Goal: Information Seeking & Learning: Learn about a topic

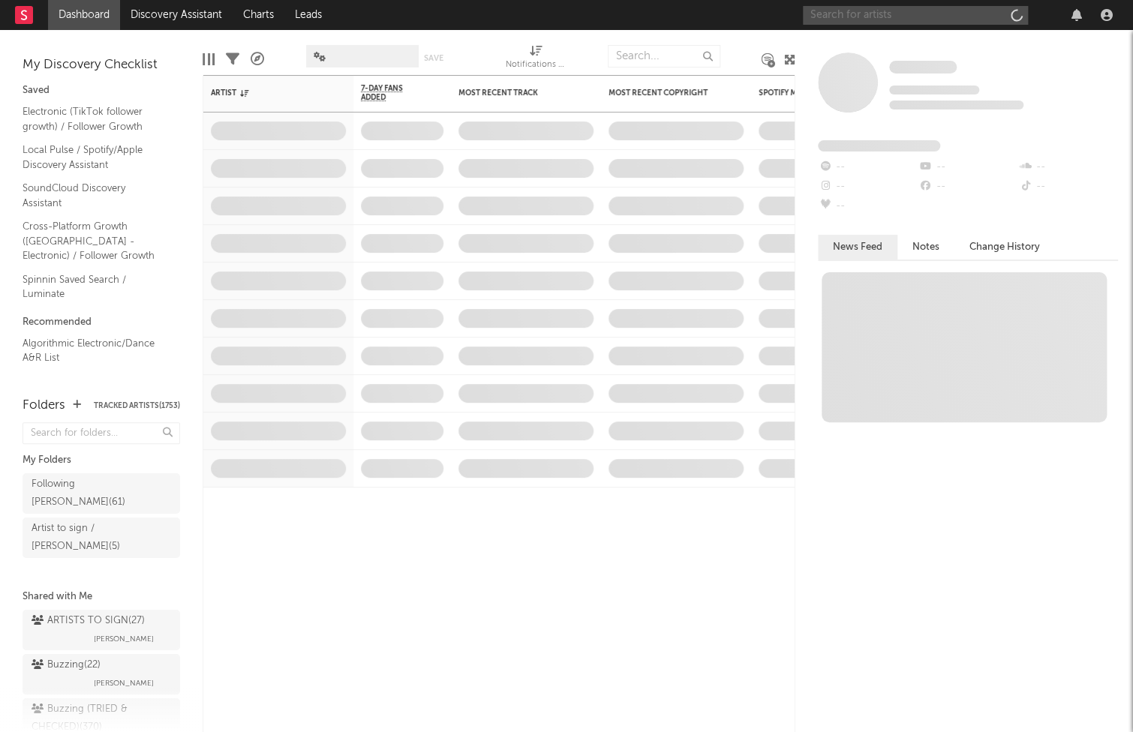
click at [870, 18] on input "text" at bounding box center [915, 15] width 225 height 19
paste input "IDEMI"
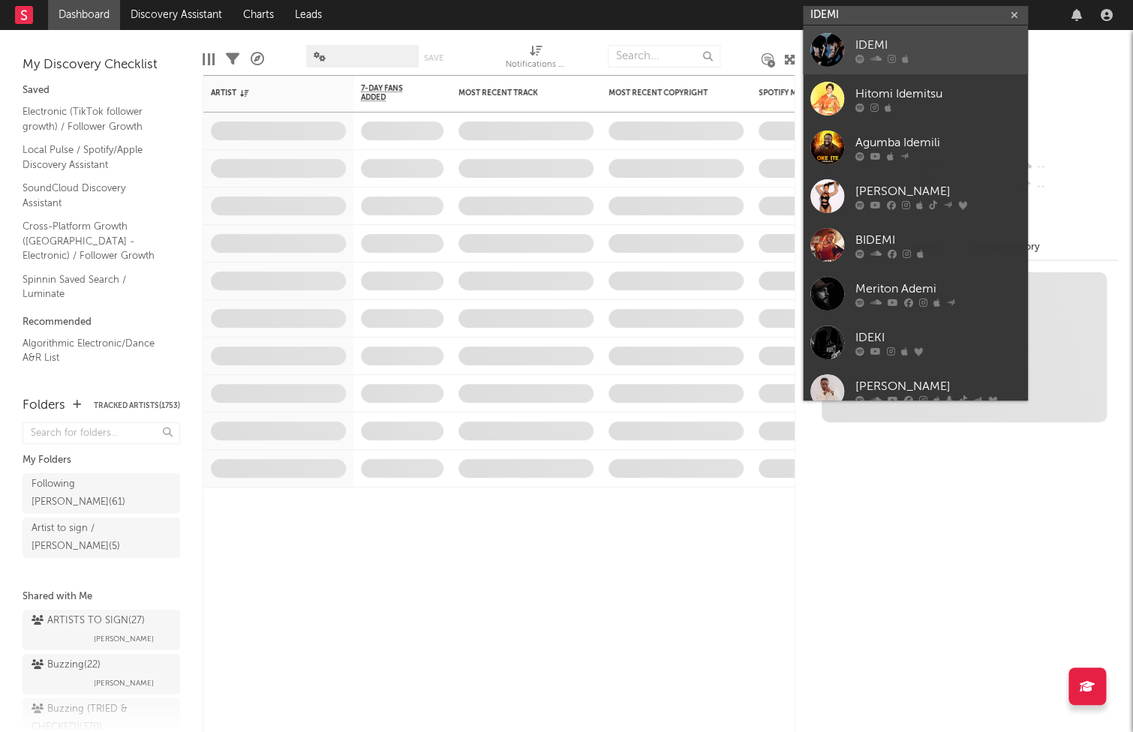
type input "IDEMI"
click at [852, 44] on link "IDEMI" at bounding box center [915, 50] width 225 height 49
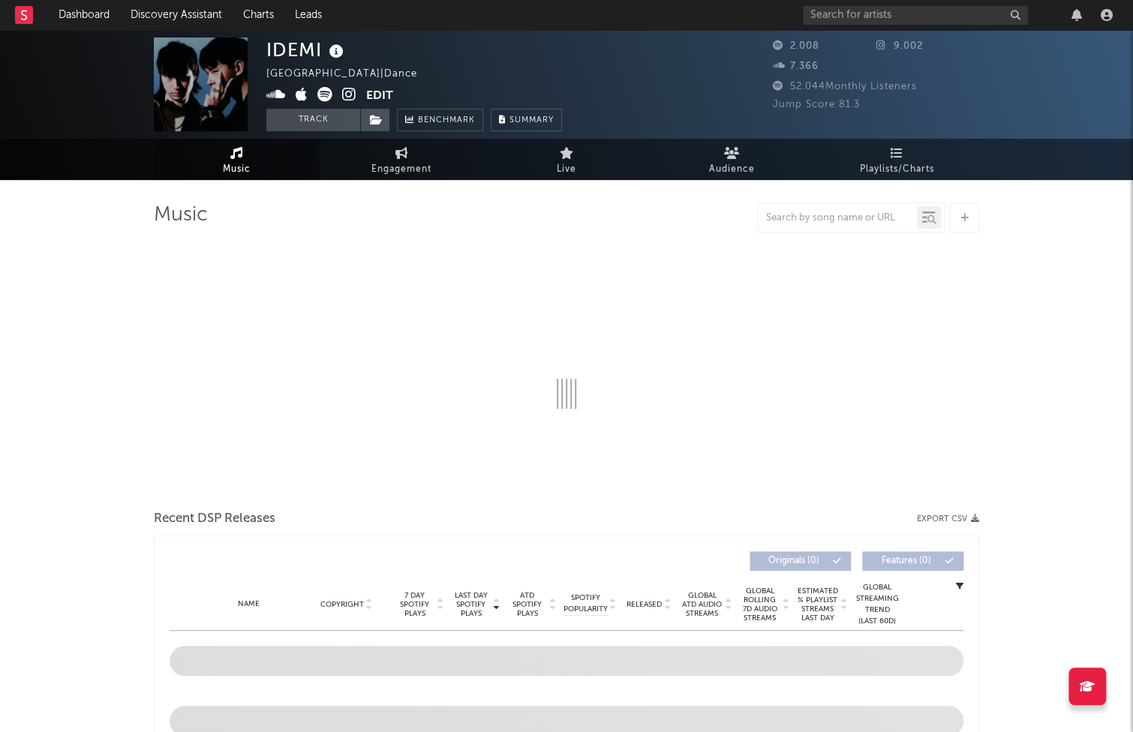
click at [340, 55] on icon at bounding box center [337, 51] width 22 height 21
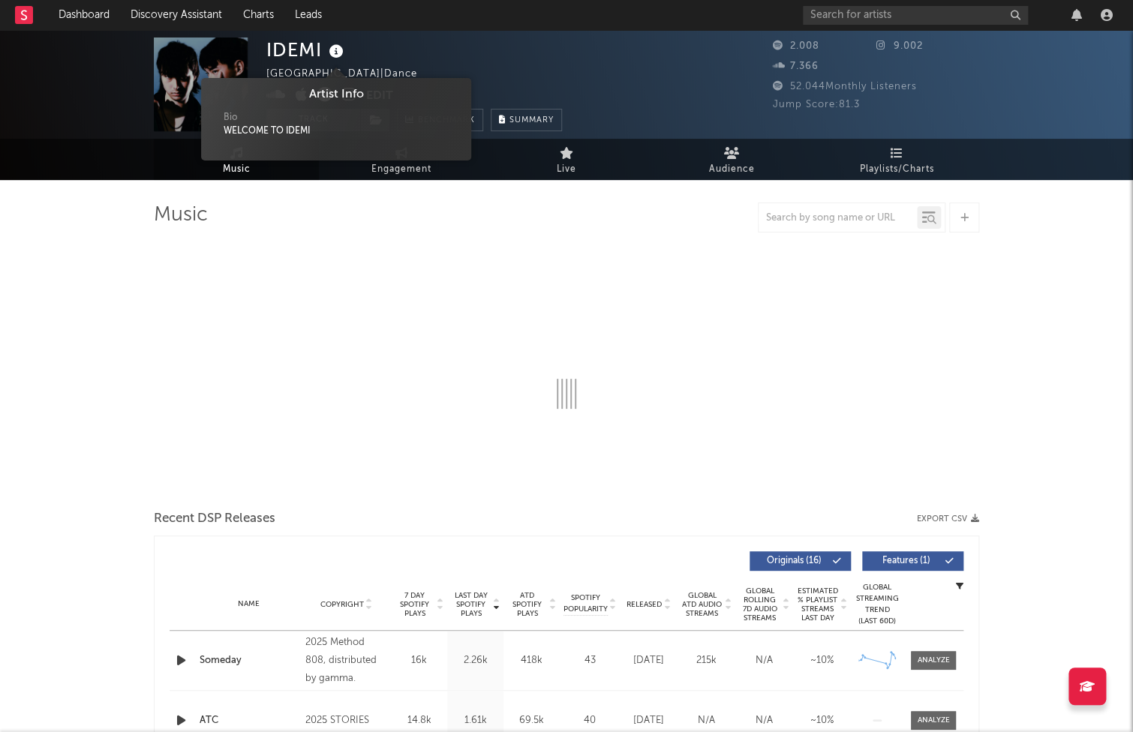
select select "1w"
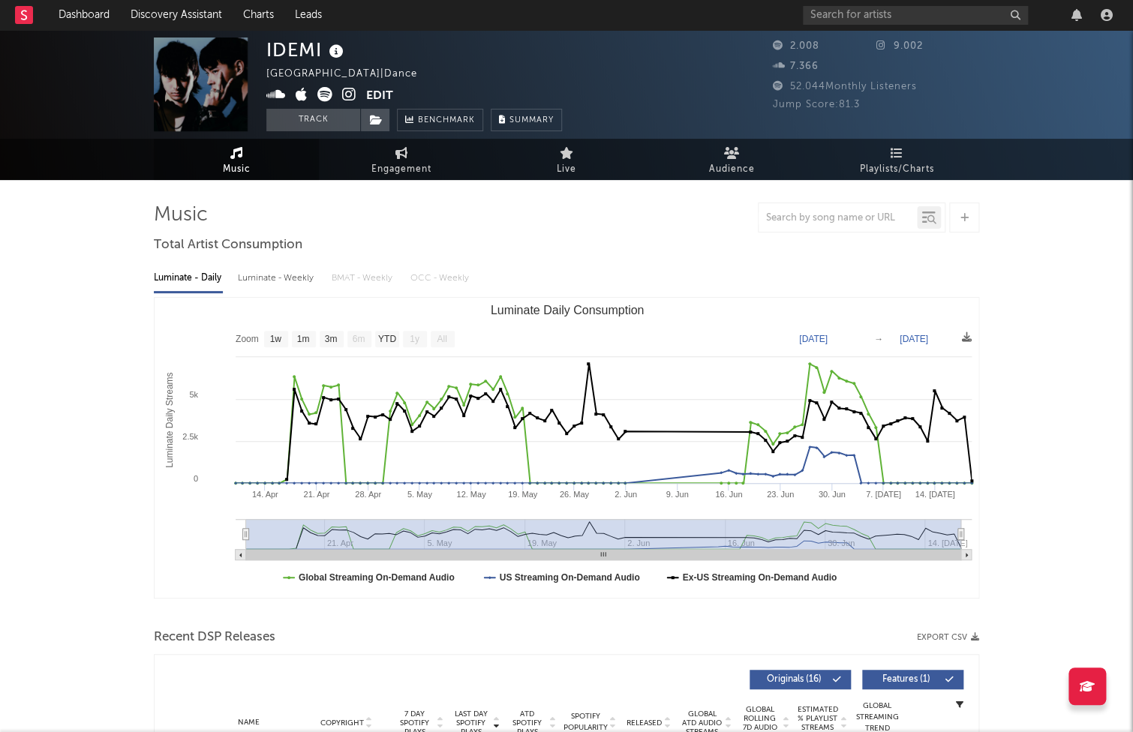
click at [337, 52] on icon at bounding box center [337, 51] width 22 height 21
click at [281, 95] on icon at bounding box center [276, 94] width 20 height 15
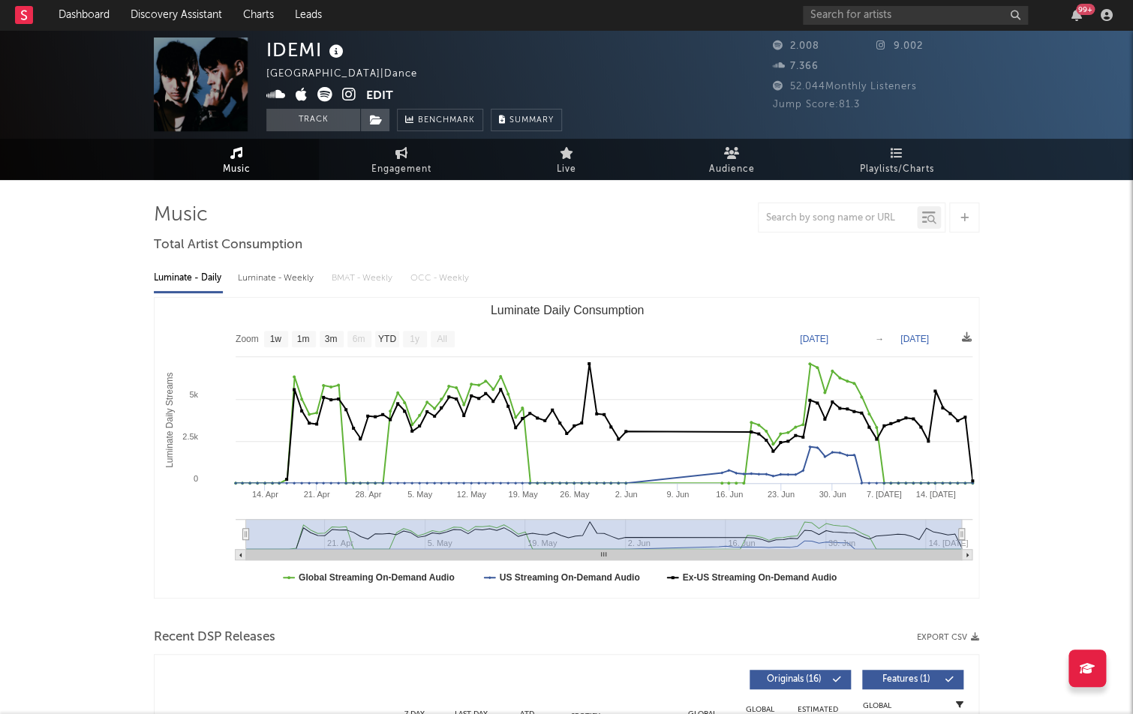
click at [347, 91] on icon at bounding box center [349, 94] width 14 height 15
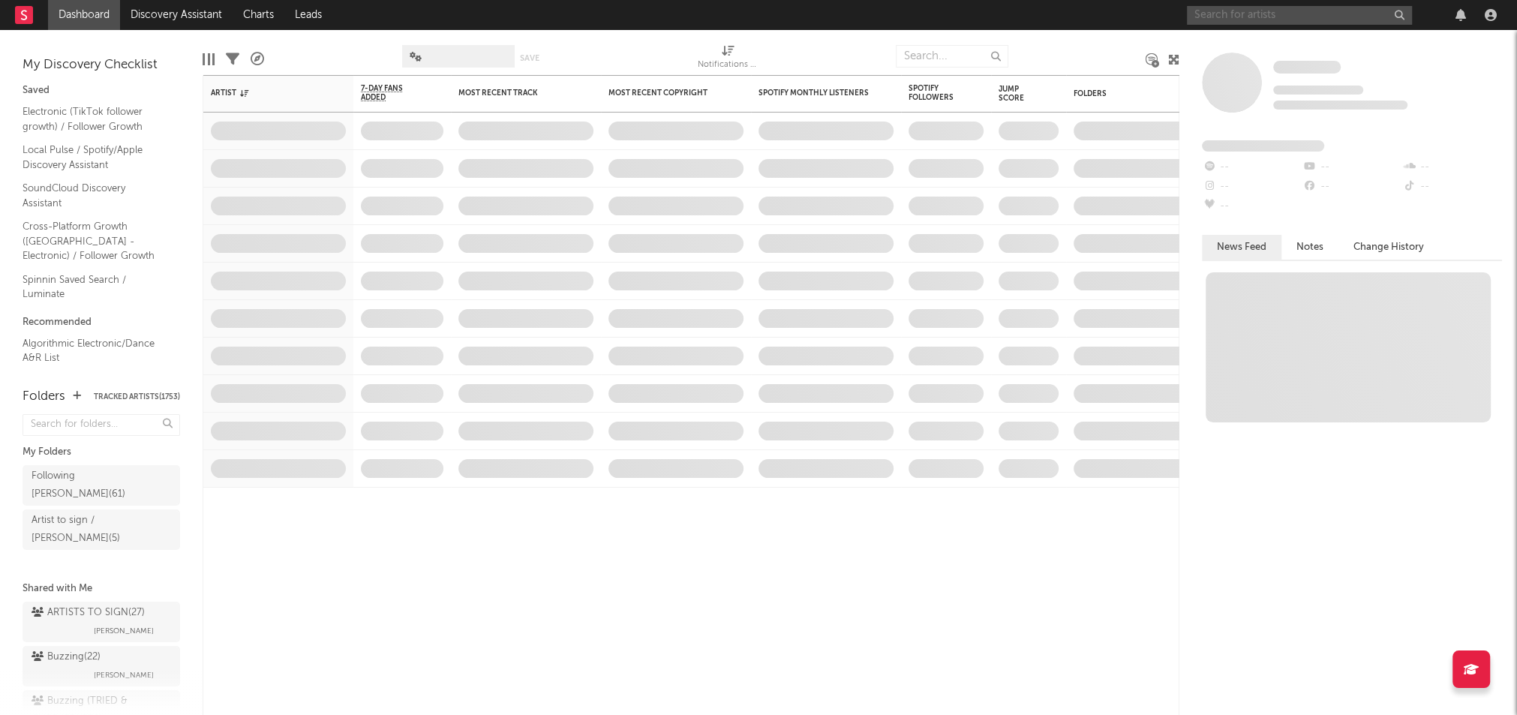
click at [1272, 18] on input "text" at bounding box center [1299, 15] width 225 height 19
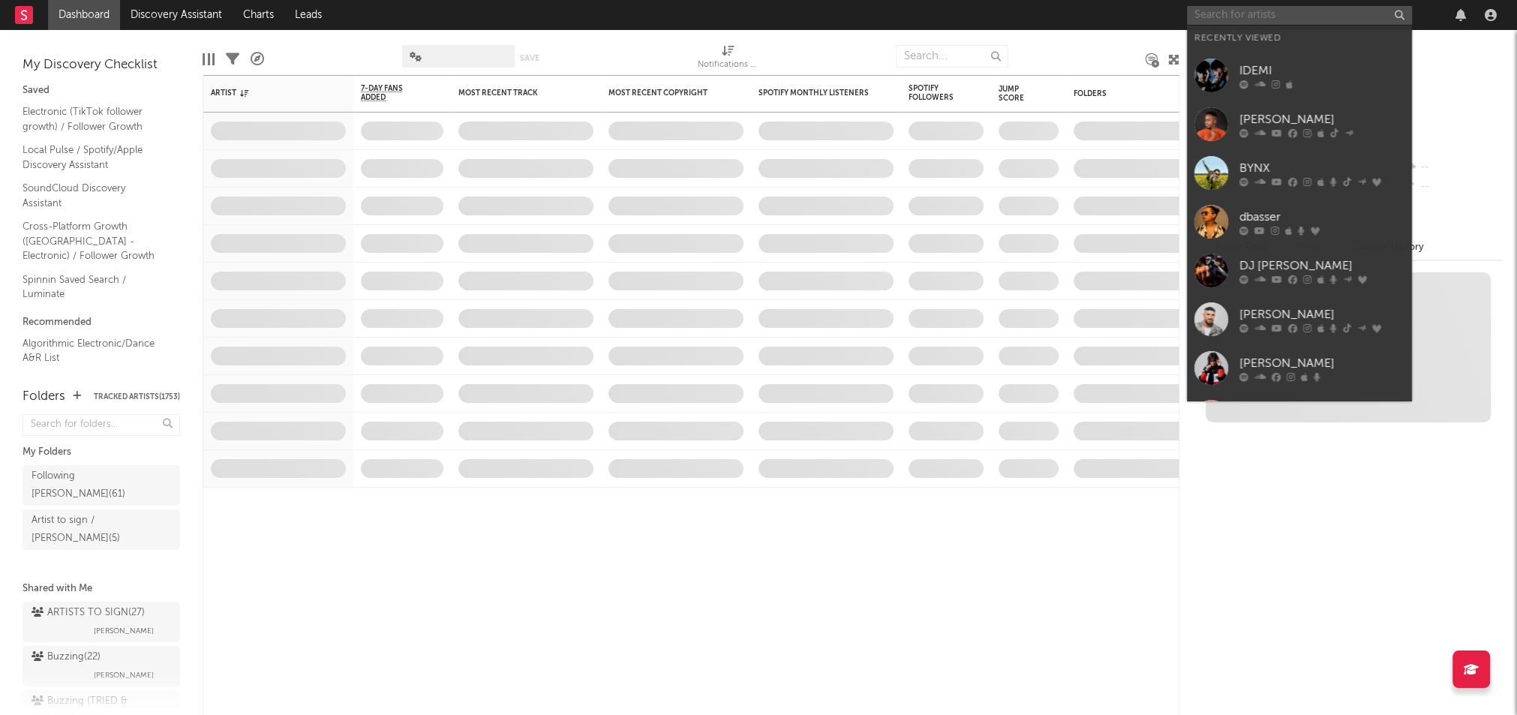
paste input "SONG AMAZIGH"
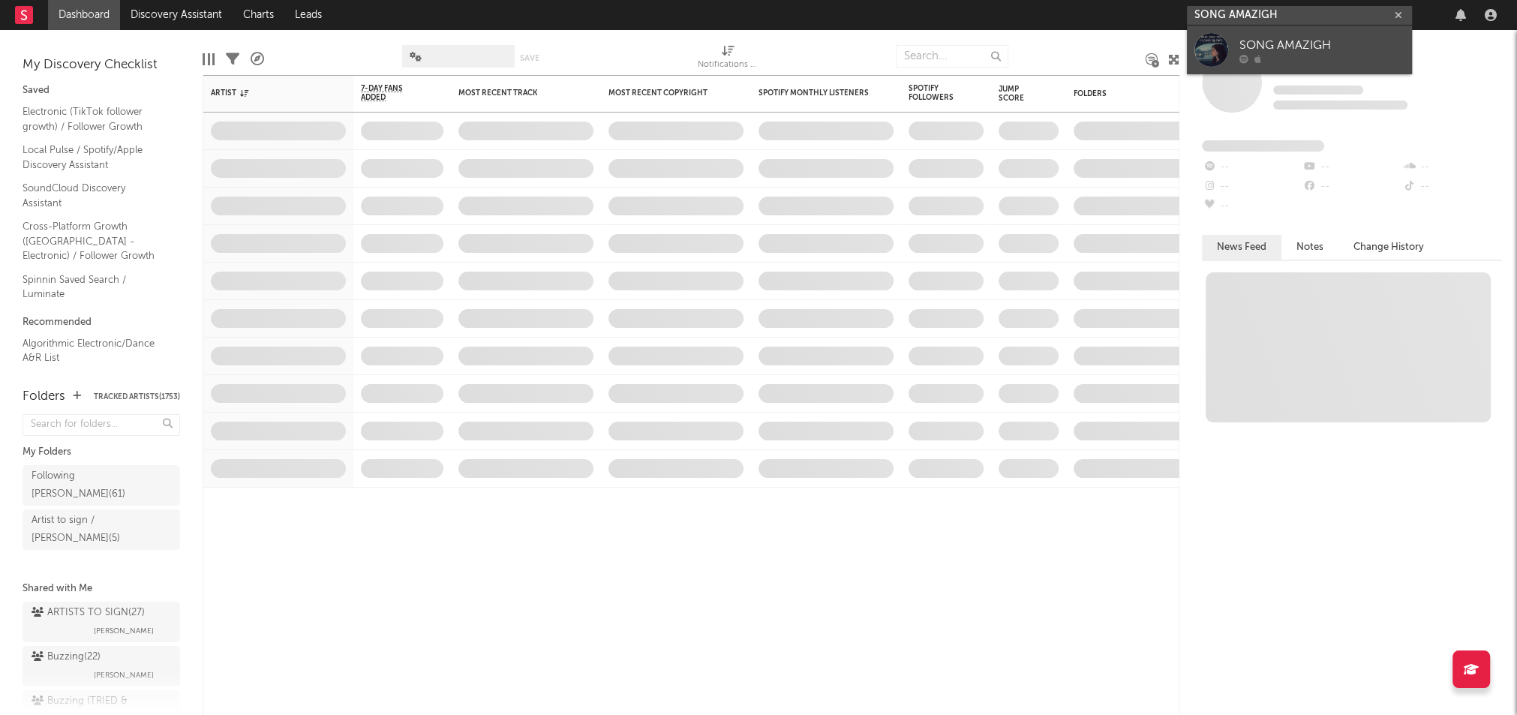
type input "SONG AMAZIGH"
click at [1284, 38] on div "SONG AMAZIGH" at bounding box center [1321, 46] width 165 height 18
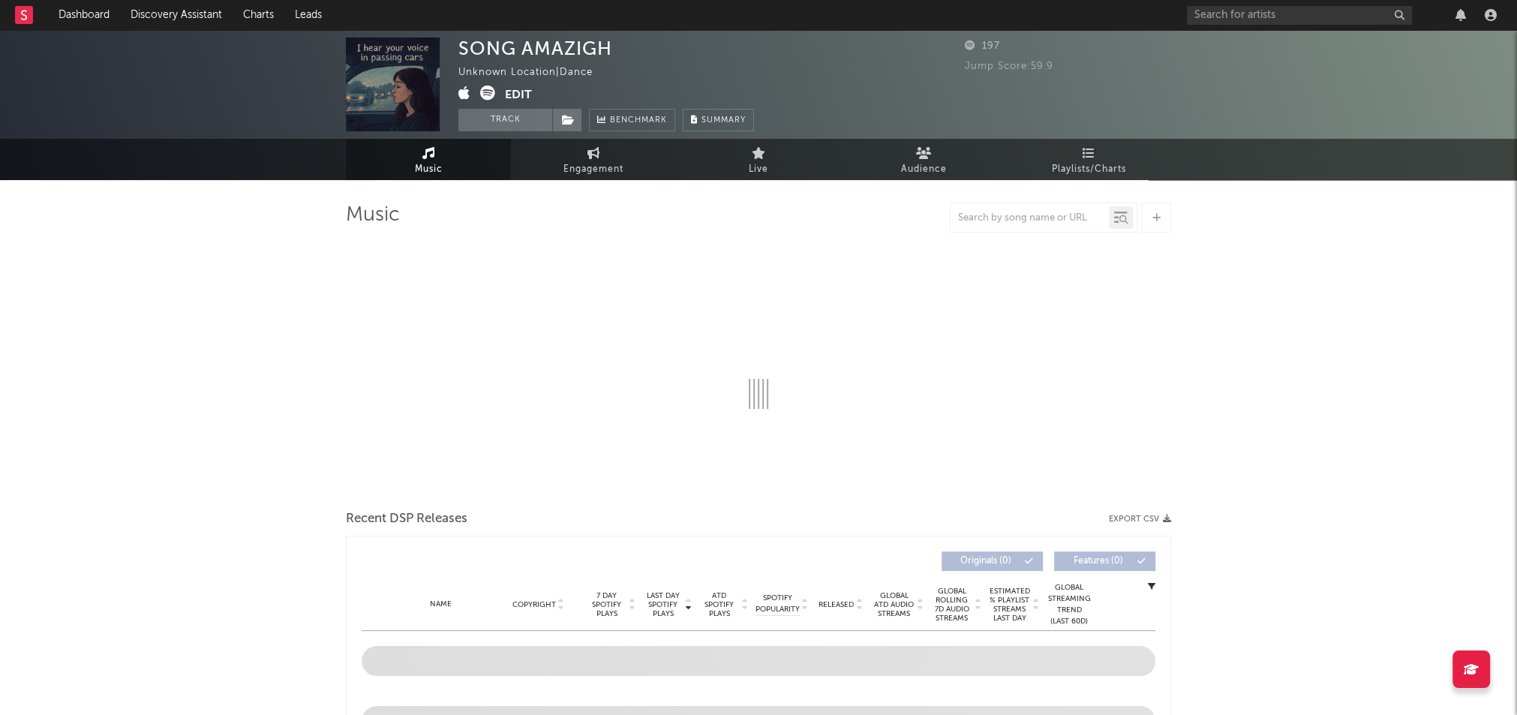
select select "1w"
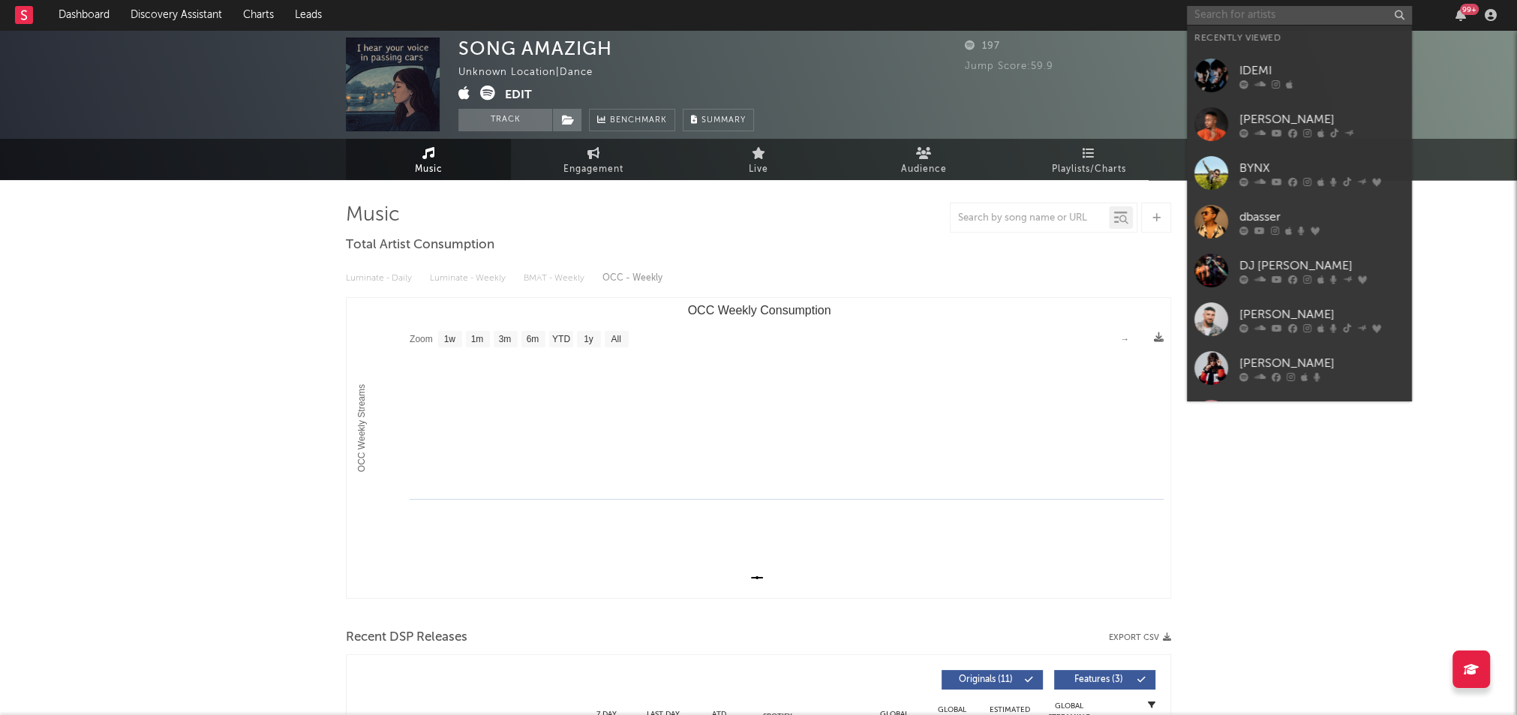
click at [1269, 18] on input "text" at bounding box center [1299, 15] width 225 height 19
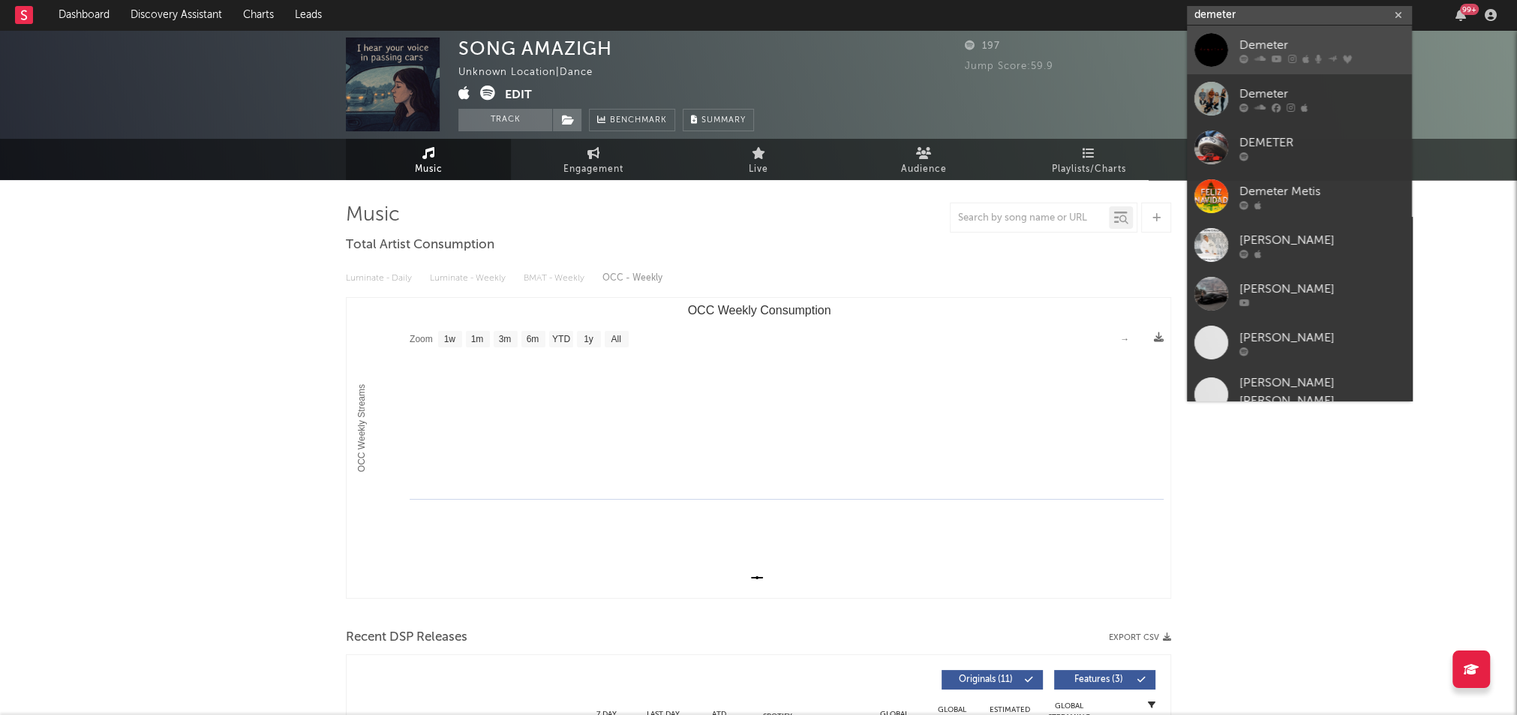
type input "demeter"
click at [1264, 44] on div "Demeter" at bounding box center [1321, 46] width 165 height 18
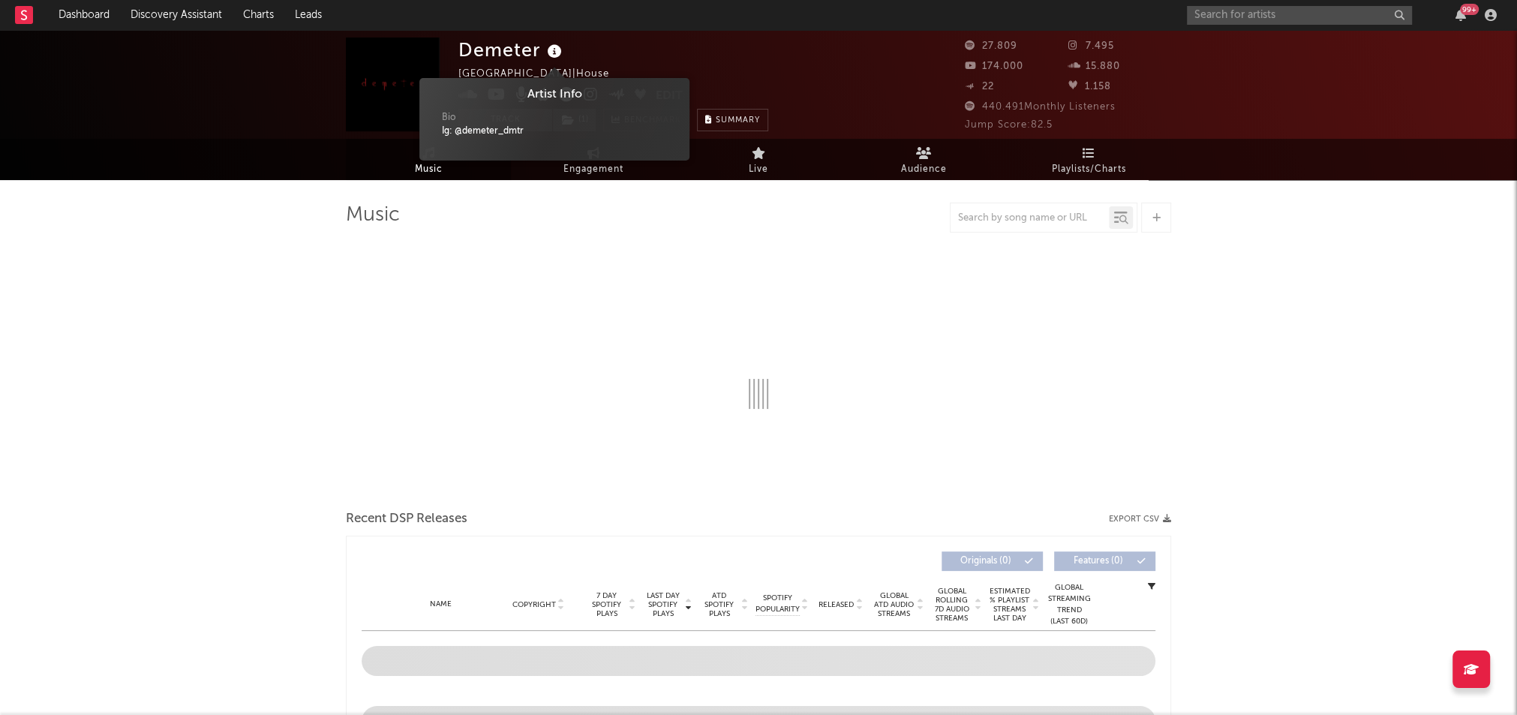
click at [552, 53] on icon at bounding box center [555, 51] width 22 height 21
select select "6m"
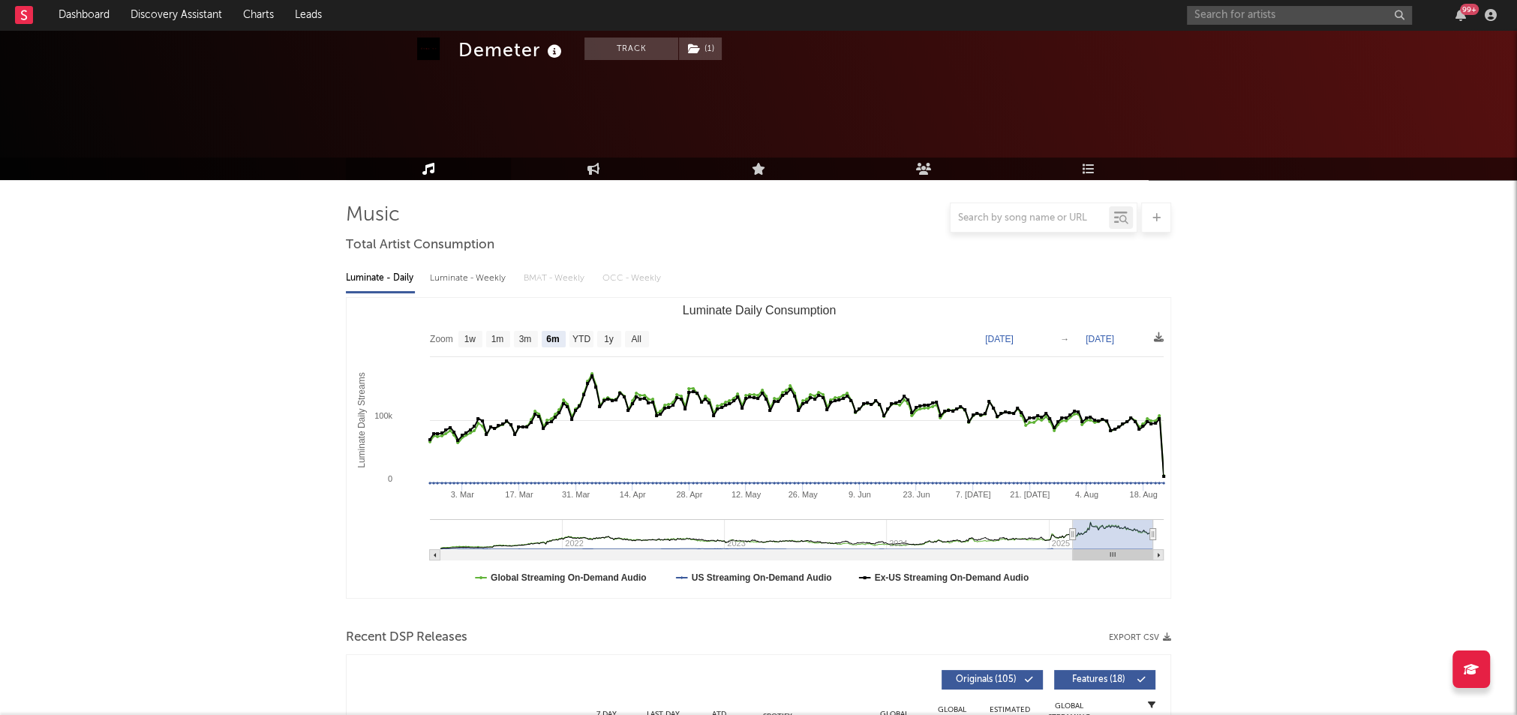
scroll to position [332, 0]
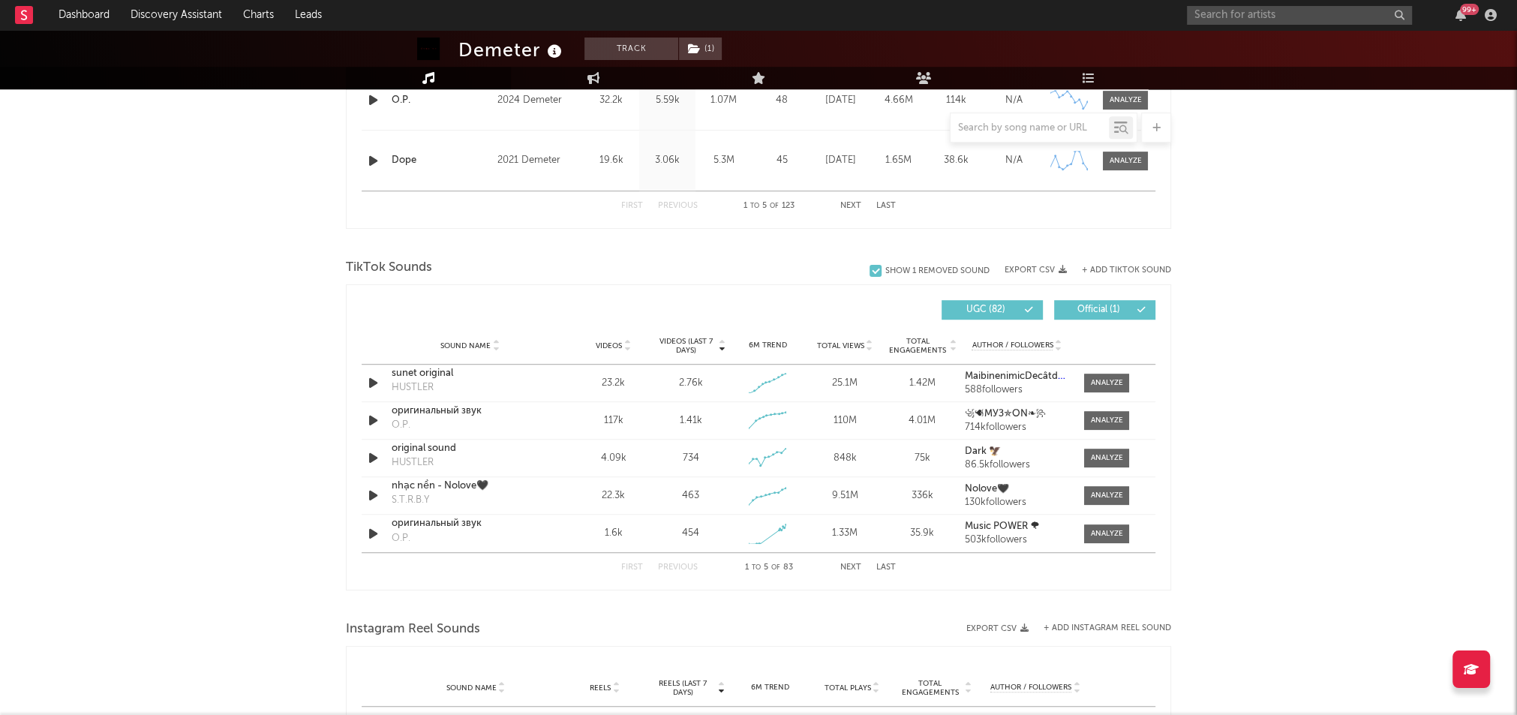
scroll to position [871, 0]
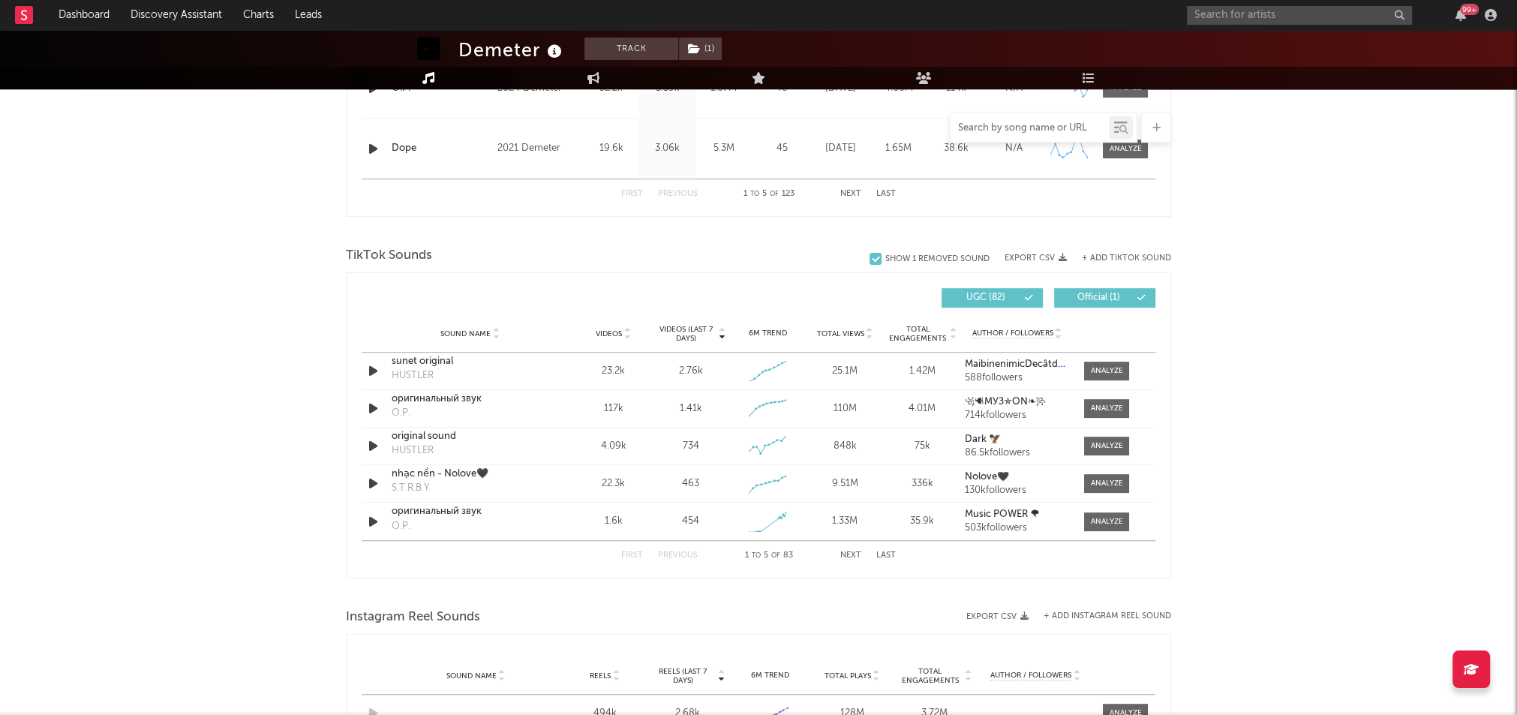
click at [1005, 128] on input "text" at bounding box center [1030, 128] width 158 height 12
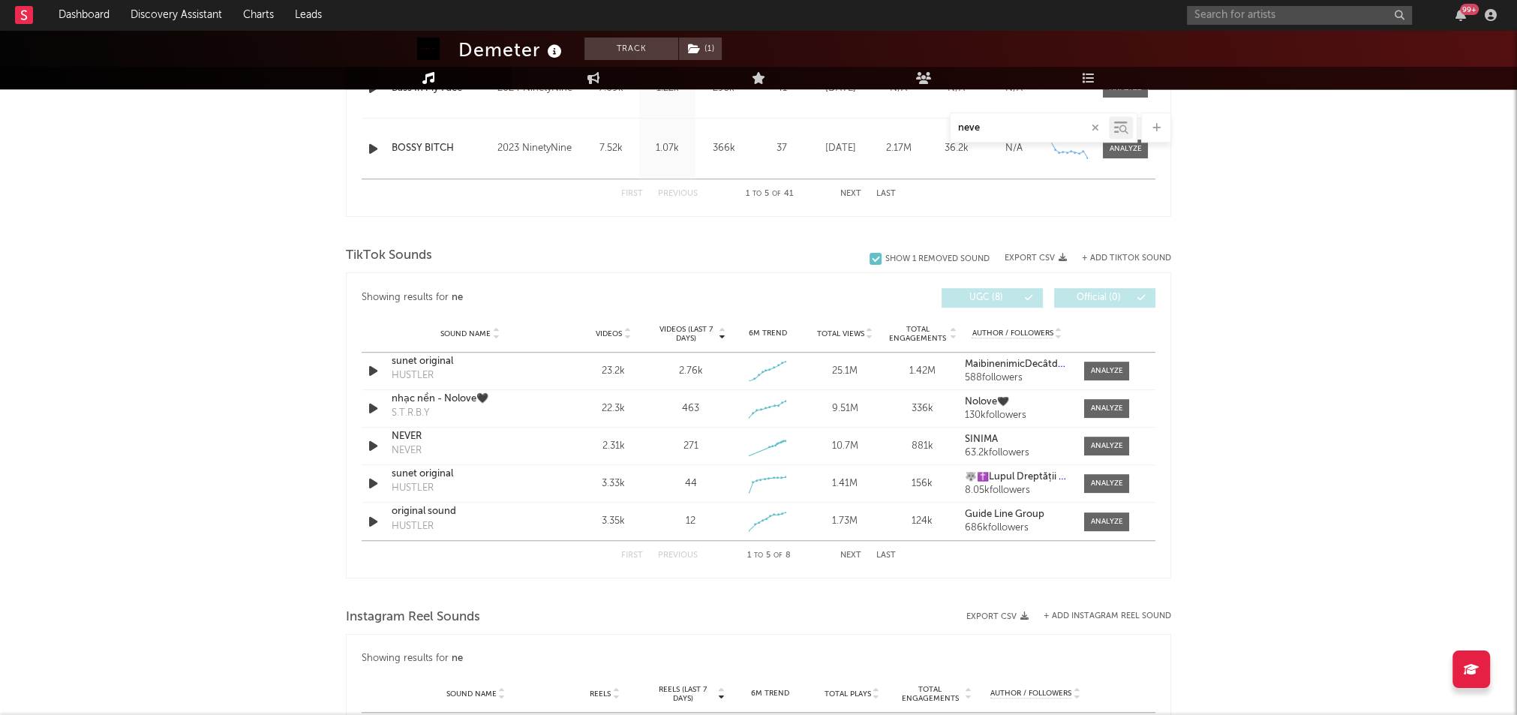
type input "never"
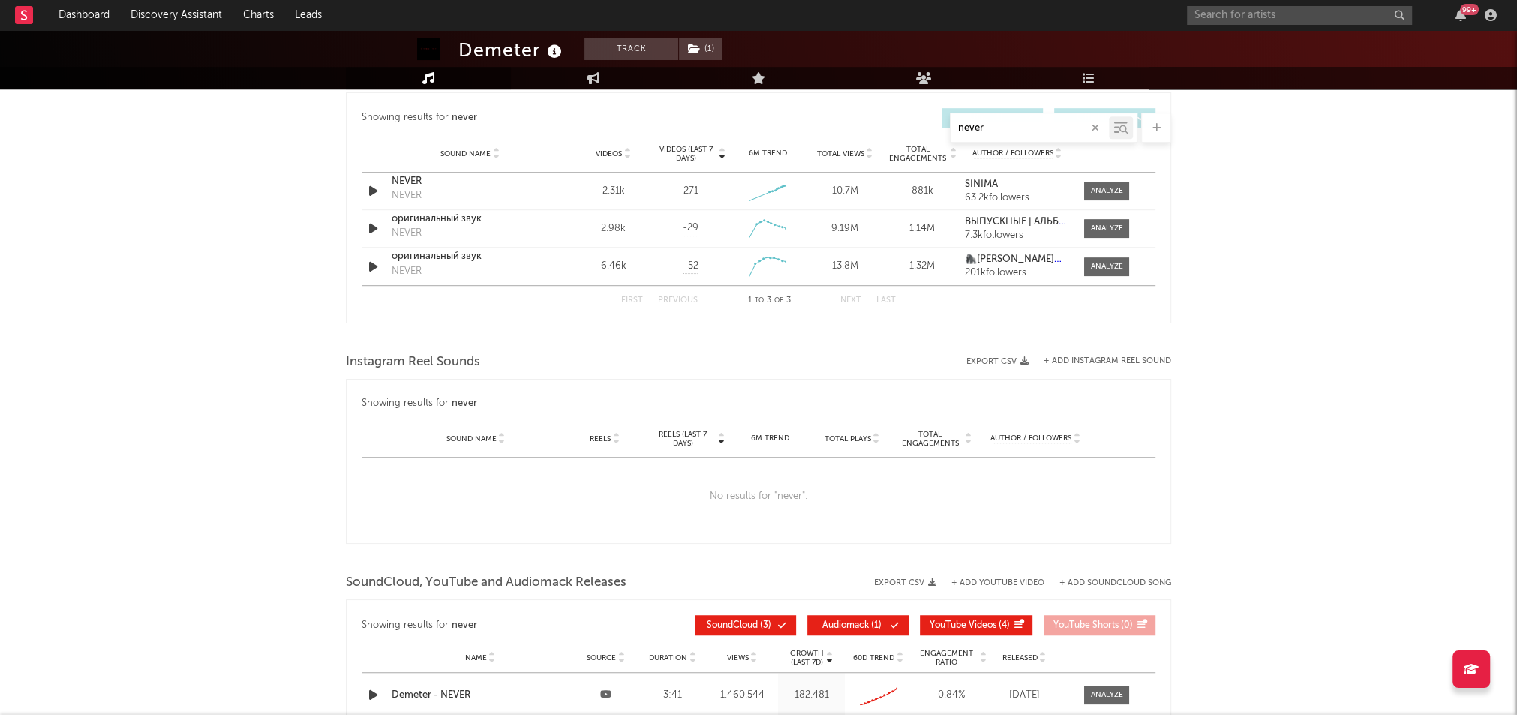
scroll to position [869, 0]
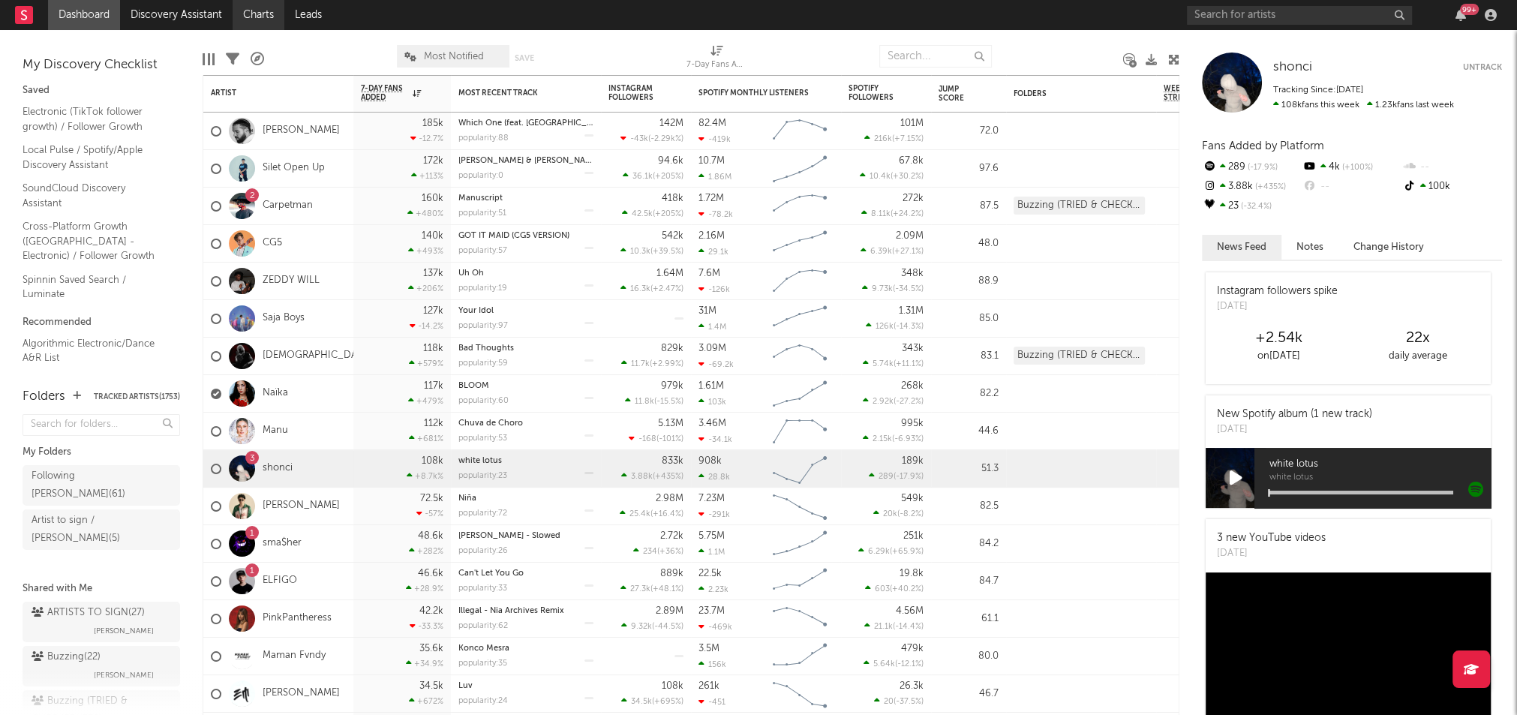
click at [255, 13] on link "Charts" at bounding box center [259, 15] width 52 height 30
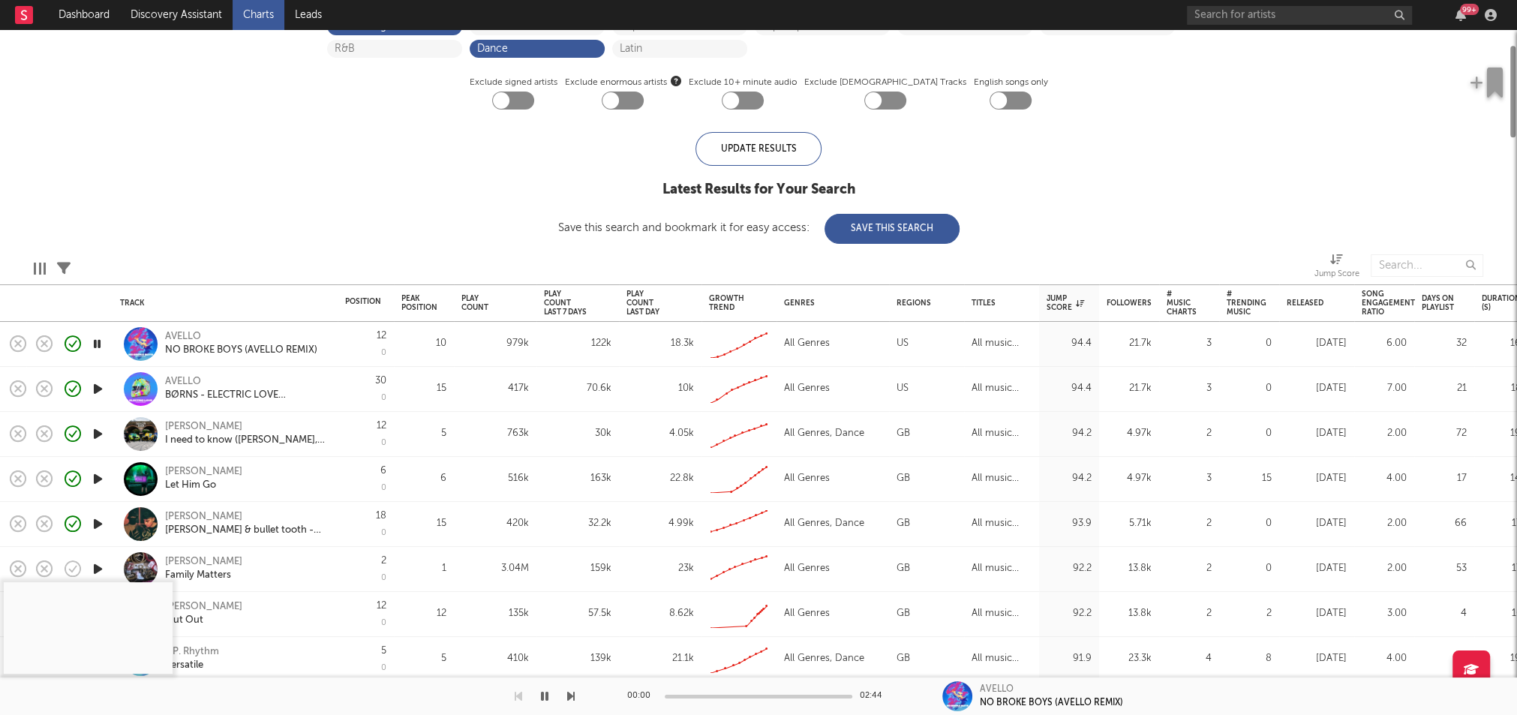
click at [273, 185] on div "iTunes Top 100 Soundcloud Playlists Shazam Warner Chappell QQ BMAT Blocklist ( …" at bounding box center [758, 77] width 1517 height 334
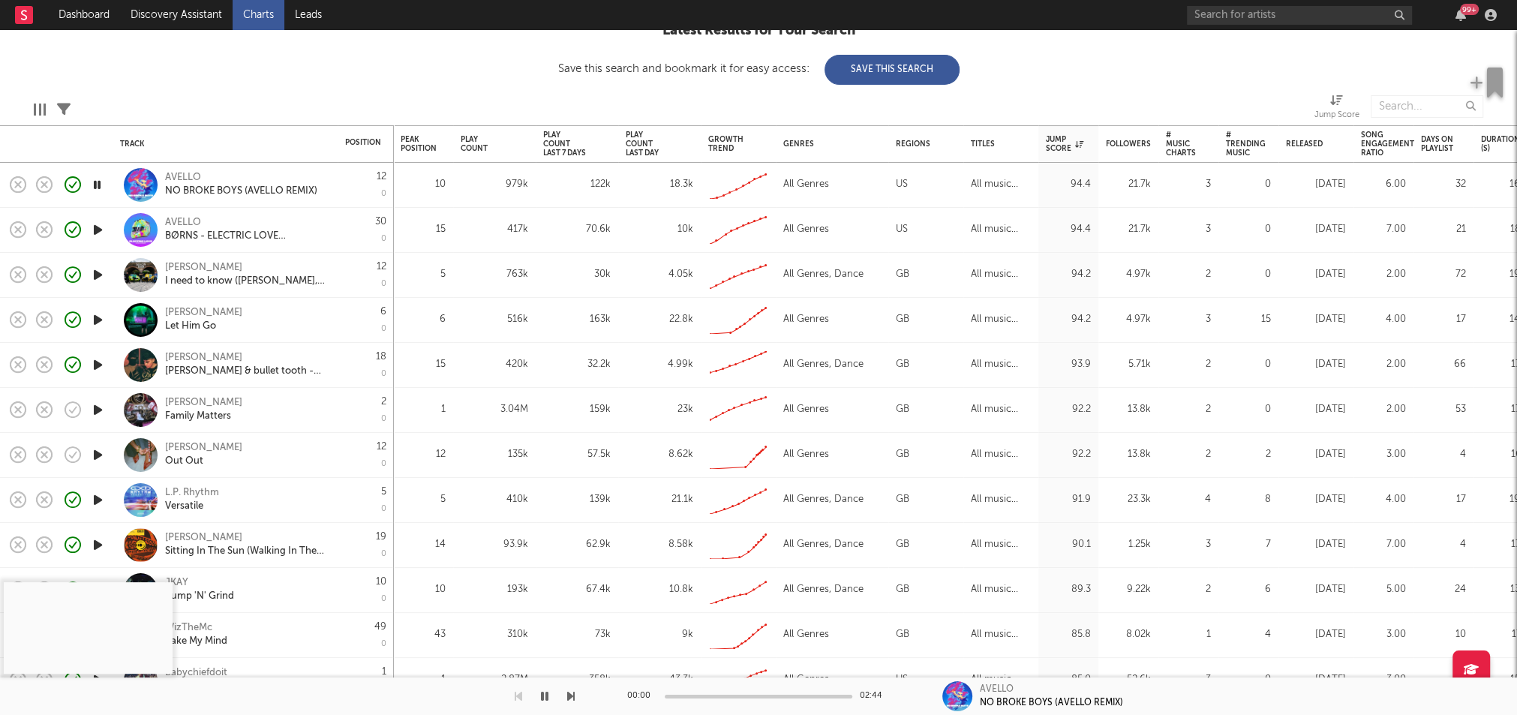
click at [100, 409] on icon "button" at bounding box center [98, 410] width 16 height 19
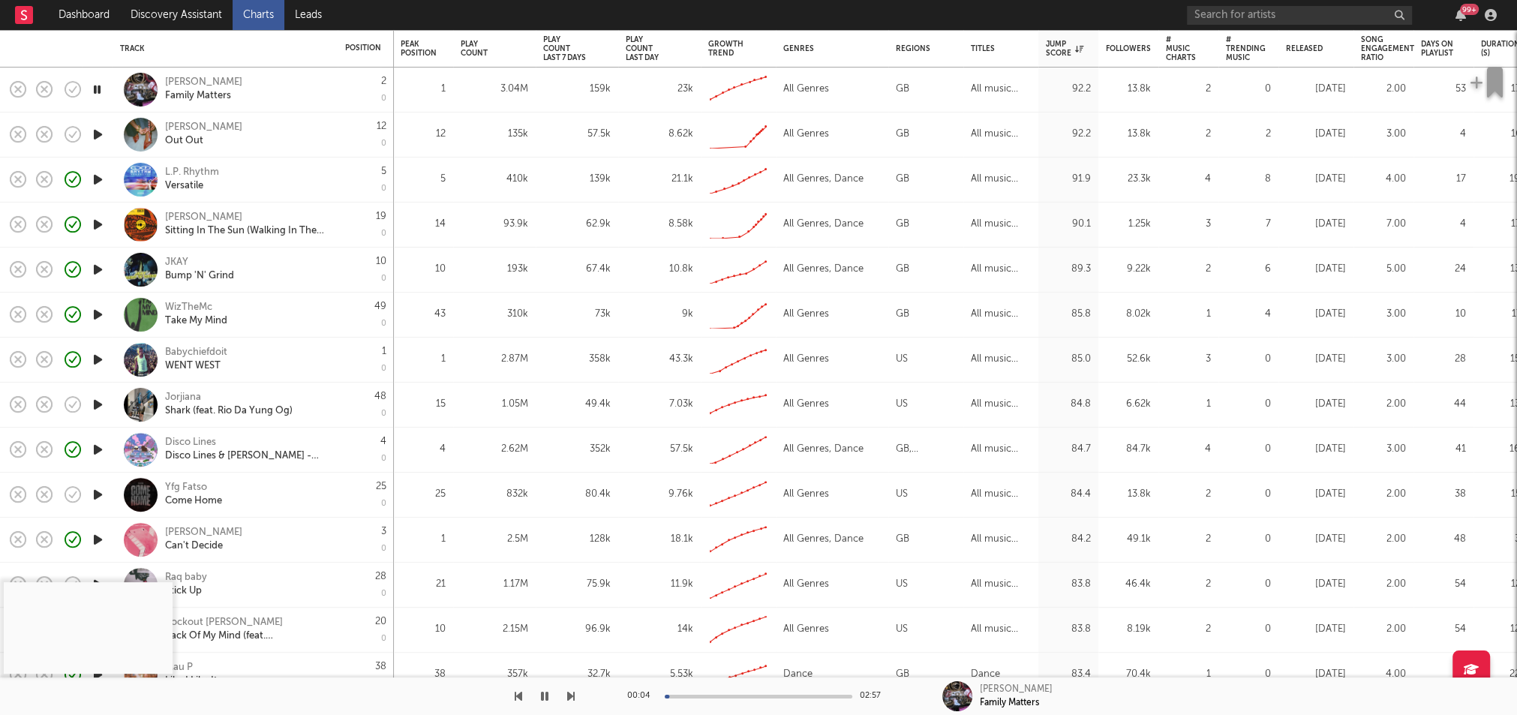
click at [102, 405] on icon "button" at bounding box center [98, 404] width 16 height 19
click at [98, 494] on icon "button" at bounding box center [98, 494] width 16 height 19
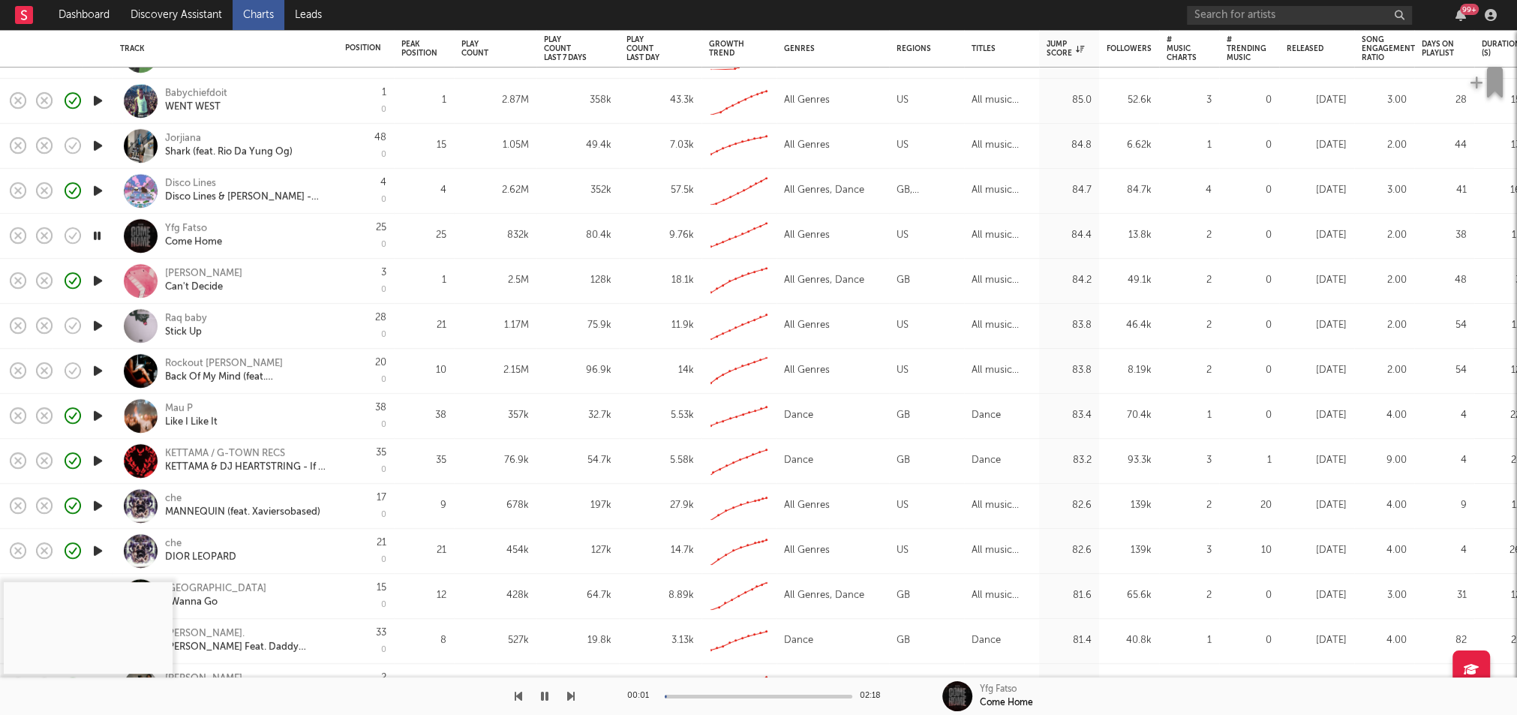
click at [100, 323] on icon "button" at bounding box center [98, 326] width 16 height 19
click at [95, 371] on icon "button" at bounding box center [98, 371] width 16 height 19
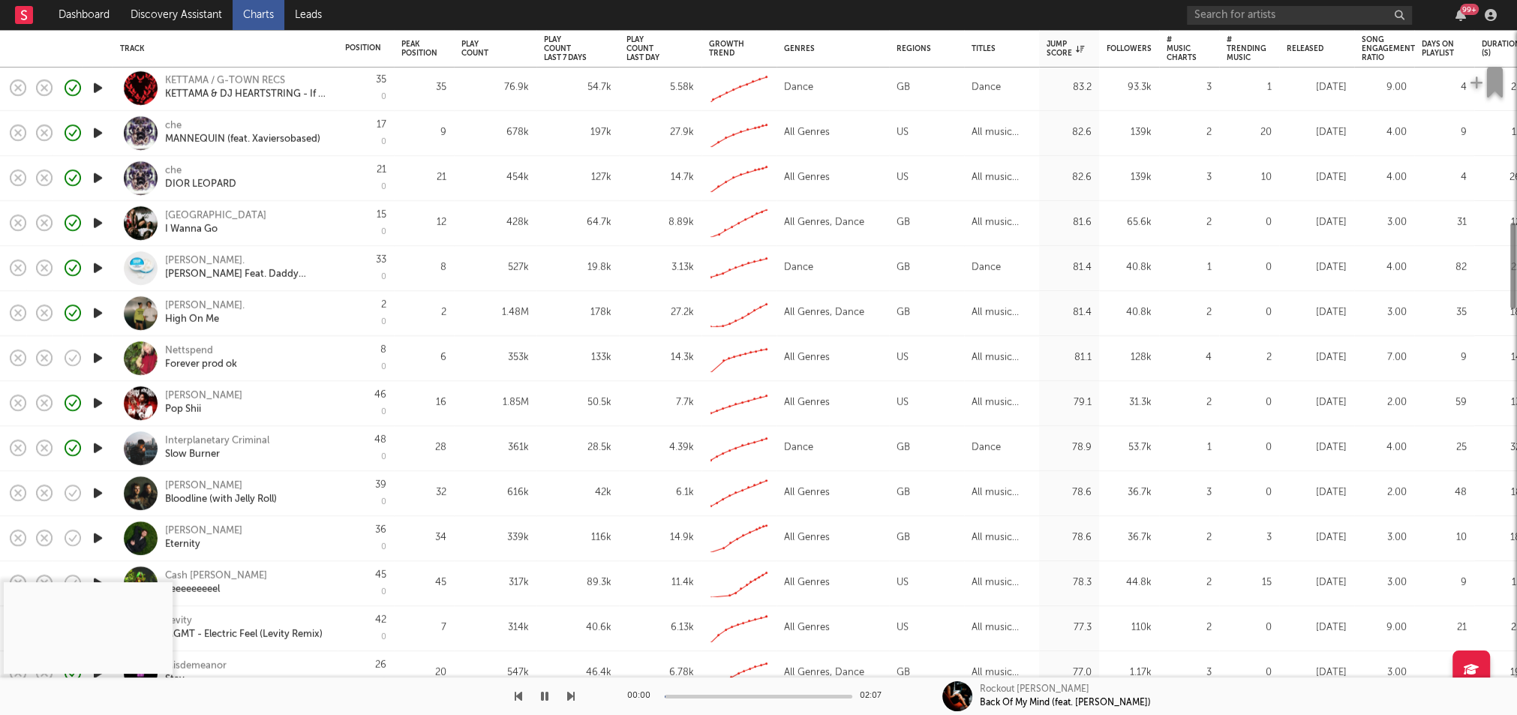
click at [101, 356] on icon "button" at bounding box center [98, 358] width 16 height 19
click at [711, 695] on div at bounding box center [759, 697] width 188 height 4
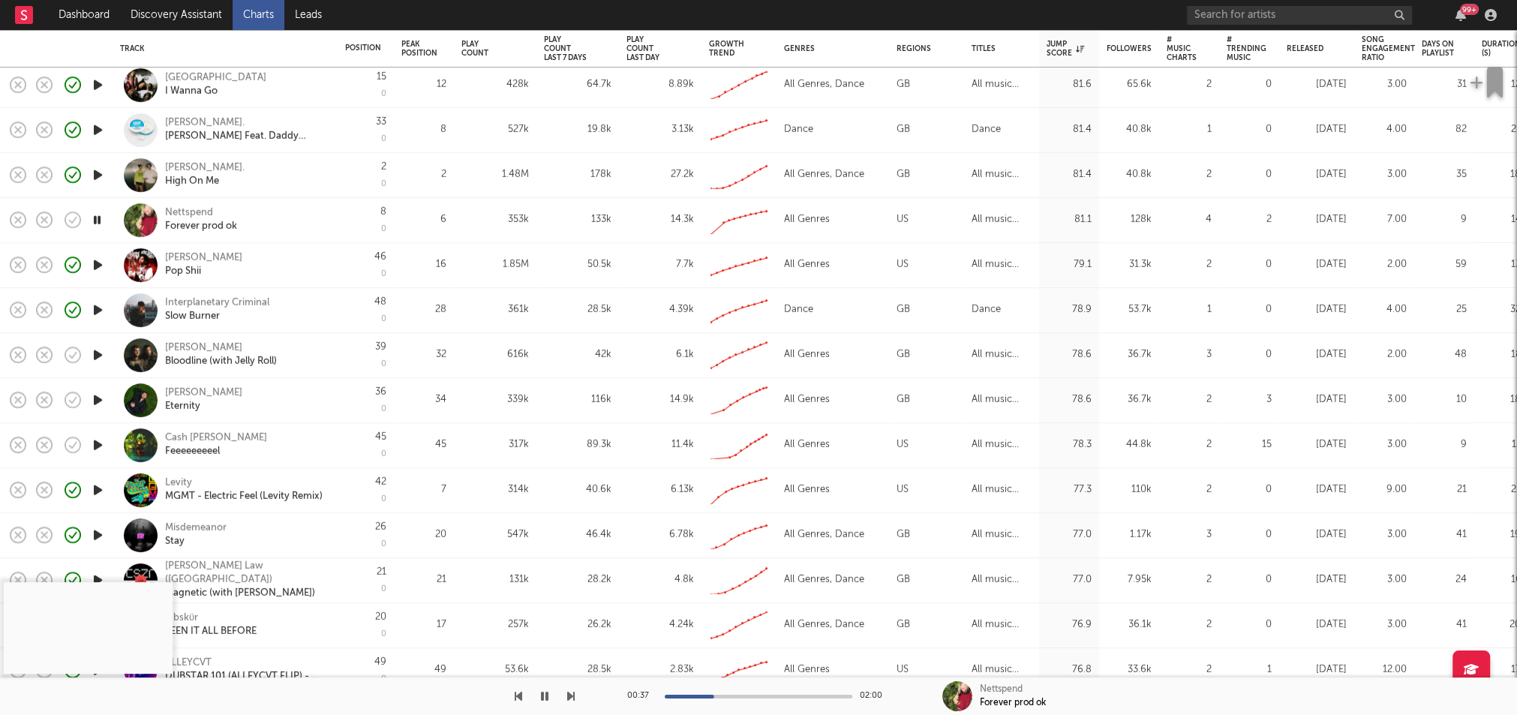
click at [95, 346] on icon "button" at bounding box center [98, 355] width 16 height 19
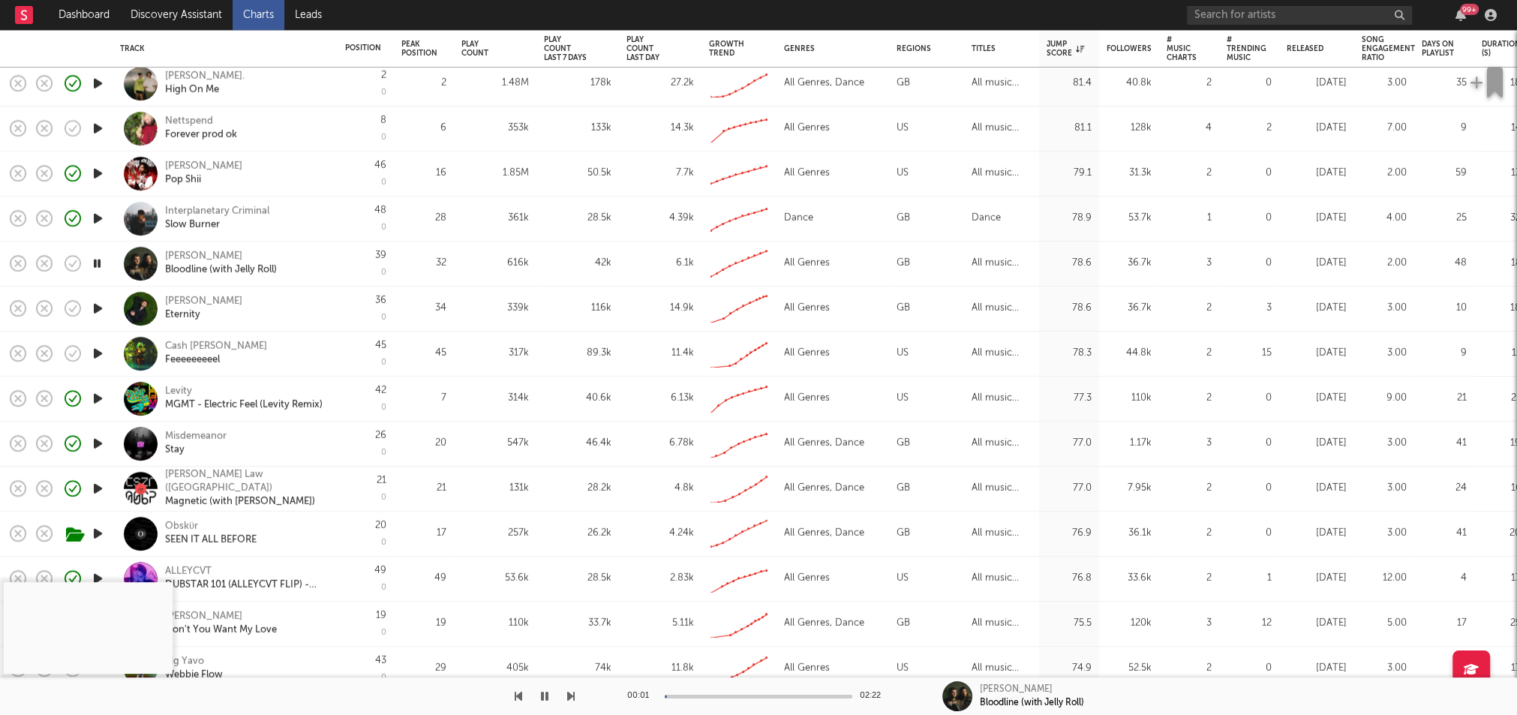
click at [95, 356] on icon "button" at bounding box center [98, 353] width 16 height 19
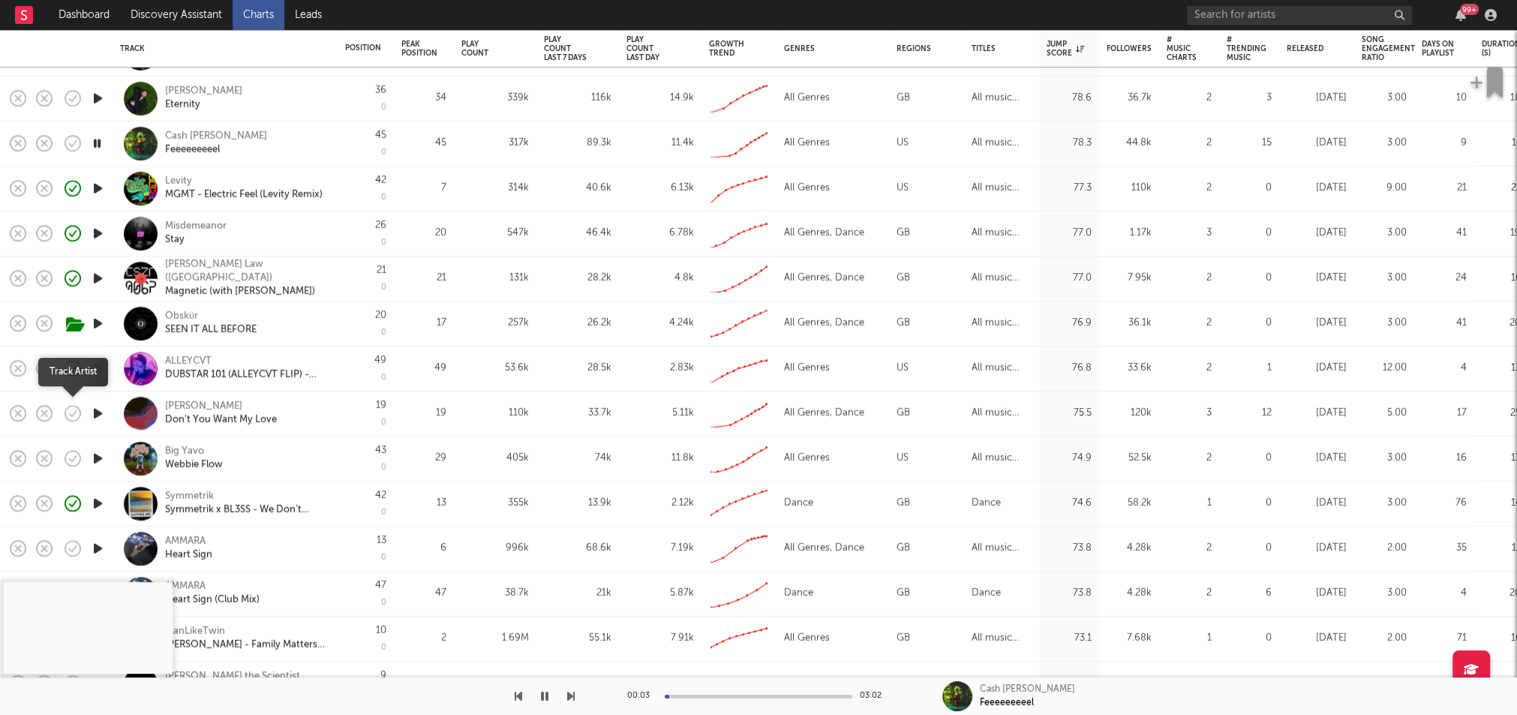
click at [74, 413] on icon "button" at bounding box center [74, 414] width 5 height 6
click at [100, 460] on icon "button" at bounding box center [98, 458] width 16 height 19
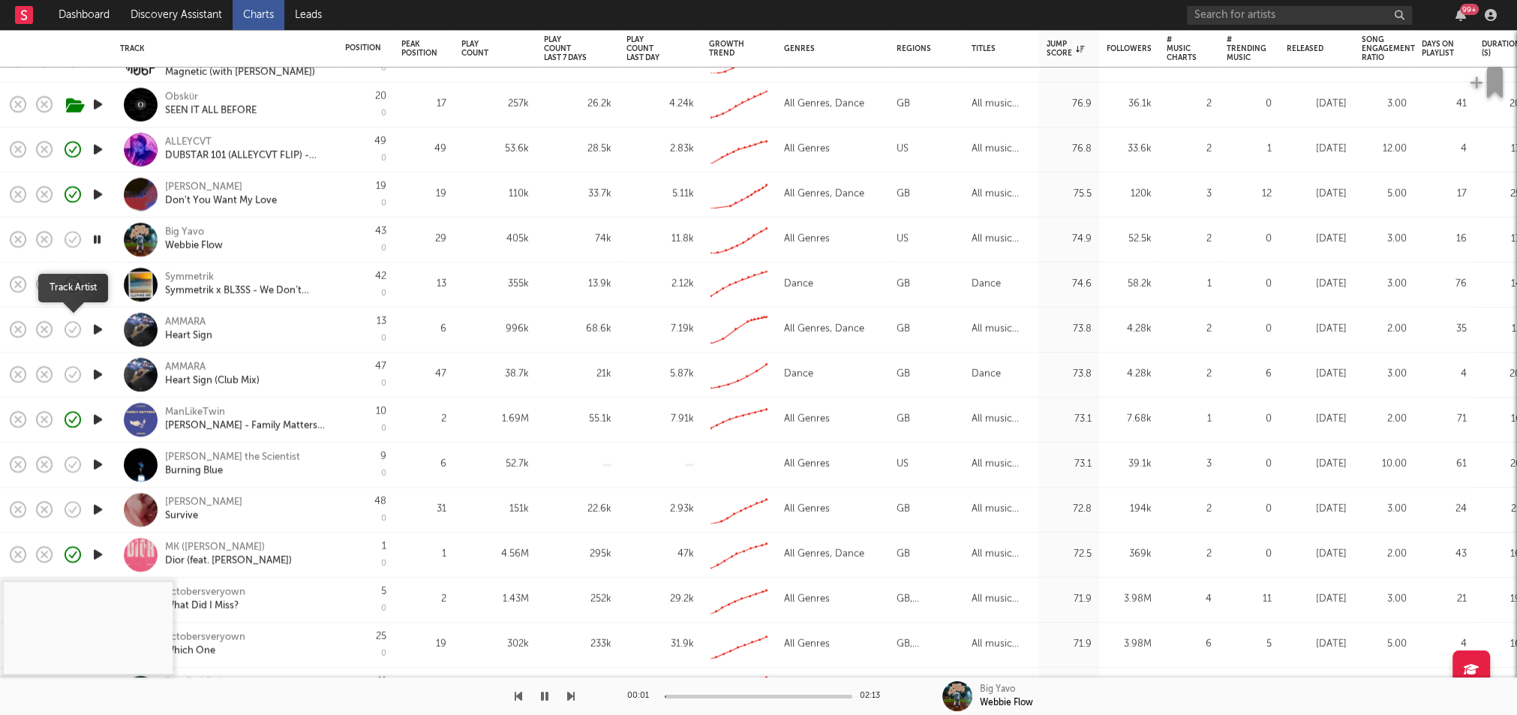
click at [67, 330] on icon "button" at bounding box center [72, 329] width 21 height 21
click at [101, 321] on icon "button" at bounding box center [98, 329] width 16 height 19
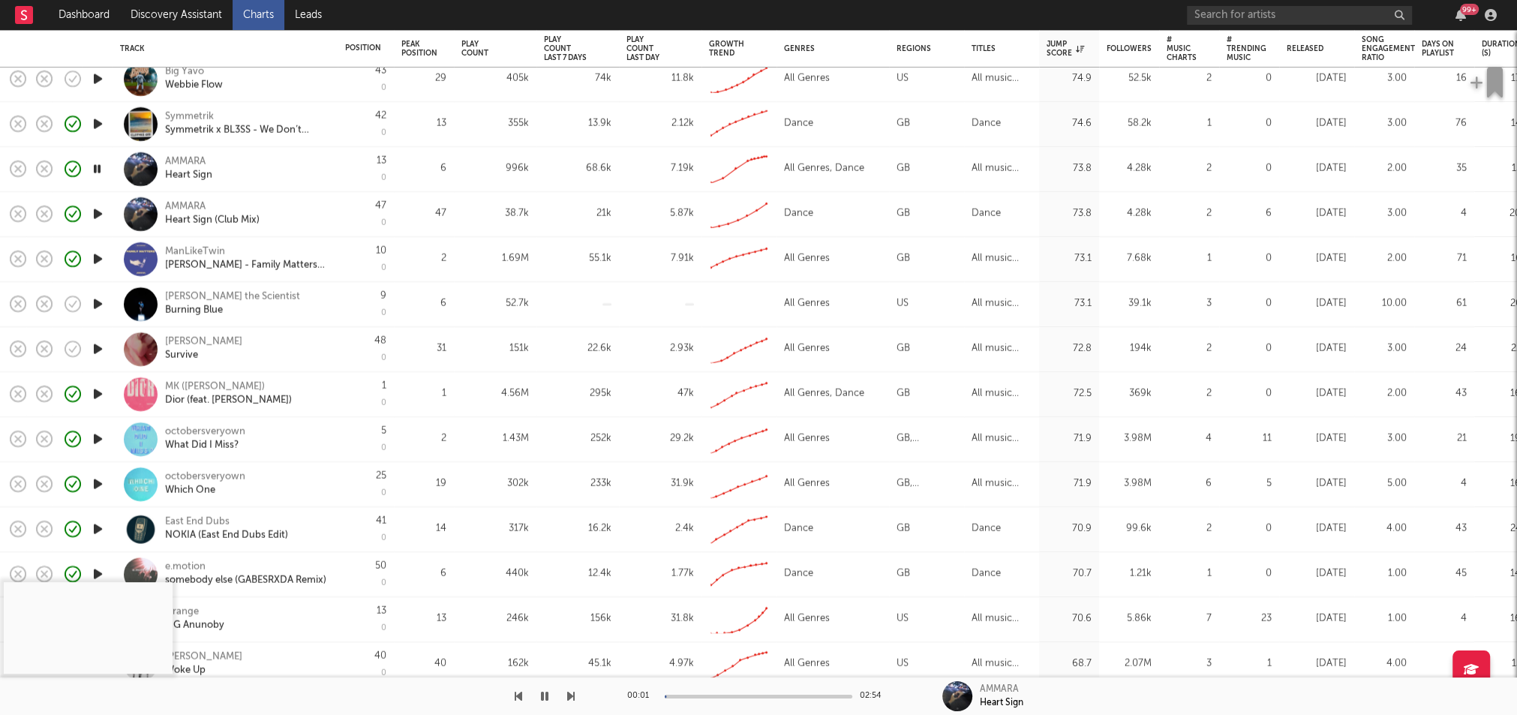
click at [95, 306] on icon "button" at bounding box center [98, 304] width 16 height 19
click at [68, 354] on icon "button" at bounding box center [72, 348] width 21 height 21
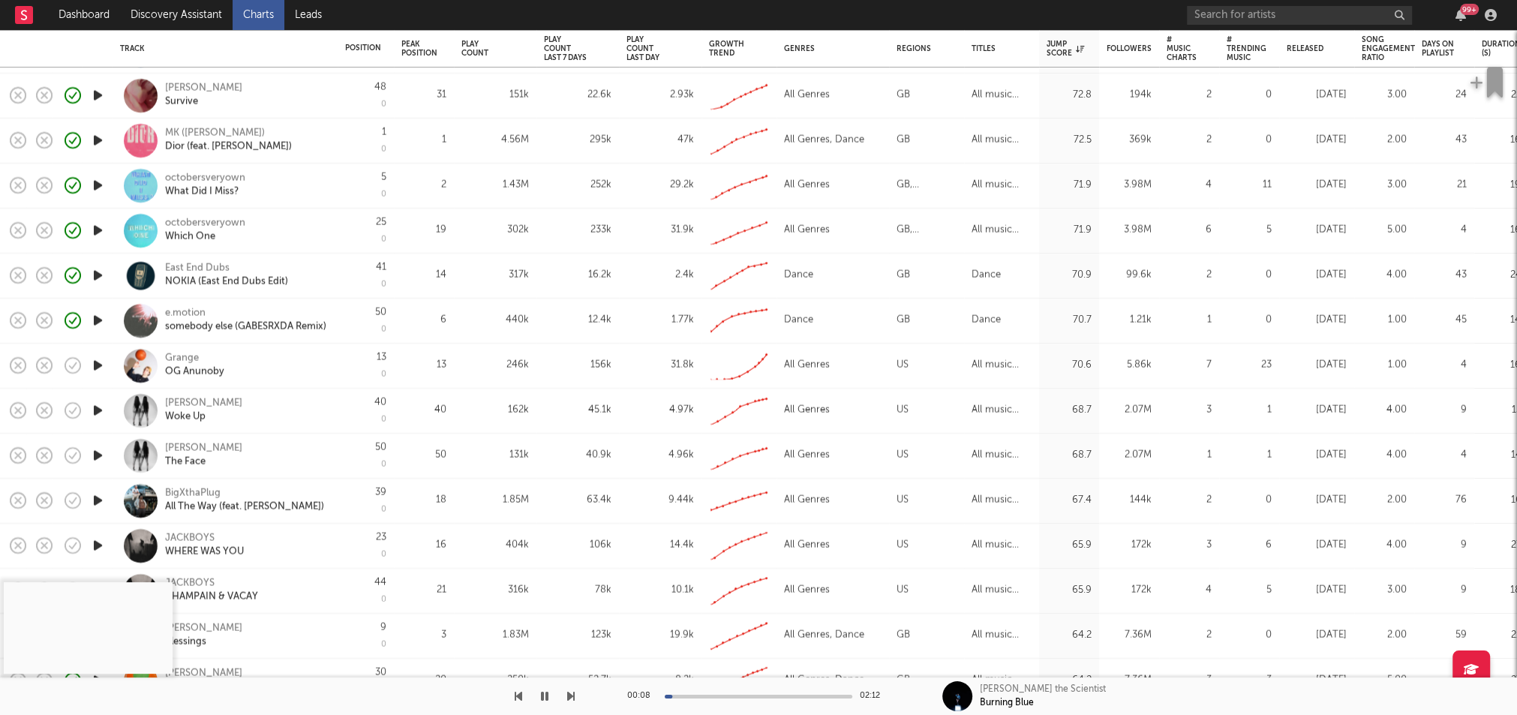
click at [74, 410] on icon "button" at bounding box center [72, 410] width 21 height 21
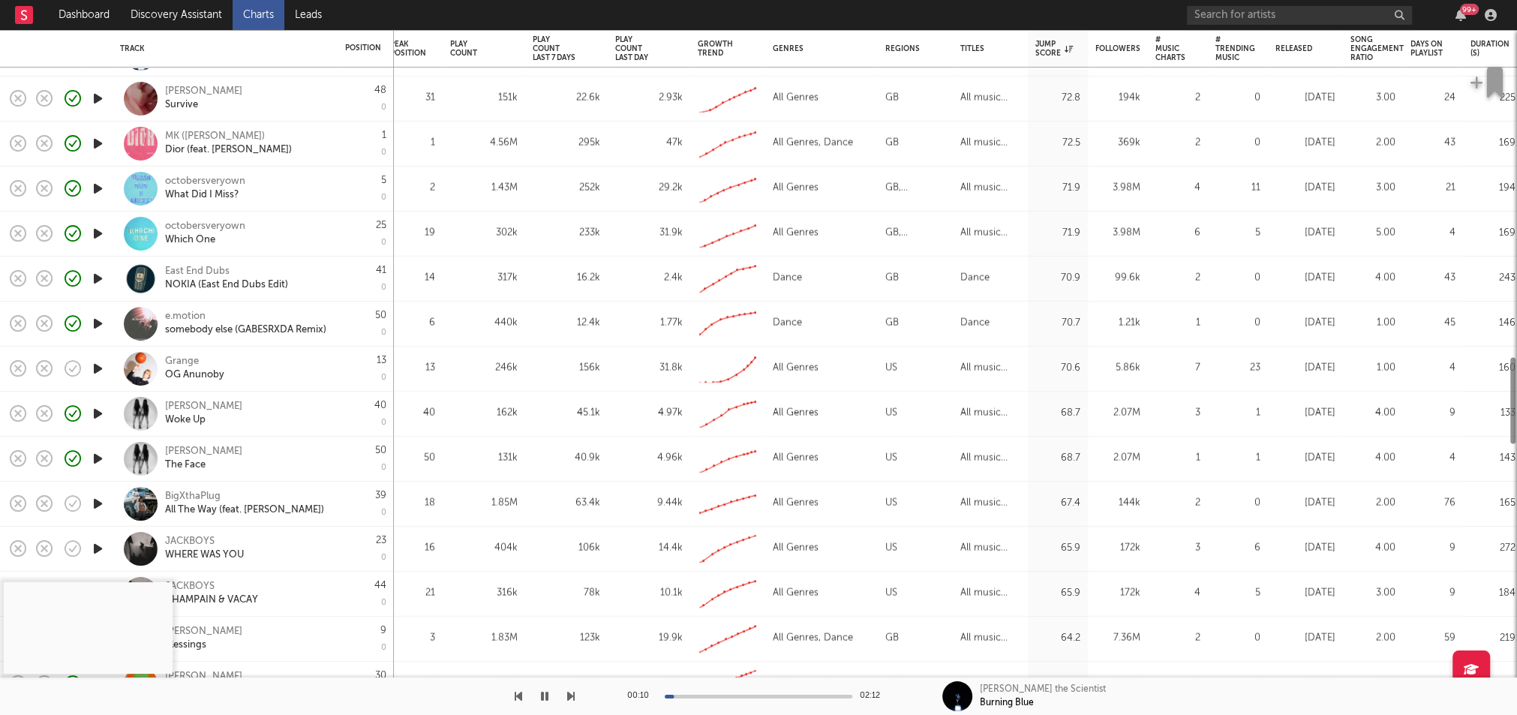
click at [92, 365] on icon "button" at bounding box center [98, 368] width 16 height 19
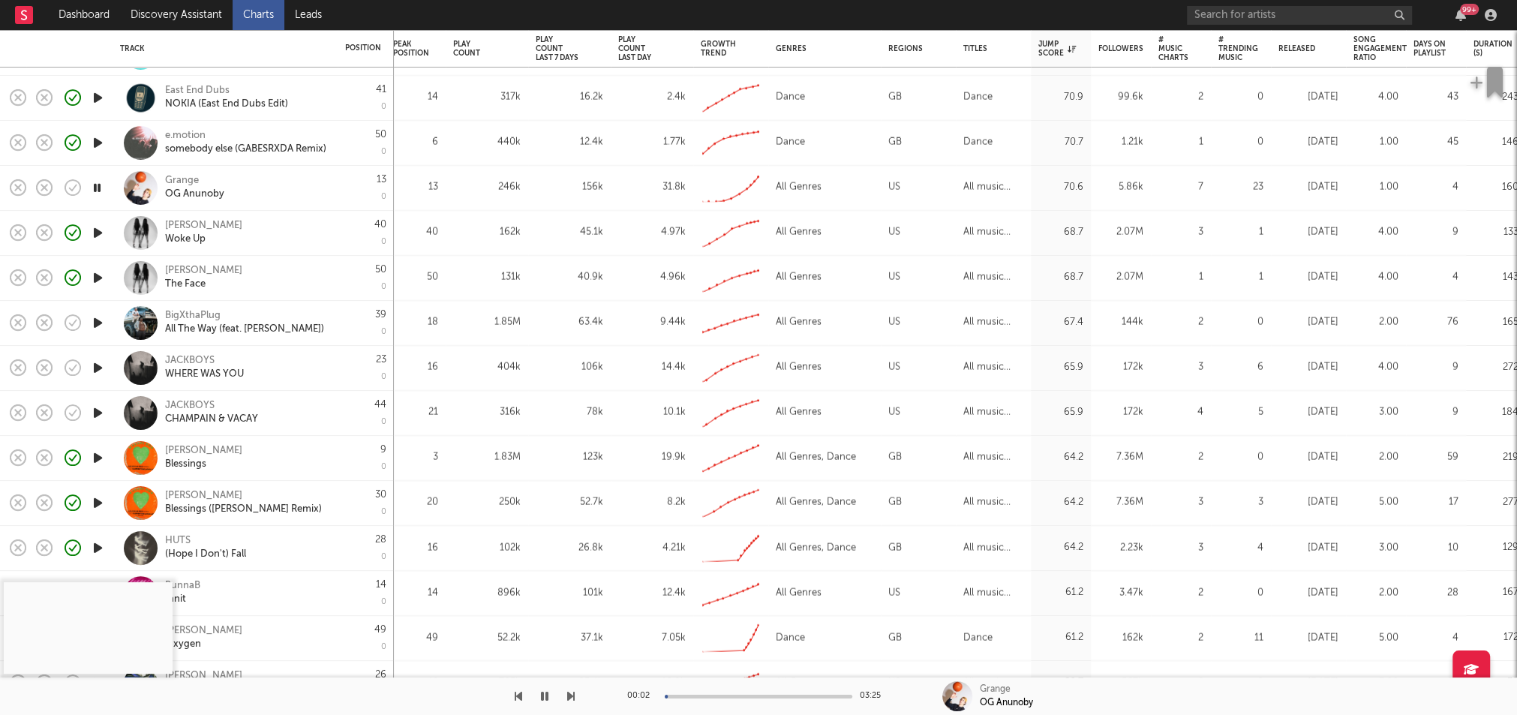
click at [97, 323] on icon "button" at bounding box center [98, 323] width 16 height 19
click at [70, 324] on icon "button" at bounding box center [70, 324] width 3 height 3
click at [77, 369] on icon "button" at bounding box center [72, 367] width 21 height 21
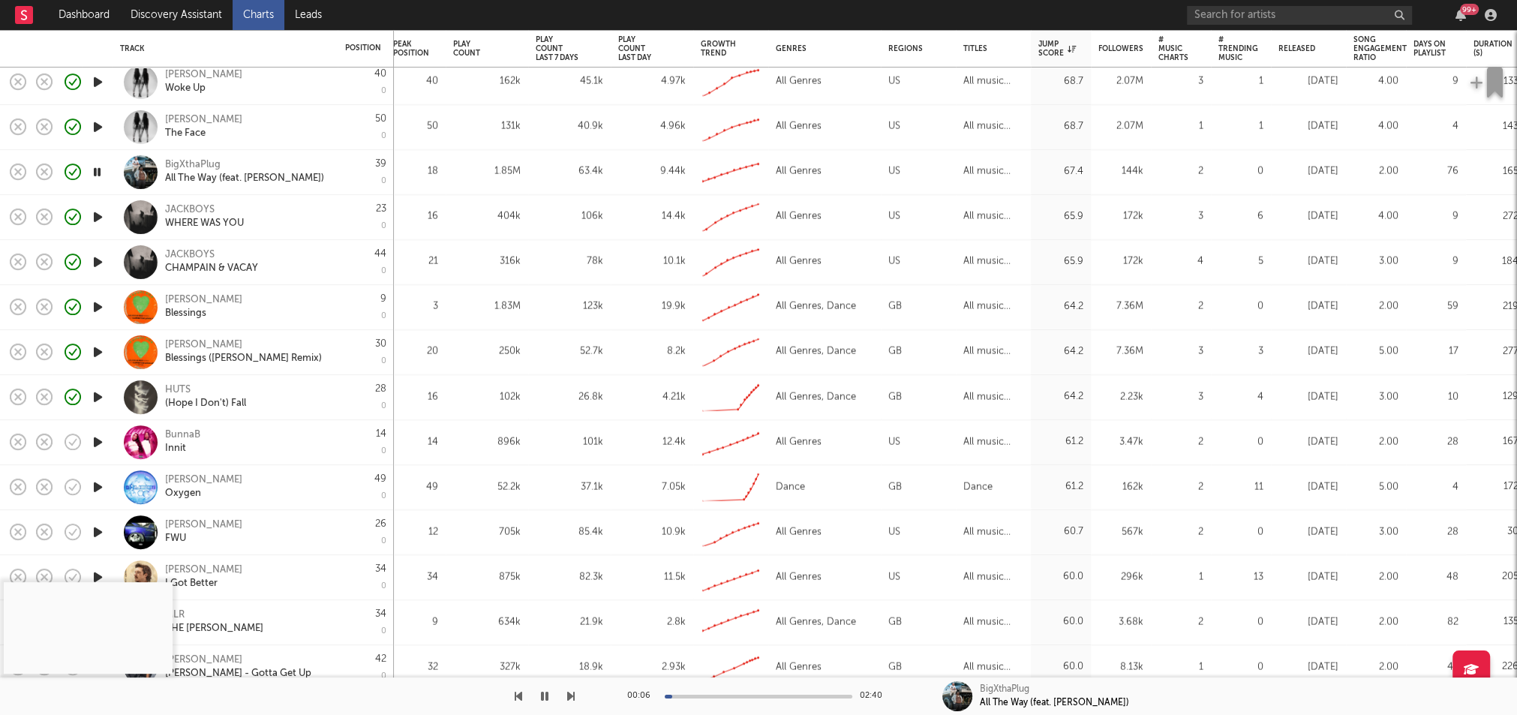
click at [104, 437] on icon "button" at bounding box center [98, 442] width 16 height 19
click at [74, 441] on icon "button" at bounding box center [74, 443] width 5 height 6
click at [94, 489] on icon "button" at bounding box center [98, 487] width 16 height 19
copy link "Ben Nicky Oxygen"
drag, startPoint x: 163, startPoint y: 478, endPoint x: 230, endPoint y: 502, distance: 71.7
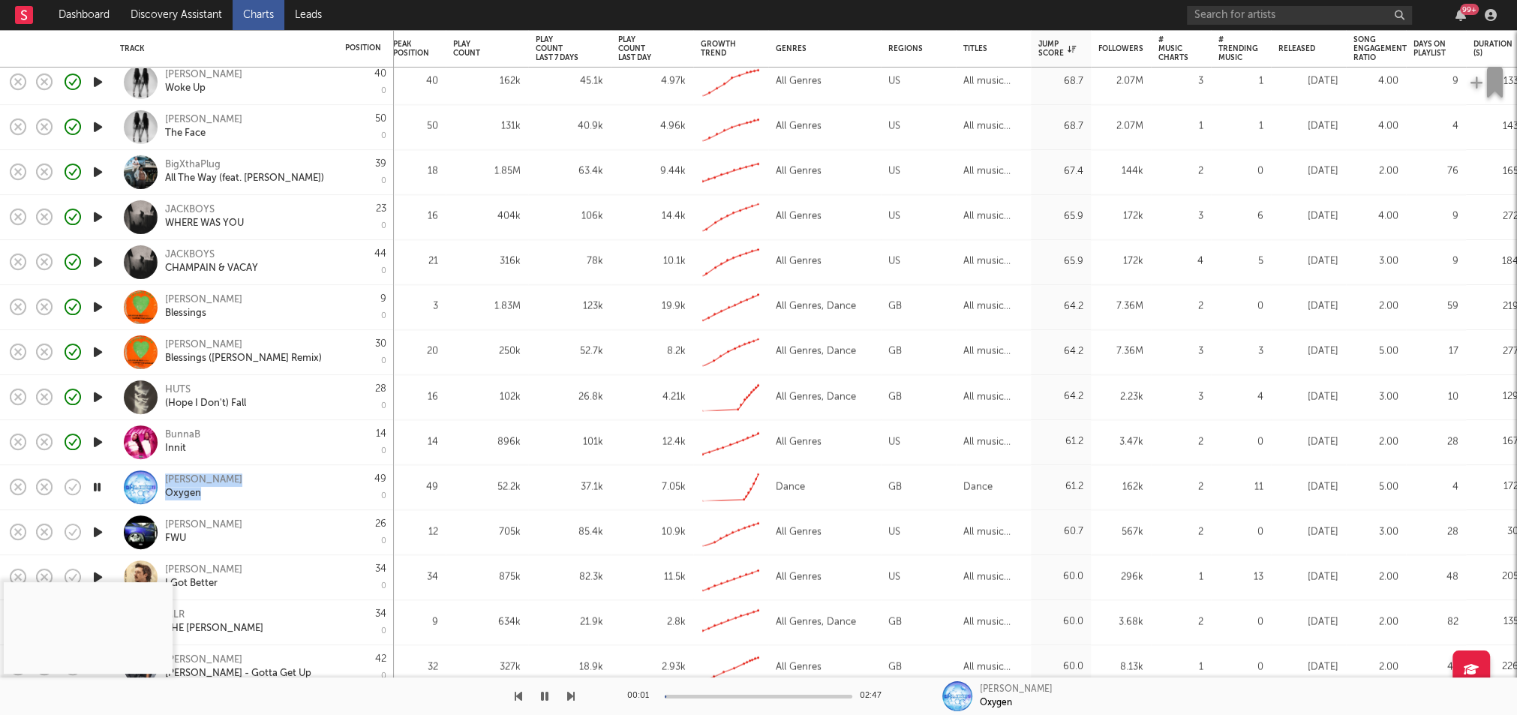
click at [230, 502] on div "Ben Nicky Oxygen" at bounding box center [225, 487] width 210 height 44
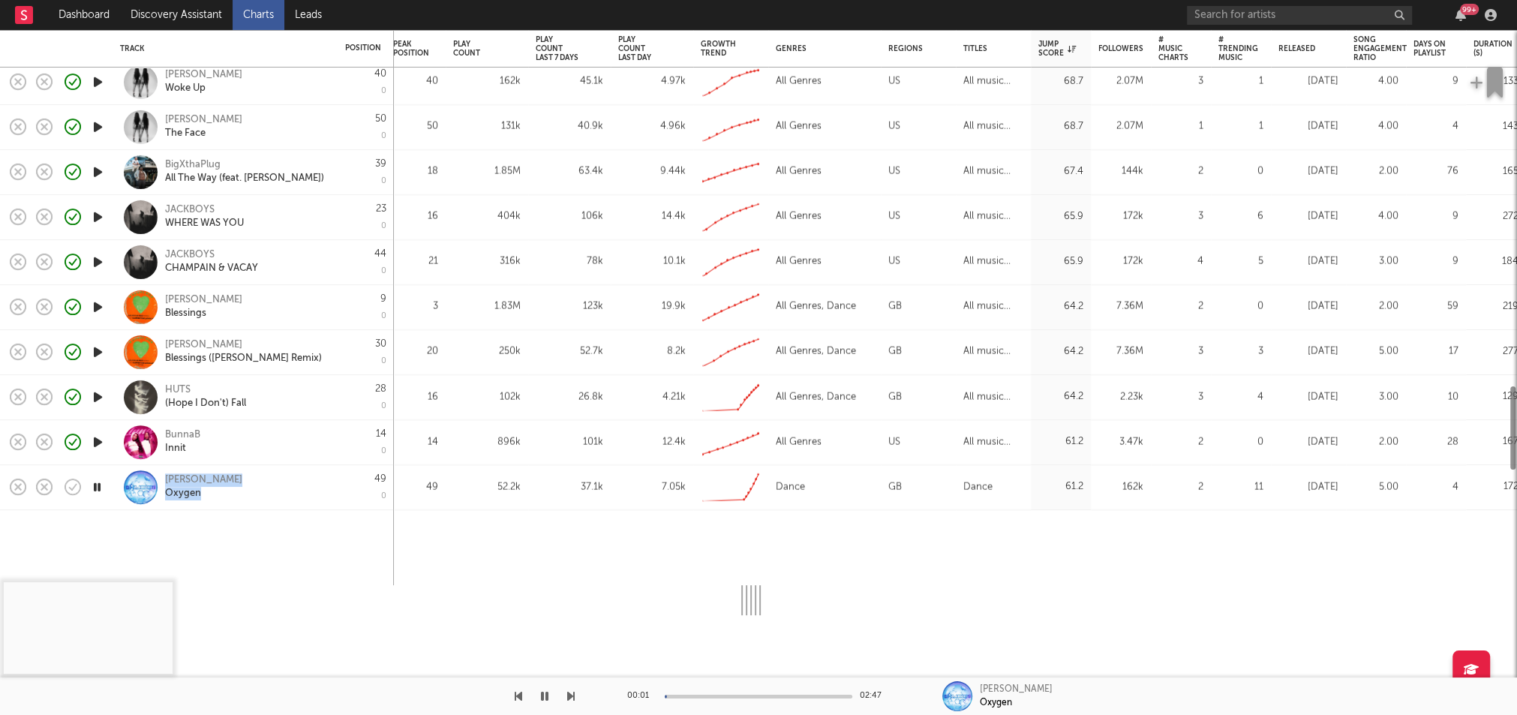
select select "1w"
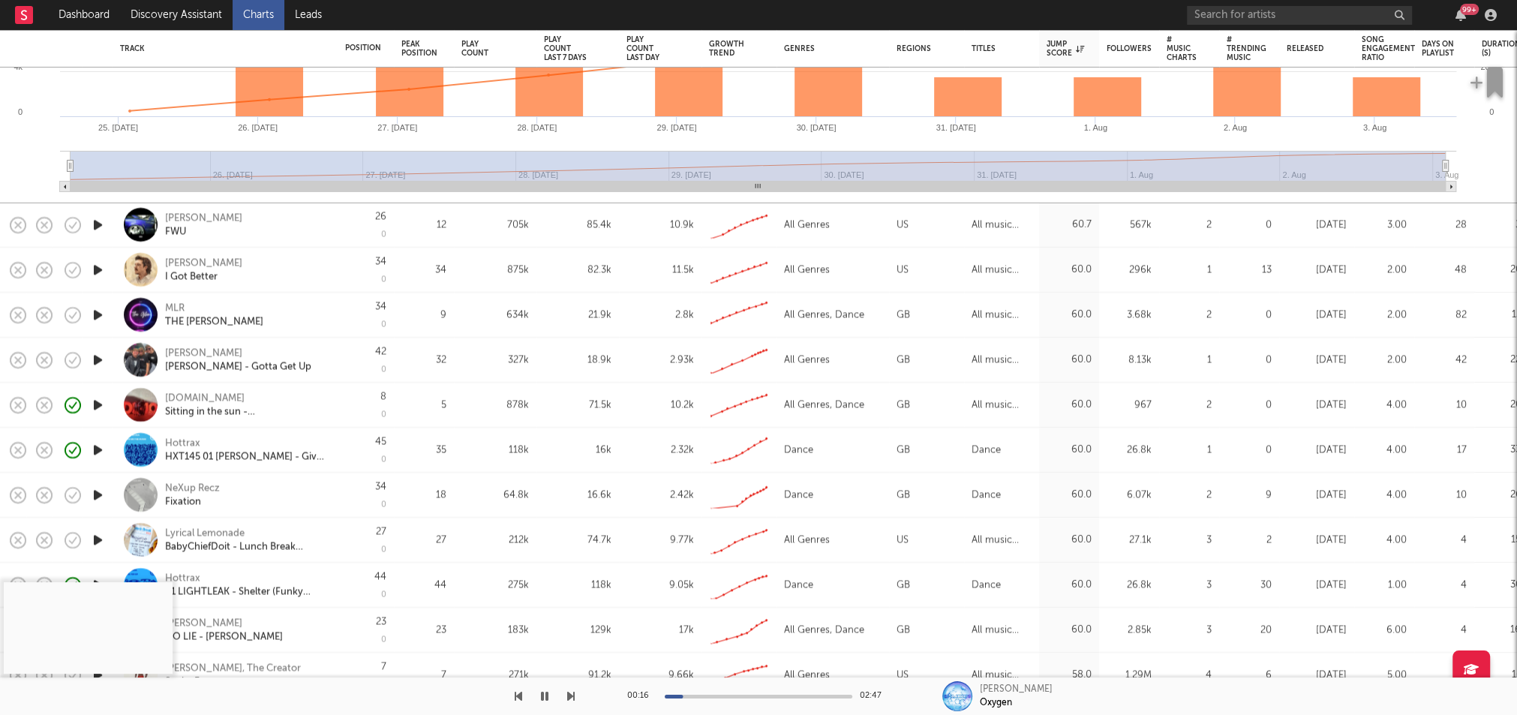
click at [95, 317] on icon "button" at bounding box center [98, 314] width 16 height 19
click at [71, 315] on icon "button" at bounding box center [72, 315] width 21 height 21
click at [71, 360] on icon "button" at bounding box center [72, 360] width 21 height 21
click at [187, 352] on div "Finley Davies" at bounding box center [238, 354] width 146 height 14
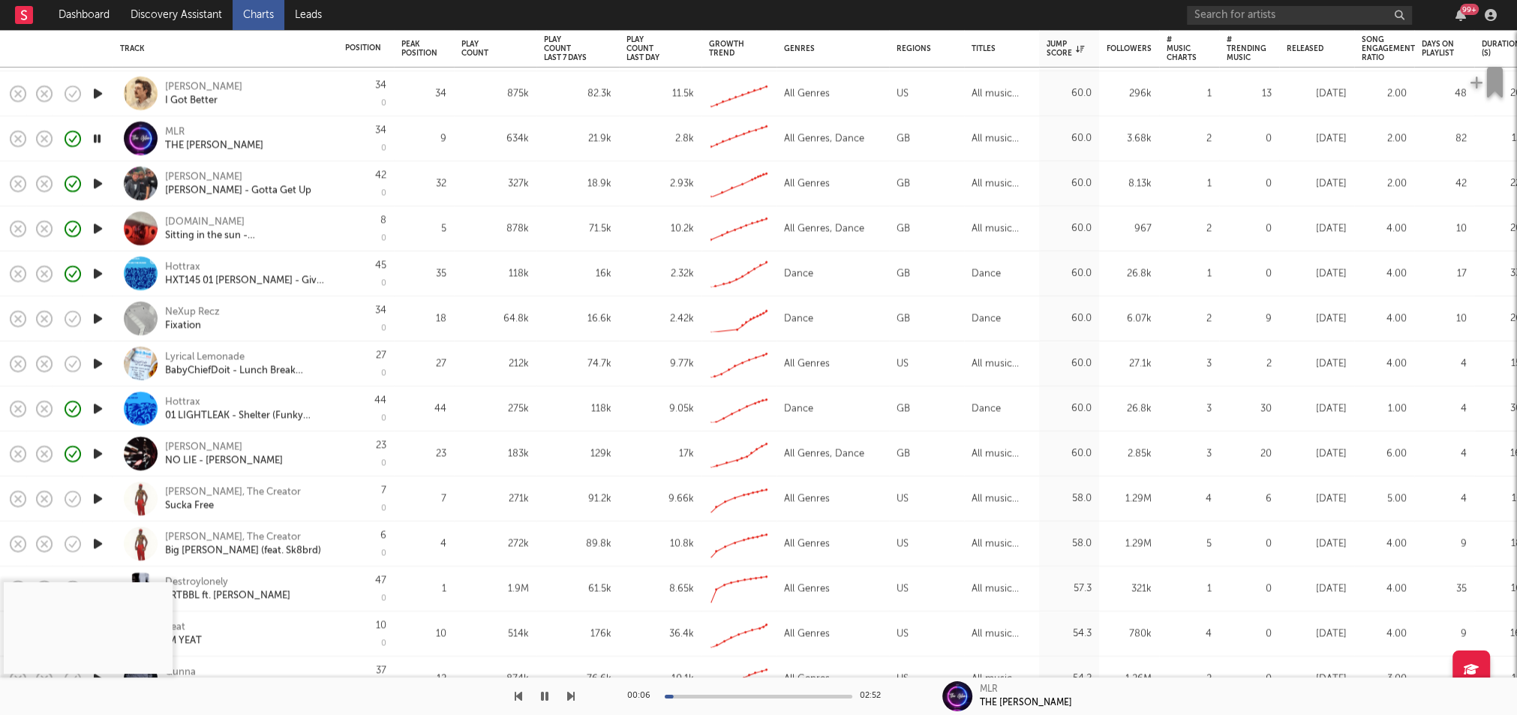
click at [92, 320] on icon "button" at bounding box center [98, 318] width 16 height 19
click at [256, 321] on div "NeXup Recz Fixation" at bounding box center [245, 318] width 161 height 27
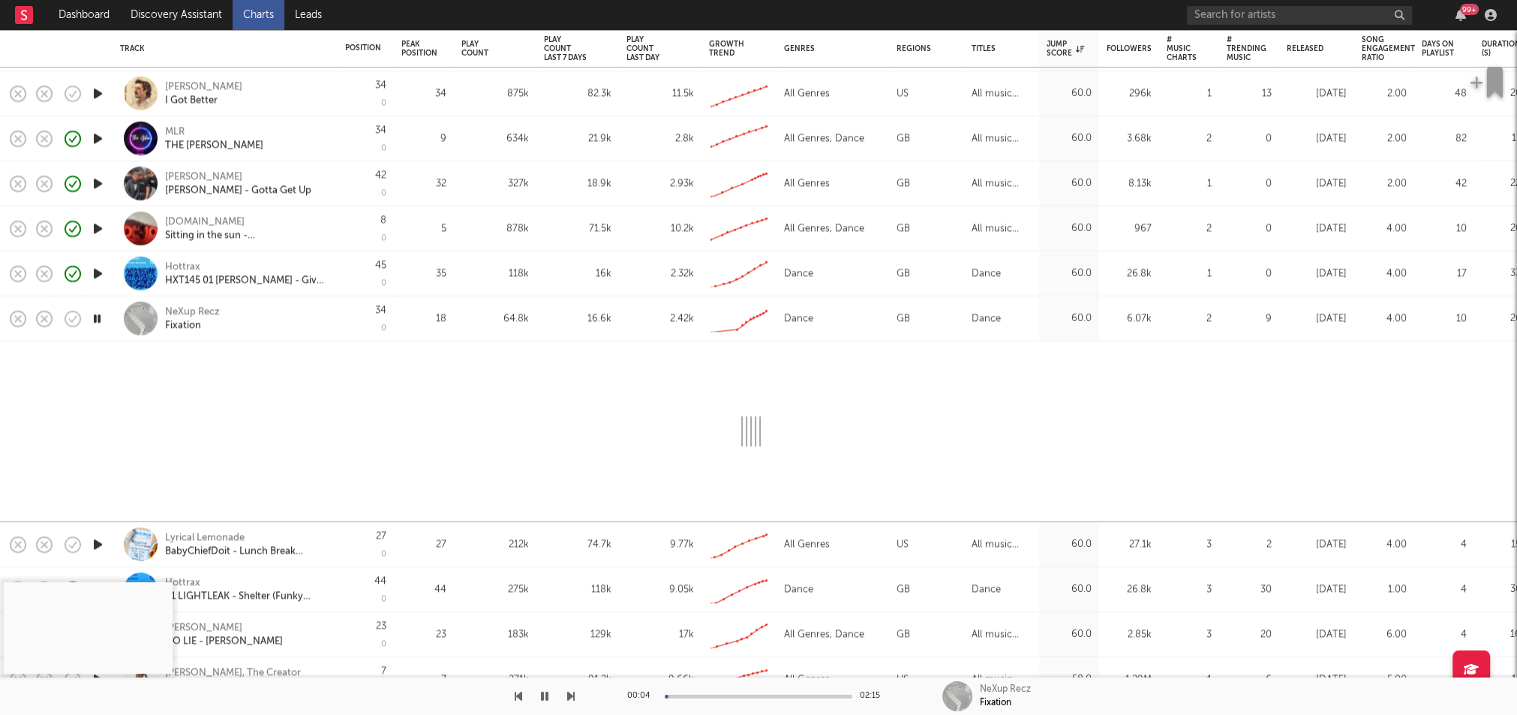
select select "1w"
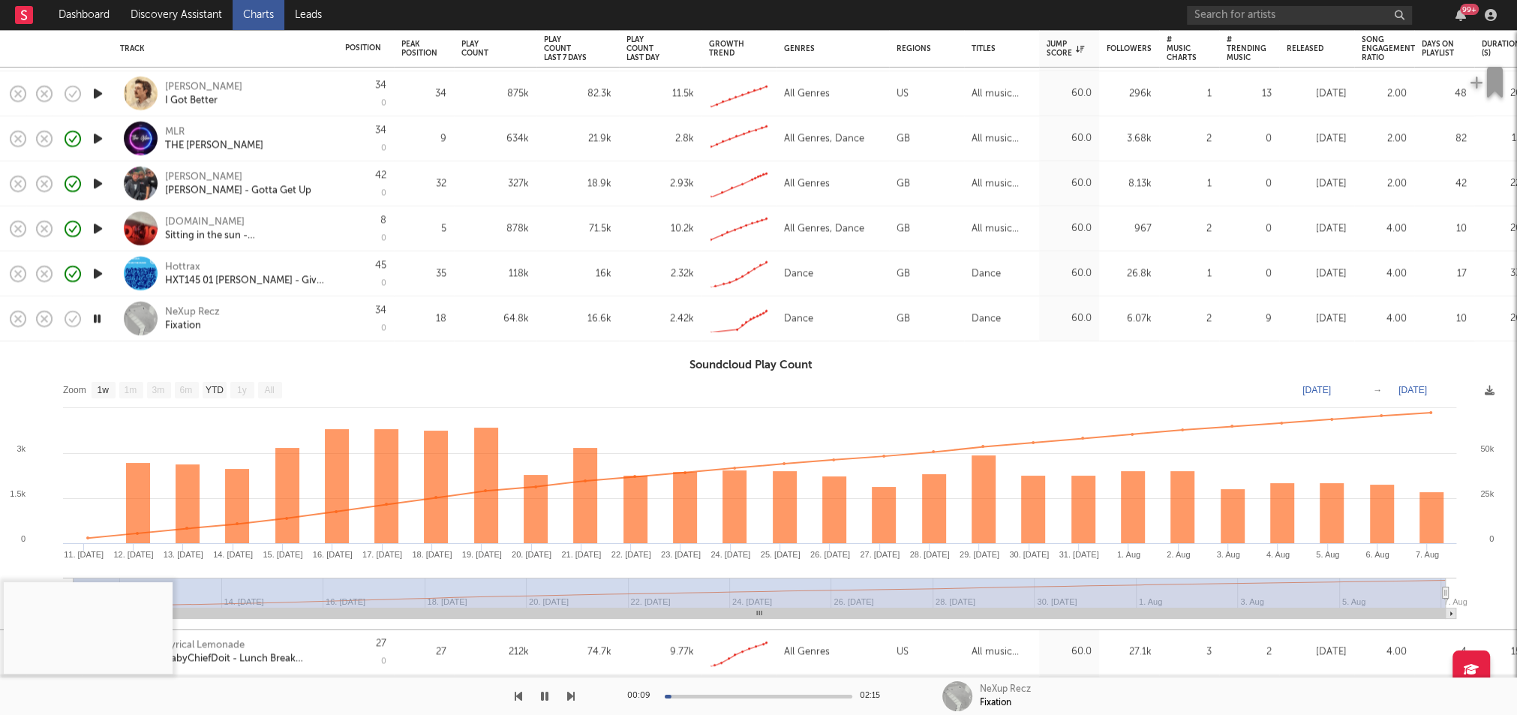
click at [92, 319] on icon "button" at bounding box center [97, 318] width 14 height 19
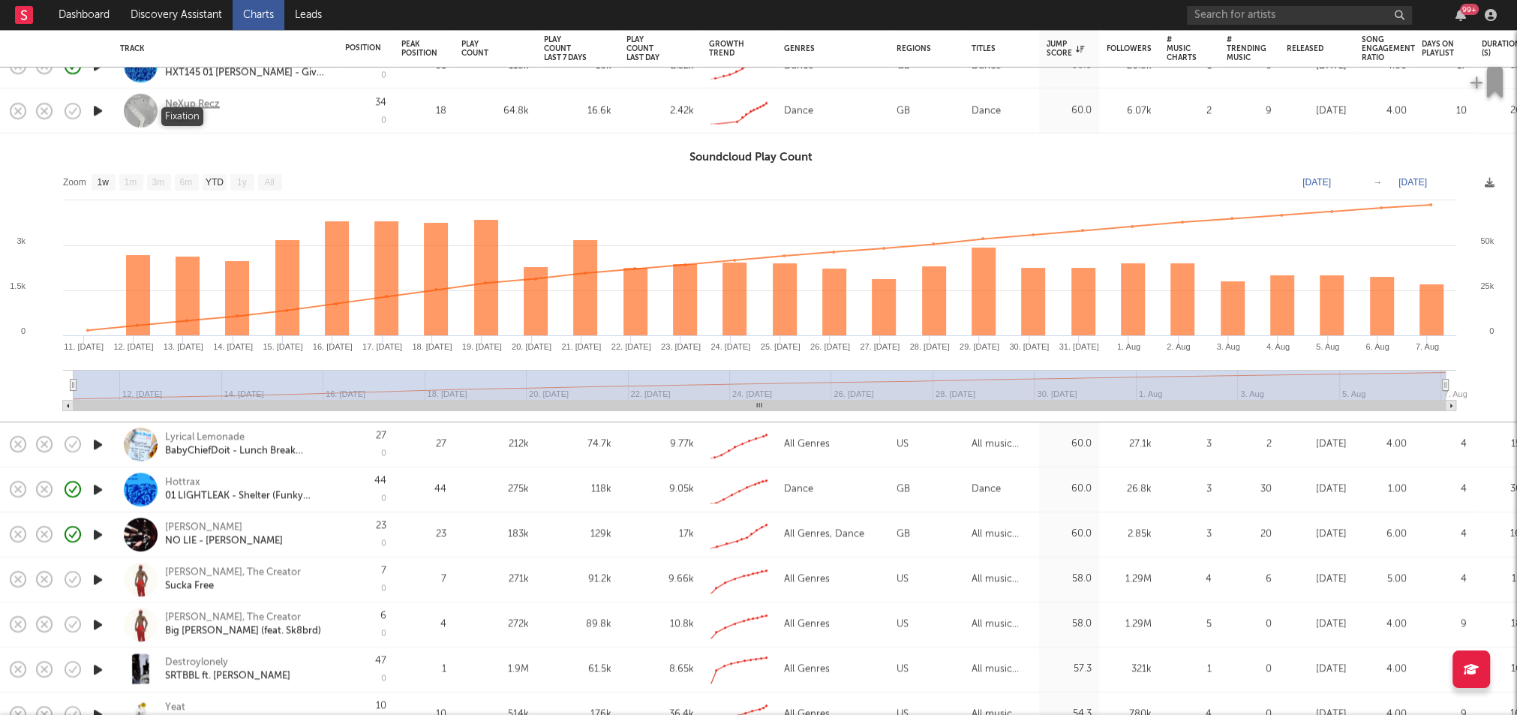
click at [208, 117] on div "Fixation" at bounding box center [192, 118] width 55 height 14
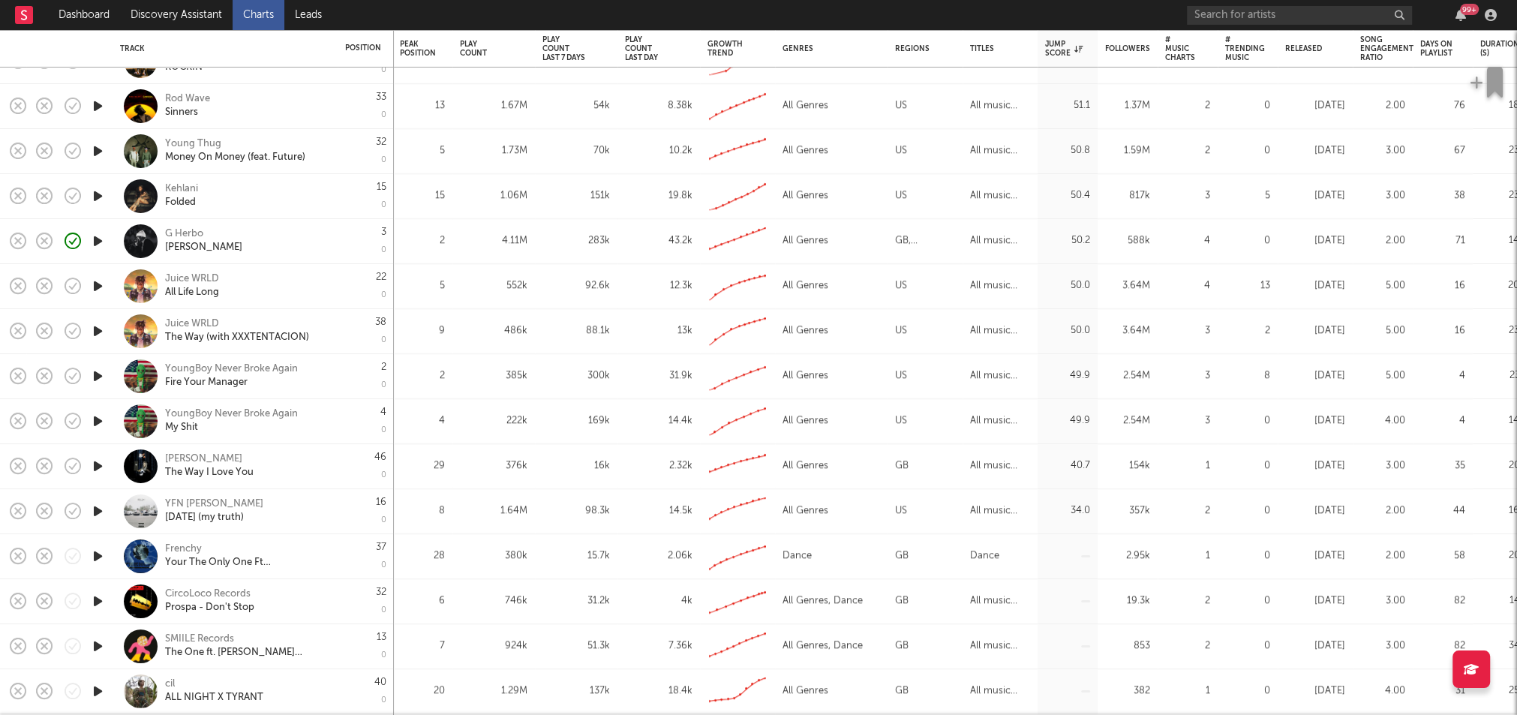
click at [96, 552] on icon "button" at bounding box center [98, 556] width 16 height 19
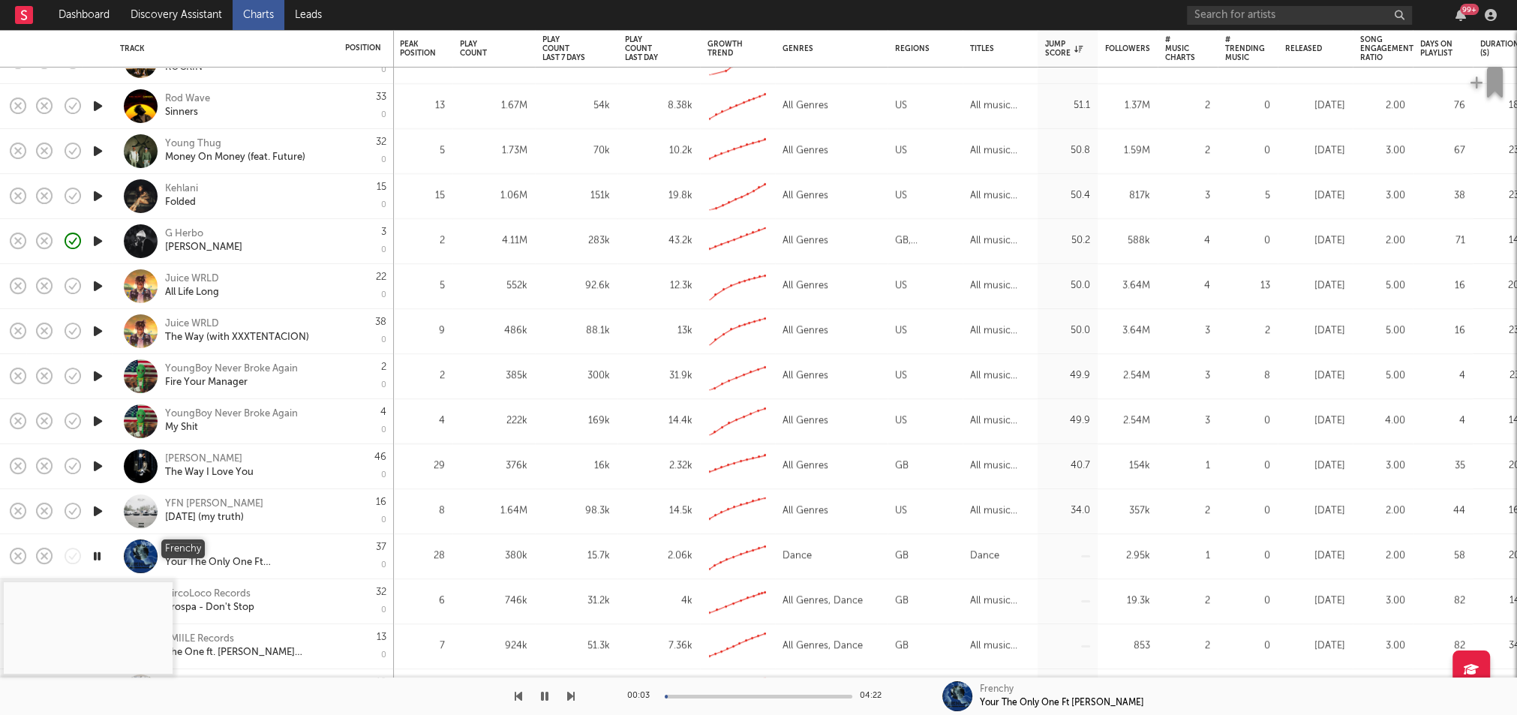
click at [191, 550] on div "Frenchy" at bounding box center [183, 549] width 37 height 14
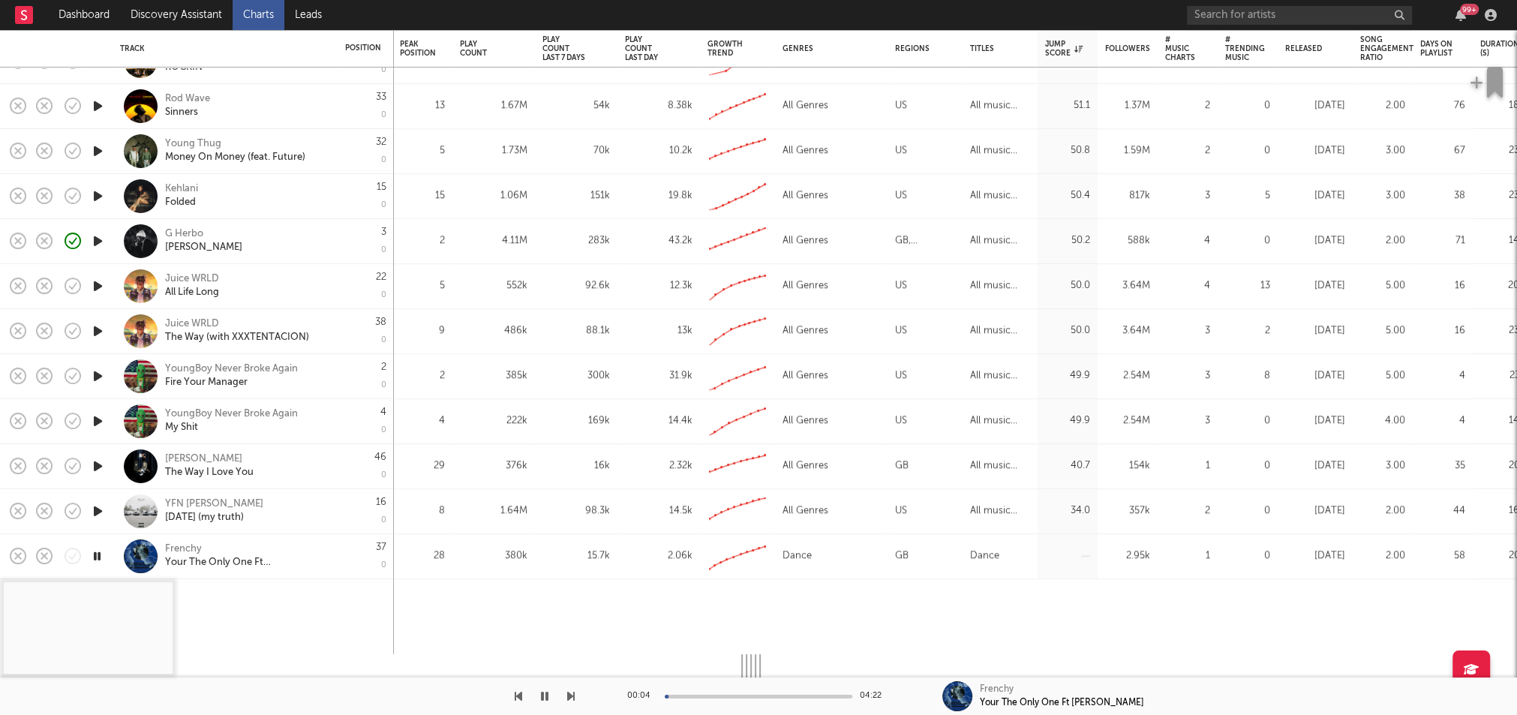
select select "1w"
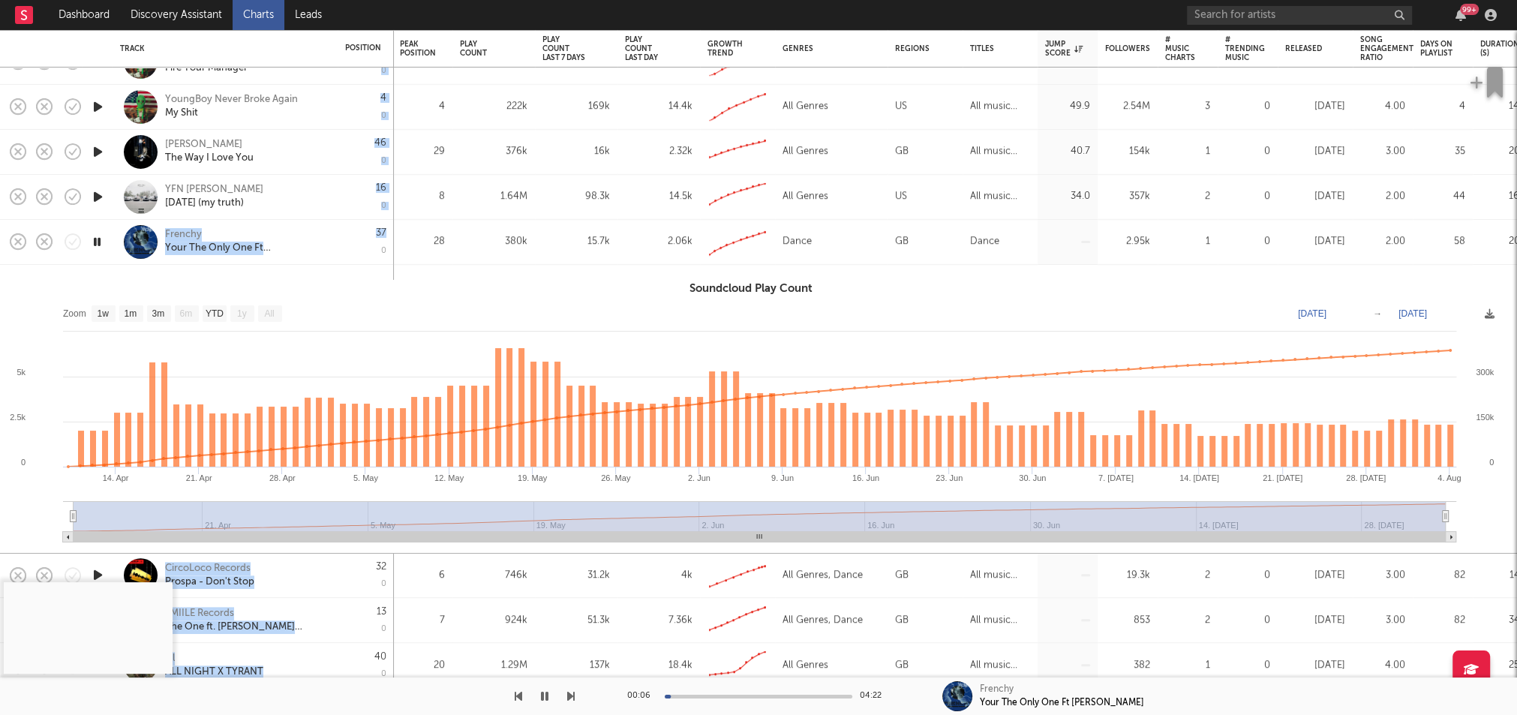
drag, startPoint x: 352, startPoint y: 254, endPoint x: 159, endPoint y: 238, distance: 193.5
click at [320, 225] on div "Frenchy Your The Only One Ft Katie May" at bounding box center [225, 242] width 210 height 44
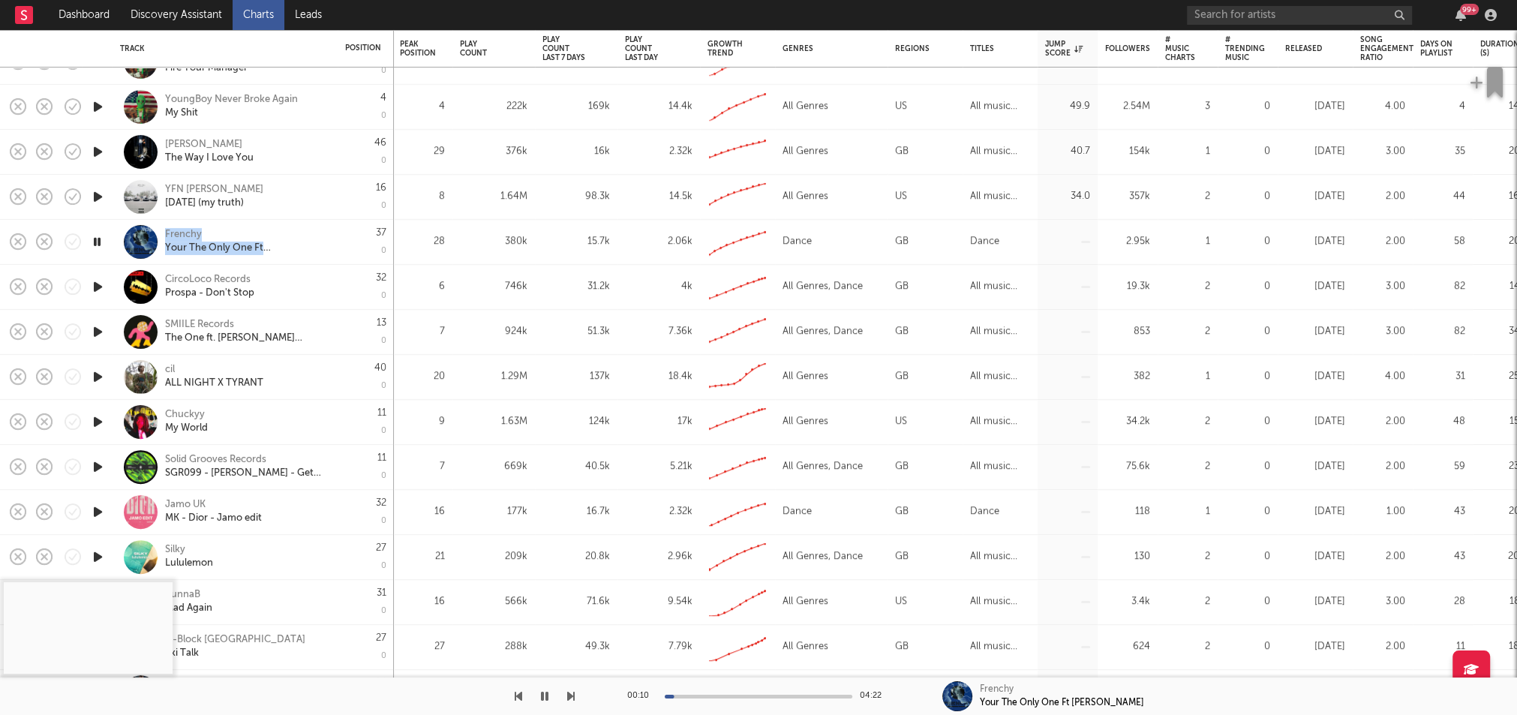
drag, startPoint x: 170, startPoint y: 235, endPoint x: 309, endPoint y: 251, distance: 139.8
click at [309, 251] on div "Frenchy Your The Only One Ft Katie May" at bounding box center [245, 241] width 161 height 27
select select "1w"
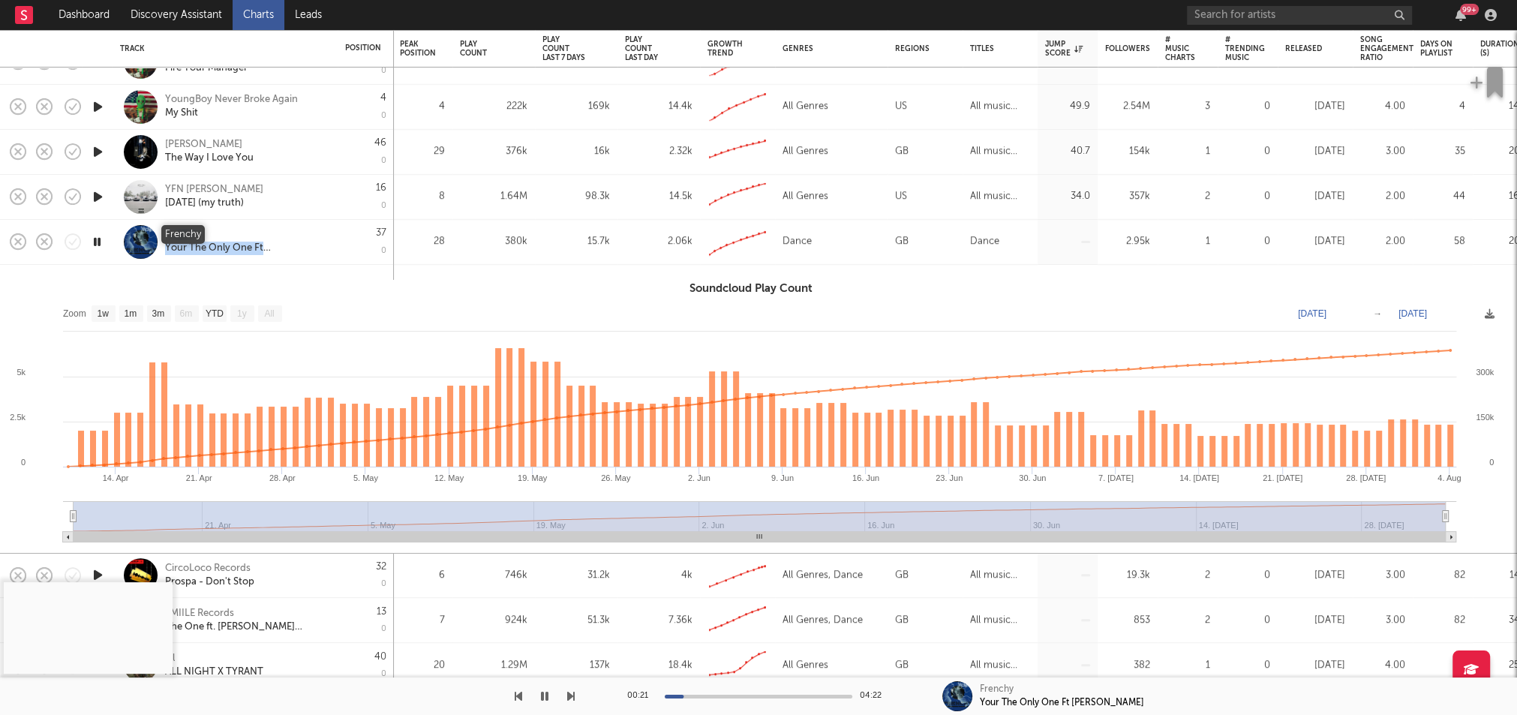
click at [188, 234] on div "Frenchy" at bounding box center [183, 235] width 37 height 14
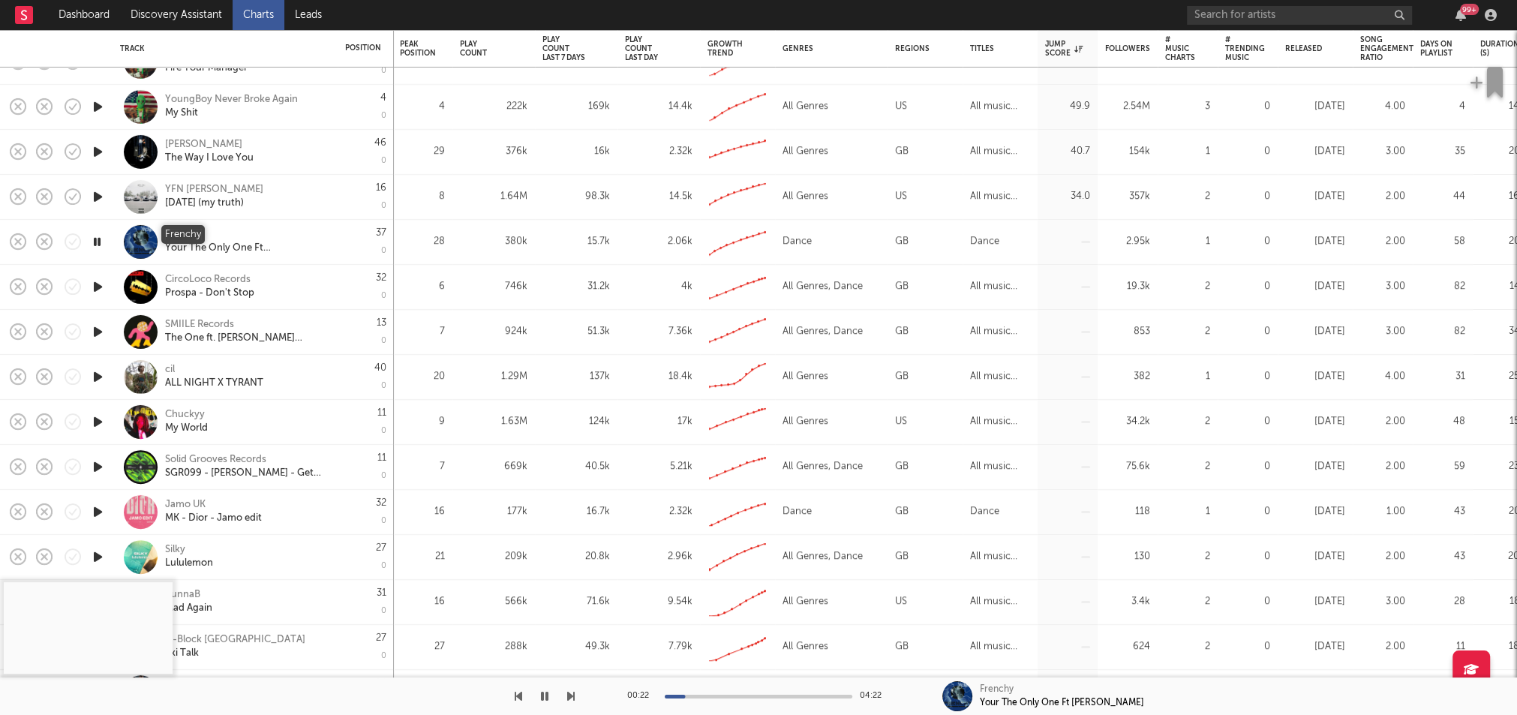
click at [188, 233] on div "Frenchy" at bounding box center [183, 235] width 37 height 14
select select "1w"
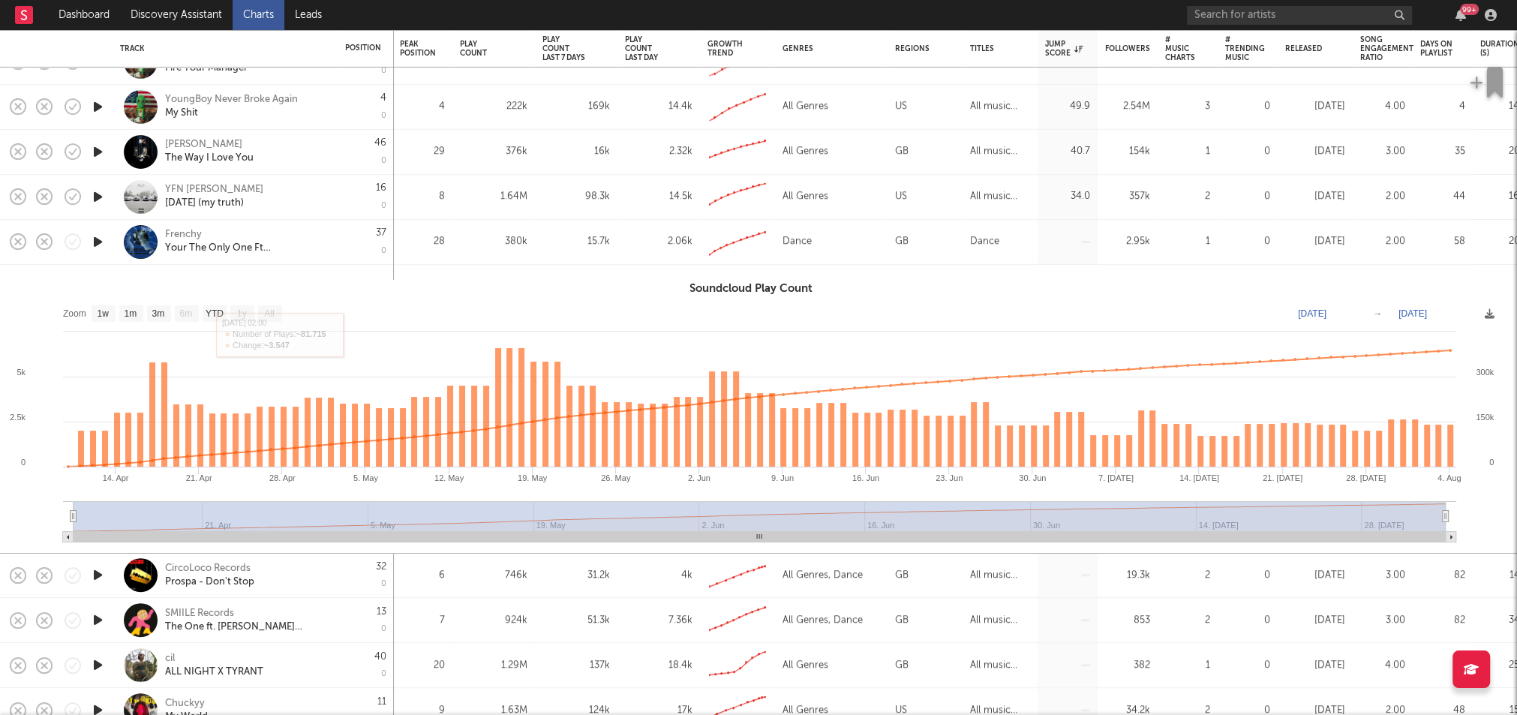
click at [349, 242] on div "37 0" at bounding box center [365, 242] width 41 height 44
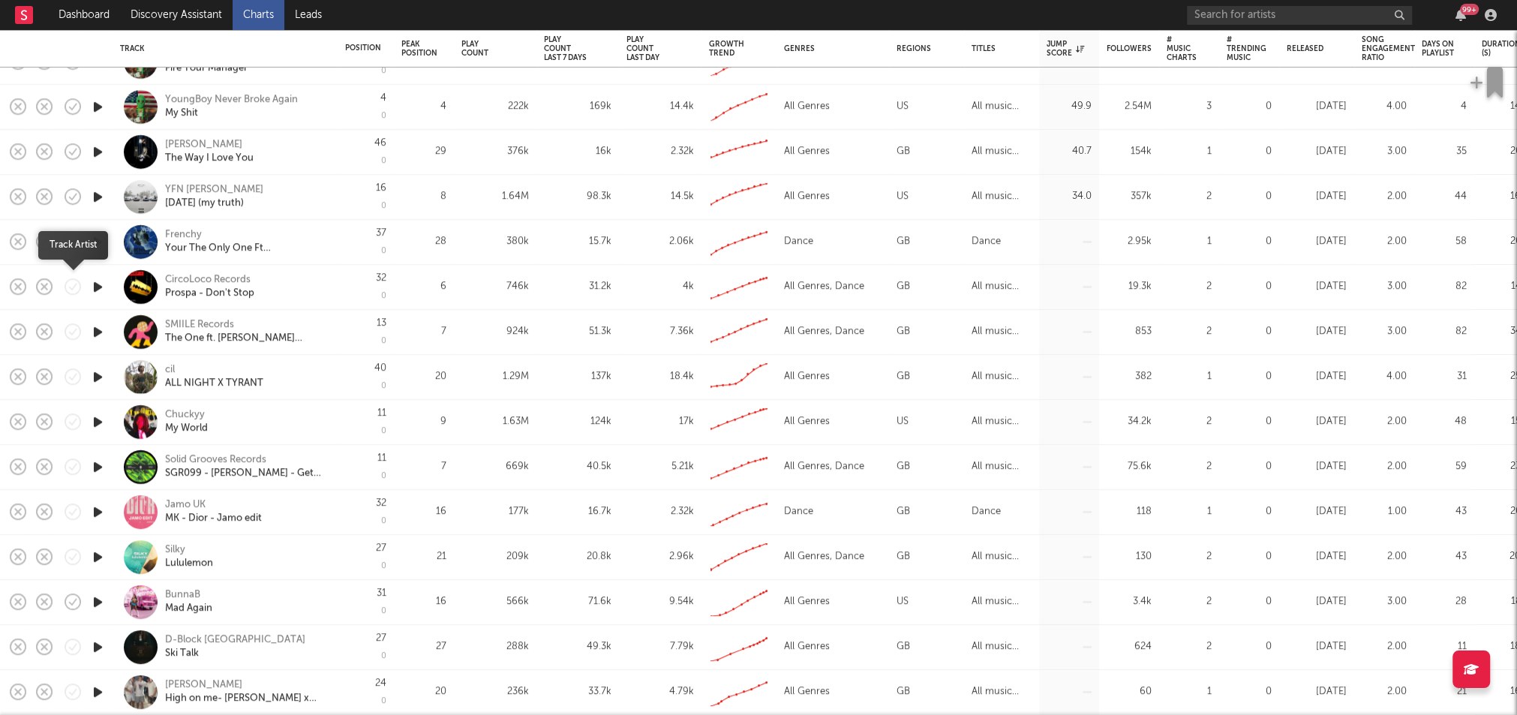
click at [77, 286] on icon "button" at bounding box center [72, 286] width 21 height 21
click at [99, 375] on icon "button" at bounding box center [98, 377] width 16 height 19
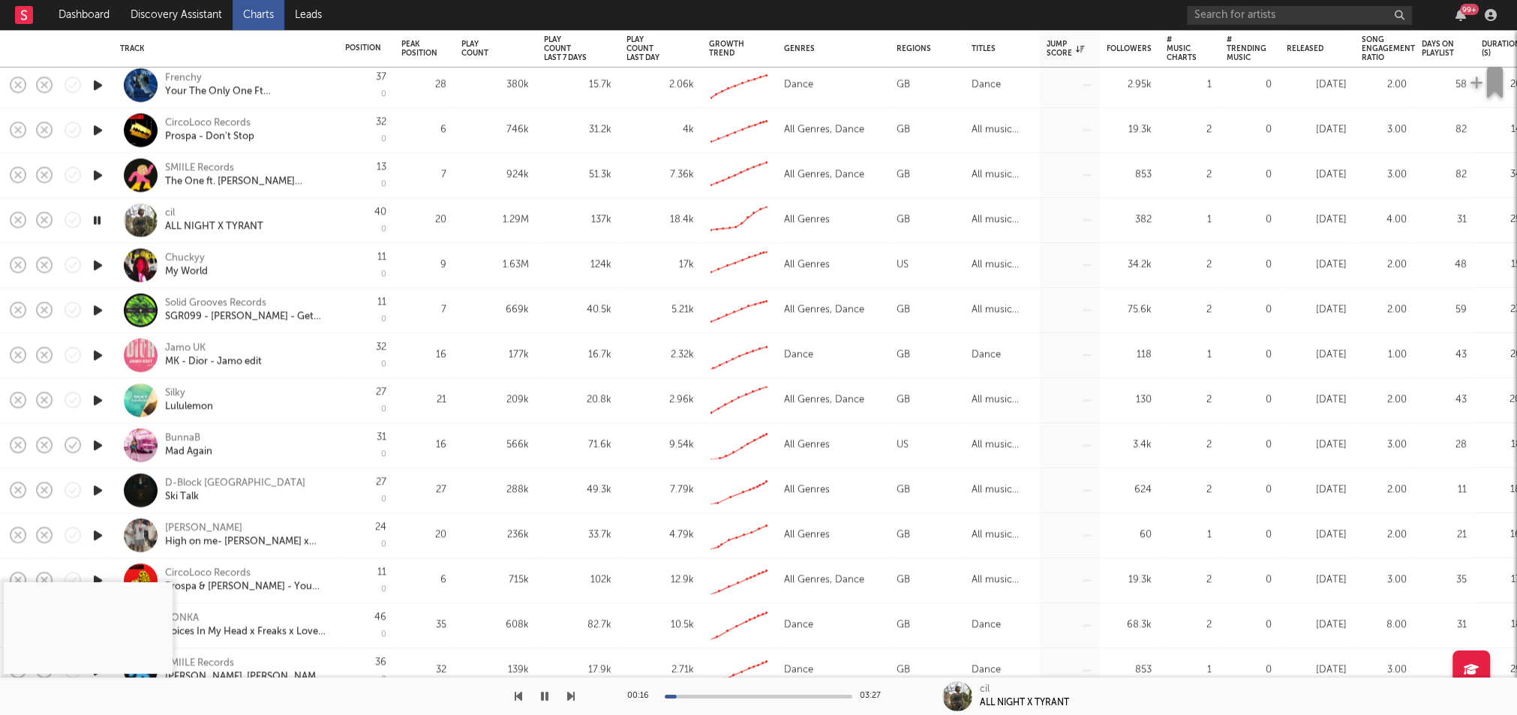
click at [99, 397] on icon "button" at bounding box center [98, 400] width 16 height 19
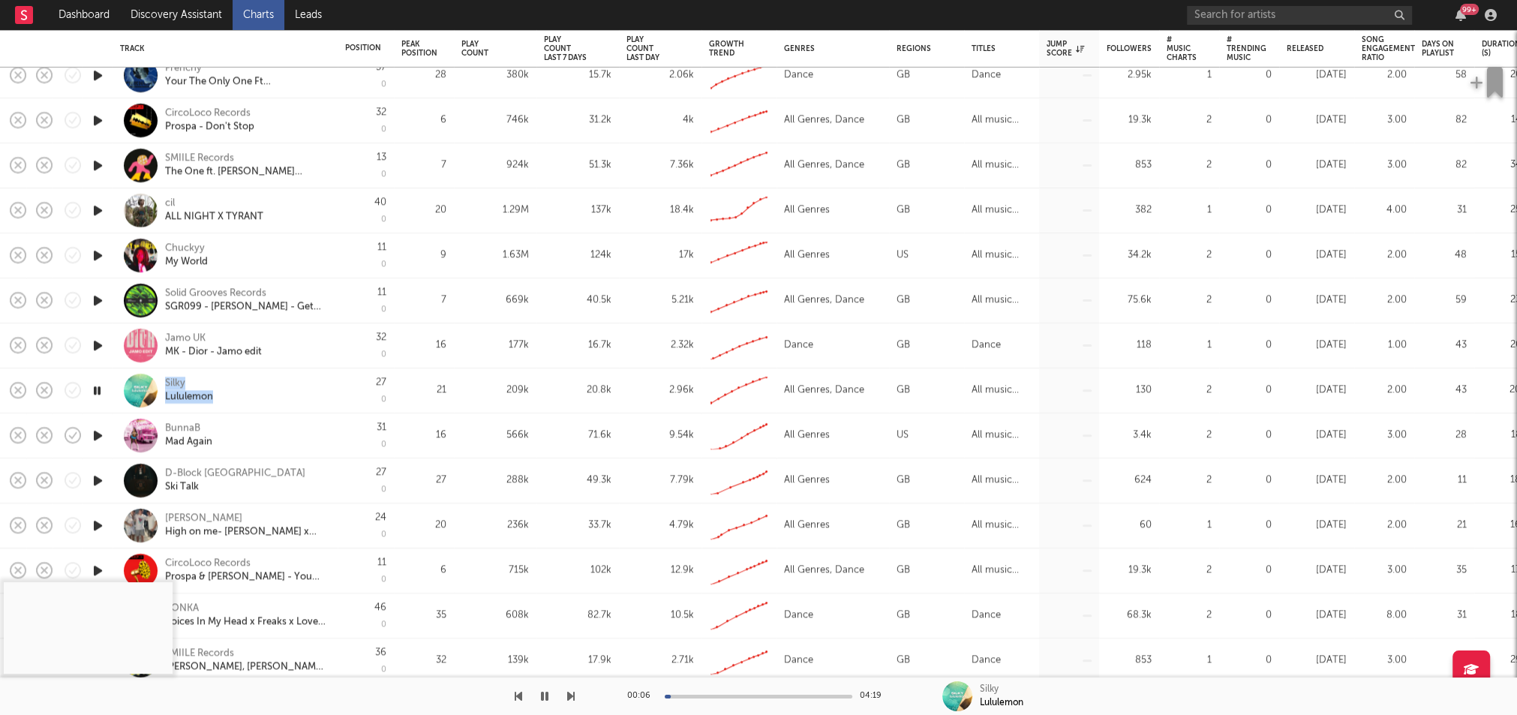
copy div "Silky Lululemon"
drag, startPoint x: 165, startPoint y: 380, endPoint x: 221, endPoint y: 395, distance: 57.5
click at [221, 395] on div "Silky Lululemon" at bounding box center [245, 390] width 161 height 27
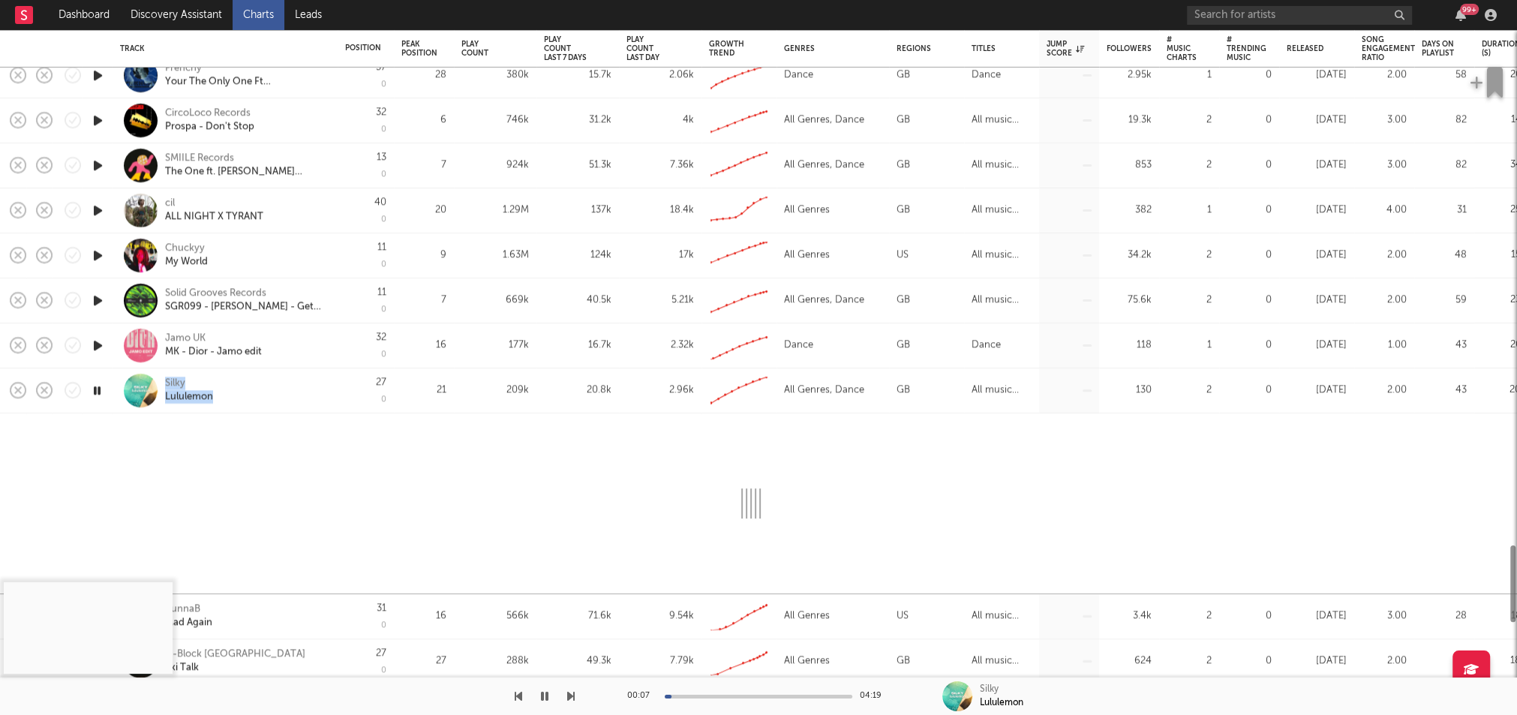
select select "1w"
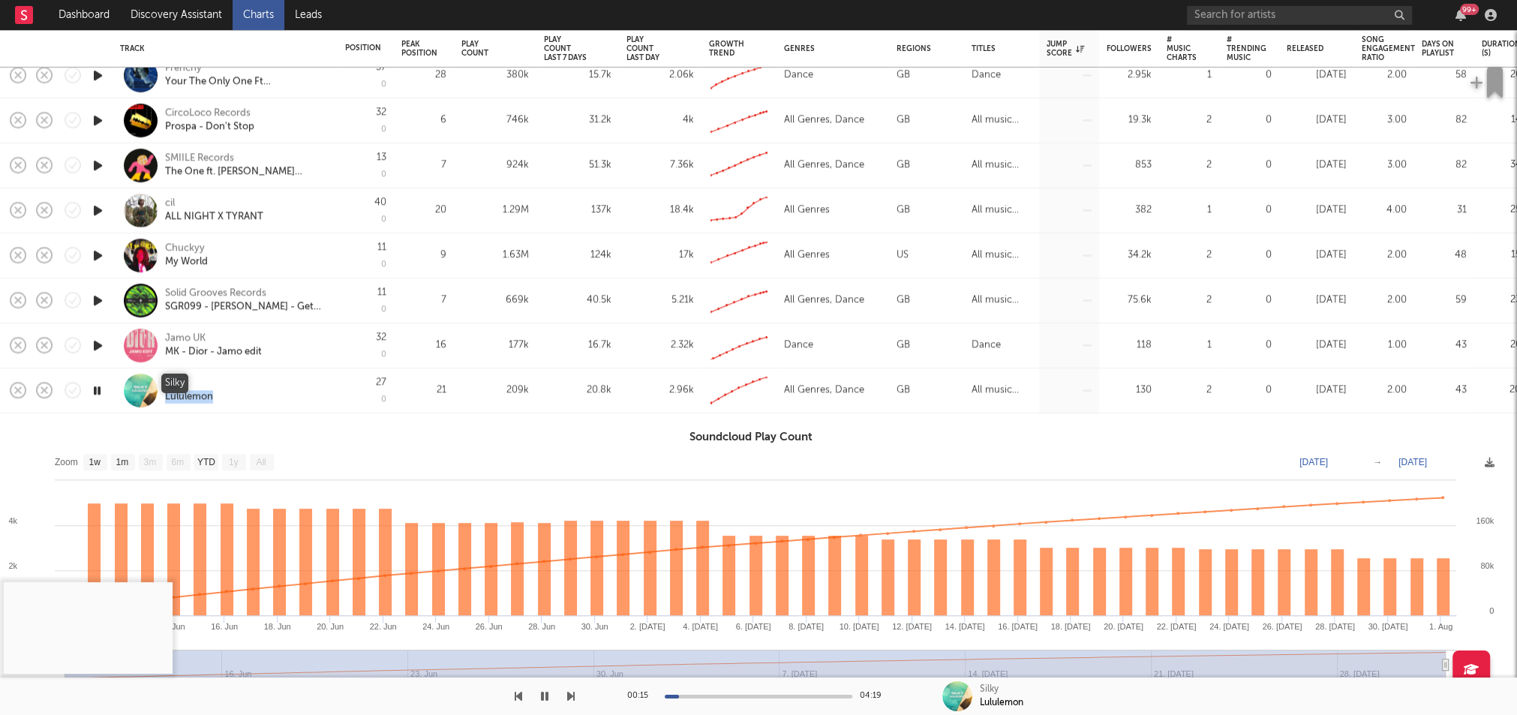
click at [173, 384] on div "Silky" at bounding box center [175, 384] width 20 height 14
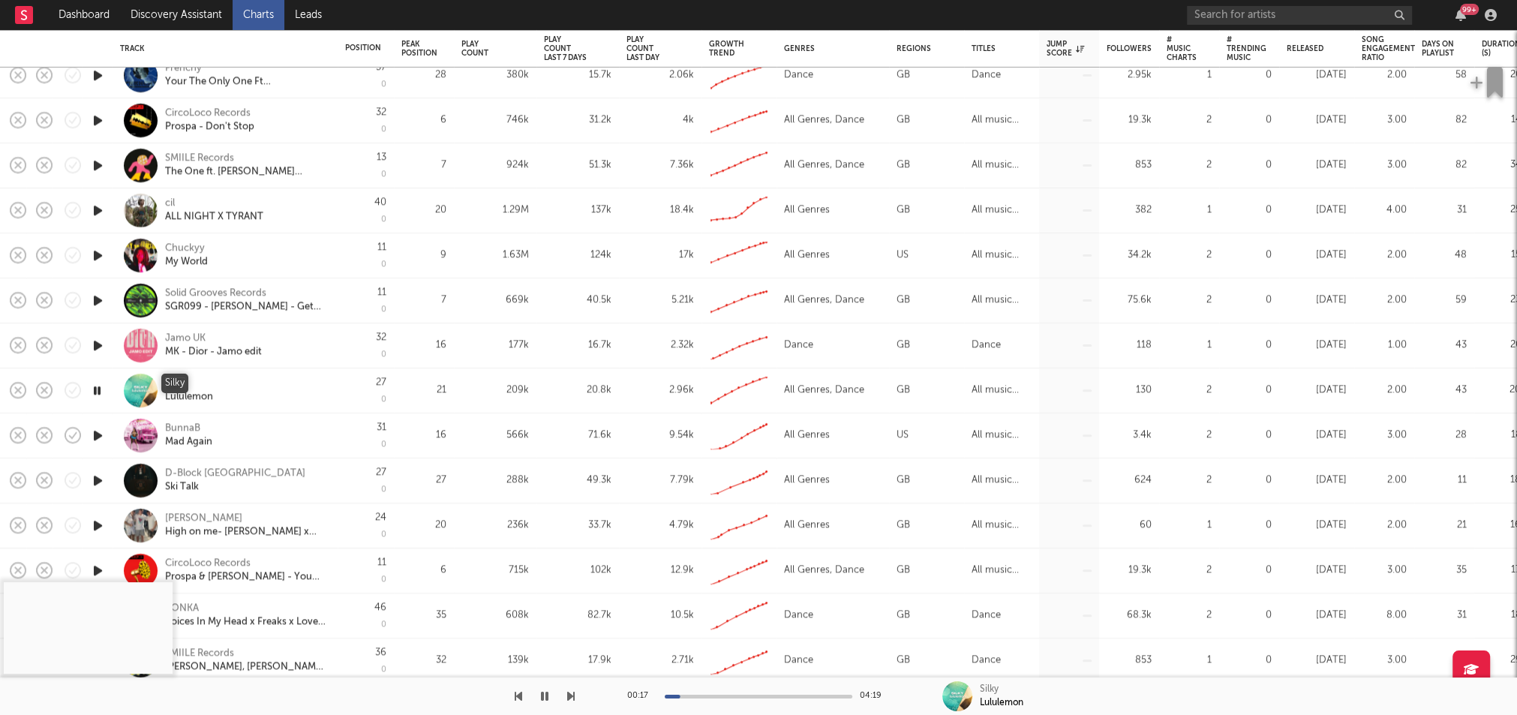
click at [173, 384] on div "Silky" at bounding box center [175, 384] width 20 height 14
select select "1w"
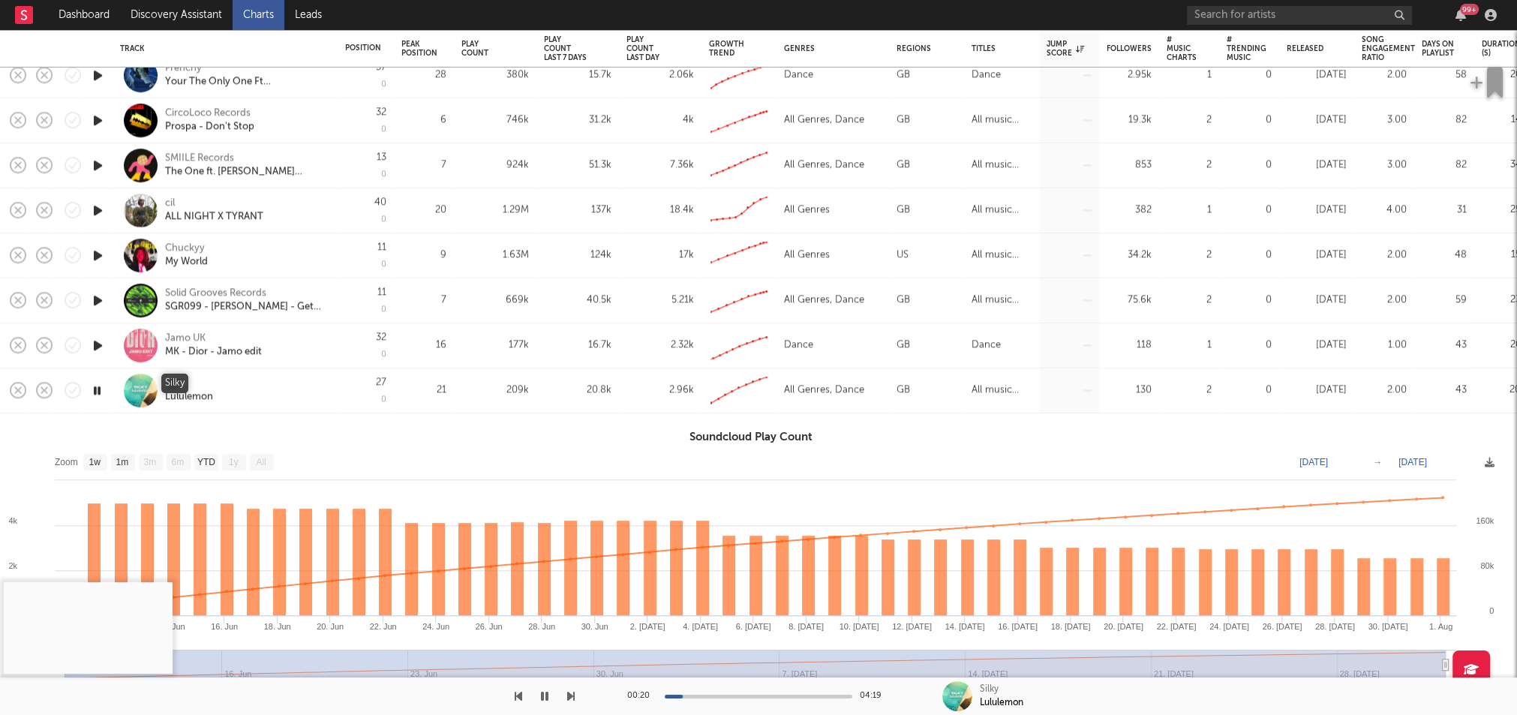
copy div "Silky"
drag, startPoint x: 174, startPoint y: 381, endPoint x: 166, endPoint y: 380, distance: 8.3
click at [166, 380] on div "Silky Lululemon" at bounding box center [245, 390] width 161 height 27
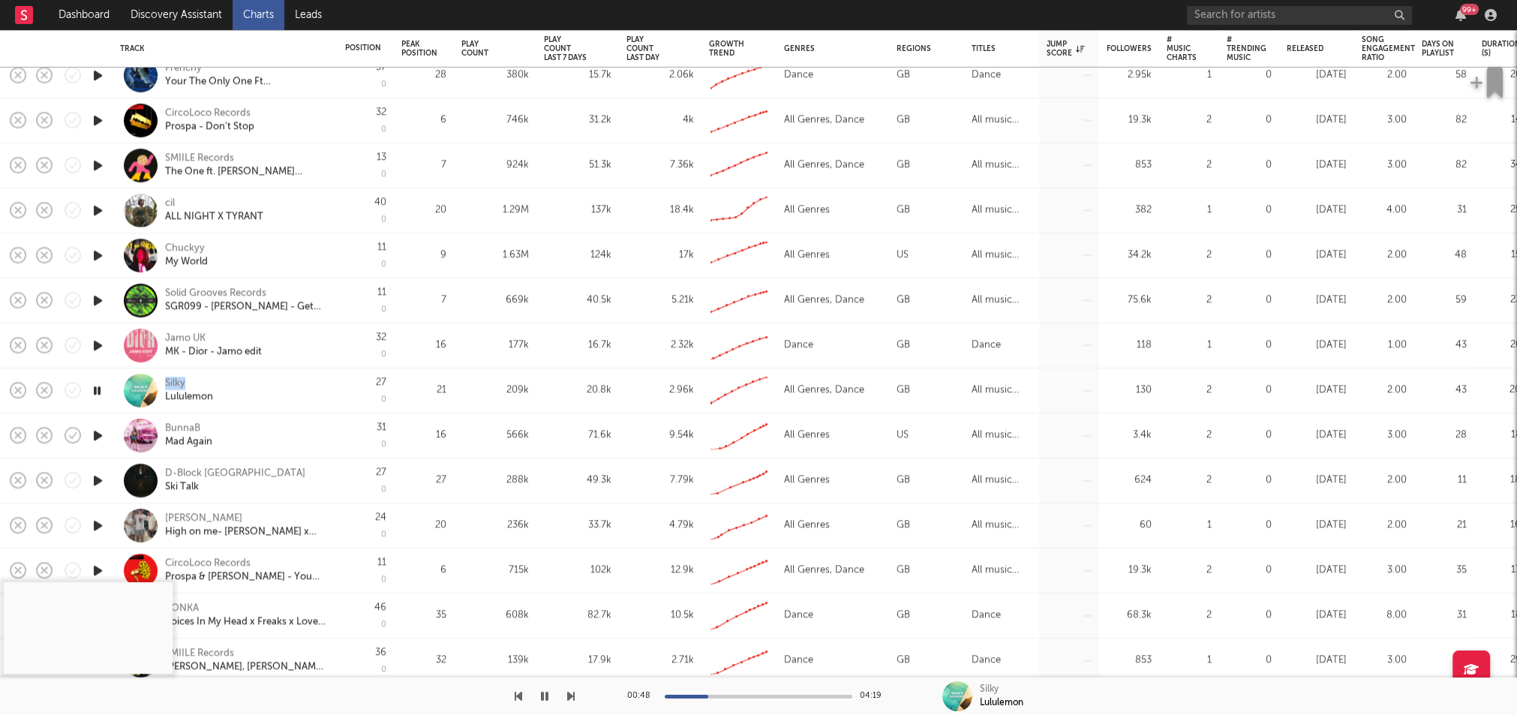
click at [98, 388] on icon "button" at bounding box center [97, 390] width 14 height 19
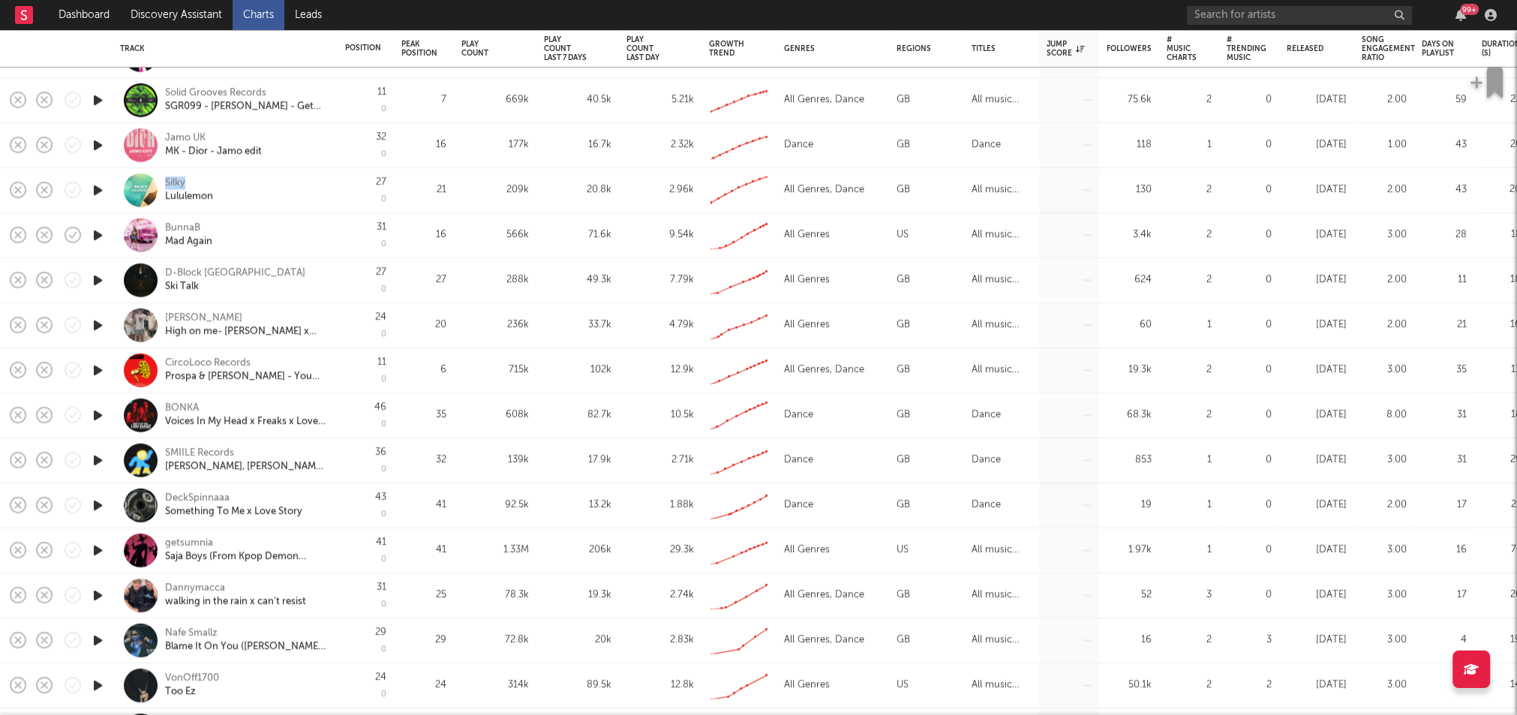
click at [98, 593] on icon "button" at bounding box center [98, 595] width 16 height 19
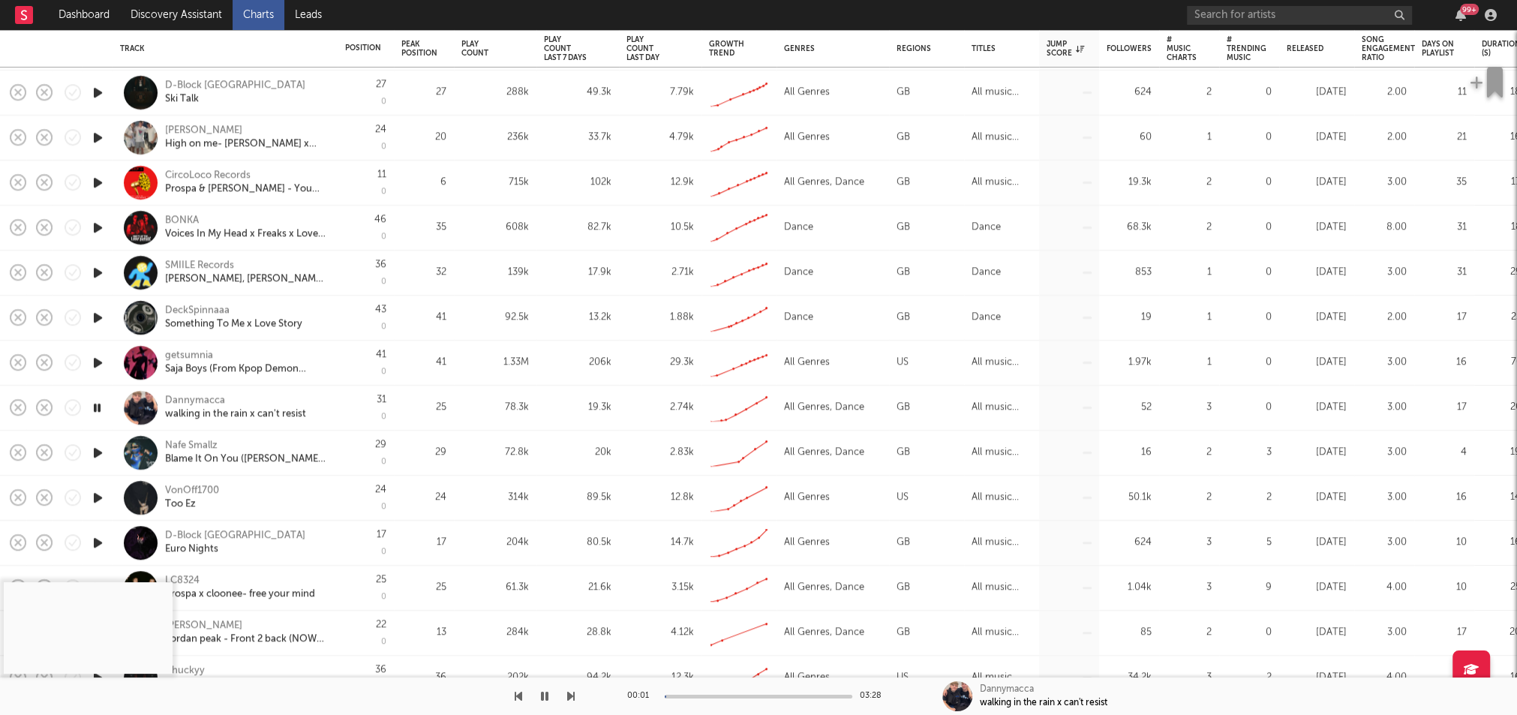
click at [99, 453] on icon "button" at bounding box center [98, 452] width 16 height 19
click at [97, 499] on icon "button" at bounding box center [98, 497] width 16 height 19
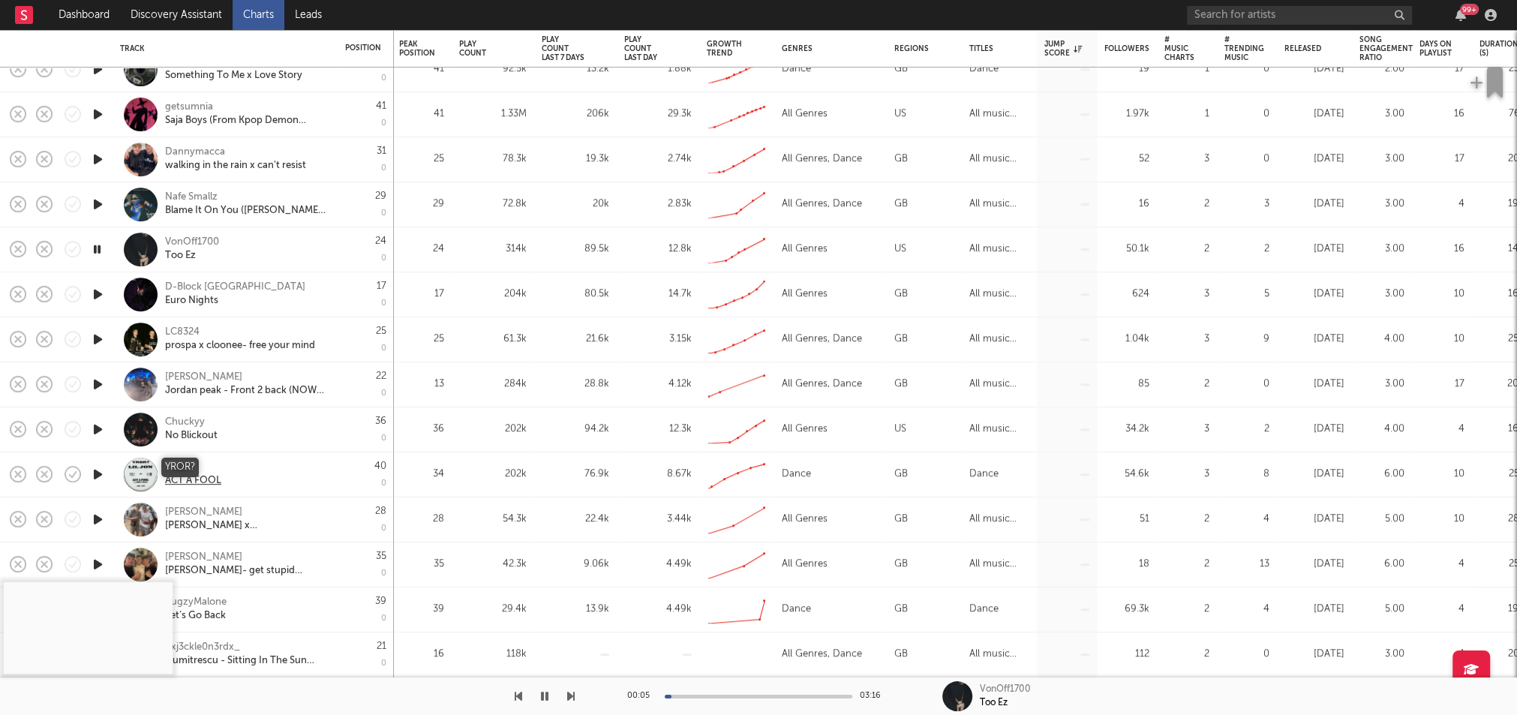
click at [183, 465] on div "YROR?" at bounding box center [193, 468] width 56 height 14
click at [236, 609] on div "BugzyMalone Let’s Go Back" at bounding box center [245, 609] width 161 height 27
select select "1w"
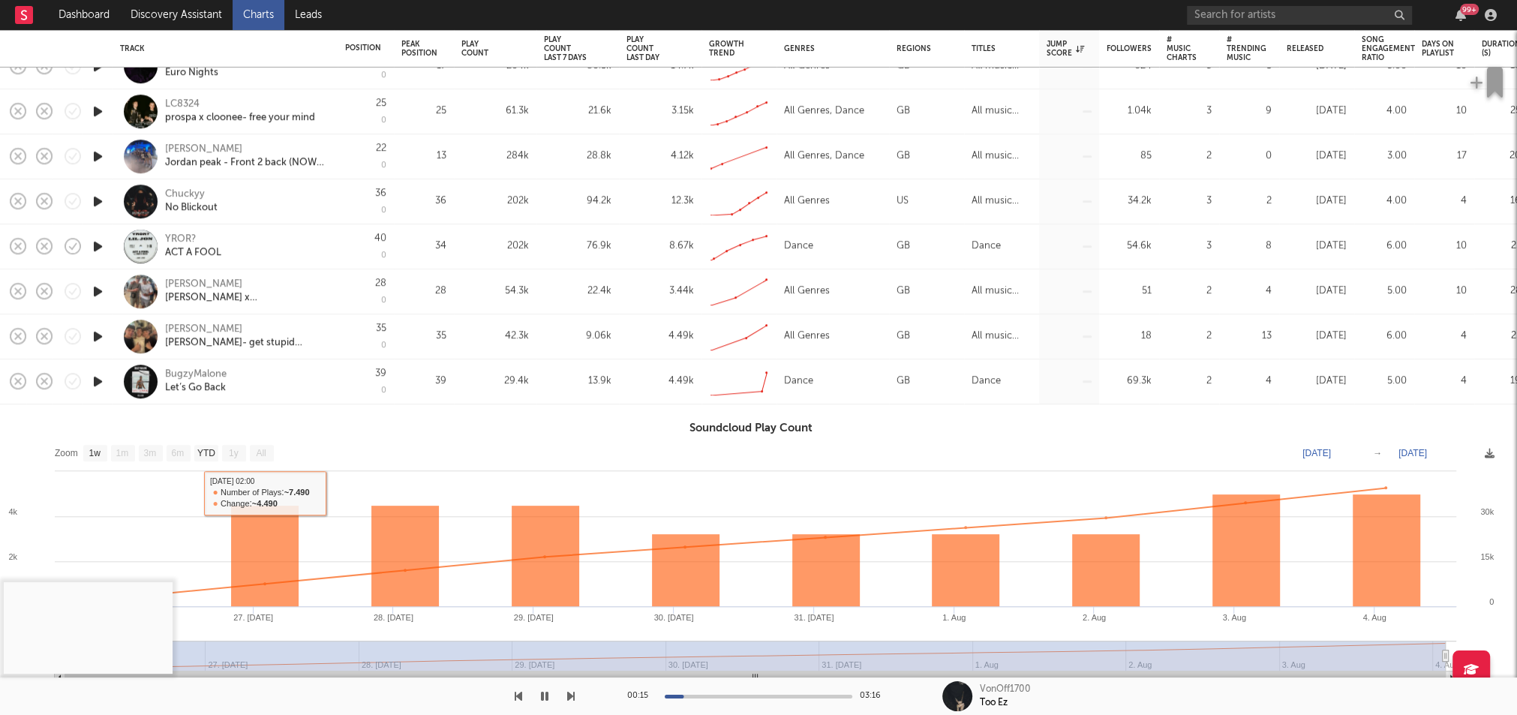
click at [101, 379] on icon "button" at bounding box center [98, 381] width 16 height 19
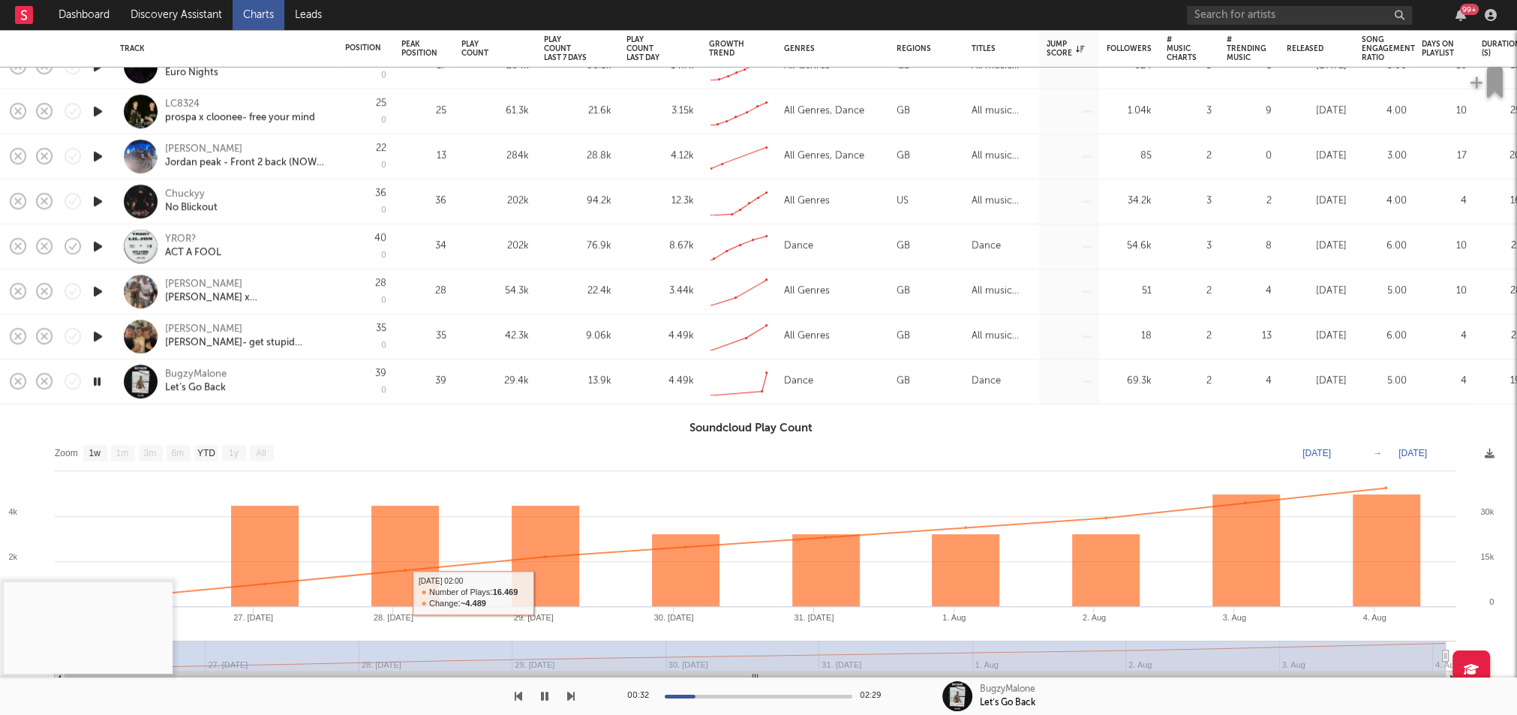
click at [727, 696] on div at bounding box center [759, 697] width 188 height 4
click at [200, 370] on div "BugzyMalone" at bounding box center [196, 375] width 62 height 14
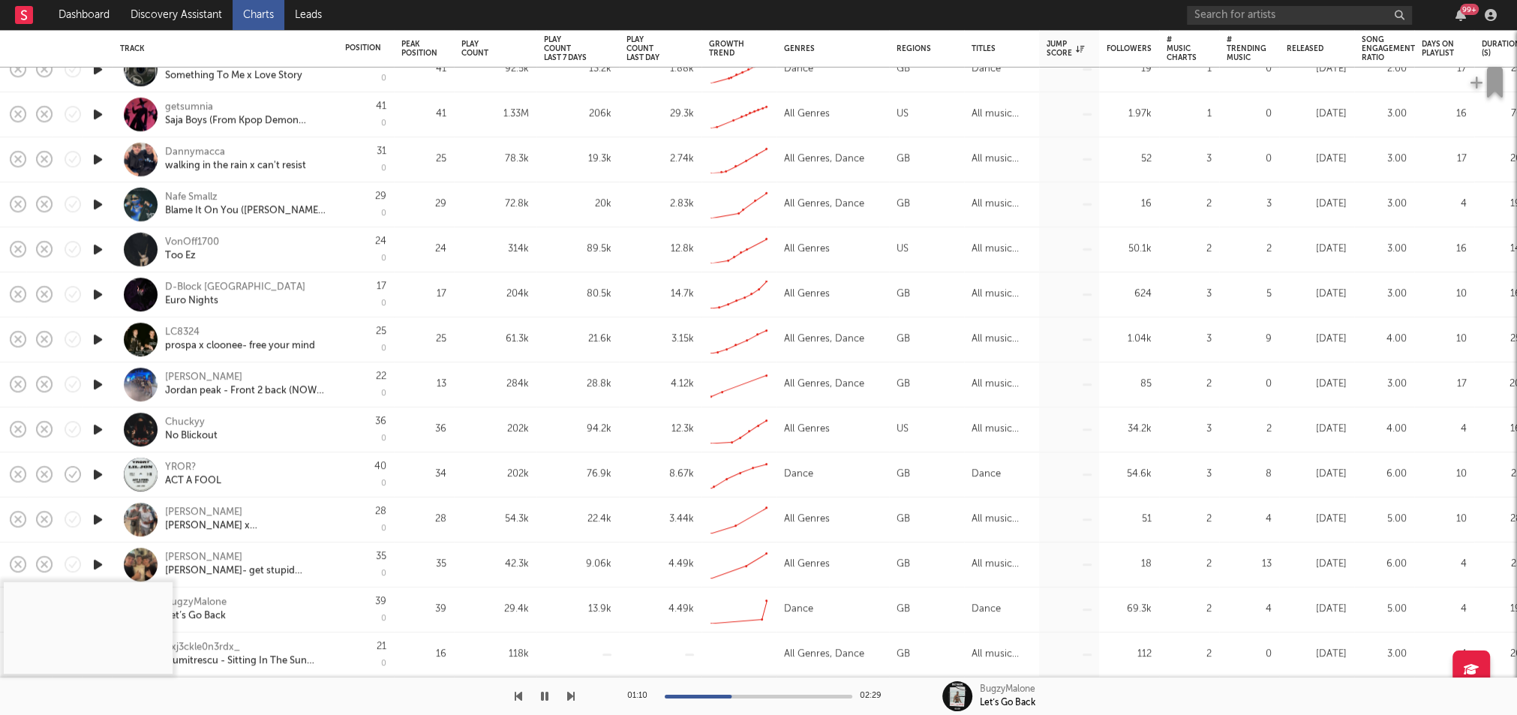
click at [253, 23] on link "Charts" at bounding box center [259, 15] width 52 height 30
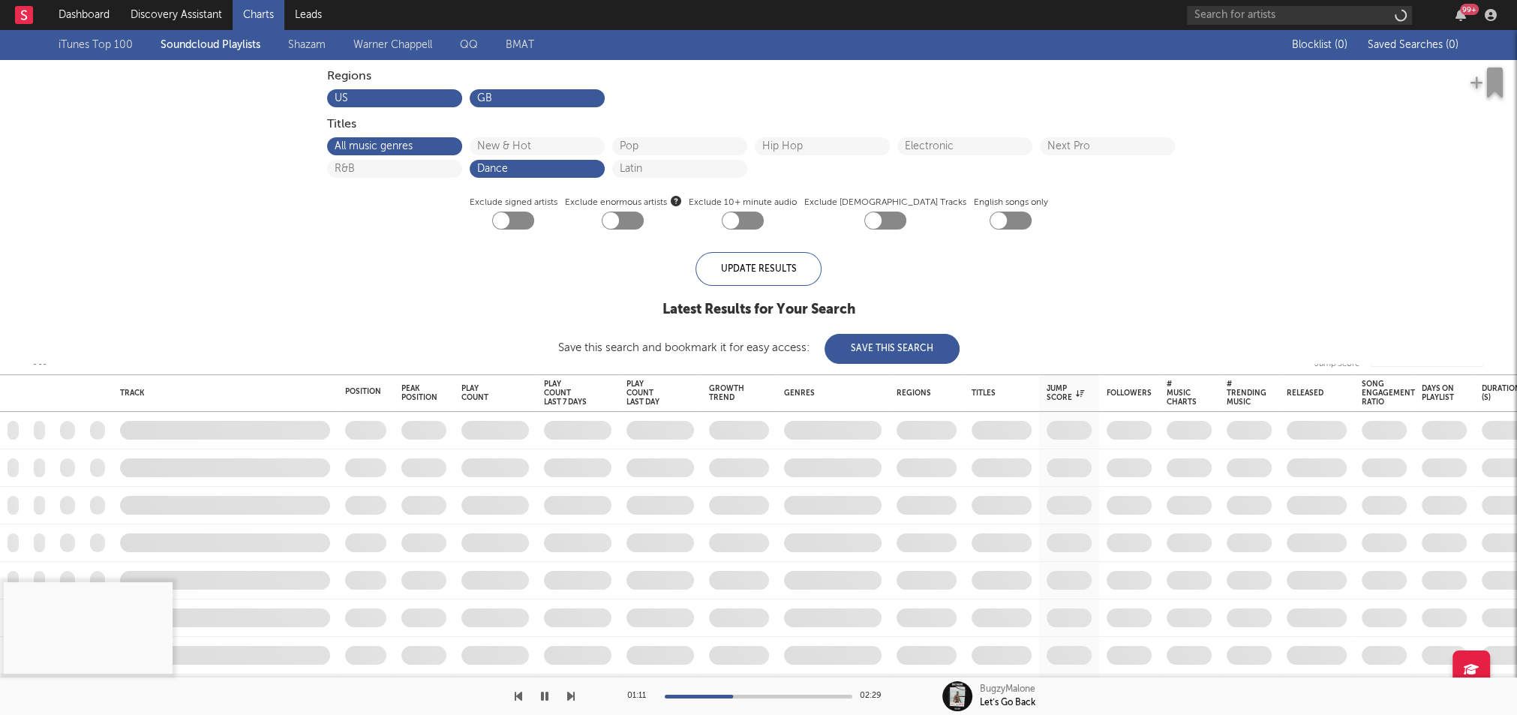
click at [538, 692] on button "button" at bounding box center [544, 697] width 15 height 38
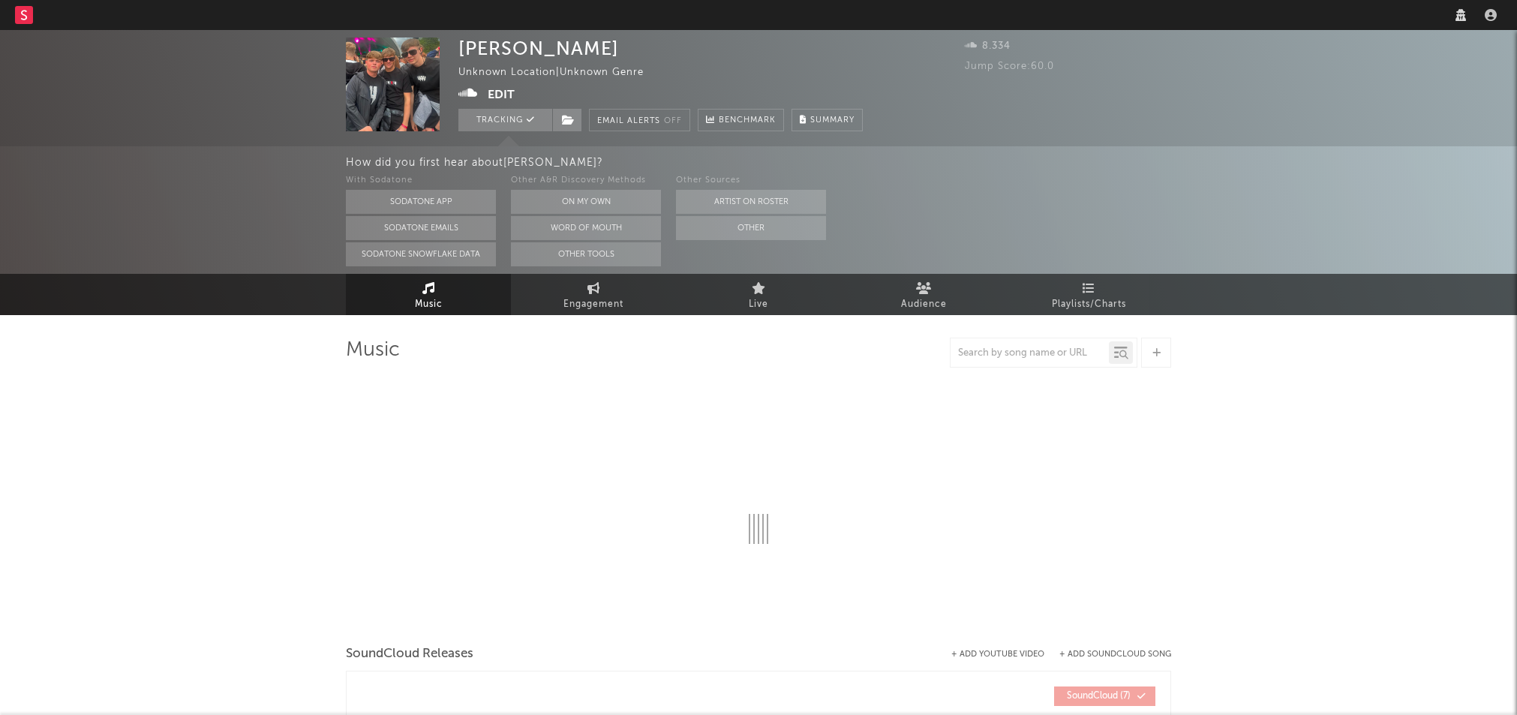
select select "1w"
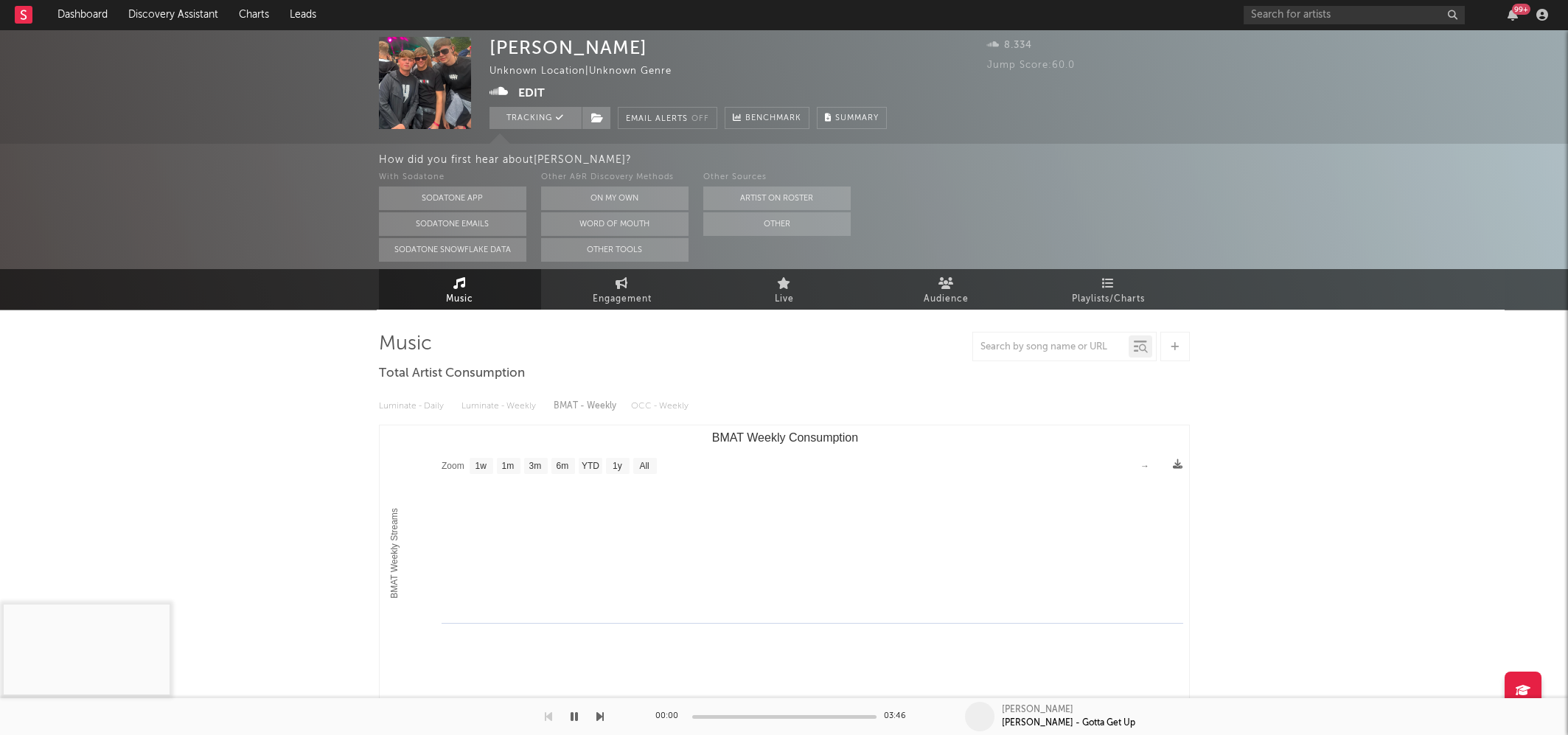
click at [491, 93] on icon at bounding box center [499, 91] width 20 height 15
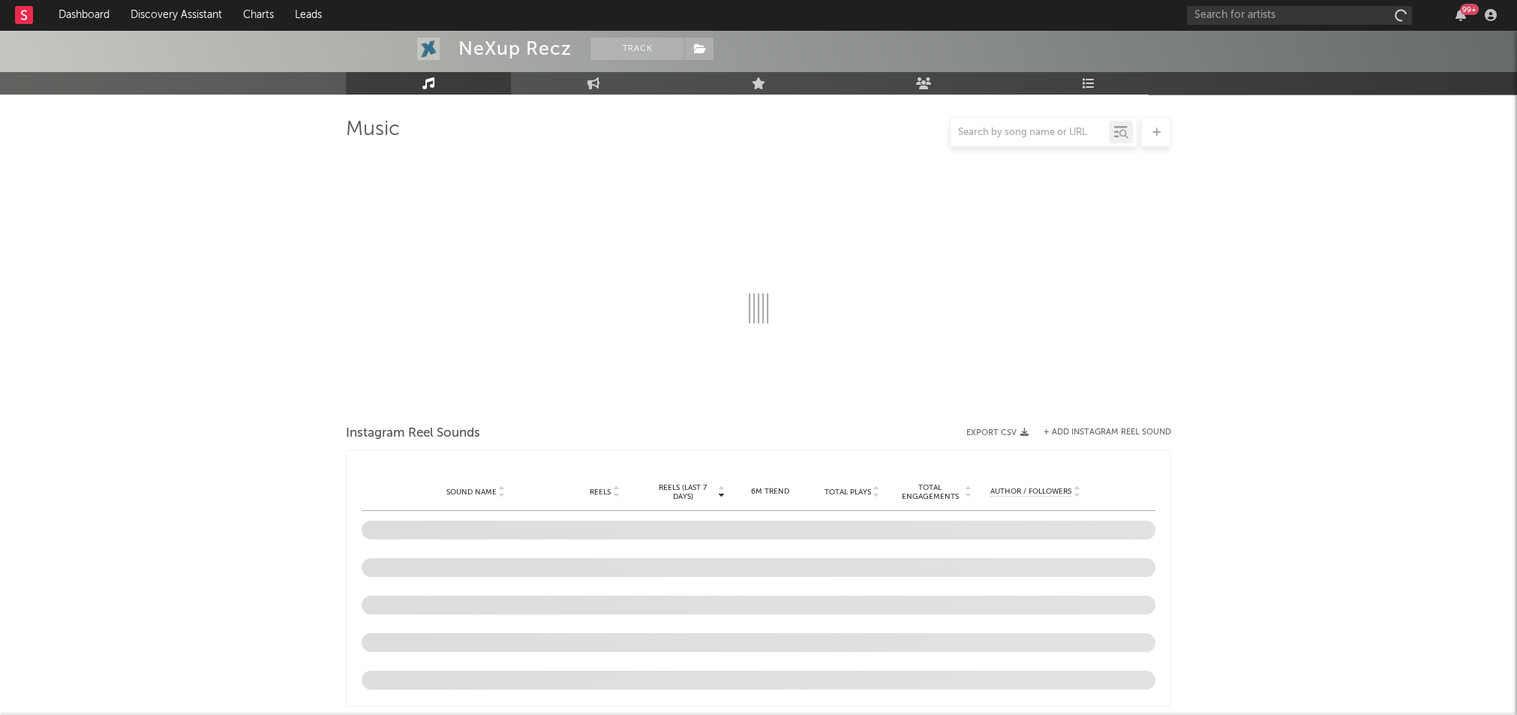
select select "1w"
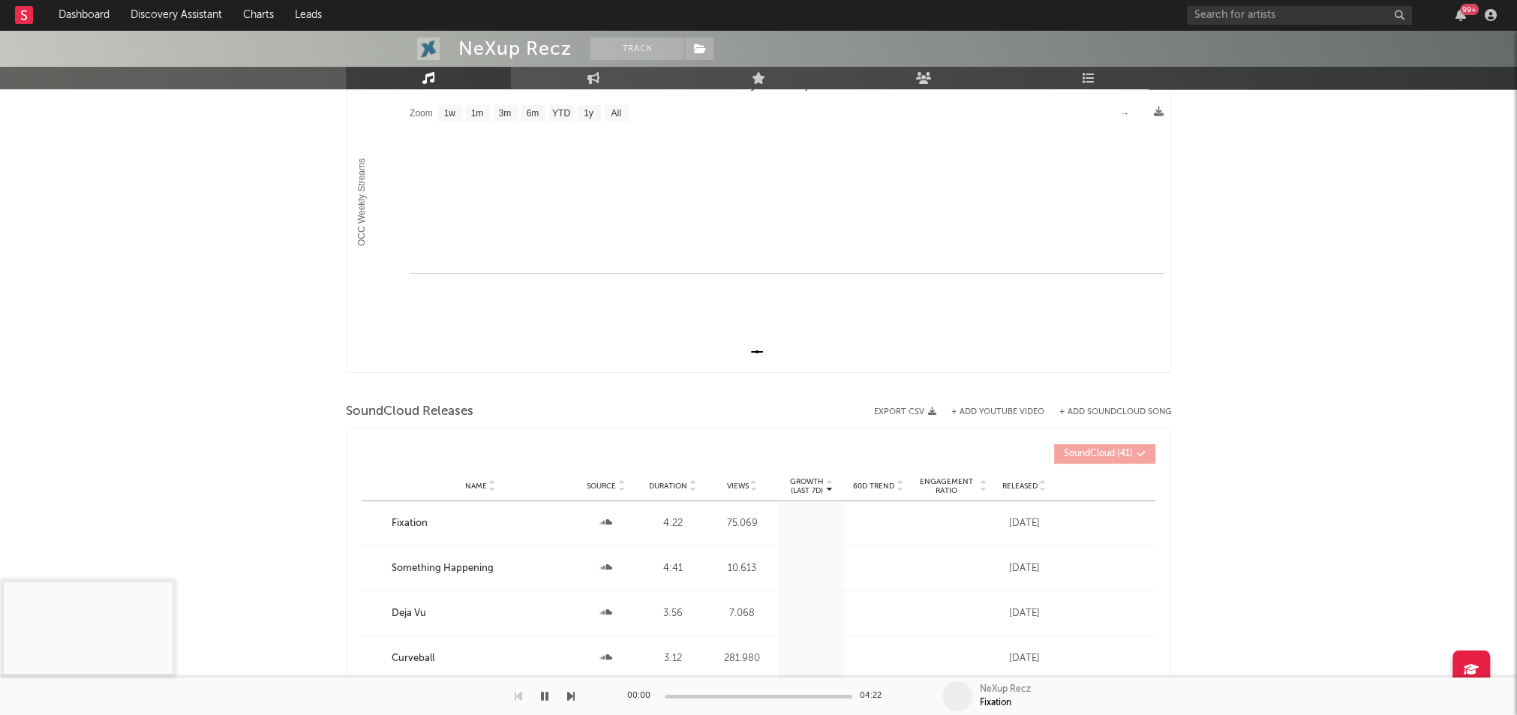
scroll to position [357, 0]
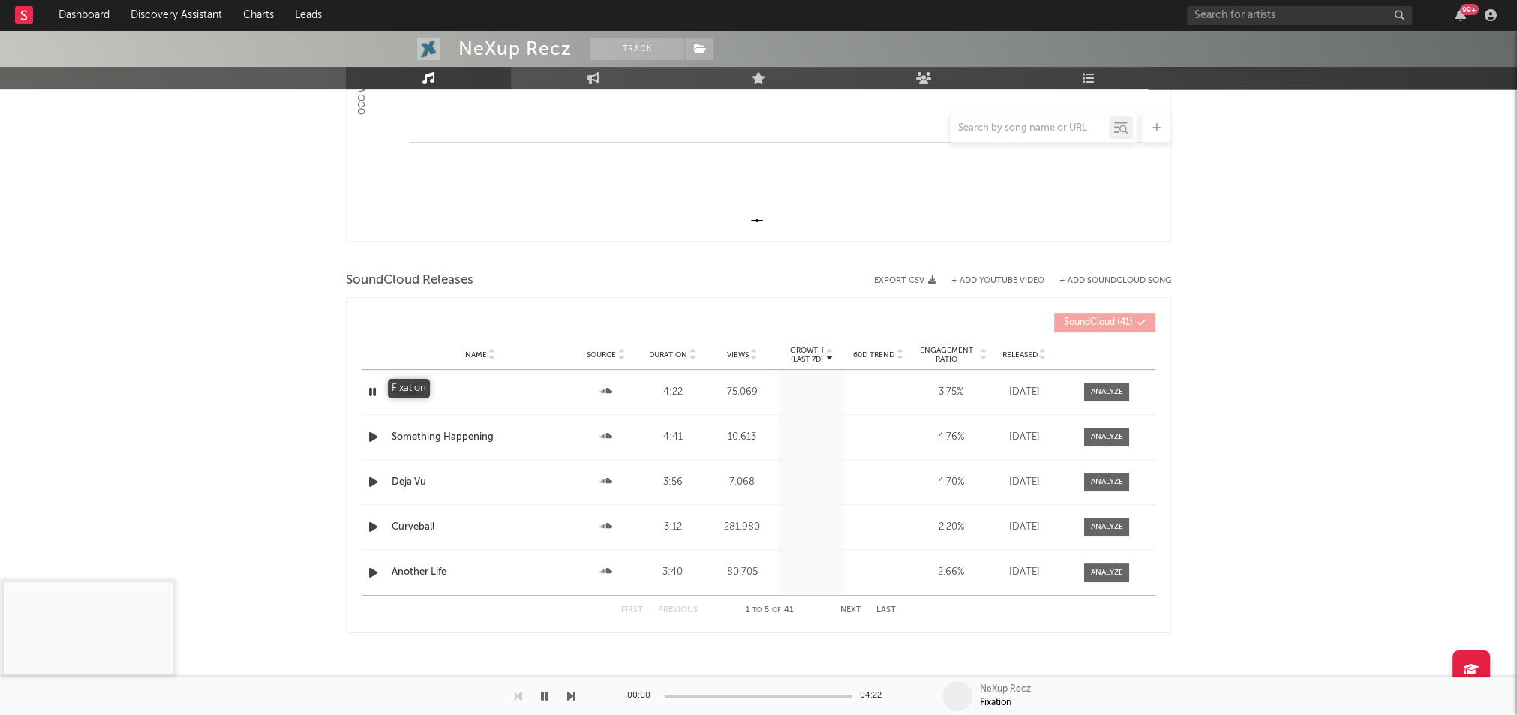
click at [417, 386] on div "Fixation" at bounding box center [480, 392] width 177 height 15
click at [1264, 17] on input "text" at bounding box center [1299, 15] width 225 height 19
paste input "Silky"
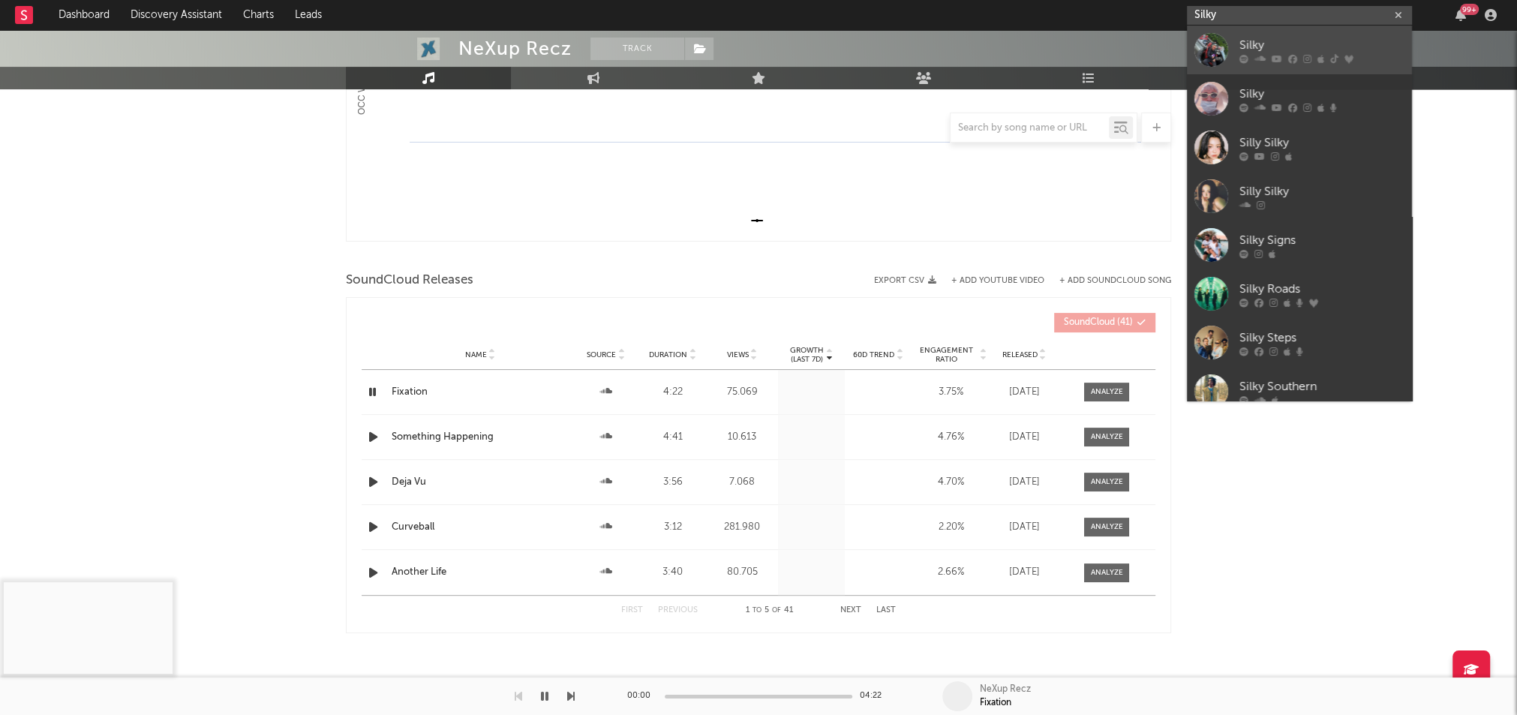
type input "Silky"
click at [1248, 35] on link "Silky" at bounding box center [1299, 50] width 225 height 49
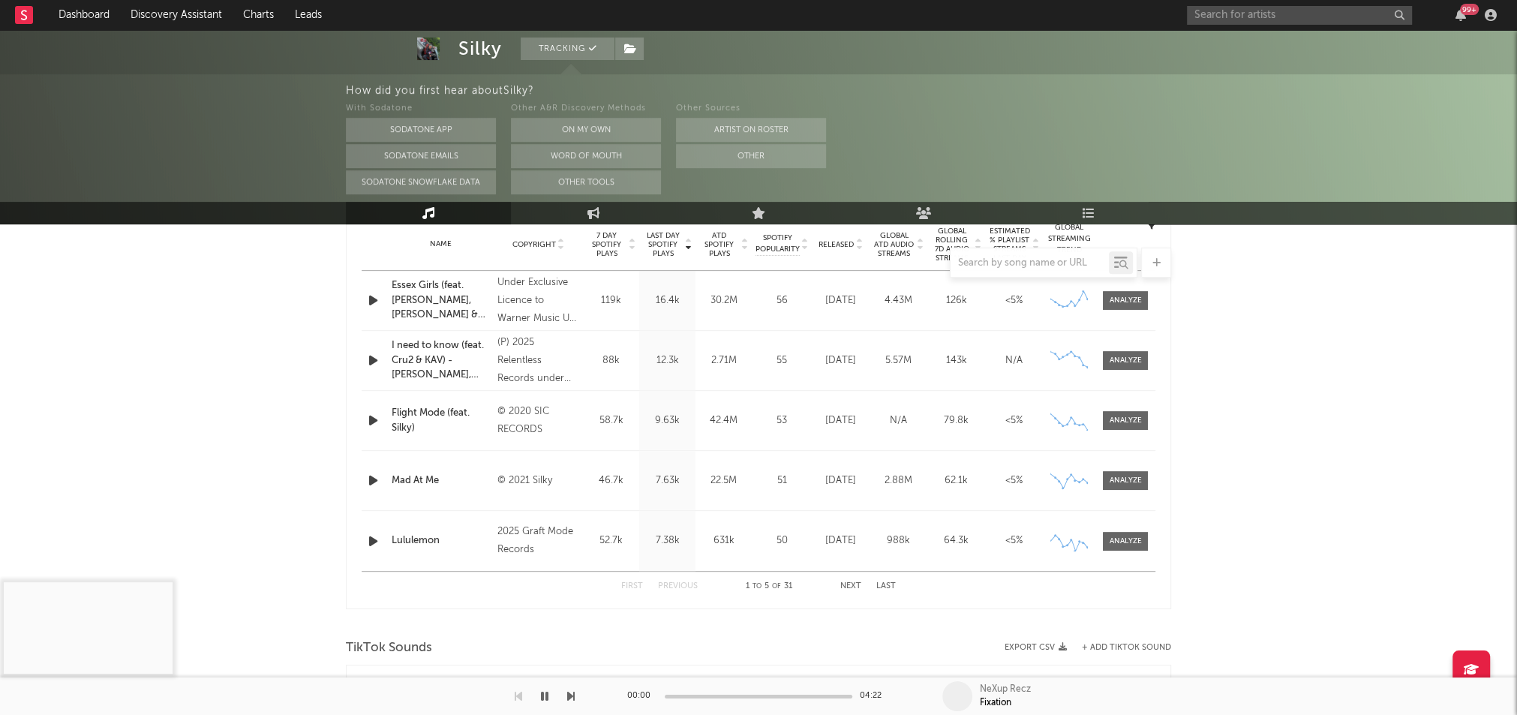
scroll to position [496, 0]
select select "6m"
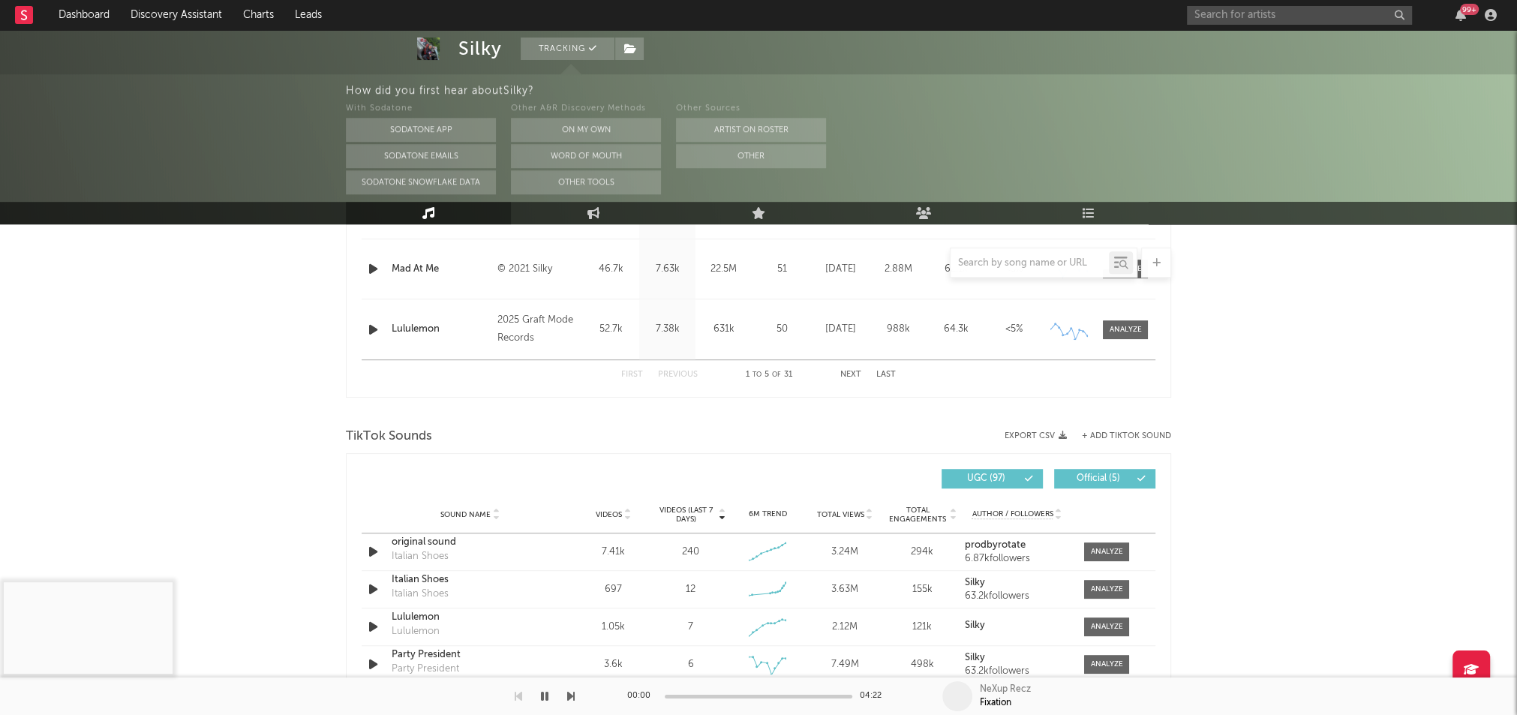
scroll to position [814, 0]
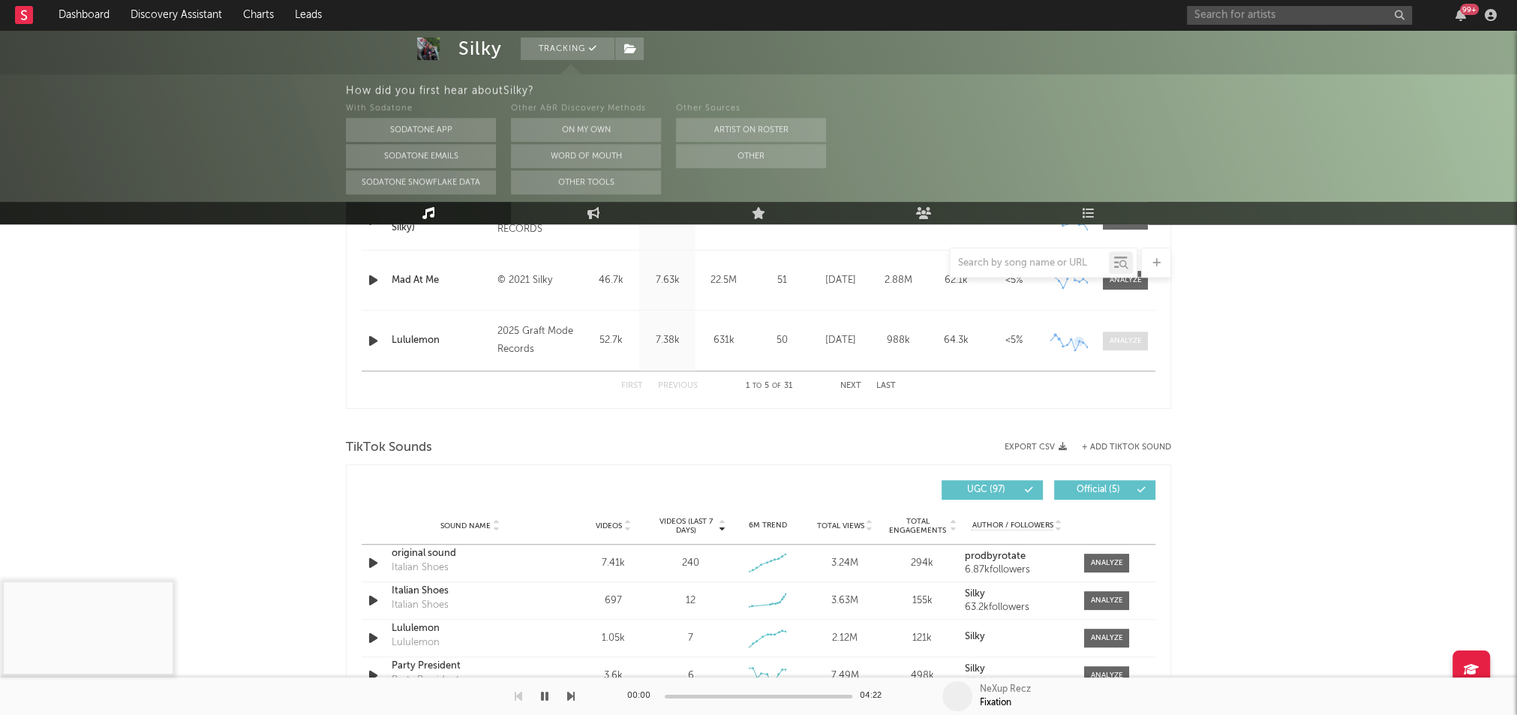
click at [1128, 338] on div at bounding box center [1126, 340] width 32 height 11
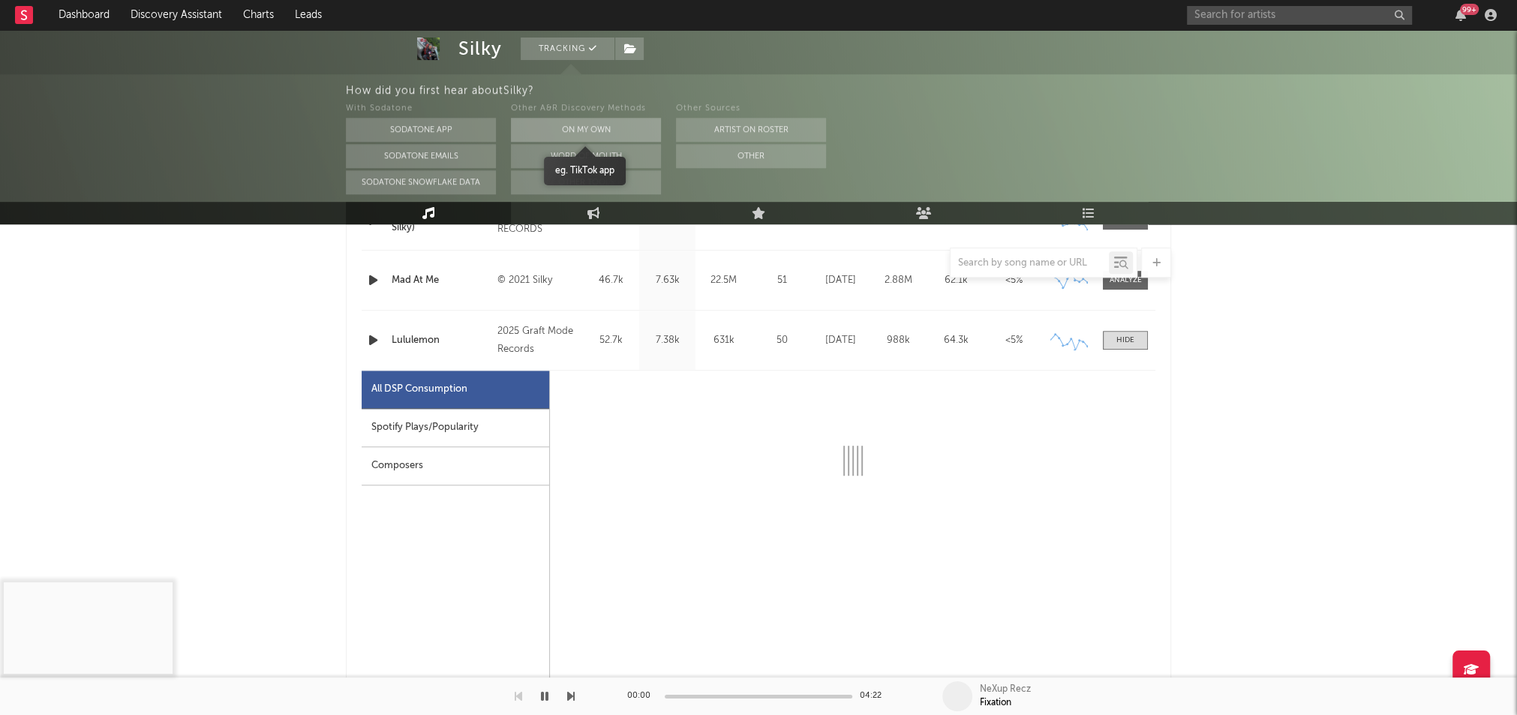
click at [546, 128] on button "On My Own" at bounding box center [586, 130] width 150 height 24
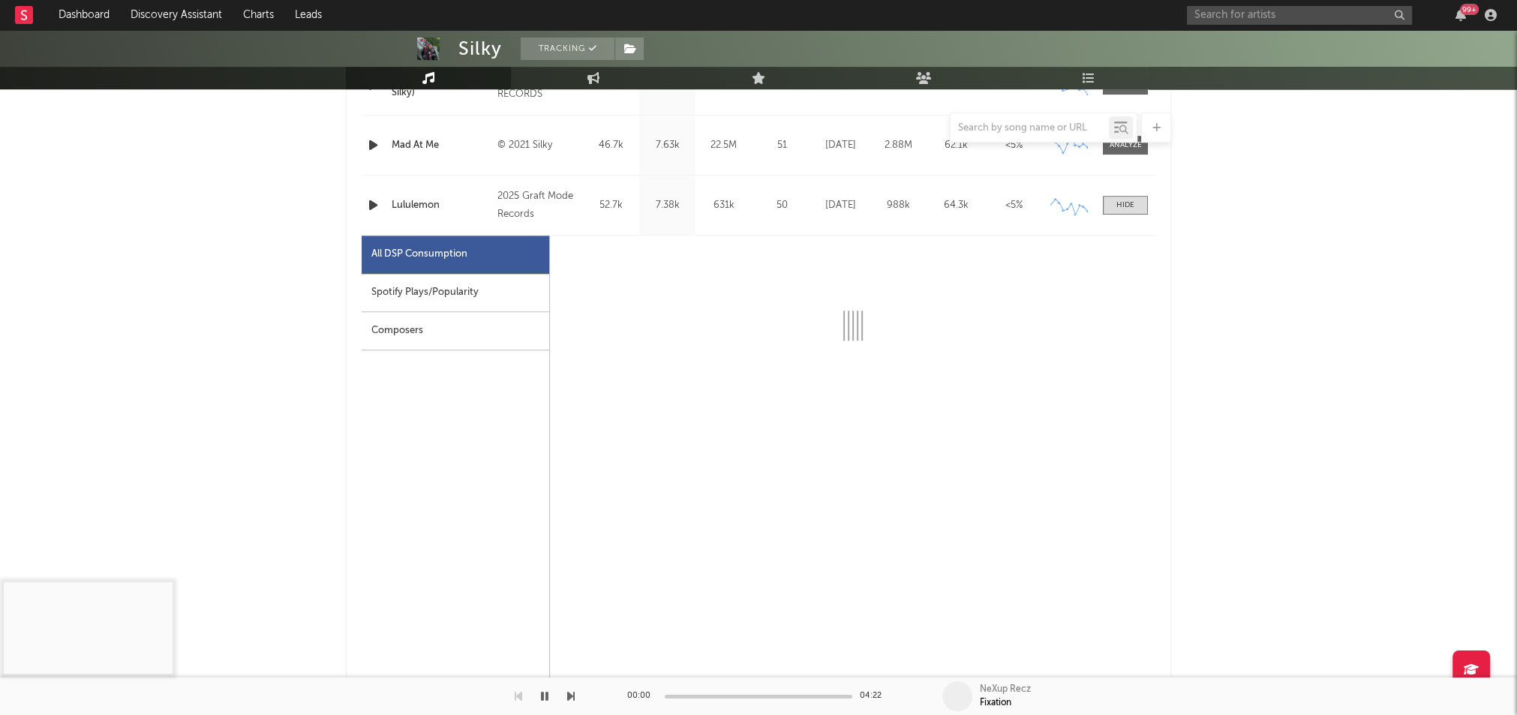
select select "1w"
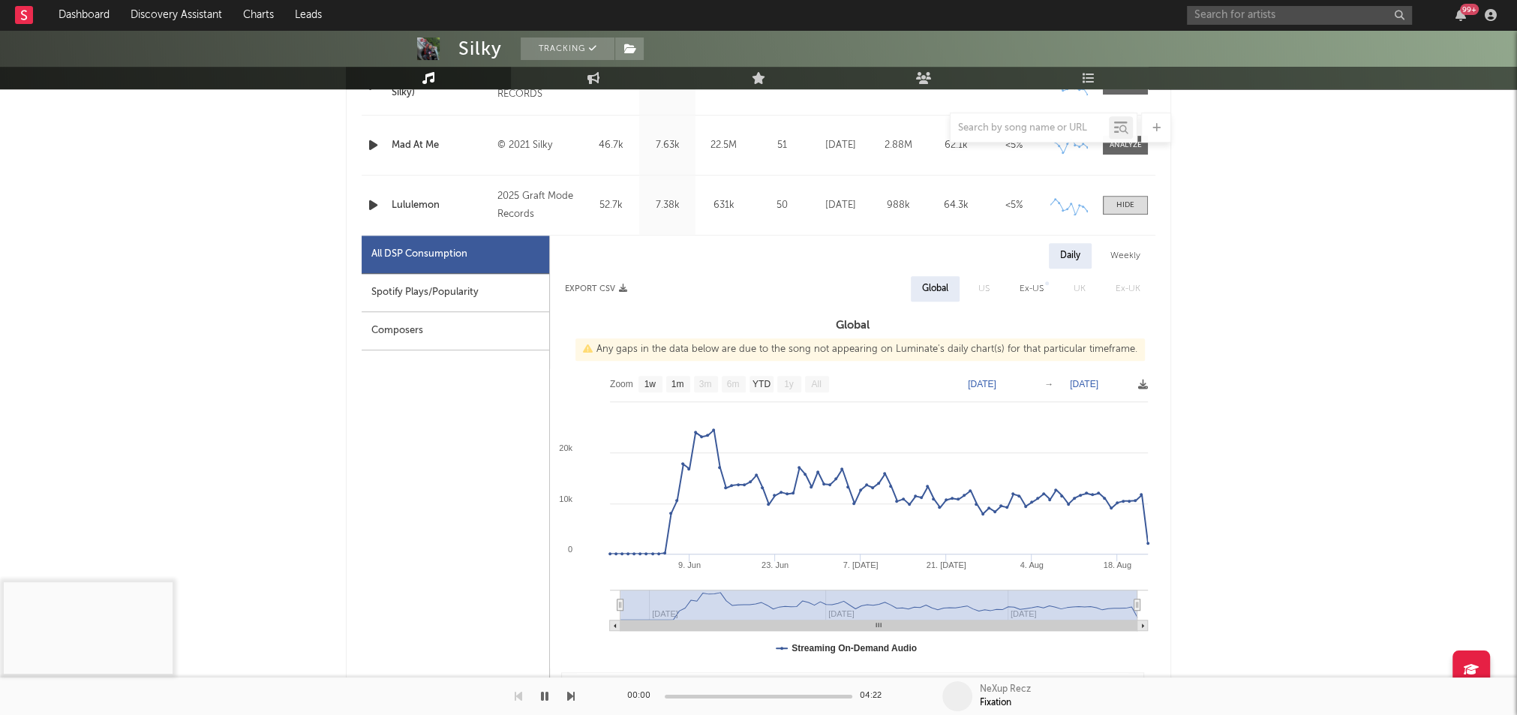
click at [471, 255] on div "All DSP Consumption" at bounding box center [456, 255] width 188 height 38
click at [468, 284] on div "Spotify Plays/Popularity" at bounding box center [456, 293] width 188 height 38
select select "1w"
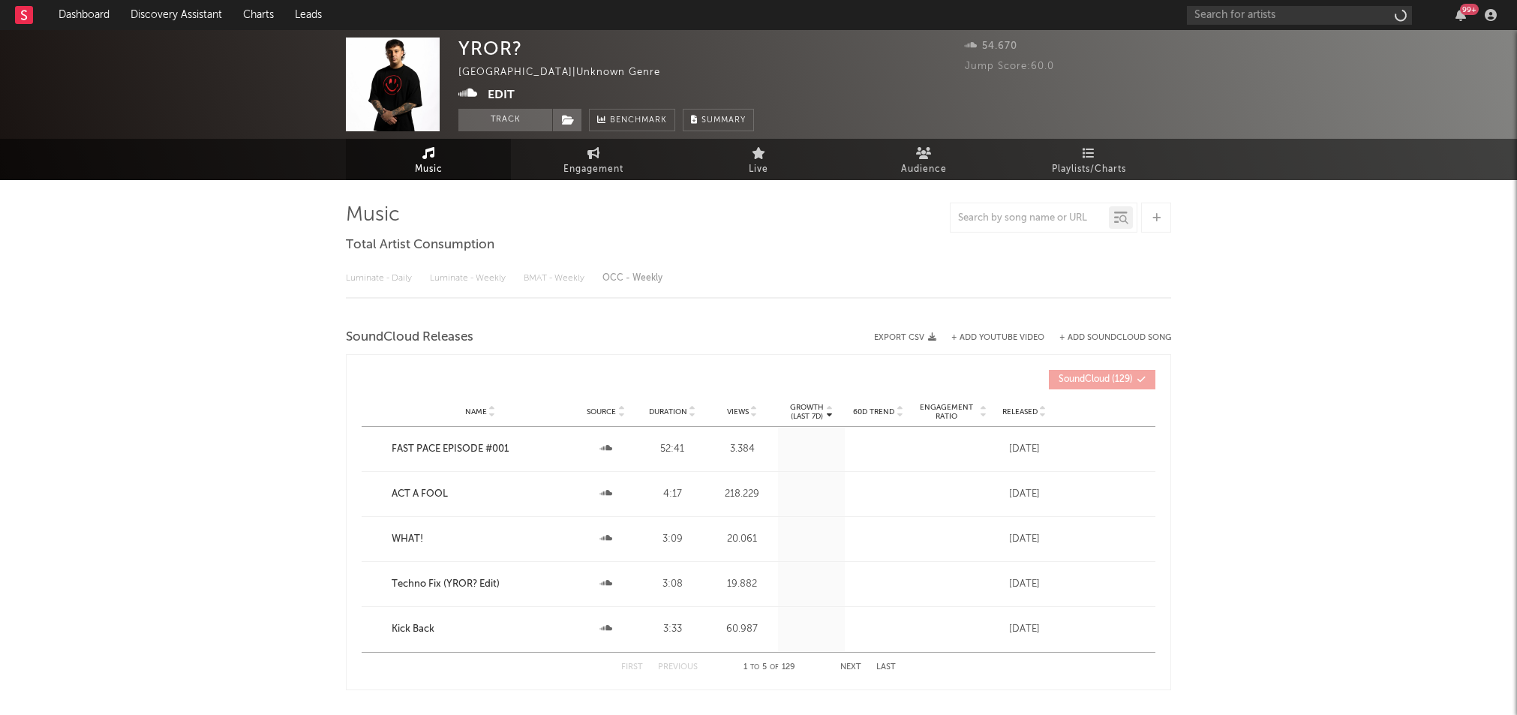
select select "1w"
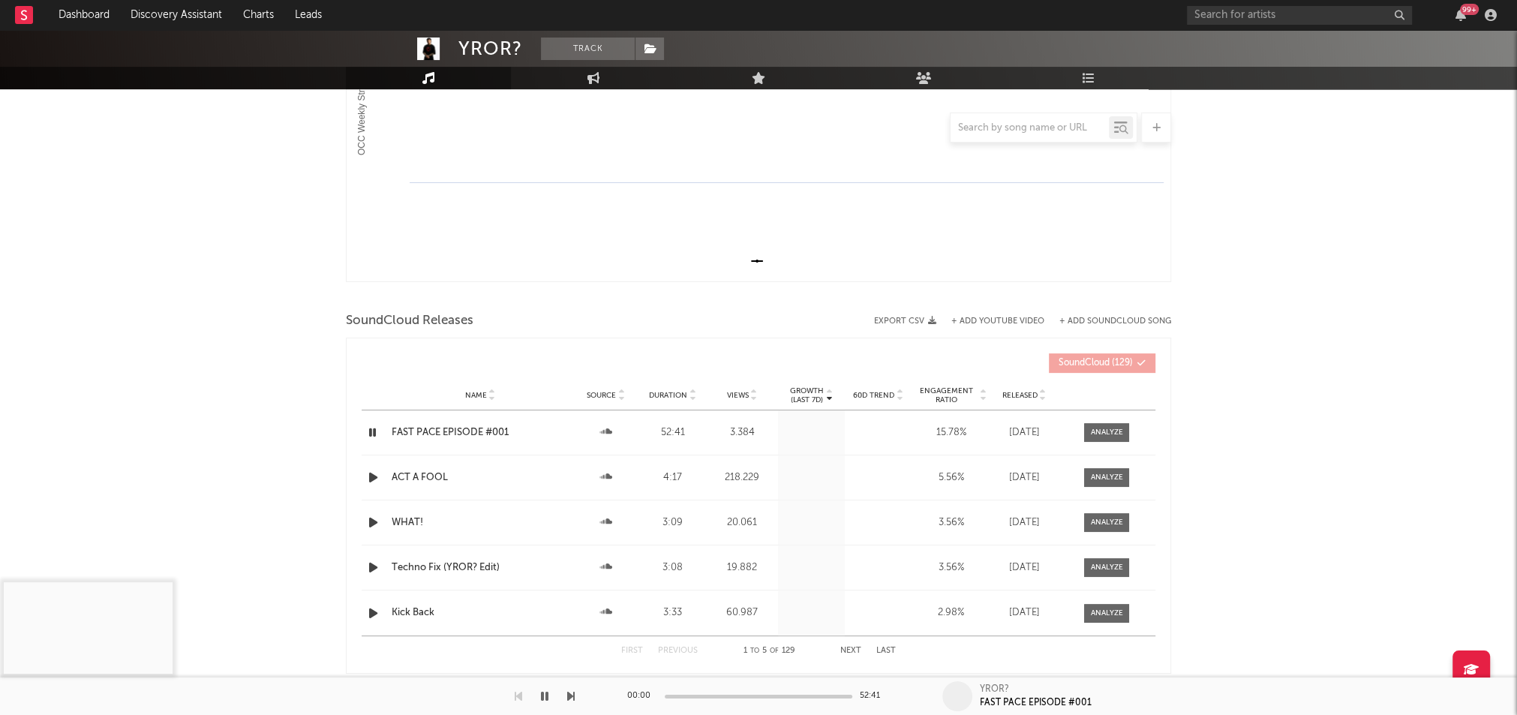
scroll to position [315, 0]
click at [434, 478] on div "ACT A FOOL" at bounding box center [480, 479] width 177 height 15
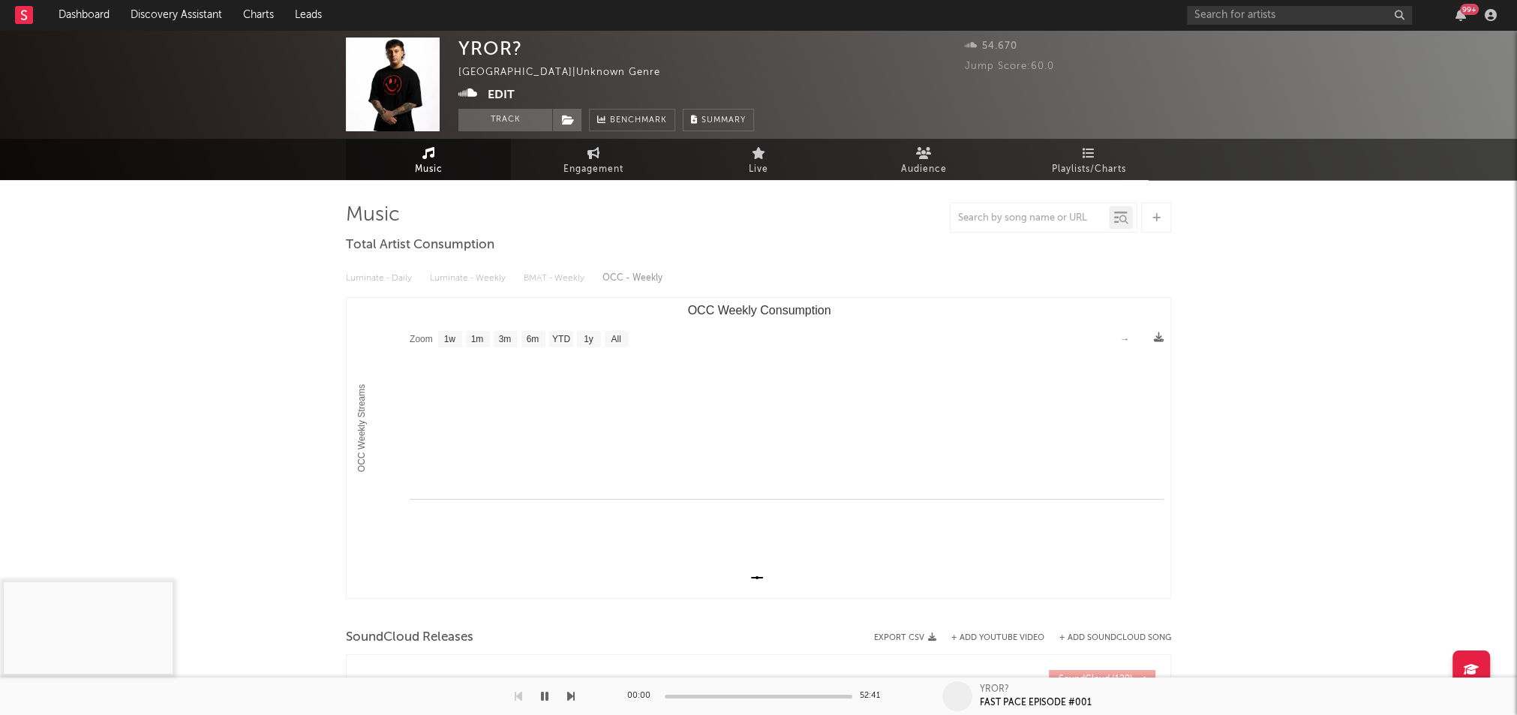
scroll to position [0, 0]
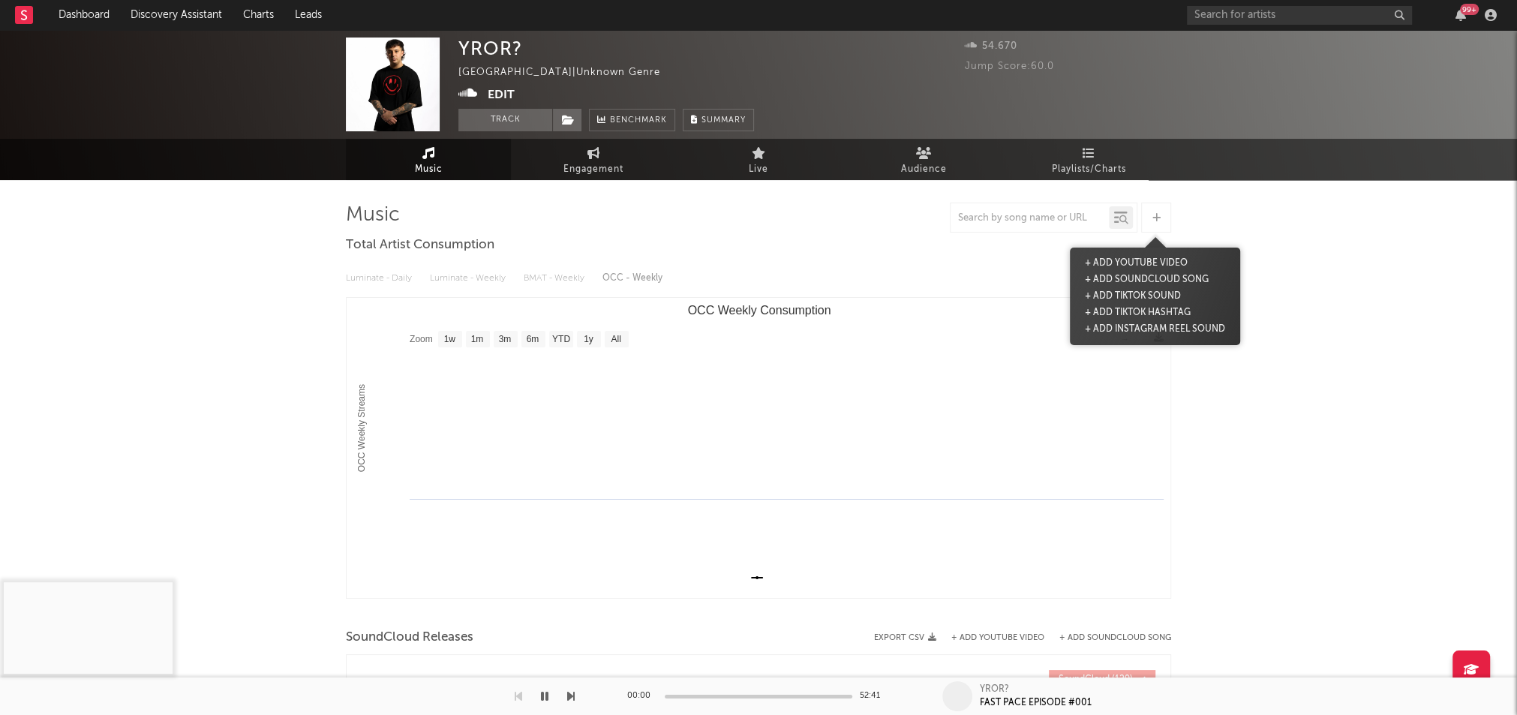
click at [1157, 216] on icon at bounding box center [1156, 218] width 8 height 10
click at [1131, 295] on button "+ Add TikTok Sound" at bounding box center [1133, 296] width 104 height 17
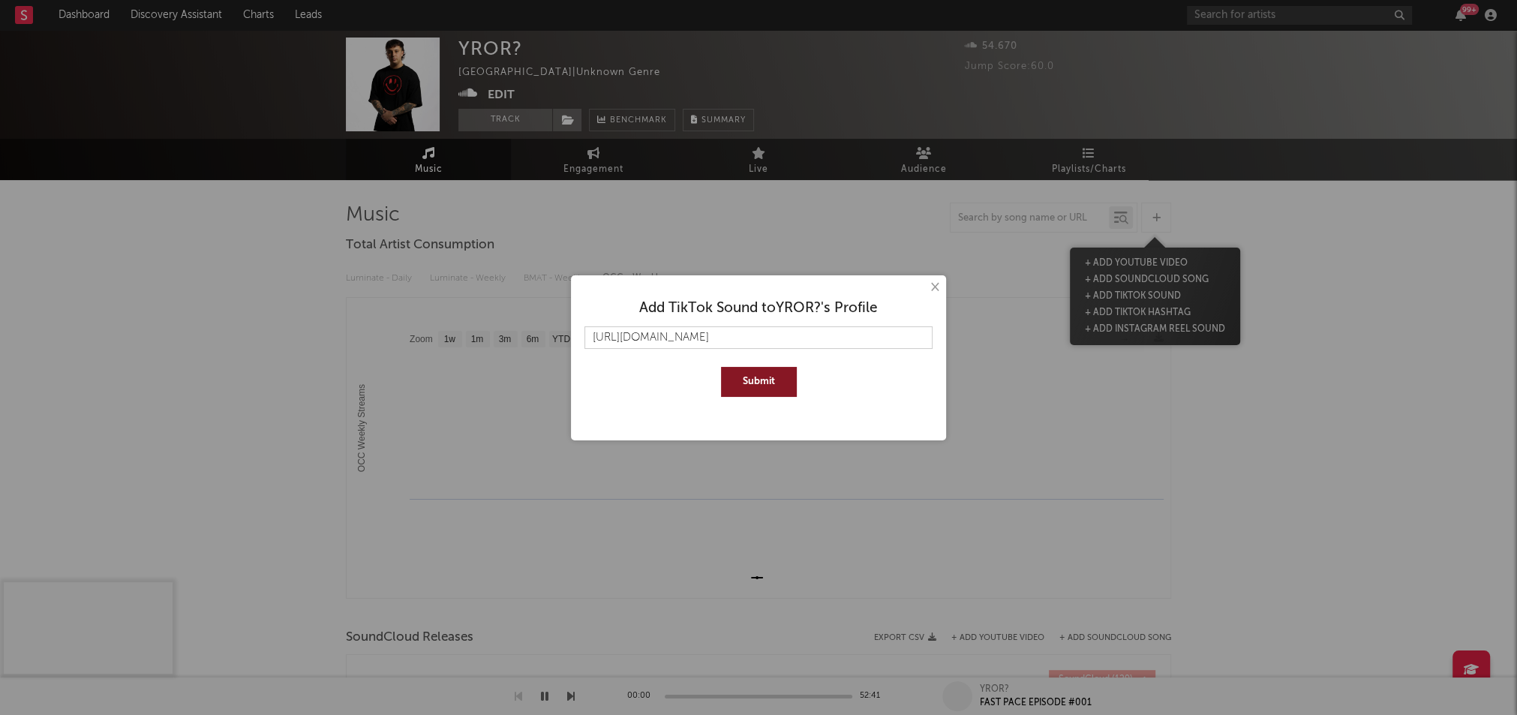
type input "[URL][DOMAIN_NAME]"
click at [750, 385] on button "Submit" at bounding box center [759, 382] width 76 height 30
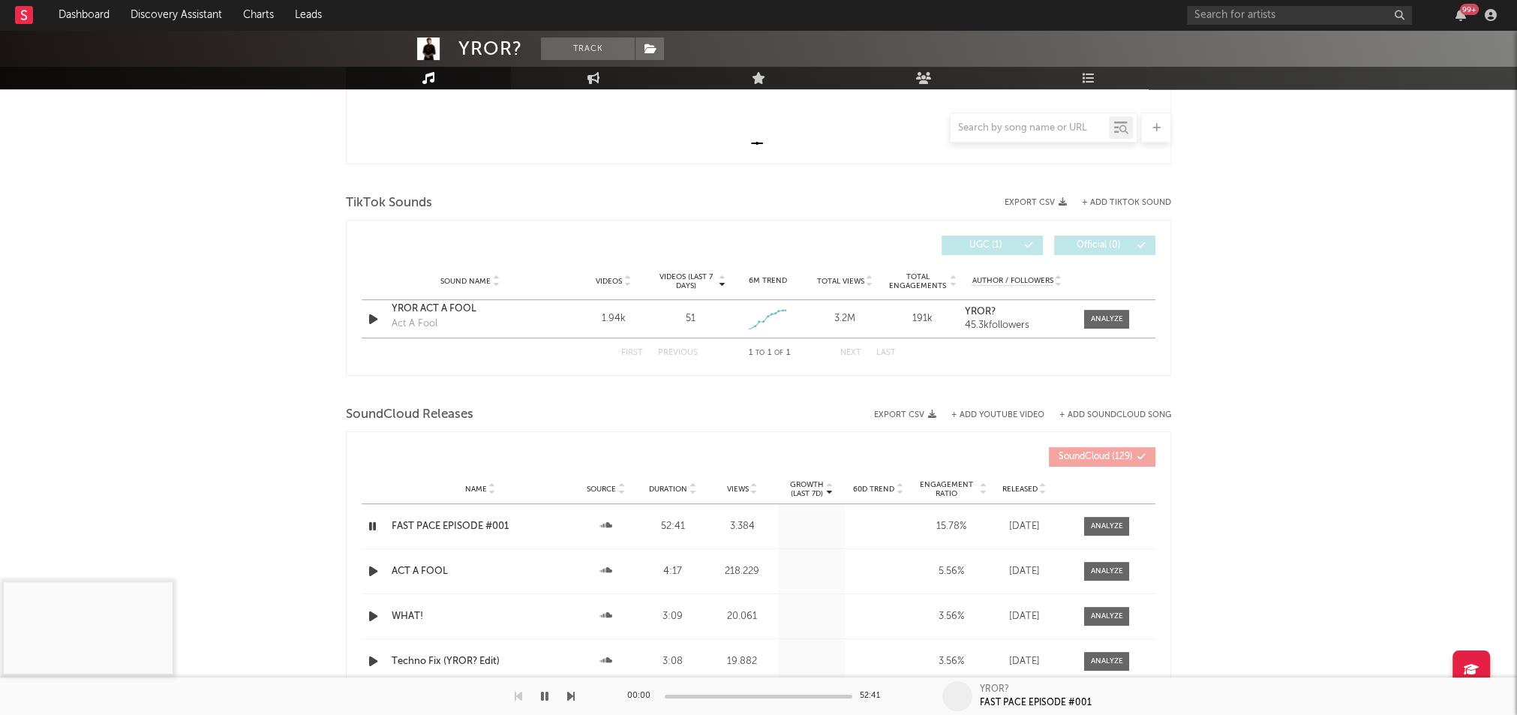
scroll to position [477, 0]
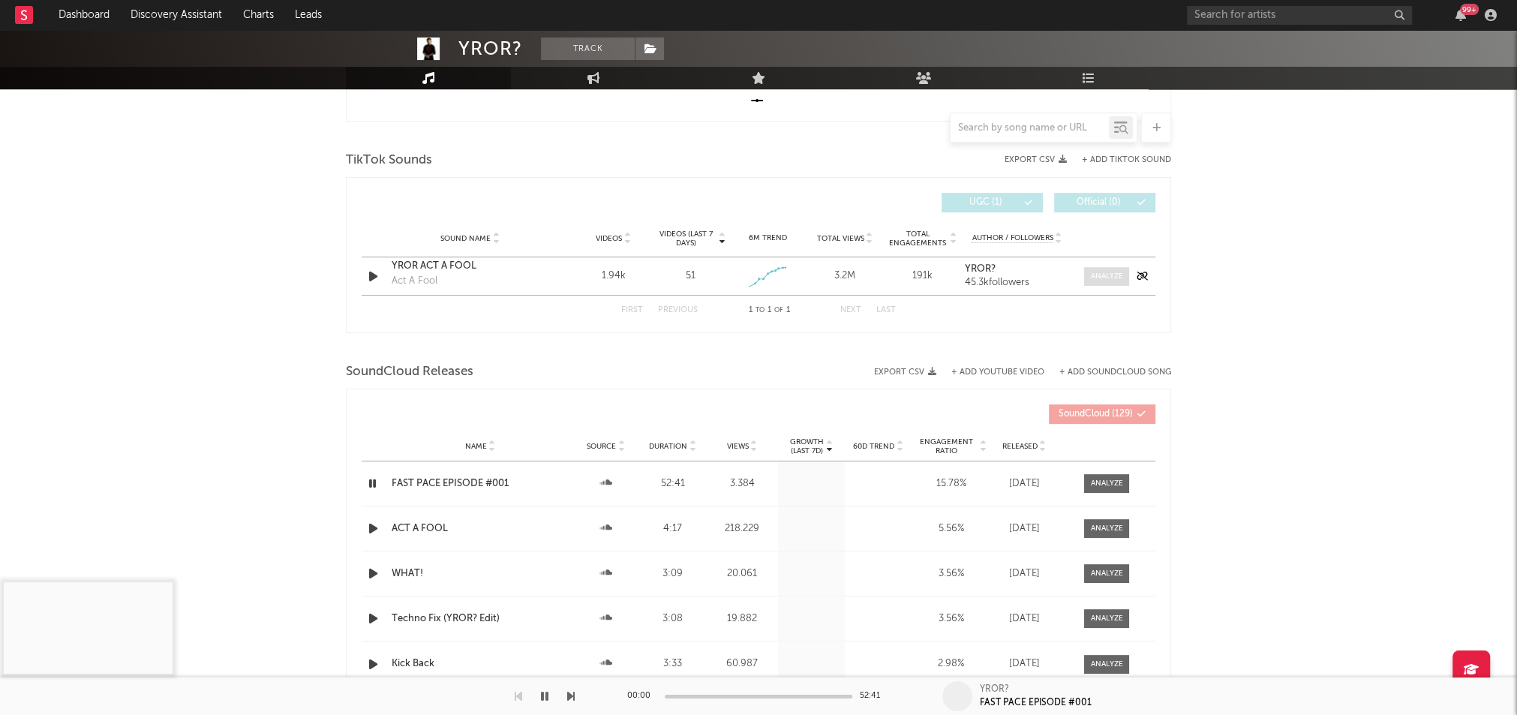
click at [1110, 276] on div at bounding box center [1107, 276] width 32 height 11
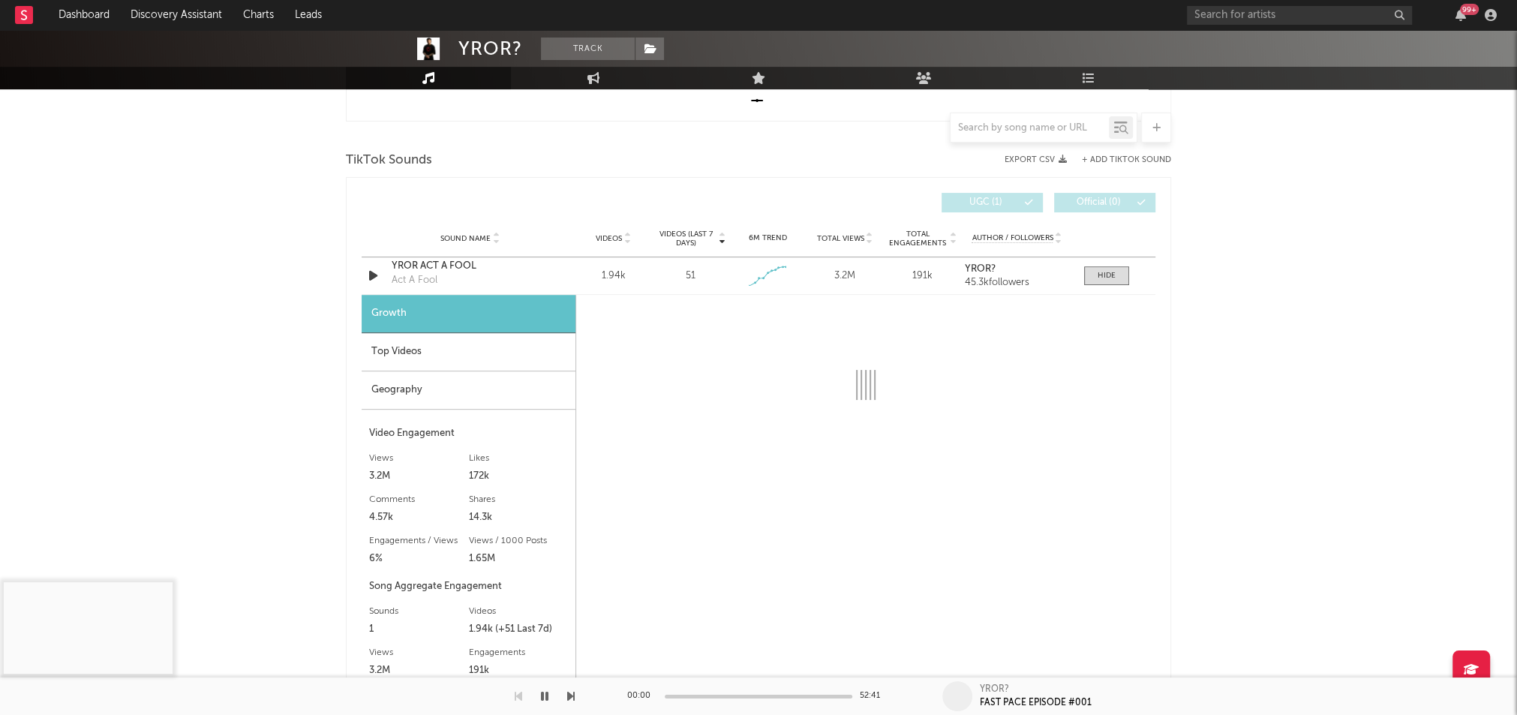
click at [404, 363] on div "Top Videos" at bounding box center [469, 352] width 214 height 38
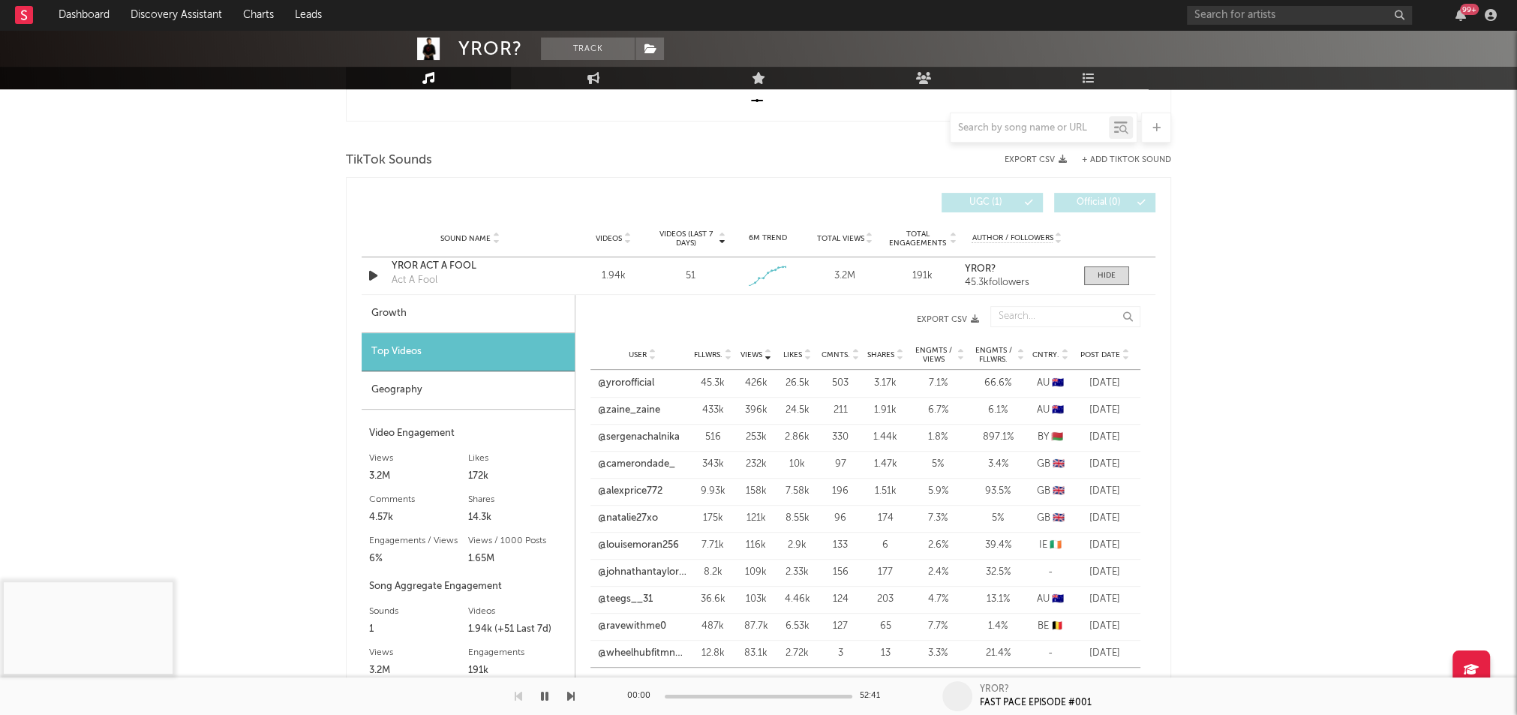
click at [1105, 351] on span "Post Date" at bounding box center [1100, 354] width 40 height 9
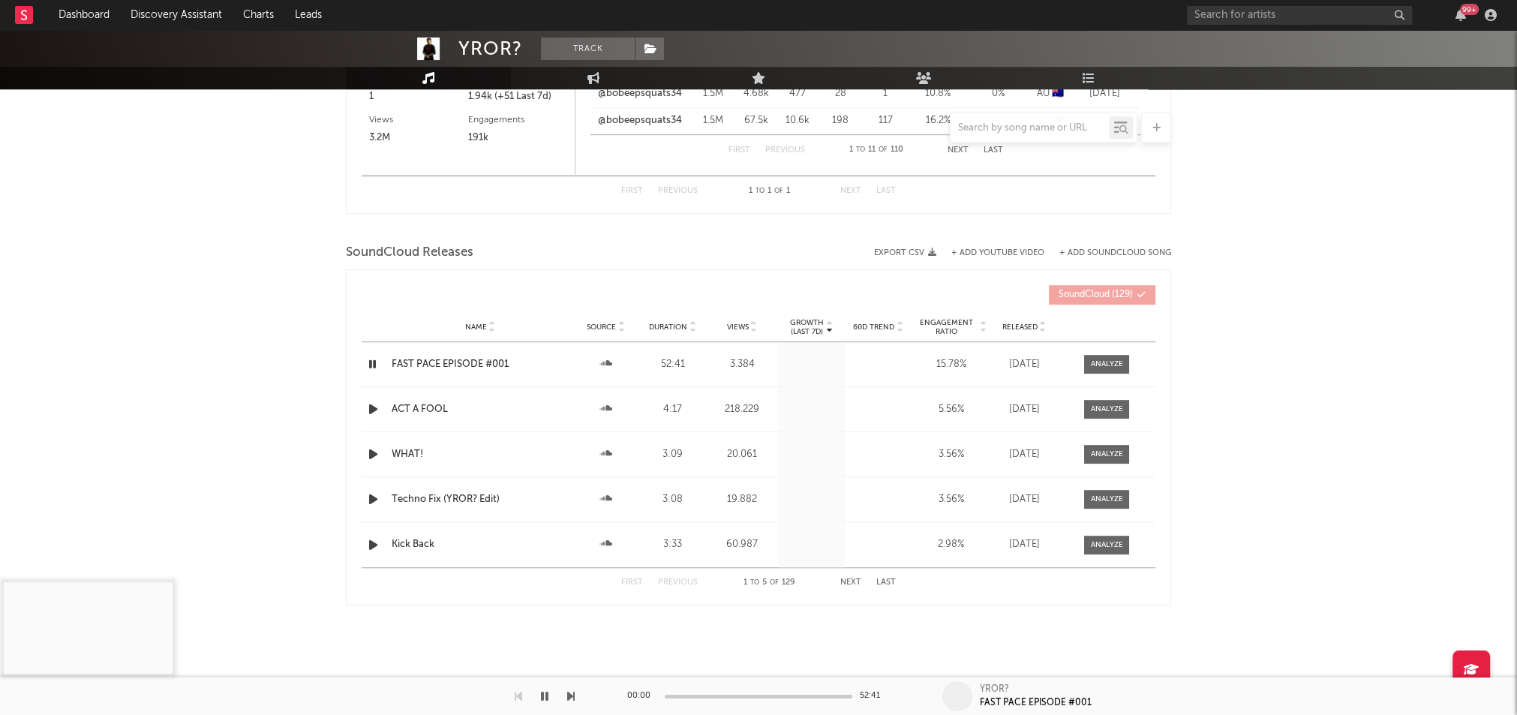
scroll to position [1010, 0]
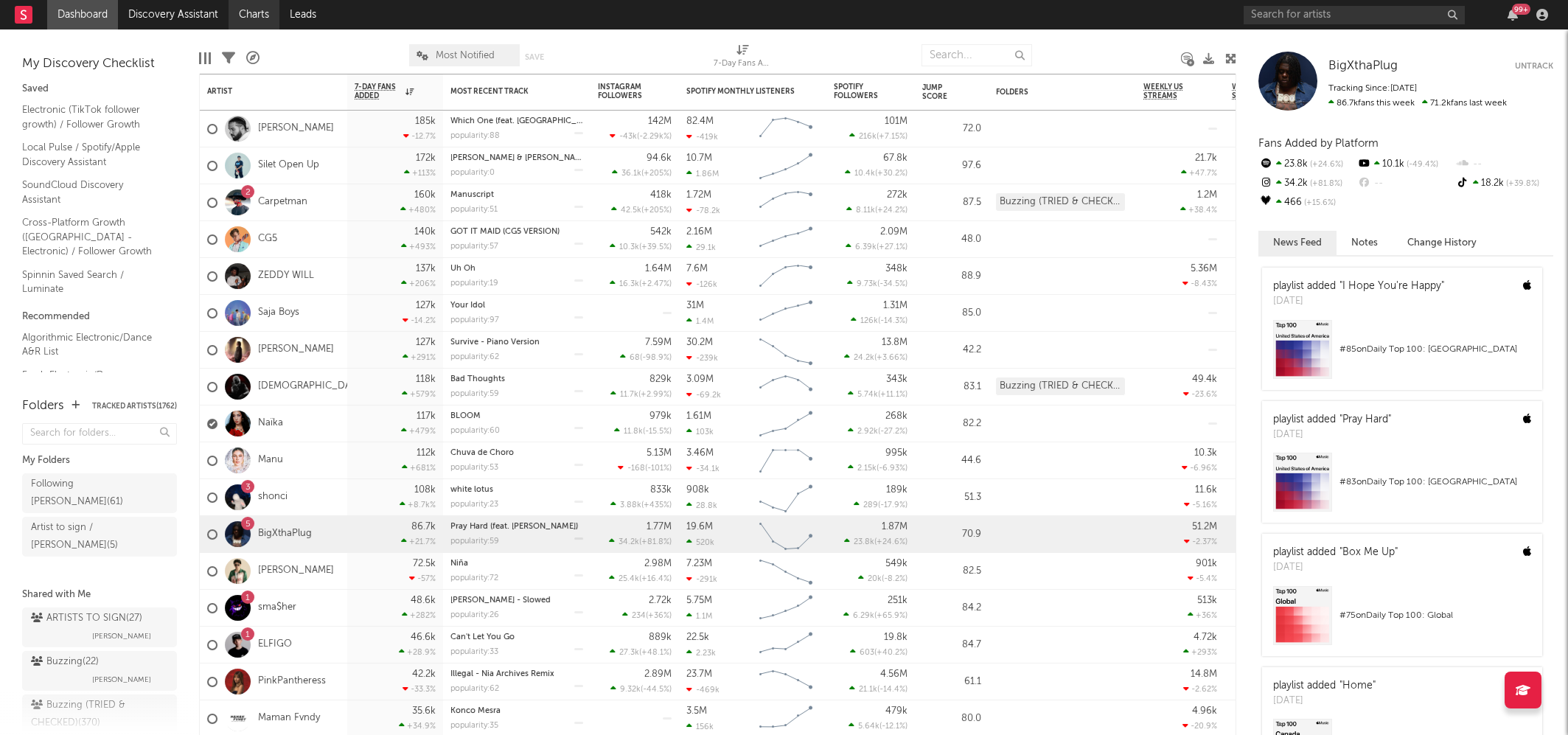
click at [272, 14] on link "Charts" at bounding box center [254, 15] width 51 height 29
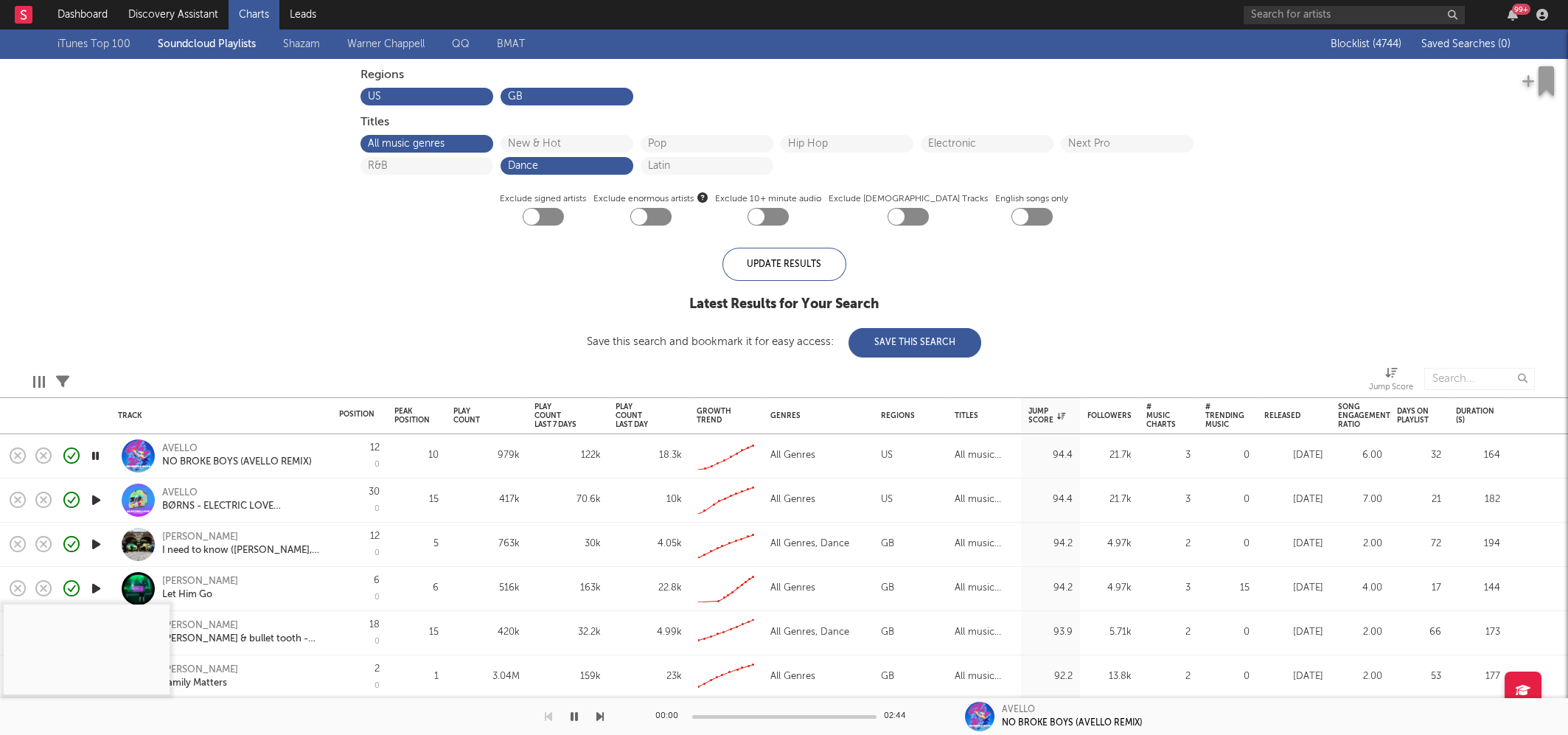
click at [292, 48] on link "Shazam" at bounding box center [302, 44] width 37 height 18
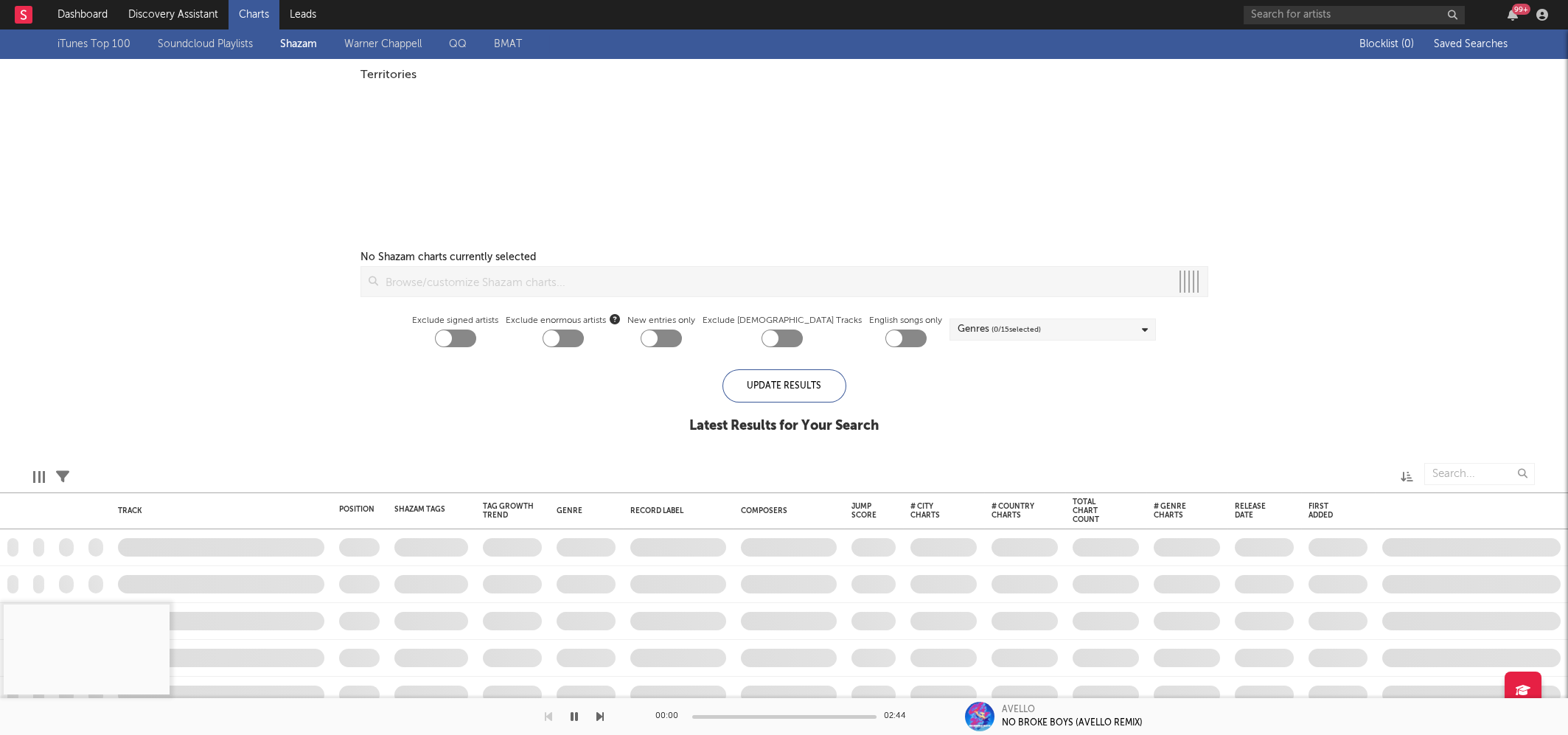
checkbox input "true"
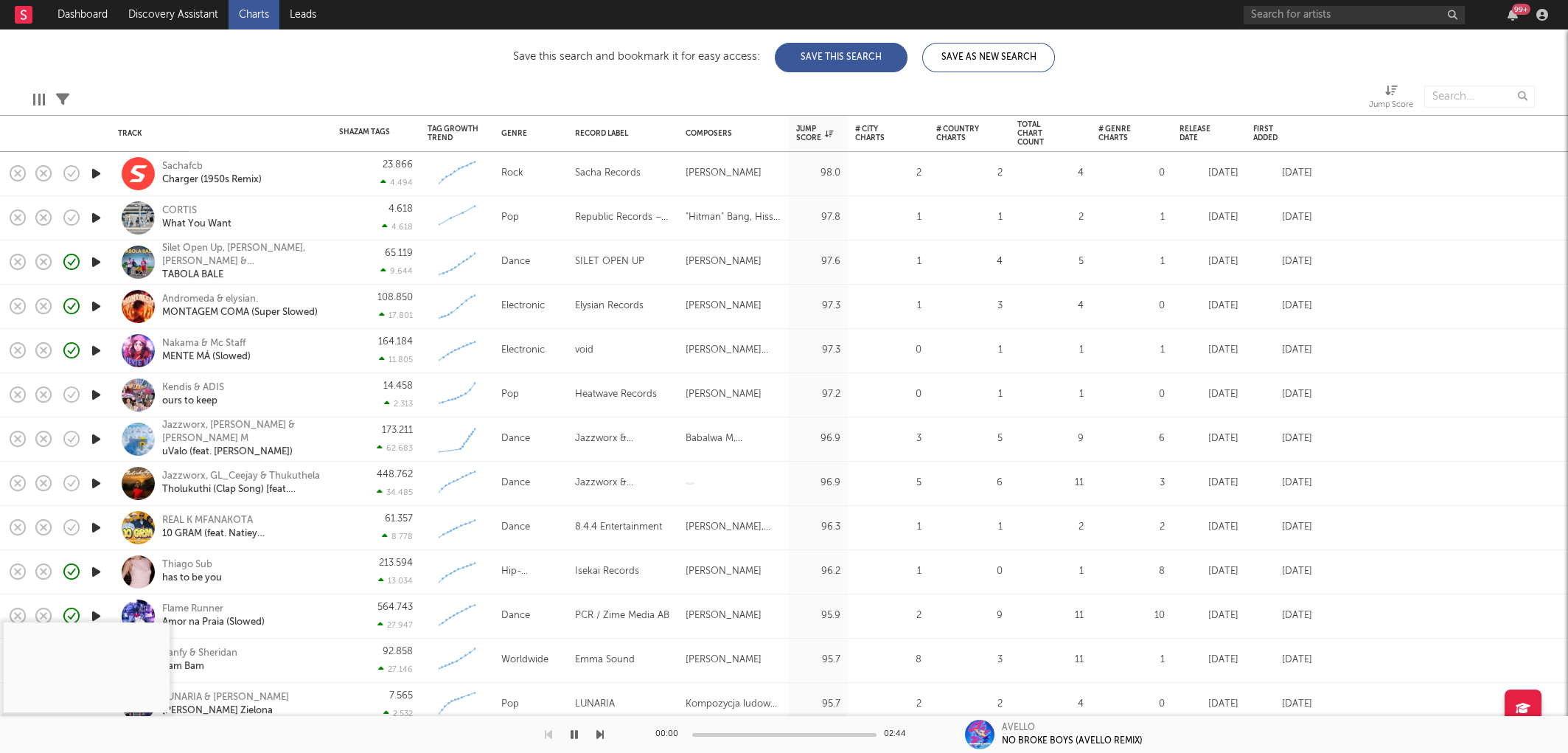
click at [97, 260] on icon "button" at bounding box center [96, 261] width 16 height 19
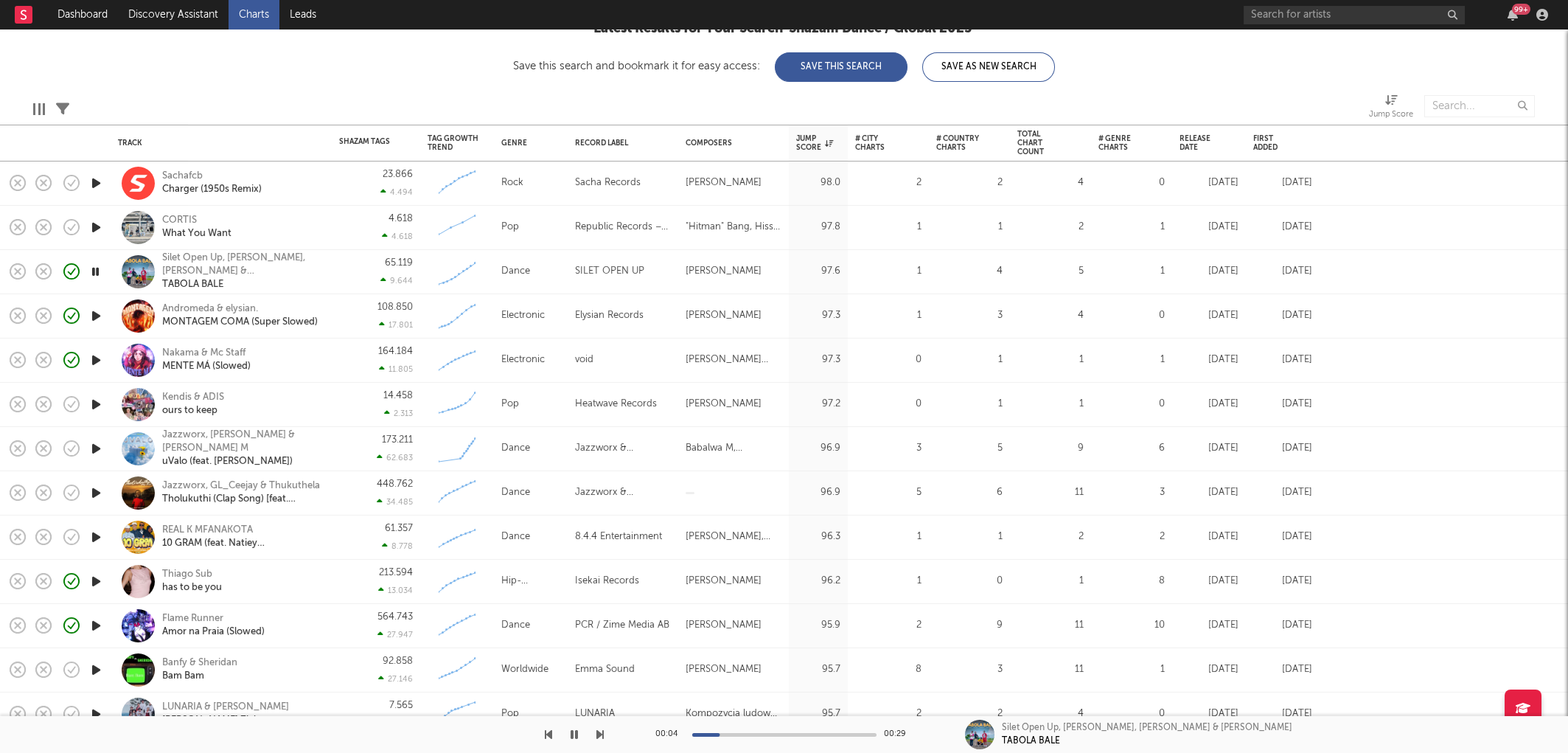
click at [96, 443] on icon "button" at bounding box center [96, 448] width 16 height 19
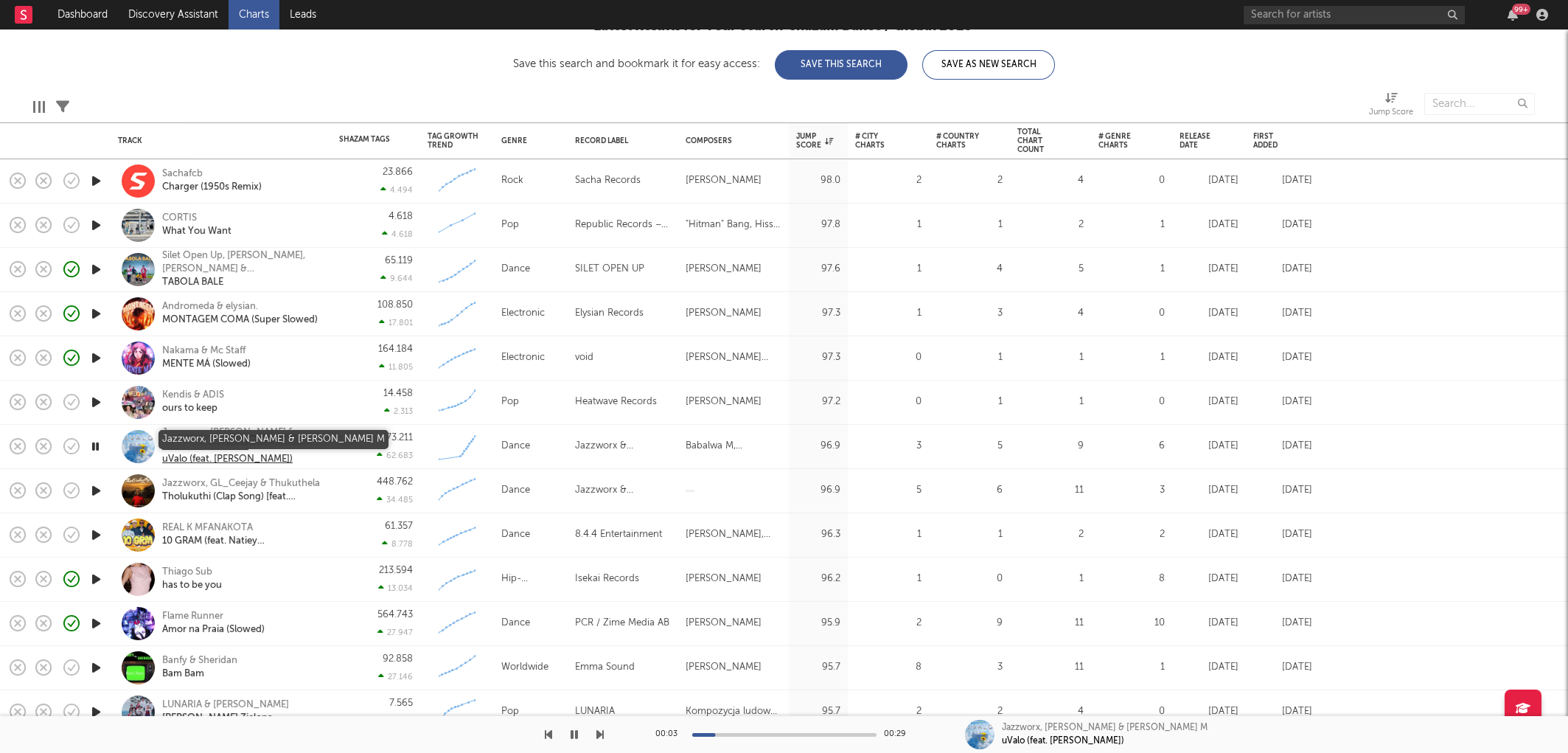
click at [231, 434] on div "Jazzworx, Thukuthela & Babalwa M" at bounding box center [241, 439] width 158 height 27
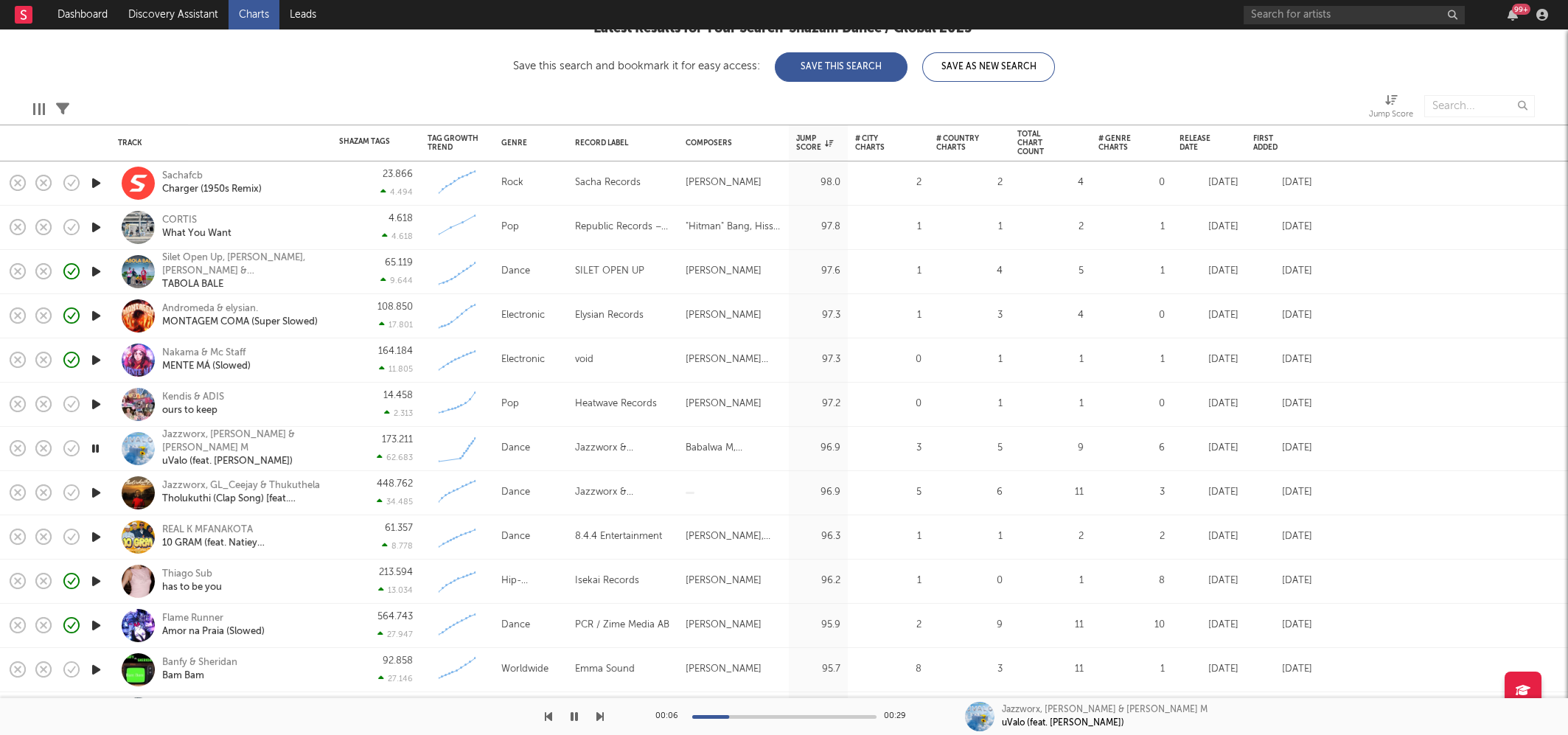
click at [575, 702] on icon "button" at bounding box center [575, 716] width 8 height 12
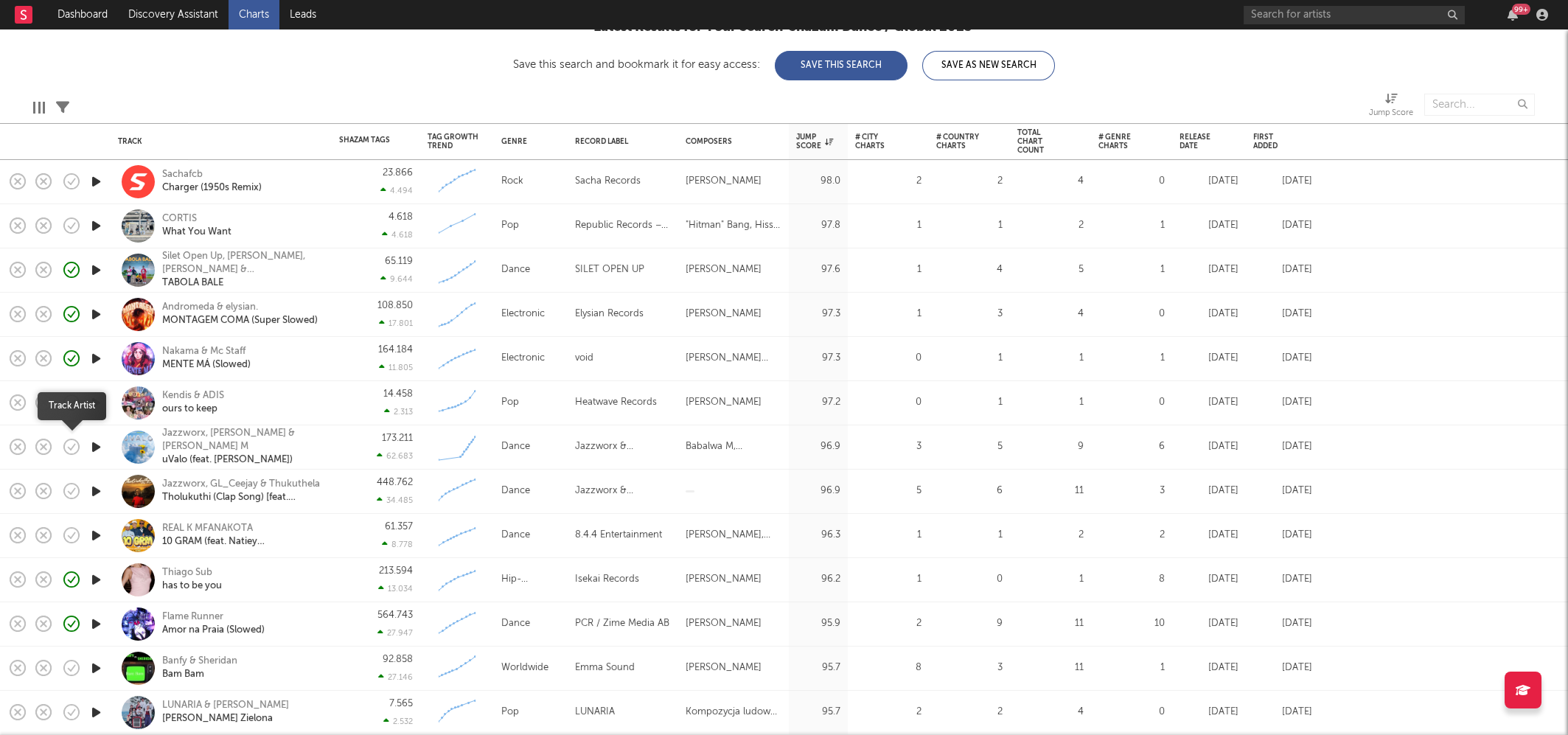
click at [76, 444] on icon "button" at bounding box center [71, 446] width 21 height 21
click at [92, 491] on icon "button" at bounding box center [96, 491] width 16 height 19
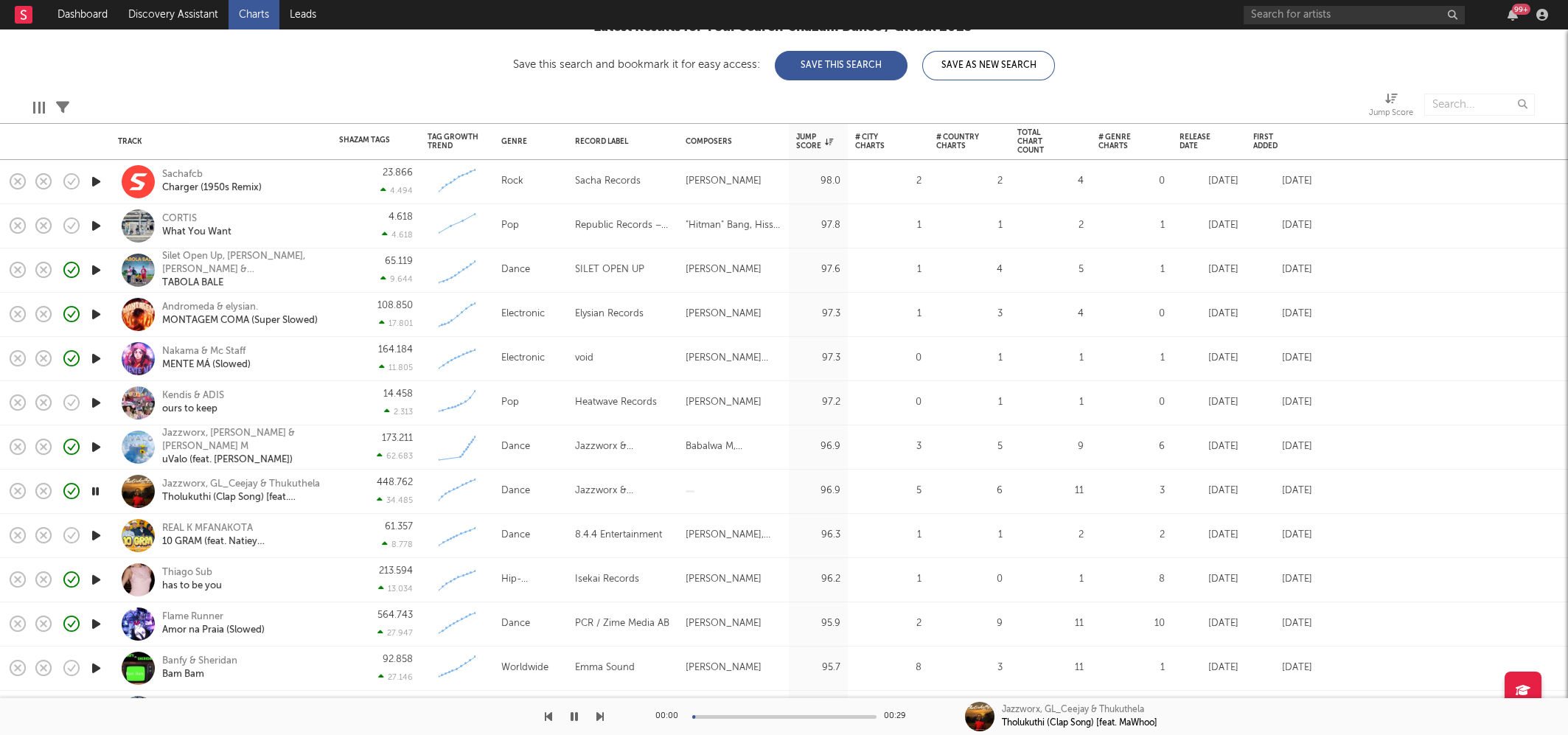
click at [93, 491] on icon "button" at bounding box center [95, 491] width 14 height 19
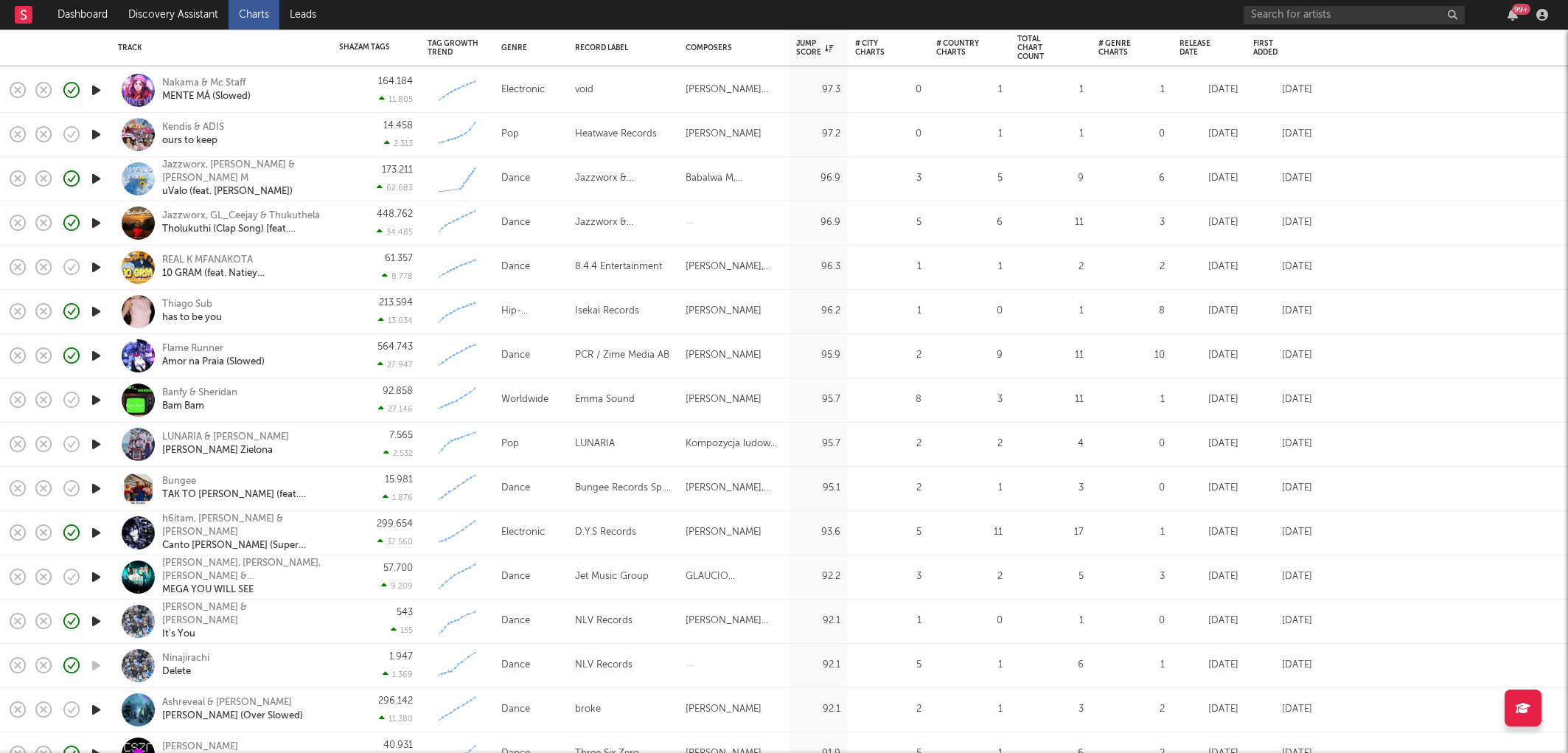
click at [99, 491] on icon "button" at bounding box center [96, 489] width 16 height 19
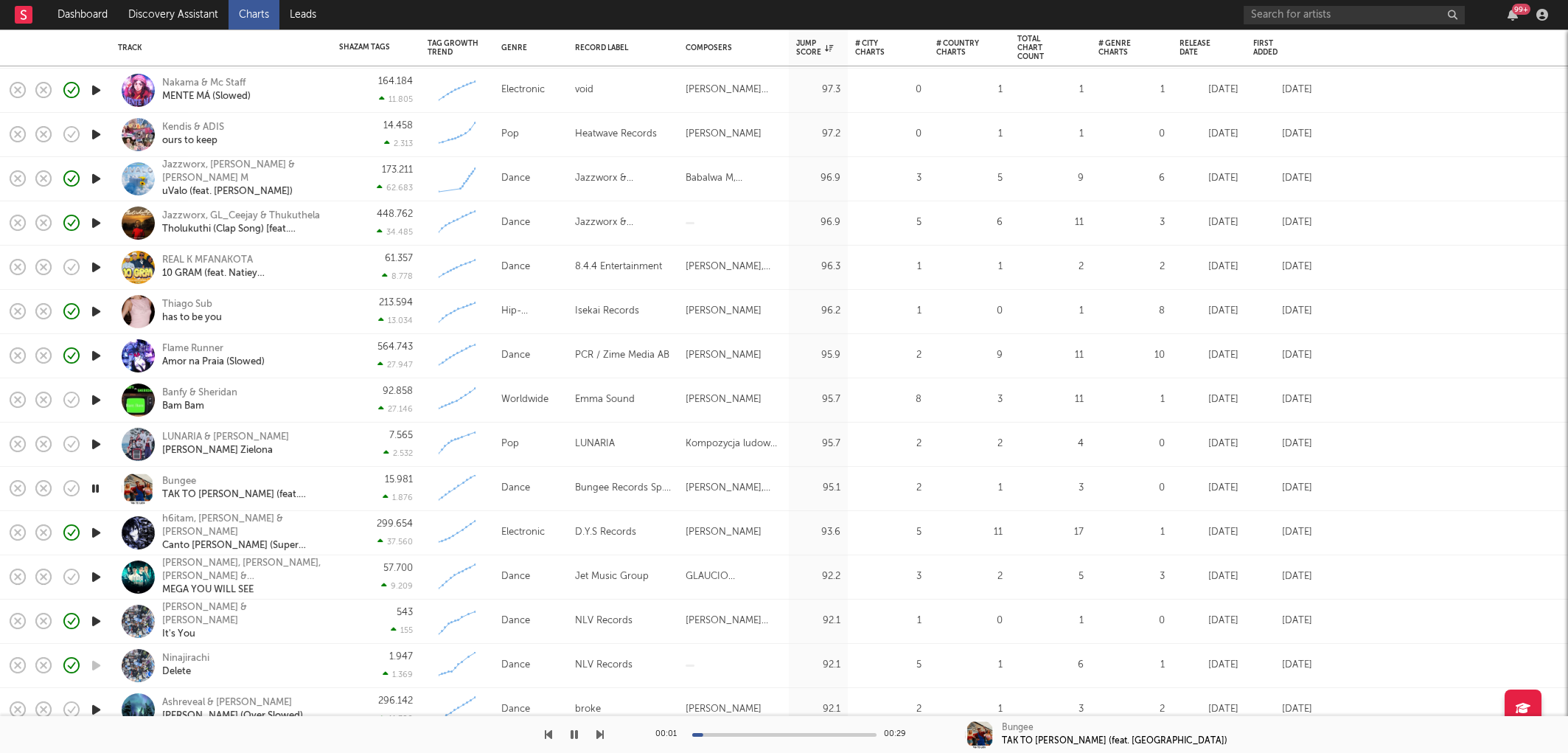
click at [96, 489] on icon "button" at bounding box center [95, 489] width 14 height 19
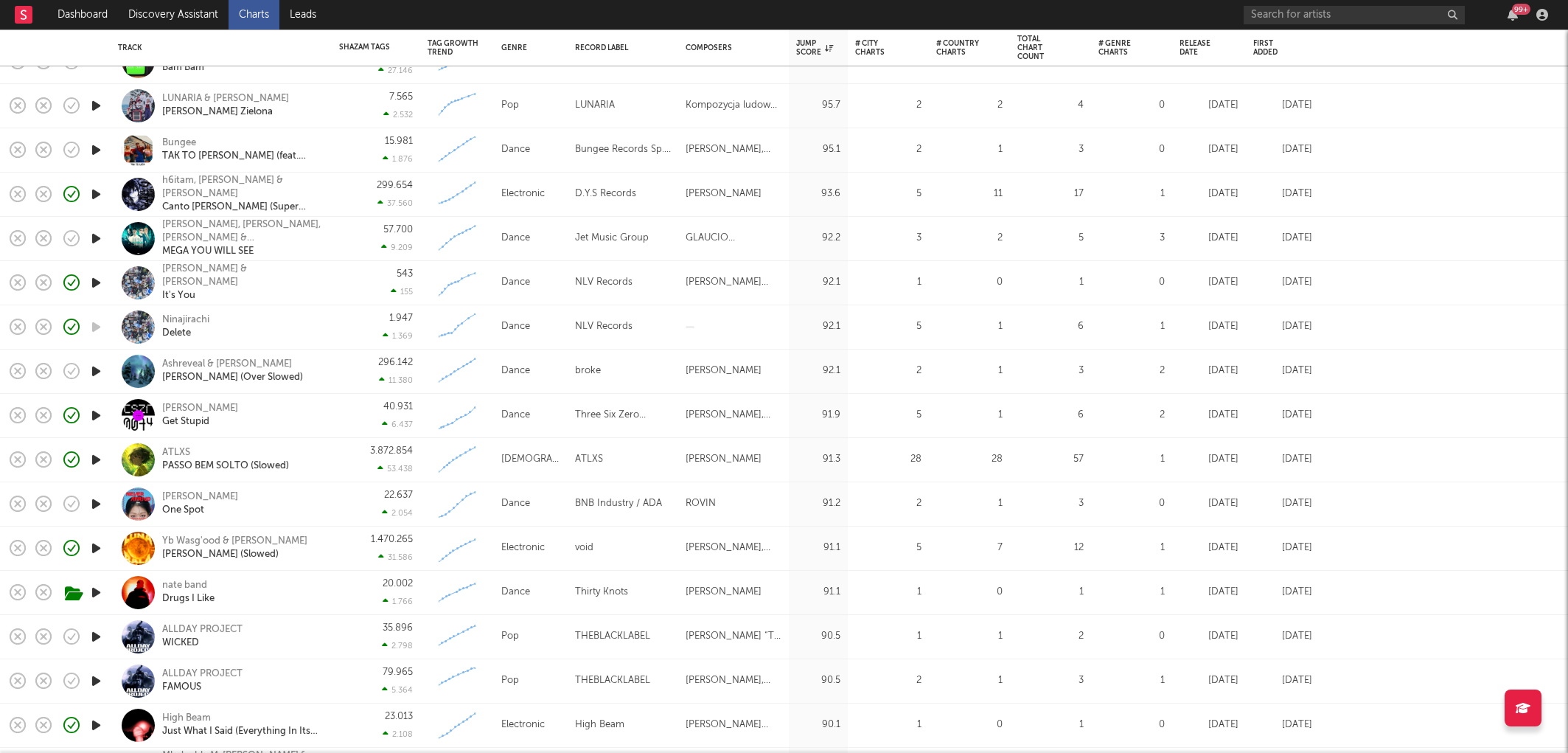
click at [93, 509] on icon "button" at bounding box center [96, 503] width 16 height 19
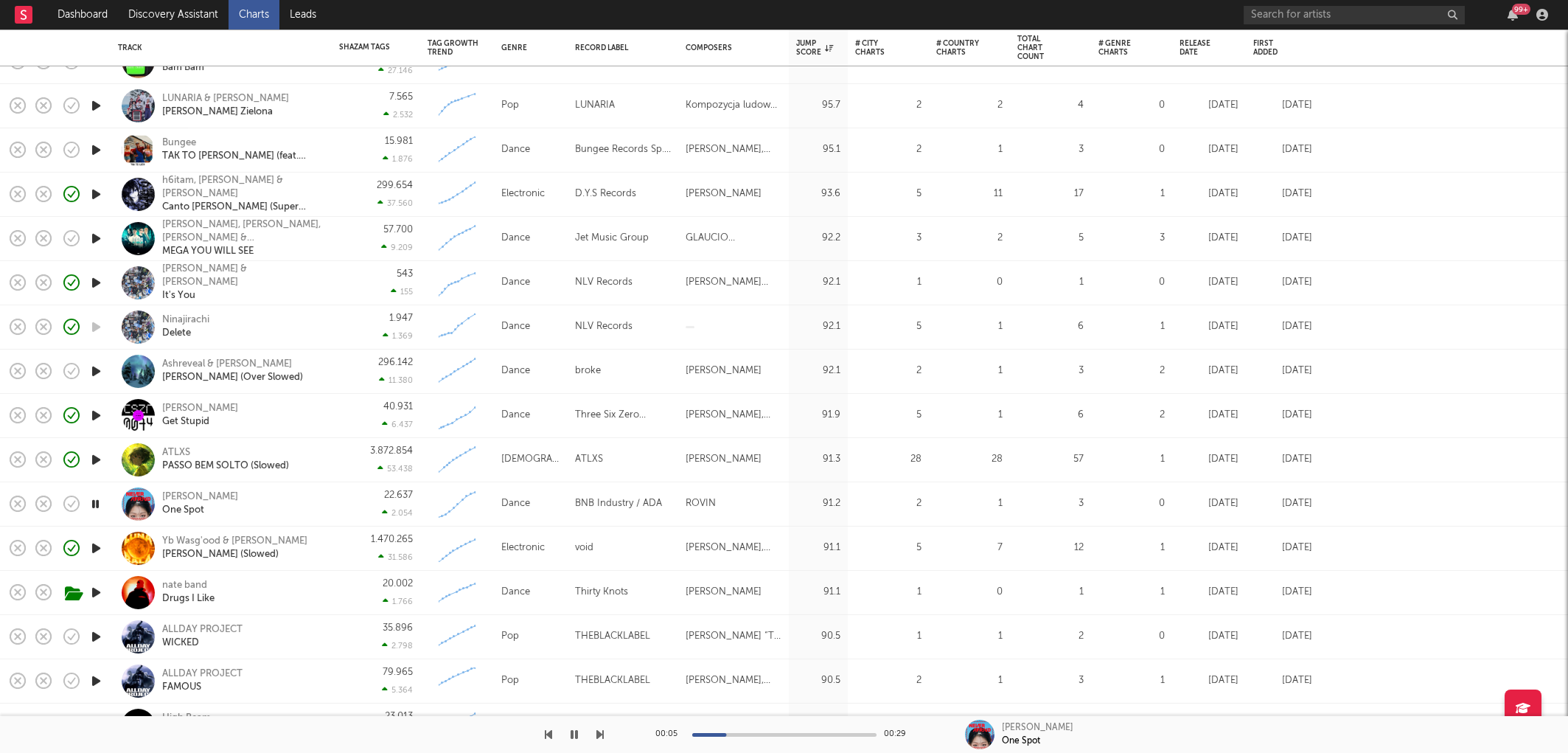
click at [100, 593] on icon "button" at bounding box center [96, 592] width 16 height 19
click at [99, 595] on icon "button" at bounding box center [95, 592] width 14 height 19
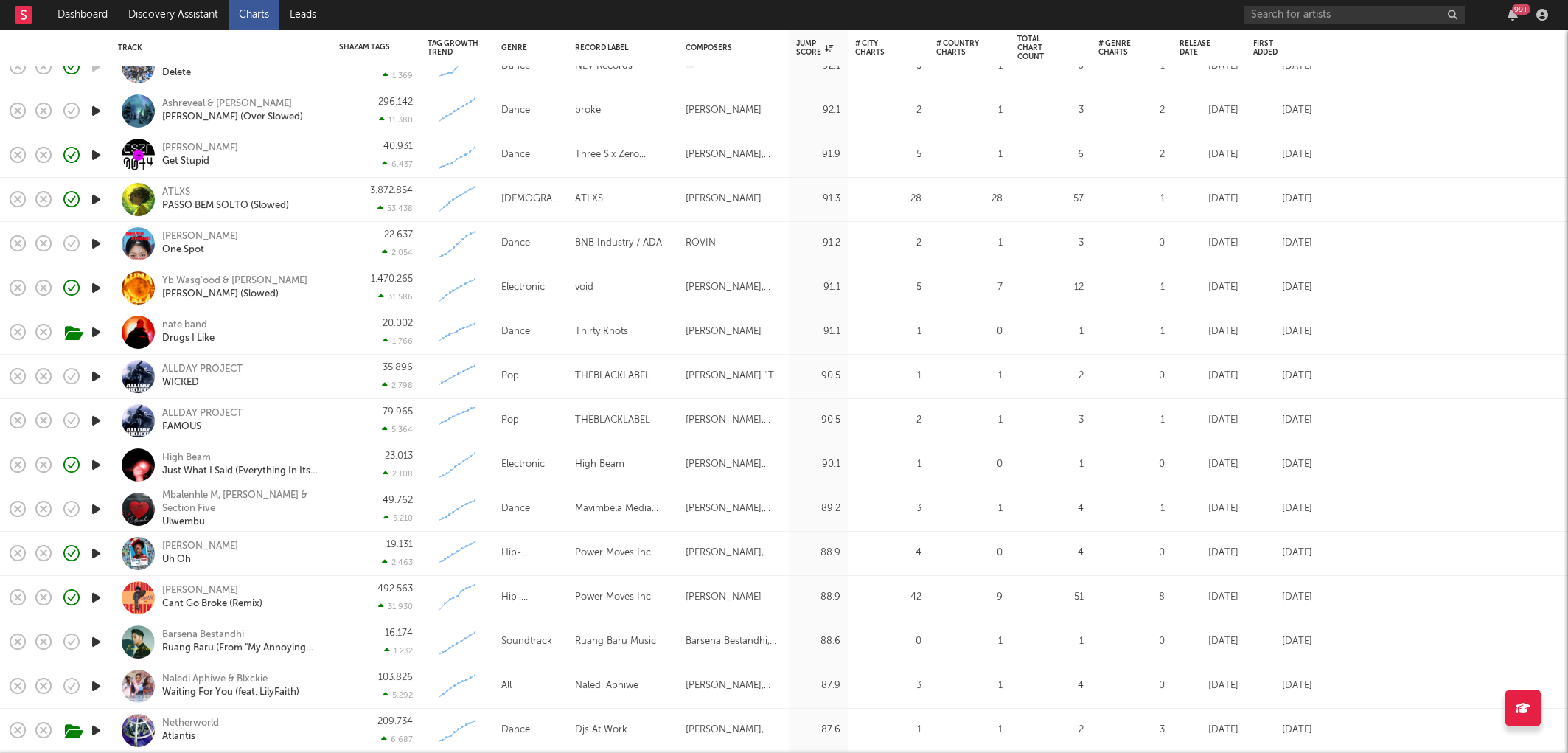
click at [98, 458] on icon "button" at bounding box center [96, 465] width 16 height 19
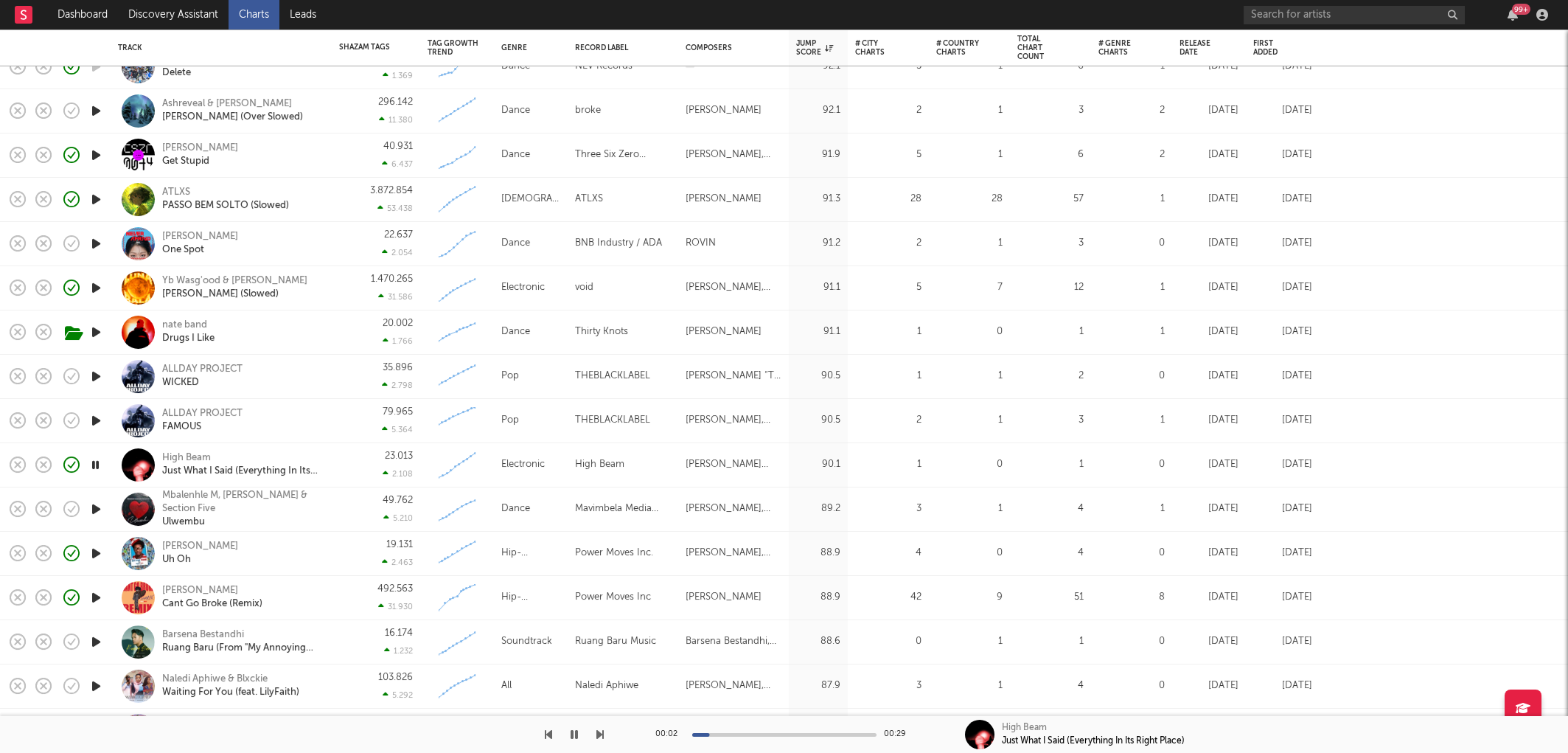
click at [94, 466] on icon "button" at bounding box center [95, 465] width 14 height 19
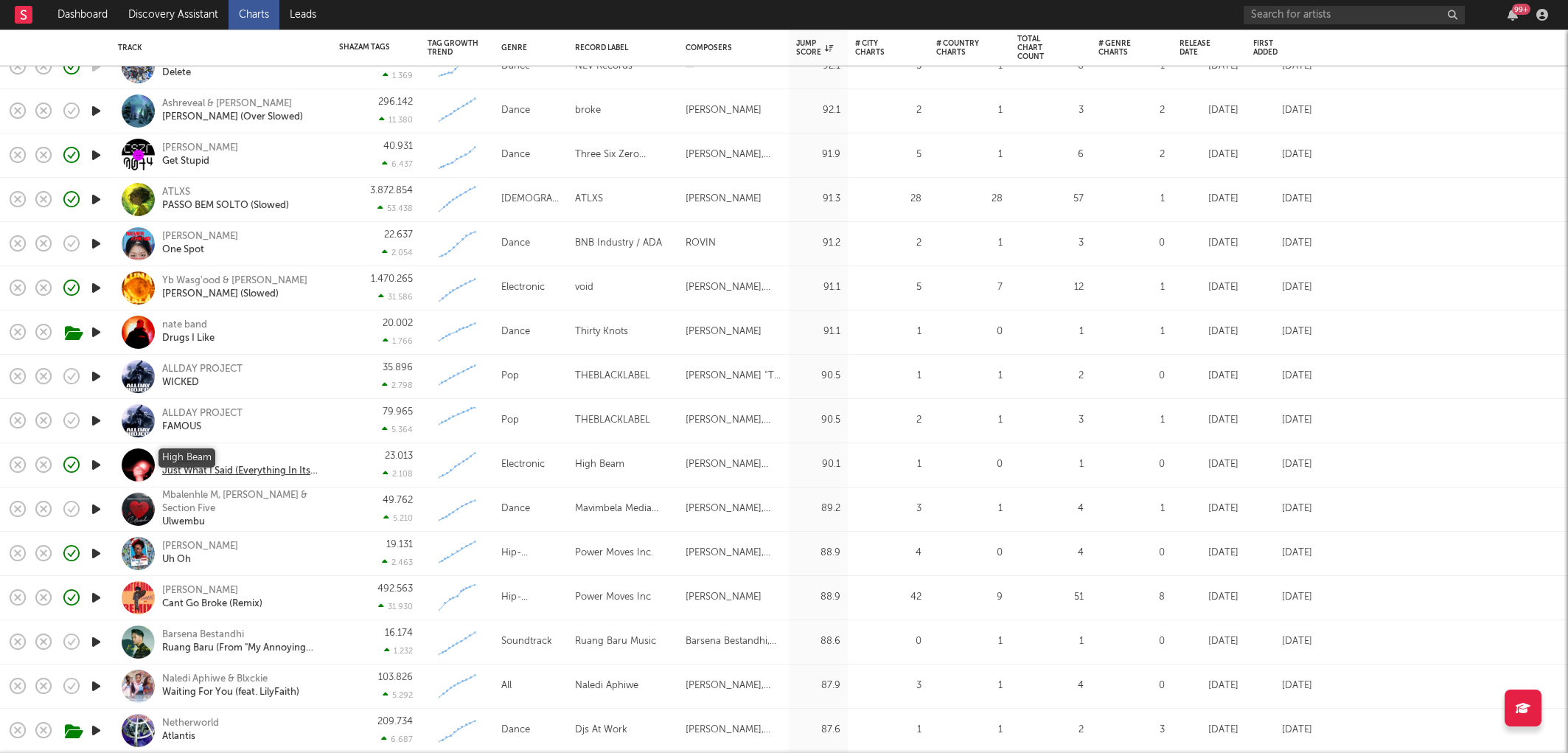
click at [187, 457] on div "High Beam" at bounding box center [241, 458] width 158 height 14
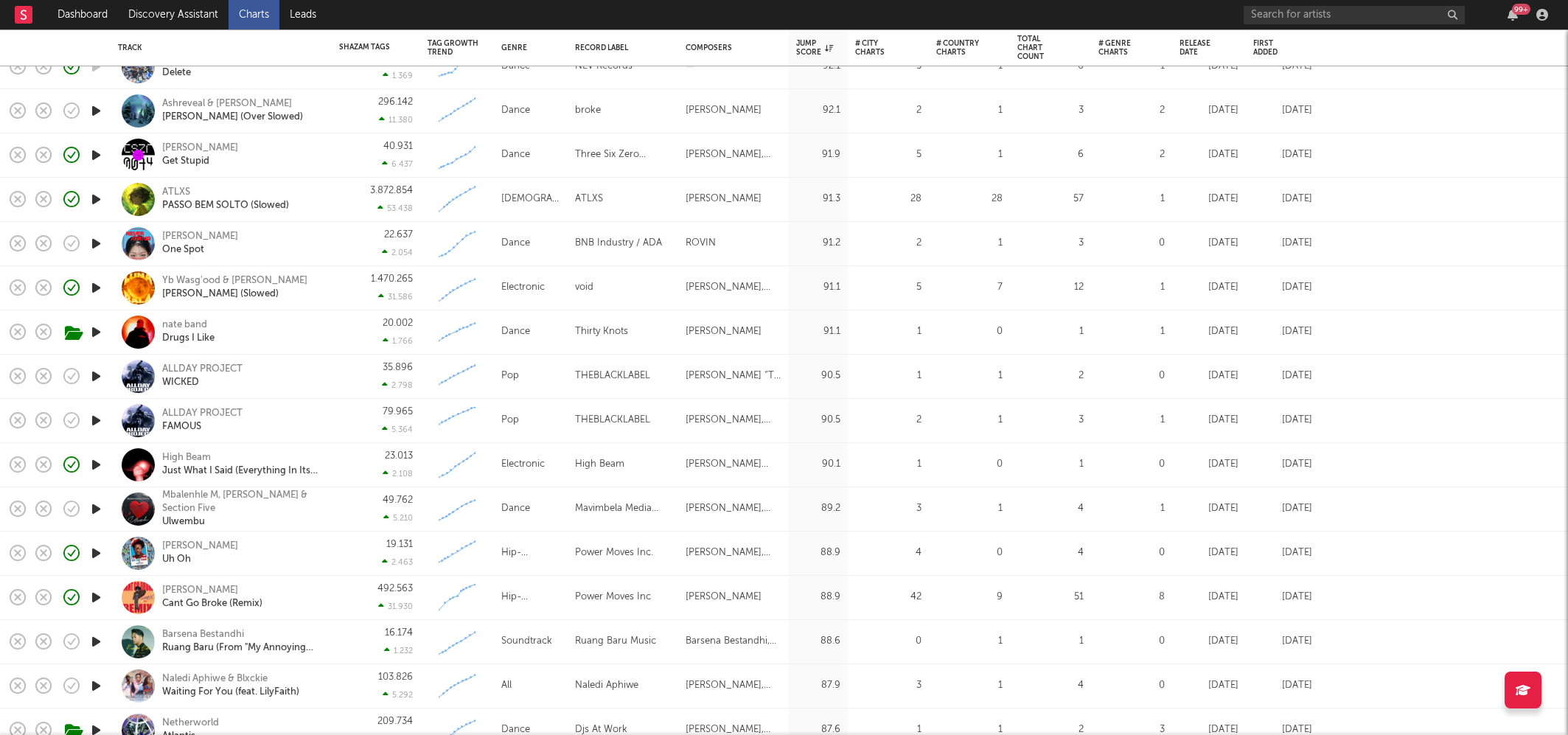
click at [1366, 0] on div "99 +" at bounding box center [1398, 15] width 309 height 29
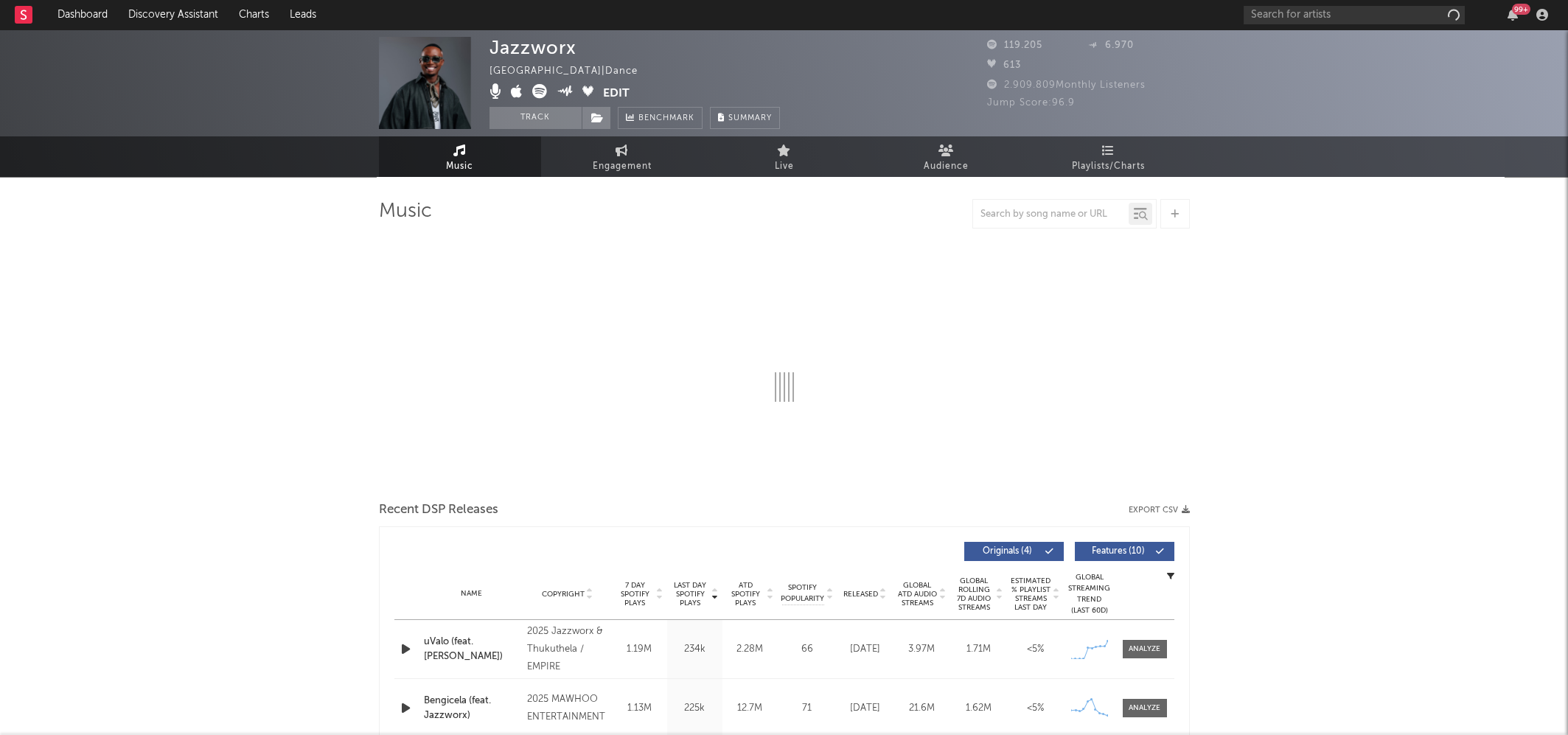
select select "1w"
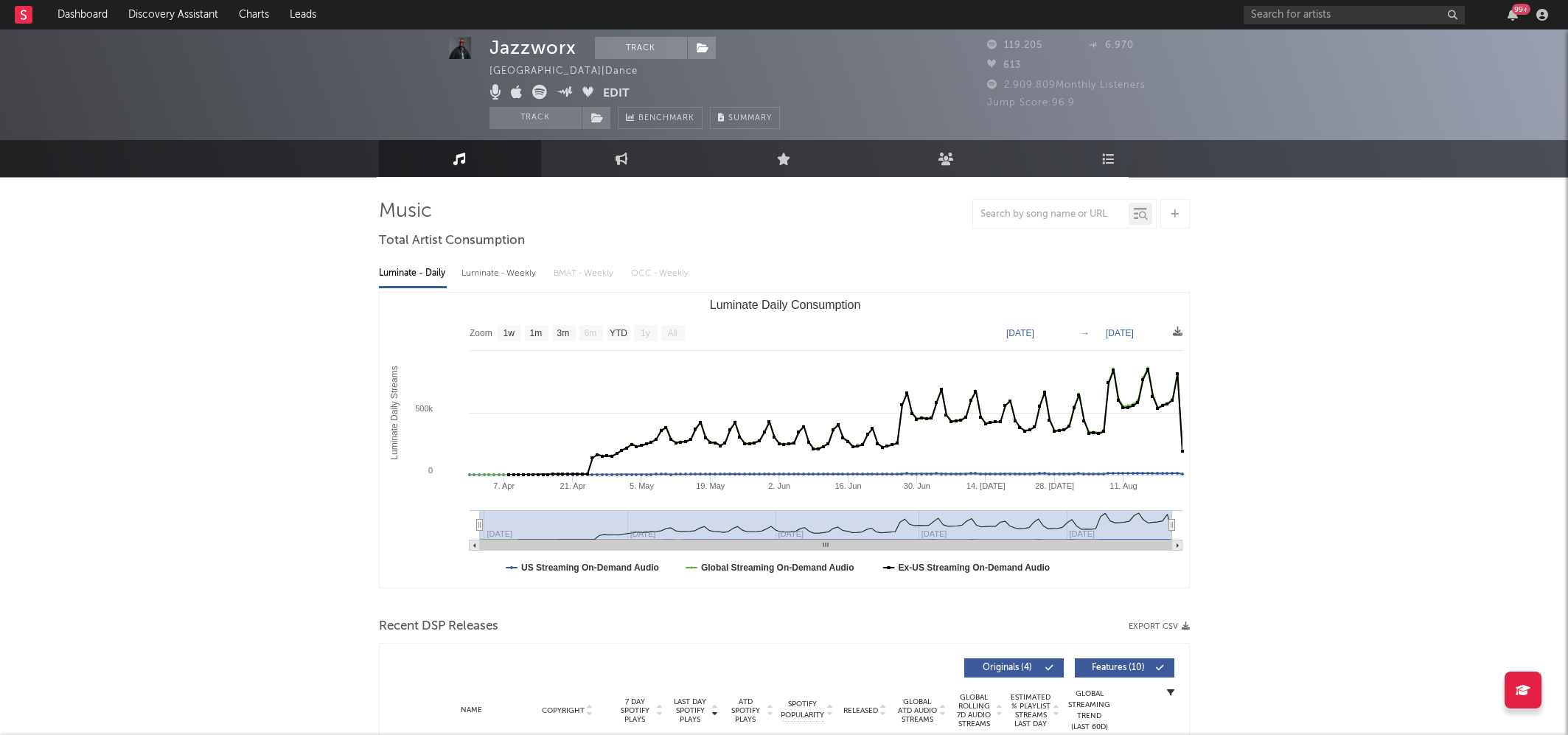
scroll to position [300, 0]
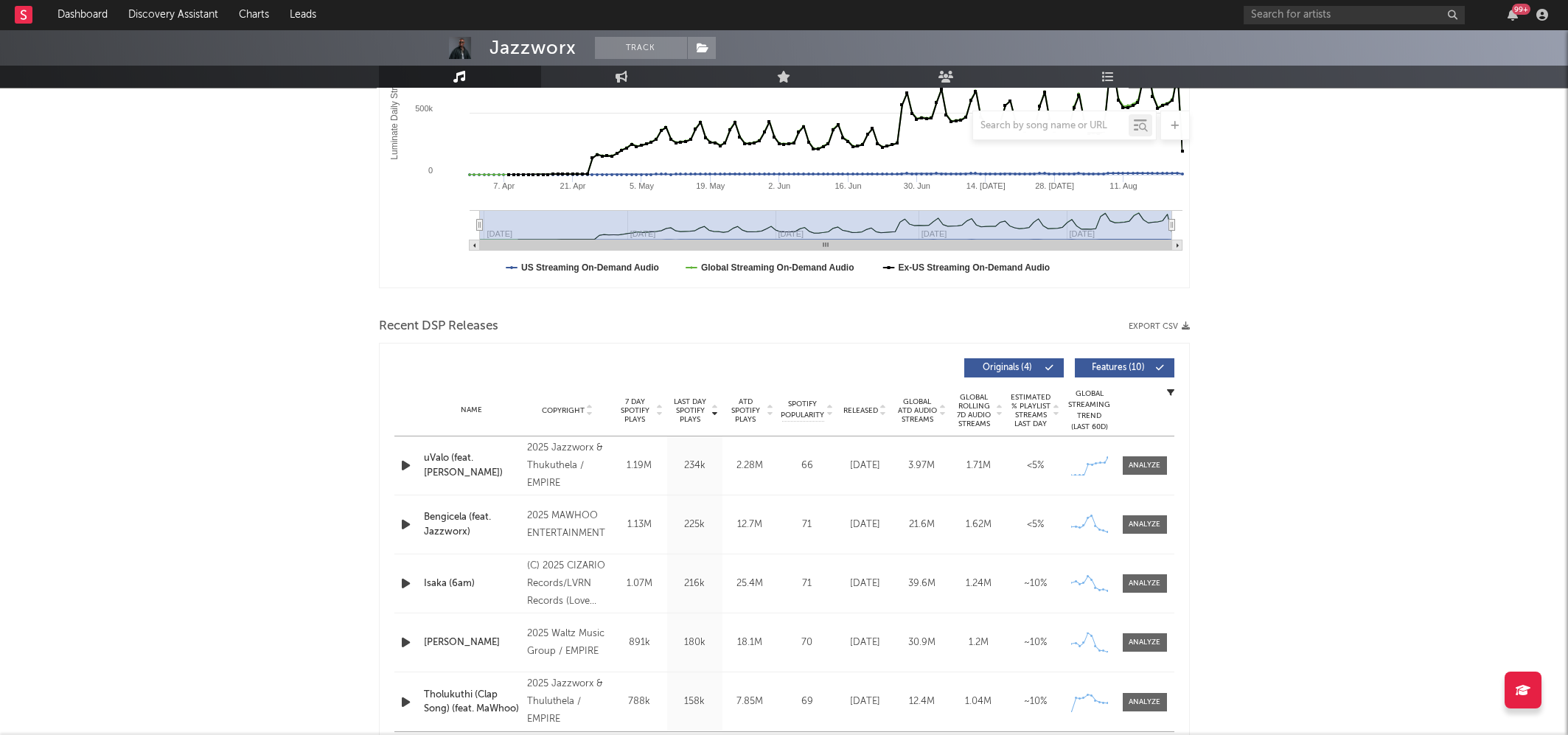
click at [401, 467] on icon "button" at bounding box center [406, 465] width 16 height 19
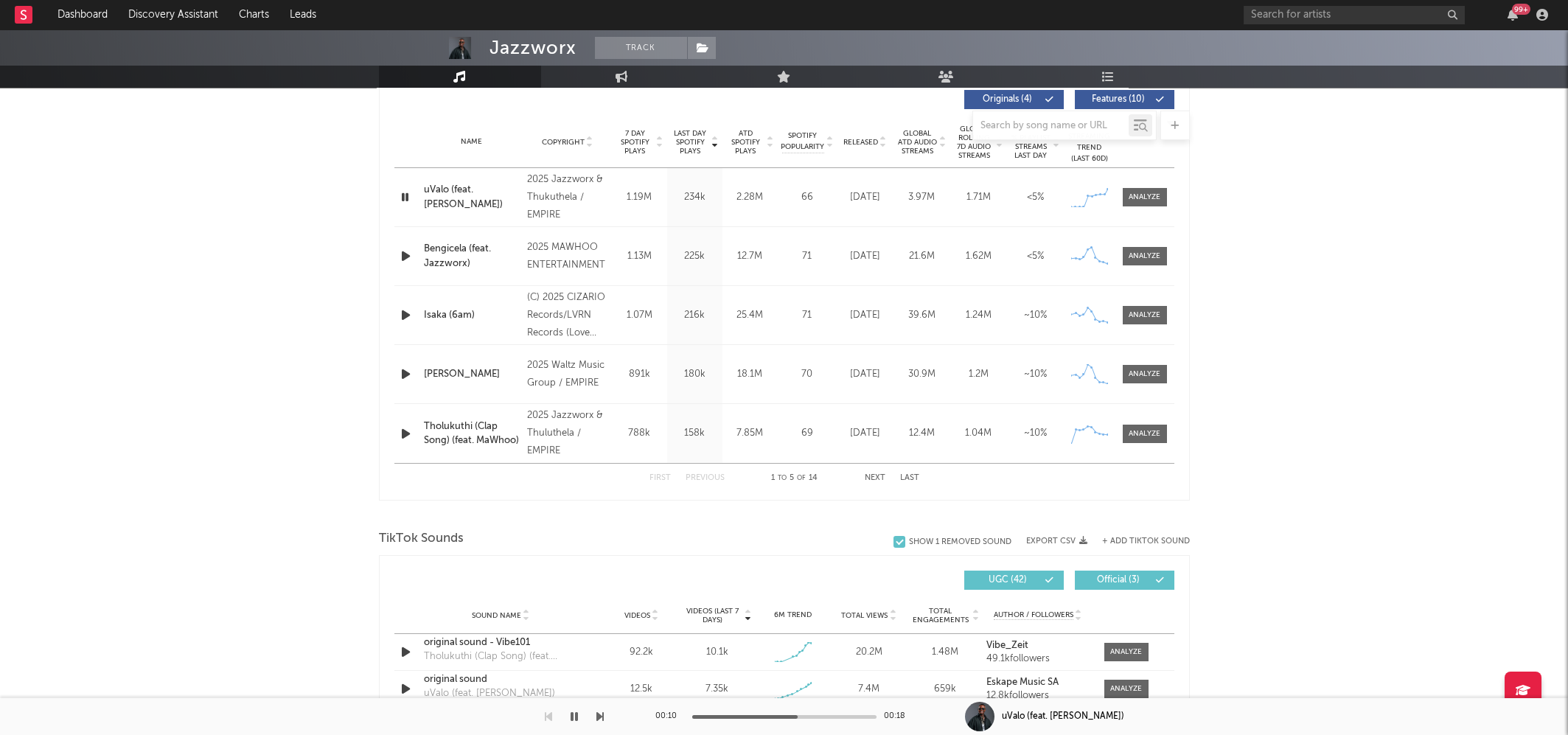
scroll to position [467, 0]
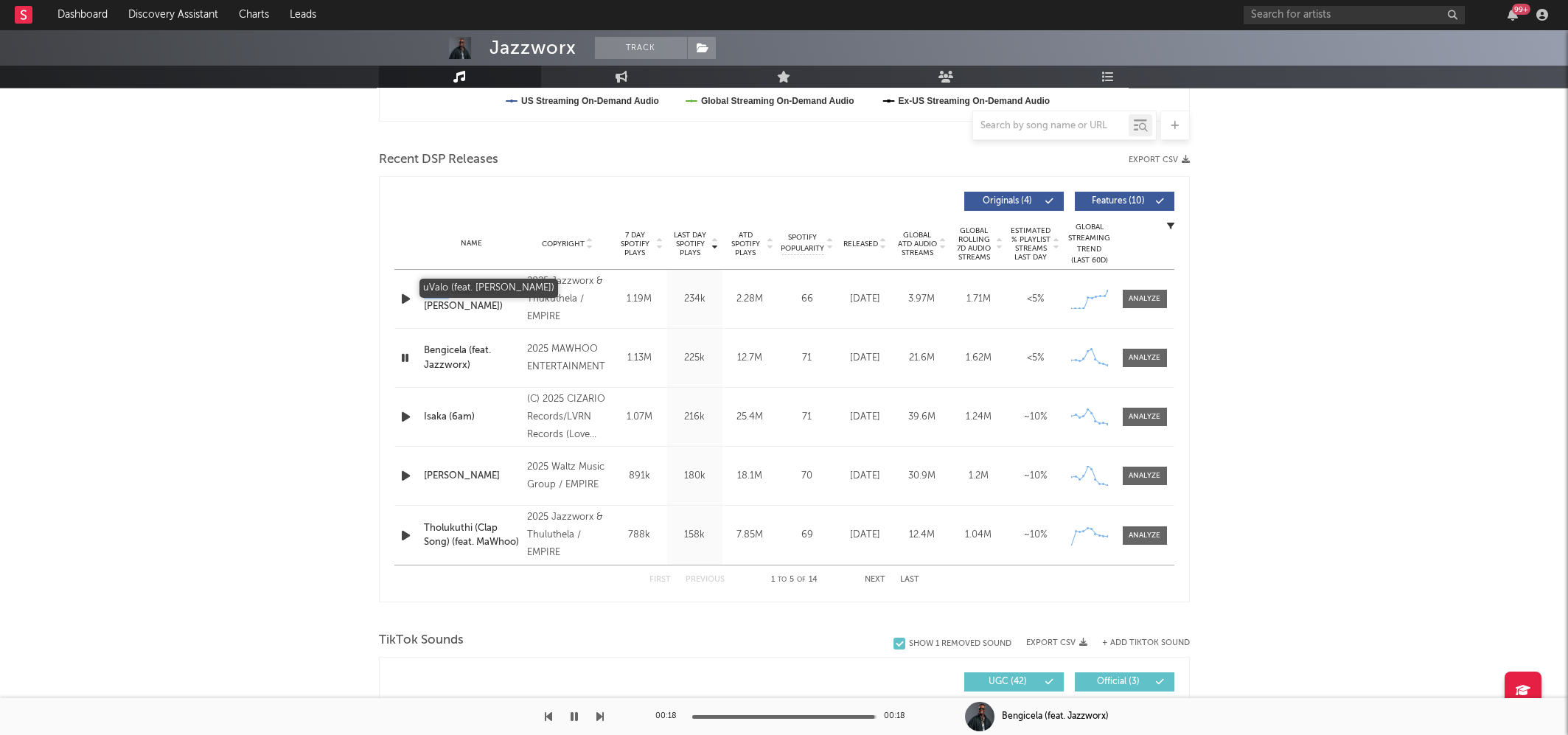
drag, startPoint x: 423, startPoint y: 287, endPoint x: 448, endPoint y: 290, distance: 25.2
click at [448, 290] on div "Name uValo (feat. Dlala Thukzin)" at bounding box center [473, 299] width 104 height 28
copy div "uValo"
click at [399, 295] on icon "button" at bounding box center [406, 299] width 16 height 19
click at [399, 295] on icon "button" at bounding box center [405, 299] width 14 height 19
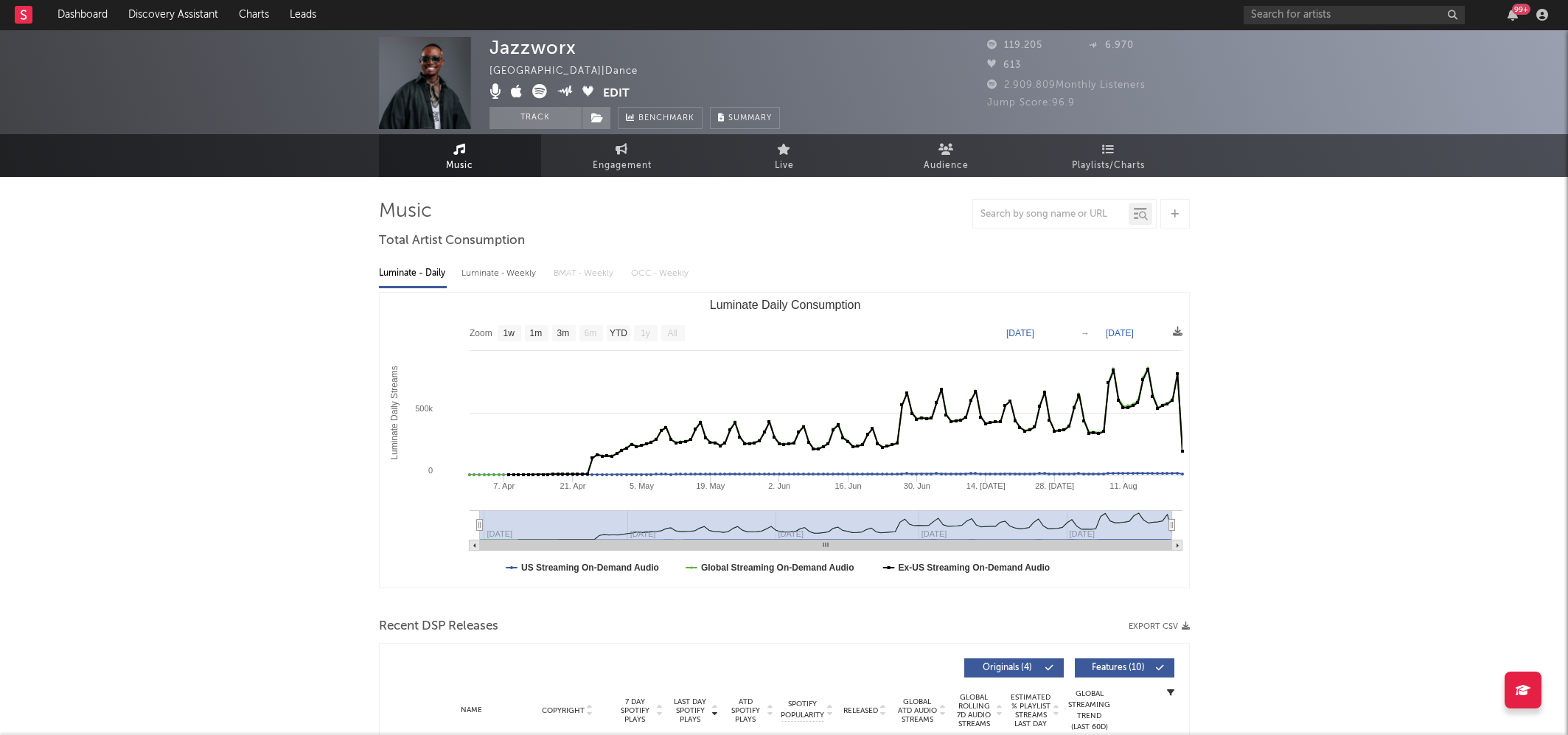
scroll to position [-3, 0]
click at [577, 49] on span "Jazzworx" at bounding box center [532, 48] width 87 height 22
copy div "Jazzworx"
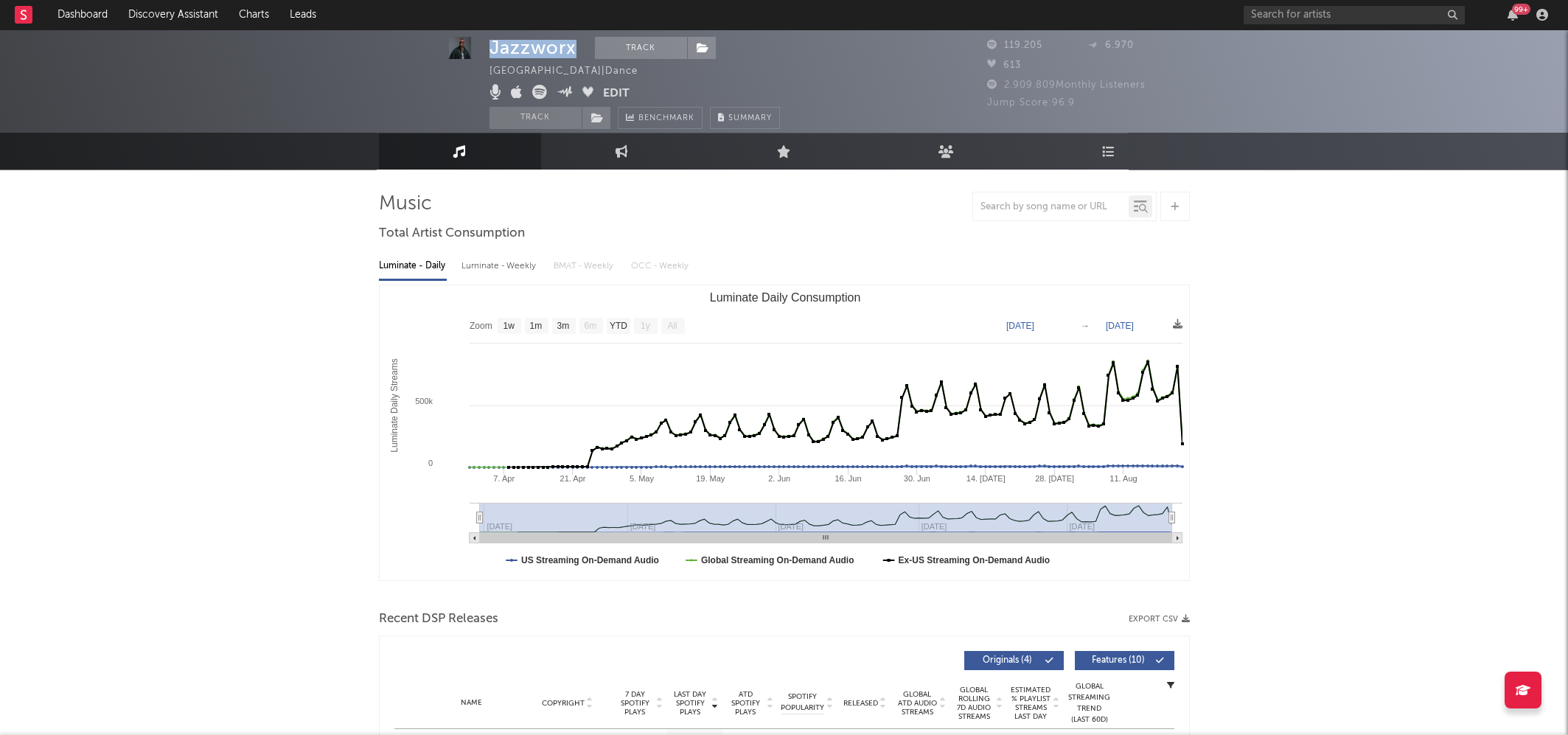
scroll to position [10, 0]
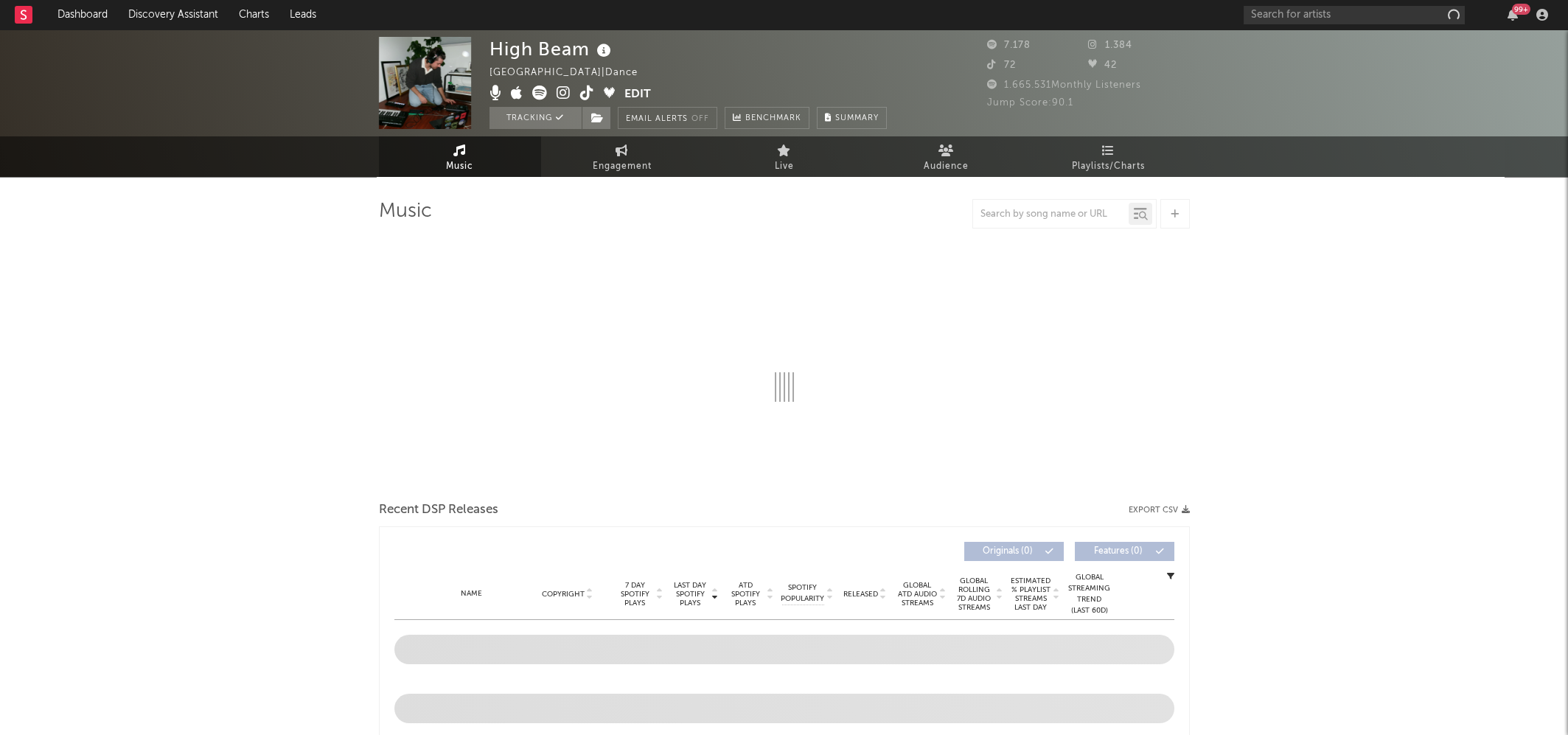
select select "6m"
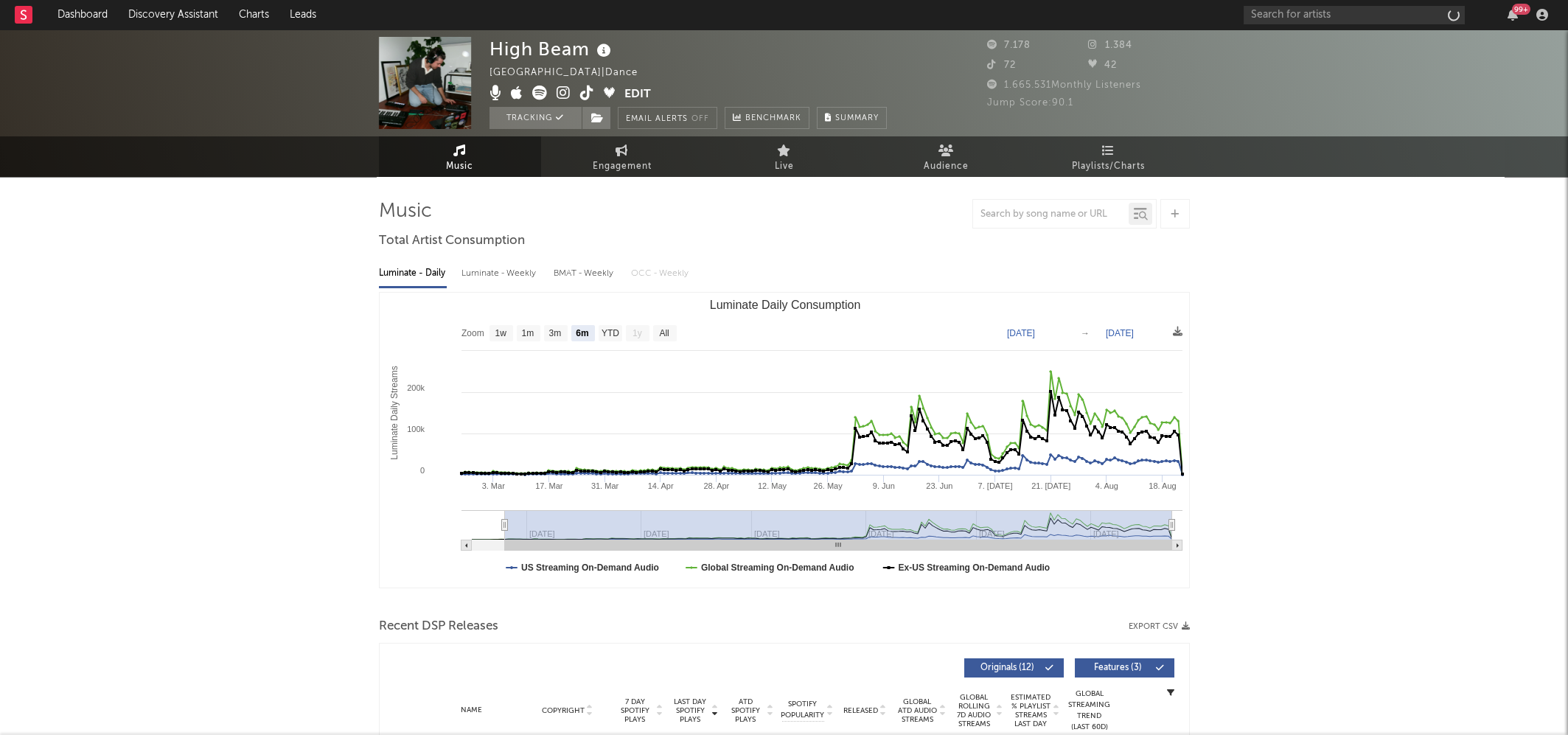
click at [585, 40] on div "High Beam" at bounding box center [552, 49] width 126 height 25
click at [591, 49] on div "High Beam" at bounding box center [552, 49] width 126 height 25
drag, startPoint x: 483, startPoint y: 49, endPoint x: 593, endPoint y: 41, distance: 110.3
click at [593, 41] on div "High Beam Canada | Dance Edit Tracking Email Alerts Off Benchmark Summary 7.178…" at bounding box center [784, 83] width 1568 height 107
copy div "High Beam"
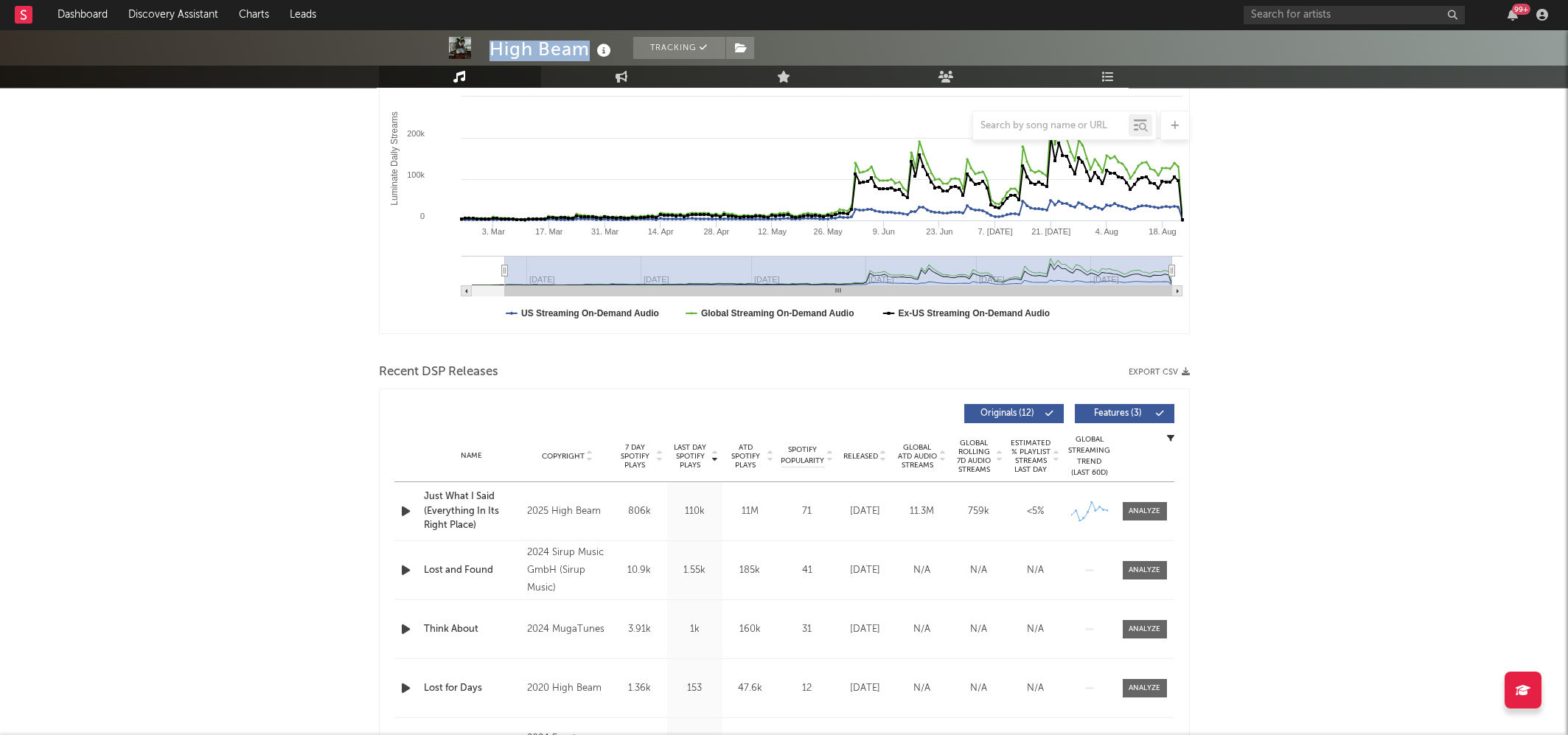
scroll to position [255, 0]
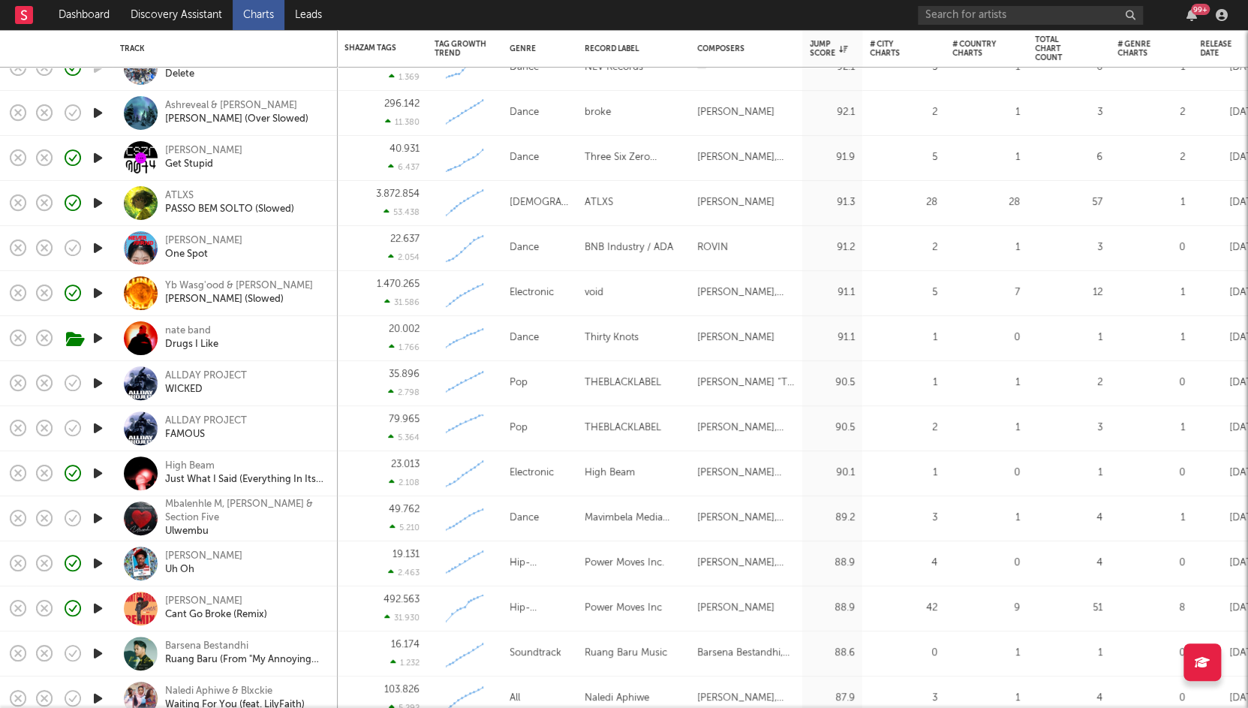
click at [101, 521] on icon "button" at bounding box center [98, 518] width 16 height 19
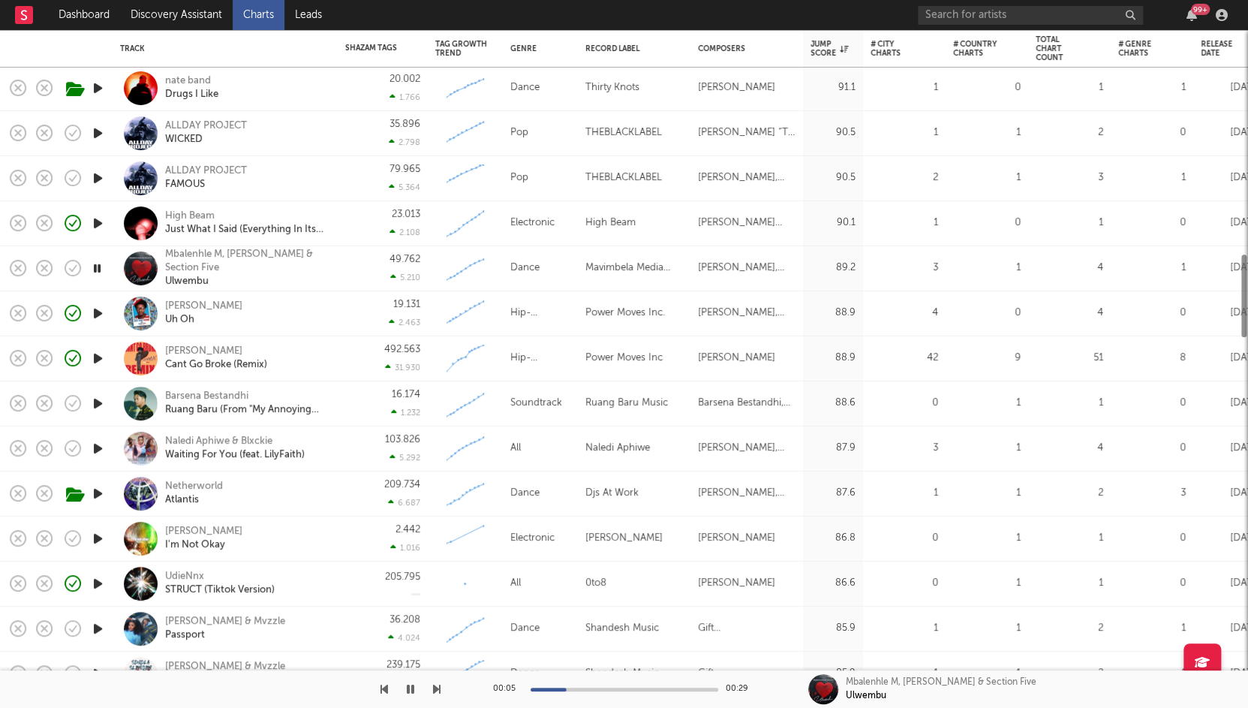
click at [97, 536] on icon "button" at bounding box center [98, 538] width 16 height 19
click at [176, 530] on div "Otto" at bounding box center [203, 531] width 77 height 14
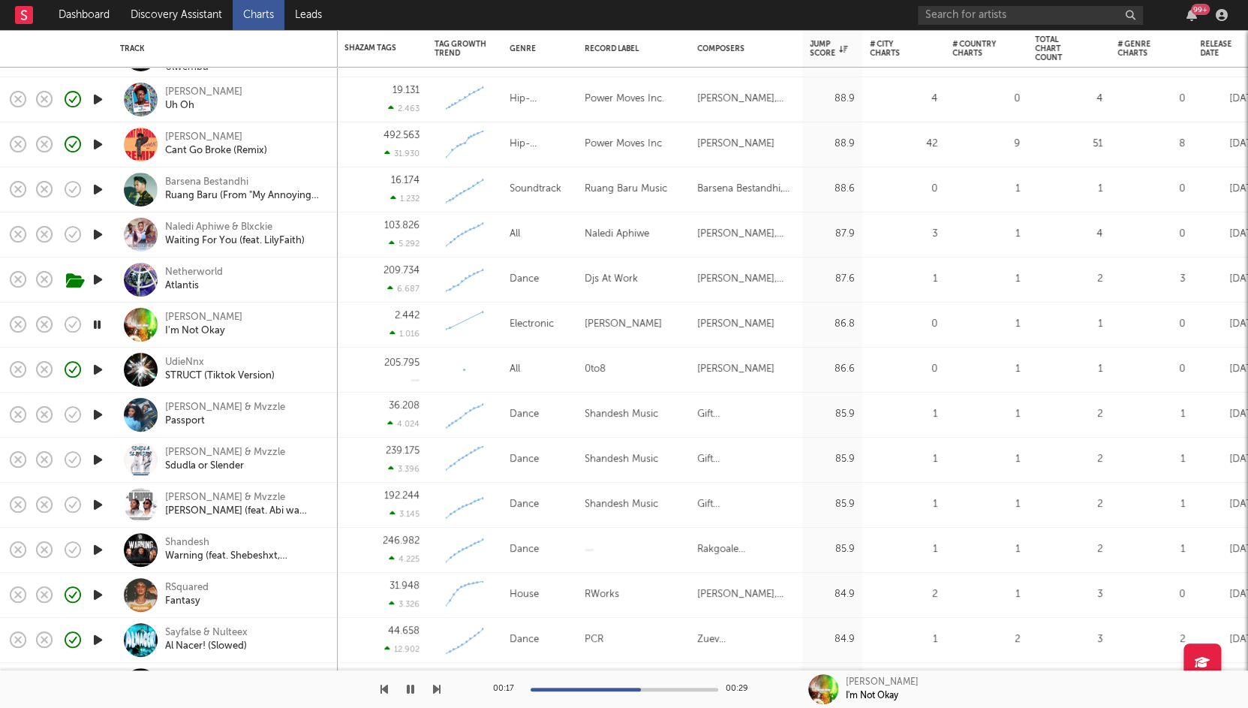
click at [101, 414] on icon "button" at bounding box center [98, 414] width 16 height 19
click at [74, 414] on icon "button" at bounding box center [74, 415] width 5 height 6
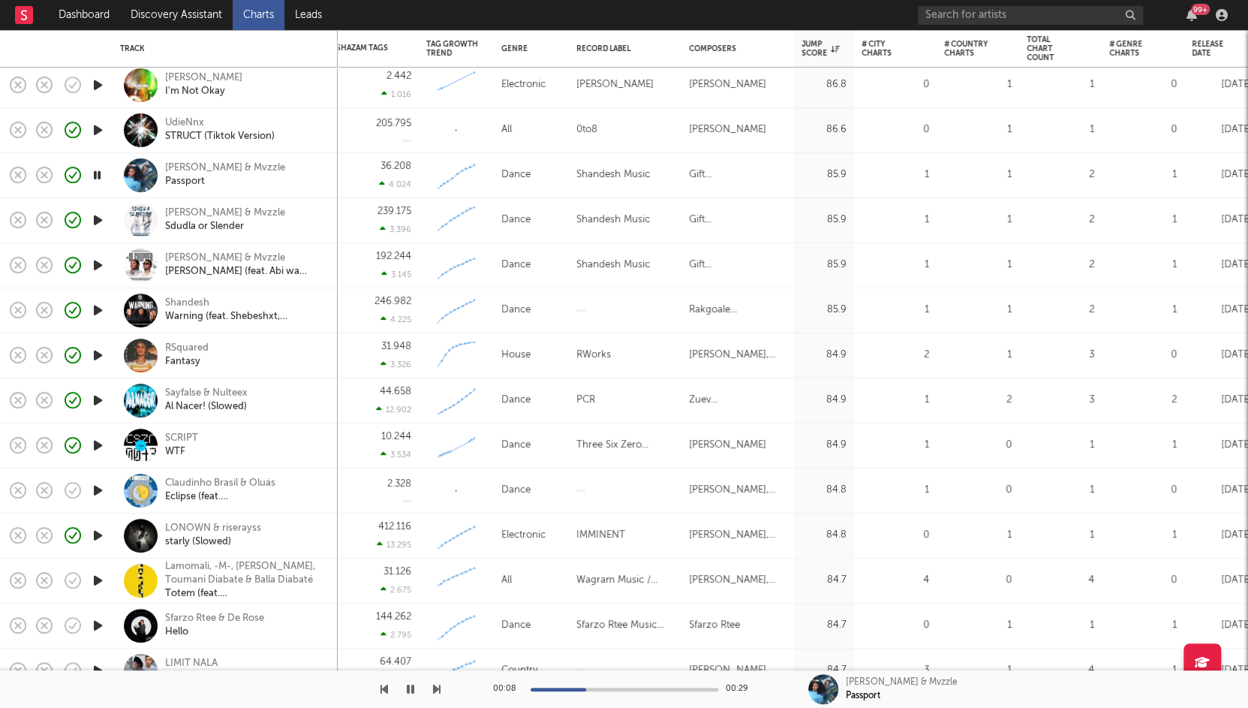
click at [95, 487] on icon "button" at bounding box center [98, 490] width 16 height 19
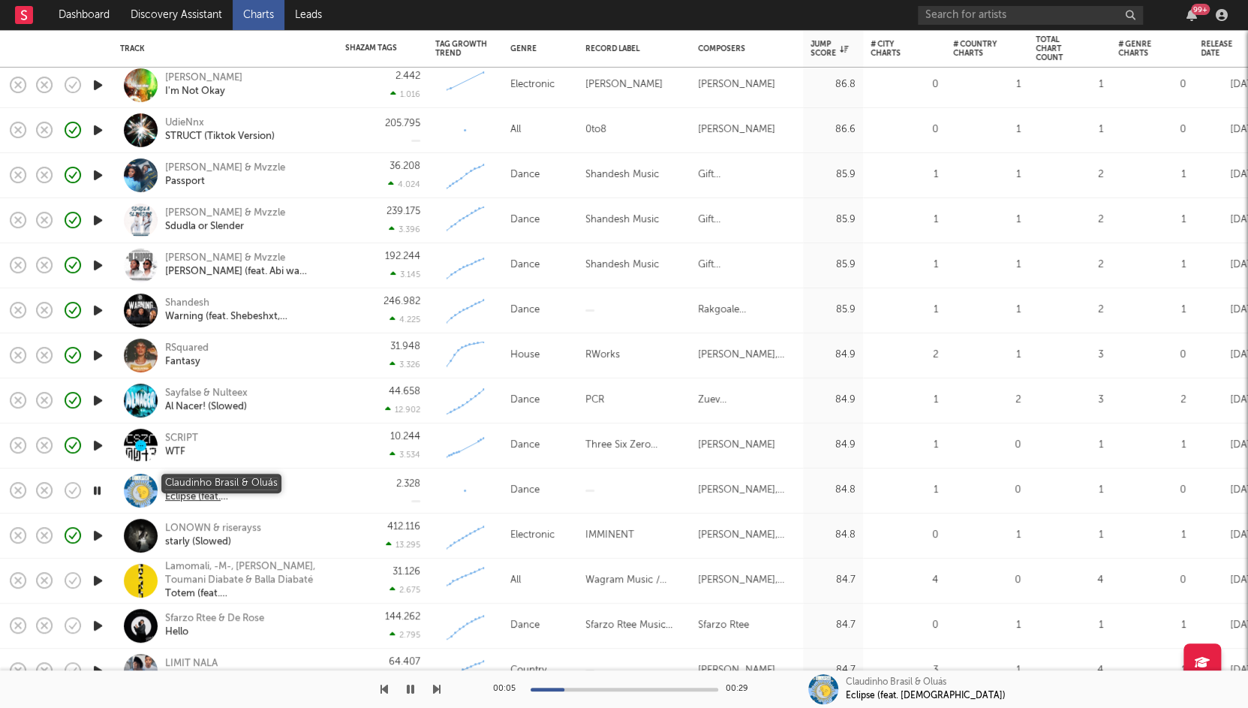
click at [207, 480] on div "Claudinho Brasil & Oluás" at bounding box center [245, 483] width 161 height 14
click at [101, 491] on icon "button" at bounding box center [97, 490] width 14 height 19
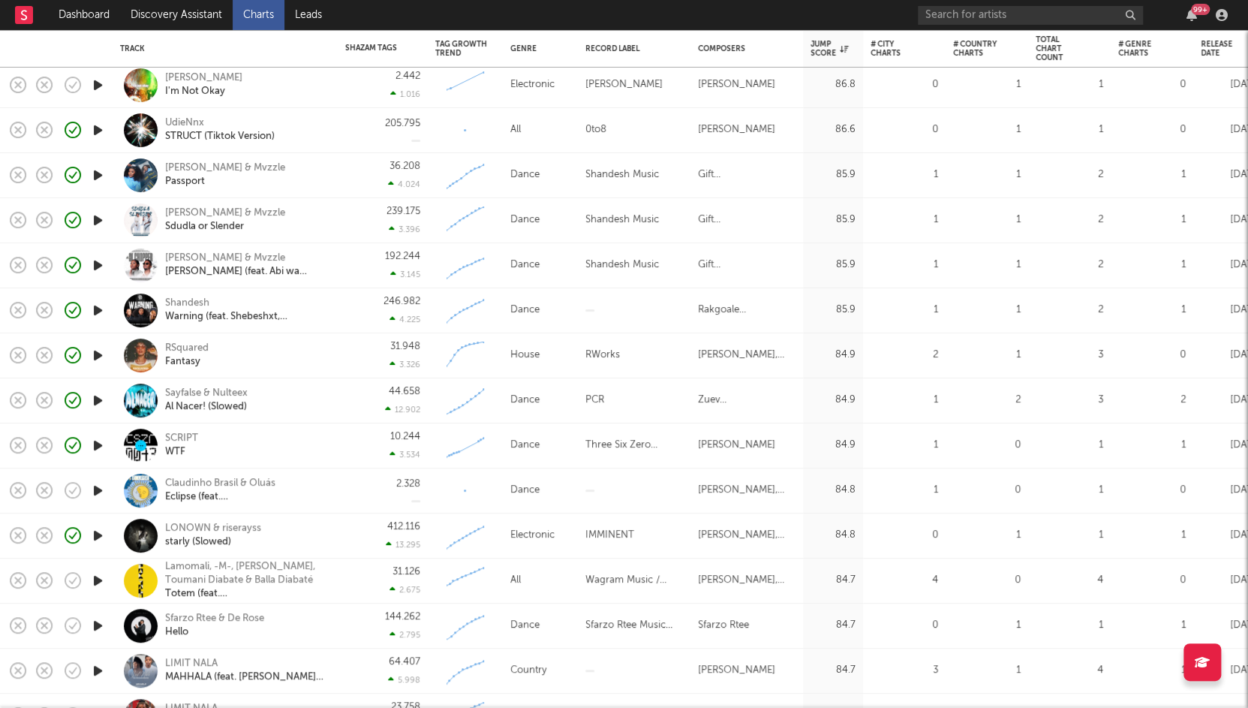
click at [340, 500] on div "2.328" at bounding box center [383, 490] width 90 height 45
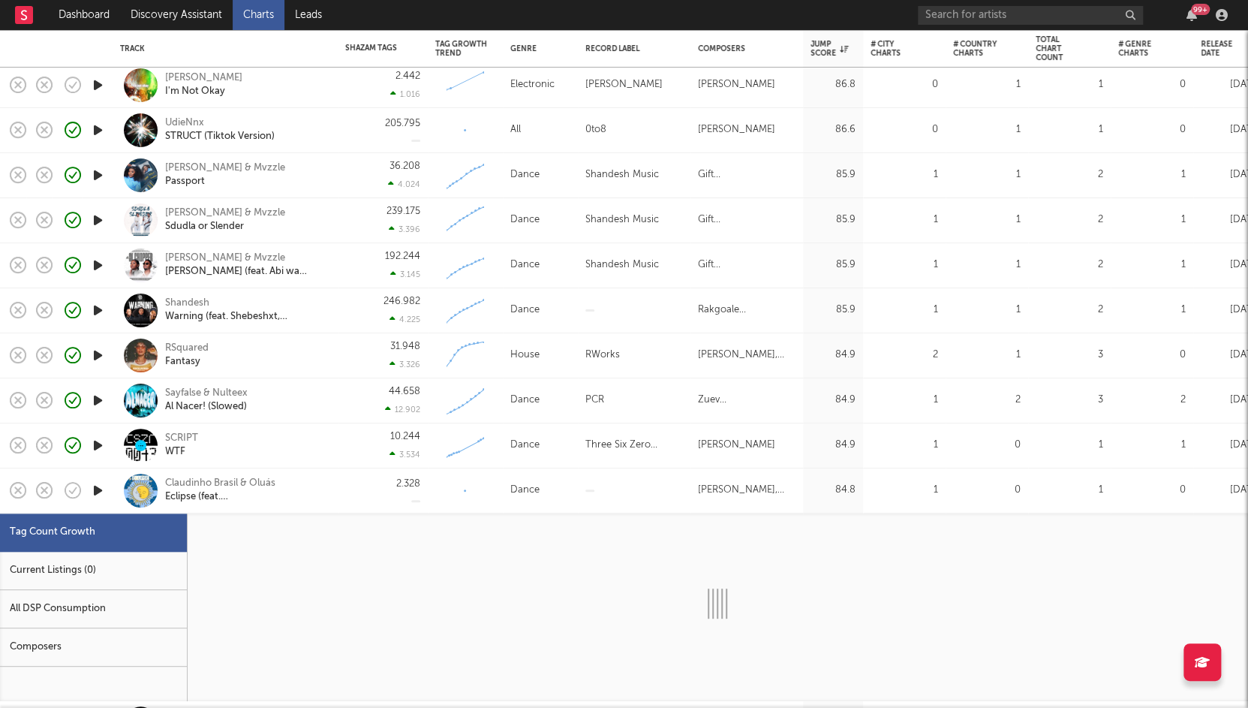
select select "1w"
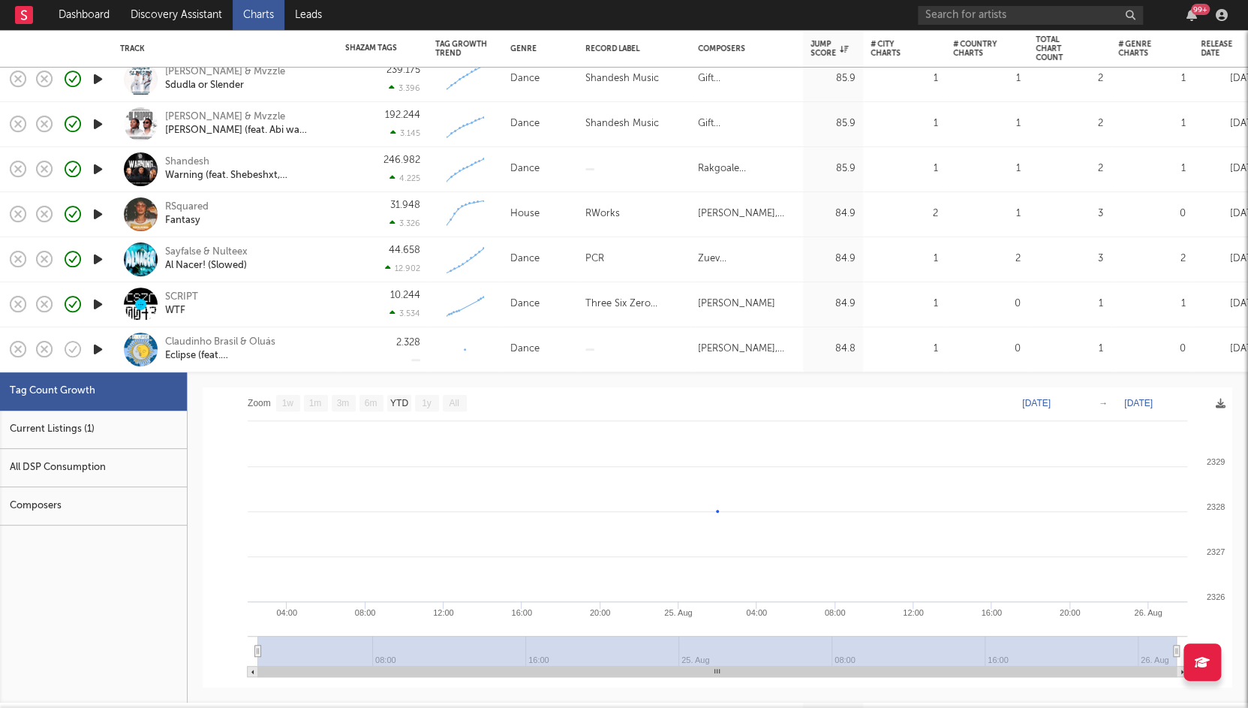
click at [134, 441] on div "Current Listings (1)" at bounding box center [93, 429] width 187 height 38
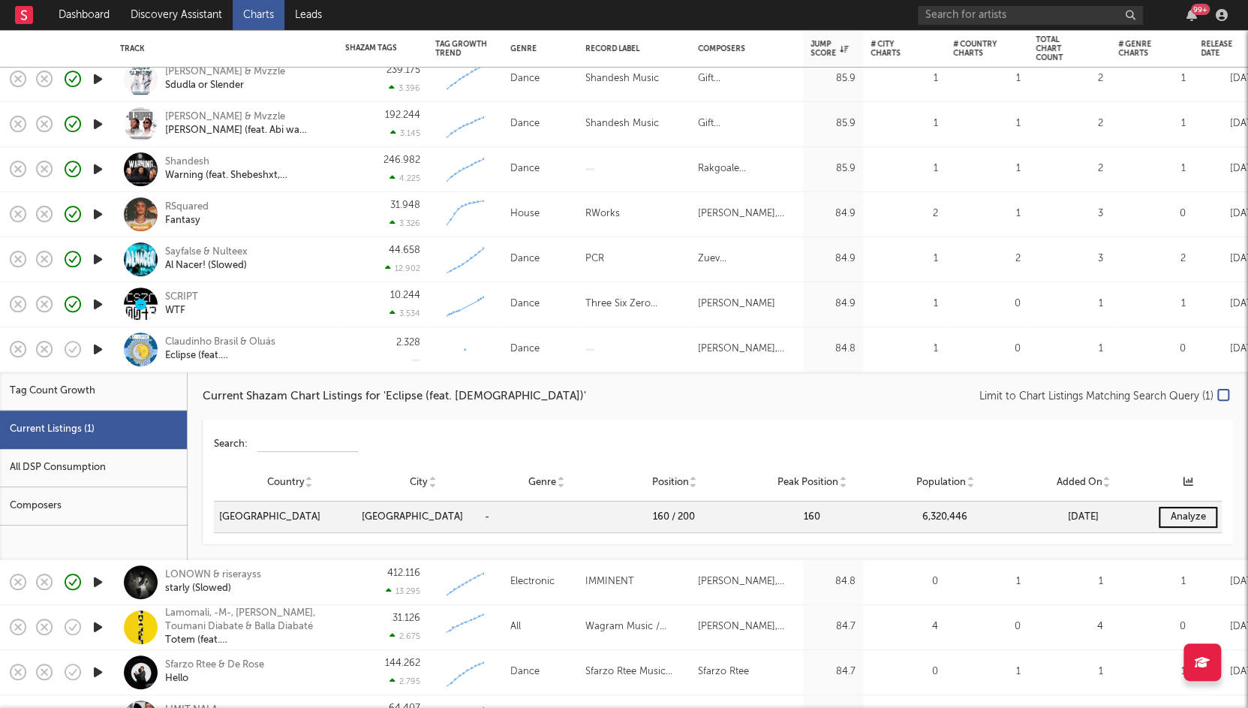
click at [348, 356] on div "2.328" at bounding box center [382, 349] width 75 height 44
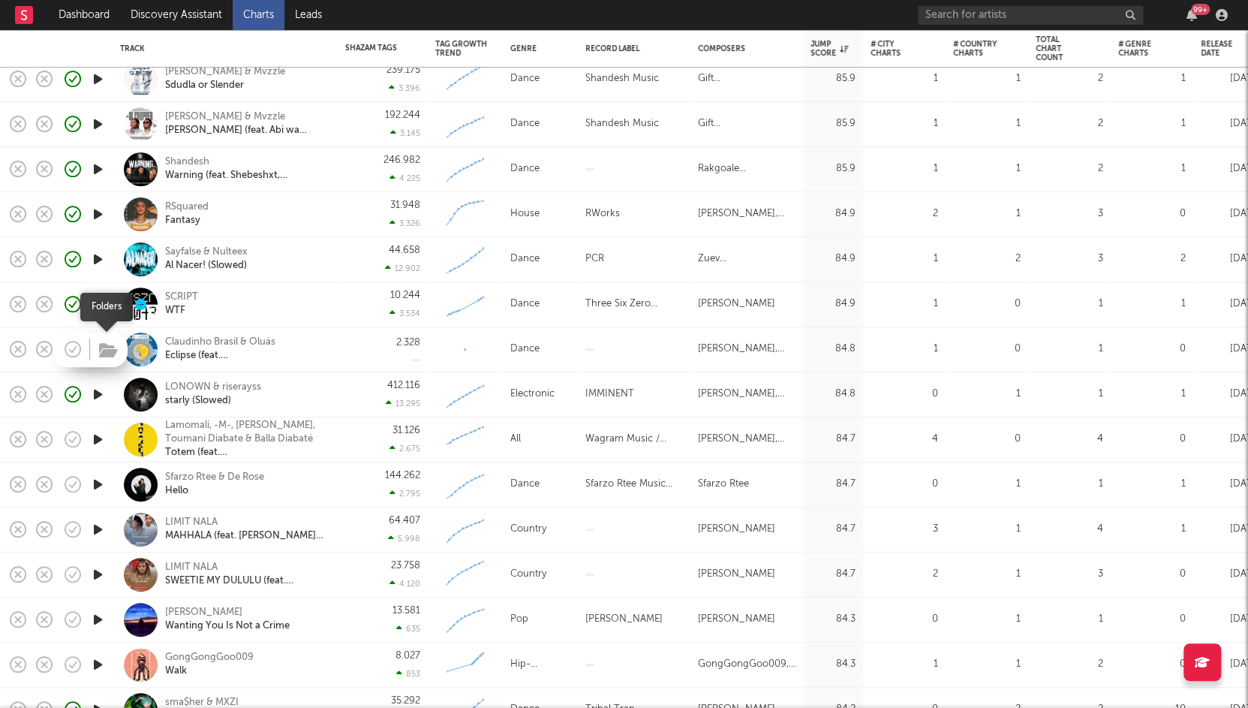
click at [108, 352] on icon "button" at bounding box center [108, 350] width 19 height 17
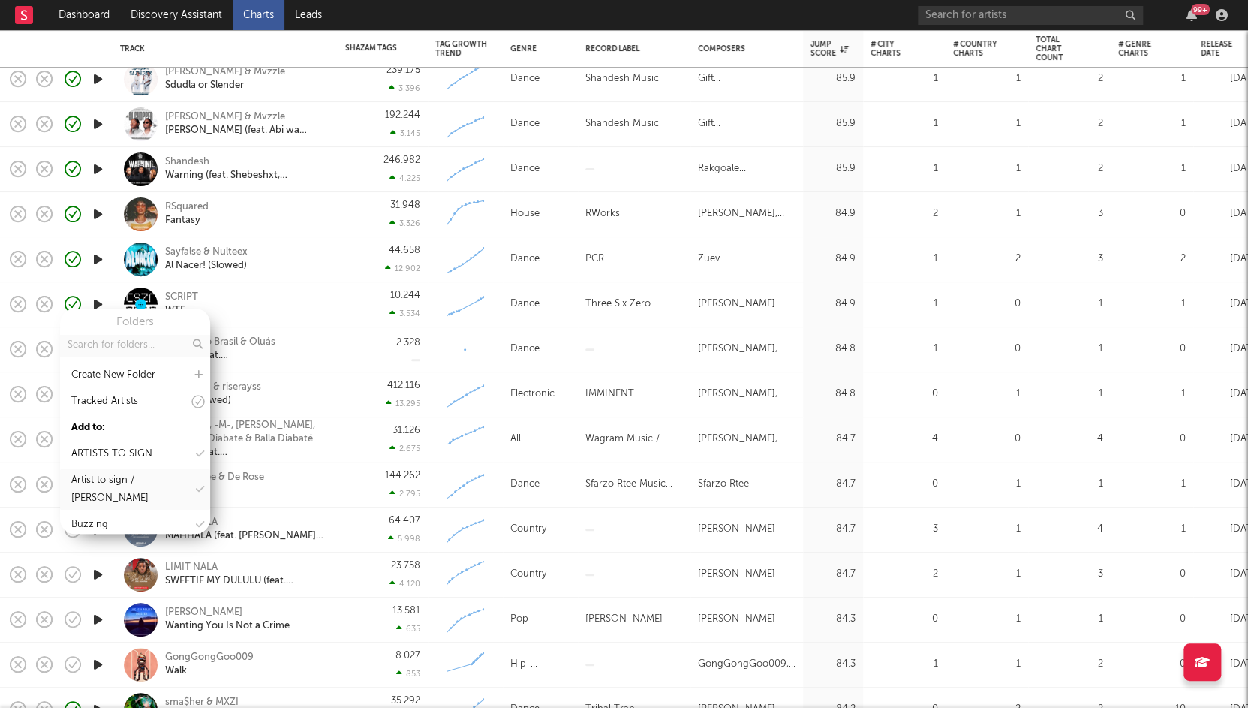
click at [125, 519] on div "Buzzing" at bounding box center [135, 524] width 150 height 23
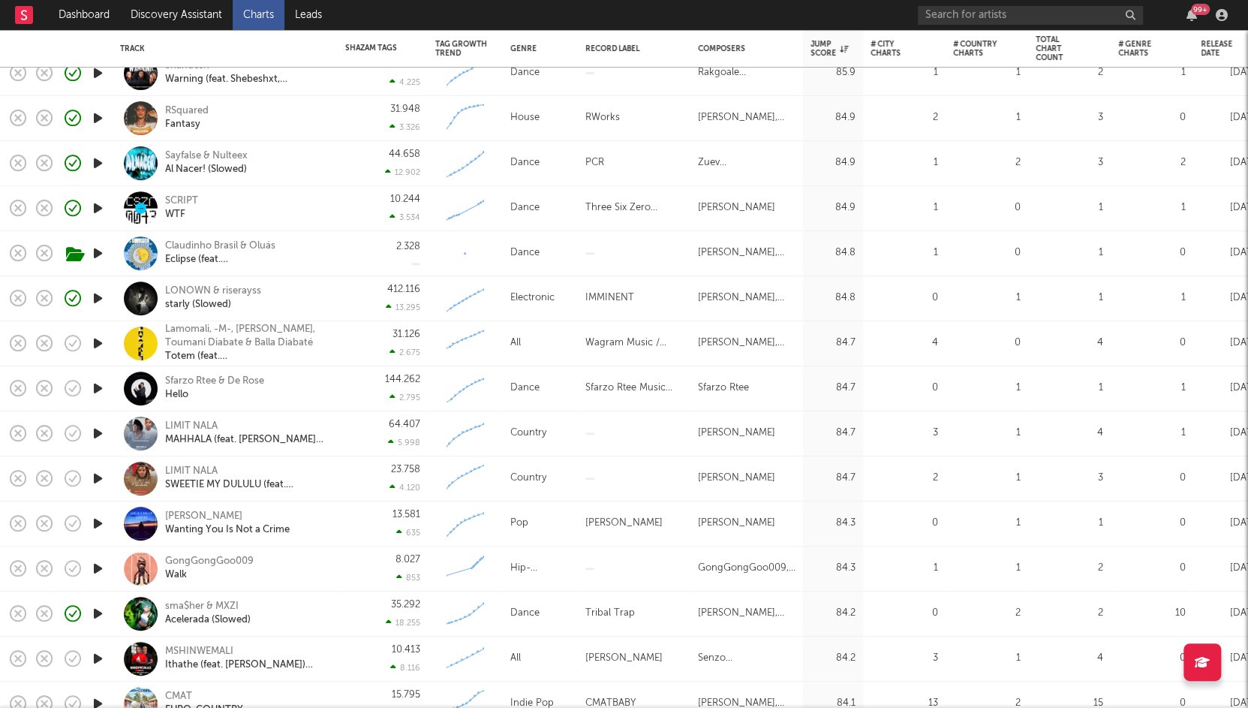
click at [98, 389] on icon "button" at bounding box center [98, 388] width 16 height 19
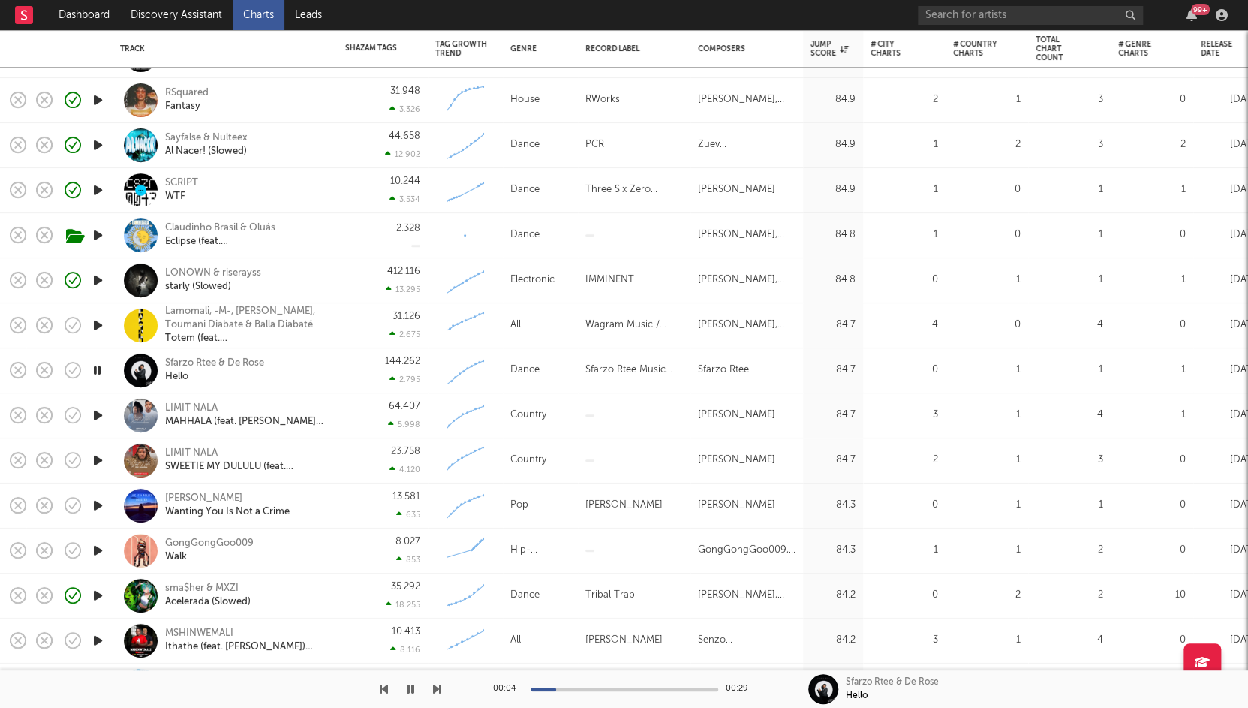
click at [104, 322] on icon "button" at bounding box center [98, 325] width 16 height 19
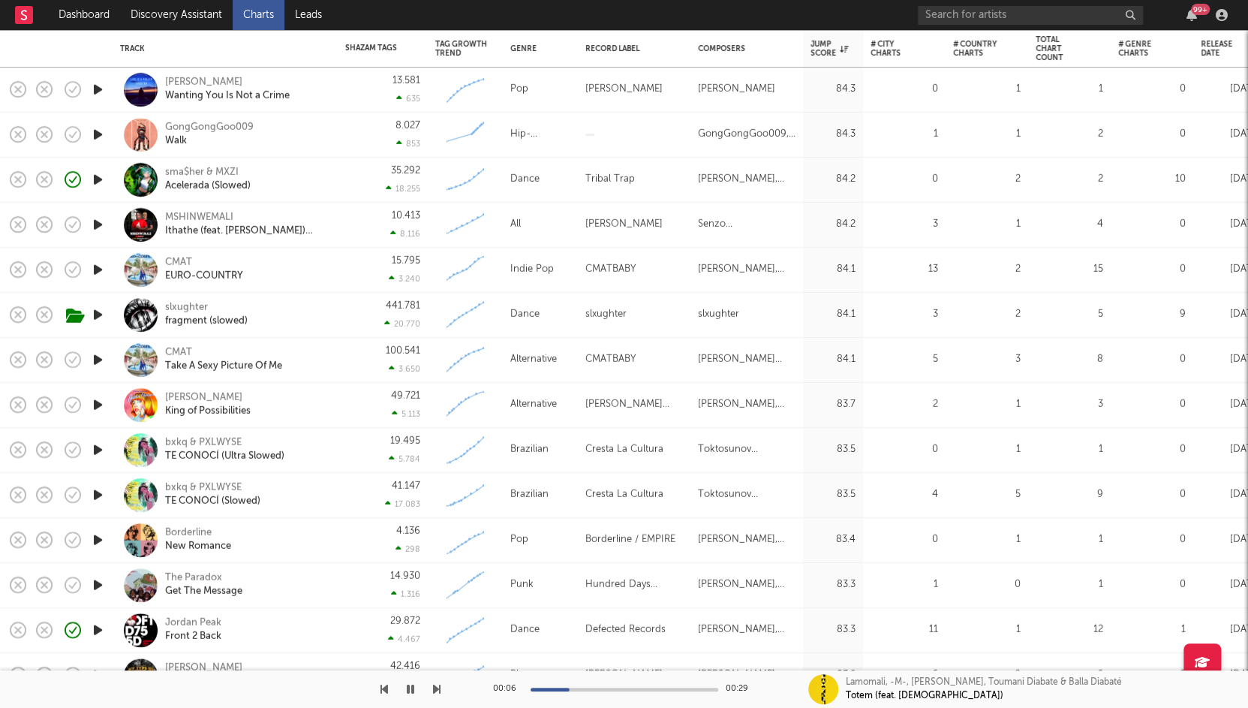
click at [97, 232] on icon "button" at bounding box center [98, 224] width 16 height 19
click at [100, 269] on icon "button" at bounding box center [98, 269] width 16 height 19
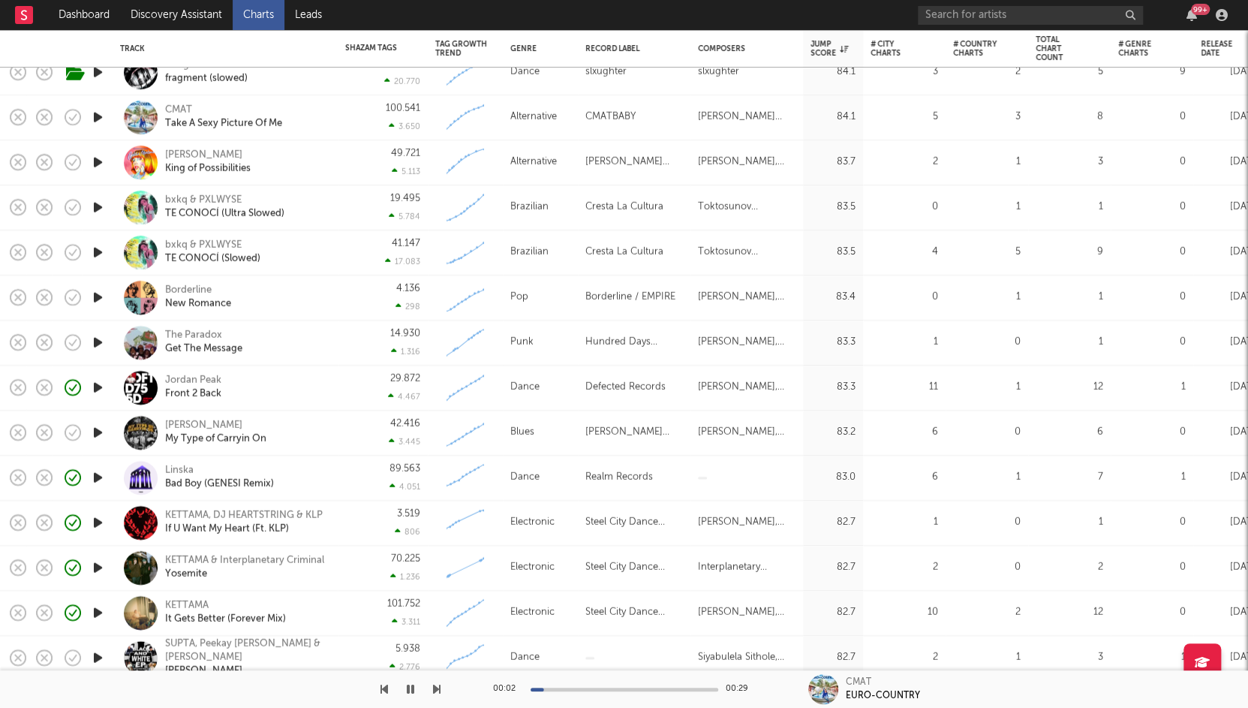
click at [96, 350] on icon "button" at bounding box center [98, 342] width 16 height 19
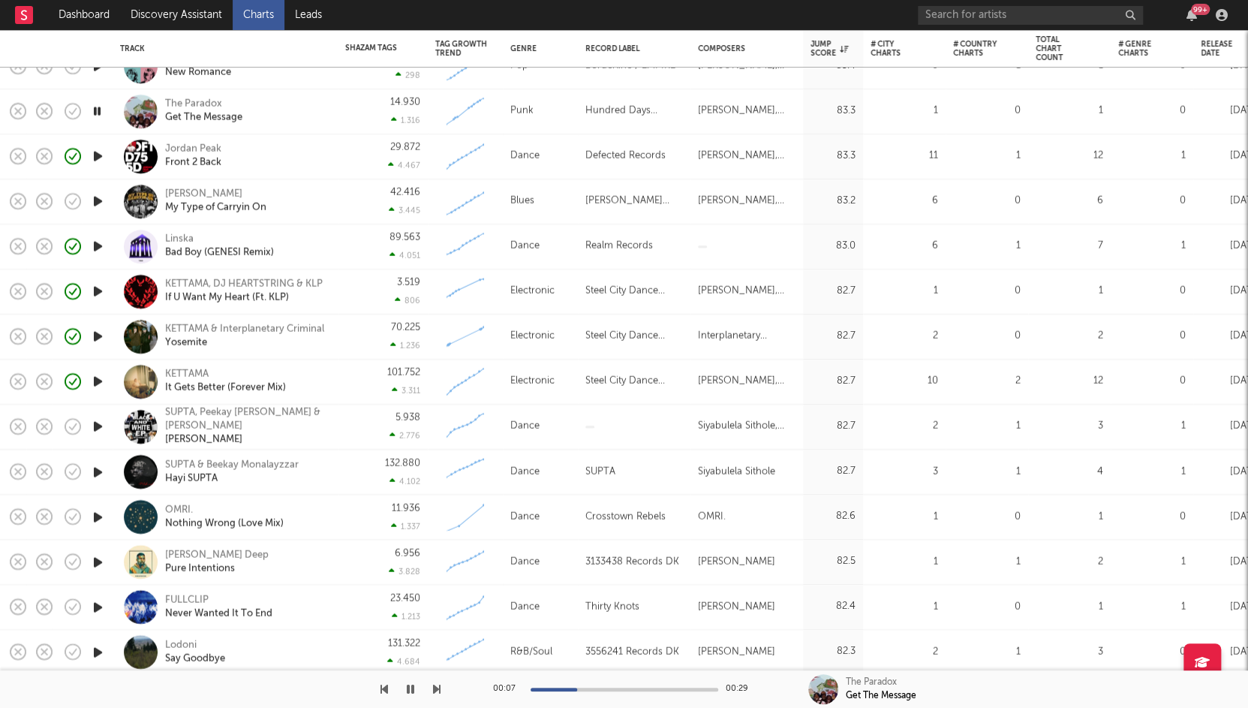
click at [99, 426] on icon "button" at bounding box center [98, 426] width 16 height 19
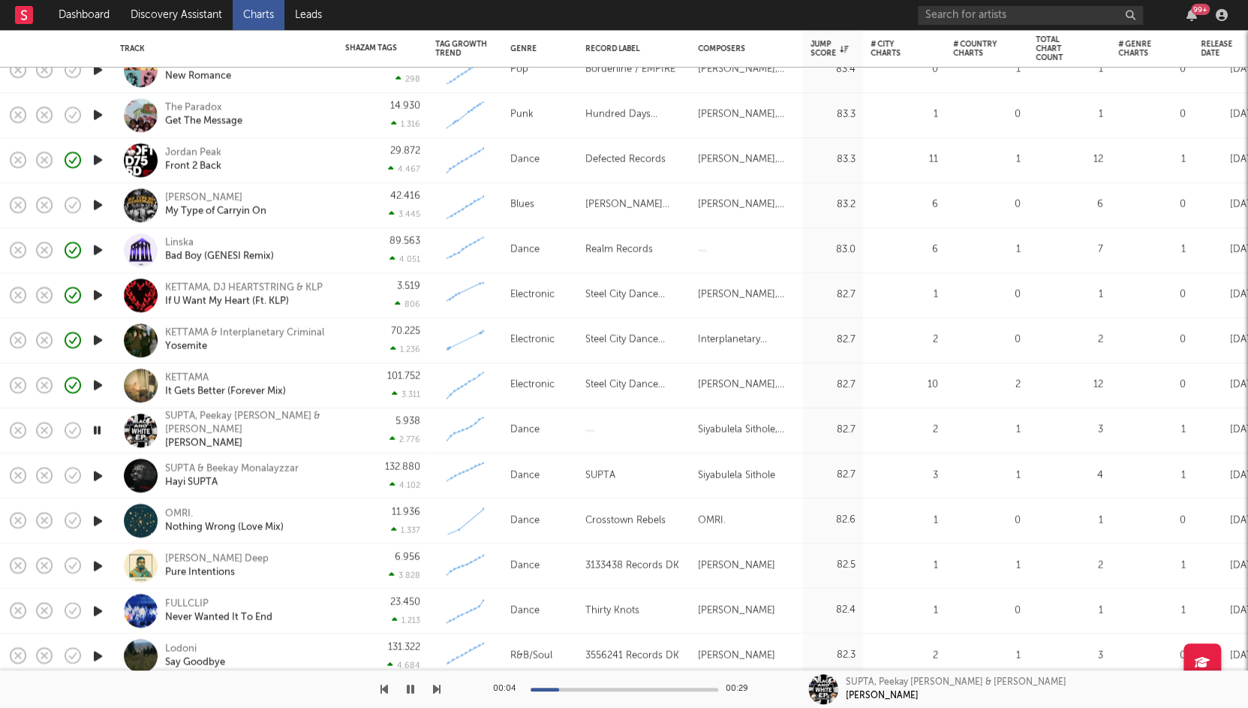
click at [100, 521] on icon "button" at bounding box center [98, 520] width 16 height 19
click at [98, 557] on icon "button" at bounding box center [98, 565] width 16 height 19
click at [190, 557] on div "[PERSON_NAME] Deep" at bounding box center [217, 558] width 104 height 14
copy link "Dawn Deep Pure Intentions"
drag, startPoint x: 233, startPoint y: 566, endPoint x: 164, endPoint y: 559, distance: 69.4
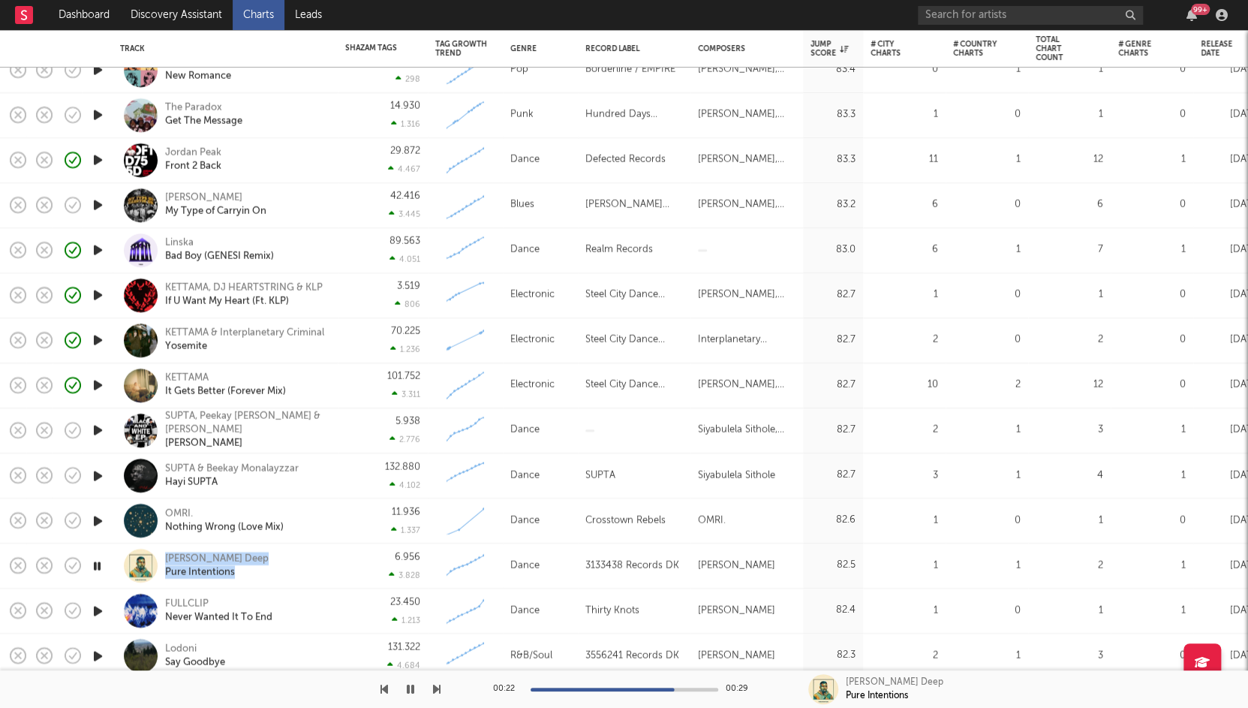
click at [164, 559] on div "Dawn Deep Pure Intentions" at bounding box center [225, 565] width 210 height 44
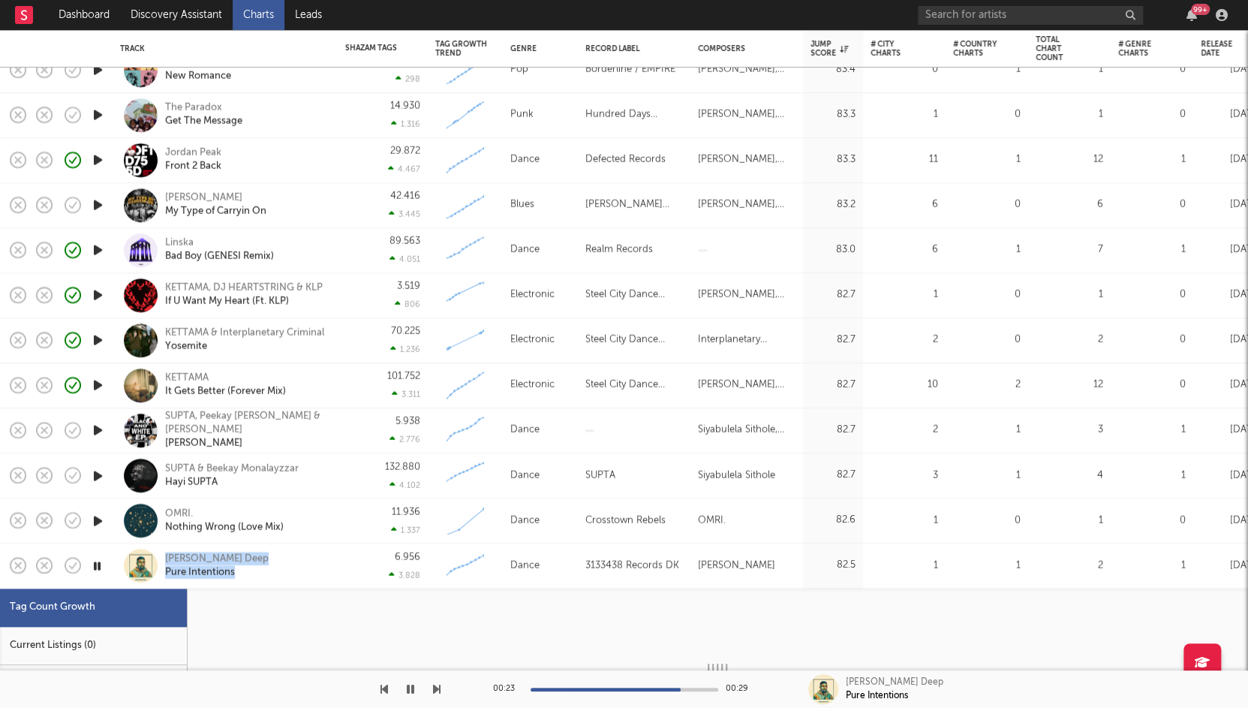
click at [408, 689] on icon "button" at bounding box center [411, 689] width 8 height 12
select select "1w"
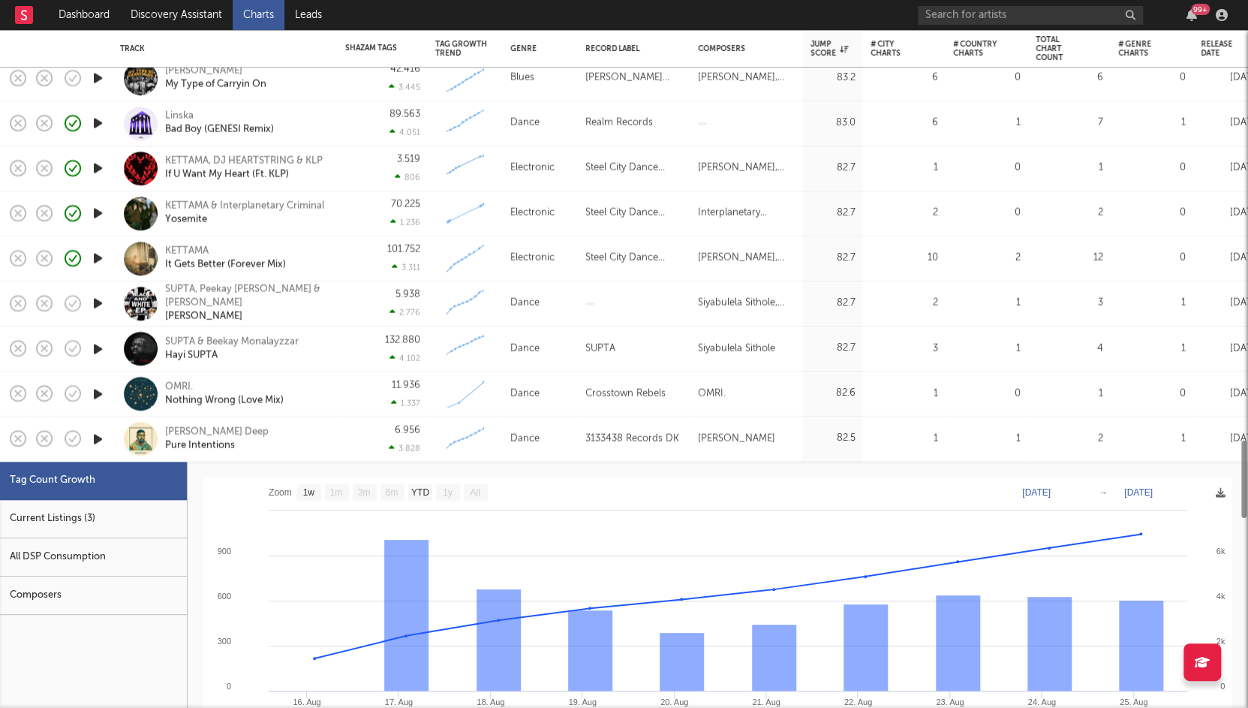
click at [85, 506] on div "Current Listings (3)" at bounding box center [93, 519] width 187 height 38
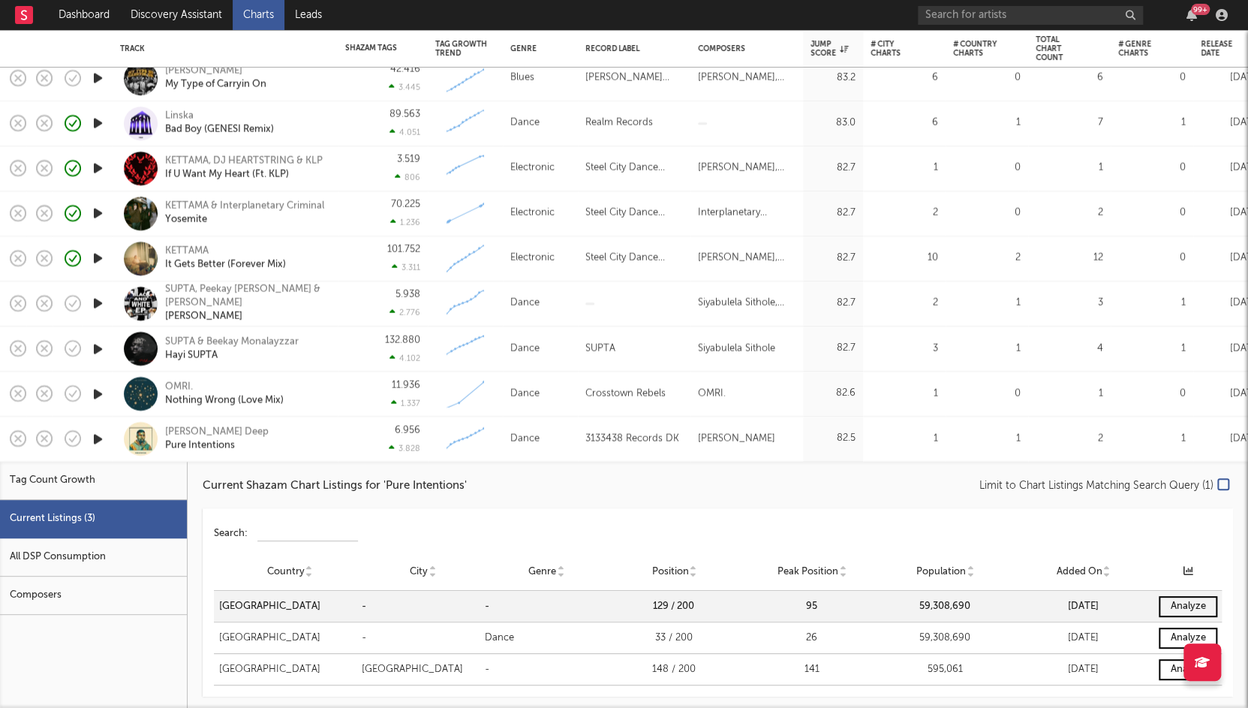
click at [317, 434] on div "Dawn Deep Pure Intentions" at bounding box center [245, 438] width 161 height 27
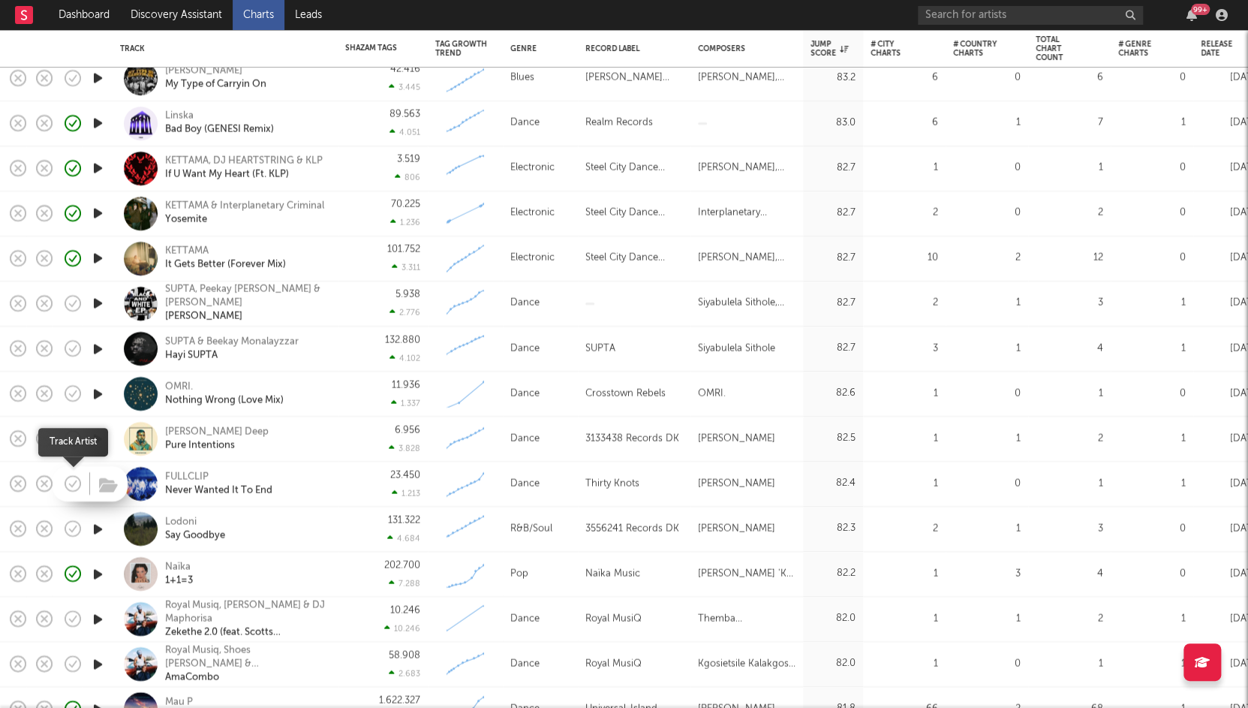
click at [76, 482] on icon "button" at bounding box center [72, 483] width 21 height 21
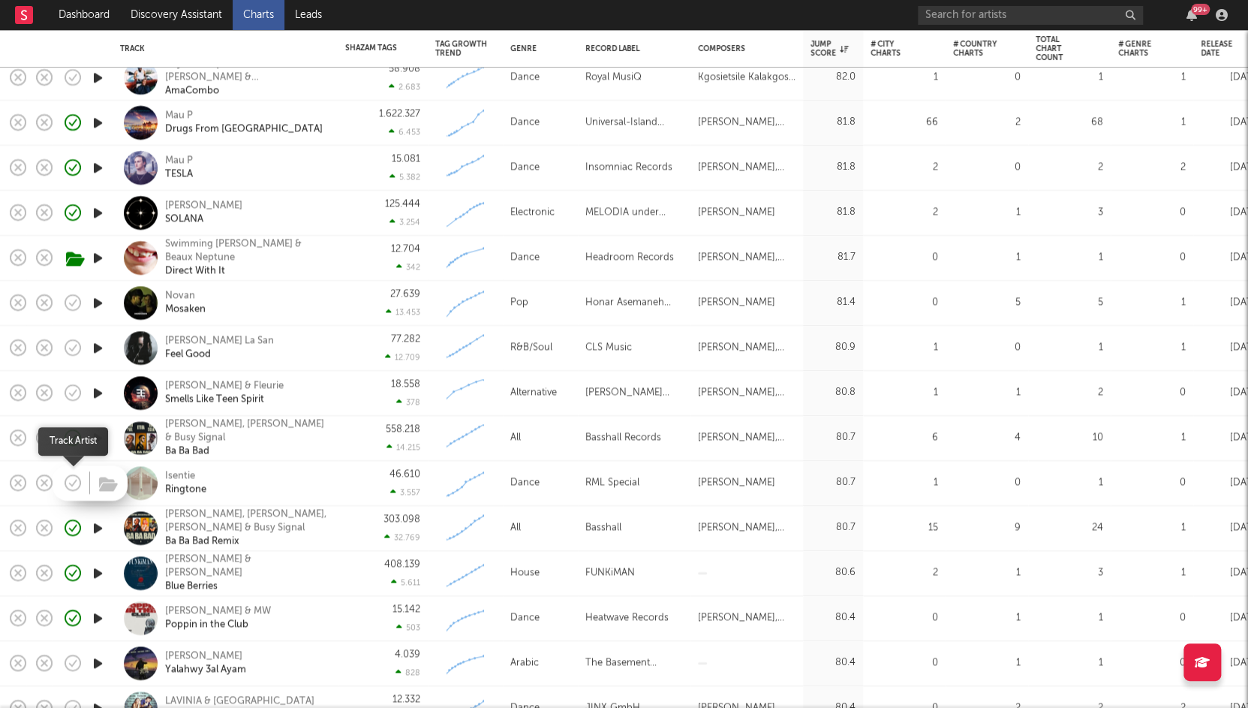
click at [77, 485] on icon "button" at bounding box center [72, 482] width 21 height 21
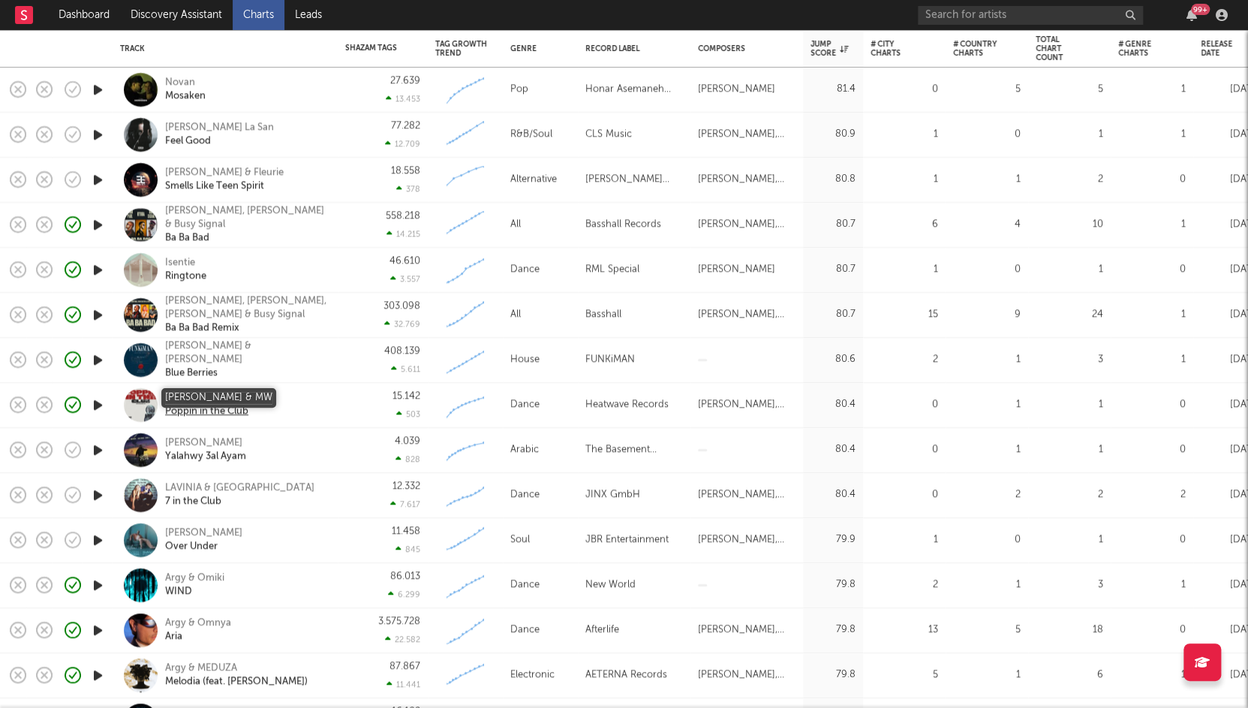
click at [186, 395] on div "[PERSON_NAME] & MW" at bounding box center [218, 398] width 106 height 14
click at [105, 495] on icon "button" at bounding box center [98, 494] width 16 height 19
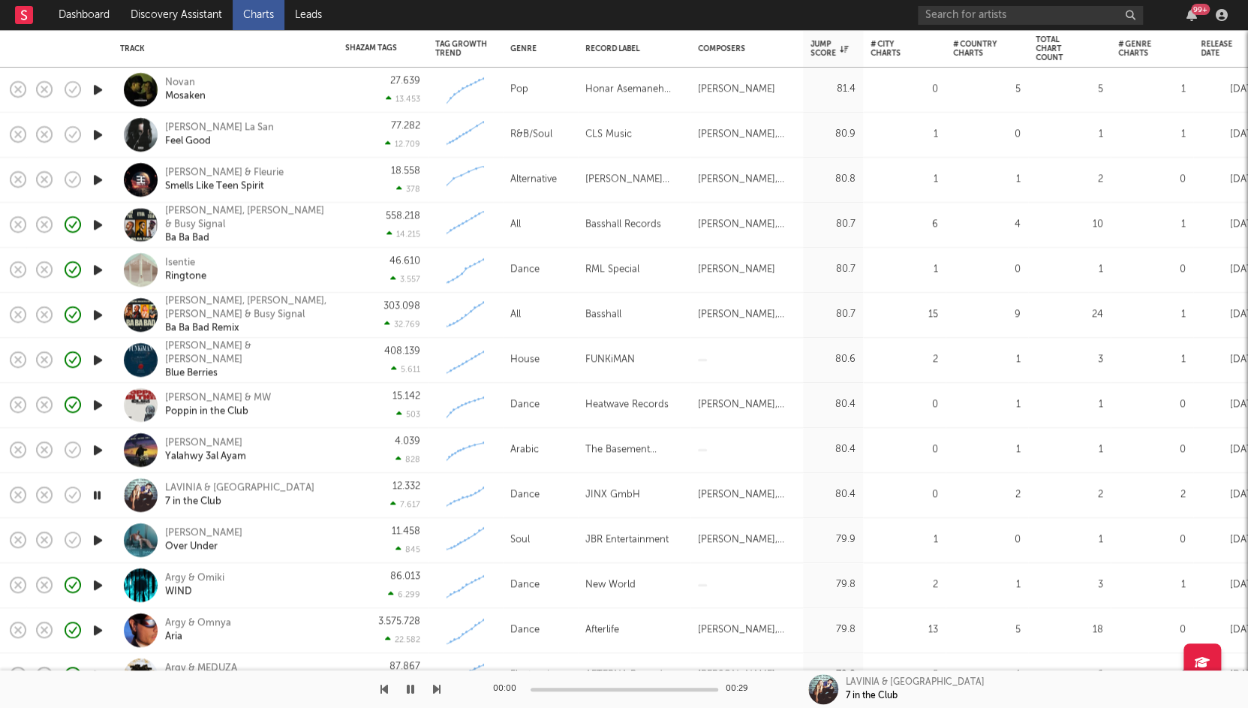
click at [104, 495] on icon "button" at bounding box center [97, 494] width 14 height 19
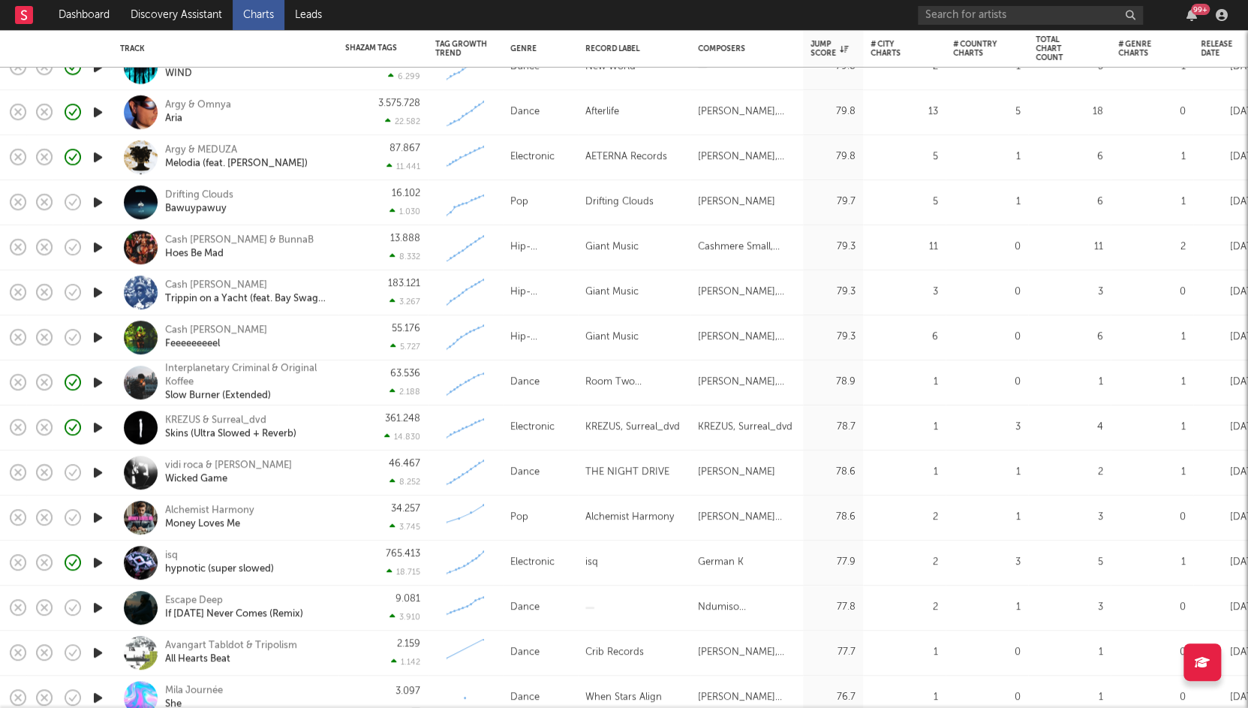
click at [96, 607] on icon "button" at bounding box center [98, 607] width 16 height 19
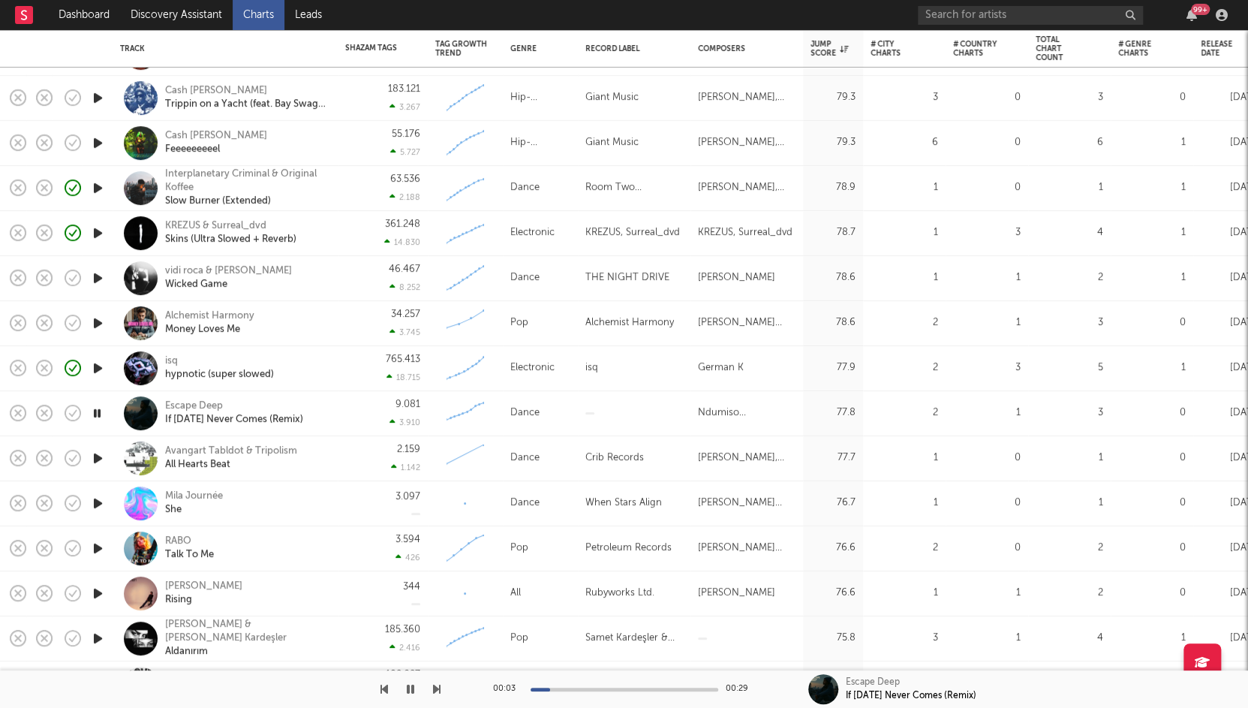
click at [593, 688] on div at bounding box center [624, 689] width 188 height 4
drag, startPoint x: 613, startPoint y: 687, endPoint x: 641, endPoint y: 685, distance: 27.9
click at [614, 687] on div at bounding box center [624, 689] width 188 height 4
click at [97, 505] on icon "button" at bounding box center [98, 503] width 16 height 19
copy div "When Stars Align"
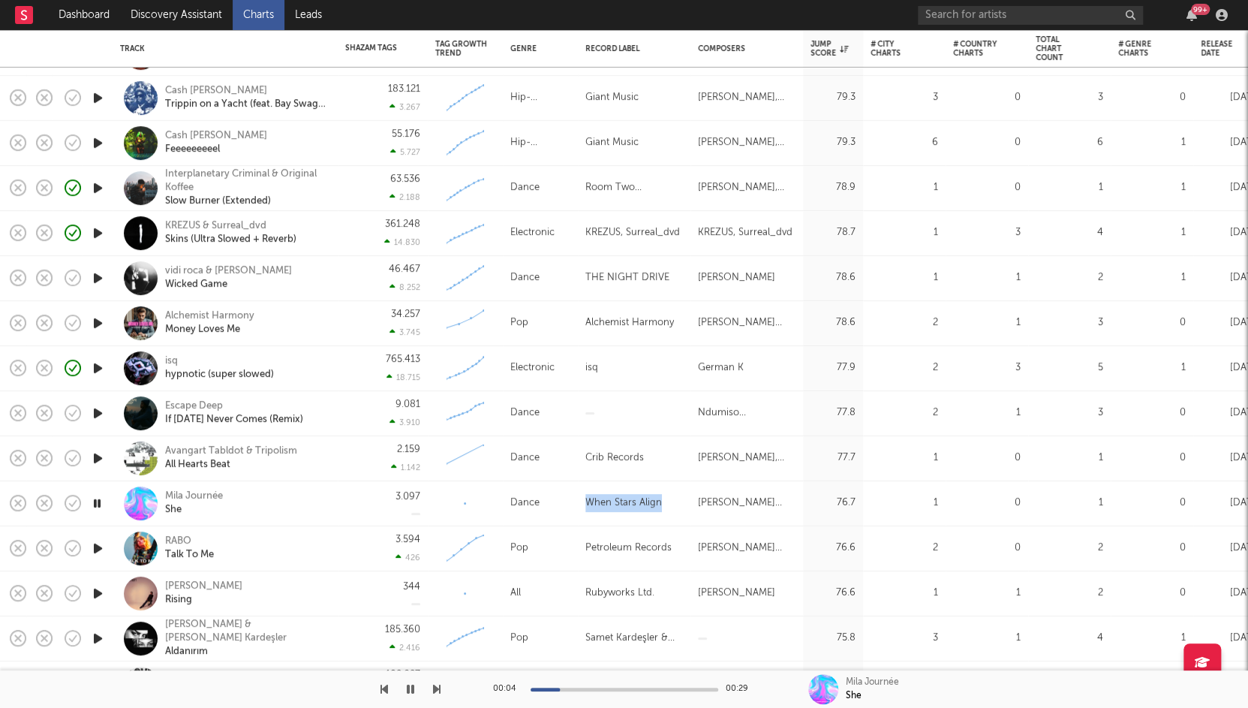
drag, startPoint x: 585, startPoint y: 505, endPoint x: 673, endPoint y: 505, distance: 87.8
click at [673, 505] on div "When Stars Align" at bounding box center [634, 503] width 98 height 18
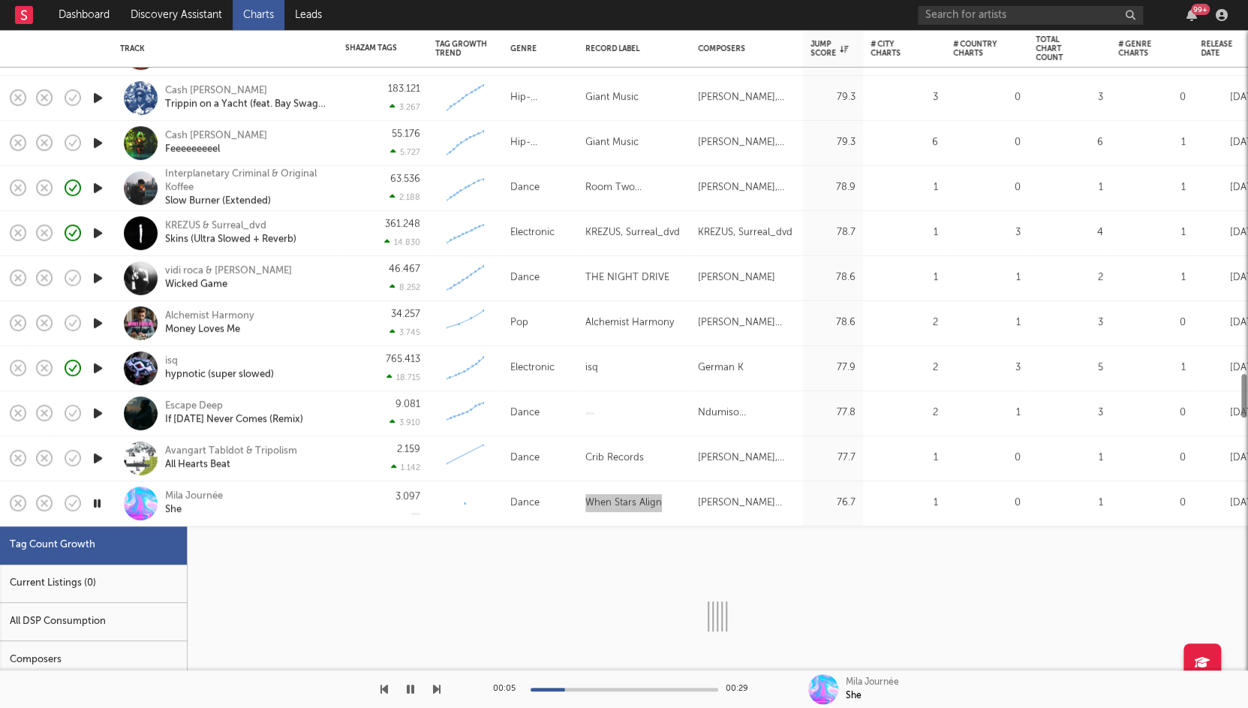
select select "1w"
drag, startPoint x: 242, startPoint y: 491, endPoint x: 165, endPoint y: 494, distance: 76.6
click at [165, 494] on div "Mila Journée She" at bounding box center [245, 503] width 161 height 27
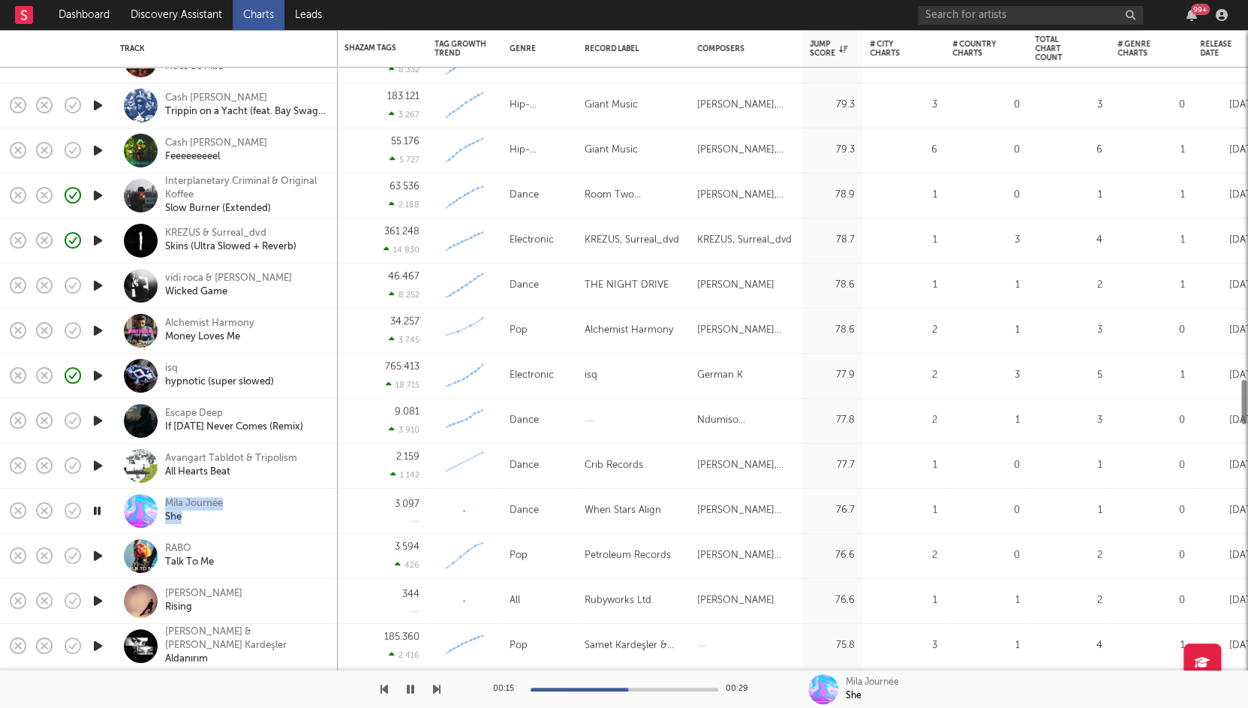
drag, startPoint x: 207, startPoint y: 511, endPoint x: 225, endPoint y: 514, distance: 18.3
click at [225, 514] on div "Mila Journée She" at bounding box center [225, 510] width 210 height 44
select select "1w"
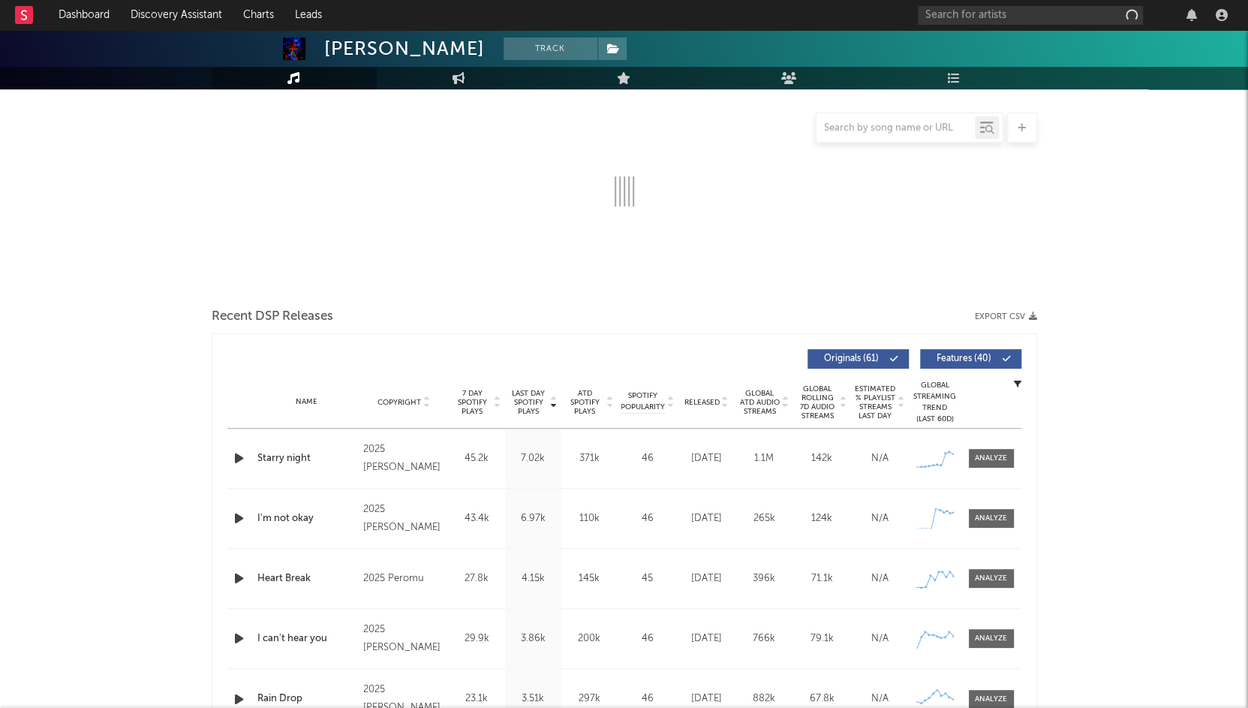
scroll to position [204, 0]
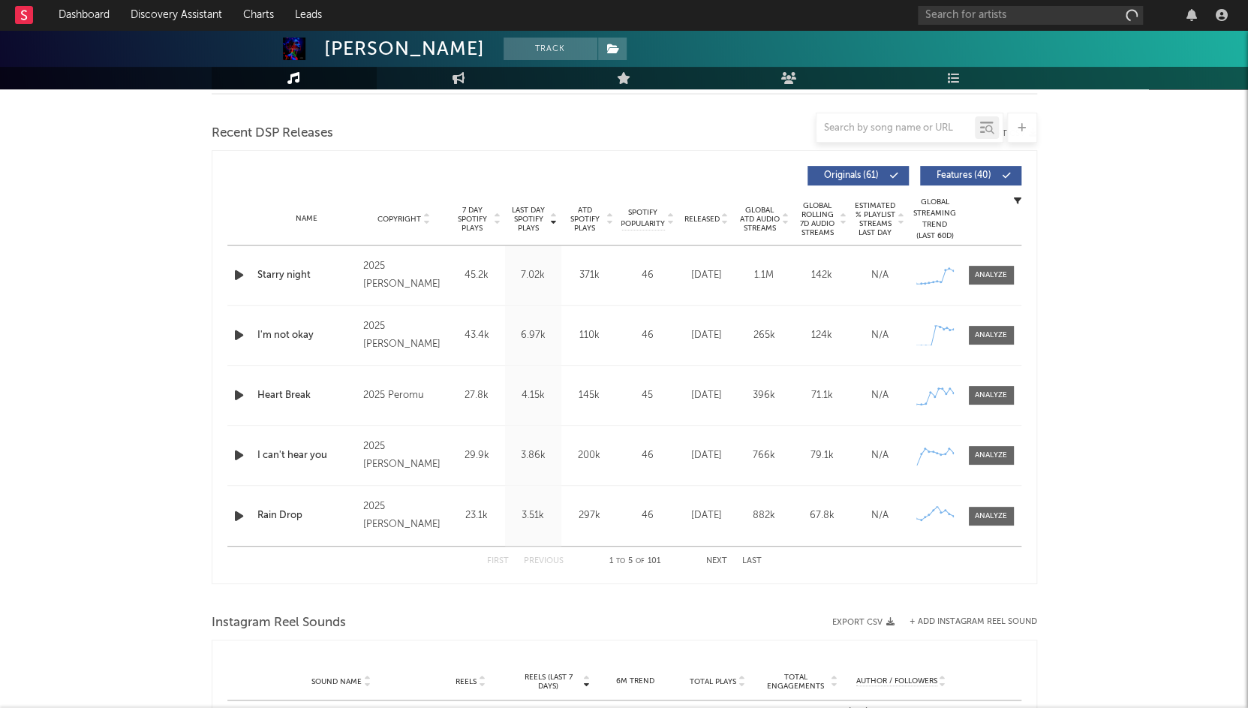
select select "6m"
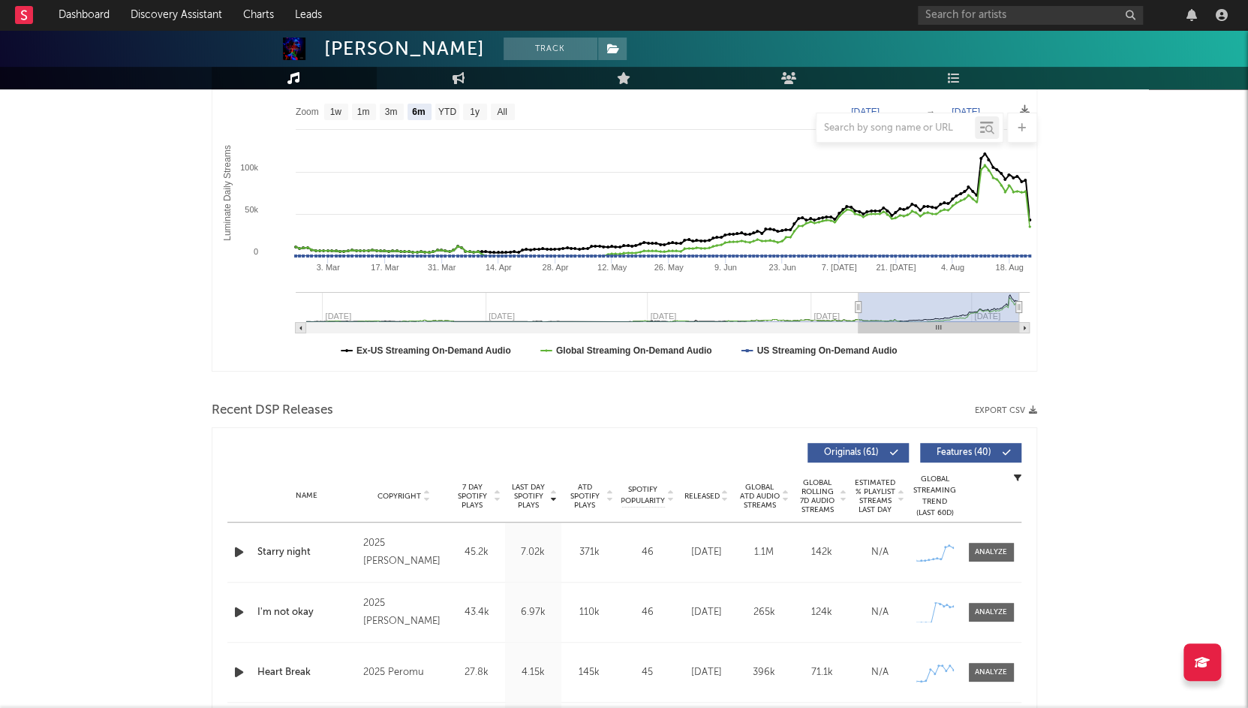
scroll to position [227, 0]
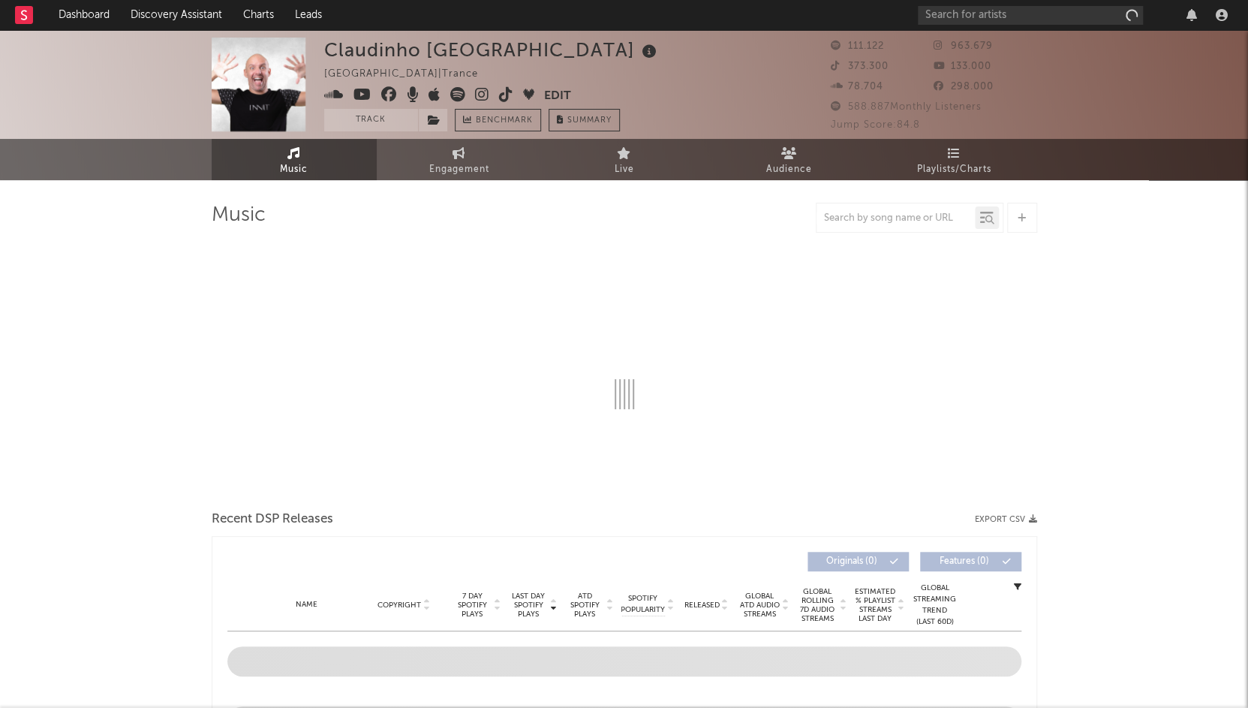
select select "6m"
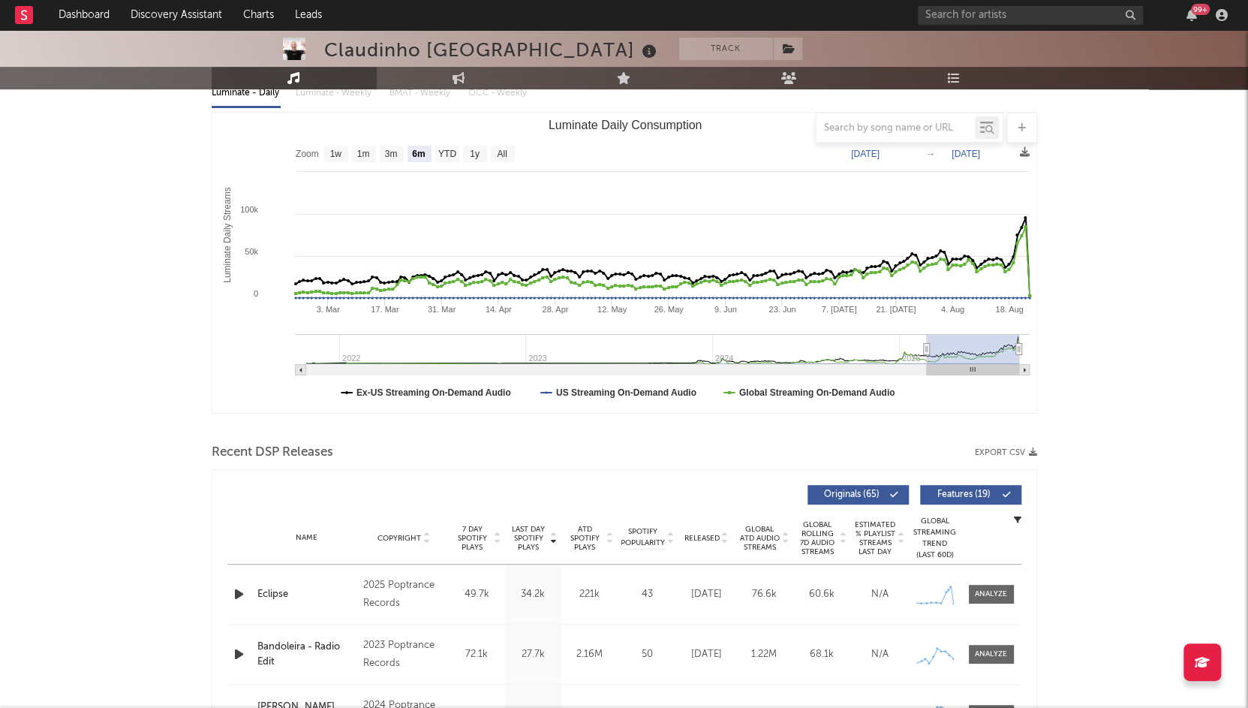
scroll to position [244, 0]
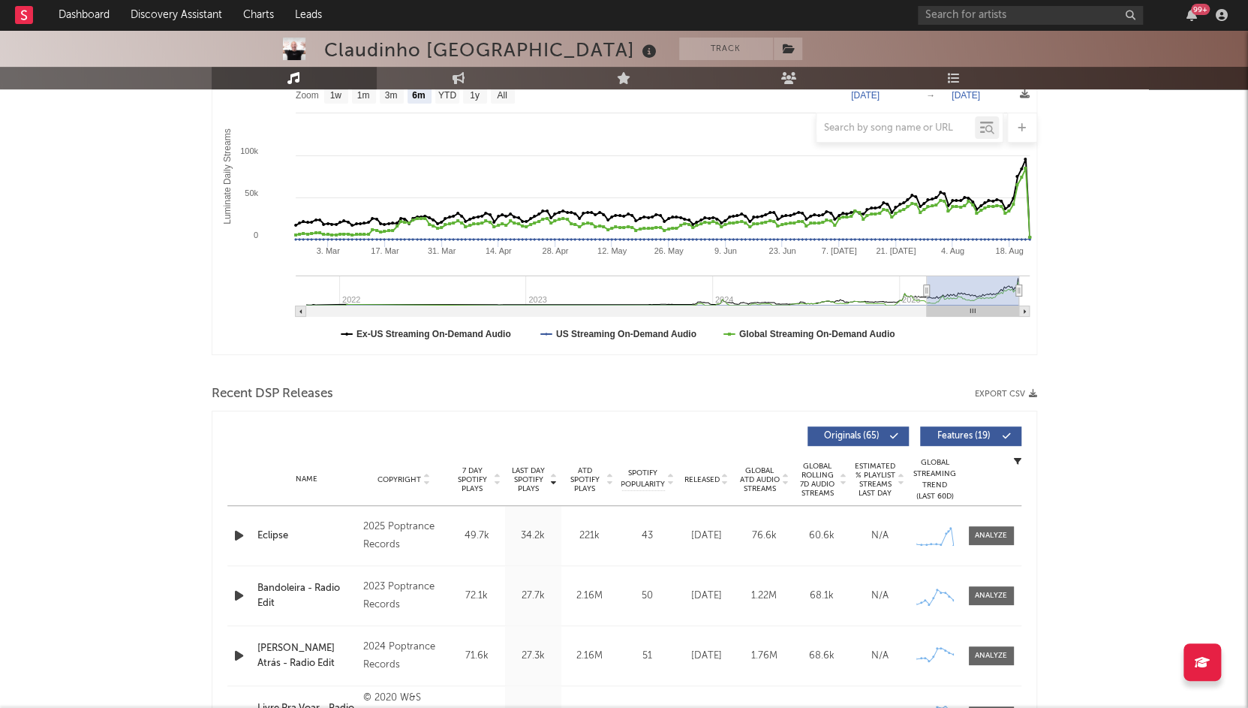
click at [236, 535] on icon "button" at bounding box center [239, 535] width 16 height 19
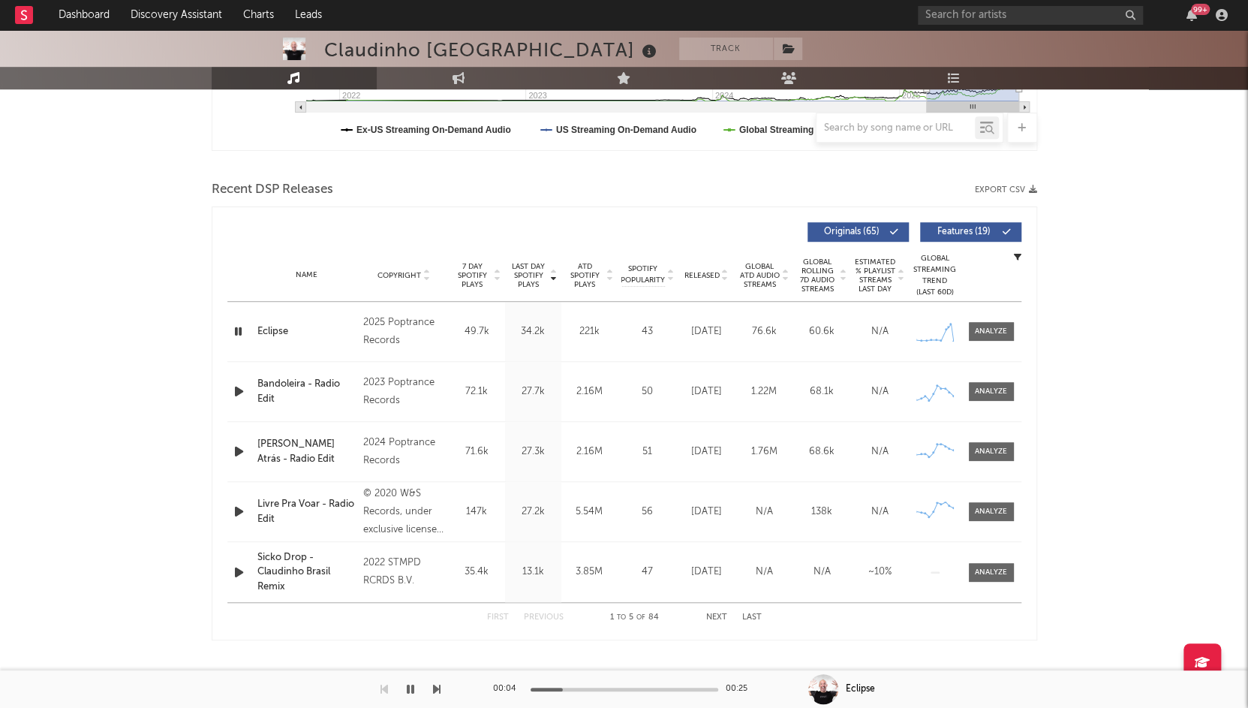
scroll to position [455, 0]
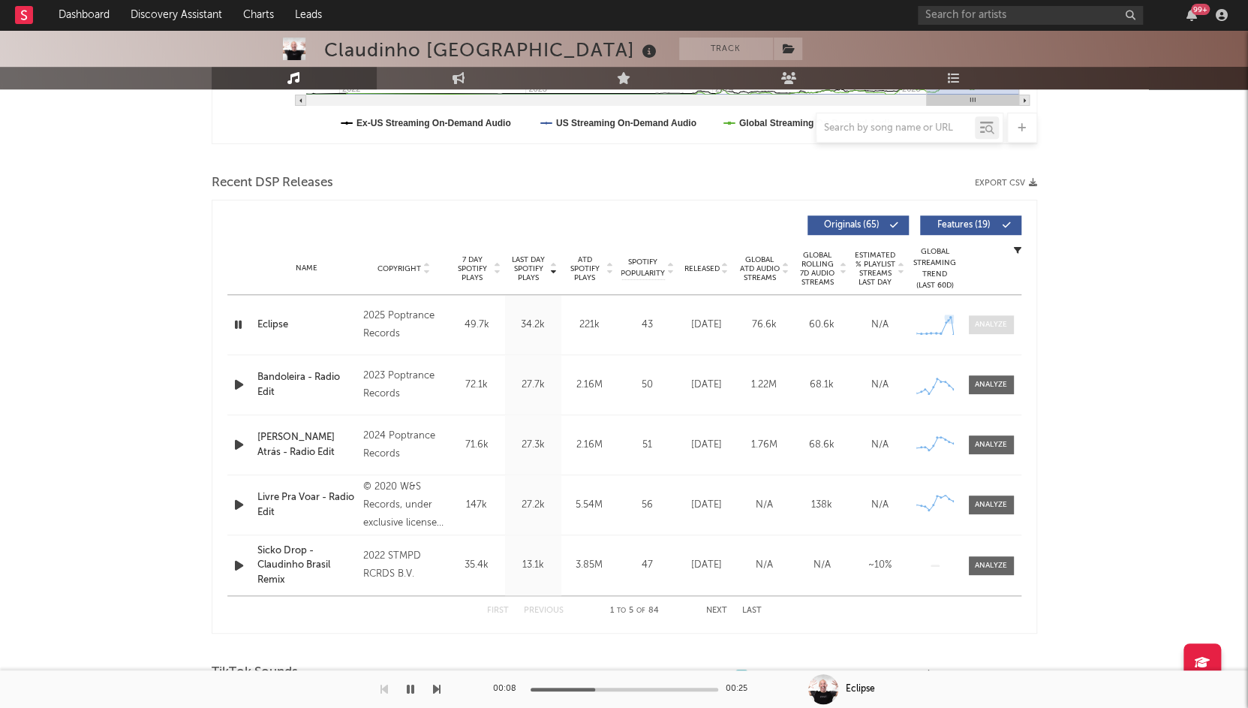
click at [997, 320] on div at bounding box center [991, 324] width 32 height 11
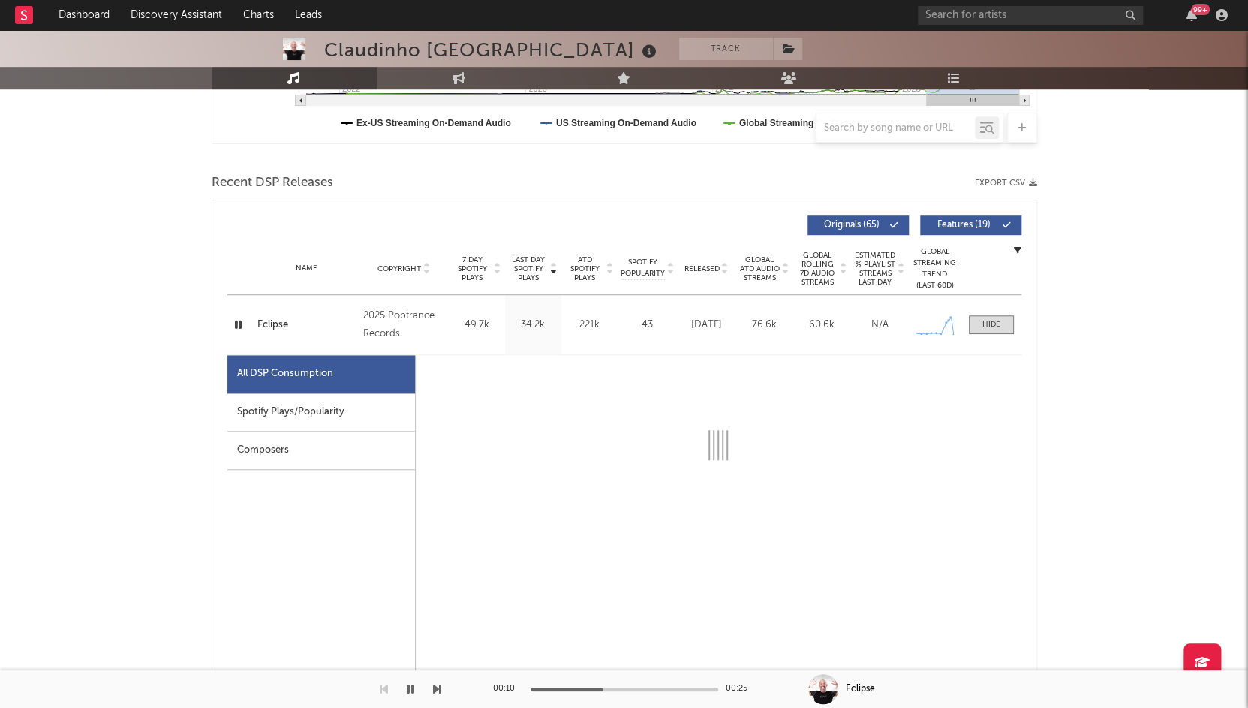
click at [348, 409] on div "Spotify Plays/Popularity" at bounding box center [321, 412] width 188 height 38
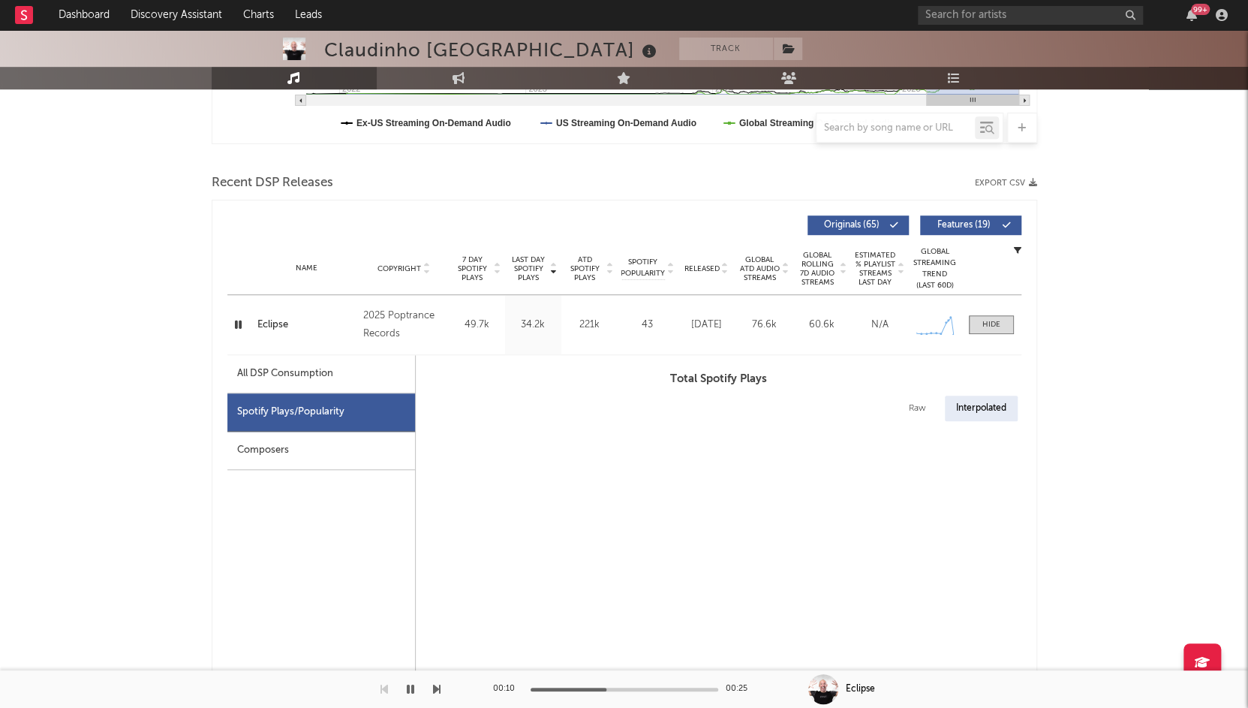
select select "1w"
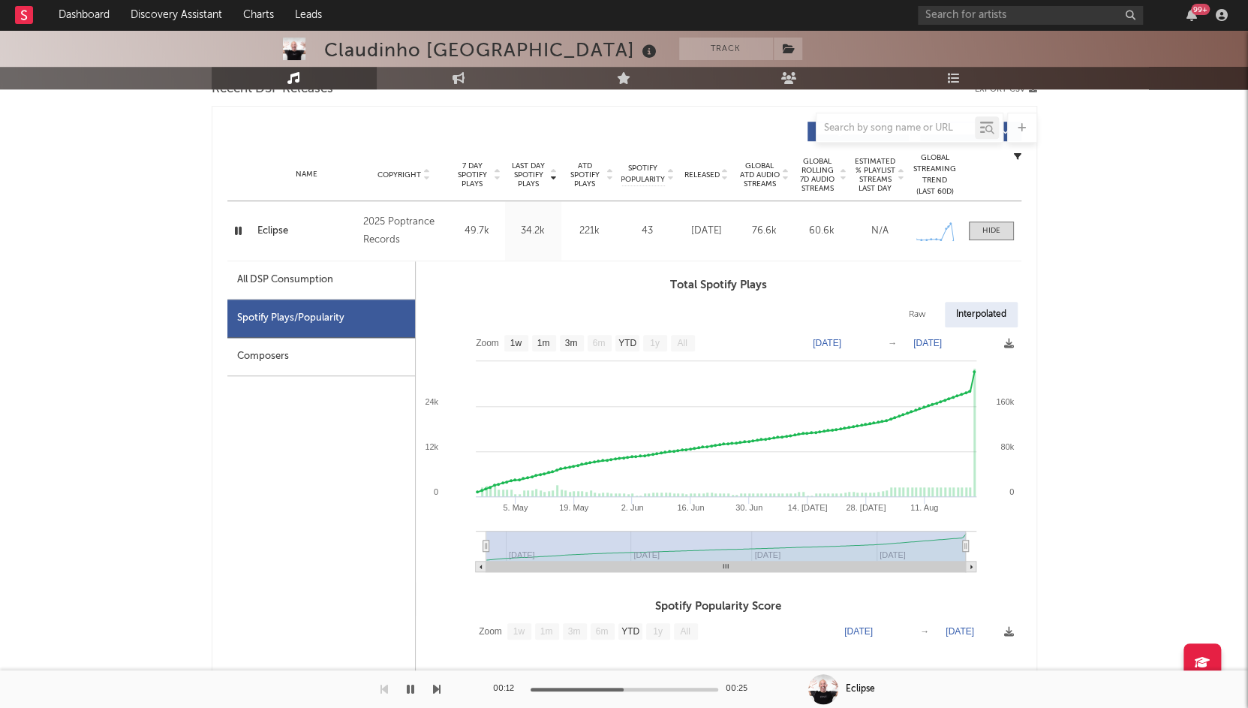
scroll to position [555, 0]
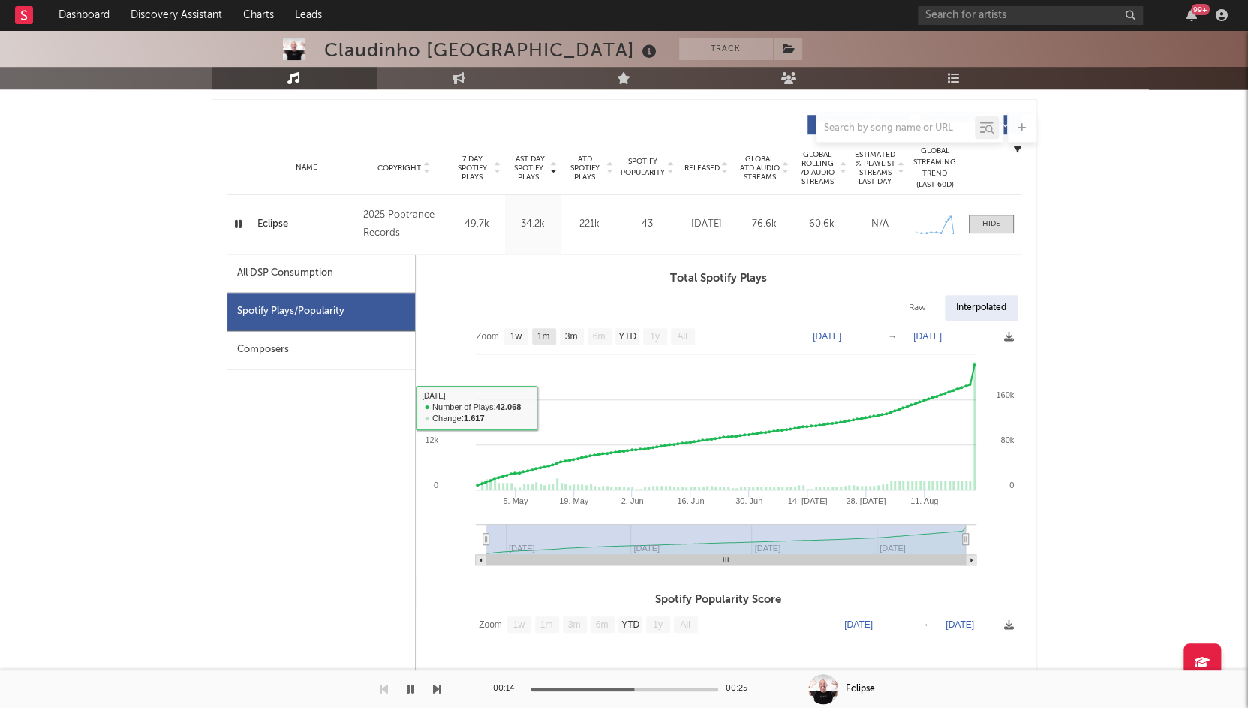
click at [545, 335] on text "1m" at bounding box center [542, 336] width 13 height 11
select select "1m"
type input "[DATE]"
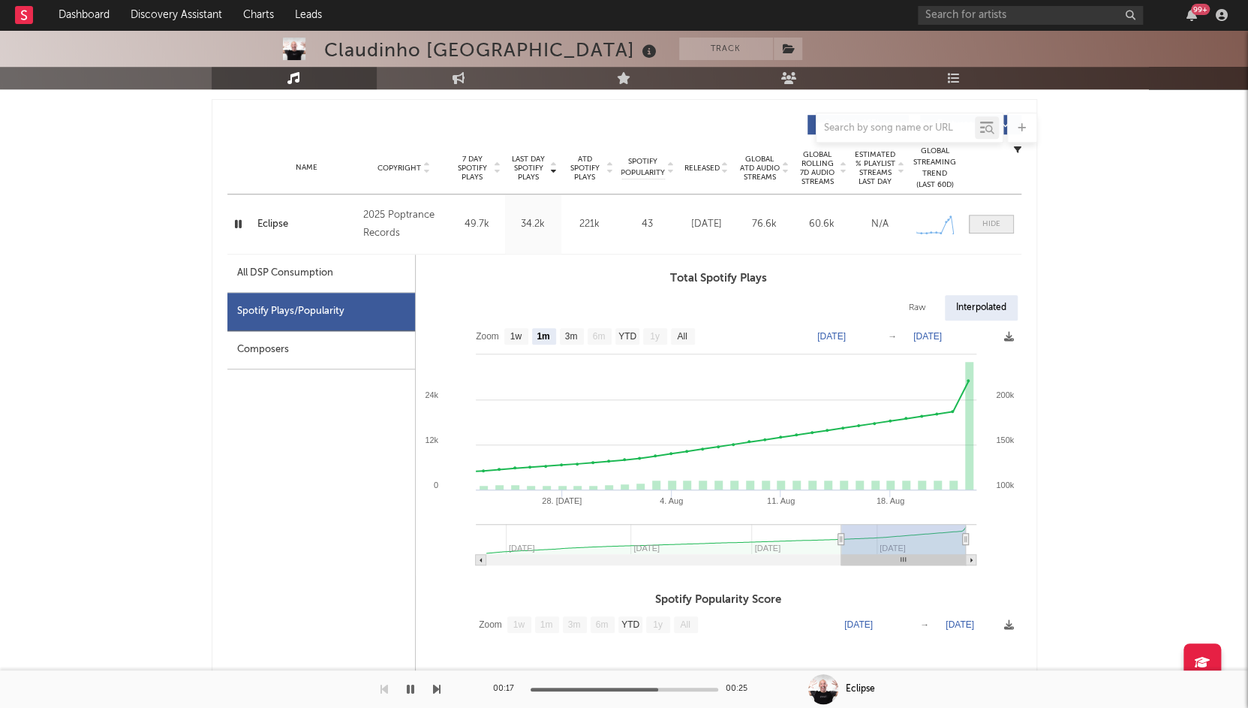
click at [977, 218] on span at bounding box center [991, 224] width 45 height 19
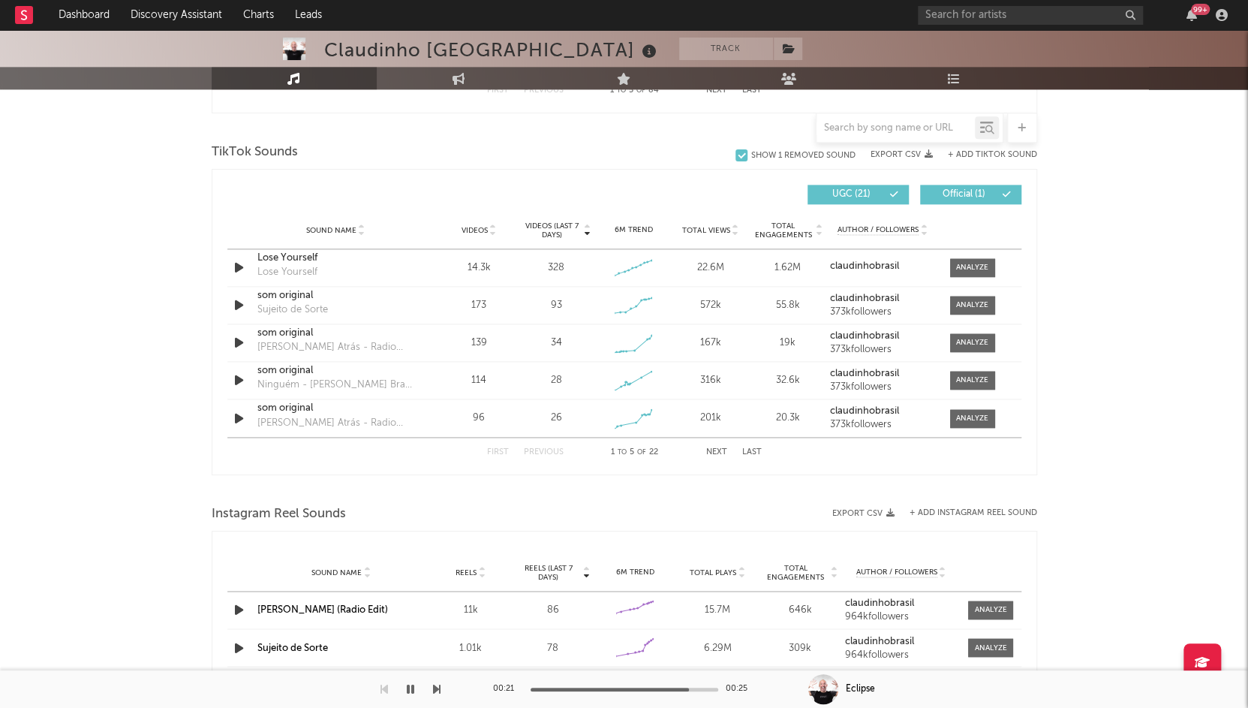
scroll to position [987, 0]
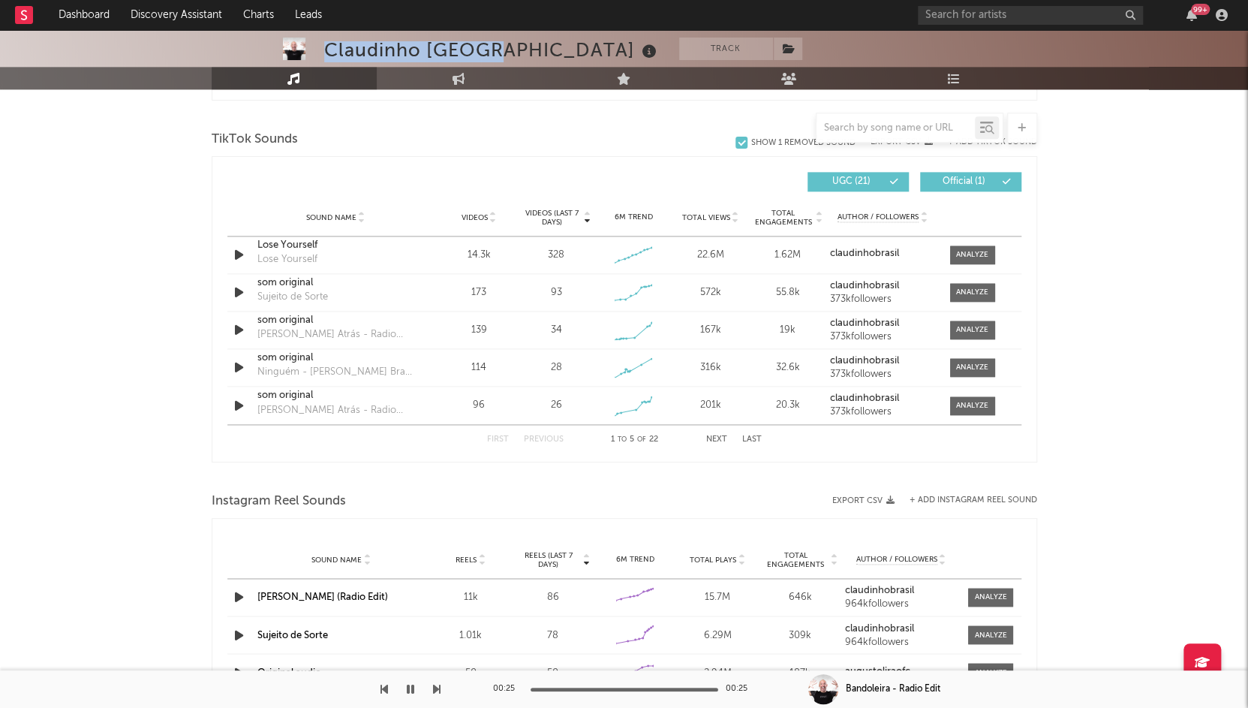
drag, startPoint x: 330, startPoint y: 50, endPoint x: 476, endPoint y: 50, distance: 146.3
click at [476, 50] on div "Claudinho [GEOGRAPHIC_DATA]" at bounding box center [492, 50] width 336 height 25
copy div "Claudinho [GEOGRAPHIC_DATA]"
click at [413, 687] on icon "button" at bounding box center [411, 689] width 8 height 12
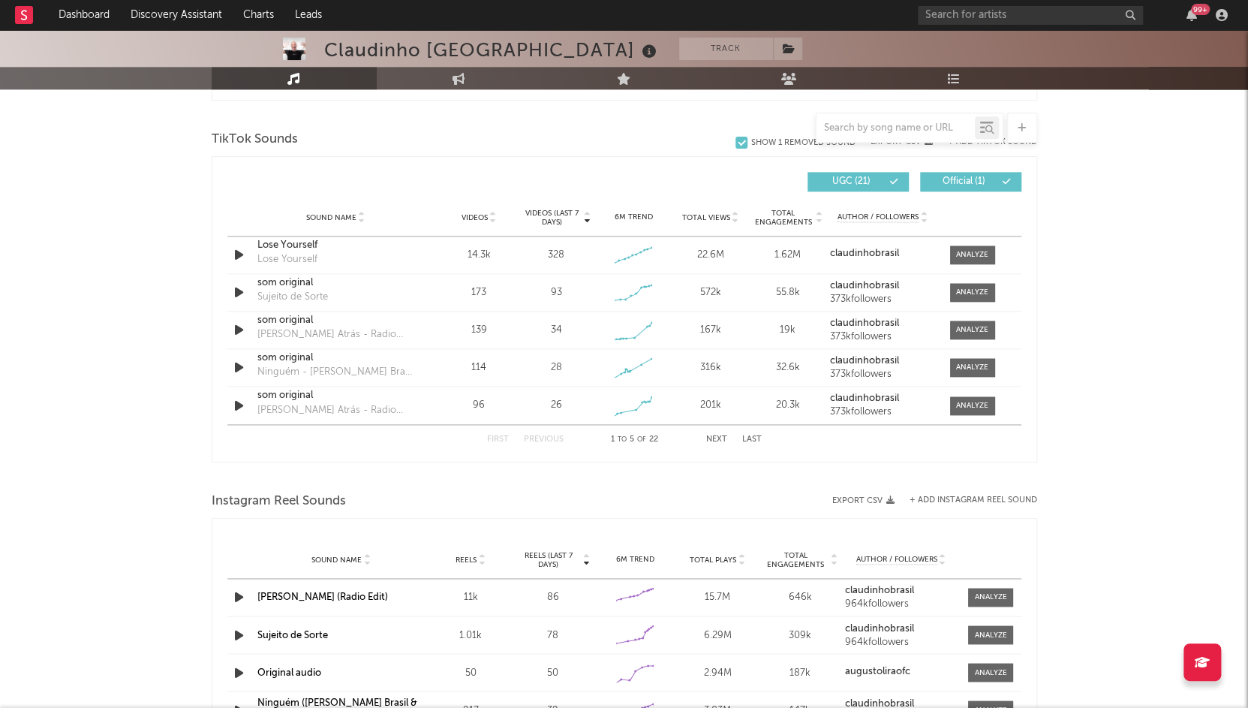
click at [828, 139] on div at bounding box center [910, 128] width 188 height 30
click at [843, 129] on input "text" at bounding box center [895, 128] width 158 height 12
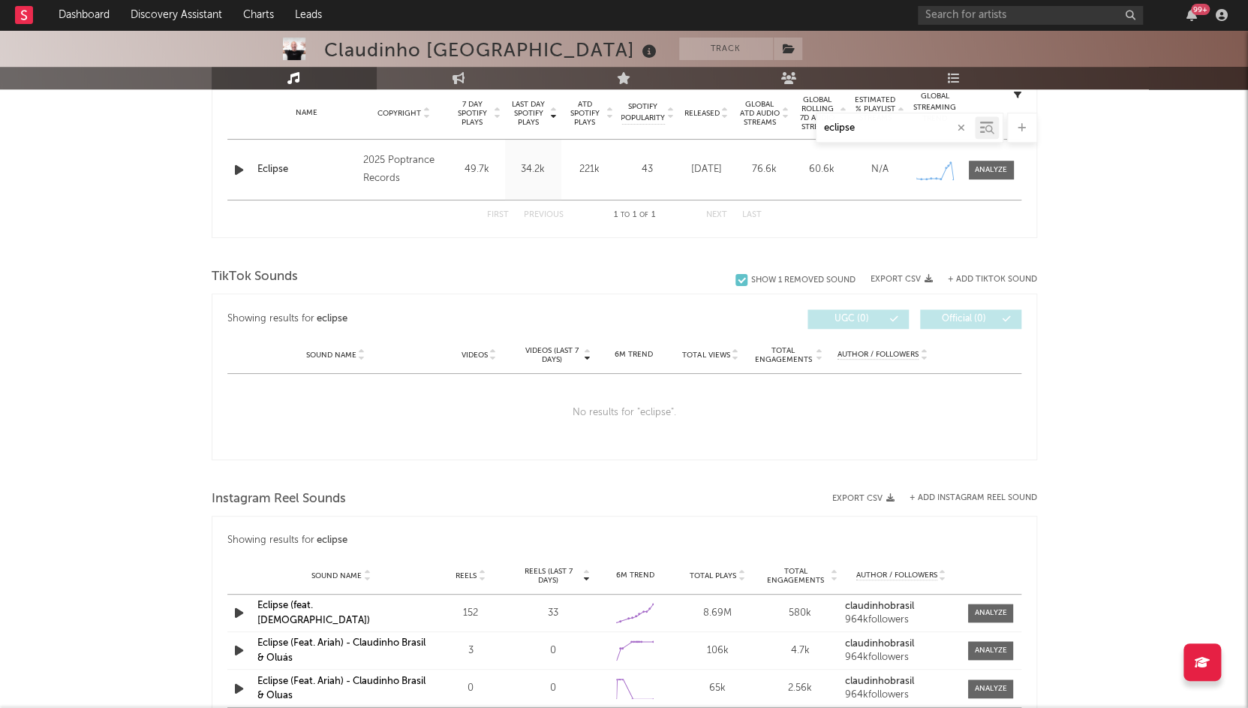
scroll to position [603, 0]
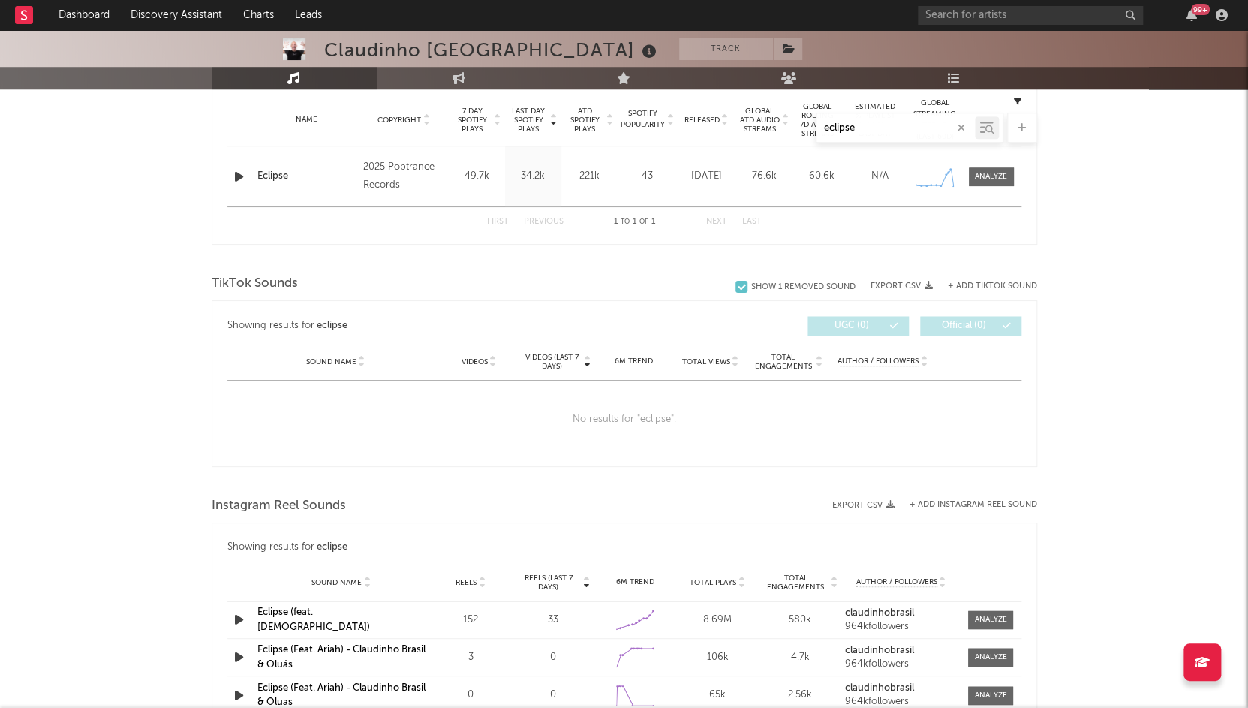
click at [957, 282] on button "+ Add TikTok Sound" at bounding box center [992, 286] width 89 height 8
type input "eclipse"
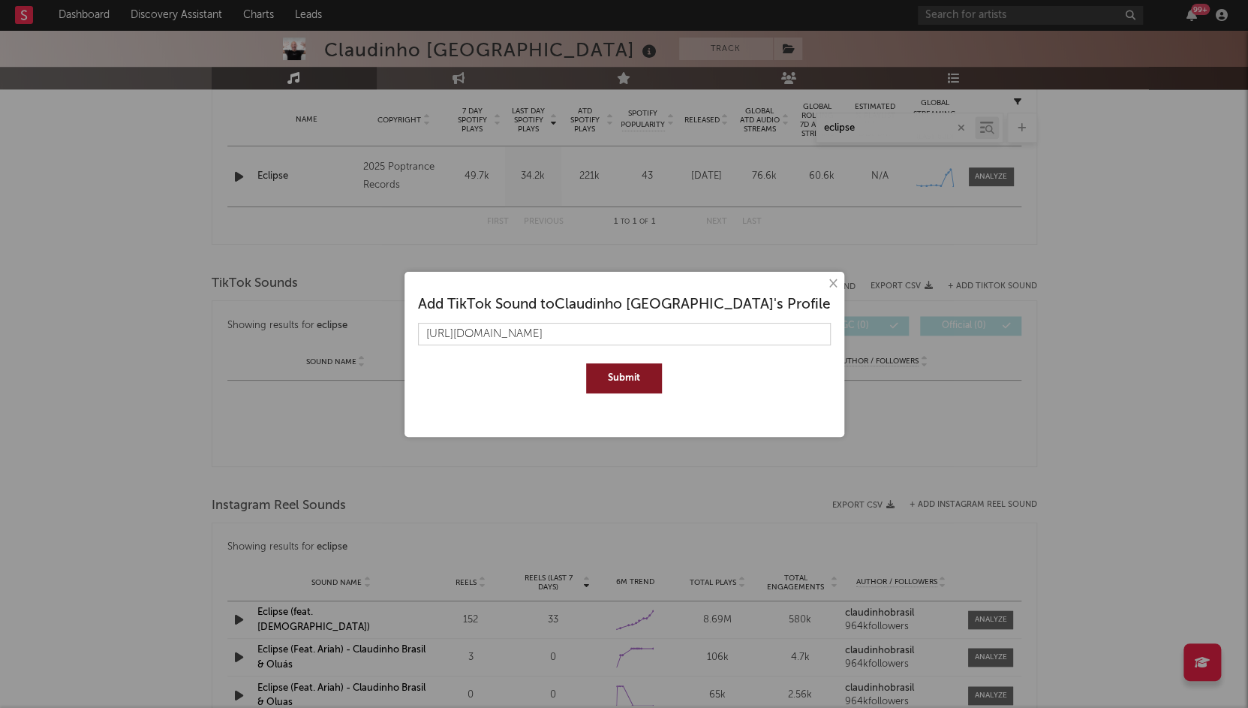
type input "https://www.tiktok.com/music/som-original-7540319990039694136"
click at [608, 382] on button "Submit" at bounding box center [624, 378] width 76 height 30
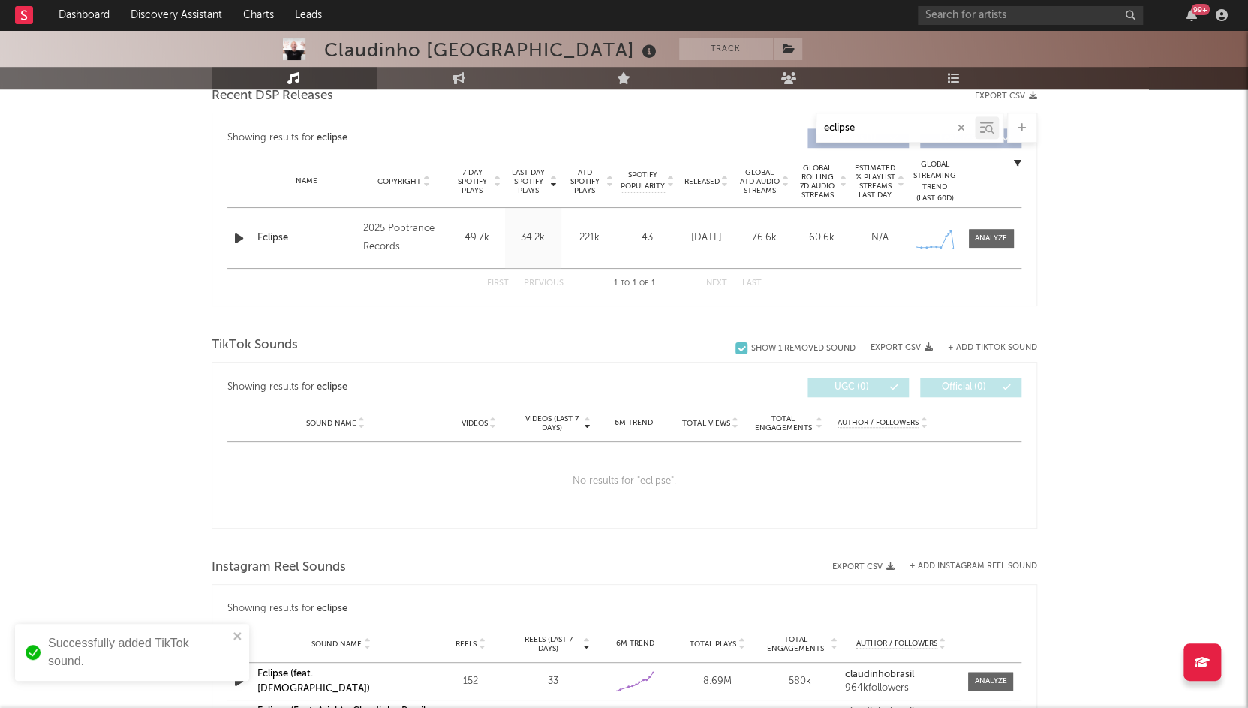
scroll to position [515, 0]
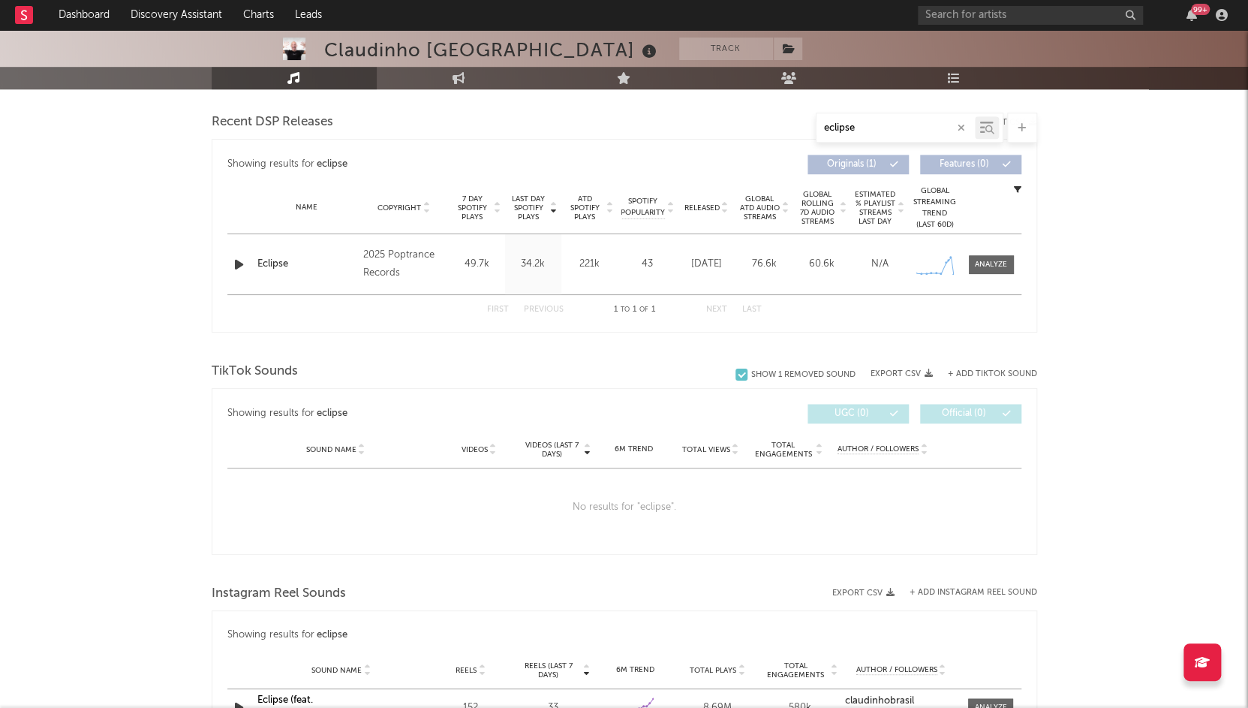
click at [956, 127] on button "button" at bounding box center [961, 128] width 12 height 14
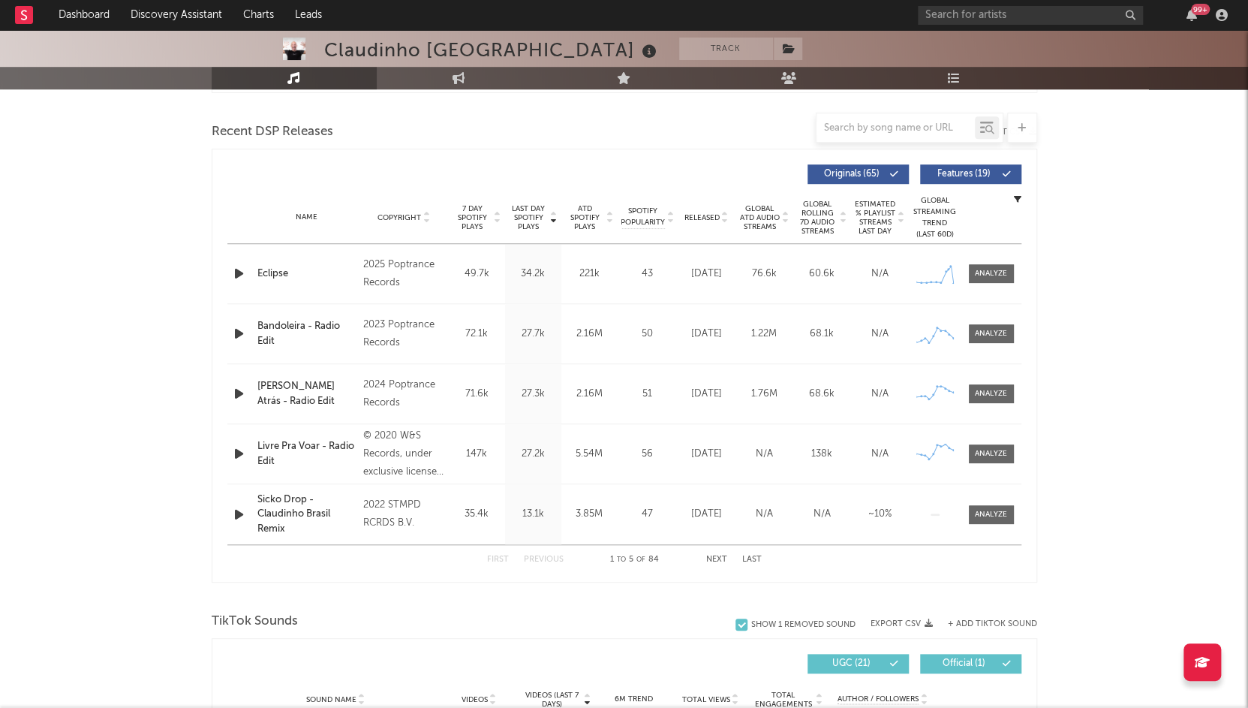
click at [699, 221] on div "Name Copyright Label Album Names Composer Names 7 Day Spotify Plays Last Day Sp…" at bounding box center [624, 217] width 794 height 53
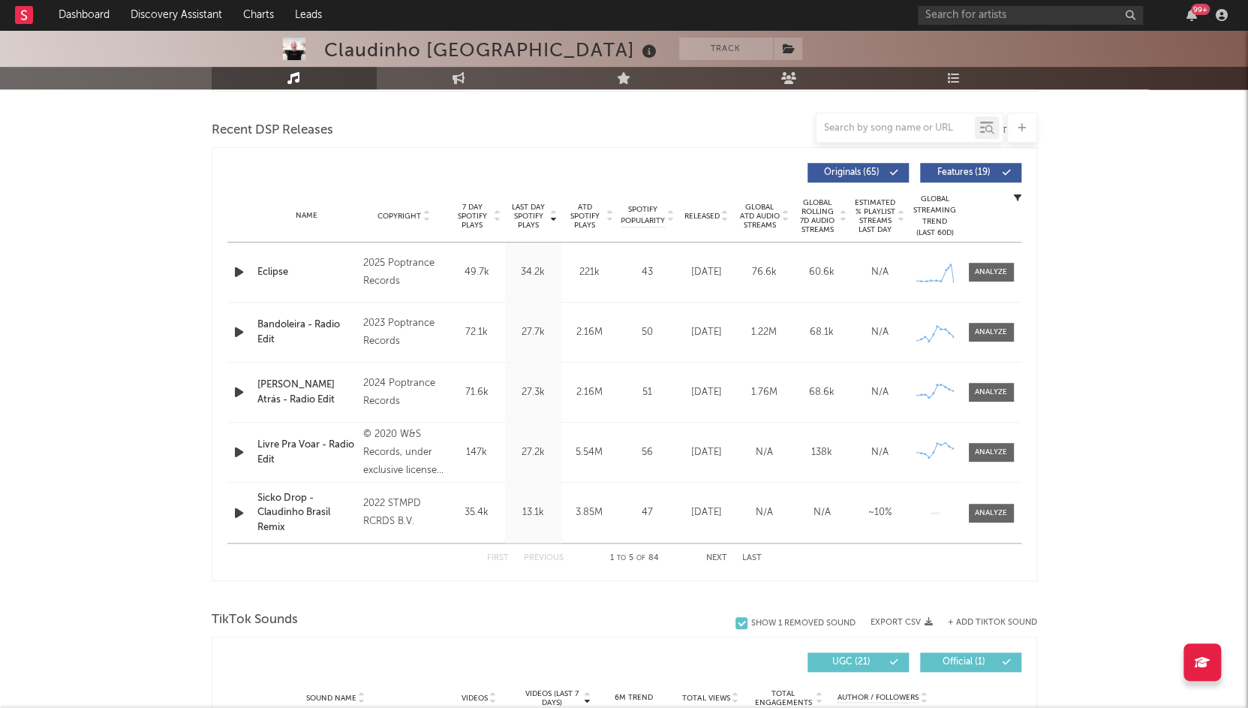
click at [700, 212] on span "Released" at bounding box center [701, 216] width 35 height 9
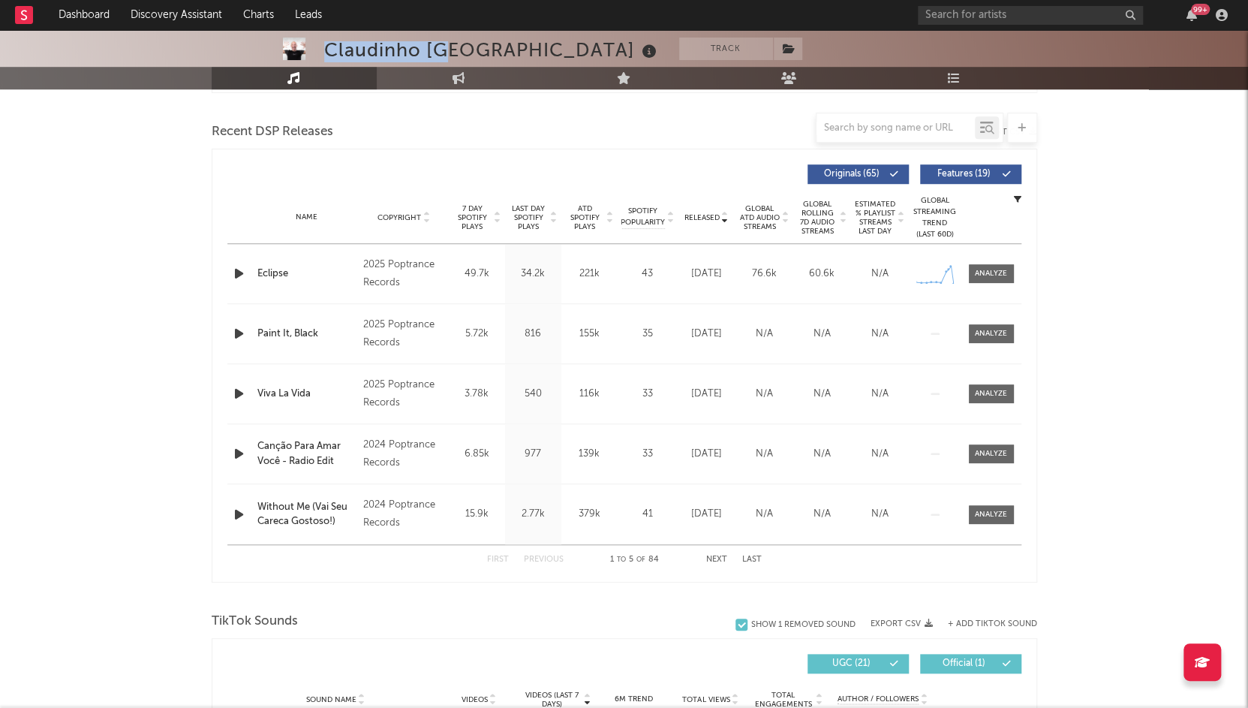
drag, startPoint x: 343, startPoint y: 50, endPoint x: 452, endPoint y: 46, distance: 108.9
click at [447, 46] on div "Claudinho Brasil Track Brazil | Trance Edit Track Benchmark Summary 111.122 963…" at bounding box center [624, 14] width 1248 height 150
drag, startPoint x: 452, startPoint y: 46, endPoint x: 466, endPoint y: 46, distance: 14.3
click at [453, 46] on div "Claudinho Brasil" at bounding box center [492, 50] width 336 height 25
drag, startPoint x: 479, startPoint y: 48, endPoint x: 321, endPoint y: 47, distance: 157.6
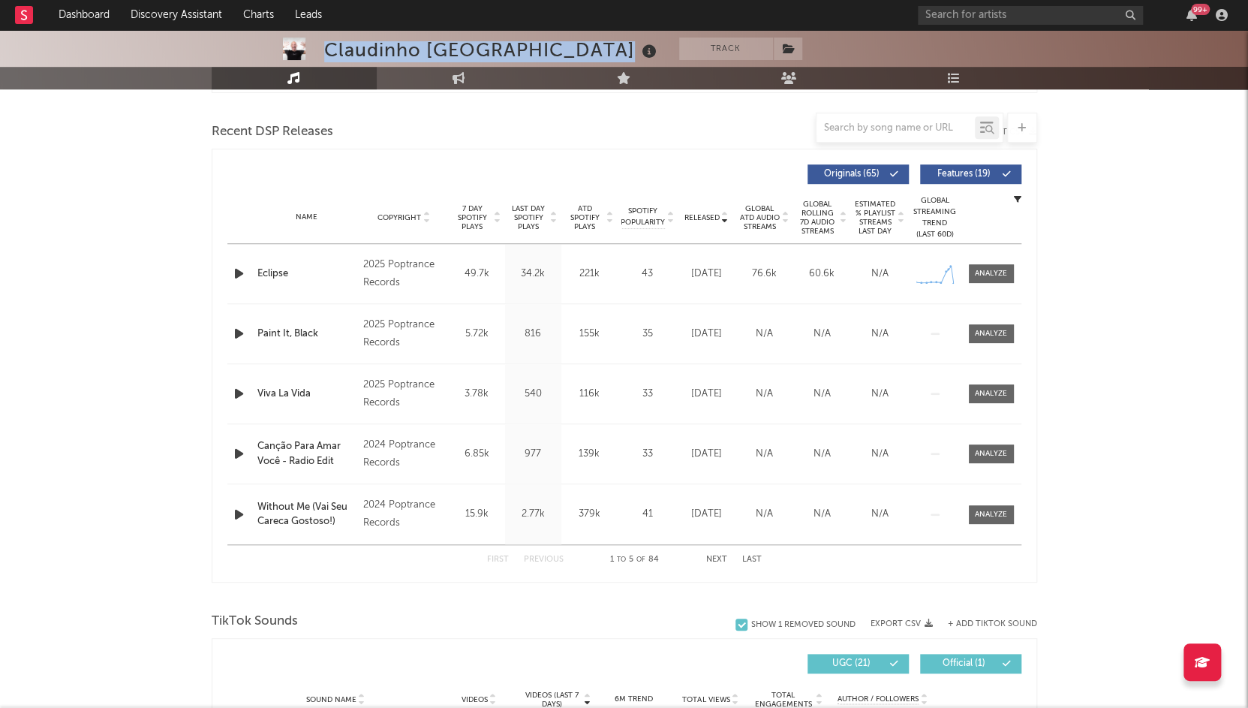
copy div "Claudinho Brasil"
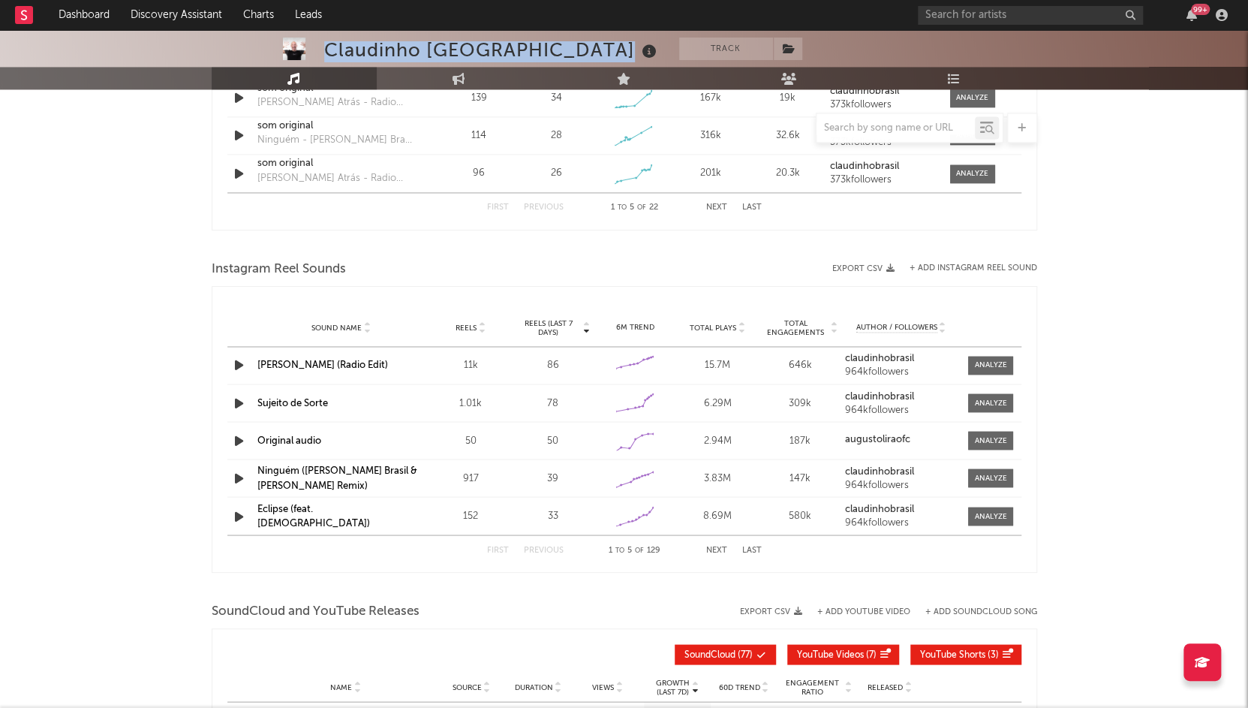
scroll to position [1227, 0]
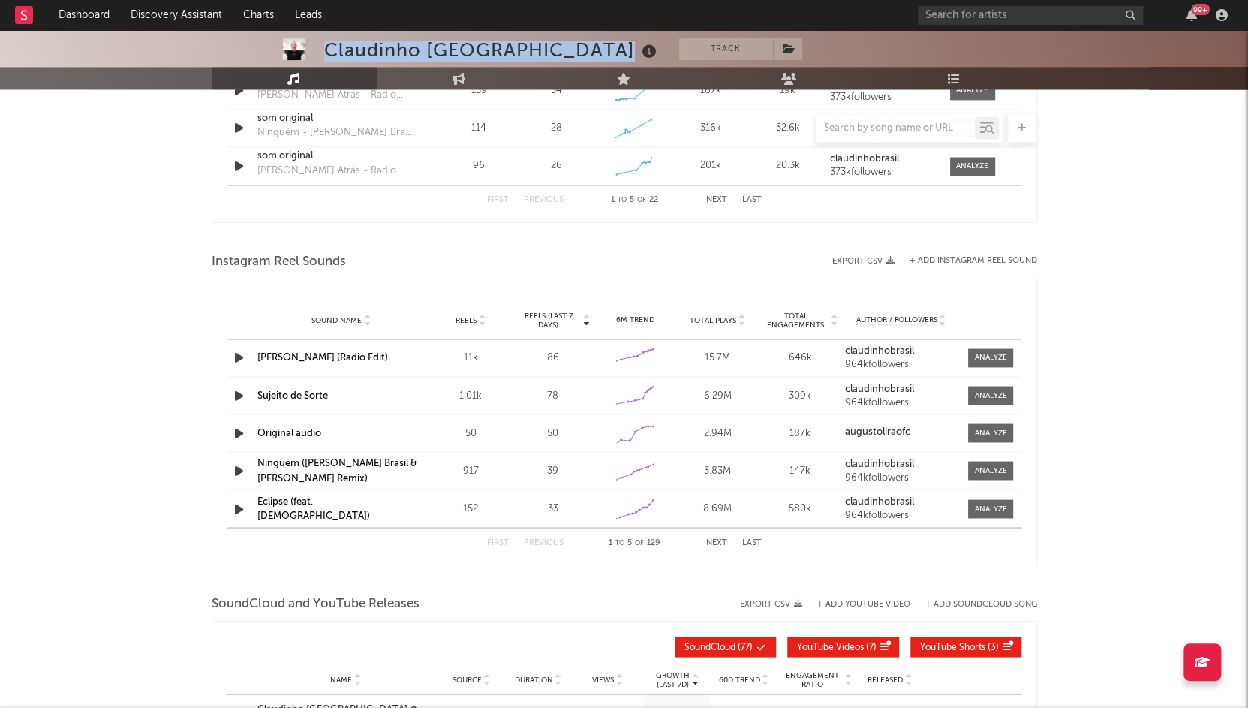
click at [275, 506] on link "Eclipse (feat. Ariah)" at bounding box center [313, 508] width 113 height 25
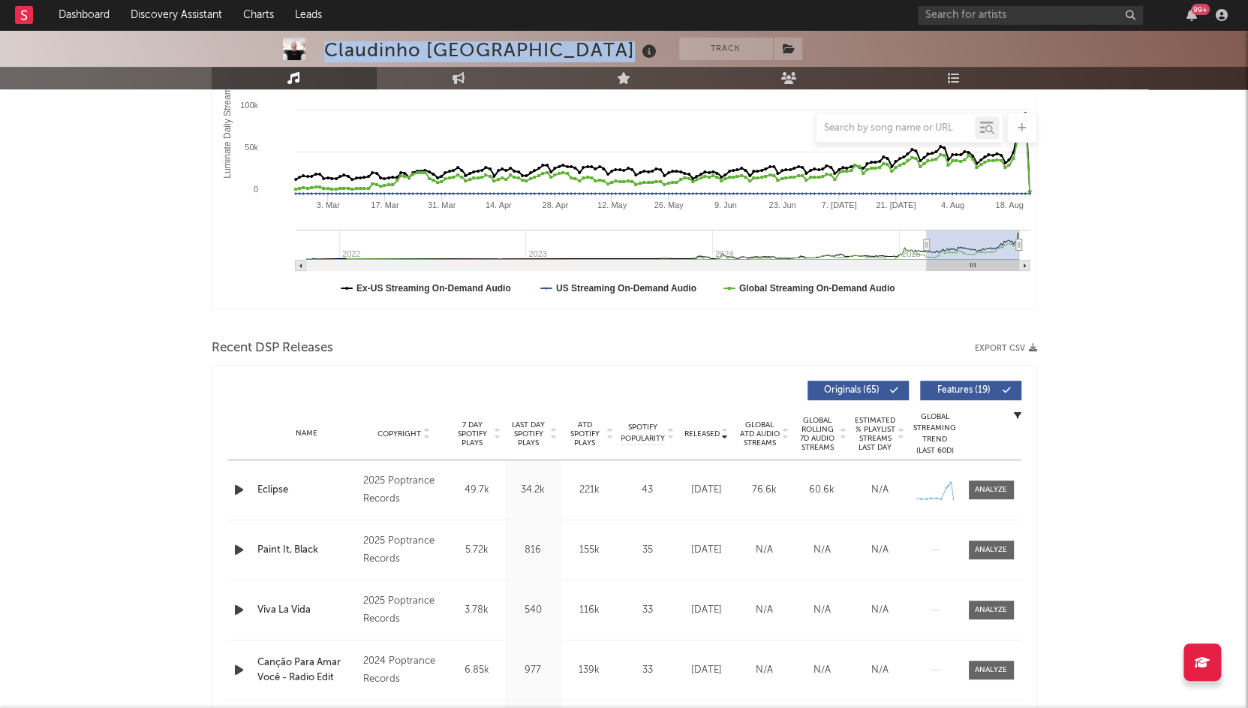
scroll to position [289, 0]
click at [527, 421] on span "Last Day Spotify Plays" at bounding box center [529, 434] width 40 height 27
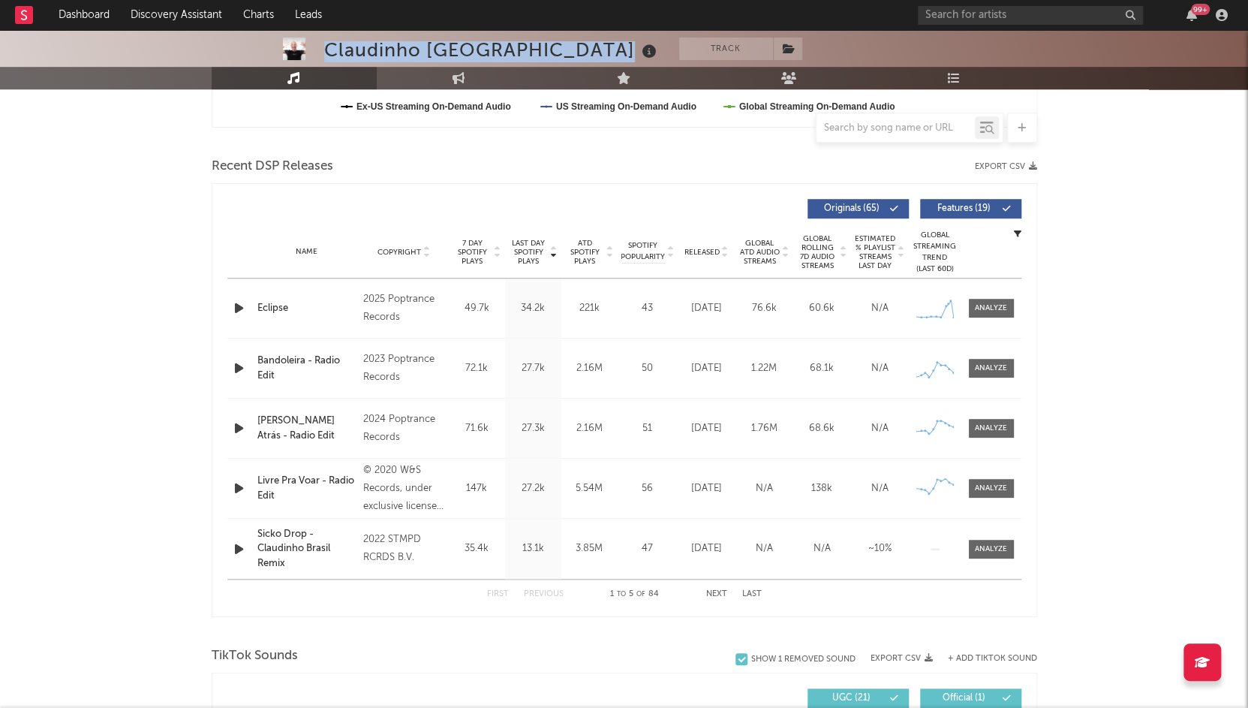
scroll to position [486, 0]
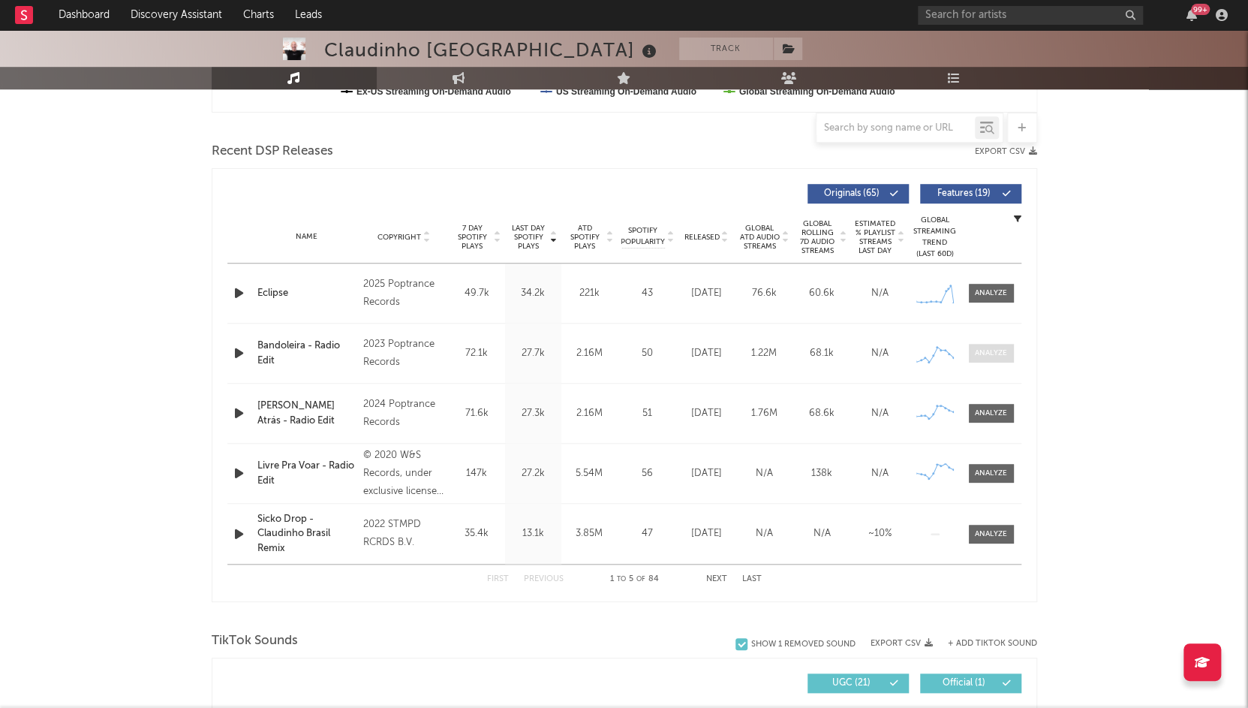
click at [975, 350] on div at bounding box center [991, 352] width 32 height 11
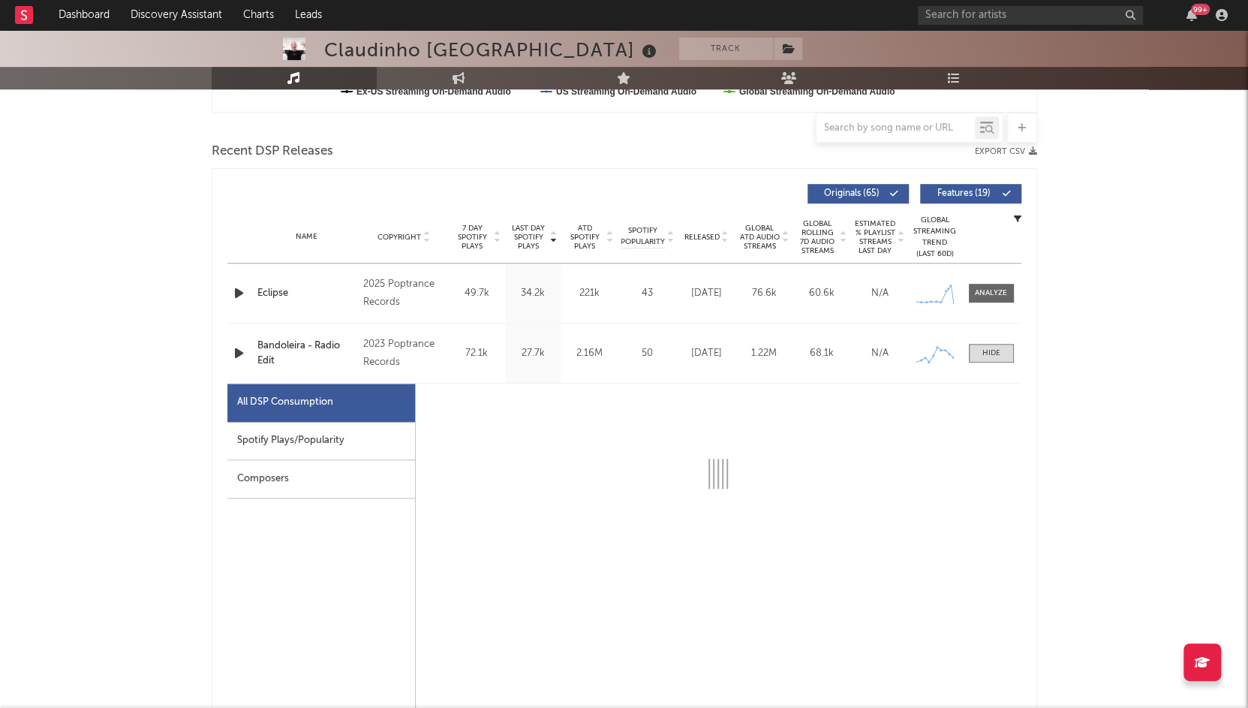
click at [260, 449] on div "Spotify Plays/Popularity" at bounding box center [321, 441] width 188 height 38
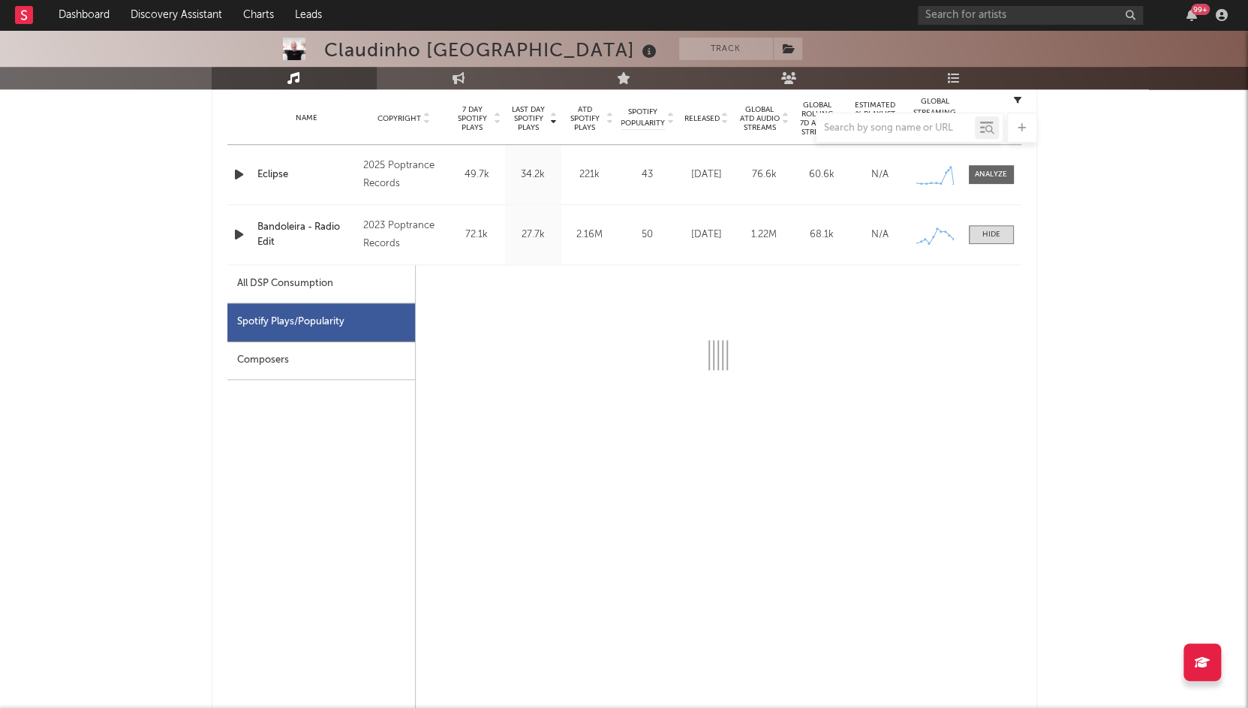
scroll to position [635, 0]
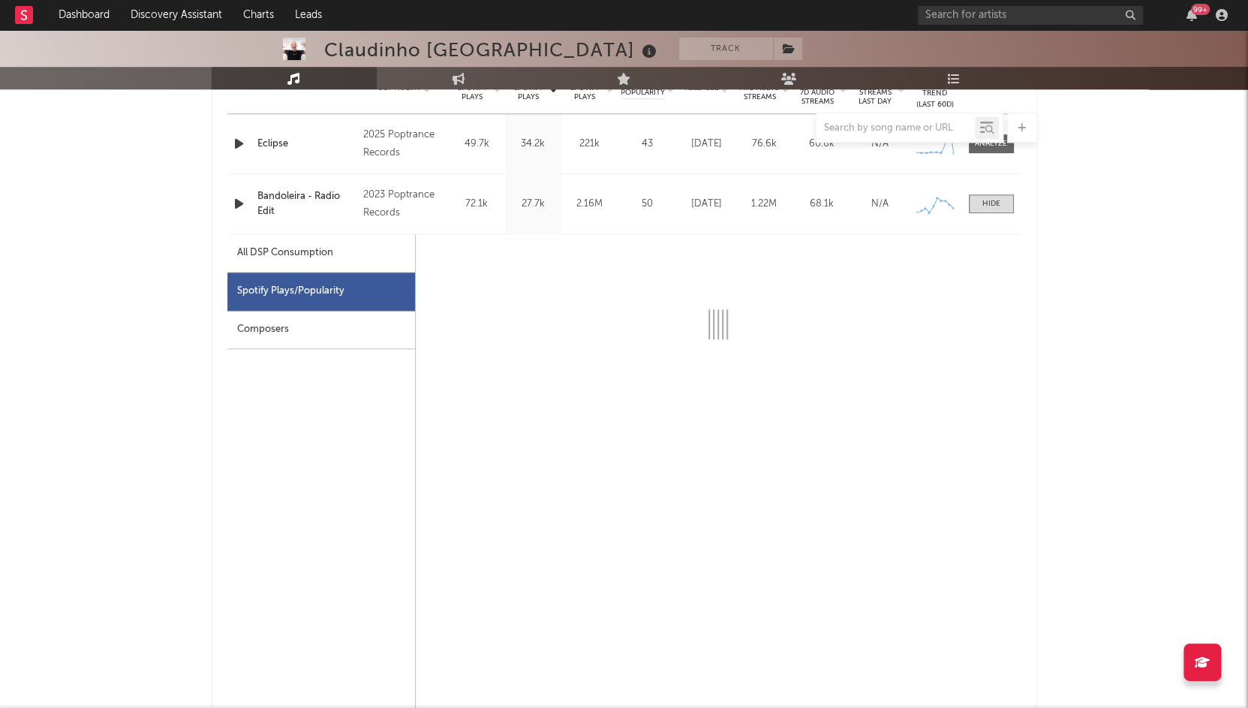
select select "6m"
select select "1w"
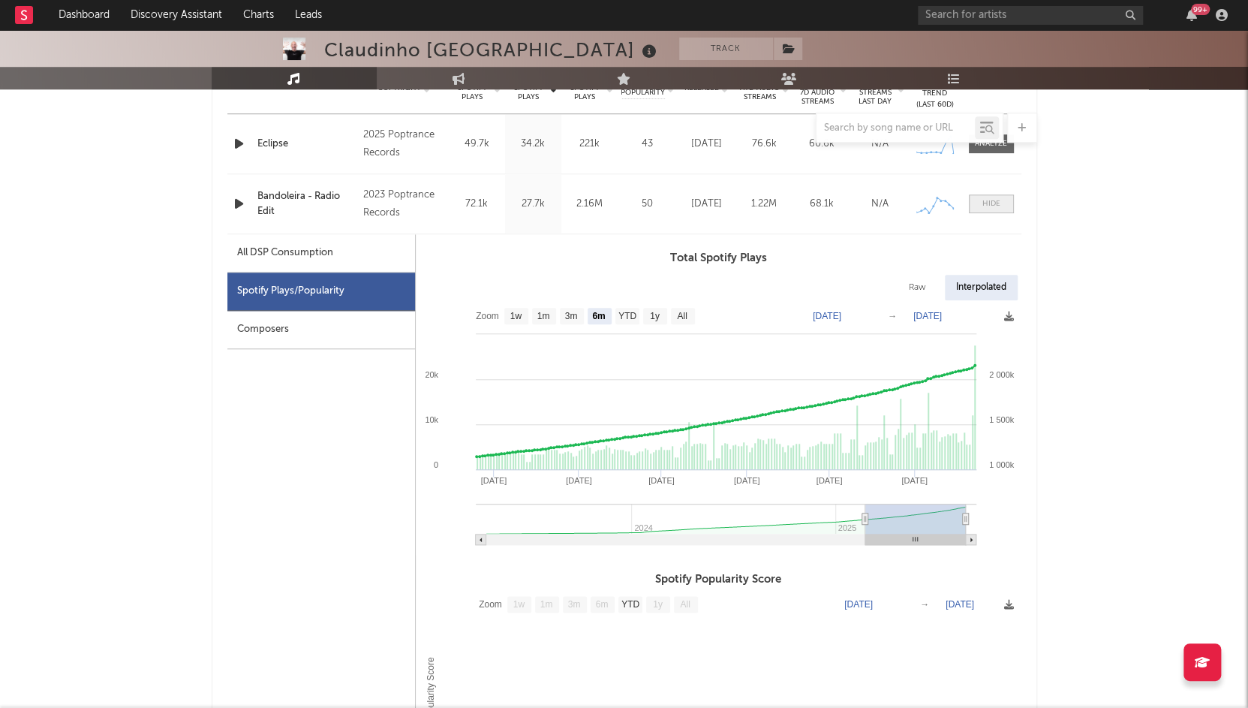
click at [1004, 203] on span at bounding box center [991, 203] width 45 height 19
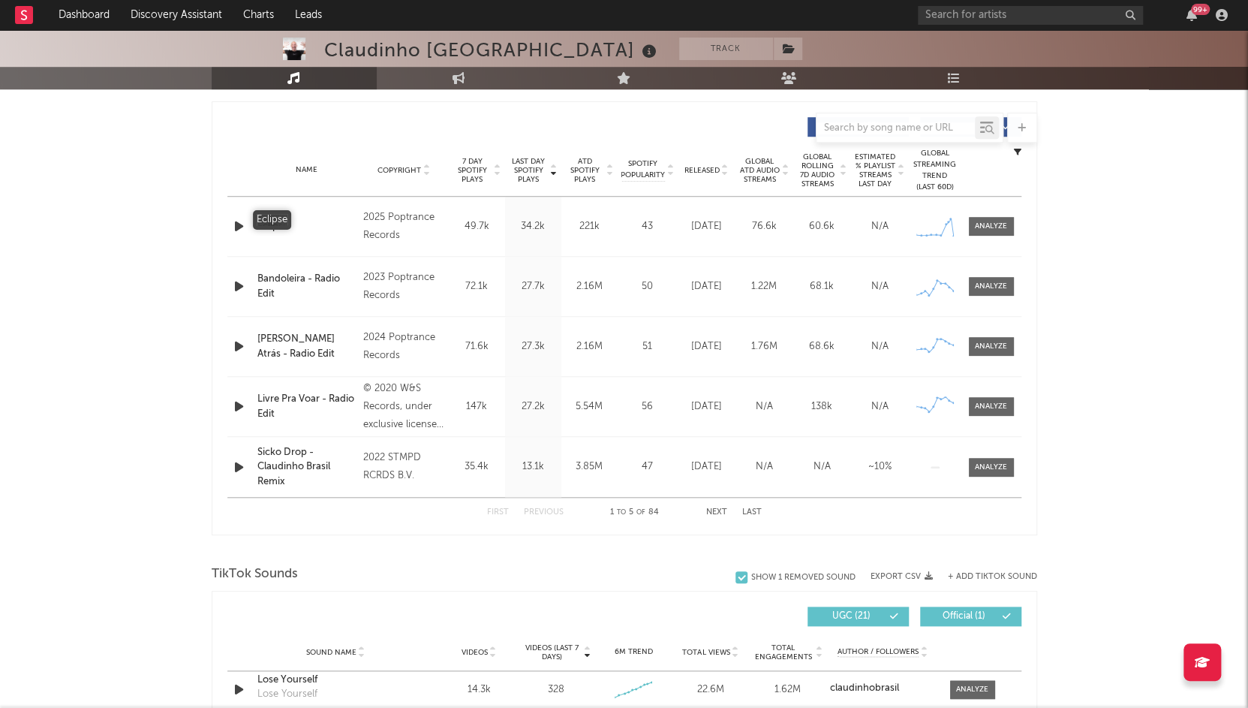
scroll to position [551, 0]
click at [1000, 468] on div at bounding box center [991, 468] width 32 height 11
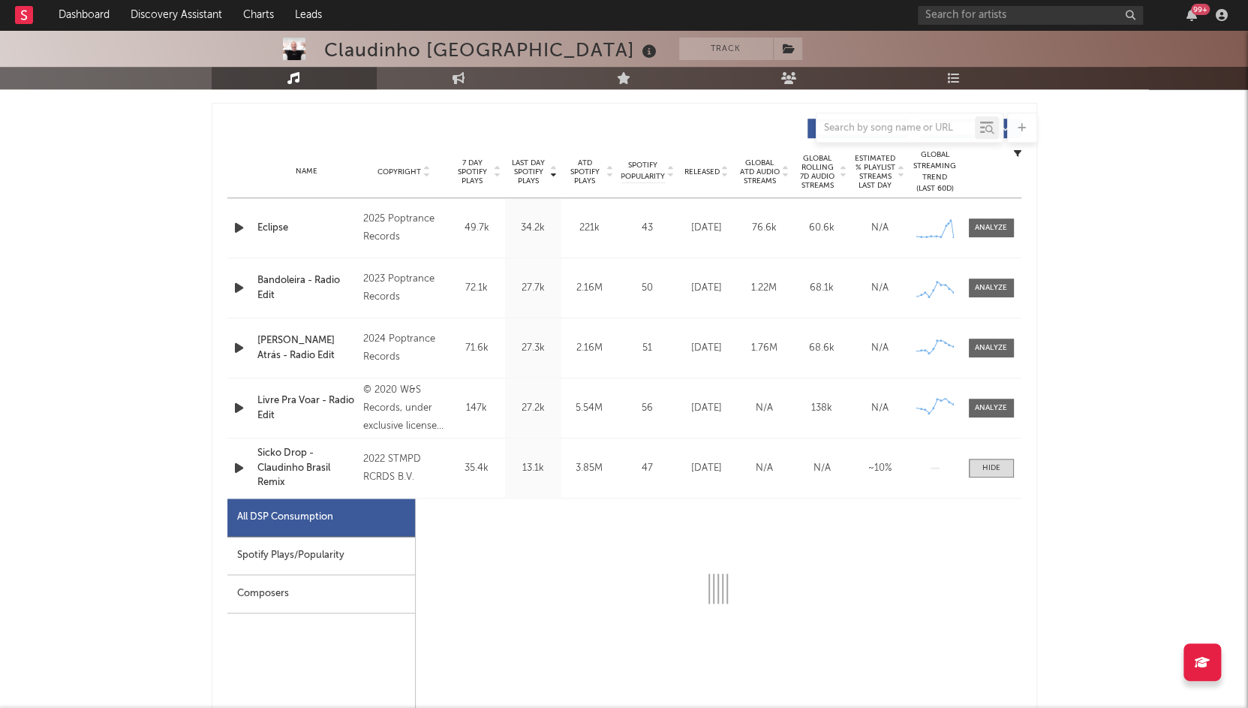
click at [346, 545] on div "Spotify Plays/Popularity" at bounding box center [321, 555] width 188 height 38
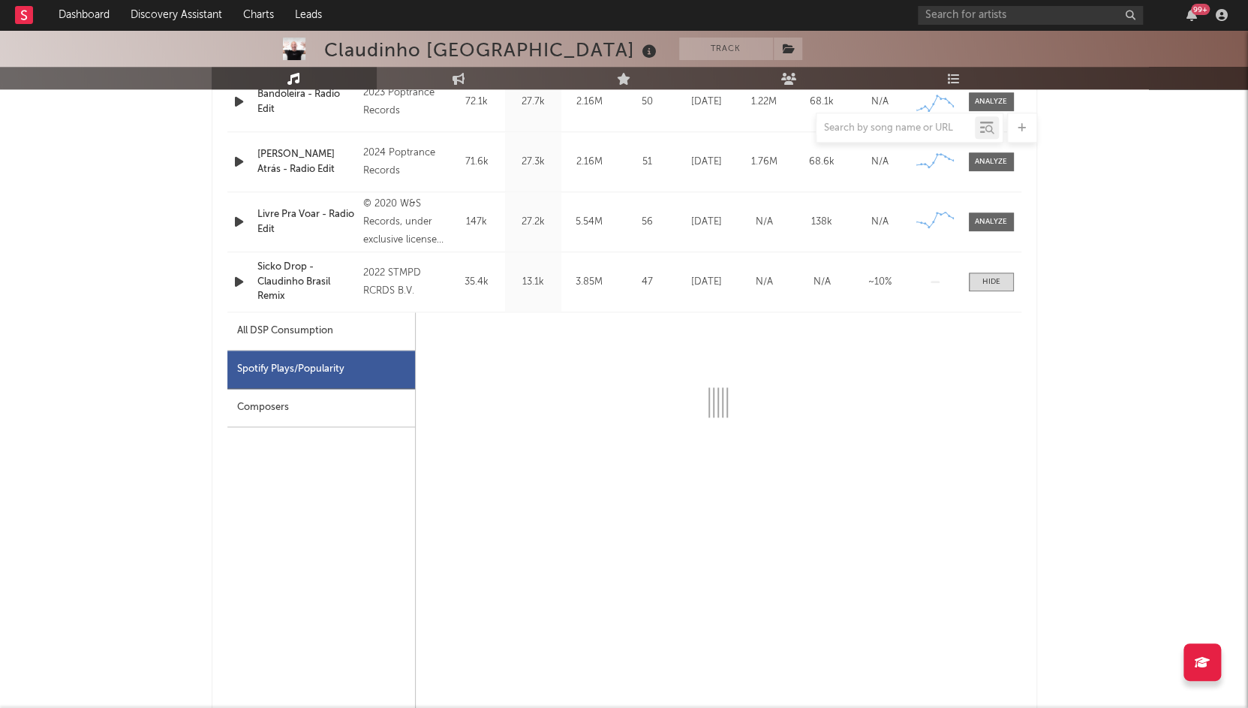
scroll to position [756, 0]
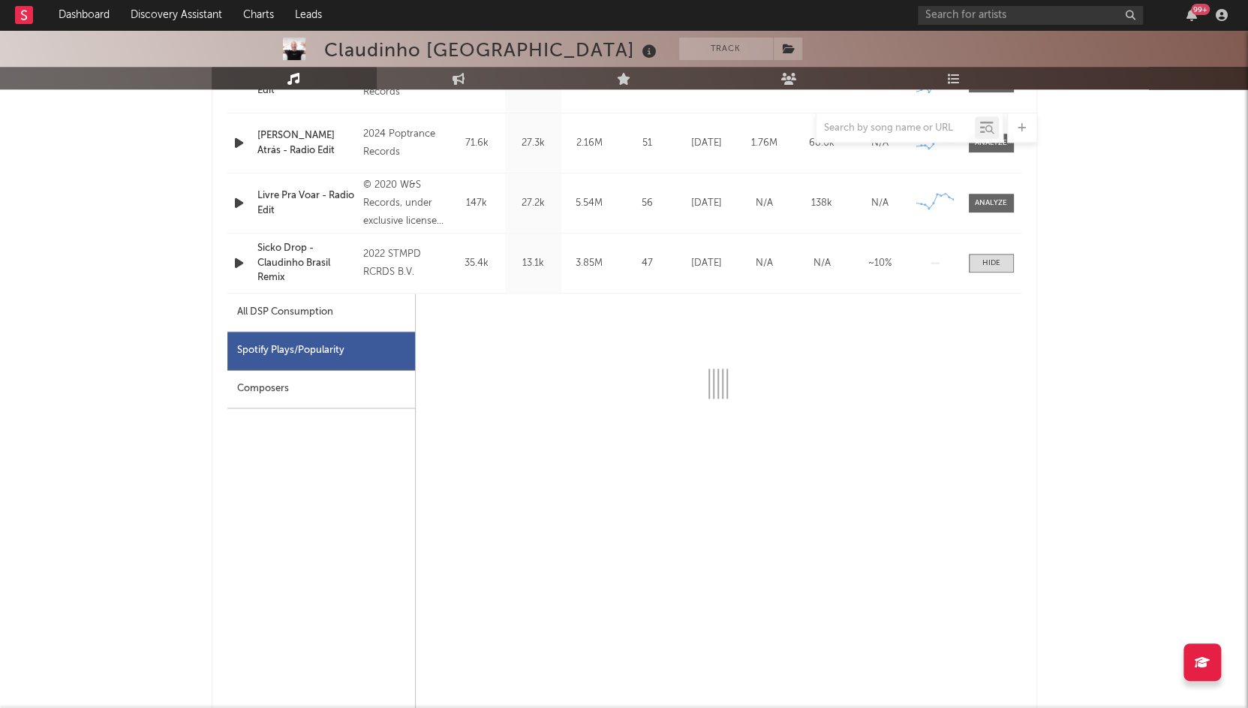
select select "6m"
select select "1w"
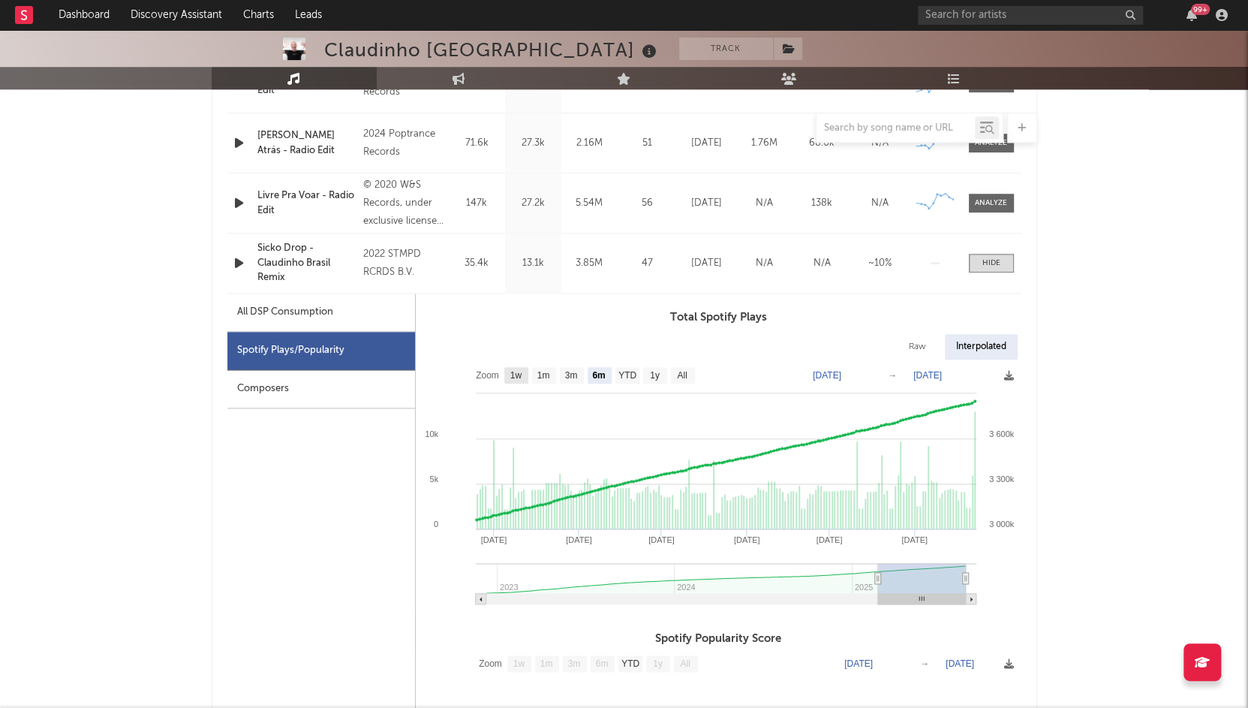
click at [503, 374] on rect at bounding box center [718, 486] width 605 height 255
click at [515, 374] on text "1w" at bounding box center [515, 375] width 12 height 11
select select "1w"
type input "2025-08-17"
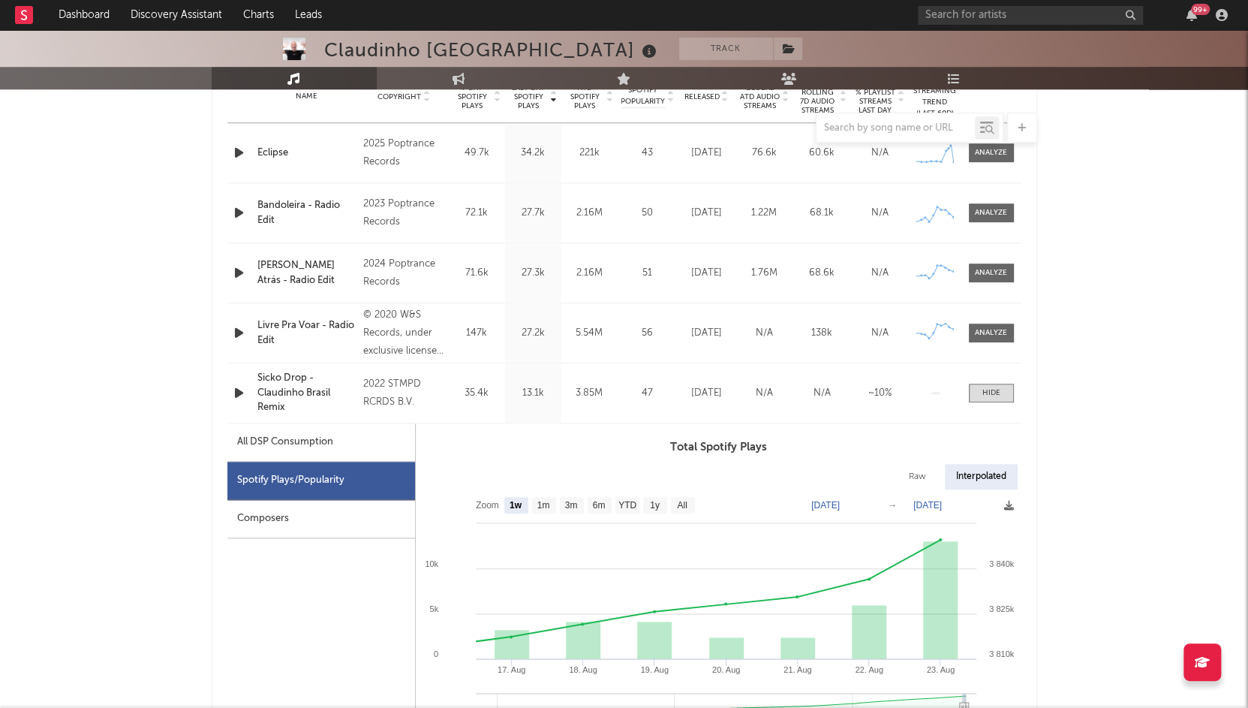
scroll to position [619, 0]
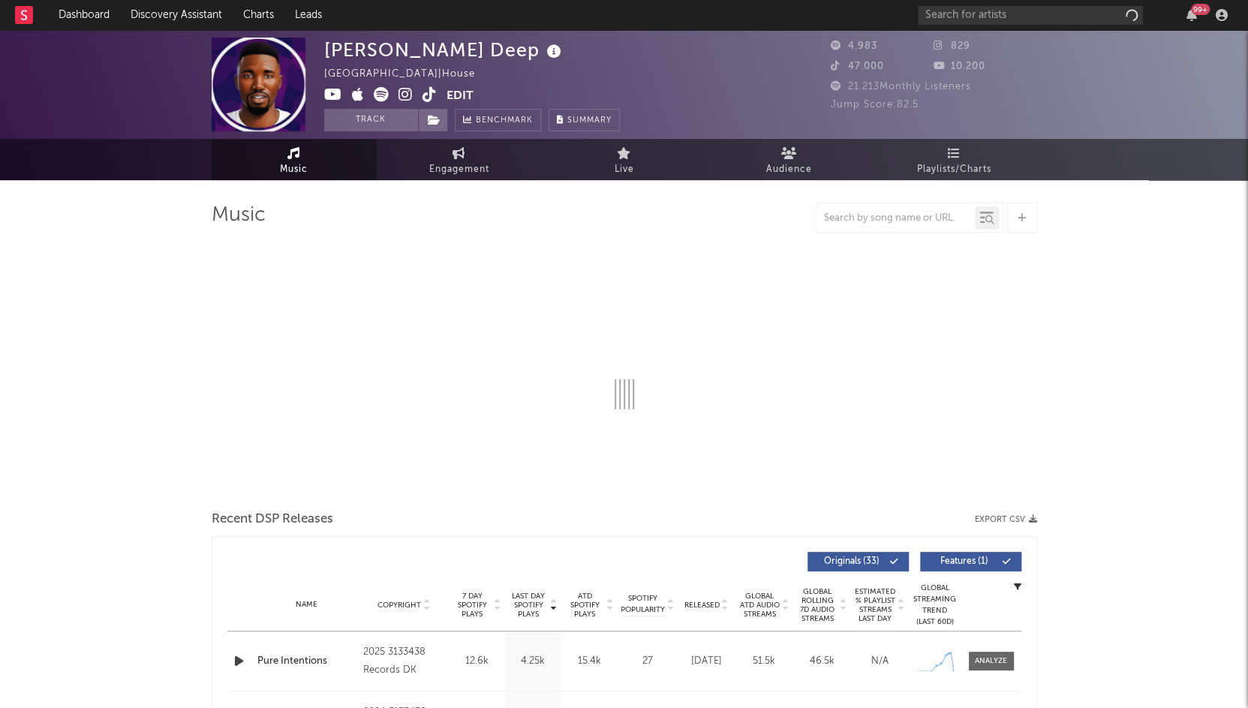
select select "1w"
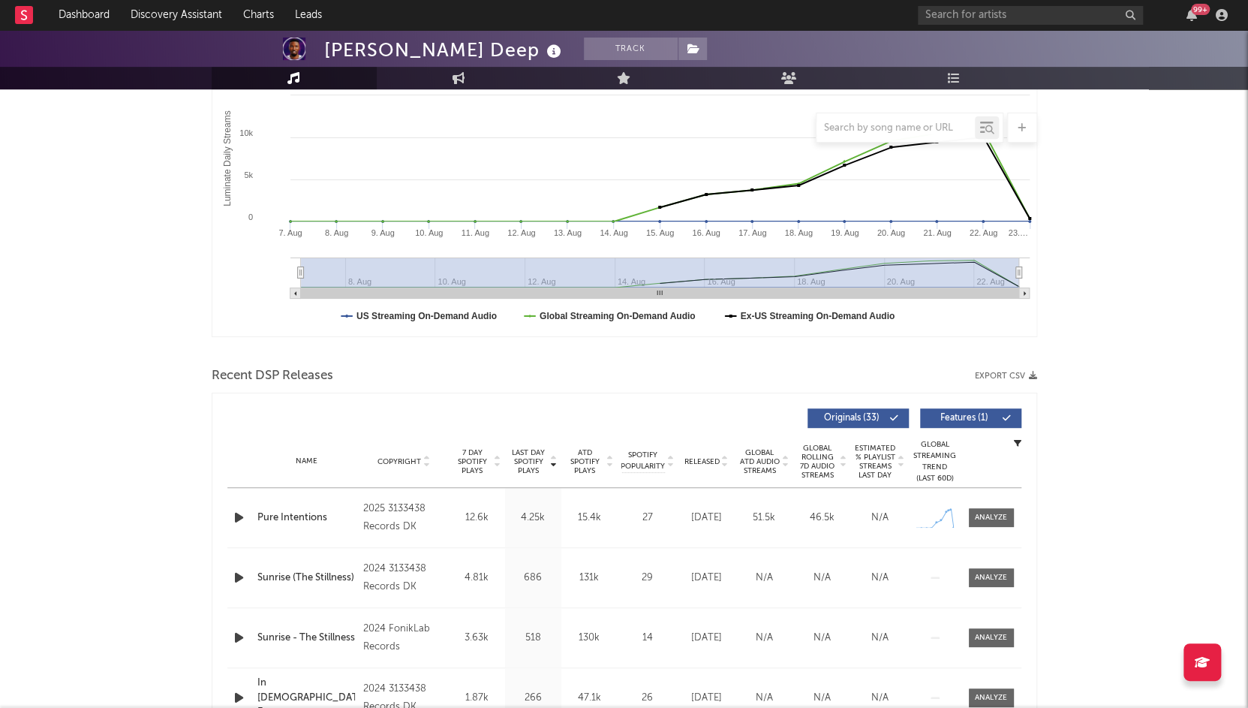
scroll to position [349, 0]
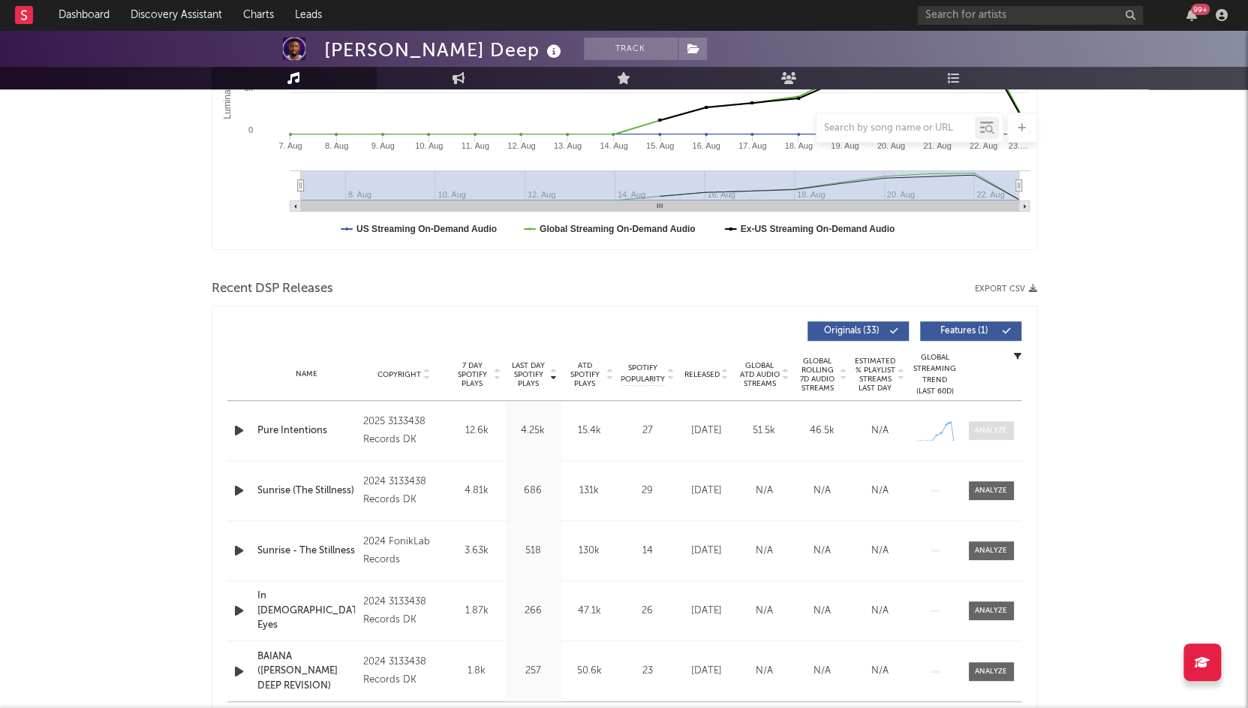
click at [1002, 431] on div at bounding box center [991, 430] width 32 height 11
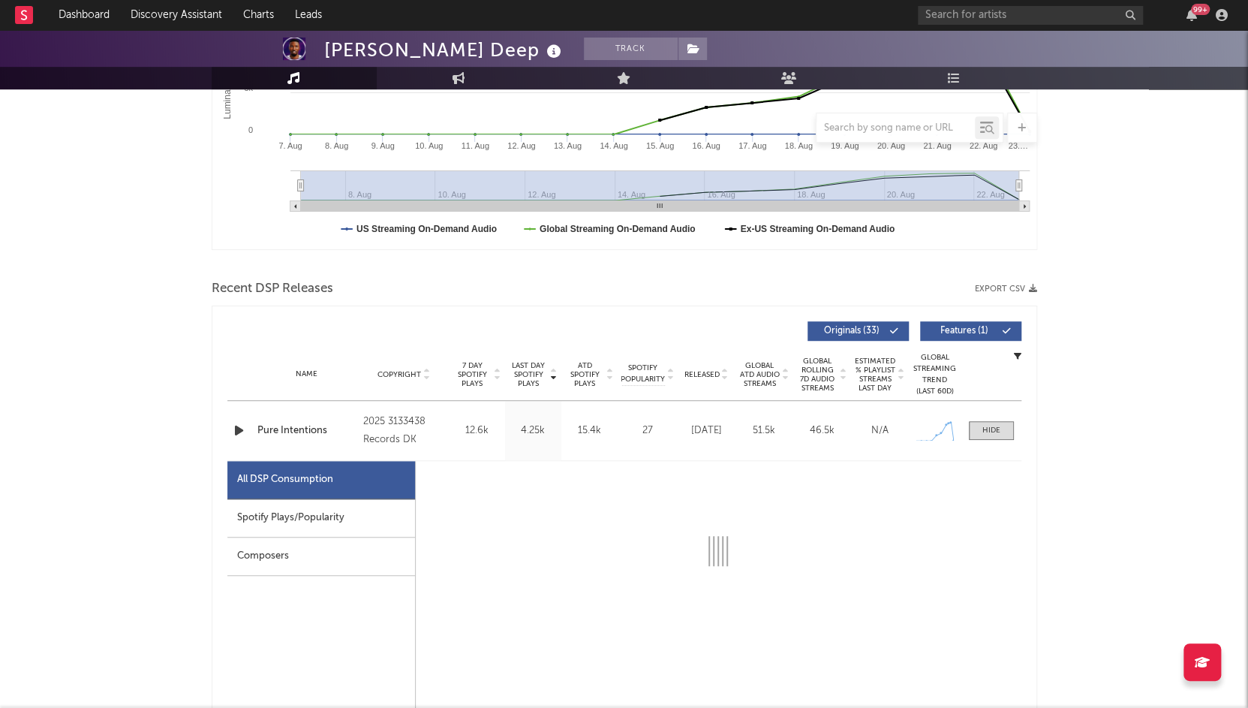
click at [368, 509] on div "Spotify Plays/Popularity" at bounding box center [321, 518] width 188 height 38
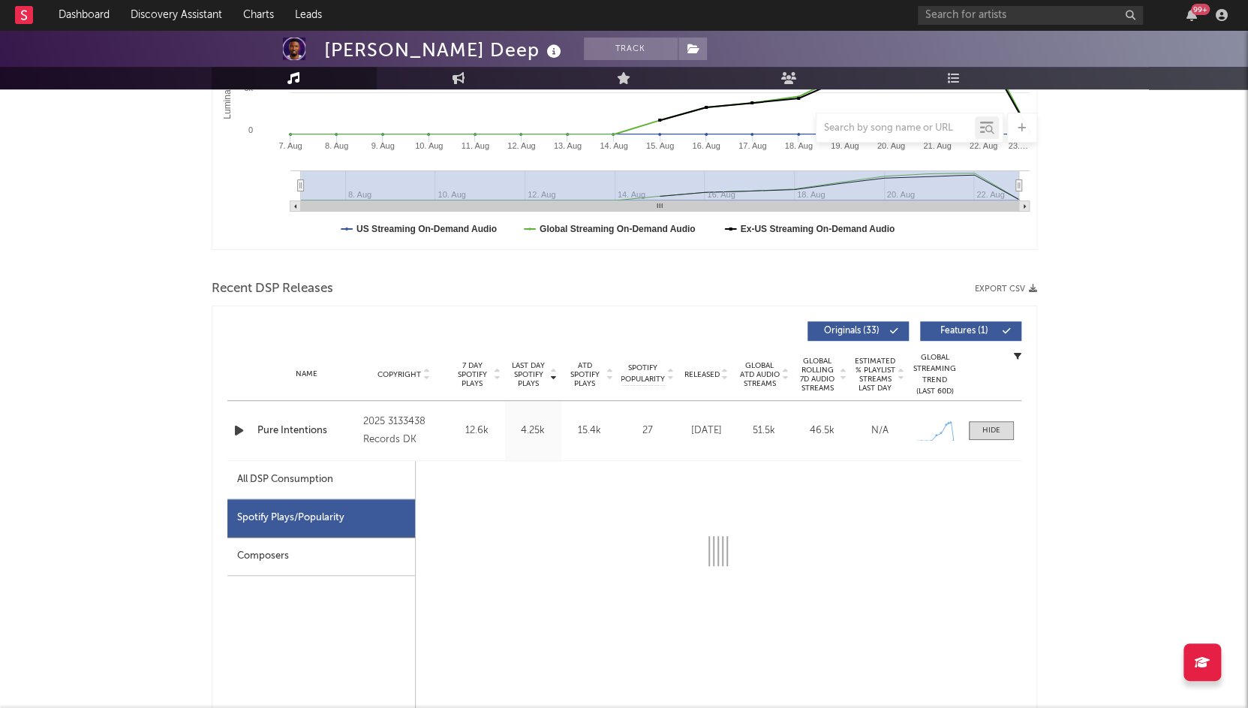
select select "1w"
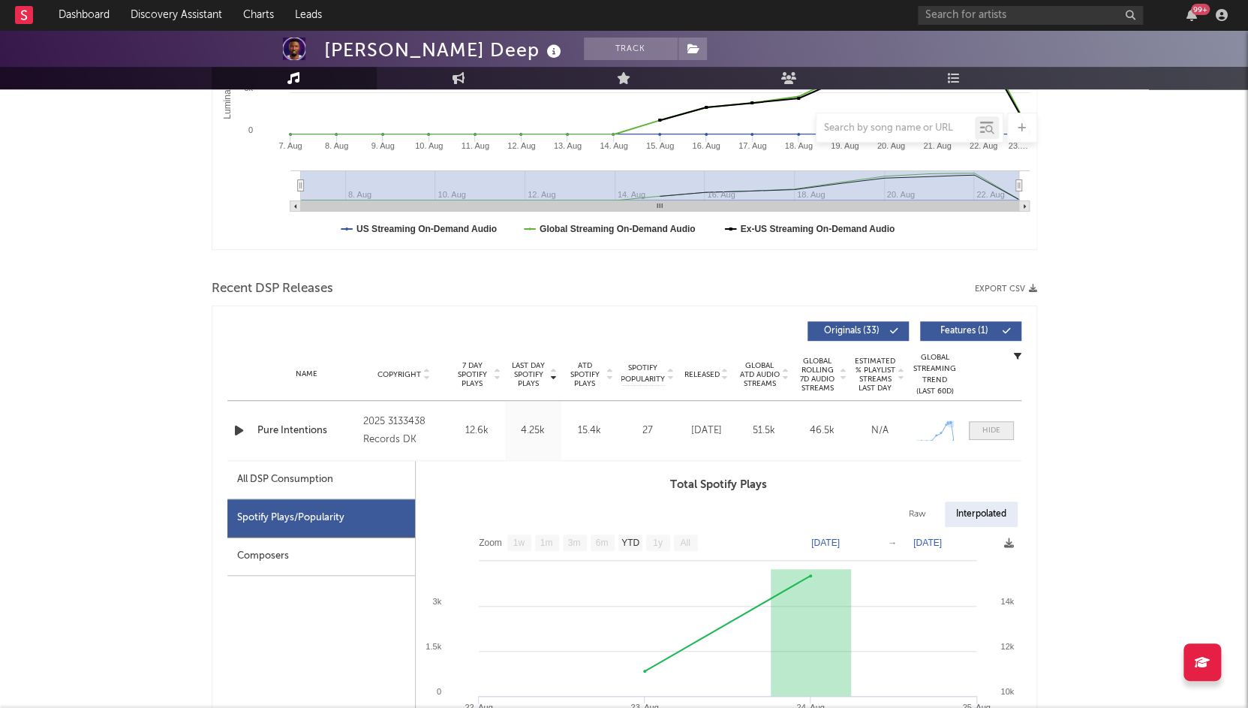
click at [996, 434] on div at bounding box center [991, 430] width 18 height 11
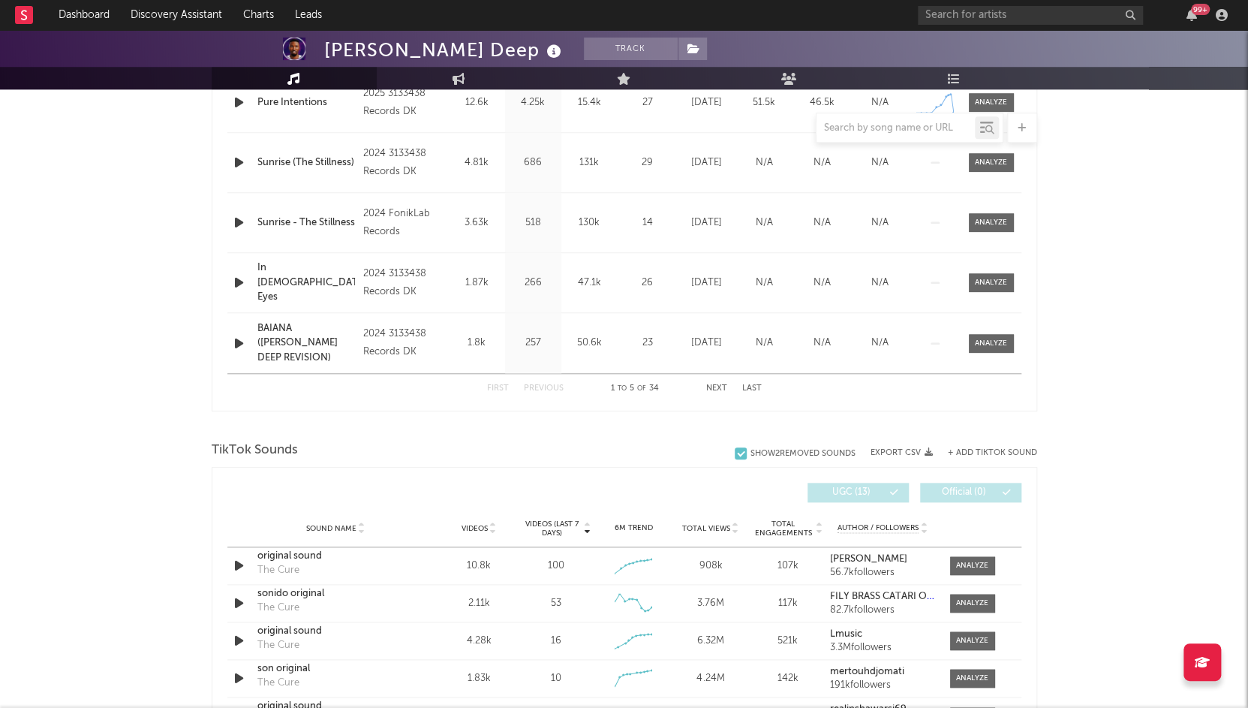
scroll to position [748, 0]
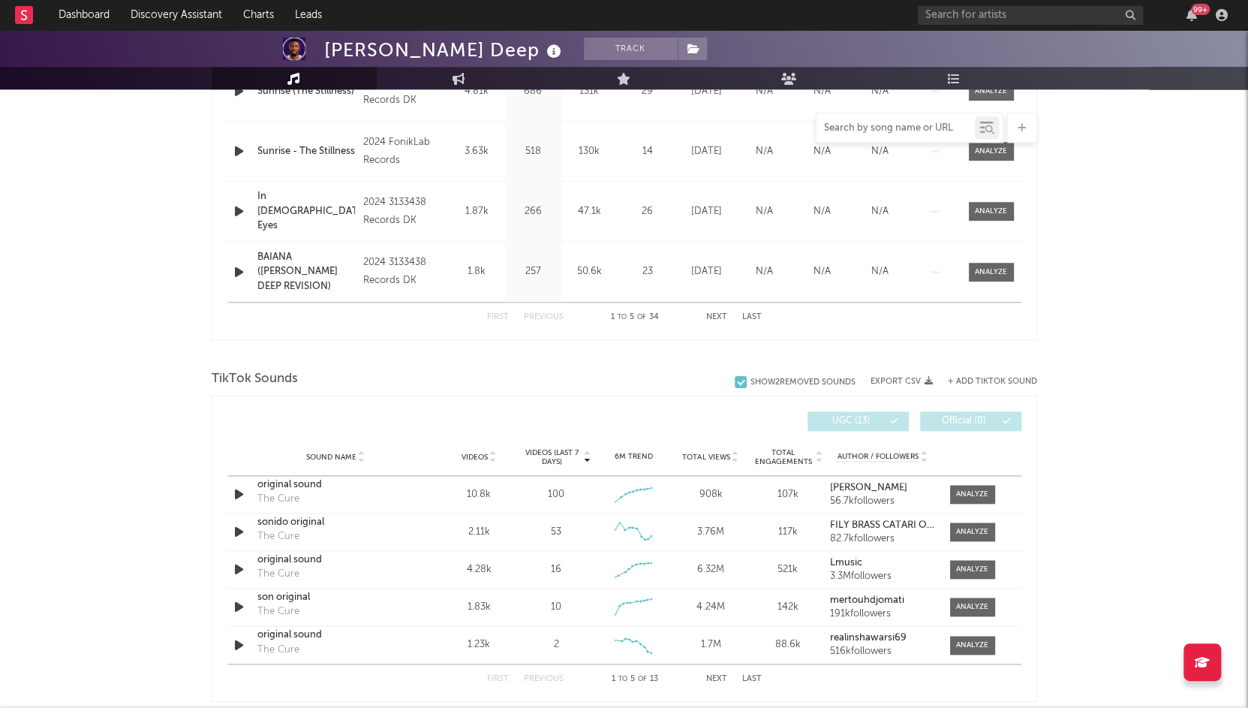
click at [934, 132] on input "text" at bounding box center [895, 128] width 158 height 12
type input "pure"
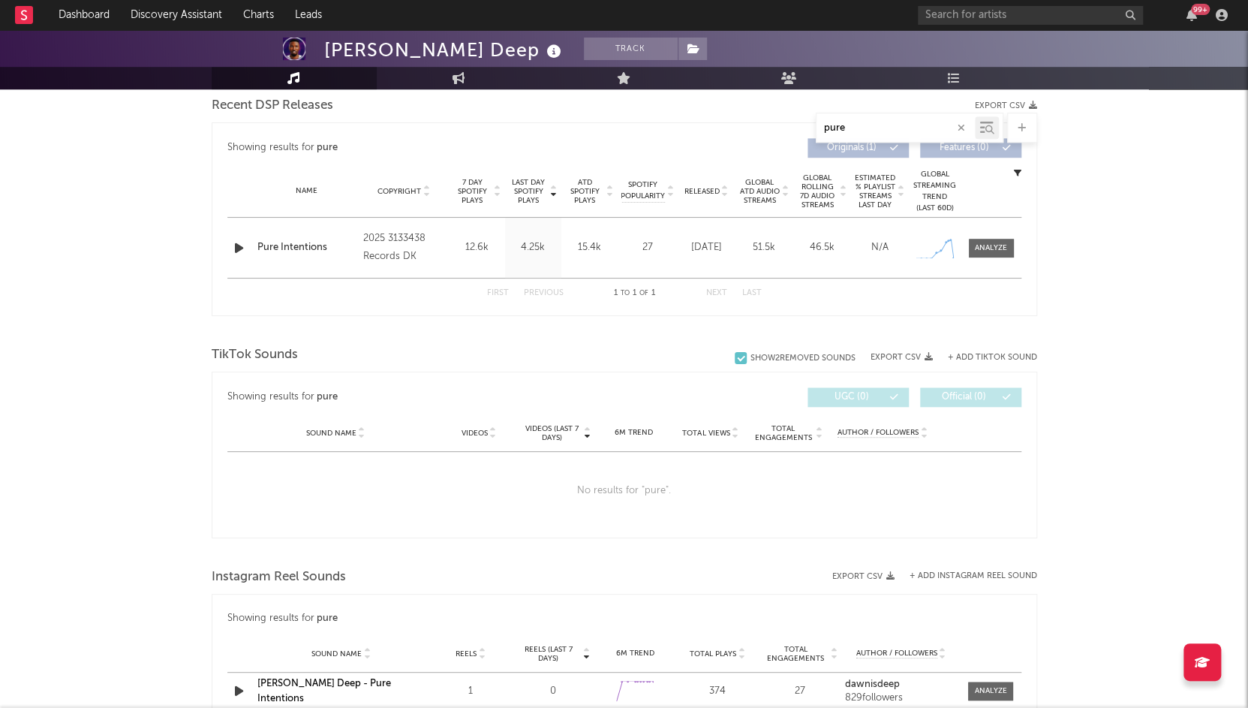
scroll to position [500, 0]
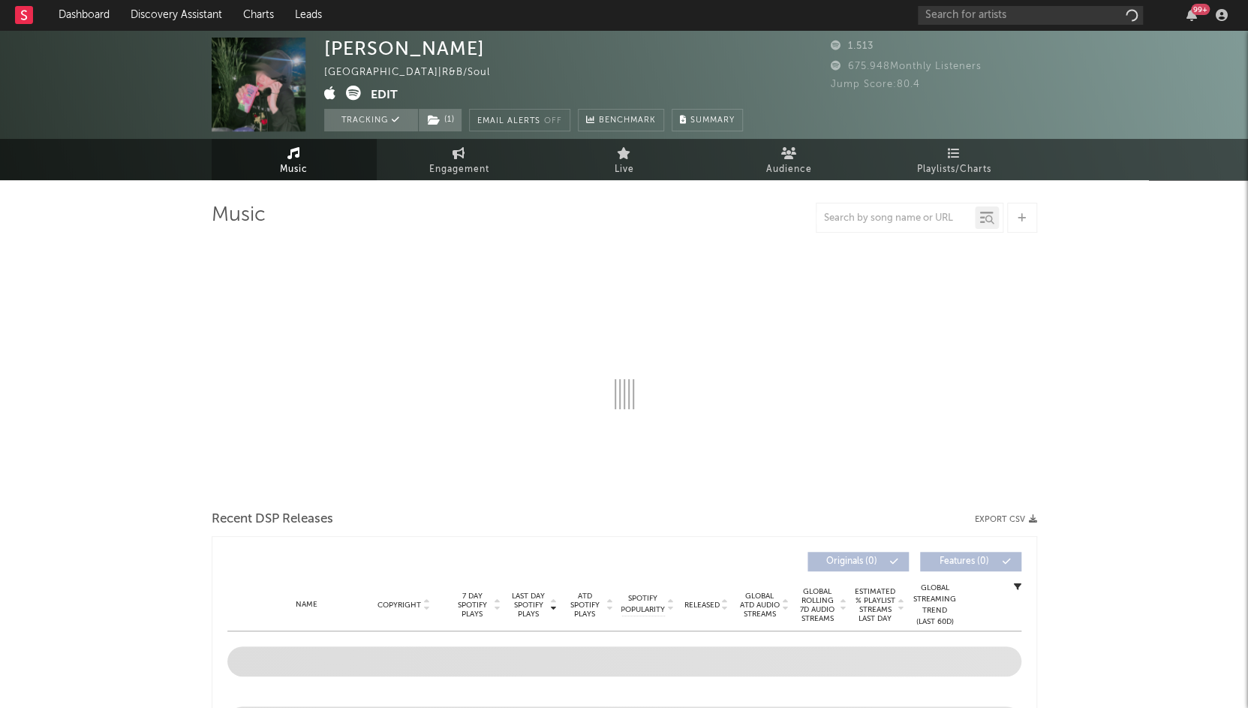
select select "6m"
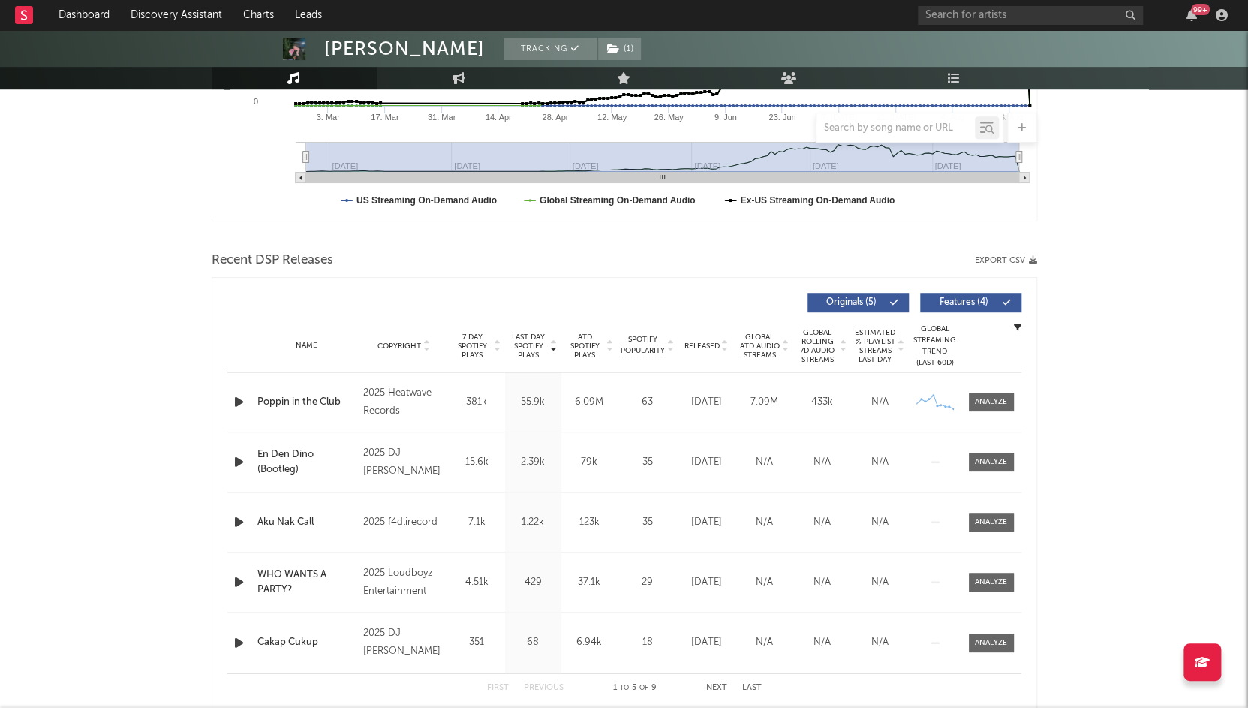
scroll to position [386, 0]
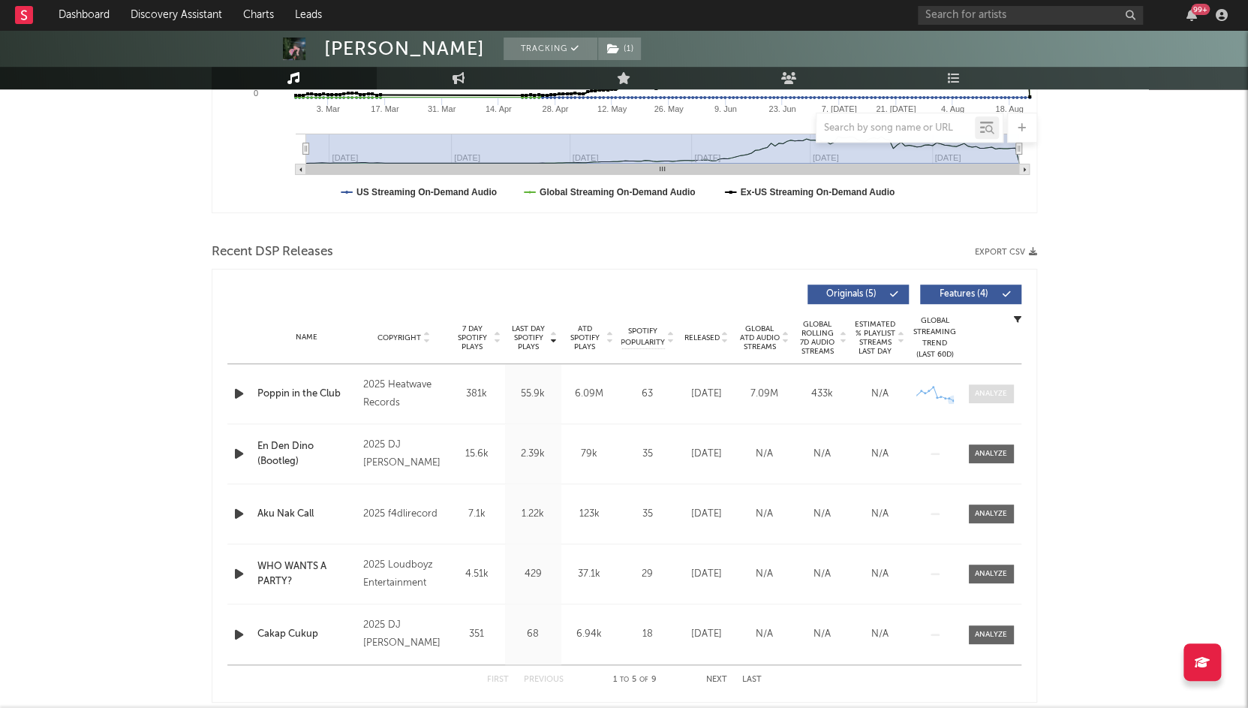
click at [992, 388] on div at bounding box center [991, 393] width 32 height 11
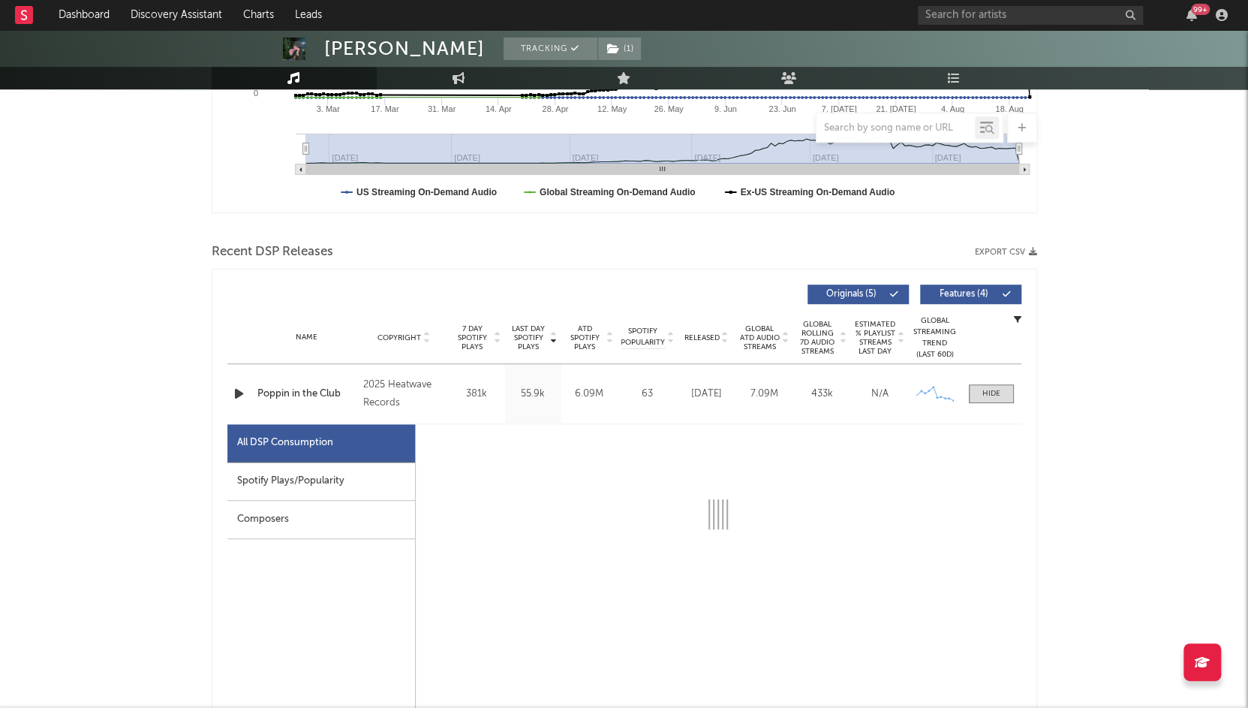
click at [320, 476] on div "Spotify Plays/Popularity" at bounding box center [321, 481] width 188 height 38
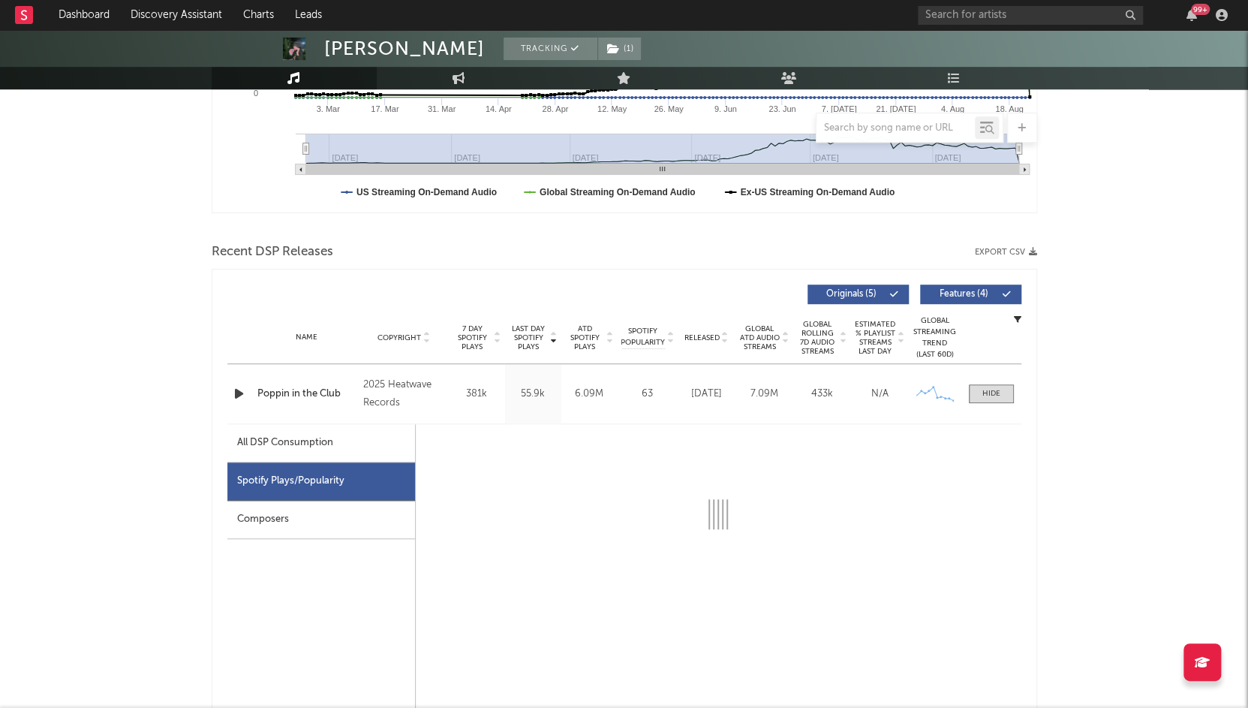
select select "1w"
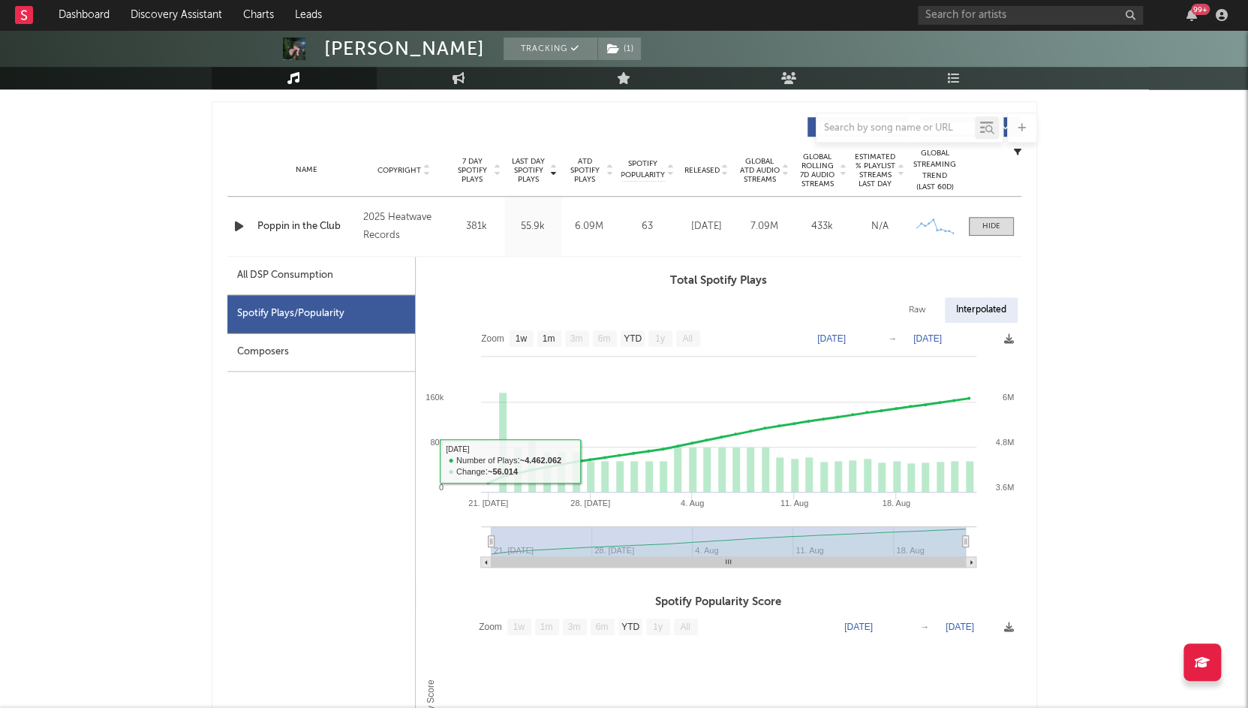
scroll to position [601, 0]
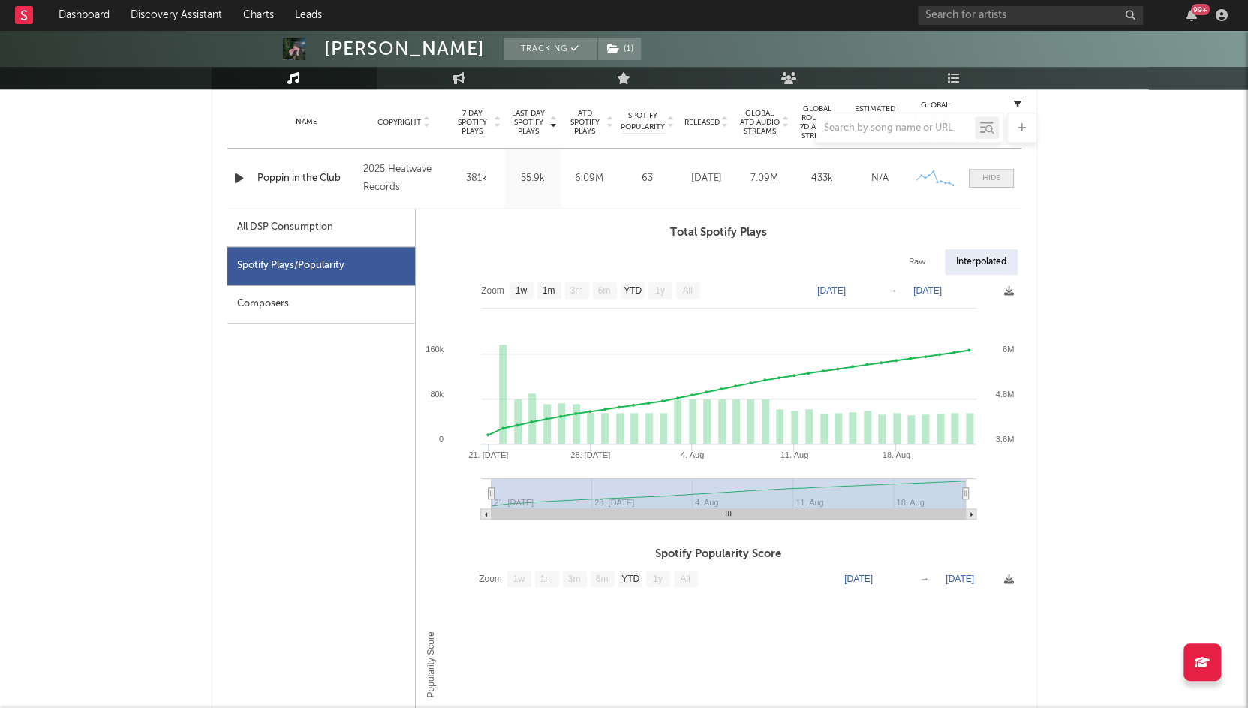
click at [982, 176] on div at bounding box center [991, 178] width 18 height 11
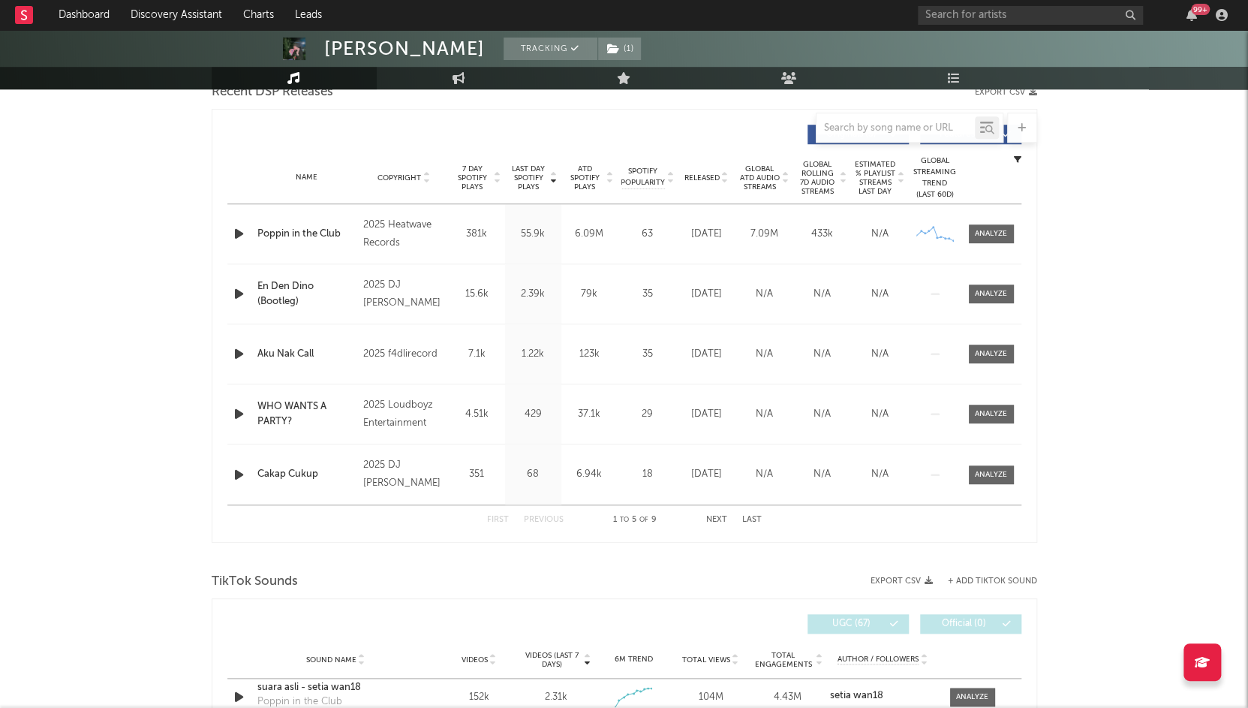
scroll to position [545, 0]
click at [523, 165] on span "Last Day Spotify Plays" at bounding box center [529, 177] width 40 height 27
click at [1008, 224] on span at bounding box center [991, 233] width 45 height 19
select select "1w"
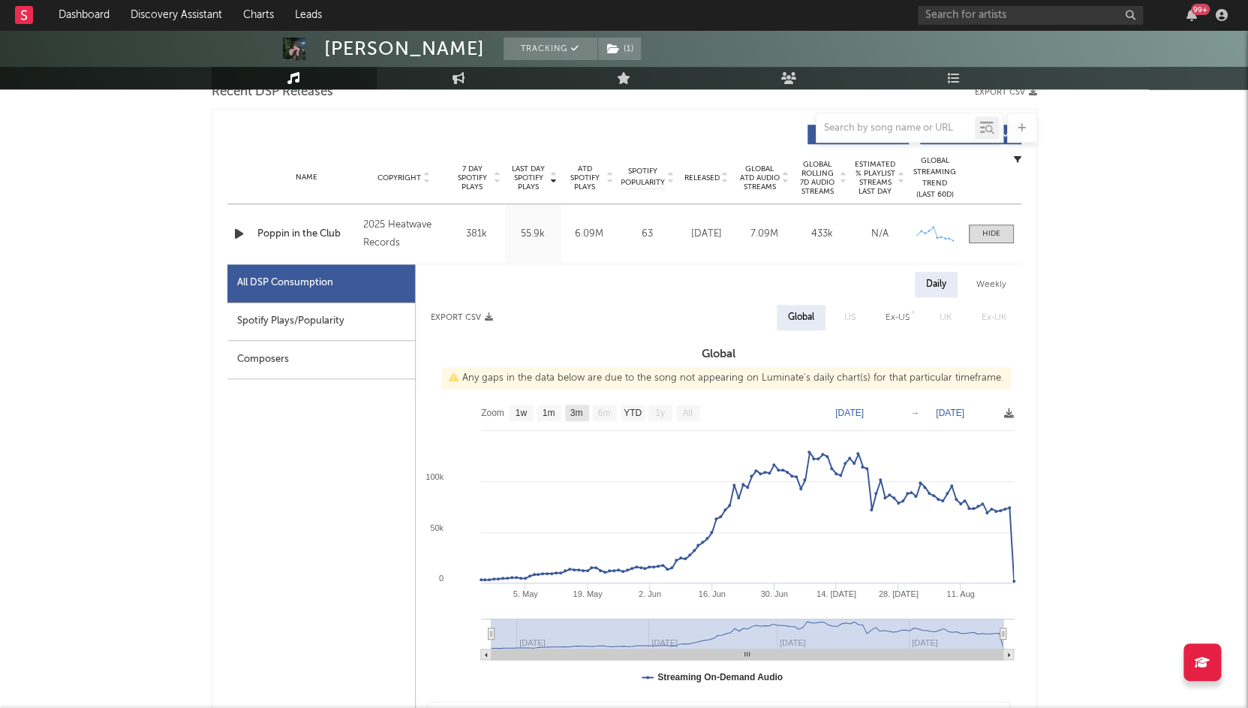
click at [576, 410] on text "3m" at bounding box center [575, 412] width 13 height 11
select select "3m"
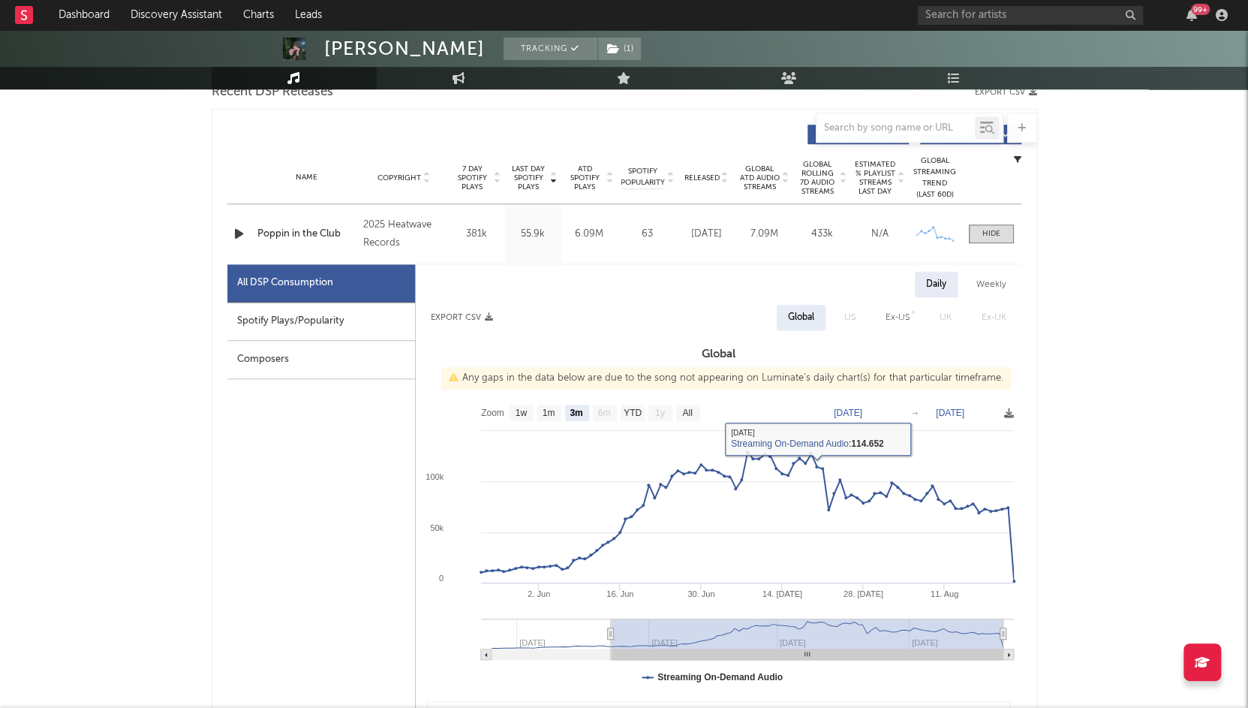
click at [428, 332] on div "Daily Weekly Export CSV Global US Ex-US UK Ex-UK Global Any gaps in the data be…" at bounding box center [718, 534] width 605 height 524
click at [345, 328] on div "Spotify Plays/Popularity" at bounding box center [321, 321] width 188 height 38
select select "1w"
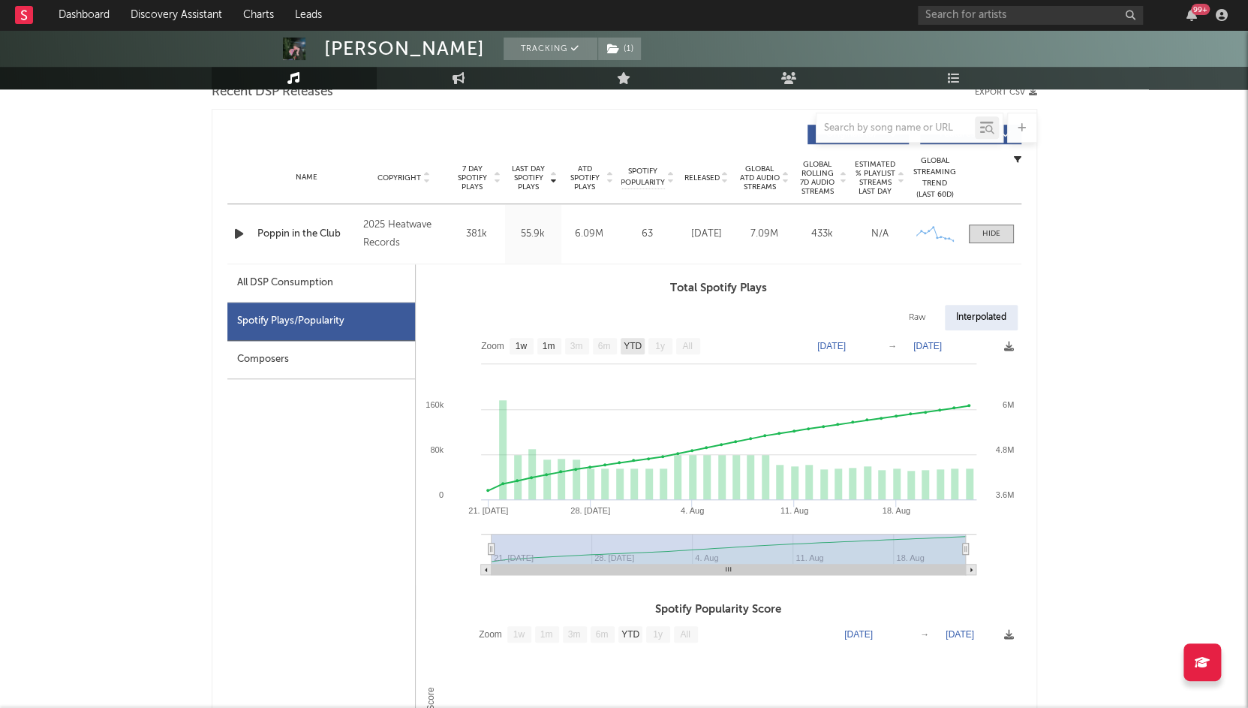
click at [634, 344] on text "YTD" at bounding box center [632, 346] width 18 height 11
click at [545, 342] on text "1m" at bounding box center [548, 346] width 13 height 11
select select "1m"
type input "2025-07-23"
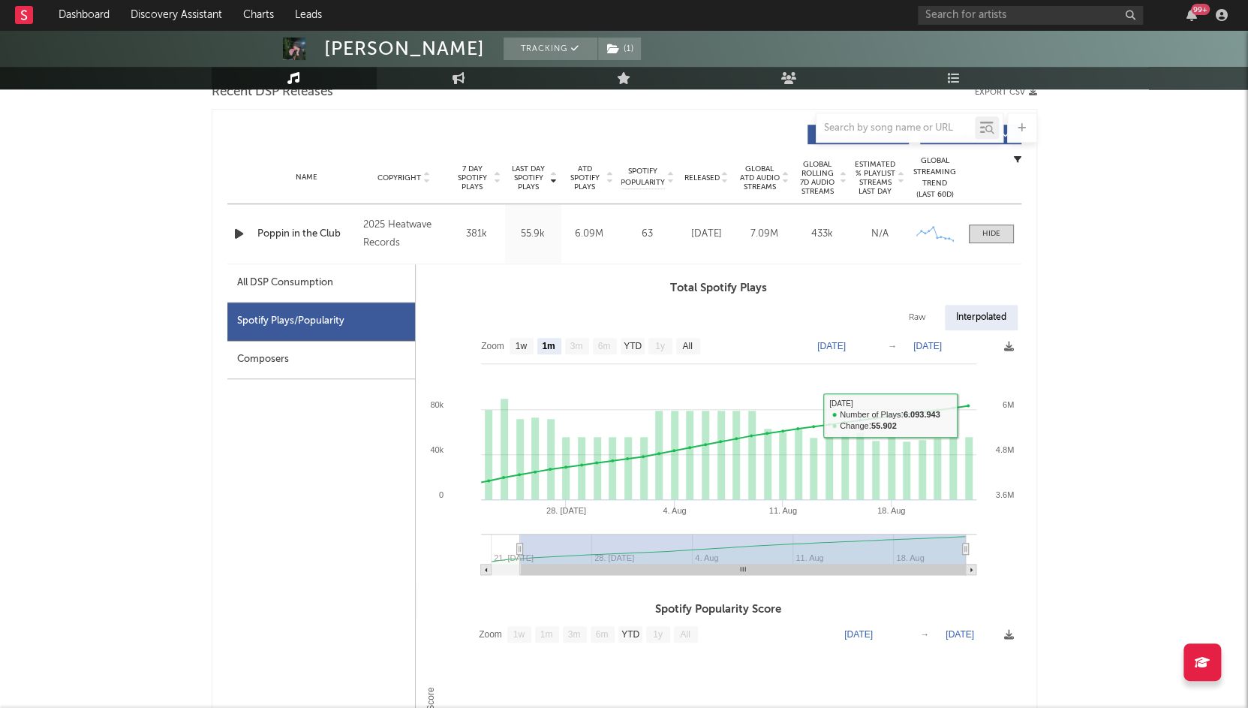
click at [990, 250] on div "Name Poppin in the Club Copyright 2025 Heatwave Records Label Heatwave Records …" at bounding box center [624, 233] width 794 height 59
click at [991, 239] on span at bounding box center [991, 233] width 45 height 19
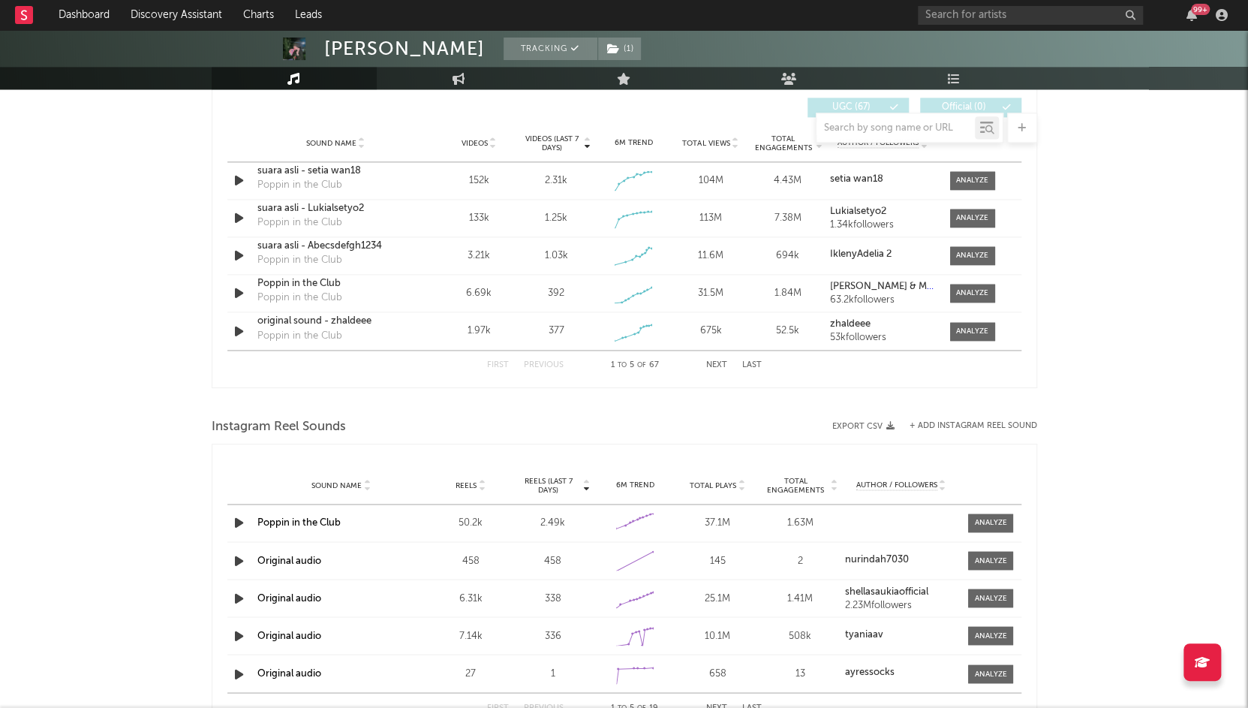
scroll to position [1098, 0]
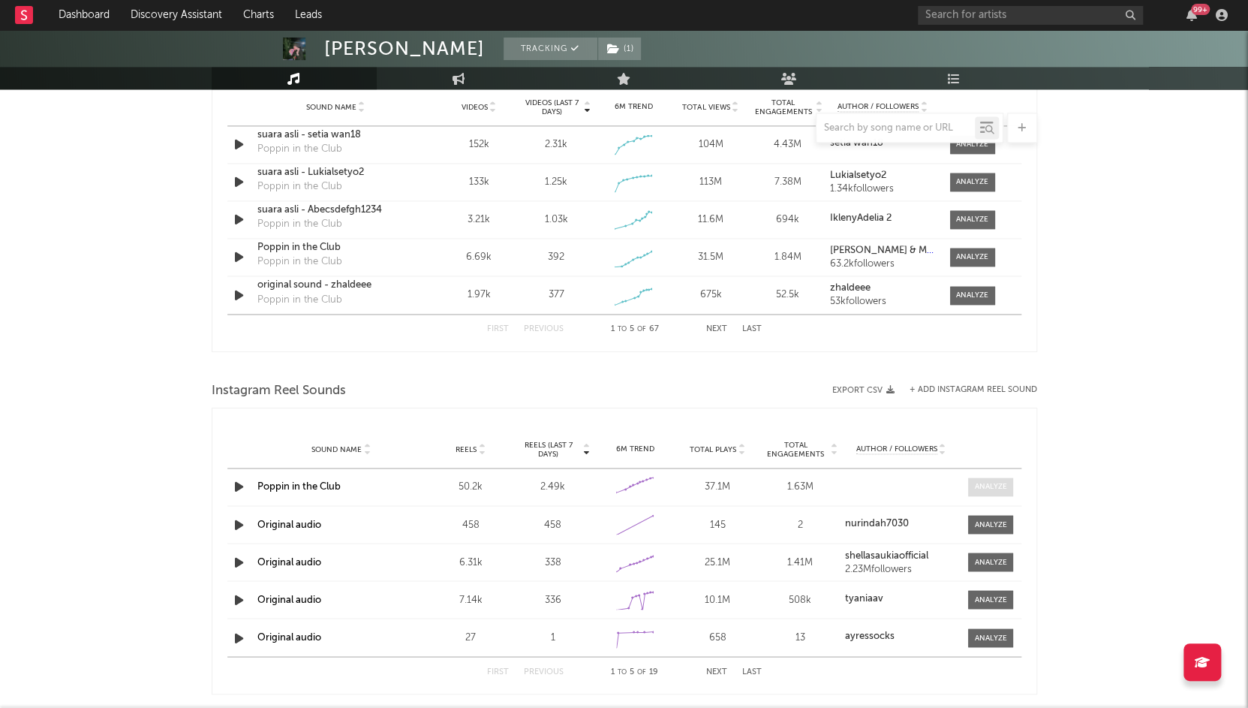
click at [982, 483] on div at bounding box center [991, 486] width 32 height 11
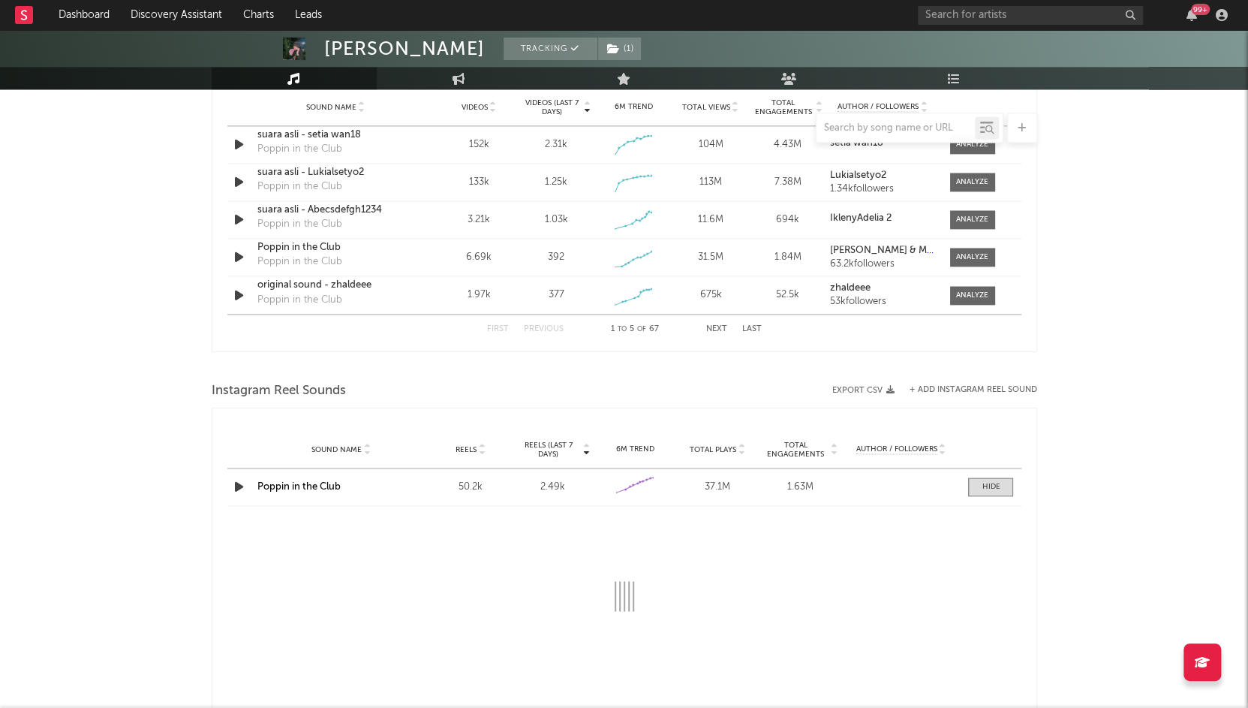
select select "1w"
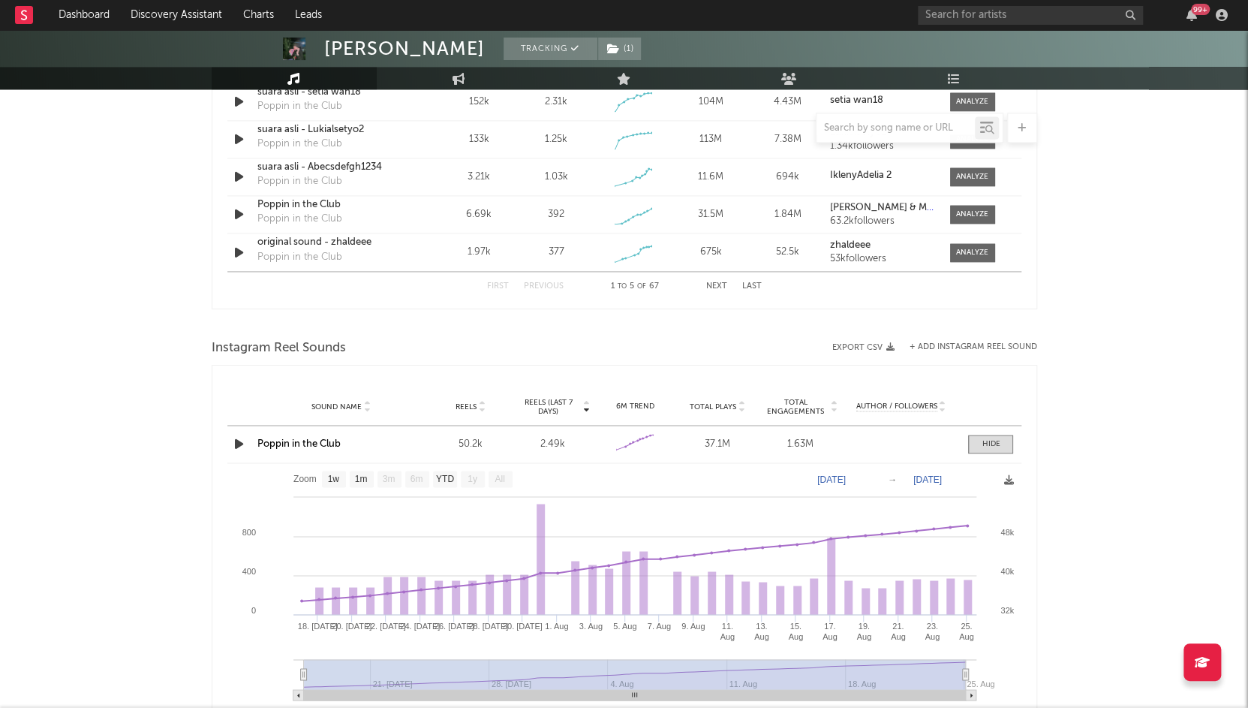
scroll to position [974, 0]
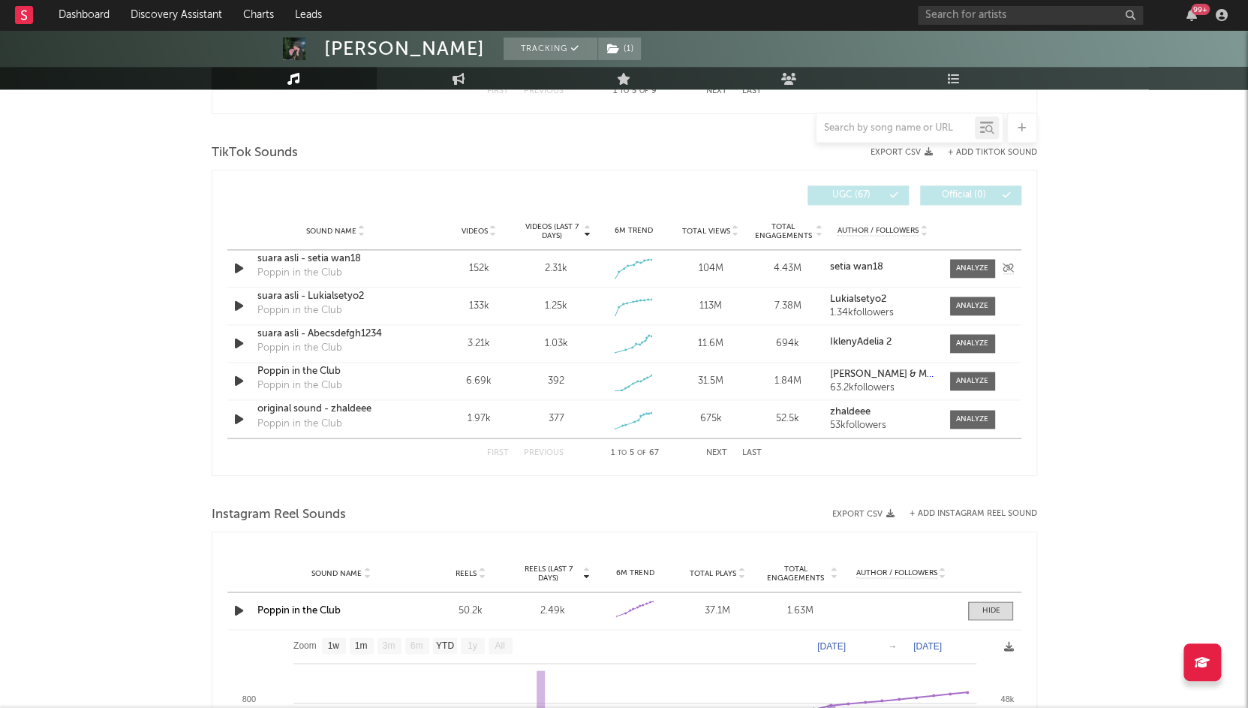
click at [980, 254] on div "Sound Name suara asli - setia wan18 Poppin in the Club Videos 152k Videos (last…" at bounding box center [624, 268] width 794 height 37
click at [966, 263] on div at bounding box center [972, 268] width 32 height 11
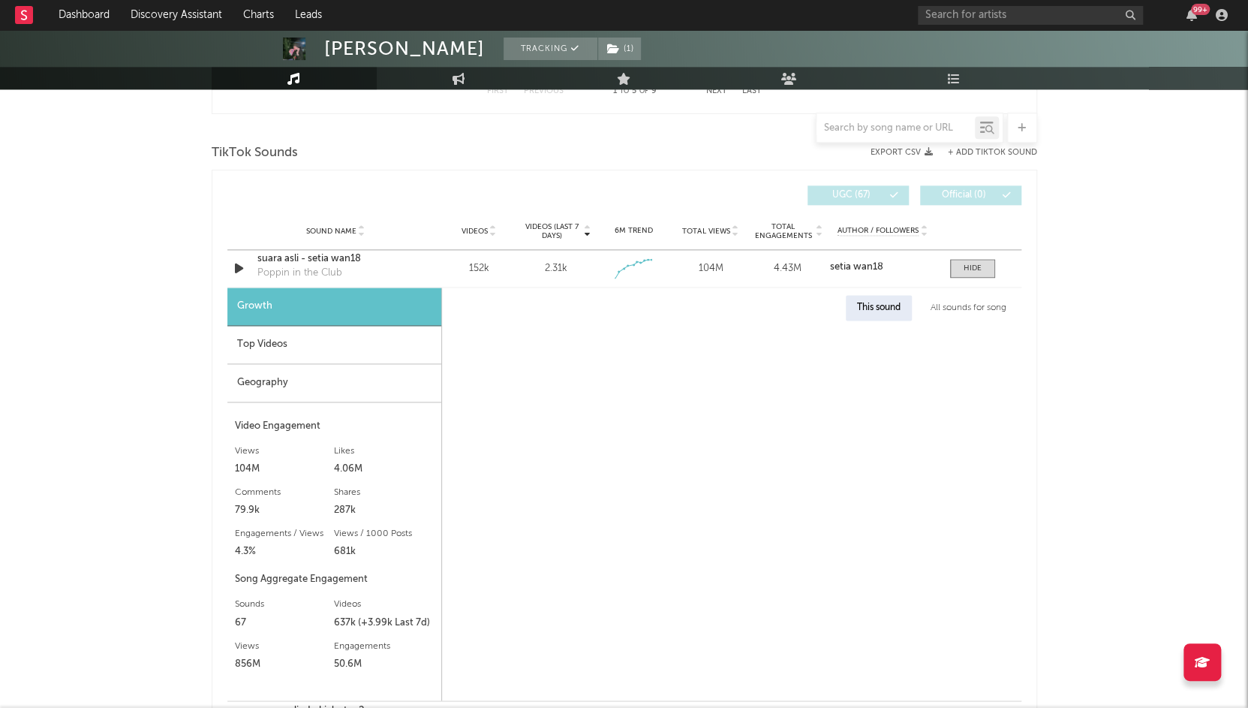
click at [252, 341] on div "Top Videos" at bounding box center [334, 345] width 214 height 38
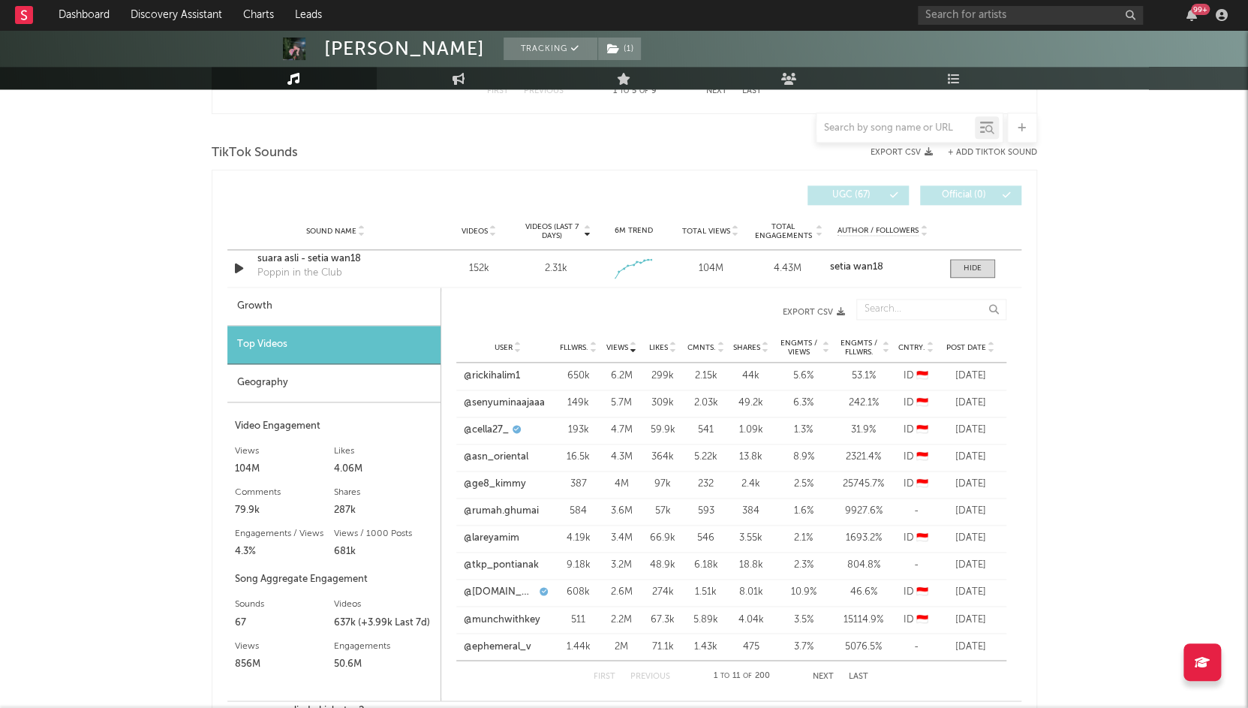
click at [940, 337] on div "User Fllwrs. Views Likes Cmnts. Shares Engmts / Views Engmts / Fllwrs. Cntry. P…" at bounding box center [731, 347] width 550 height 30
click at [957, 338] on div "User Fllwrs. Views Likes Cmnts. Shares Engmts / Views Engmts / Fllwrs. Cntry. P…" at bounding box center [731, 347] width 550 height 30
click at [959, 343] on span "Post Date" at bounding box center [966, 347] width 40 height 9
drag, startPoint x: 959, startPoint y: 343, endPoint x: 1056, endPoint y: 337, distance: 97.7
click at [1056, 337] on div "Adnan Gufrona Tracking ( 1 ) Indonesia | R&B/Soul Edit Tracking ( 1 ) Email Ale…" at bounding box center [624, 501] width 1248 height 2891
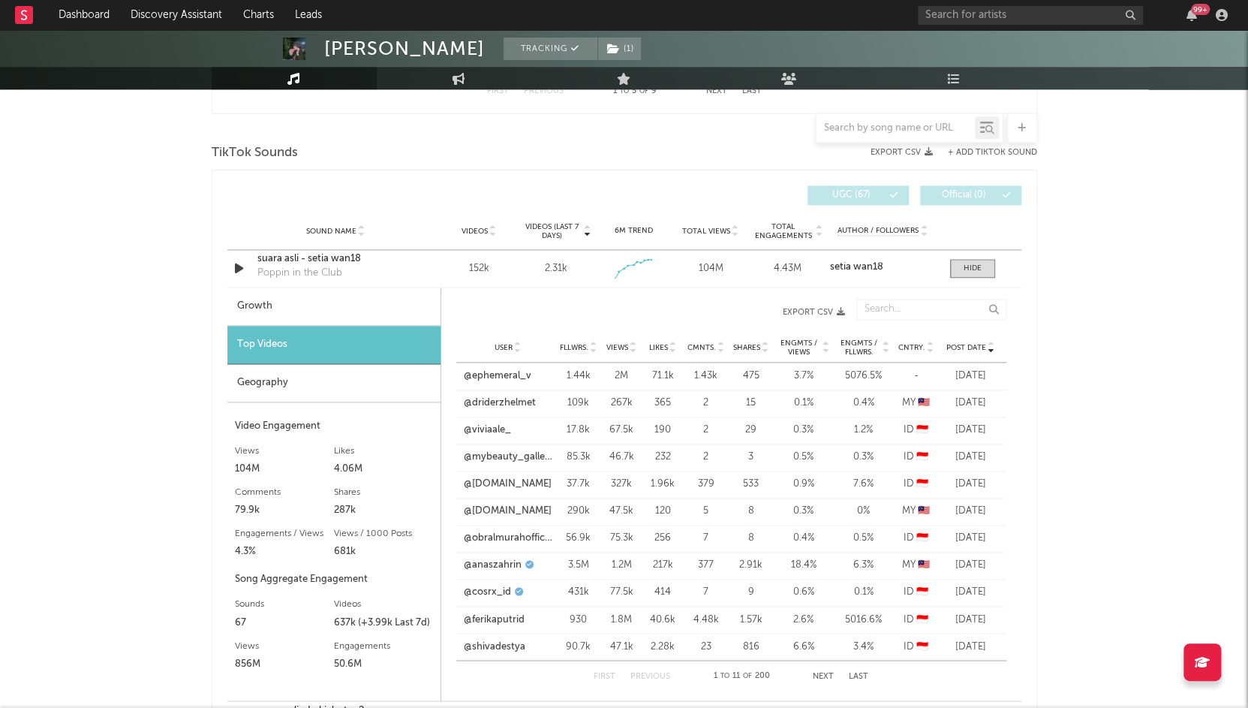
click at [615, 344] on span "Views" at bounding box center [617, 347] width 22 height 9
click at [492, 374] on link "@rickihalim1" at bounding box center [492, 375] width 56 height 15
drag, startPoint x: 505, startPoint y: 398, endPoint x: 497, endPoint y: 423, distance: 25.9
click at [504, 400] on link "@senyuminaajaaa" at bounding box center [504, 402] width 81 height 15
click at [497, 423] on link "@cella27_" at bounding box center [486, 429] width 45 height 15
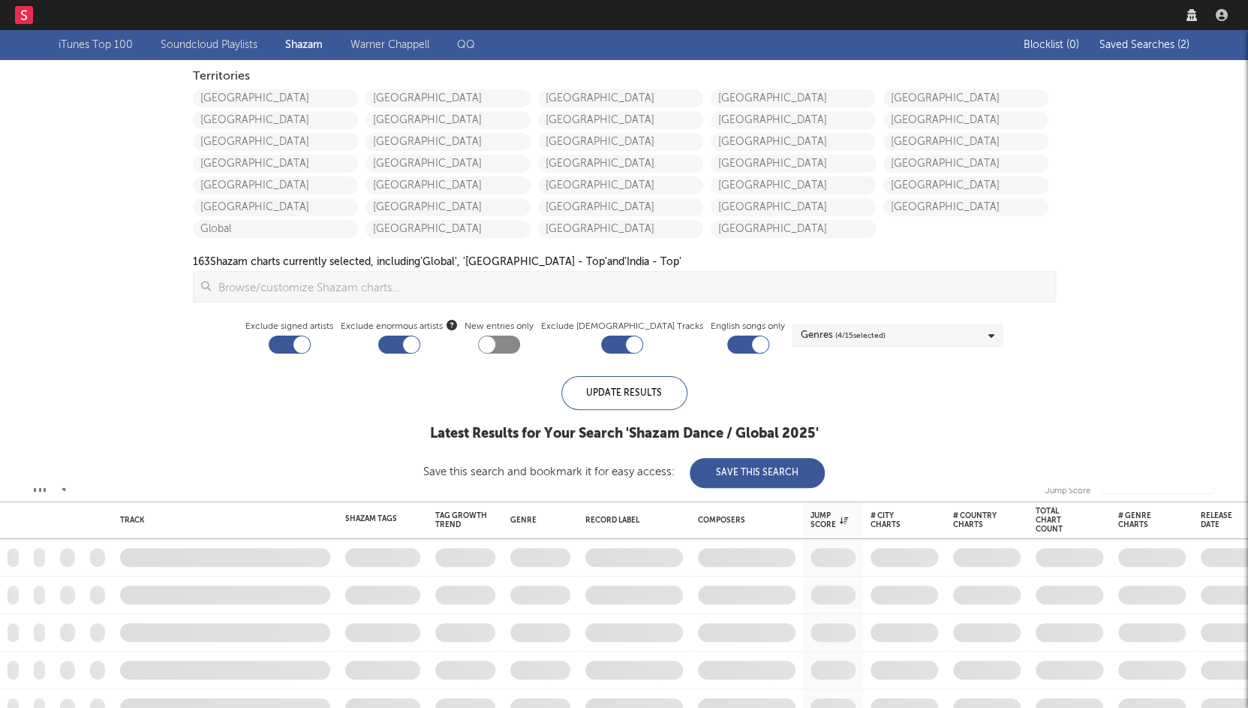
checkbox input "true"
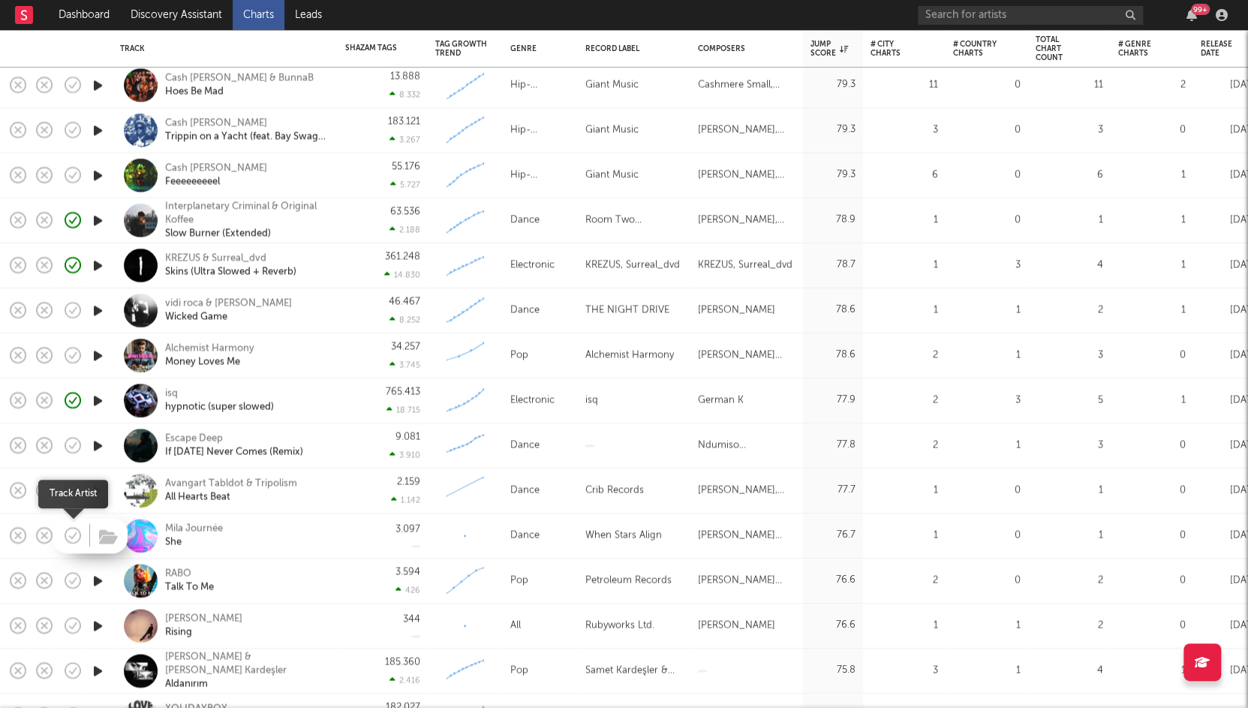
click at [77, 535] on icon "button" at bounding box center [72, 534] width 21 height 21
click at [188, 527] on div "Mila Journée" at bounding box center [194, 528] width 58 height 14
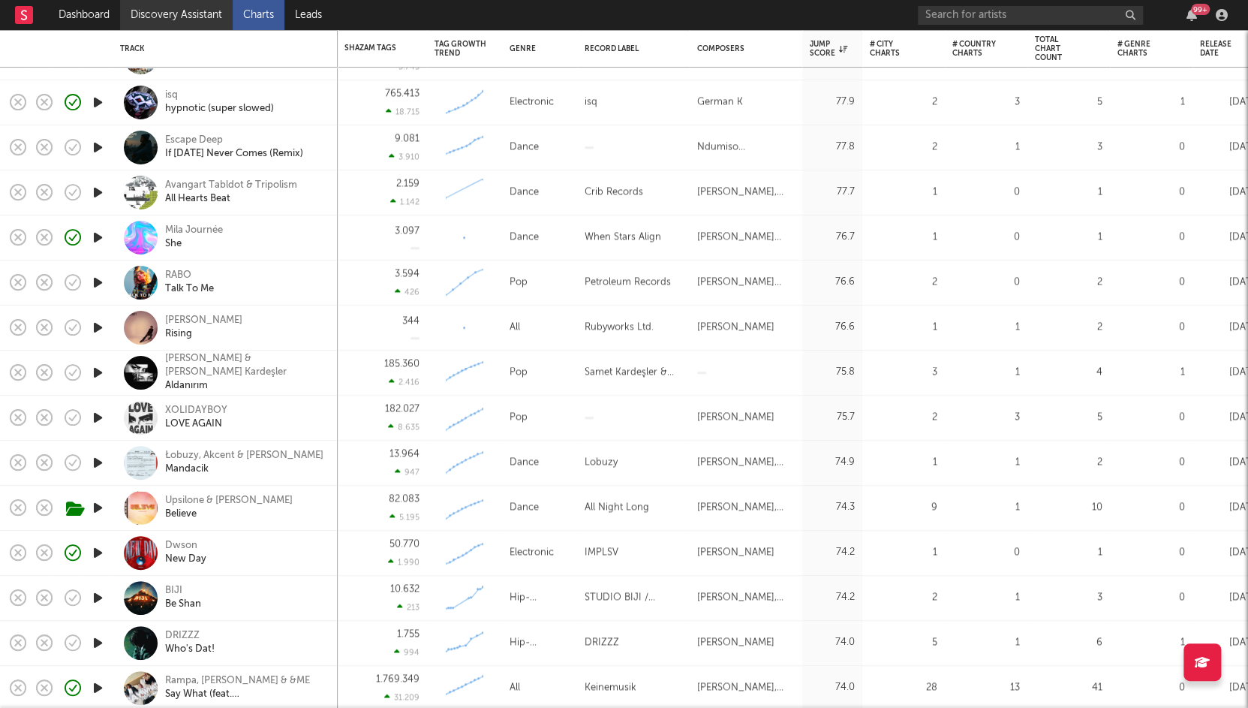
click at [185, 13] on link "Discovery Assistant" at bounding box center [176, 15] width 113 height 30
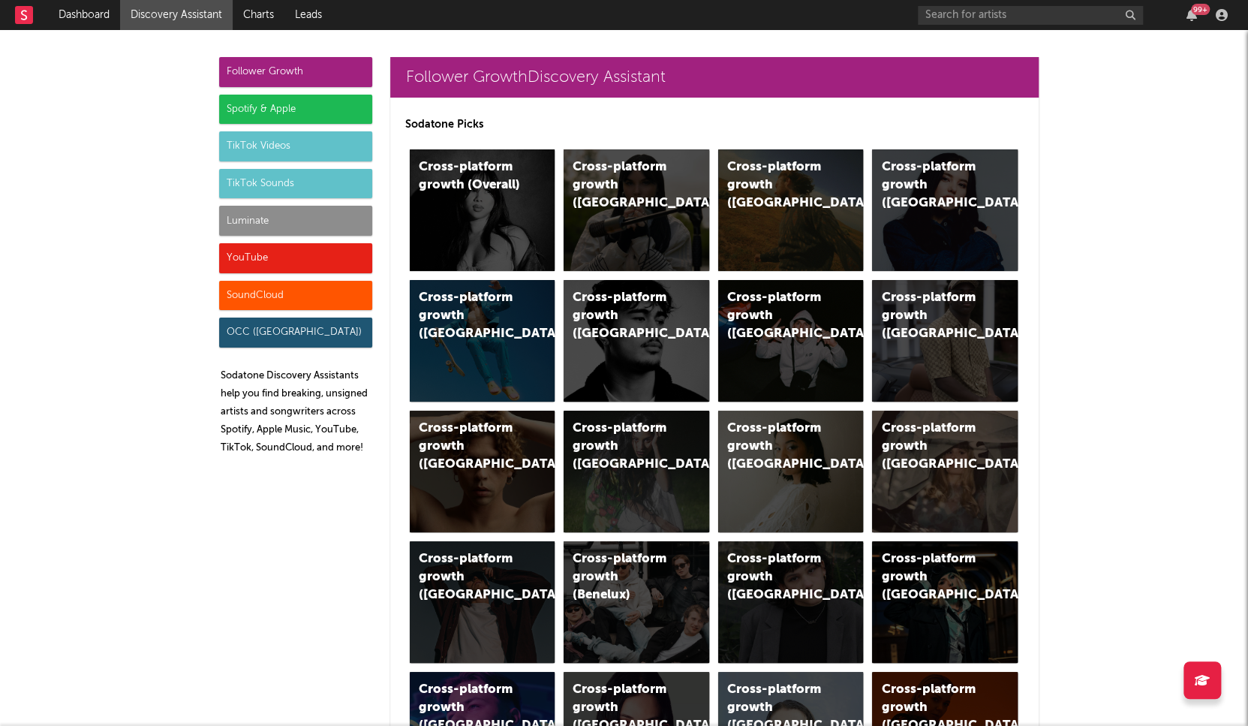
click at [259, 185] on div "TikTok Sounds" at bounding box center [295, 184] width 153 height 30
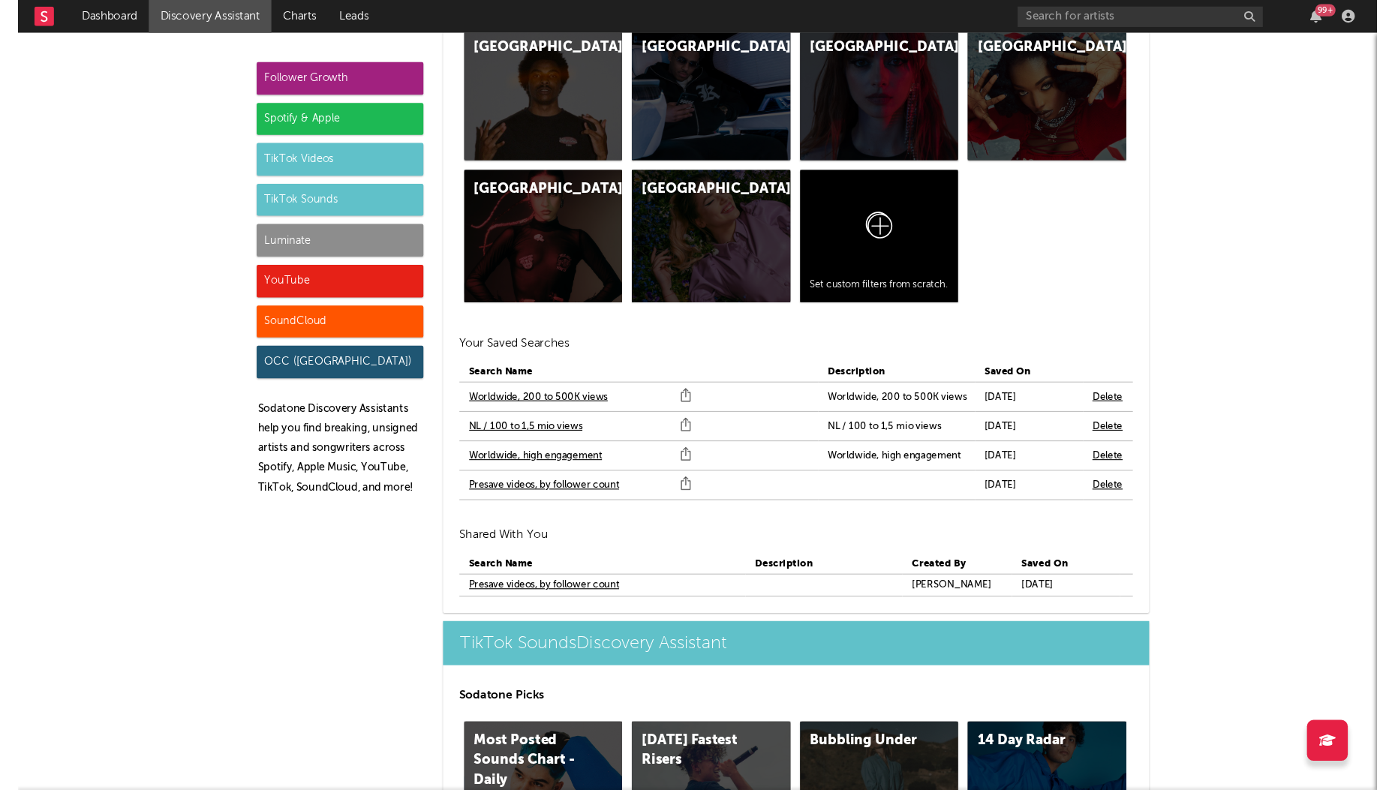
scroll to position [5686, 0]
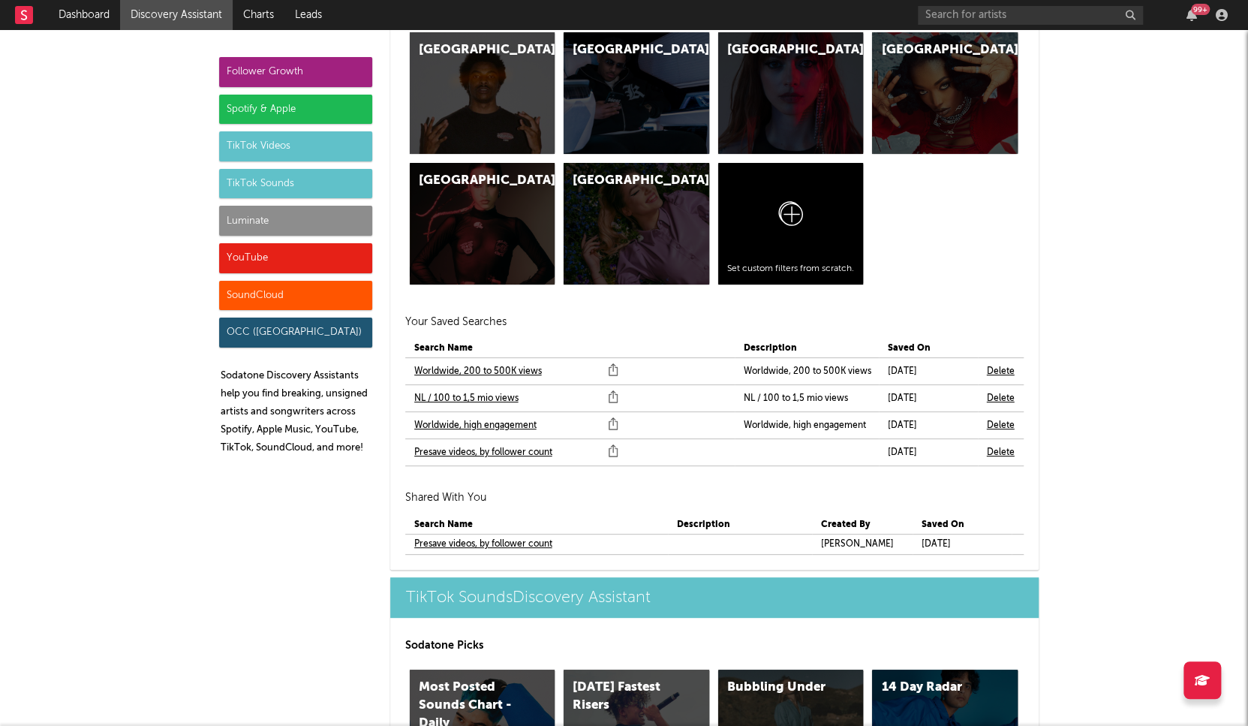
click at [524, 535] on link "Presave videos, by follower count" at bounding box center [483, 544] width 138 height 18
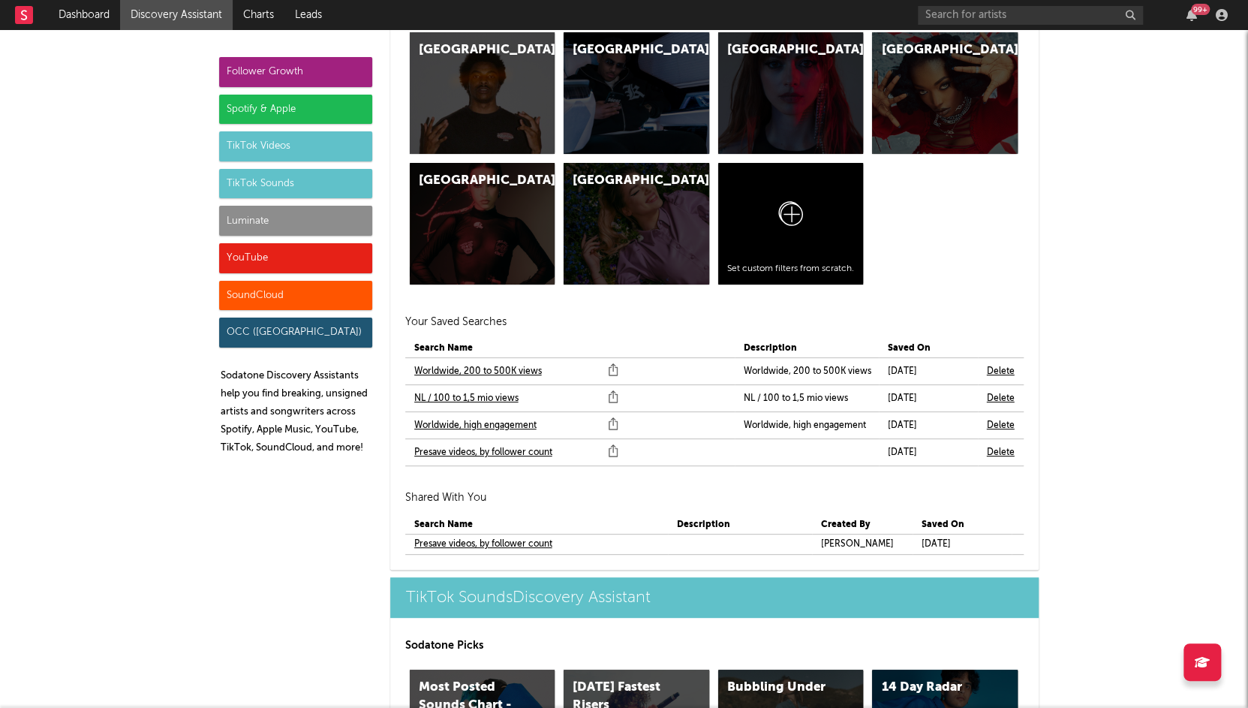
click at [500, 389] on link "NL / 100 to 1,5 mio views" at bounding box center [466, 398] width 104 height 18
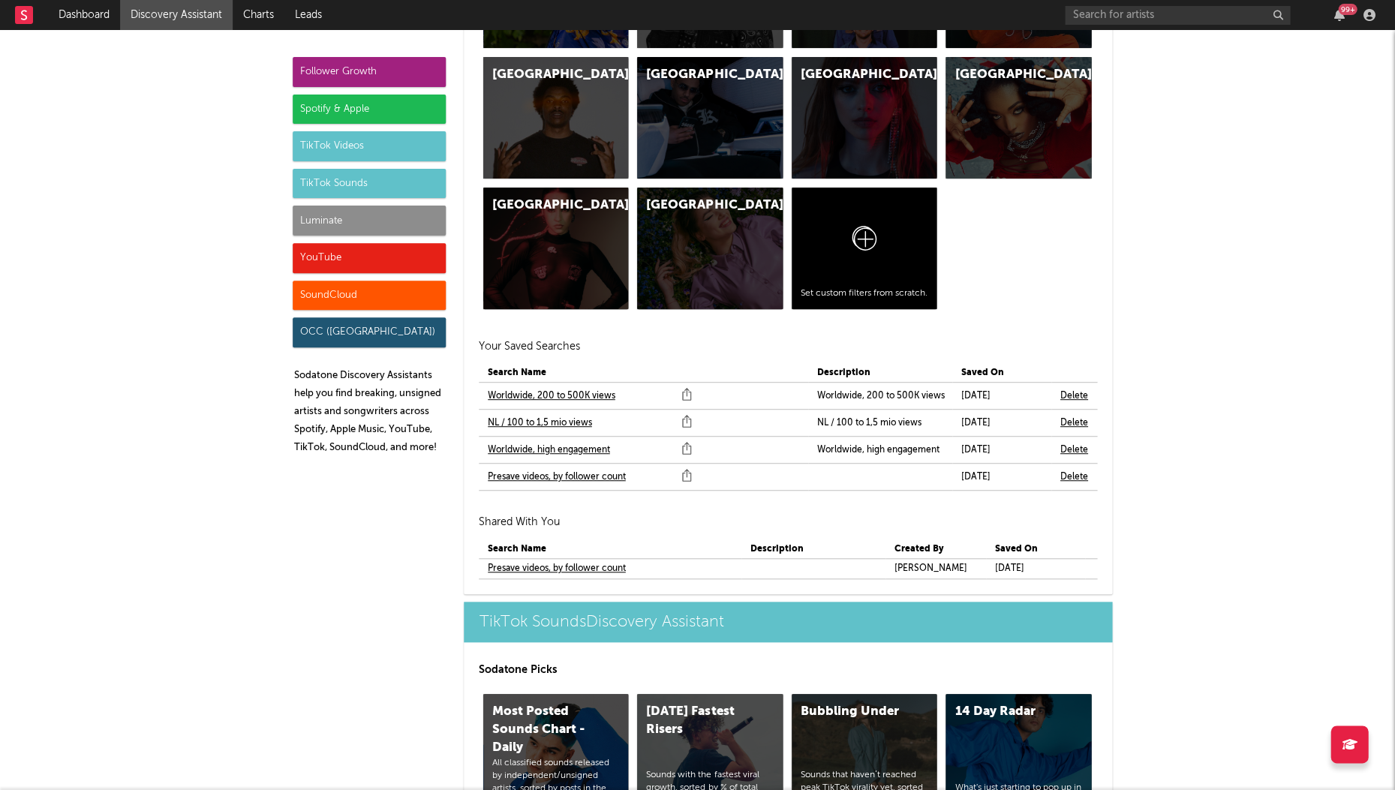
click at [358, 221] on div "Luminate" at bounding box center [369, 221] width 153 height 30
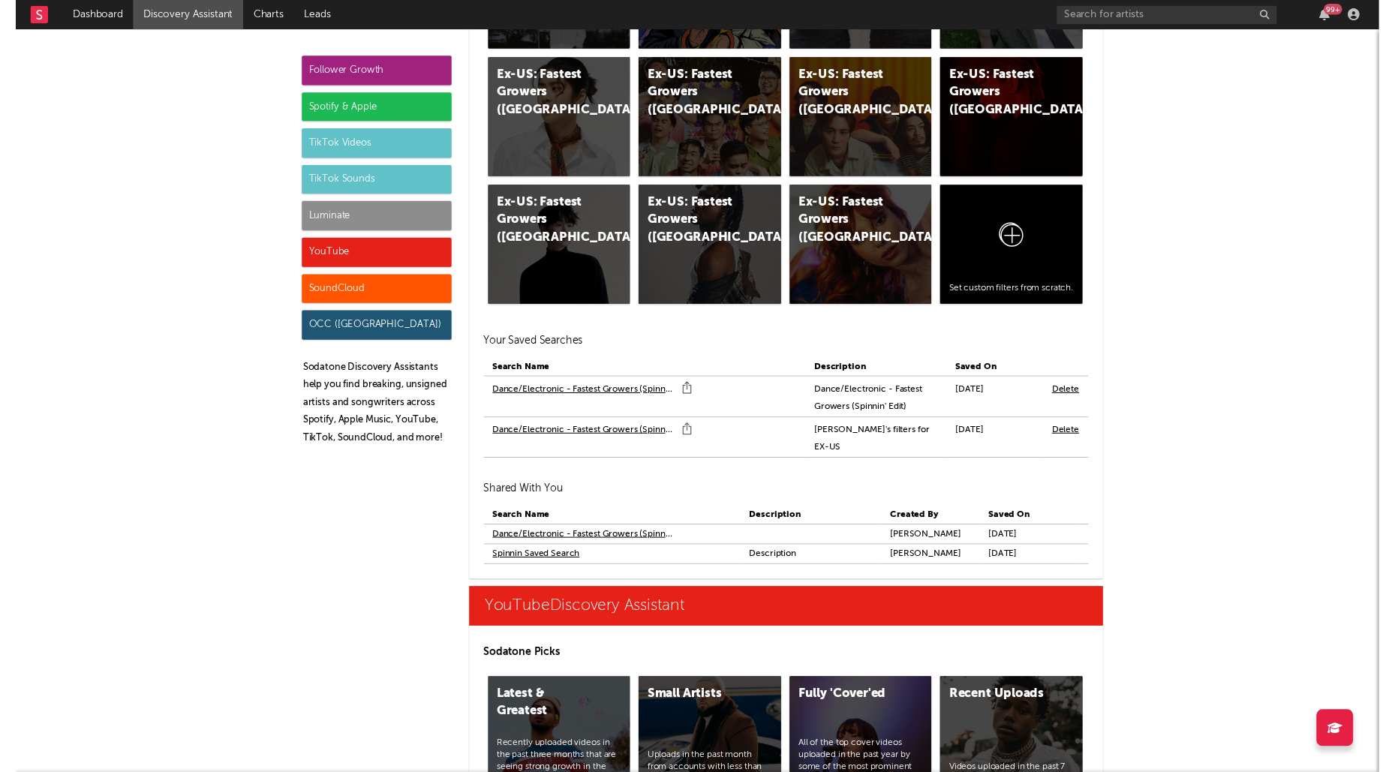
scroll to position [9442, 0]
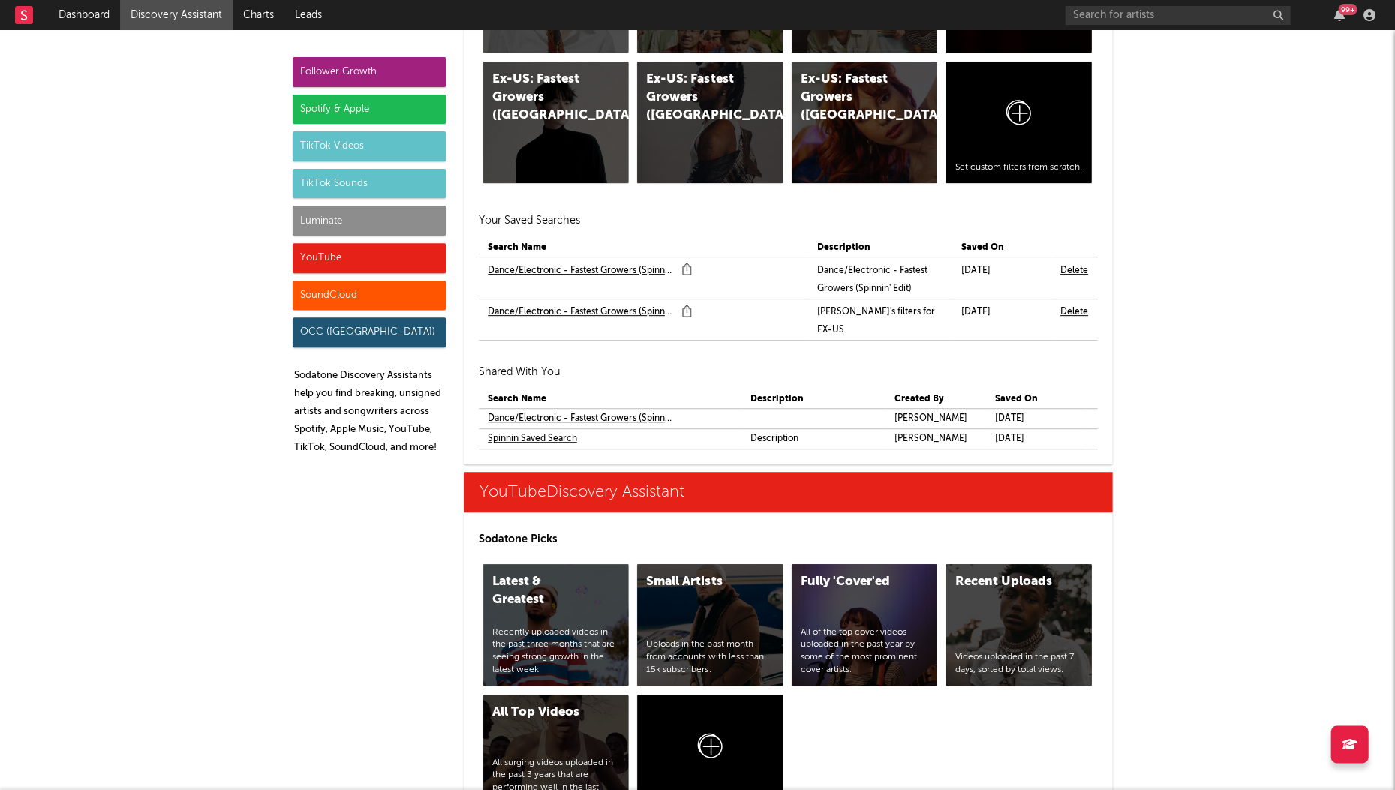
click at [608, 262] on link "Dance/Electronic - Fastest Growers (Spinnin' Edit)" at bounding box center [581, 271] width 186 height 18
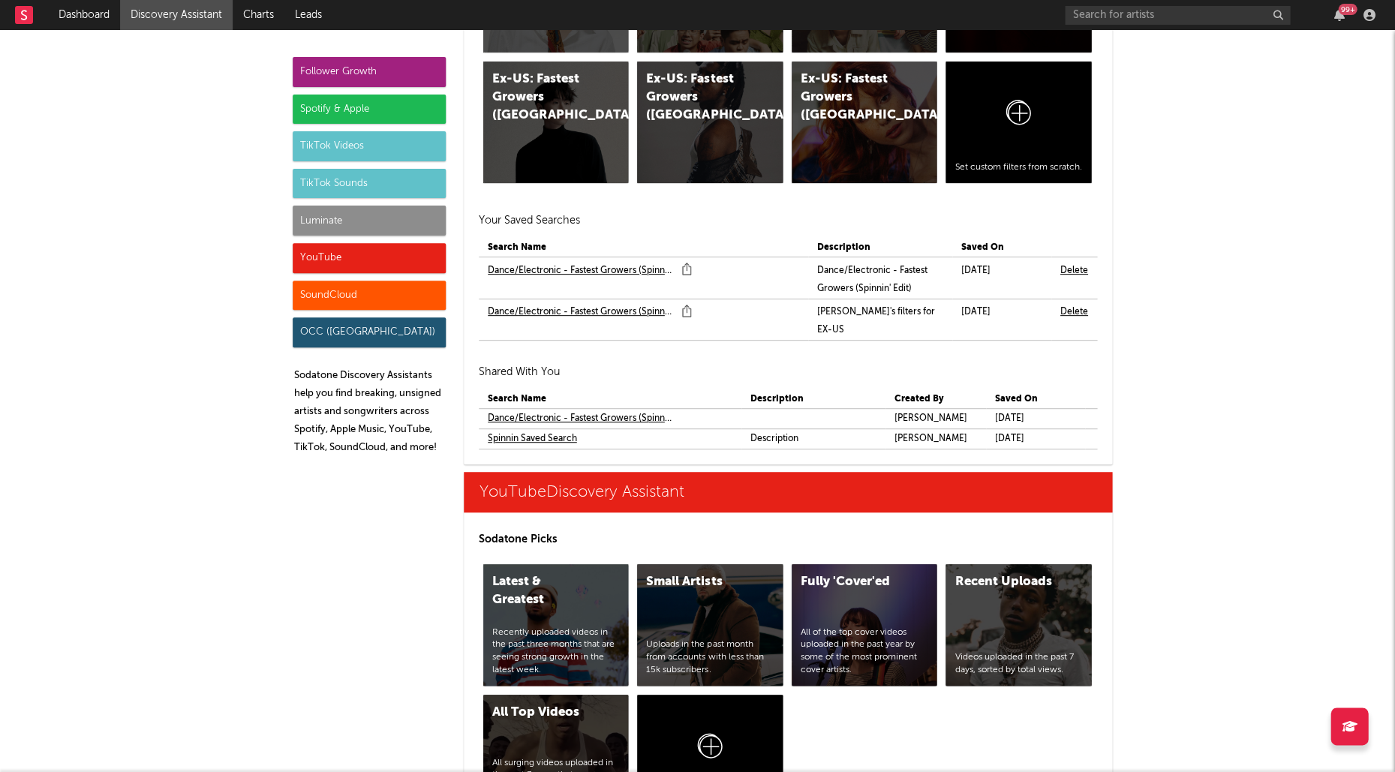
click at [611, 303] on link "Dance/Electronic - Fastest Growers (Spinnin' Edit)" at bounding box center [581, 312] width 186 height 18
click at [621, 410] on link "Dance/Electronic - Fastest Growers (Spinnin' Edit)" at bounding box center [581, 419] width 186 height 18
click at [399, 63] on div "Follower Growth" at bounding box center [369, 72] width 153 height 30
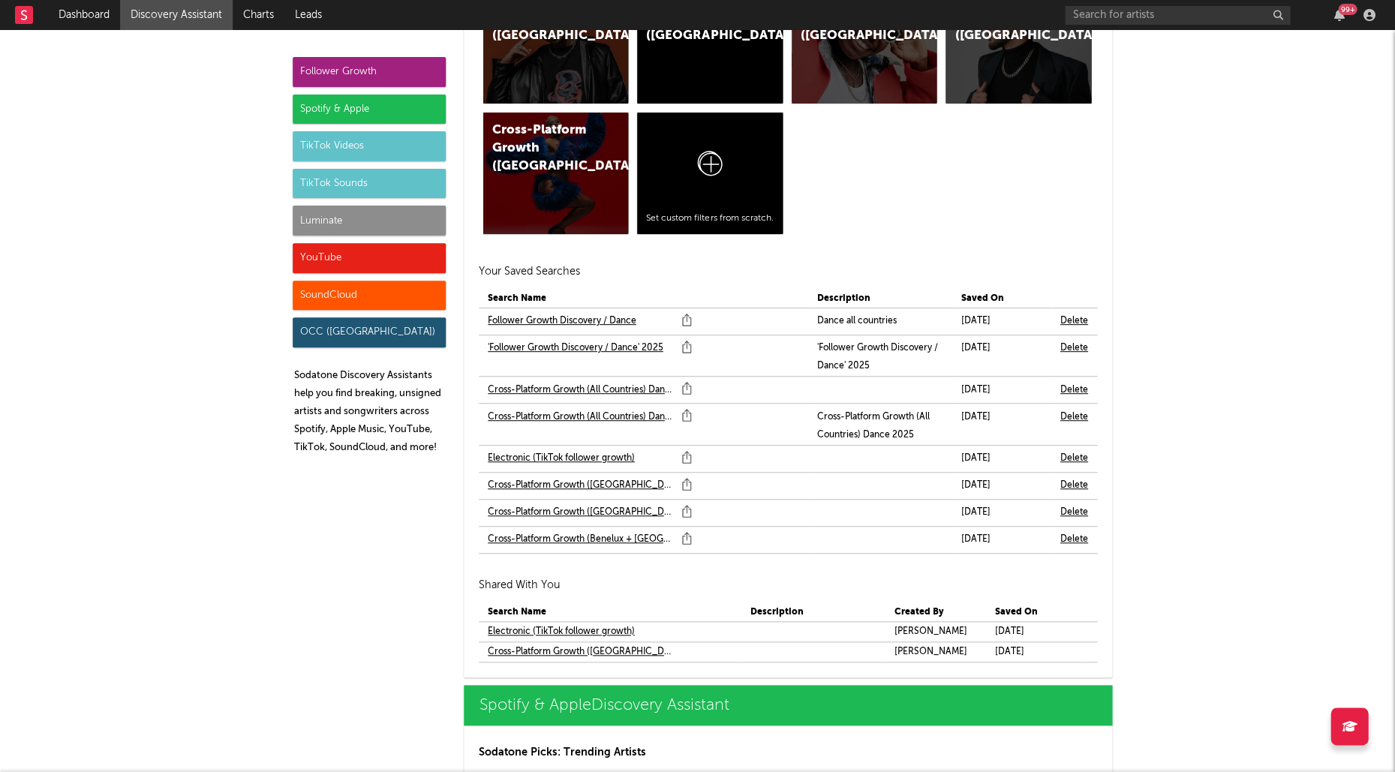
scroll to position [1269, 0]
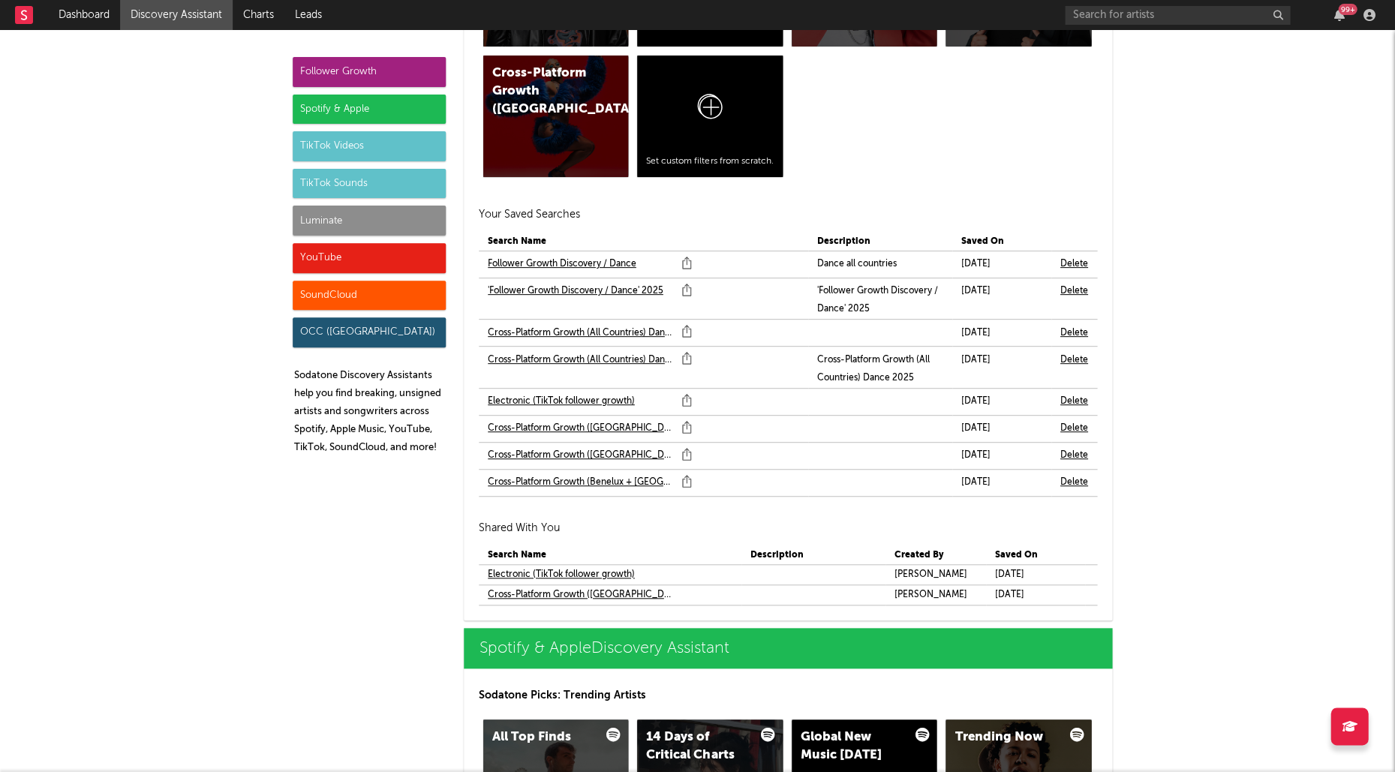
click at [551, 288] on link "'Follower Growth Discovery / Dance' 2025" at bounding box center [576, 291] width 176 height 18
click at [602, 356] on link "Cross-Platform Growth (All Countries) Dance 2025" at bounding box center [581, 360] width 186 height 18
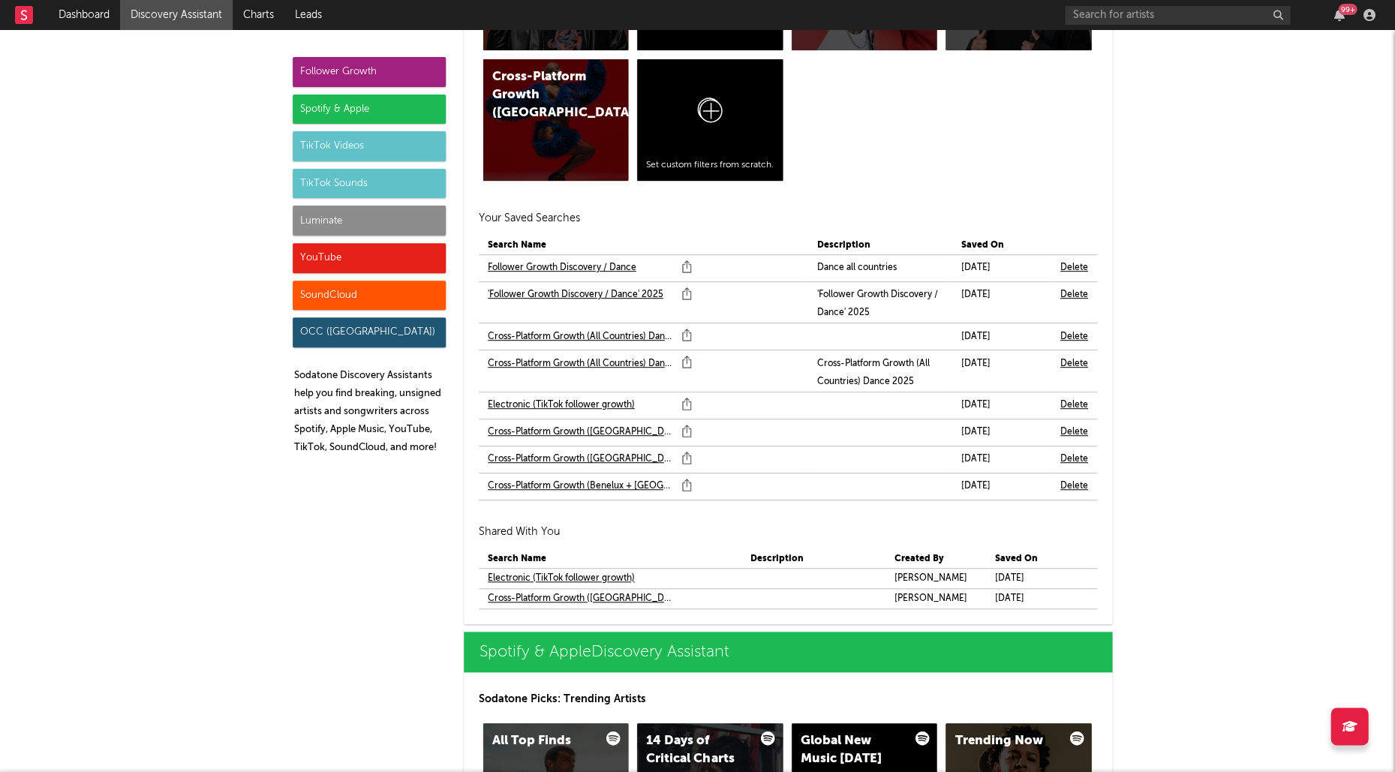
click at [619, 569] on link "Electronic (TikTok follower growth)" at bounding box center [561, 578] width 147 height 18
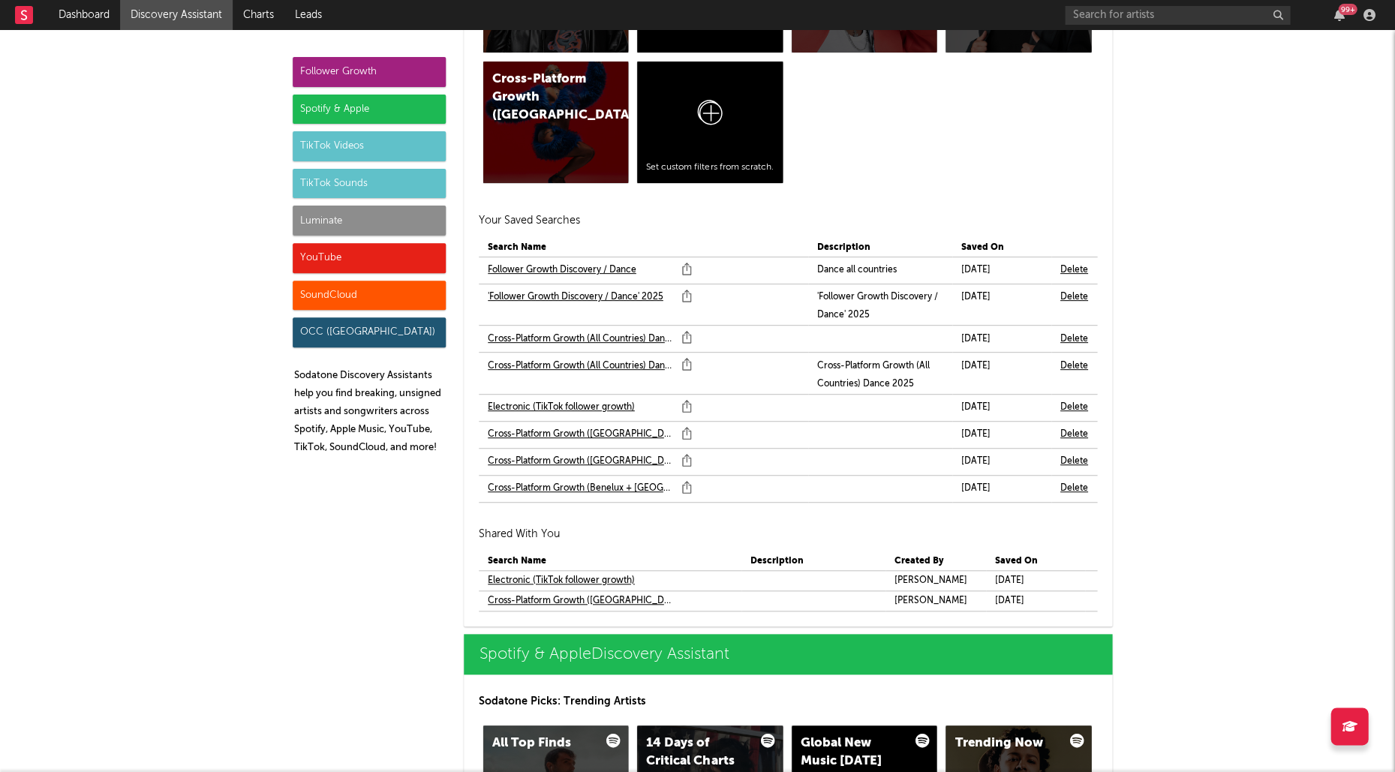
click at [624, 593] on link "Cross-Platform Growth ([GEOGRAPHIC_DATA] - Electronic)" at bounding box center [581, 601] width 186 height 18
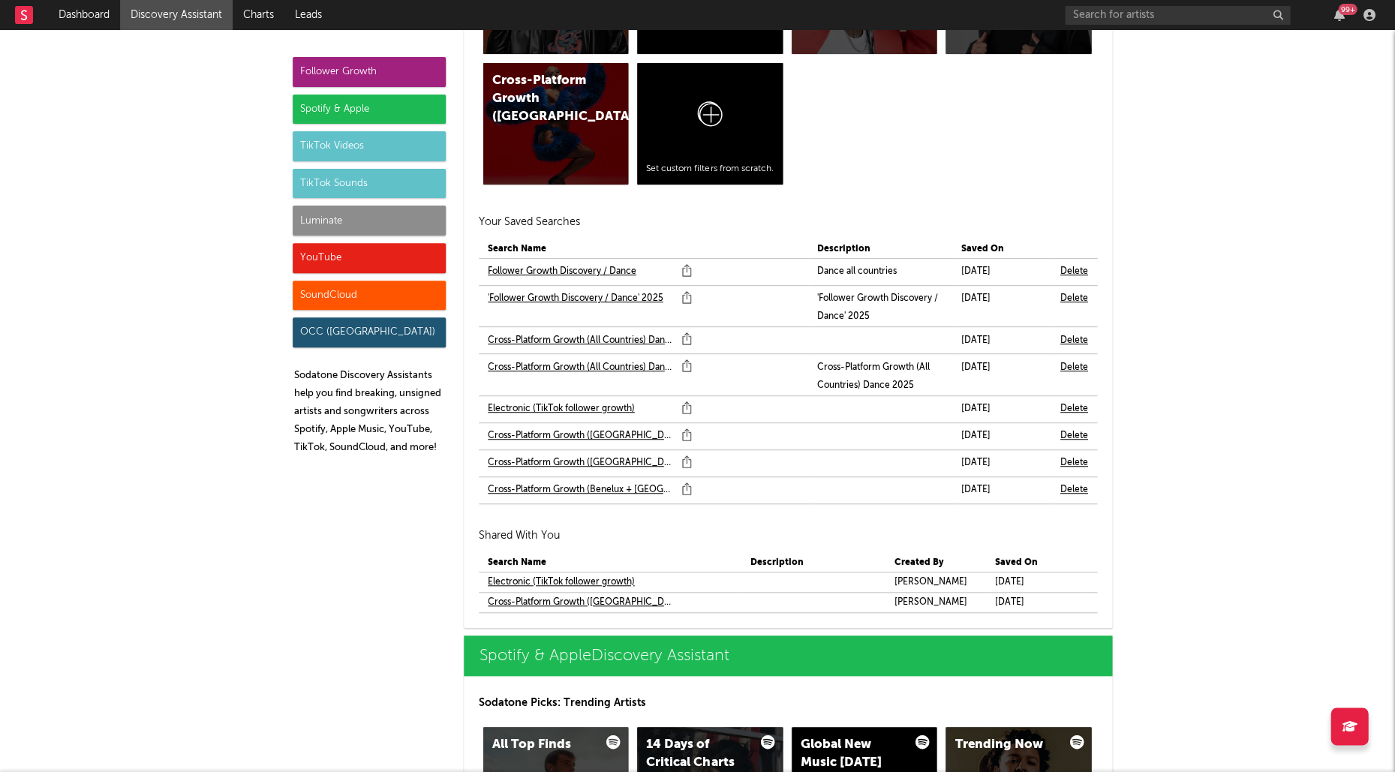
scroll to position [1267, 0]
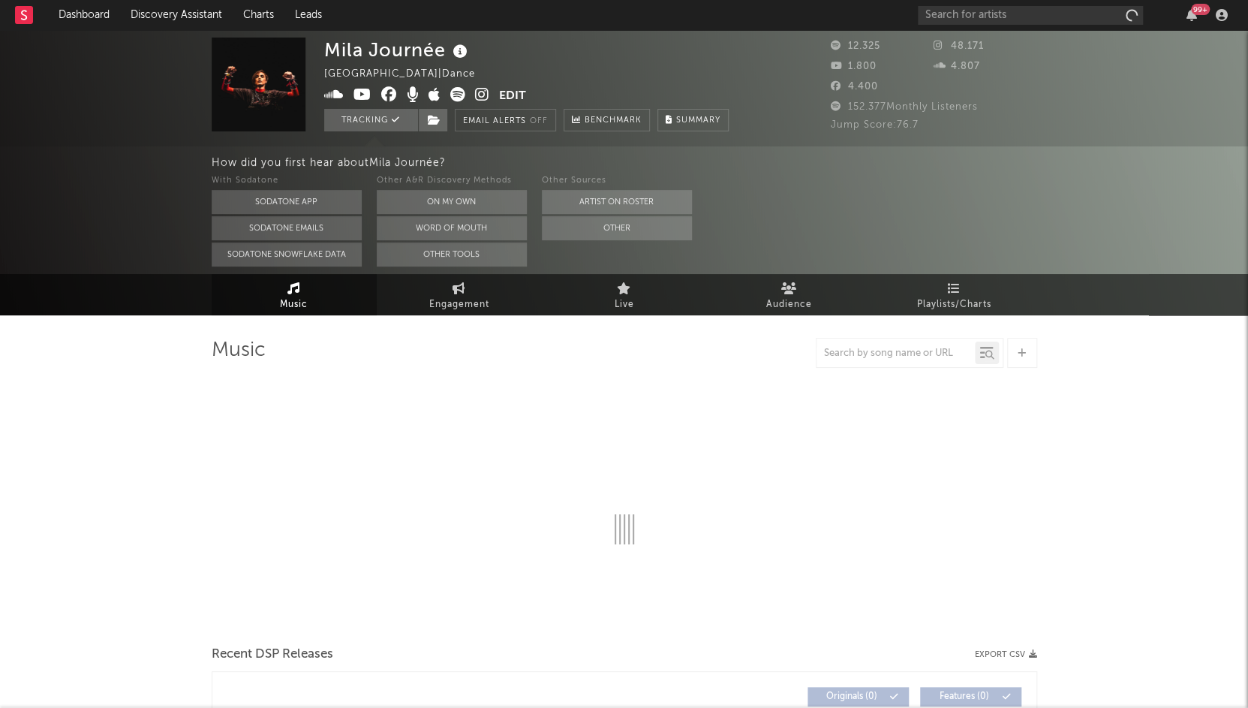
select select "6m"
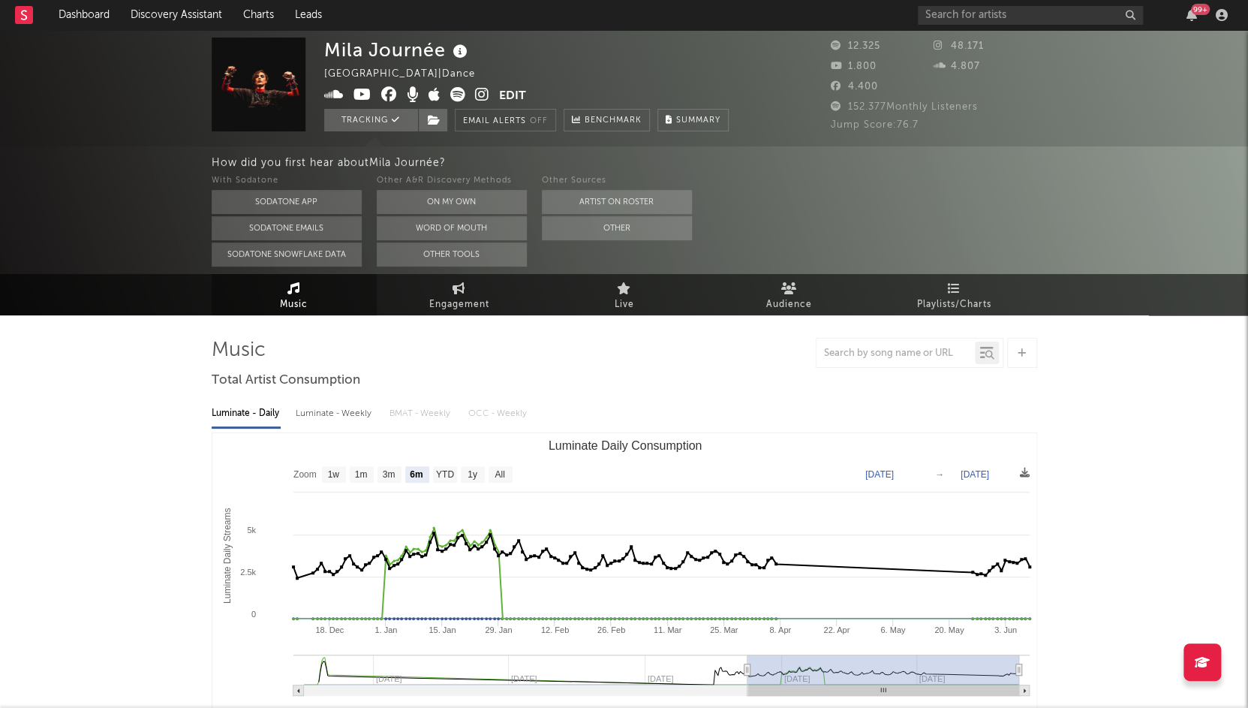
click at [465, 59] on icon at bounding box center [460, 51] width 22 height 21
click at [668, 57] on div "Mila Journée [GEOGRAPHIC_DATA] | Dance Edit Tracking Email Alerts Off Benchmark…" at bounding box center [526, 85] width 404 height 94
click at [335, 98] on icon at bounding box center [334, 94] width 20 height 15
click at [386, 99] on icon at bounding box center [389, 94] width 16 height 15
click at [472, 95] on span at bounding box center [411, 96] width 175 height 19
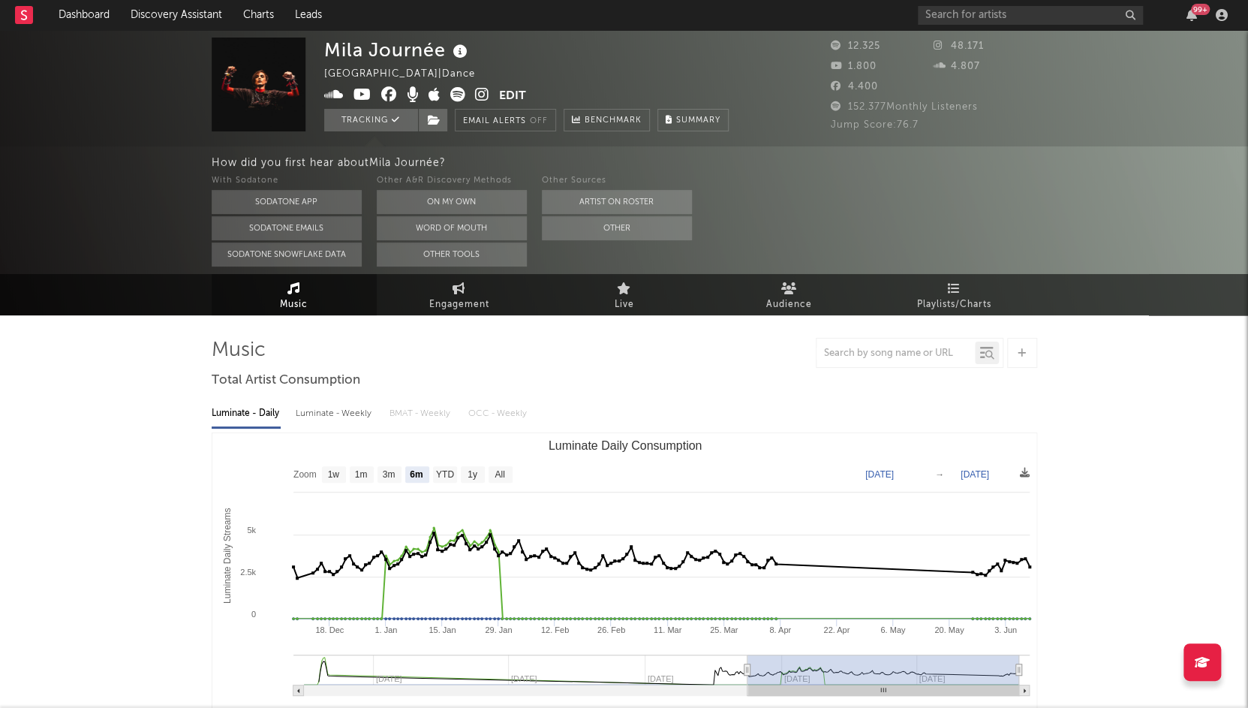
click at [481, 96] on icon at bounding box center [482, 94] width 14 height 15
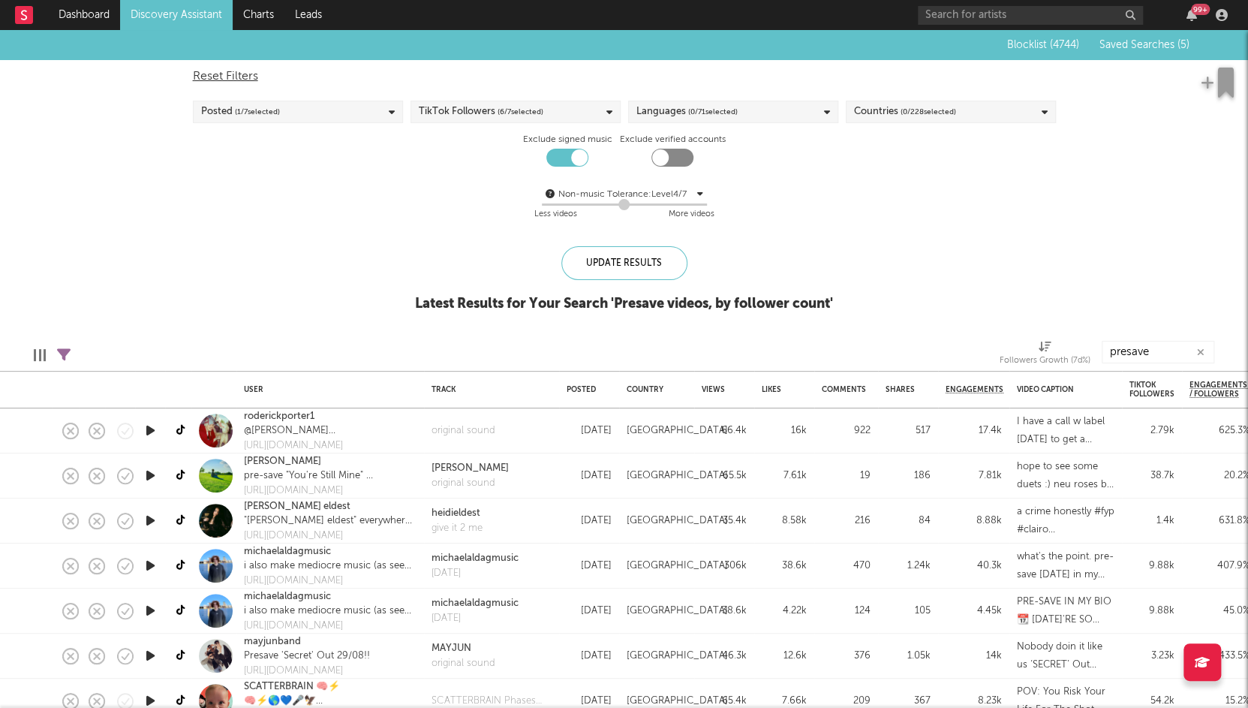
click at [154, 439] on icon "button" at bounding box center [151, 430] width 16 height 19
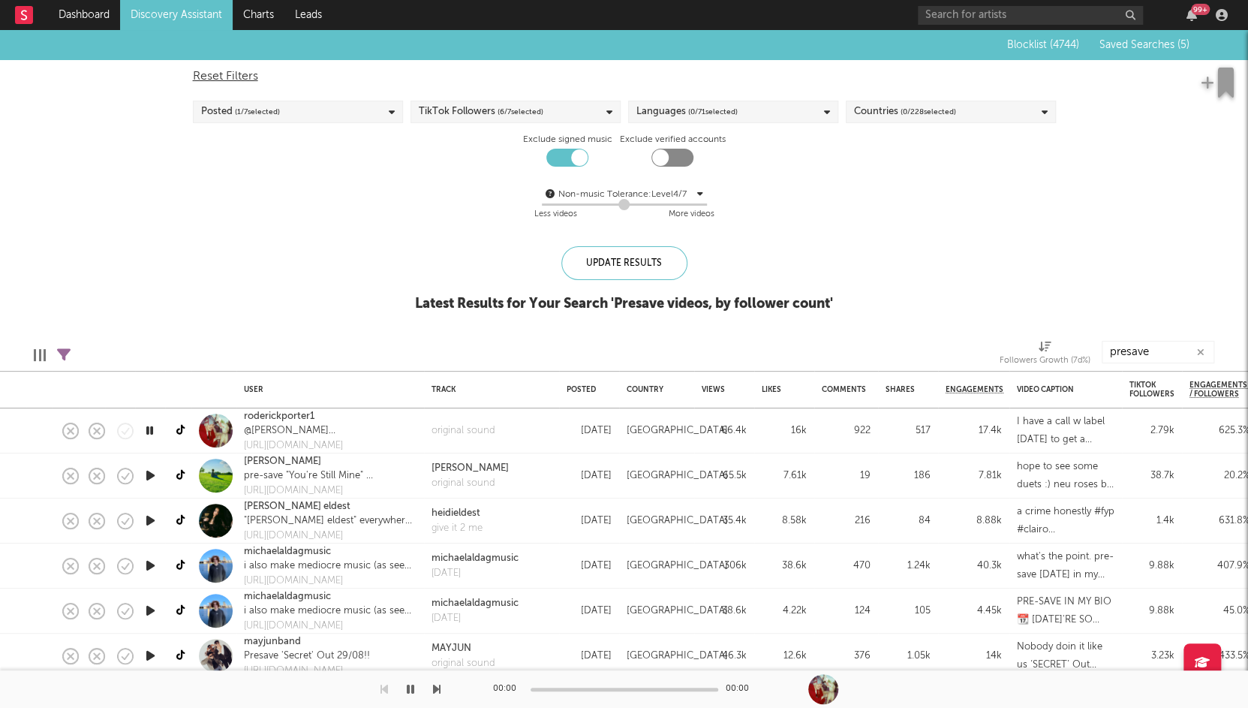
click at [156, 470] on icon "button" at bounding box center [151, 475] width 16 height 19
click at [176, 432] on icon at bounding box center [181, 430] width 11 height 11
click at [298, 413] on link "roderickporter1" at bounding box center [279, 416] width 71 height 15
click at [155, 443] on div at bounding box center [150, 430] width 30 height 45
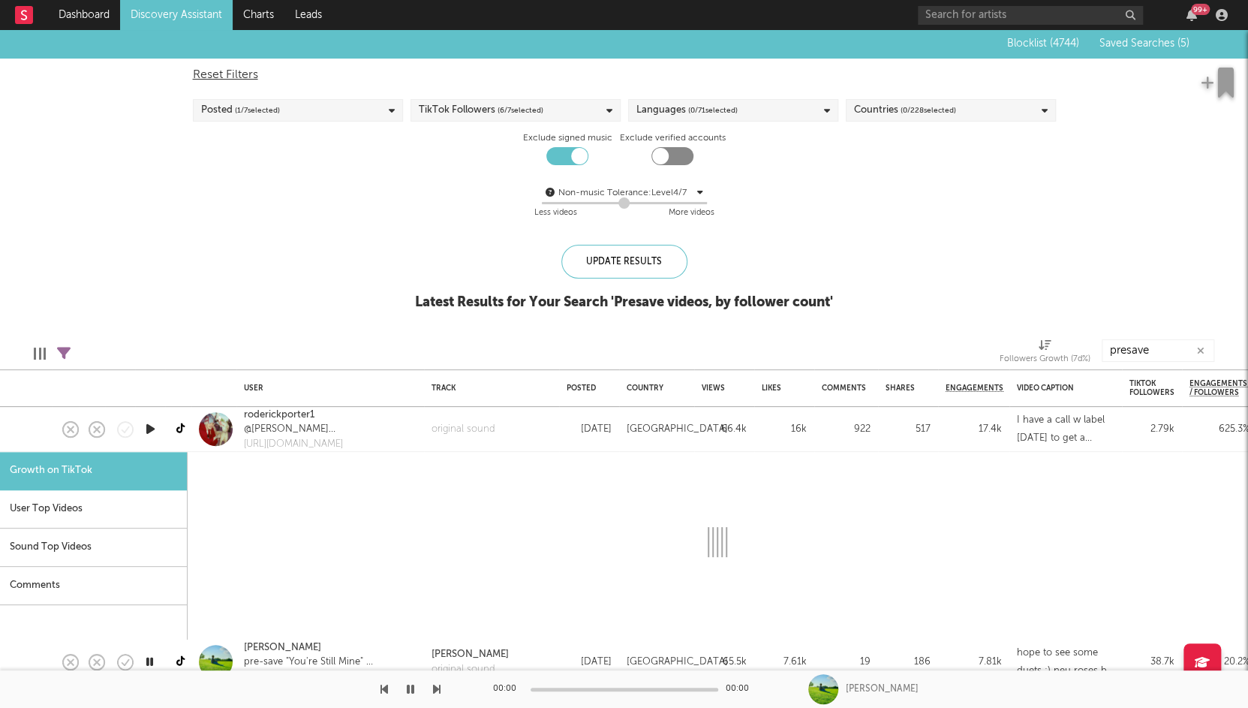
select select "1m"
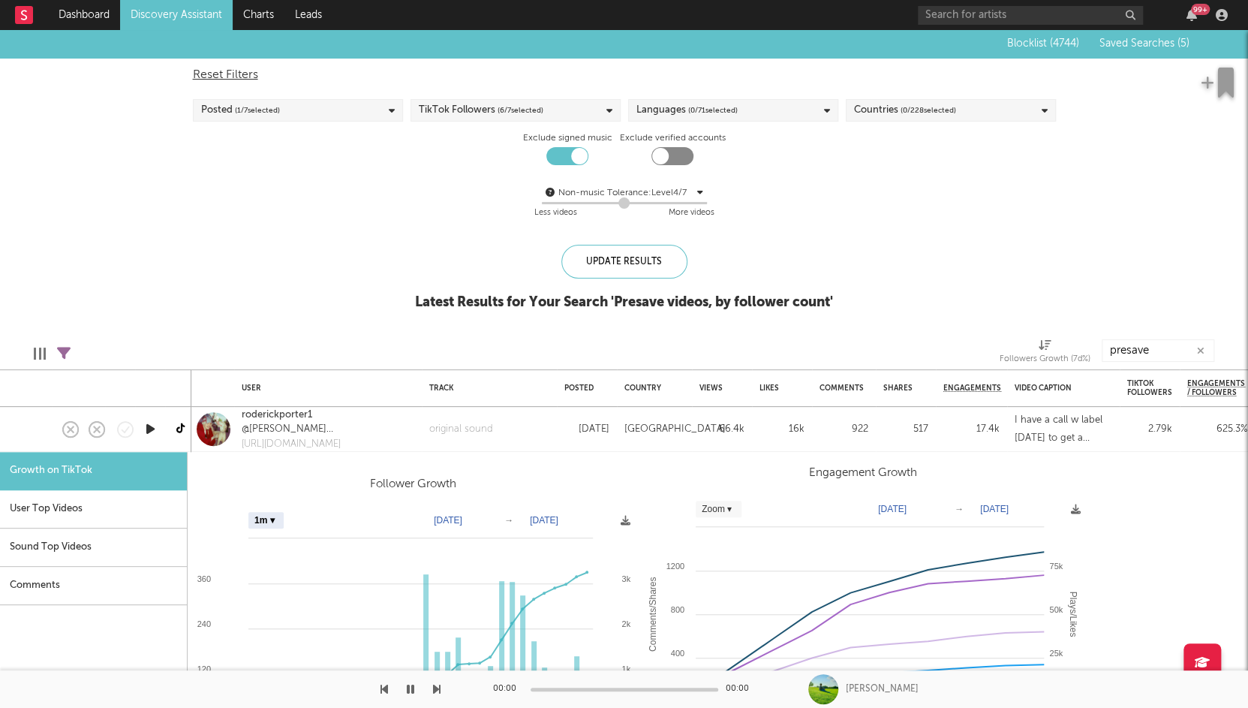
click at [146, 431] on icon "button" at bounding box center [151, 428] width 16 height 19
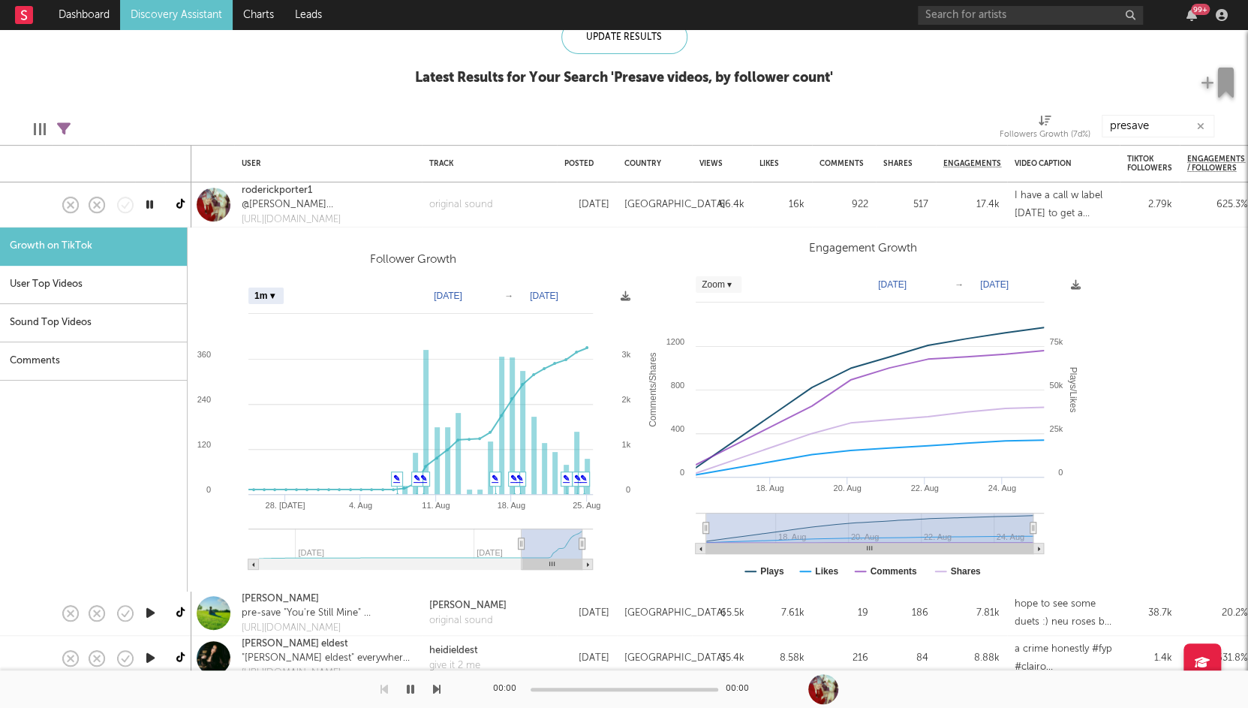
click at [457, 220] on div "original sound" at bounding box center [489, 204] width 135 height 45
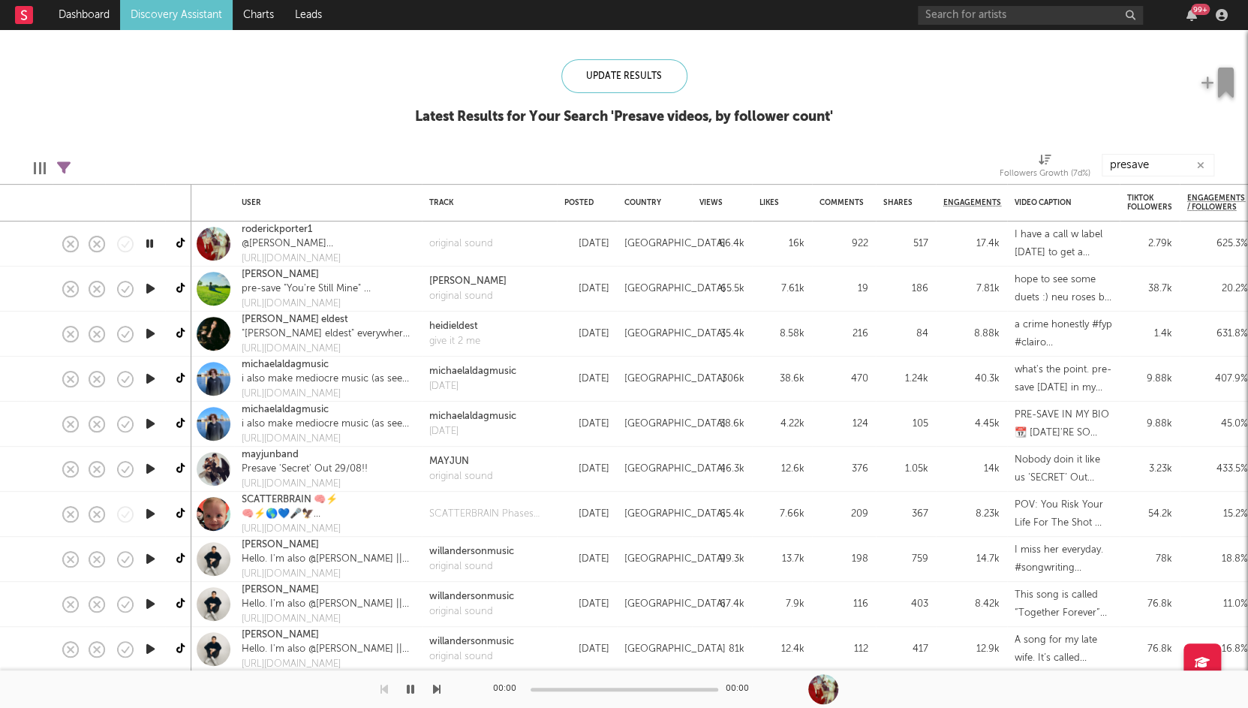
click at [149, 289] on icon "button" at bounding box center [151, 288] width 16 height 19
click at [184, 289] on icon at bounding box center [181, 288] width 11 height 11
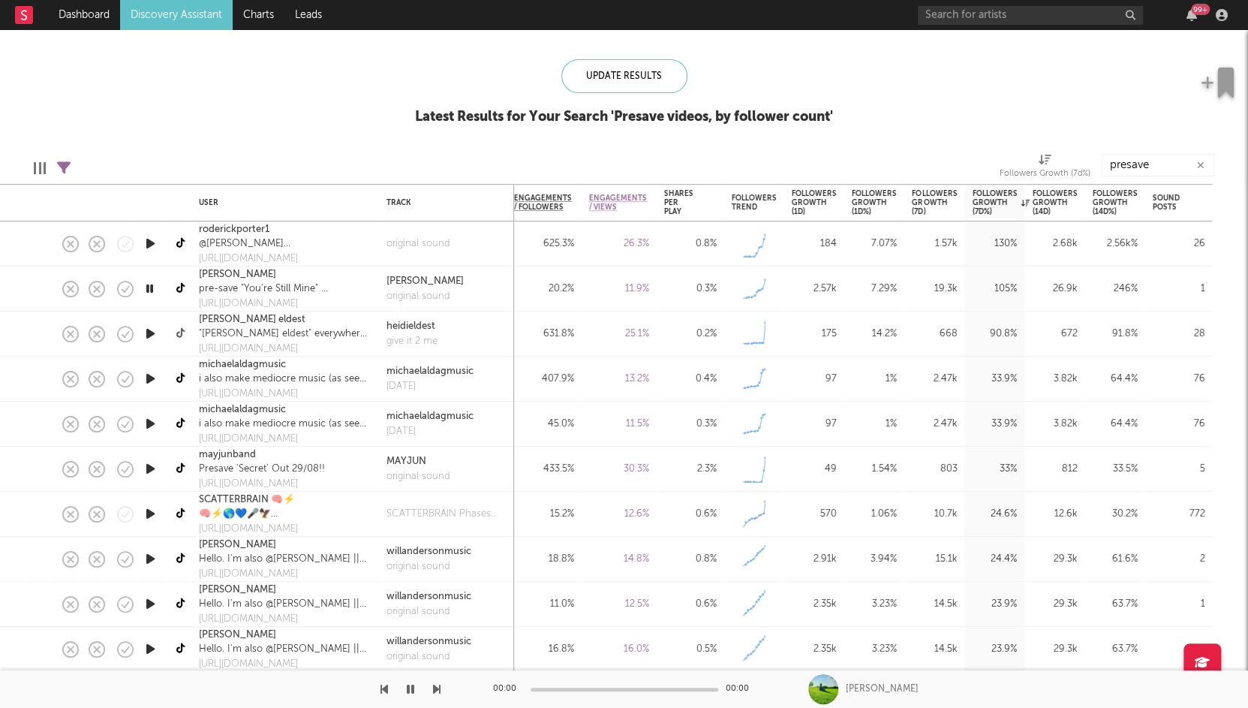
click at [177, 335] on icon at bounding box center [181, 333] width 11 height 11
click at [182, 382] on icon at bounding box center [181, 378] width 11 height 11
click at [180, 465] on icon at bounding box center [181, 468] width 11 height 11
click at [176, 510] on icon at bounding box center [181, 513] width 11 height 11
click at [180, 560] on icon at bounding box center [181, 558] width 11 height 11
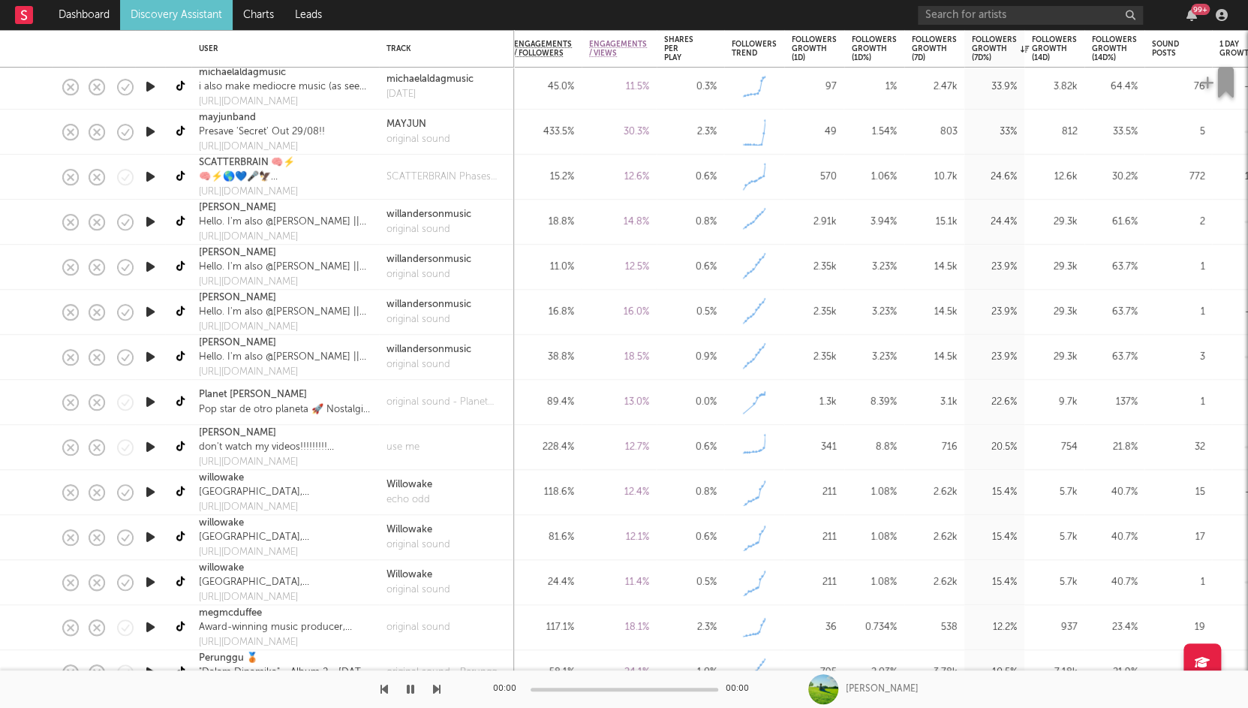
click at [174, 401] on link at bounding box center [182, 402] width 19 height 26
click at [180, 450] on icon at bounding box center [181, 446] width 11 height 11
click at [182, 496] on icon at bounding box center [181, 491] width 11 height 11
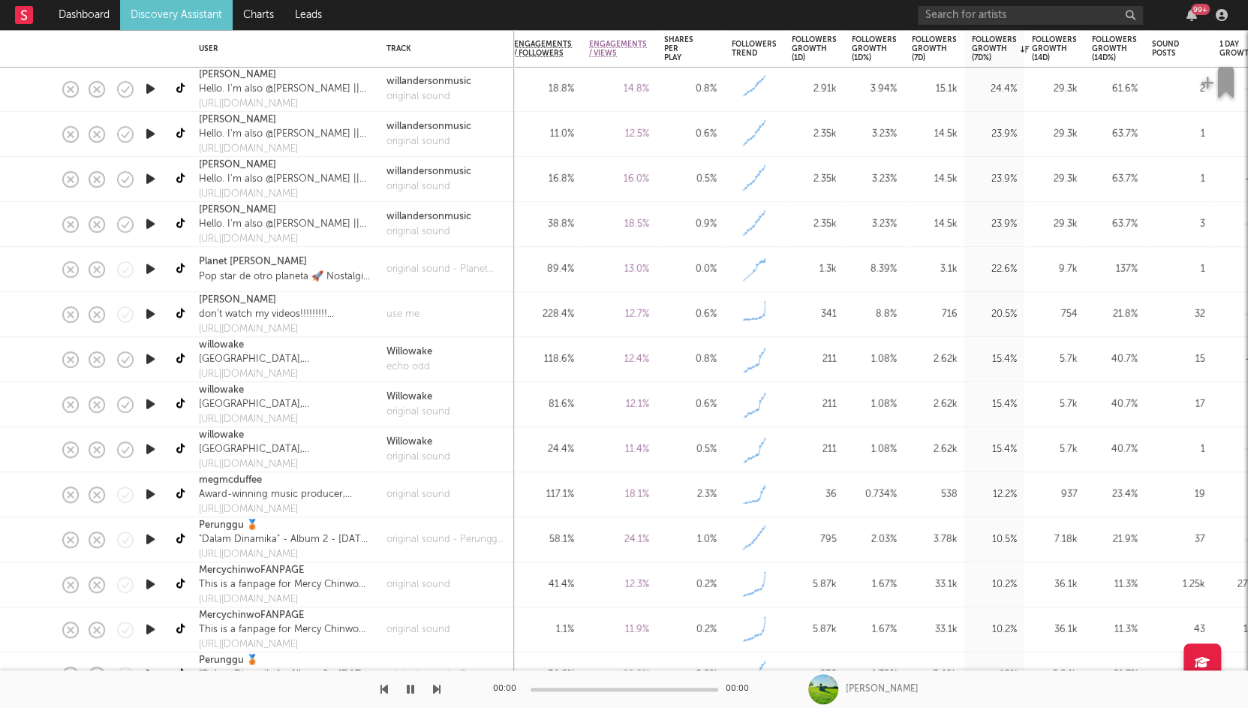
drag, startPoint x: 184, startPoint y: 488, endPoint x: 180, endPoint y: 520, distance: 31.7
click at [184, 488] on icon at bounding box center [181, 493] width 11 height 11
click at [180, 527] on link at bounding box center [182, 539] width 19 height 26
click at [180, 575] on link at bounding box center [182, 584] width 19 height 26
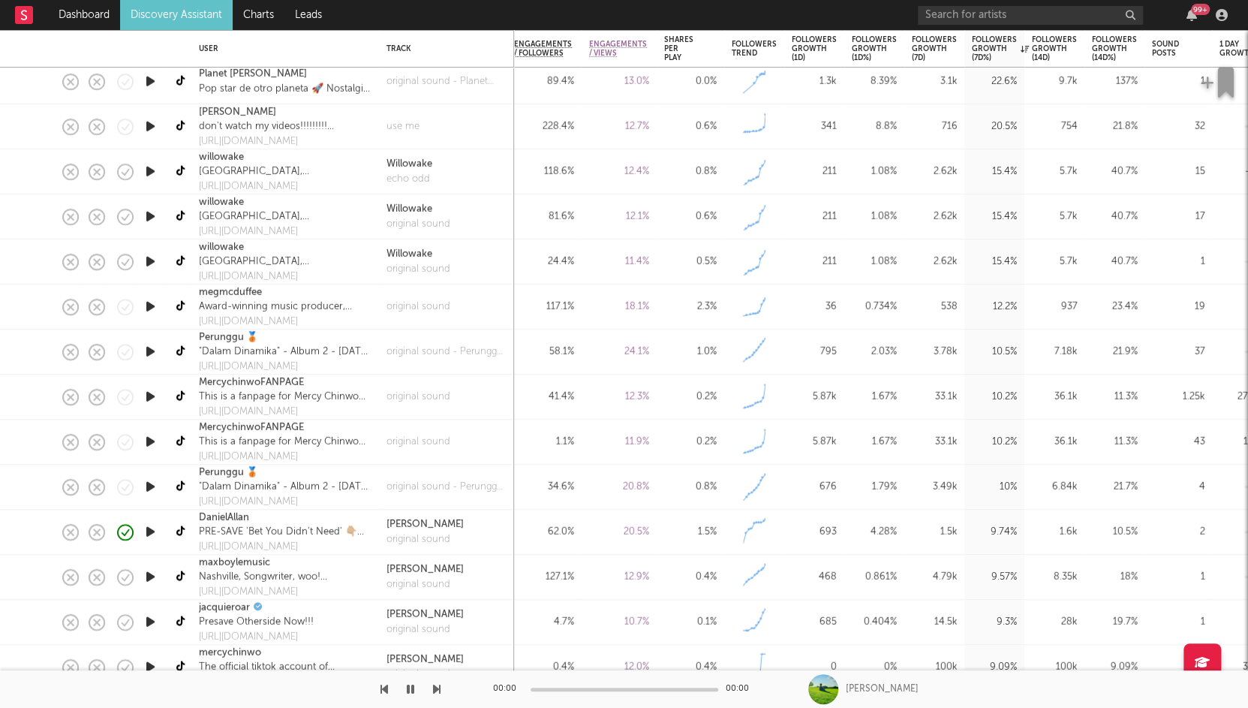
click at [181, 480] on link at bounding box center [182, 486] width 19 height 26
click at [176, 528] on icon at bounding box center [181, 531] width 11 height 11
click at [179, 574] on icon at bounding box center [181, 576] width 11 height 11
click at [180, 620] on icon at bounding box center [181, 621] width 11 height 11
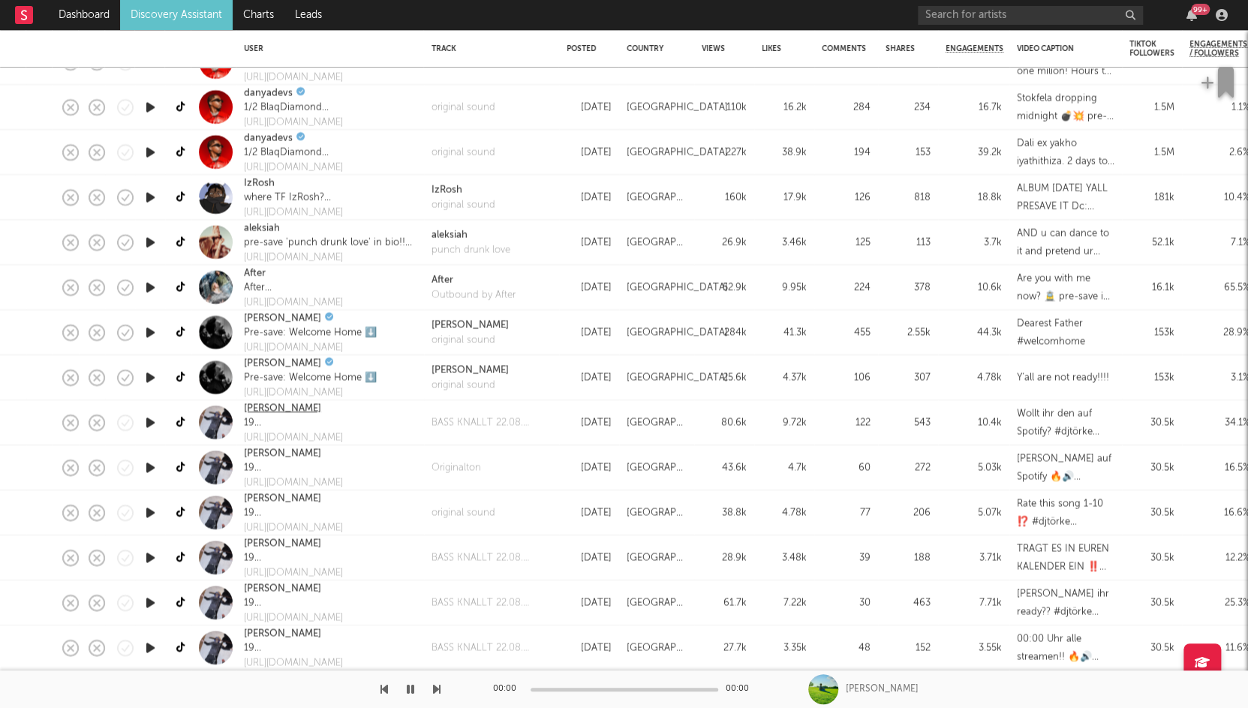
click at [264, 410] on link "DJ Törke" at bounding box center [282, 408] width 77 height 15
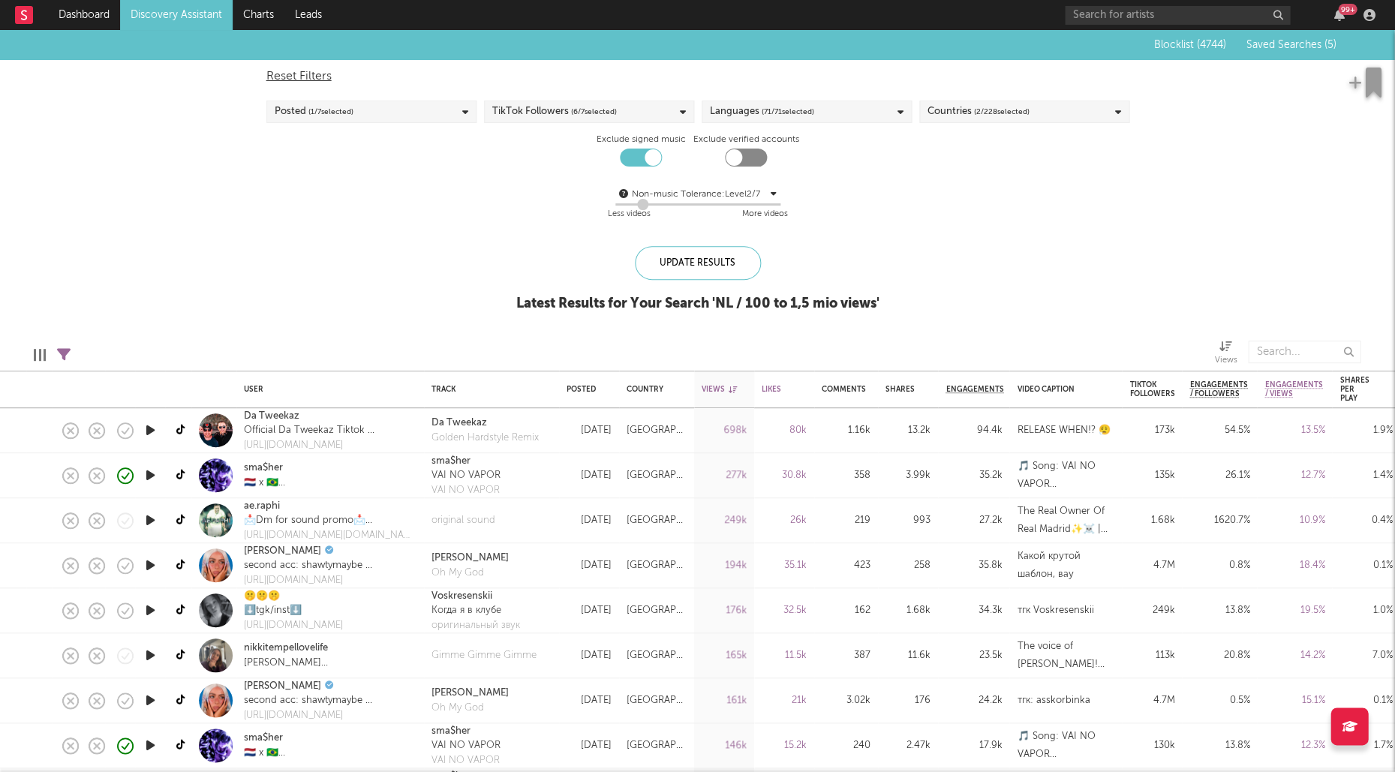
click at [145, 423] on icon "button" at bounding box center [151, 430] width 16 height 19
click at [181, 425] on icon at bounding box center [181, 430] width 11 height 11
click at [154, 519] on icon "button" at bounding box center [151, 520] width 16 height 19
click at [180, 519] on icon at bounding box center [181, 520] width 11 height 11
click at [181, 565] on icon at bounding box center [181, 565] width 11 height 11
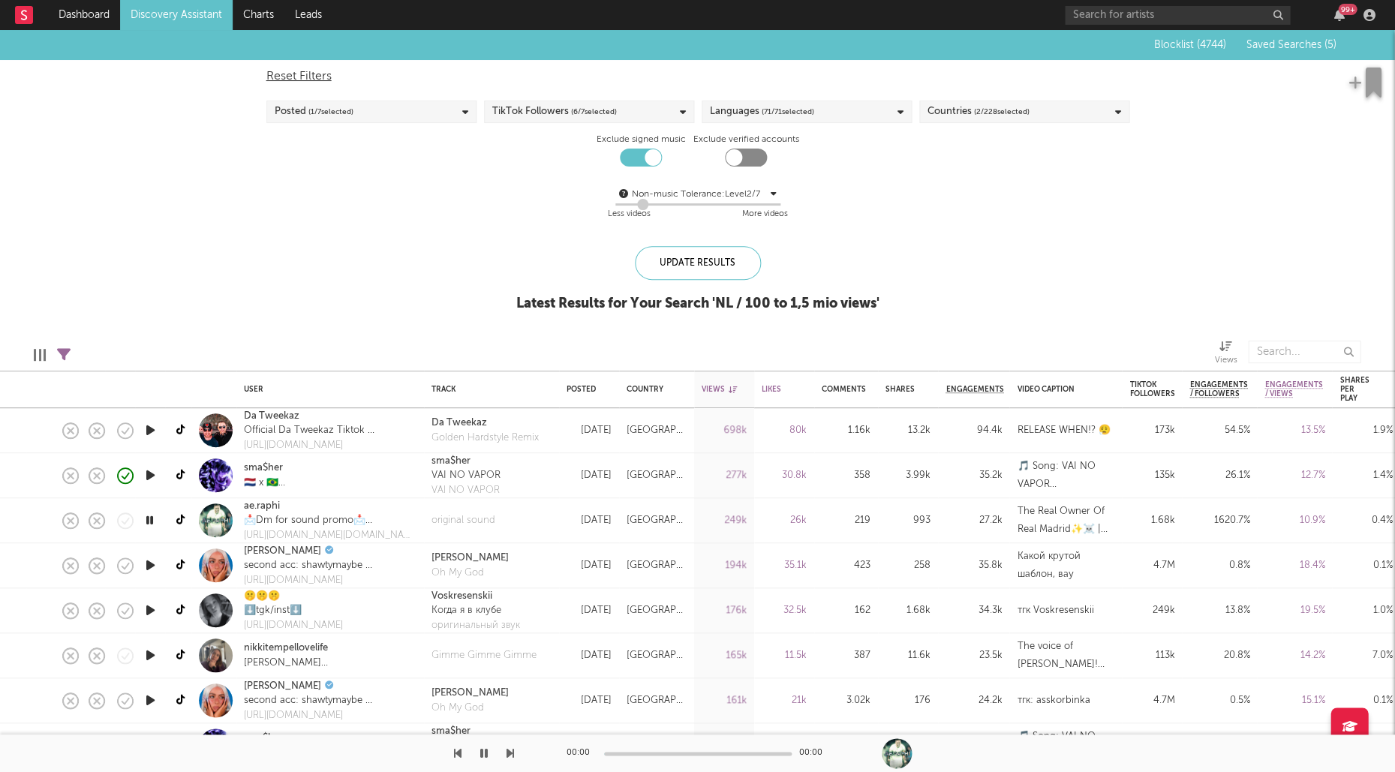
click at [180, 602] on link at bounding box center [182, 610] width 19 height 26
drag, startPoint x: 180, startPoint y: 651, endPoint x: 185, endPoint y: 703, distance: 52.0
click at [180, 655] on icon at bounding box center [181, 655] width 11 height 11
click at [185, 699] on icon at bounding box center [181, 700] width 11 height 11
click at [186, 475] on icon at bounding box center [181, 475] width 11 height 11
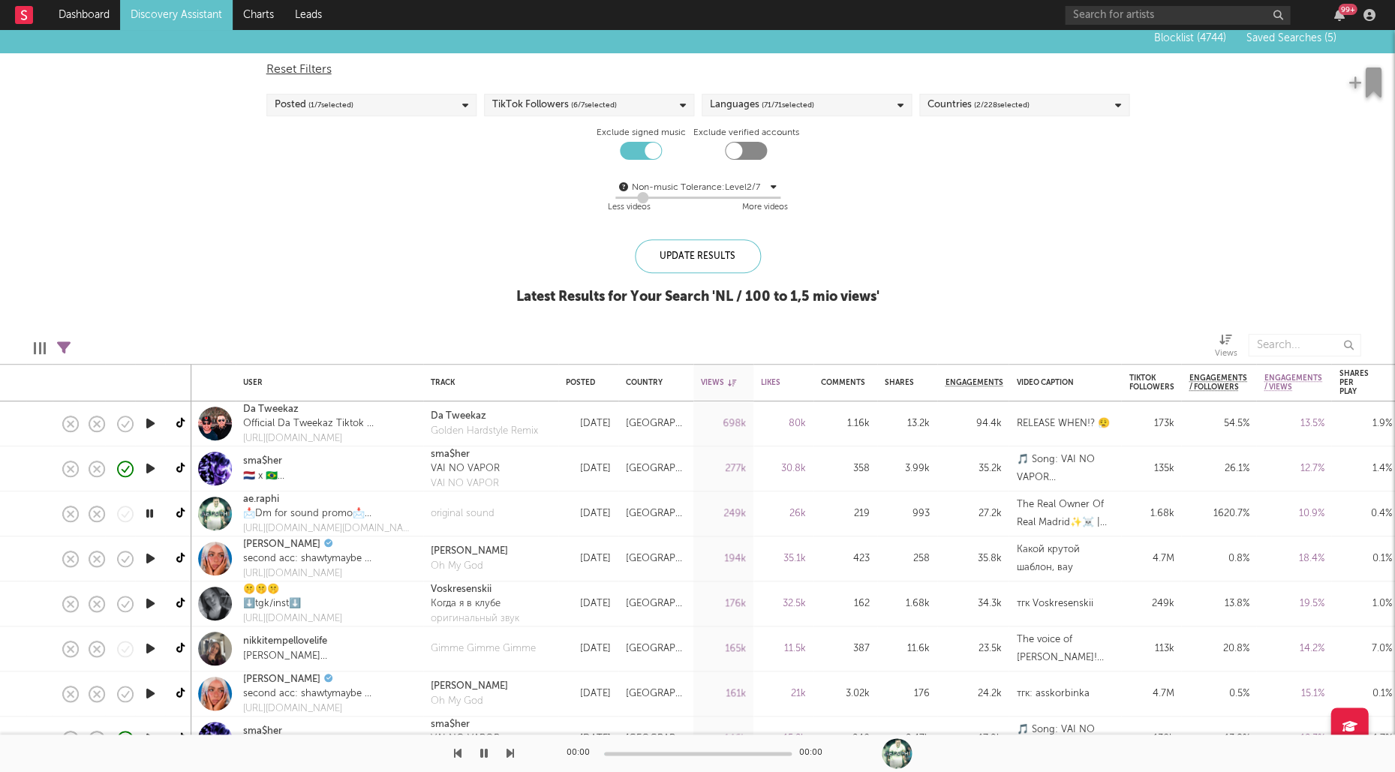
click at [201, 17] on link "Discovery Assistant" at bounding box center [176, 15] width 113 height 30
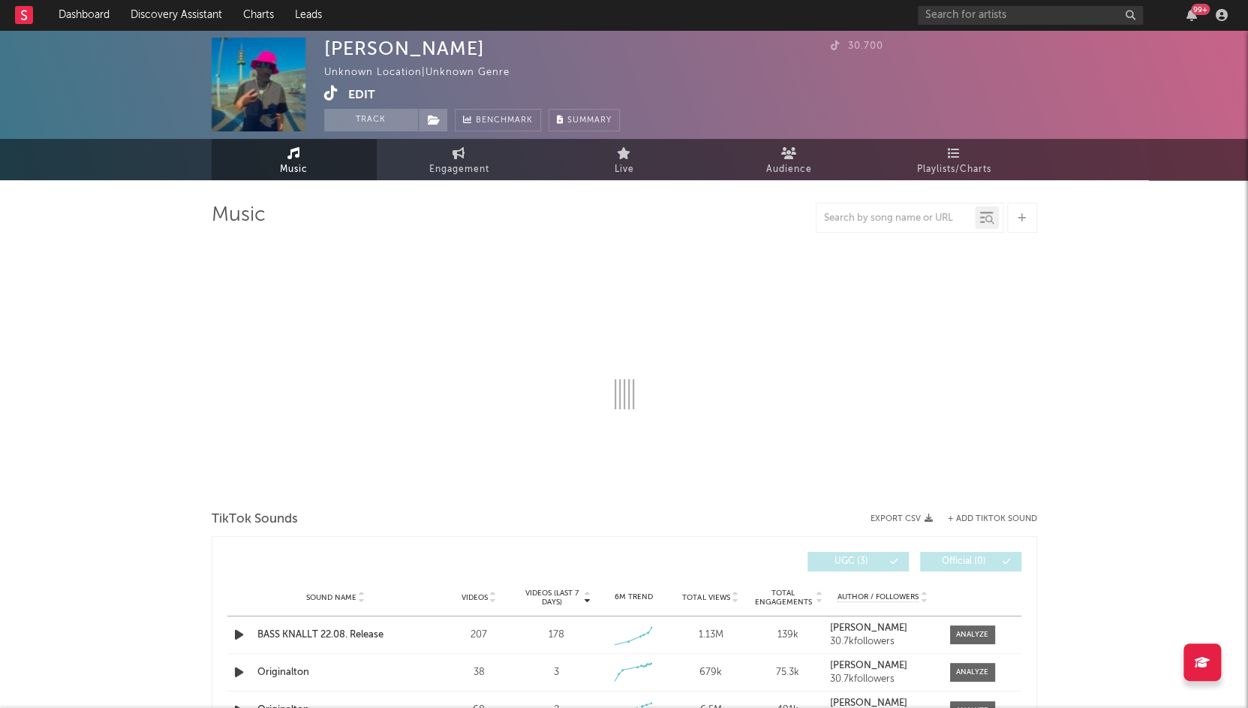
select select "1w"
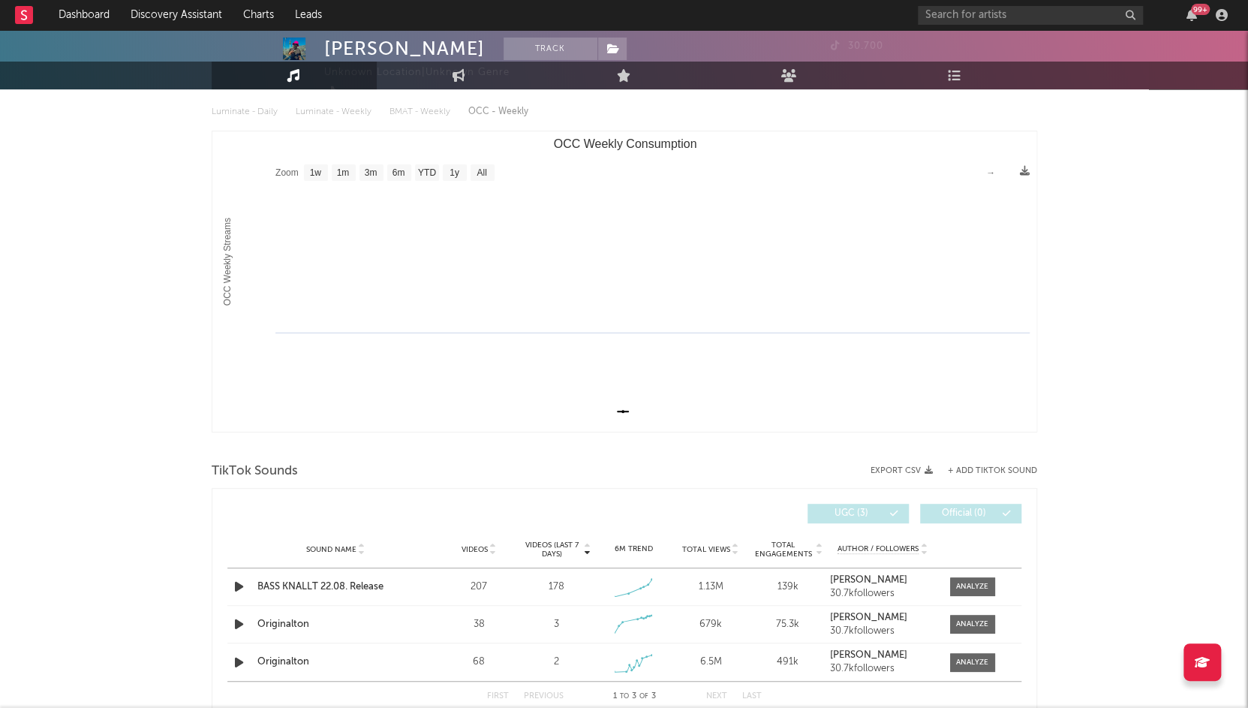
scroll to position [220, 0]
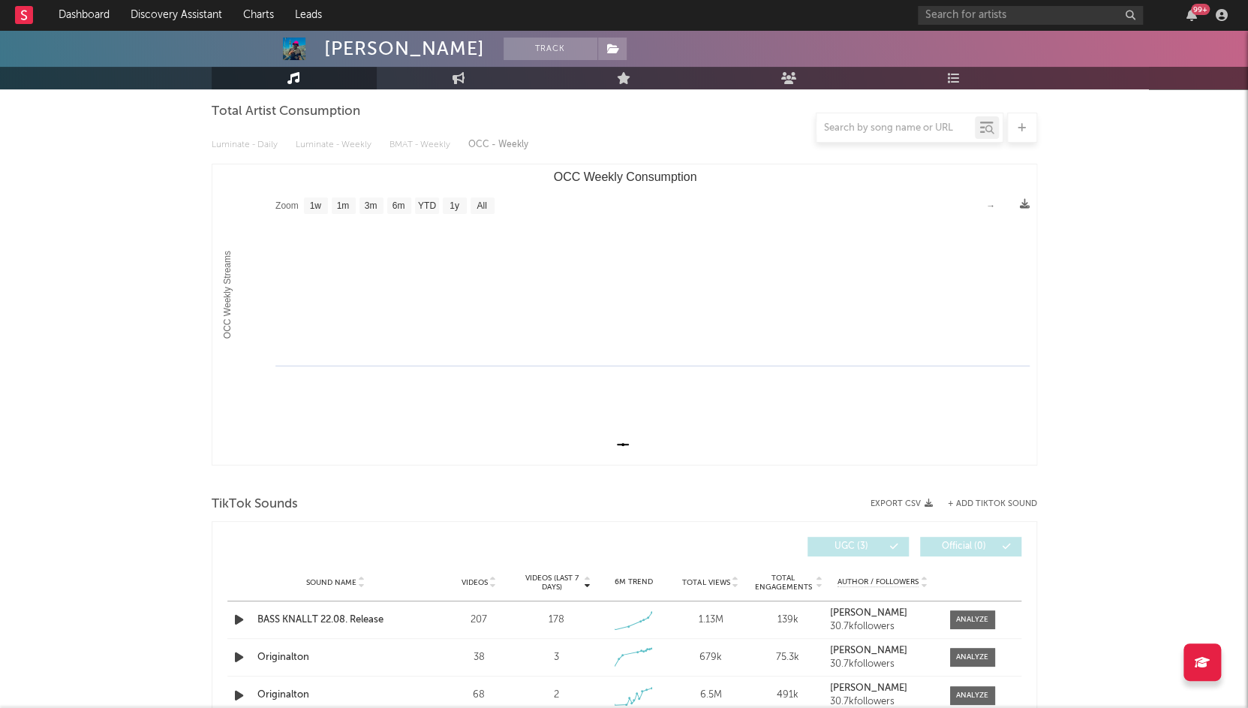
click at [231, 596] on div "Sound Name Videos Videos (last 7 days) Weekly Growth % 6M Trend Total Views Tot…" at bounding box center [624, 582] width 794 height 38
click at [238, 621] on icon "button" at bounding box center [239, 620] width 16 height 19
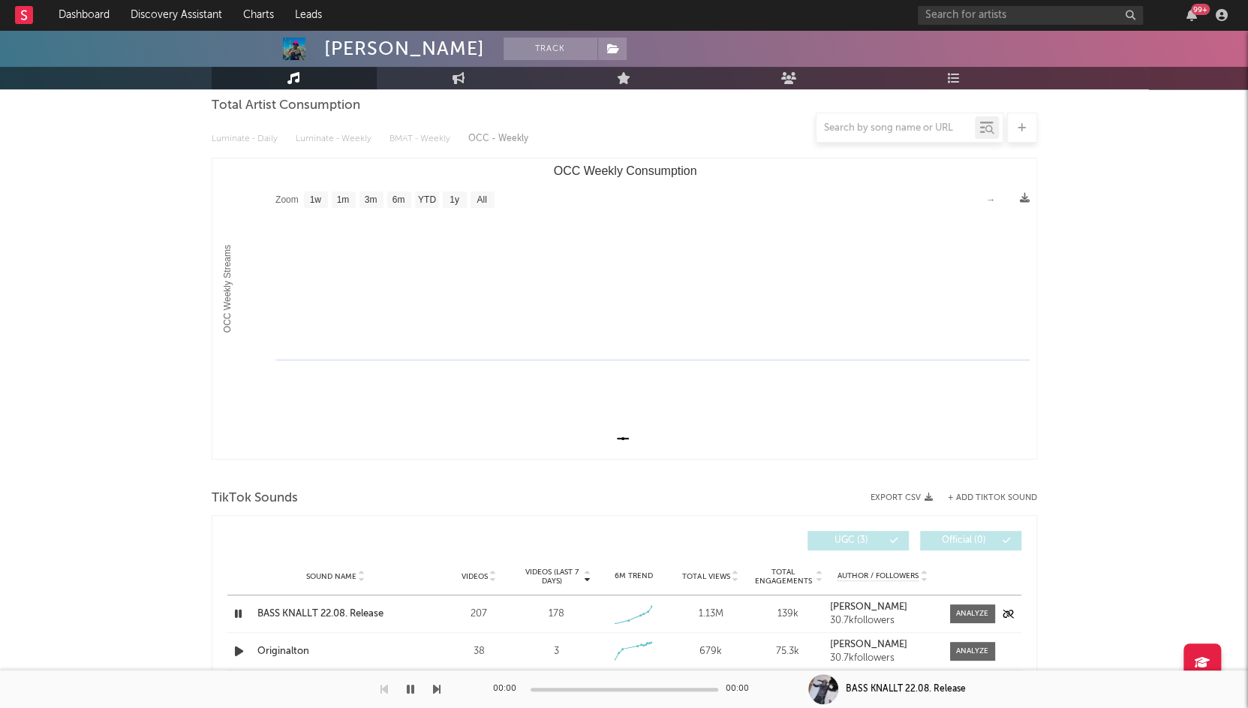
scroll to position [140, 0]
click at [330, 613] on div "BASS KNALLT 22.08. Release" at bounding box center [335, 613] width 157 height 15
click at [956, 22] on input "text" at bounding box center [1030, 15] width 225 height 19
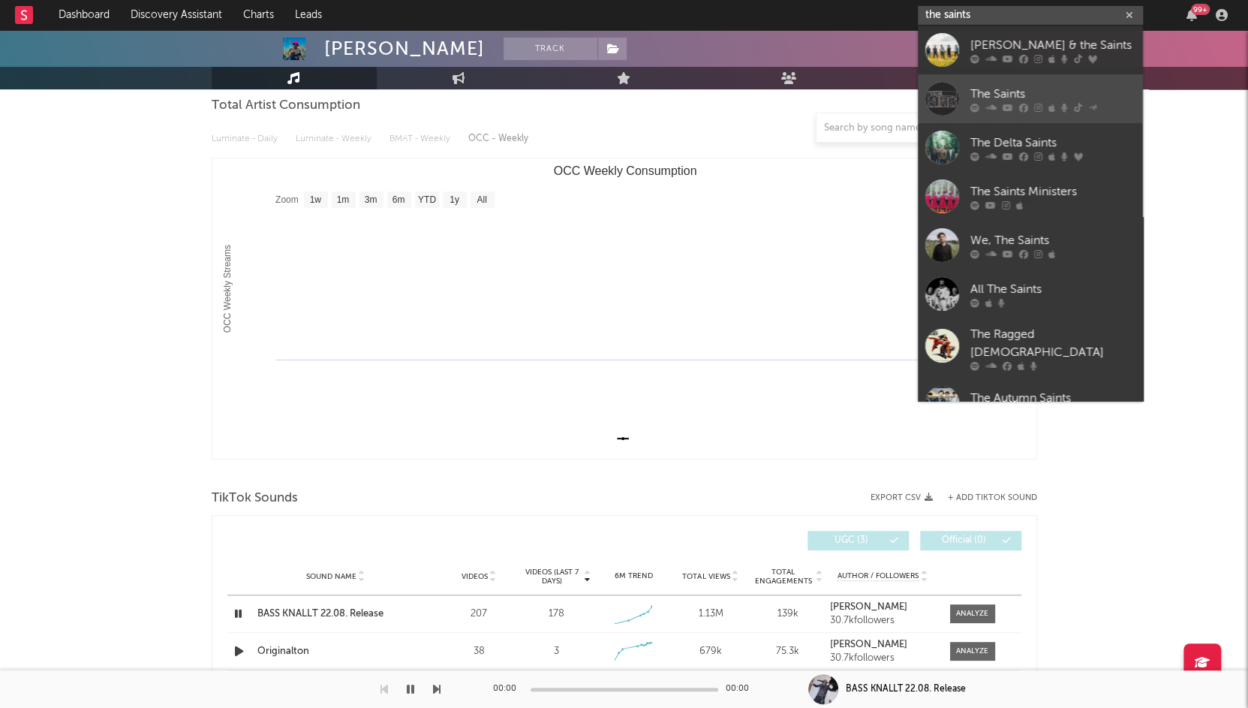
type input "the saints"
click at [1011, 90] on div "The Saints" at bounding box center [1052, 95] width 165 height 18
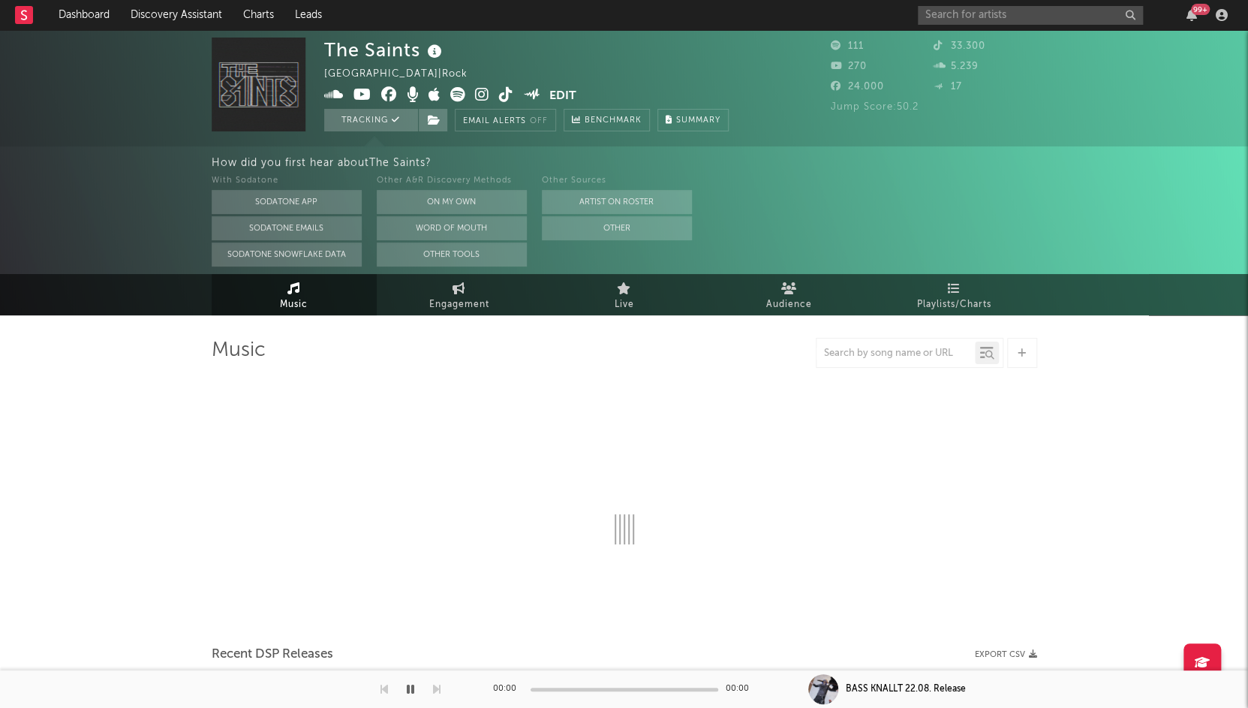
select select "1w"
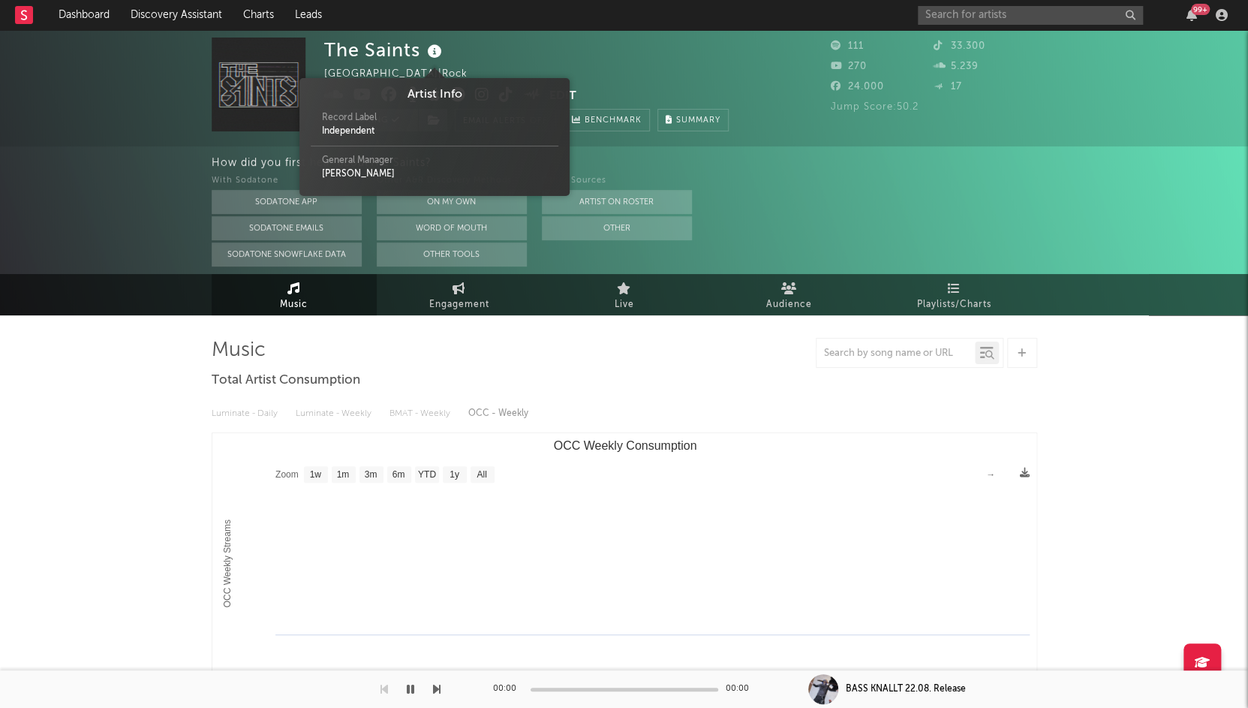
click at [435, 53] on icon at bounding box center [435, 51] width 22 height 21
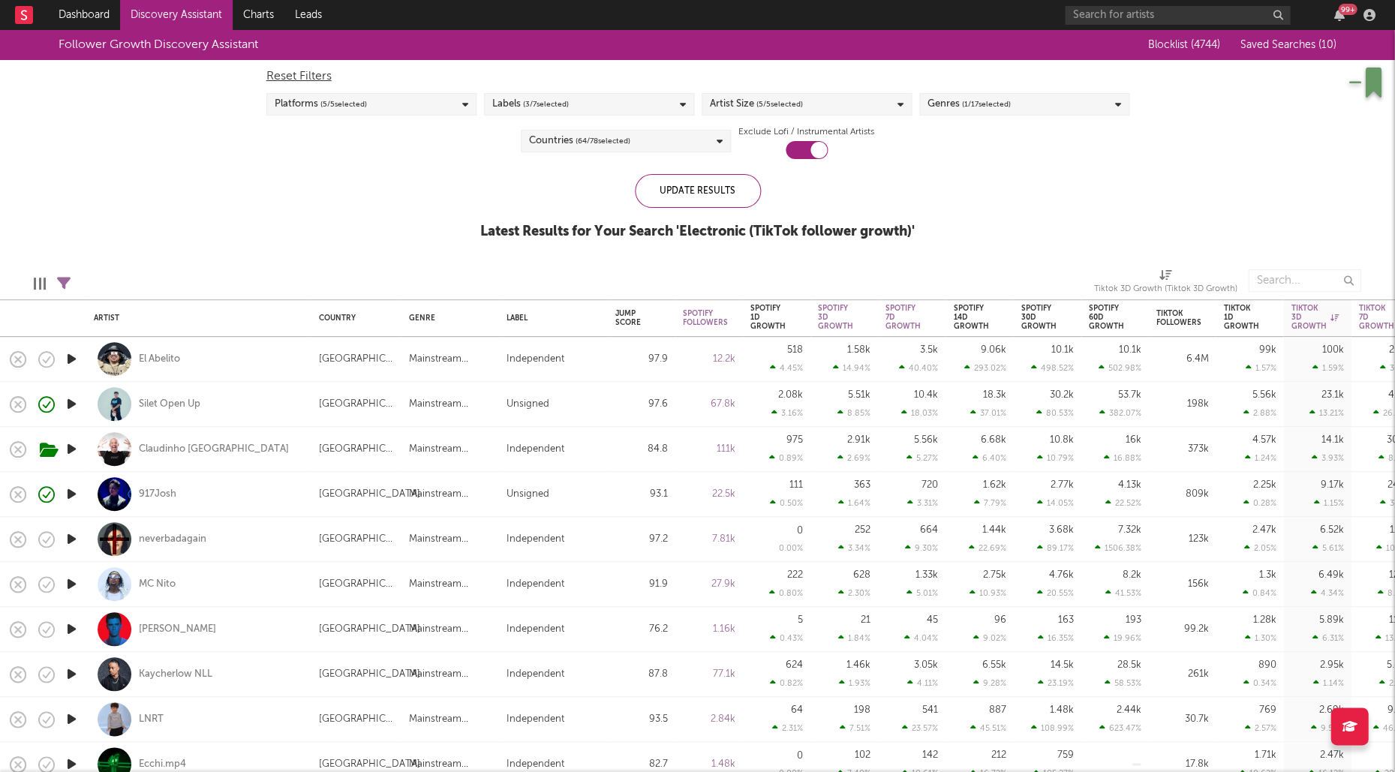
click at [79, 359] on icon "button" at bounding box center [72, 359] width 16 height 19
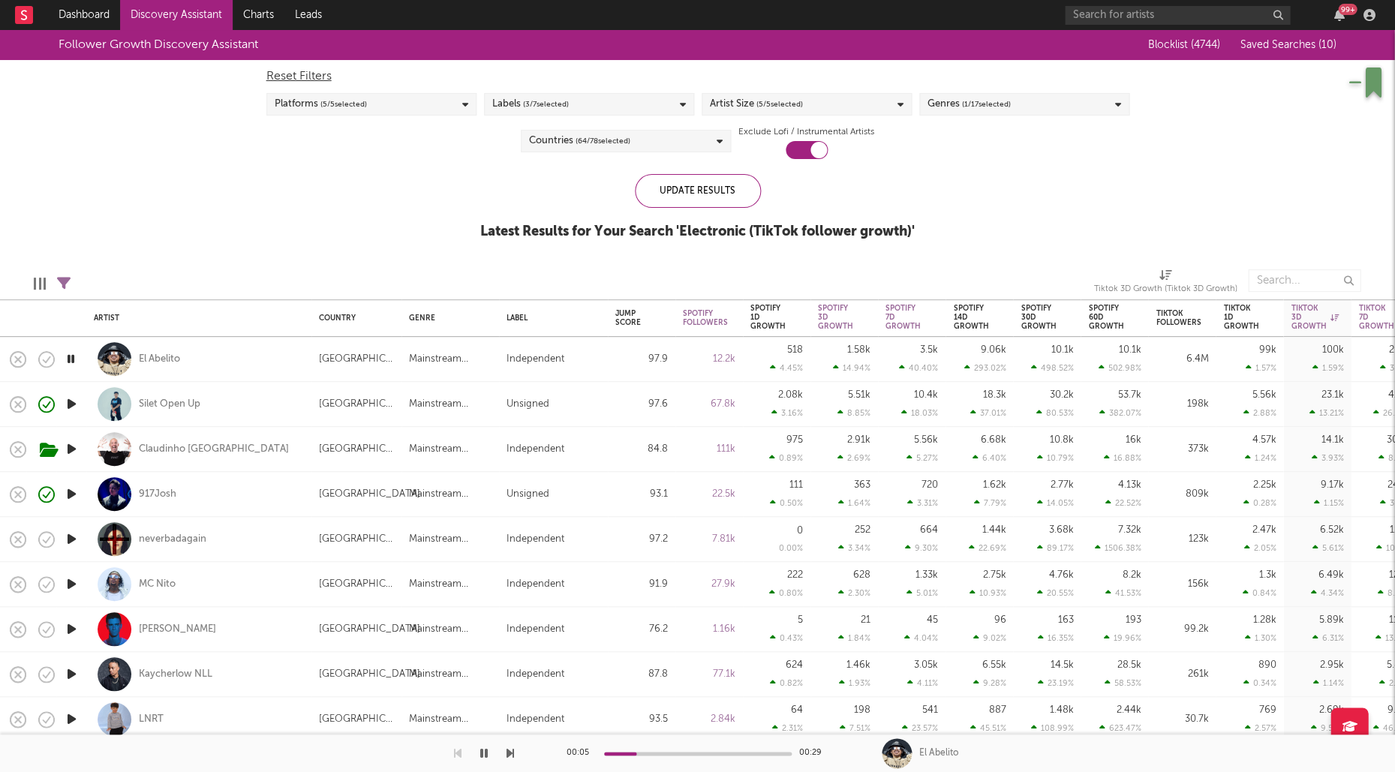
click at [64, 530] on icon "button" at bounding box center [72, 539] width 16 height 19
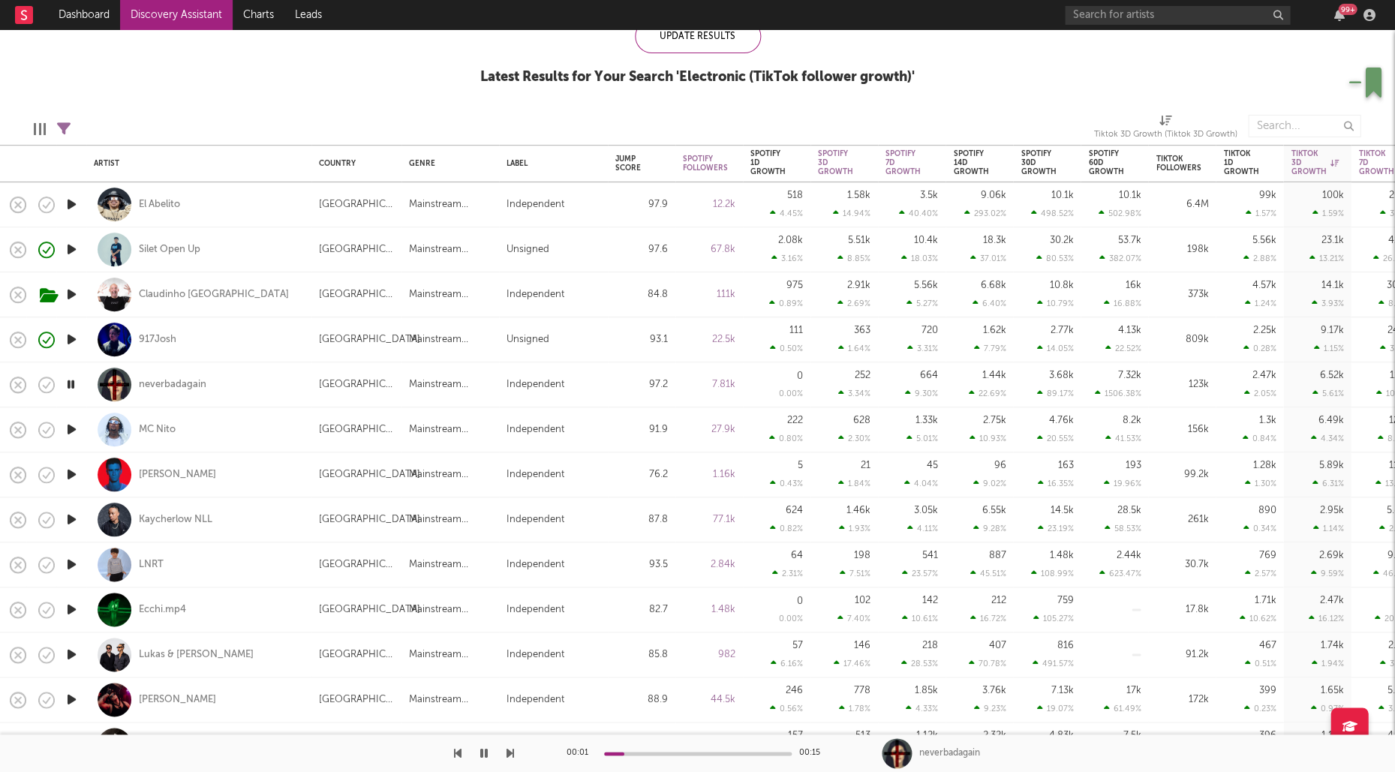
click at [71, 430] on icon "button" at bounding box center [72, 429] width 16 height 19
click at [71, 475] on icon "button" at bounding box center [72, 474] width 16 height 19
click at [71, 515] on icon "button" at bounding box center [72, 519] width 16 height 19
click at [74, 561] on icon "button" at bounding box center [72, 564] width 16 height 19
click at [157, 562] on div "LNRT" at bounding box center [151, 565] width 25 height 14
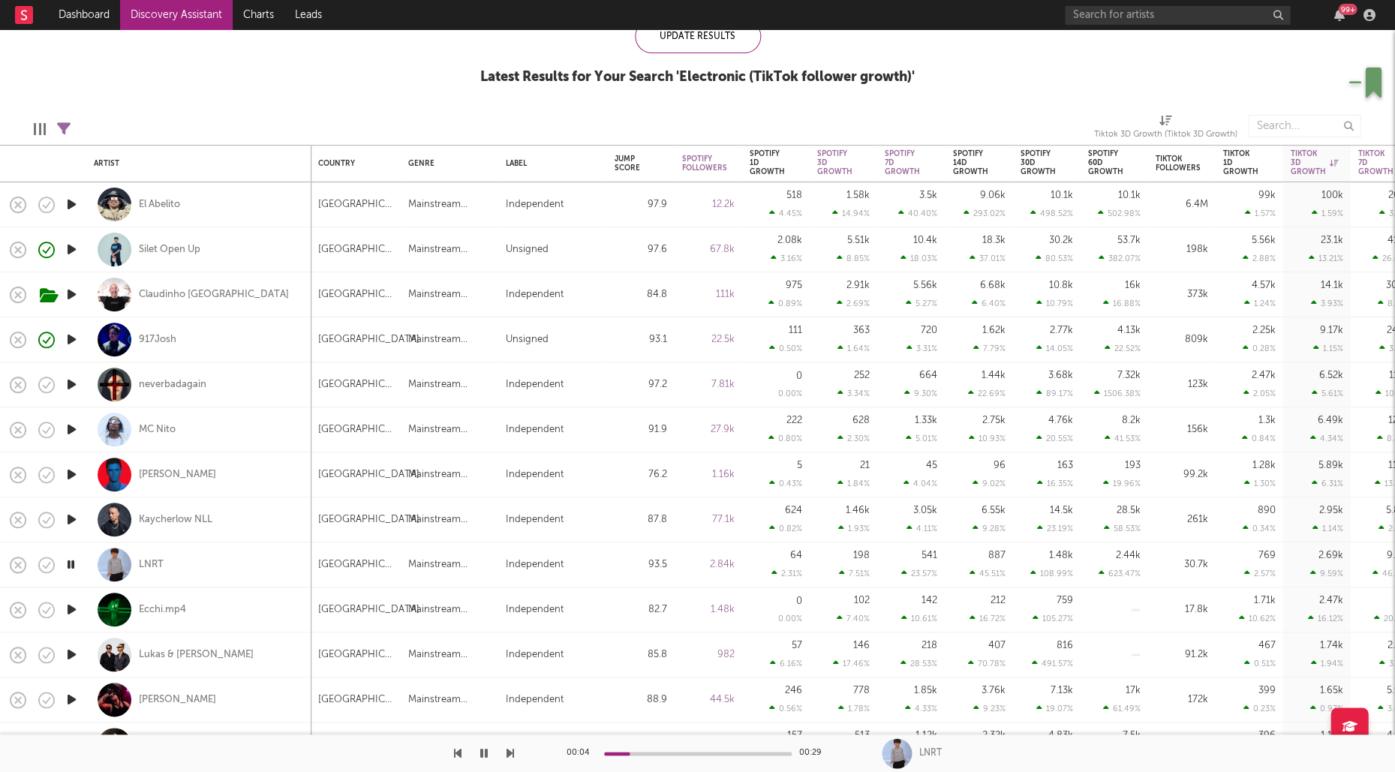
click at [1291, 0] on div "99 +" at bounding box center [1222, 15] width 315 height 30
click at [76, 613] on icon "button" at bounding box center [72, 609] width 16 height 19
click at [74, 655] on icon "button" at bounding box center [72, 654] width 16 height 19
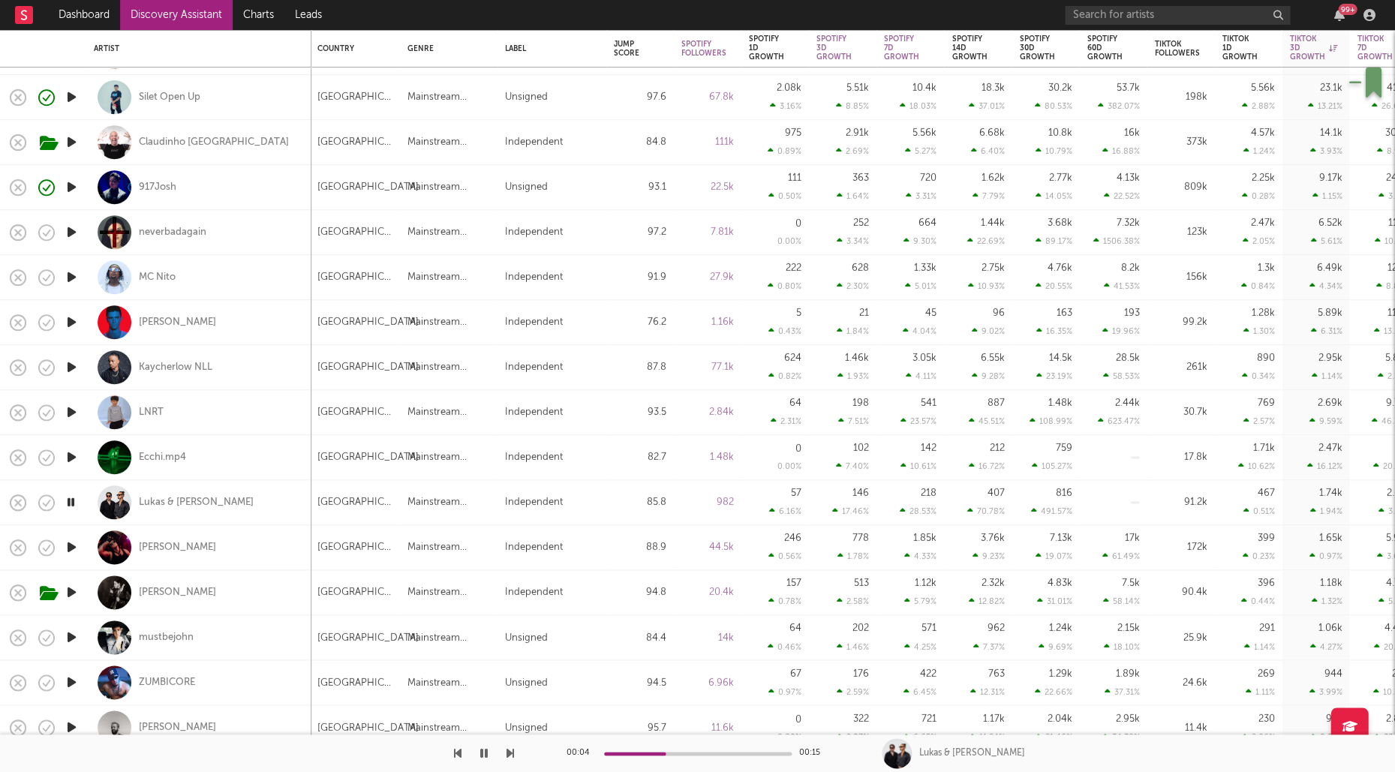
click at [74, 548] on icon "button" at bounding box center [72, 547] width 16 height 19
click at [176, 501] on div "Lukas & Frank" at bounding box center [196, 503] width 115 height 14
click at [162, 549] on div "Nic Johnston" at bounding box center [177, 548] width 77 height 14
click at [71, 630] on icon "button" at bounding box center [72, 637] width 16 height 19
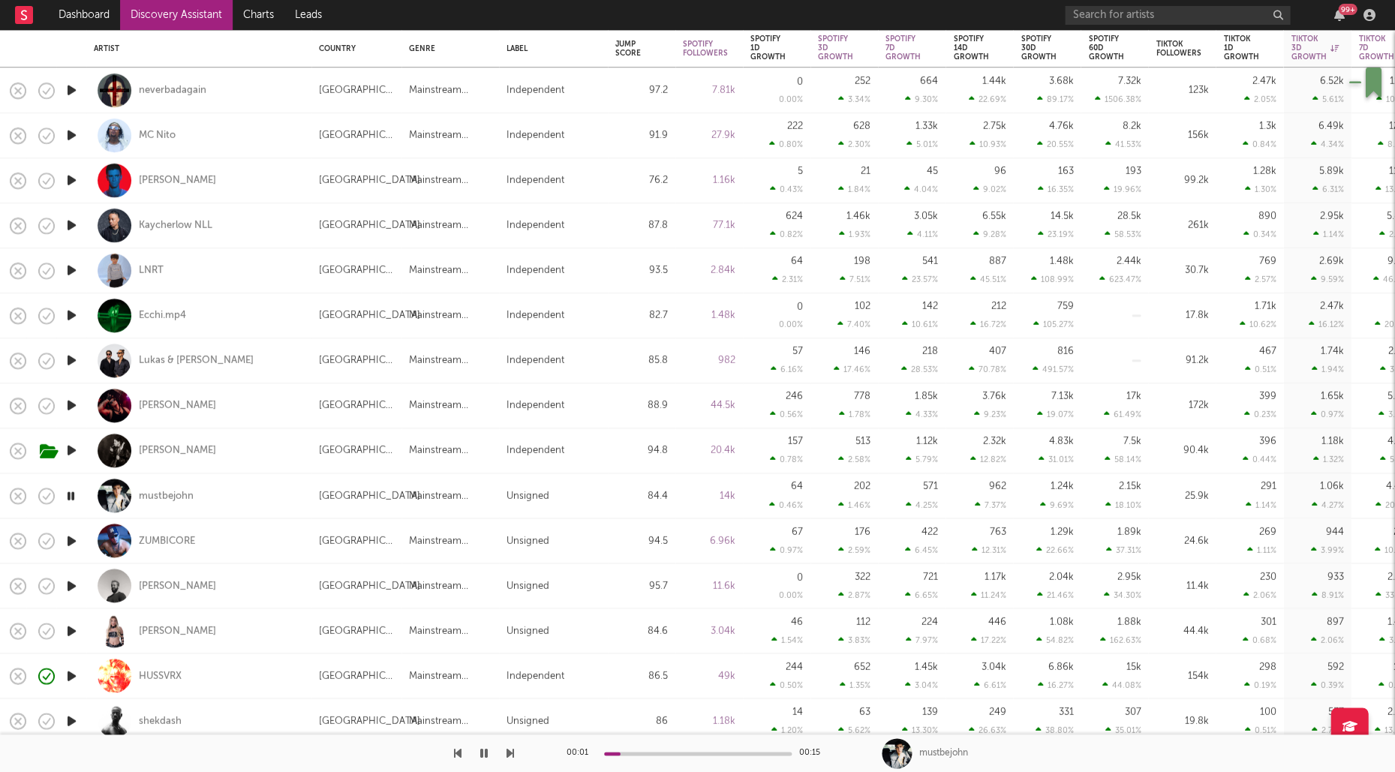
click at [69, 537] on icon "button" at bounding box center [72, 540] width 16 height 19
click at [161, 543] on div "ZUMBICORE" at bounding box center [167, 541] width 56 height 14
click at [71, 581] on icon "button" at bounding box center [72, 585] width 16 height 19
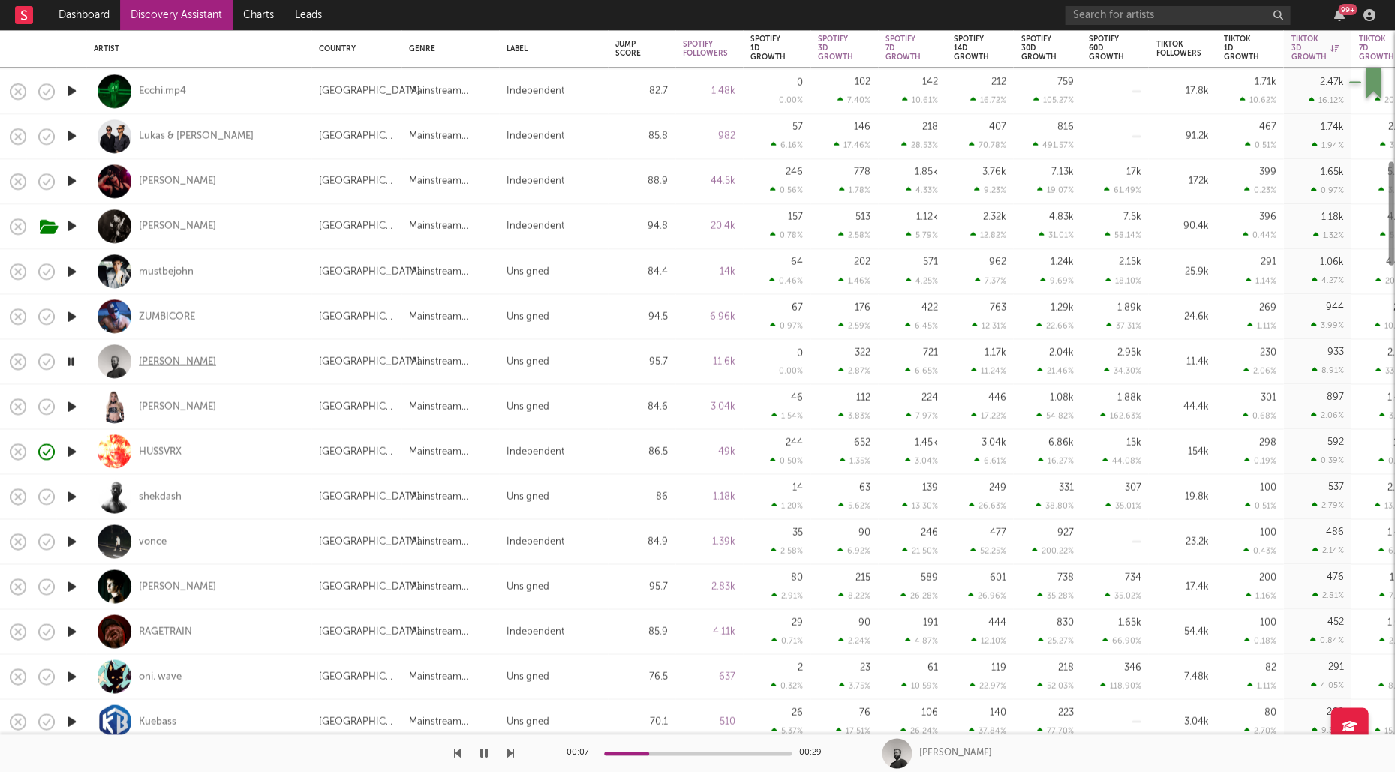
click at [180, 356] on div "Tim Sanders" at bounding box center [177, 362] width 77 height 14
click at [77, 405] on icon "button" at bounding box center [72, 404] width 16 height 19
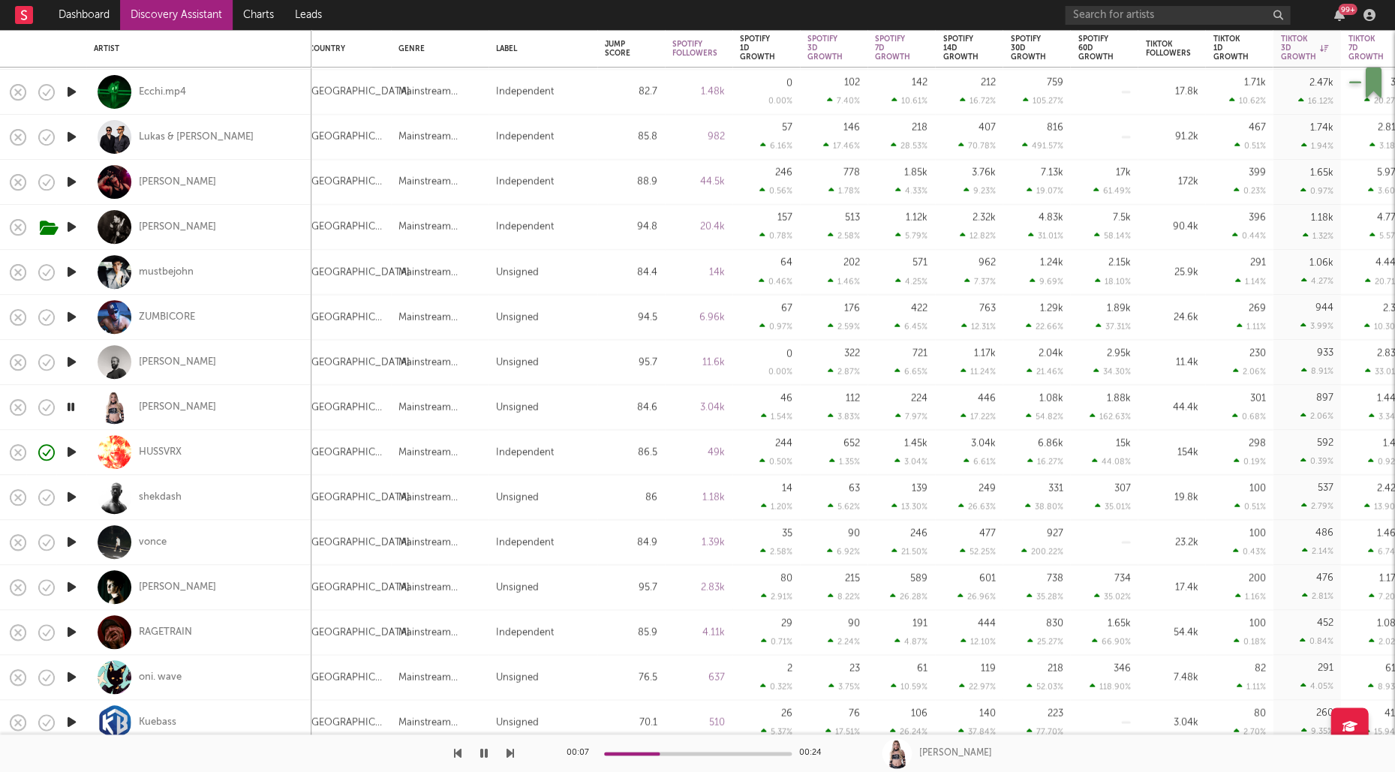
click at [72, 405] on icon "button" at bounding box center [71, 407] width 14 height 19
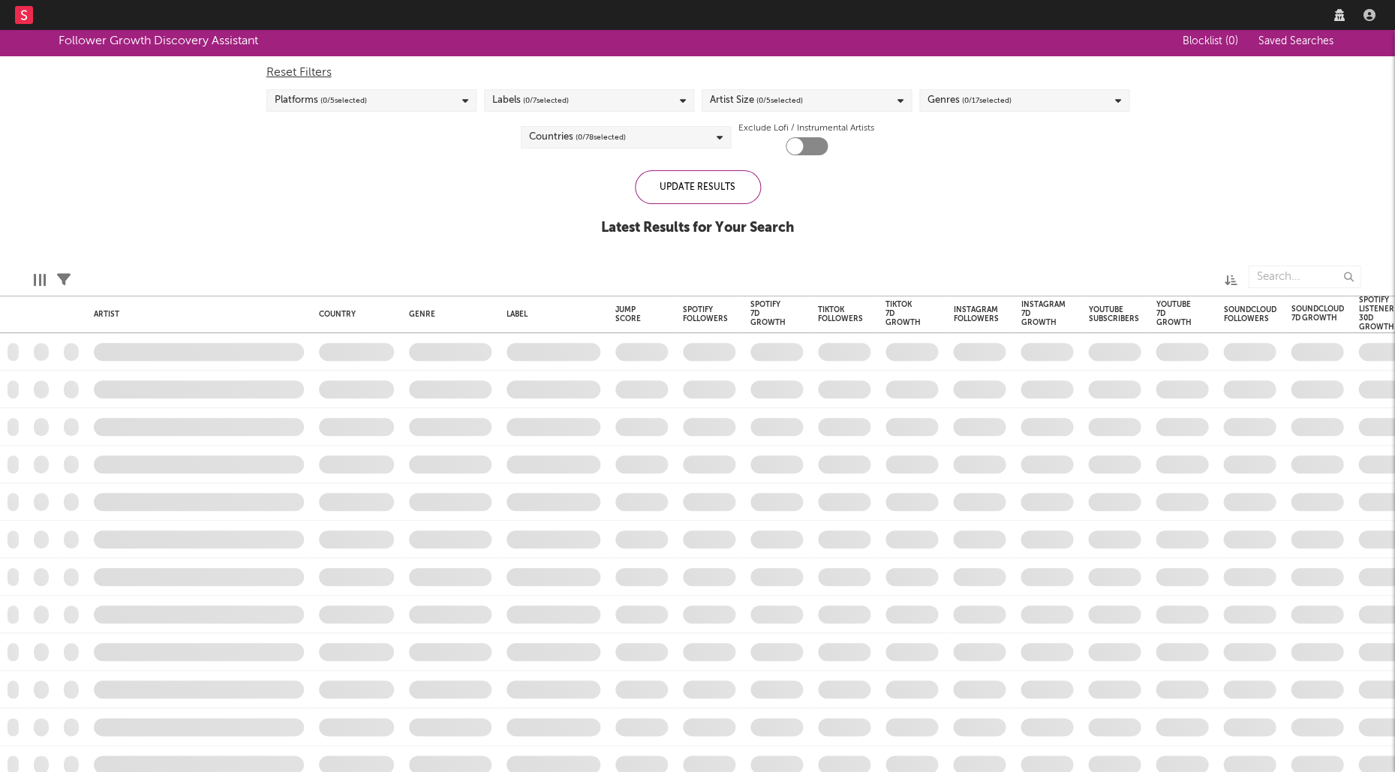
checkbox input "true"
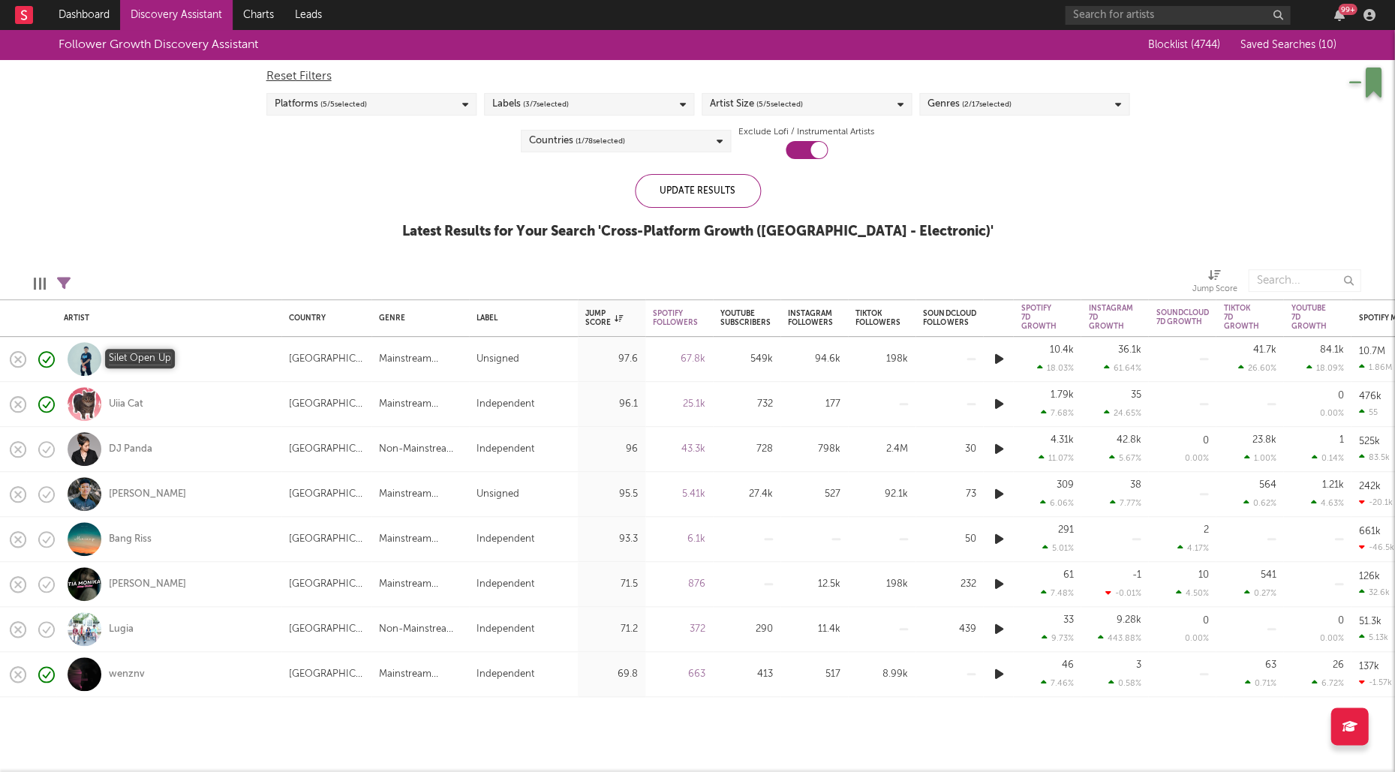
click at [153, 359] on div "Silet Open Up" at bounding box center [140, 360] width 62 height 14
click at [135, 402] on div "Uiia Cat" at bounding box center [126, 405] width 35 height 14
click at [138, 454] on div "DJ Panda" at bounding box center [131, 450] width 44 height 14
click at [137, 491] on div "FAHKRUR RADHI" at bounding box center [147, 495] width 77 height 14
click at [134, 535] on div "Bang Riss" at bounding box center [130, 540] width 43 height 14
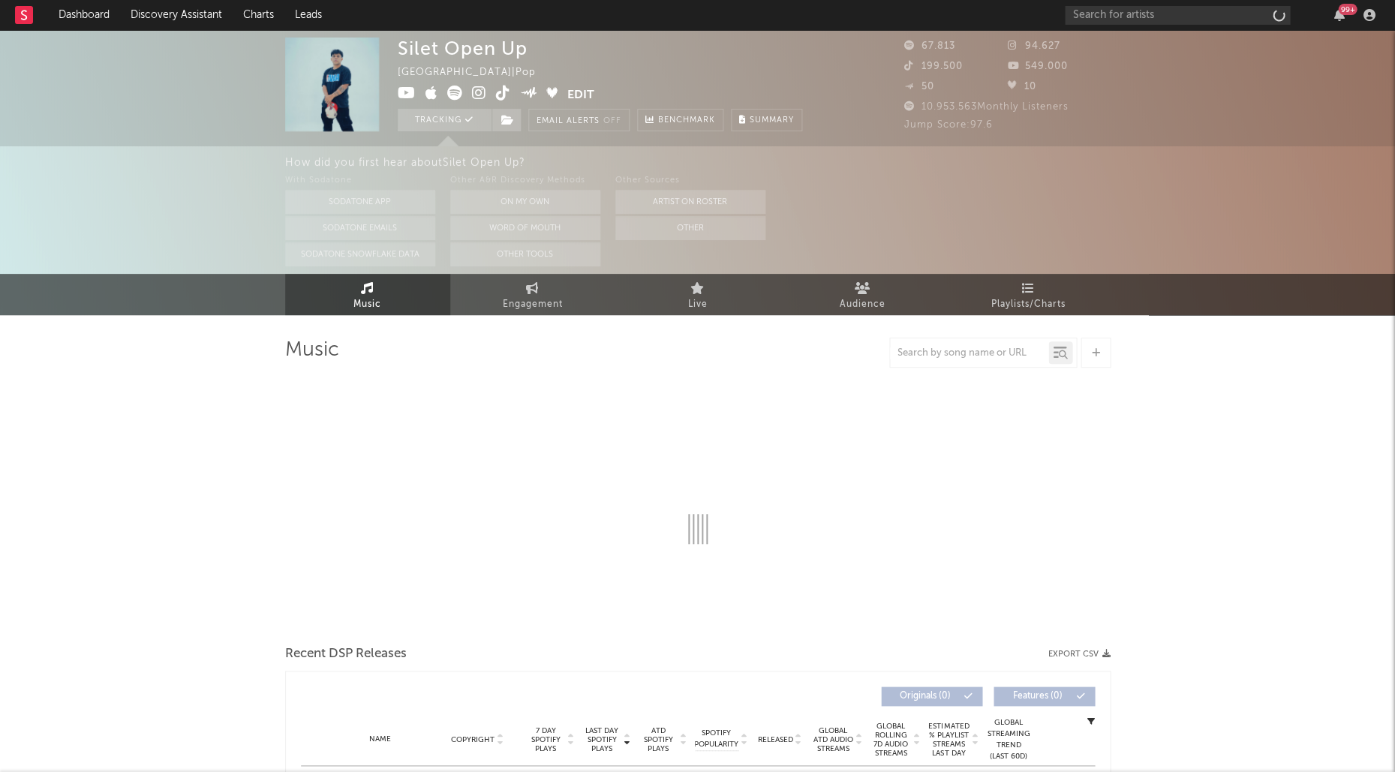
select select "6m"
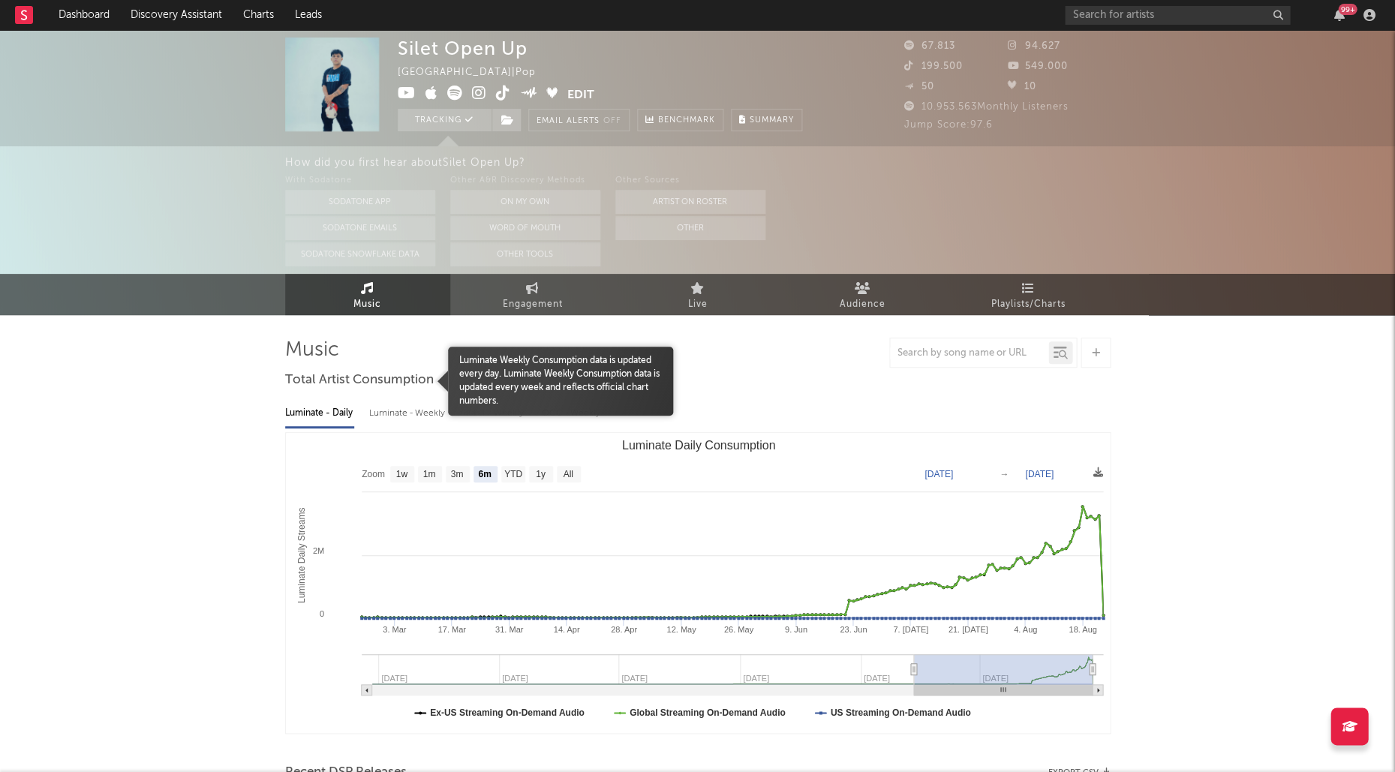
scroll to position [200, 0]
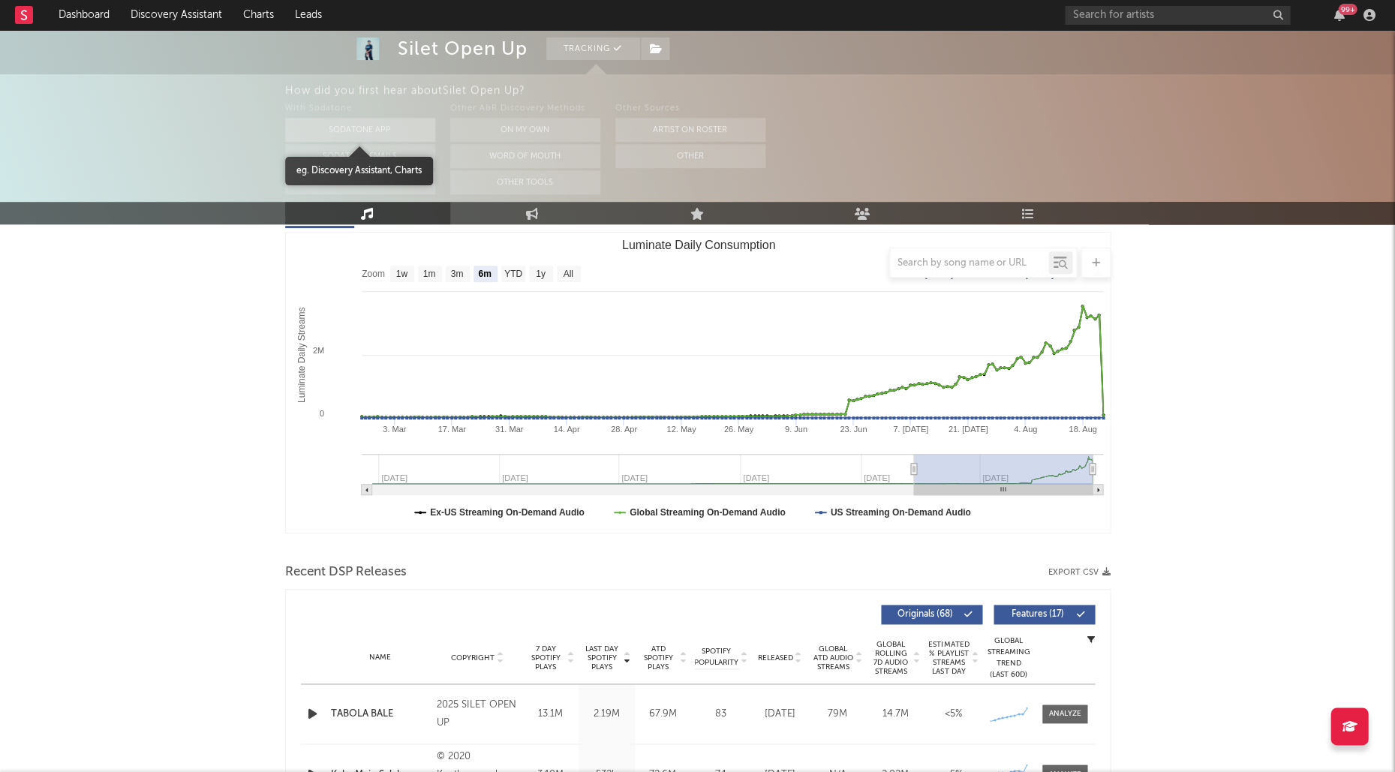
click at [363, 130] on button "Sodatone App" at bounding box center [360, 130] width 150 height 24
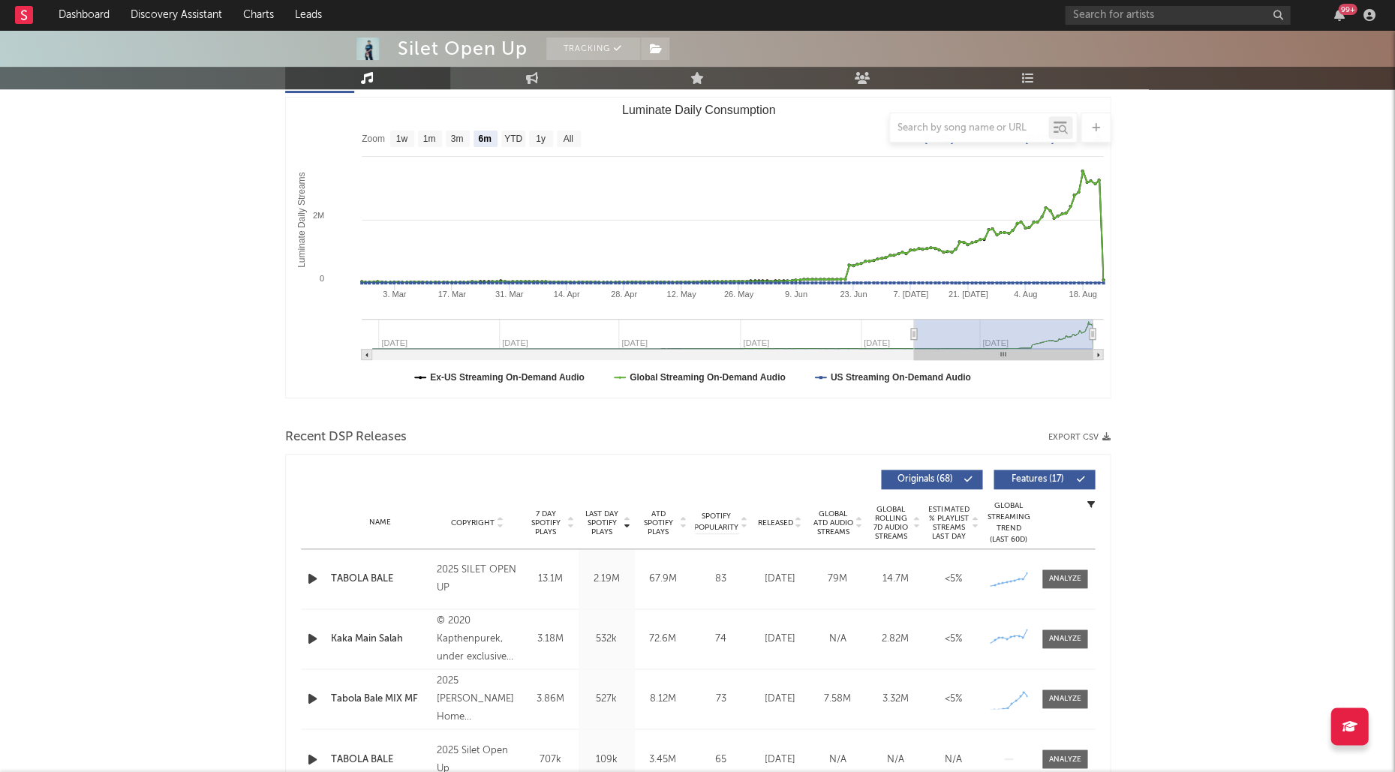
click at [297, 579] on div "Last Day Spotify Plays Copyright 7 Day Spotify Plays Last Day Spotify Plays ATD…" at bounding box center [697, 671] width 825 height 434
click at [305, 578] on icon "button" at bounding box center [313, 578] width 16 height 19
click at [305, 578] on icon "button" at bounding box center [312, 578] width 14 height 19
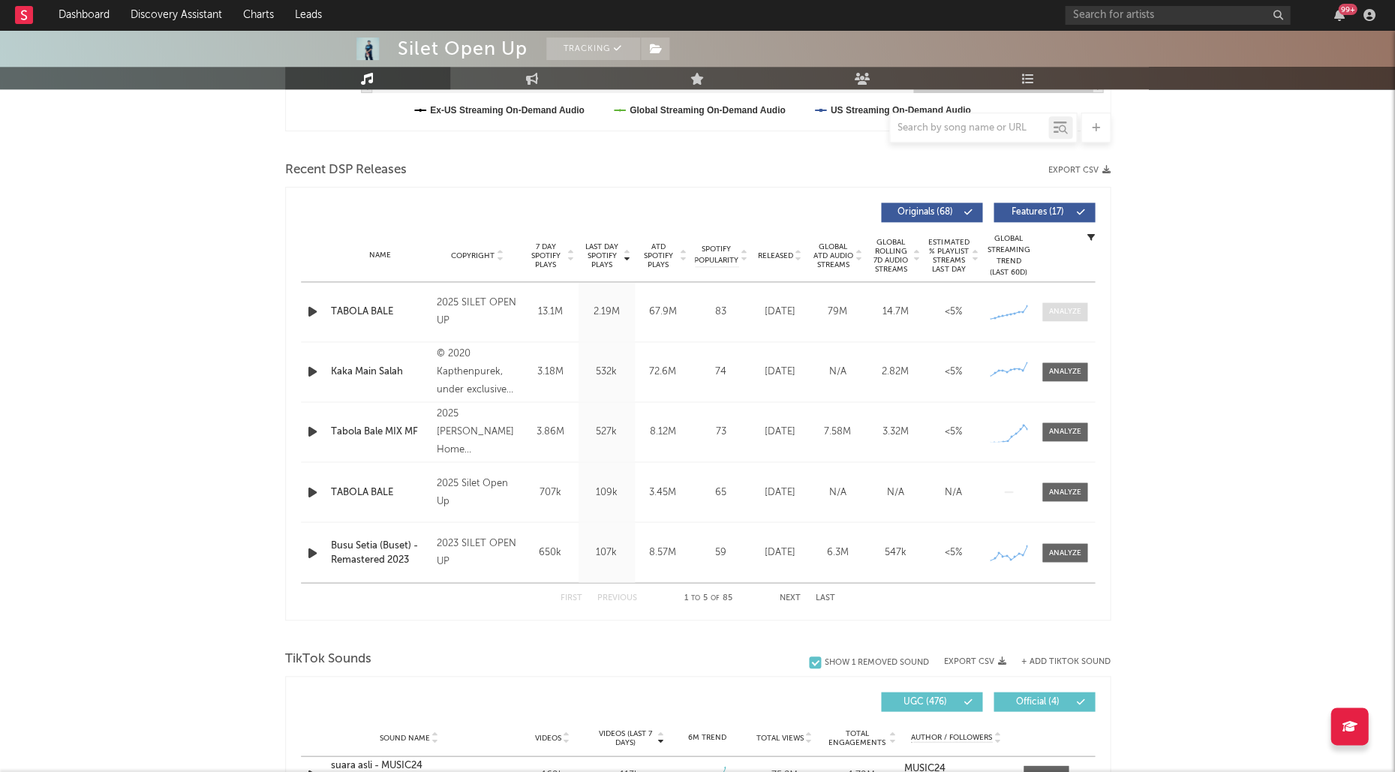
click at [1068, 309] on div at bounding box center [1064, 311] width 32 height 11
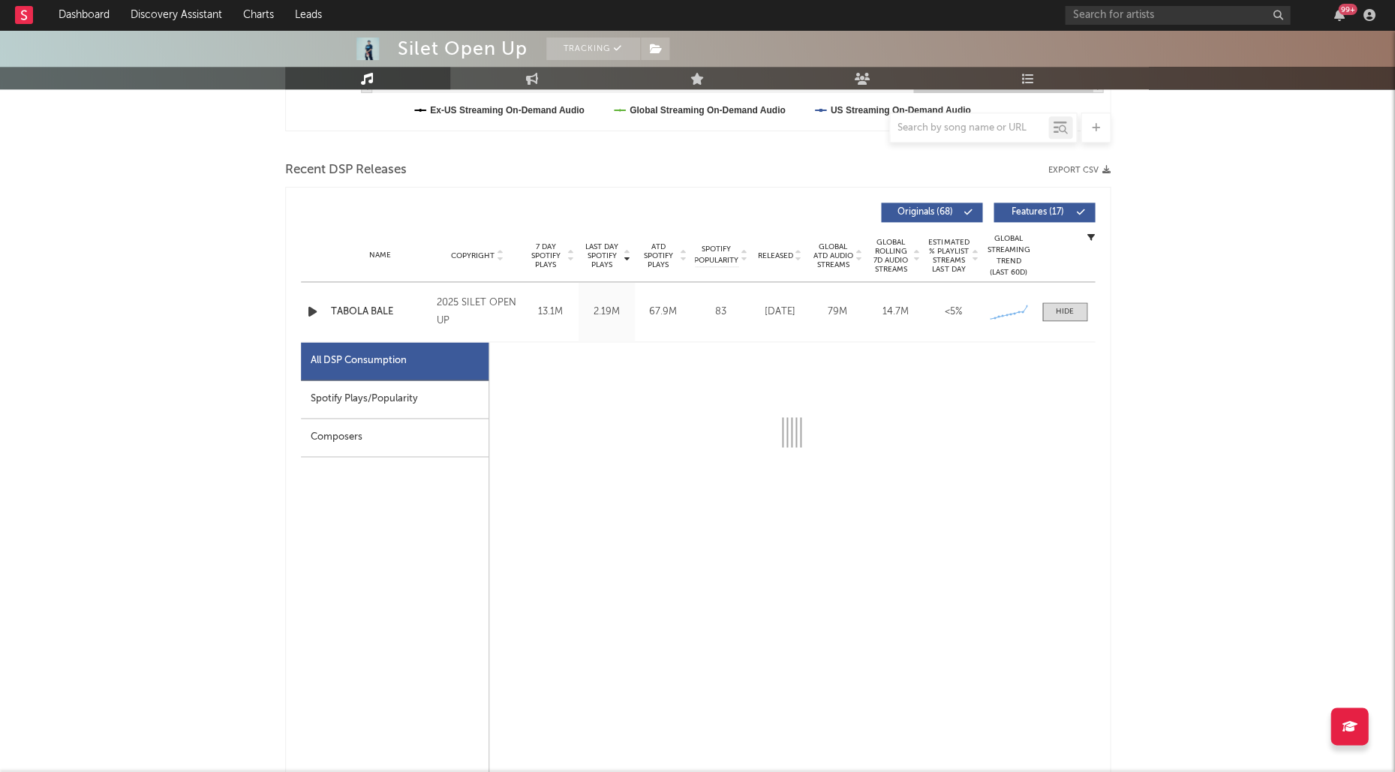
scroll to position [470, 0]
click at [413, 389] on div "Spotify Plays/Popularity" at bounding box center [395, 397] width 188 height 38
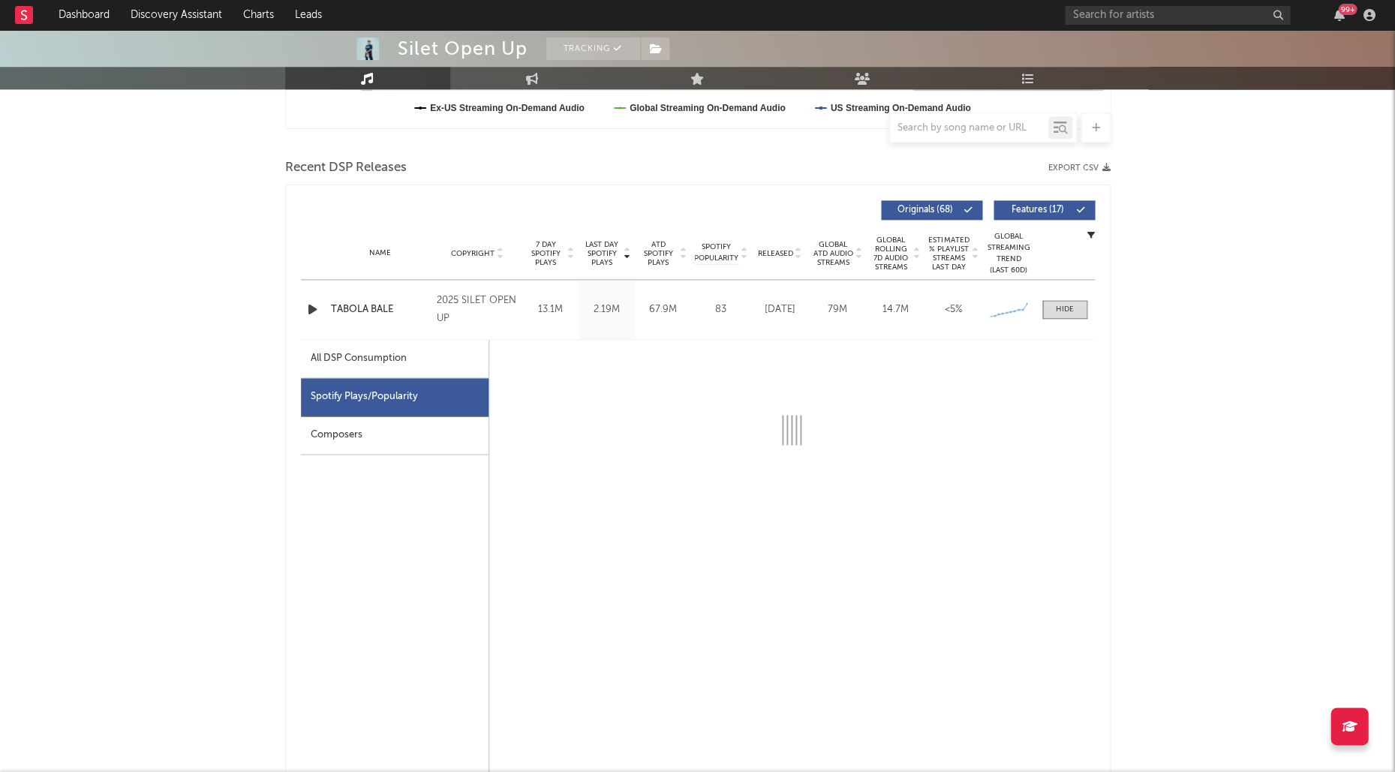
select select "1w"
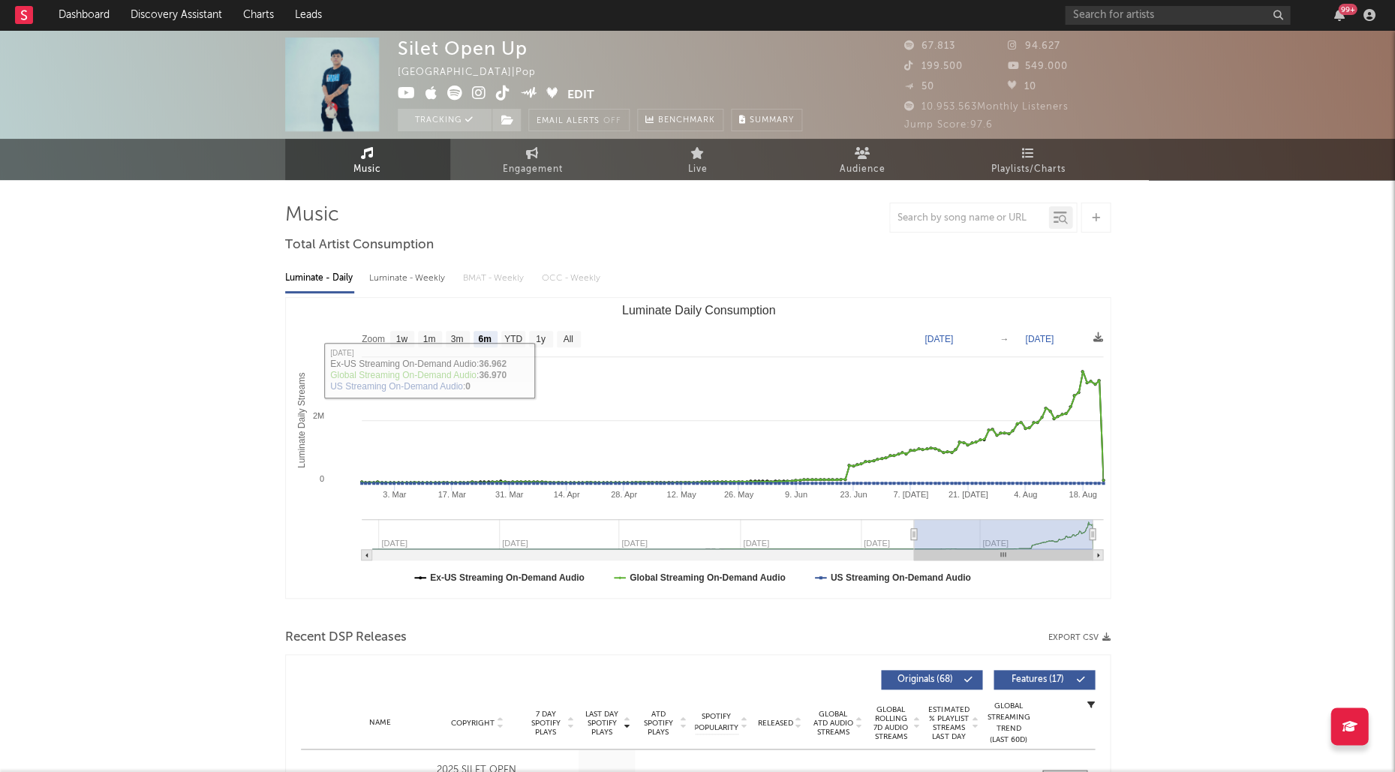
scroll to position [0, 0]
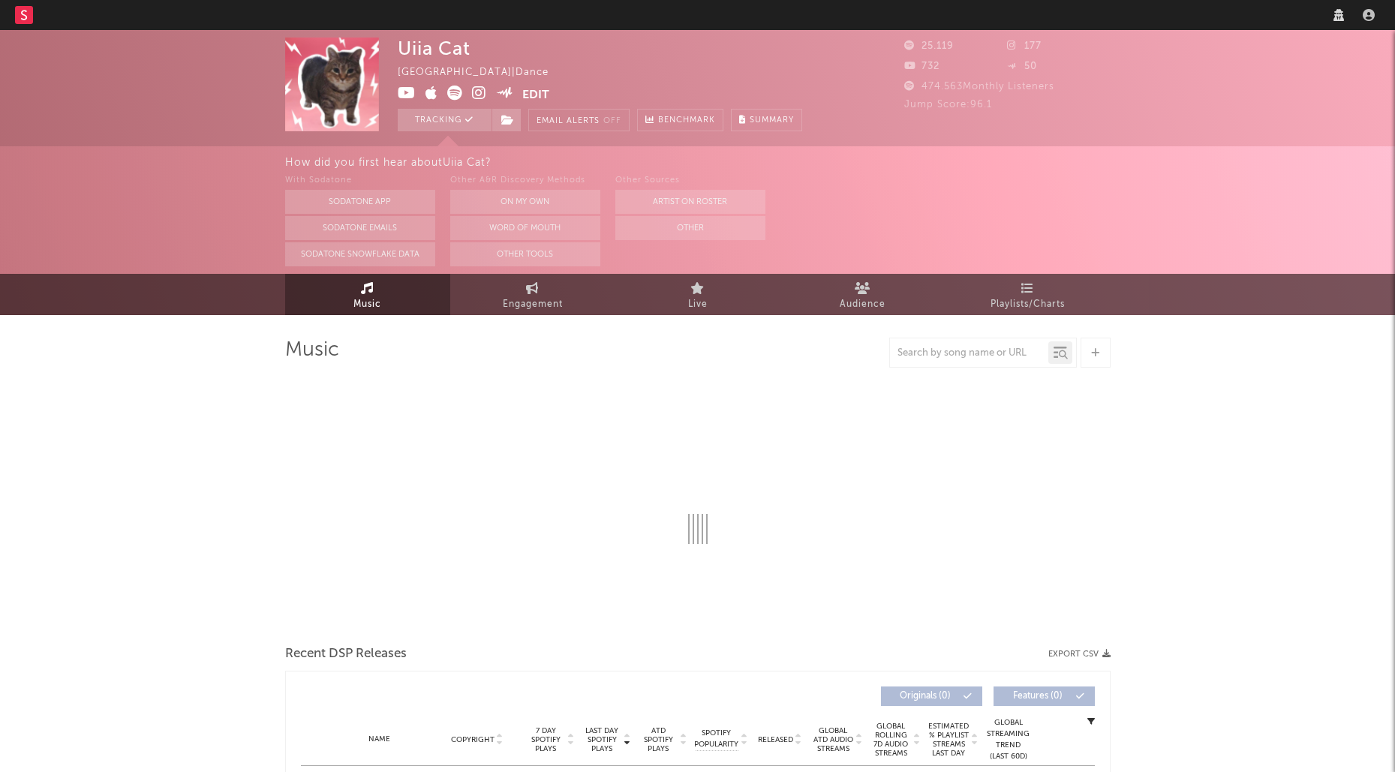
select select "6m"
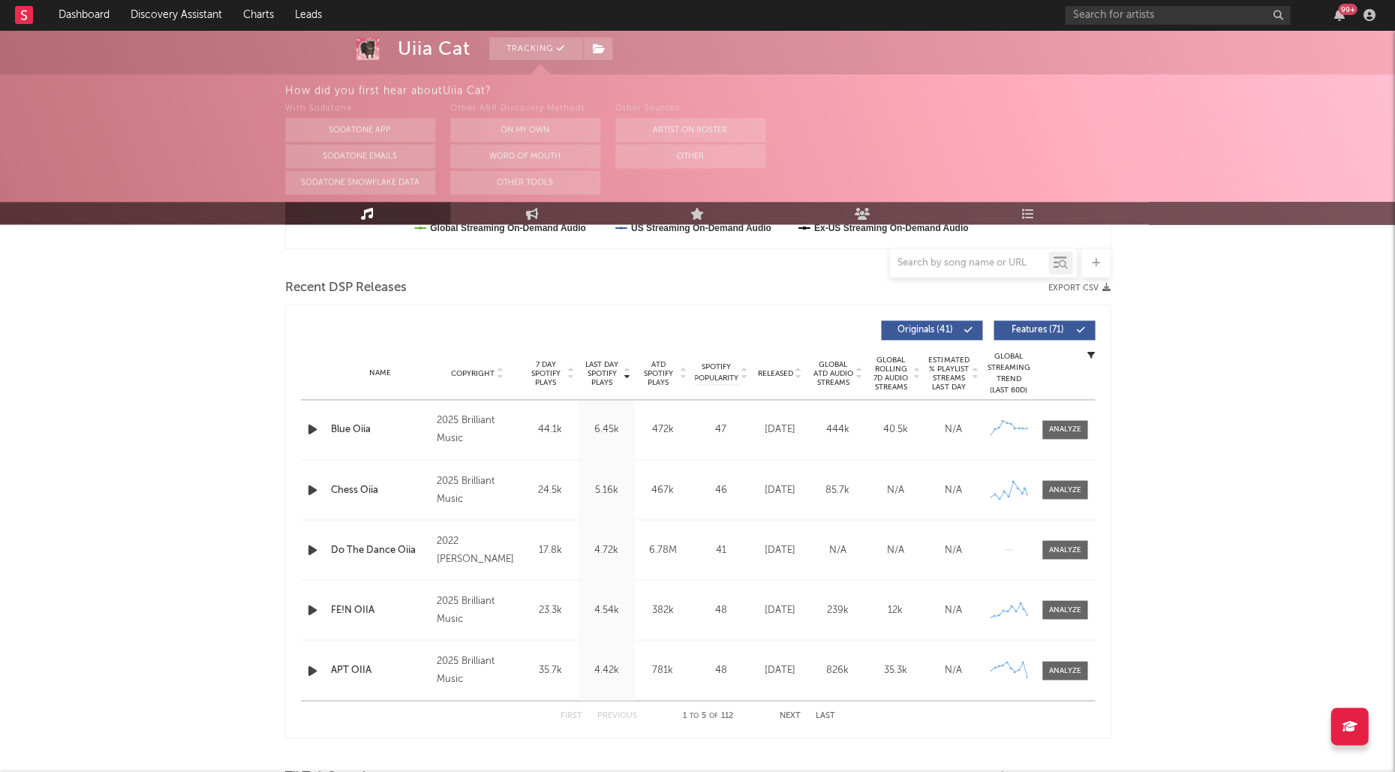
scroll to position [527, 0]
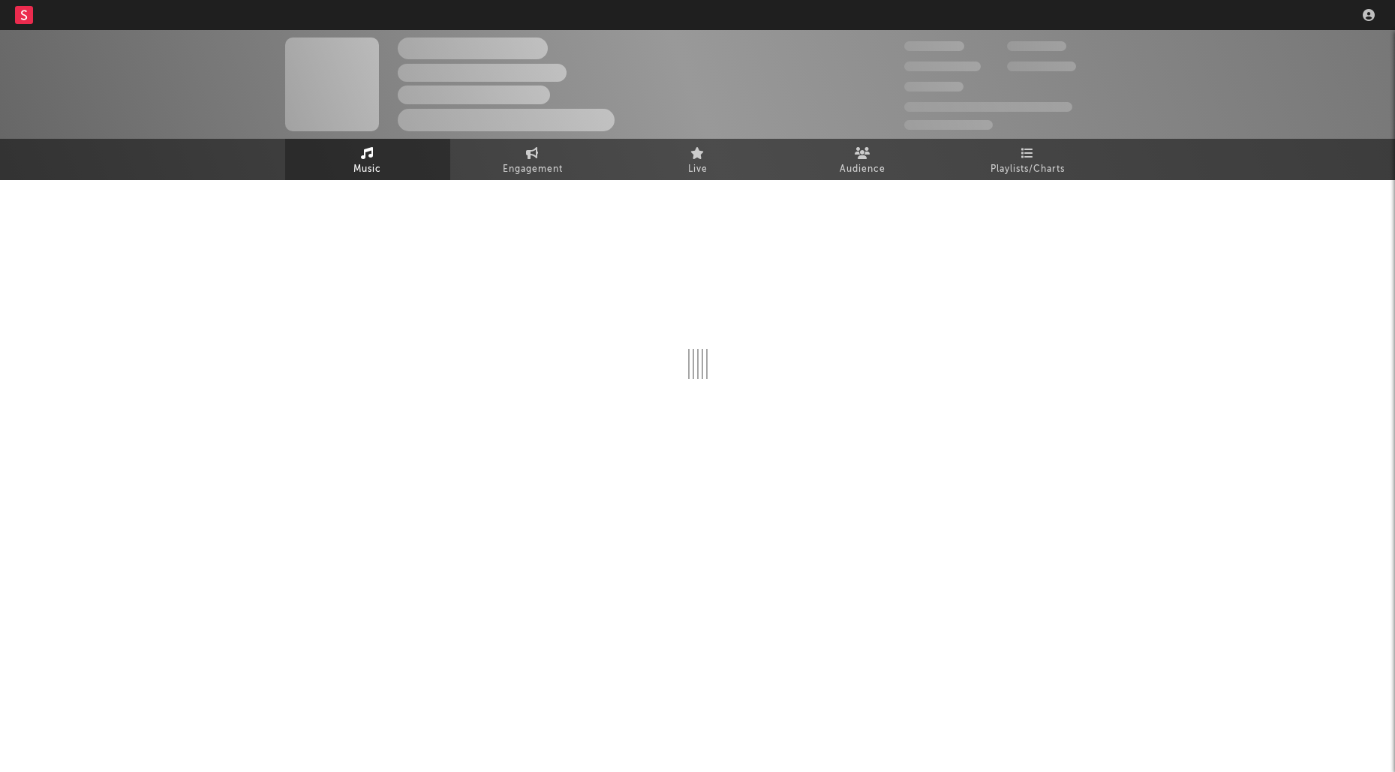
select select "1w"
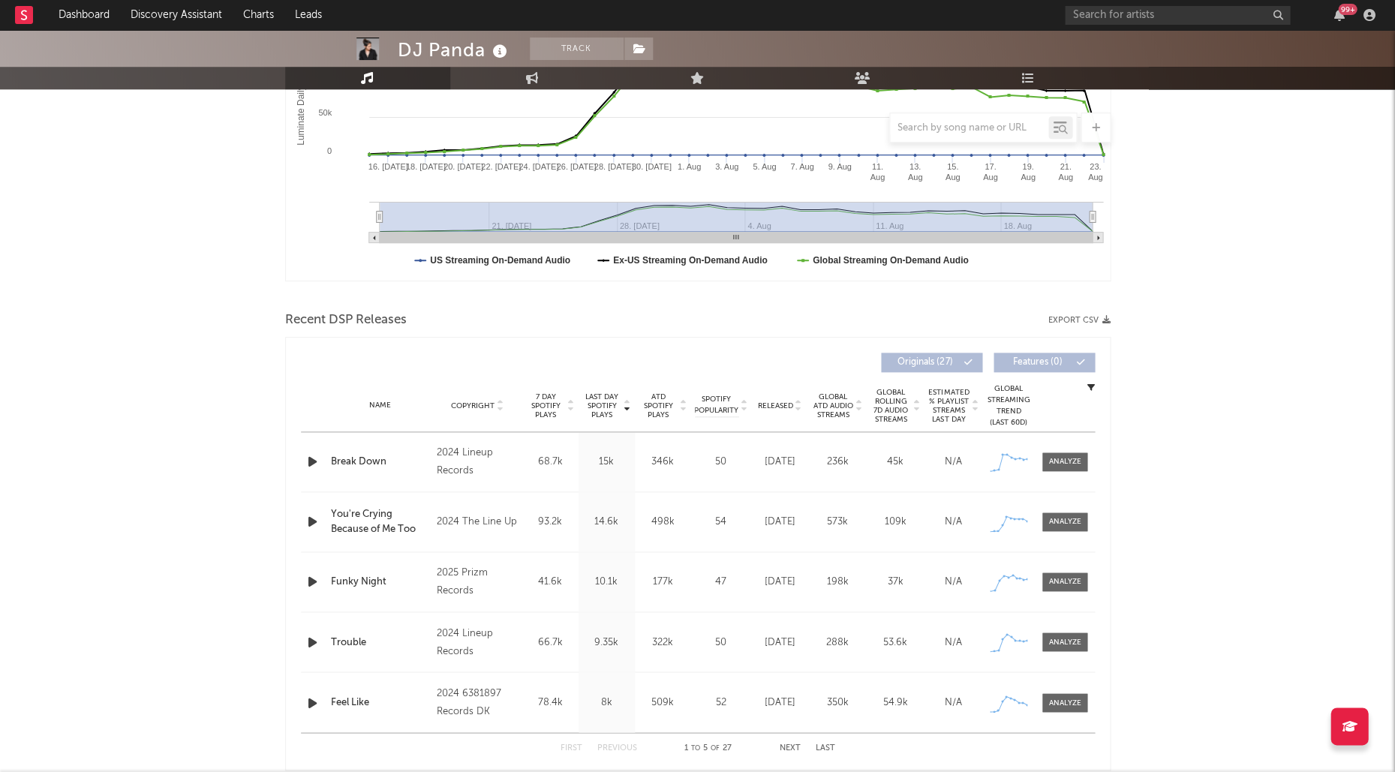
scroll to position [315, 0]
click at [327, 452] on div "Name Break Down Copyright 2024 Lineup Records Label Lineup Records Album Names …" at bounding box center [698, 463] width 794 height 59
click at [315, 461] on icon "button" at bounding box center [313, 464] width 16 height 19
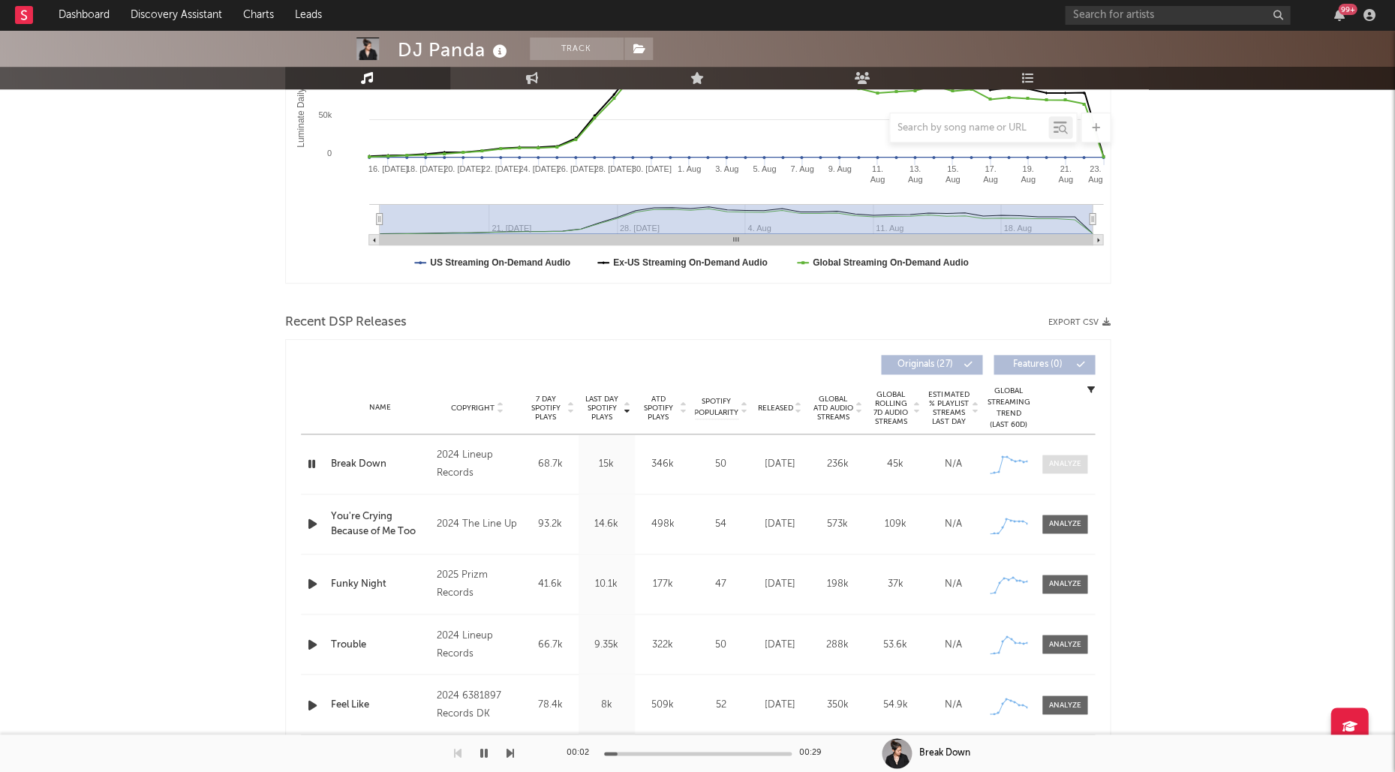
click at [1080, 455] on span at bounding box center [1064, 464] width 45 height 19
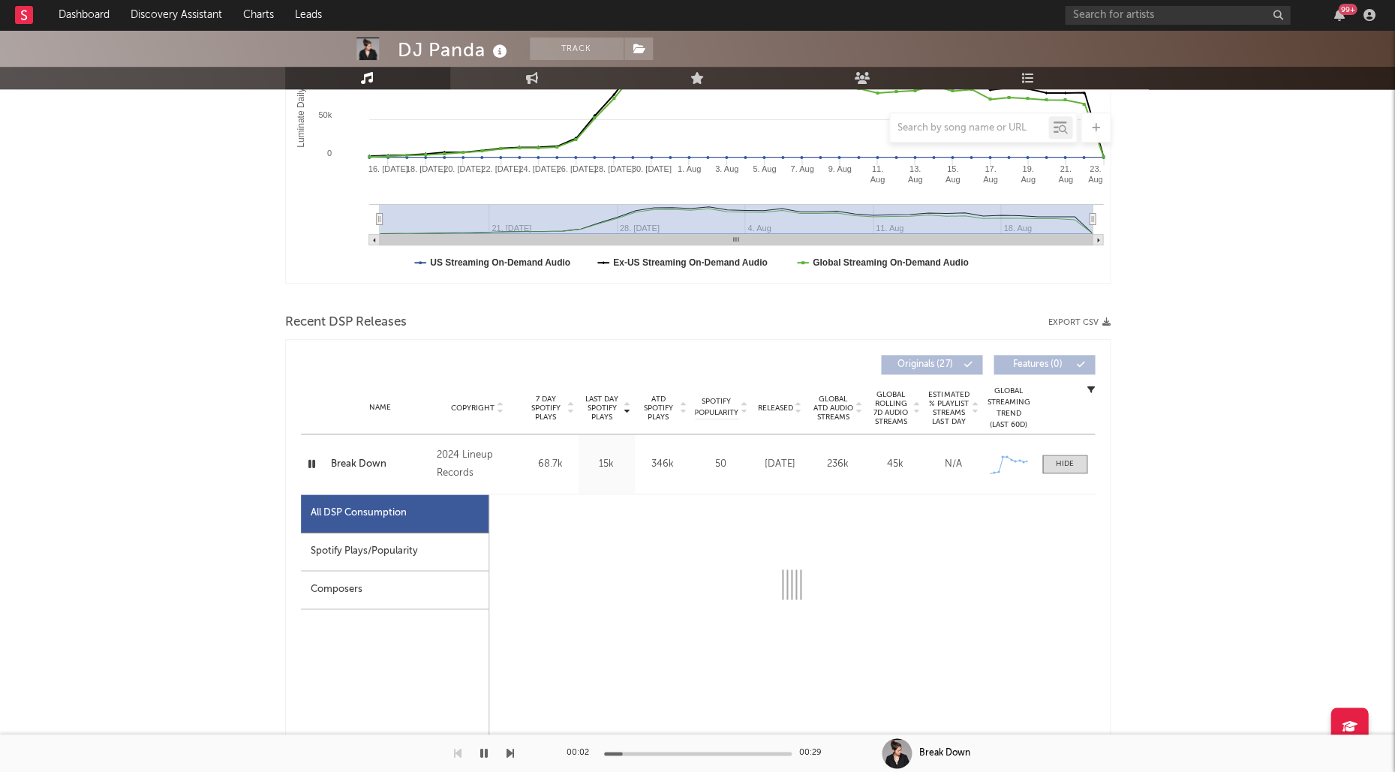
click at [392, 548] on div "Spotify Plays/Popularity" at bounding box center [395, 552] width 188 height 38
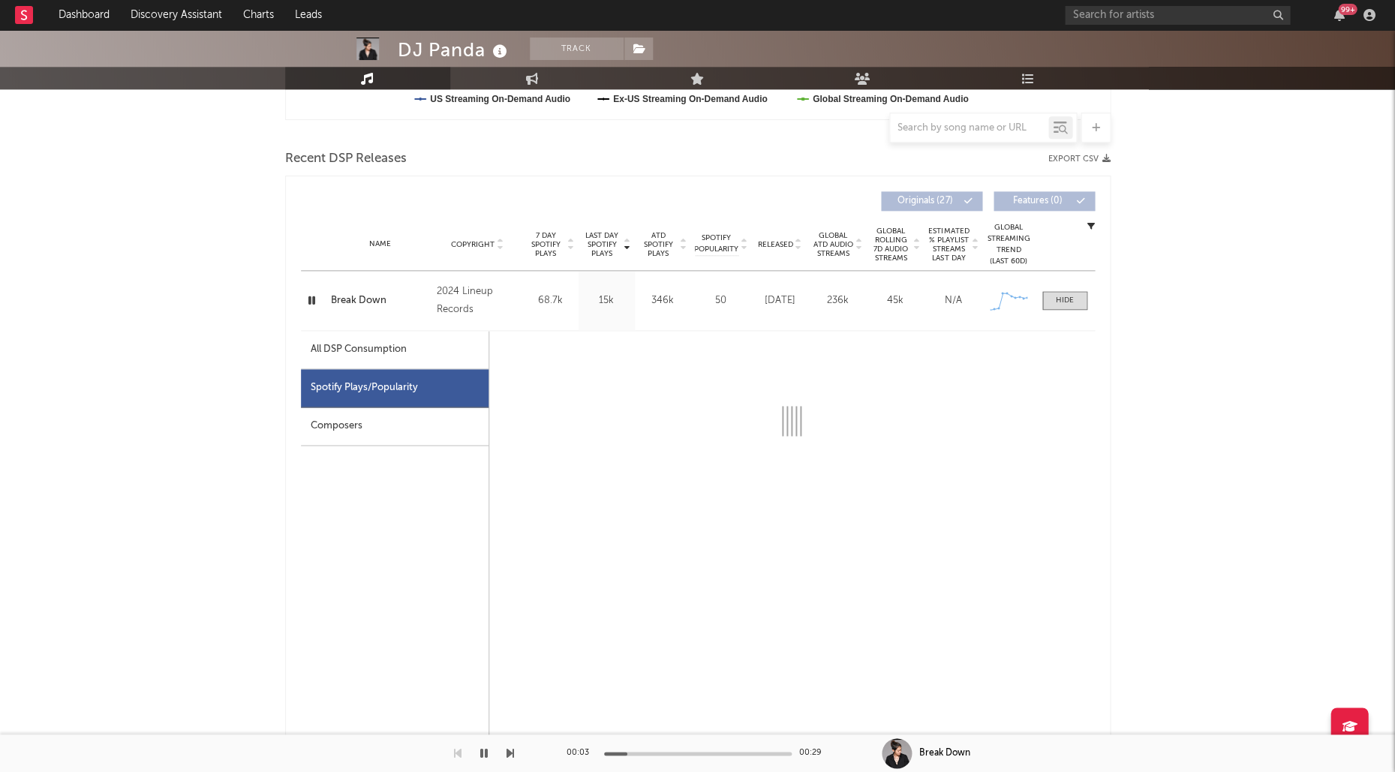
scroll to position [514, 0]
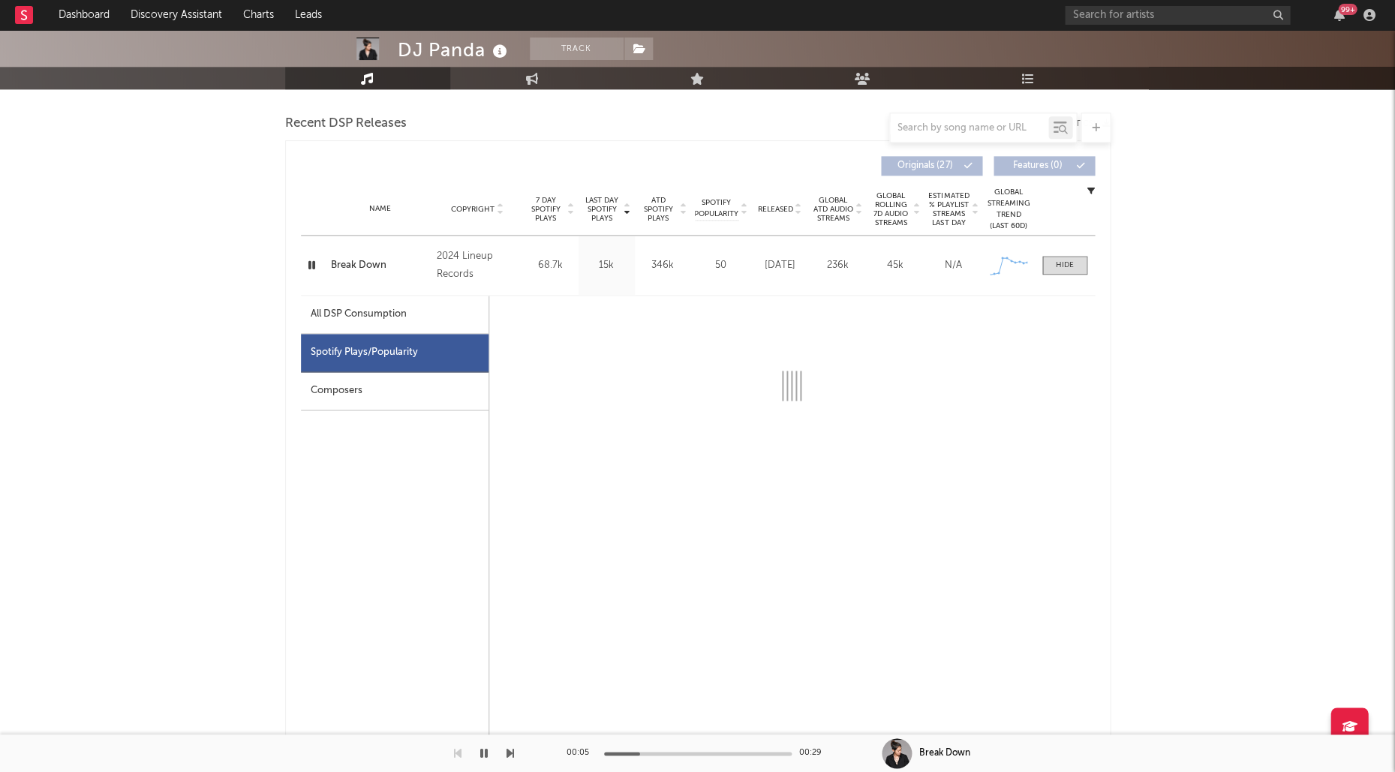
select select "6m"
select select "1w"
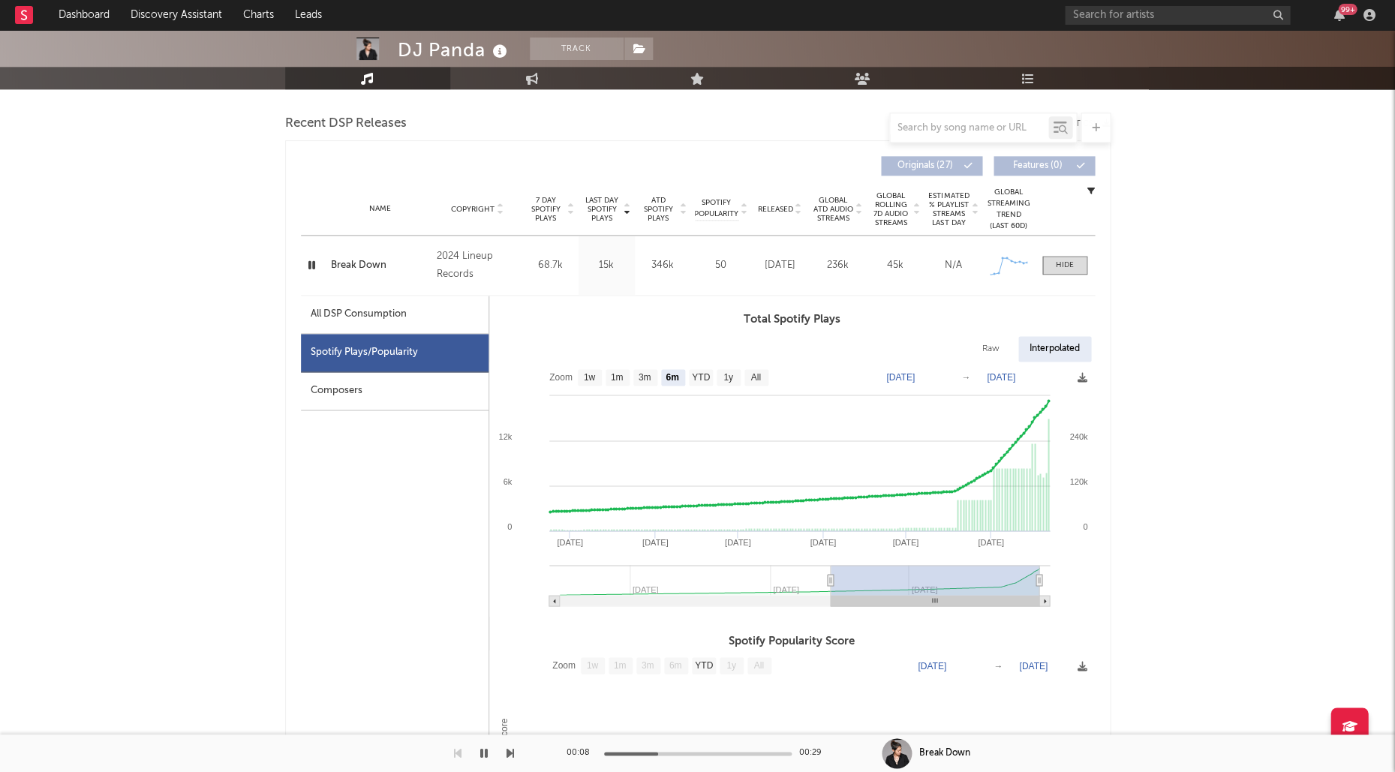
drag, startPoint x: 837, startPoint y: 578, endPoint x: 913, endPoint y: 583, distance: 76.7
click at [913, 583] on rect at bounding box center [935, 580] width 209 height 30
click at [1048, 272] on span at bounding box center [1064, 265] width 45 height 19
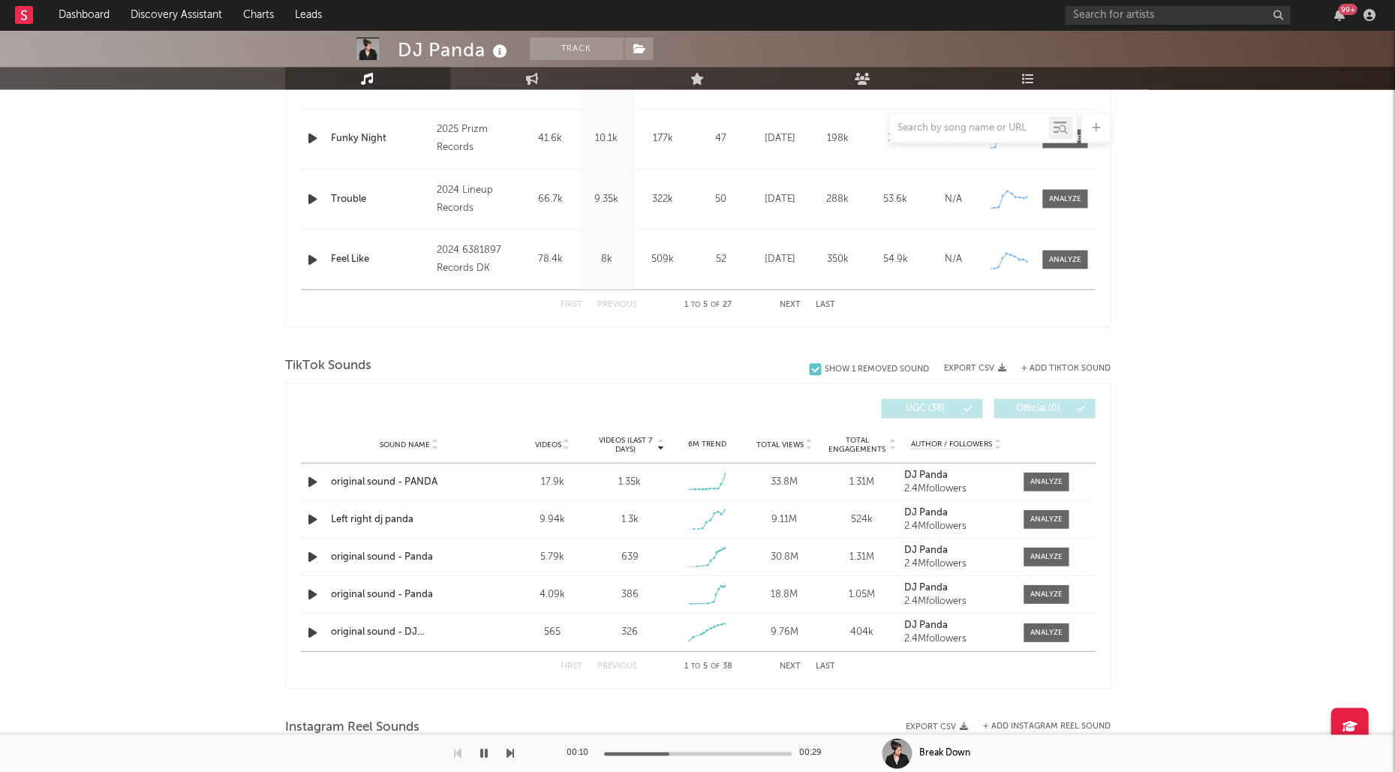
scroll to position [775, 0]
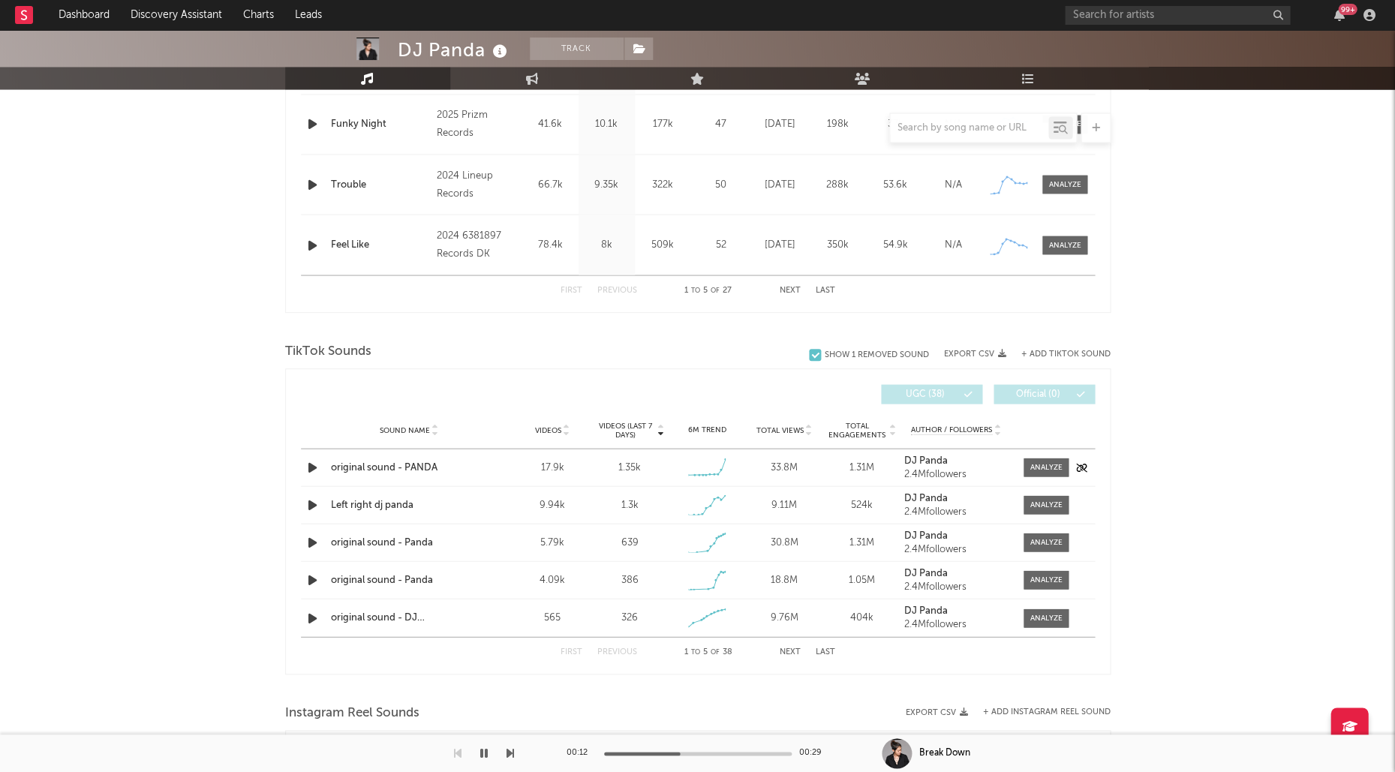
click at [313, 464] on icon "button" at bounding box center [313, 467] width 16 height 19
click at [308, 500] on icon "button" at bounding box center [313, 504] width 16 height 19
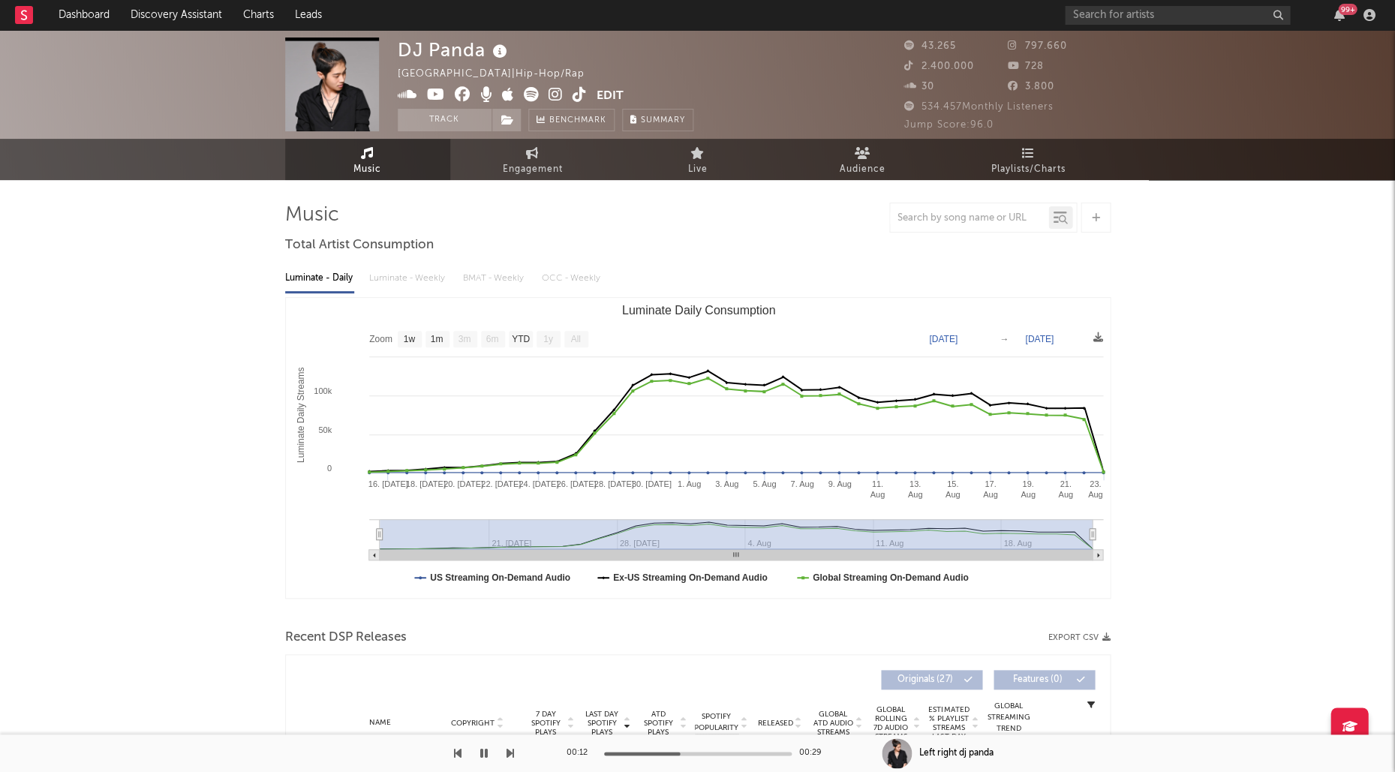
scroll to position [0, 0]
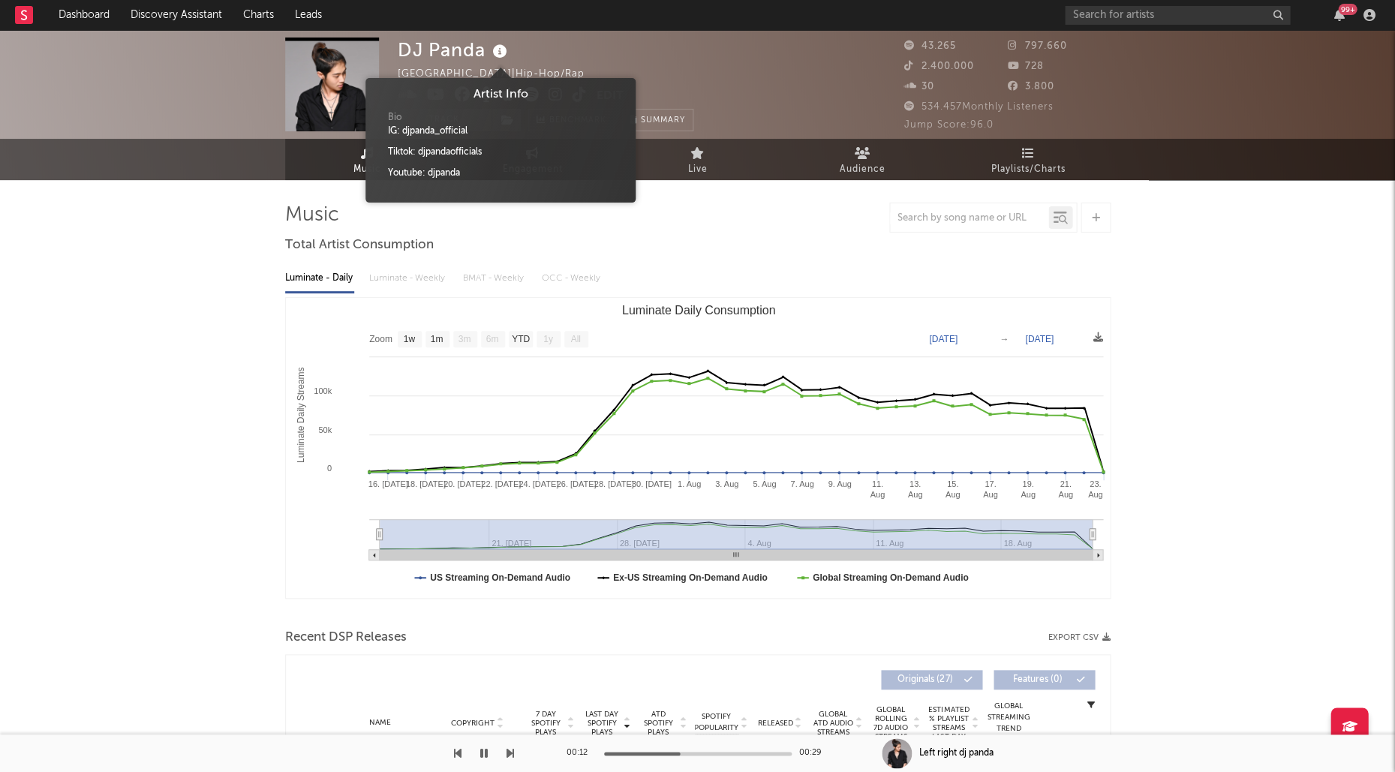
click at [502, 60] on icon at bounding box center [500, 51] width 22 height 21
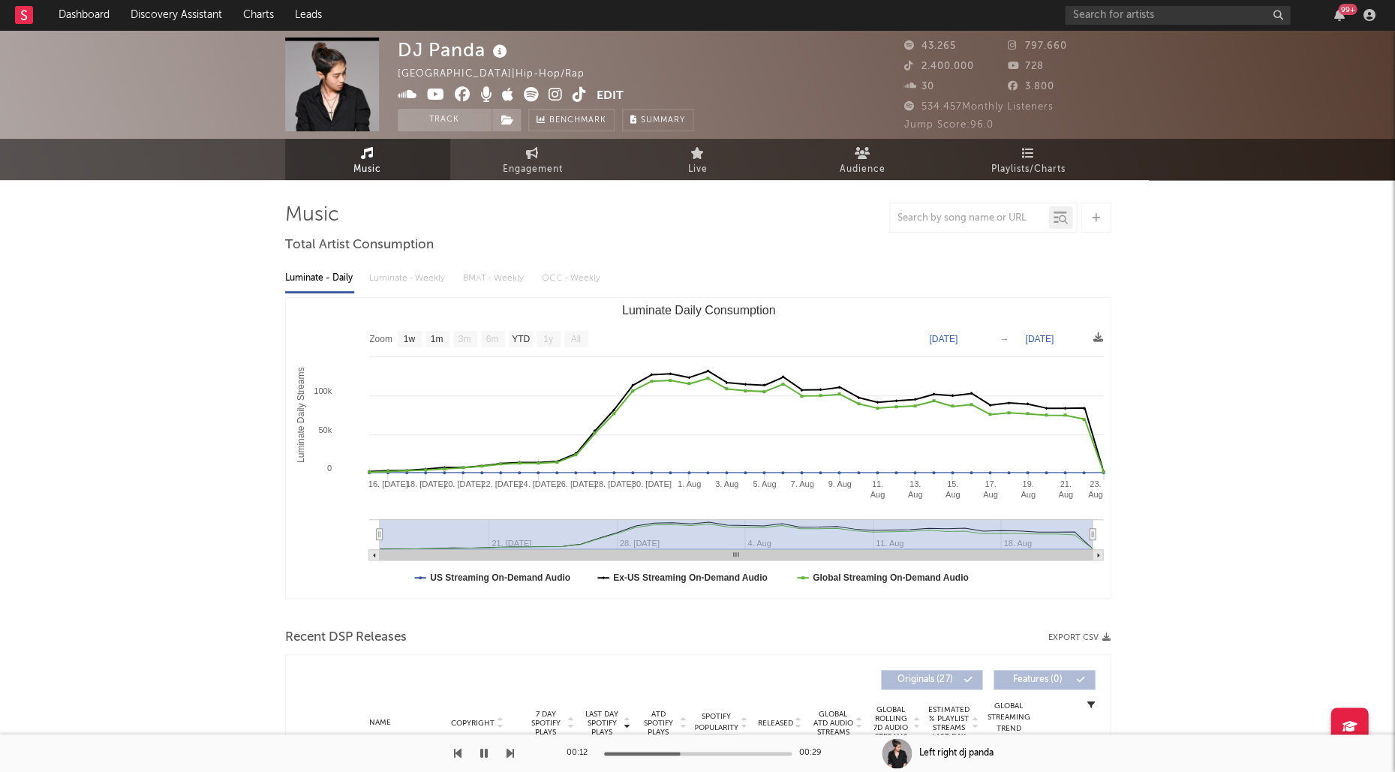
click at [503, 56] on icon at bounding box center [500, 51] width 22 height 21
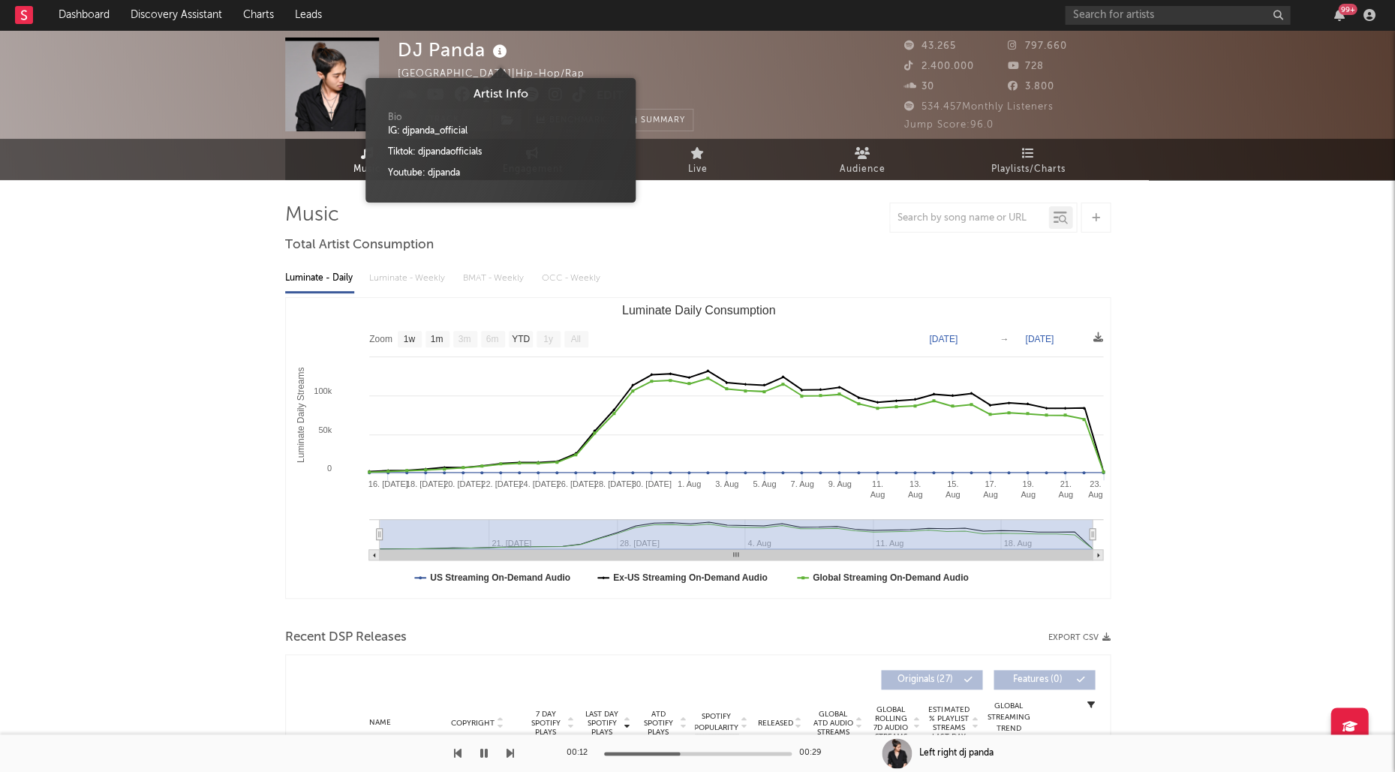
click at [503, 56] on icon at bounding box center [500, 51] width 22 height 21
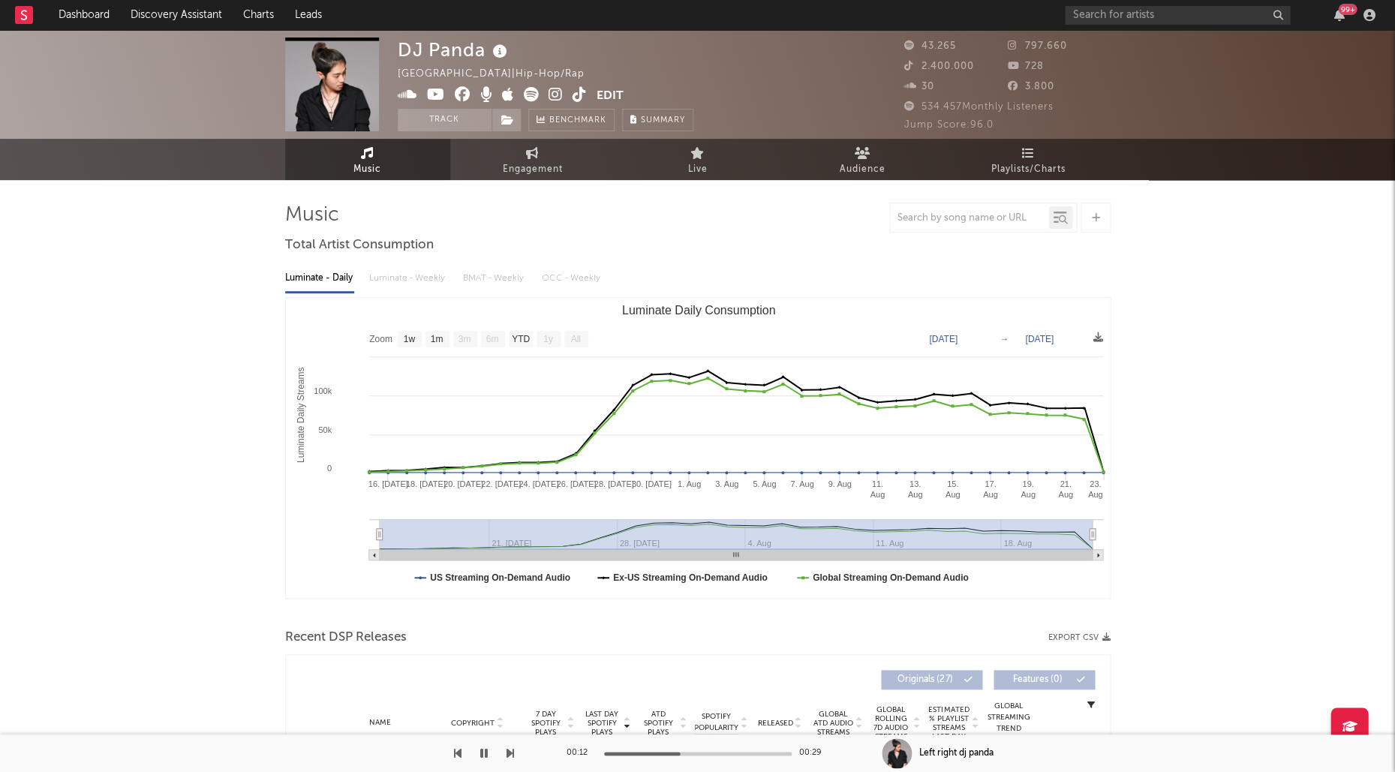
click at [407, 96] on icon at bounding box center [408, 94] width 20 height 15
click at [461, 98] on icon at bounding box center [463, 94] width 16 height 15
drag, startPoint x: 442, startPoint y: 96, endPoint x: 540, endPoint y: 96, distance: 98.3
click at [442, 96] on icon at bounding box center [436, 94] width 18 height 15
drag, startPoint x: 548, startPoint y: 95, endPoint x: 567, endPoint y: 95, distance: 18.8
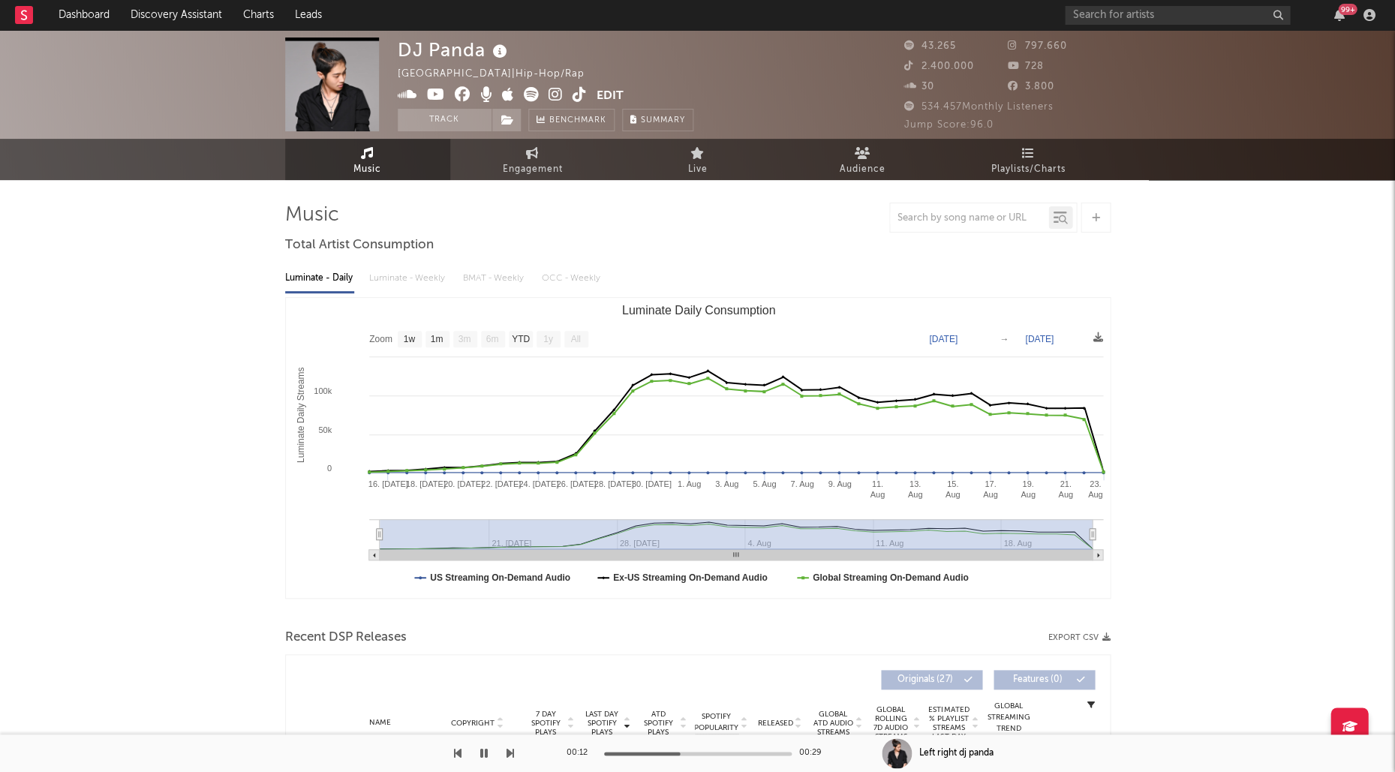
click at [550, 95] on icon at bounding box center [555, 94] width 14 height 15
click at [572, 94] on icon at bounding box center [579, 94] width 14 height 15
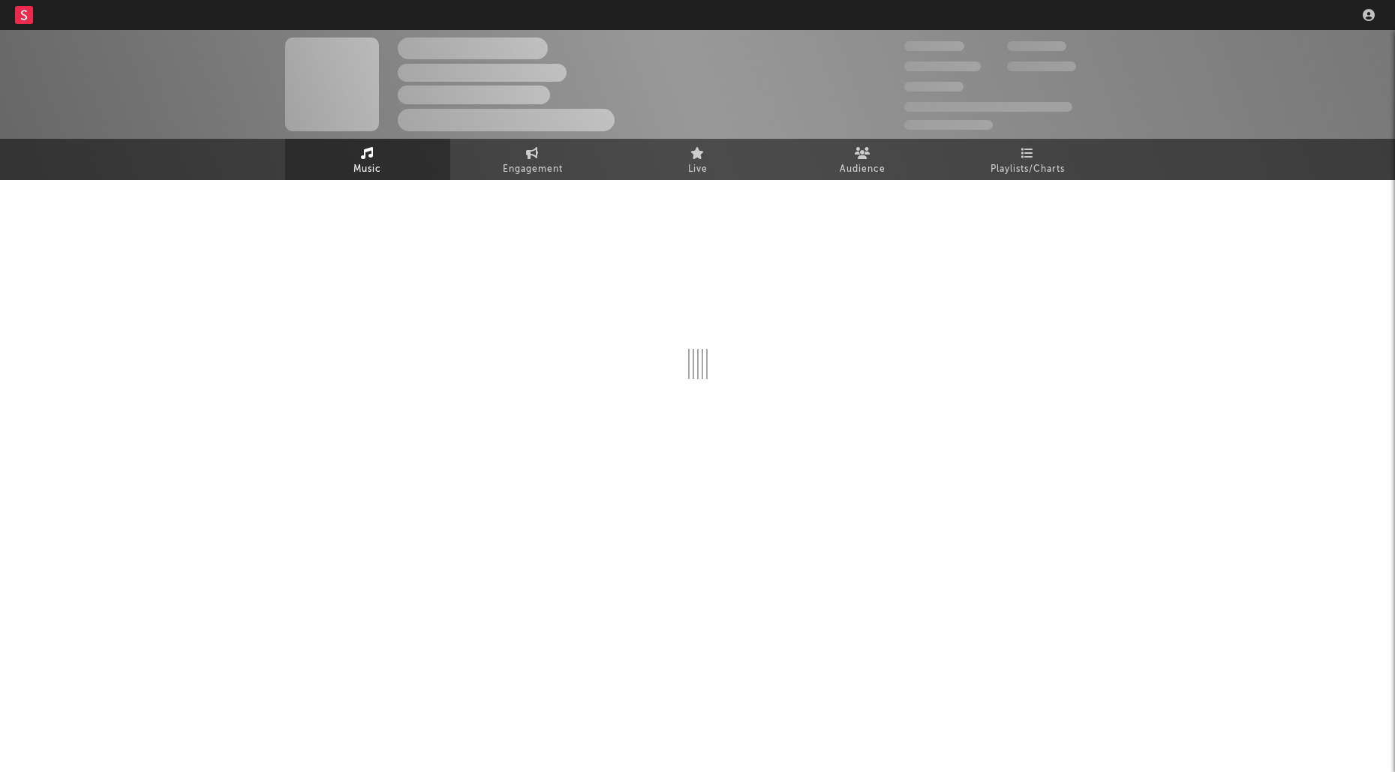
select select "1w"
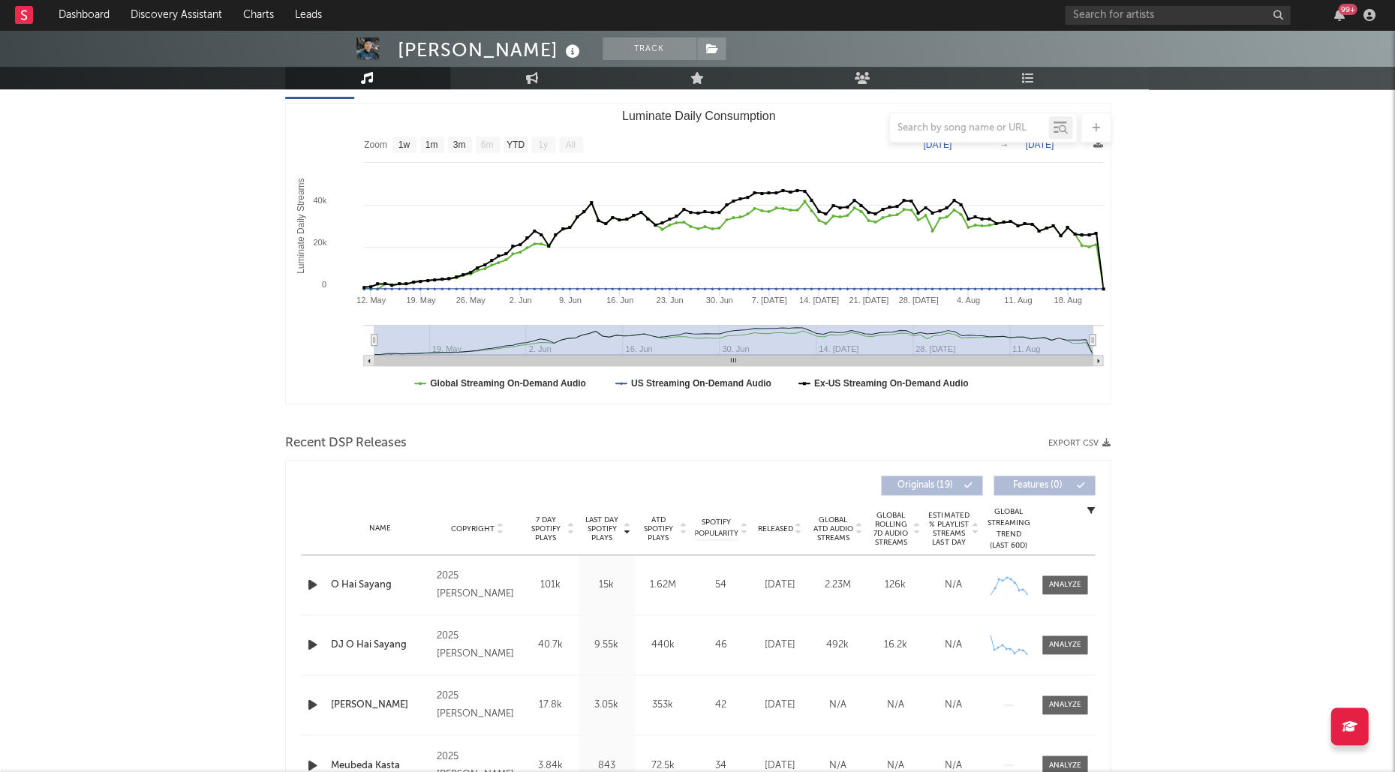
scroll to position [338, 0]
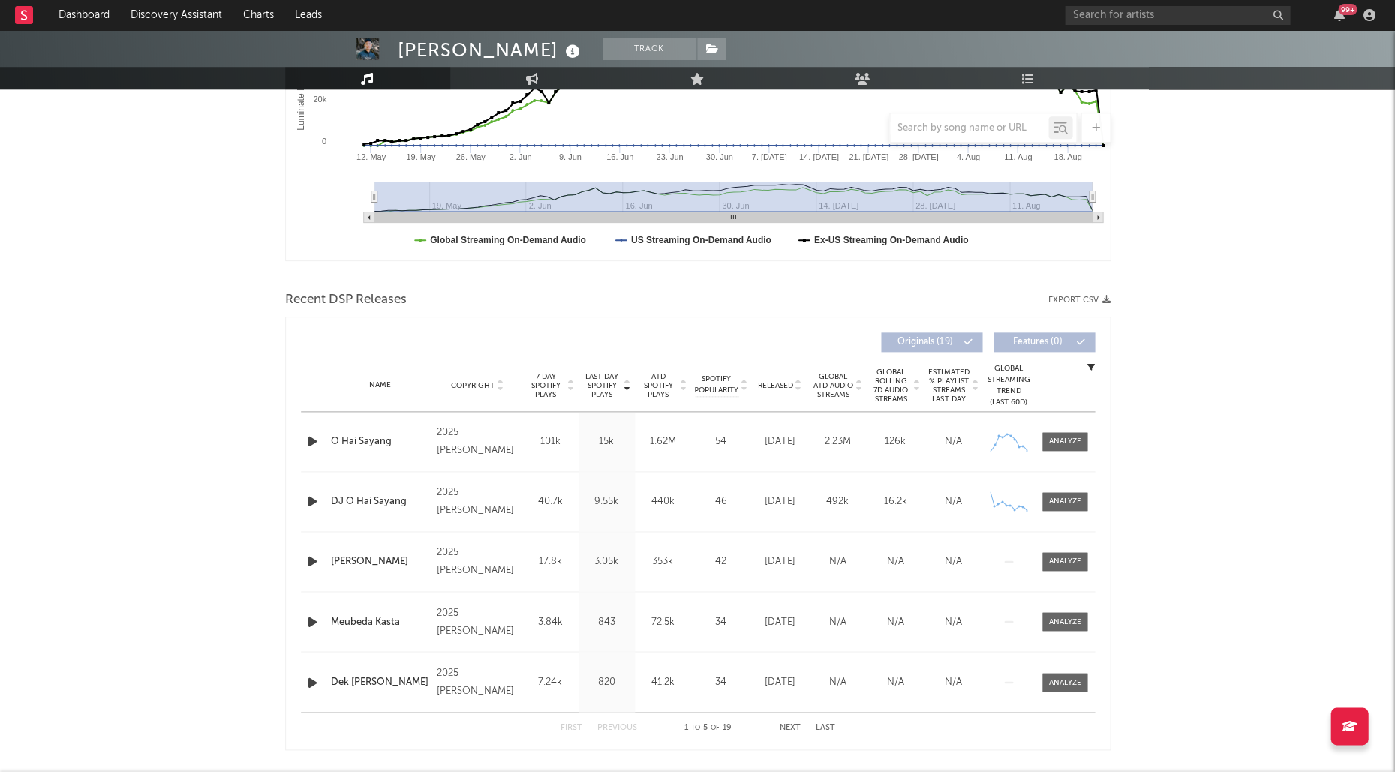
click at [327, 434] on div "Name O Hai Sayang" at bounding box center [380, 441] width 106 height 15
click at [314, 437] on icon "button" at bounding box center [313, 441] width 16 height 19
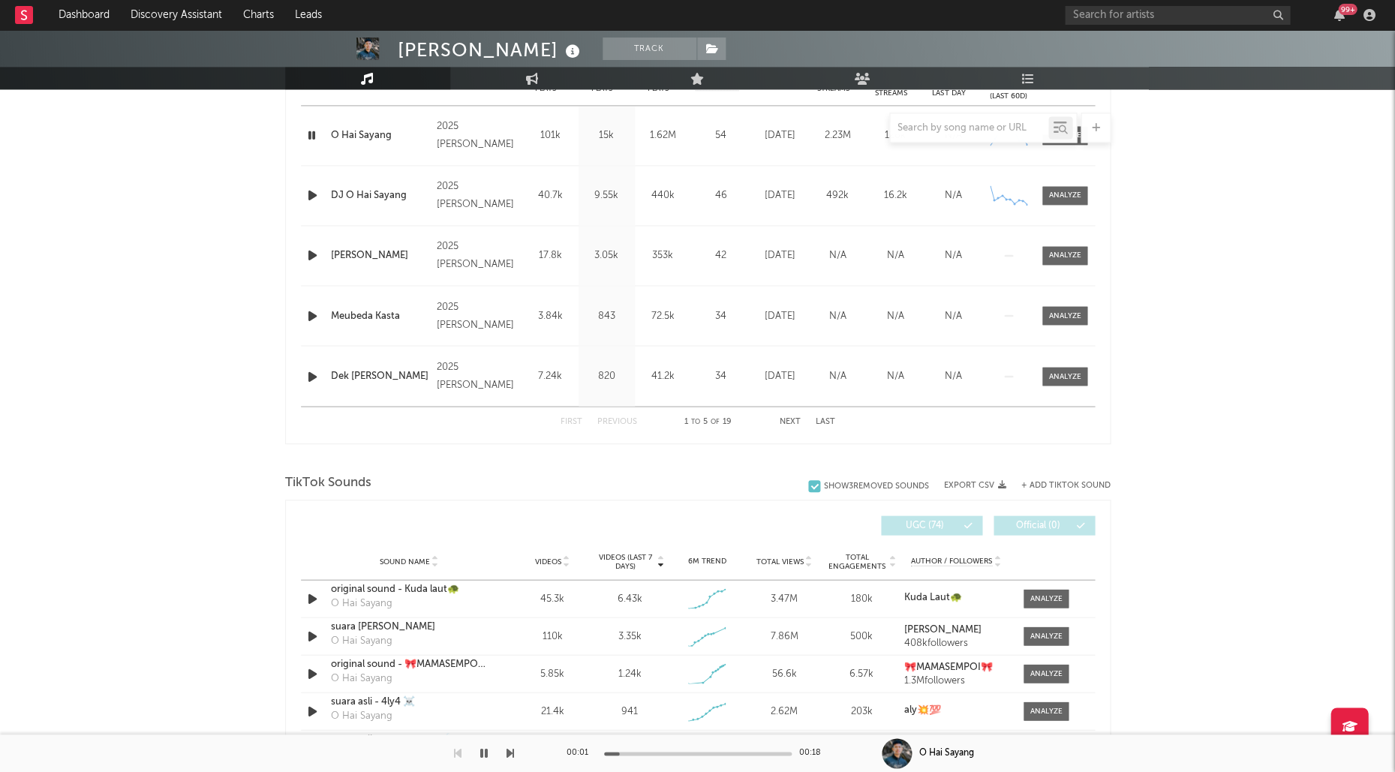
scroll to position [667, 0]
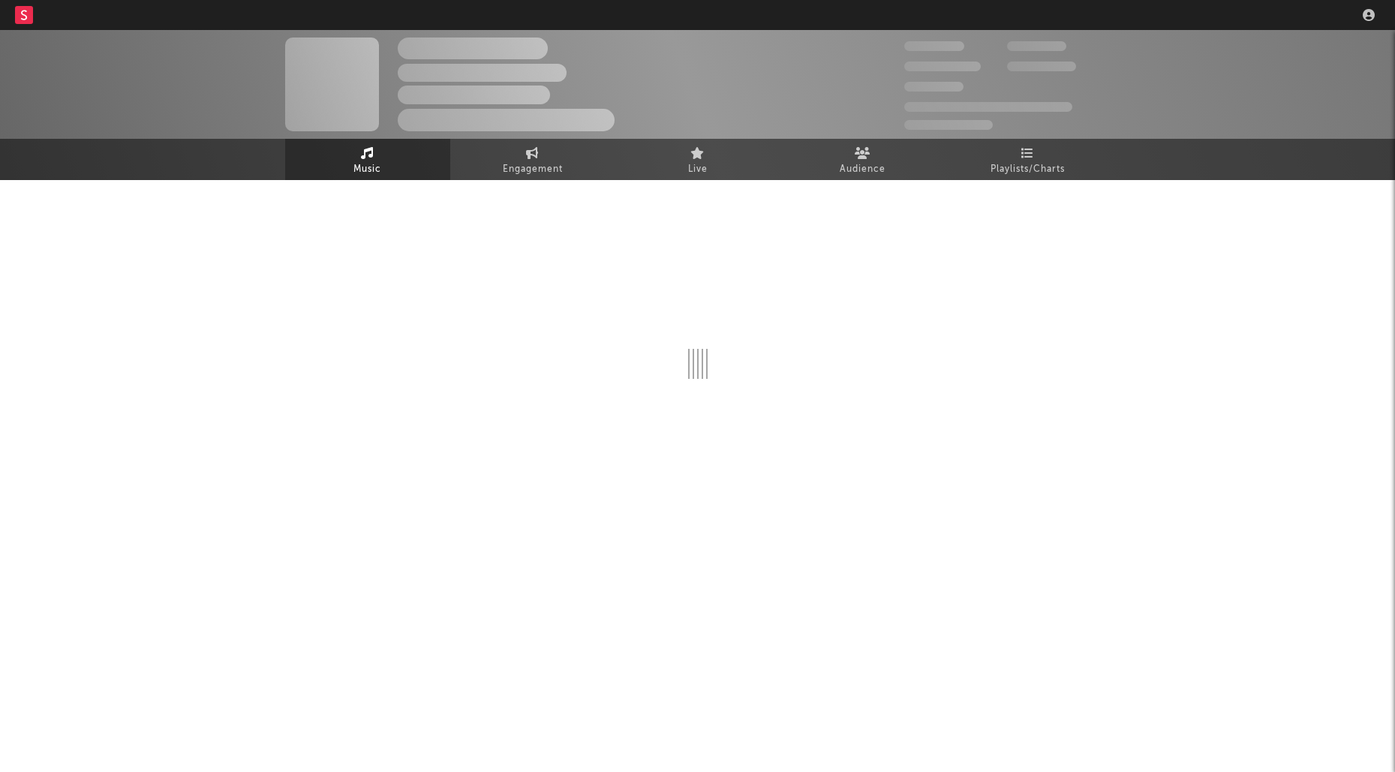
select select "6m"
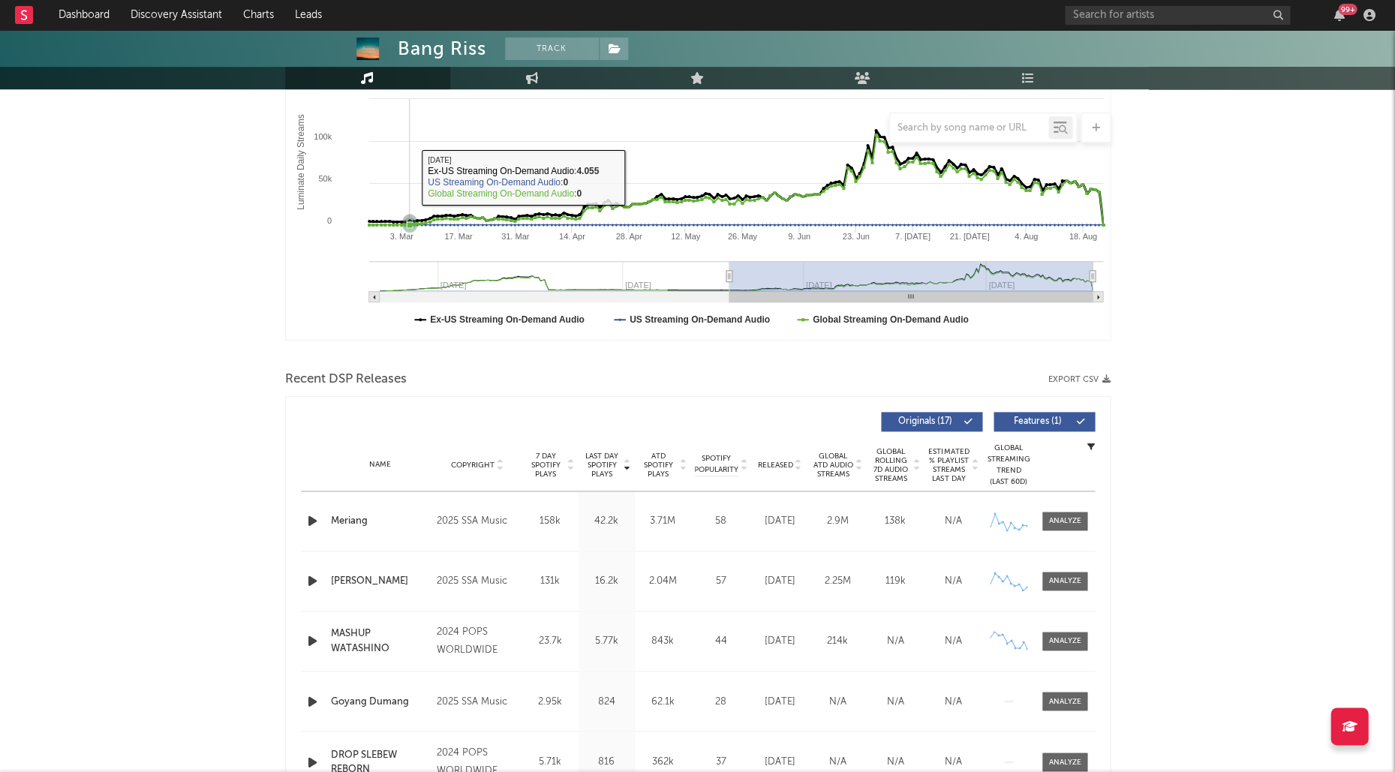
scroll to position [296, 0]
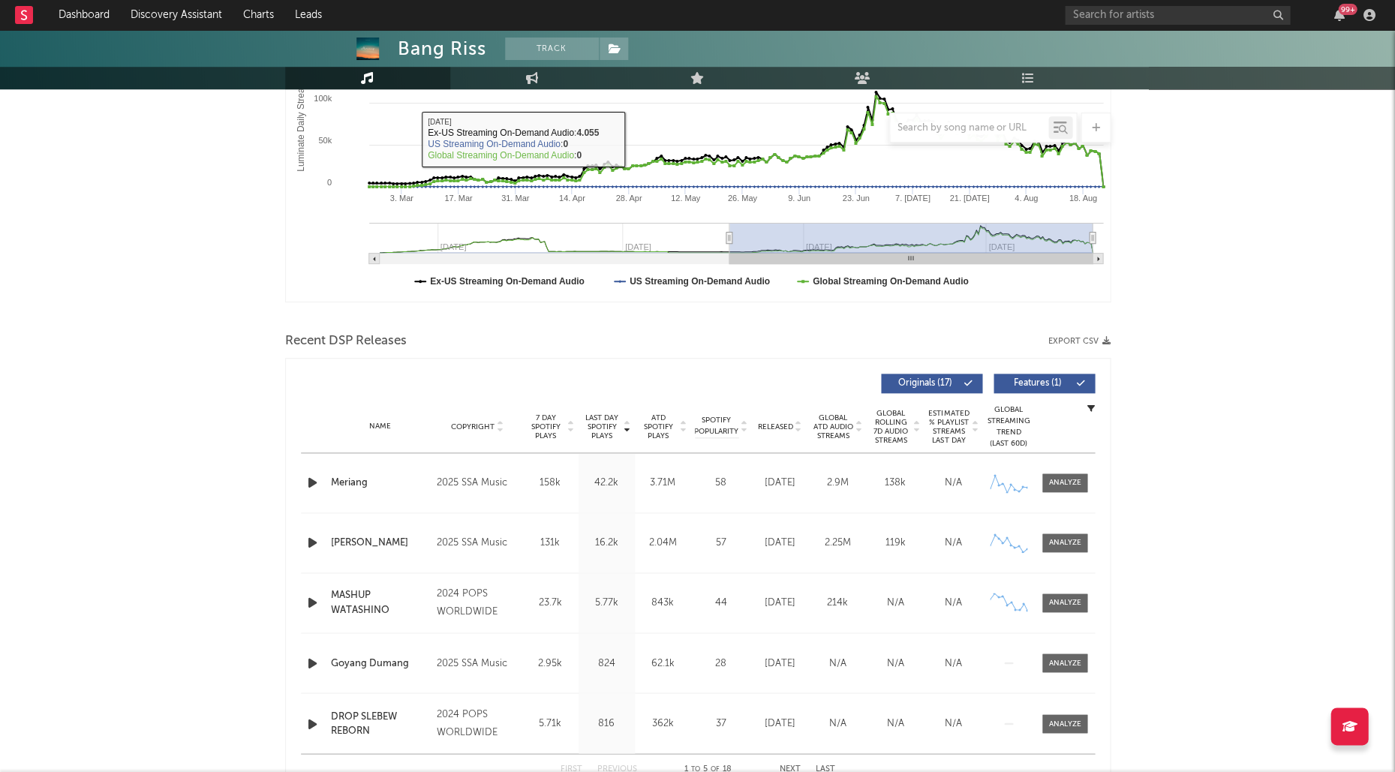
click at [313, 478] on icon "button" at bounding box center [313, 482] width 16 height 19
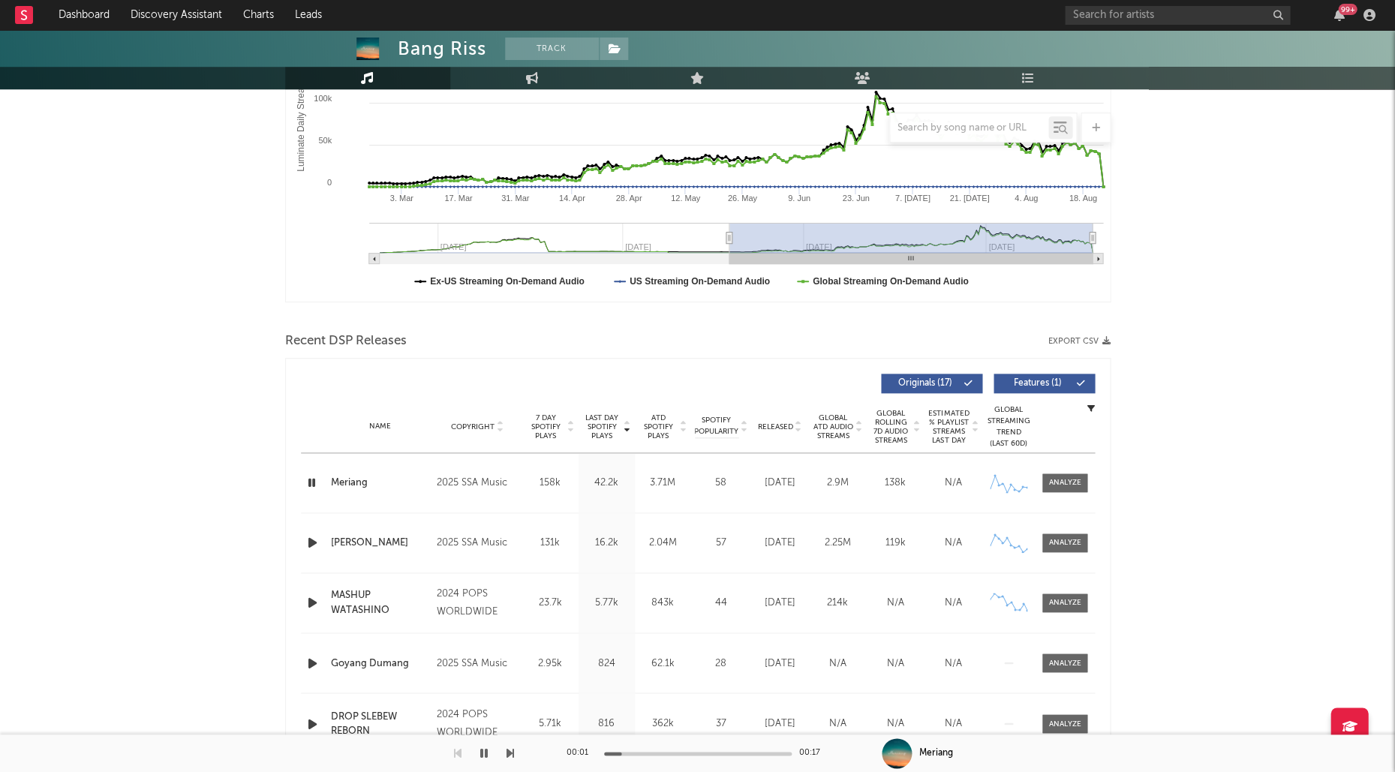
click at [675, 757] on div "00:01 00:17" at bounding box center [697, 754] width 263 height 38
click at [681, 753] on div at bounding box center [698, 754] width 188 height 4
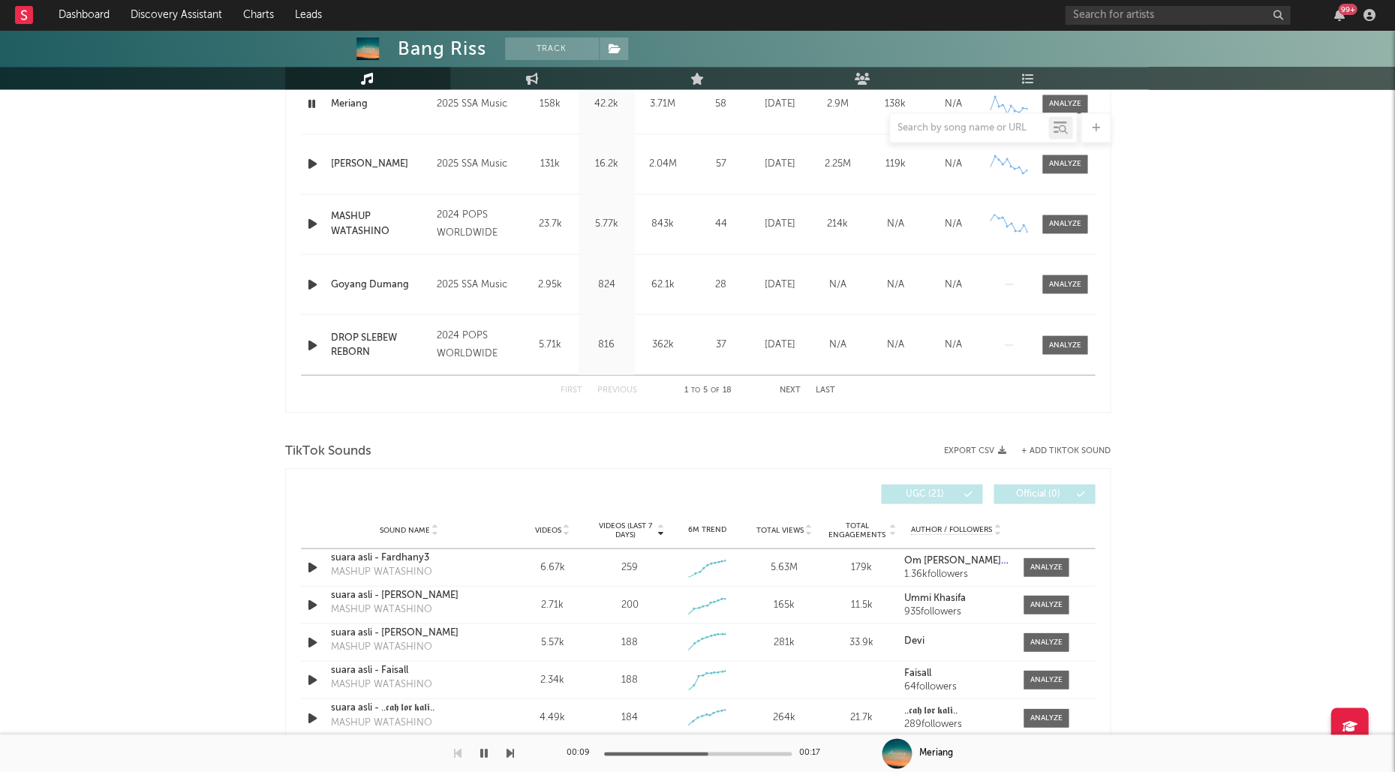
scroll to position [641, 0]
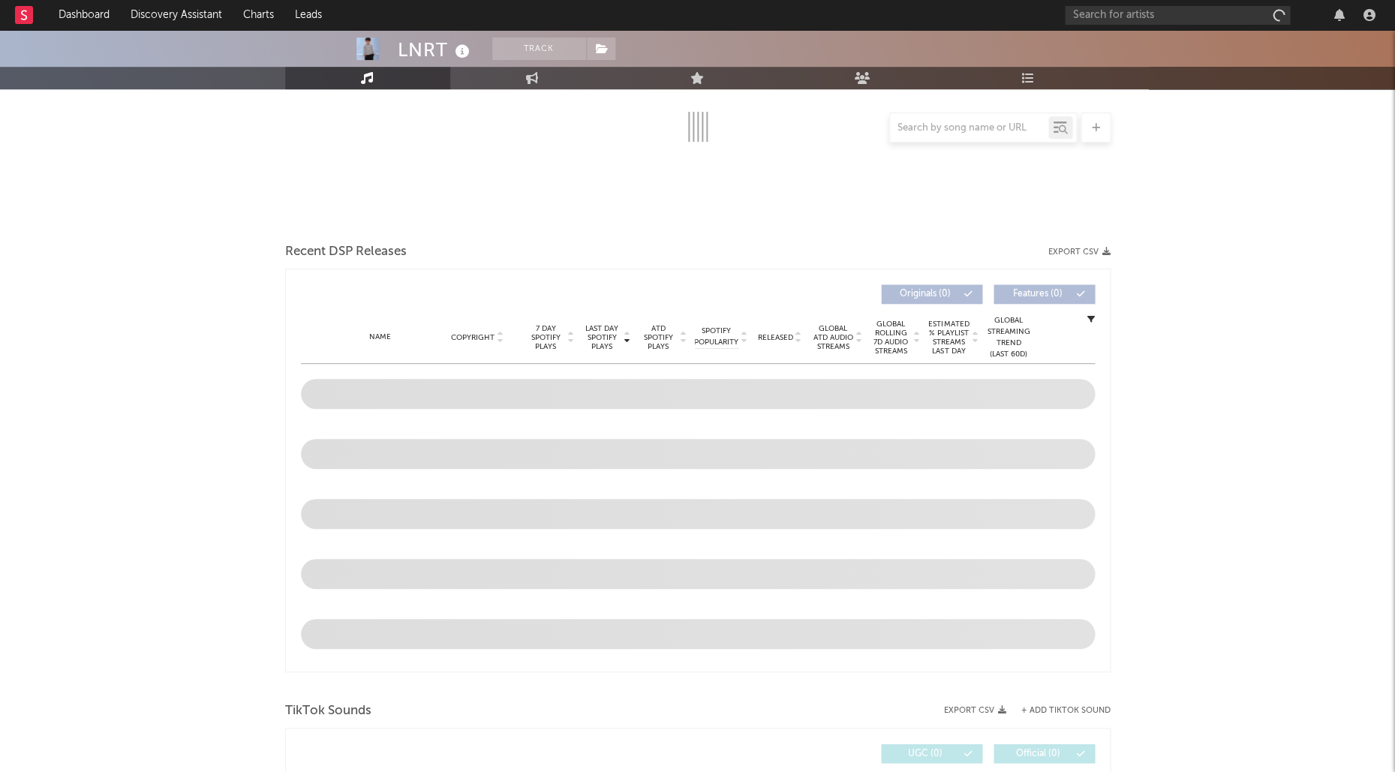
scroll to position [275, 0]
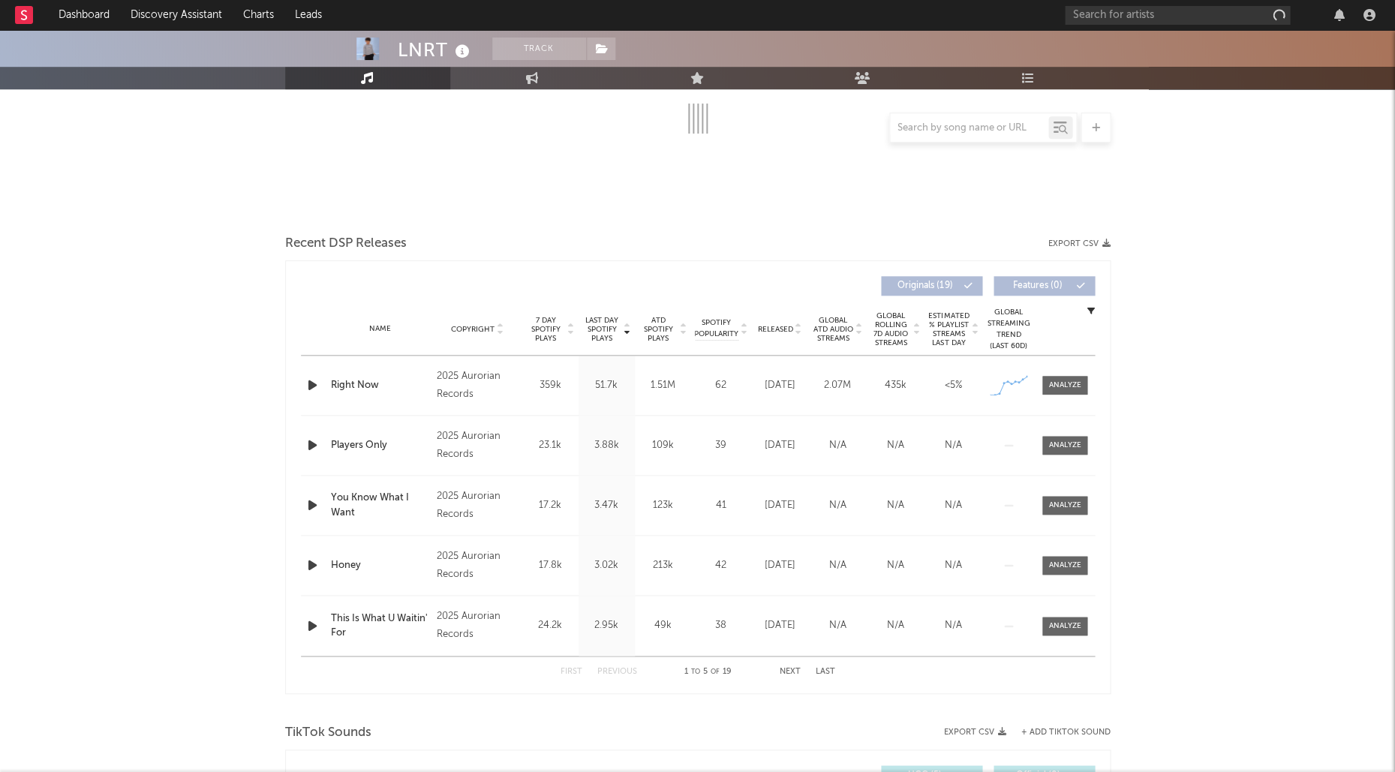
select select "1w"
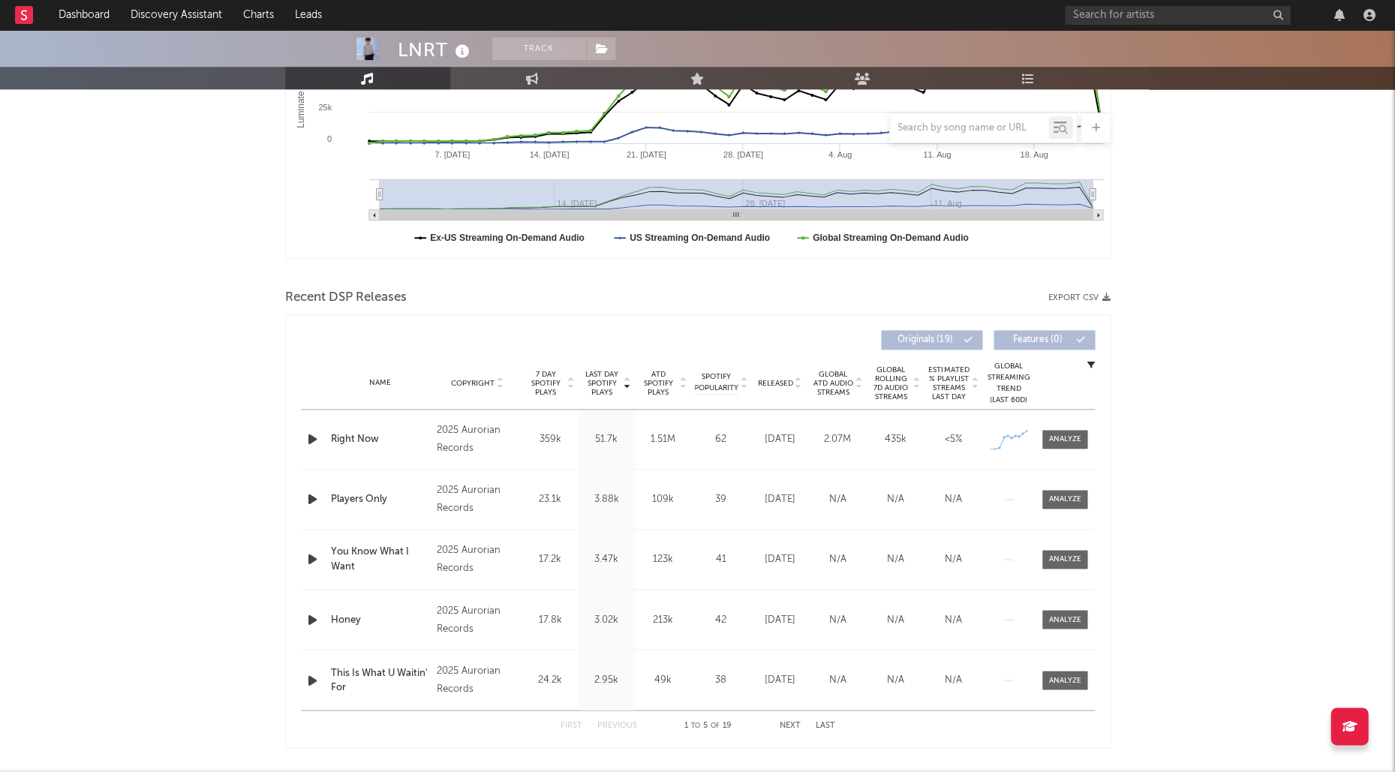
scroll to position [348, 0]
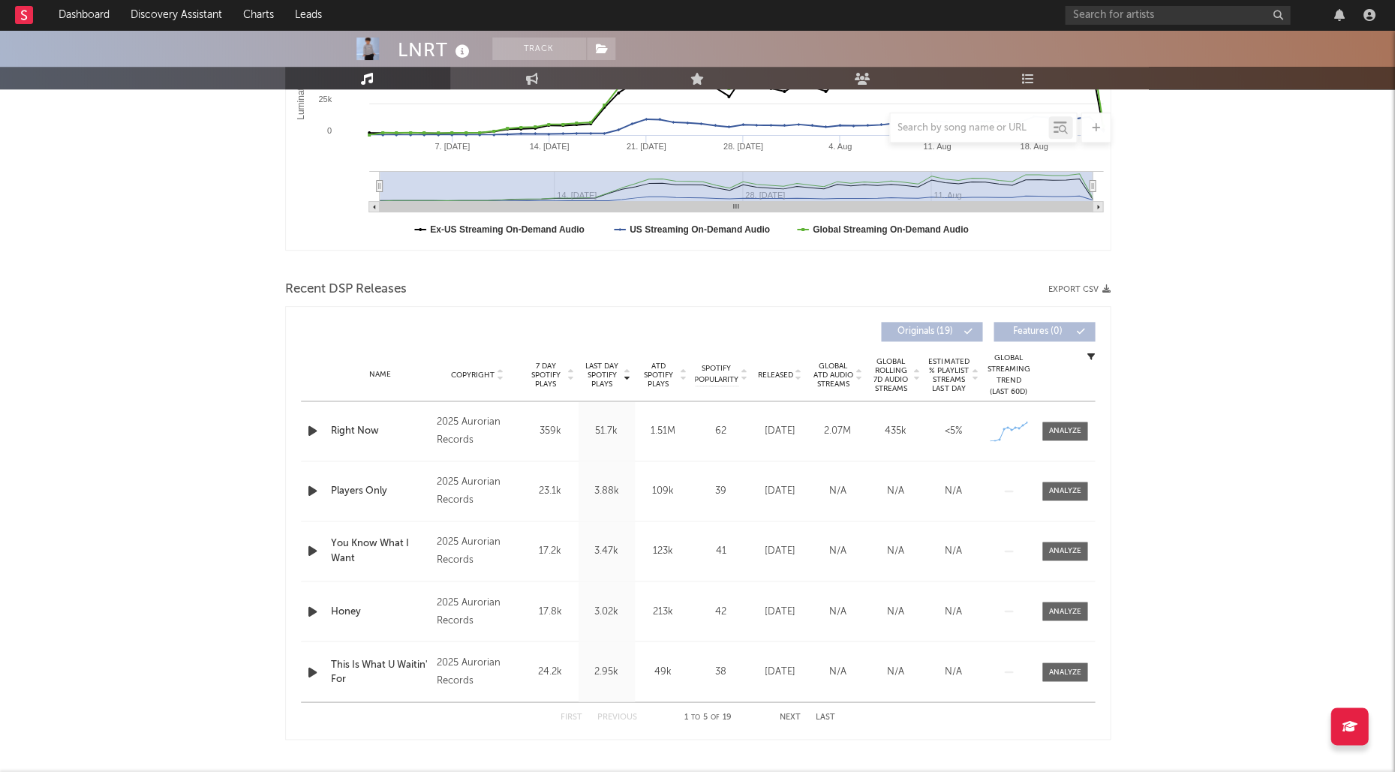
click at [769, 374] on span "Released" at bounding box center [775, 375] width 35 height 9
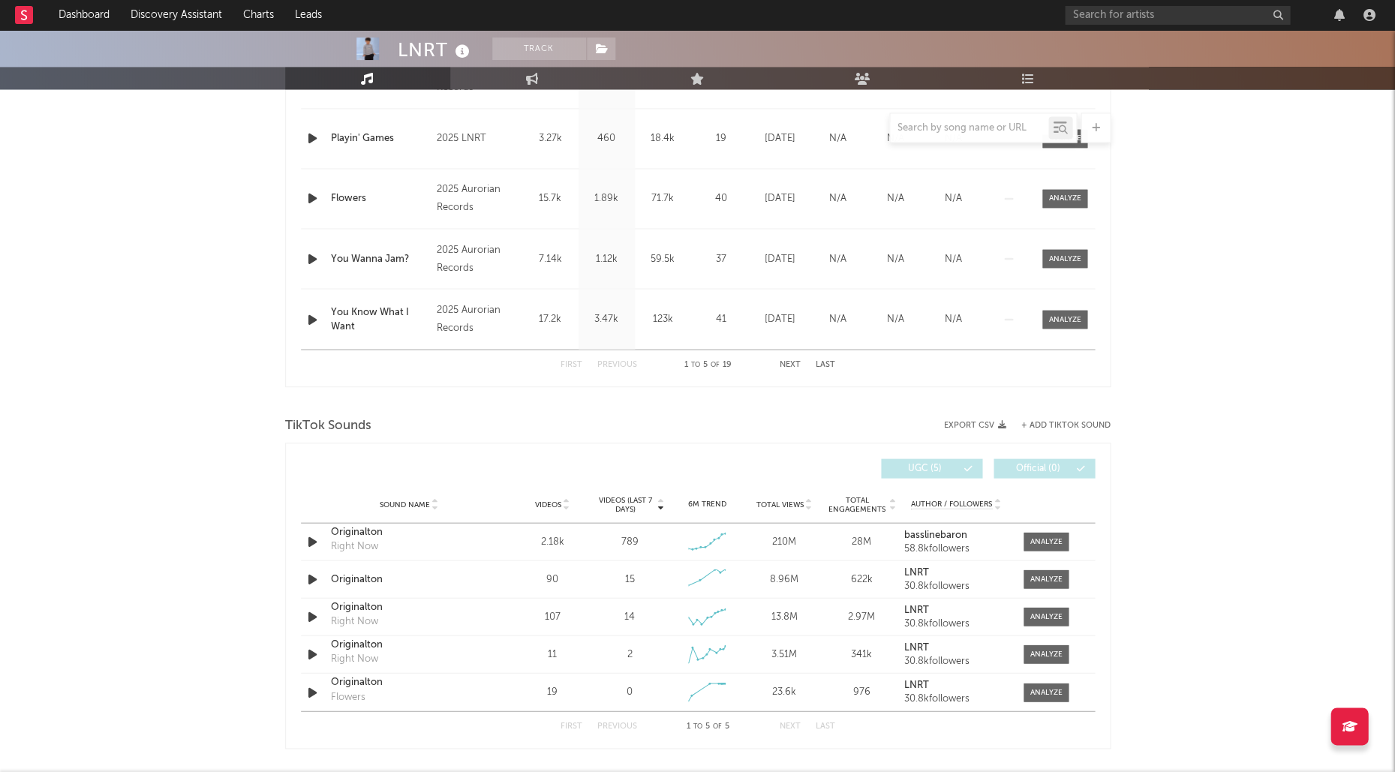
scroll to position [711, 0]
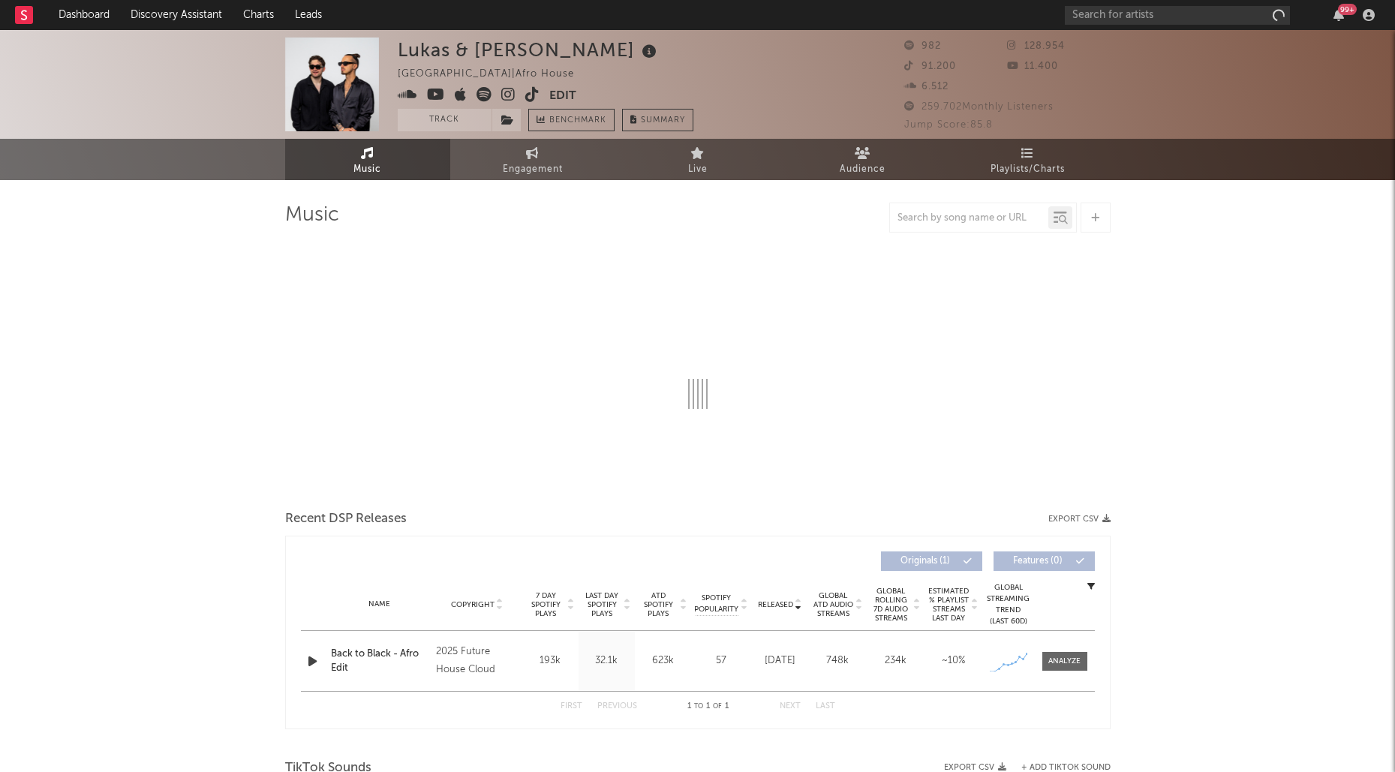
select select "1w"
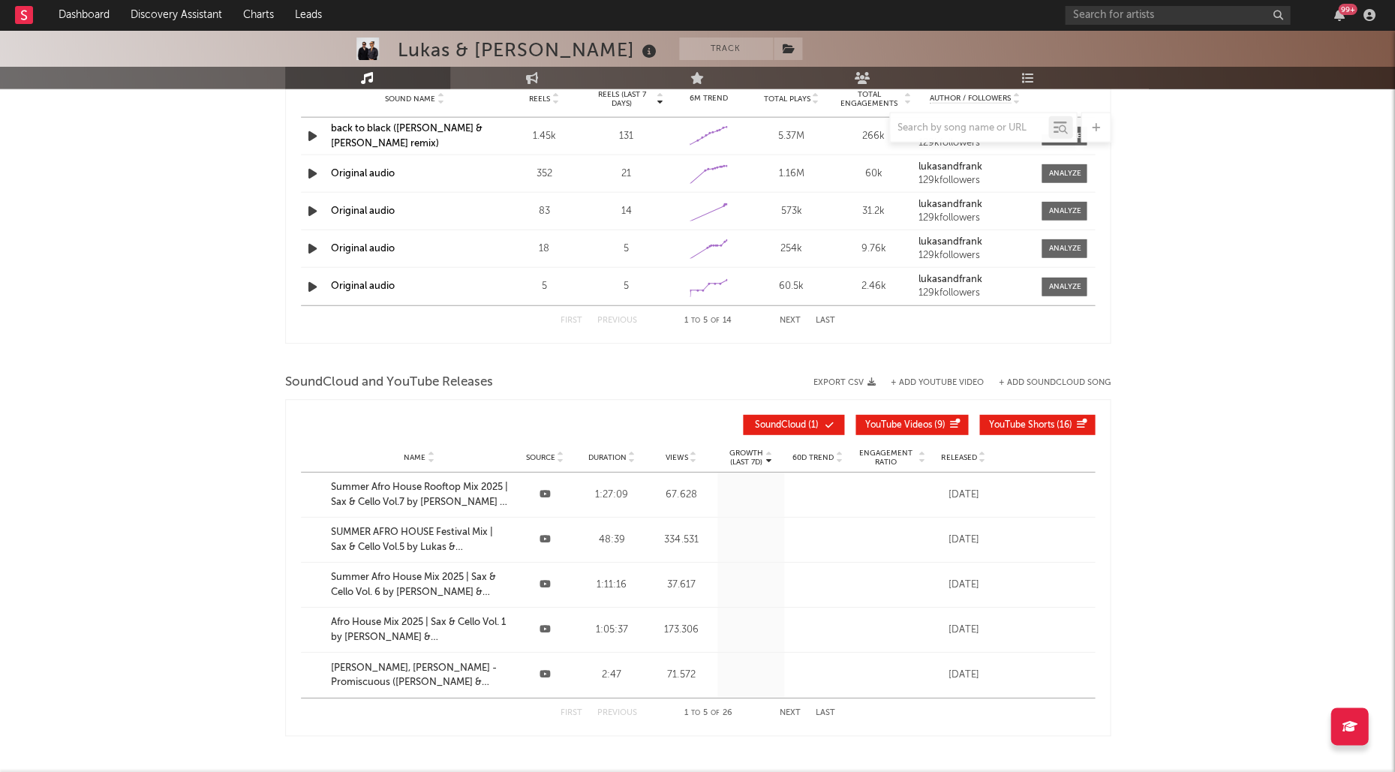
scroll to position [1125, 0]
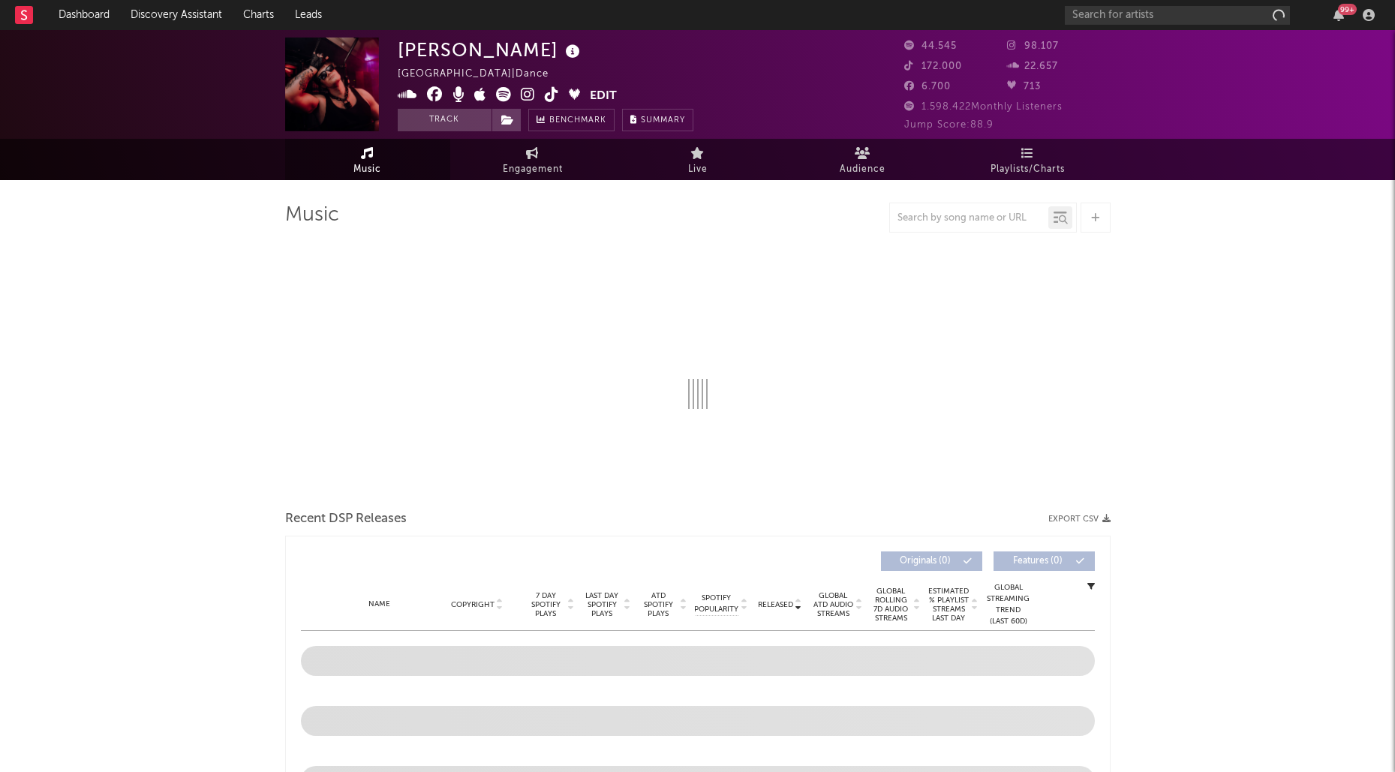
select select "6m"
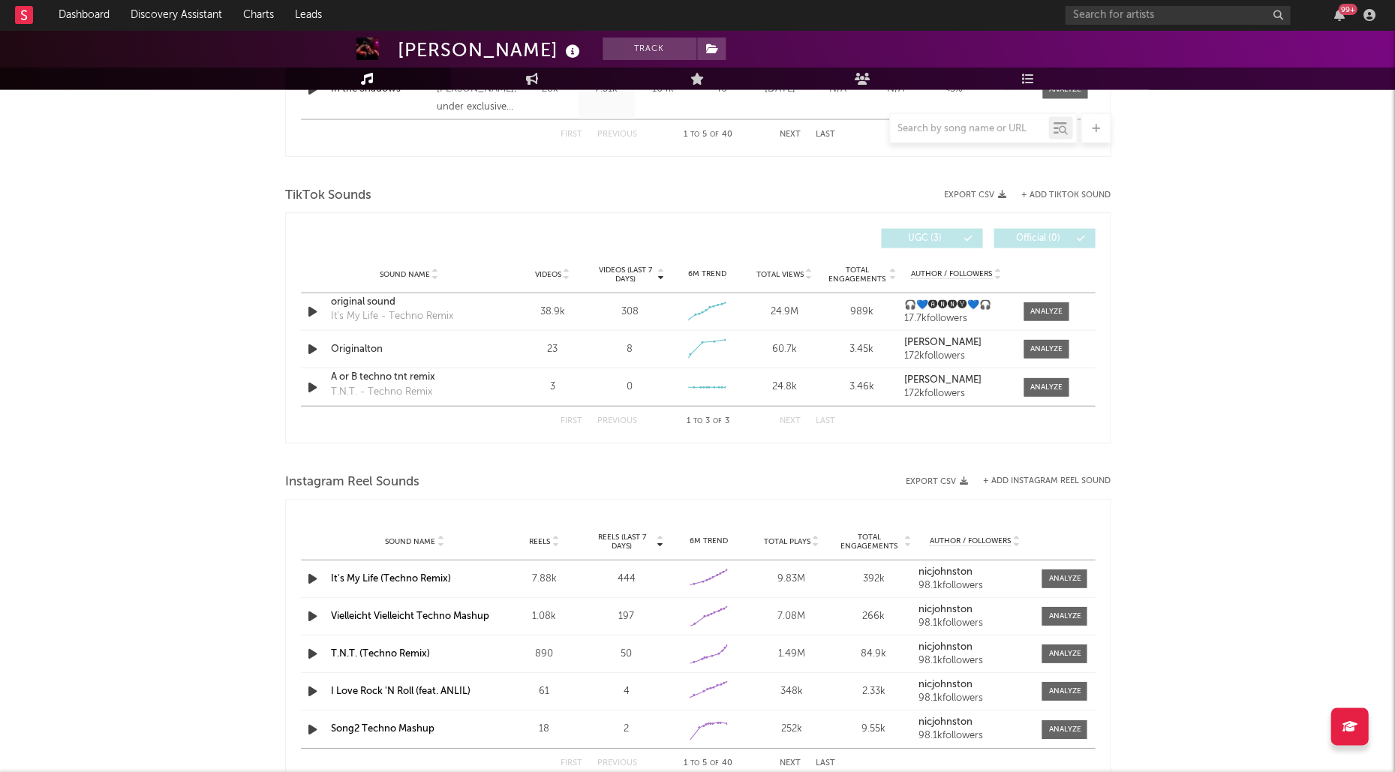
scroll to position [932, 0]
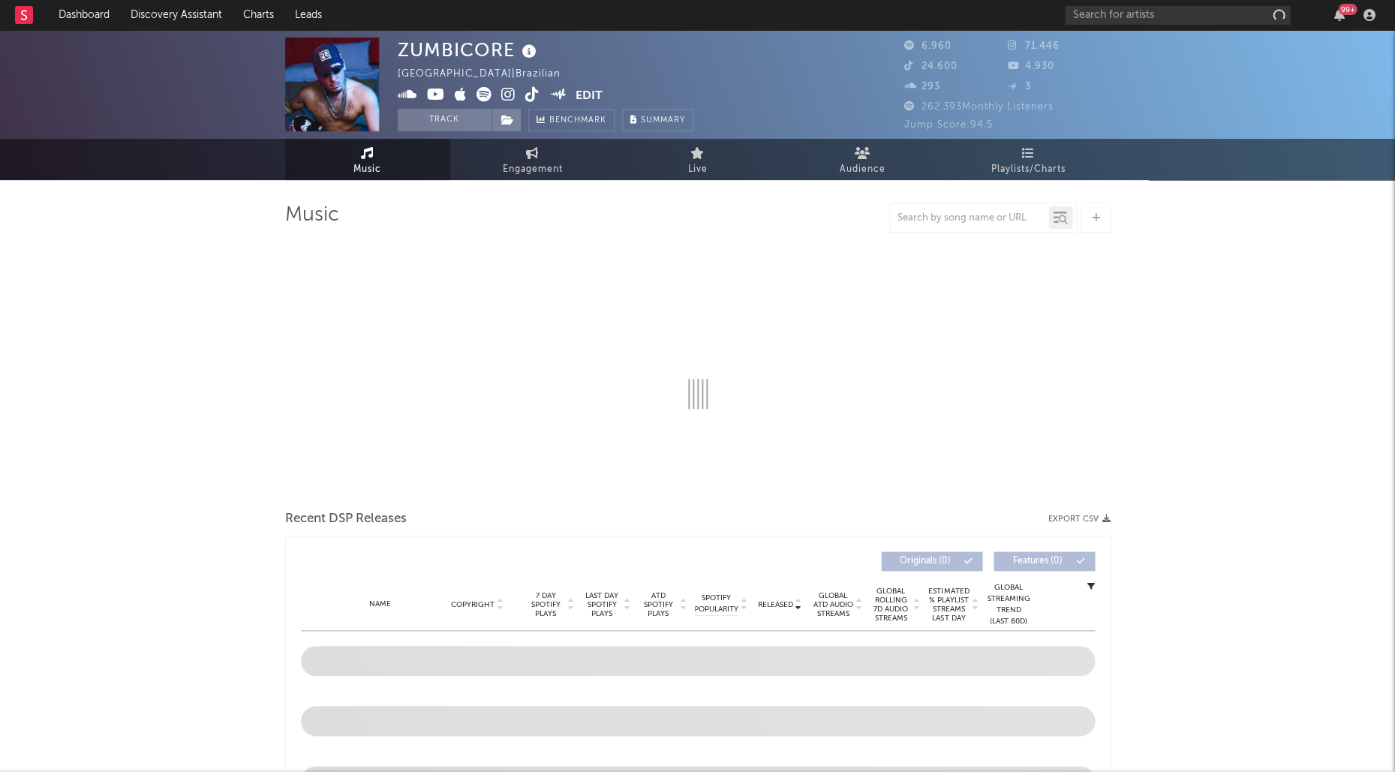
select select "1w"
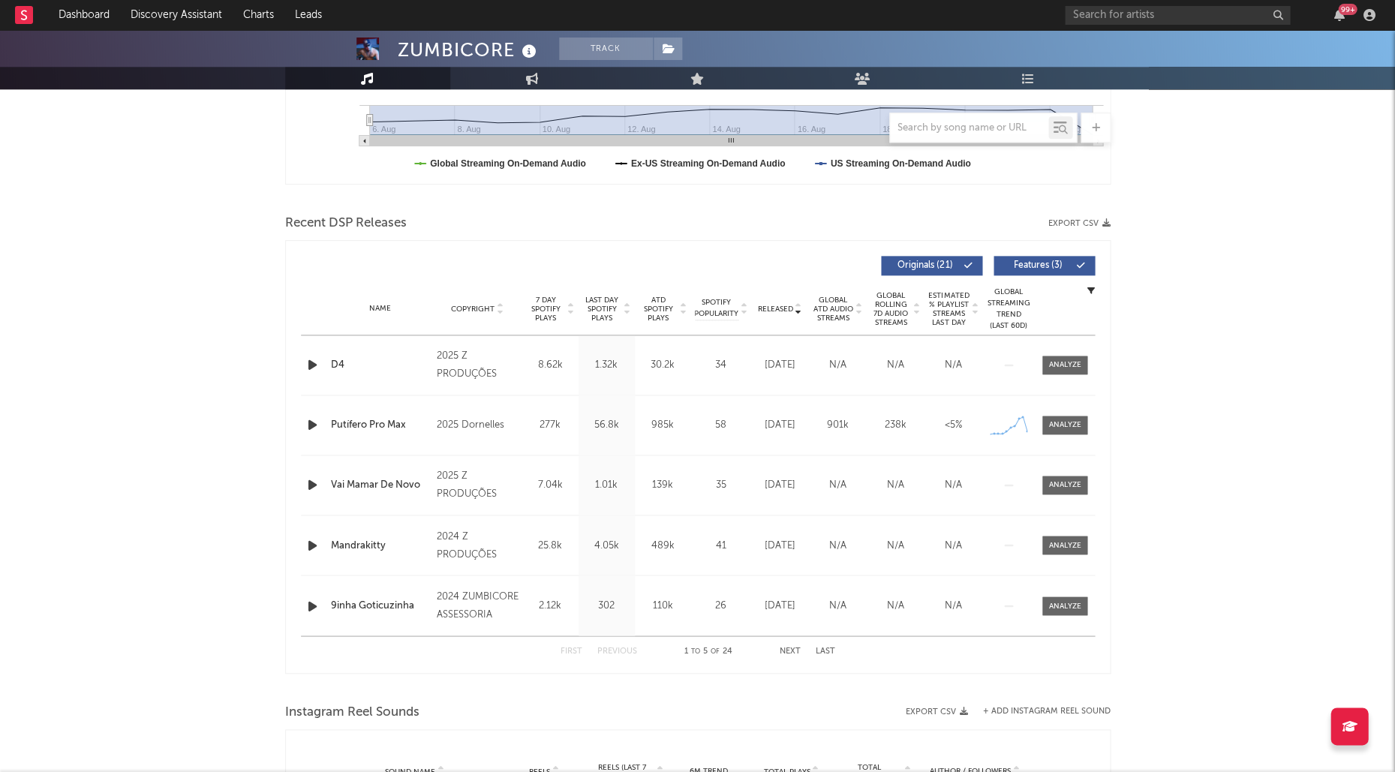
scroll to position [428, 0]
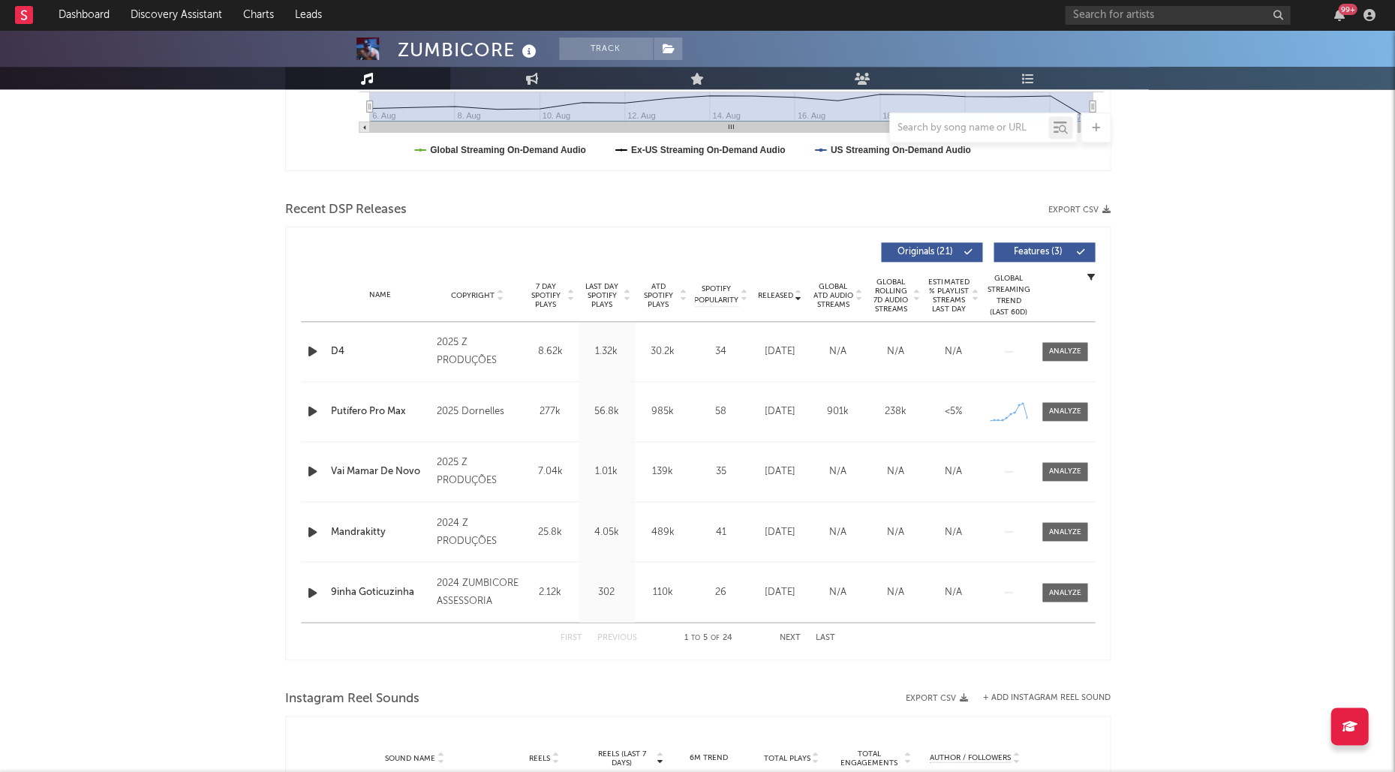
click at [591, 293] on span "Last Day Spotify Plays" at bounding box center [602, 295] width 40 height 27
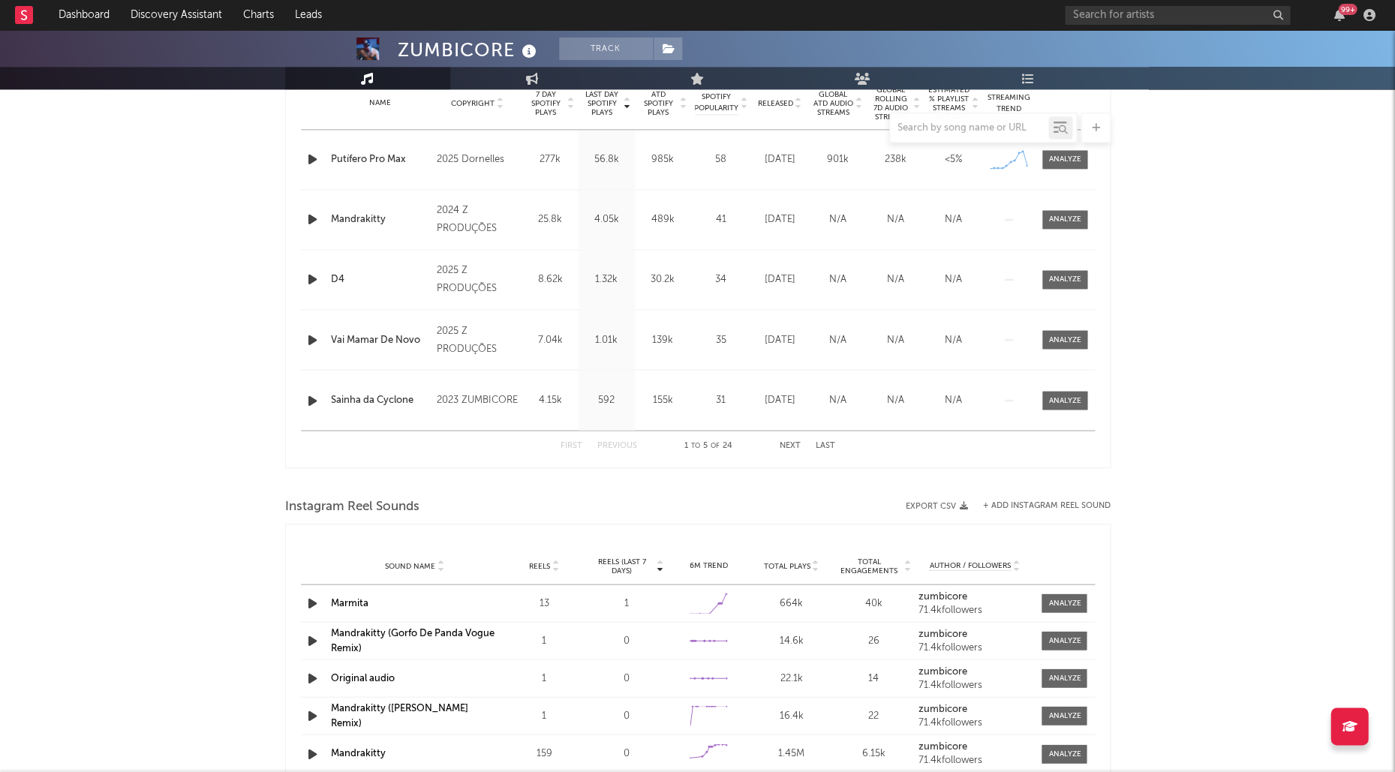
scroll to position [524, 0]
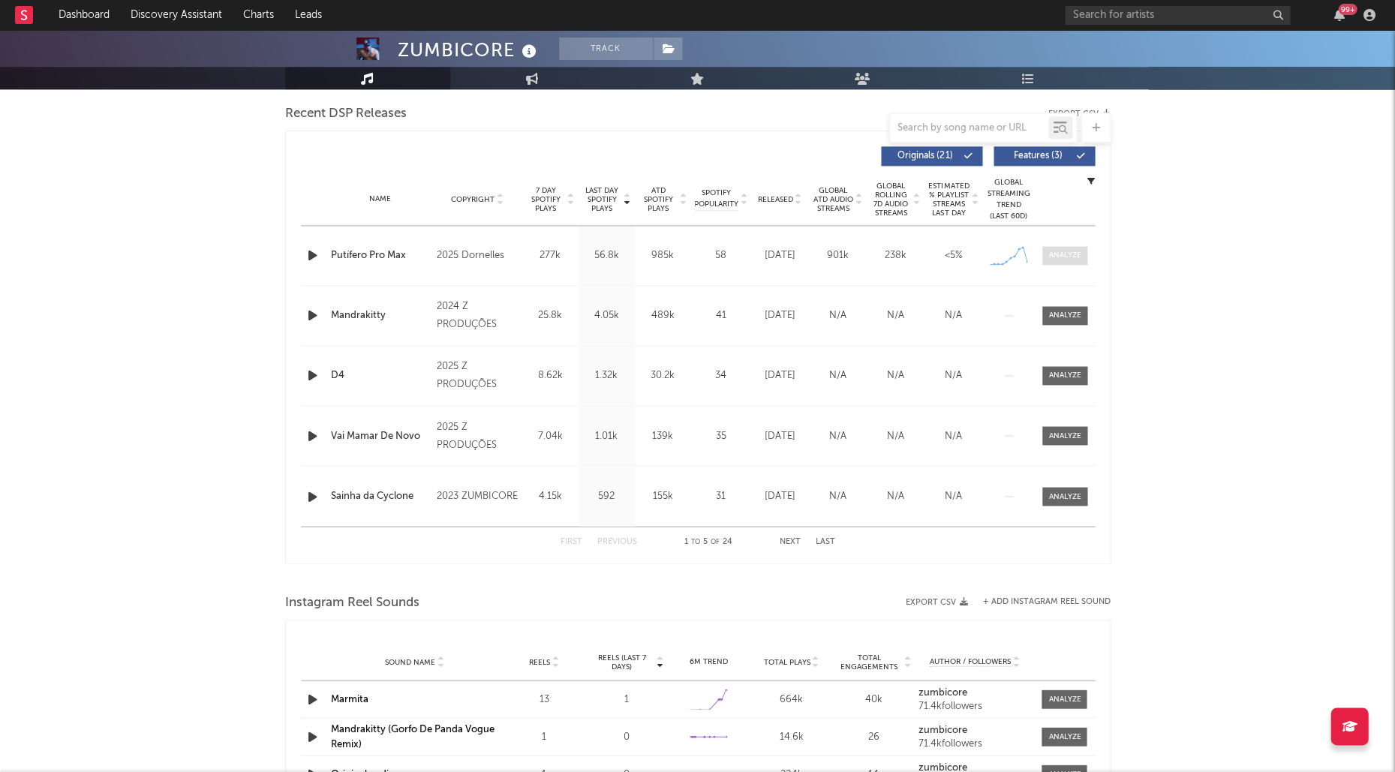
click at [1055, 253] on div at bounding box center [1064, 255] width 32 height 11
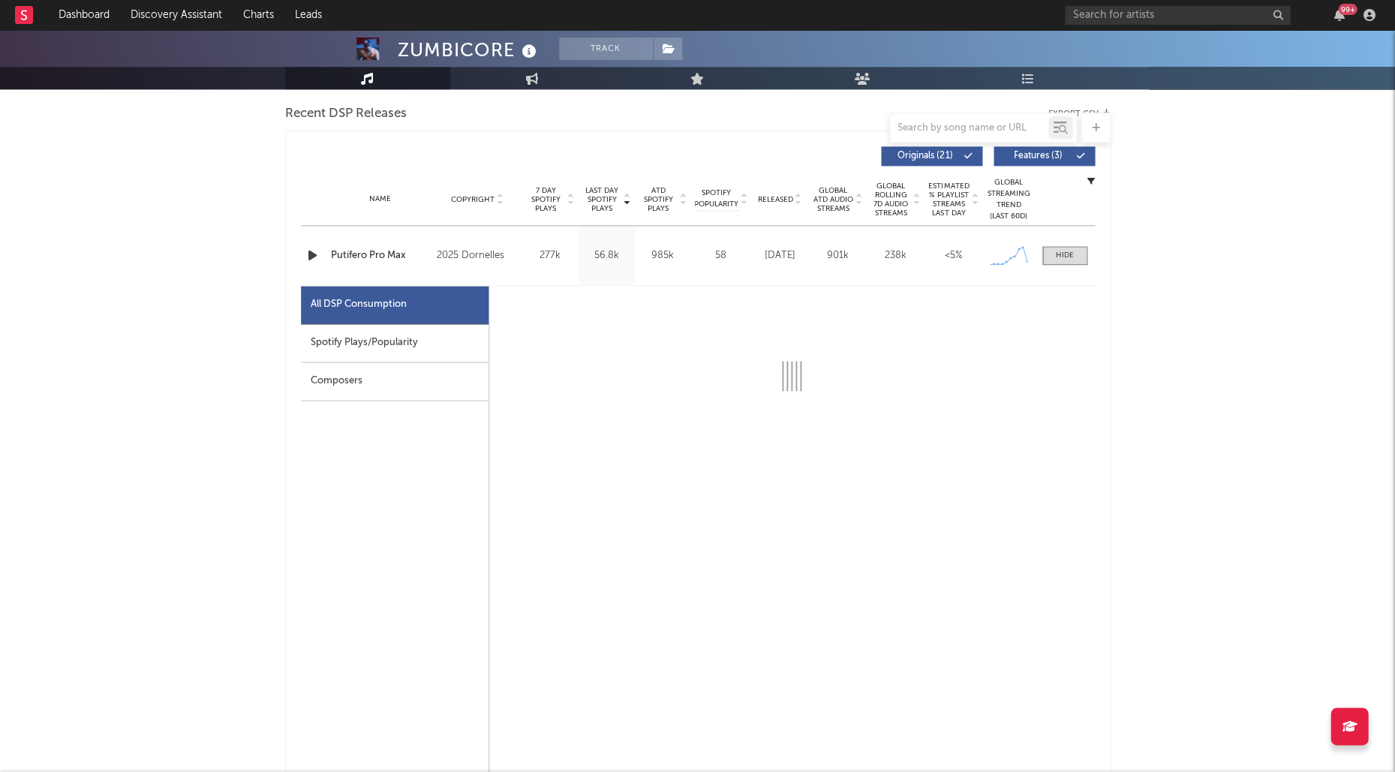
click at [395, 354] on div "Spotify Plays/Popularity" at bounding box center [395, 343] width 188 height 38
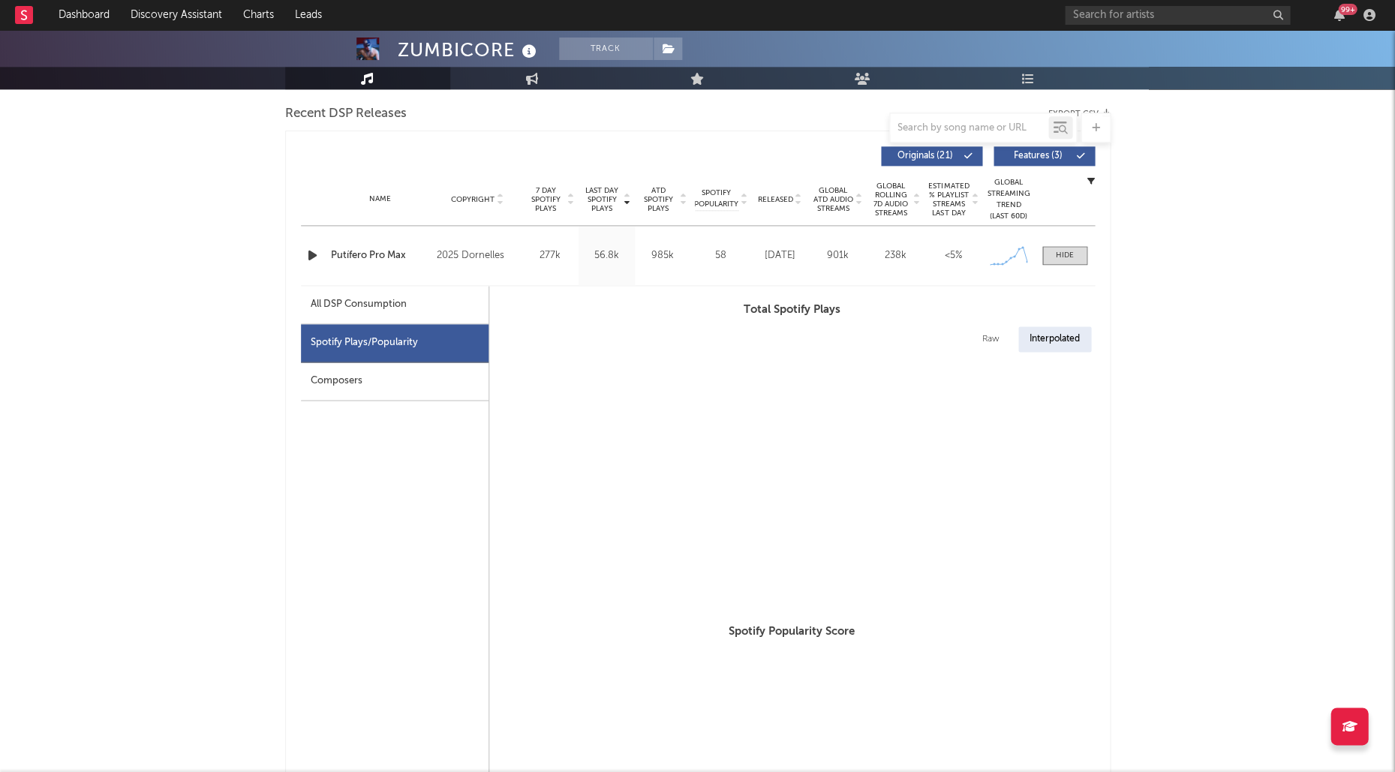
select select "1w"
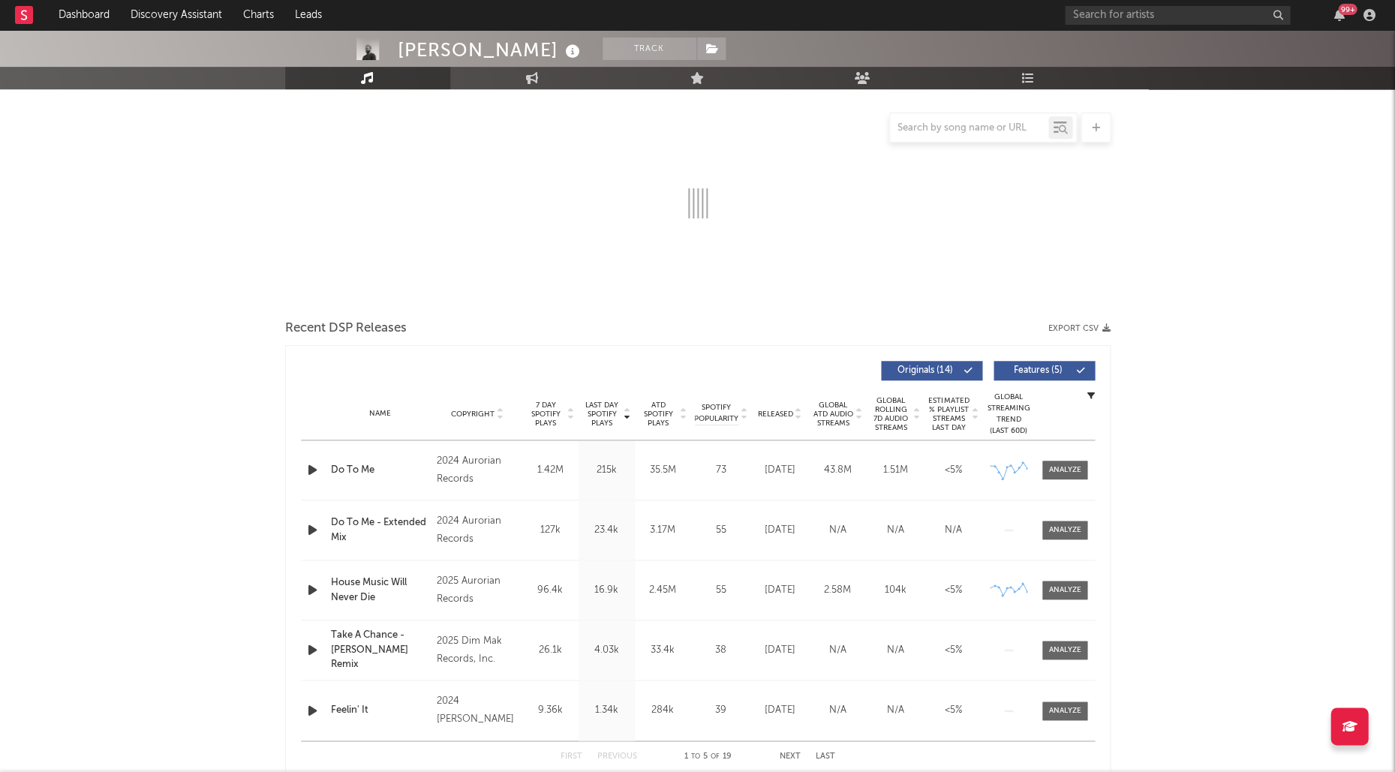
scroll to position [225, 0]
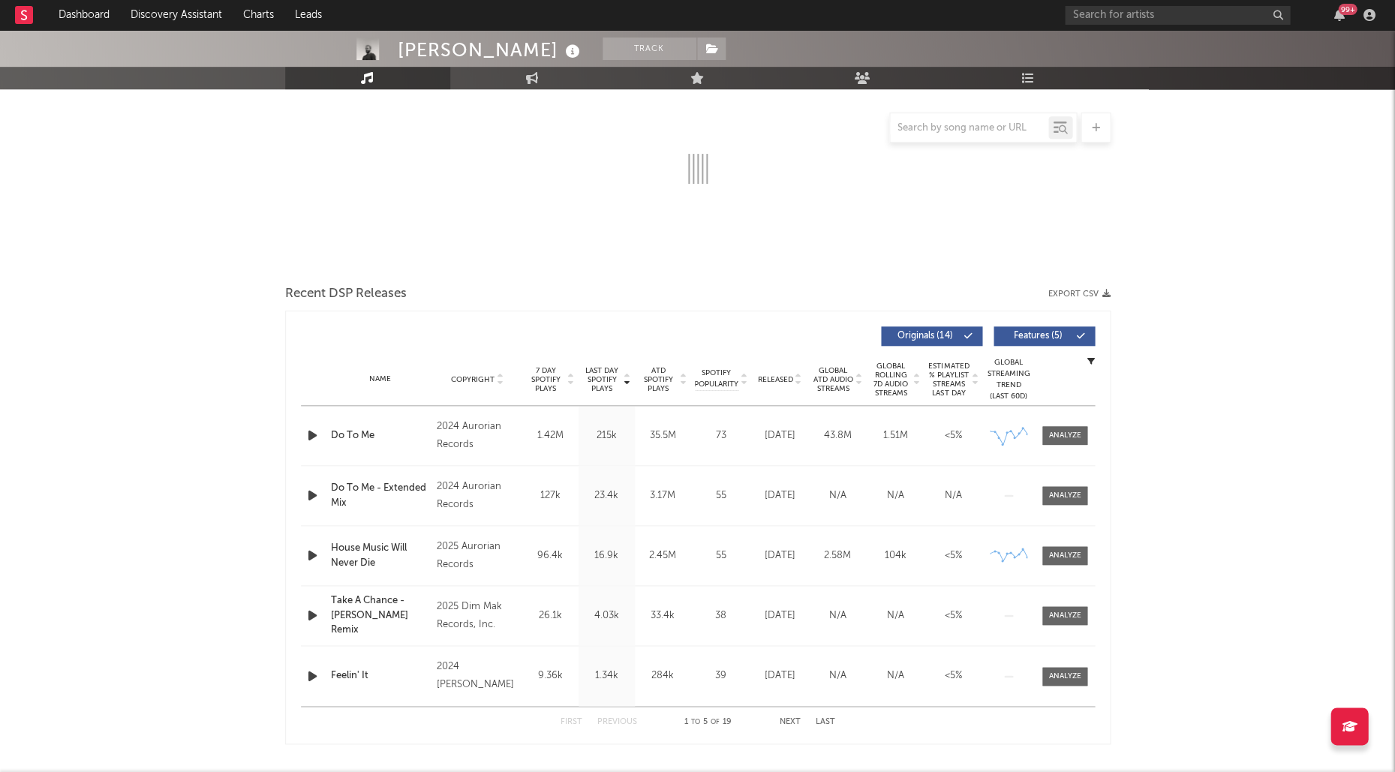
click at [301, 435] on div at bounding box center [314, 435] width 26 height 19
click at [317, 433] on icon "button" at bounding box center [313, 435] width 16 height 19
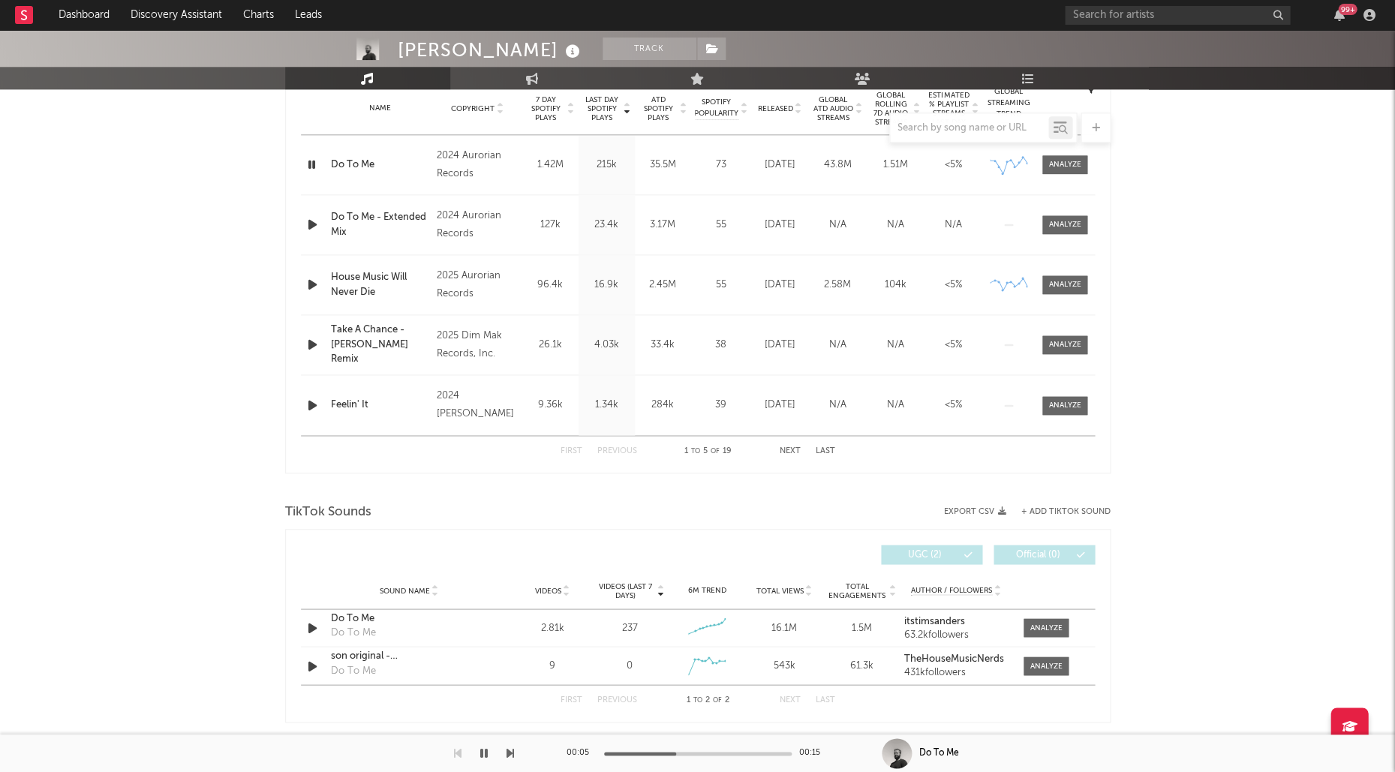
scroll to position [290, 0]
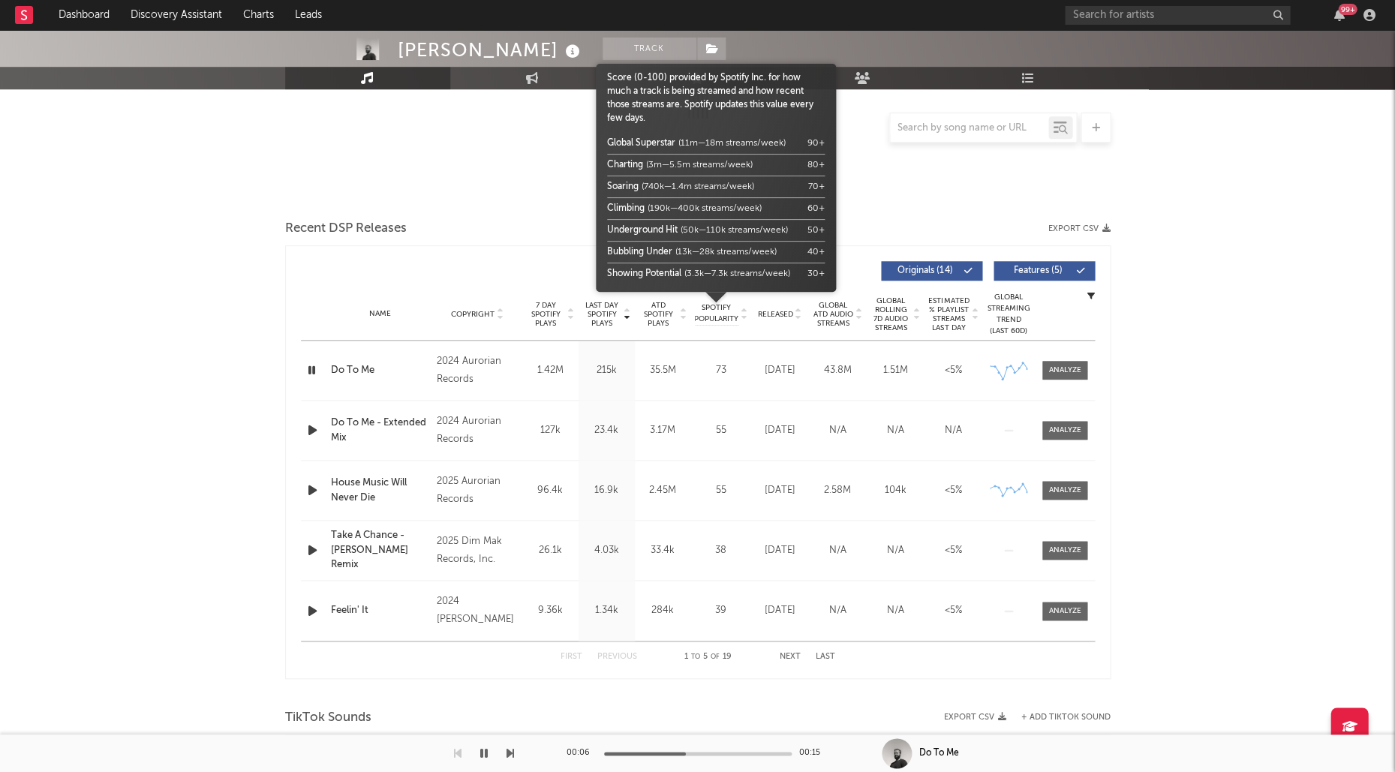
click at [772, 308] on div "Released" at bounding box center [780, 313] width 50 height 11
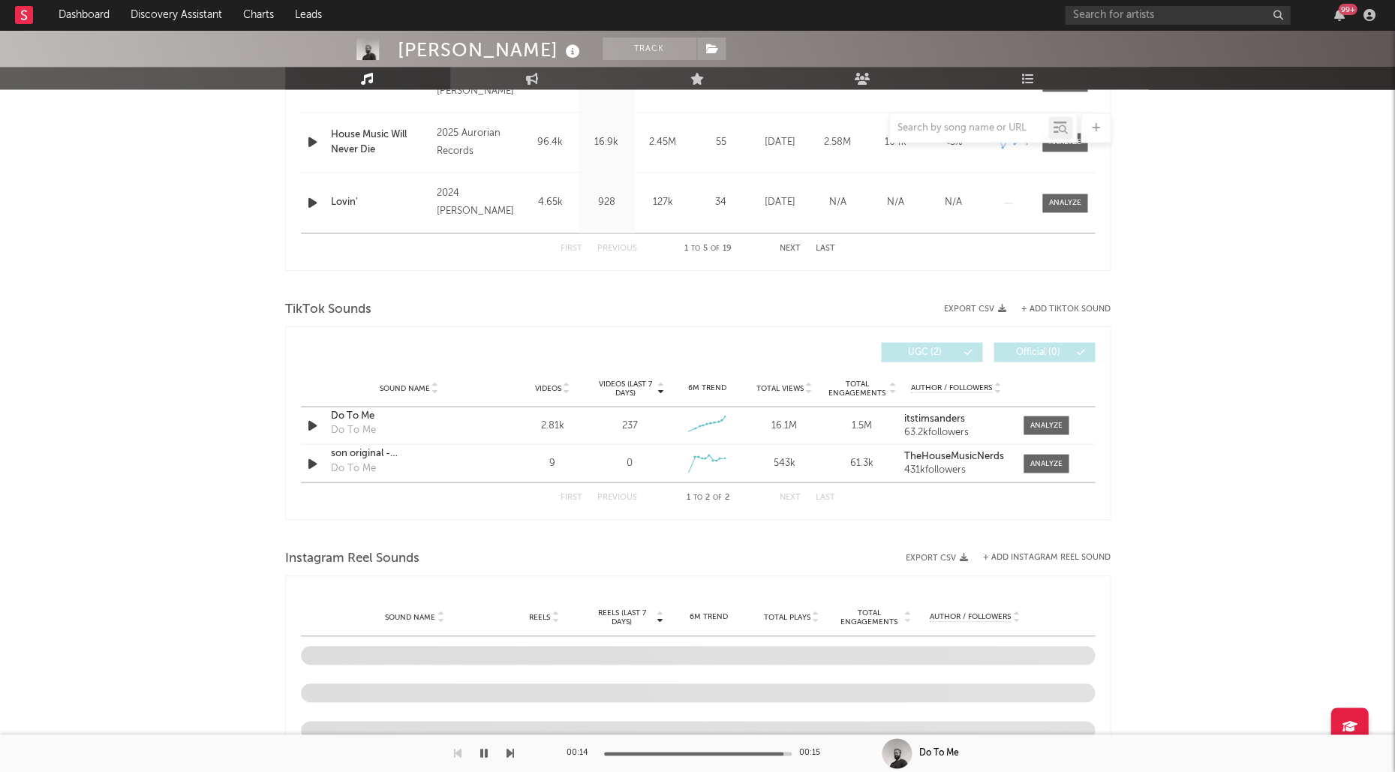
scroll to position [870, 0]
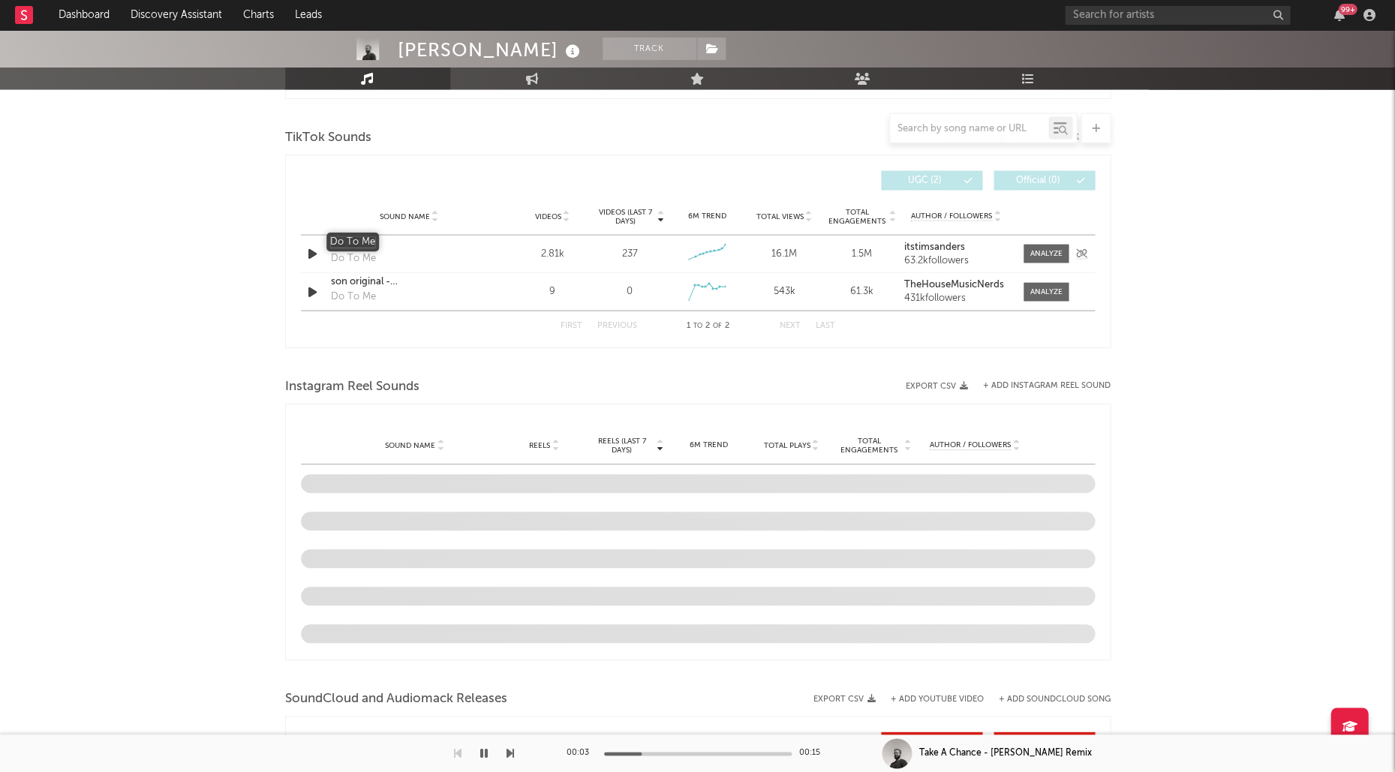
click at [360, 242] on div "Do To Me" at bounding box center [409, 243] width 157 height 15
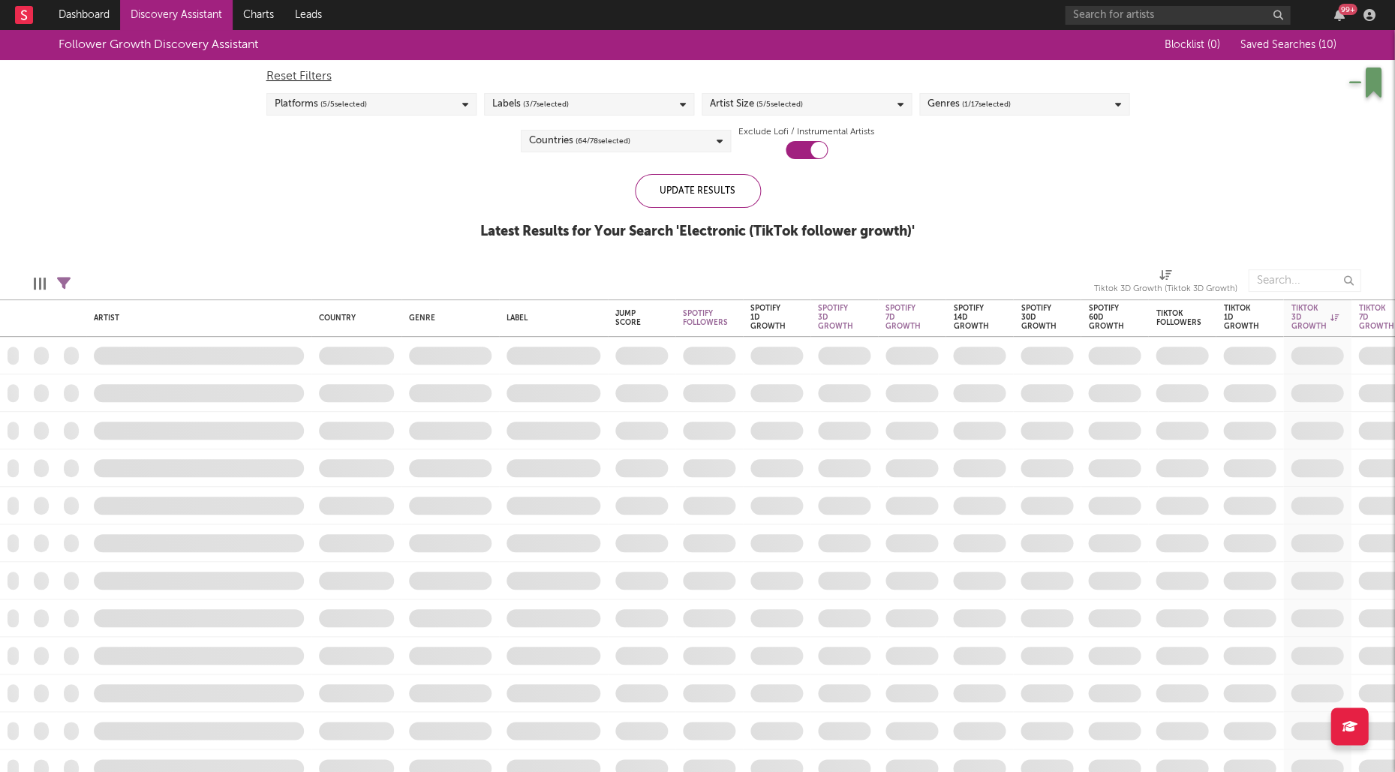
checkbox input "true"
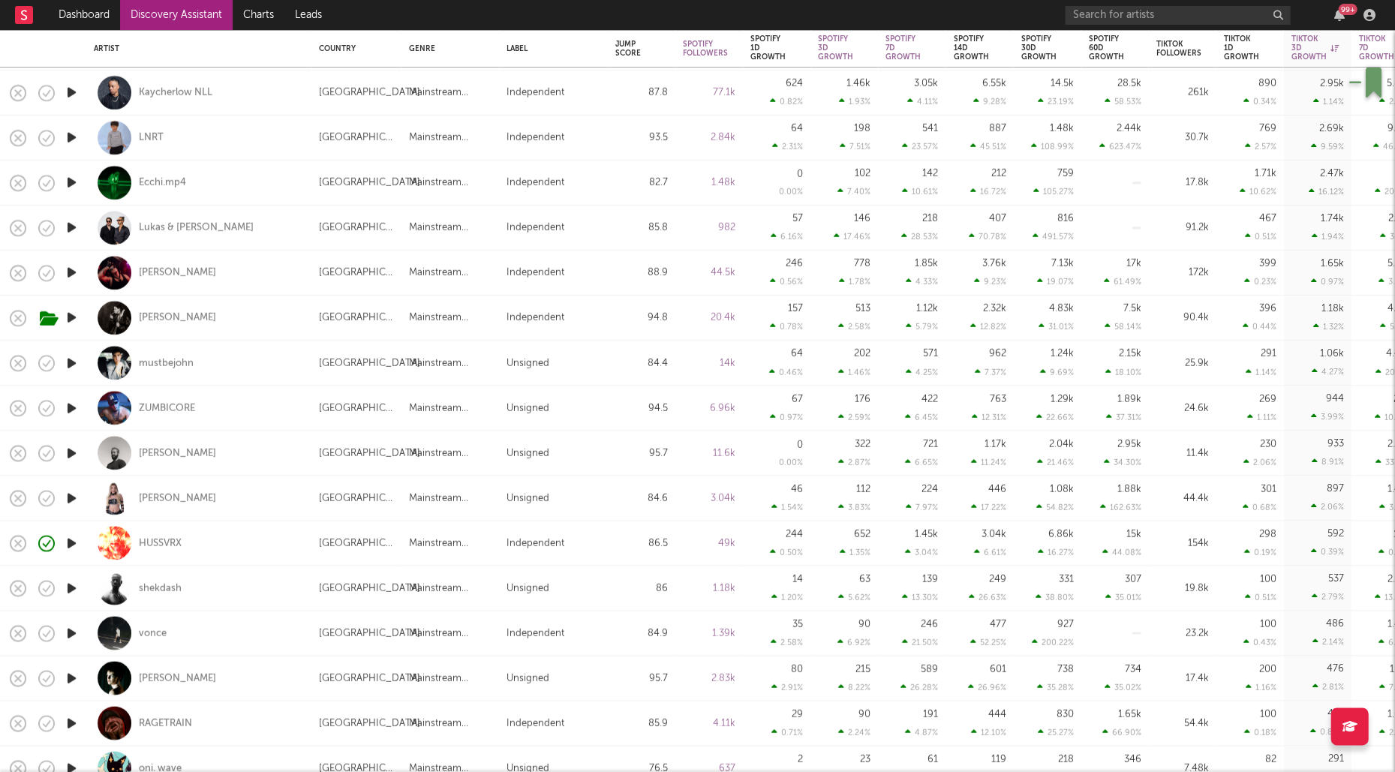
click at [77, 500] on icon "button" at bounding box center [72, 497] width 16 height 19
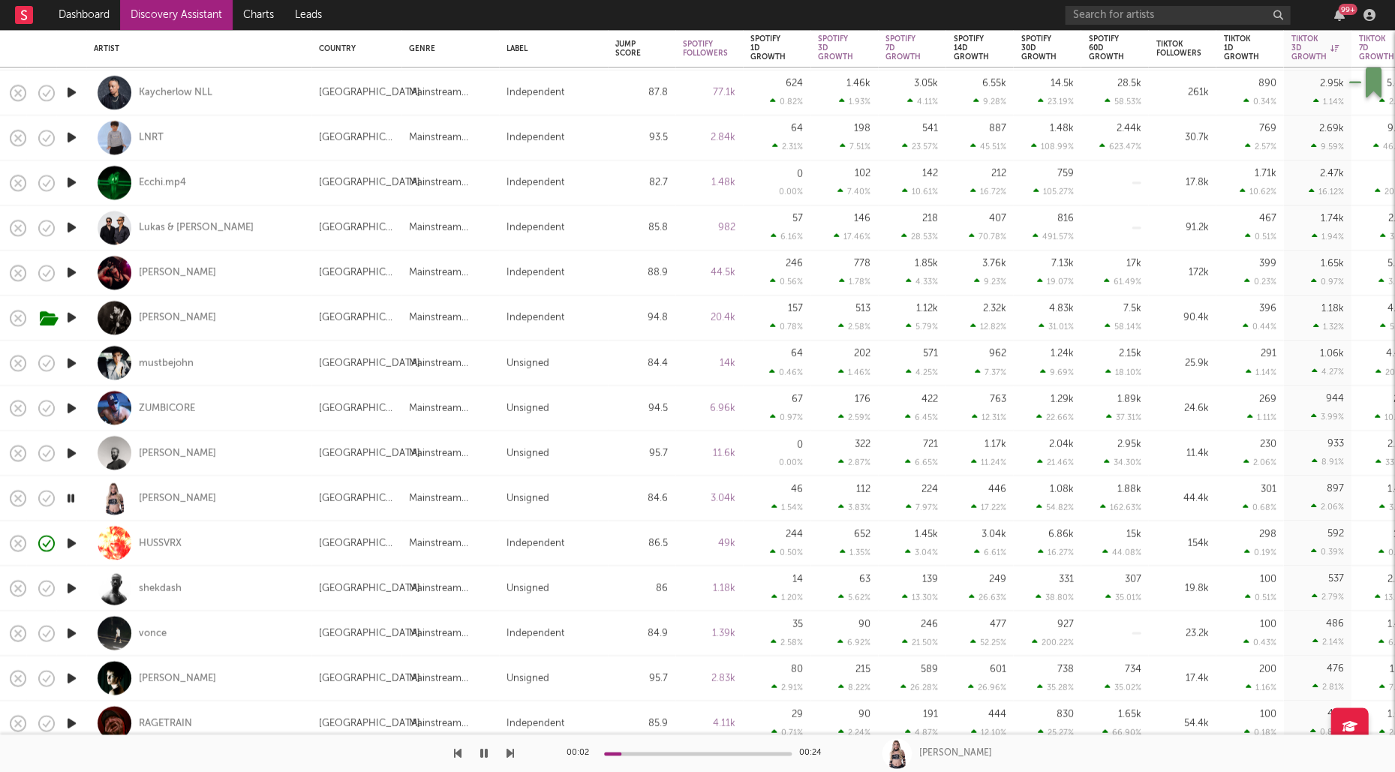
click at [69, 587] on icon "button" at bounding box center [72, 587] width 16 height 19
click at [175, 495] on div "Carol Lyne" at bounding box center [177, 498] width 77 height 14
click at [77, 632] on icon "button" at bounding box center [72, 632] width 16 height 19
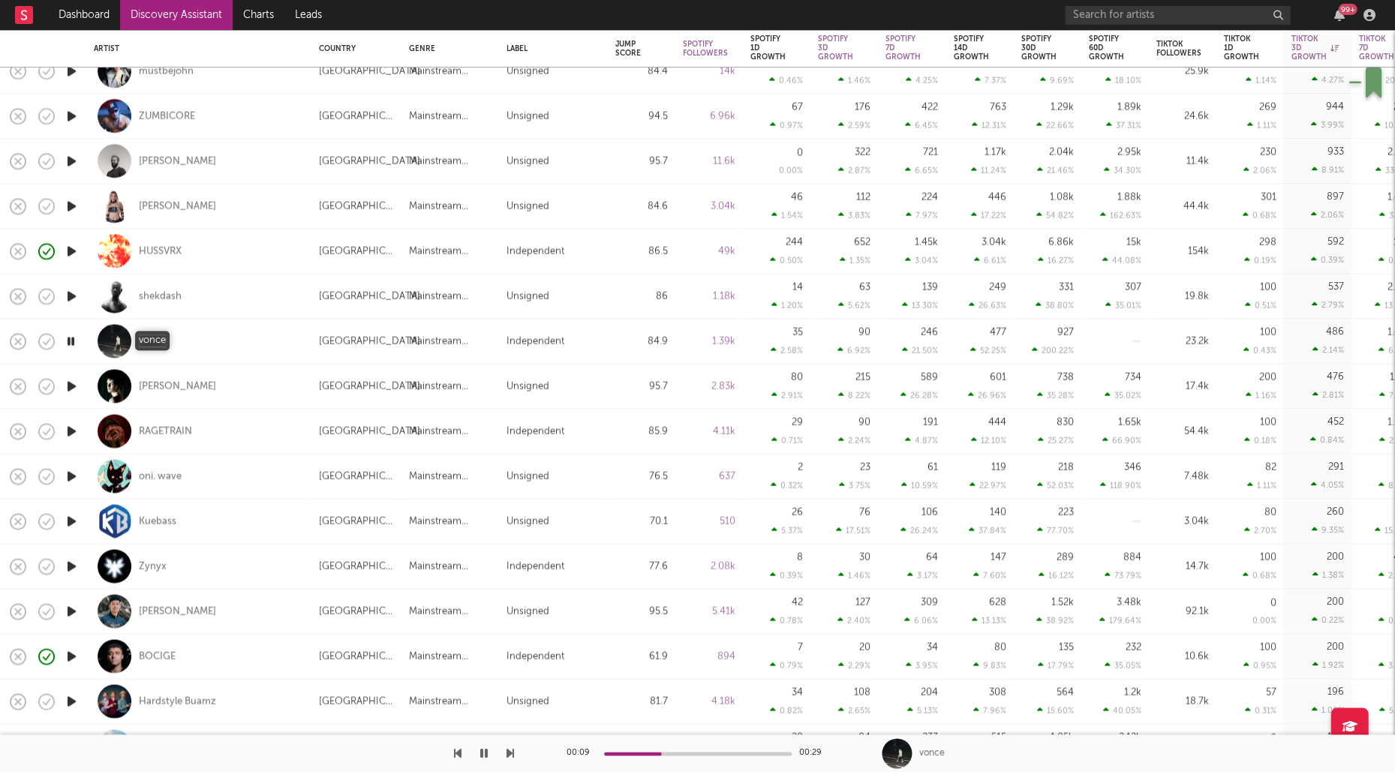
click at [155, 341] on div "vonce" at bounding box center [153, 342] width 28 height 14
click at [71, 341] on icon "button" at bounding box center [71, 341] width 14 height 19
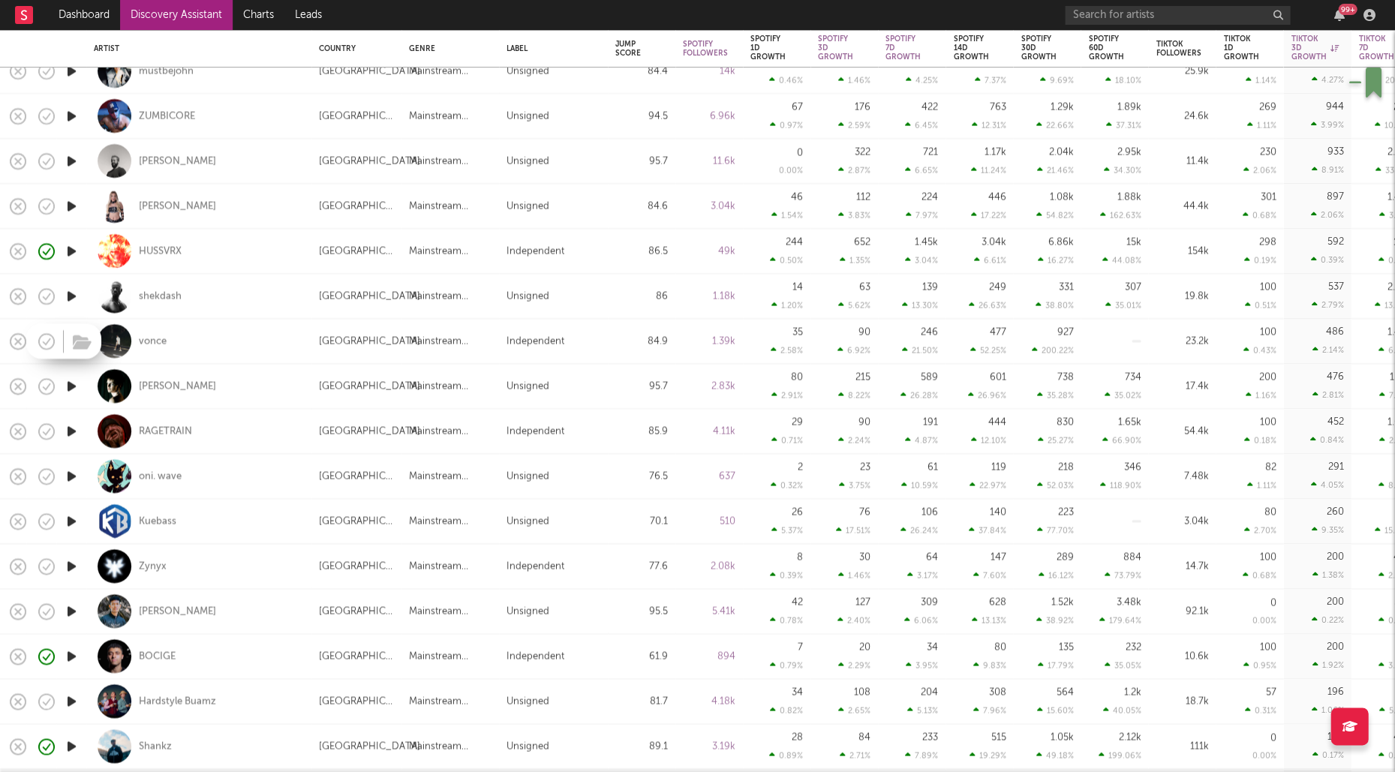
click at [45, 338] on icon "button" at bounding box center [46, 341] width 21 height 21
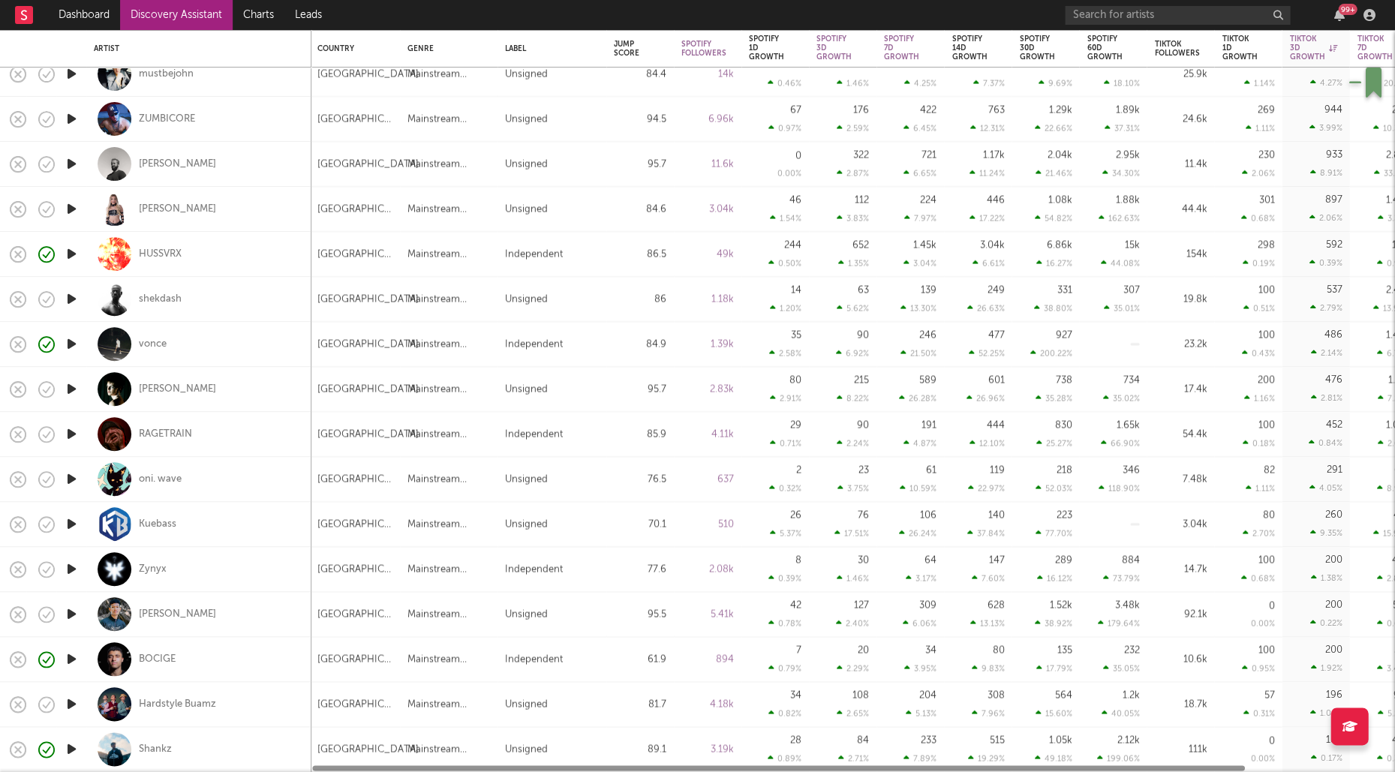
click at [71, 389] on icon "button" at bounding box center [72, 389] width 16 height 19
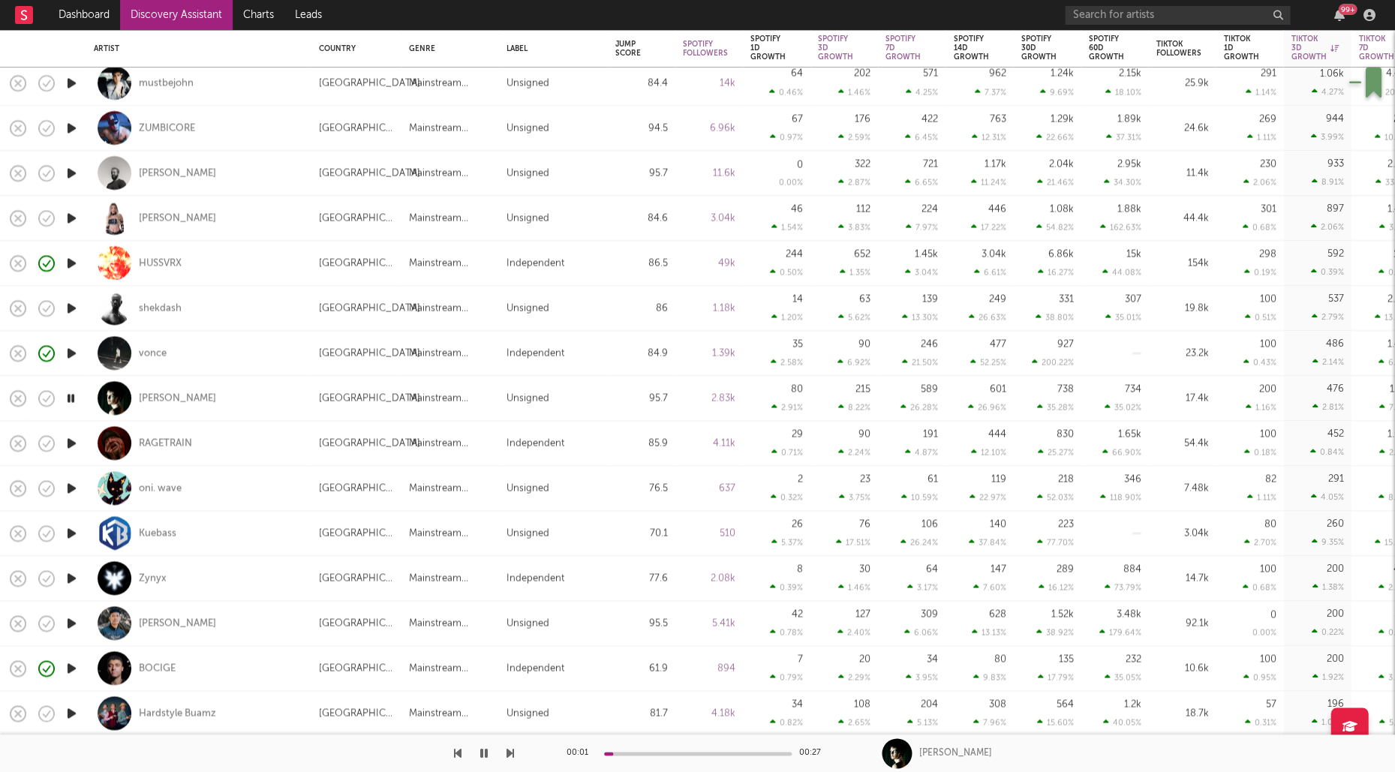
click at [71, 443] on icon "button" at bounding box center [72, 443] width 16 height 19
click at [172, 440] on div "RAGETRAIN" at bounding box center [165, 444] width 53 height 14
click at [79, 441] on div at bounding box center [71, 443] width 30 height 45
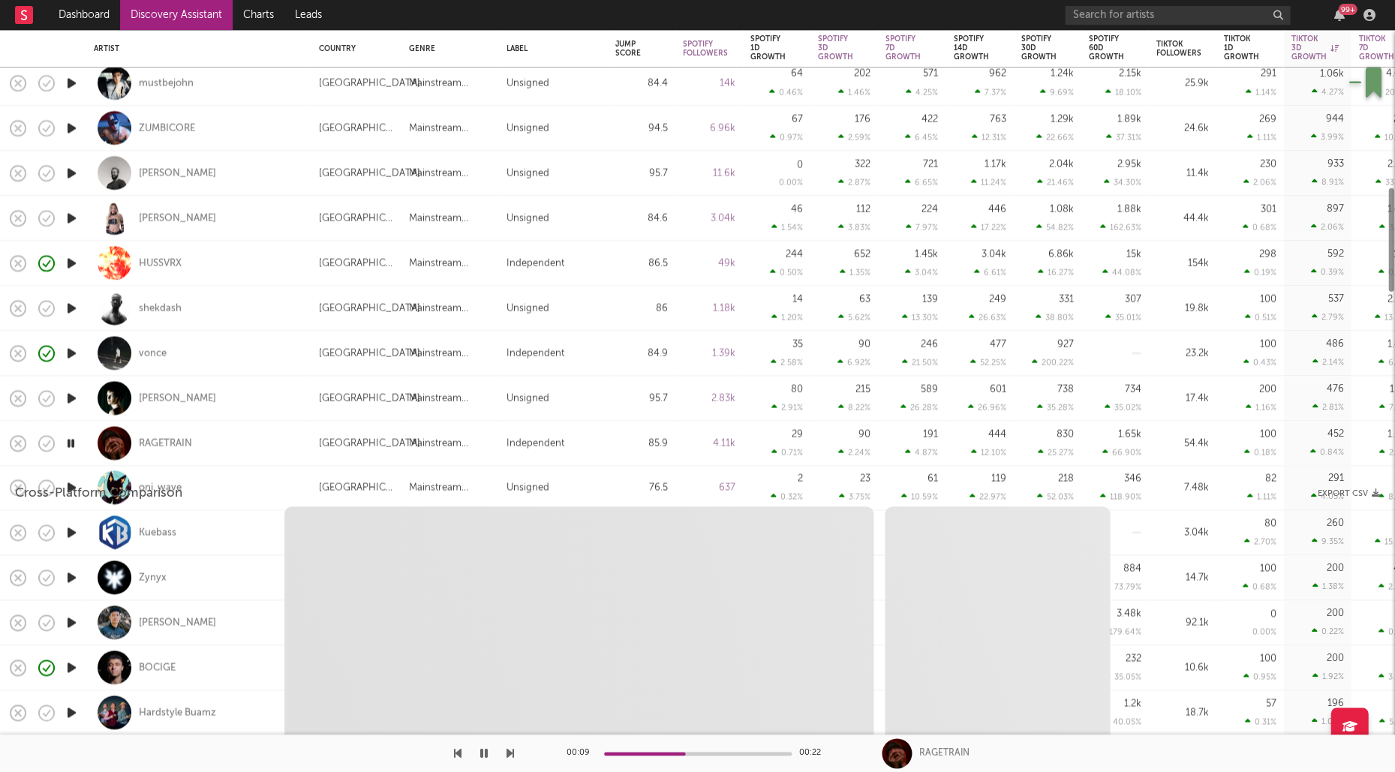
select select "1w"
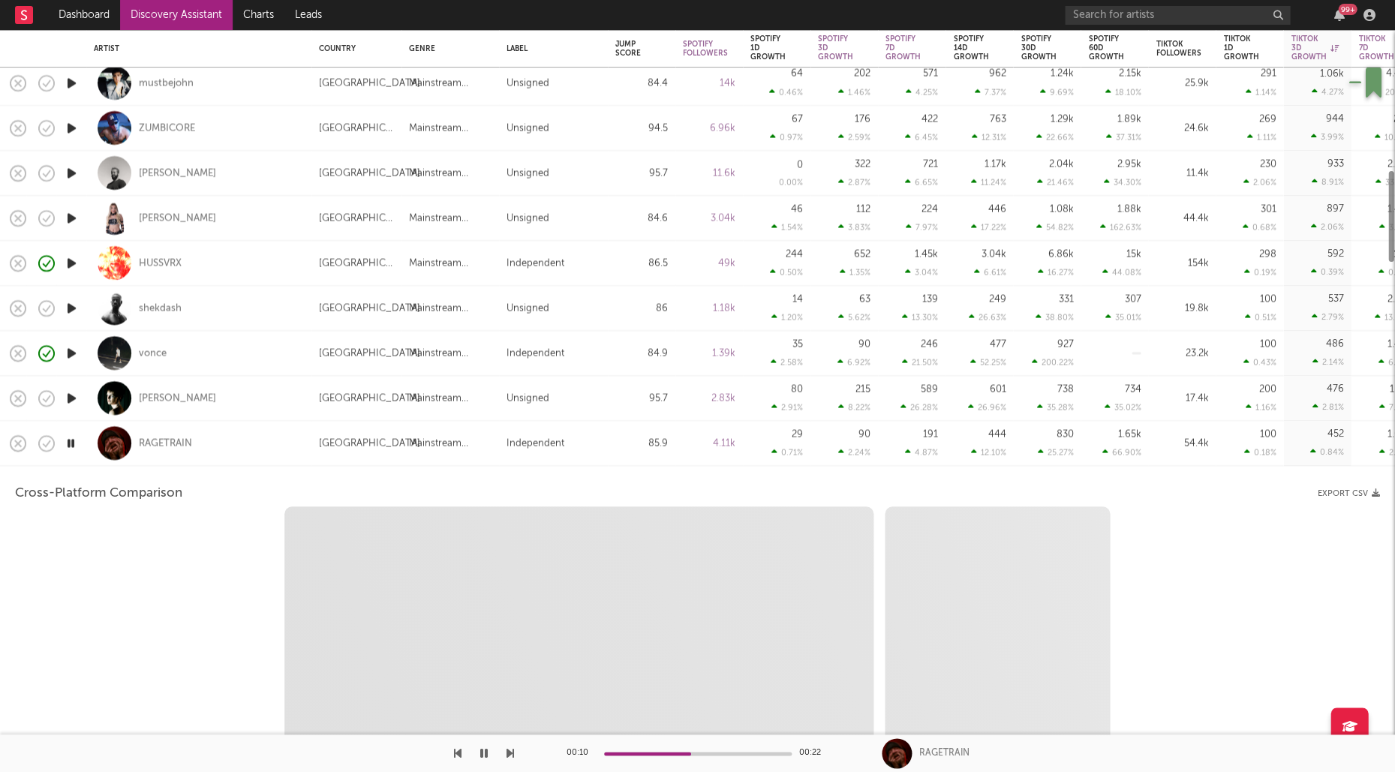
select select "6m"
click at [71, 443] on icon "button" at bounding box center [71, 443] width 14 height 19
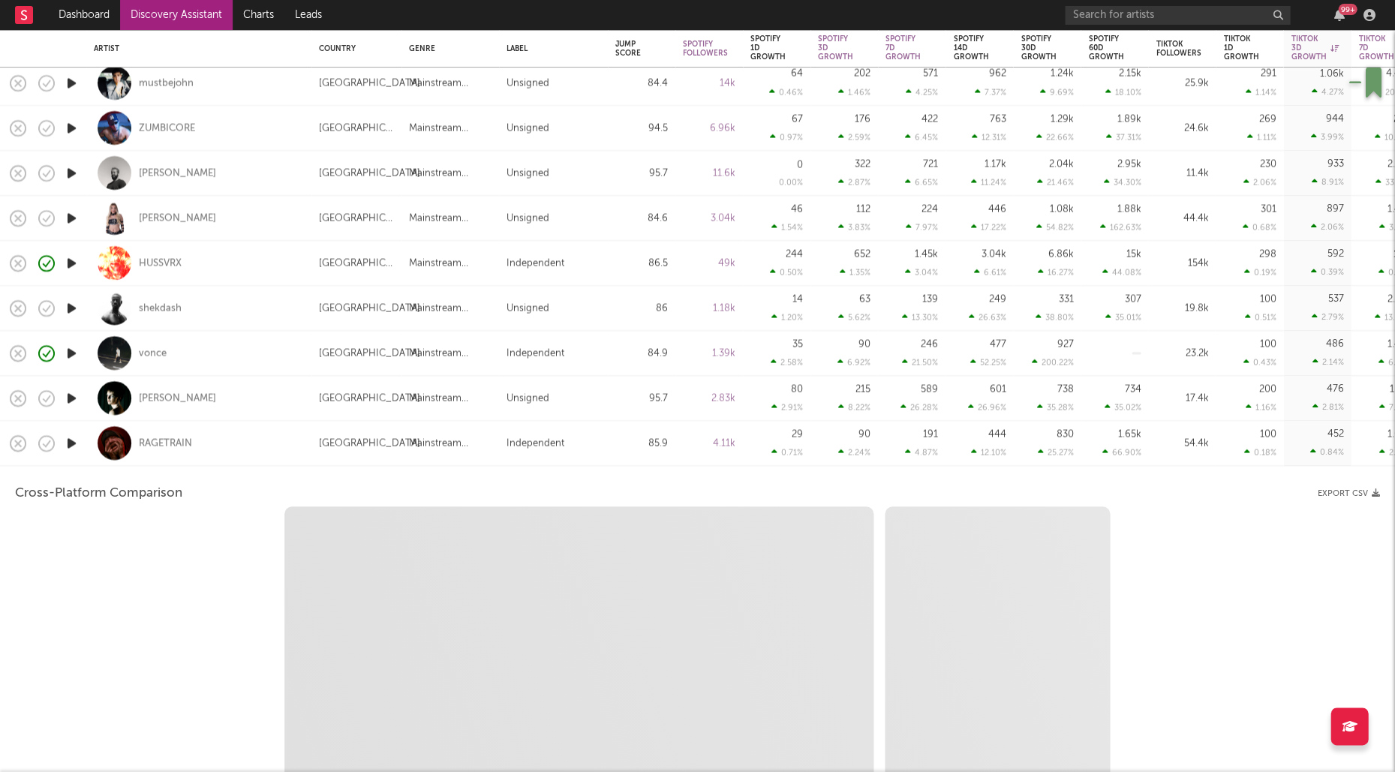
select select "1m"
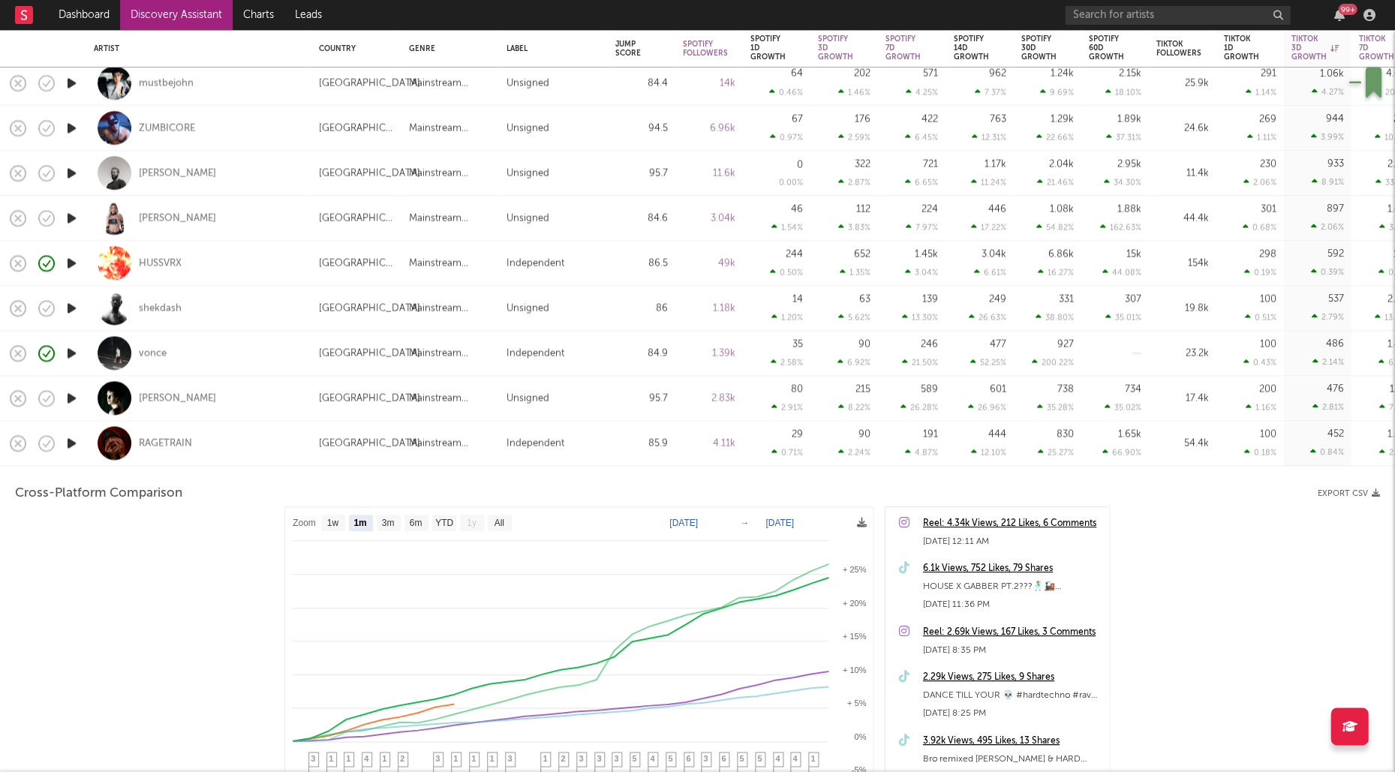
click at [249, 422] on div "RAGETRAIN" at bounding box center [199, 443] width 210 height 44
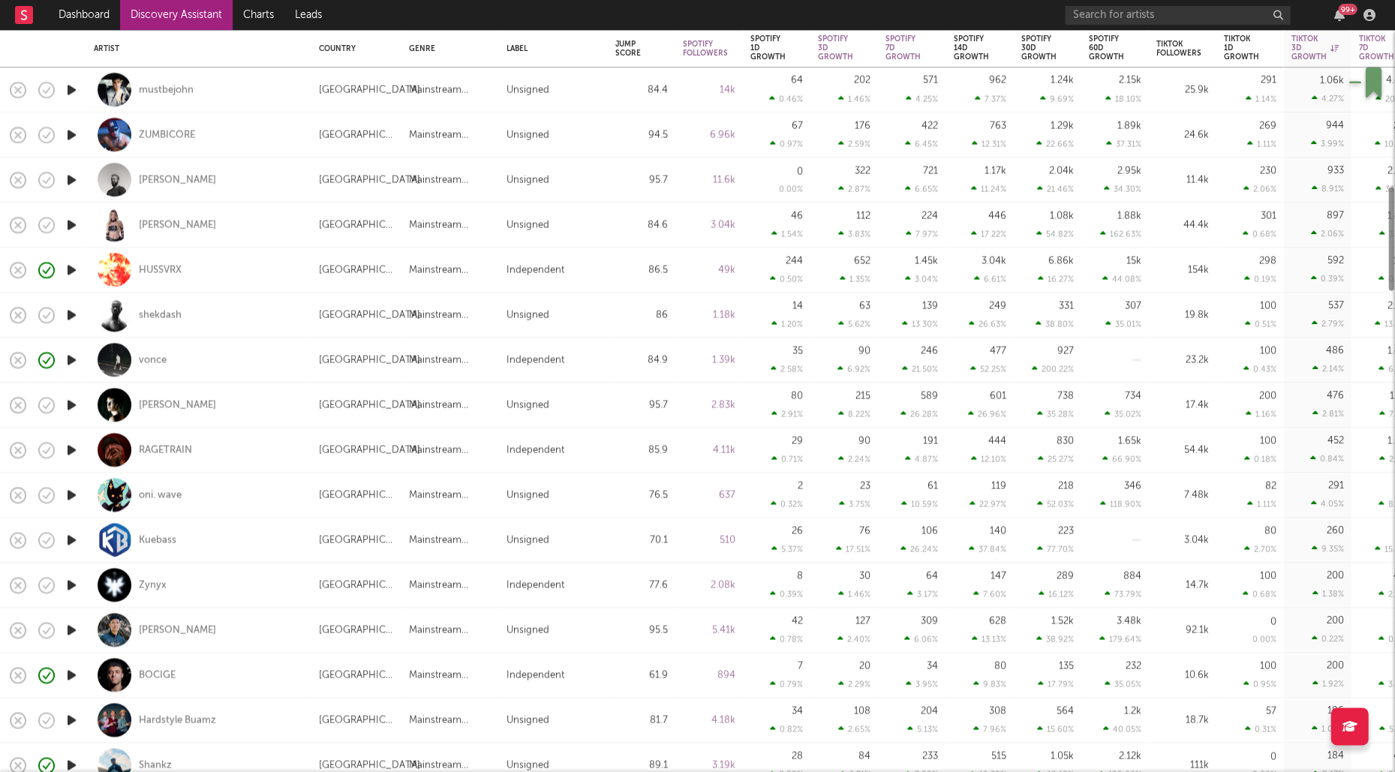
click at [70, 485] on div at bounding box center [71, 495] width 30 height 45
select select "1w"
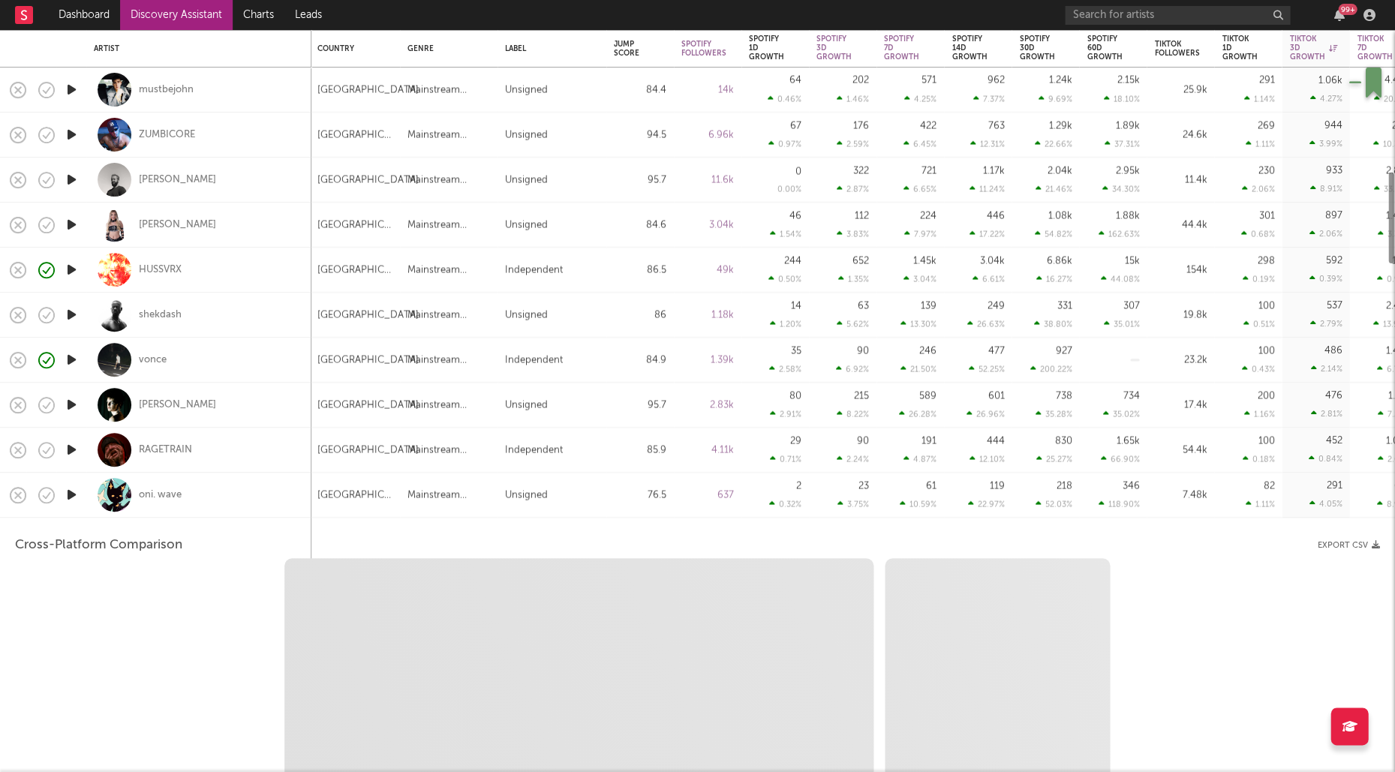
click at [73, 500] on icon "button" at bounding box center [72, 494] width 16 height 19
select select "1w"
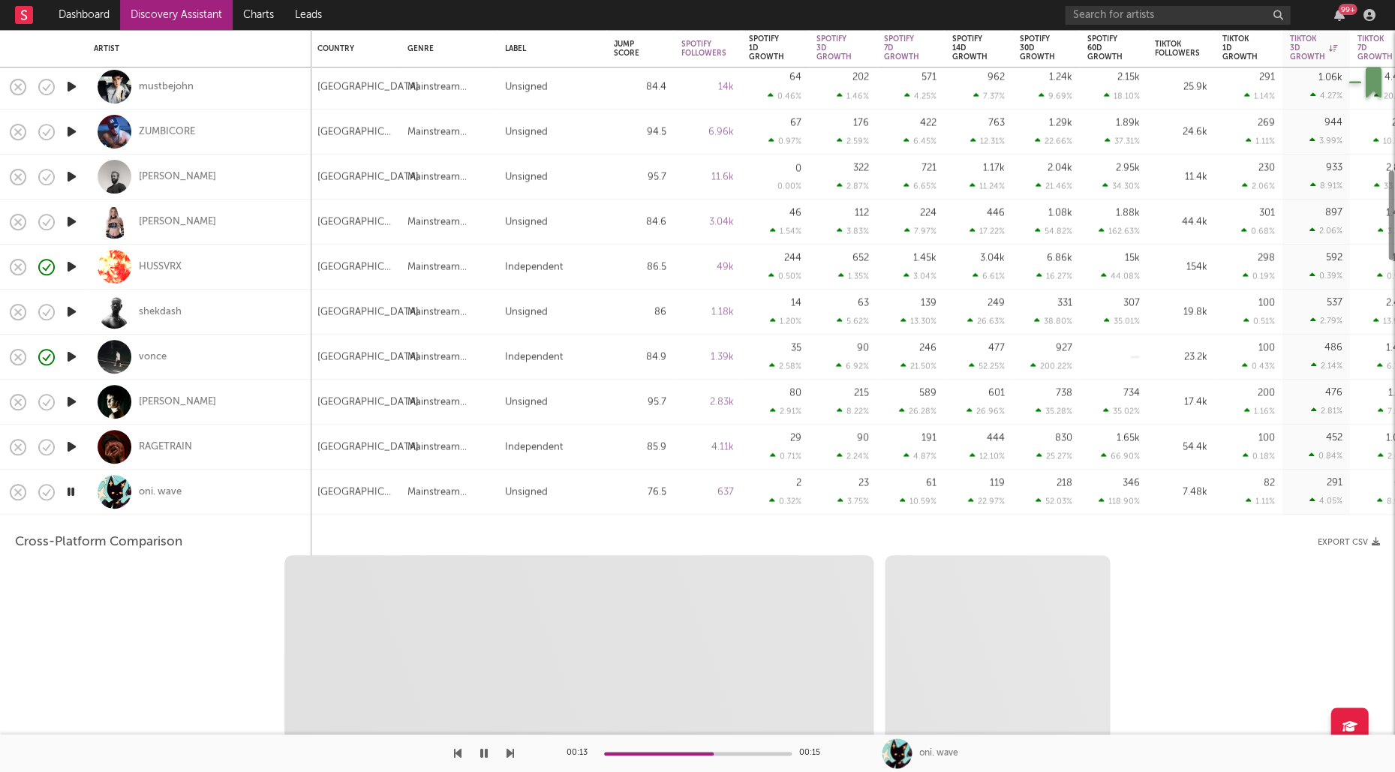
click at [222, 495] on div "oni. wave" at bounding box center [199, 492] width 210 height 44
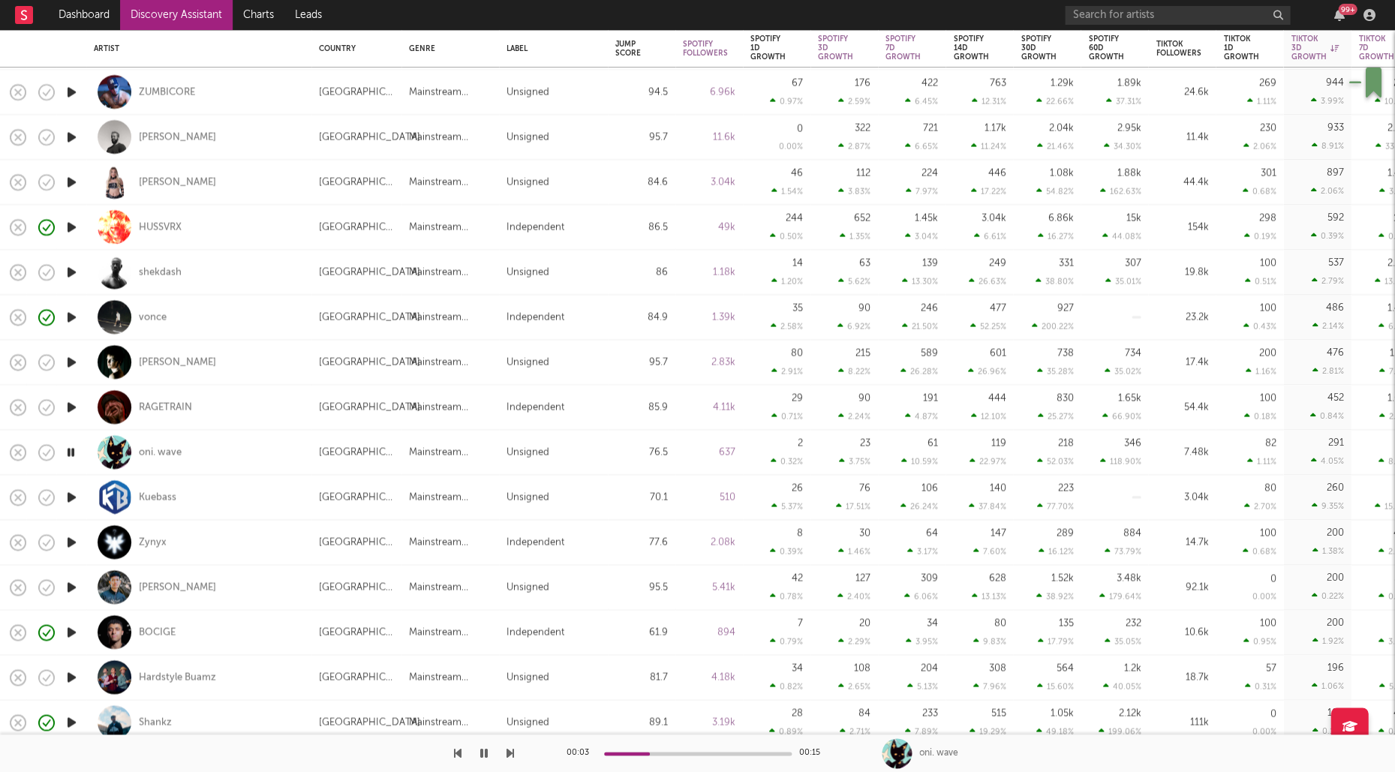
click at [66, 497] on icon "button" at bounding box center [72, 497] width 16 height 19
click at [73, 540] on icon "button" at bounding box center [72, 542] width 16 height 19
click at [152, 541] on div "Zynyx" at bounding box center [153, 543] width 28 height 14
click at [70, 590] on icon "button" at bounding box center [72, 587] width 16 height 19
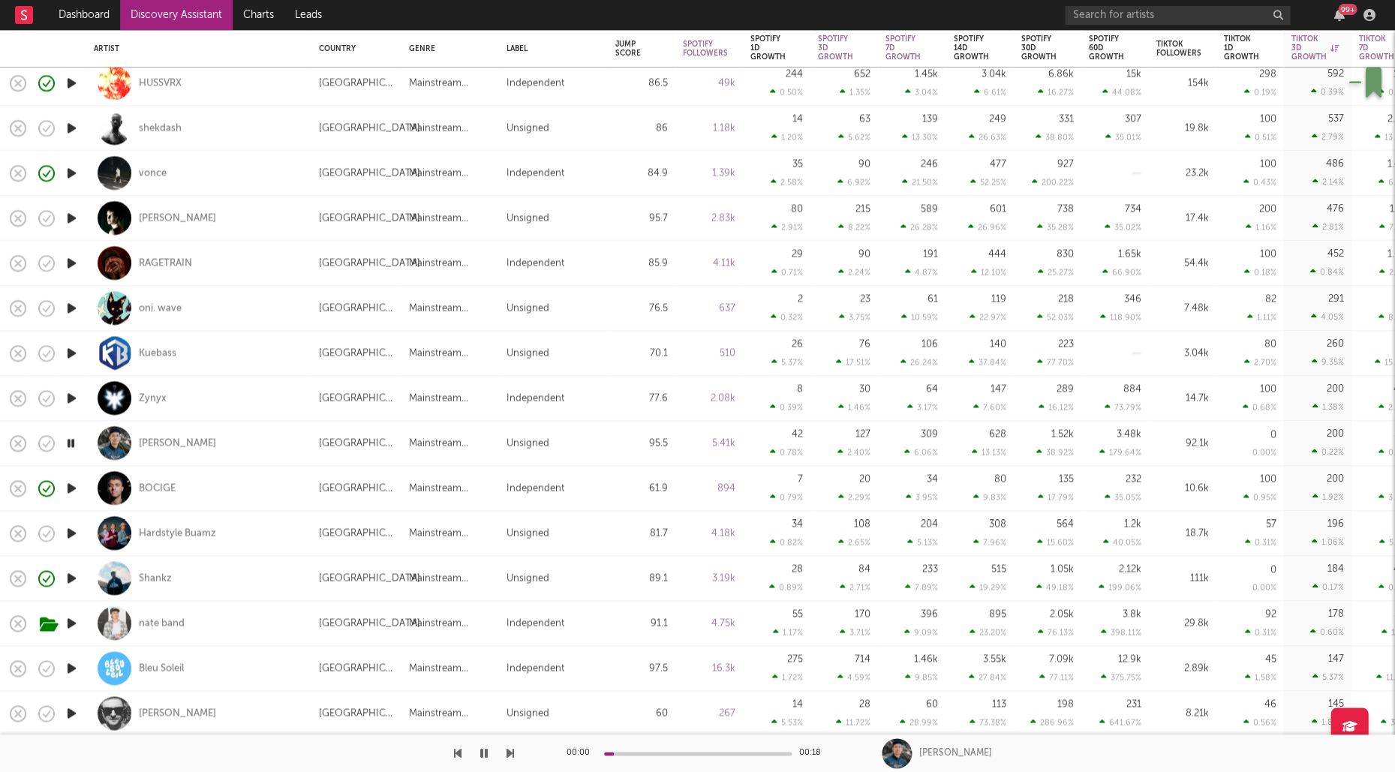
click at [70, 536] on icon "button" at bounding box center [72, 533] width 16 height 19
click at [189, 535] on div "Hardstyle Buamz" at bounding box center [177, 534] width 77 height 14
click at [160, 485] on div "BOCIGE" at bounding box center [157, 489] width 37 height 14
drag, startPoint x: 70, startPoint y: 531, endPoint x: 208, endPoint y: 521, distance: 138.5
click at [70, 531] on icon "button" at bounding box center [71, 533] width 14 height 19
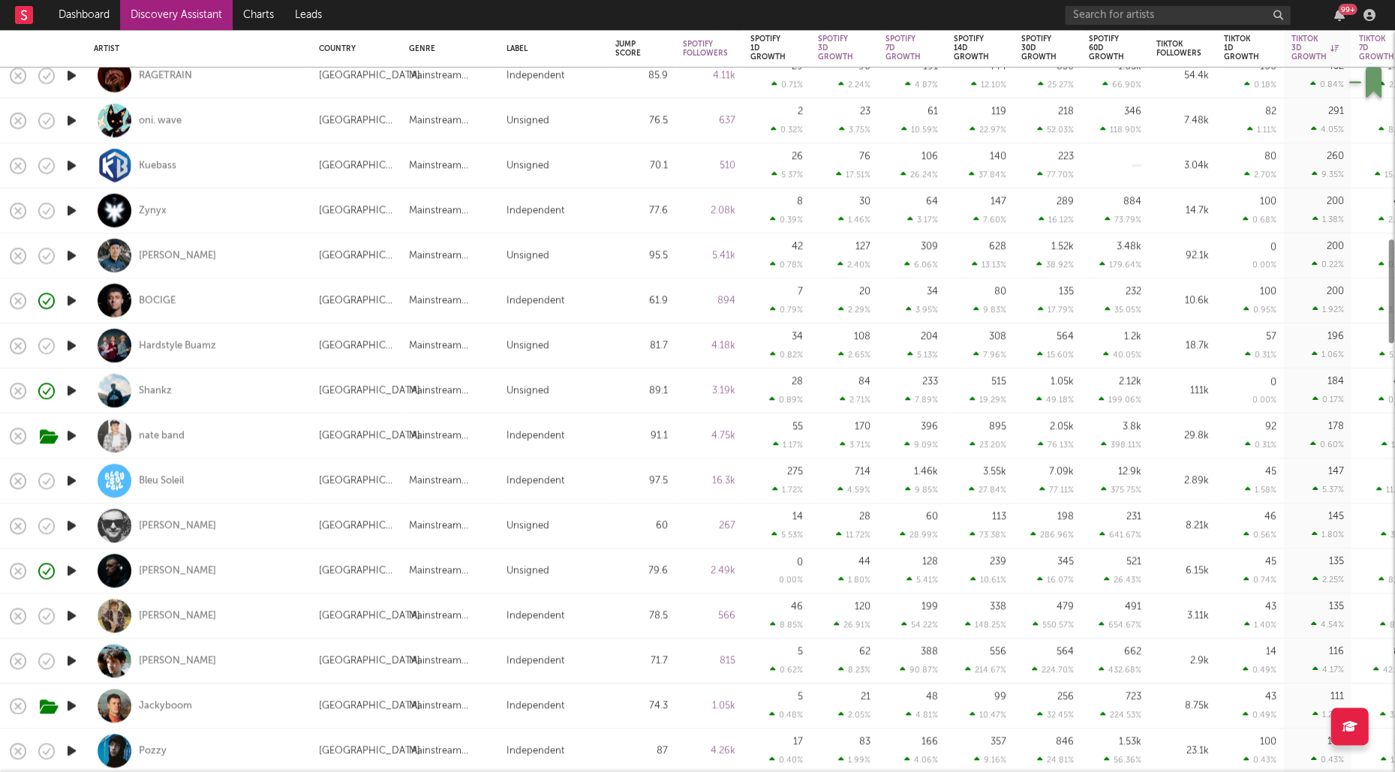
click at [86, 474] on div "Bleu Soleil" at bounding box center [198, 480] width 225 height 45
select select "1w"
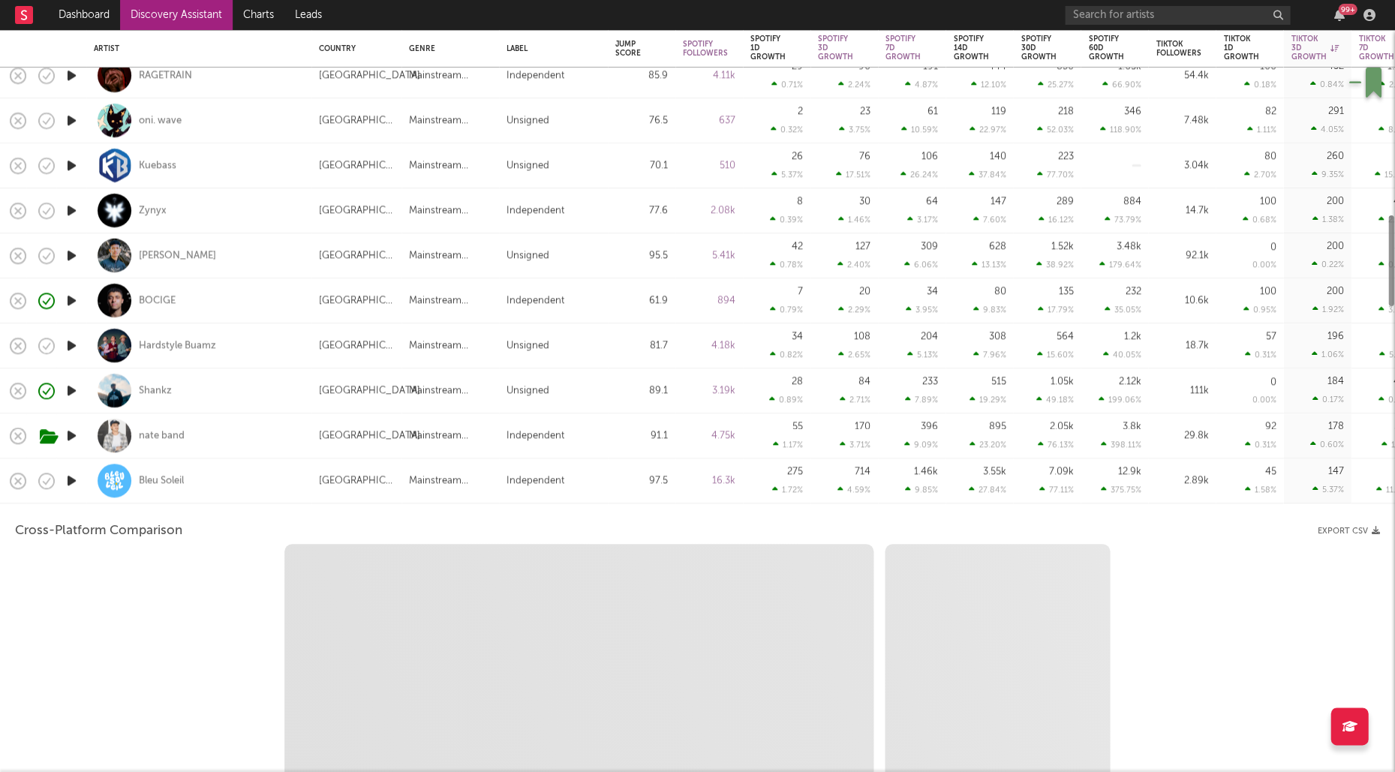
click at [70, 485] on icon "button" at bounding box center [72, 480] width 16 height 19
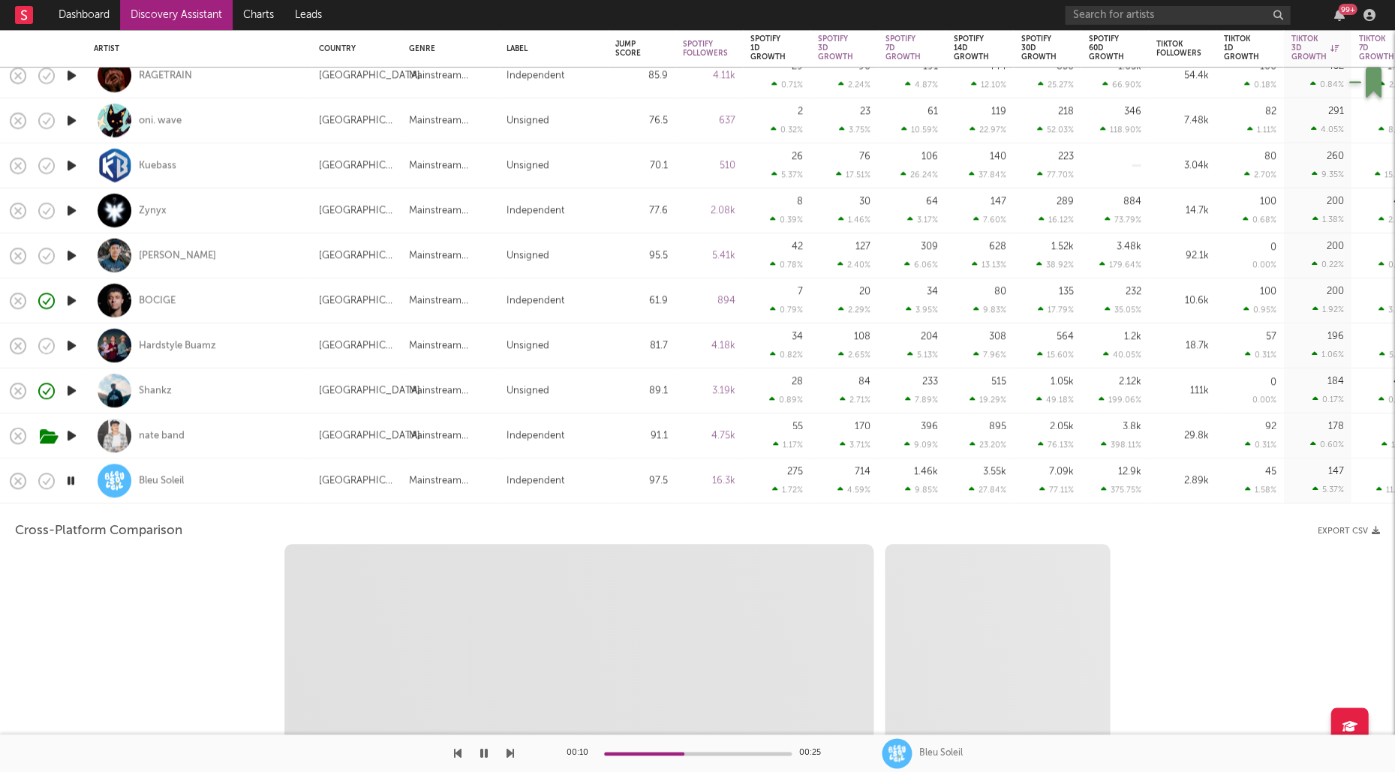
click at [233, 486] on div "Bleu Soleil" at bounding box center [199, 480] width 210 height 44
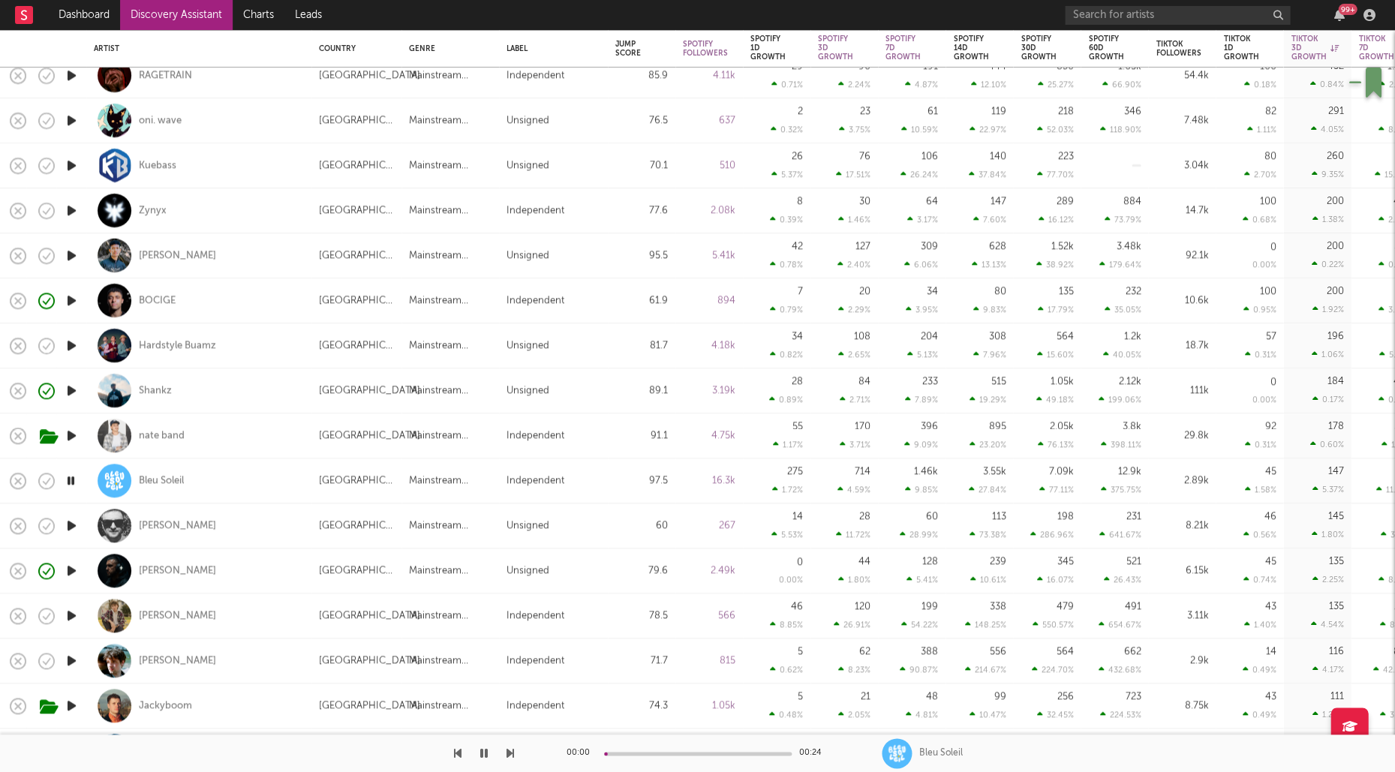
click at [70, 524] on icon "button" at bounding box center [72, 525] width 16 height 19
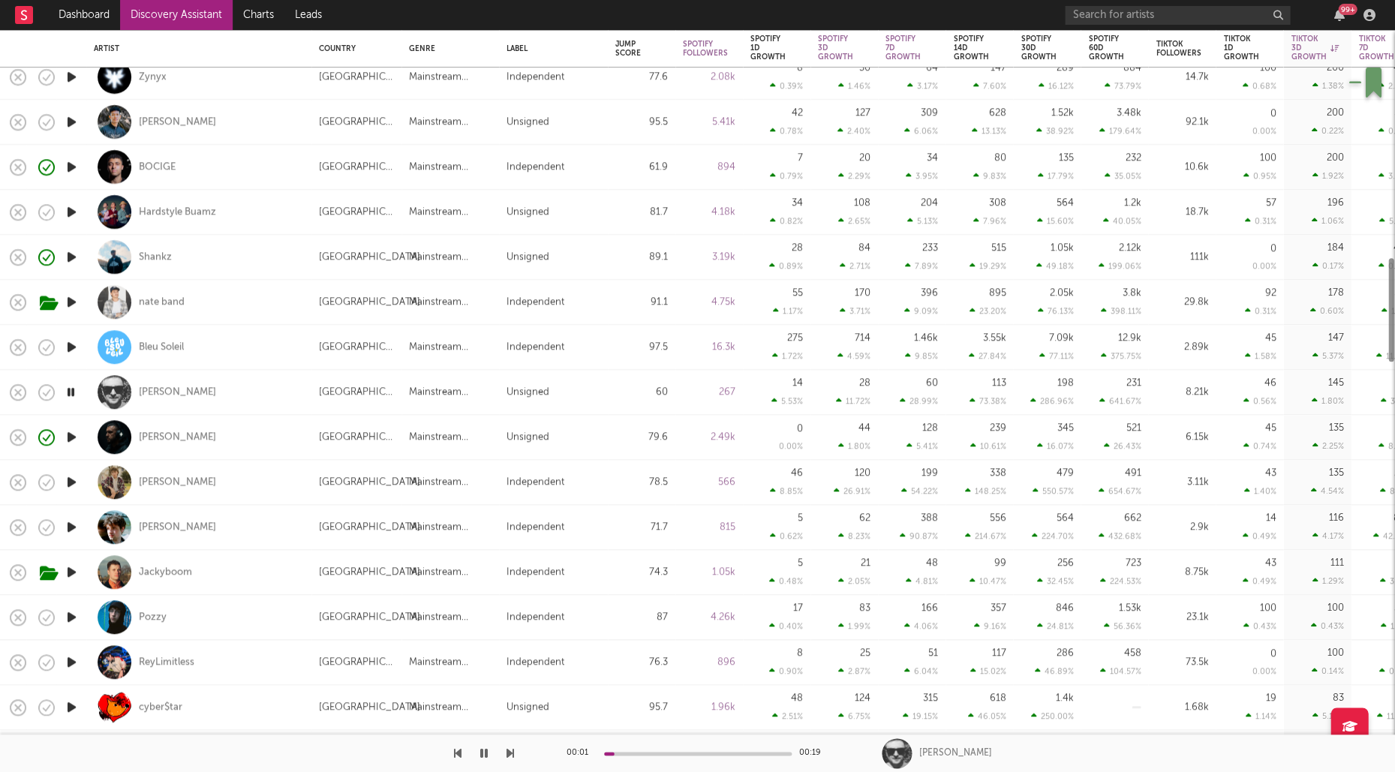
click at [72, 521] on icon "button" at bounding box center [72, 527] width 16 height 19
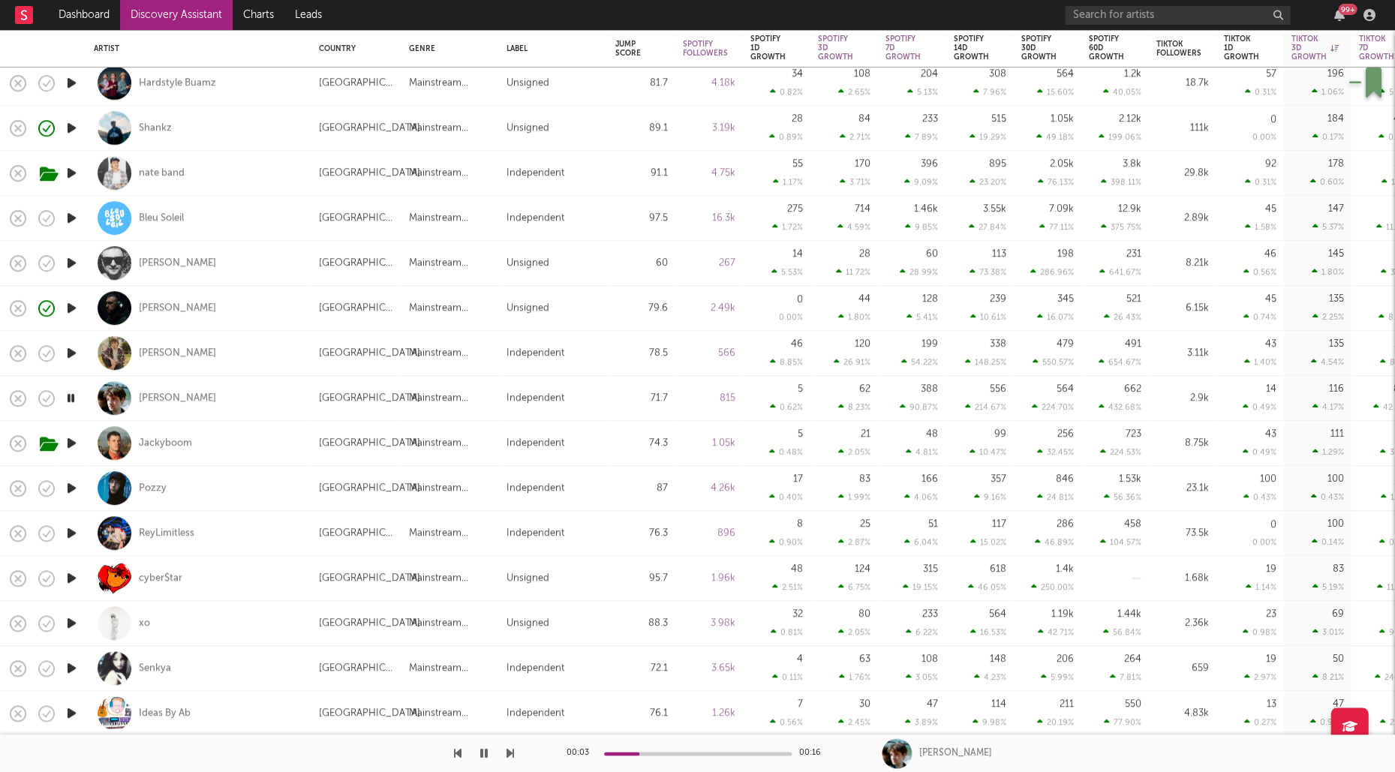
click at [74, 483] on icon "button" at bounding box center [72, 488] width 16 height 19
click at [65, 542] on icon "button" at bounding box center [72, 533] width 16 height 19
click at [75, 575] on icon "button" at bounding box center [72, 578] width 16 height 19
click at [165, 578] on div "cyber$tar" at bounding box center [161, 579] width 44 height 14
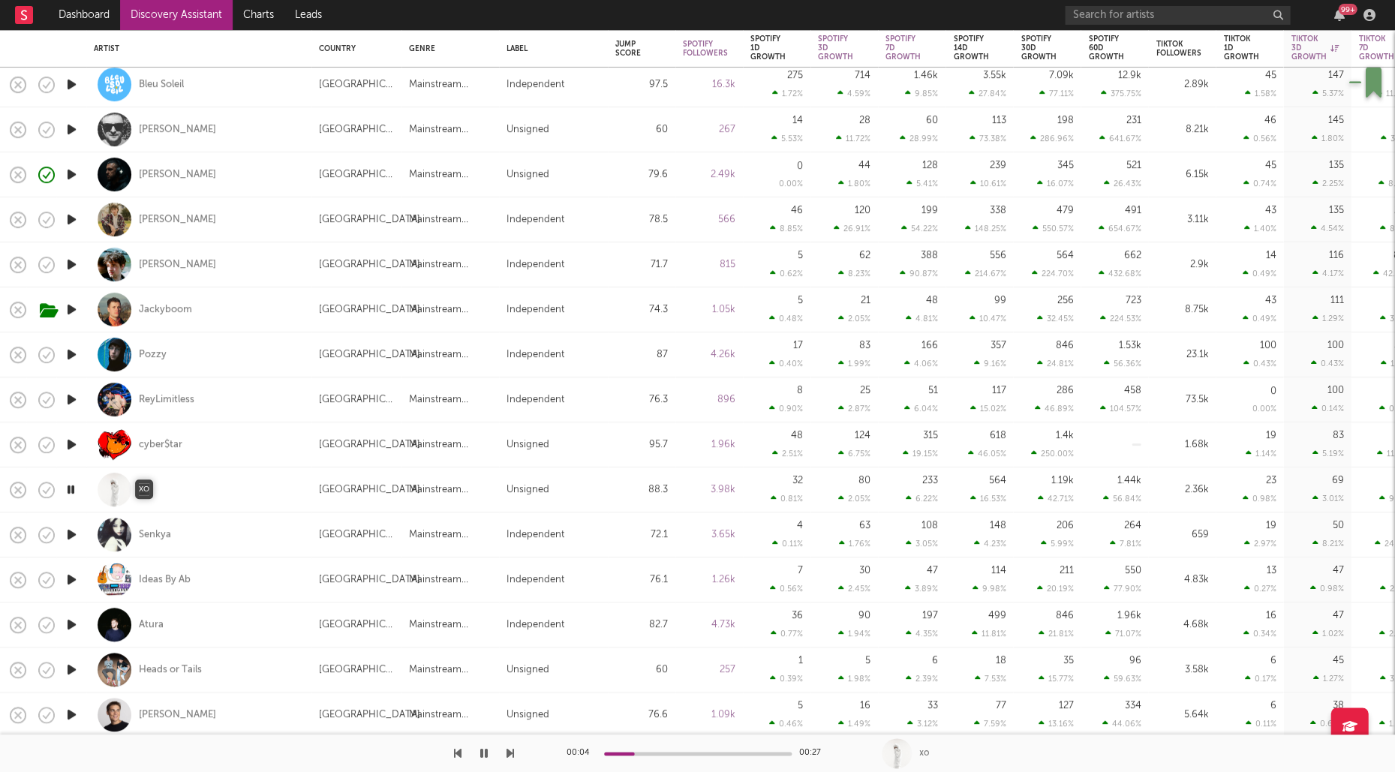
click at [145, 490] on div "xo" at bounding box center [144, 490] width 11 height 14
click at [64, 535] on icon "button" at bounding box center [72, 534] width 16 height 19
click at [159, 536] on div "Senkya" at bounding box center [155, 535] width 32 height 14
click at [66, 580] on icon "button" at bounding box center [72, 579] width 16 height 19
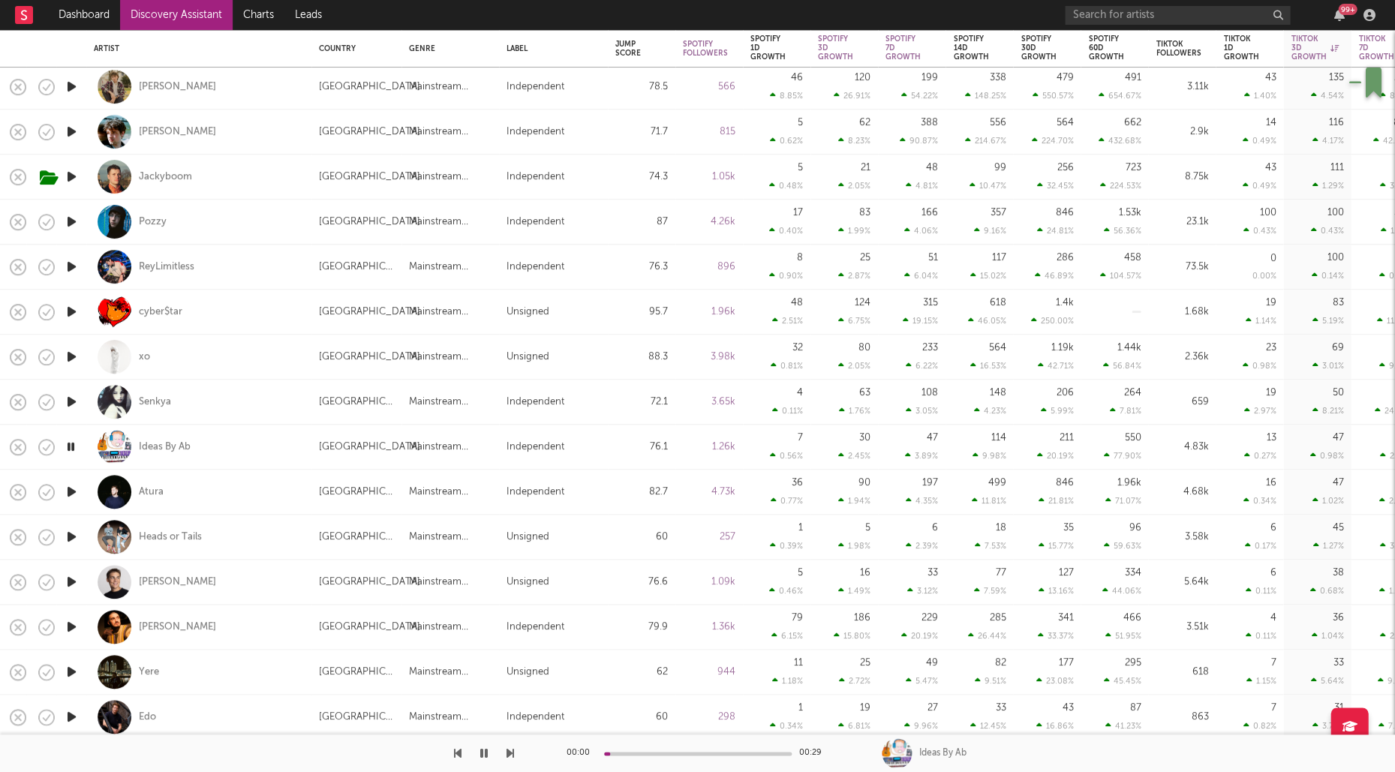
click at [73, 490] on icon "button" at bounding box center [72, 491] width 16 height 19
click at [155, 492] on div "Atura" at bounding box center [151, 492] width 25 height 14
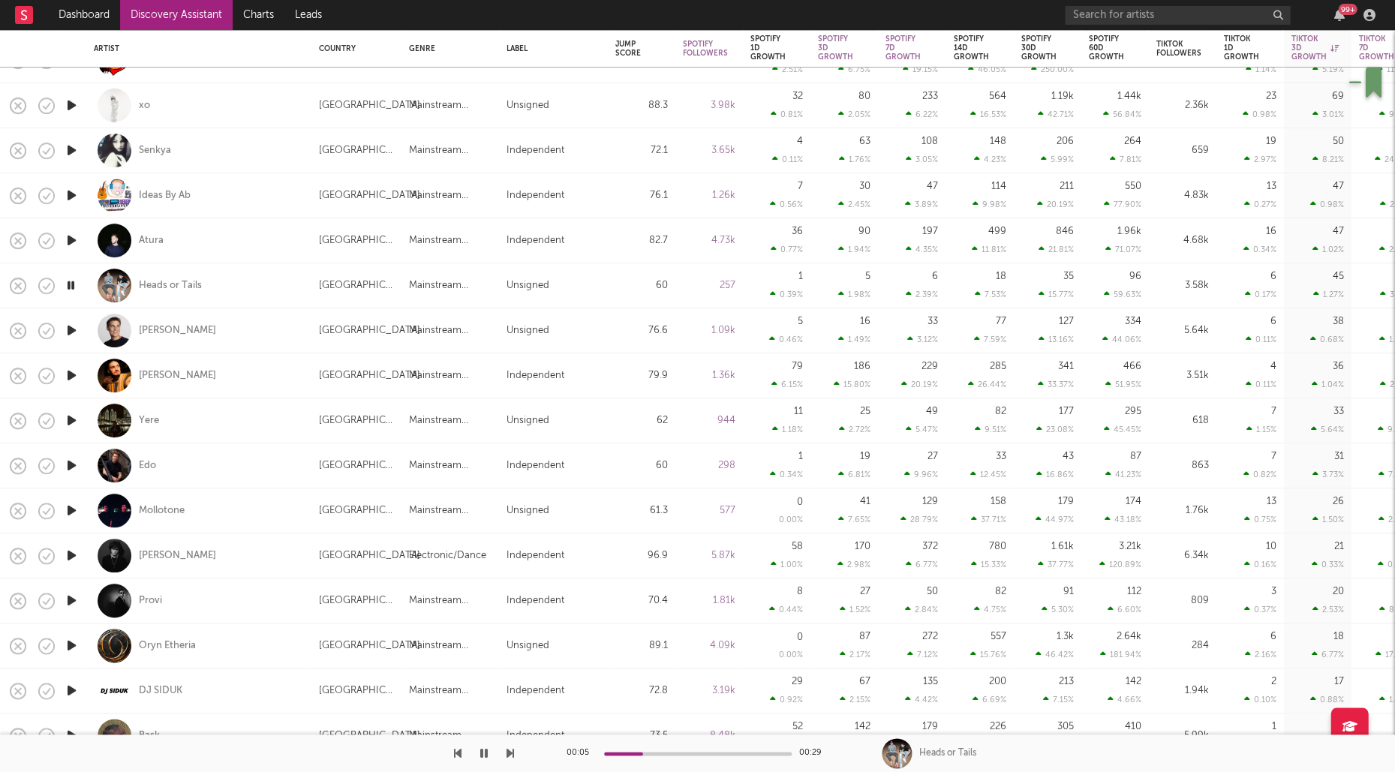
click at [74, 555] on icon "button" at bounding box center [72, 555] width 16 height 19
click at [155, 555] on div "Joey Cash" at bounding box center [177, 556] width 77 height 14
click at [72, 646] on icon "button" at bounding box center [72, 647] width 16 height 19
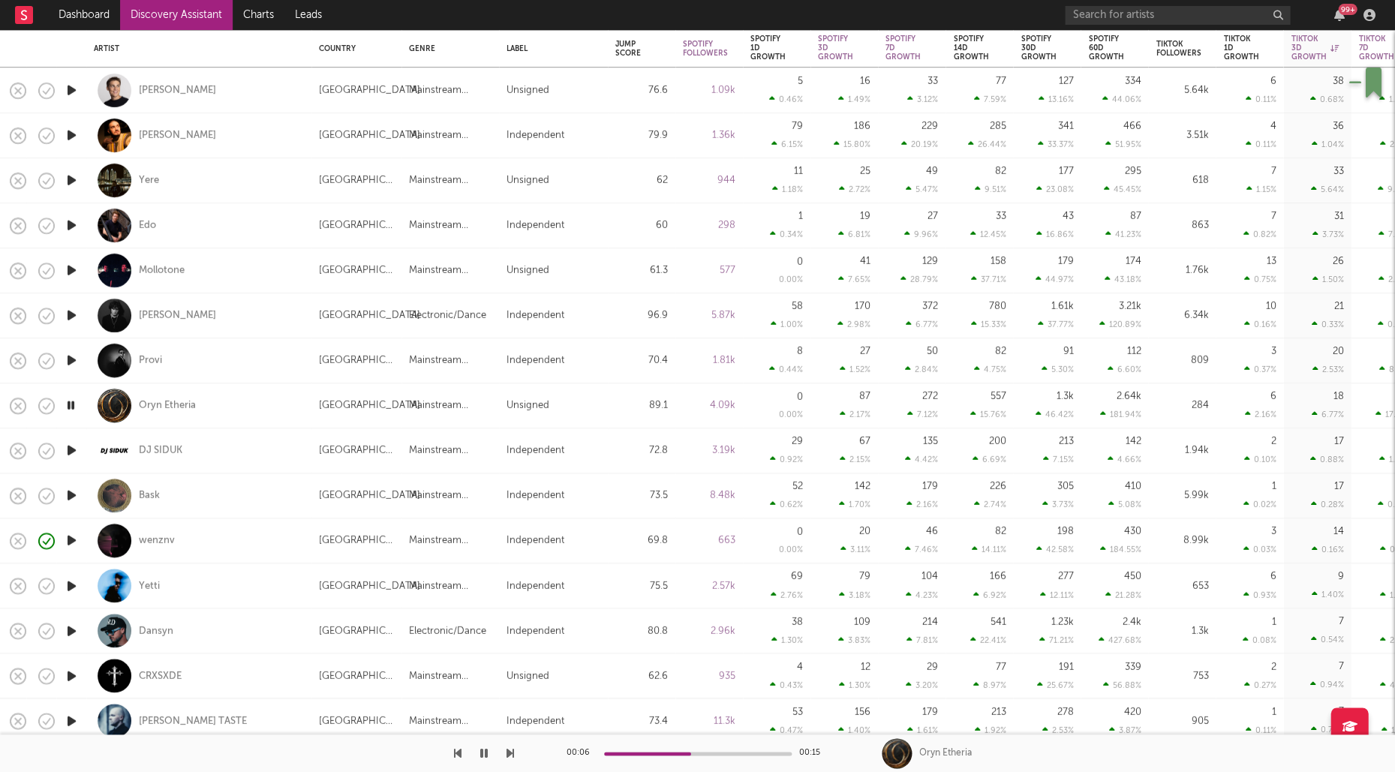
click at [1330, 0] on div "99 +" at bounding box center [1222, 15] width 315 height 30
click at [485, 754] on icon "button" at bounding box center [484, 753] width 8 height 12
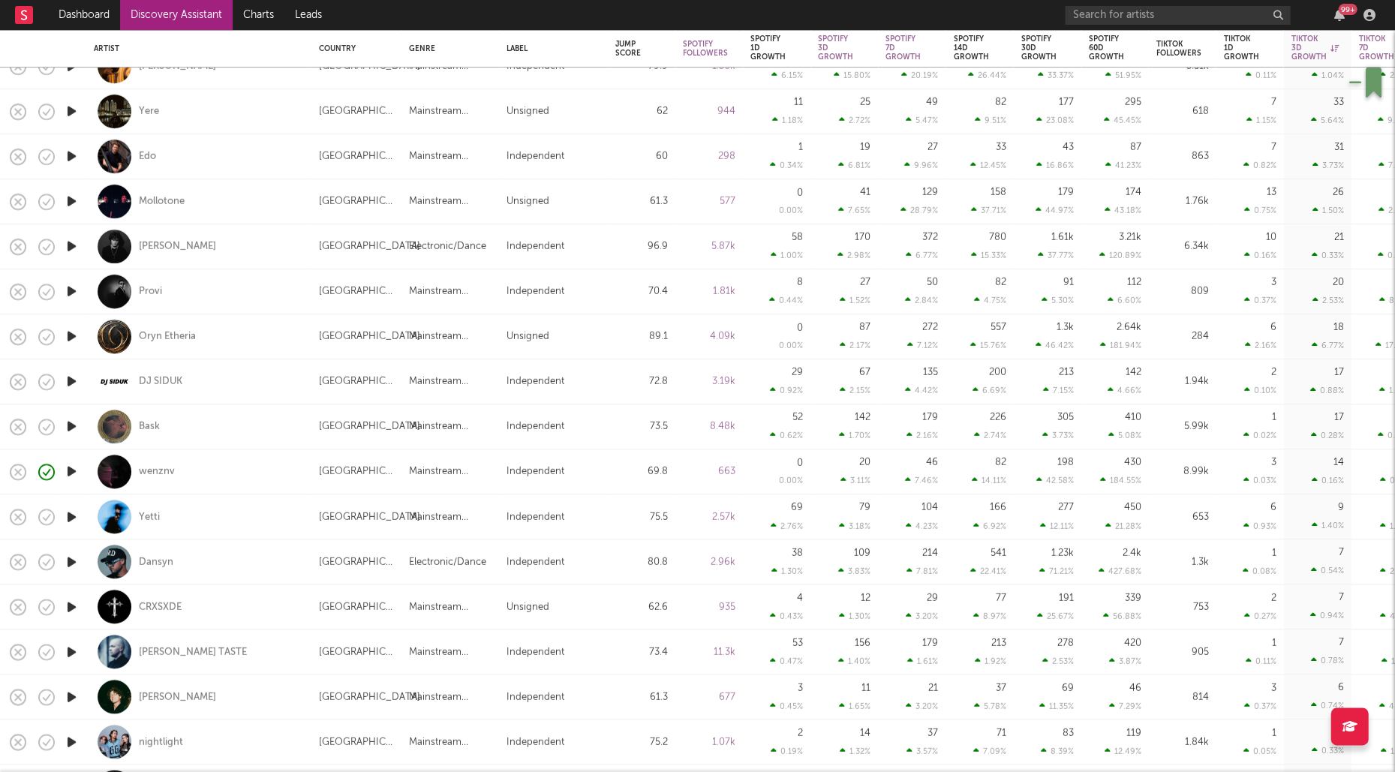
click at [68, 516] on icon "button" at bounding box center [72, 516] width 16 height 19
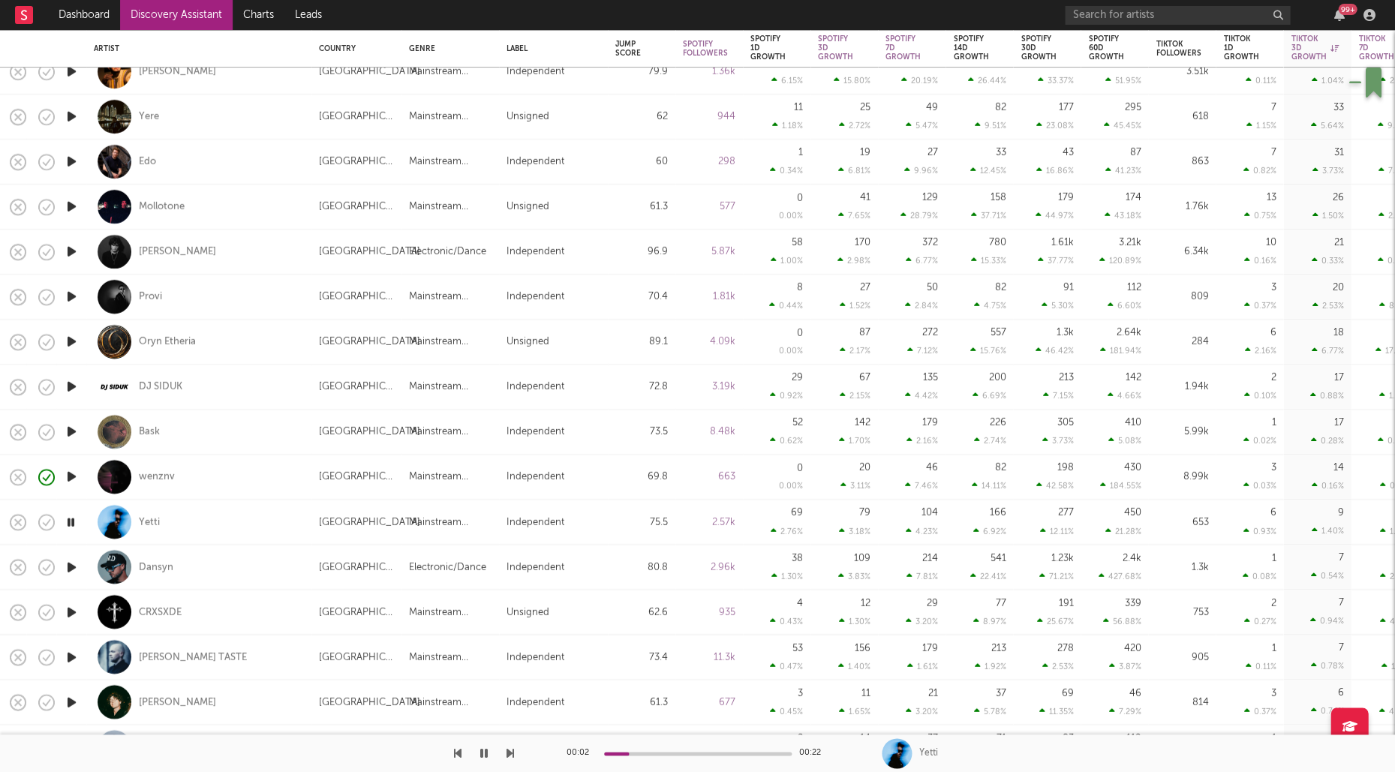
click at [74, 565] on icon "button" at bounding box center [72, 566] width 16 height 19
click at [155, 570] on div "Dansyn" at bounding box center [156, 567] width 35 height 14
click at [150, 655] on div "TiM TASTE" at bounding box center [193, 657] width 108 height 14
click at [216, 559] on div "Dansyn" at bounding box center [199, 567] width 210 height 44
select select "1w"
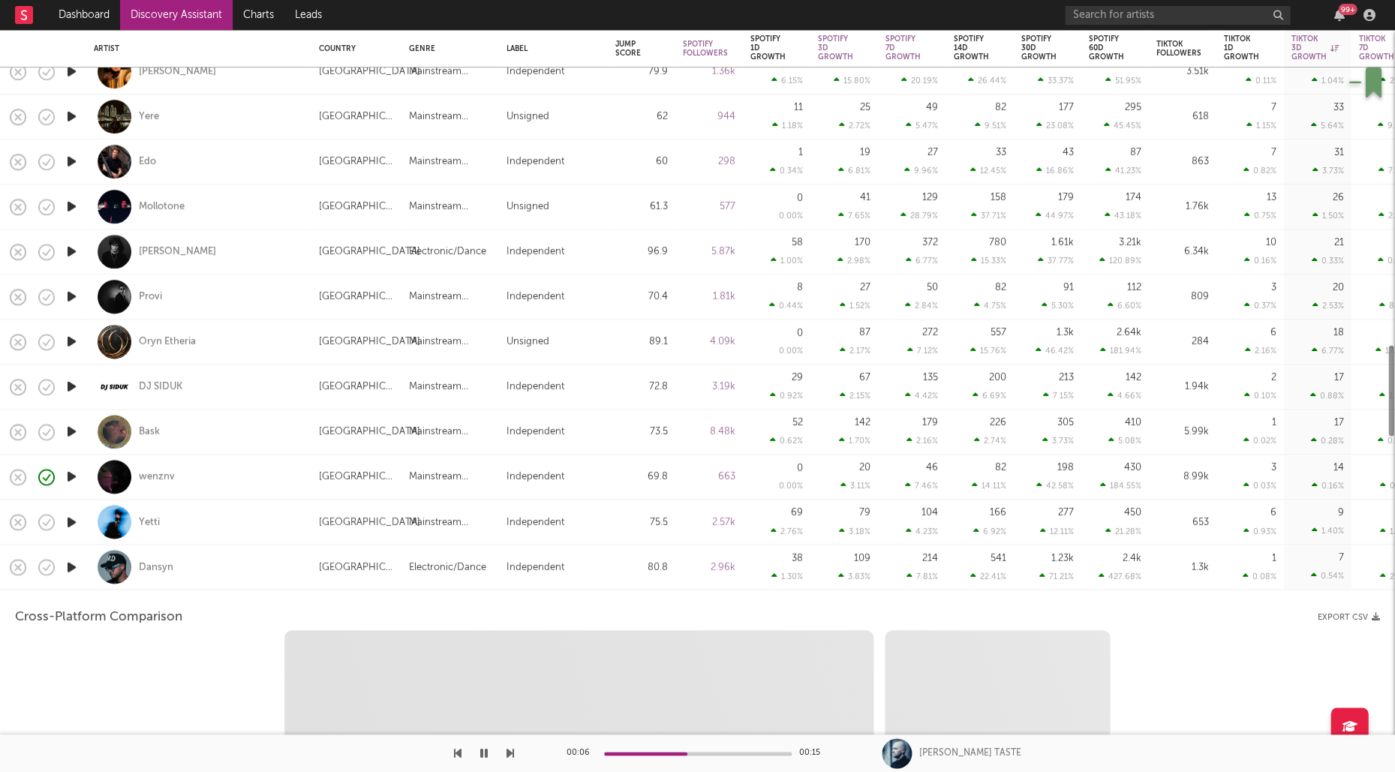
select select "1w"
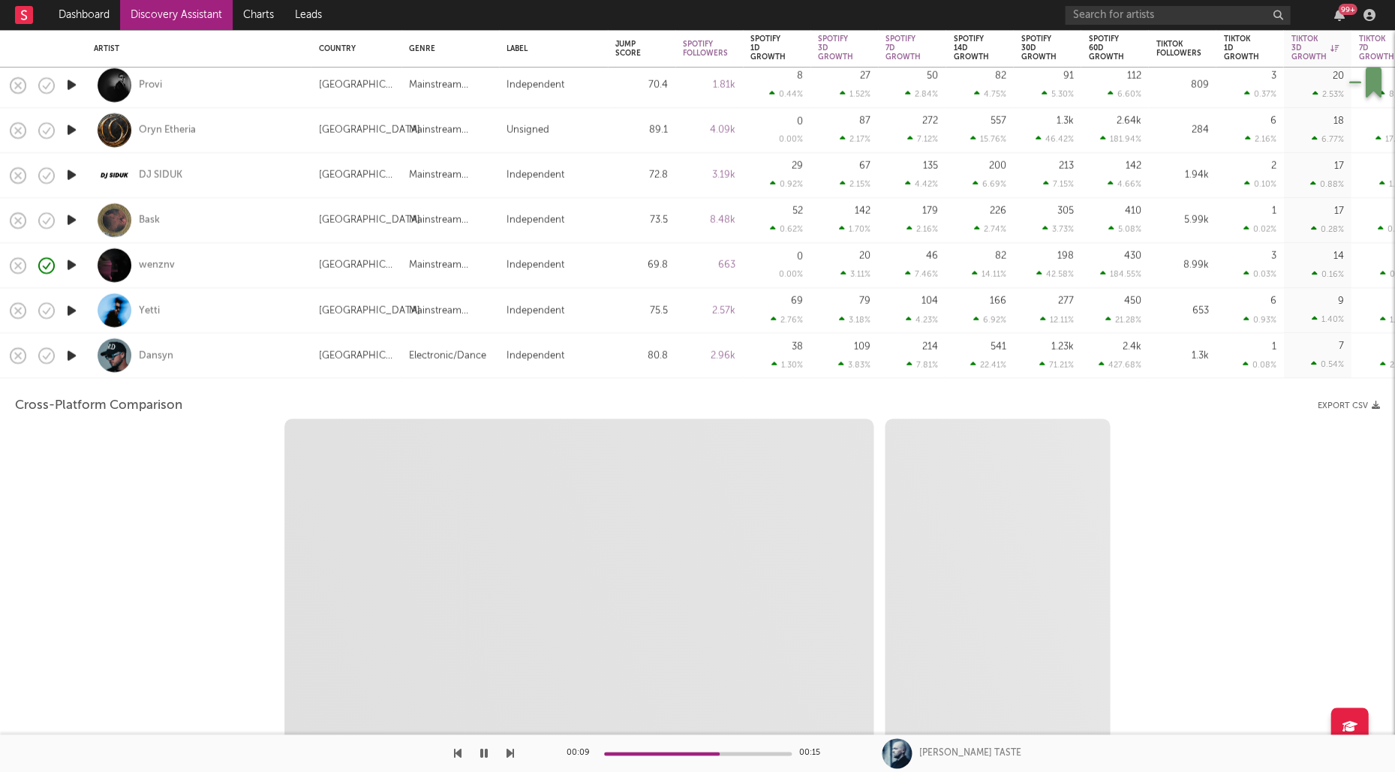
select select "1m"
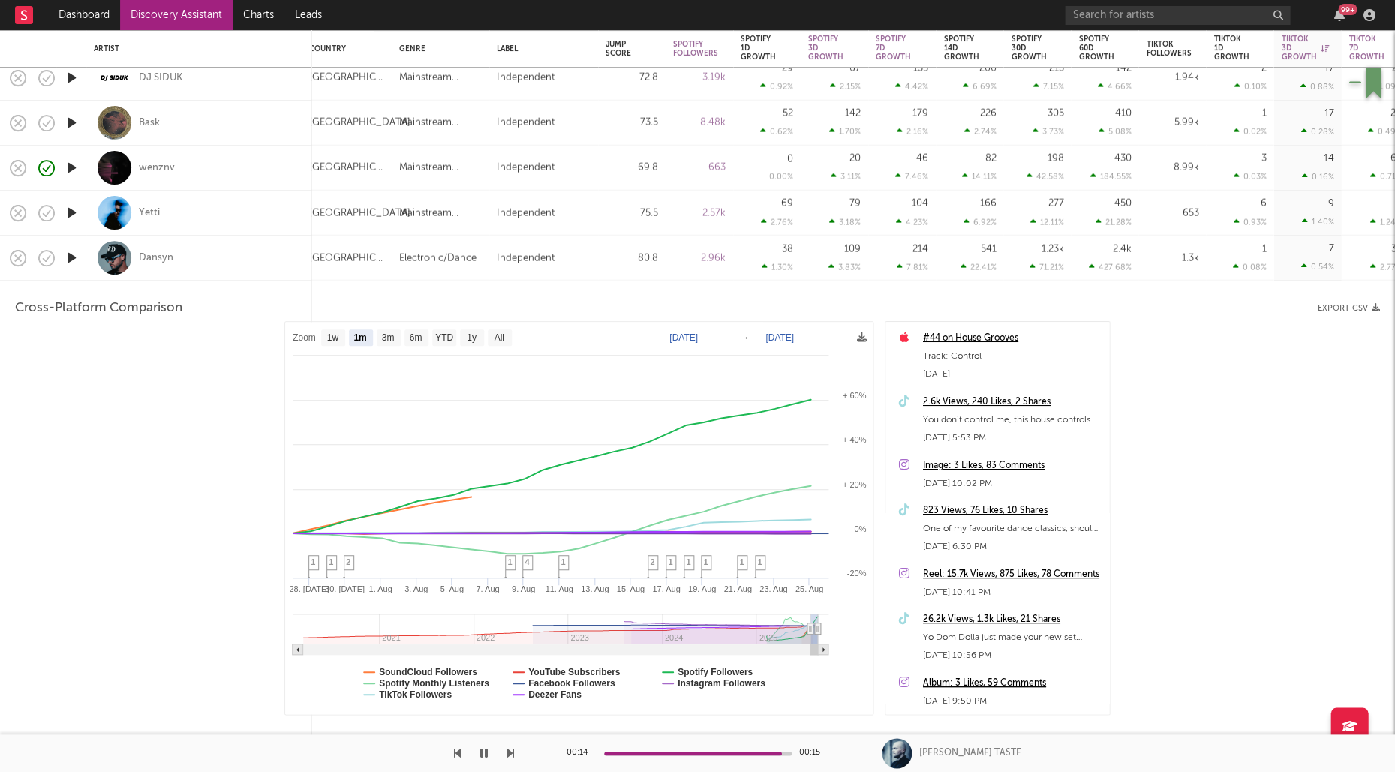
click at [268, 260] on div "Dansyn" at bounding box center [199, 258] width 210 height 44
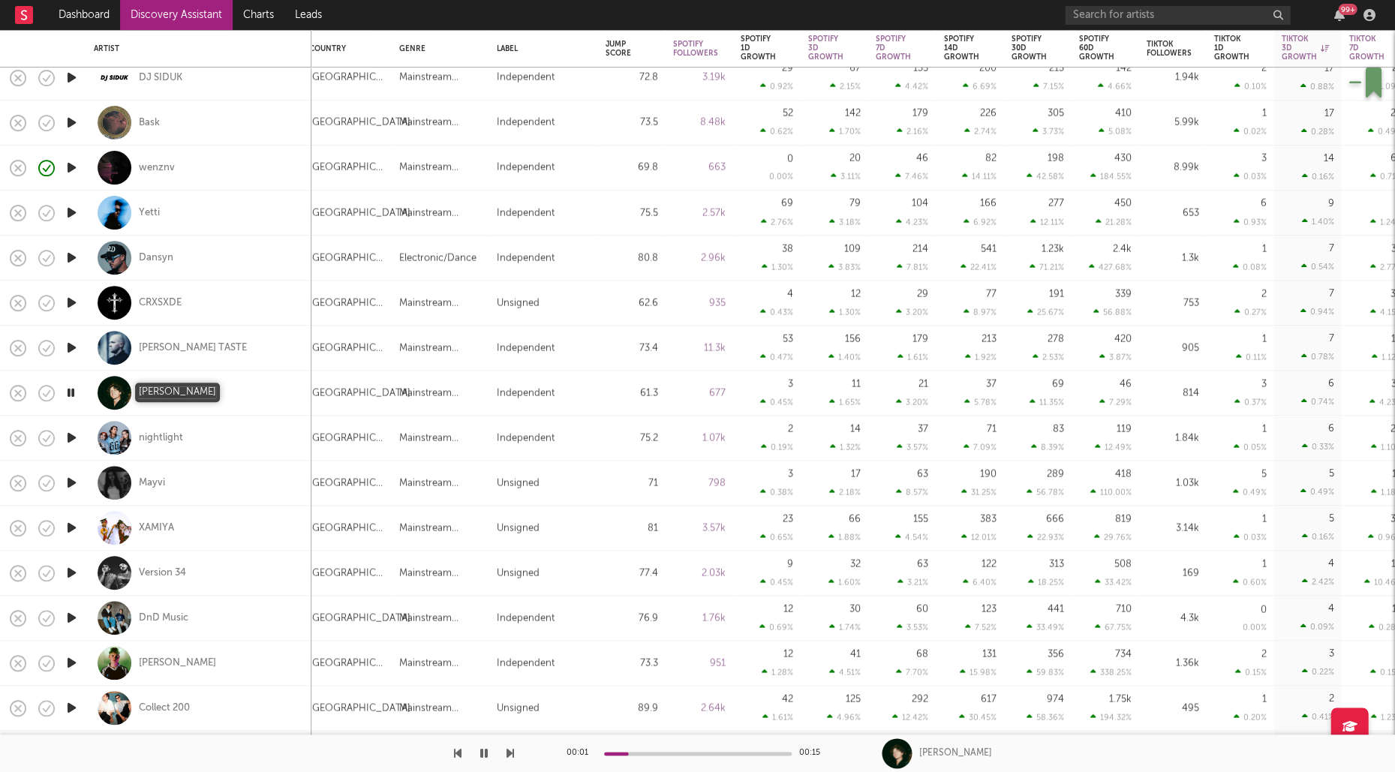
click at [166, 394] on div "Monty Kiddo" at bounding box center [177, 393] width 77 height 14
drag, startPoint x: 72, startPoint y: 389, endPoint x: 671, endPoint y: 203, distance: 627.0
click at [72, 389] on icon "button" at bounding box center [71, 392] width 14 height 19
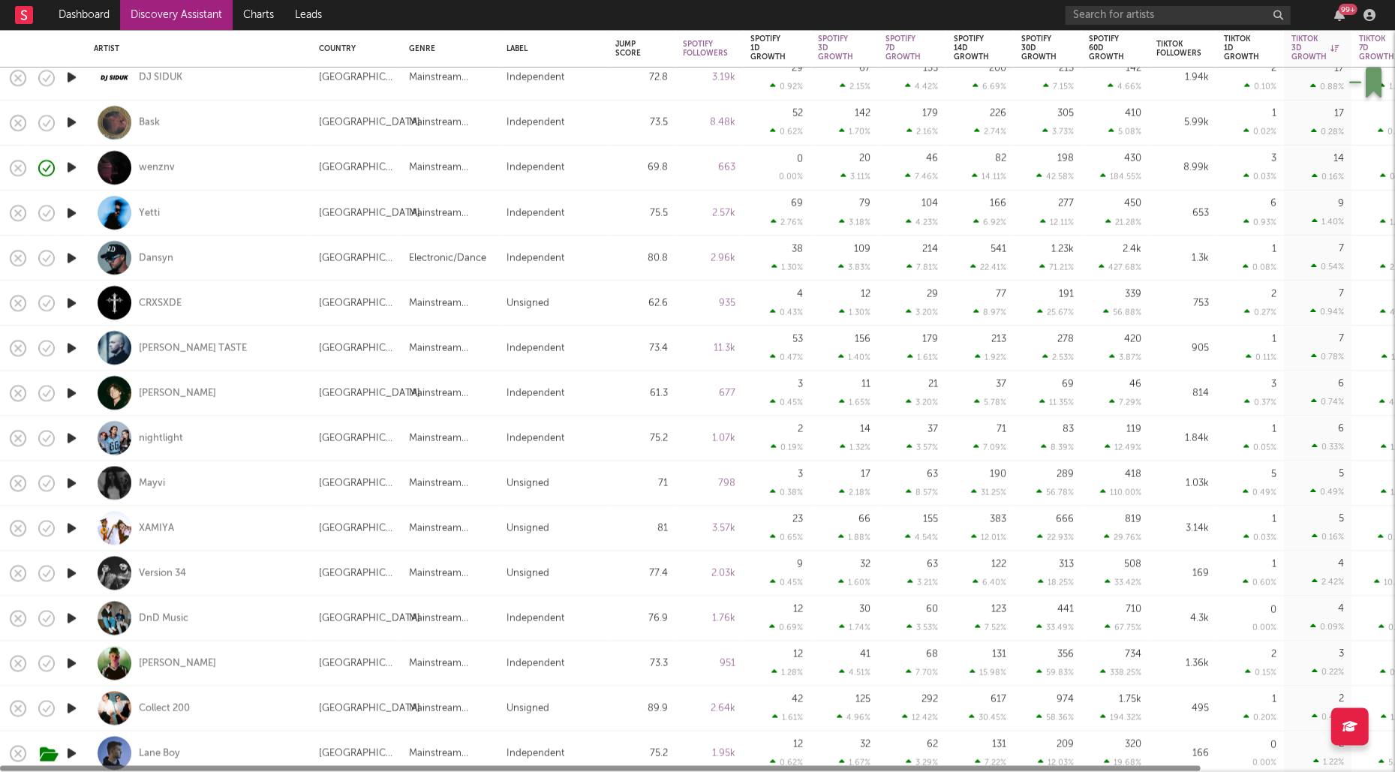
click at [254, 346] on div "TiM TASTE" at bounding box center [199, 348] width 210 height 44
select select "1w"
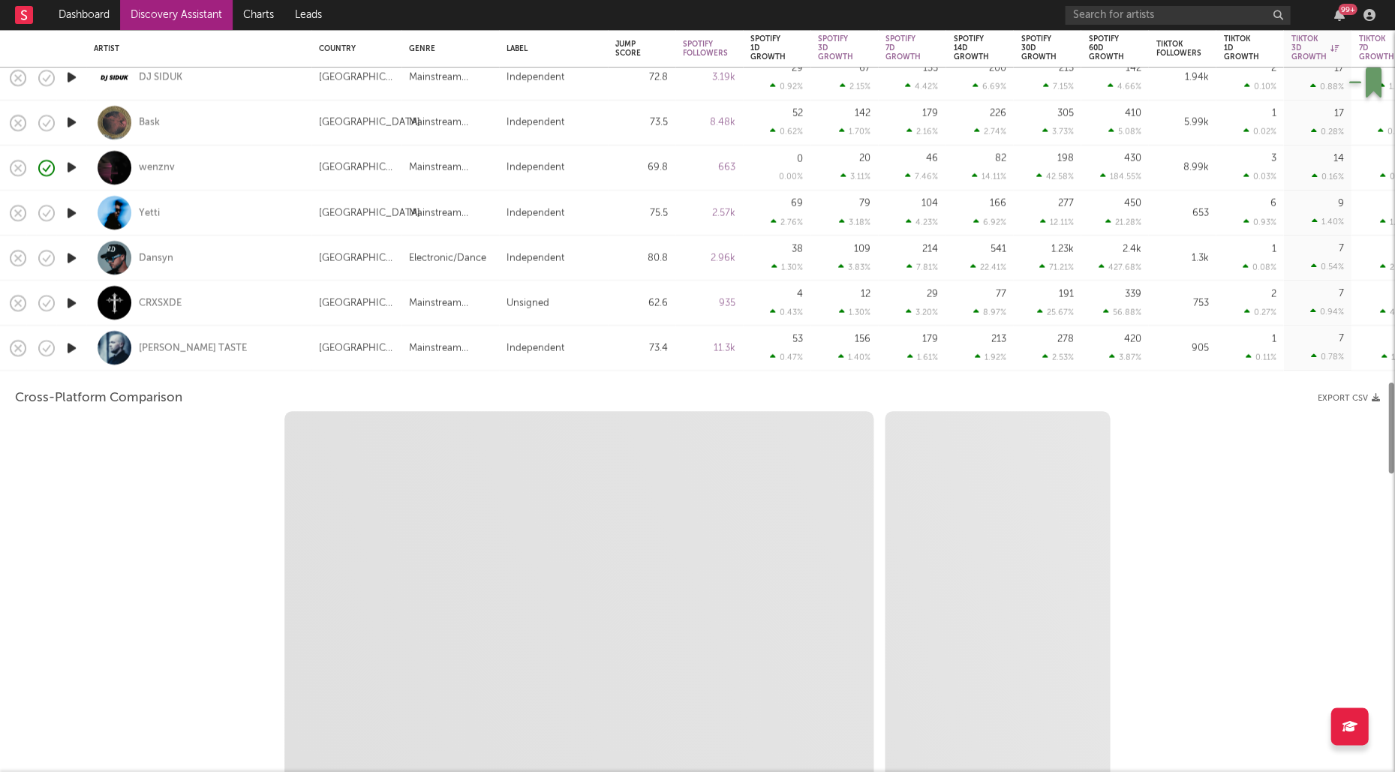
select select "6m"
select select "1m"
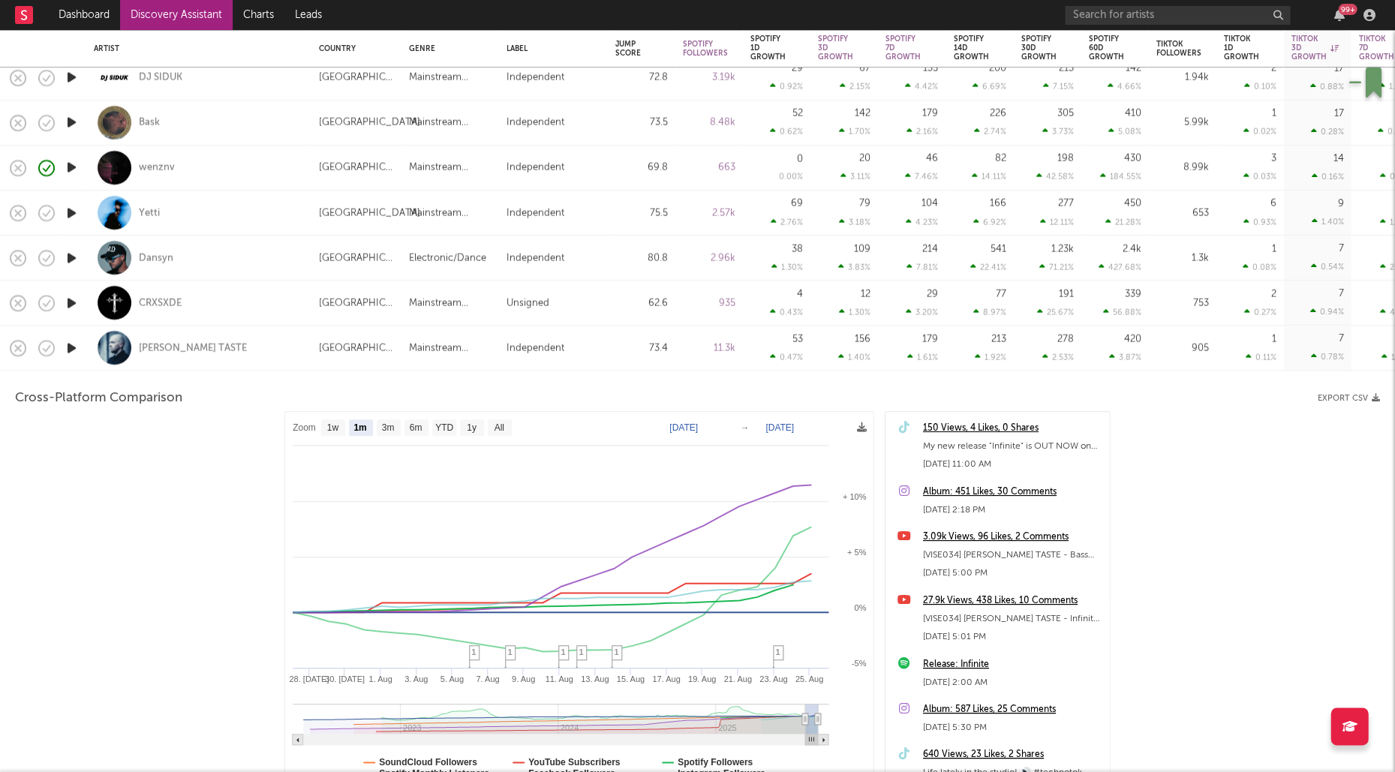
click at [231, 340] on div "TiM TASTE" at bounding box center [199, 348] width 210 height 44
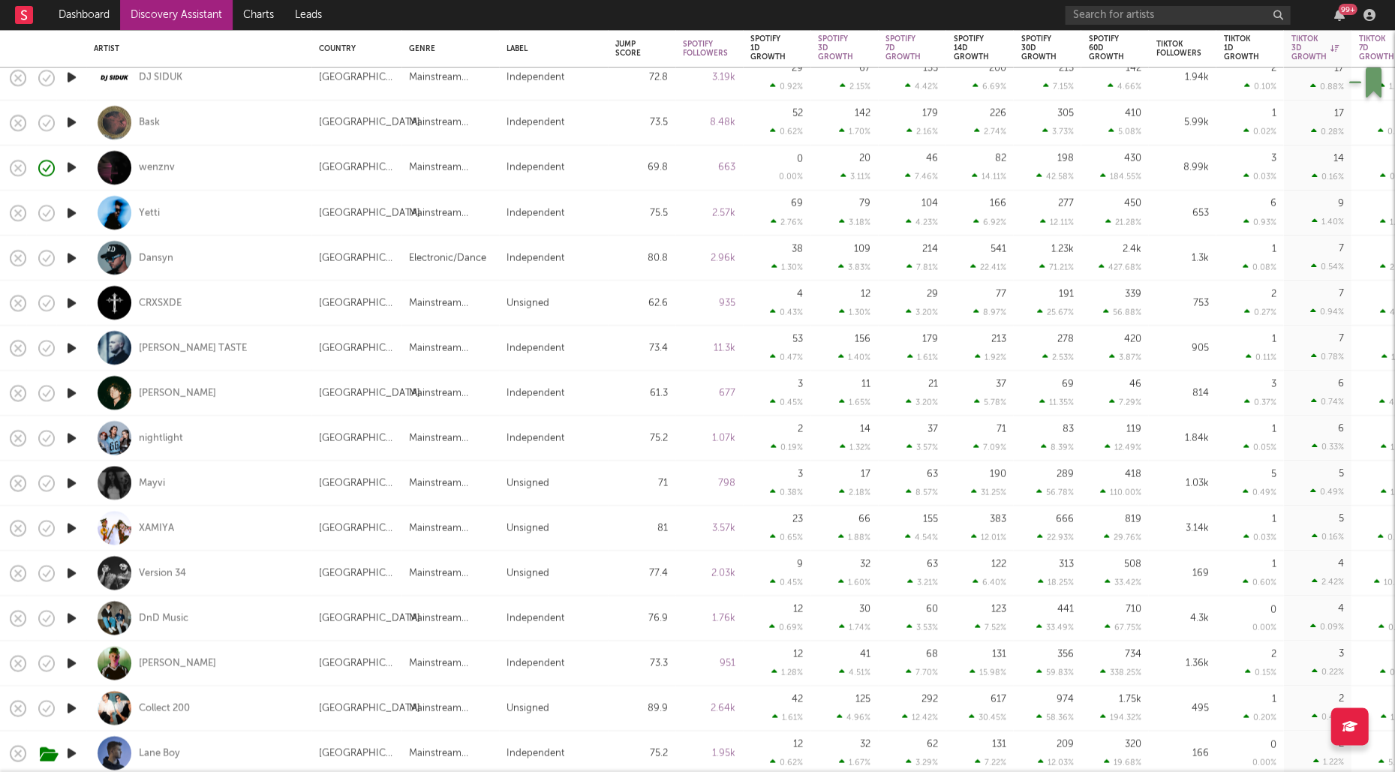
click at [256, 395] on div "Monty Kiddo" at bounding box center [199, 393] width 210 height 44
select select "1w"
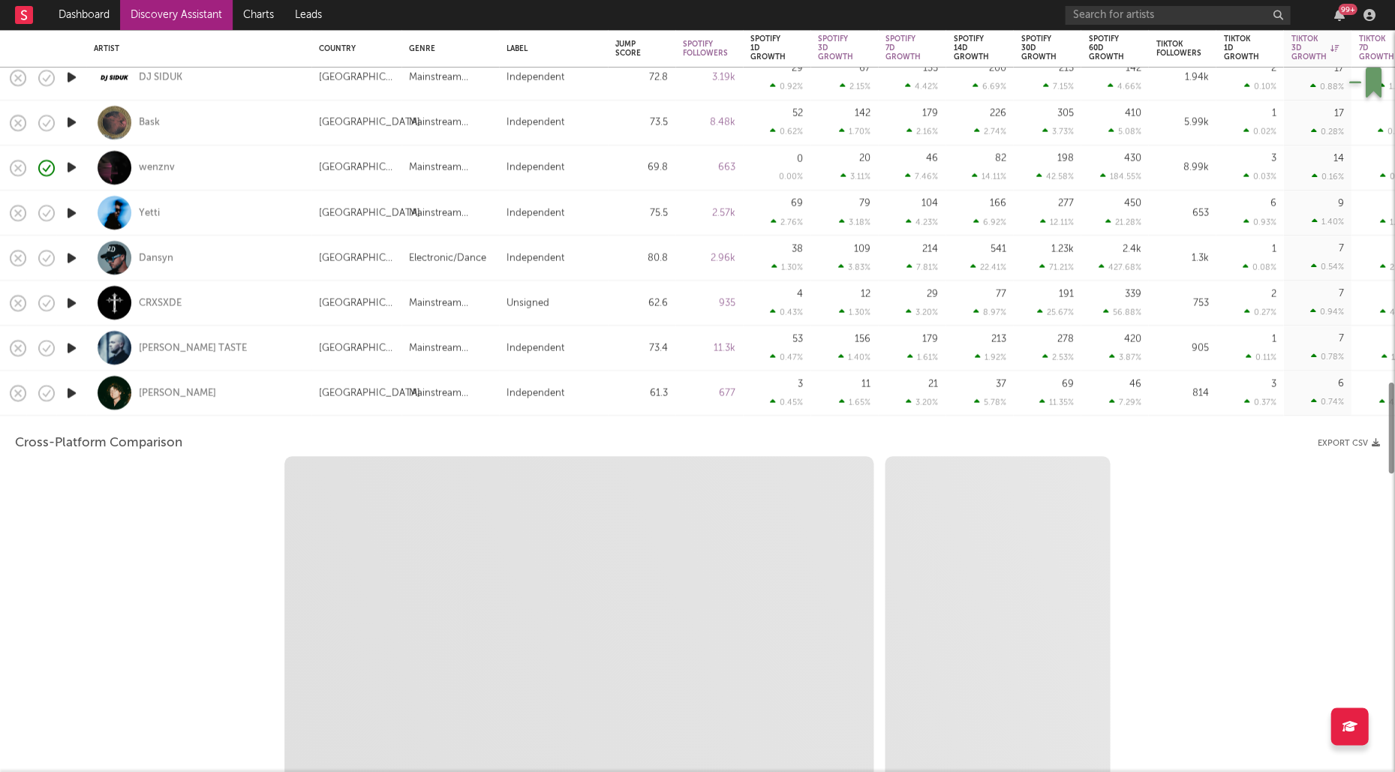
select select "1w"
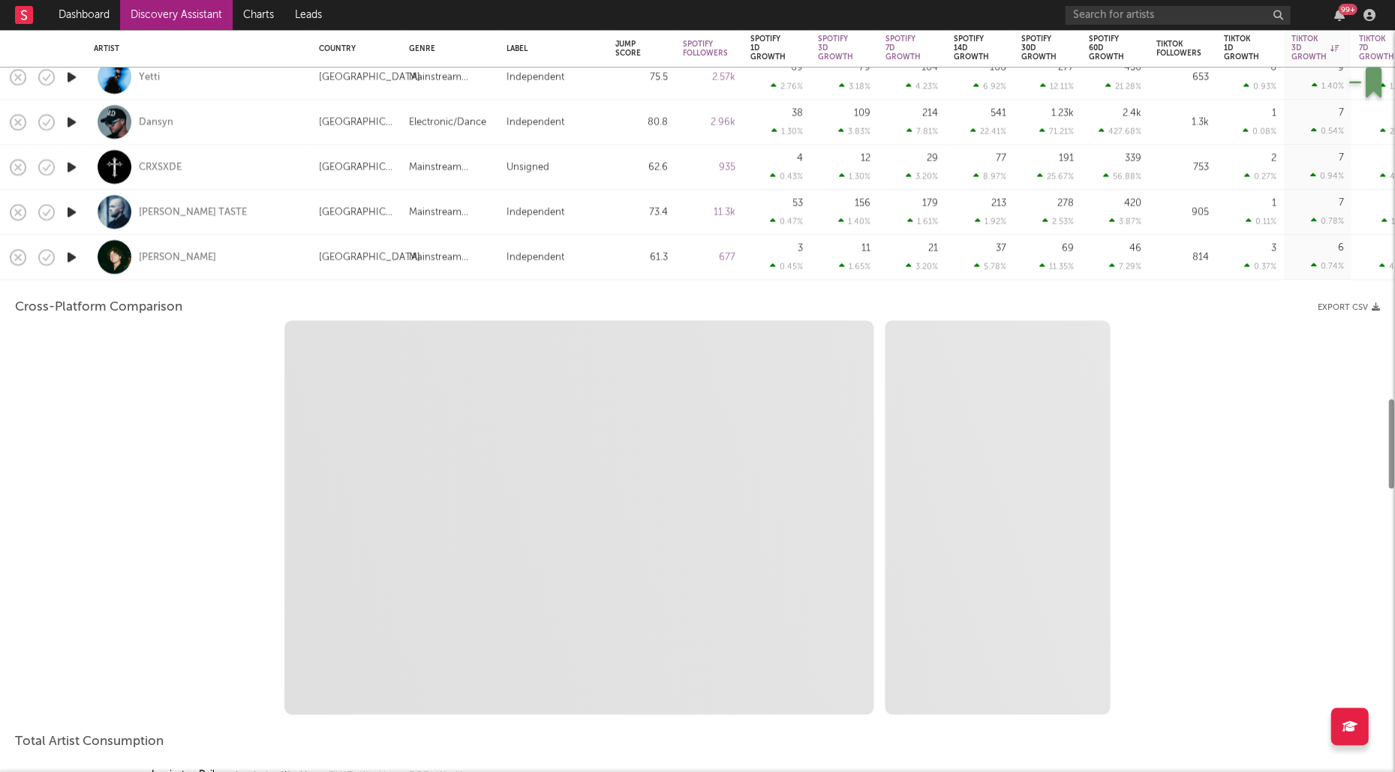
select select "1m"
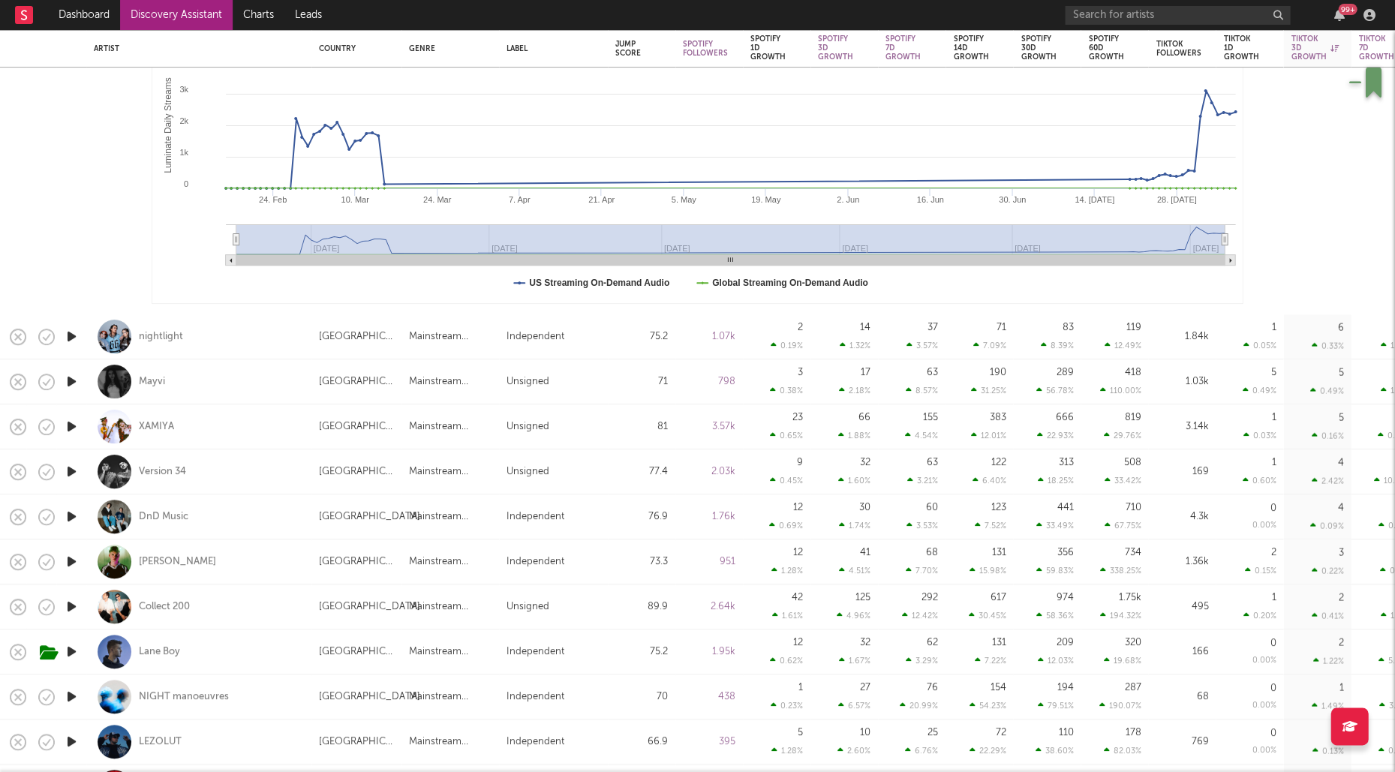
click at [71, 430] on icon "button" at bounding box center [72, 426] width 16 height 19
click at [80, 602] on div at bounding box center [71, 606] width 30 height 45
select select "1w"
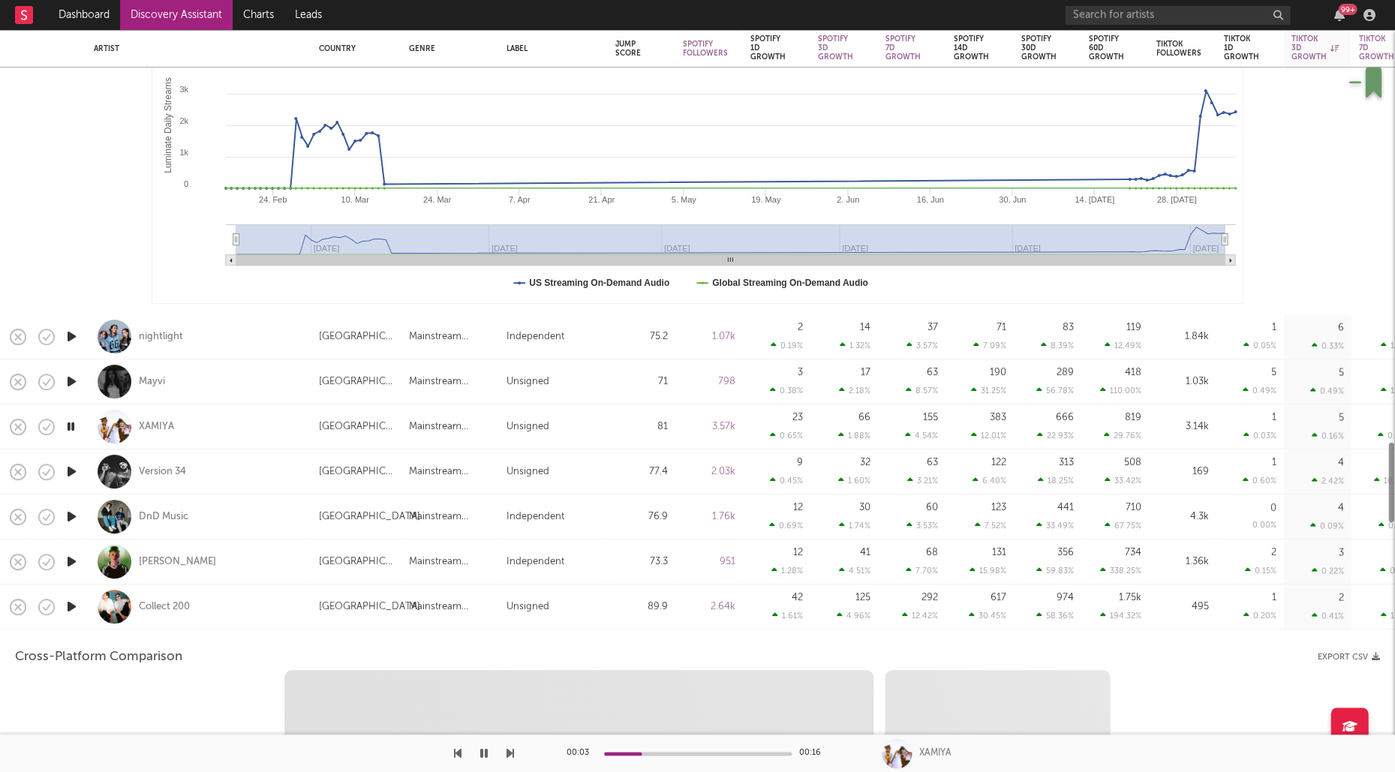
click at [76, 602] on icon "button" at bounding box center [72, 606] width 16 height 19
select select "1w"
select select "1m"
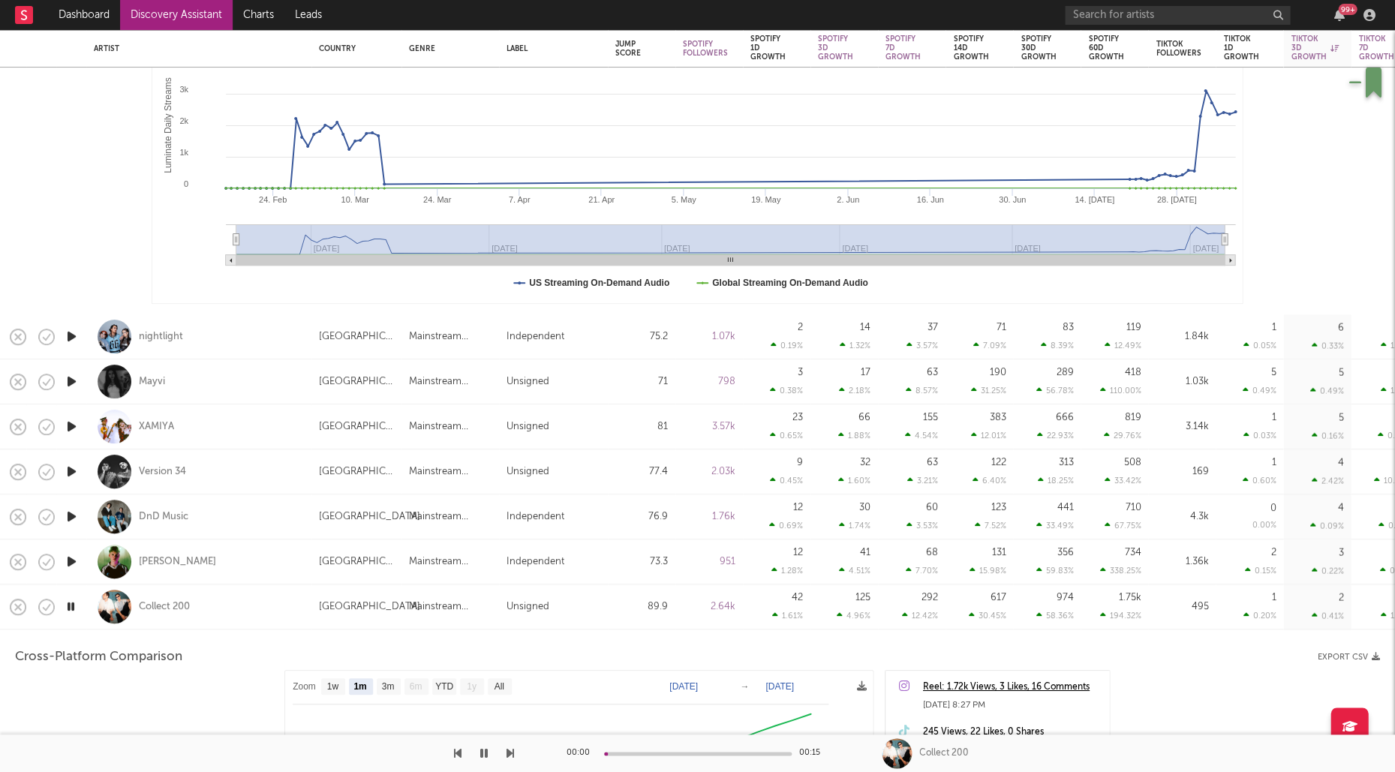
click at [249, 611] on div "Collect 200" at bounding box center [199, 606] width 210 height 44
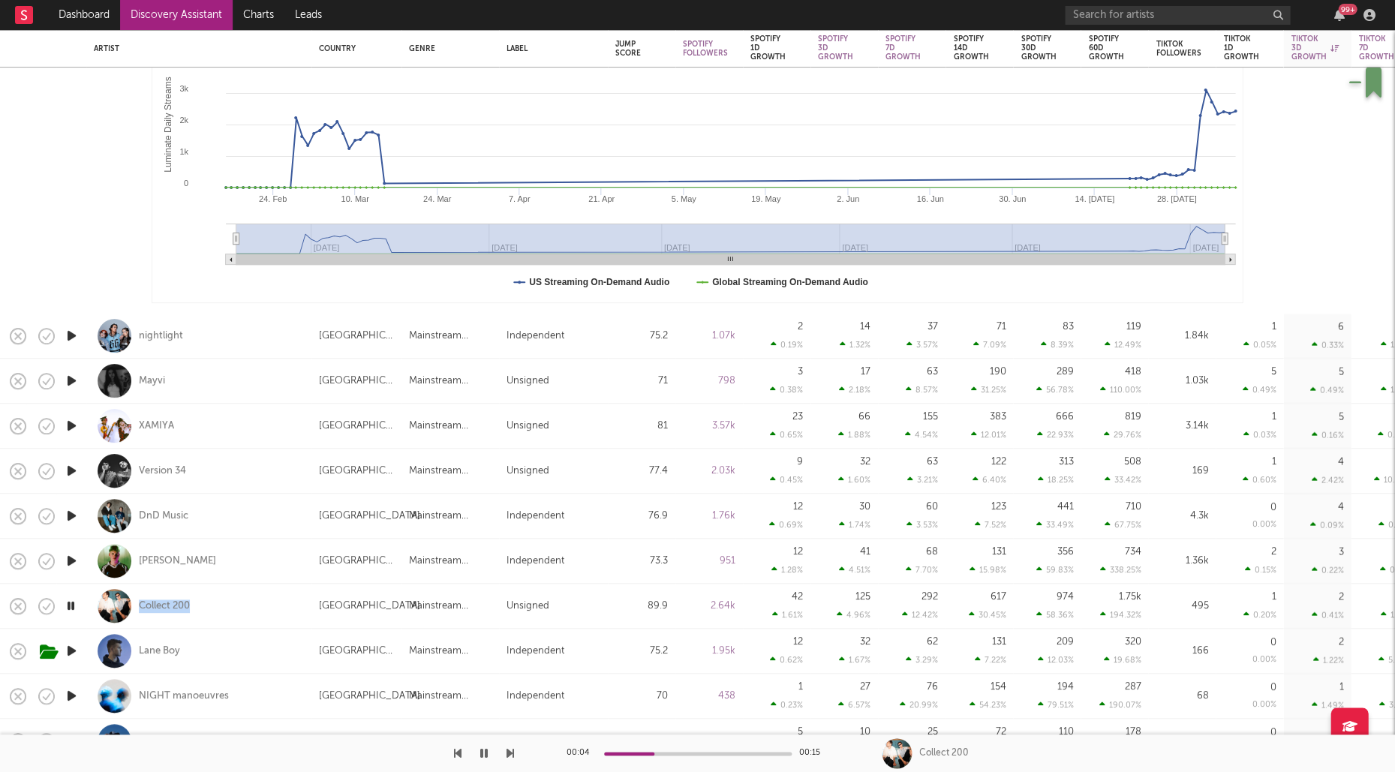
click at [68, 558] on icon "button" at bounding box center [72, 560] width 16 height 19
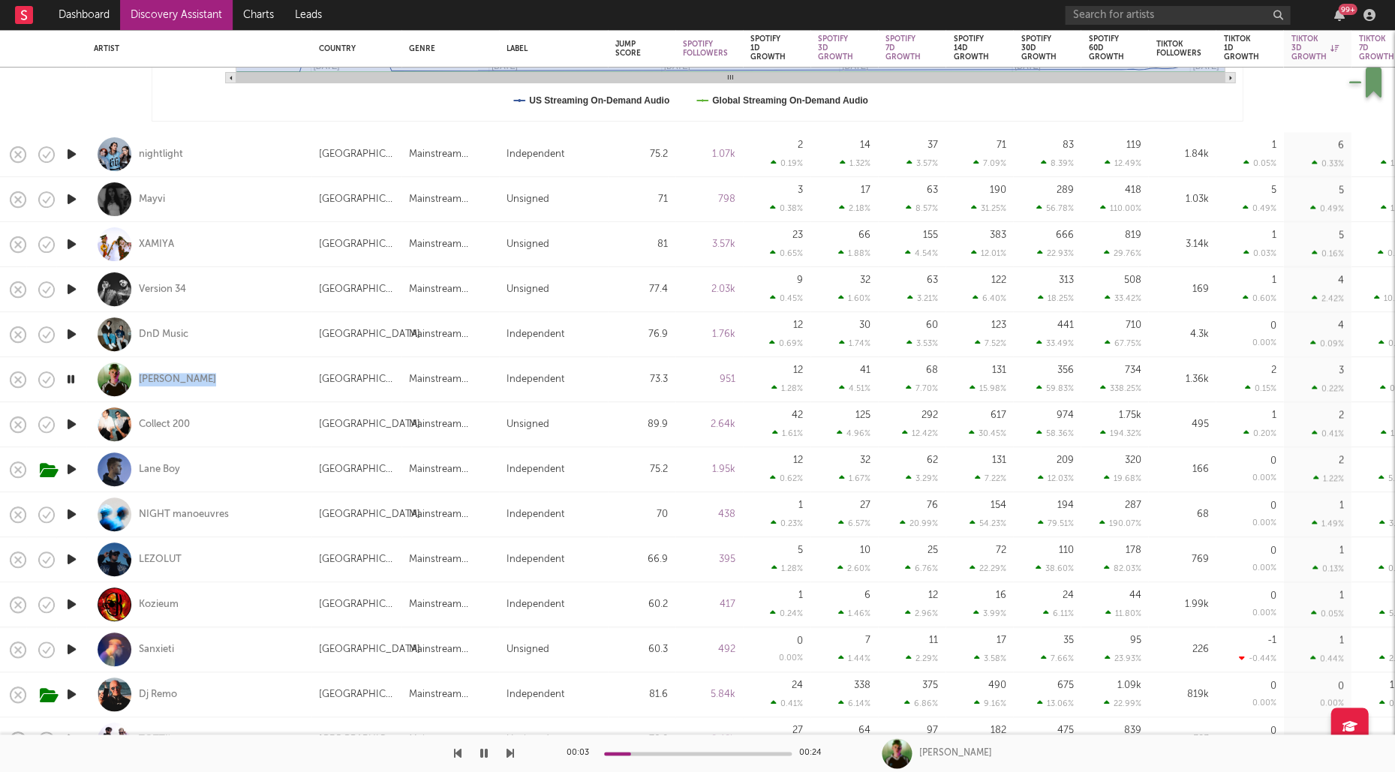
click at [68, 555] on icon "button" at bounding box center [72, 559] width 16 height 19
click at [72, 515] on icon "button" at bounding box center [72, 514] width 16 height 19
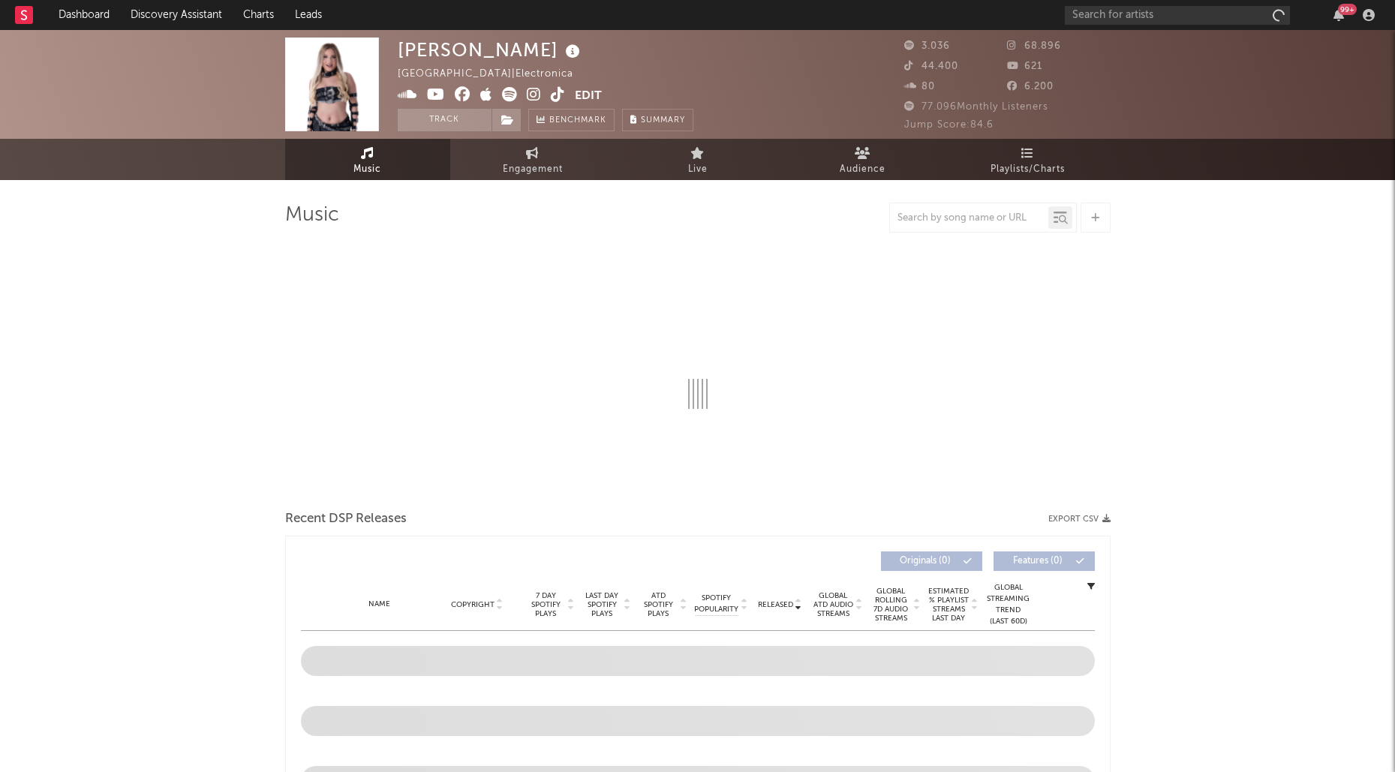
select select "1w"
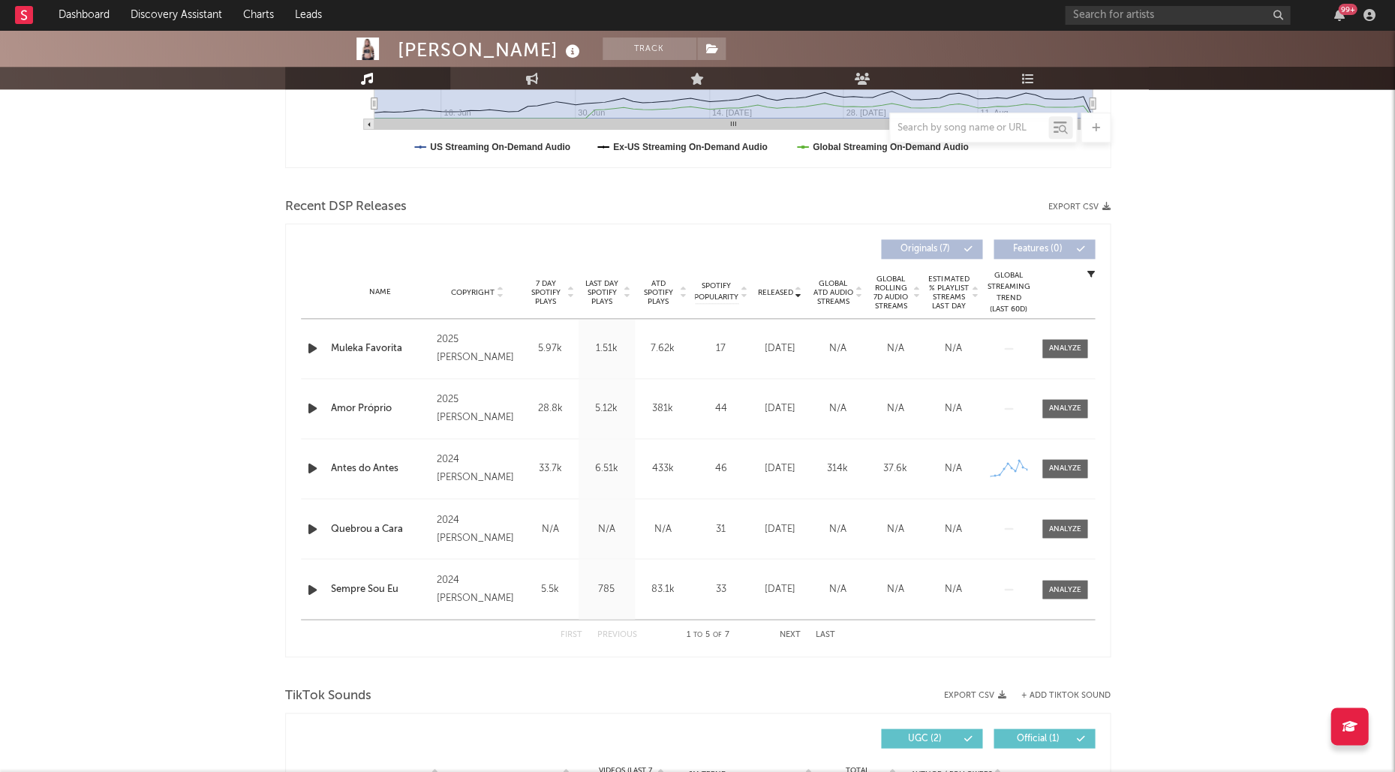
scroll to position [466, 0]
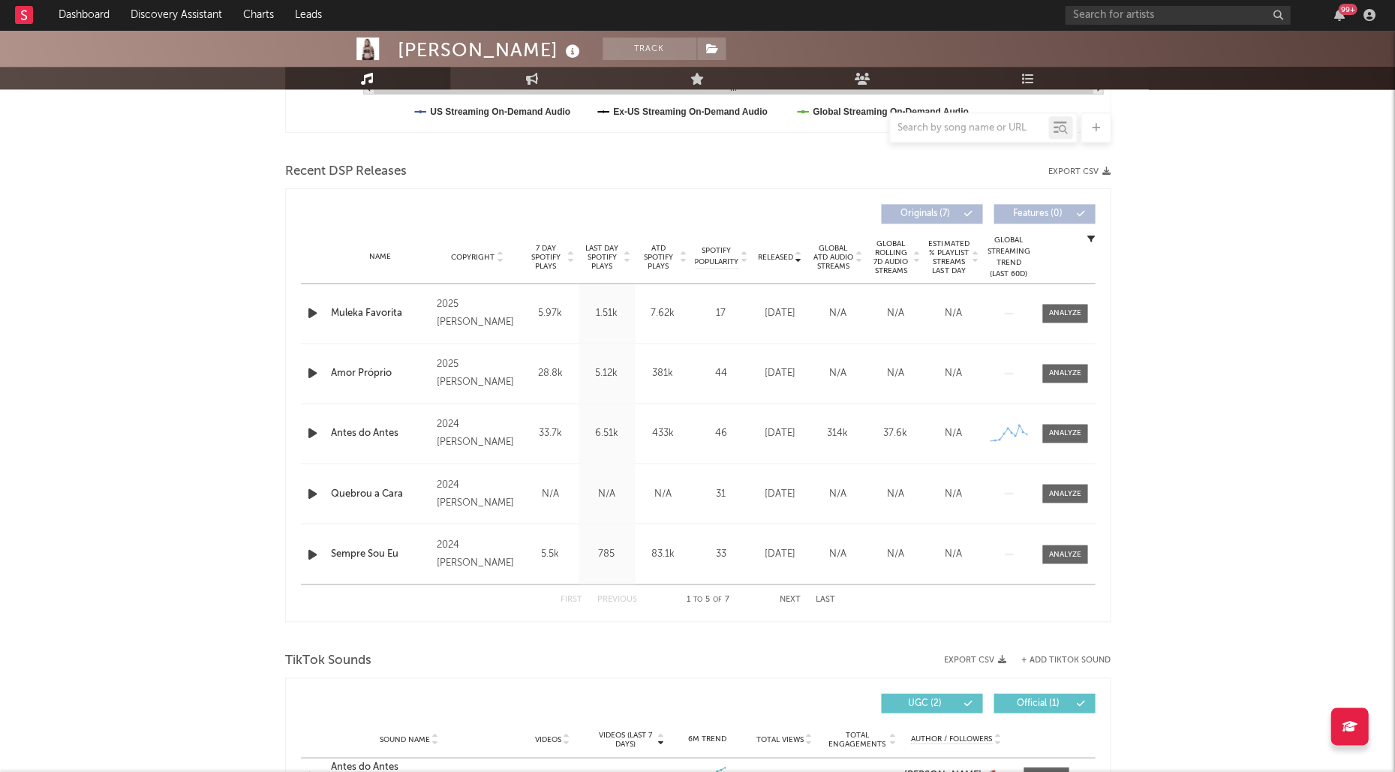
click at [608, 251] on span "Last Day Spotify Plays" at bounding box center [602, 257] width 40 height 27
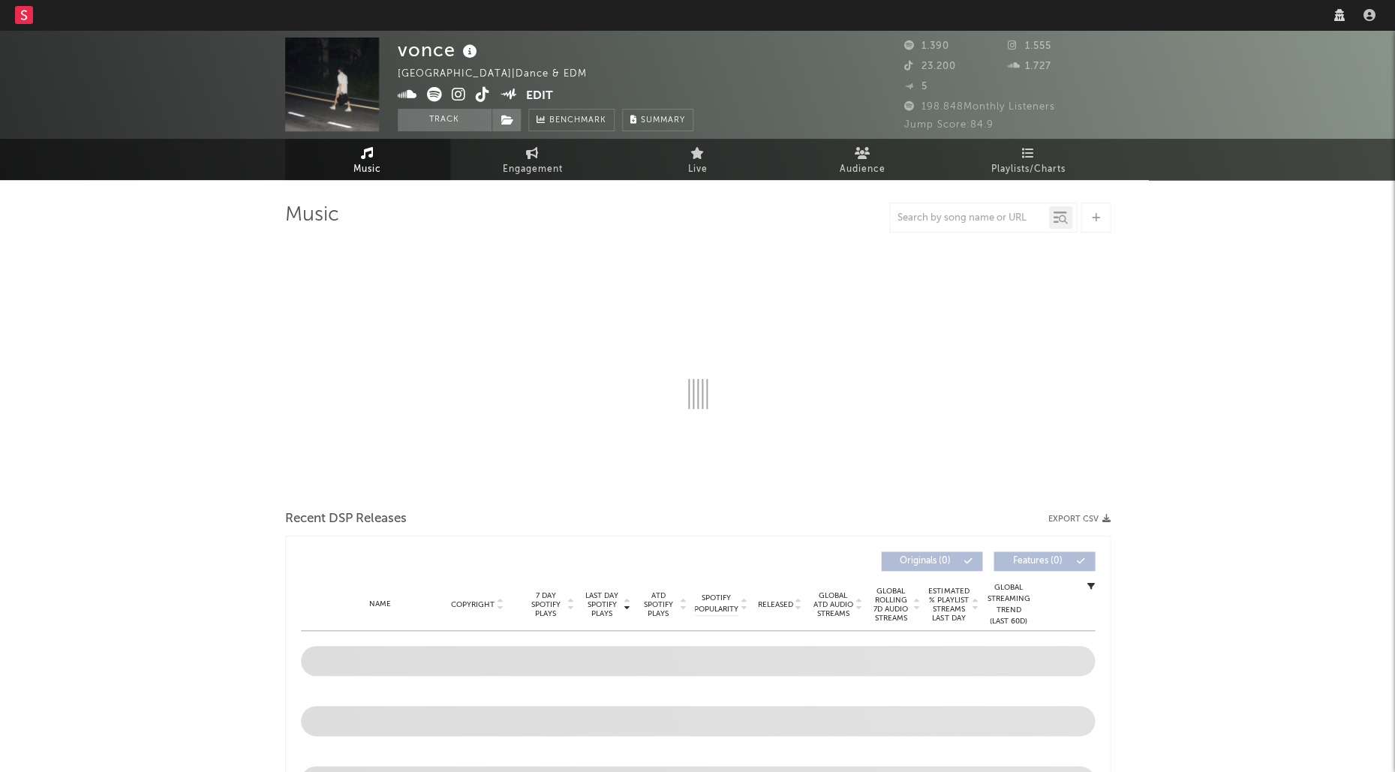
select select "1w"
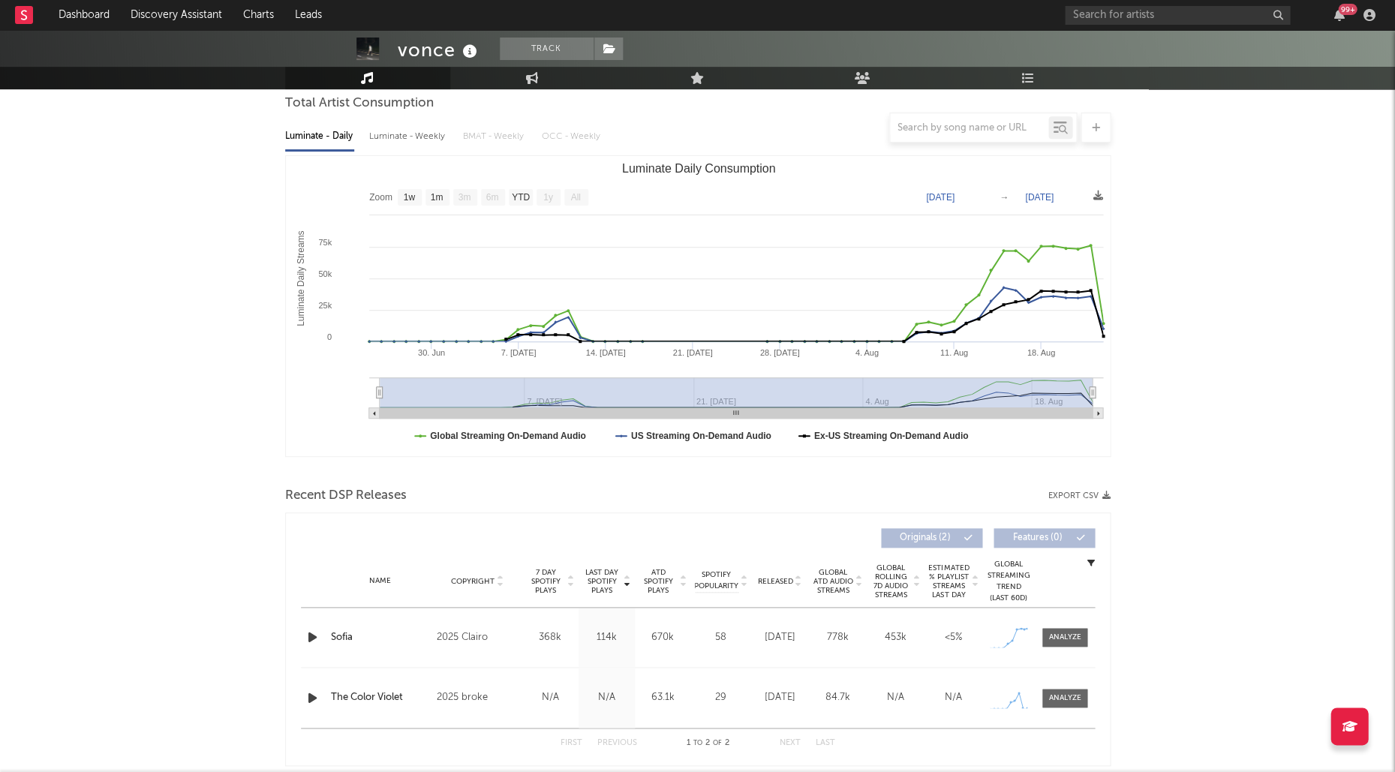
scroll to position [249, 0]
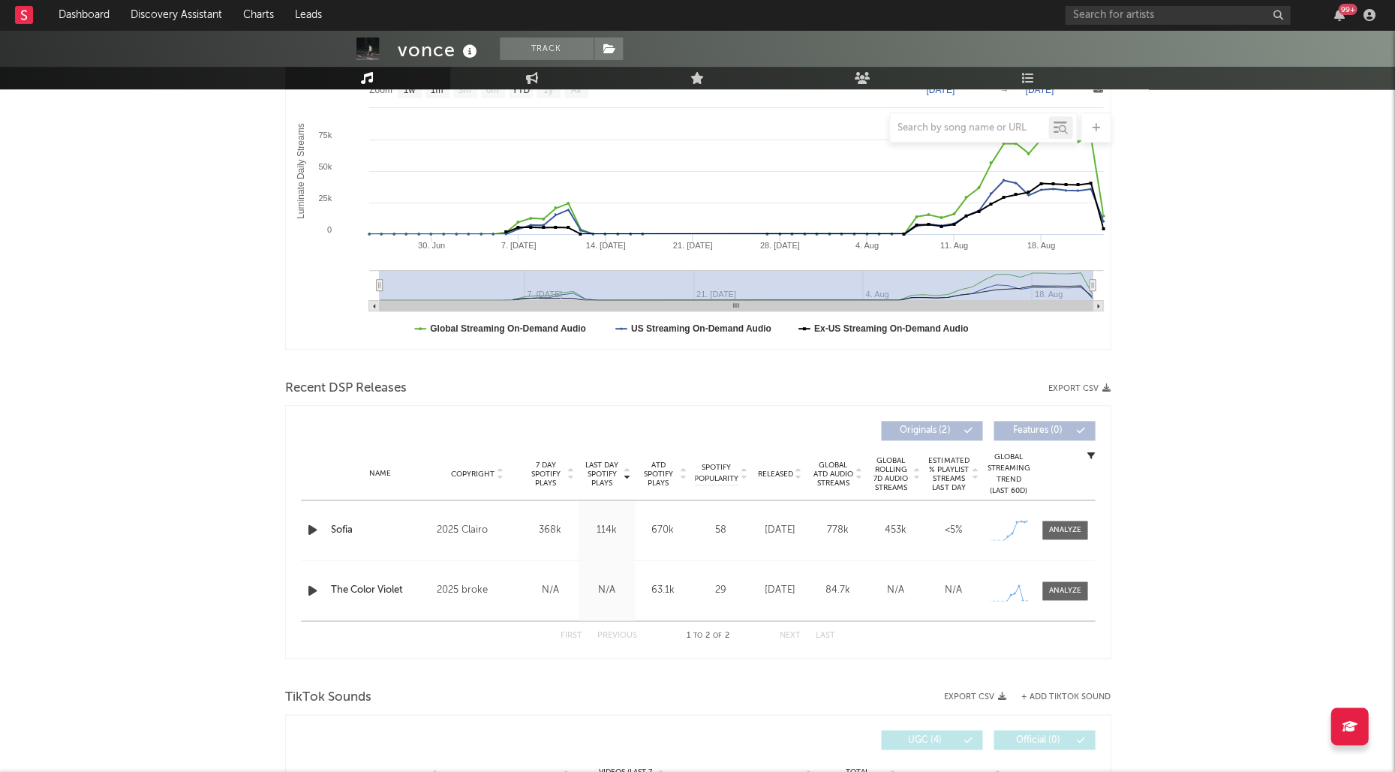
click at [310, 530] on icon "button" at bounding box center [313, 530] width 16 height 19
click at [1098, 528] on div "Last Day Spotify Plays Copyright 7 Day Spotify Plays Last Day Spotify Plays ATD…" at bounding box center [697, 532] width 825 height 254
click at [1070, 527] on div at bounding box center [1064, 529] width 32 height 11
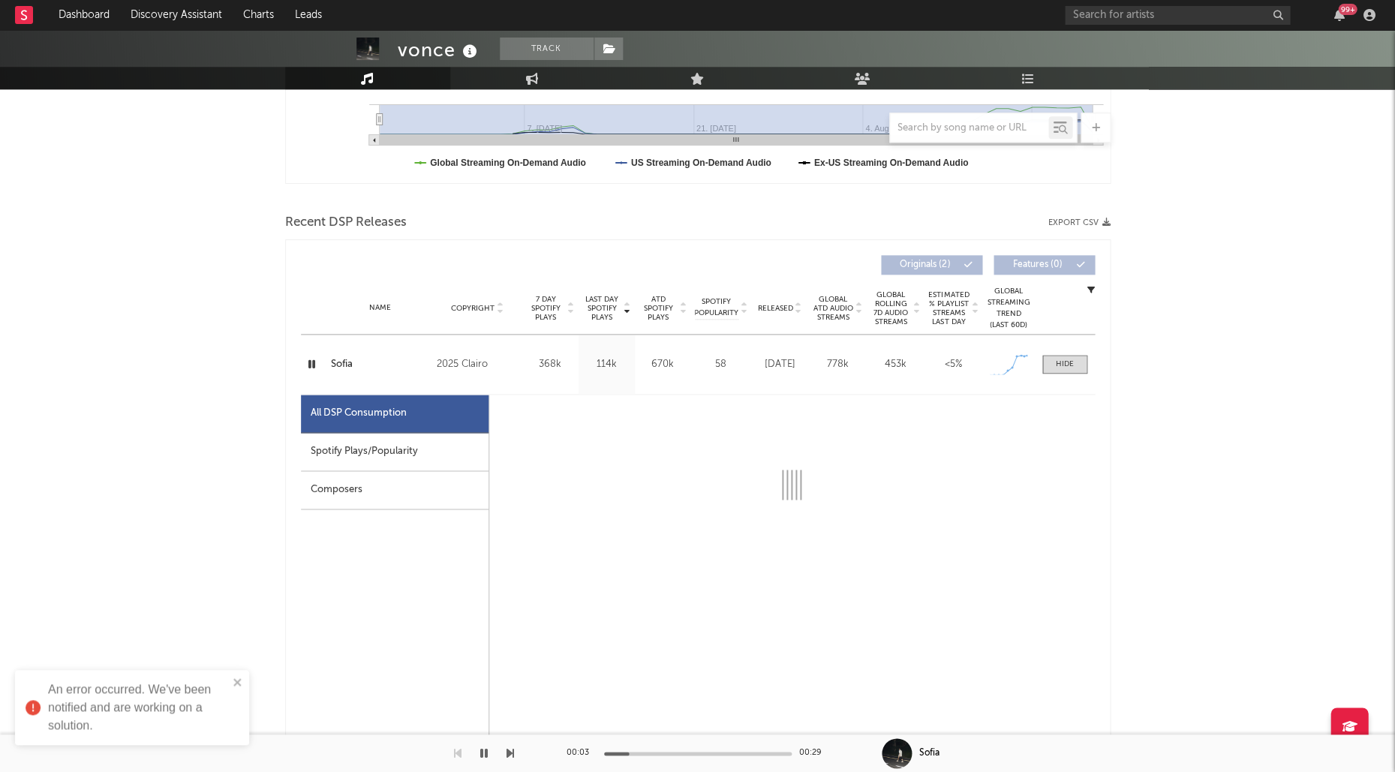
scroll to position [510, 0]
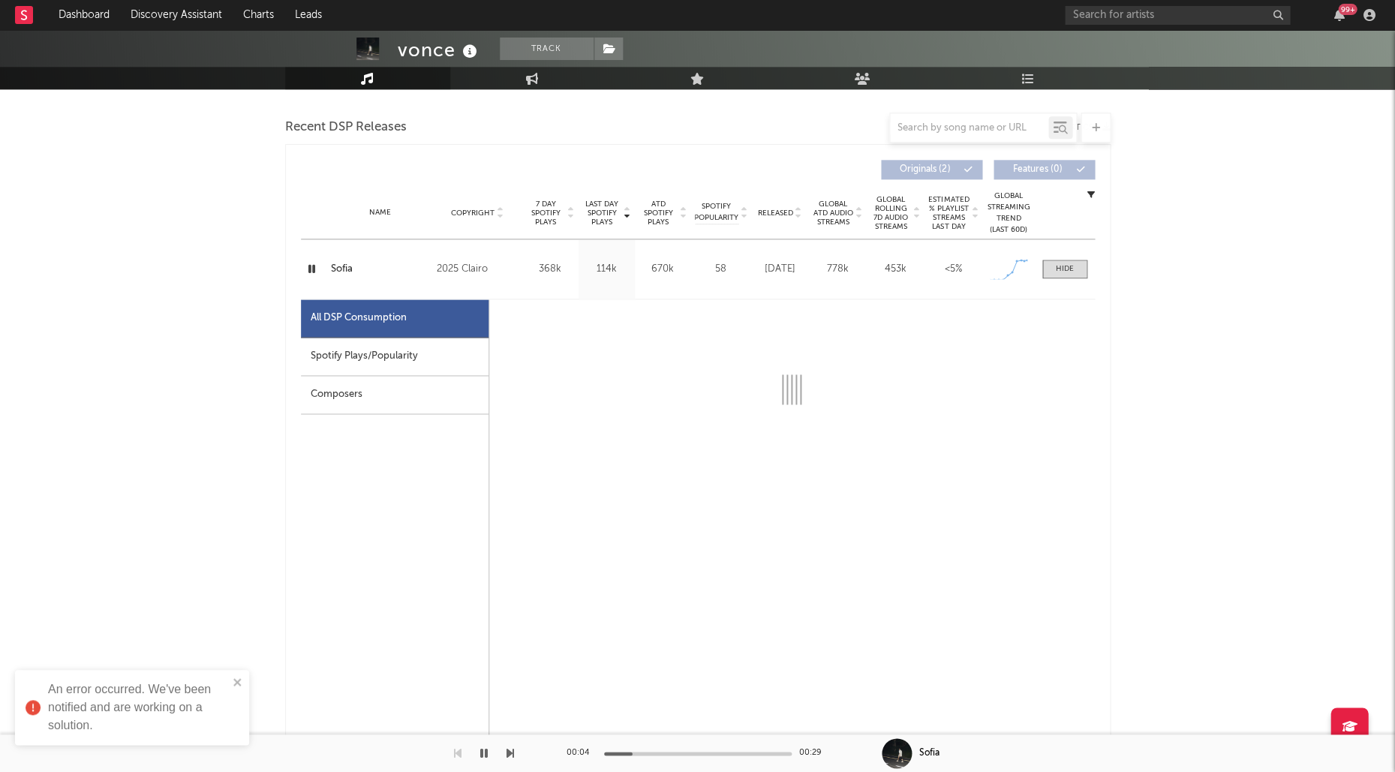
click at [394, 359] on div "Spotify Plays/Popularity" at bounding box center [395, 357] width 188 height 38
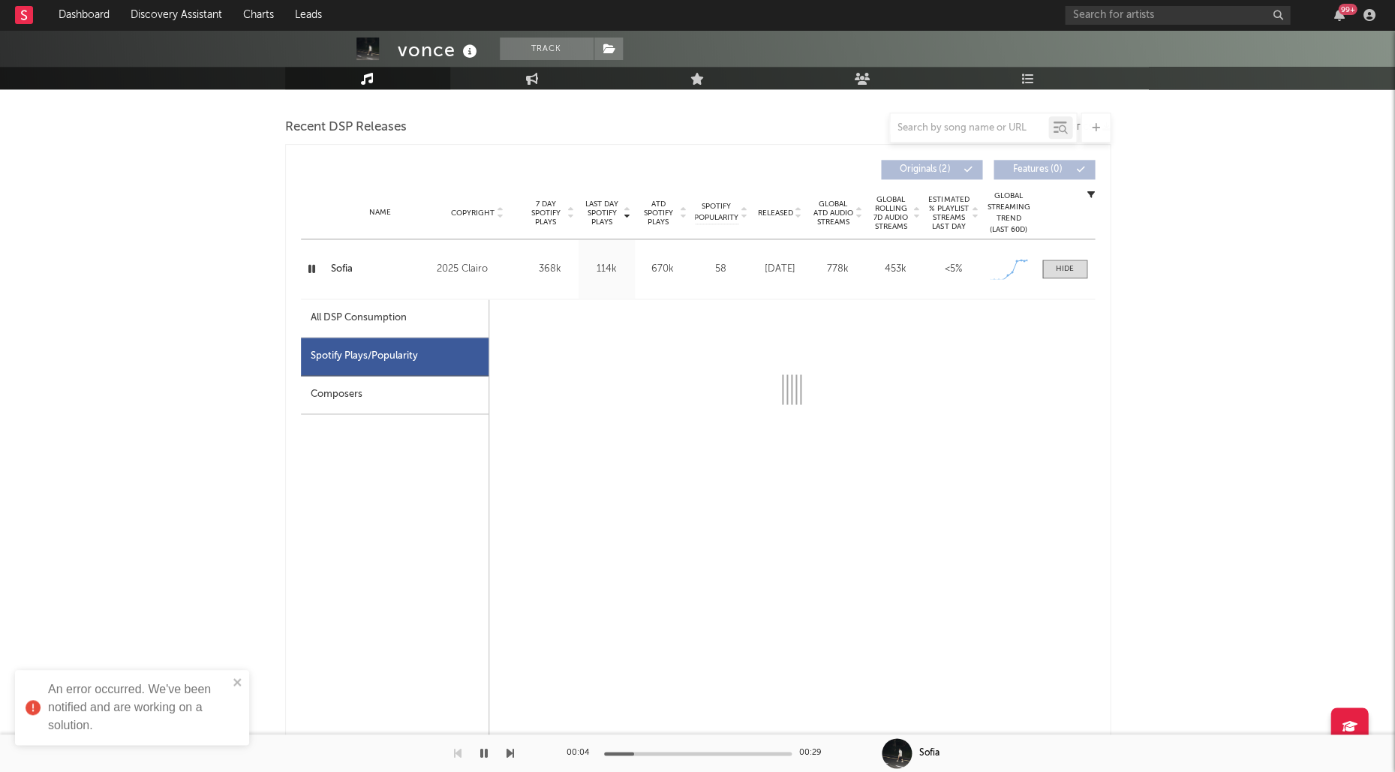
select select "1w"
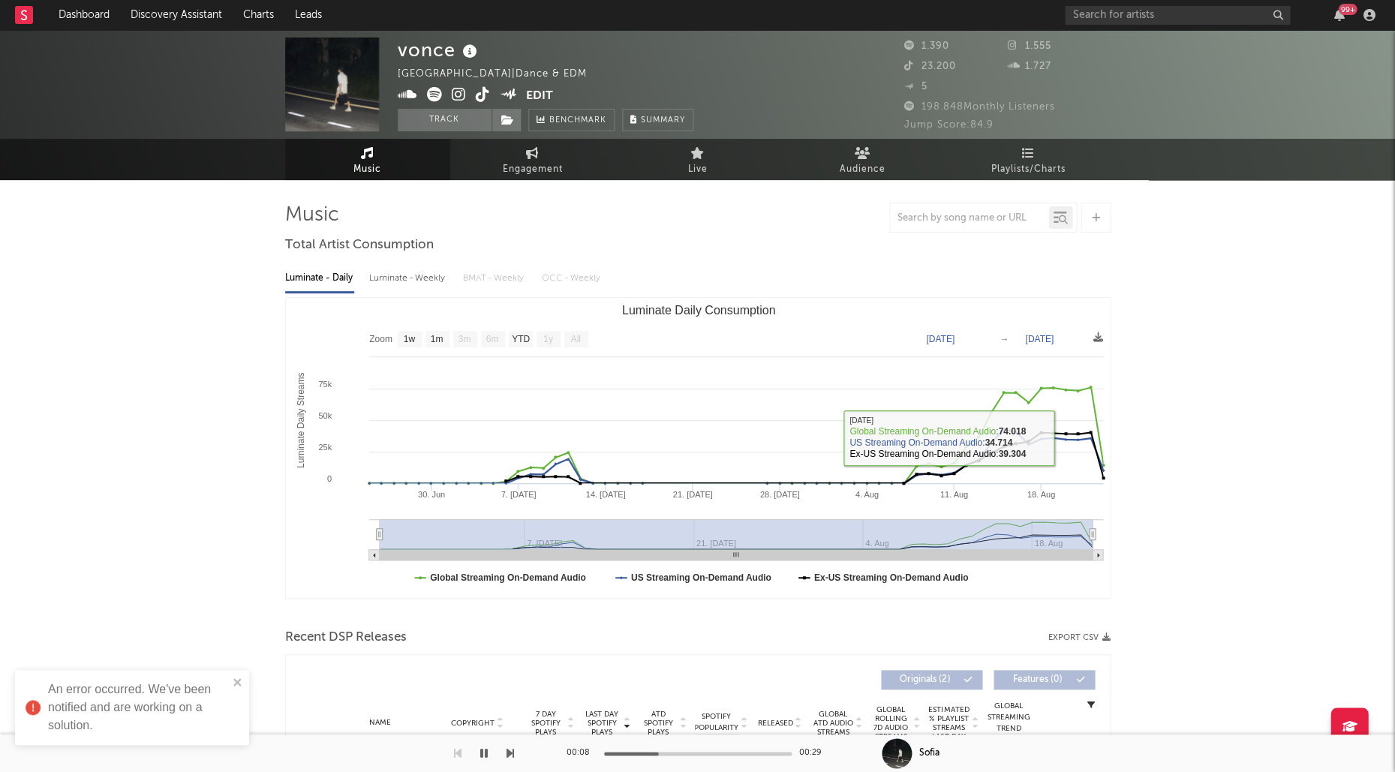
scroll to position [0, 0]
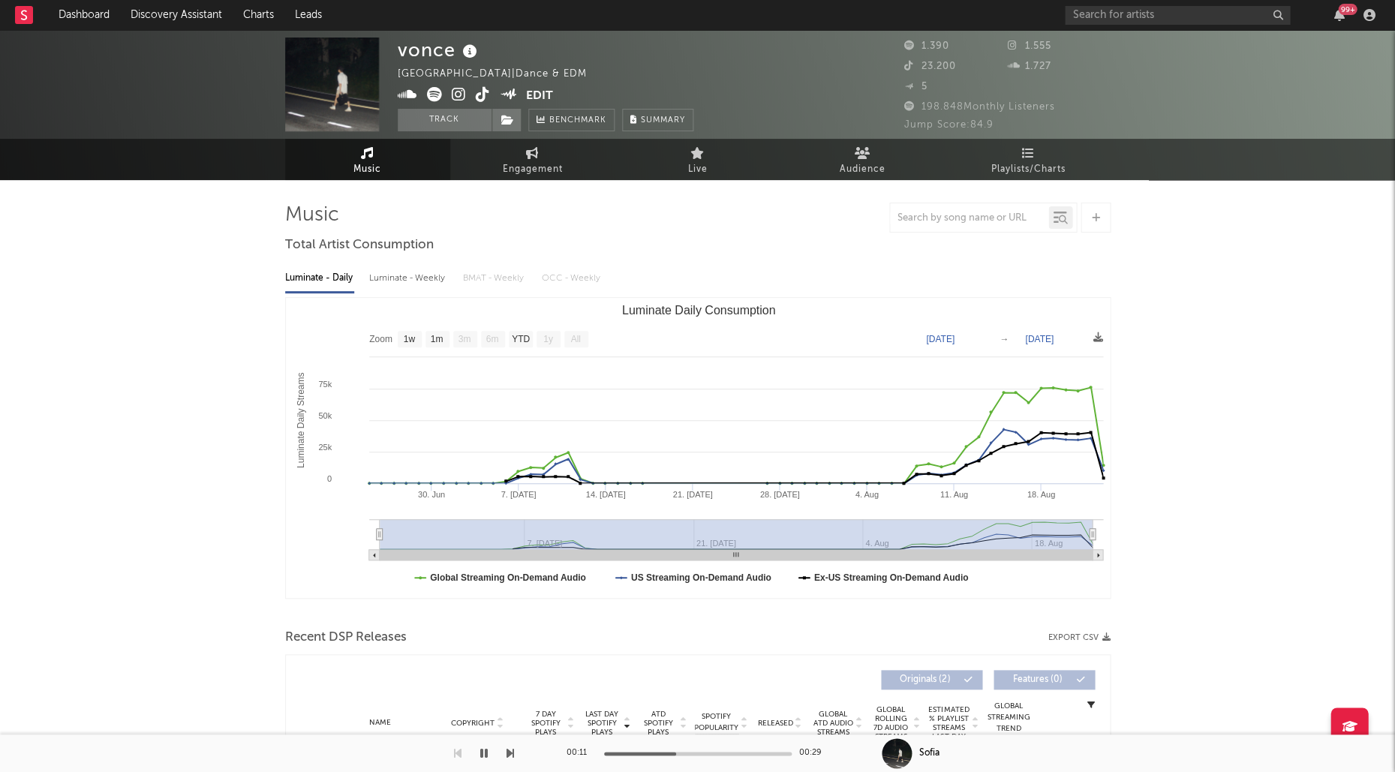
click at [482, 95] on icon at bounding box center [483, 94] width 14 height 15
click at [463, 95] on icon at bounding box center [459, 94] width 14 height 15
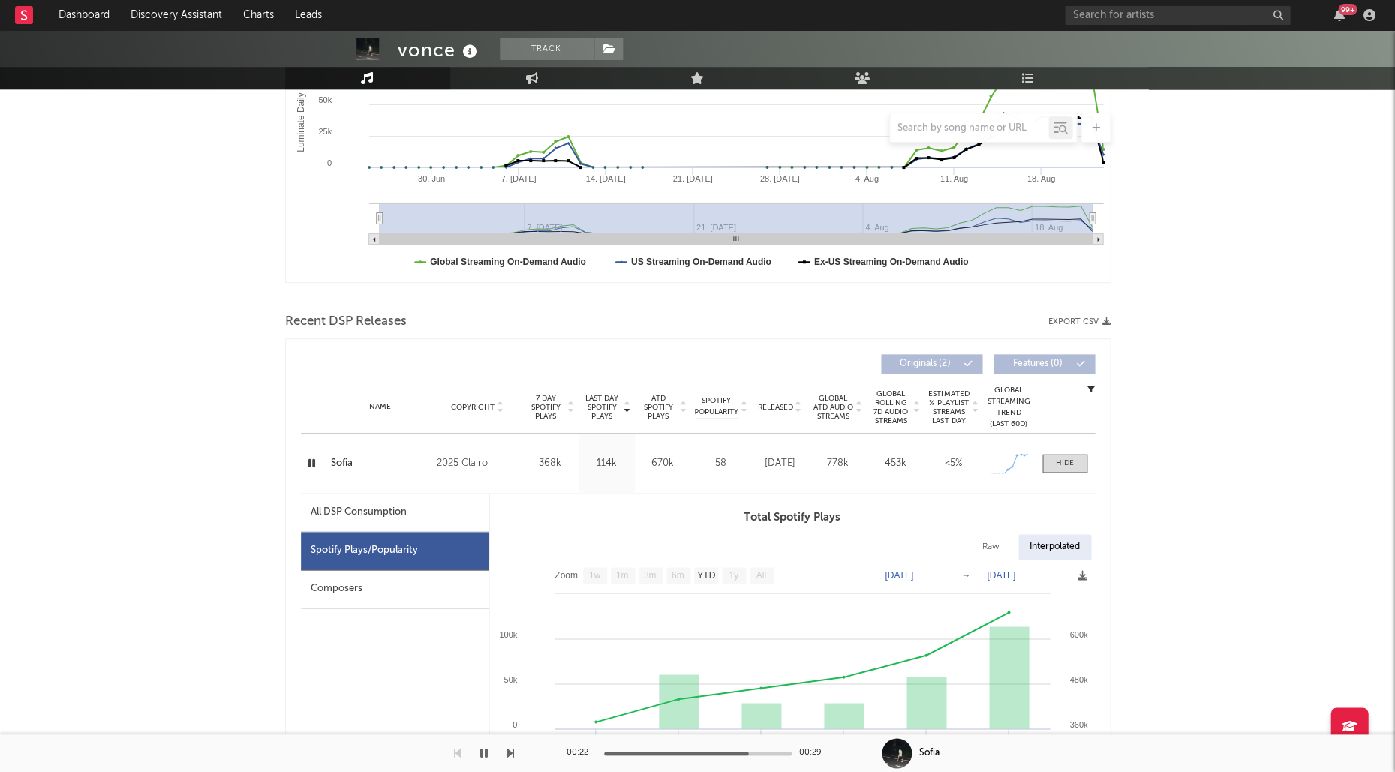
scroll to position [368, 0]
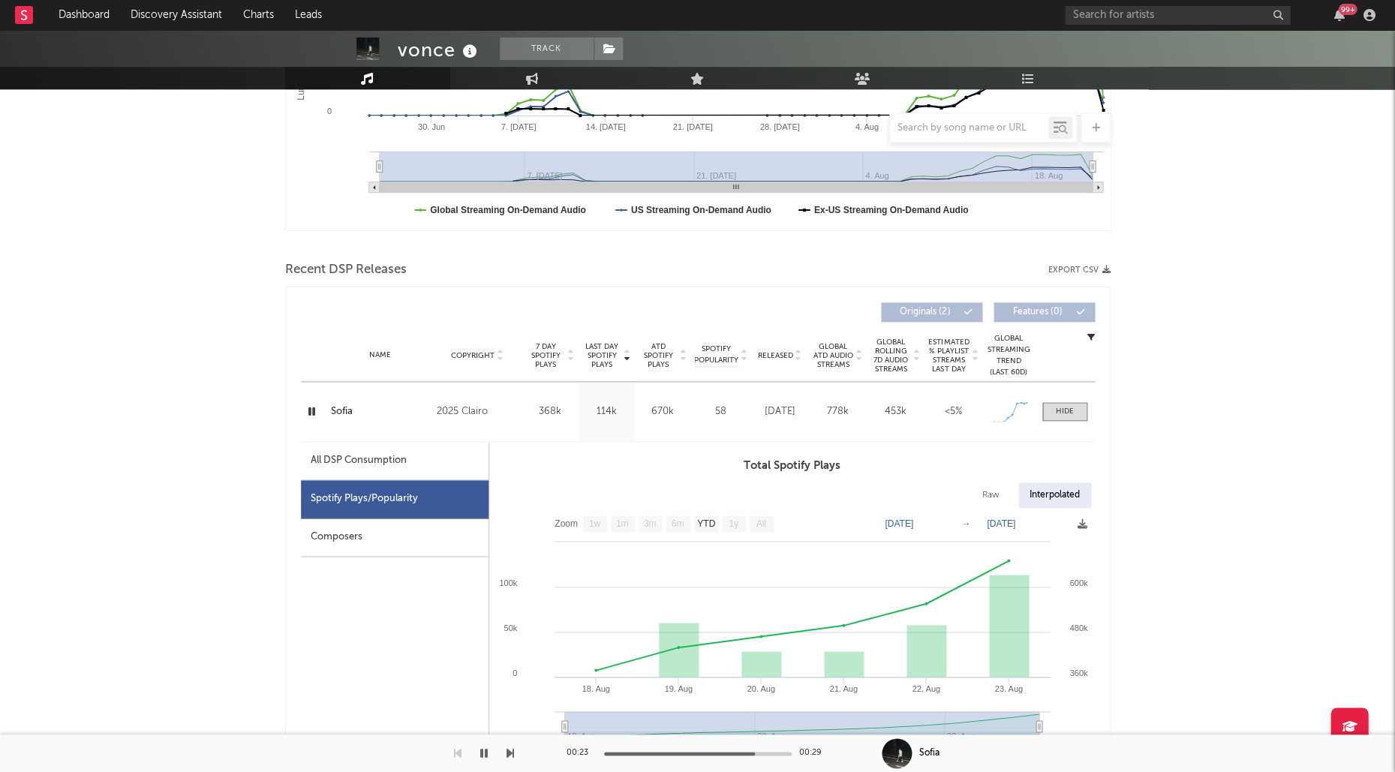
click at [307, 407] on icon "button" at bounding box center [312, 411] width 14 height 19
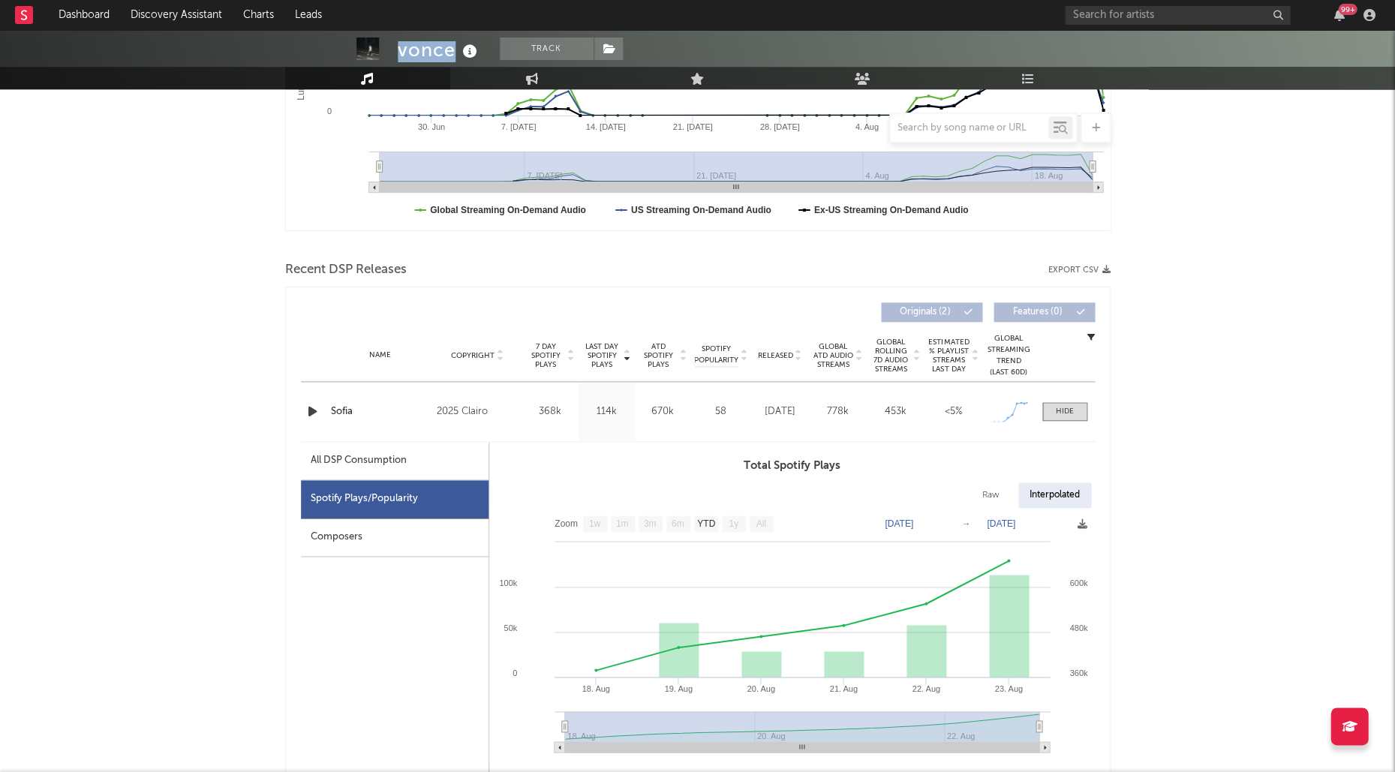
drag, startPoint x: 399, startPoint y: 50, endPoint x: 449, endPoint y: 49, distance: 50.3
click at [449, 49] on div "vonce" at bounding box center [439, 50] width 83 height 25
copy div "vonce"
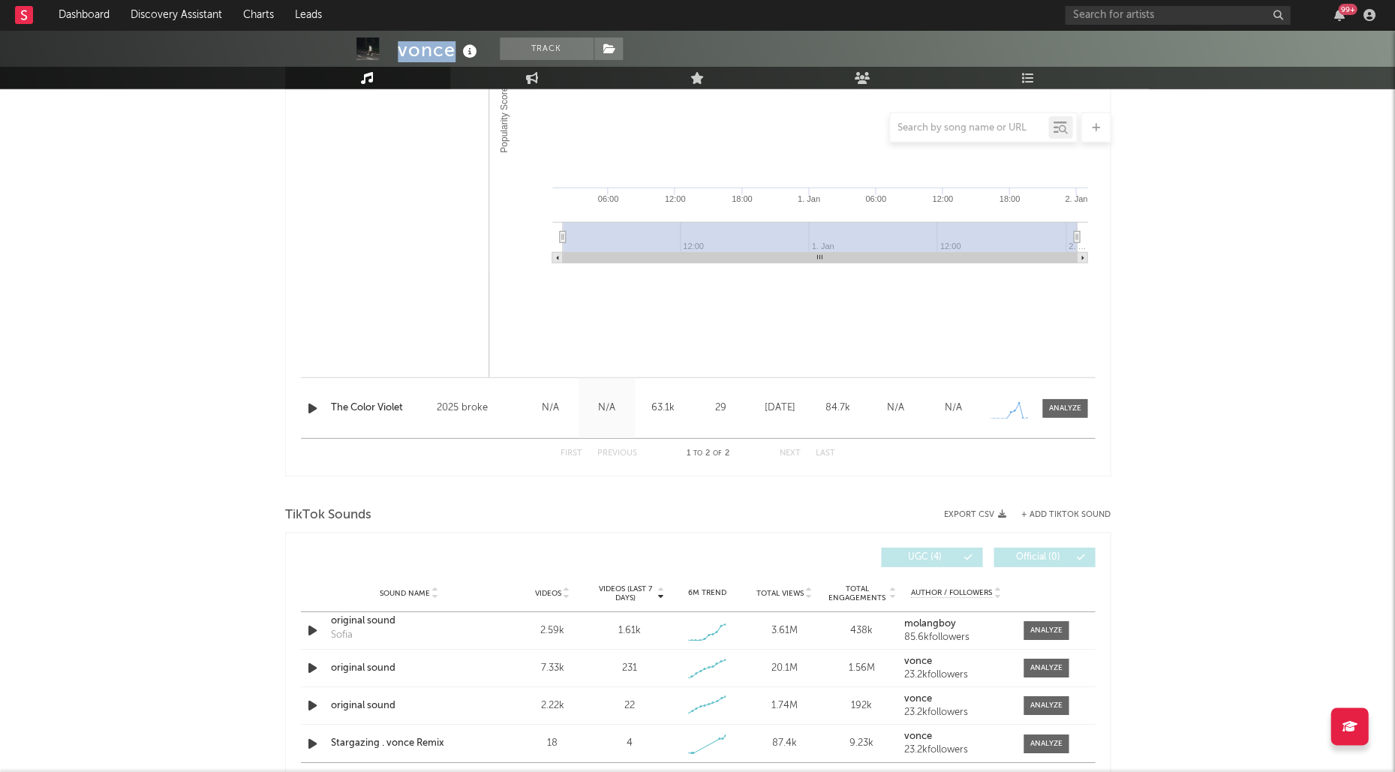
scroll to position [1205, 0]
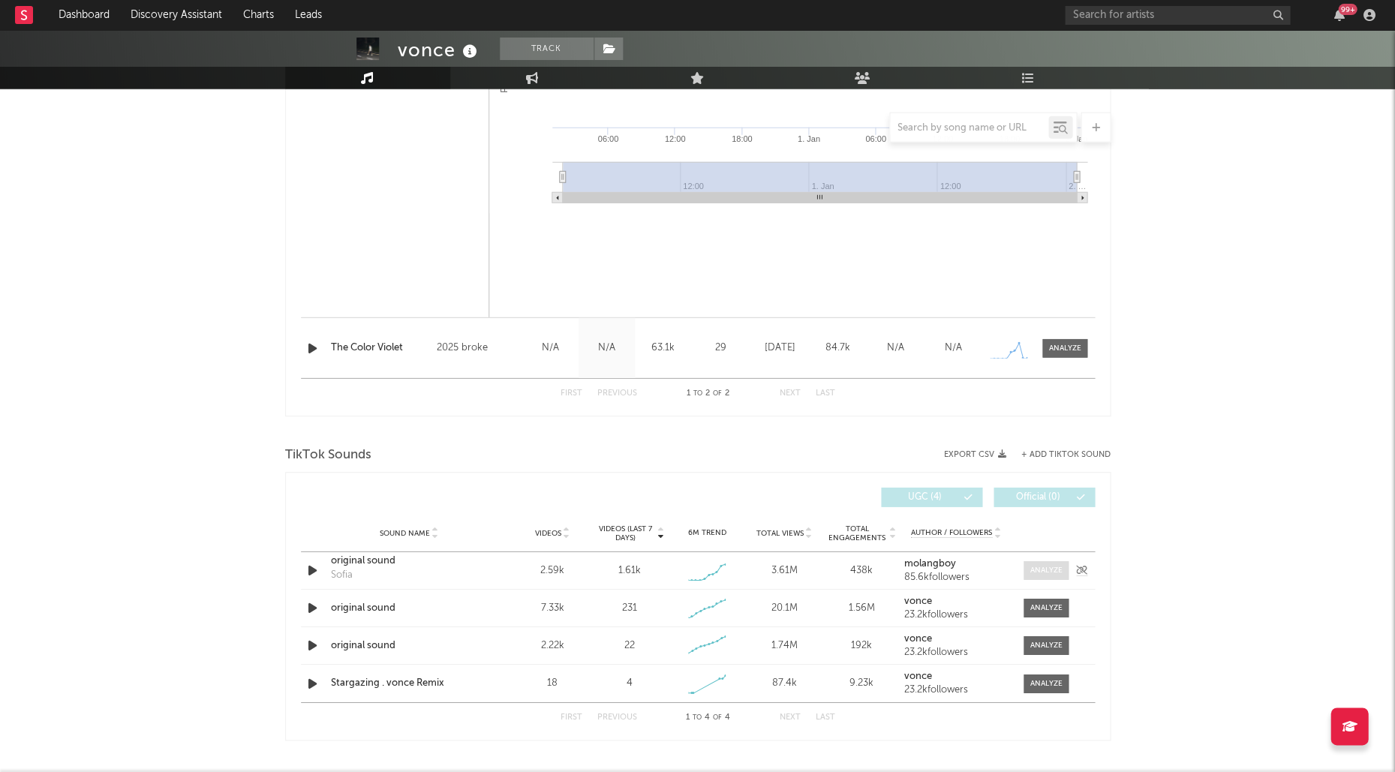
click at [1040, 565] on div at bounding box center [1045, 570] width 32 height 11
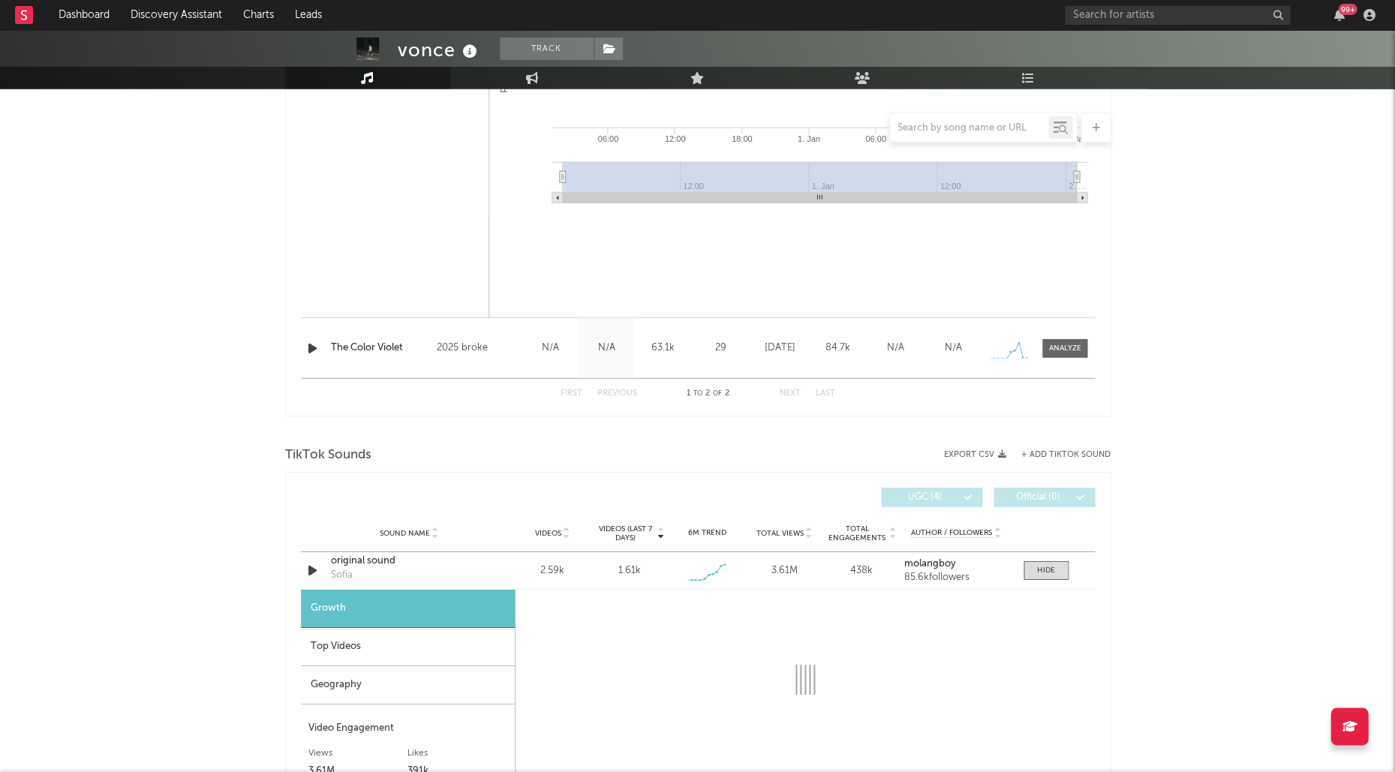
select select "1w"
click at [401, 638] on div "Top Videos" at bounding box center [408, 647] width 214 height 38
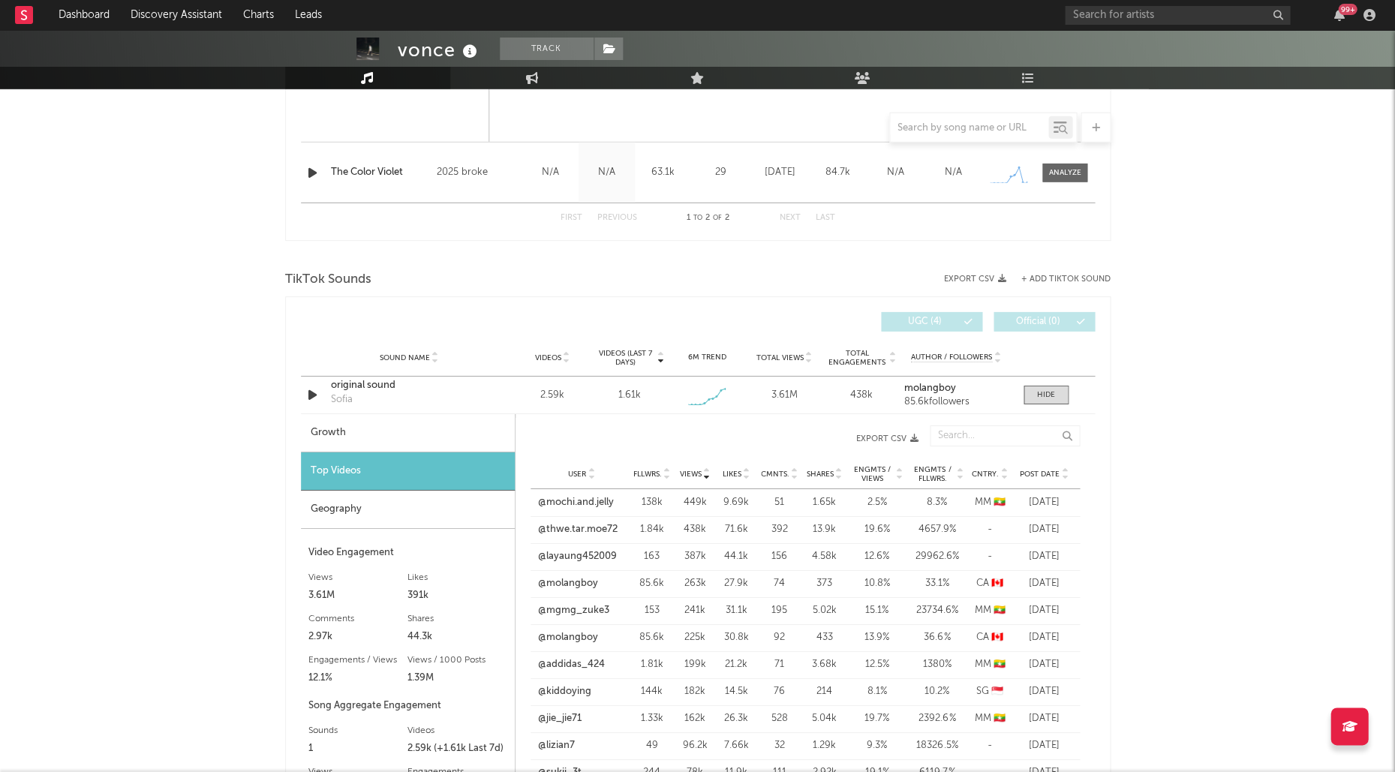
scroll to position [1423, 0]
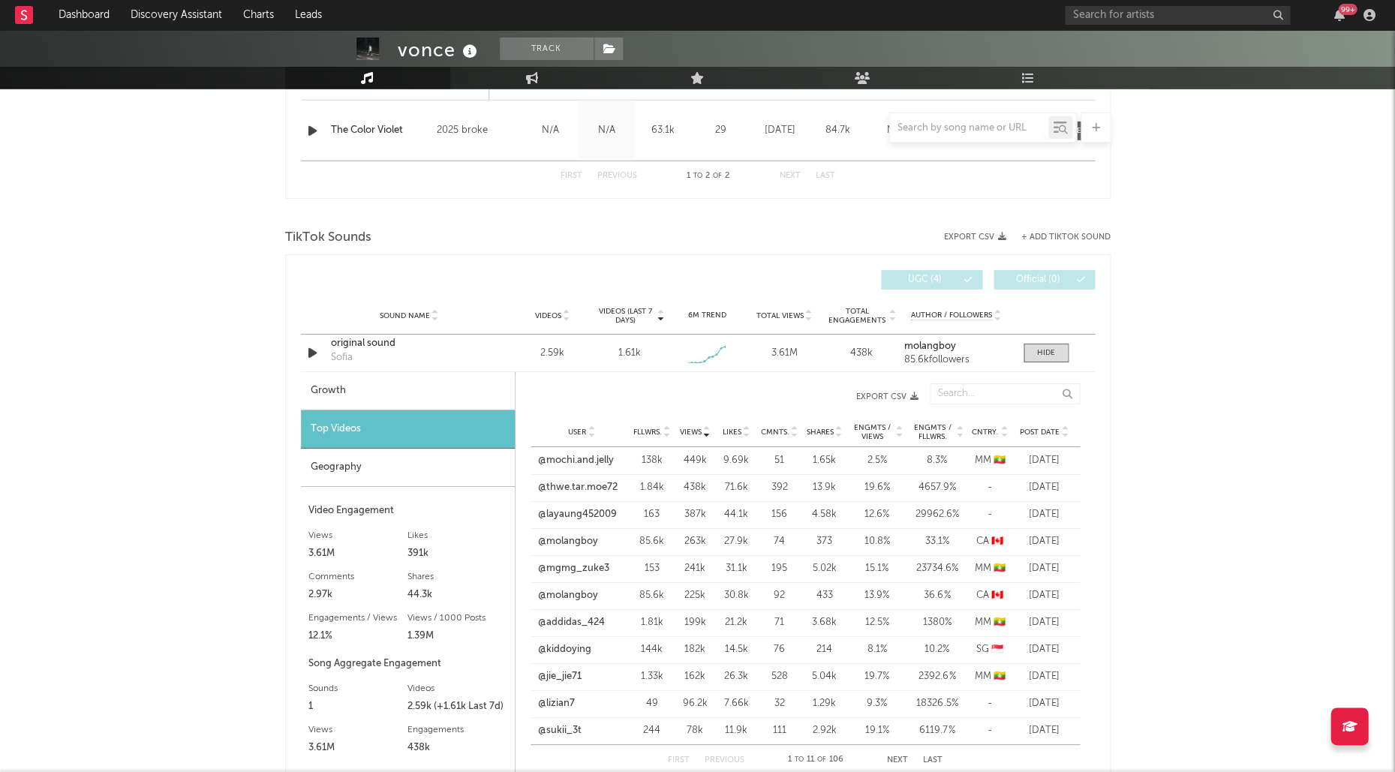
click at [1032, 428] on span "Post Date" at bounding box center [1040, 432] width 40 height 9
click at [994, 428] on span "Cntry." at bounding box center [985, 432] width 27 height 9
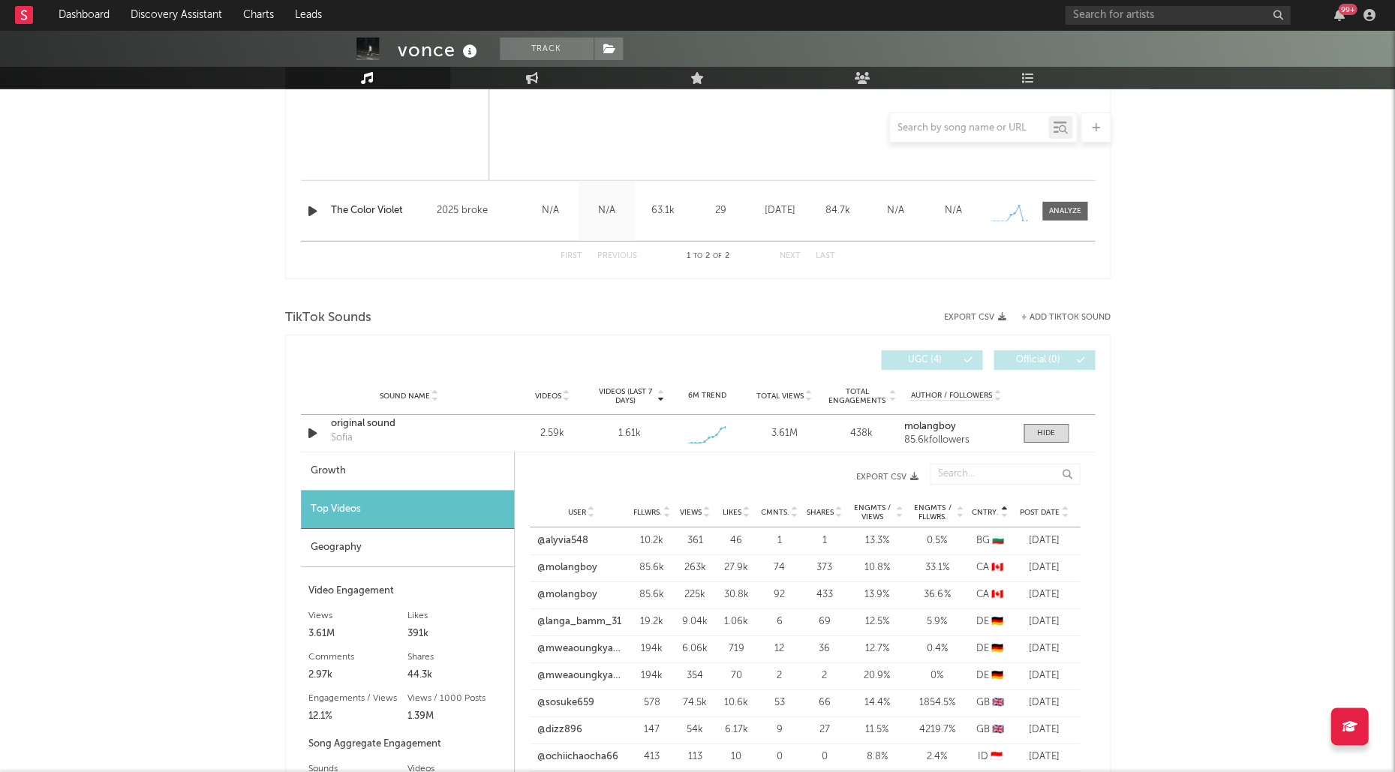
scroll to position [1297, 0]
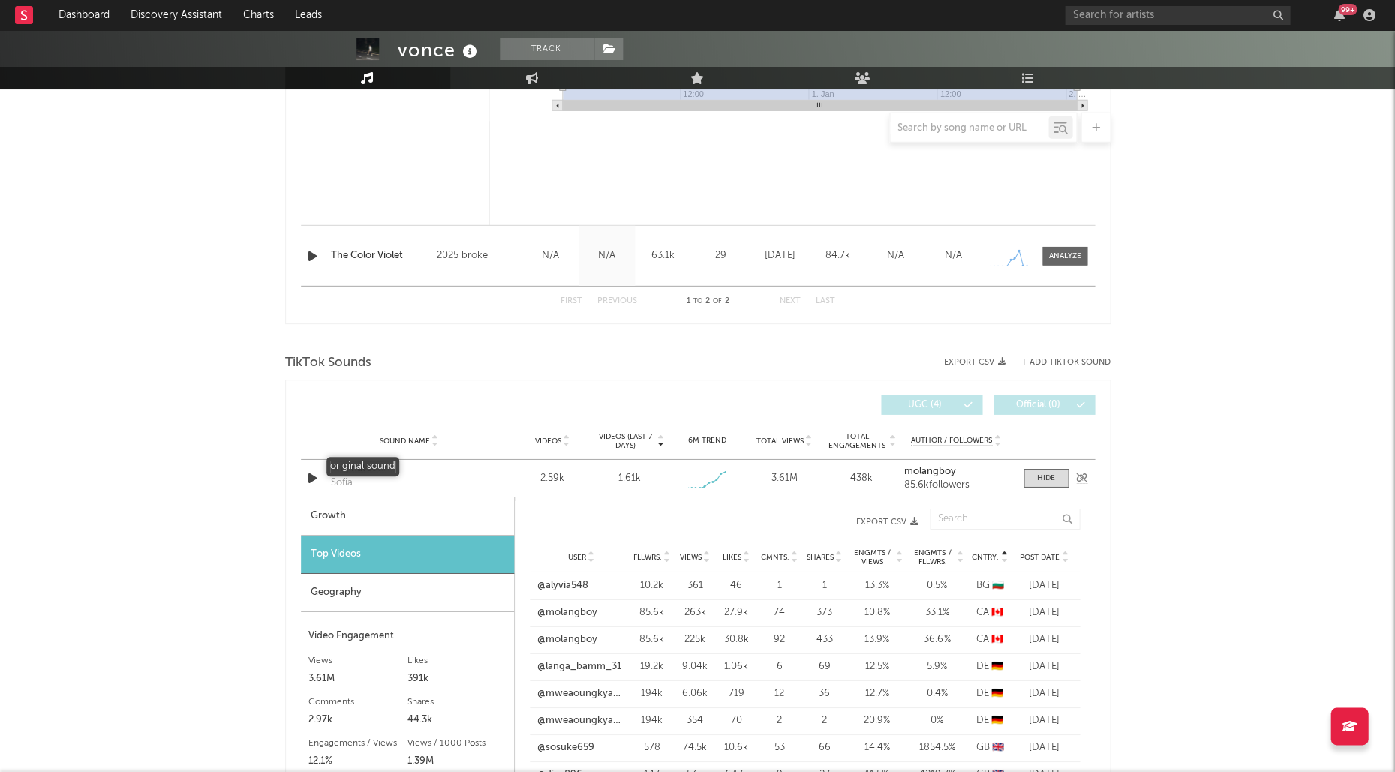
click at [377, 470] on div "original sound" at bounding box center [409, 468] width 157 height 15
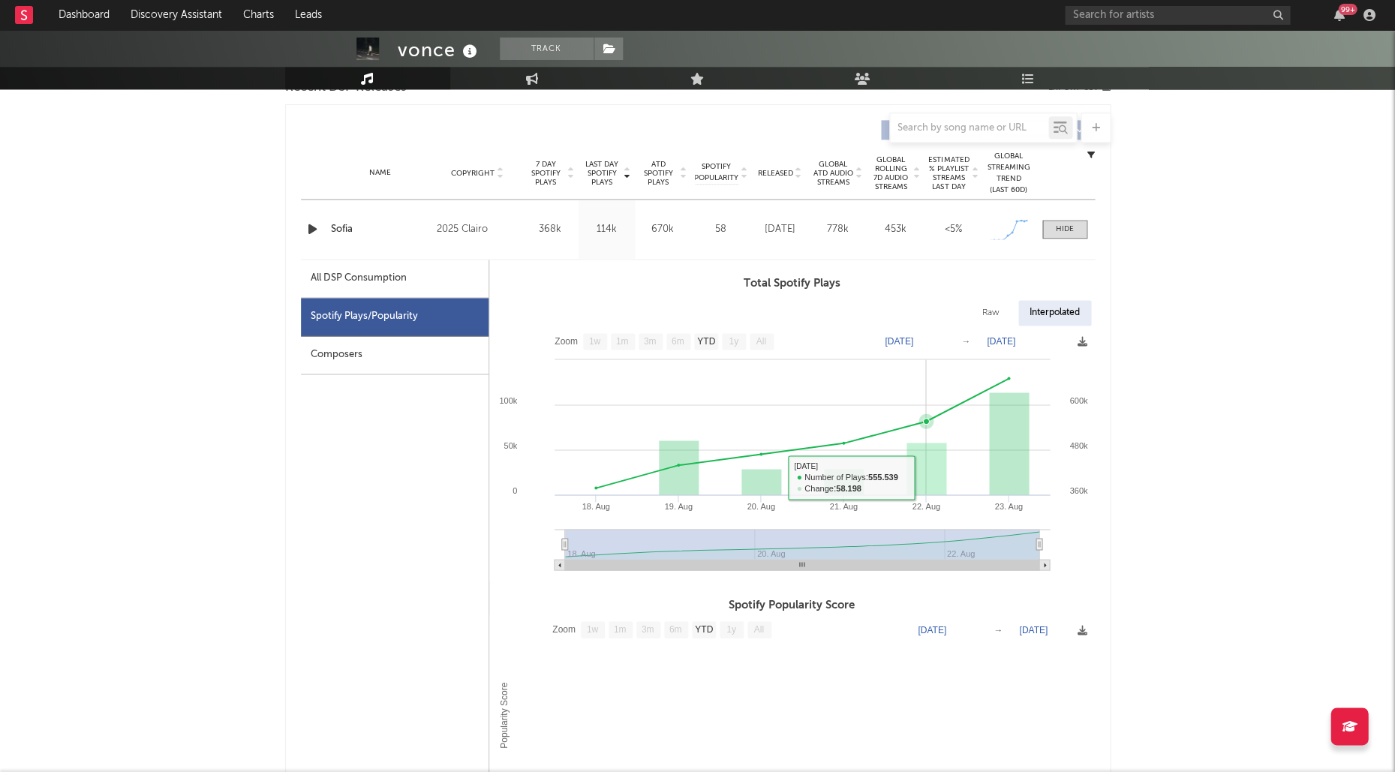
scroll to position [548, 0]
click at [1041, 239] on div "Name Sofia Copyright 2025 Clairo Label RECORDS Album Names Sofia Composer Names…" at bounding box center [698, 231] width 794 height 59
click at [1065, 231] on div at bounding box center [1065, 231] width 18 height 11
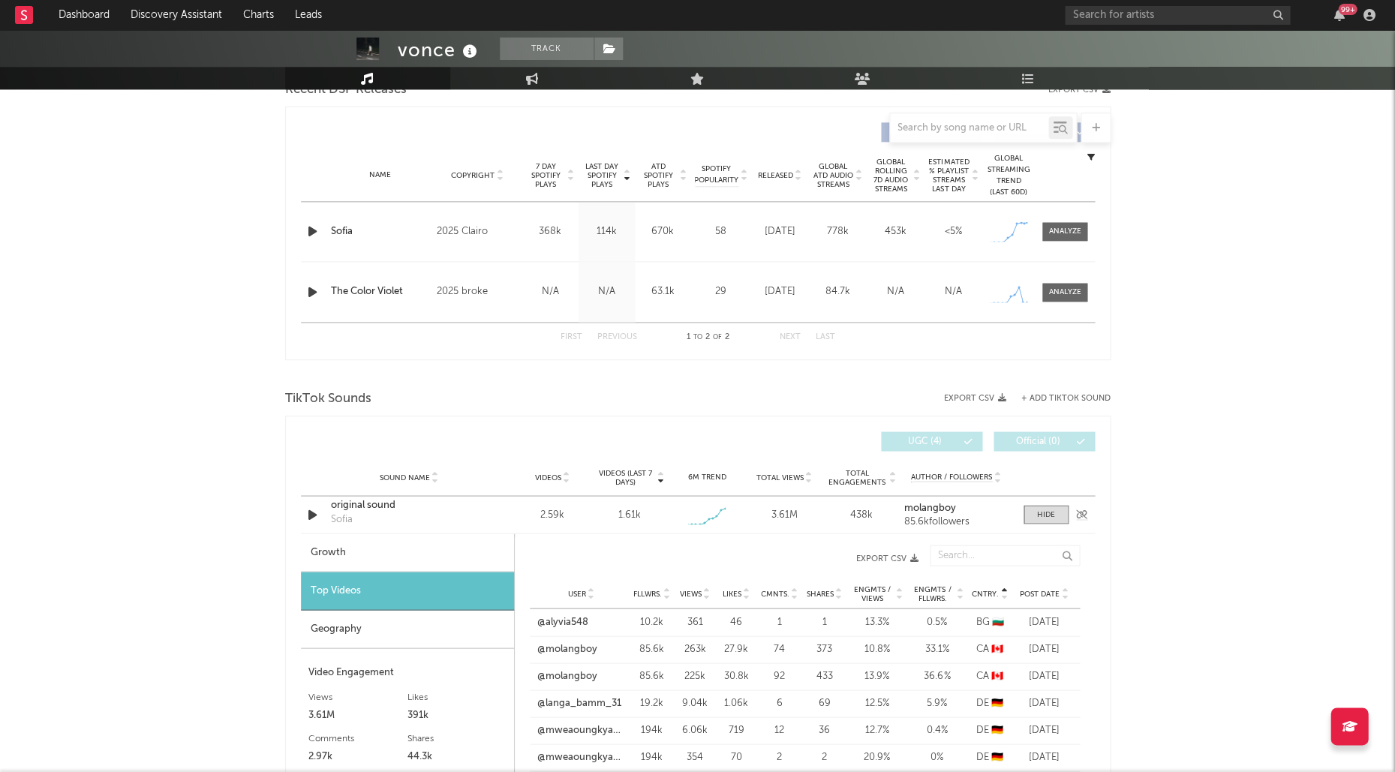
click at [305, 515] on icon "button" at bounding box center [313, 514] width 16 height 19
click at [305, 515] on icon "button" at bounding box center [312, 514] width 14 height 19
click at [1053, 511] on div at bounding box center [1046, 514] width 18 height 11
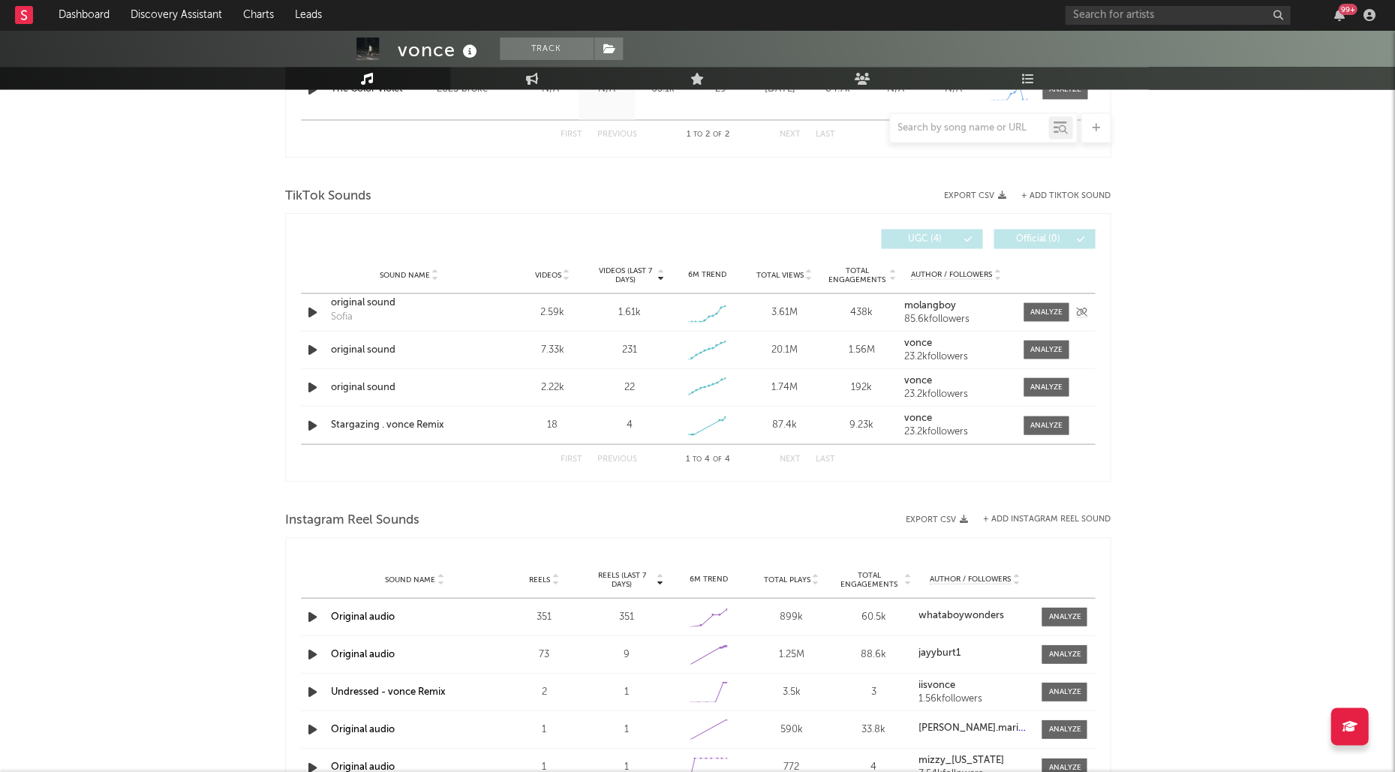
scroll to position [816, 0]
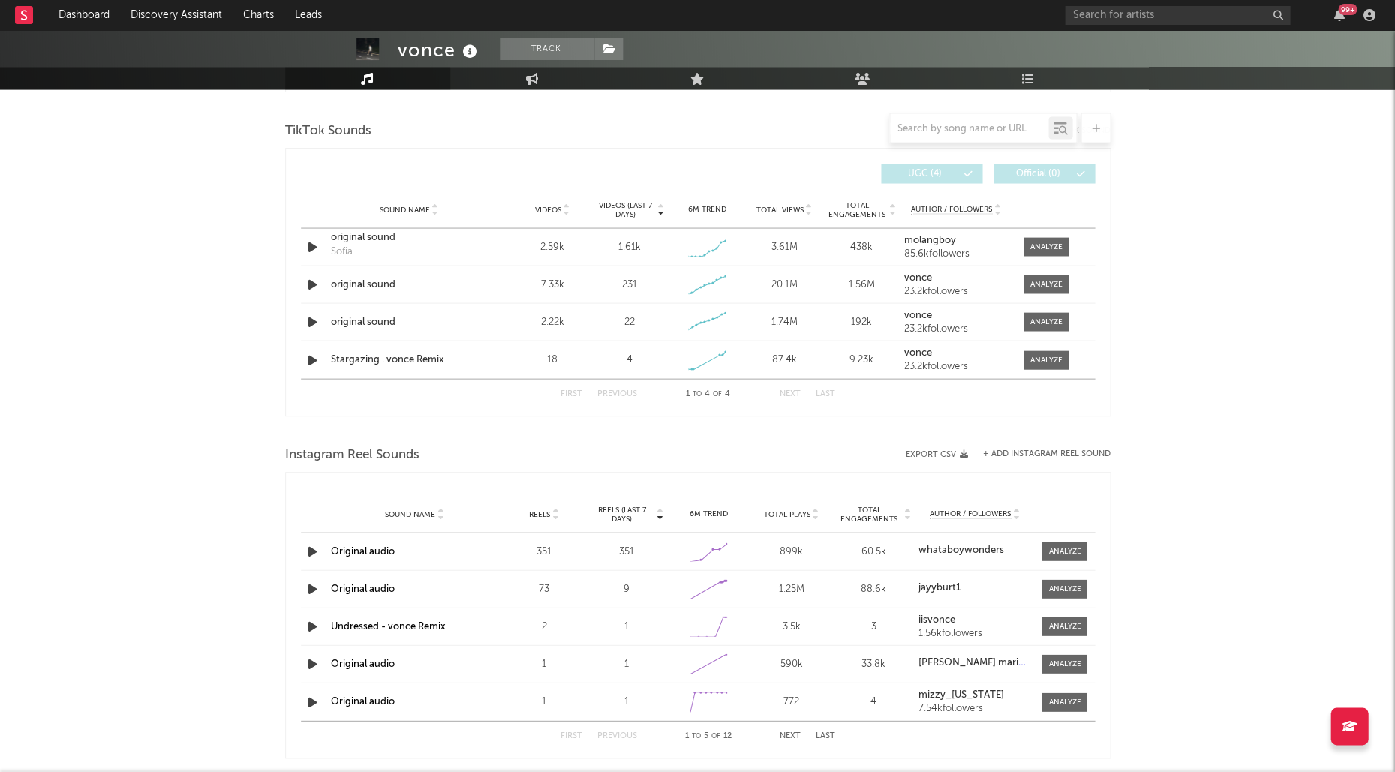
click at [350, 554] on div "Sound Name Original audio Reels 351 Reels (last 7 days) 351 6M Trend Created wi…" at bounding box center [698, 551] width 794 height 37
click at [359, 551] on link "Original audio" at bounding box center [363, 551] width 64 height 10
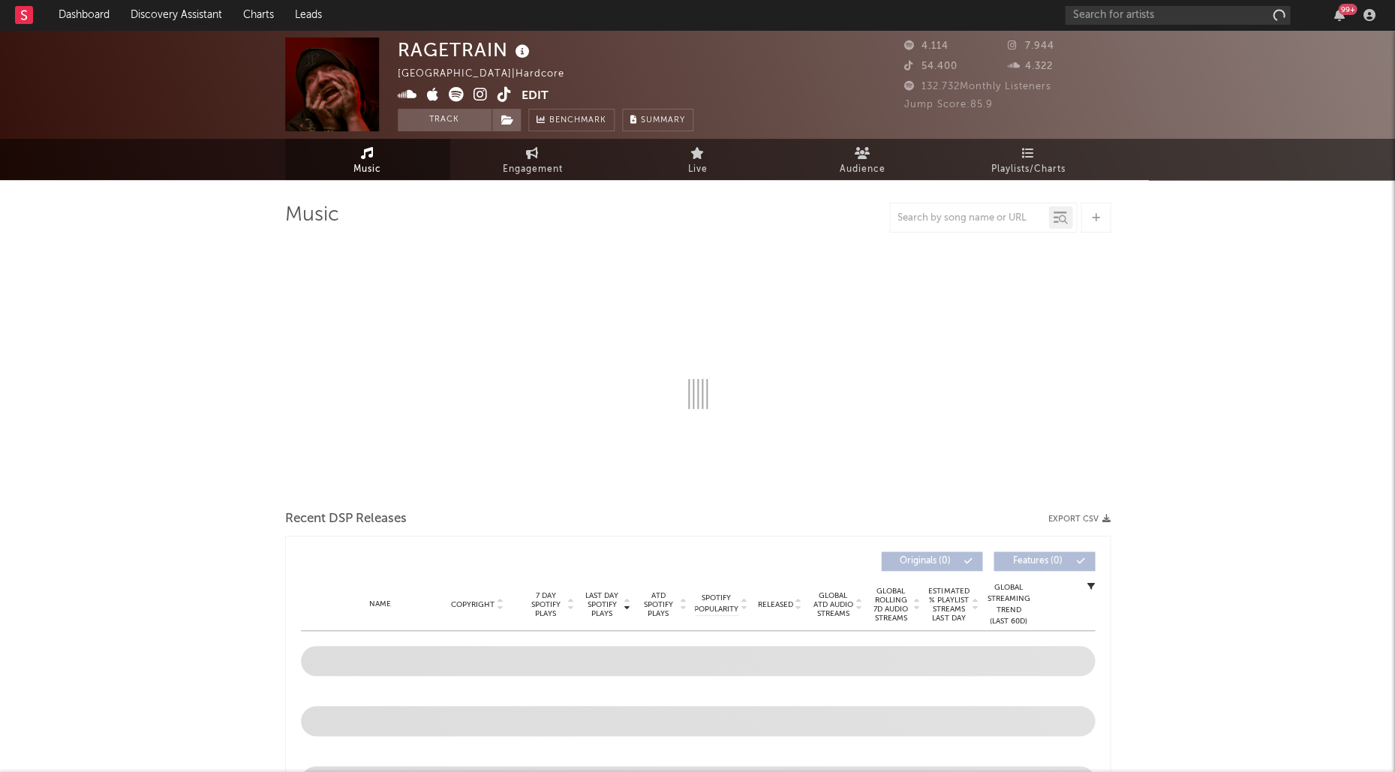
select select "6m"
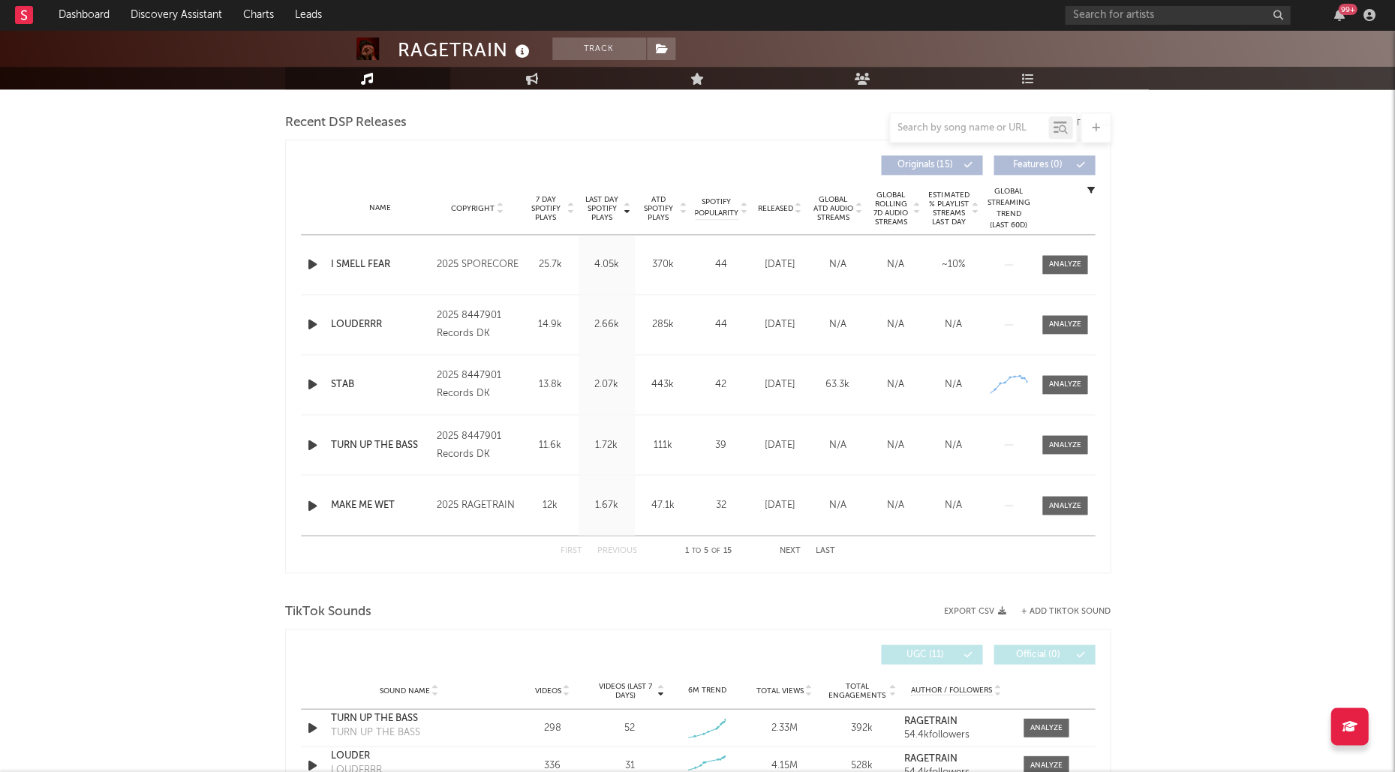
scroll to position [539, 0]
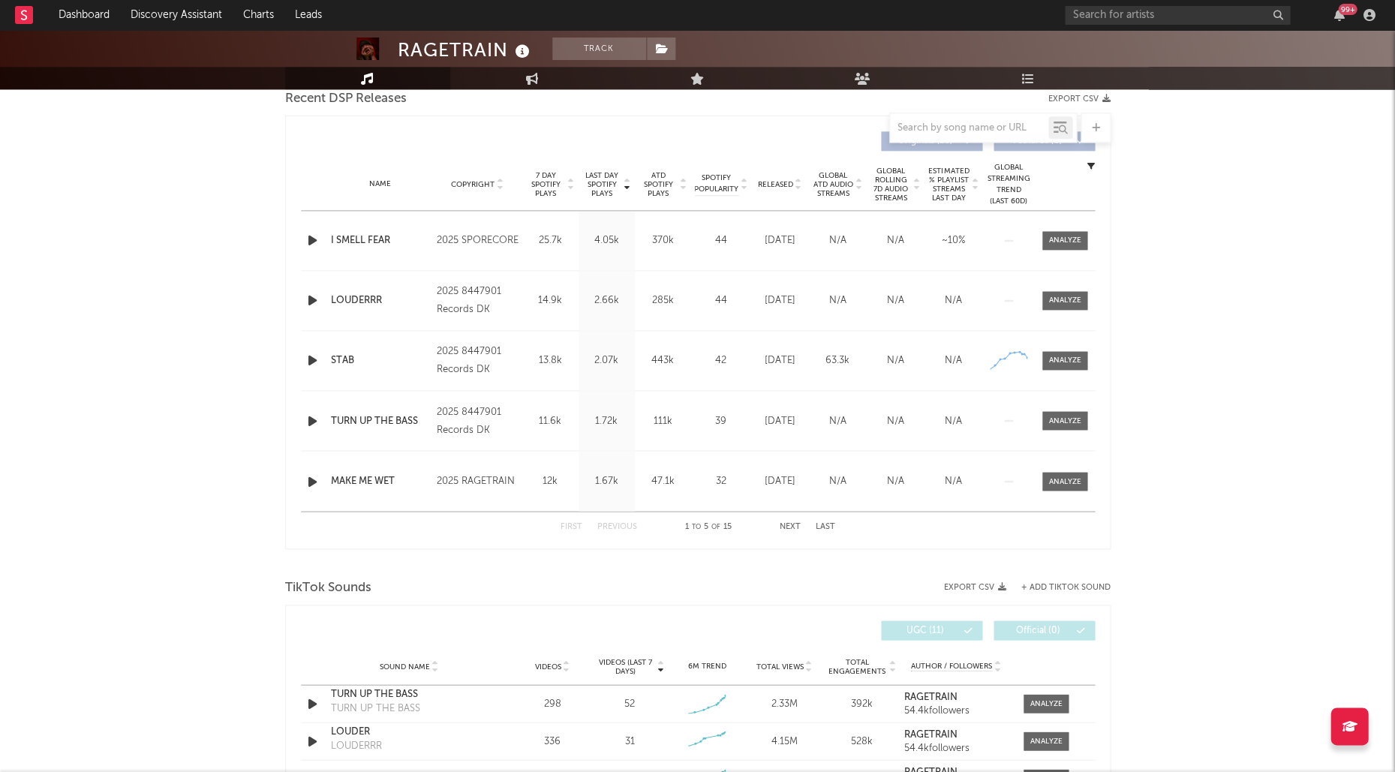
click at [599, 191] on span "Last Day Spotify Plays" at bounding box center [602, 184] width 40 height 27
click at [601, 185] on span "Last Day Spotify Plays" at bounding box center [602, 184] width 40 height 27
click at [311, 242] on icon "button" at bounding box center [313, 240] width 16 height 19
click at [305, 239] on icon "button" at bounding box center [312, 240] width 14 height 19
click at [296, 417] on div "Last Day Spotify Plays Copyright 7 Day Spotify Plays Last Day Spotify Plays ATD…" at bounding box center [697, 333] width 825 height 434
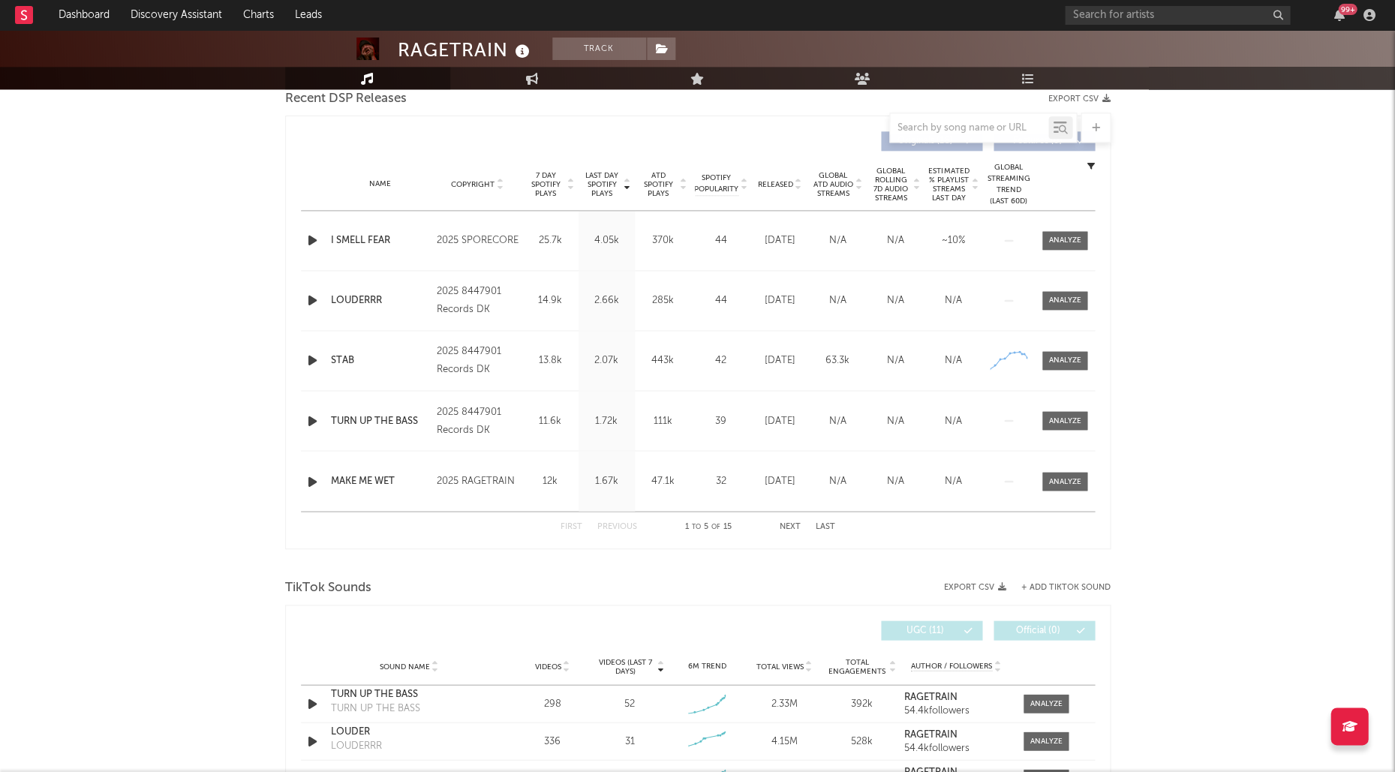
click at [314, 415] on icon "button" at bounding box center [313, 420] width 16 height 19
click at [322, 422] on div at bounding box center [314, 420] width 19 height 19
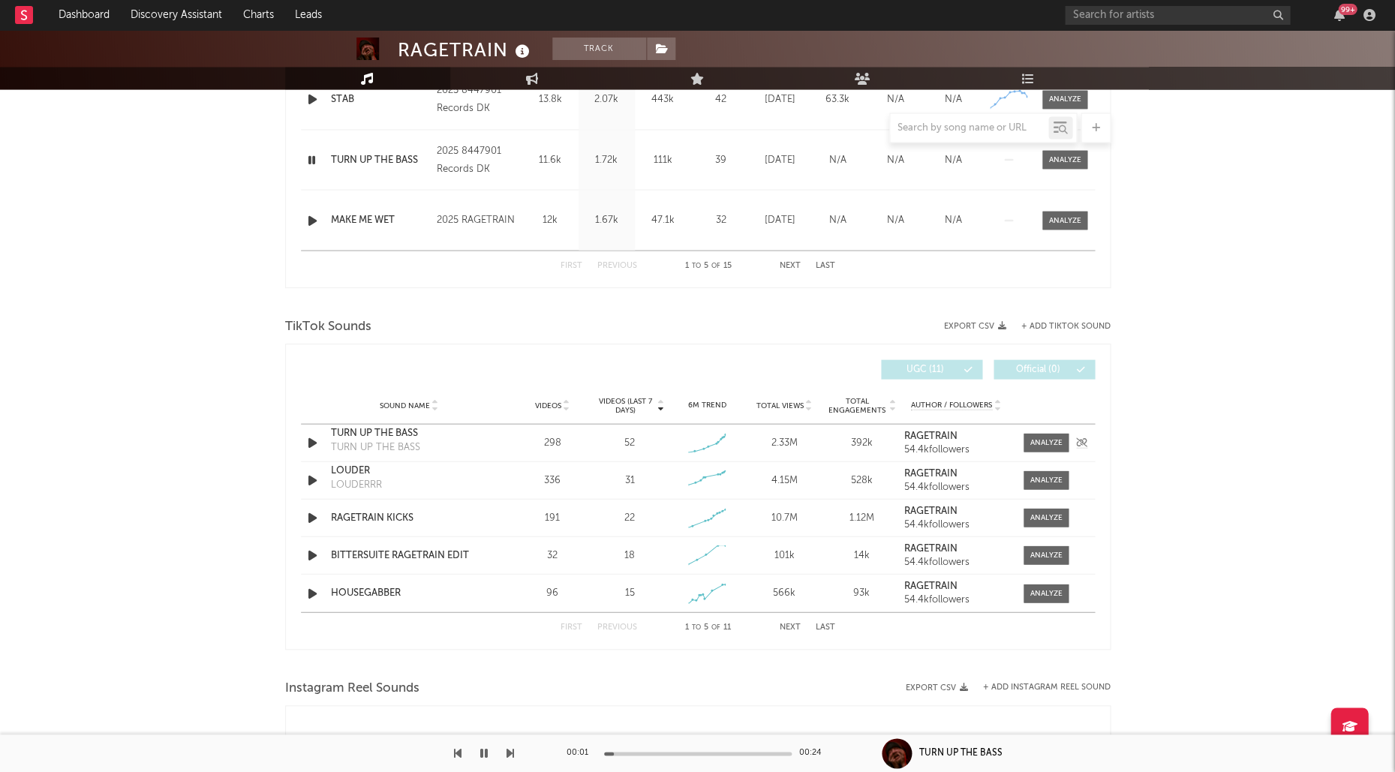
scroll to position [821, 0]
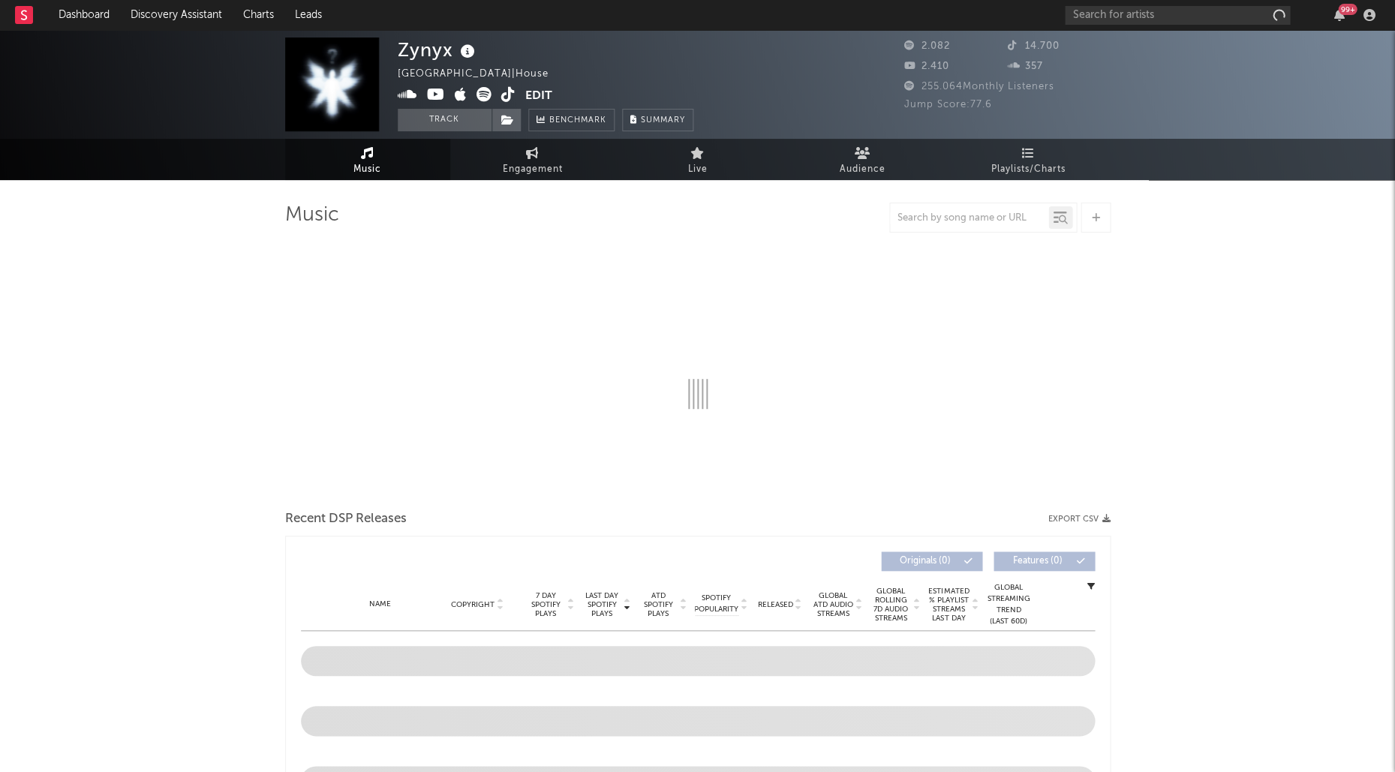
select select "1w"
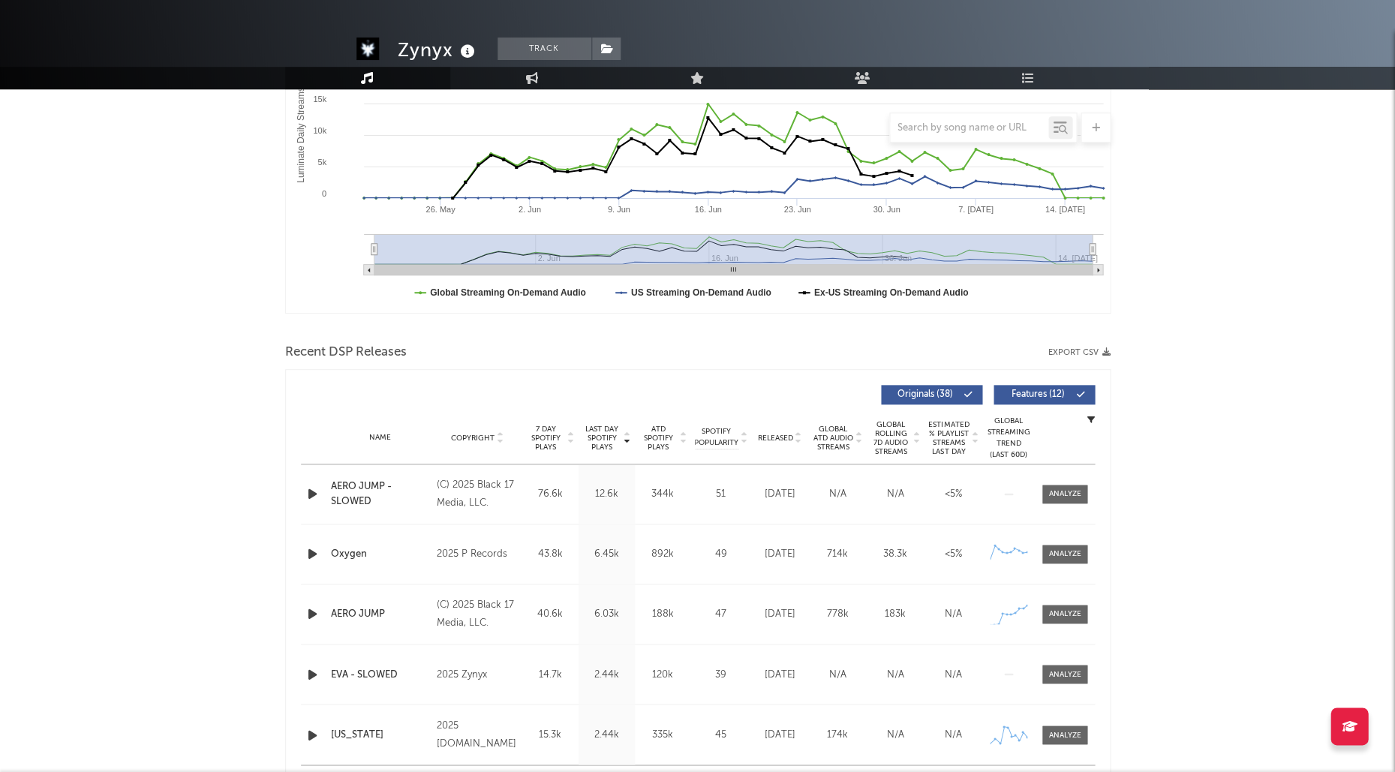
scroll to position [290, 0]
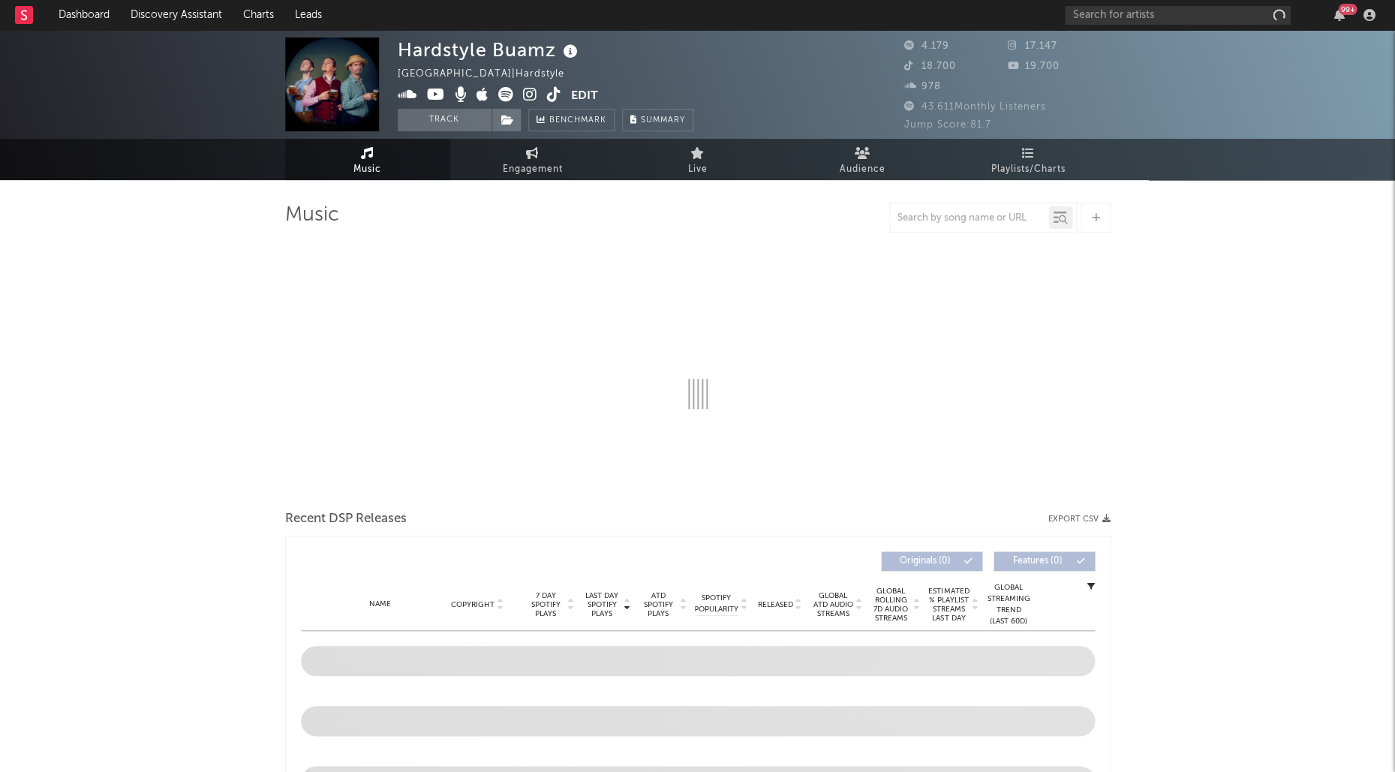
select select "6m"
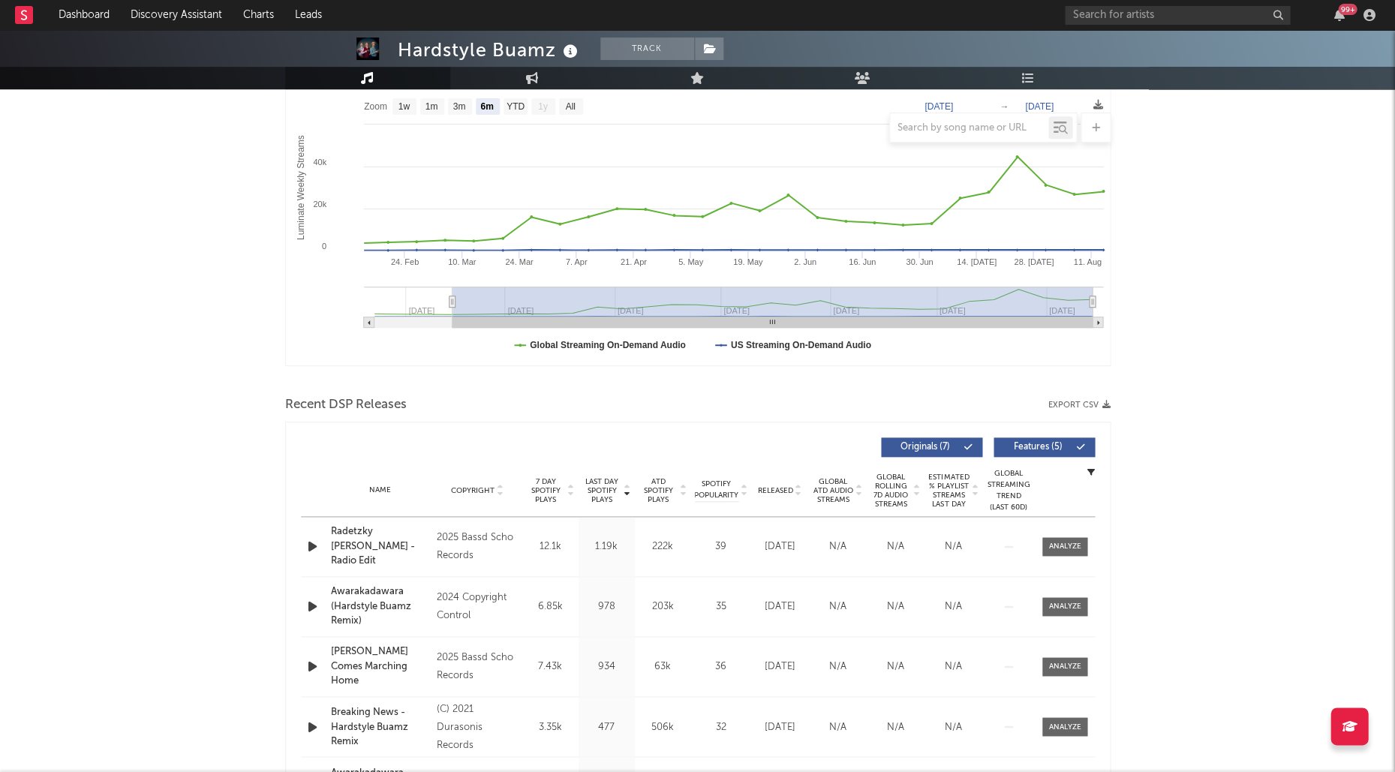
scroll to position [270, 0]
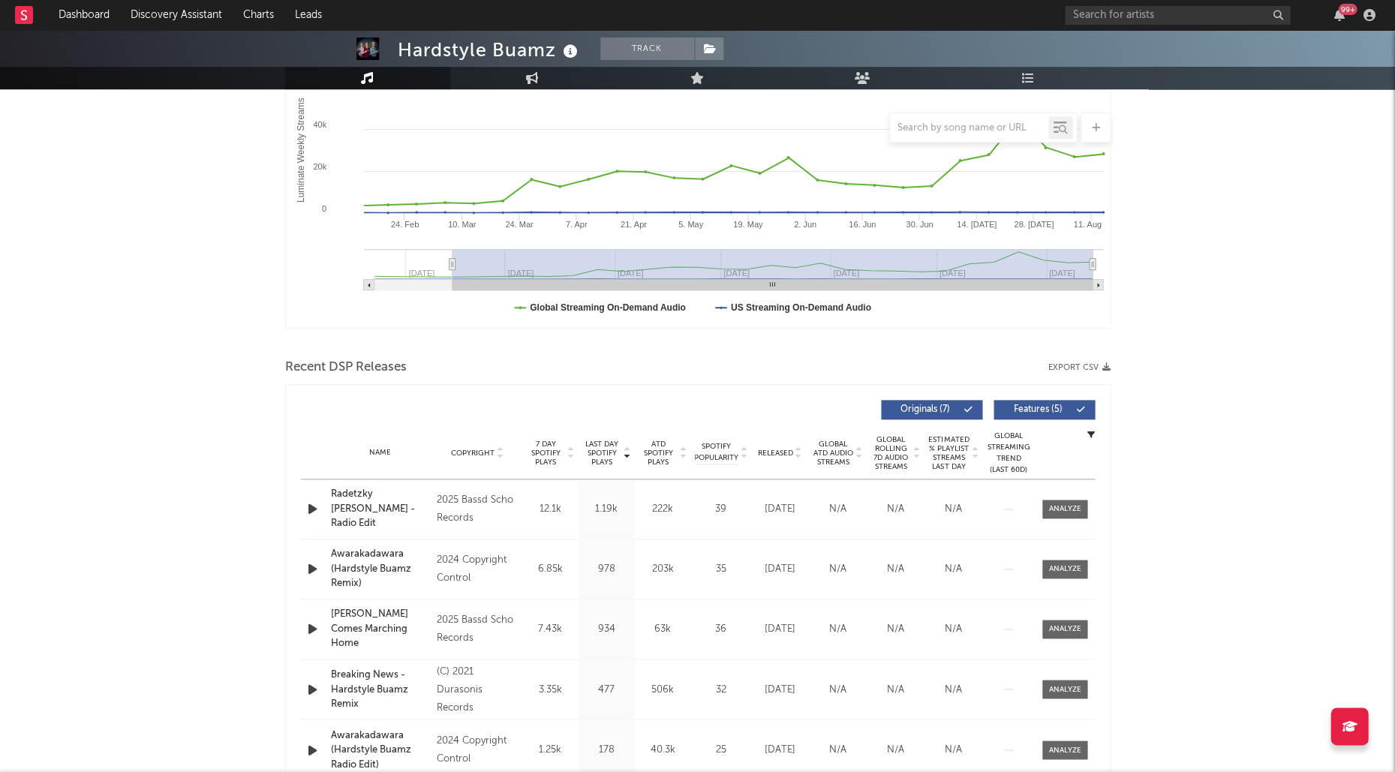
click at [605, 448] on span "Last Day Spotify Plays" at bounding box center [602, 453] width 40 height 27
click at [608, 444] on span "Last Day Spotify Plays" at bounding box center [602, 453] width 40 height 27
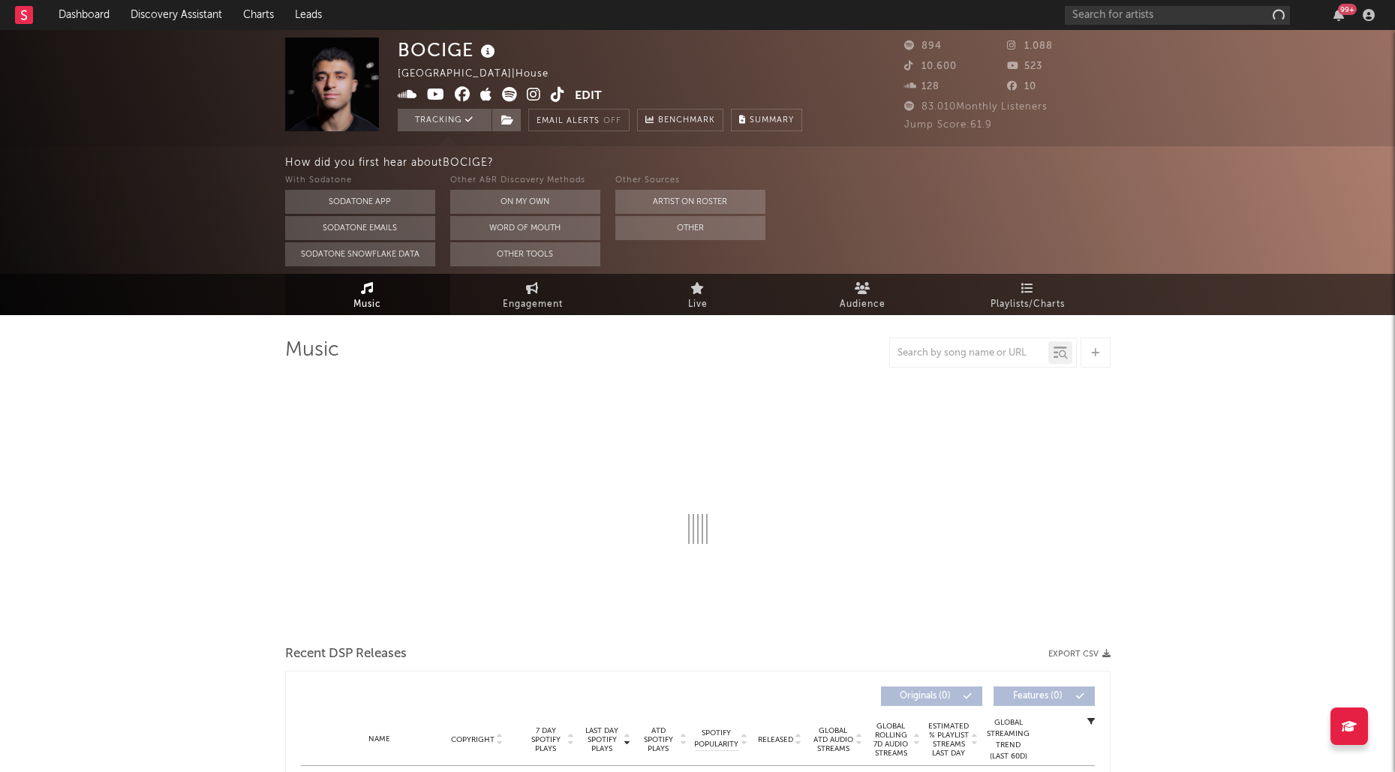
select select "1w"
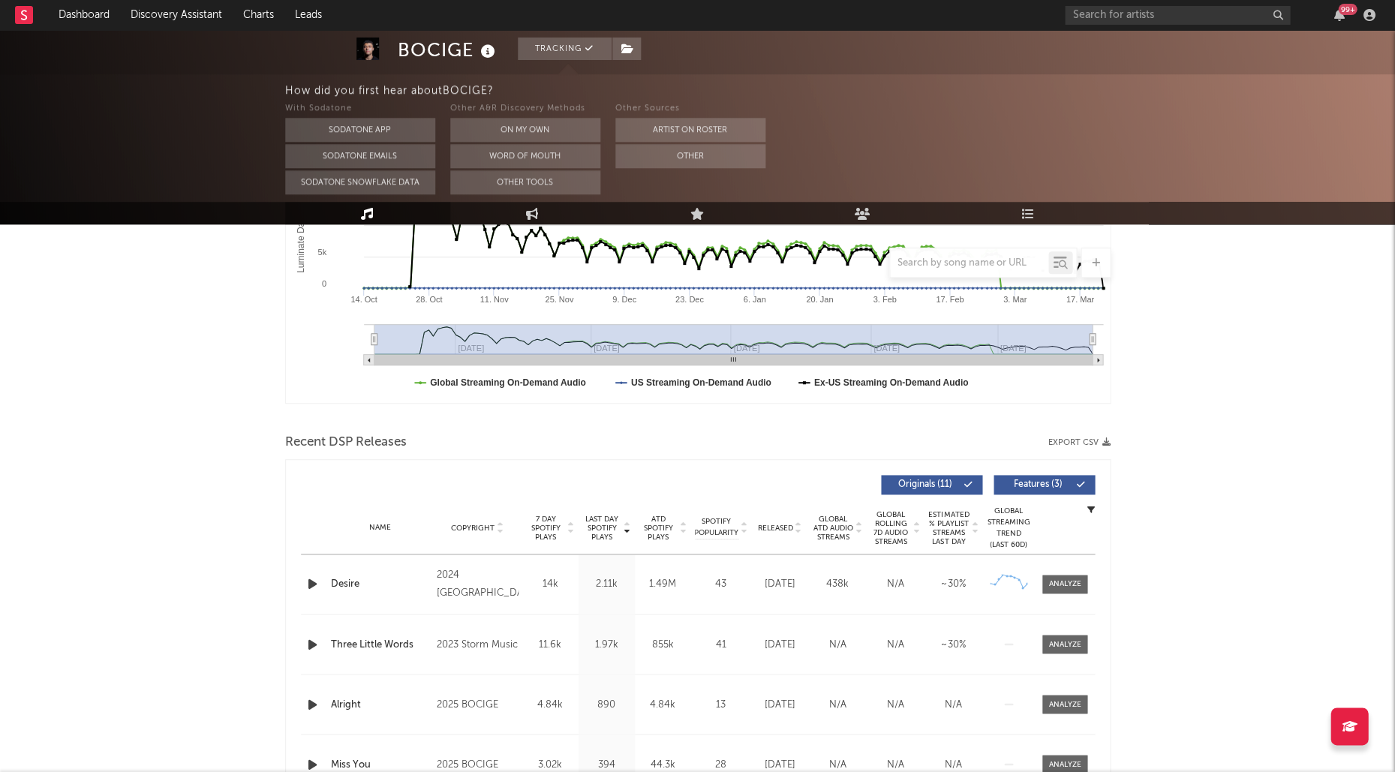
scroll to position [584, 0]
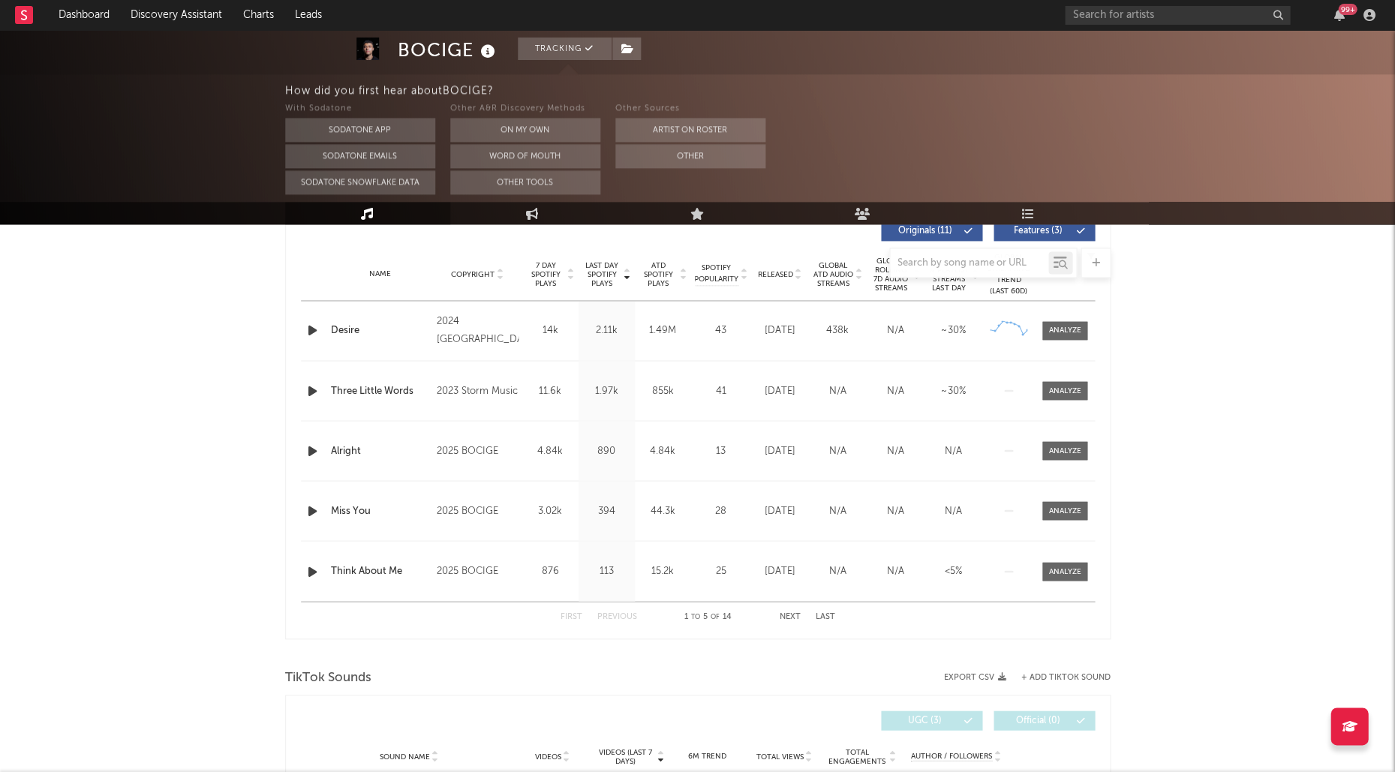
click at [602, 278] on span "Last Day Spotify Plays" at bounding box center [602, 274] width 40 height 27
click at [1080, 315] on div "Name Desire Copyright 2024 Gahara Label Gahara Album Names Desire Composer Name…" at bounding box center [698, 330] width 794 height 59
click at [1080, 321] on span at bounding box center [1064, 330] width 45 height 19
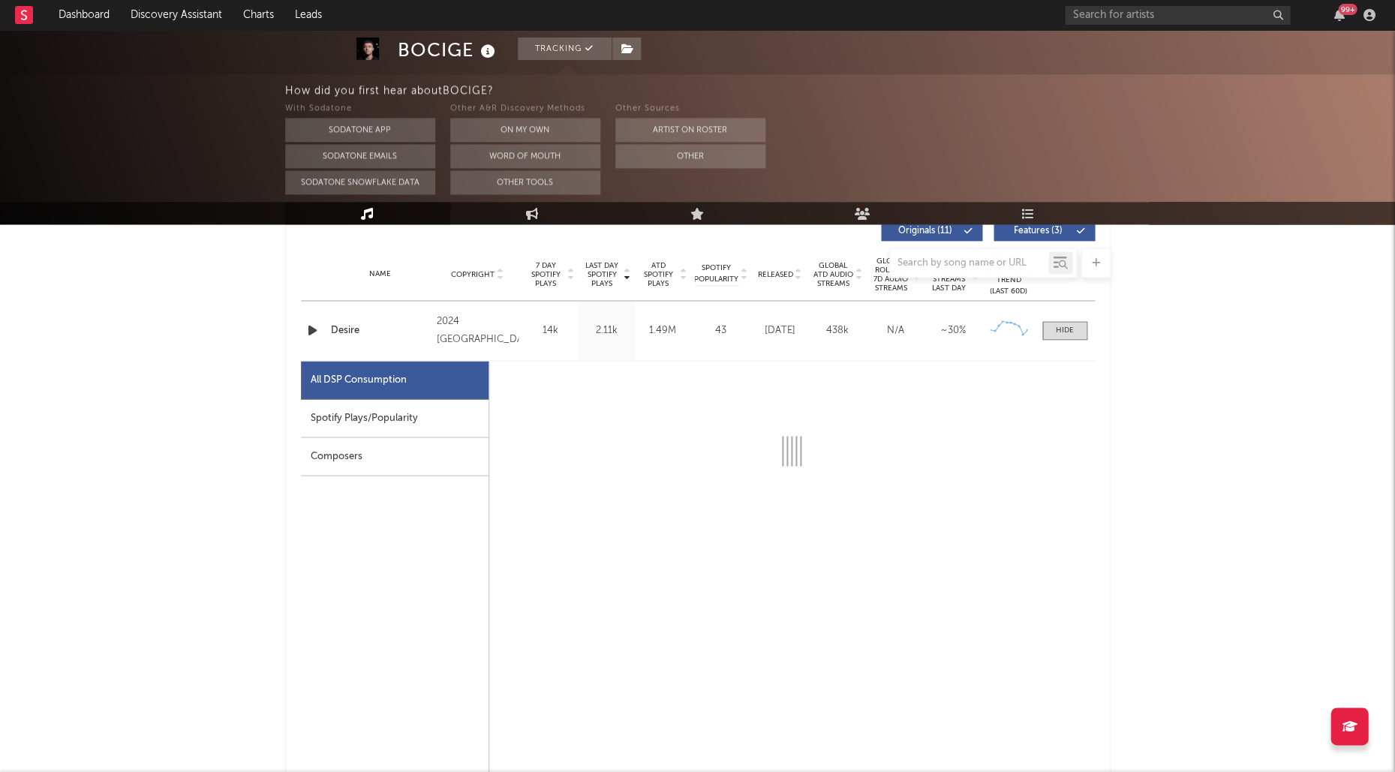
click at [314, 325] on icon "button" at bounding box center [313, 330] width 16 height 19
select select "6m"
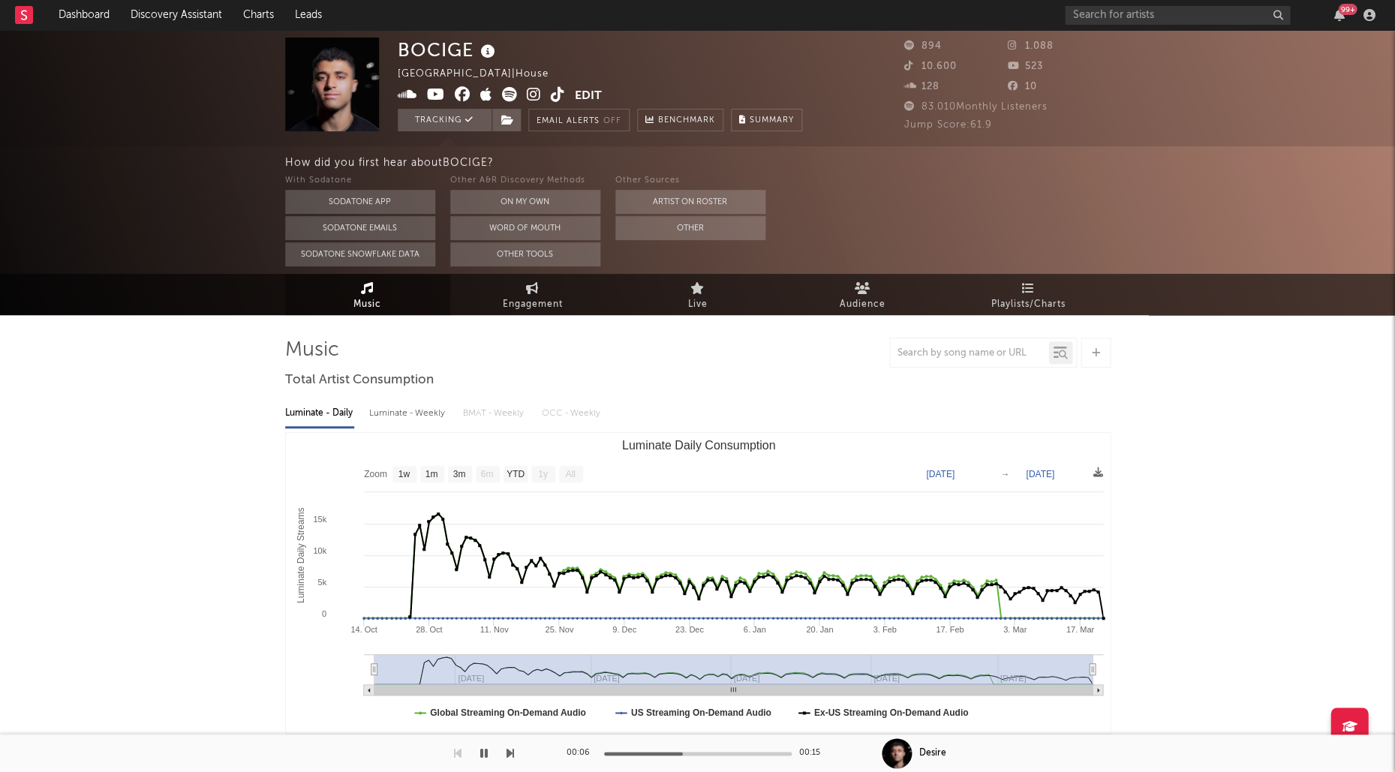
scroll to position [0, 0]
click at [551, 296] on span "Engagement" at bounding box center [533, 305] width 60 height 18
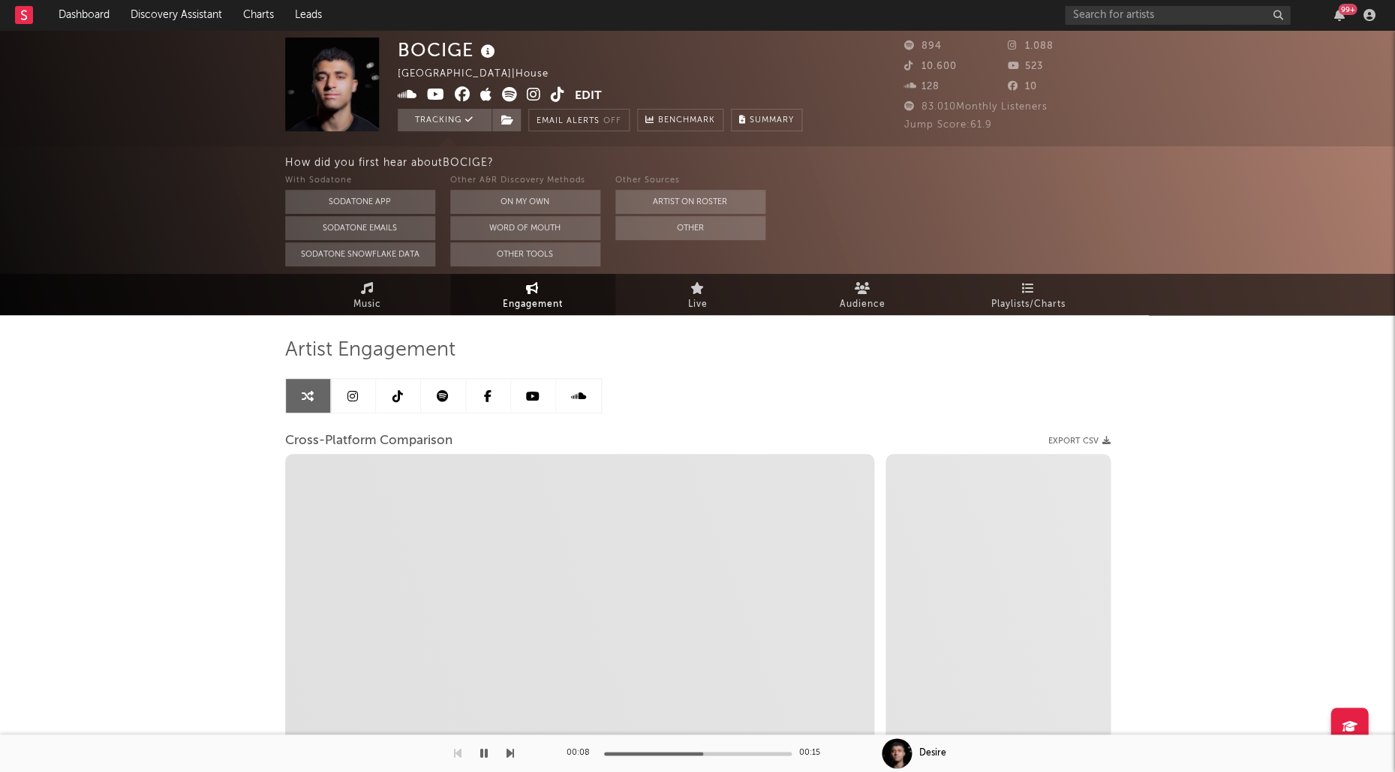
select select "1w"
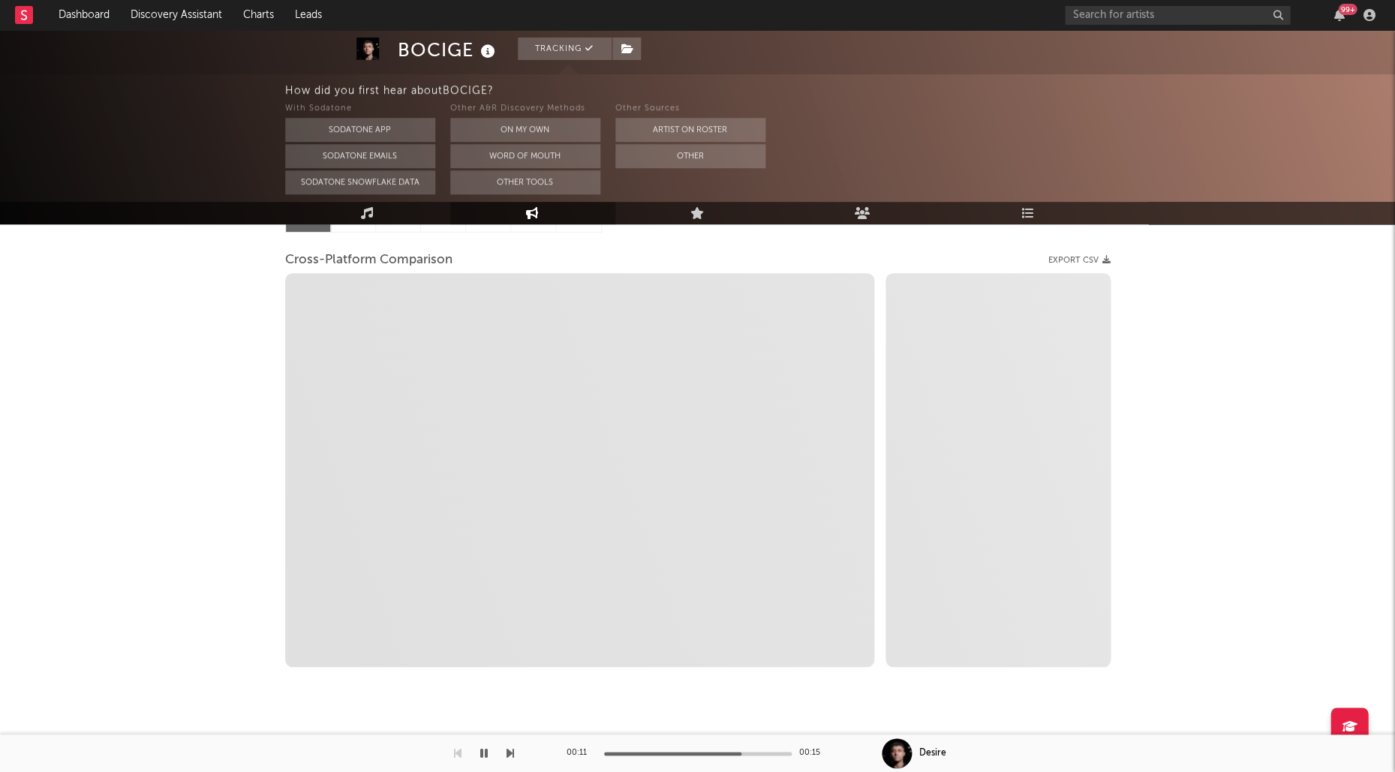
scroll to position [180, 0]
click at [404, 128] on button "Sodatone App" at bounding box center [360, 130] width 150 height 24
select select "1m"
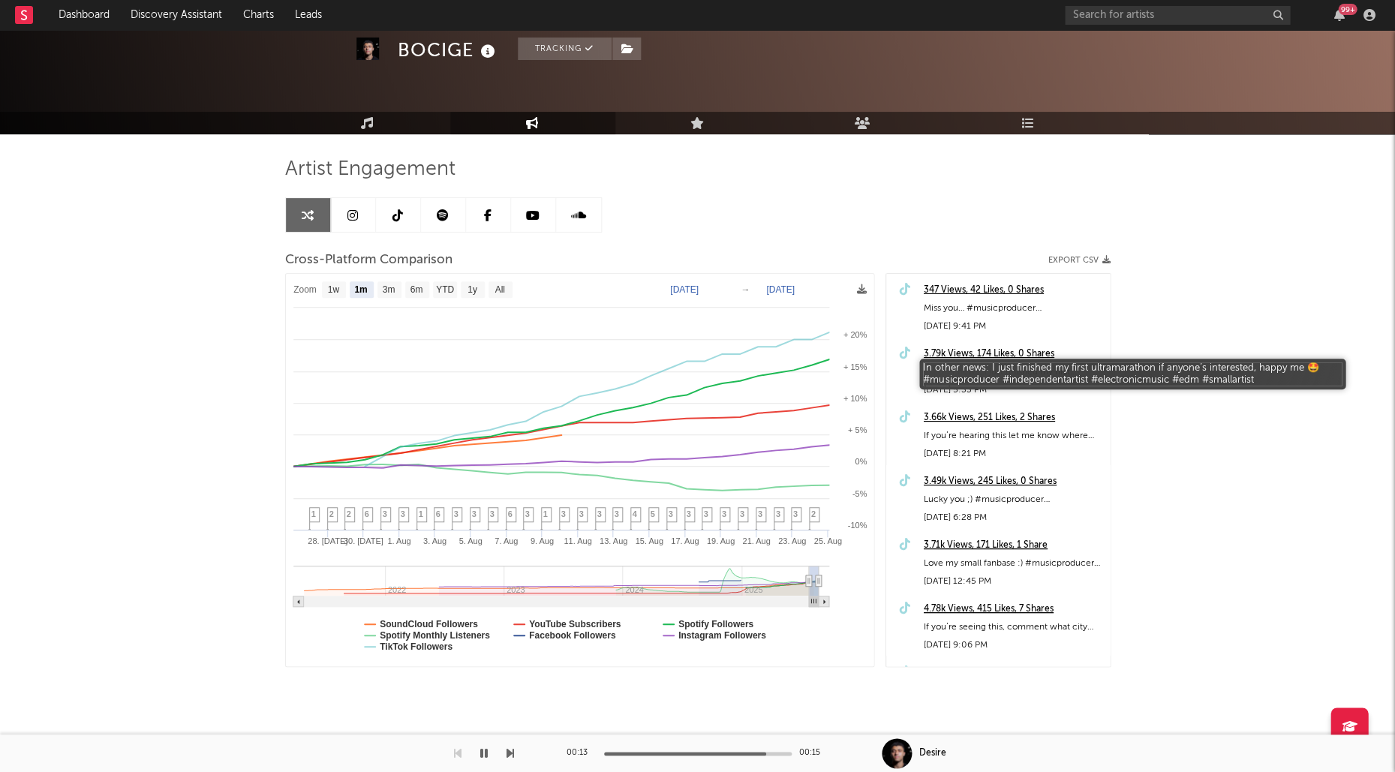
scroll to position [45, 0]
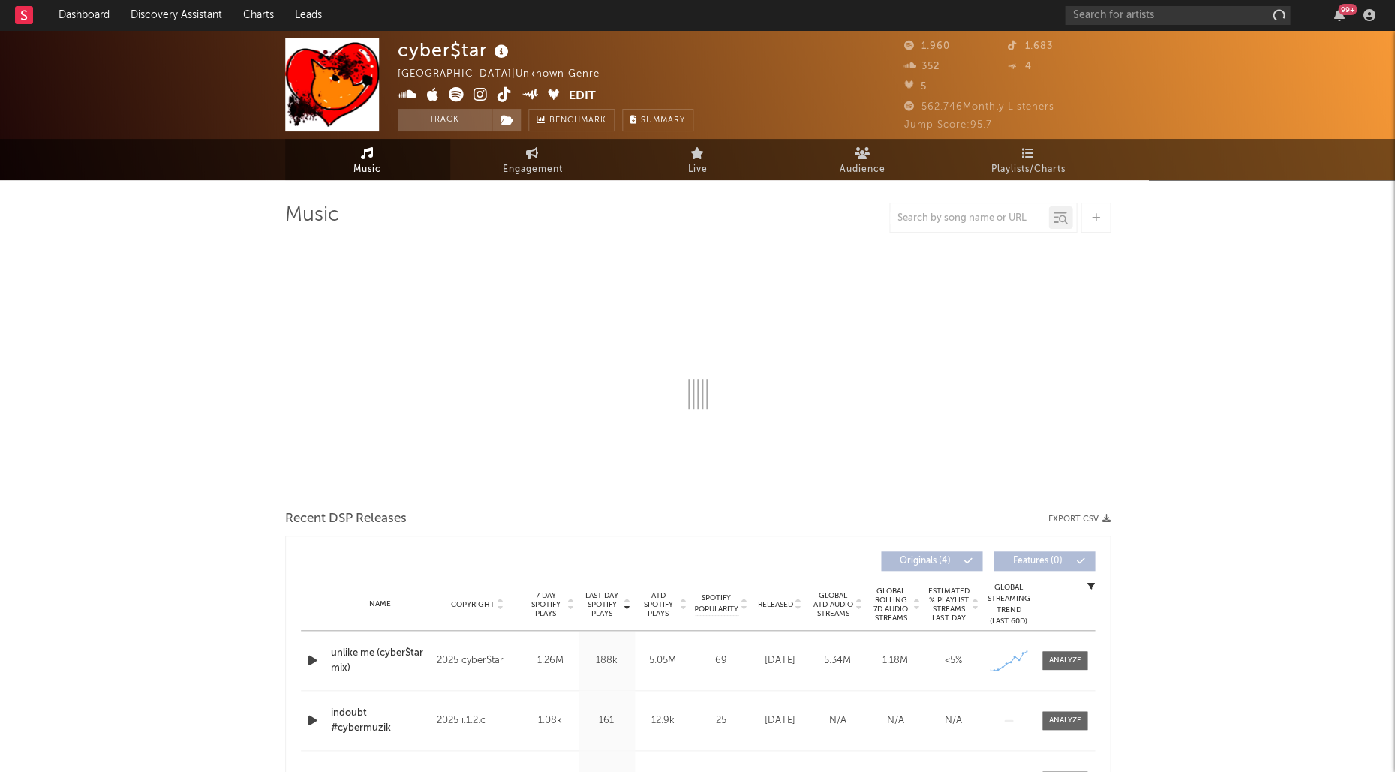
select select "1w"
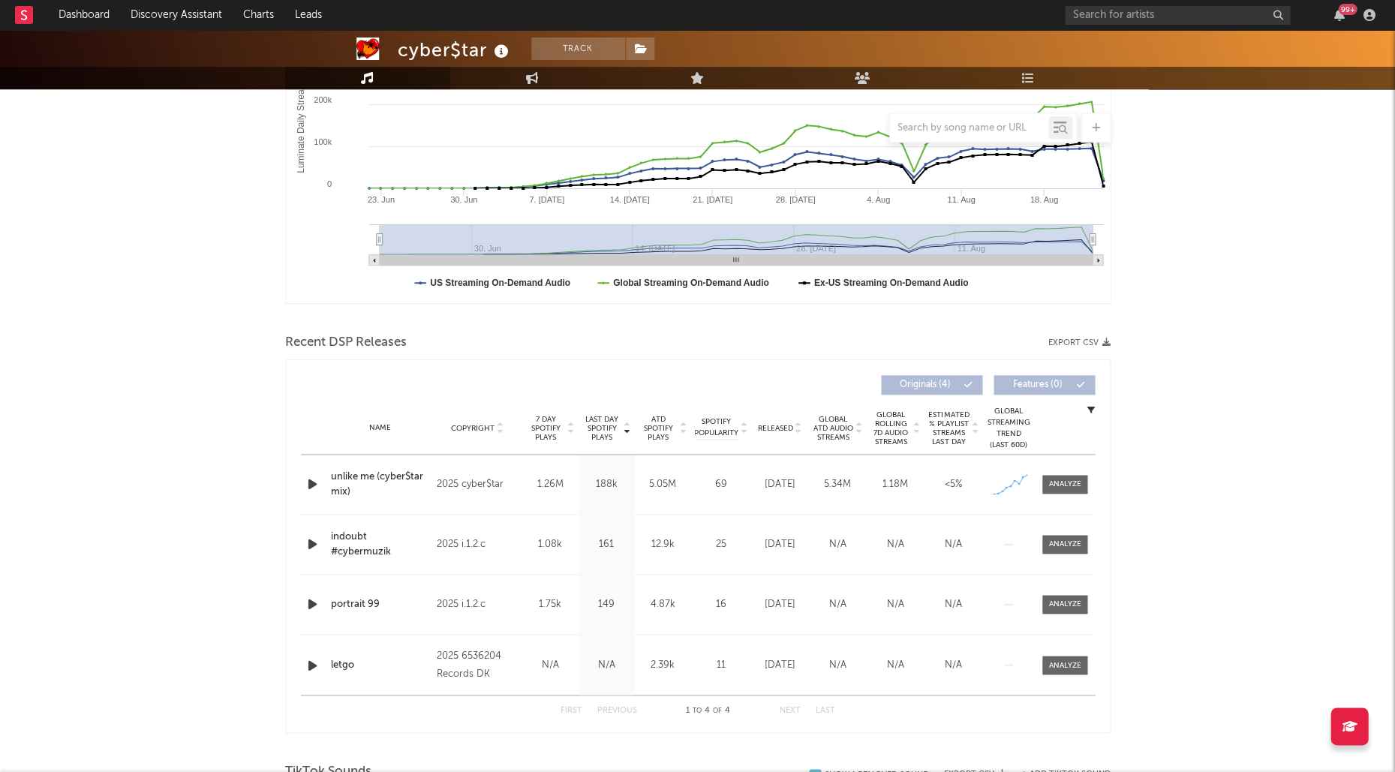
scroll to position [295, 0]
click at [1100, 489] on div "Last Day Spotify Plays Copyright 7 Day Spotify Plays Last Day Spotify Plays ATD…" at bounding box center [697, 548] width 825 height 374
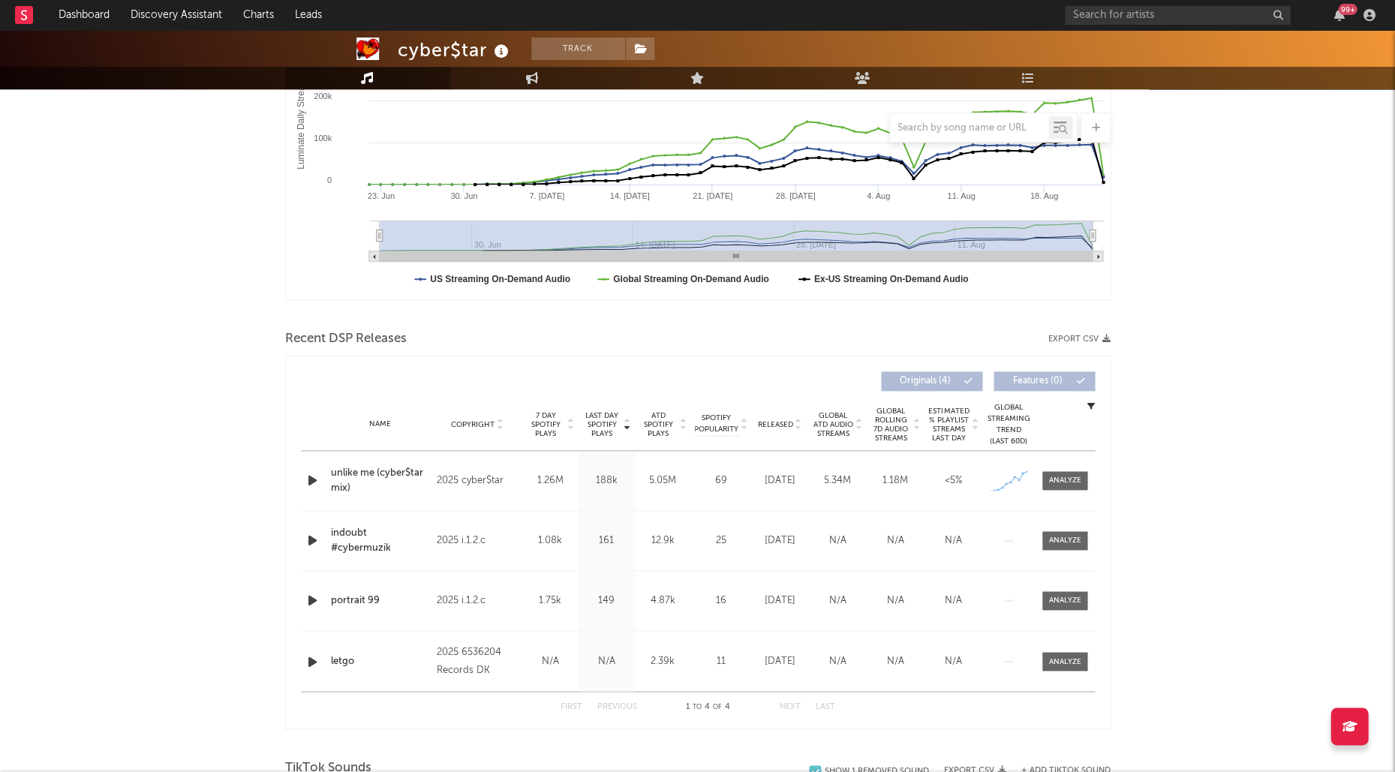
click at [1090, 481] on div at bounding box center [1065, 480] width 60 height 19
click at [1072, 489] on div "Name unlike me (cyber$tar mix) Copyright 2025 cyber$tar Label cyber$tar Album N…" at bounding box center [698, 480] width 794 height 59
click at [1071, 483] on div at bounding box center [1064, 480] width 32 height 11
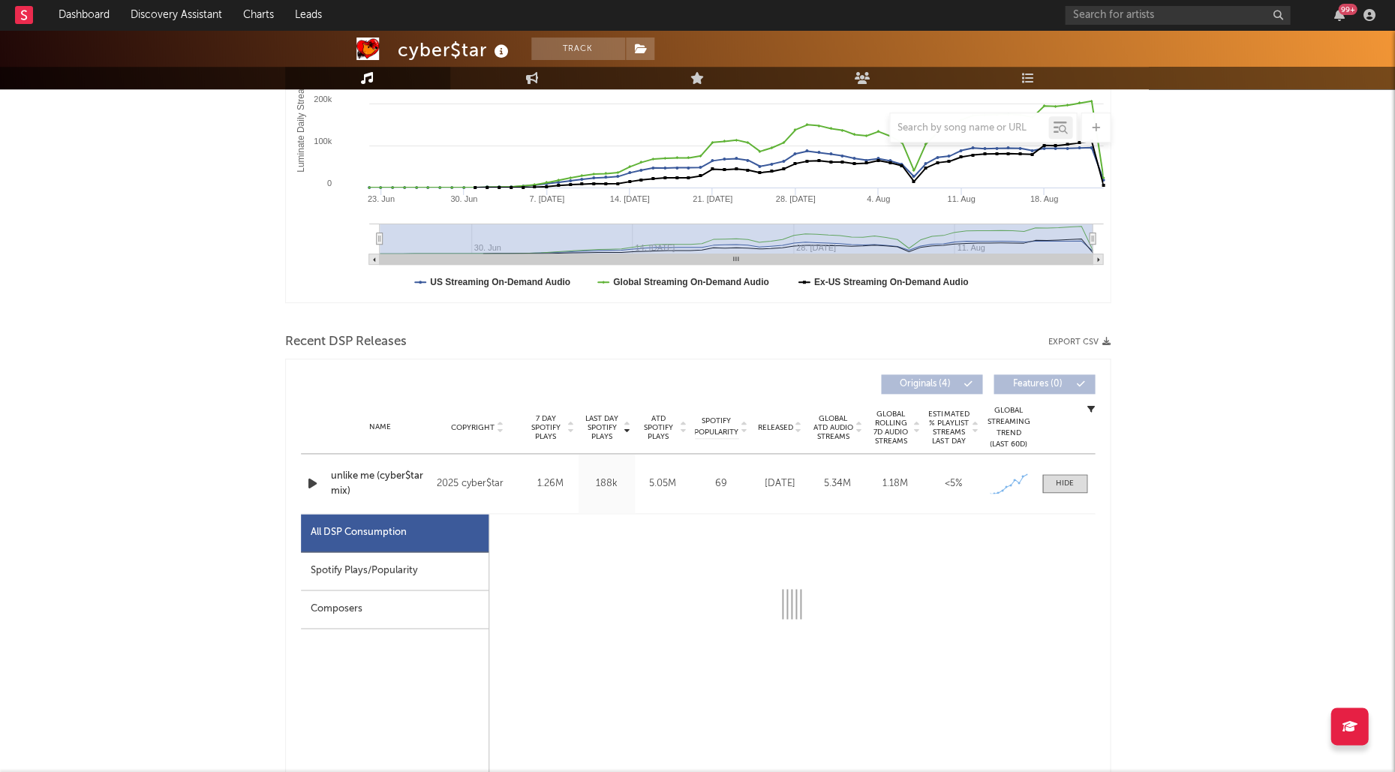
click at [325, 563] on div "Spotify Plays/Popularity" at bounding box center [395, 571] width 188 height 38
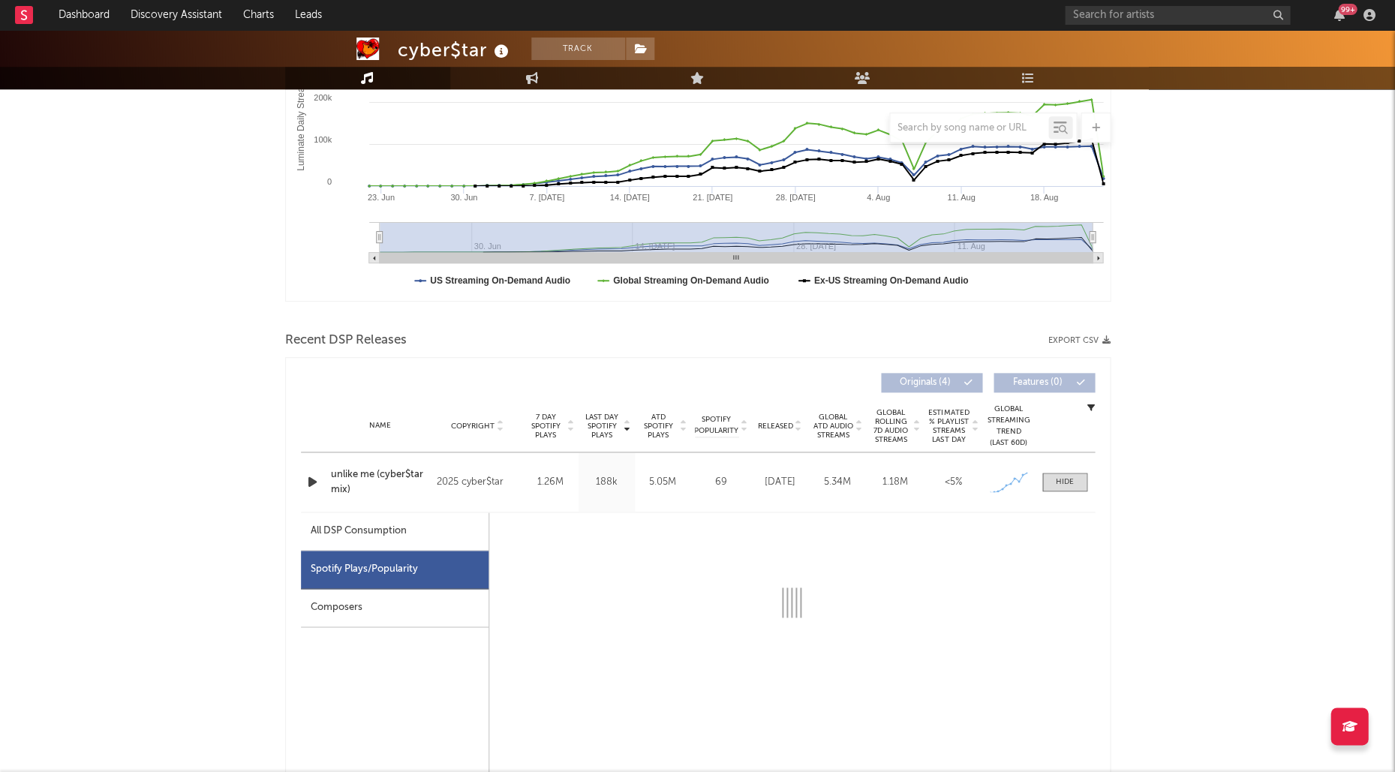
select select "1w"
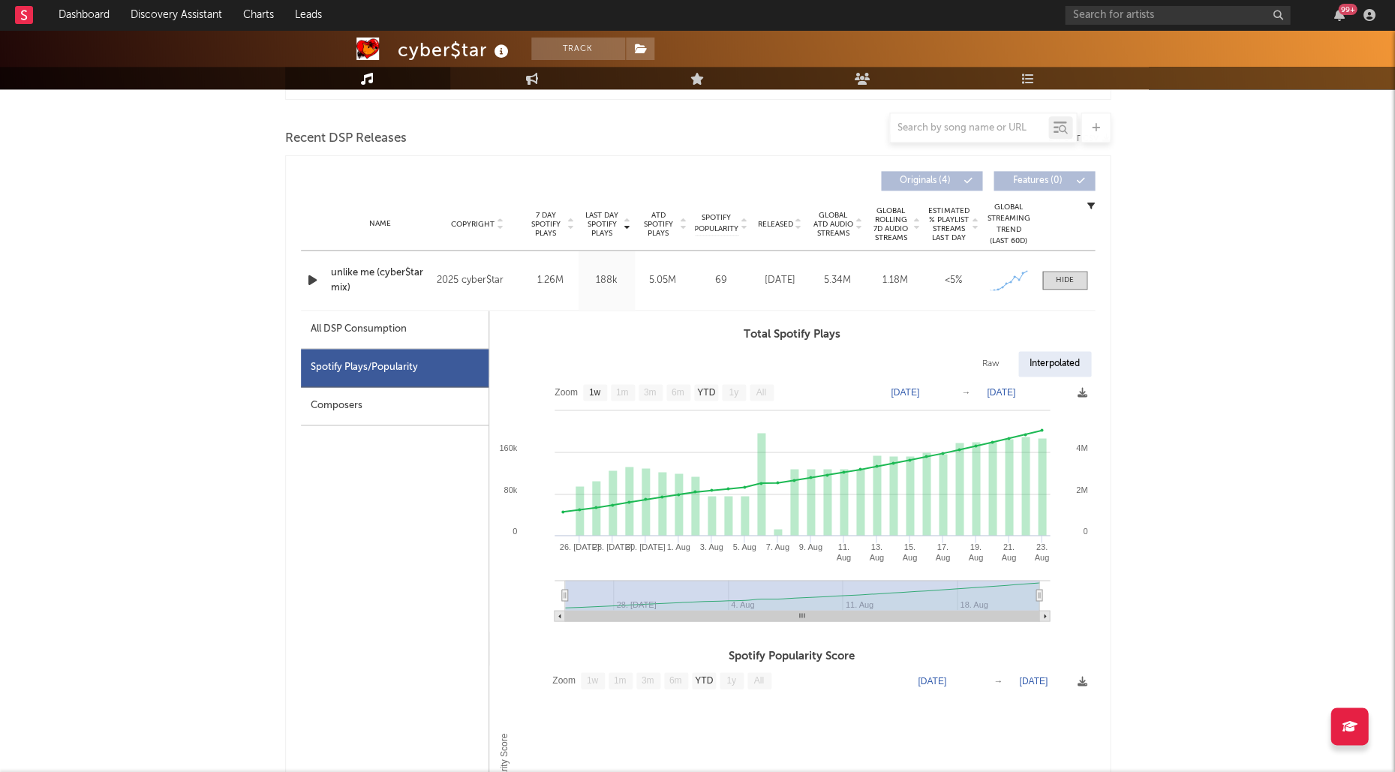
scroll to position [513, 0]
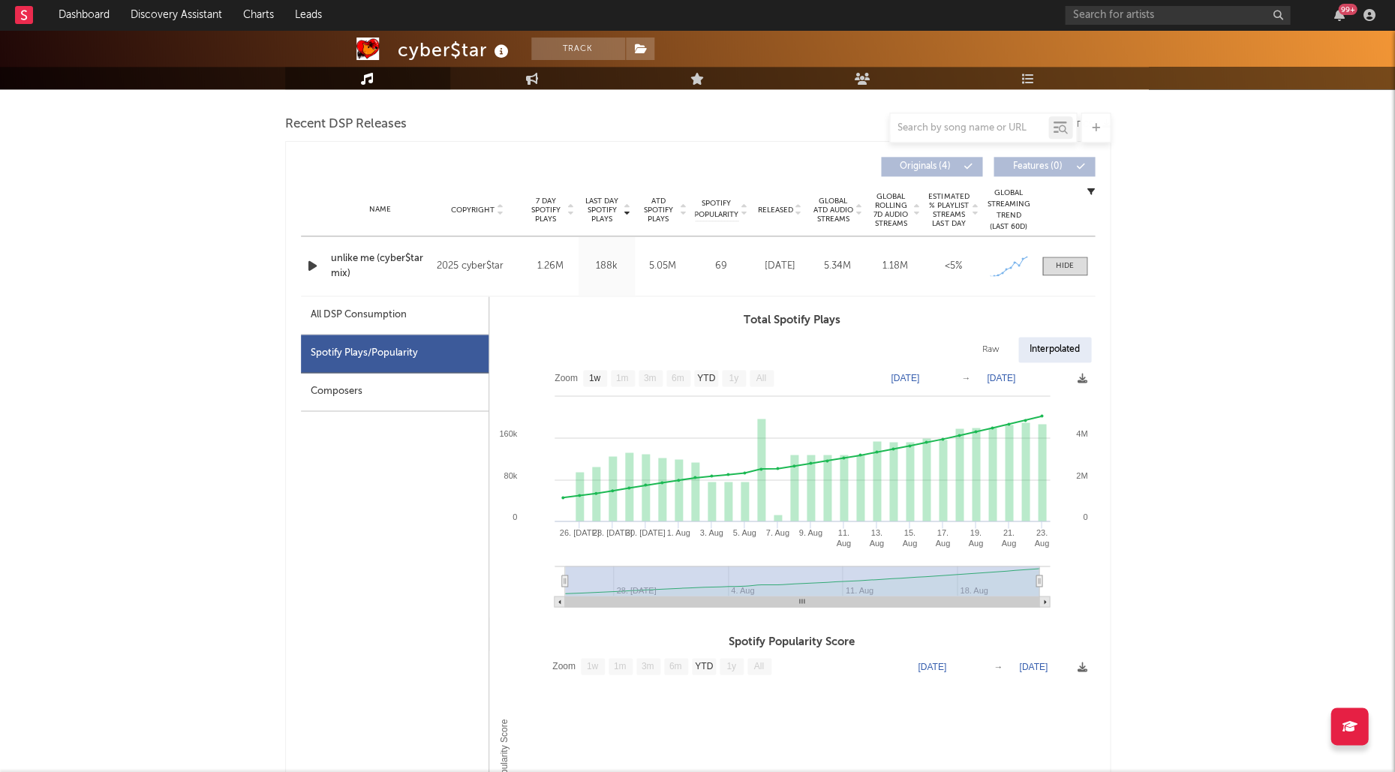
click at [1032, 277] on div "Global Streaming Trend (Last 60D) Created with Highcharts 10.3.3" at bounding box center [1008, 266] width 53 height 28
click at [1055, 269] on span at bounding box center [1064, 266] width 45 height 19
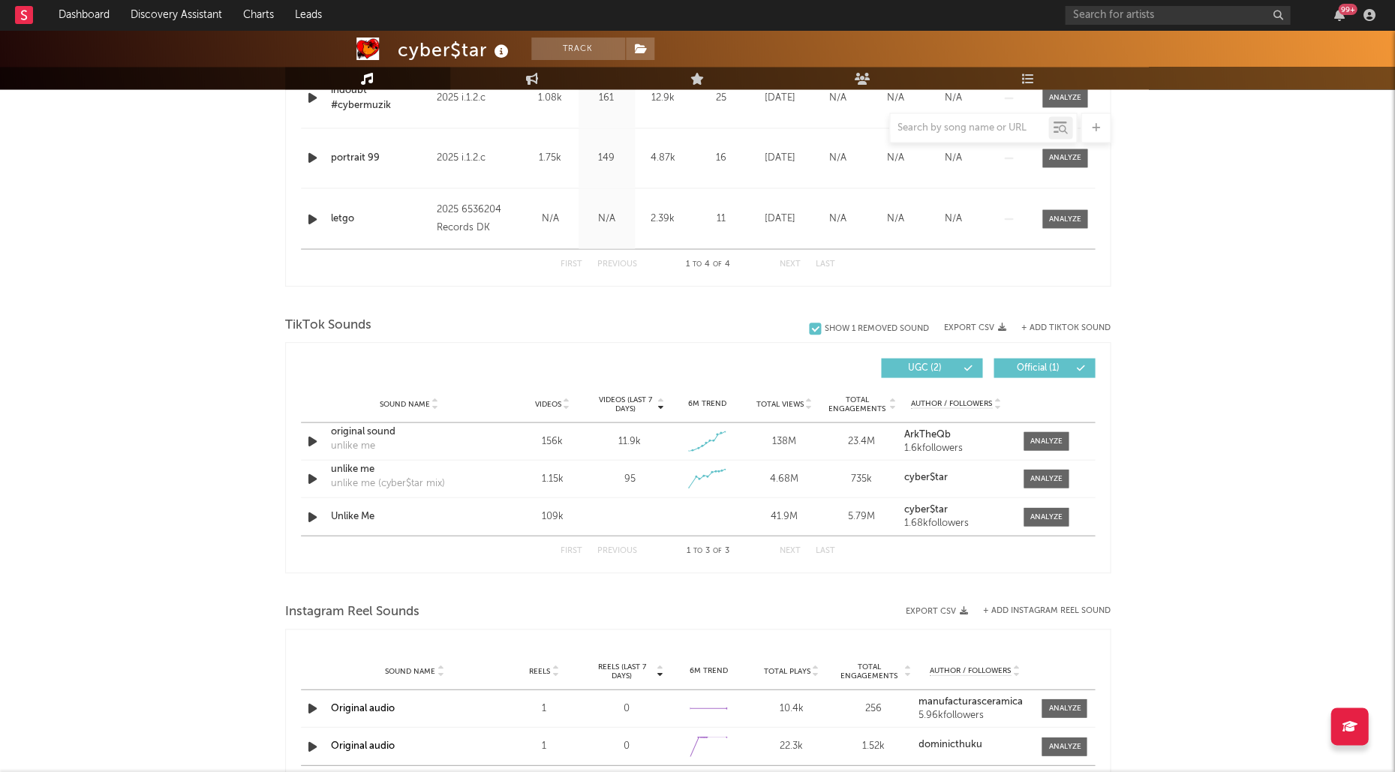
scroll to position [784, 0]
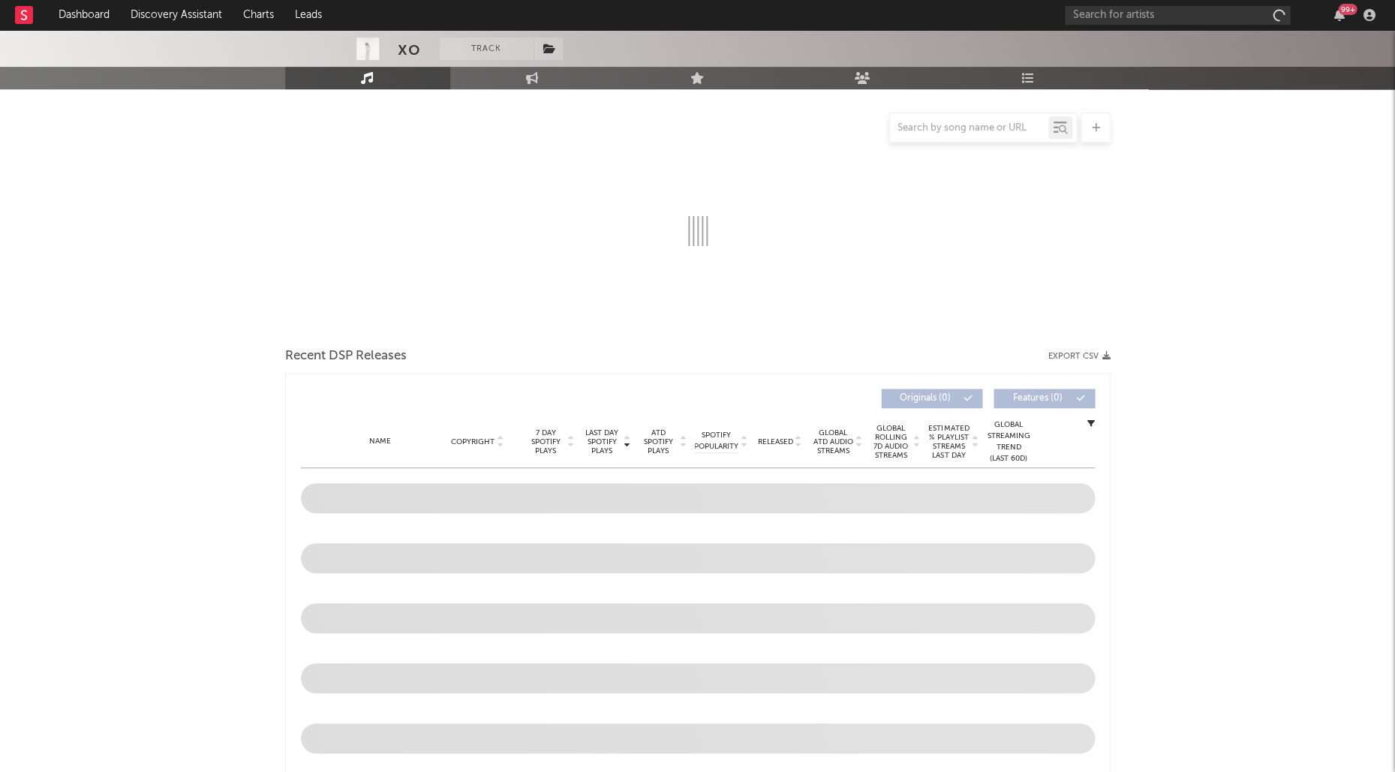
select select "1w"
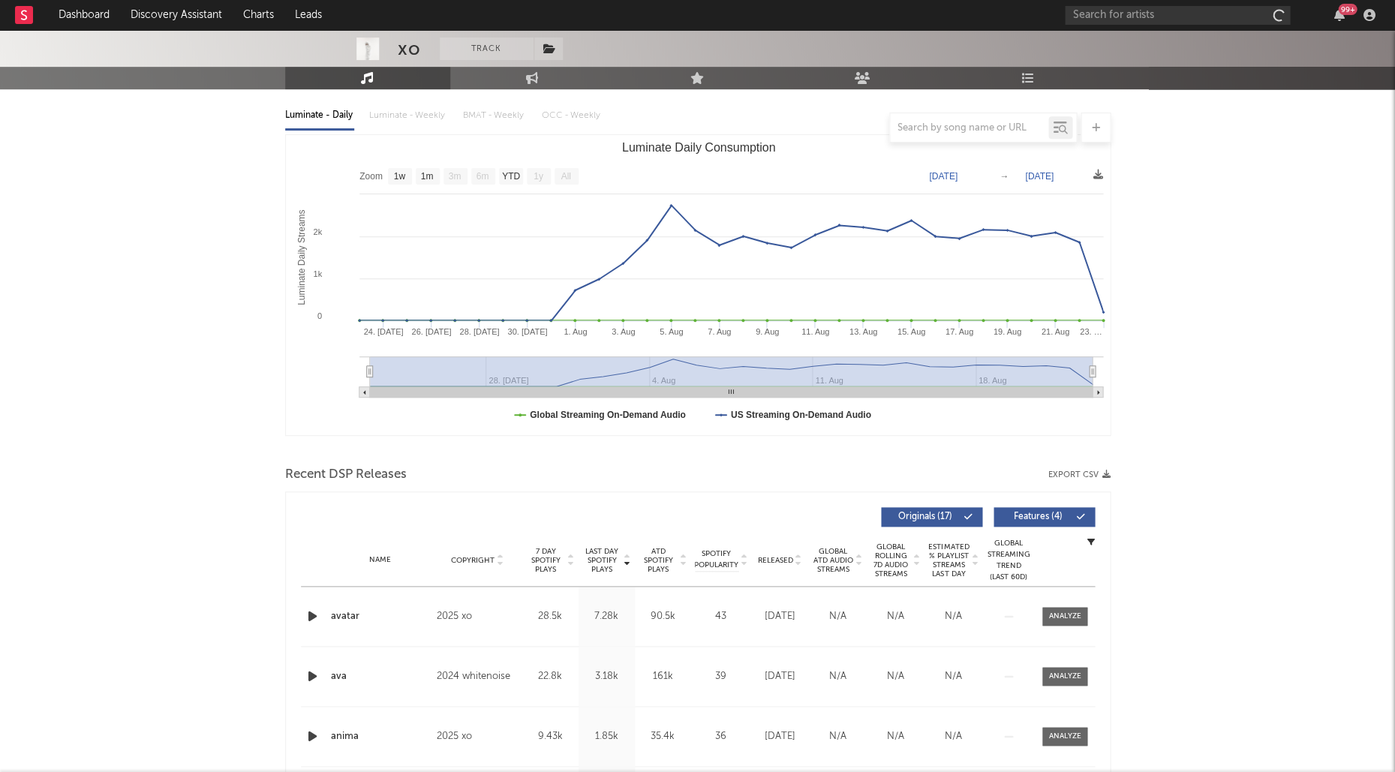
scroll to position [299, 0]
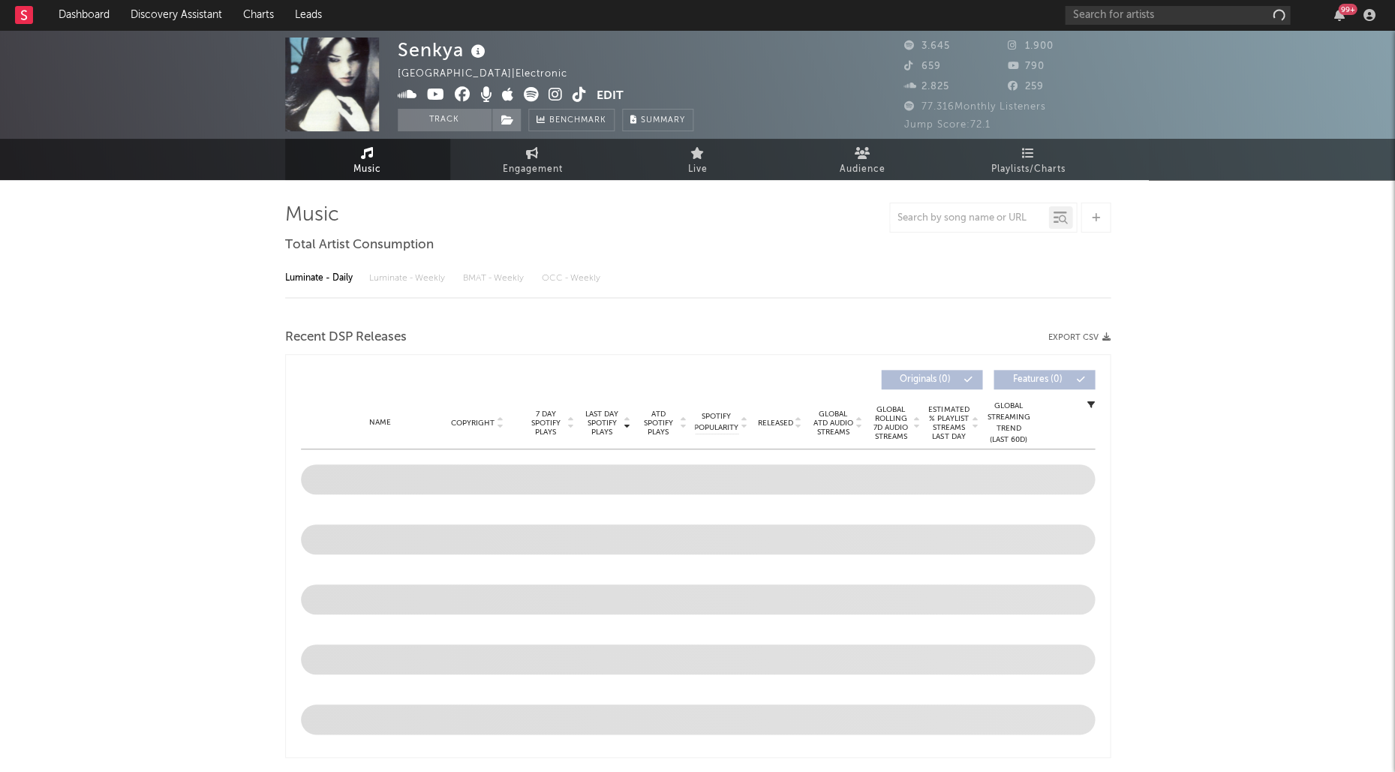
select select "6m"
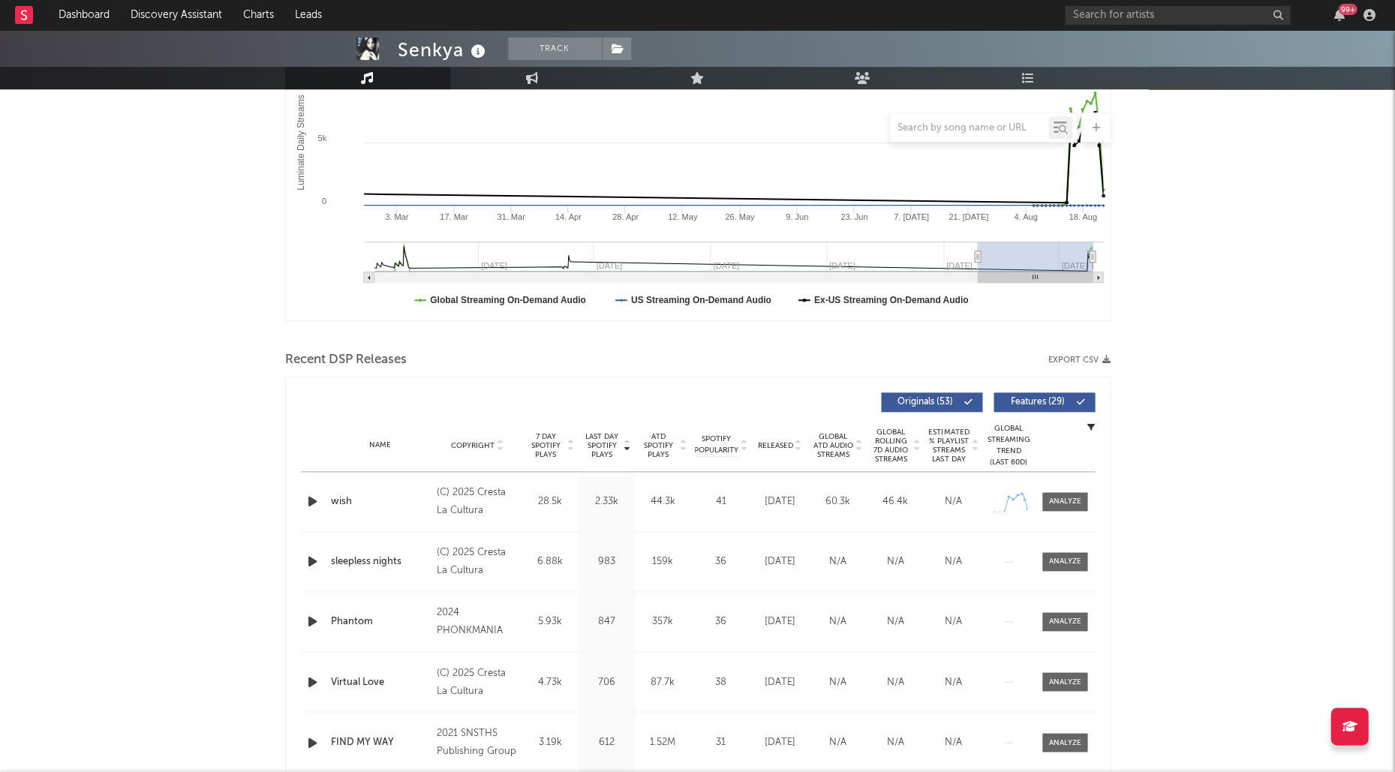
scroll to position [341, 0]
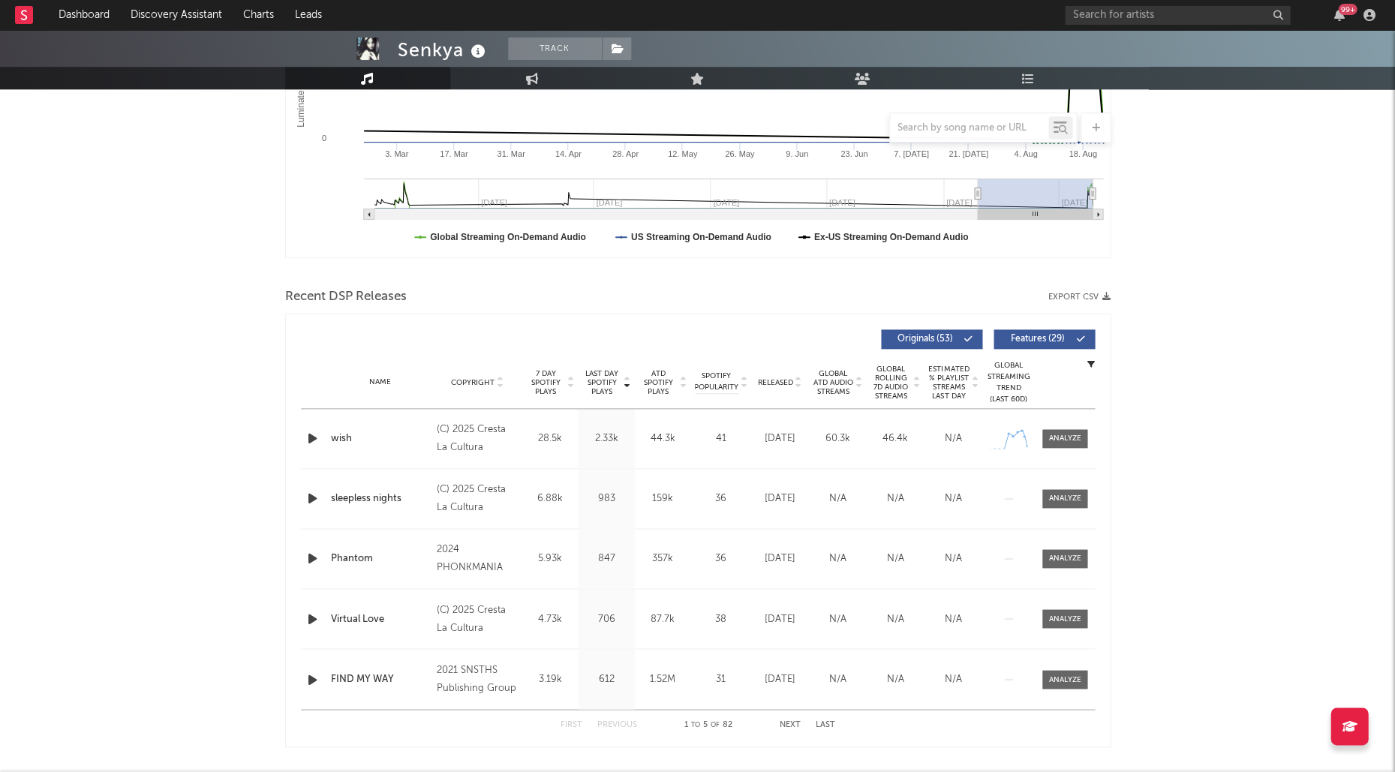
click at [596, 374] on span "Last Day Spotify Plays" at bounding box center [602, 382] width 40 height 27
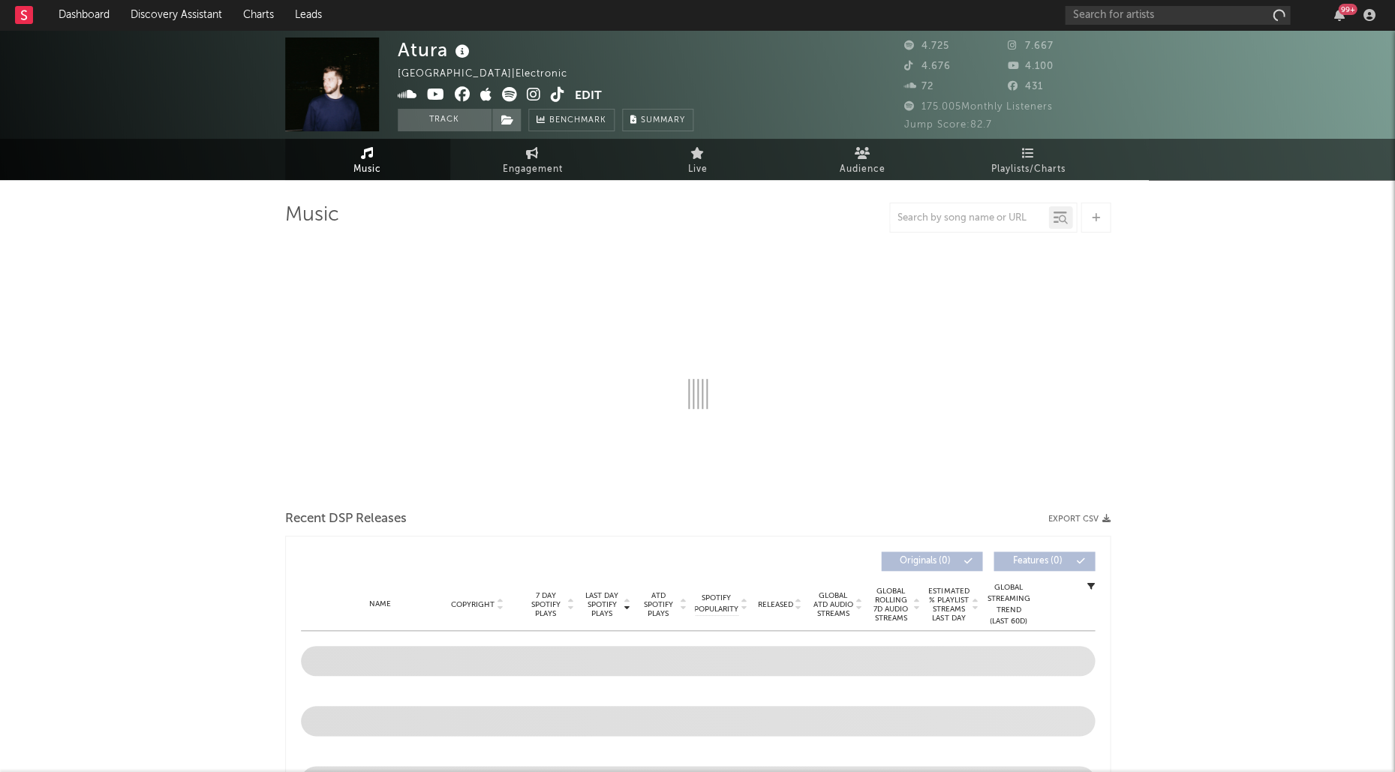
select select "1w"
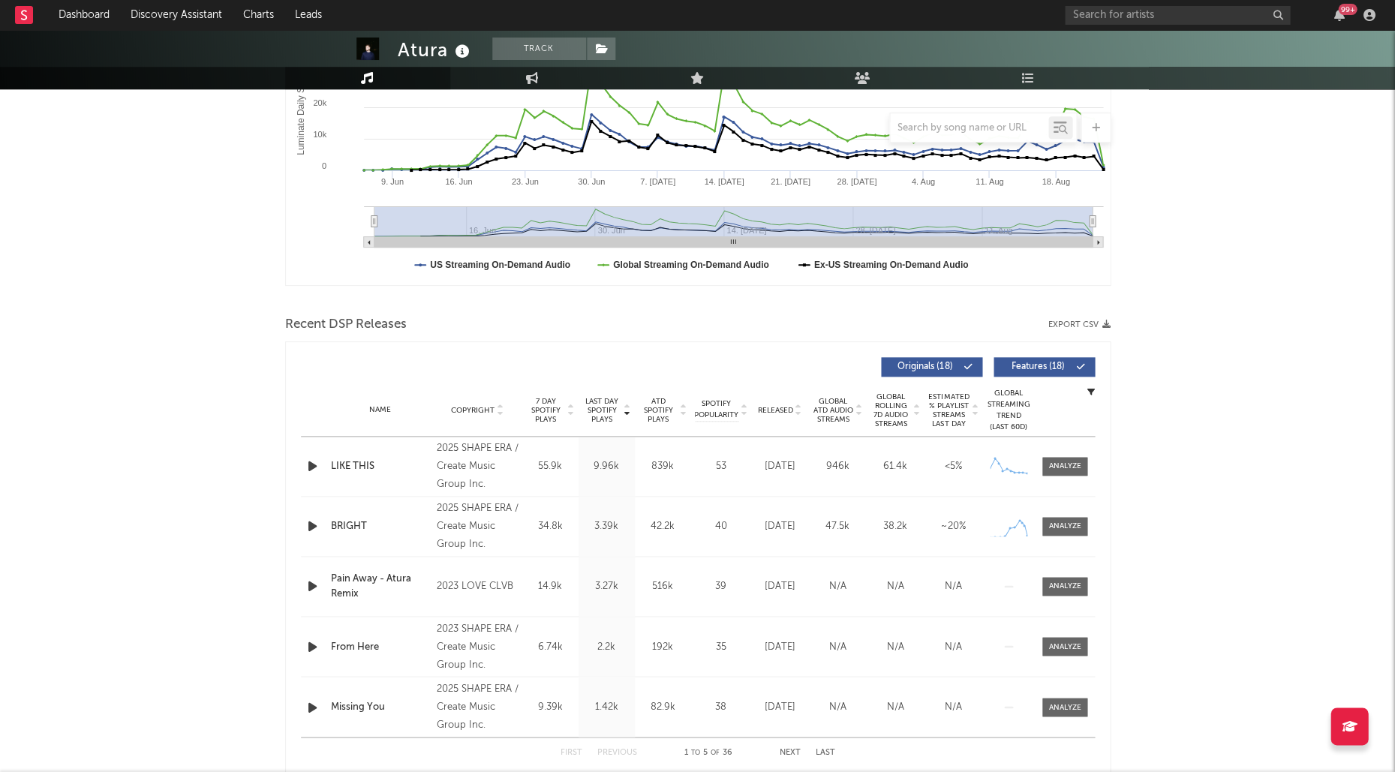
scroll to position [392, 0]
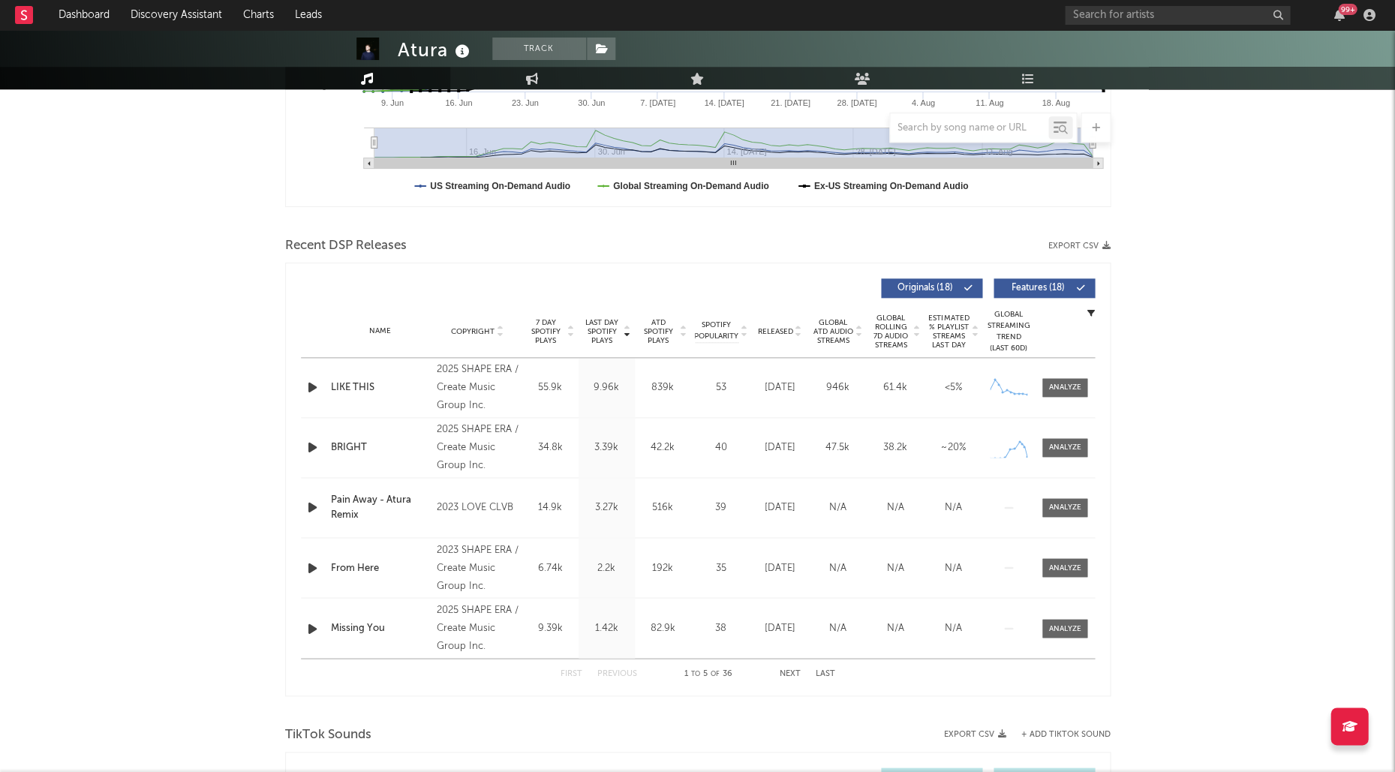
click at [616, 335] on span "Last Day Spotify Plays" at bounding box center [602, 331] width 40 height 27
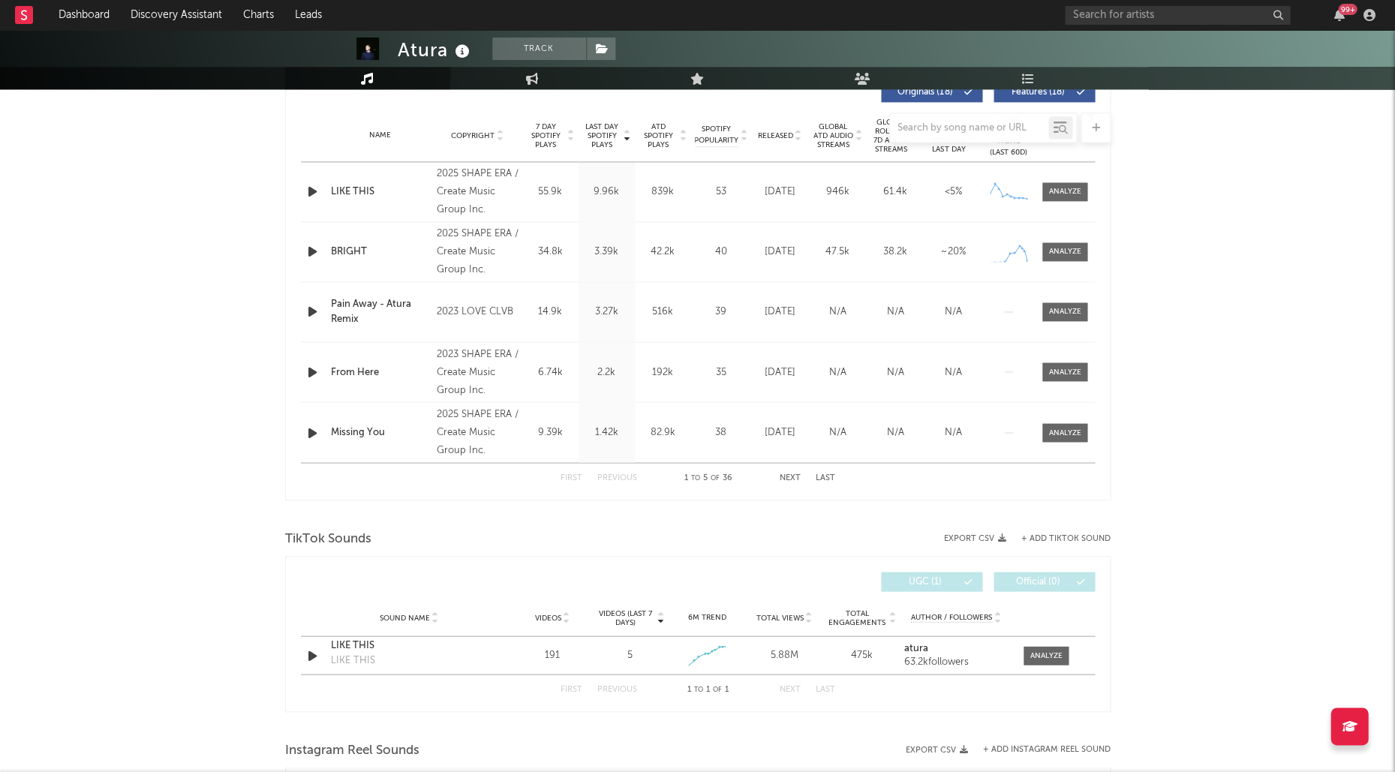
scroll to position [584, 0]
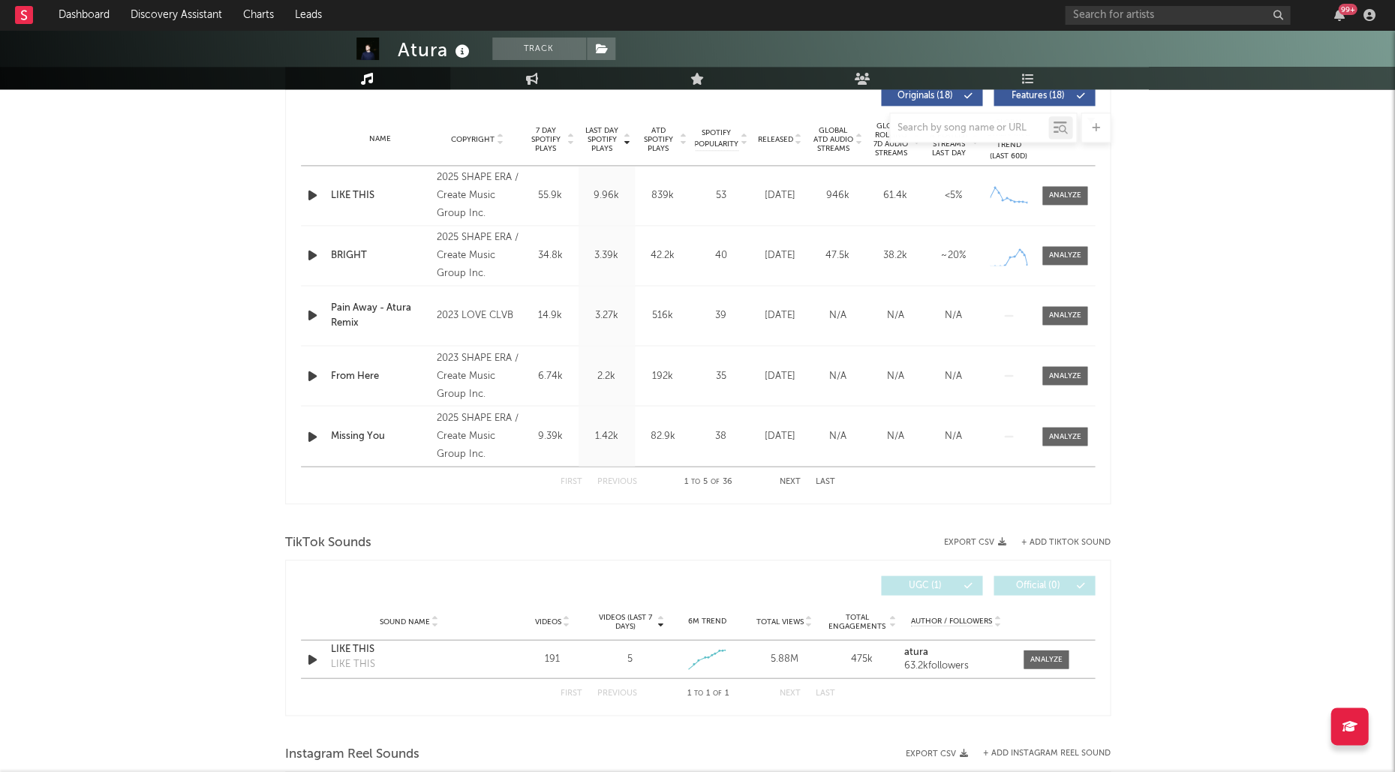
click at [782, 137] on div at bounding box center [697, 128] width 825 height 30
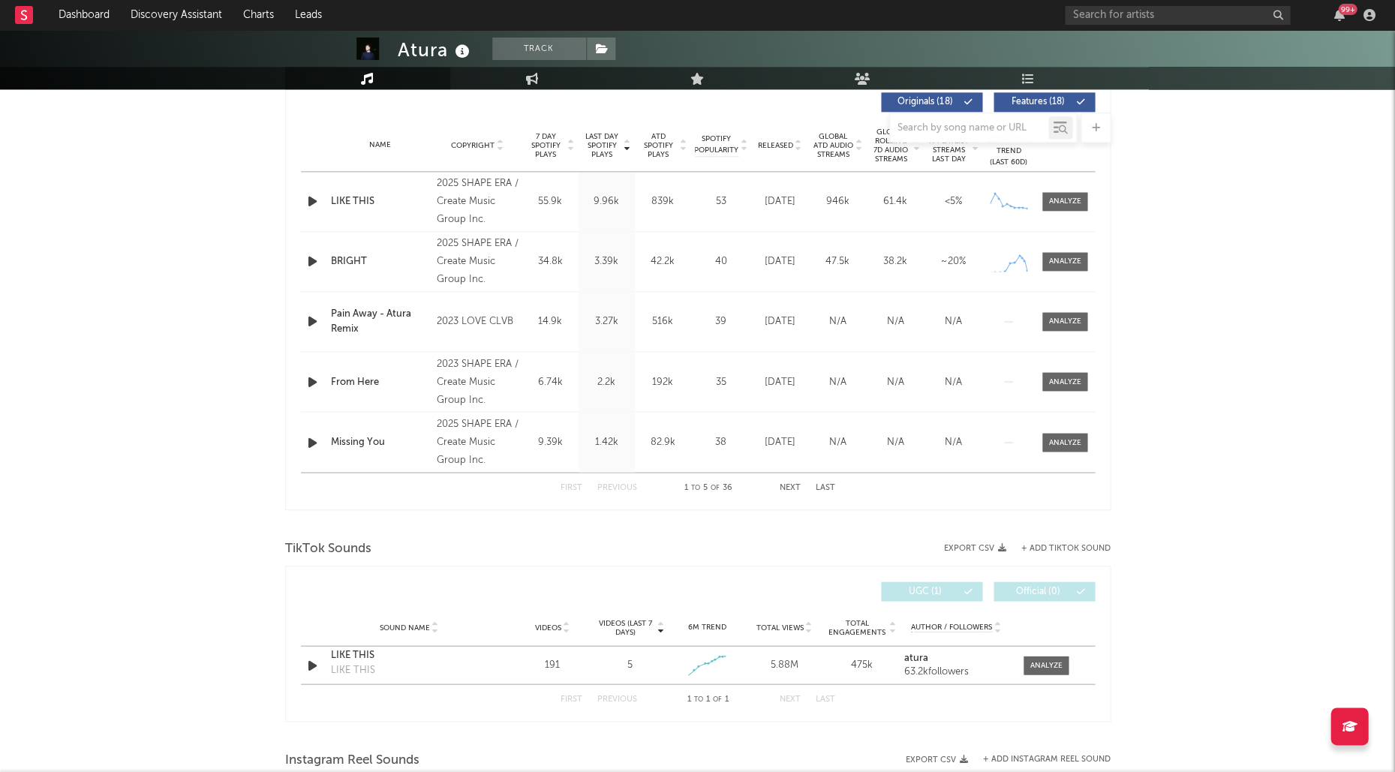
click at [779, 147] on span "Released" at bounding box center [775, 145] width 35 height 9
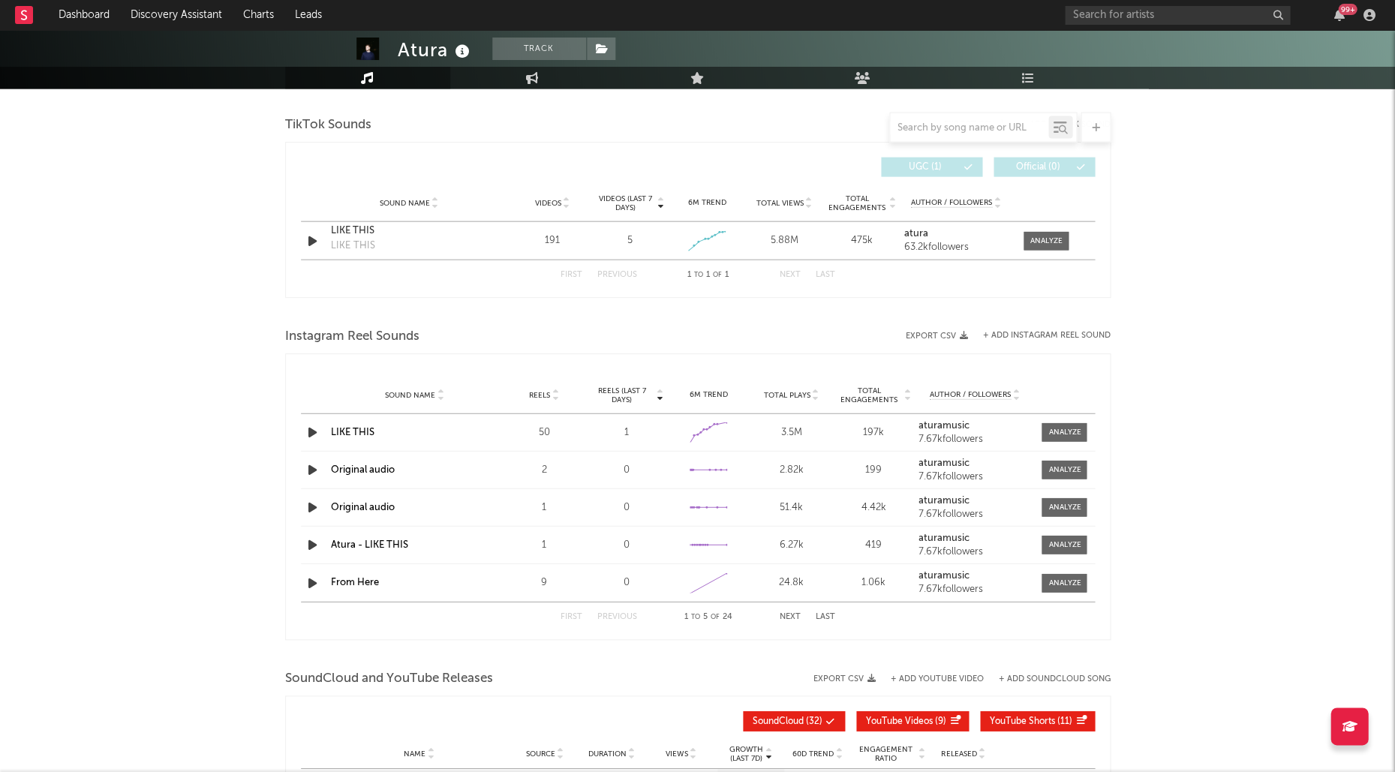
scroll to position [1024, 0]
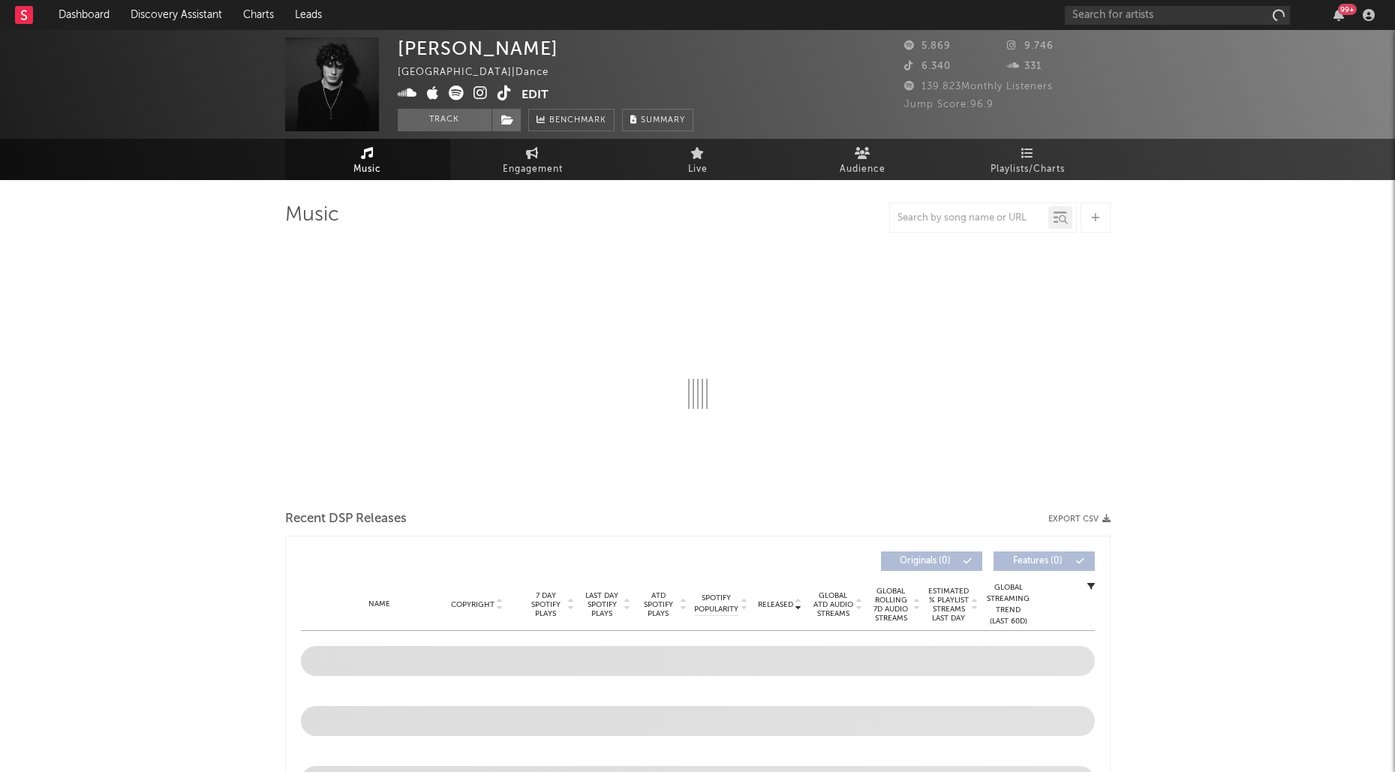
select select "6m"
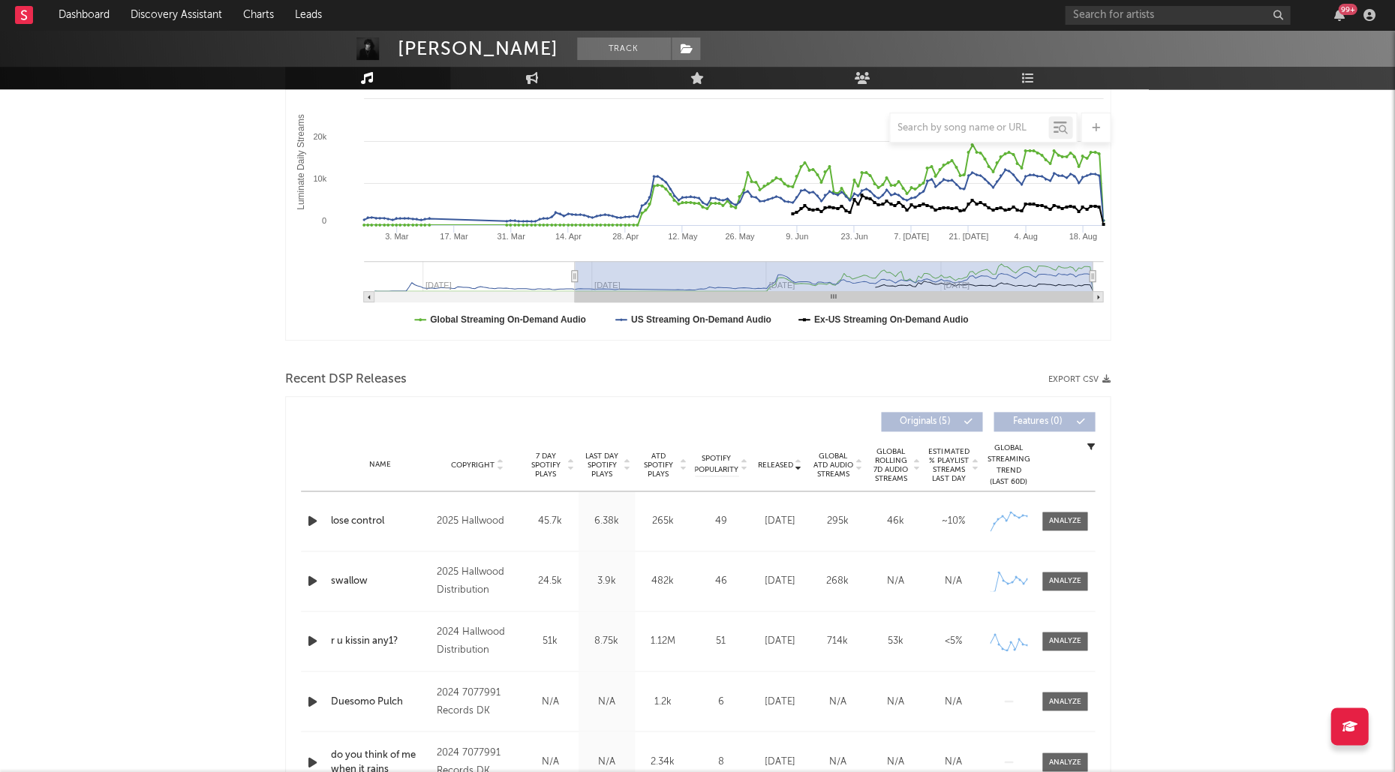
scroll to position [317, 0]
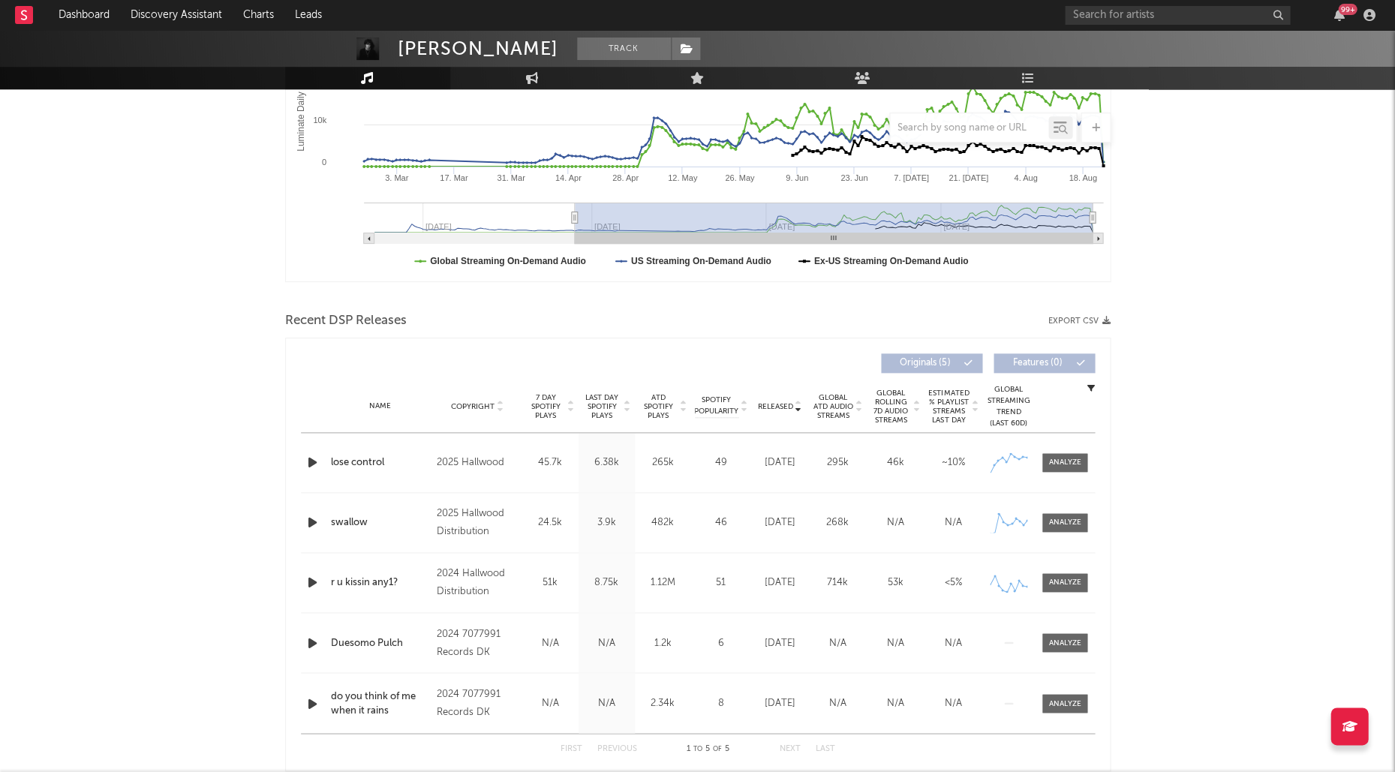
click at [317, 457] on icon "button" at bounding box center [313, 462] width 16 height 19
click at [712, 756] on div "00:03 00:29" at bounding box center [697, 754] width 263 height 38
click at [717, 753] on div at bounding box center [698, 754] width 188 height 4
click at [310, 518] on icon "button" at bounding box center [313, 522] width 16 height 19
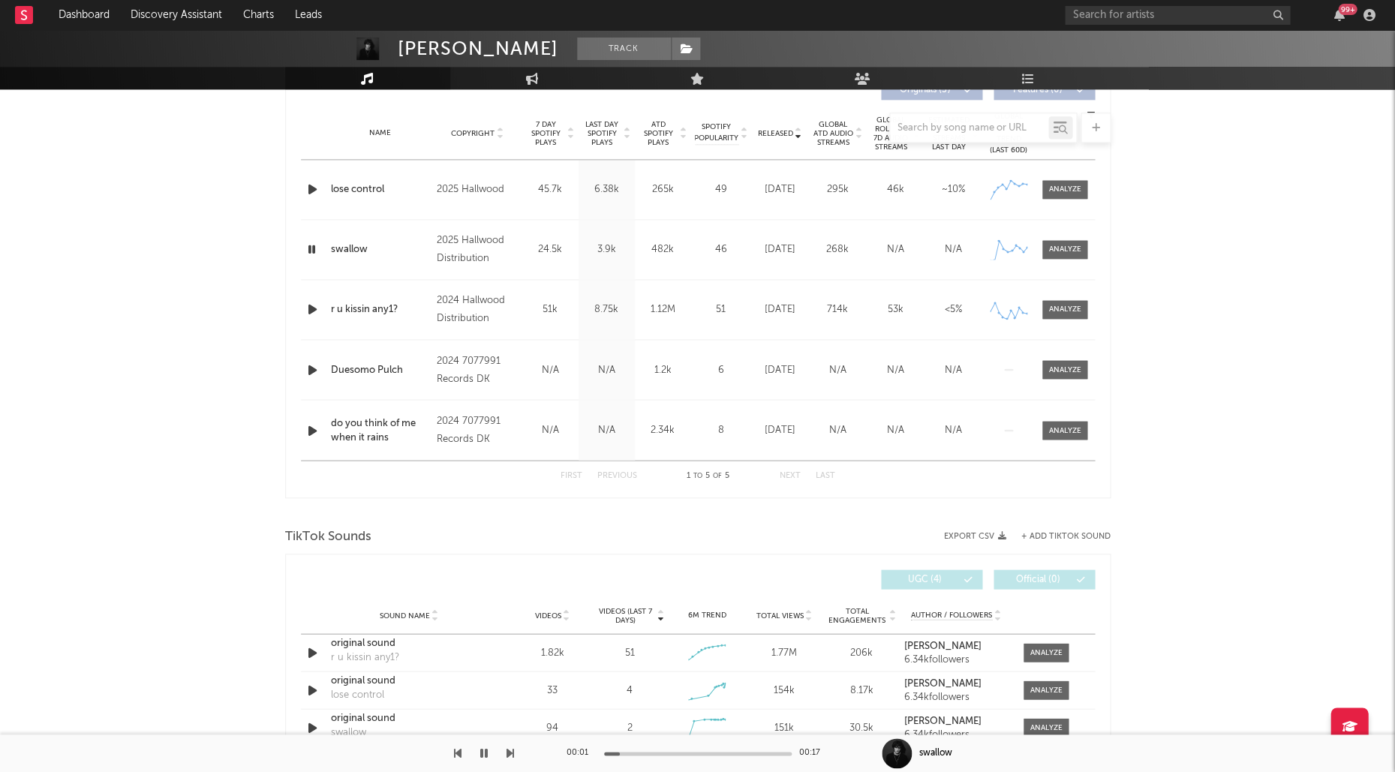
scroll to position [580, 0]
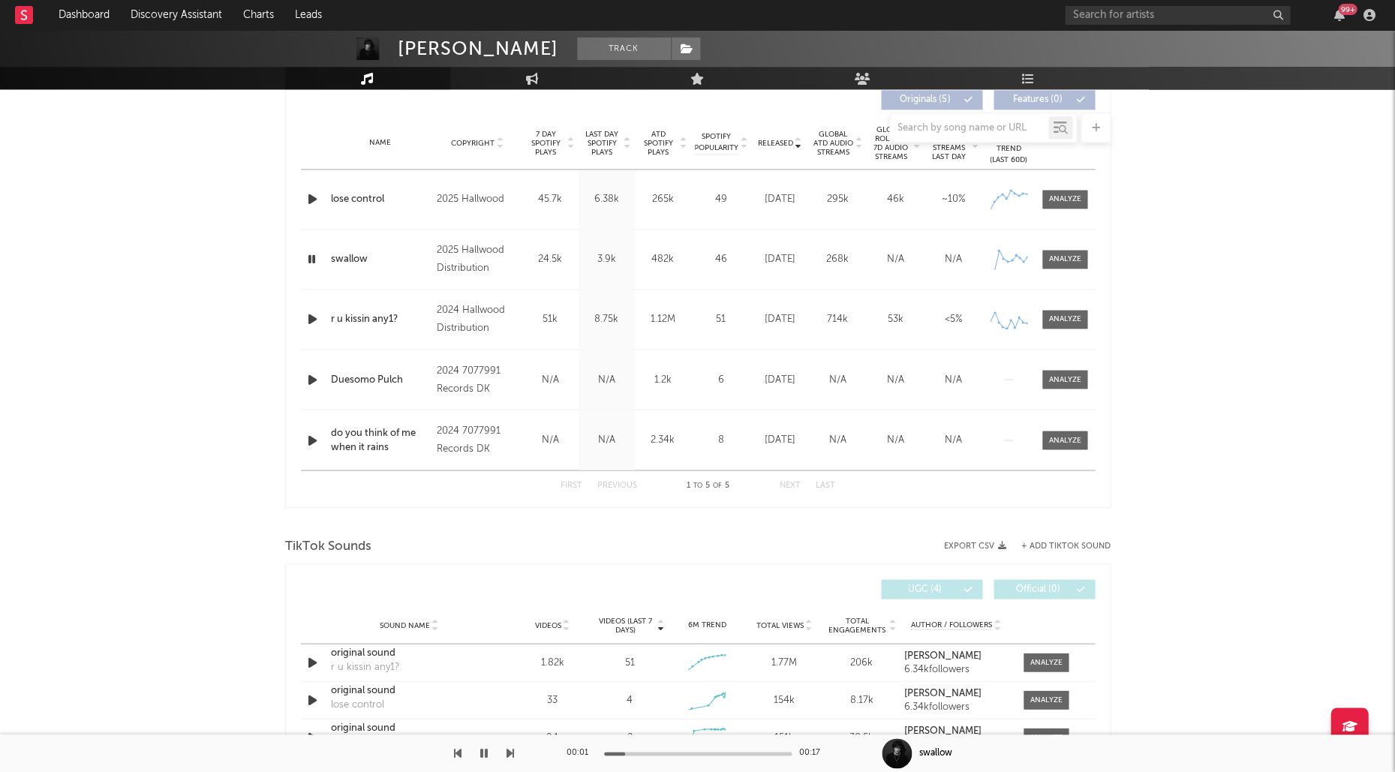
click at [302, 310] on div at bounding box center [314, 319] width 26 height 19
click at [305, 317] on icon "button" at bounding box center [313, 319] width 16 height 19
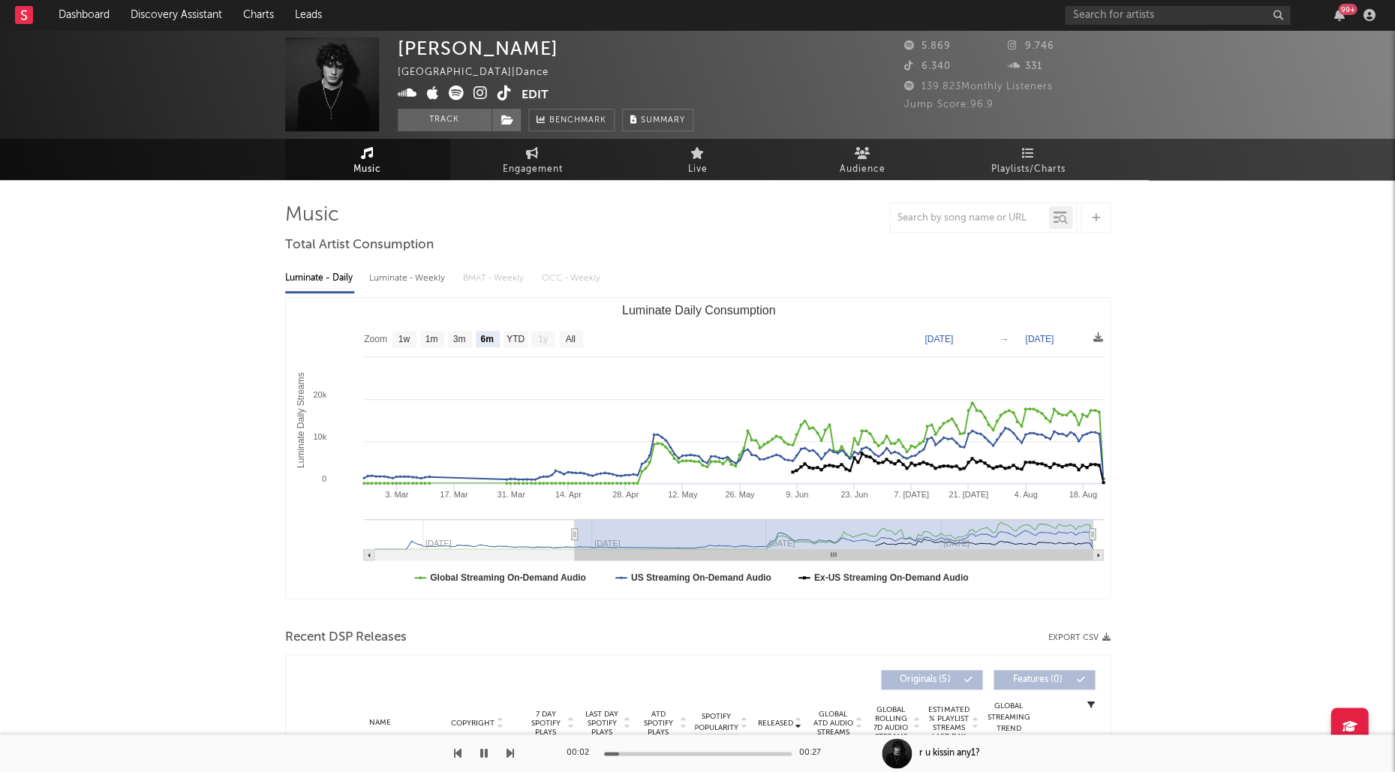
scroll to position [0, 0]
click at [476, 94] on icon at bounding box center [480, 93] width 14 height 15
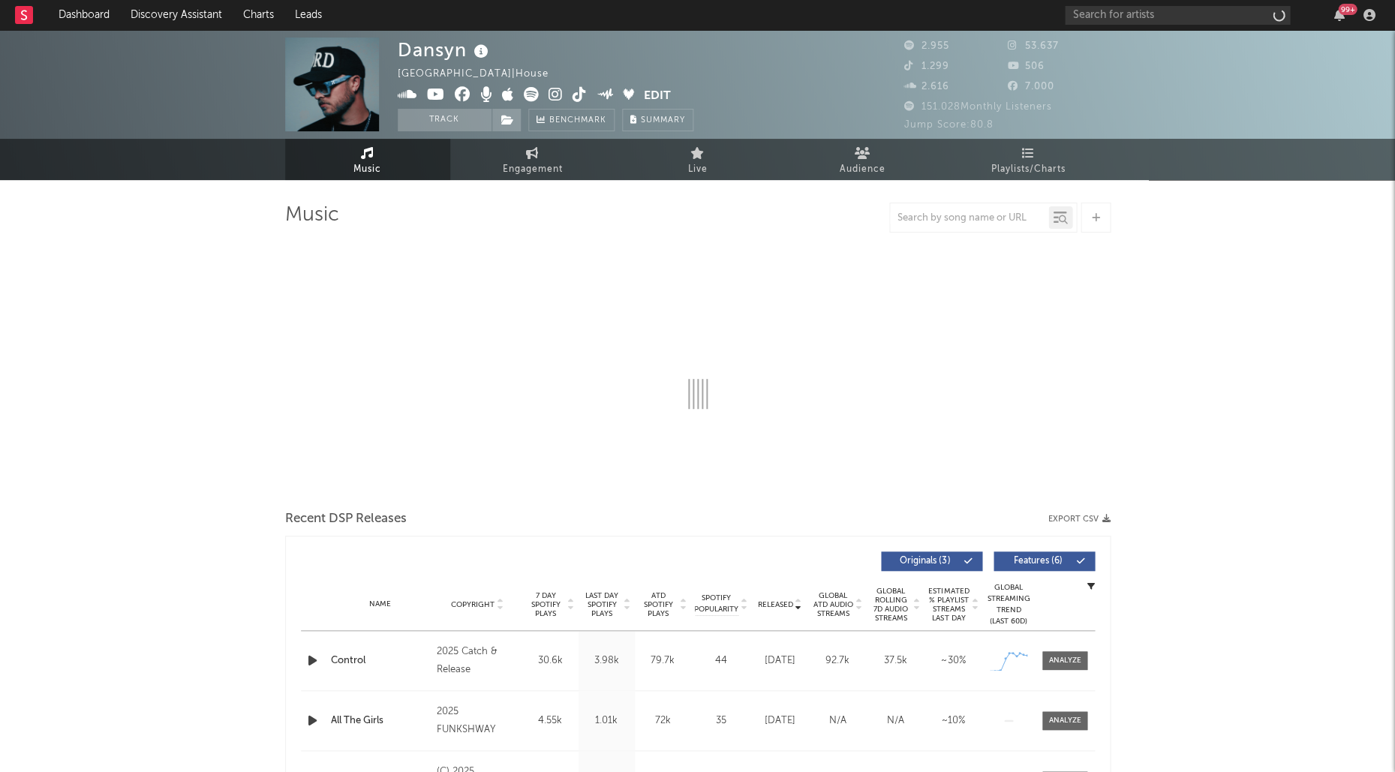
select select "1w"
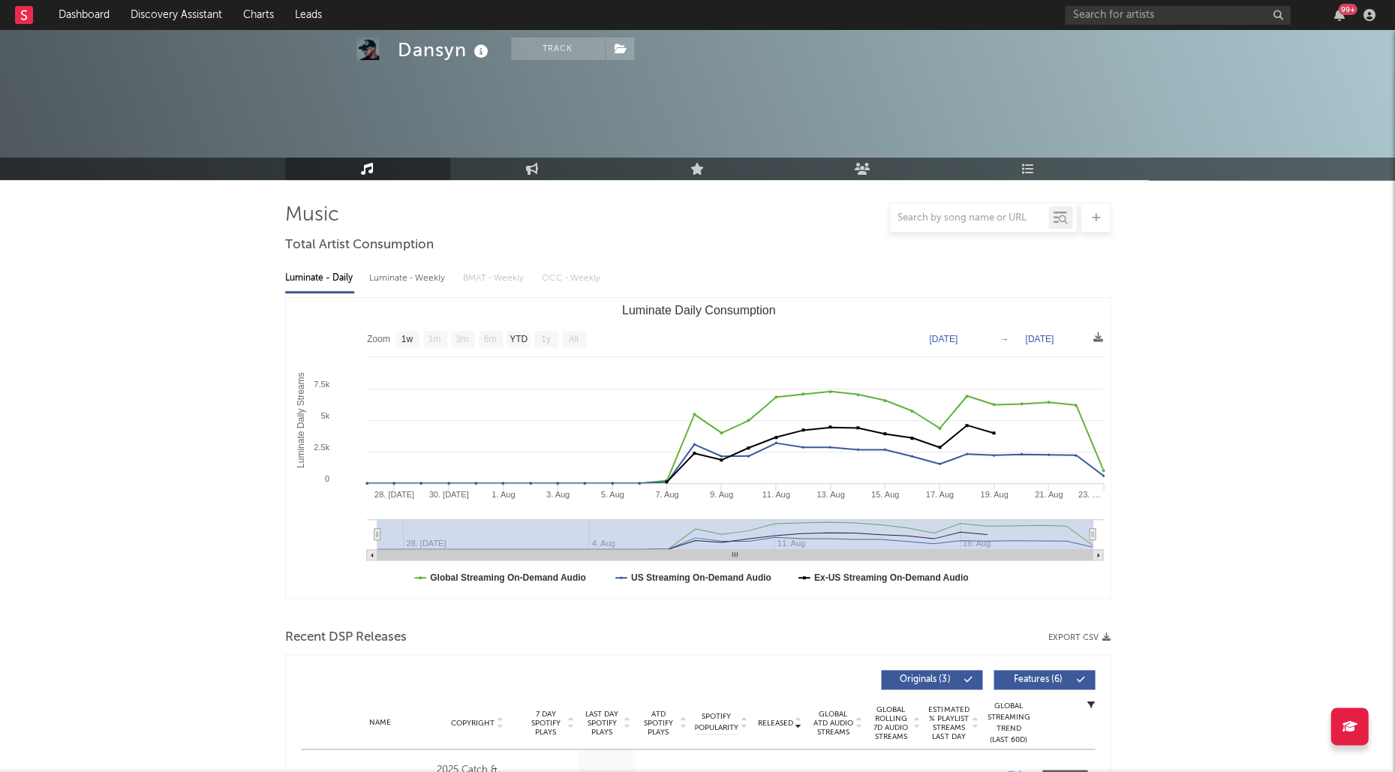
scroll to position [415, 0]
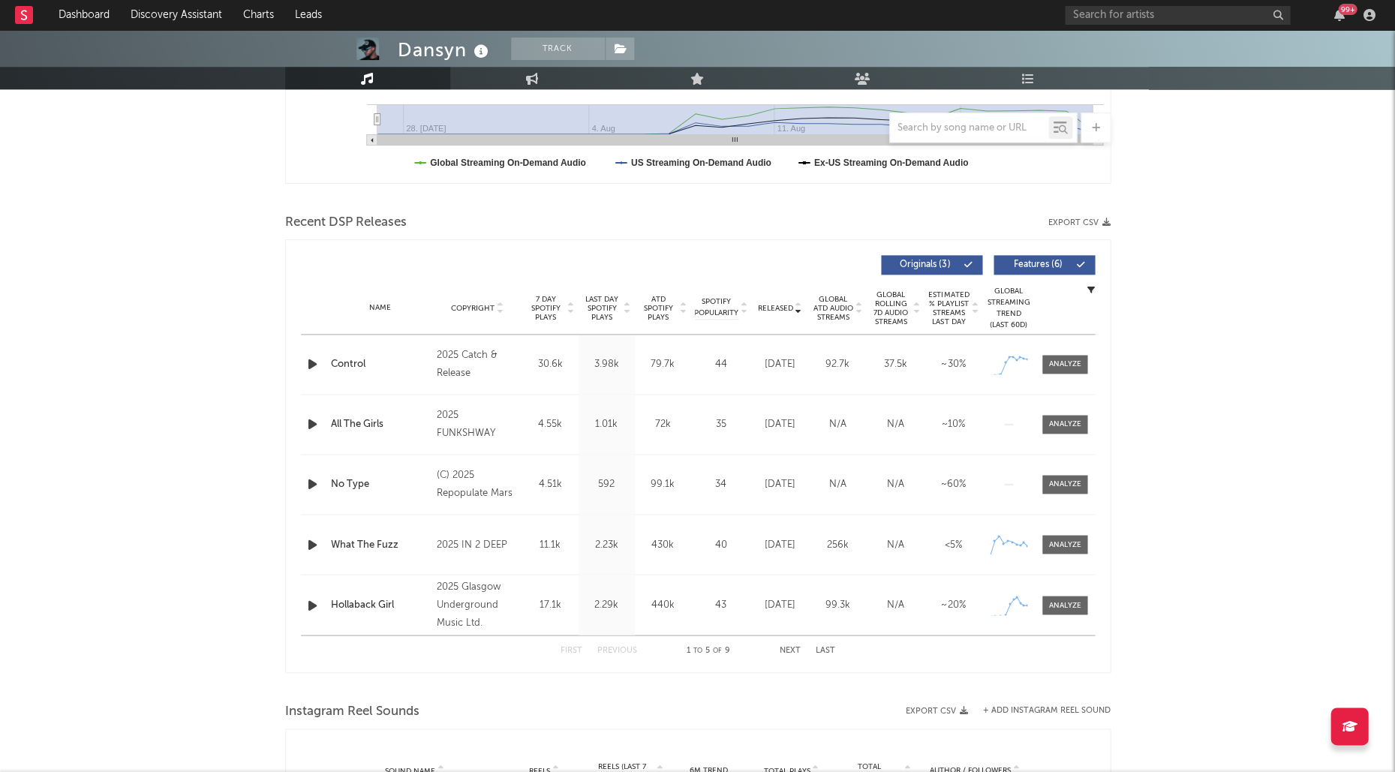
click at [605, 302] on span "Last Day Spotify Plays" at bounding box center [602, 308] width 40 height 27
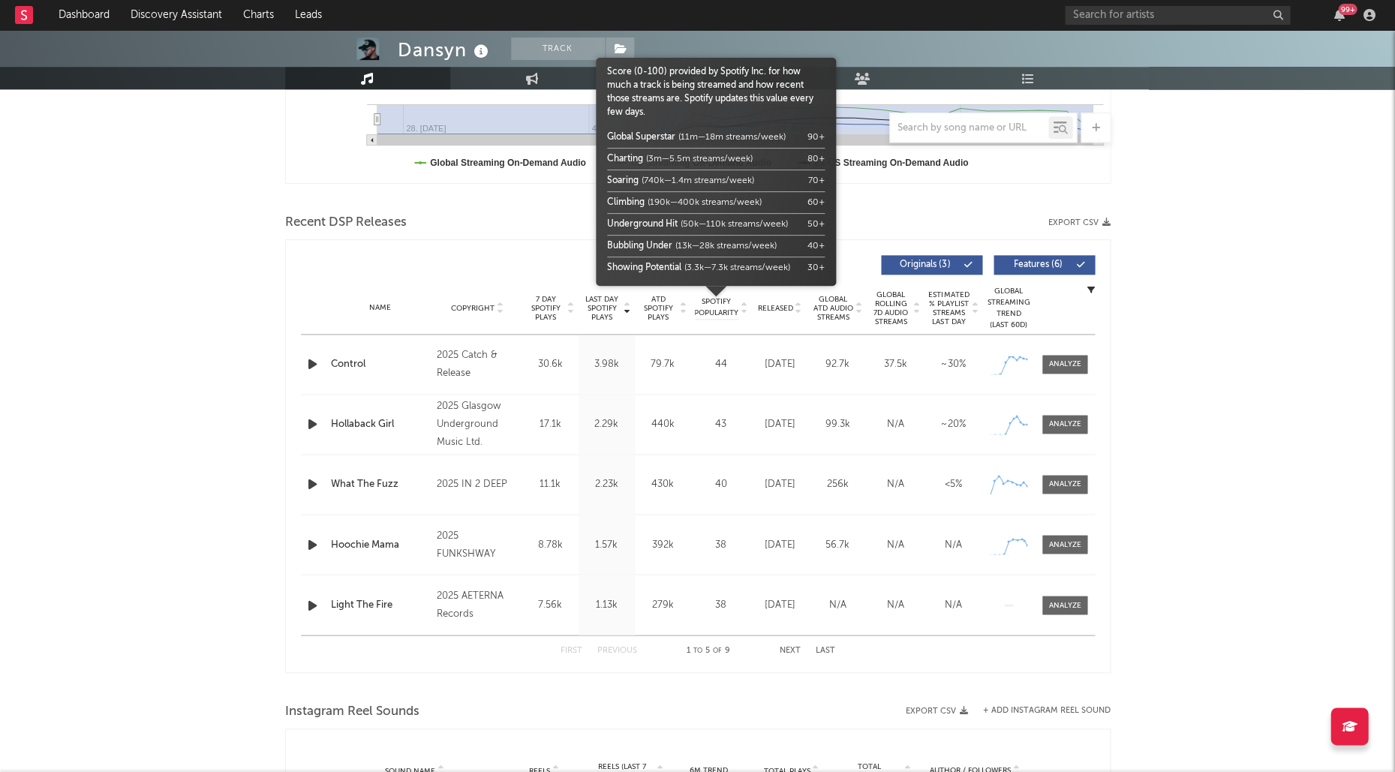
click at [768, 305] on span "Released" at bounding box center [775, 308] width 35 height 9
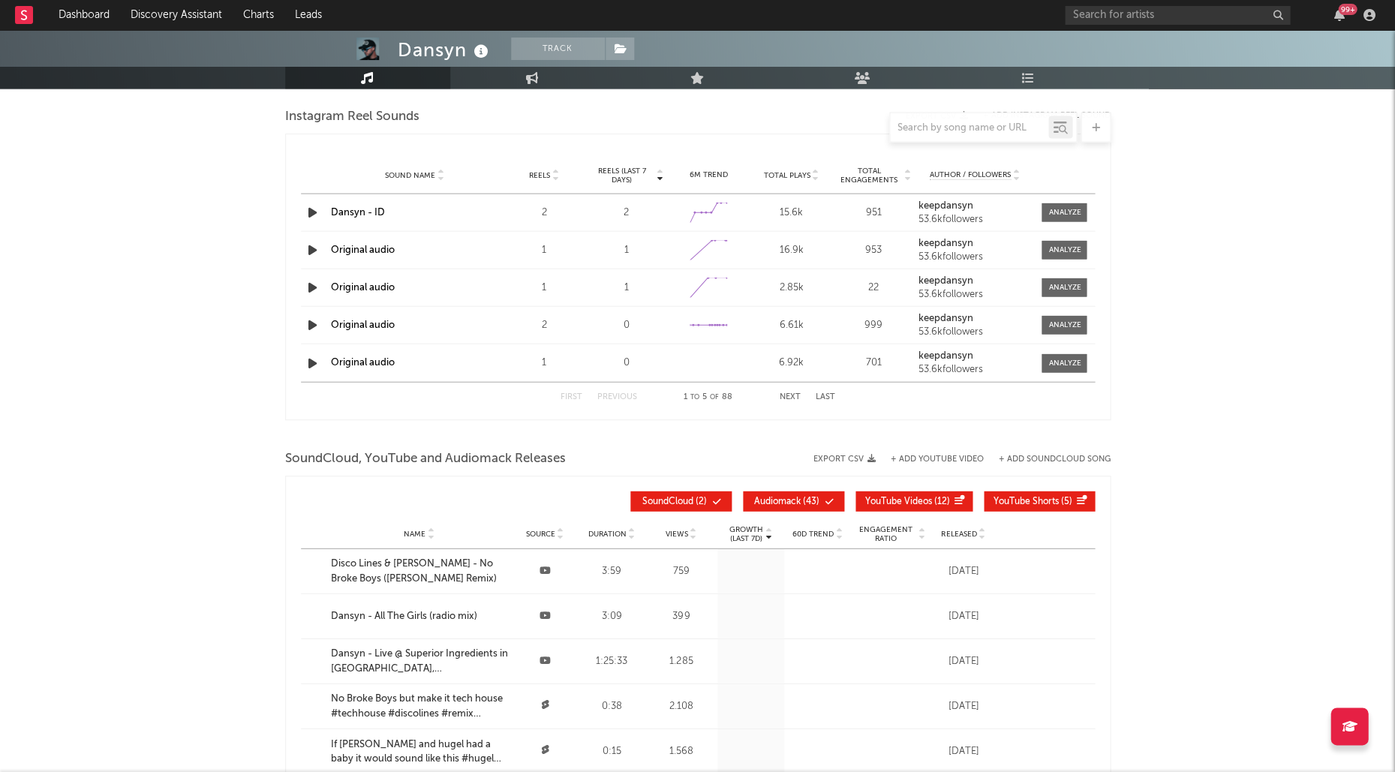
scroll to position [473, 0]
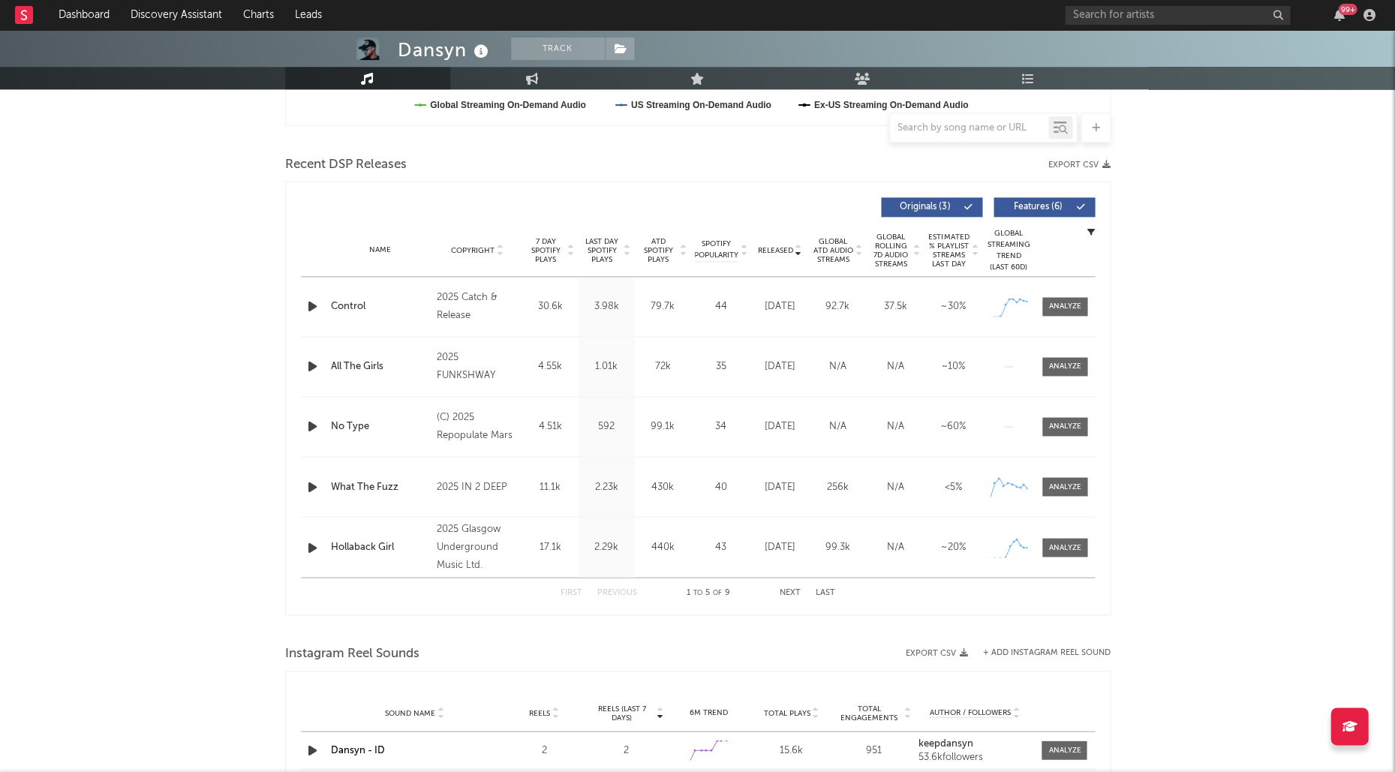
click at [481, 55] on icon at bounding box center [481, 51] width 22 height 21
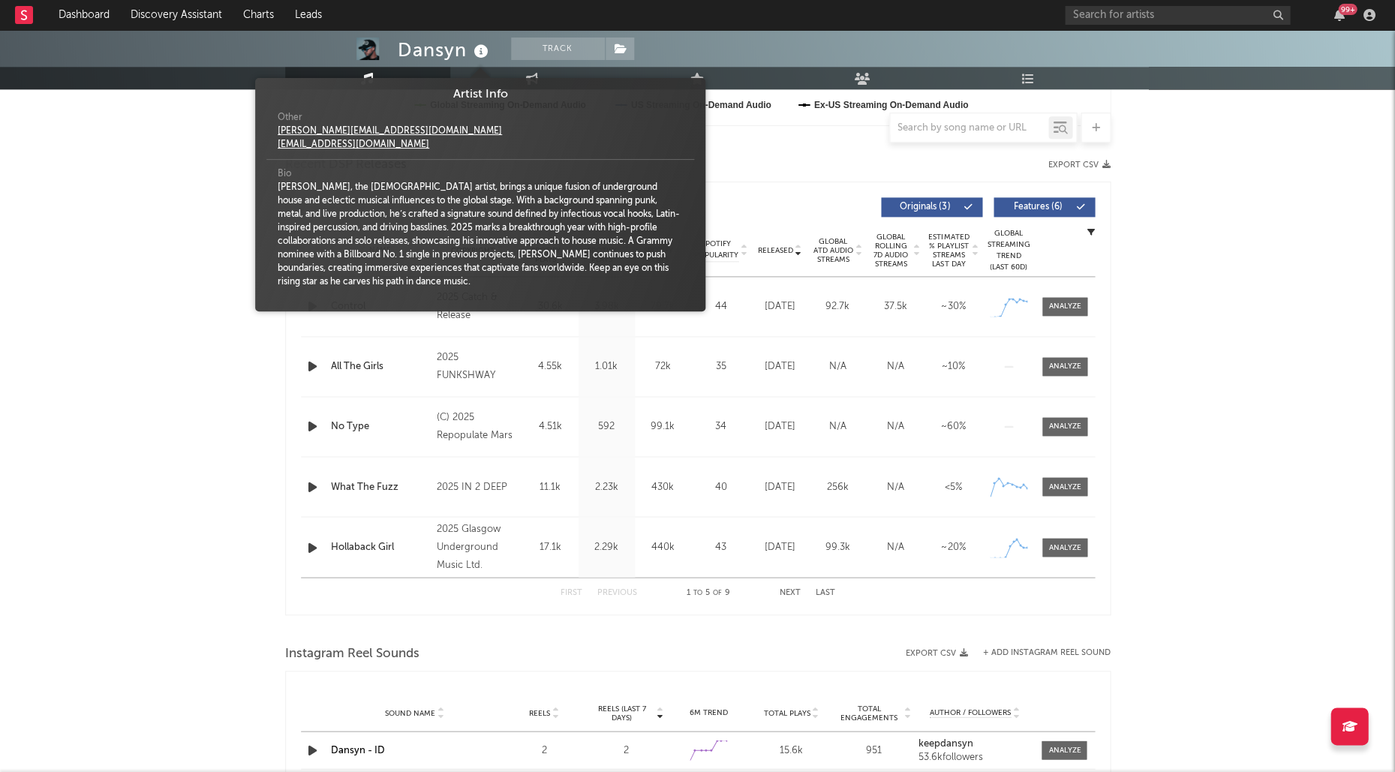
drag, startPoint x: 480, startPoint y: 54, endPoint x: 419, endPoint y: 56, distance: 61.5
click at [480, 54] on icon at bounding box center [481, 51] width 22 height 21
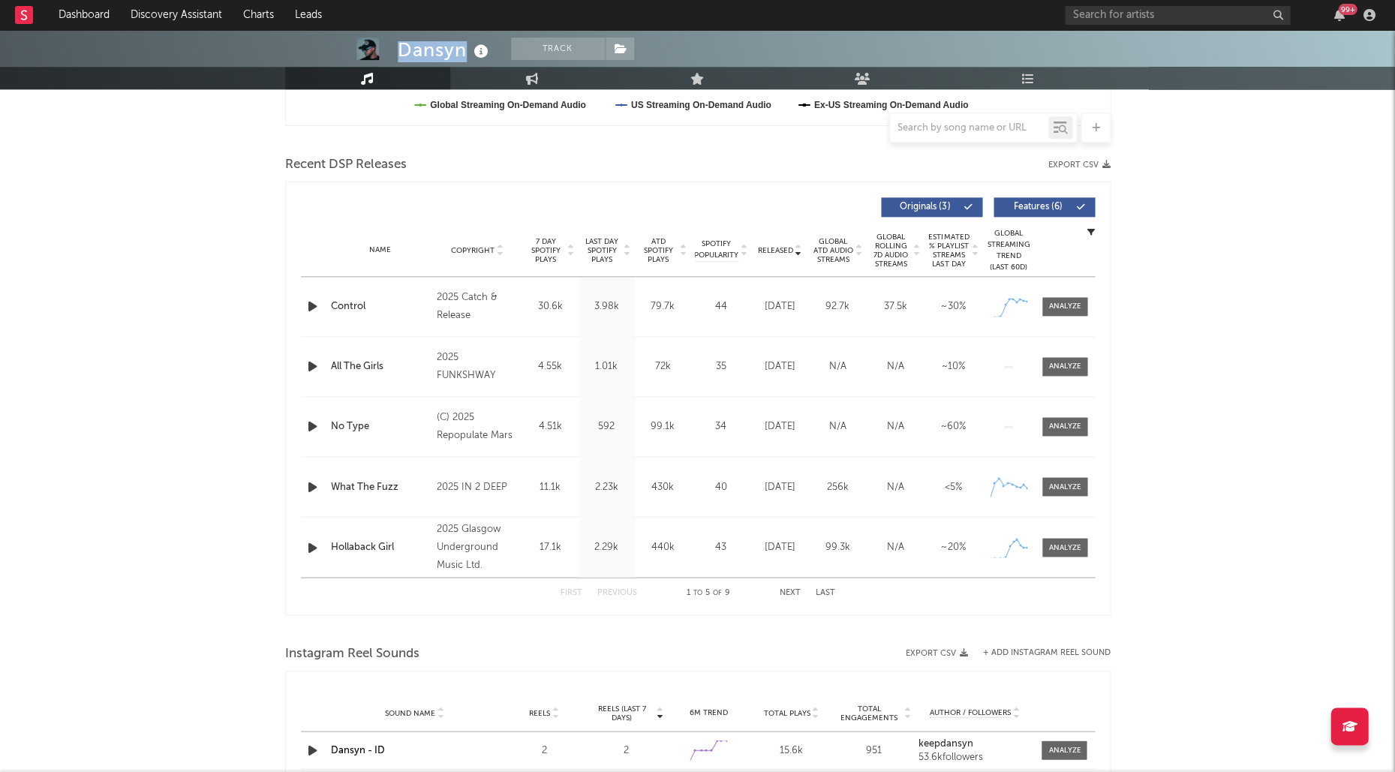
drag, startPoint x: 399, startPoint y: 50, endPoint x: 464, endPoint y: 51, distance: 64.5
click at [464, 50] on div "Dansyn" at bounding box center [445, 50] width 95 height 25
copy div "Dansyn"
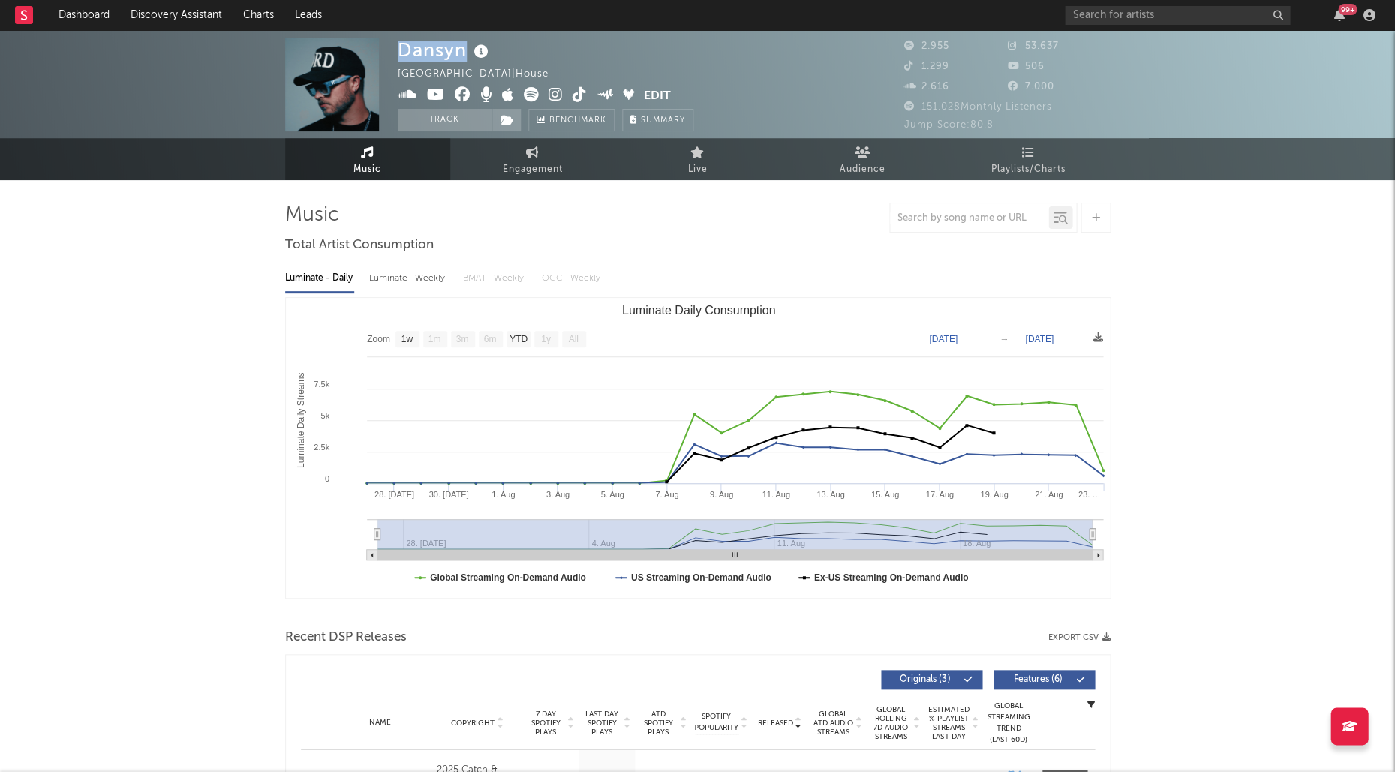
scroll to position [0, 0]
click at [557, 98] on icon at bounding box center [555, 94] width 14 height 15
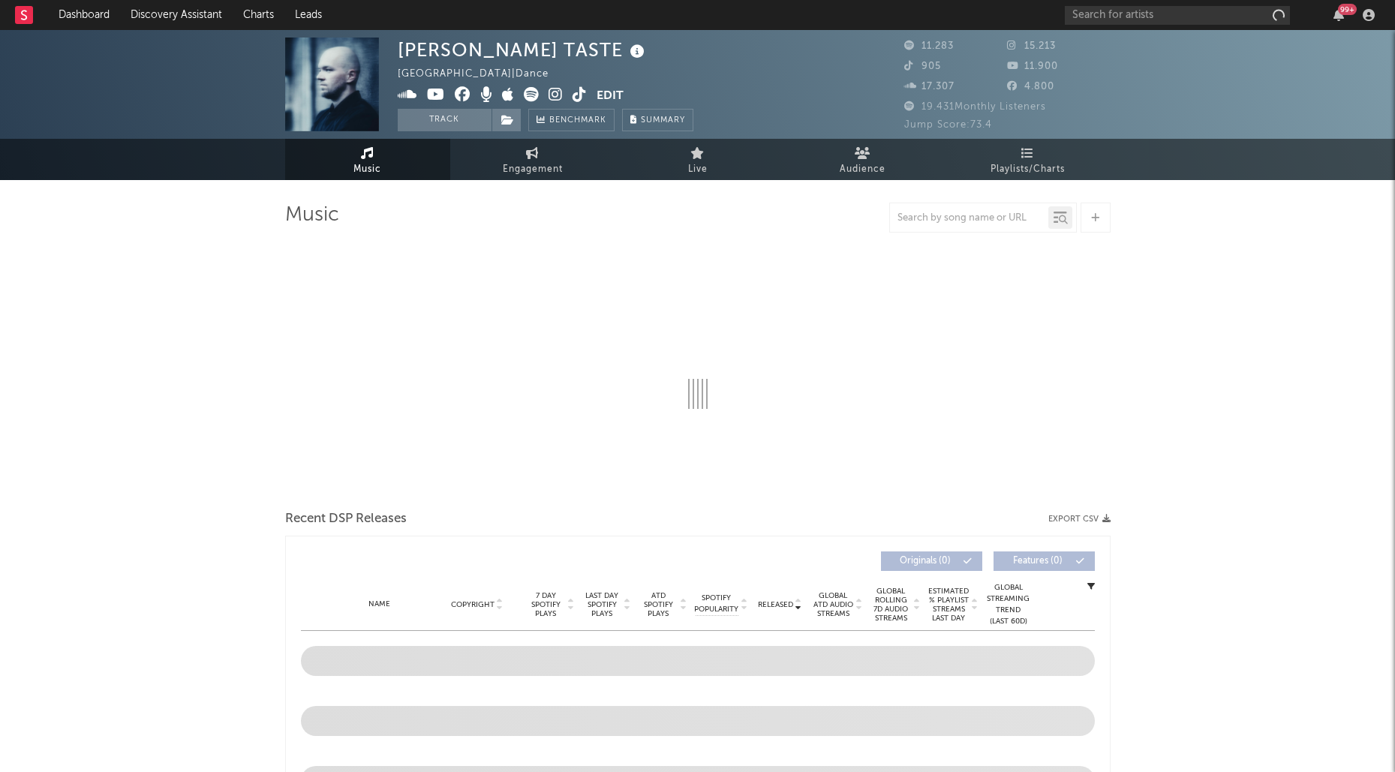
select select "6m"
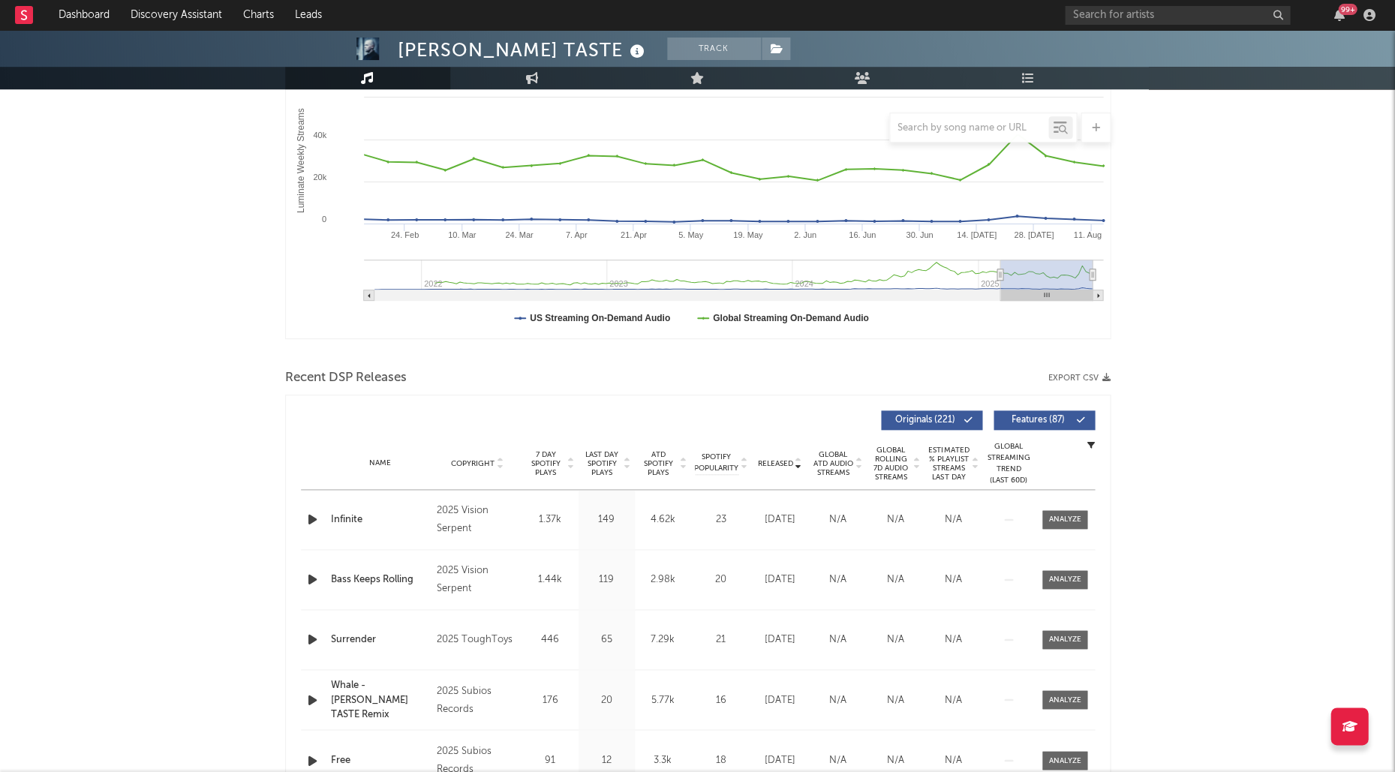
scroll to position [288, 0]
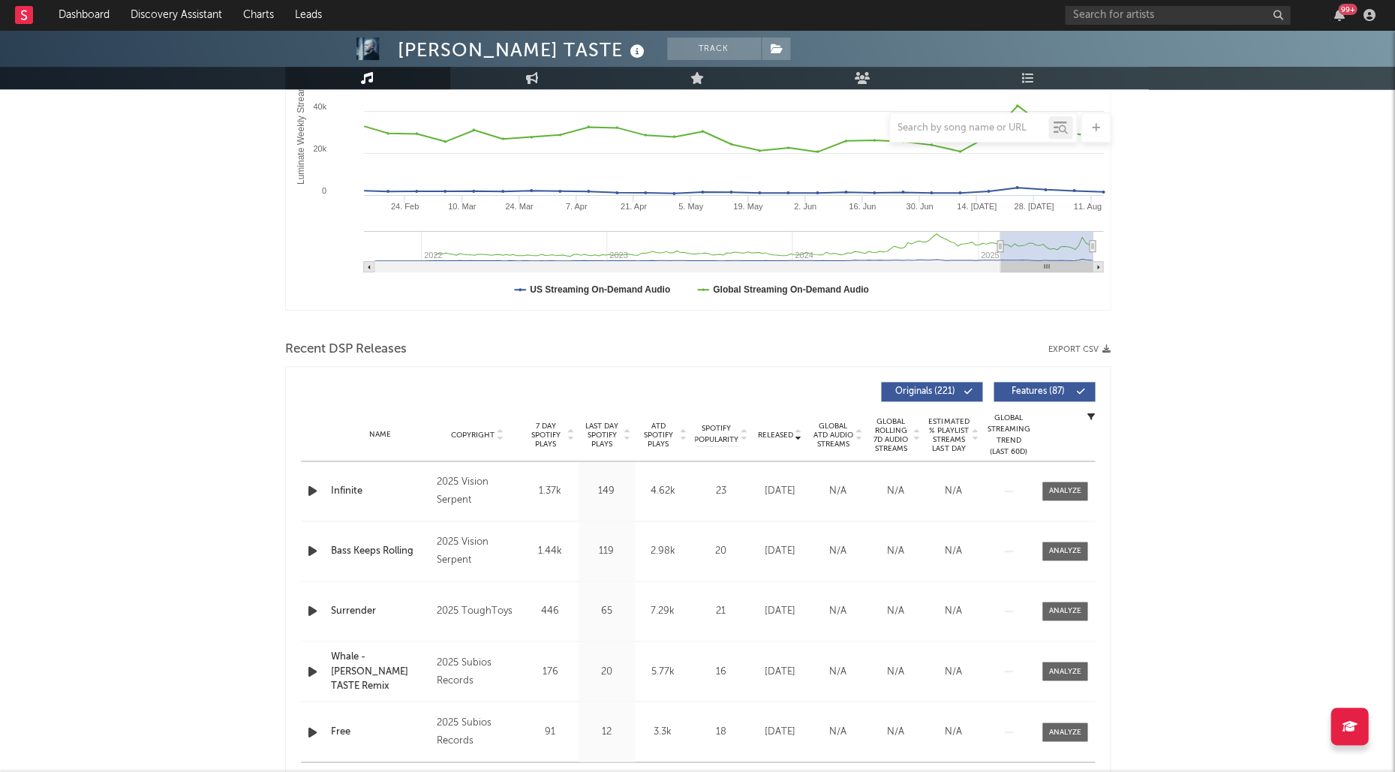
click at [578, 428] on div "Last Day Spotify Plays" at bounding box center [606, 435] width 56 height 27
click at [584, 428] on span "Last Day Spotify Plays" at bounding box center [602, 435] width 40 height 27
click at [600, 429] on span "Last Day Spotify Plays" at bounding box center [602, 435] width 40 height 27
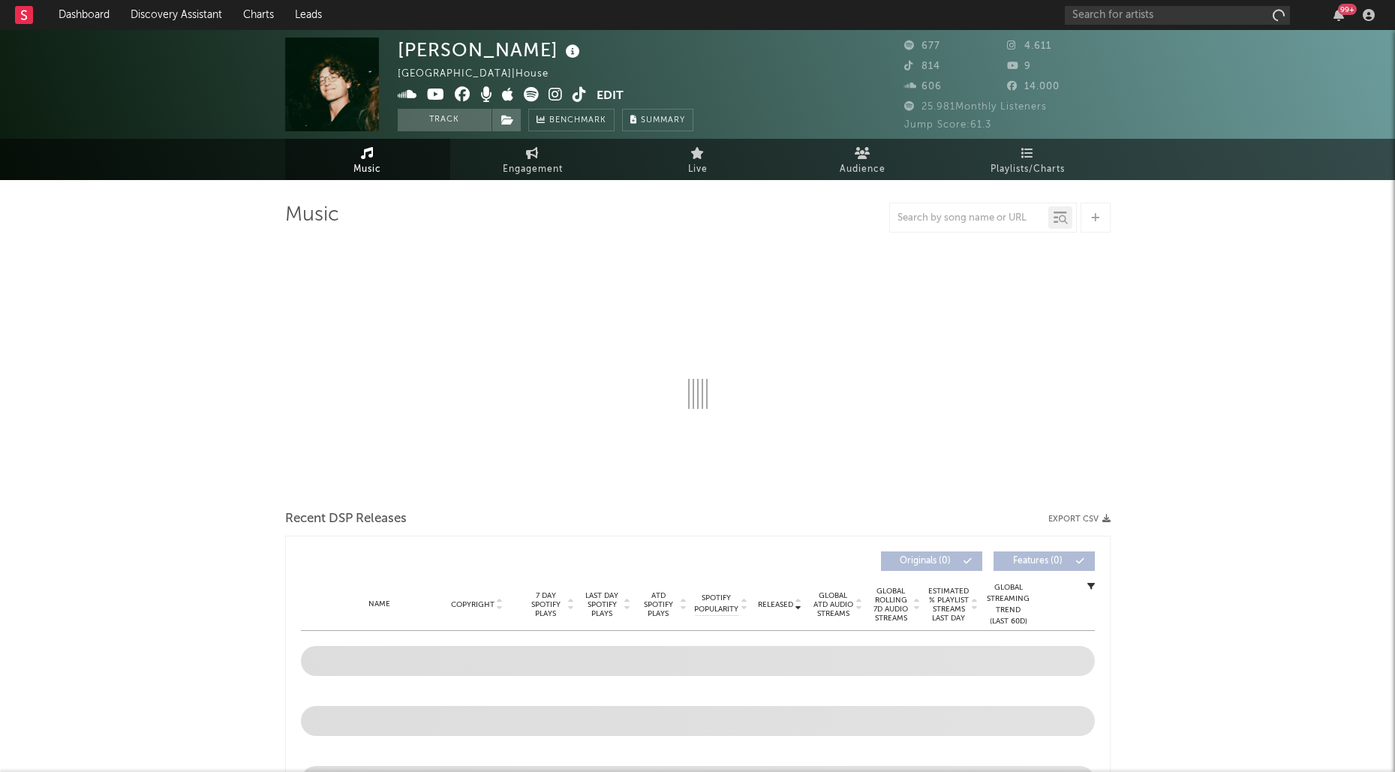
select select "1w"
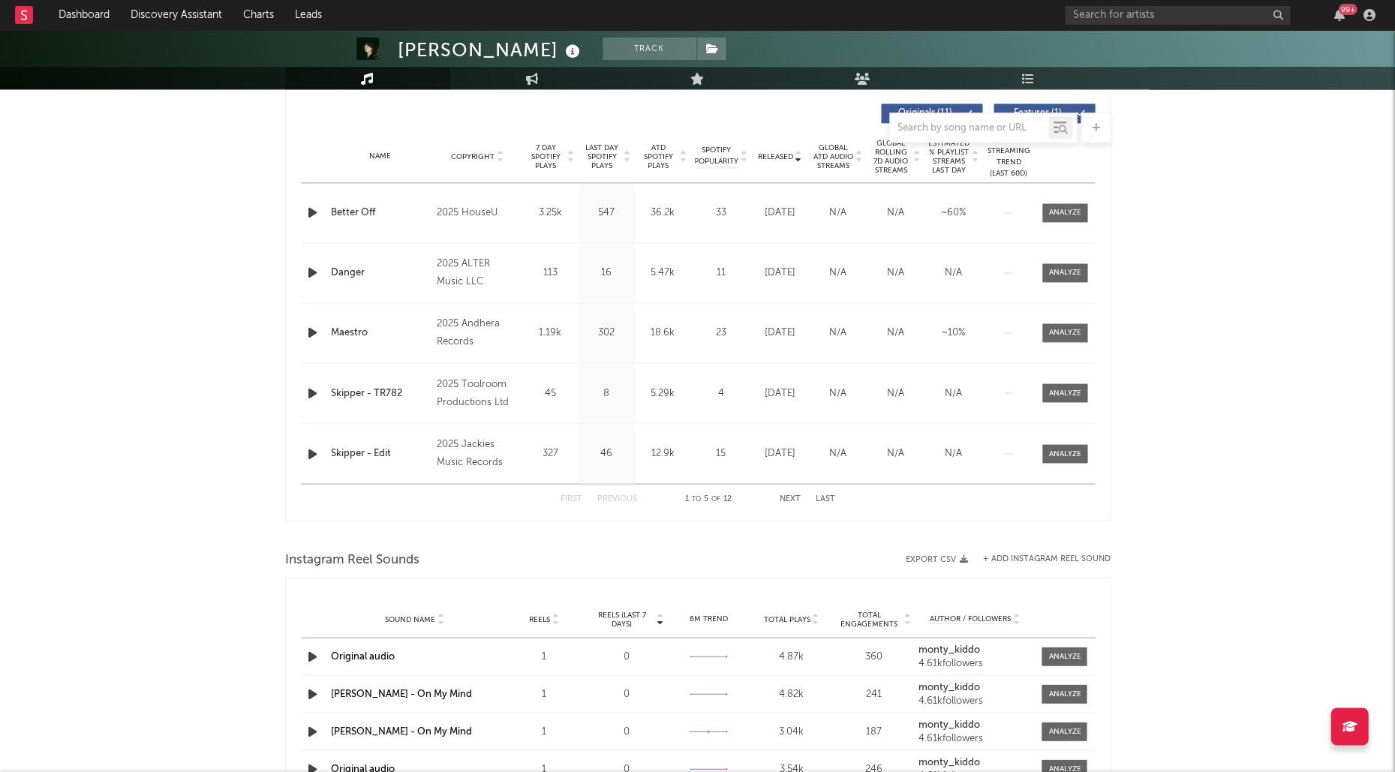
scroll to position [566, 0]
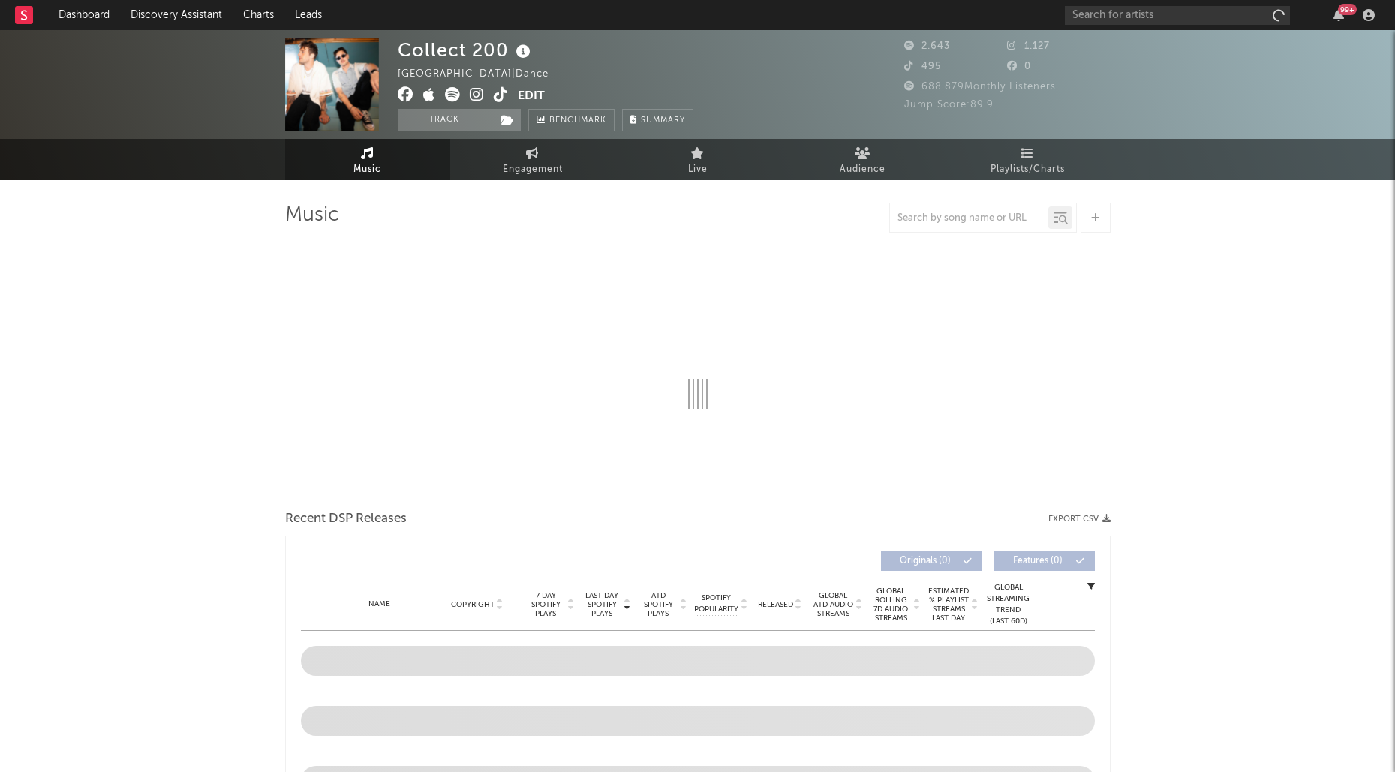
select select "1w"
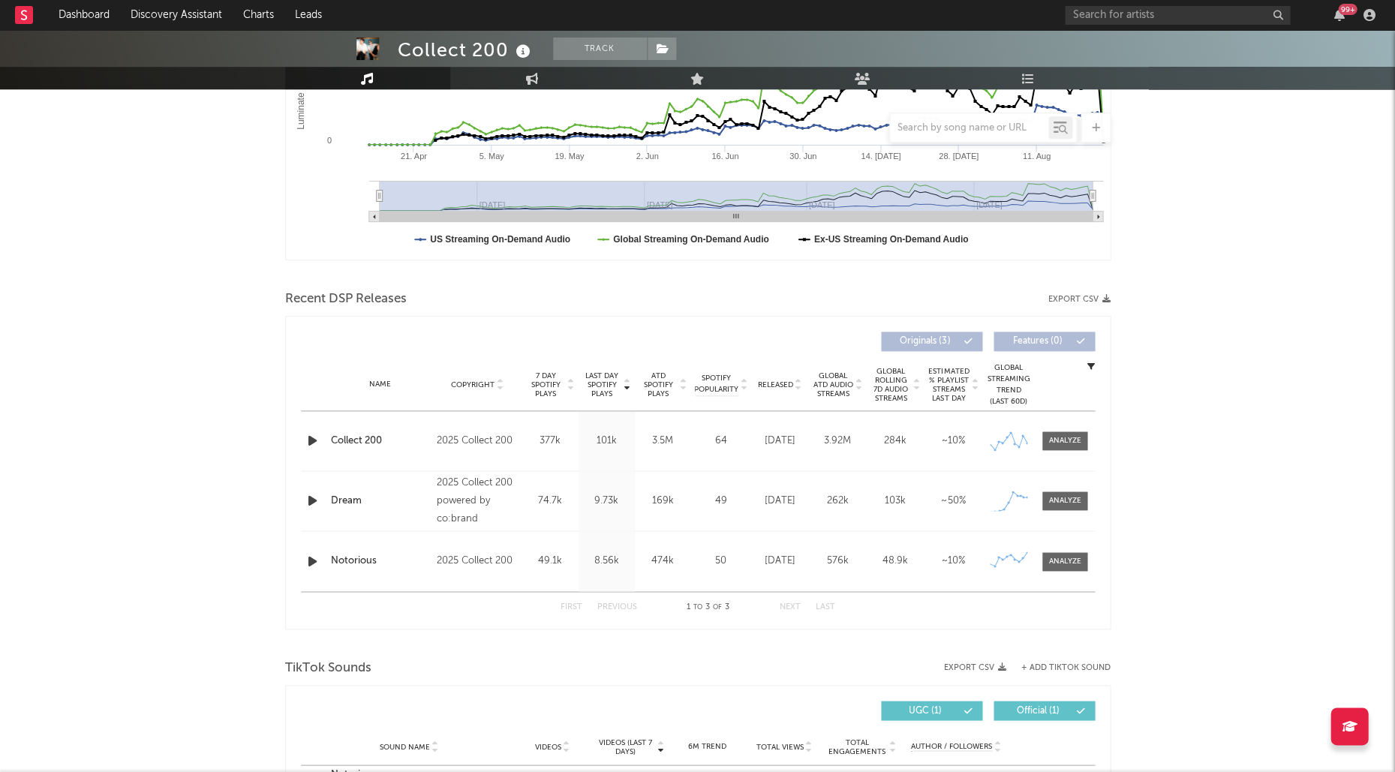
scroll to position [350, 0]
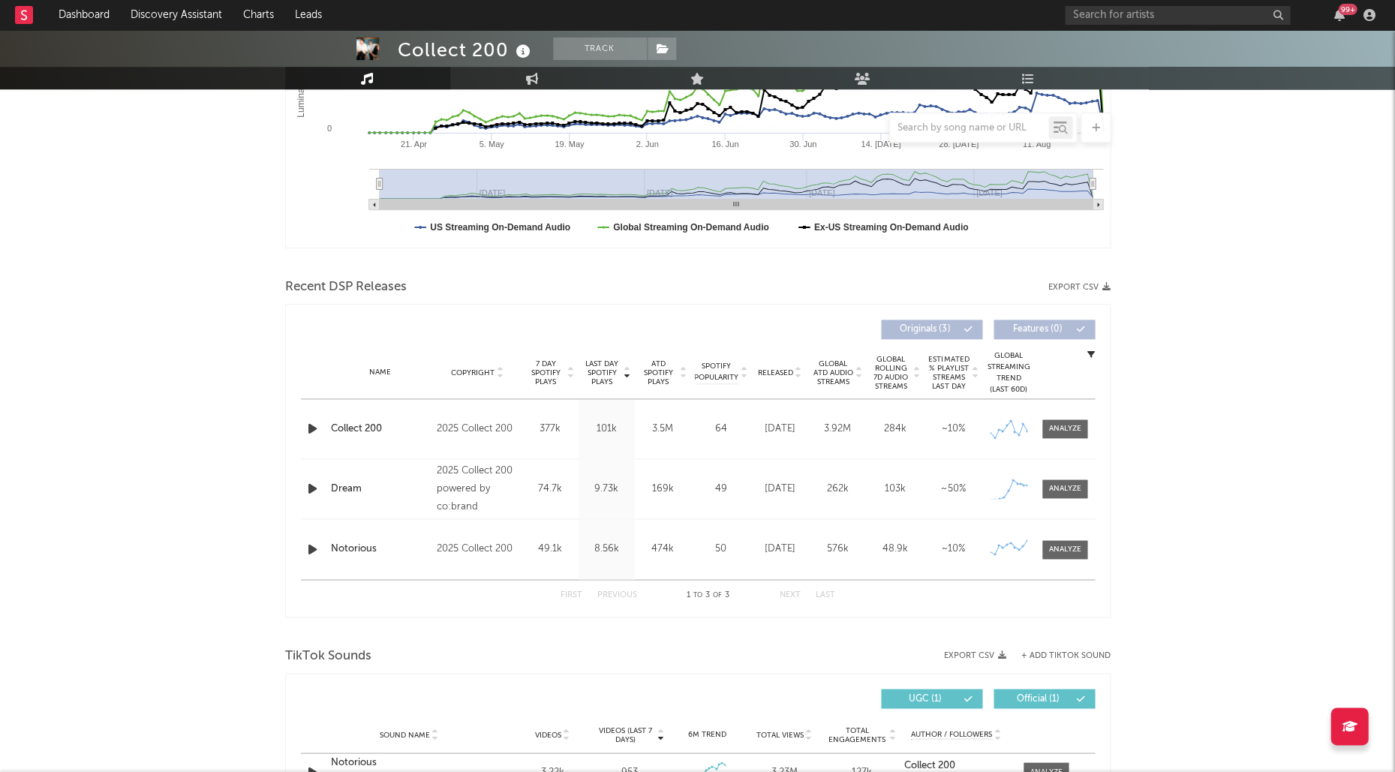
click at [310, 431] on icon "button" at bounding box center [313, 428] width 16 height 19
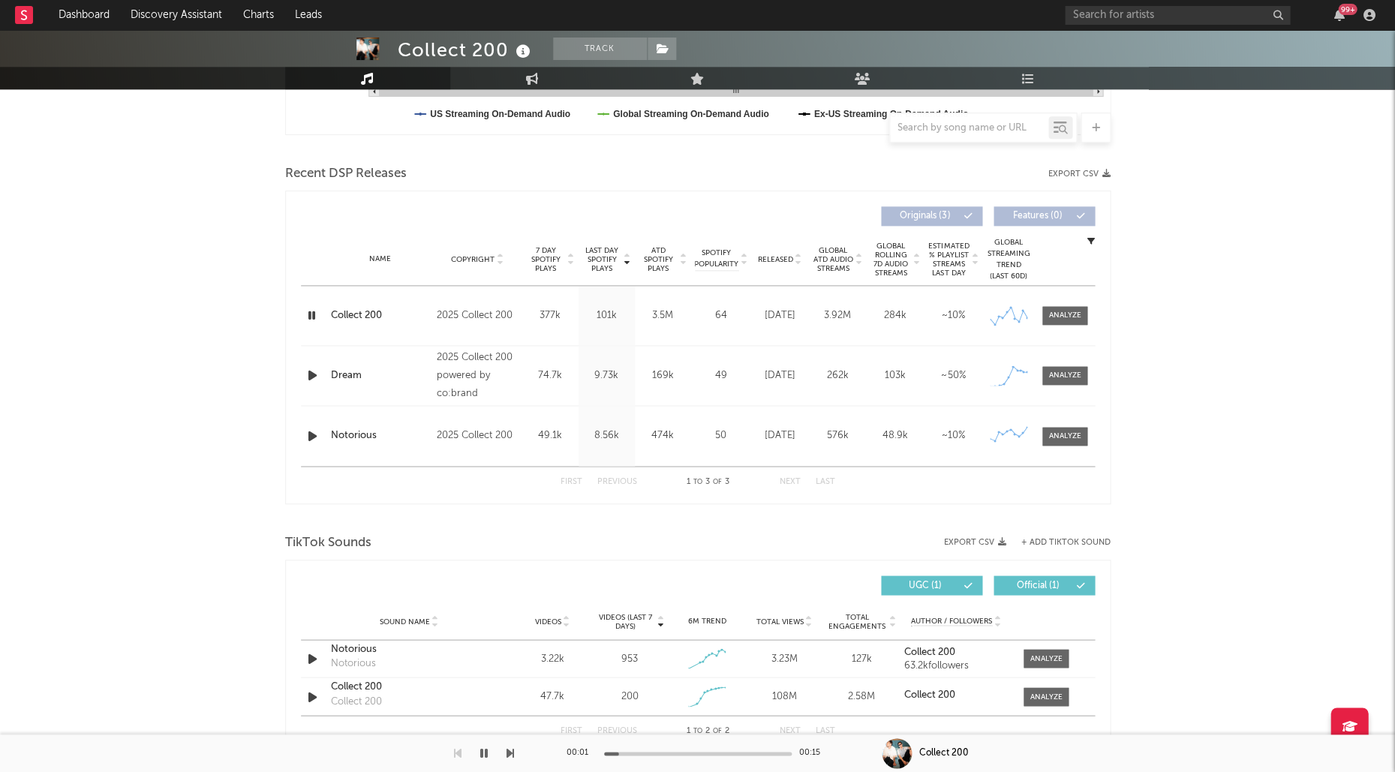
scroll to position [488, 0]
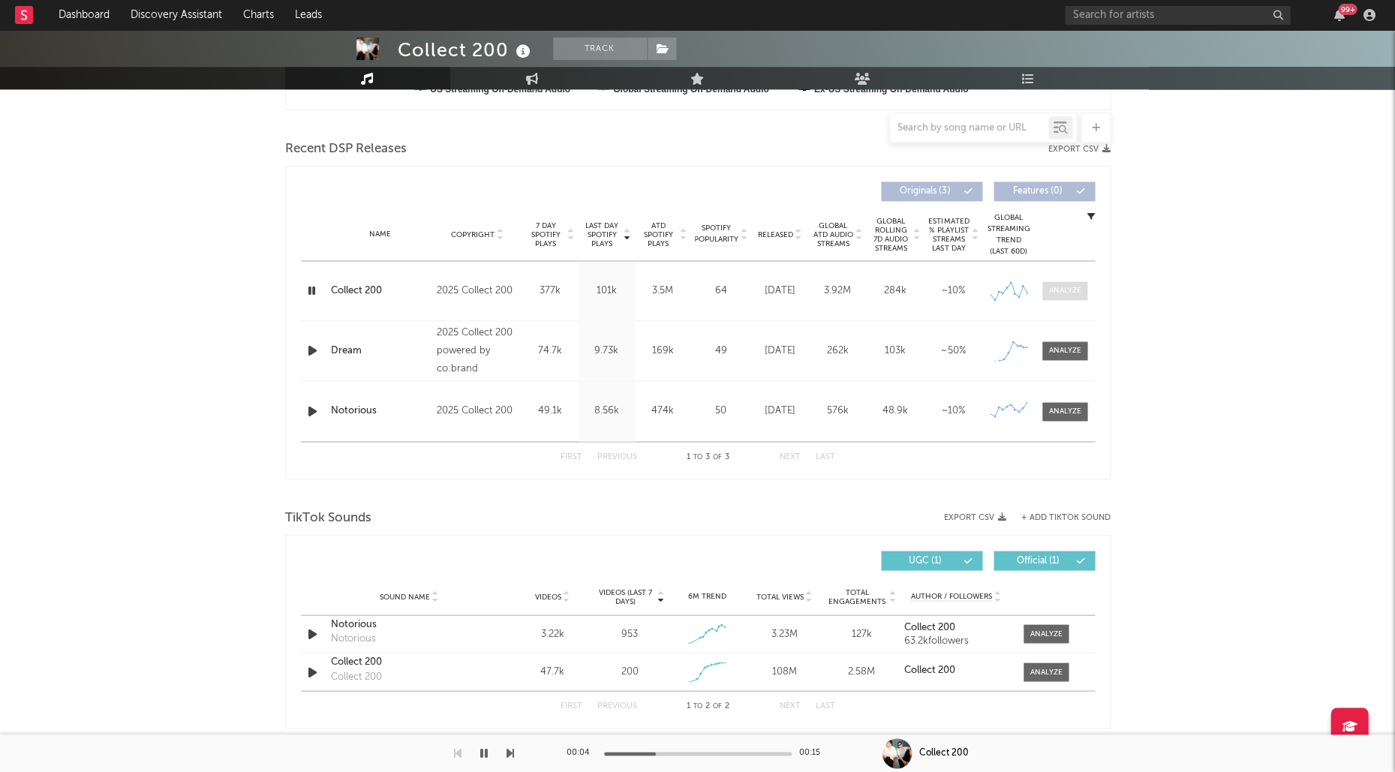
click at [1064, 287] on div at bounding box center [1064, 290] width 32 height 11
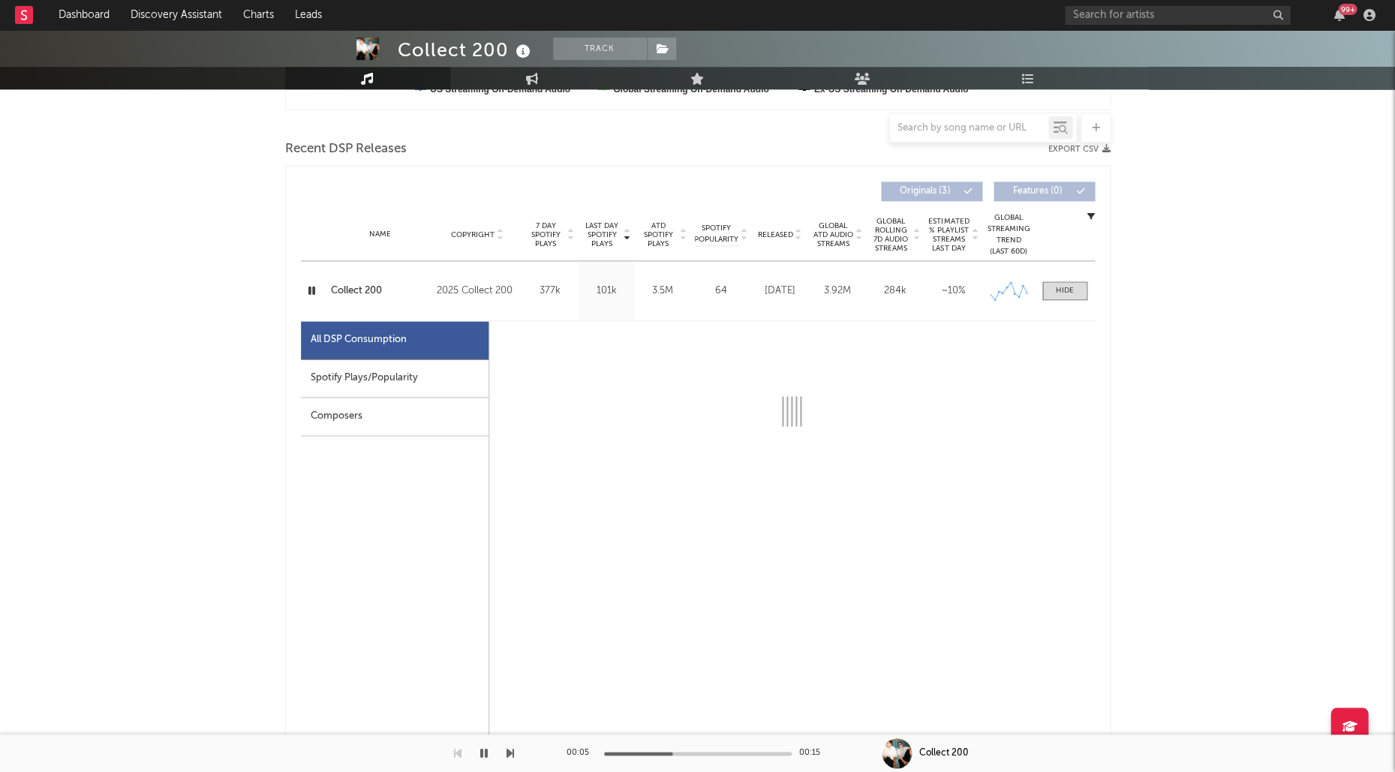
click at [374, 380] on div "Spotify Plays/Popularity" at bounding box center [395, 378] width 188 height 38
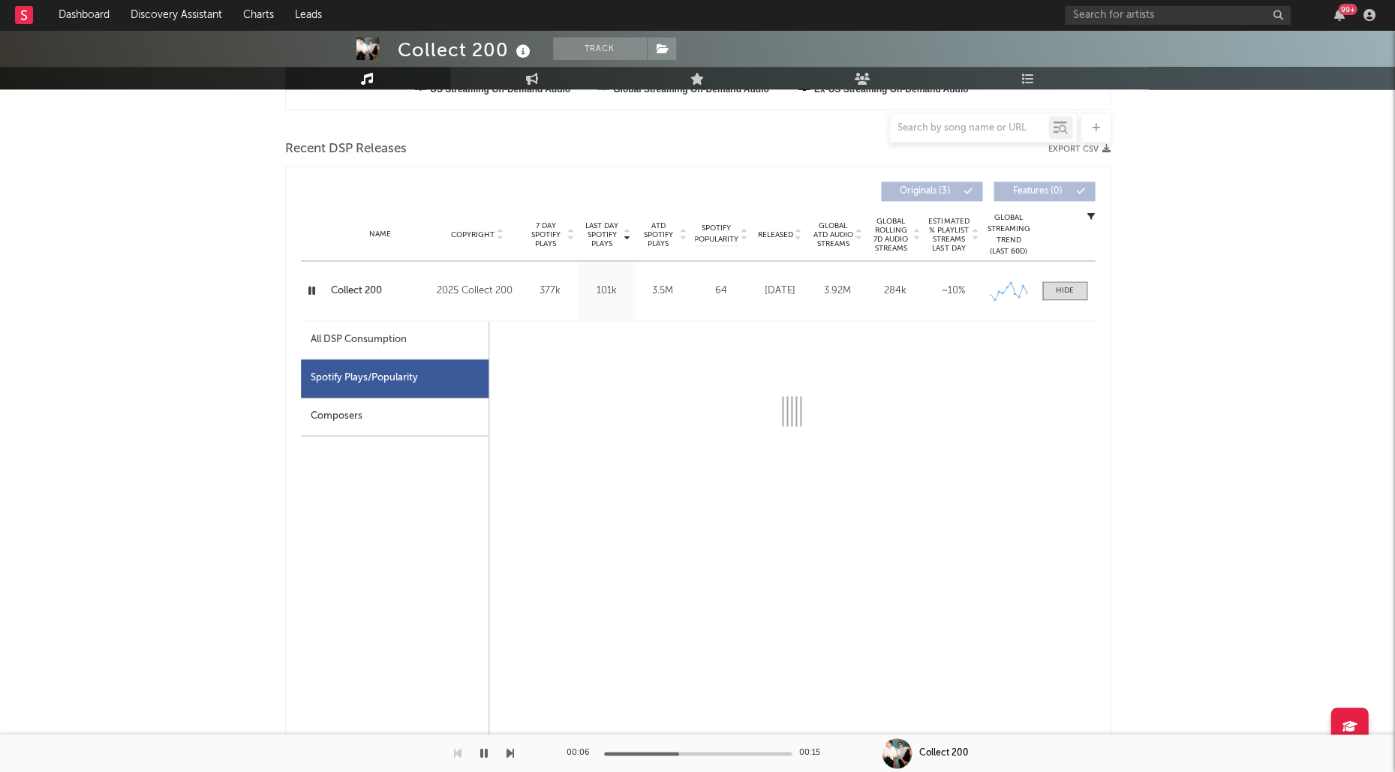
select select "1w"
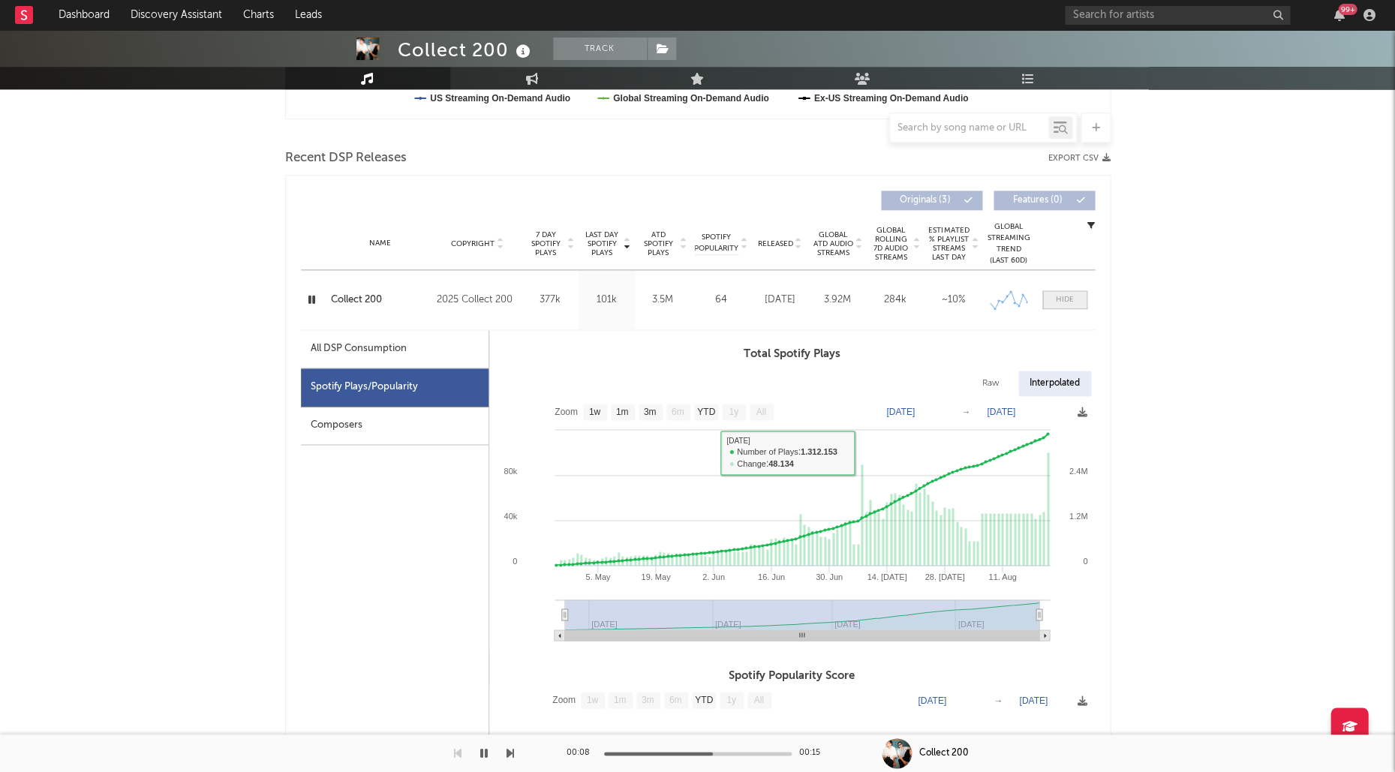
click at [1070, 290] on span at bounding box center [1064, 299] width 45 height 19
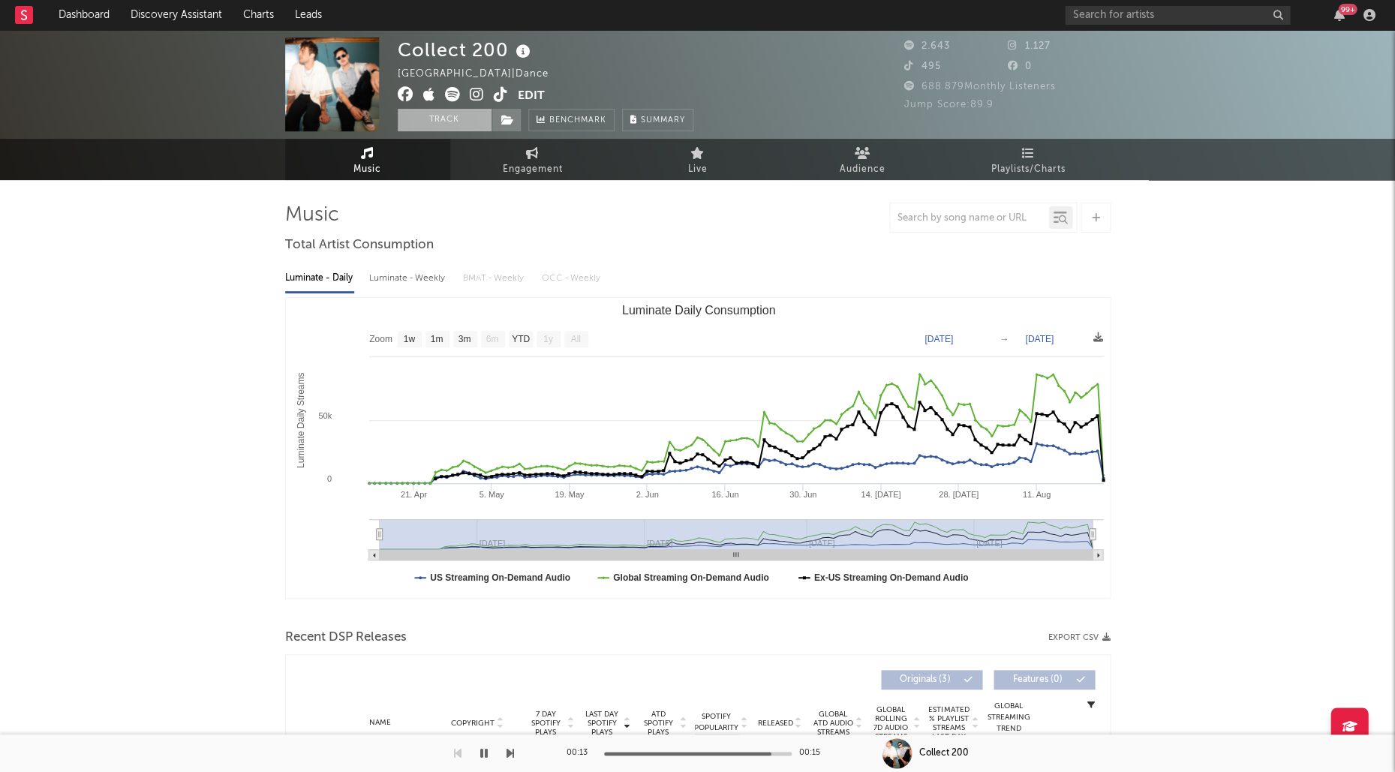
scroll to position [0, 0]
click at [480, 94] on icon at bounding box center [477, 94] width 14 height 15
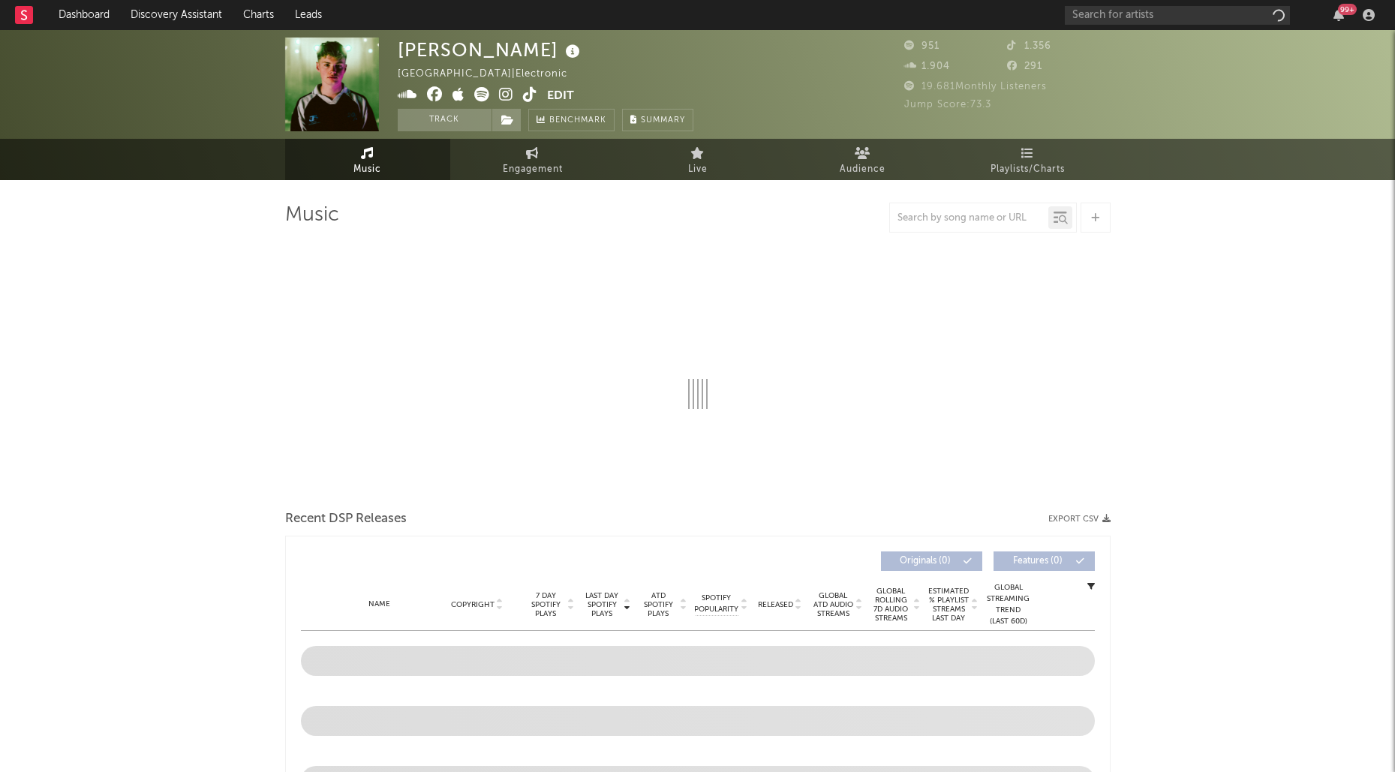
select select "1w"
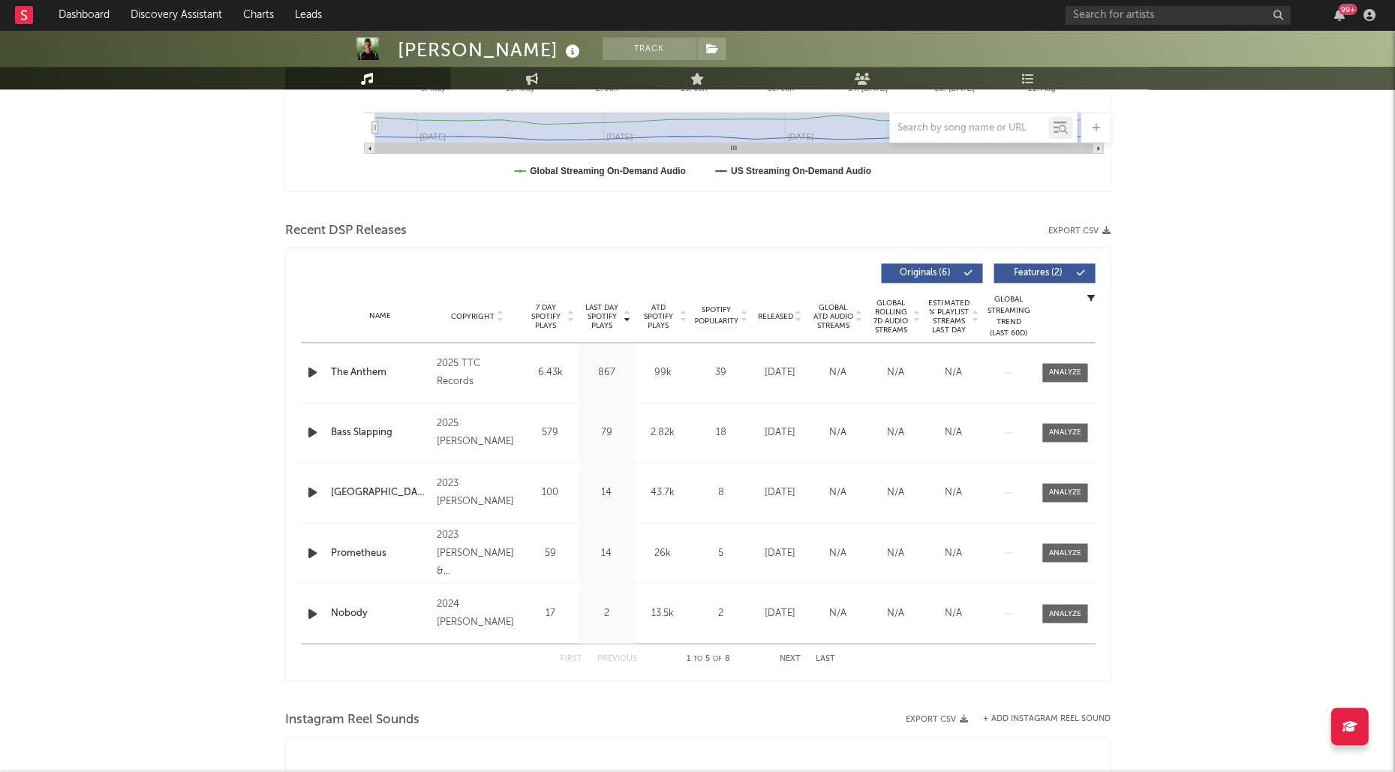
scroll to position [472, 0]
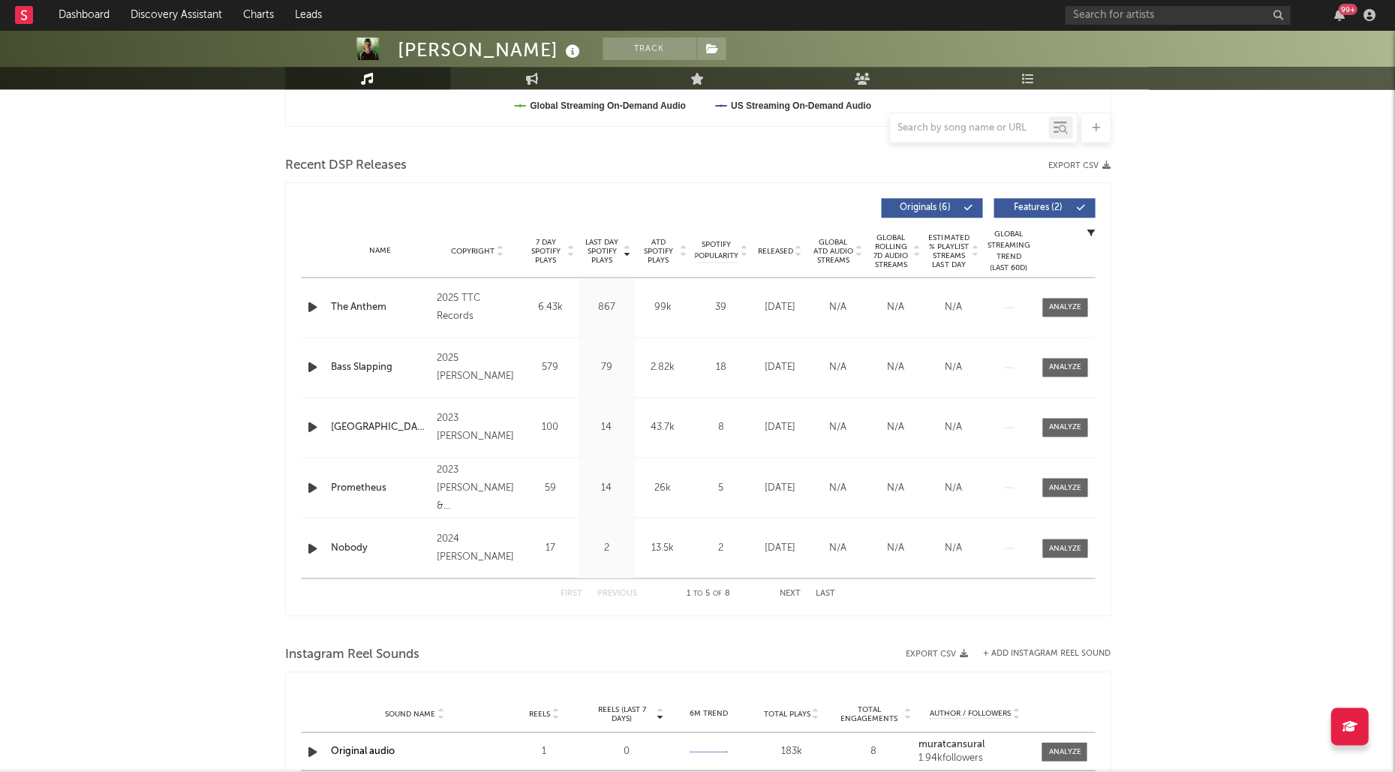
click at [596, 245] on span "Last Day Spotify Plays" at bounding box center [602, 251] width 40 height 27
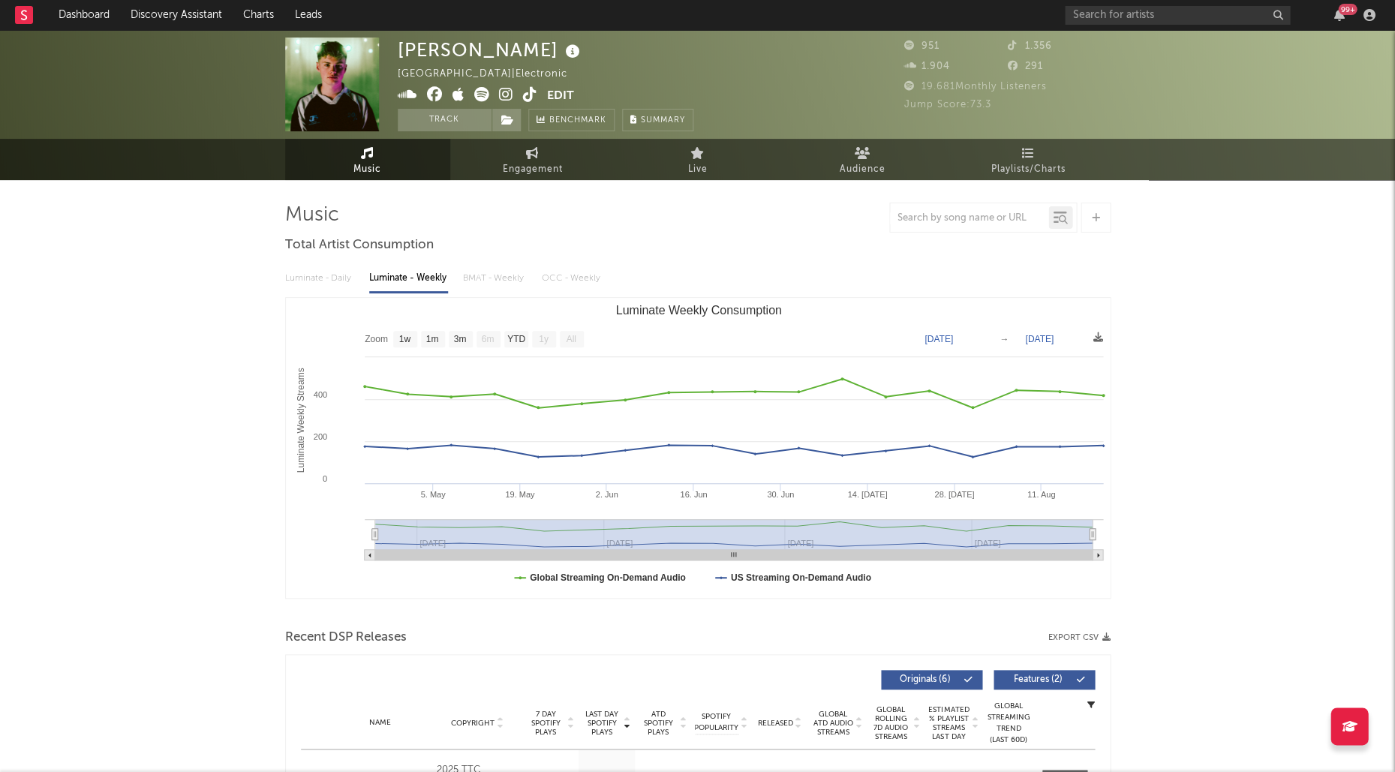
scroll to position [0, 0]
click at [508, 93] on icon at bounding box center [506, 94] width 14 height 15
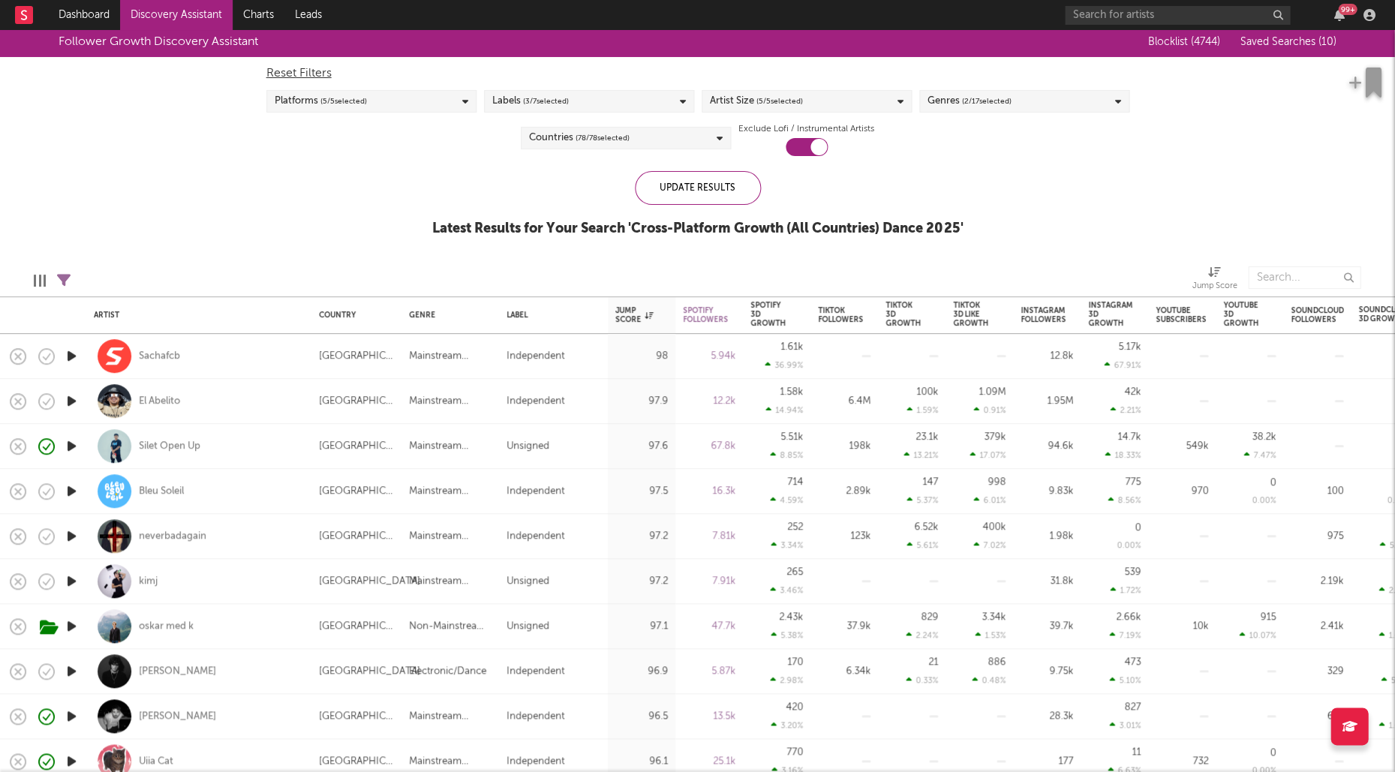
click at [65, 582] on icon "button" at bounding box center [72, 581] width 16 height 19
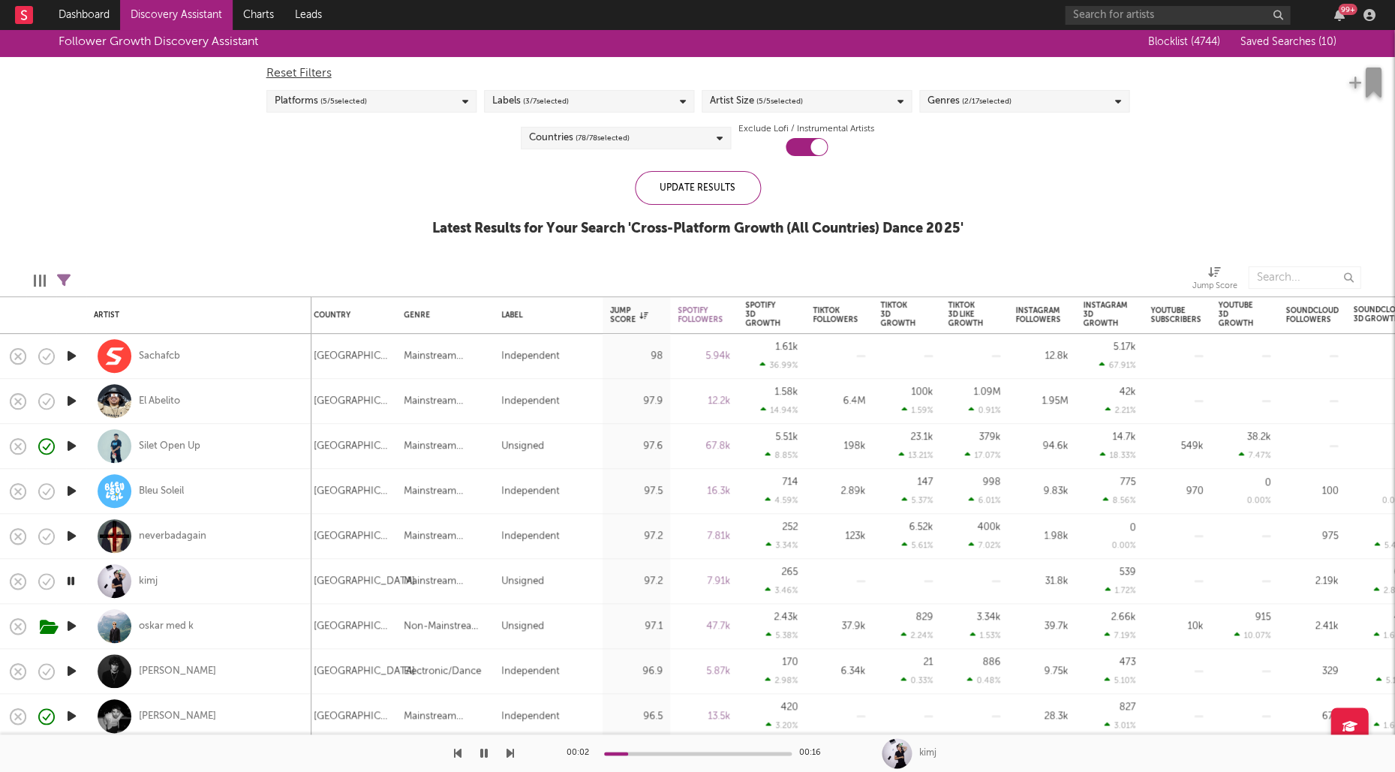
click at [70, 541] on icon "button" at bounding box center [72, 536] width 16 height 19
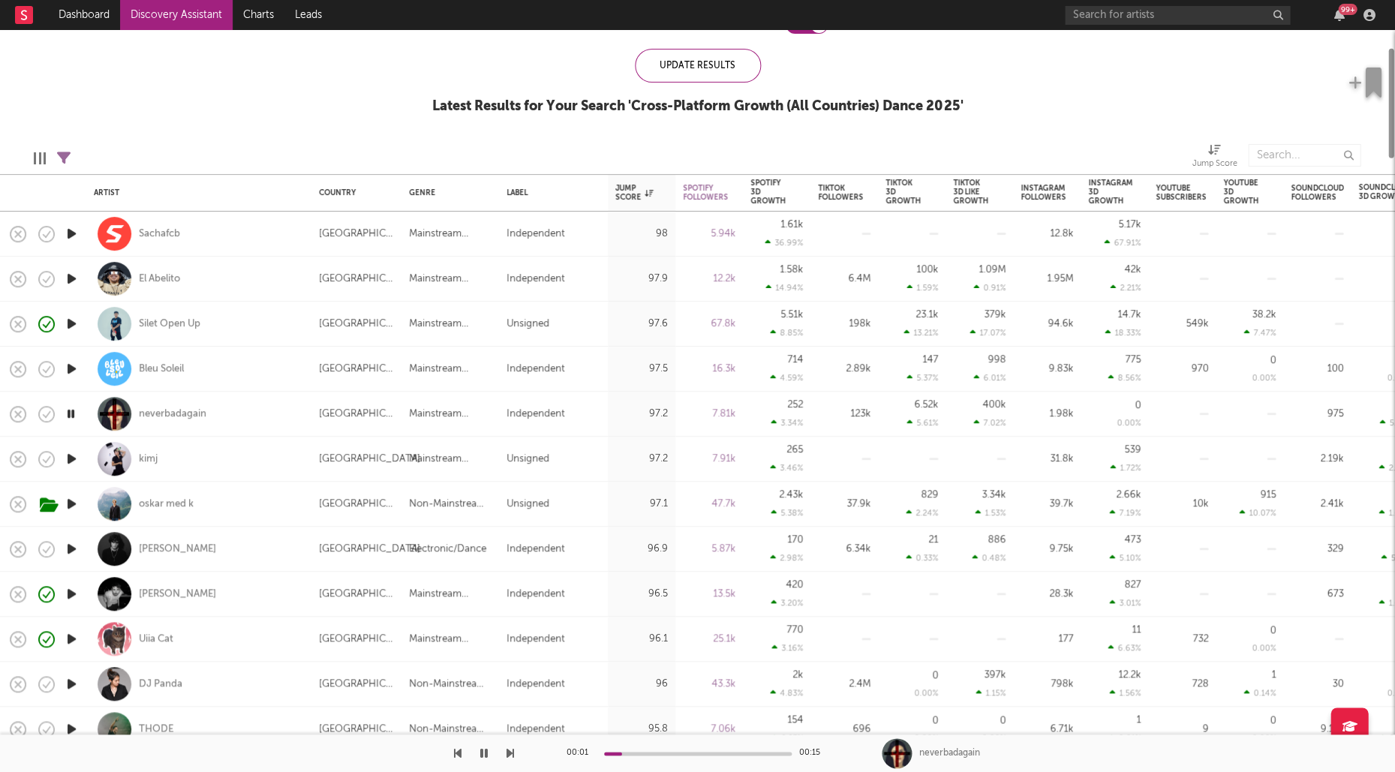
click at [70, 541] on icon "button" at bounding box center [72, 548] width 16 height 19
click at [278, 554] on div "[PERSON_NAME]" at bounding box center [199, 549] width 210 height 44
select select "1w"
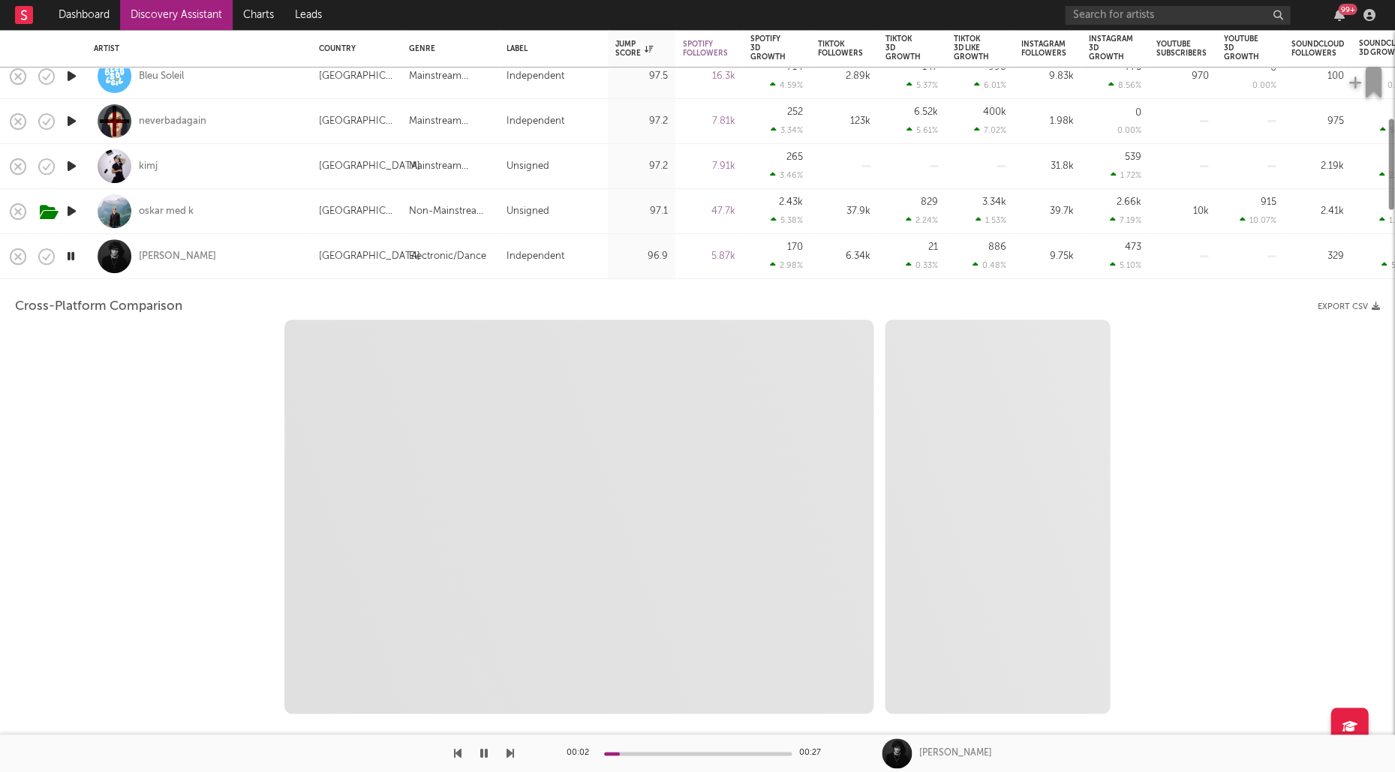
select select "6m"
select select "1m"
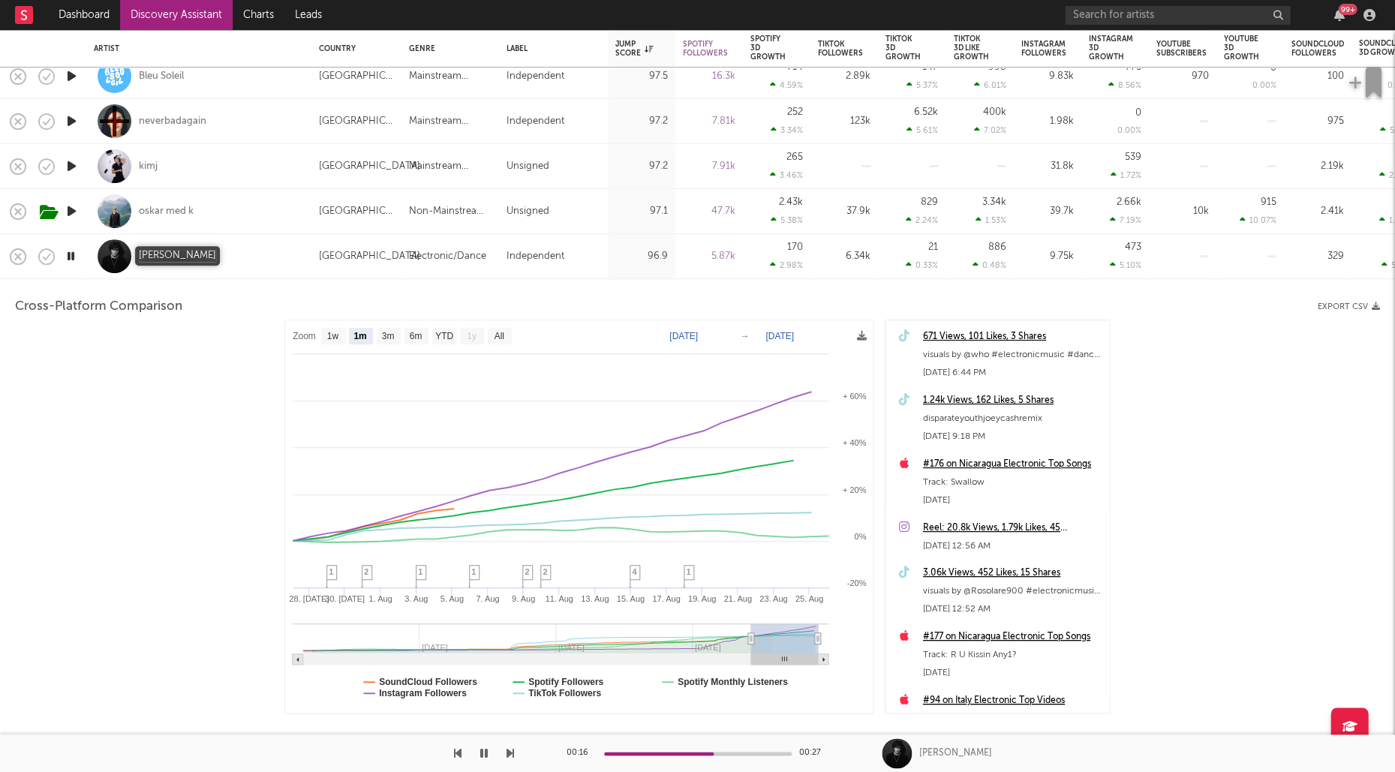
click at [155, 257] on div "Joey Cash" at bounding box center [177, 257] width 77 height 14
click at [485, 753] on icon "button" at bounding box center [484, 753] width 8 height 12
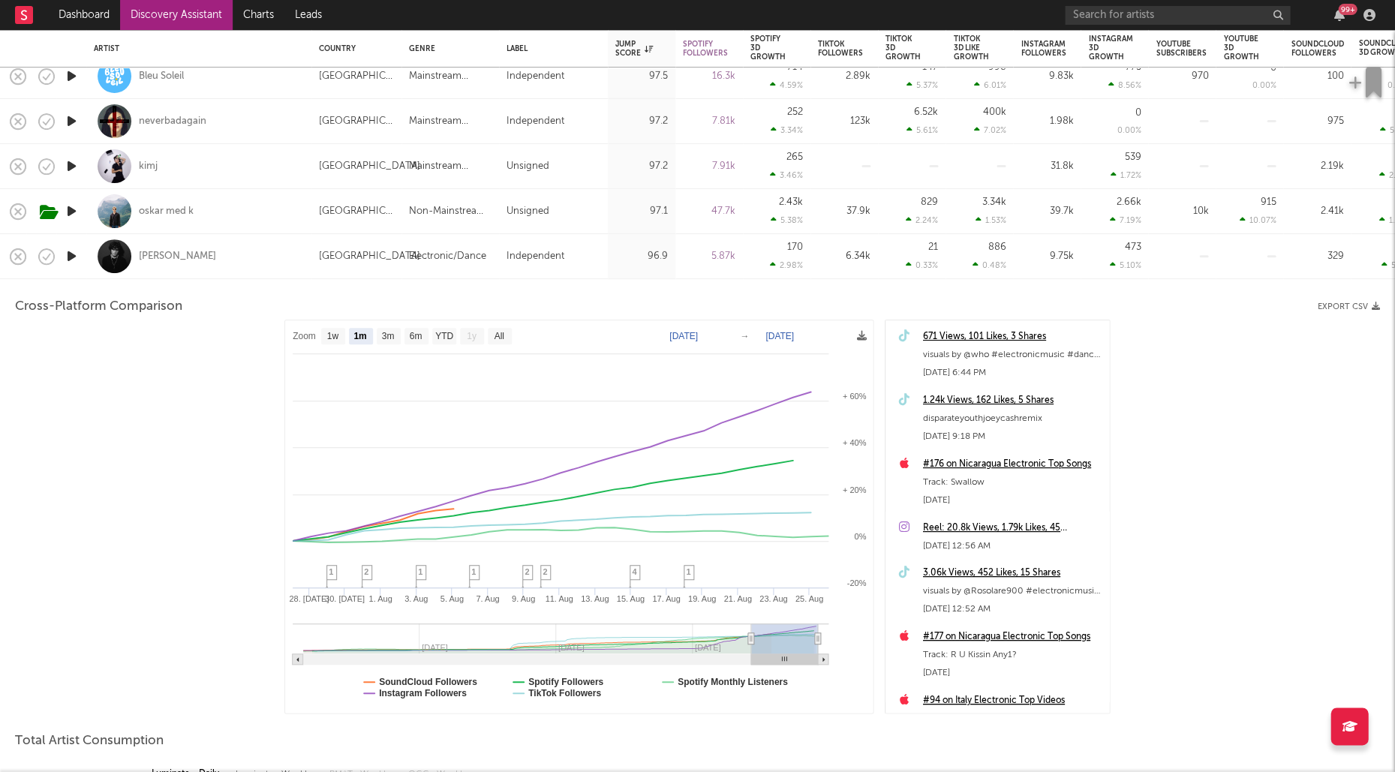
click at [255, 267] on div "Joey Cash" at bounding box center [199, 256] width 210 height 44
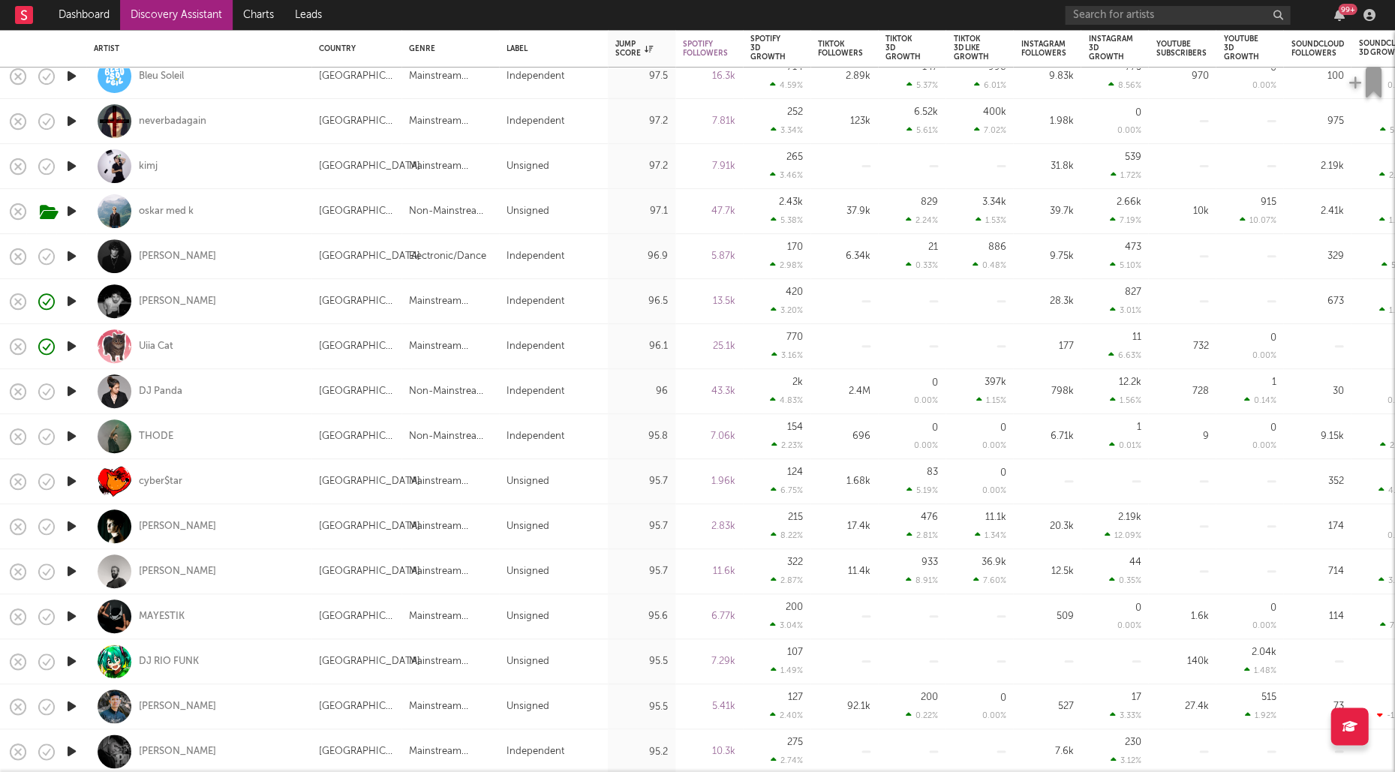
click at [77, 315] on div at bounding box center [71, 301] width 30 height 45
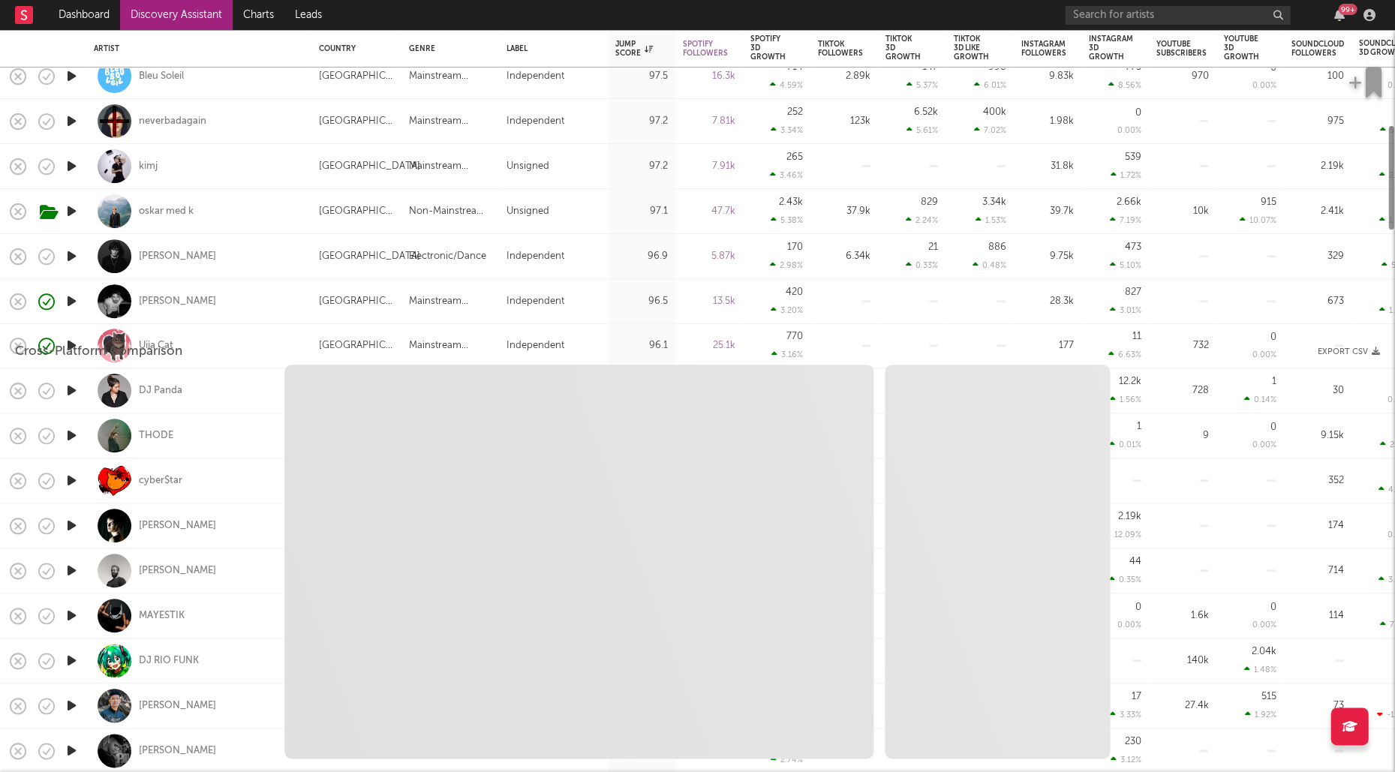
select select "1w"
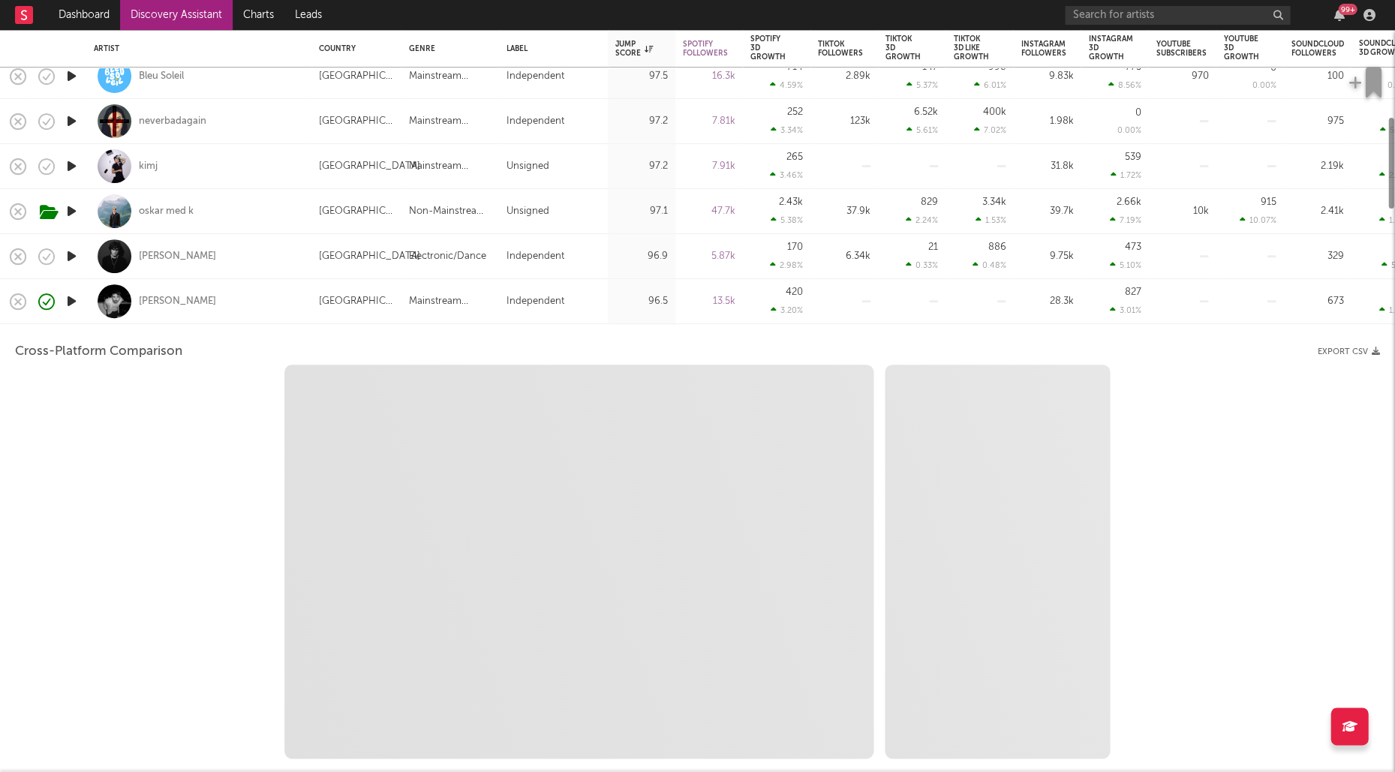
click at [74, 302] on icon "button" at bounding box center [72, 301] width 16 height 19
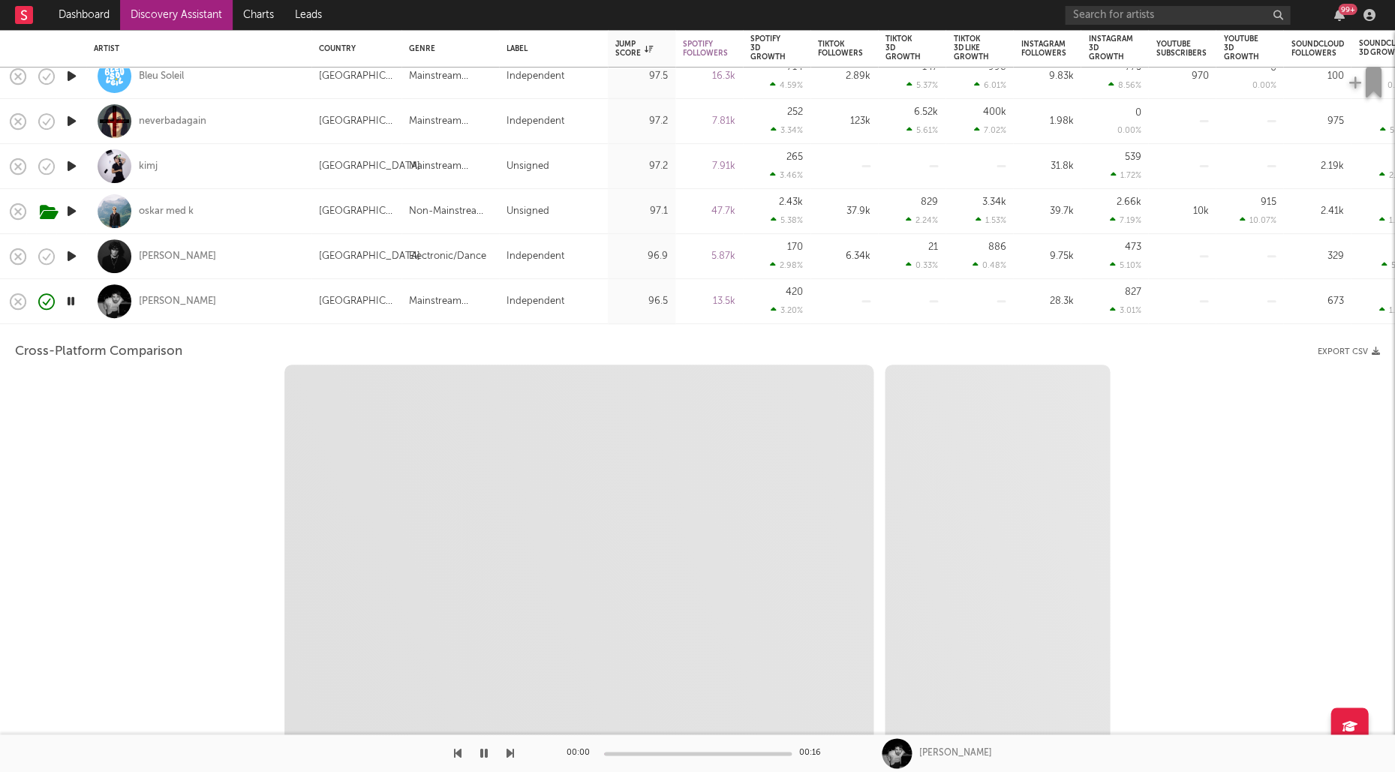
select select "1w"
click at [251, 307] on div "Aden Lou" at bounding box center [199, 301] width 210 height 44
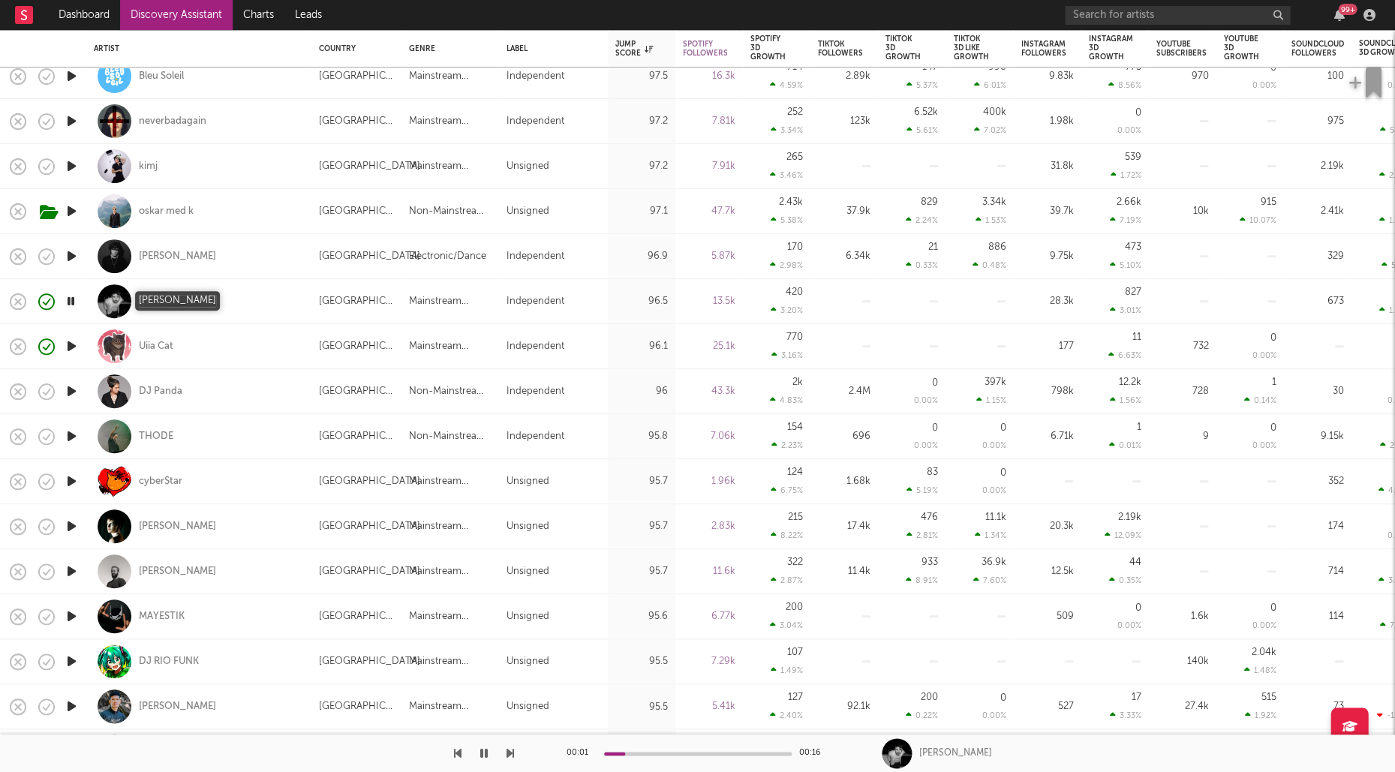
click at [160, 302] on div "Aden Lou" at bounding box center [177, 302] width 77 height 14
click at [70, 305] on icon "button" at bounding box center [71, 301] width 14 height 19
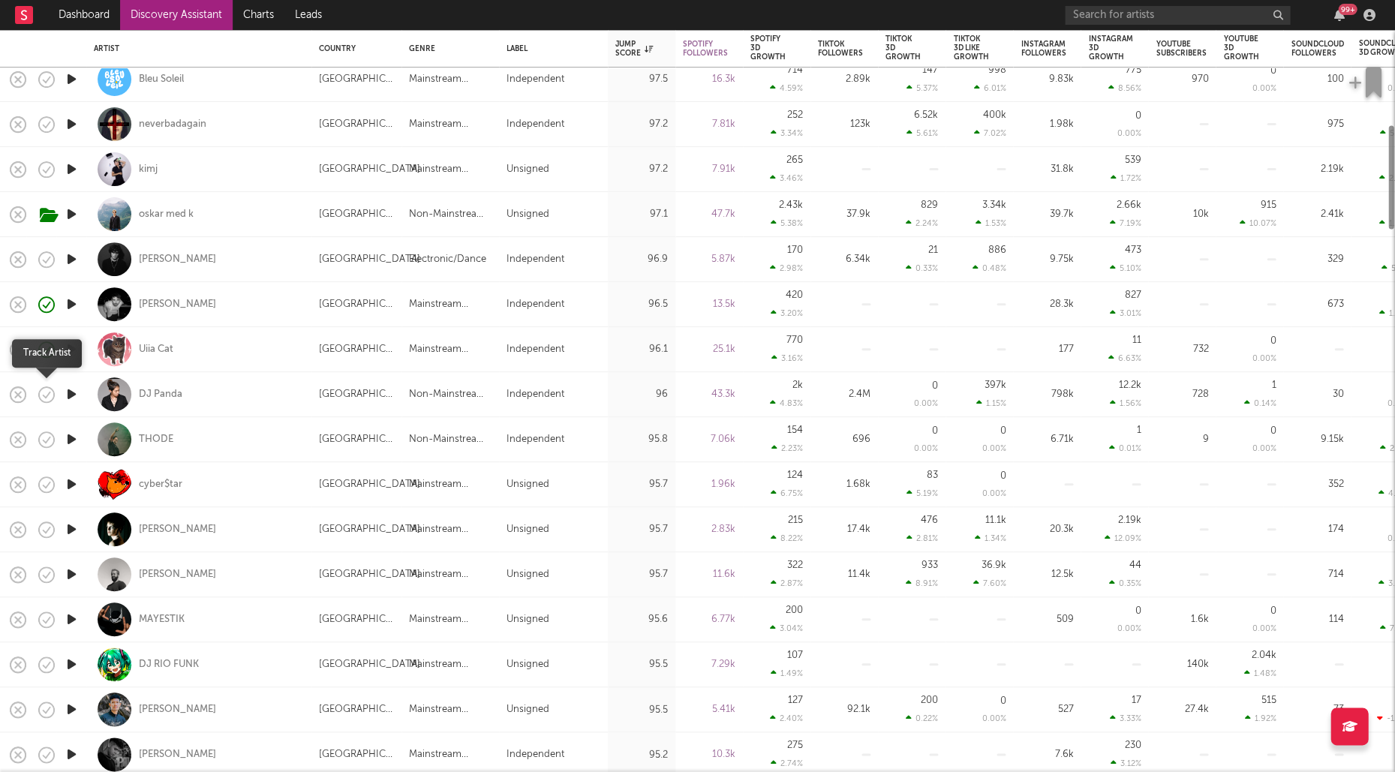
click at [45, 398] on icon "button" at bounding box center [46, 394] width 21 height 21
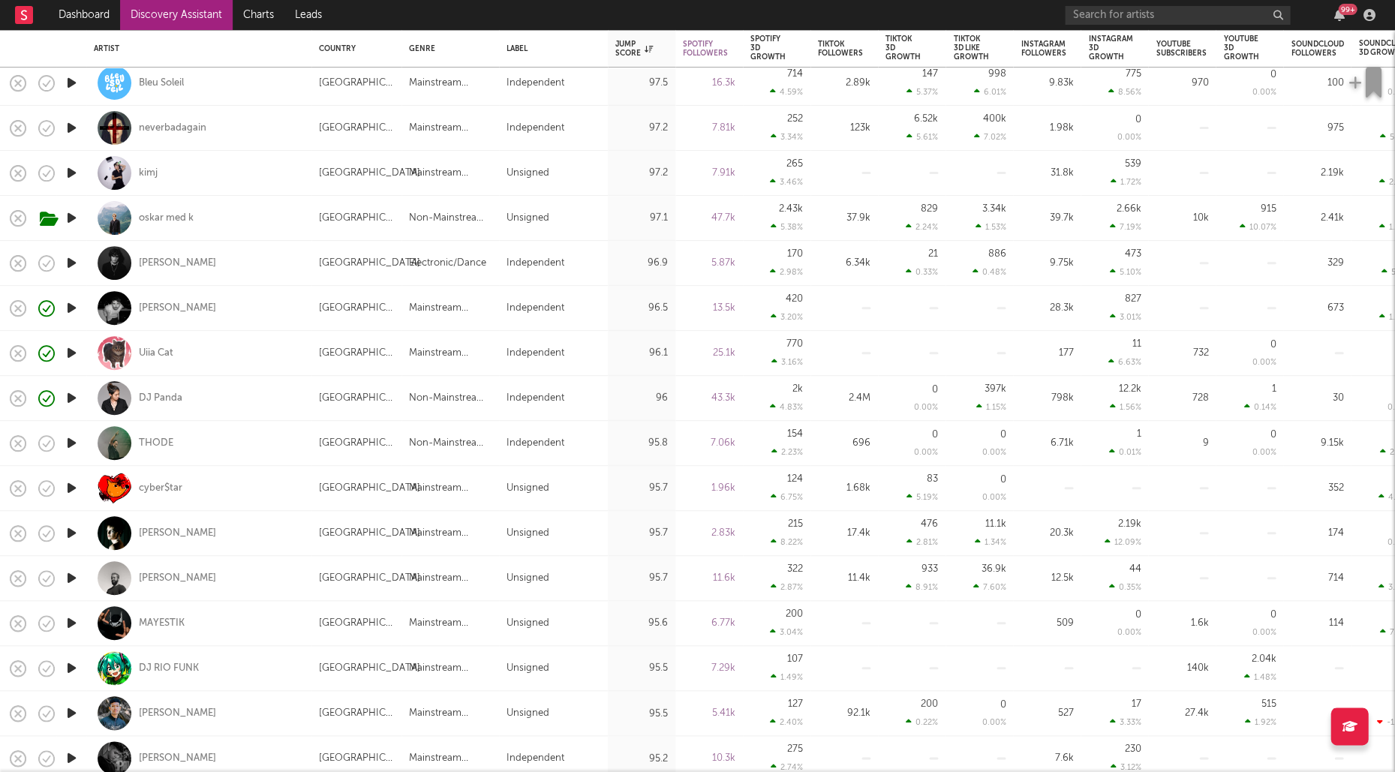
click at [68, 442] on icon "button" at bounding box center [72, 443] width 16 height 19
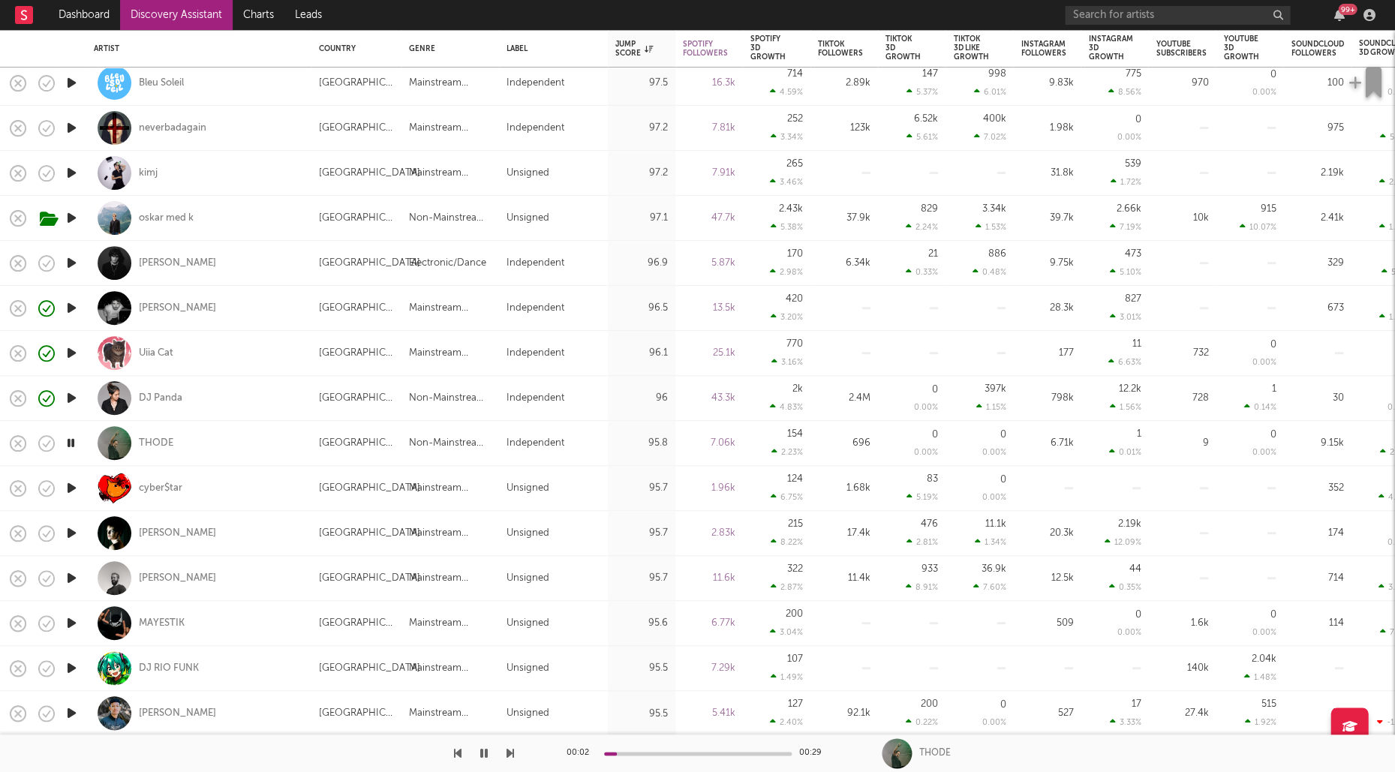
click at [281, 436] on div "THODE" at bounding box center [199, 443] width 210 height 44
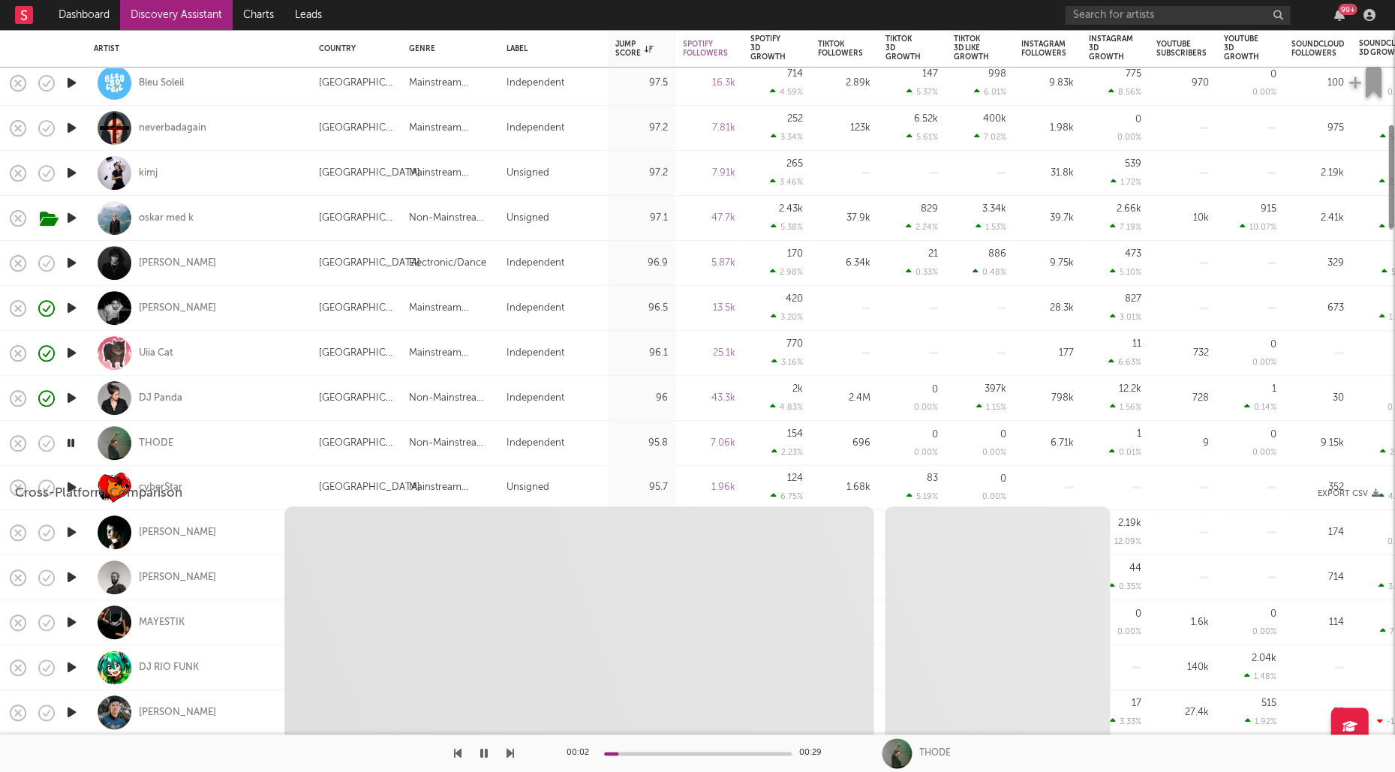
select select "1w"
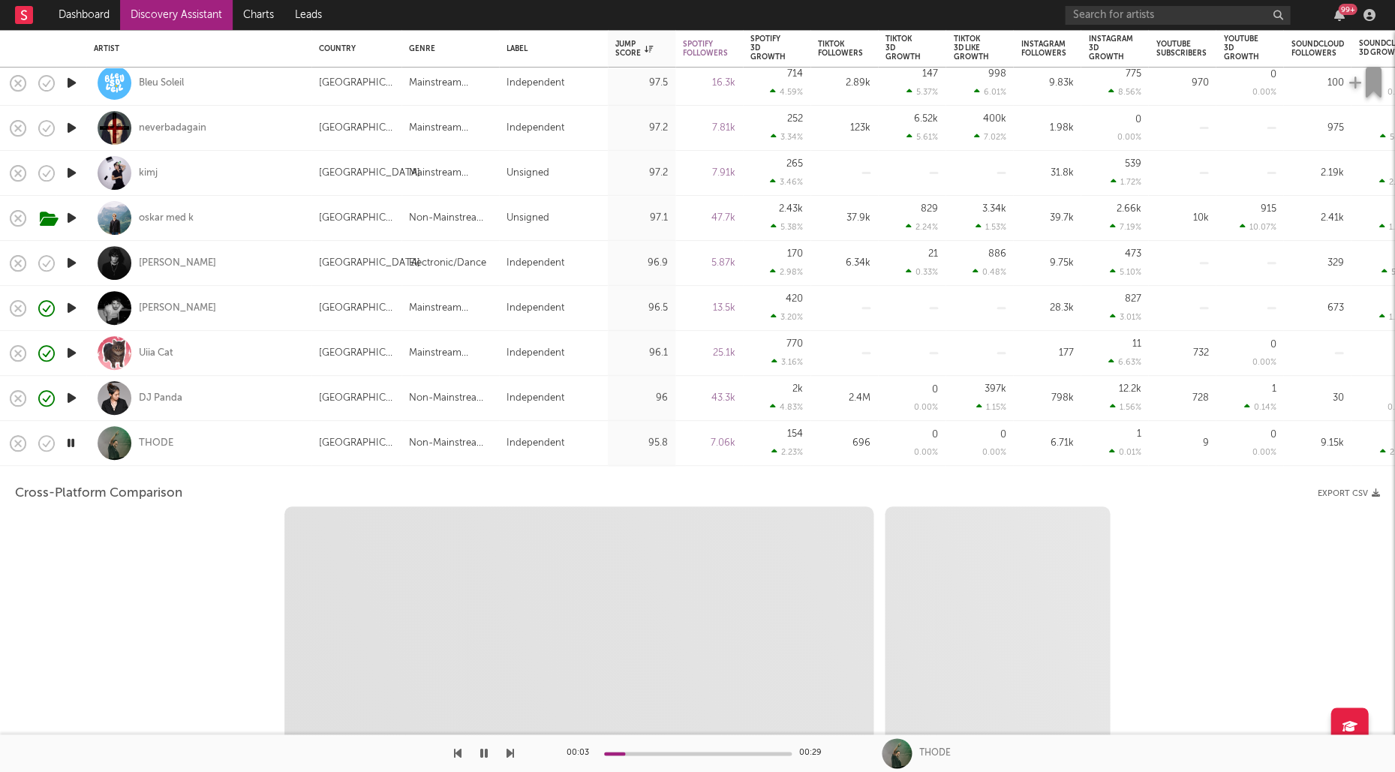
select select "1w"
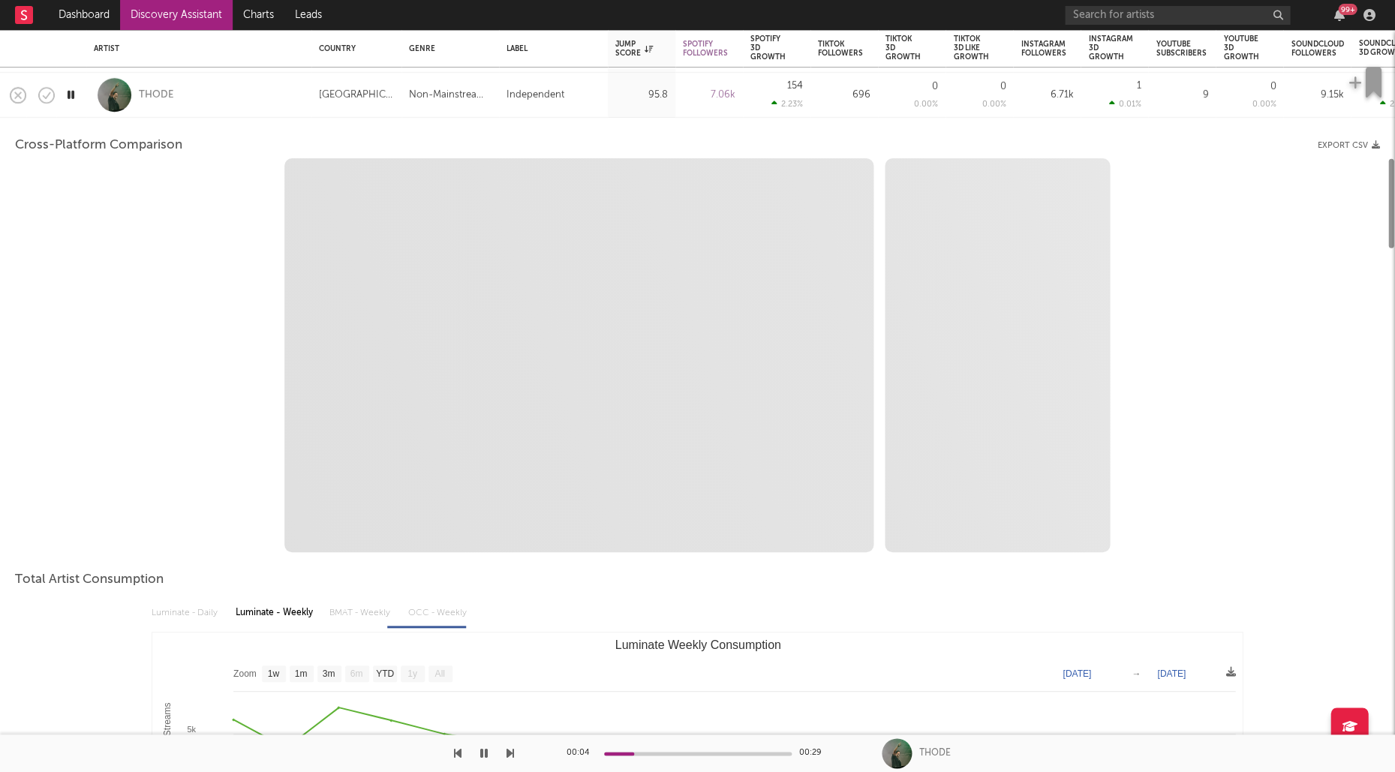
select select "1m"
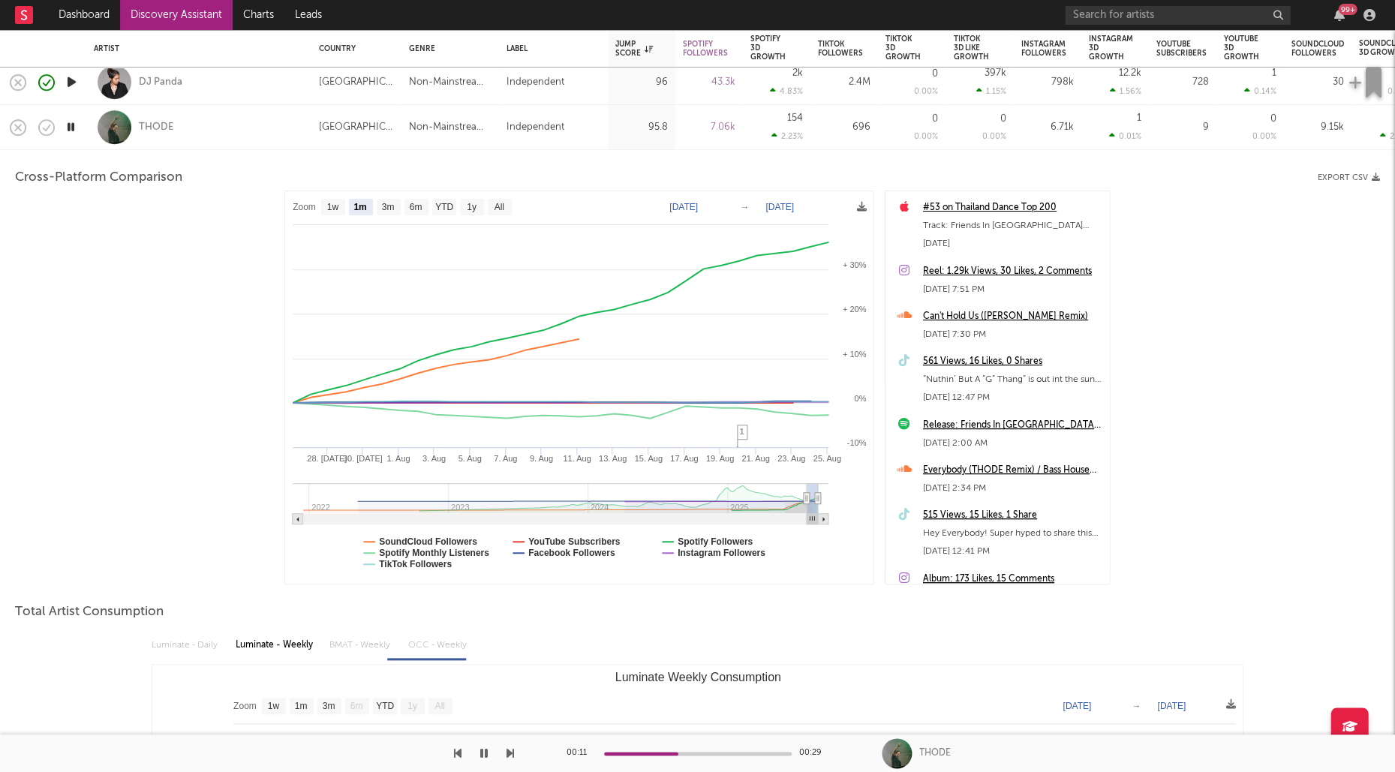
click at [174, 126] on div "THODE" at bounding box center [199, 127] width 210 height 44
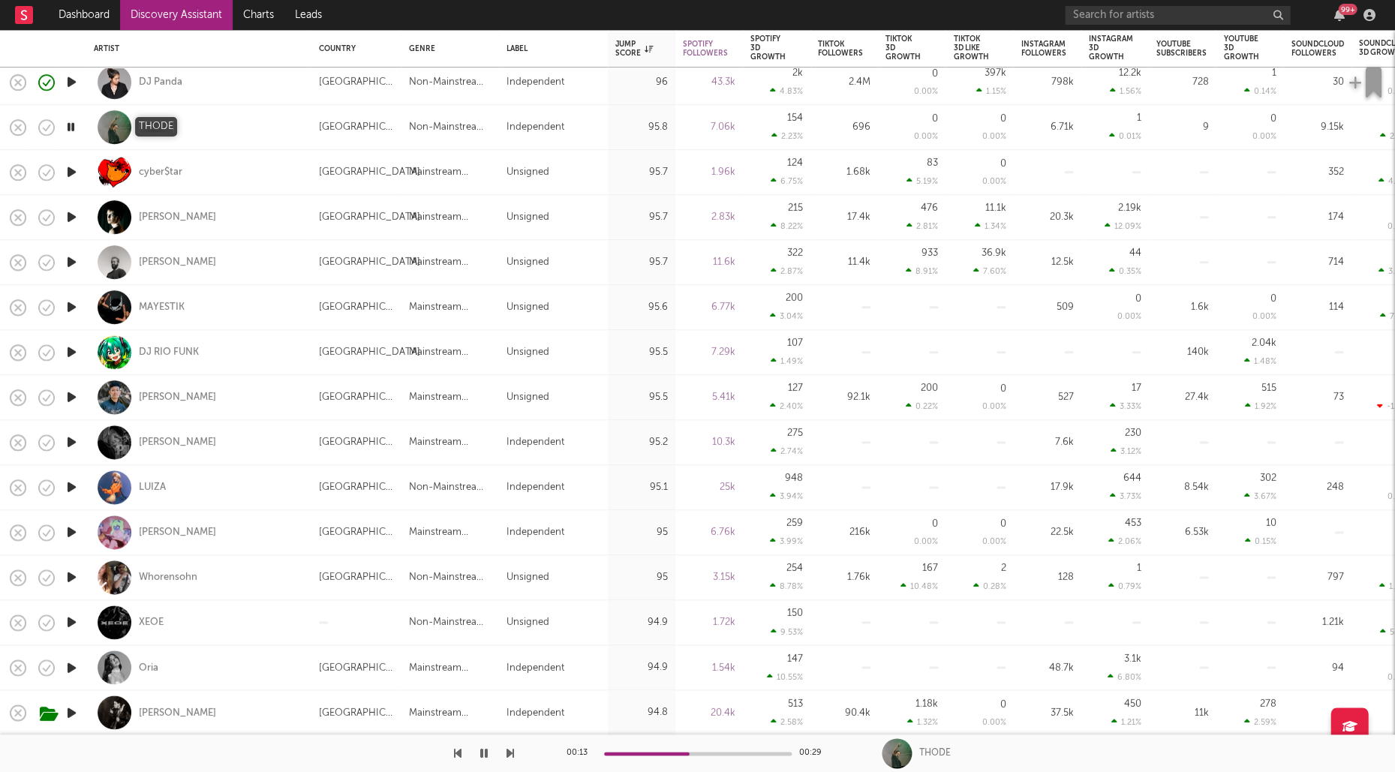
click at [156, 125] on div "THODE" at bounding box center [156, 128] width 35 height 14
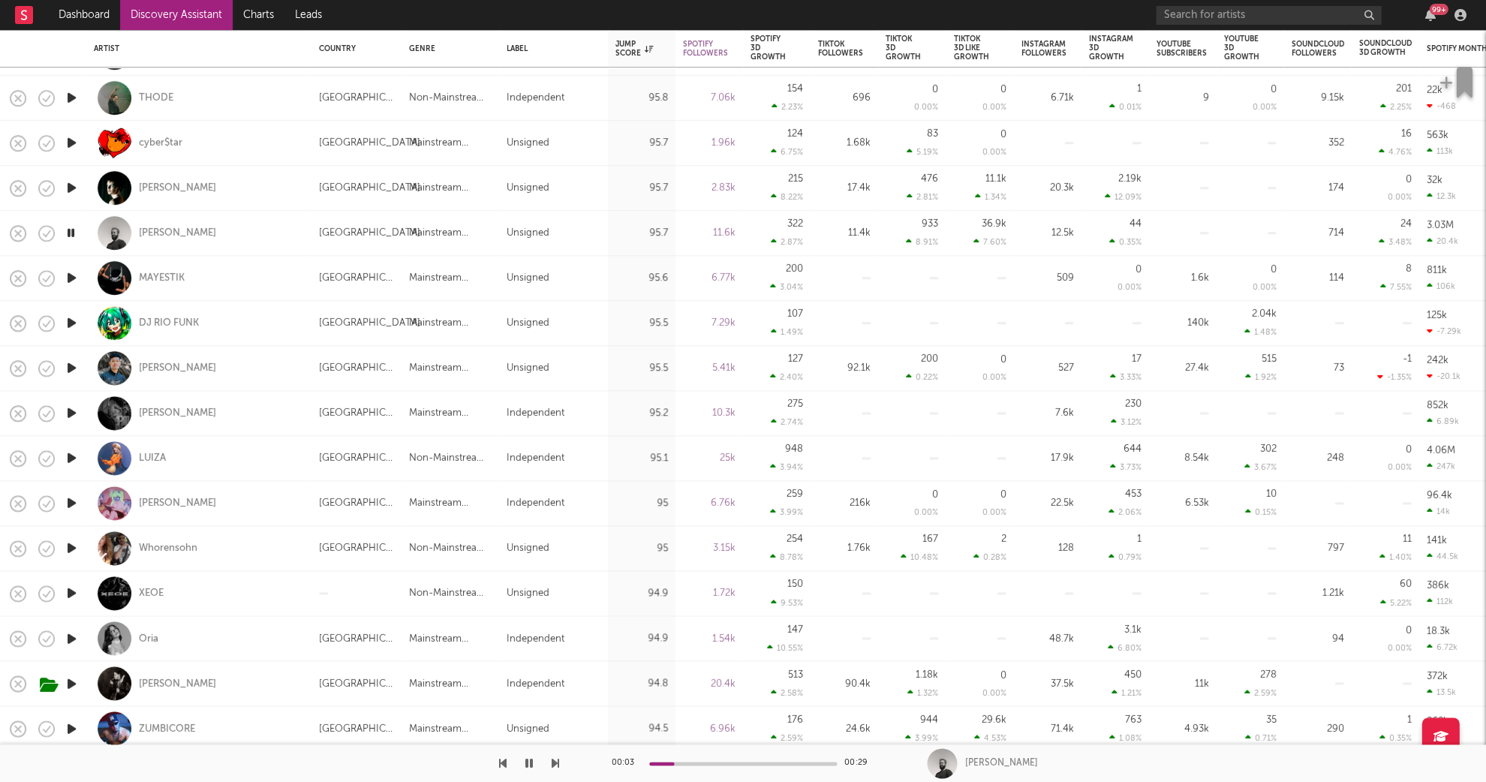
click at [65, 279] on icon "button" at bounding box center [72, 278] width 16 height 19
click at [555, 761] on icon "button" at bounding box center [555, 763] width 8 height 12
click at [190, 325] on div "DJ RIO FUNK" at bounding box center [169, 324] width 60 height 14
click at [74, 413] on icon "button" at bounding box center [72, 413] width 16 height 19
click at [310, 419] on div "Samuel Moriero" at bounding box center [198, 413] width 225 height 45
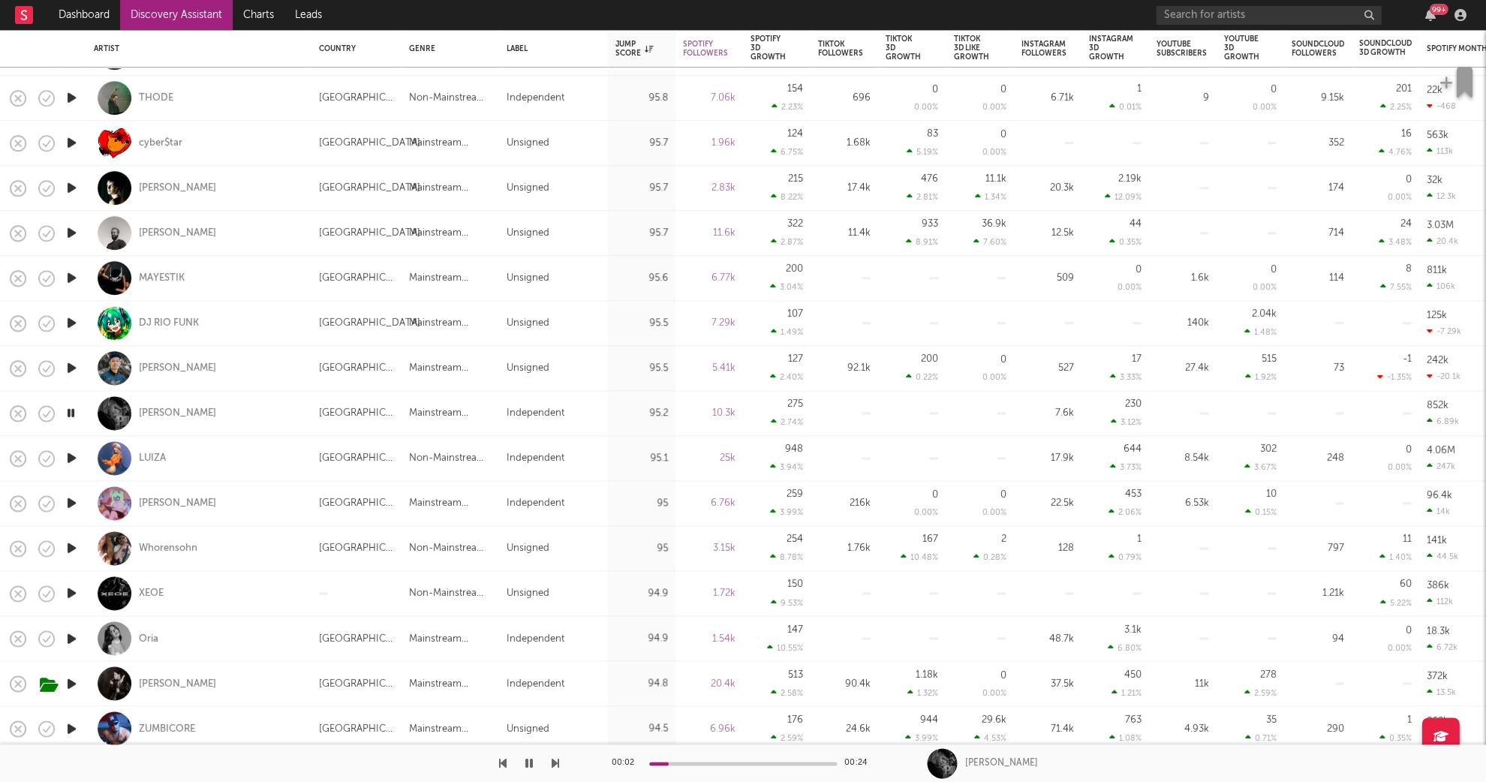
select select "1w"
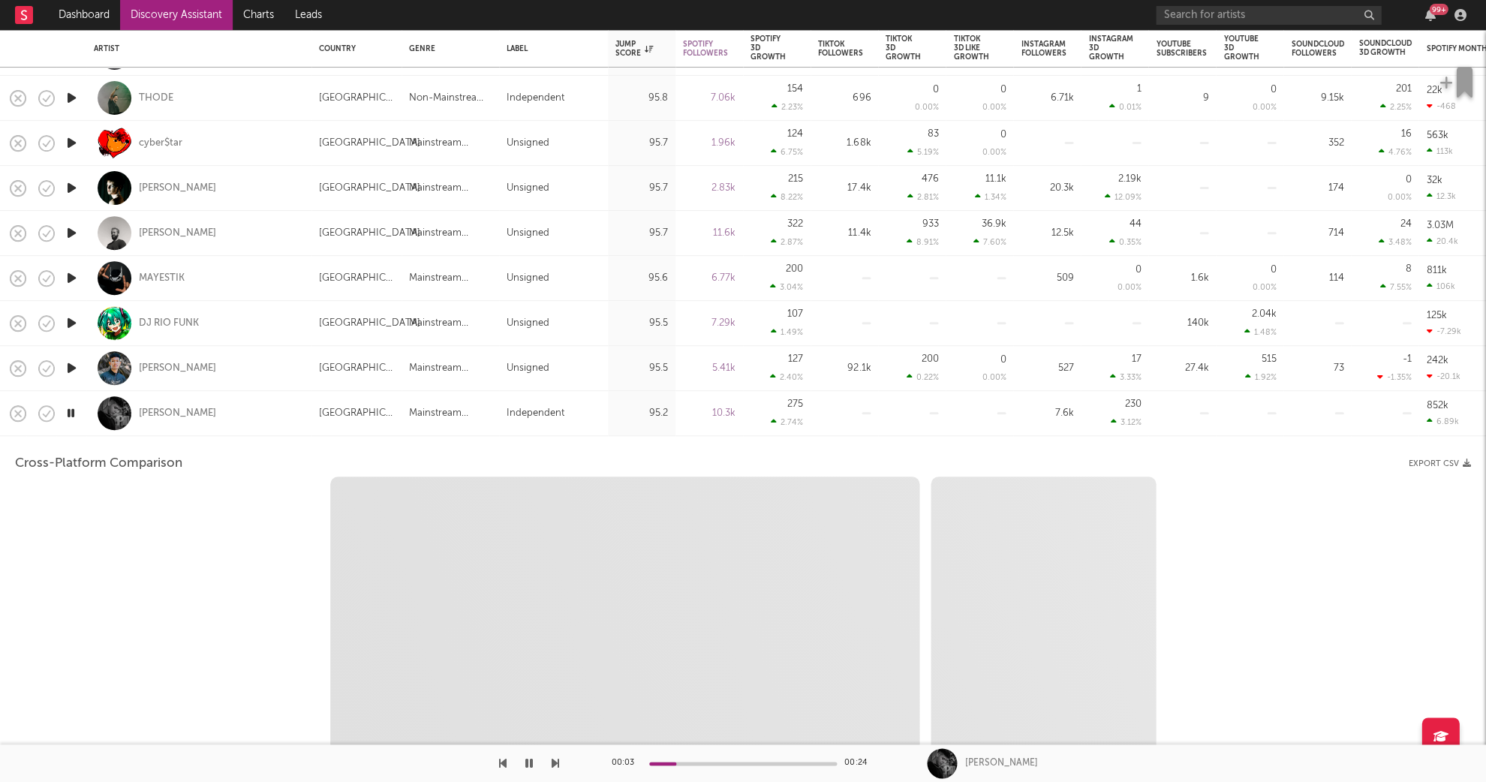
select select "1w"
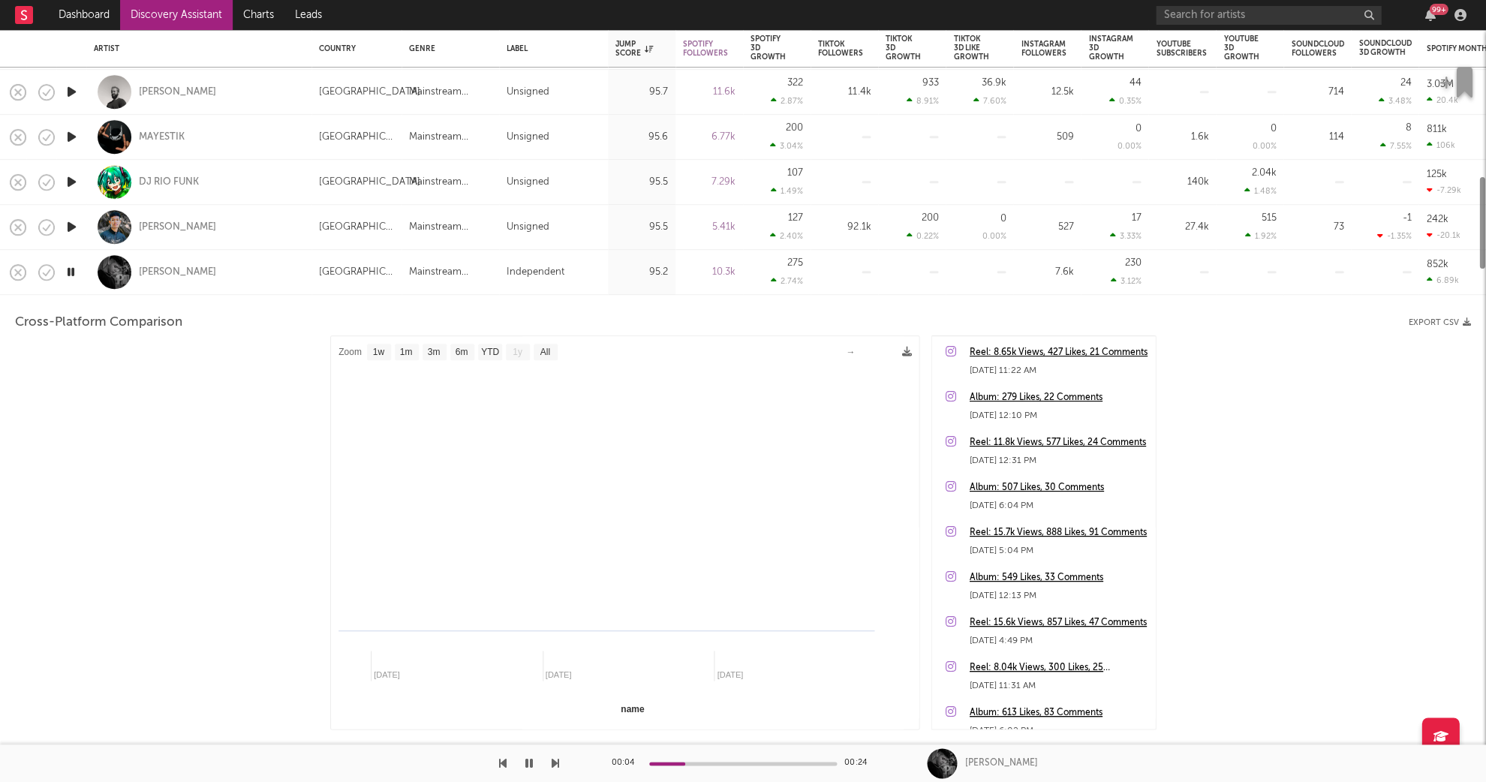
select select "1m"
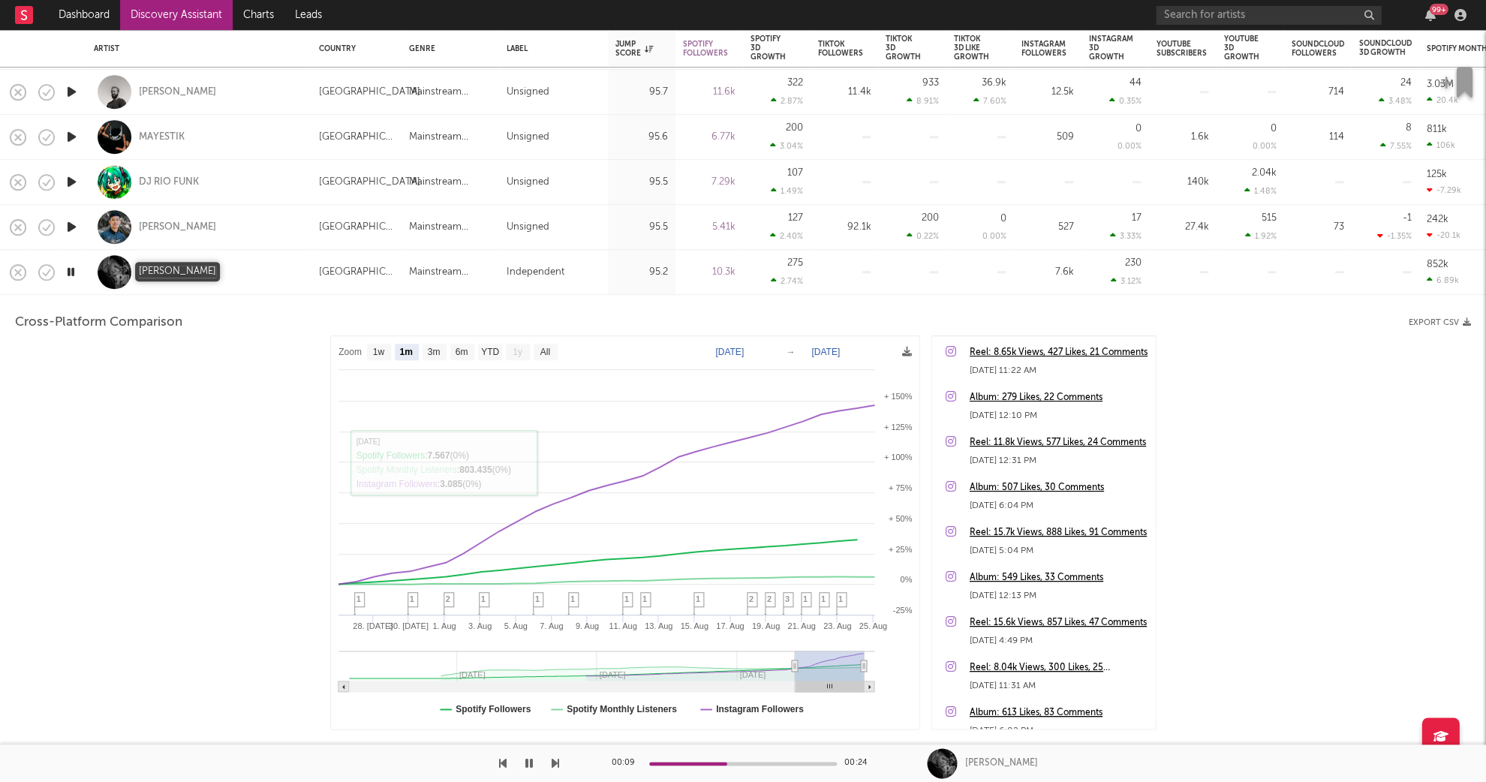
click at [179, 269] on div "Samuel Moriero" at bounding box center [177, 273] width 77 height 14
click at [190, 277] on div "Samuel Moriero" at bounding box center [177, 273] width 77 height 14
click at [67, 271] on icon "button" at bounding box center [71, 271] width 14 height 19
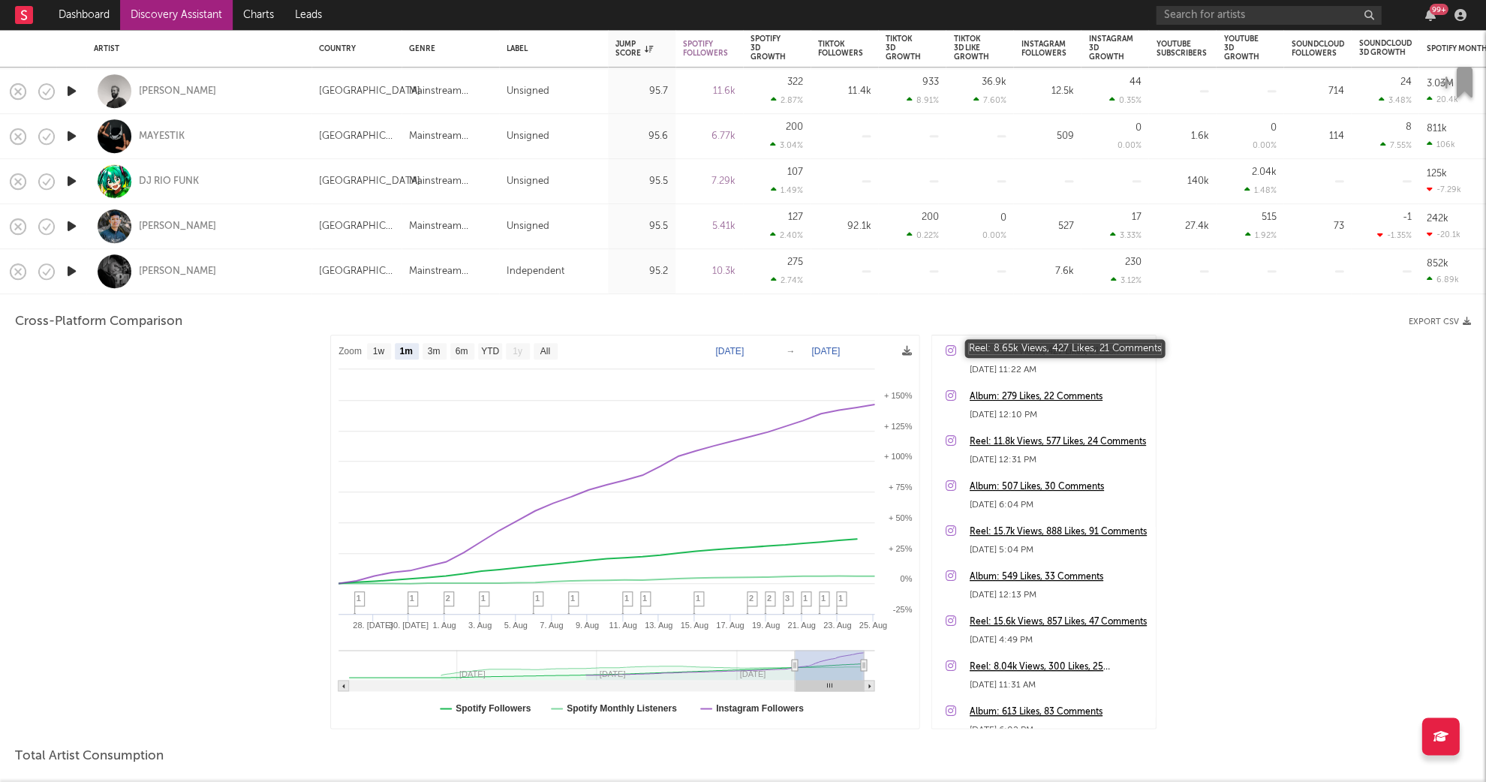
click at [1033, 350] on div "Reel: 8.65k Views, 427 Likes, 21 Comments" at bounding box center [1058, 352] width 179 height 18
click at [298, 280] on div "Samuel Moriero" at bounding box center [199, 271] width 210 height 44
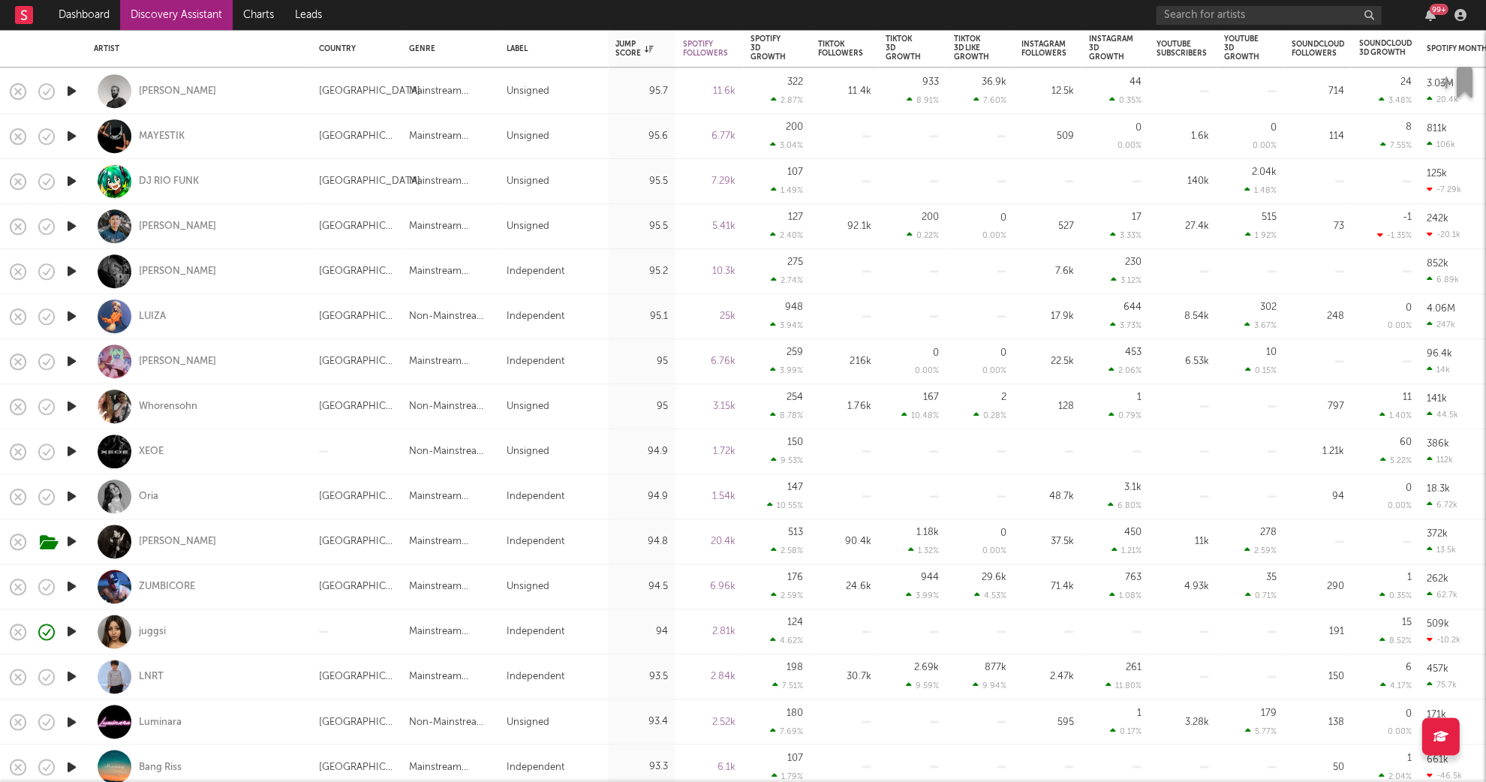
click at [76, 325] on icon "button" at bounding box center [72, 316] width 16 height 19
click at [261, 418] on div "Whorensohn" at bounding box center [199, 406] width 210 height 44
select select "1w"
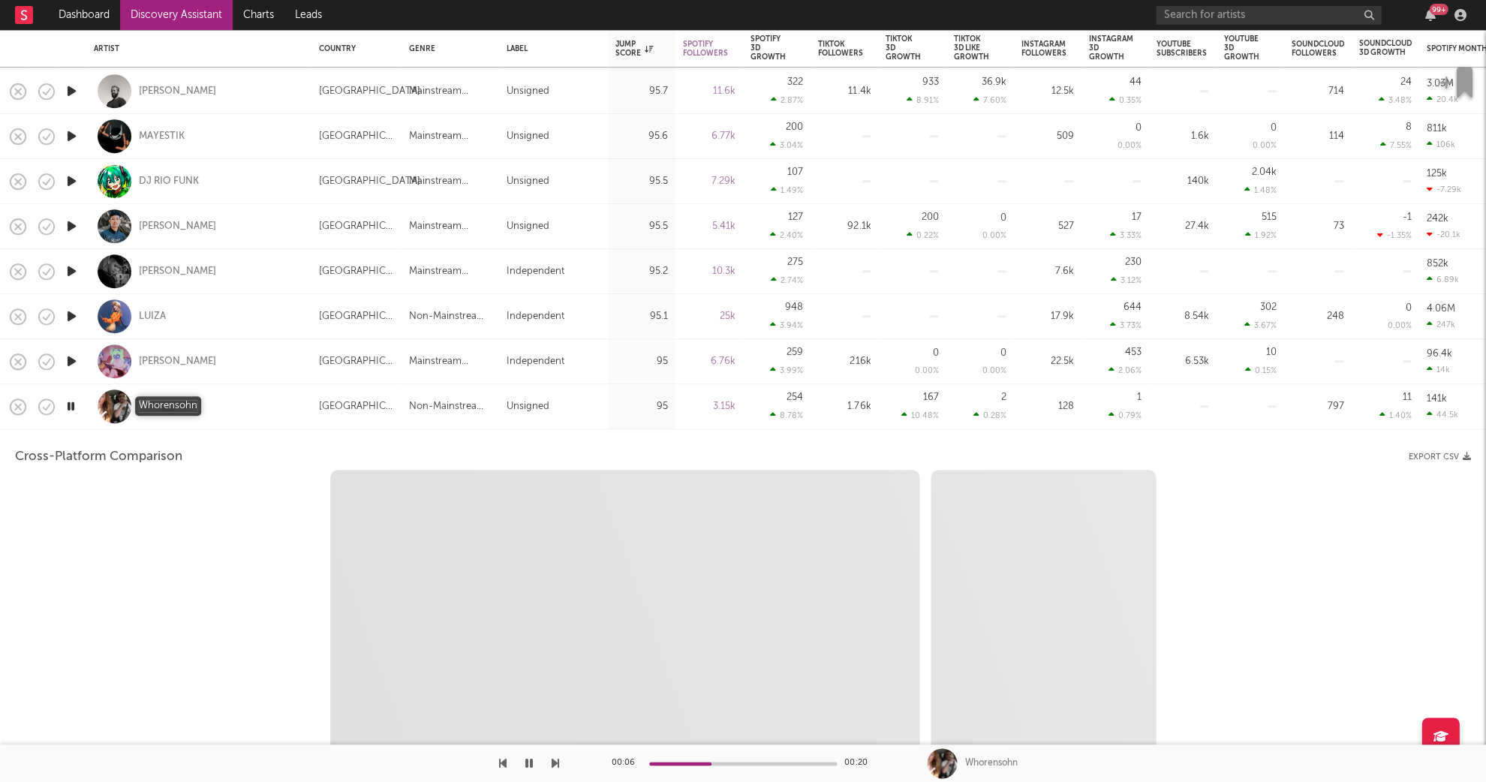
select select "6m"
select select "1m"
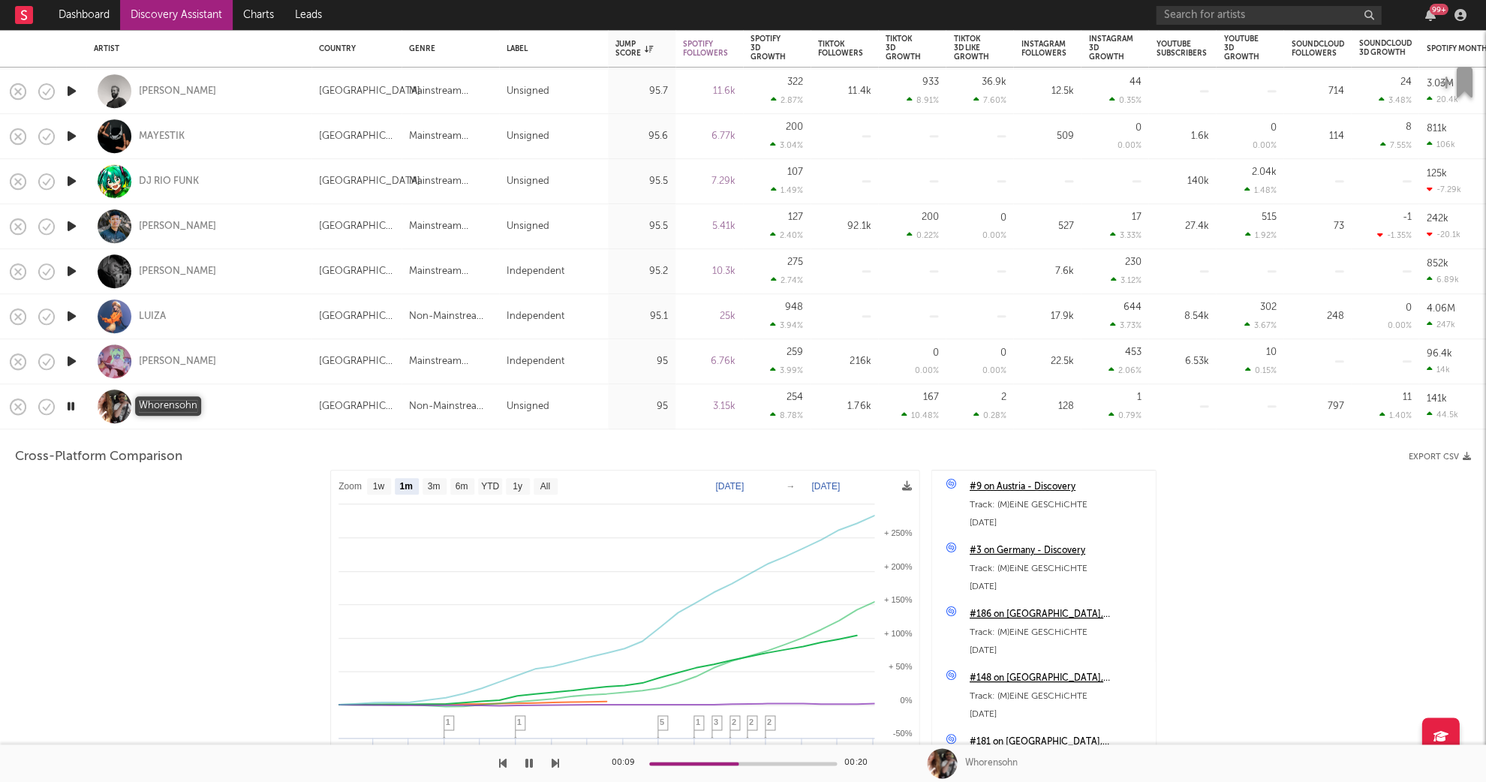
click at [169, 405] on div "Whorensohn" at bounding box center [168, 407] width 59 height 14
drag, startPoint x: 529, startPoint y: 762, endPoint x: 1137, endPoint y: 189, distance: 835.4
click at [529, 762] on icon "button" at bounding box center [529, 763] width 8 height 12
click at [230, 413] on div "Whorensohn" at bounding box center [199, 406] width 210 height 44
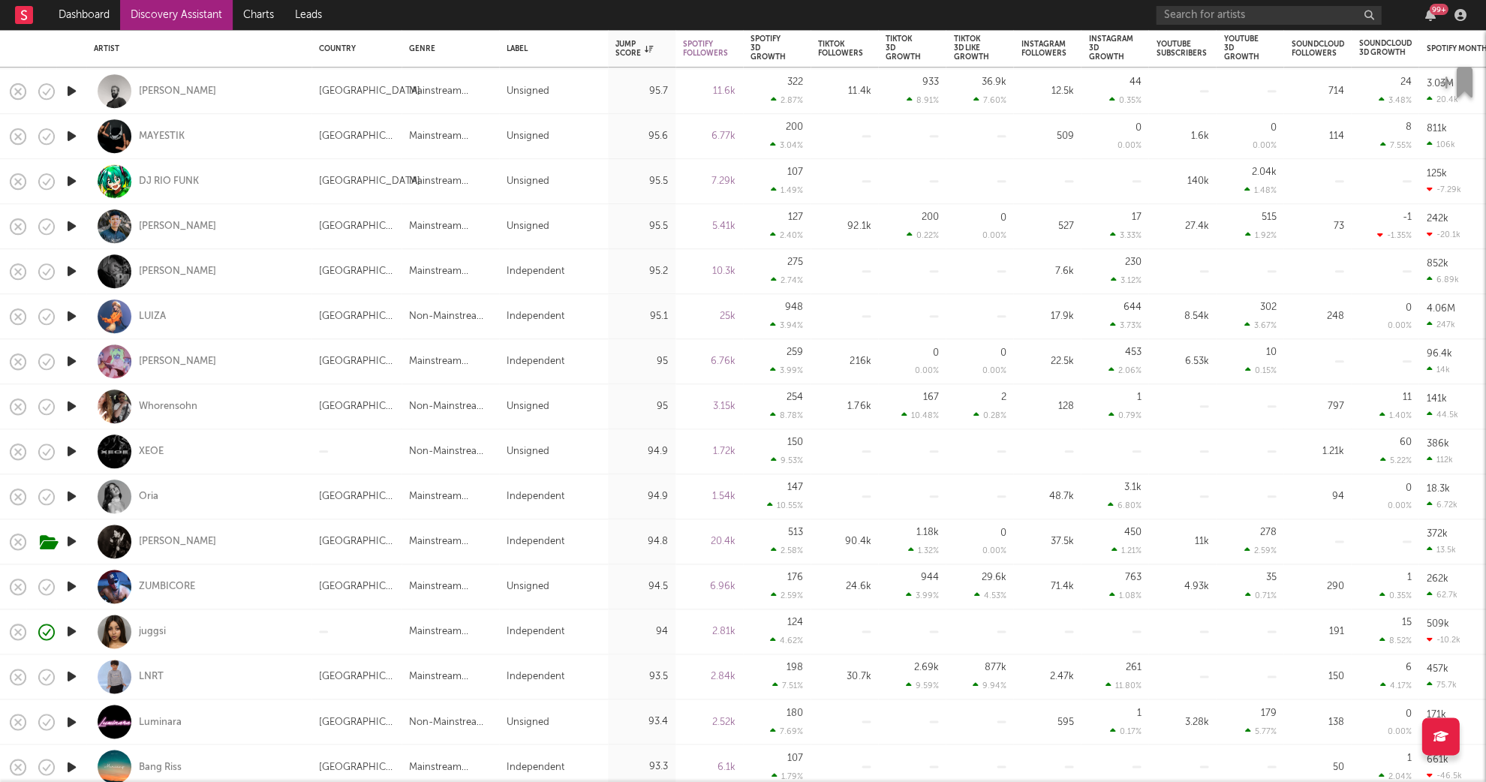
click at [70, 450] on icon "button" at bounding box center [72, 451] width 16 height 19
click at [154, 452] on div "XEOE" at bounding box center [151, 452] width 25 height 14
click at [534, 761] on button "button" at bounding box center [528, 763] width 15 height 38
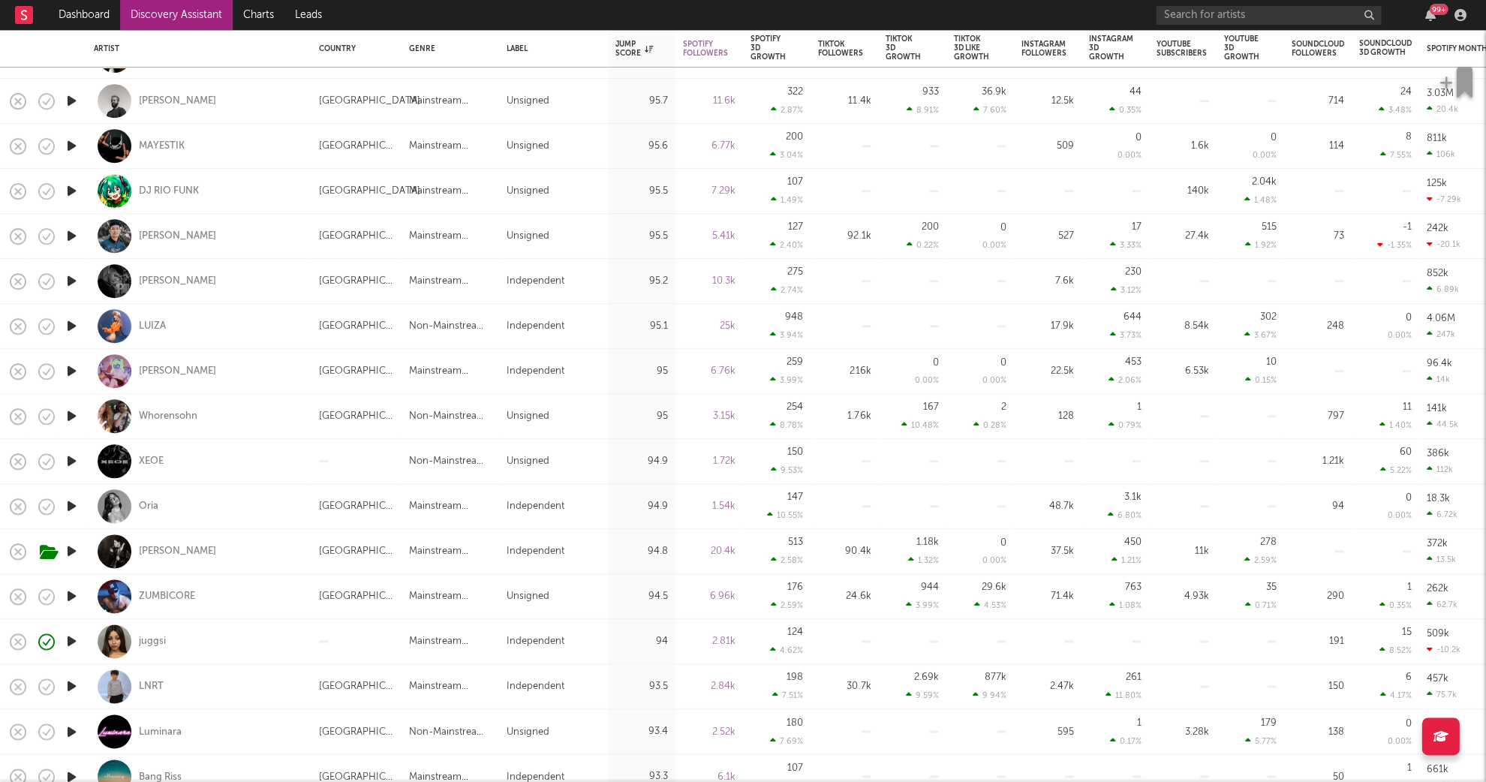
click at [73, 503] on icon "button" at bounding box center [72, 506] width 16 height 19
click at [73, 503] on icon "button" at bounding box center [71, 506] width 14 height 19
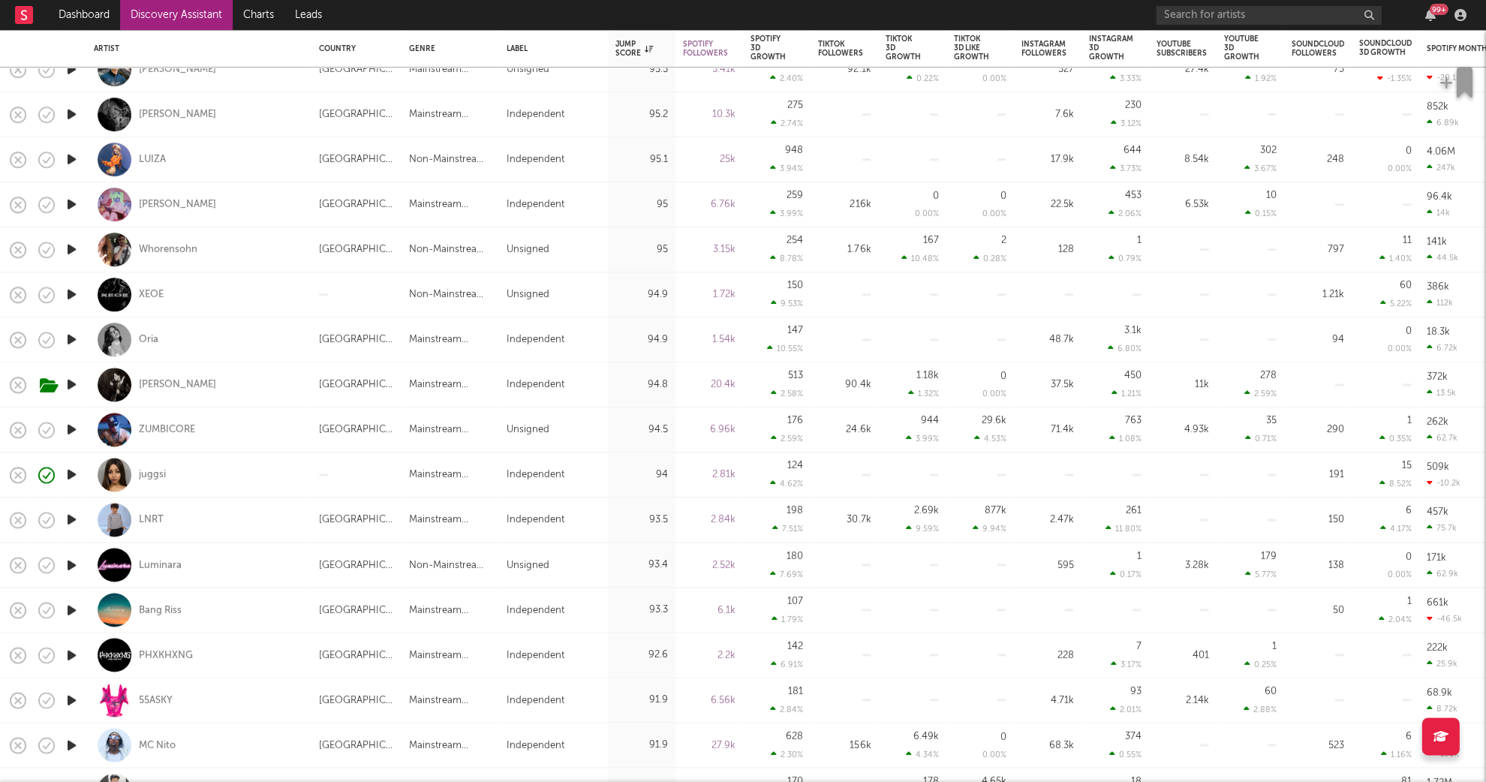
click at [70, 515] on icon "button" at bounding box center [72, 519] width 16 height 19
click at [68, 521] on icon "button" at bounding box center [71, 519] width 14 height 19
click at [70, 560] on icon "button" at bounding box center [72, 564] width 16 height 19
click at [70, 560] on icon "button" at bounding box center [71, 564] width 14 height 19
click at [70, 560] on icon "button" at bounding box center [72, 564] width 16 height 19
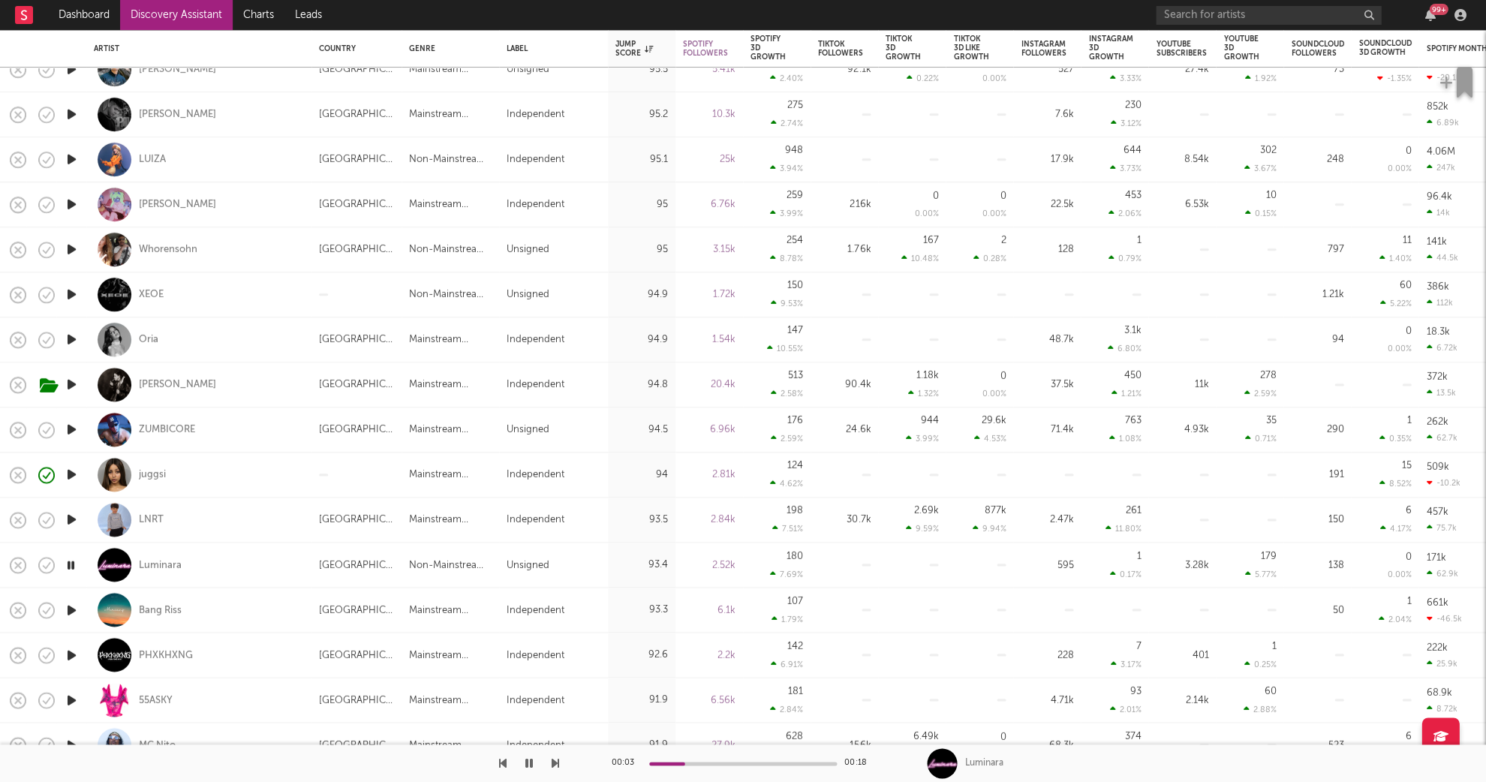
click at [73, 601] on icon "button" at bounding box center [72, 609] width 16 height 19
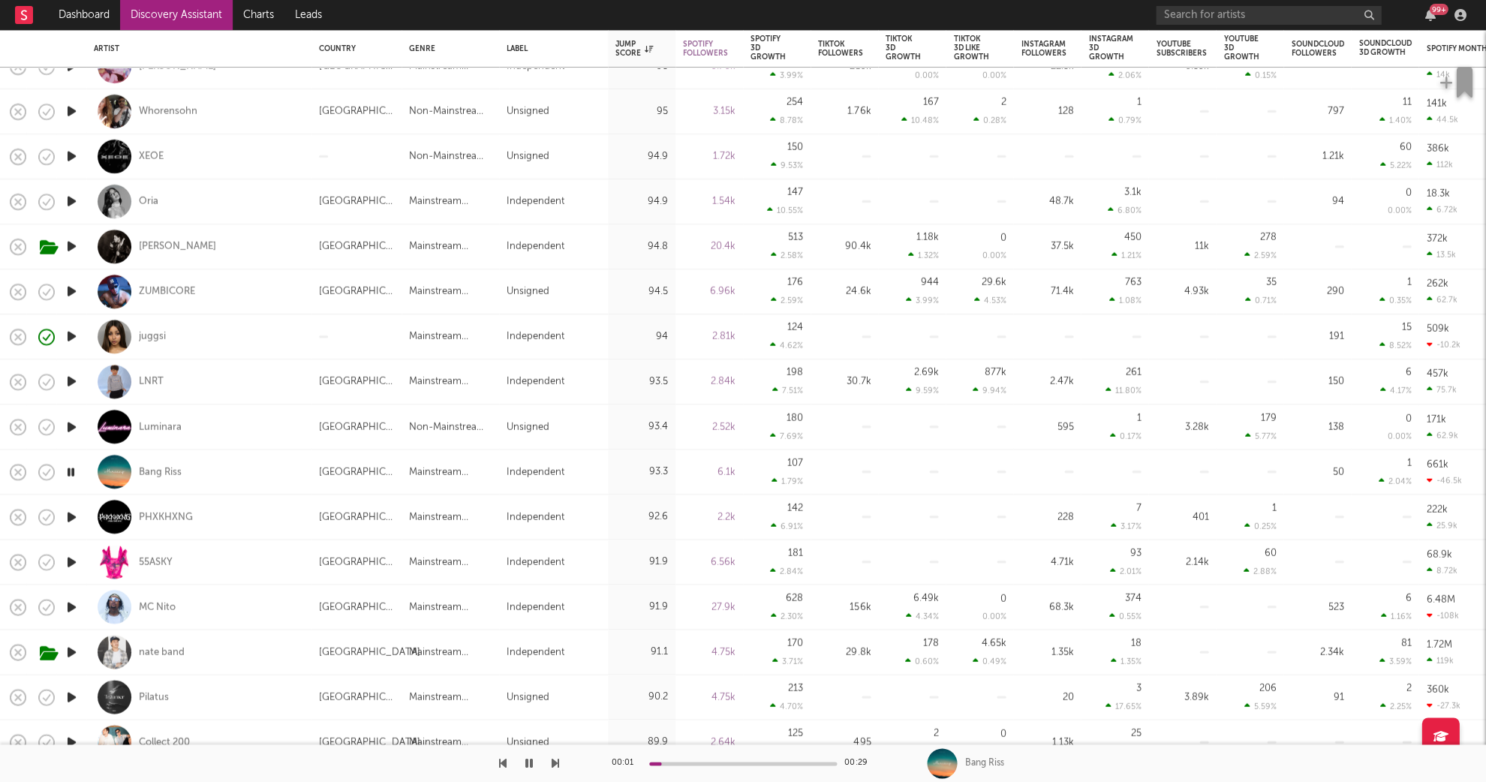
click at [70, 516] on icon "button" at bounding box center [72, 516] width 16 height 19
click at [164, 513] on div "PHXKHXNG" at bounding box center [166, 517] width 54 height 14
click at [71, 565] on icon "button" at bounding box center [72, 561] width 16 height 19
click at [71, 607] on icon "button" at bounding box center [72, 606] width 16 height 19
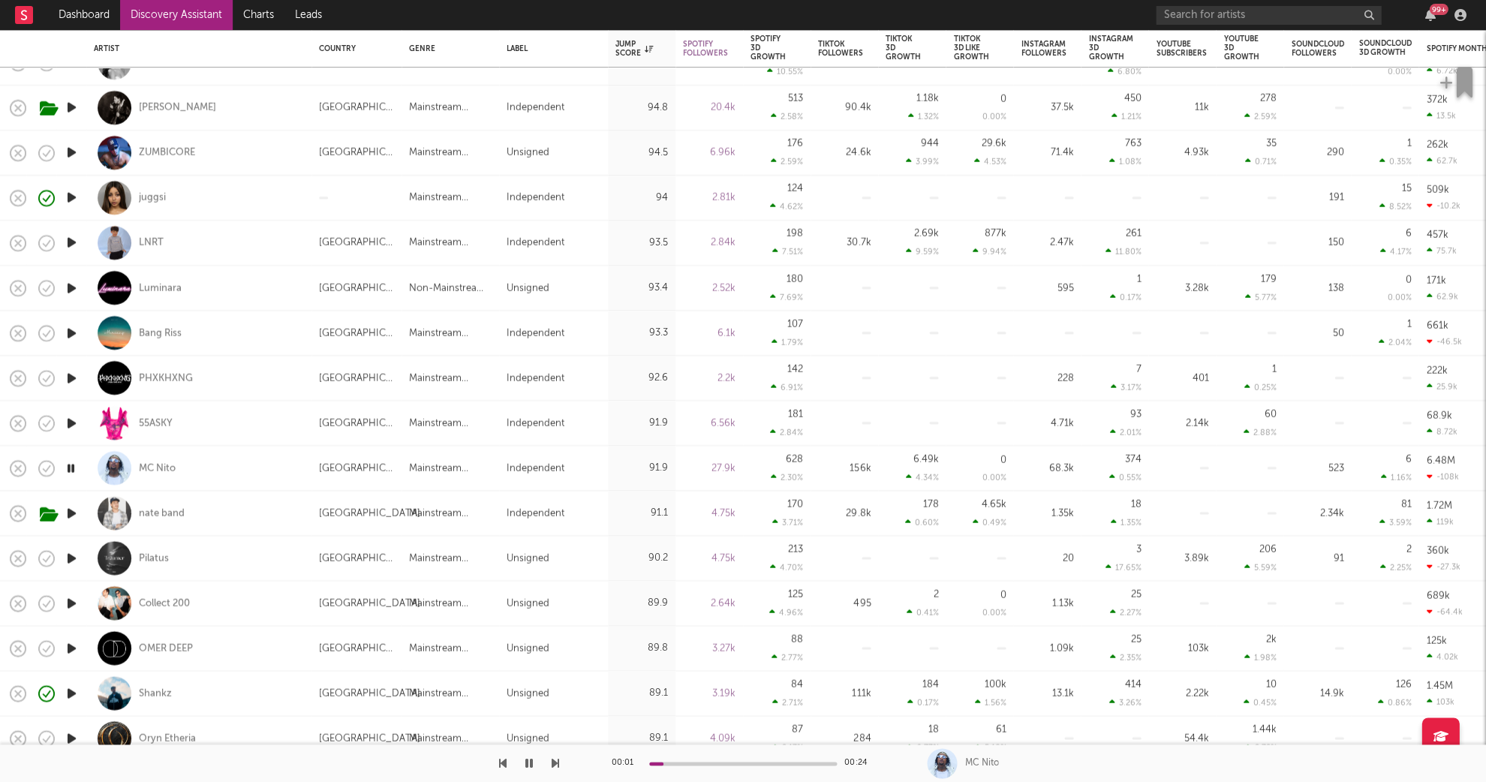
click at [72, 557] on icon "button" at bounding box center [72, 557] width 16 height 19
click at [155, 558] on div "Pilatus" at bounding box center [154, 558] width 30 height 14
click at [71, 608] on icon "button" at bounding box center [71, 602] width 14 height 19
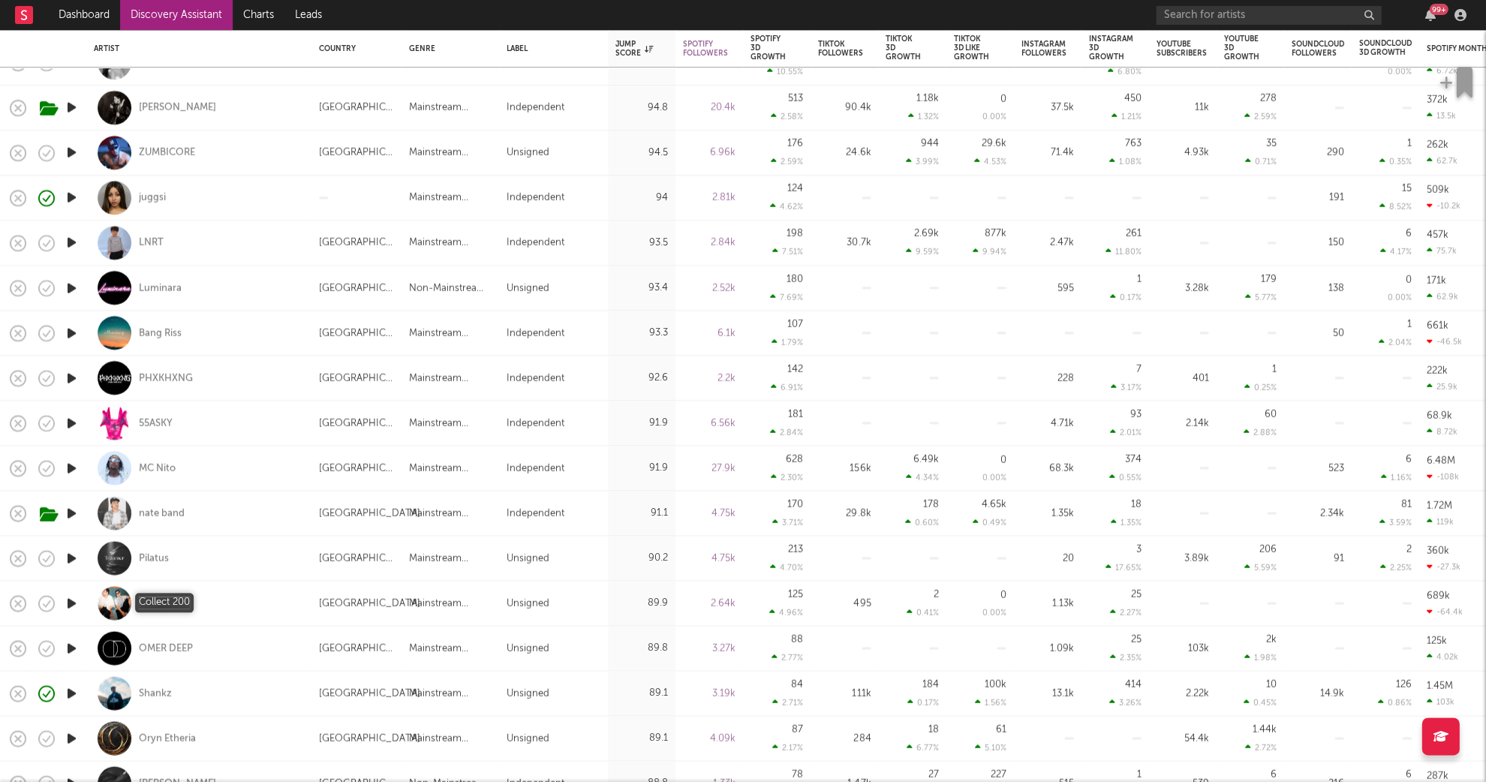
drag, startPoint x: 179, startPoint y: 604, endPoint x: 181, endPoint y: 596, distance: 7.8
click at [179, 604] on div "Collect 200" at bounding box center [164, 603] width 51 height 14
click at [50, 565] on icon "button" at bounding box center [46, 558] width 21 height 21
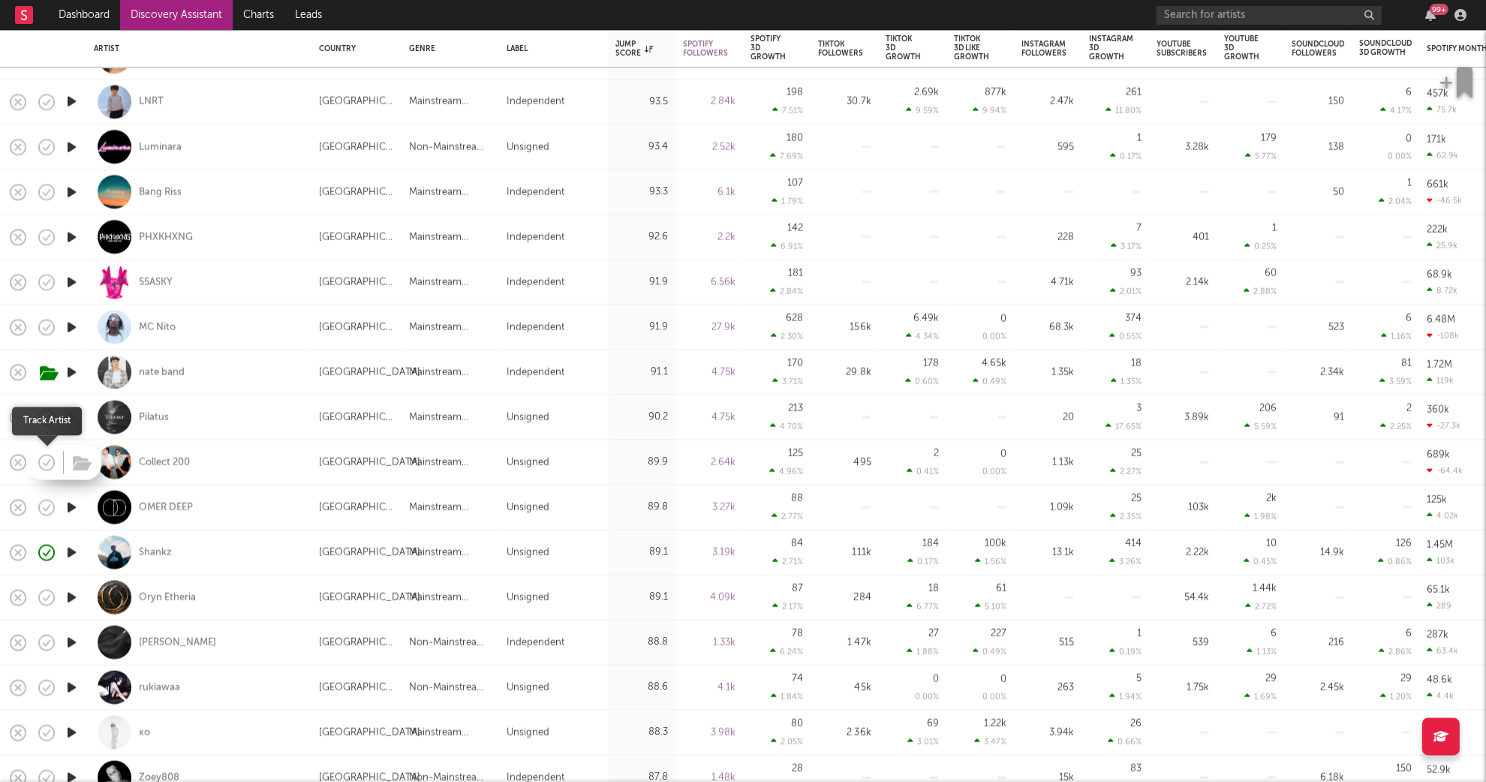
click at [39, 464] on icon "button" at bounding box center [47, 463] width 16 height 16
click at [75, 505] on icon "button" at bounding box center [72, 506] width 16 height 19
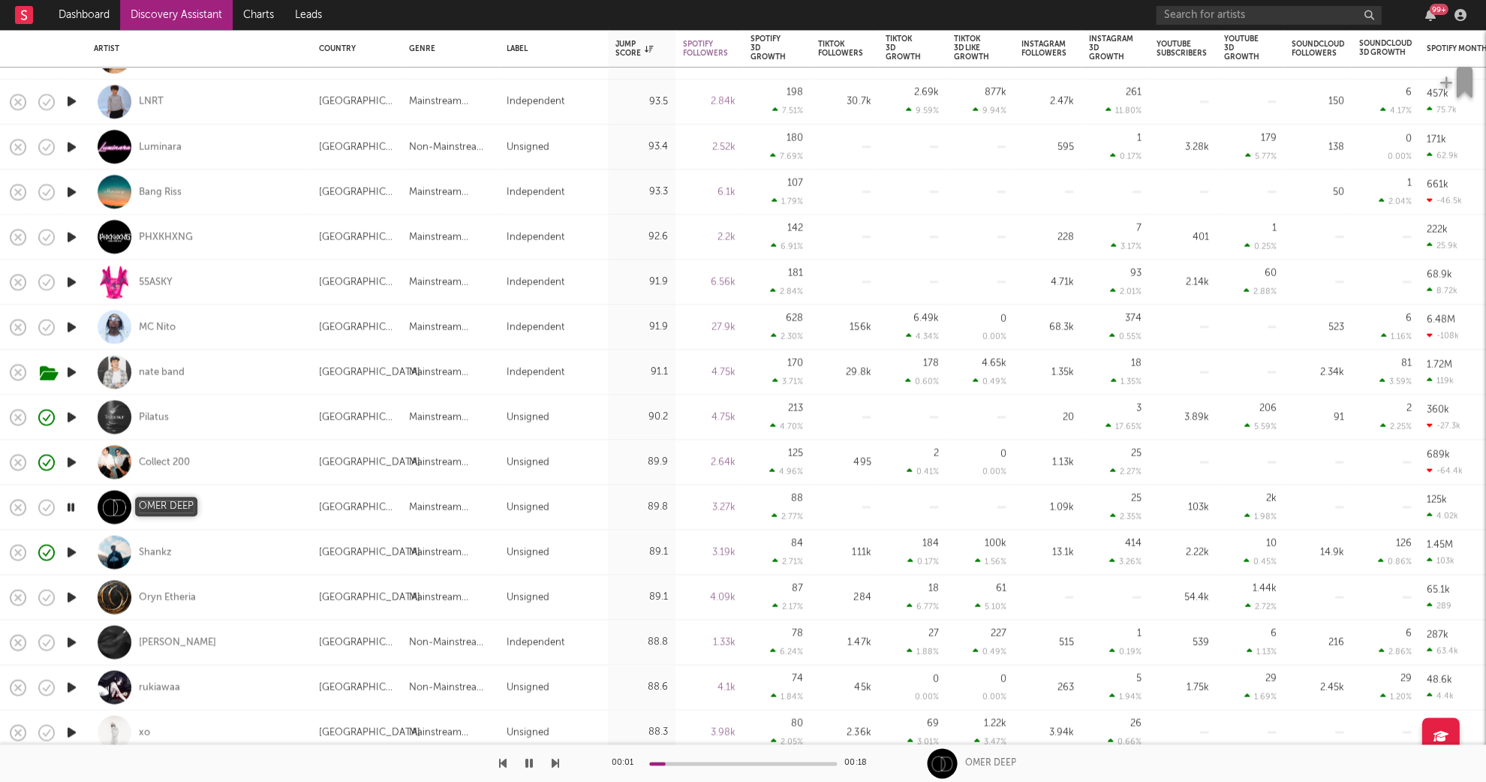
click at [173, 509] on div "OMER DEEP" at bounding box center [166, 507] width 54 height 14
click at [70, 587] on icon "button" at bounding box center [72, 596] width 16 height 19
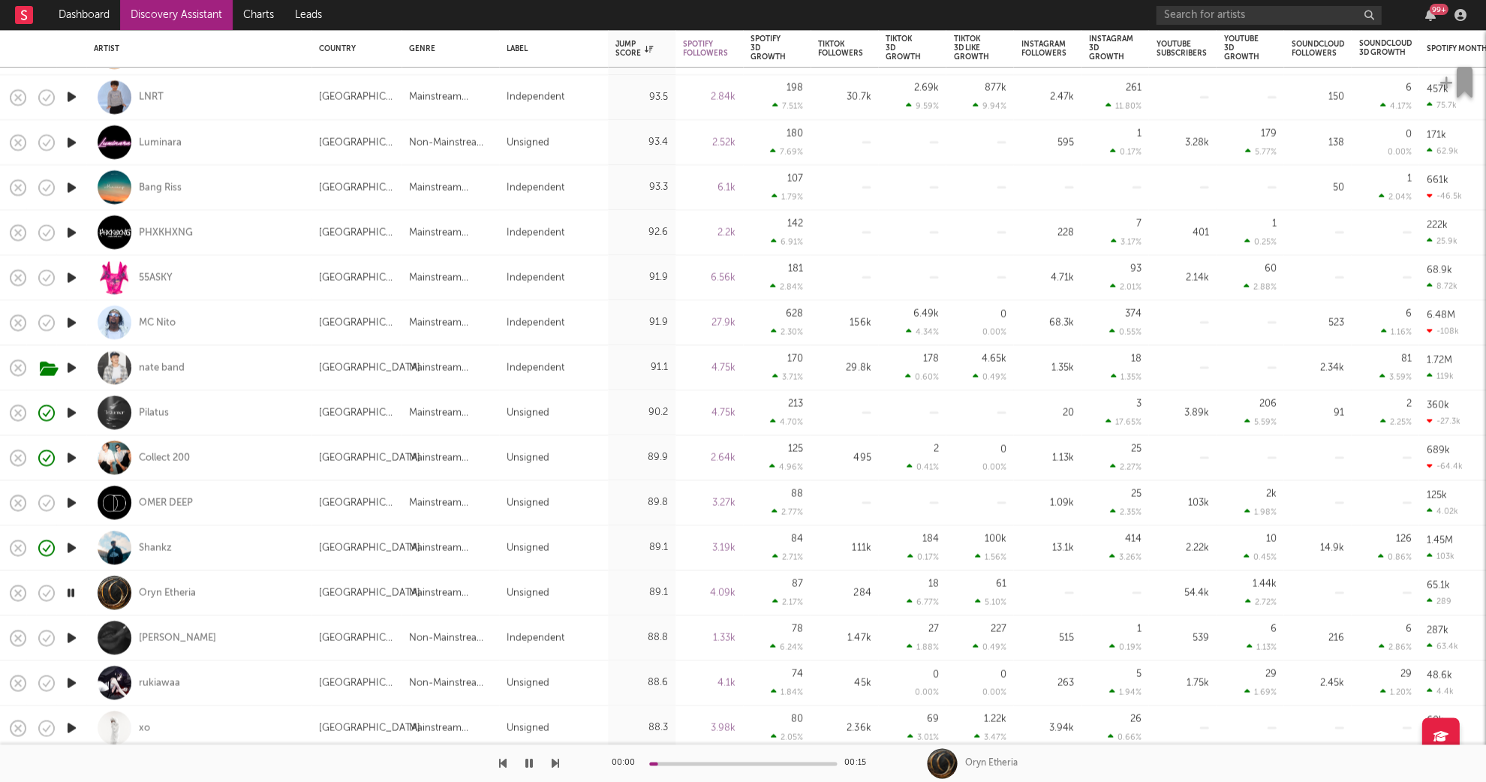
click at [71, 636] on icon "button" at bounding box center [72, 637] width 16 height 19
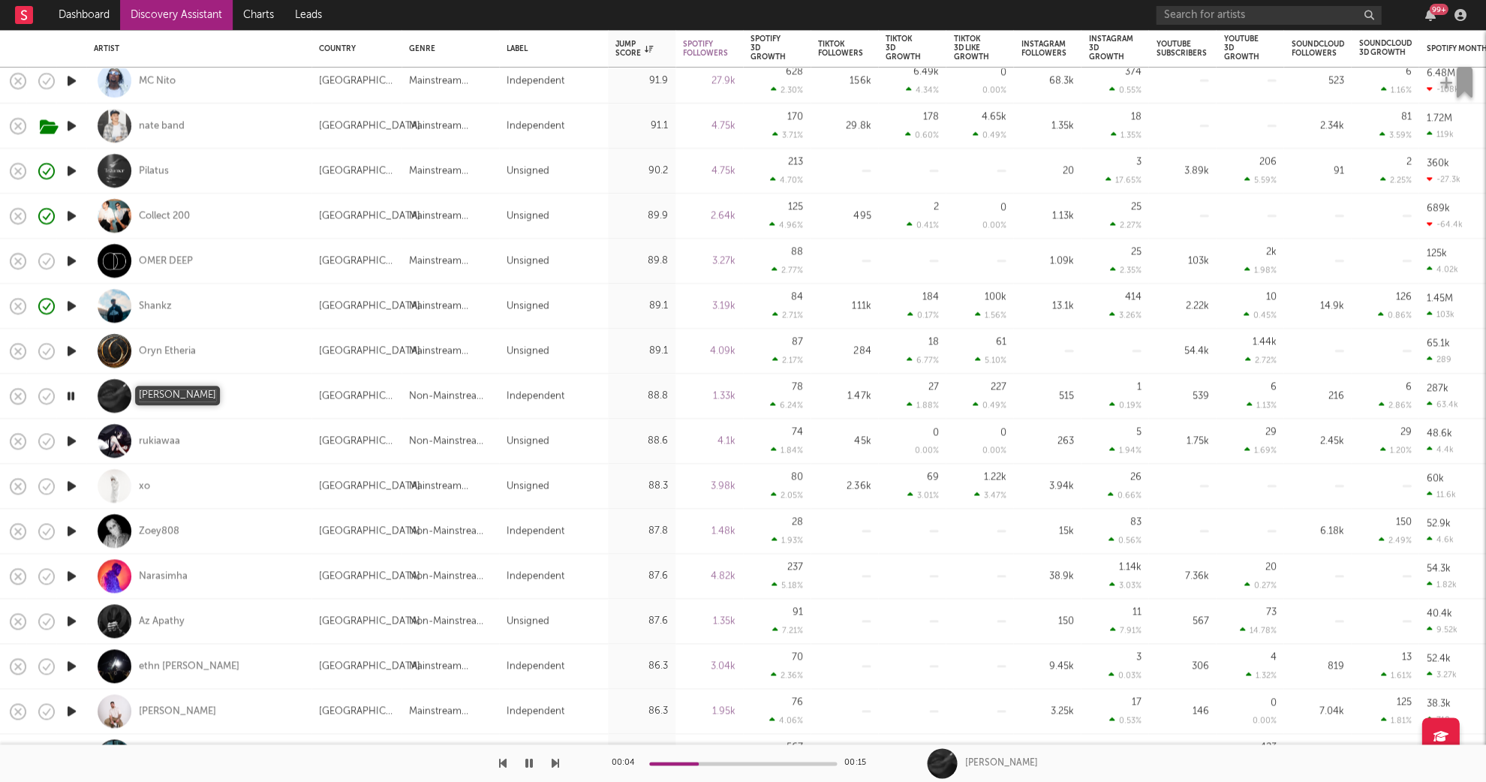
click at [165, 399] on div "Jeff Germita" at bounding box center [177, 396] width 77 height 14
click at [71, 446] on icon "button" at bounding box center [72, 440] width 16 height 19
click at [71, 485] on icon "button" at bounding box center [72, 485] width 16 height 19
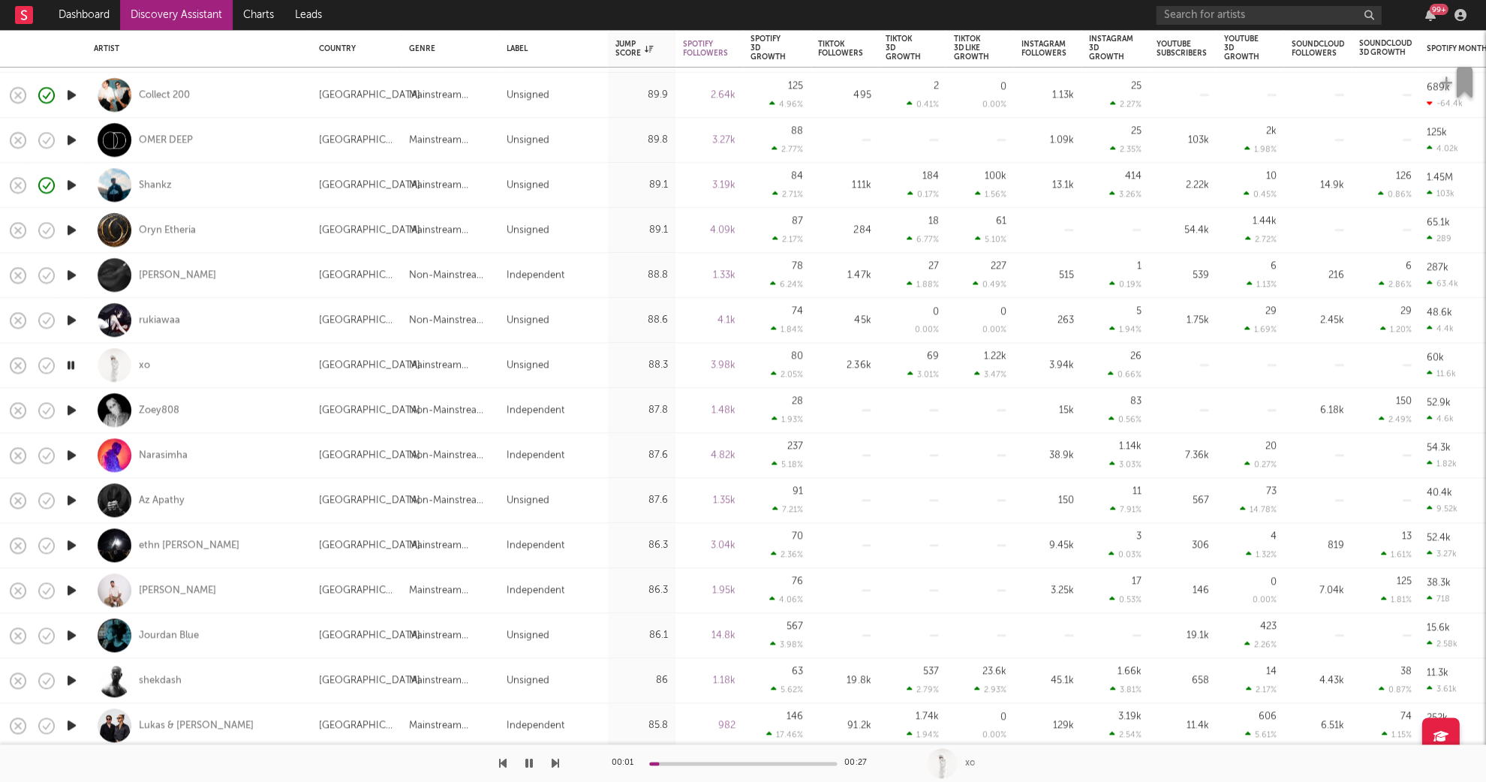
click at [74, 405] on icon "button" at bounding box center [72, 410] width 16 height 19
click at [170, 405] on div "Zoey808" at bounding box center [159, 411] width 41 height 14
click at [525, 760] on icon "button" at bounding box center [529, 763] width 8 height 12
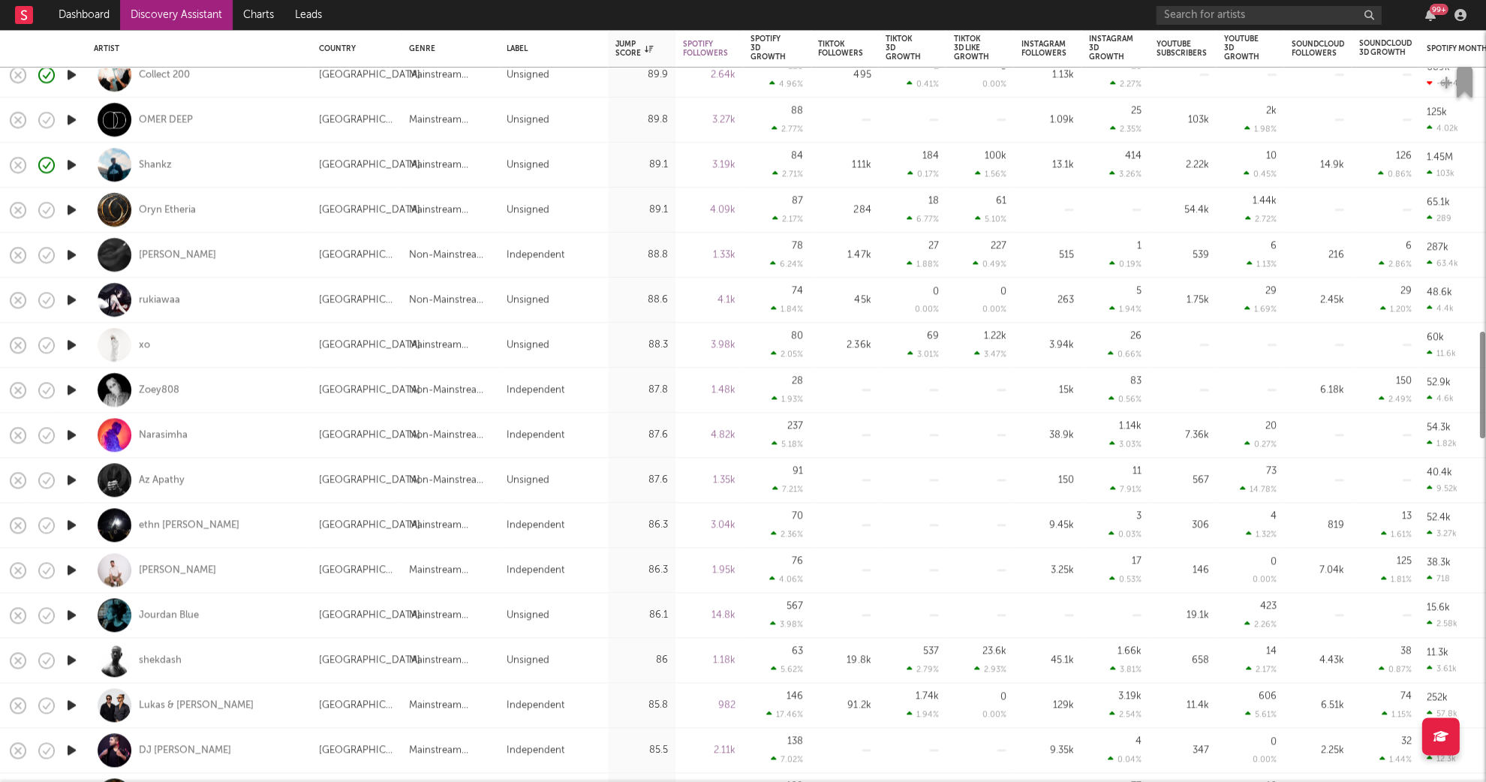
click at [74, 438] on icon "button" at bounding box center [72, 434] width 16 height 19
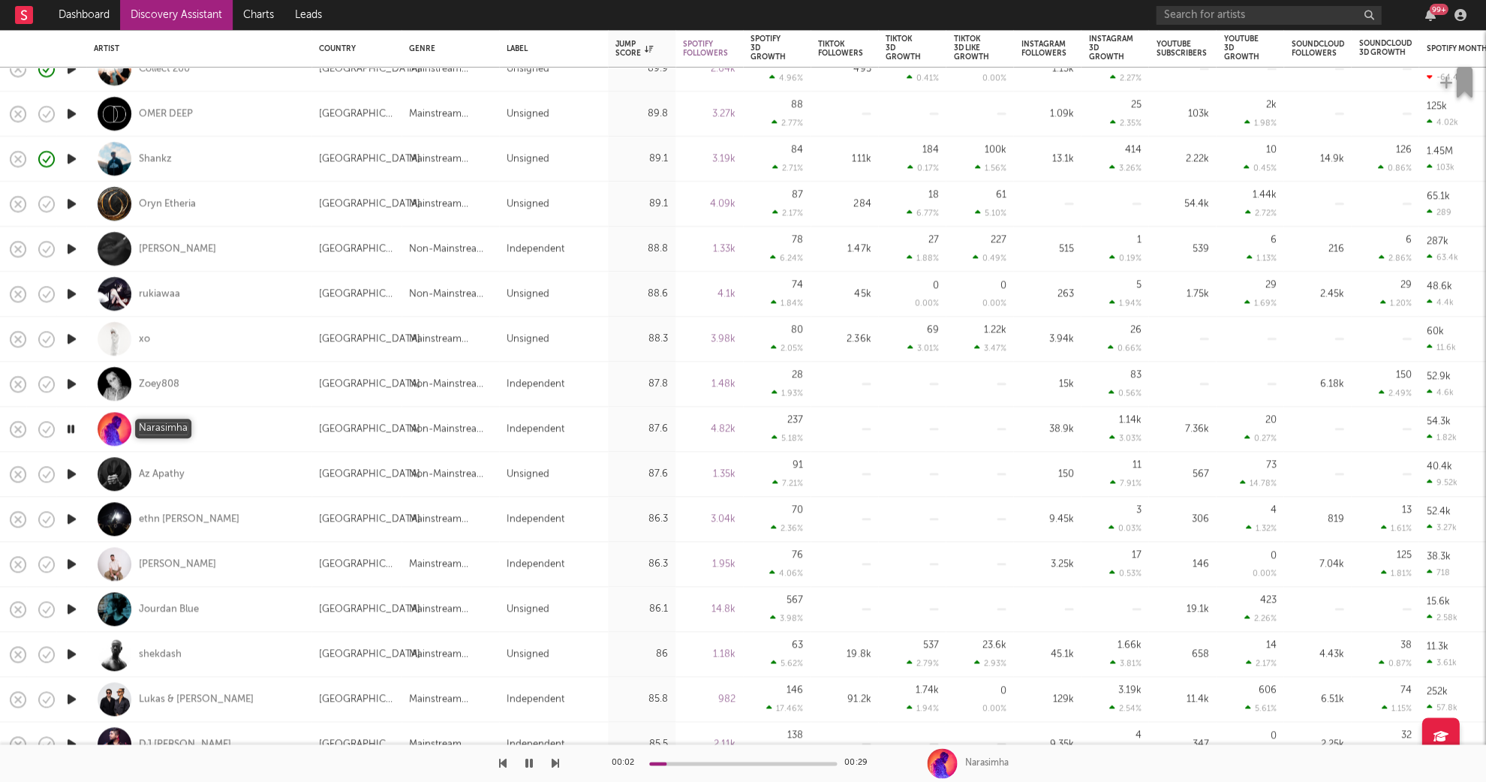
click at [157, 429] on div "Narasimha" at bounding box center [163, 429] width 49 height 14
click at [74, 470] on icon "button" at bounding box center [72, 473] width 16 height 19
click at [77, 561] on icon "button" at bounding box center [72, 563] width 16 height 19
click at [167, 566] on div "Mike Renza" at bounding box center [177, 564] width 77 height 14
click at [66, 611] on icon "button" at bounding box center [72, 608] width 16 height 19
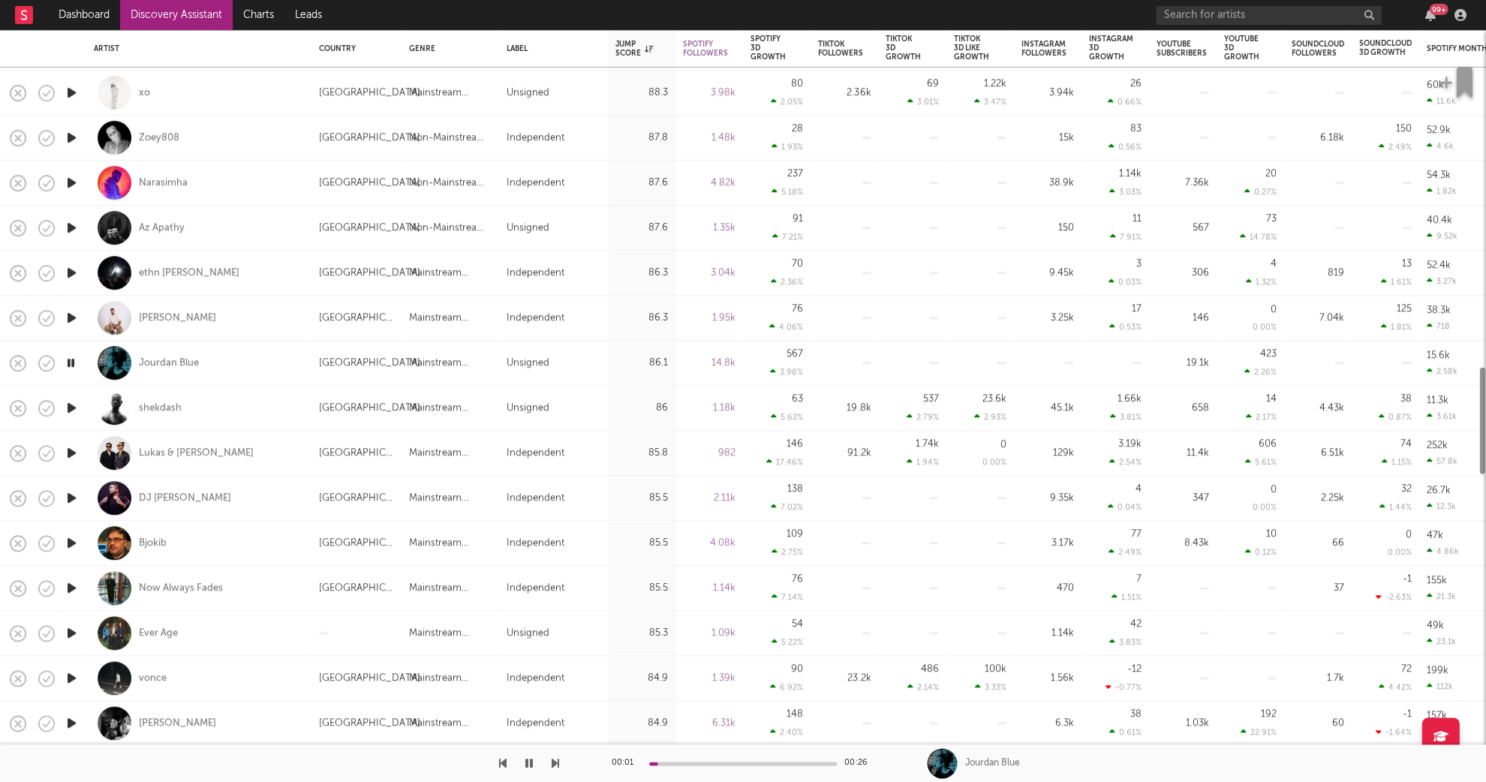
click at [73, 410] on icon "button" at bounding box center [72, 407] width 16 height 19
click at [68, 500] on icon "button" at bounding box center [72, 497] width 16 height 19
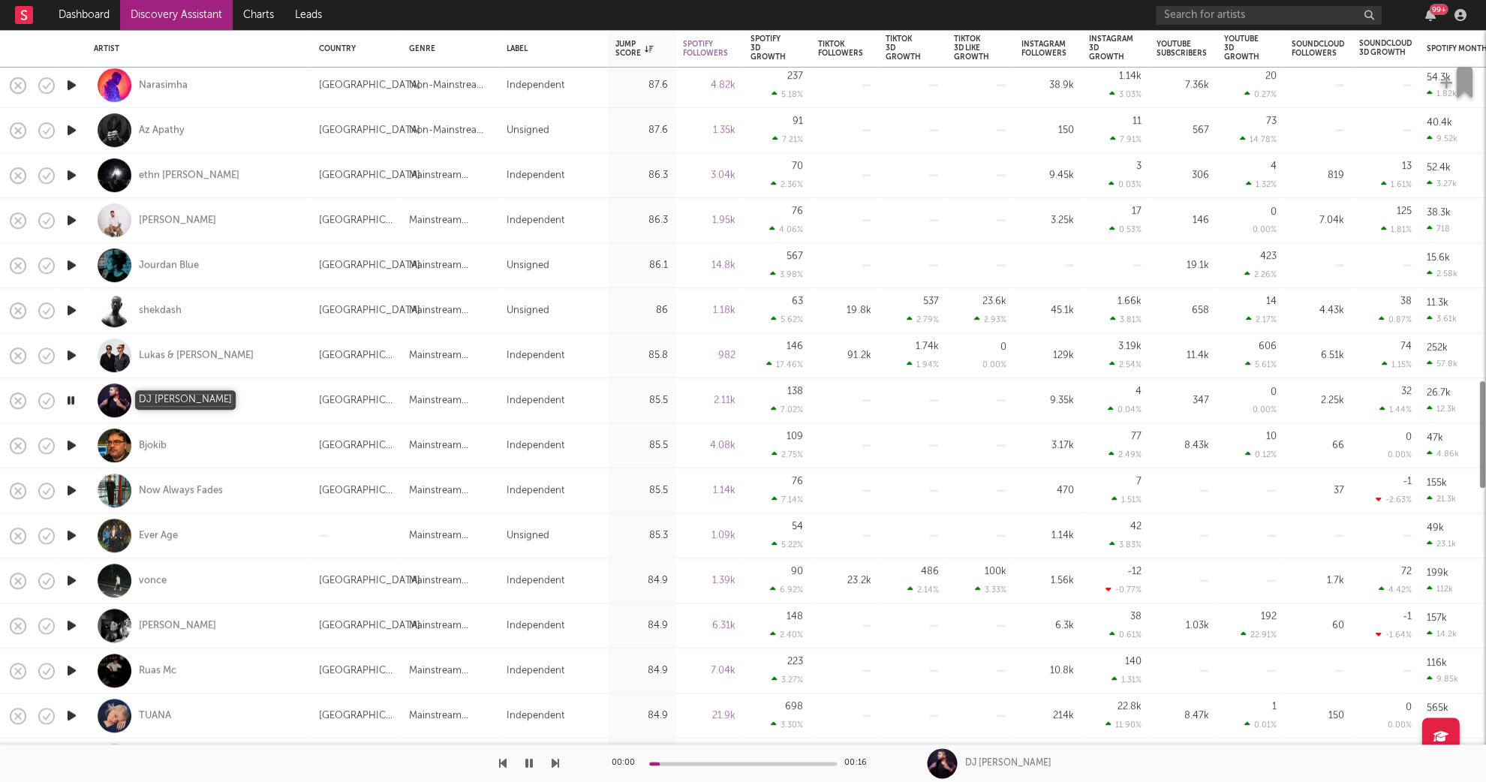
click at [152, 403] on div "DJ Prithvi" at bounding box center [185, 401] width 92 height 14
click at [68, 442] on icon "button" at bounding box center [72, 445] width 16 height 19
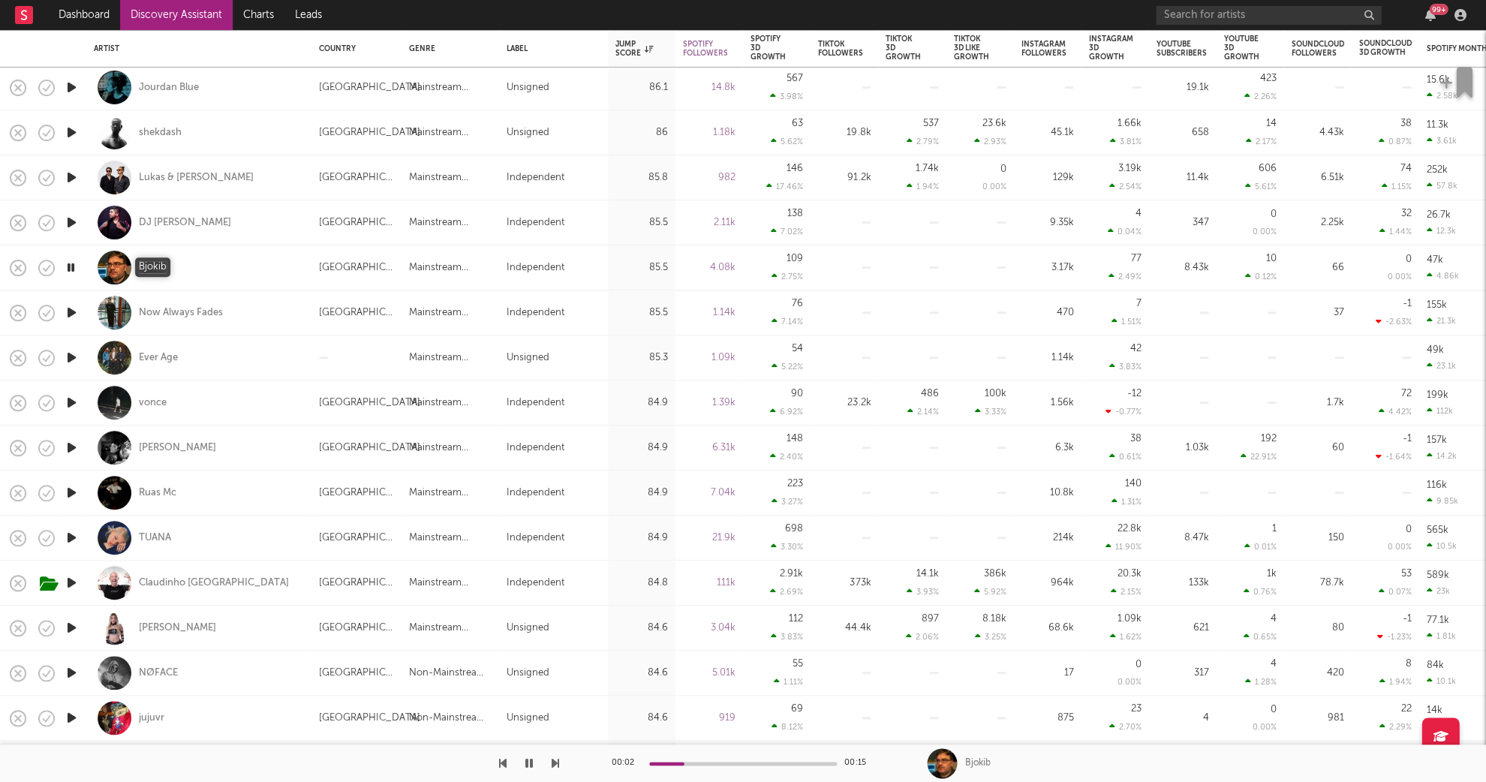
click at [155, 266] on div "Bjokib" at bounding box center [153, 268] width 28 height 14
click at [201, 313] on div "Now Always Fades" at bounding box center [181, 313] width 84 height 14
click at [71, 361] on icon "button" at bounding box center [72, 357] width 16 height 19
click at [65, 398] on icon "button" at bounding box center [72, 402] width 16 height 19
click at [47, 403] on icon "button" at bounding box center [46, 402] width 21 height 21
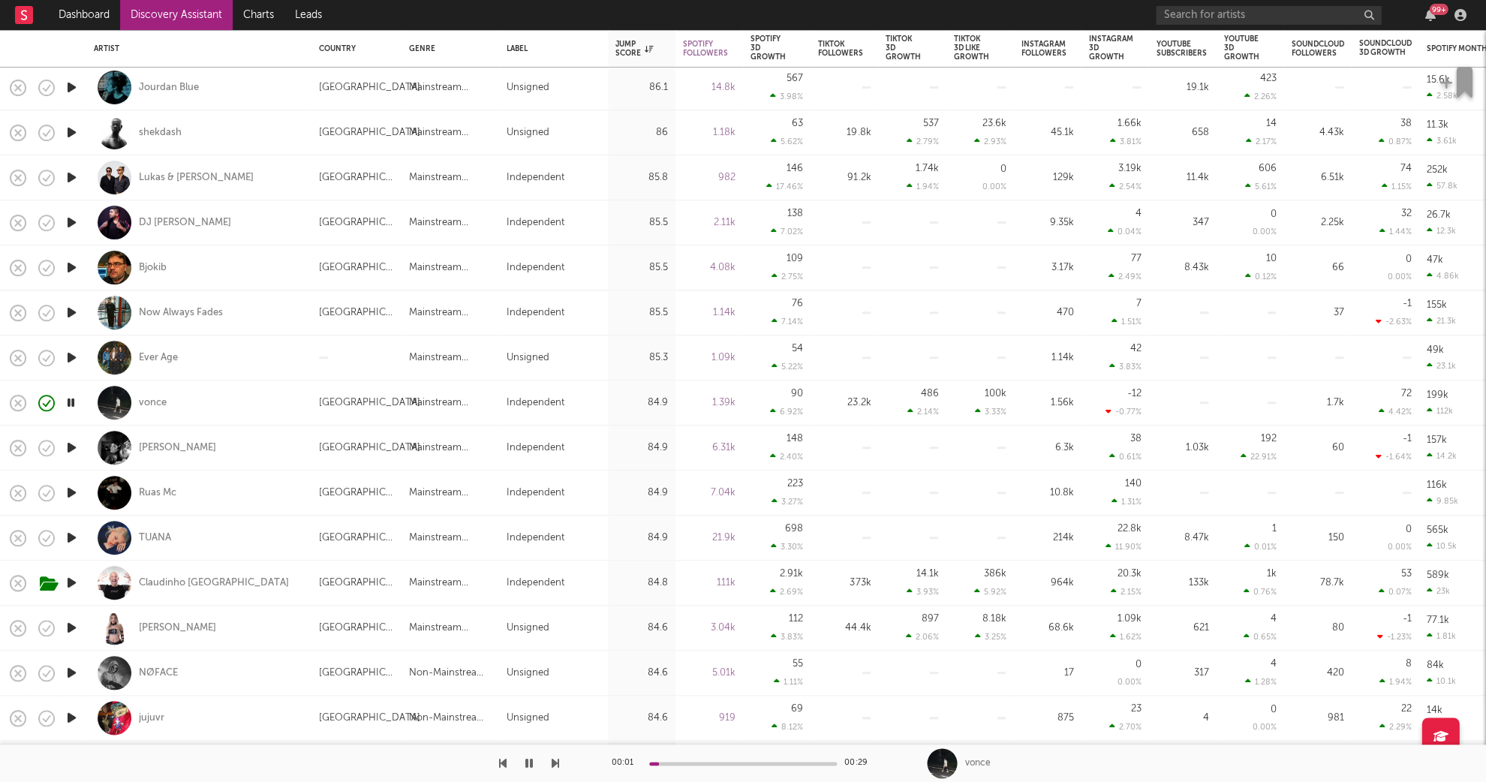
click at [80, 450] on div at bounding box center [71, 447] width 30 height 45
select select "1w"
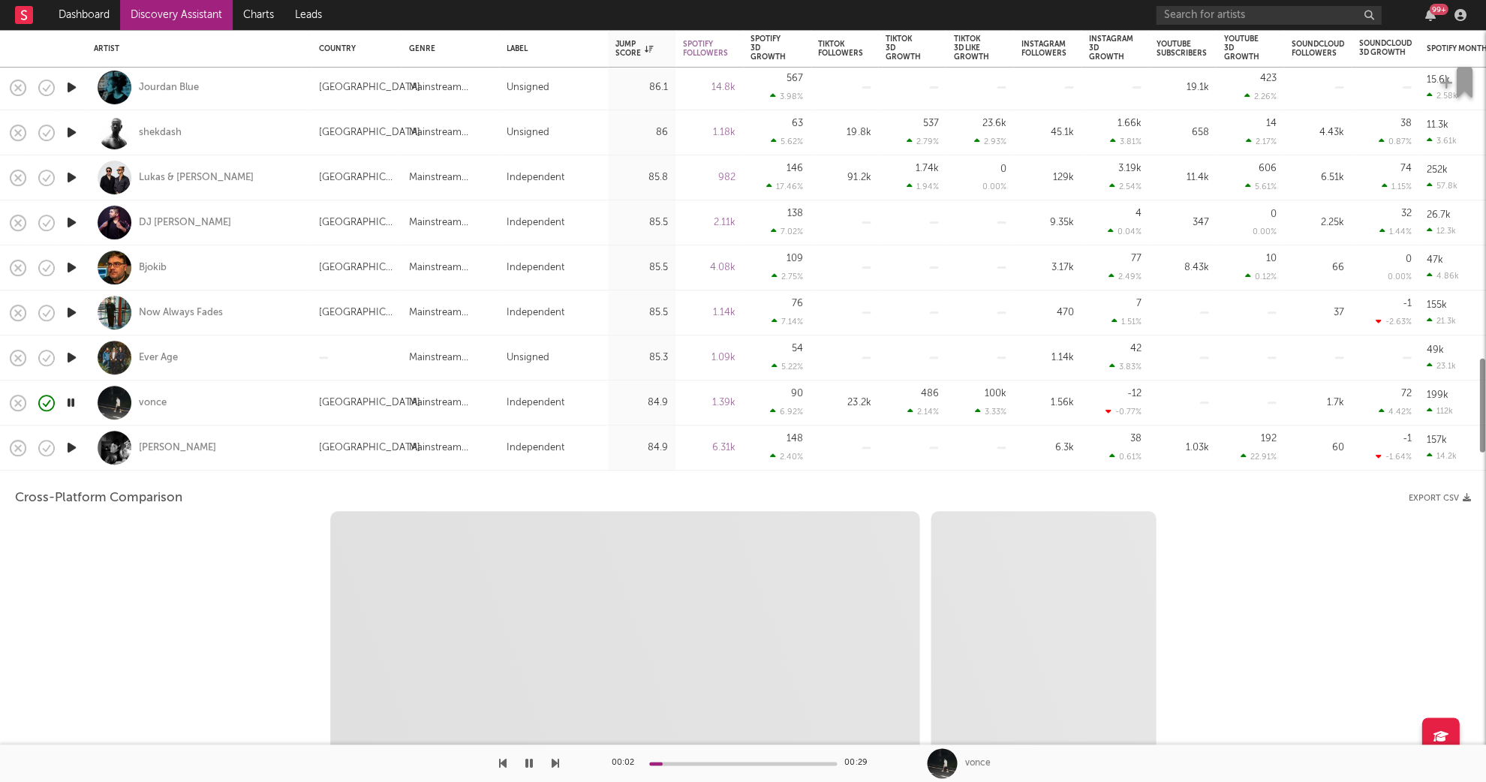
click at [78, 444] on icon "button" at bounding box center [72, 447] width 16 height 19
select select "6m"
click at [237, 449] on div "Vicky Sometani" at bounding box center [199, 447] width 210 height 44
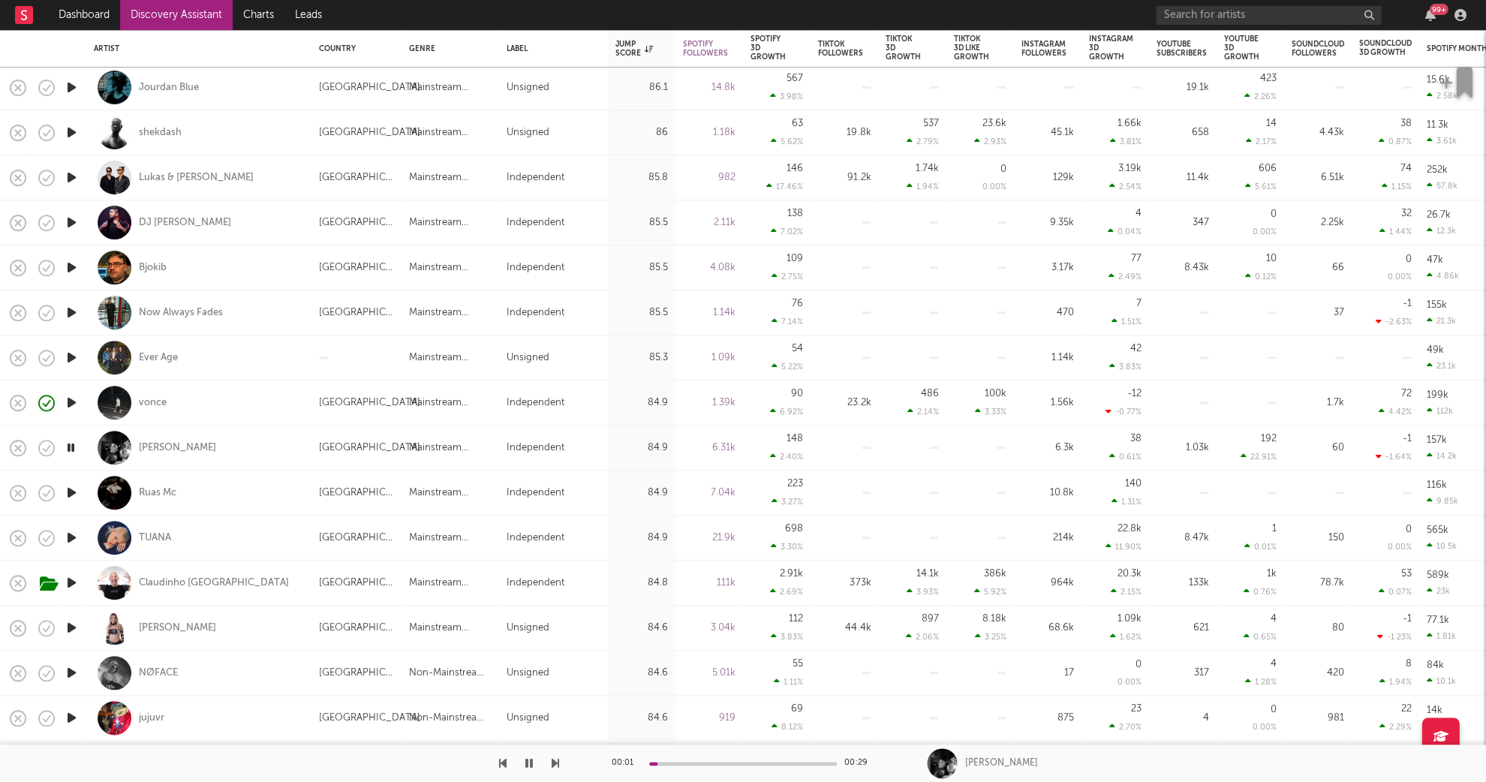
click at [71, 494] on icon "button" at bounding box center [72, 492] width 16 height 19
click at [161, 495] on div "Ruas Mc" at bounding box center [158, 493] width 38 height 14
click at [70, 541] on icon "button" at bounding box center [72, 537] width 16 height 19
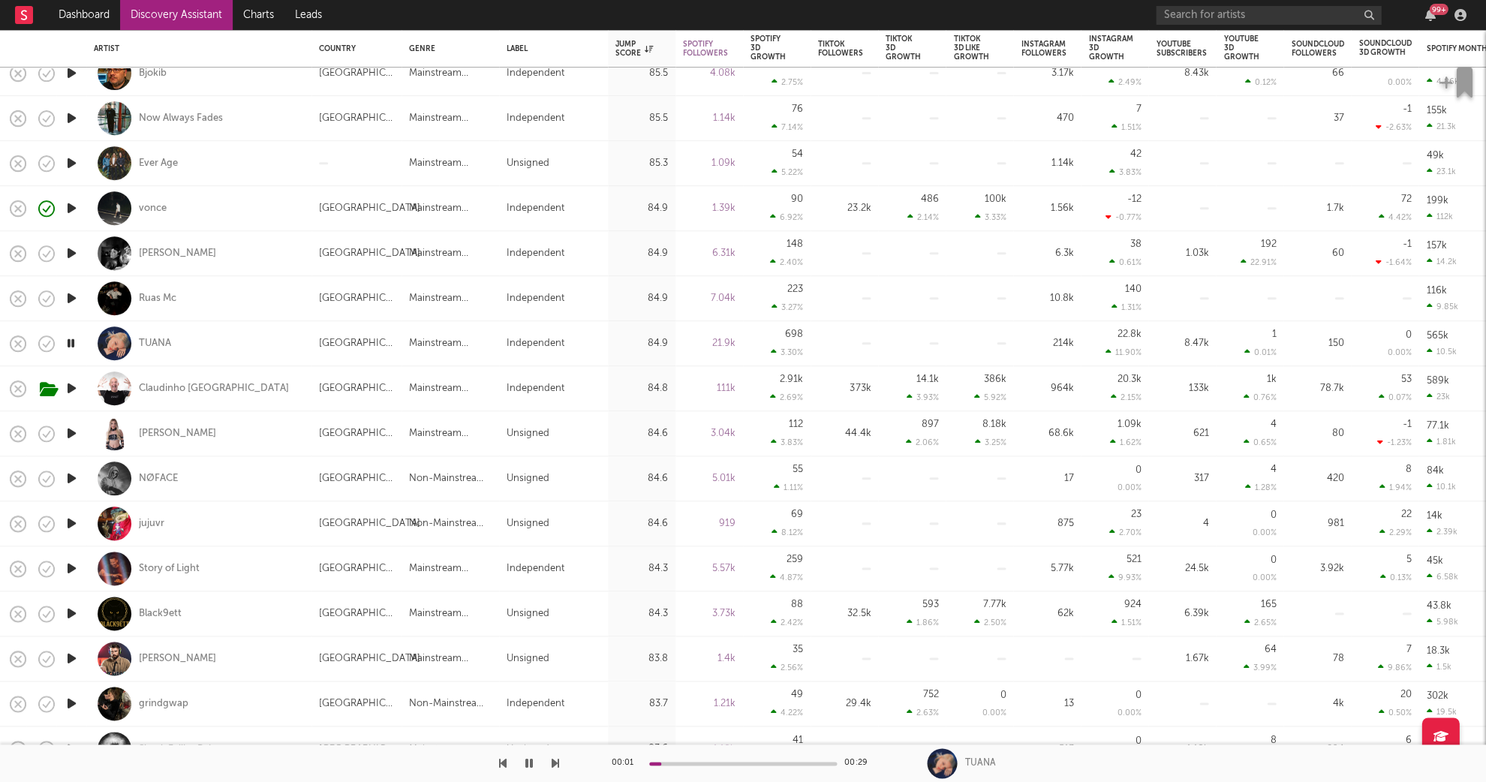
click at [71, 483] on icon "button" at bounding box center [72, 478] width 16 height 19
click at [164, 476] on div "NØFACE" at bounding box center [158, 479] width 39 height 14
click at [258, 479] on div "NØFACE" at bounding box center [199, 478] width 210 height 44
select select "1w"
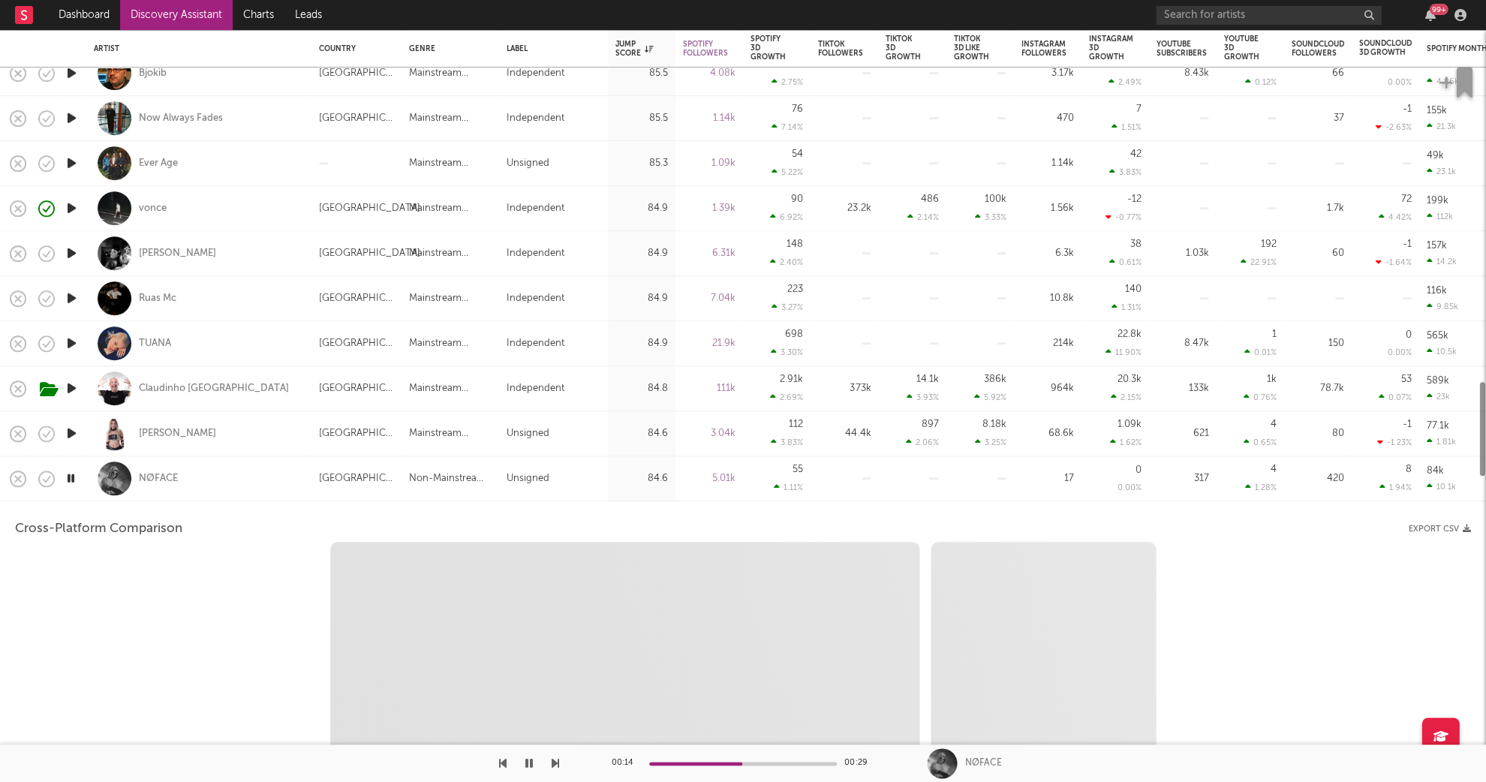
select select "1w"
select select "1m"
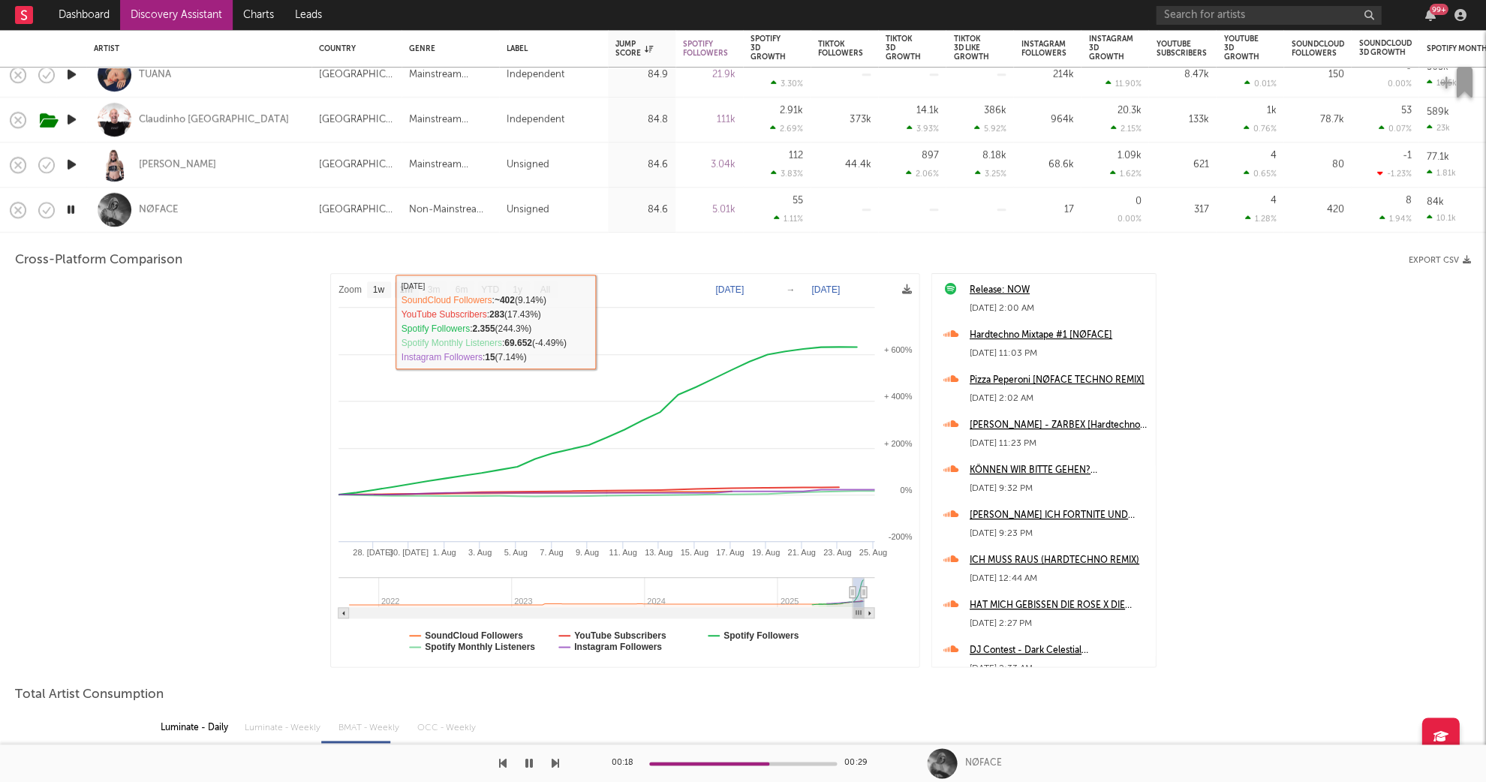
click at [232, 223] on div "NØFACE" at bounding box center [199, 210] width 210 height 44
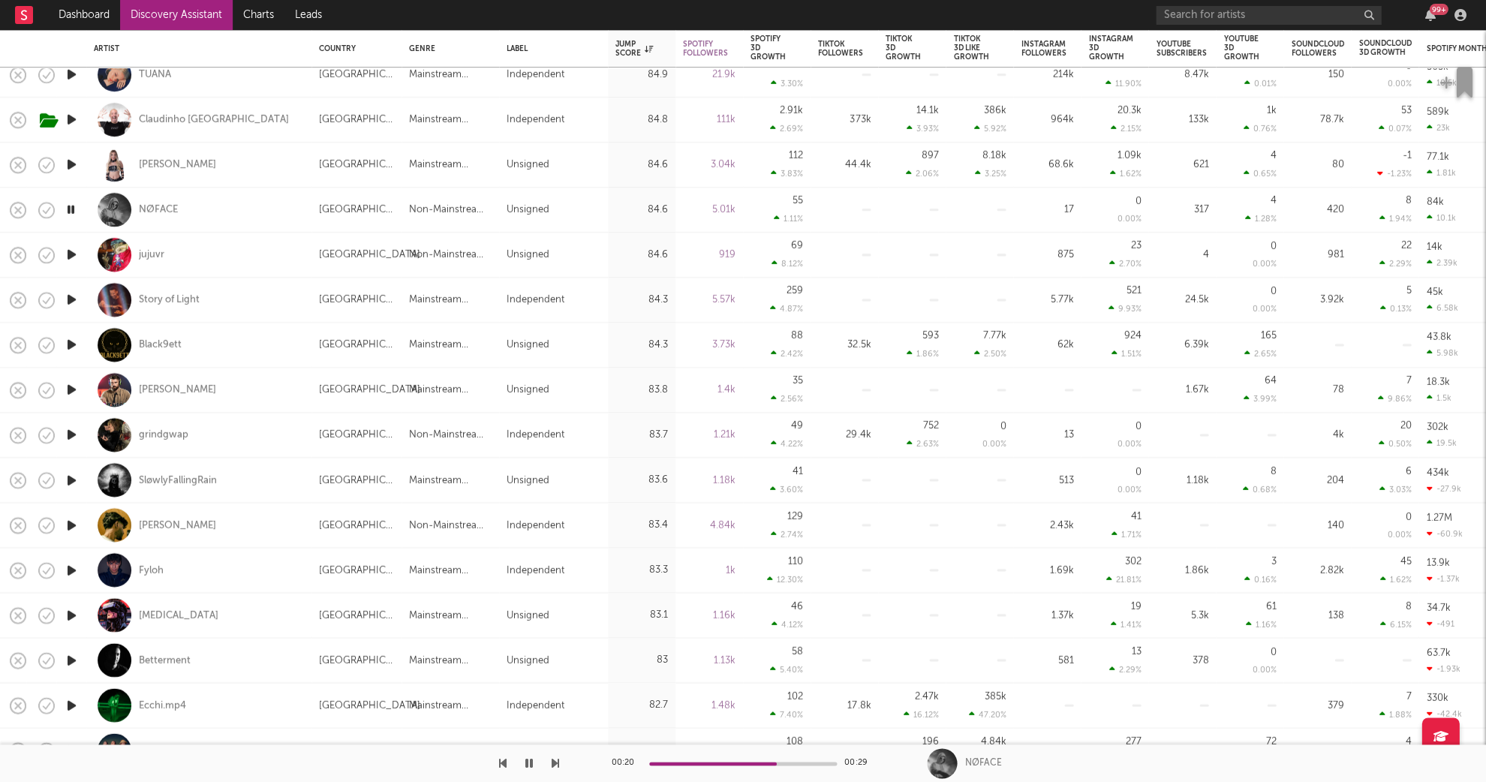
click at [75, 260] on icon "button" at bounding box center [72, 254] width 16 height 19
click at [71, 299] on icon "button" at bounding box center [72, 299] width 16 height 19
click at [230, 302] on div "Story of Light" at bounding box center [199, 300] width 210 height 44
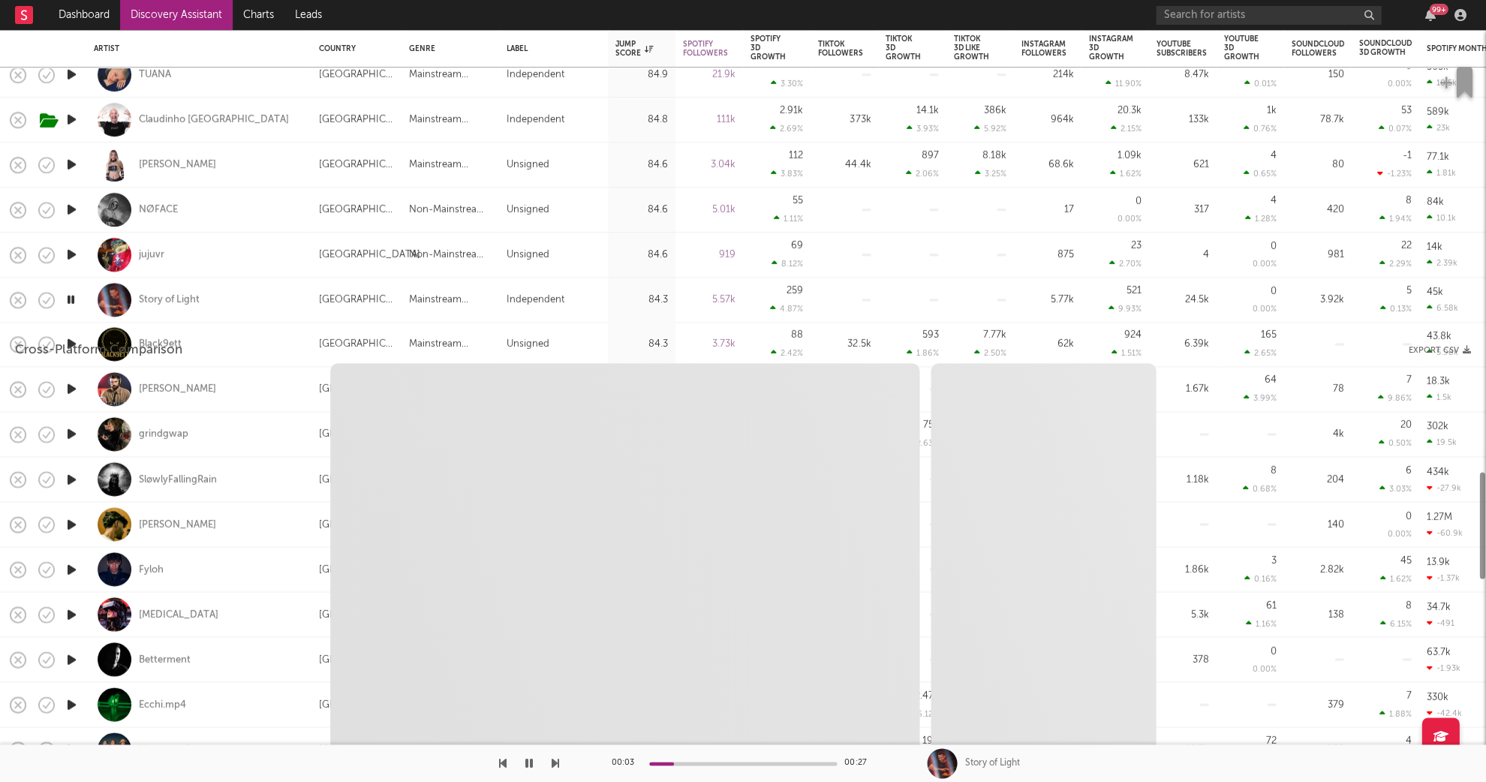
select select "1w"
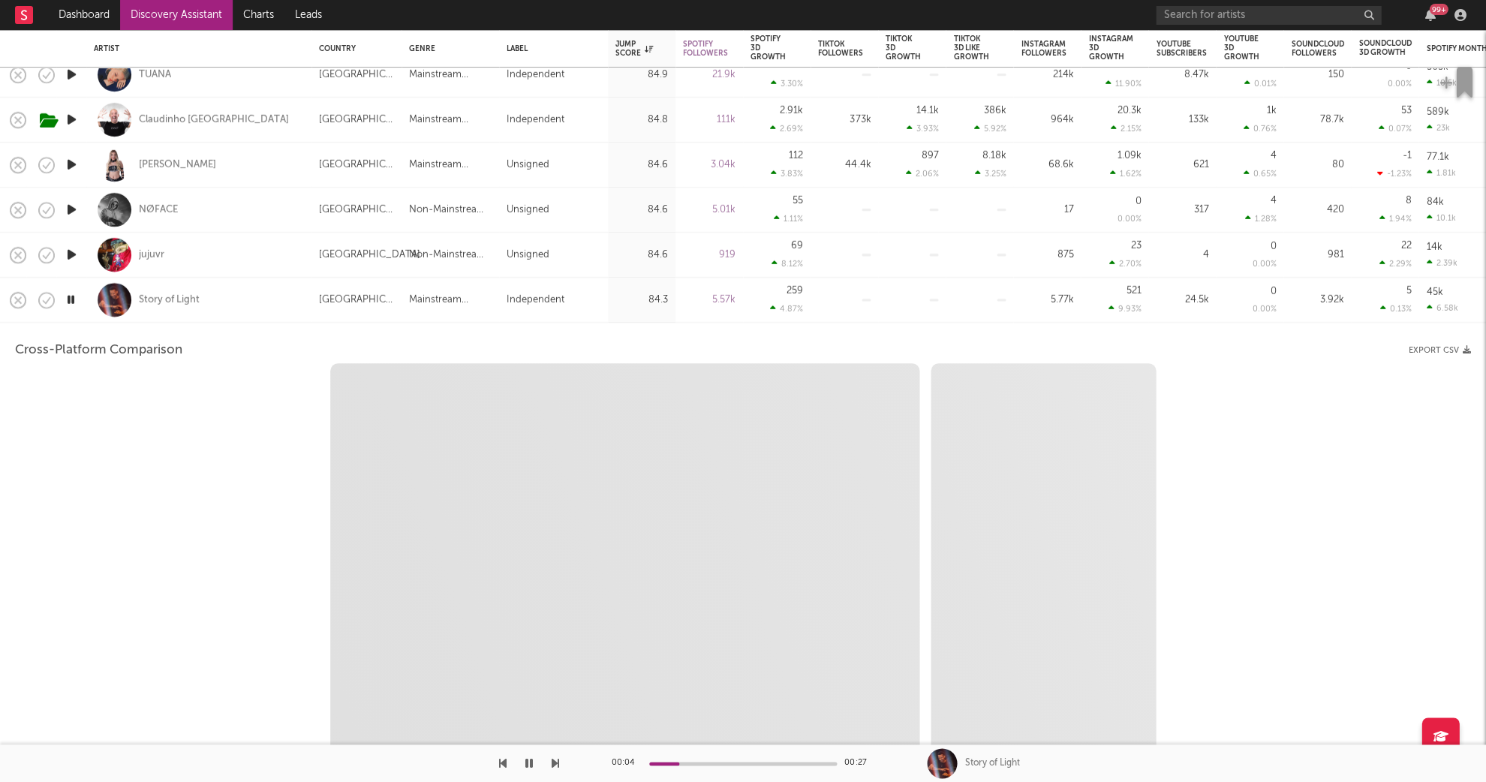
select select "1w"
select select "1m"
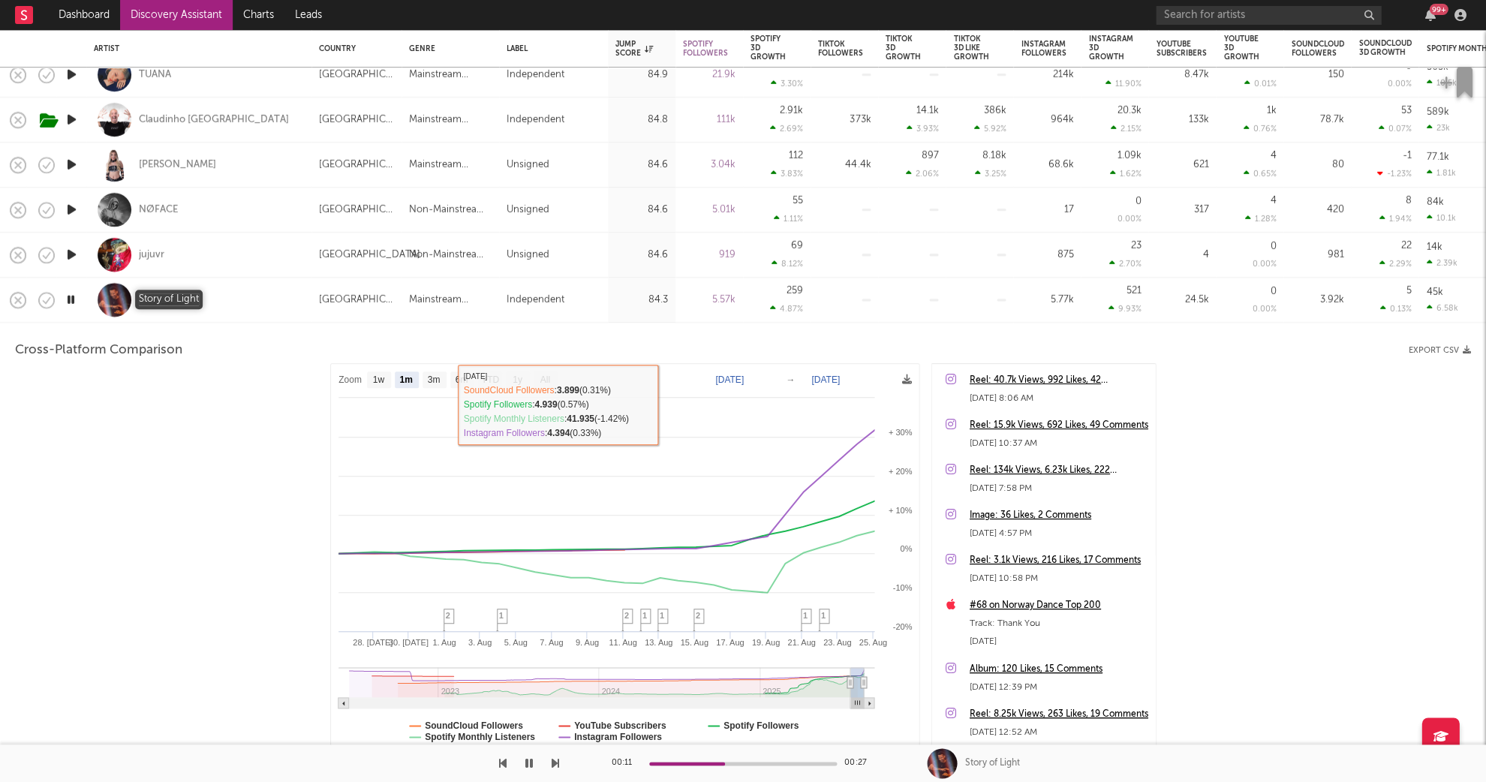
click at [143, 303] on div "Story of Light" at bounding box center [169, 300] width 61 height 14
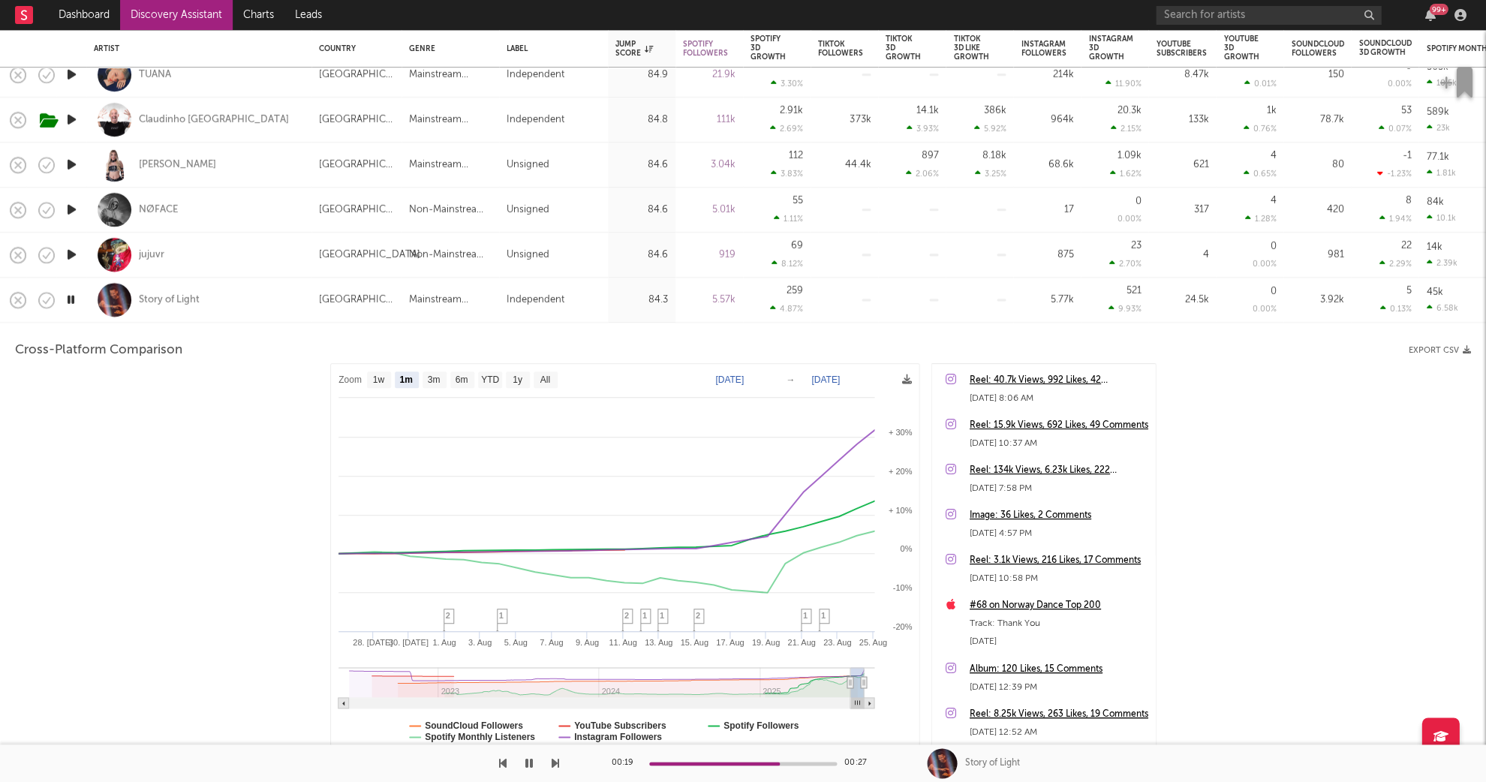
click at [275, 292] on div "Story of Light" at bounding box center [199, 300] width 210 height 44
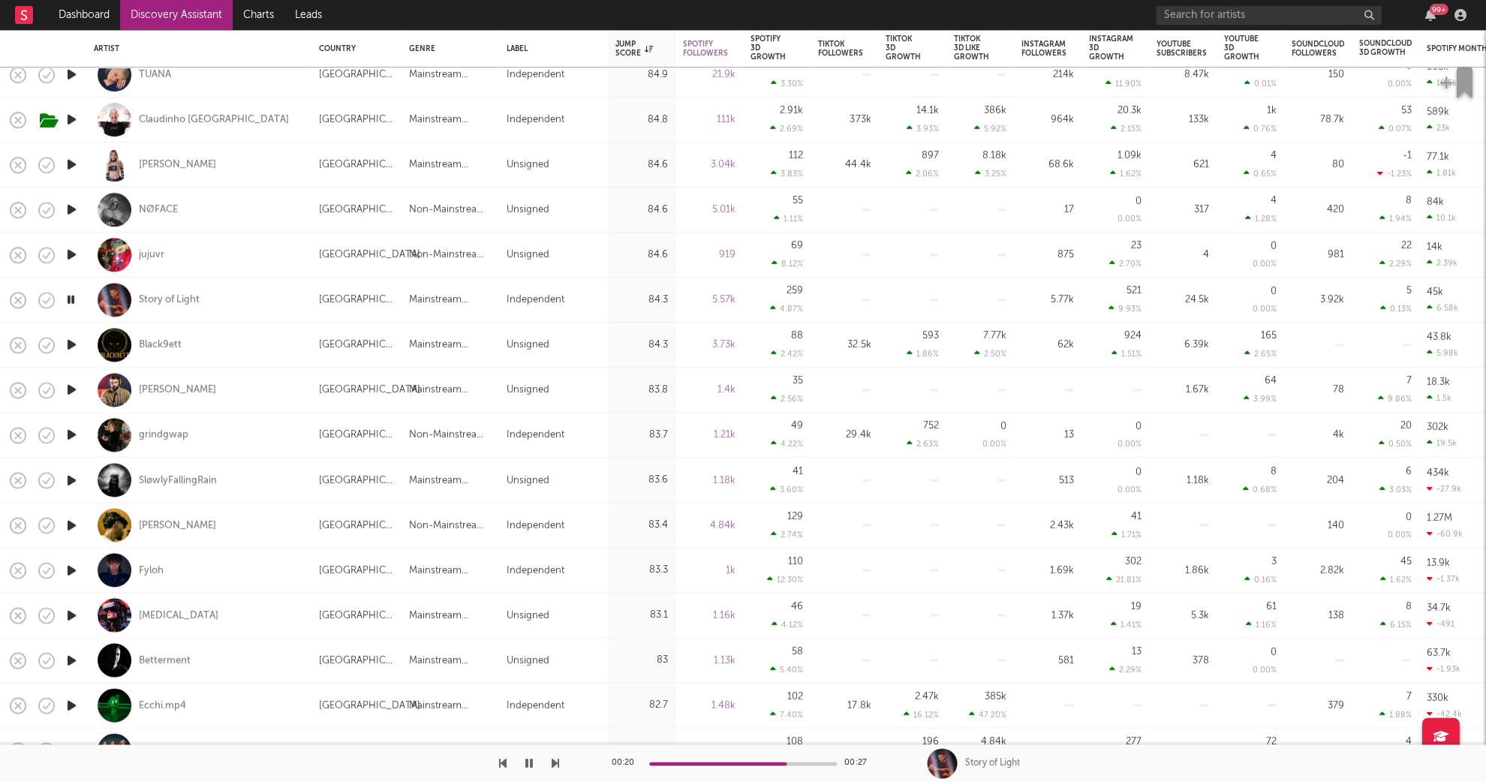
click at [75, 344] on icon "button" at bounding box center [72, 344] width 16 height 19
click at [69, 388] on icon "button" at bounding box center [72, 389] width 16 height 19
click at [70, 432] on icon "button" at bounding box center [72, 434] width 16 height 19
click at [280, 389] on div "Chadolf Rizzler" at bounding box center [199, 390] width 210 height 44
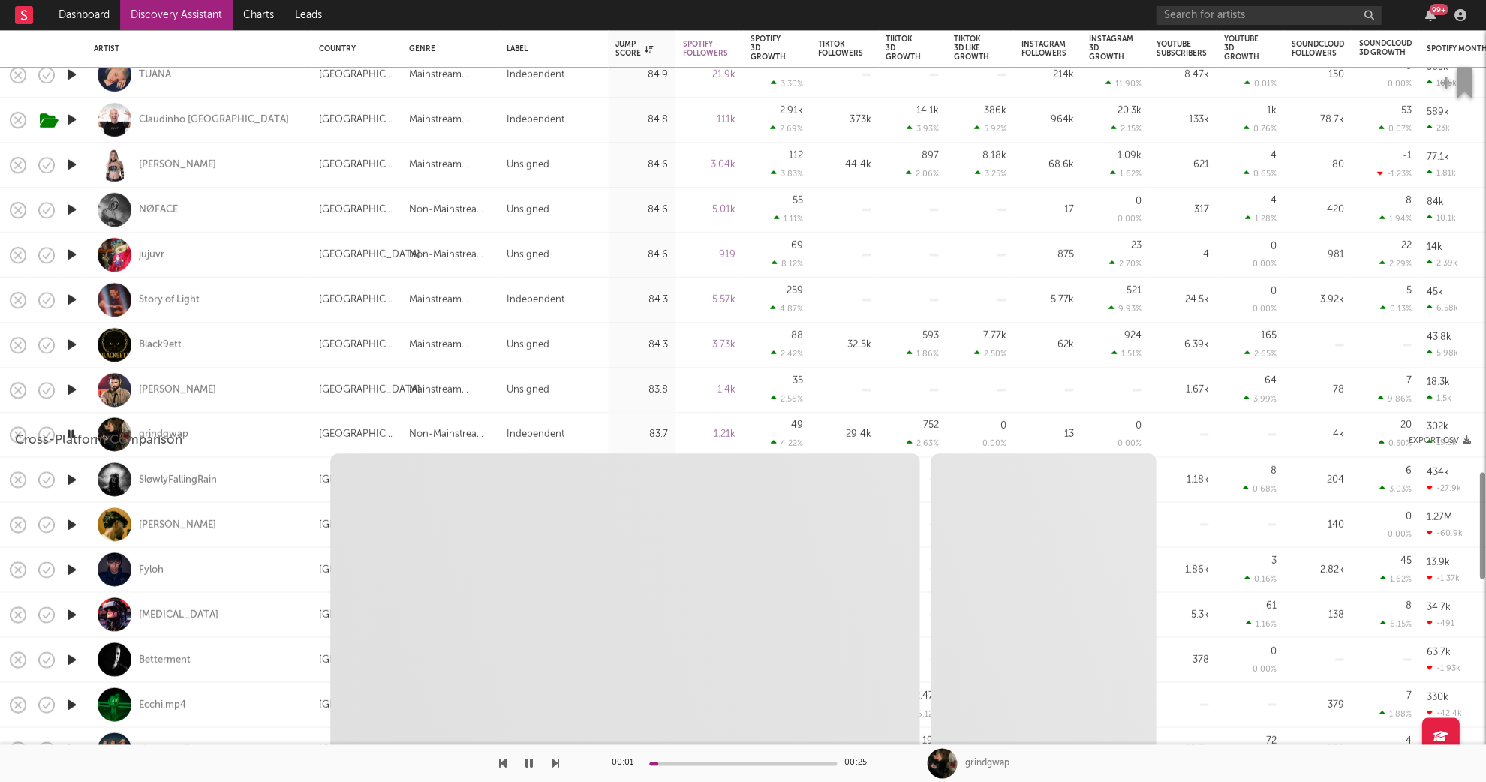
select select "1w"
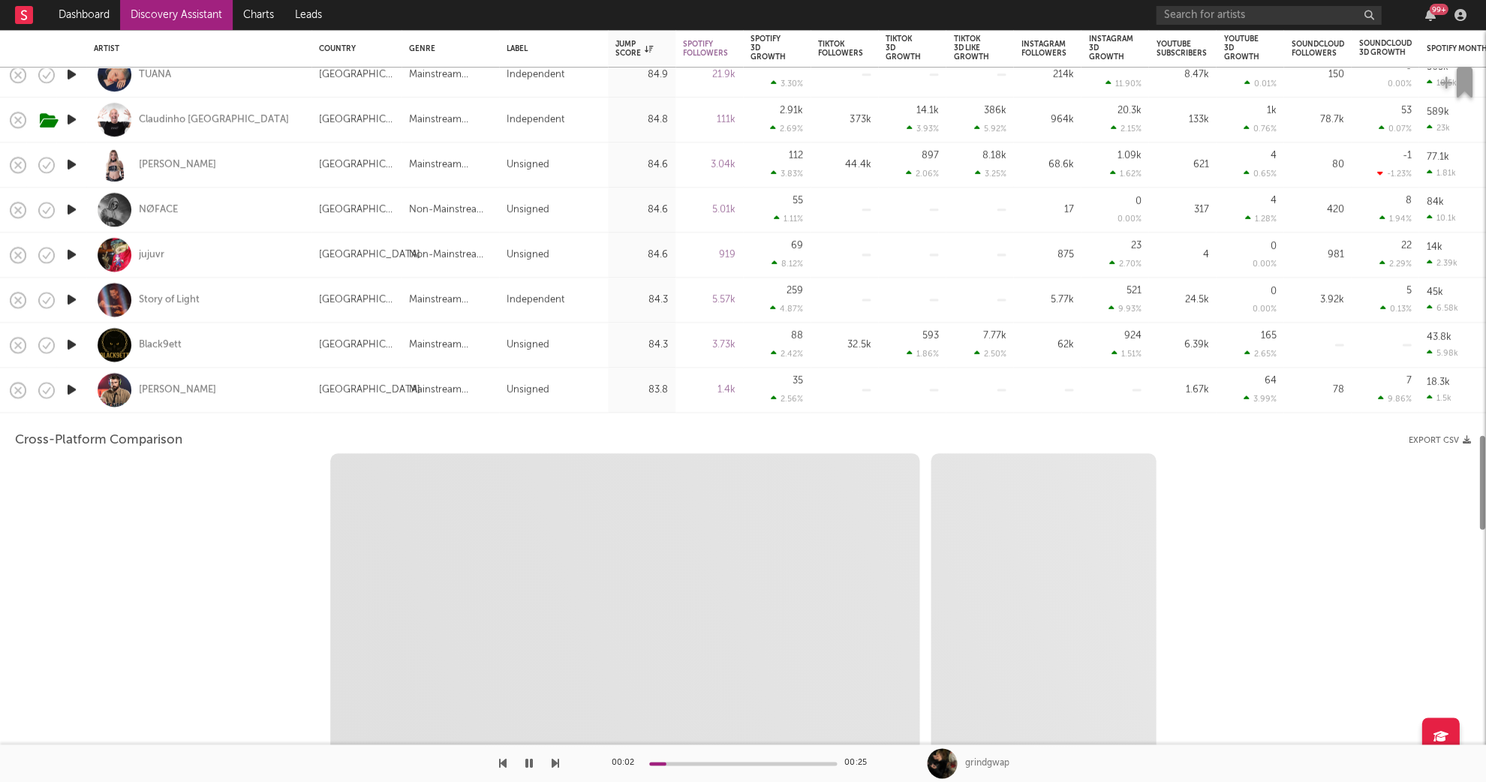
select select "1w"
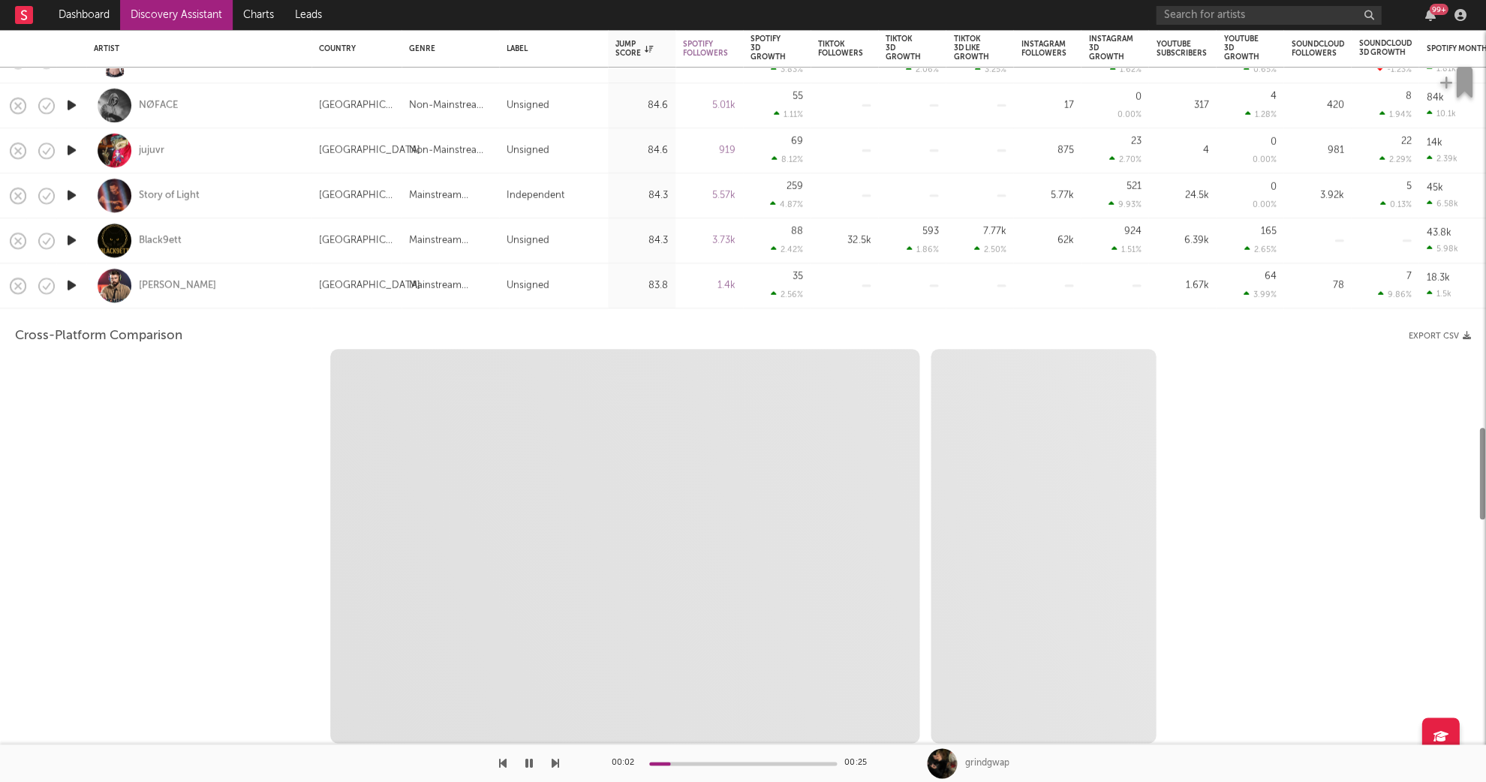
select select "1m"
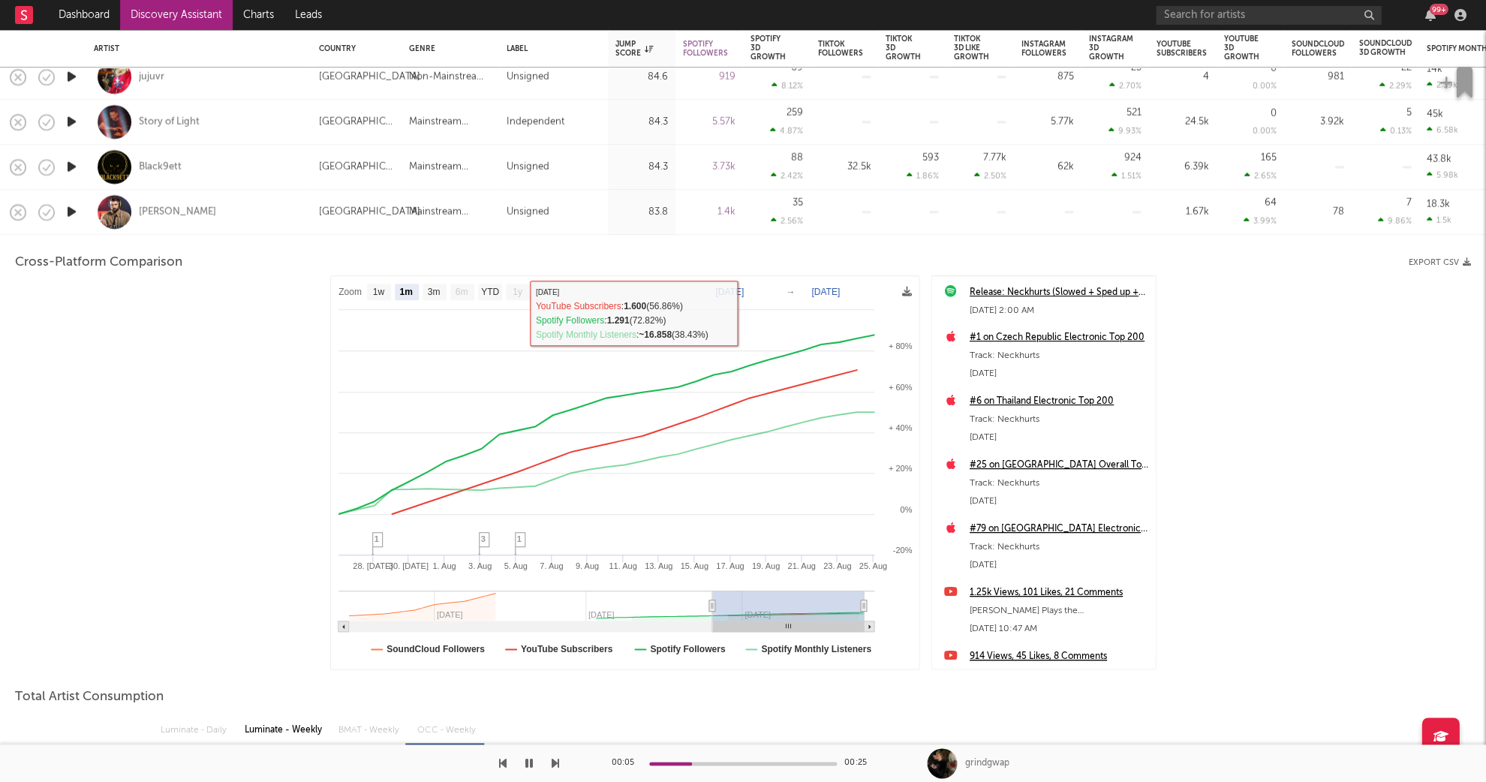
click at [224, 227] on div "Chadolf Rizzler" at bounding box center [199, 212] width 210 height 44
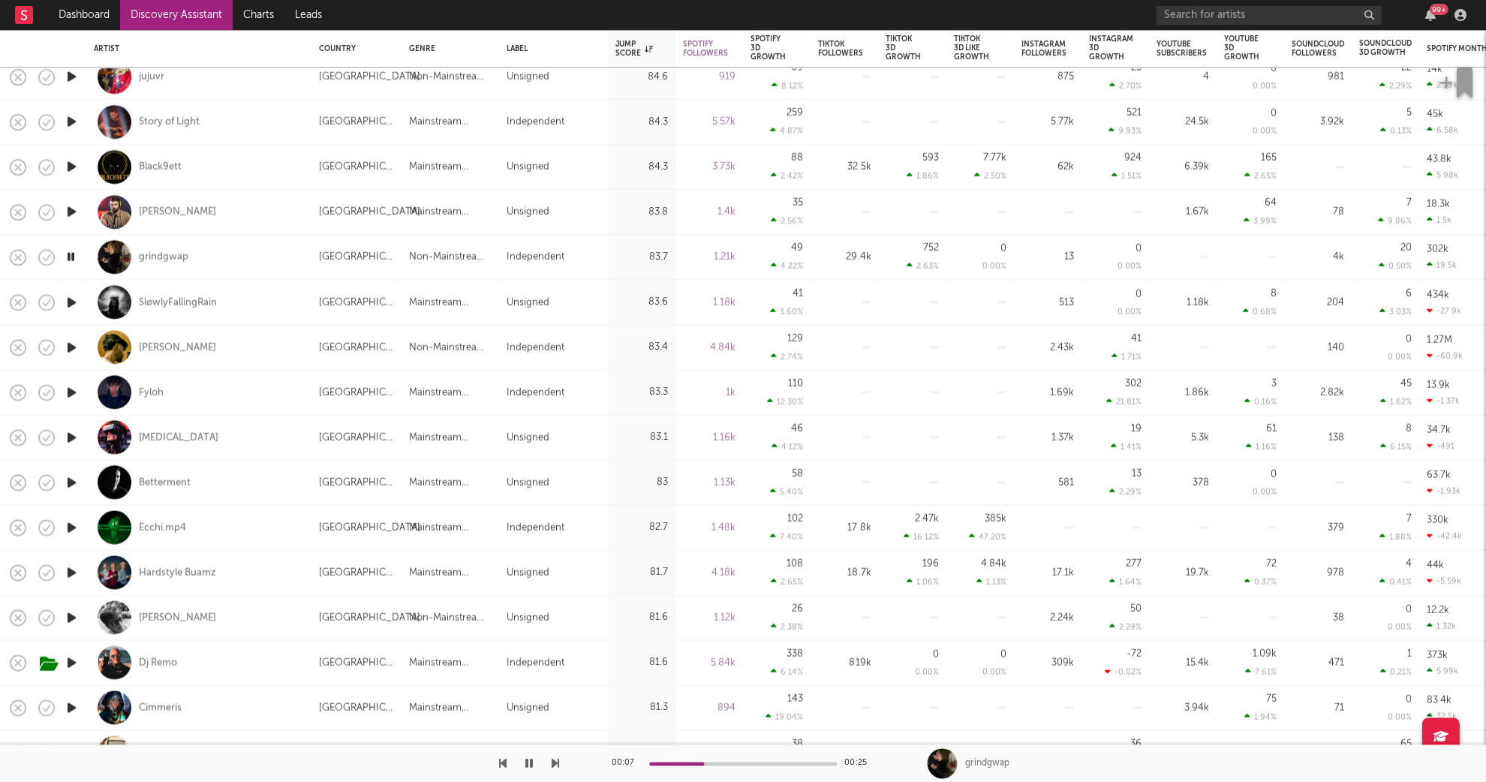
click at [78, 307] on icon "button" at bounding box center [72, 302] width 16 height 19
click at [174, 301] on div "SløwlyFallingRain" at bounding box center [178, 303] width 78 height 14
click at [71, 347] on icon "button" at bounding box center [72, 347] width 16 height 19
click at [74, 391] on icon "button" at bounding box center [72, 393] width 16 height 19
click at [148, 390] on div "Fyloh" at bounding box center [151, 391] width 25 height 14
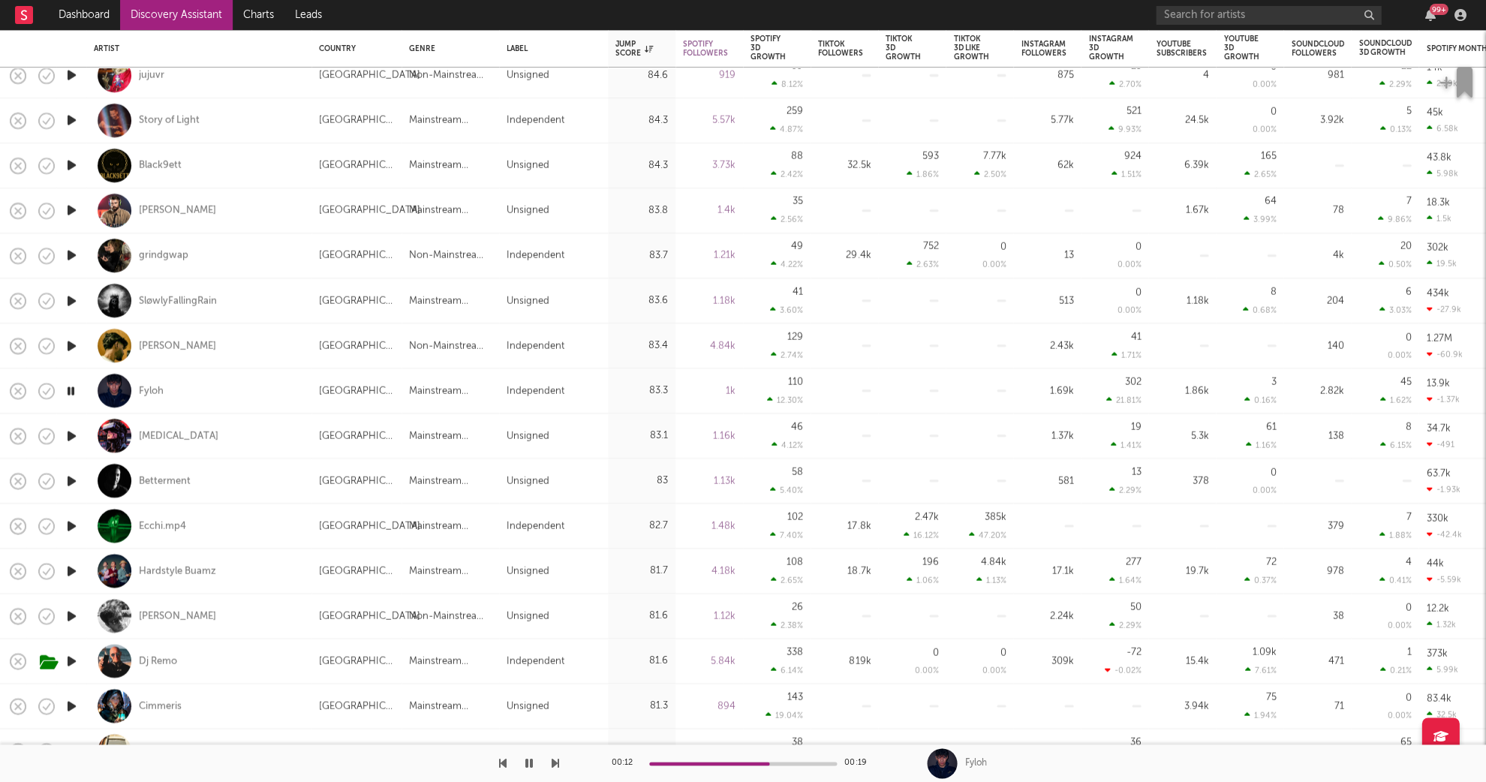
click at [73, 435] on icon "button" at bounding box center [72, 435] width 16 height 19
click at [70, 477] on icon "button" at bounding box center [72, 480] width 16 height 19
click at [72, 566] on icon "button" at bounding box center [72, 570] width 16 height 19
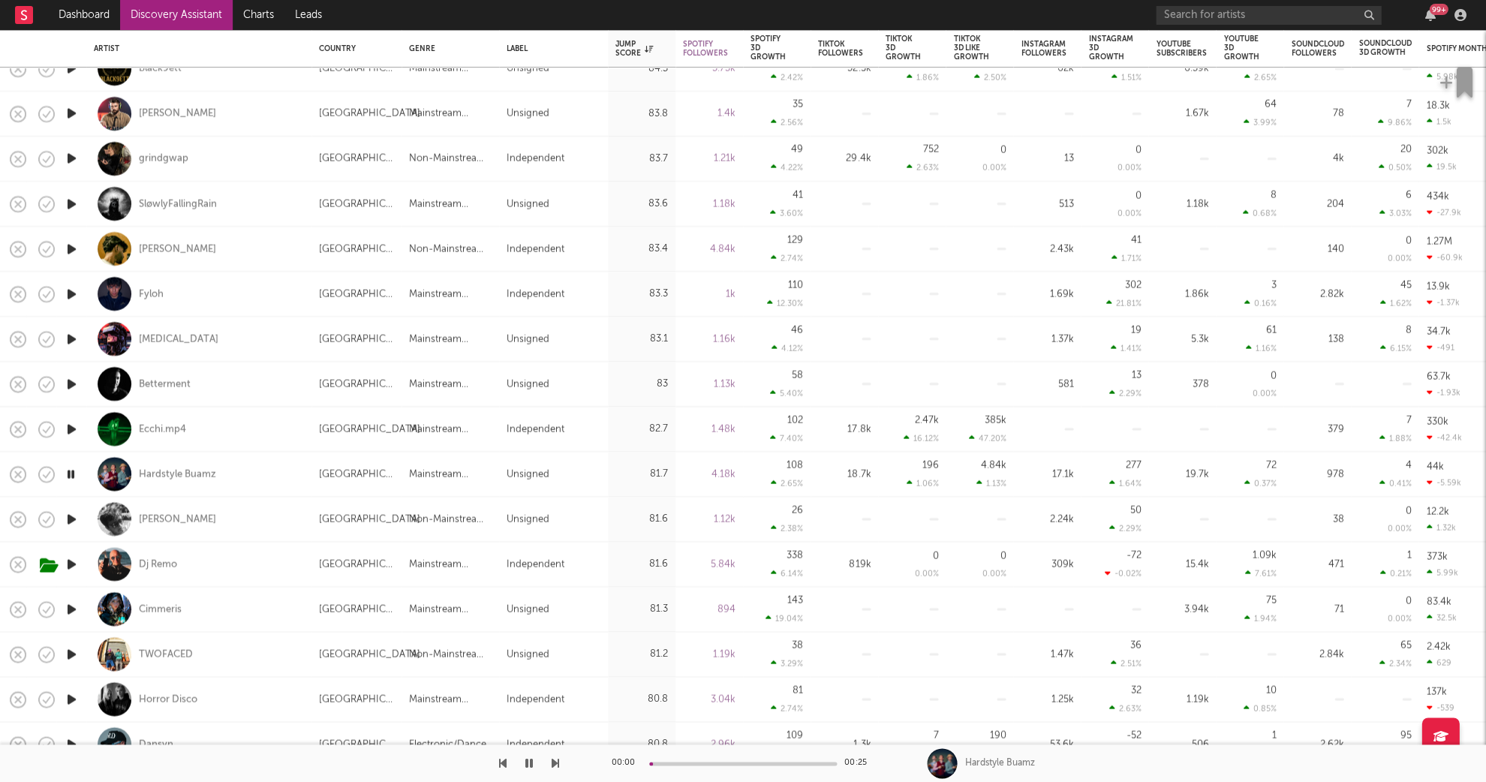
click at [75, 519] on icon "button" at bounding box center [72, 518] width 16 height 19
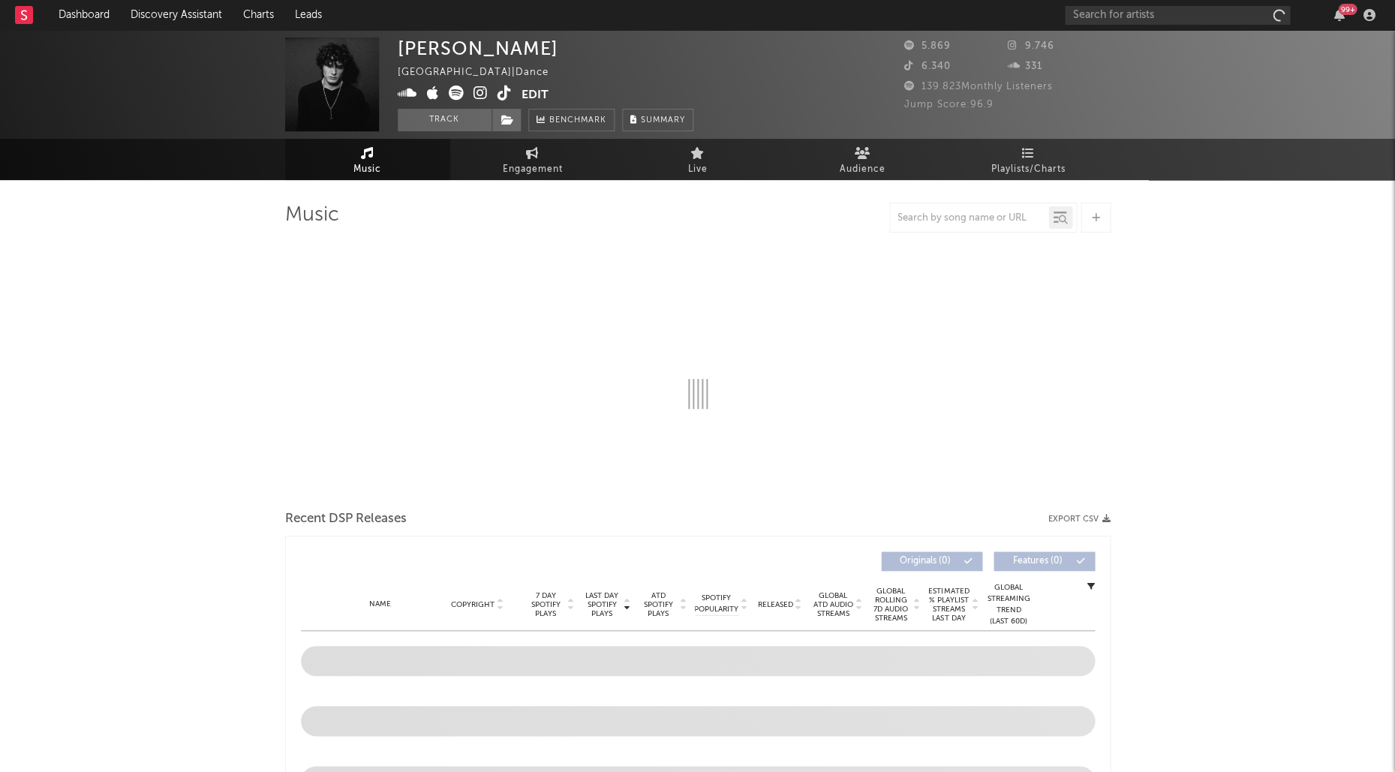
select select "6m"
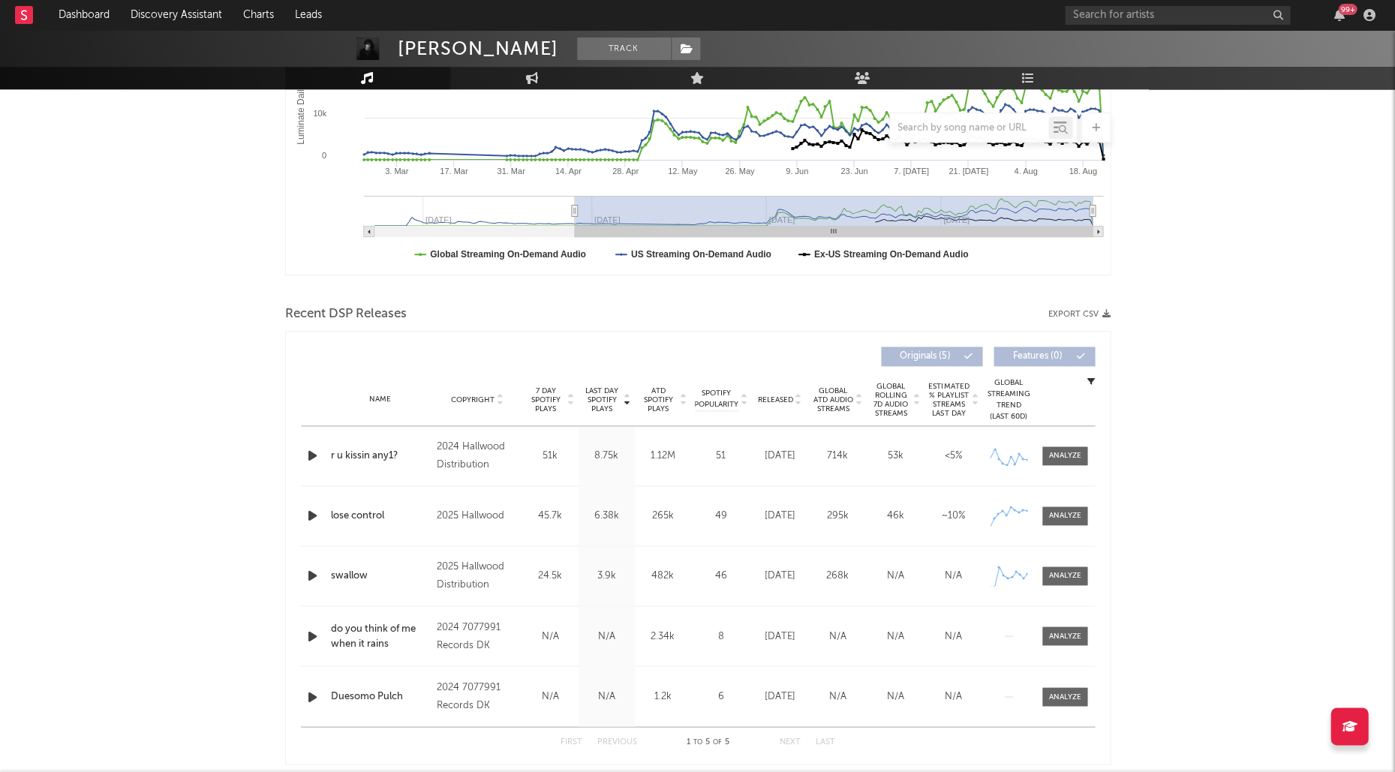
scroll to position [331, 0]
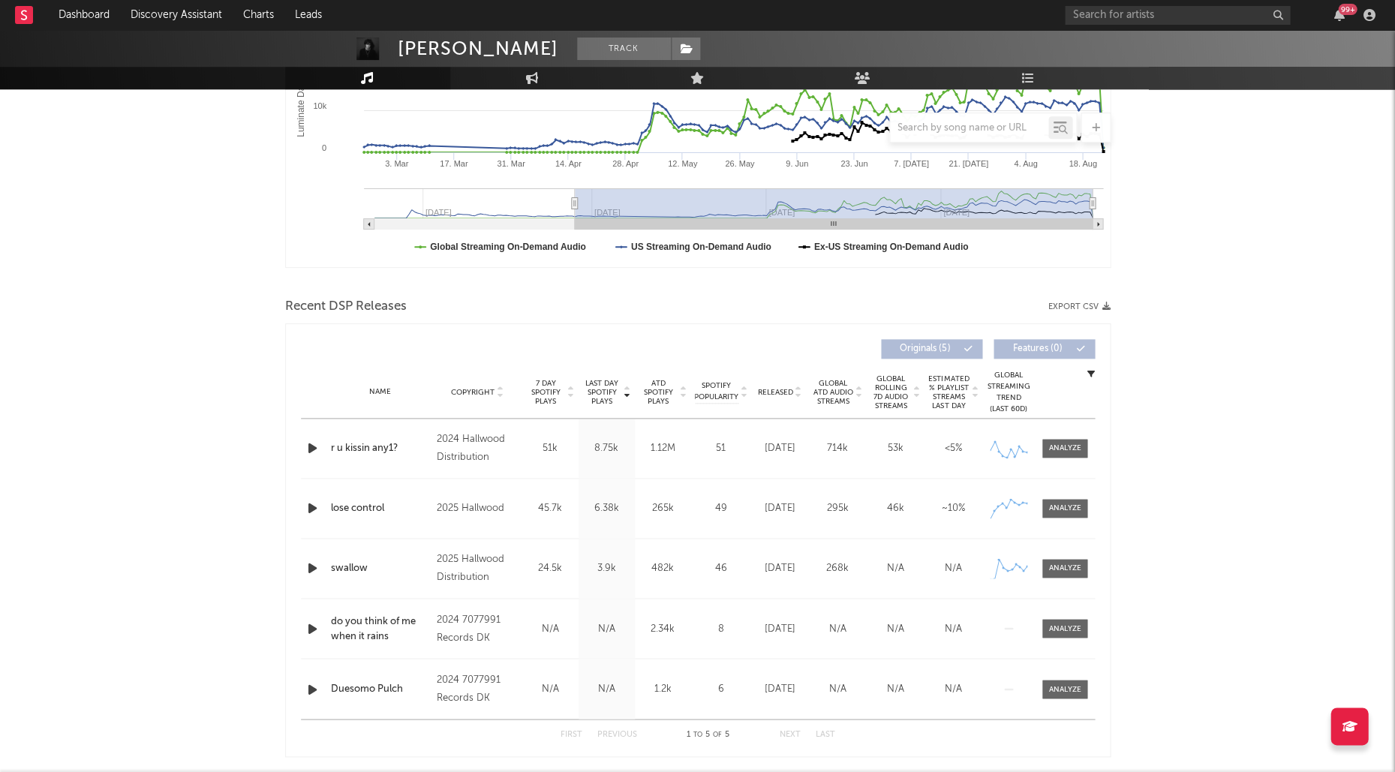
click at [590, 389] on span "Last Day Spotify Plays" at bounding box center [602, 392] width 40 height 27
click at [780, 395] on div "Name Copyright Label Album Names Composer Names 7 Day Spotify Plays Last Day Sp…" at bounding box center [698, 392] width 794 height 53
click at [782, 389] on span "Released" at bounding box center [775, 392] width 35 height 9
click at [319, 446] on icon "button" at bounding box center [313, 448] width 16 height 19
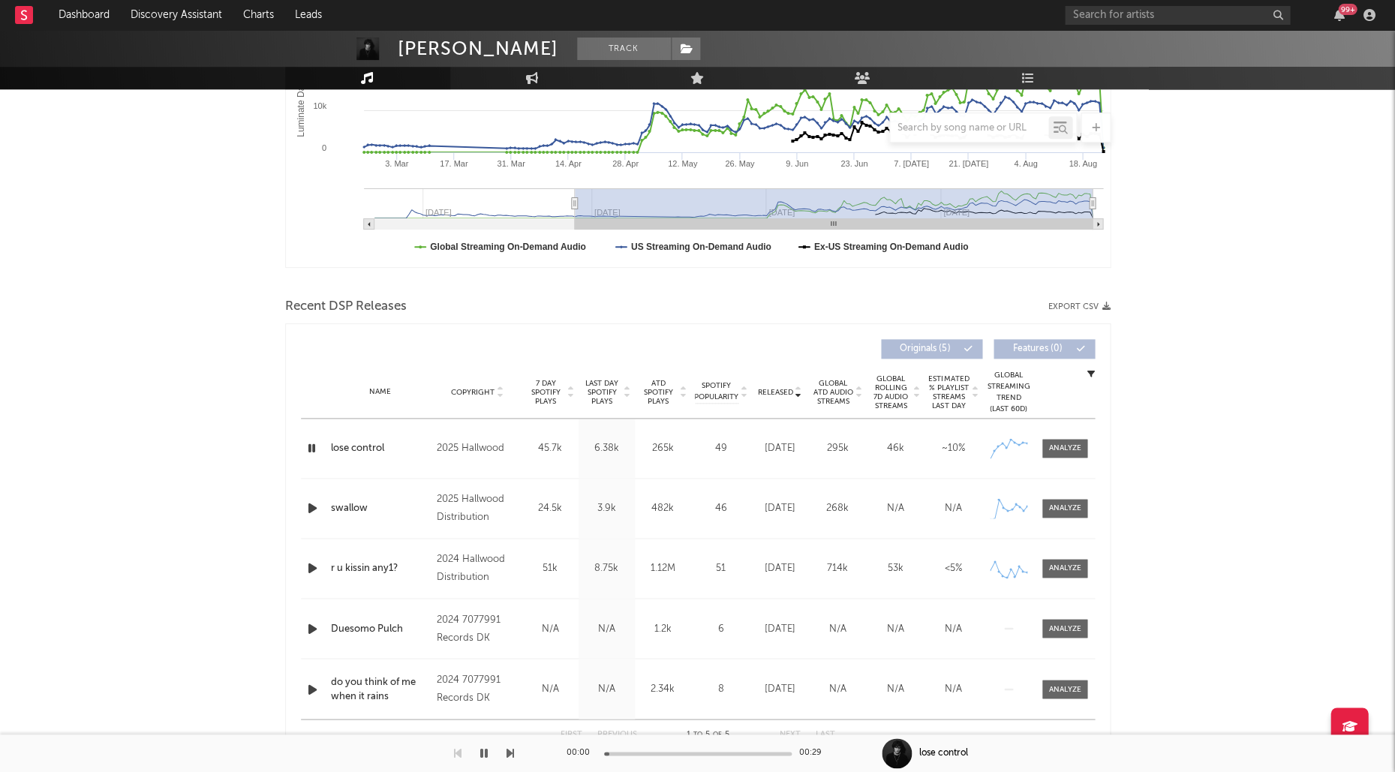
click at [311, 508] on icon "button" at bounding box center [313, 508] width 16 height 19
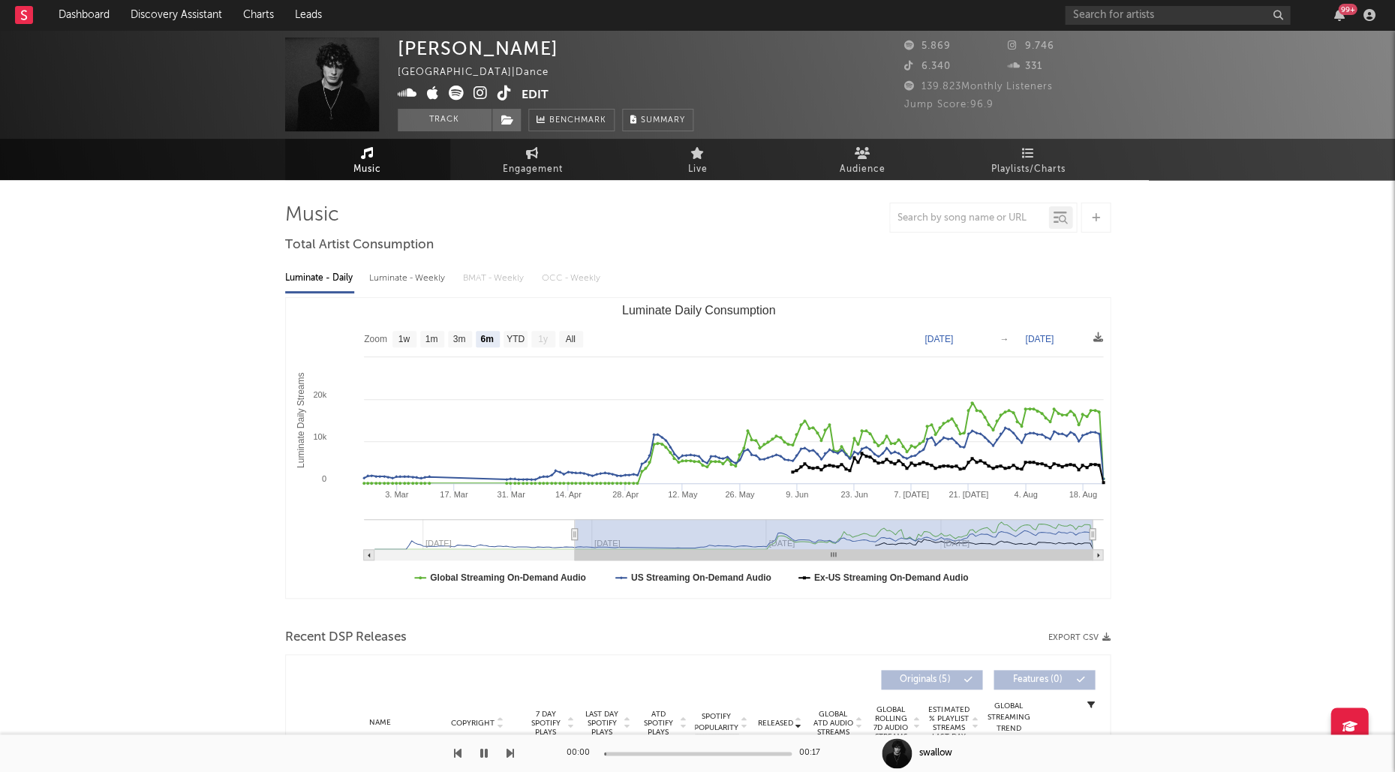
scroll to position [0, 0]
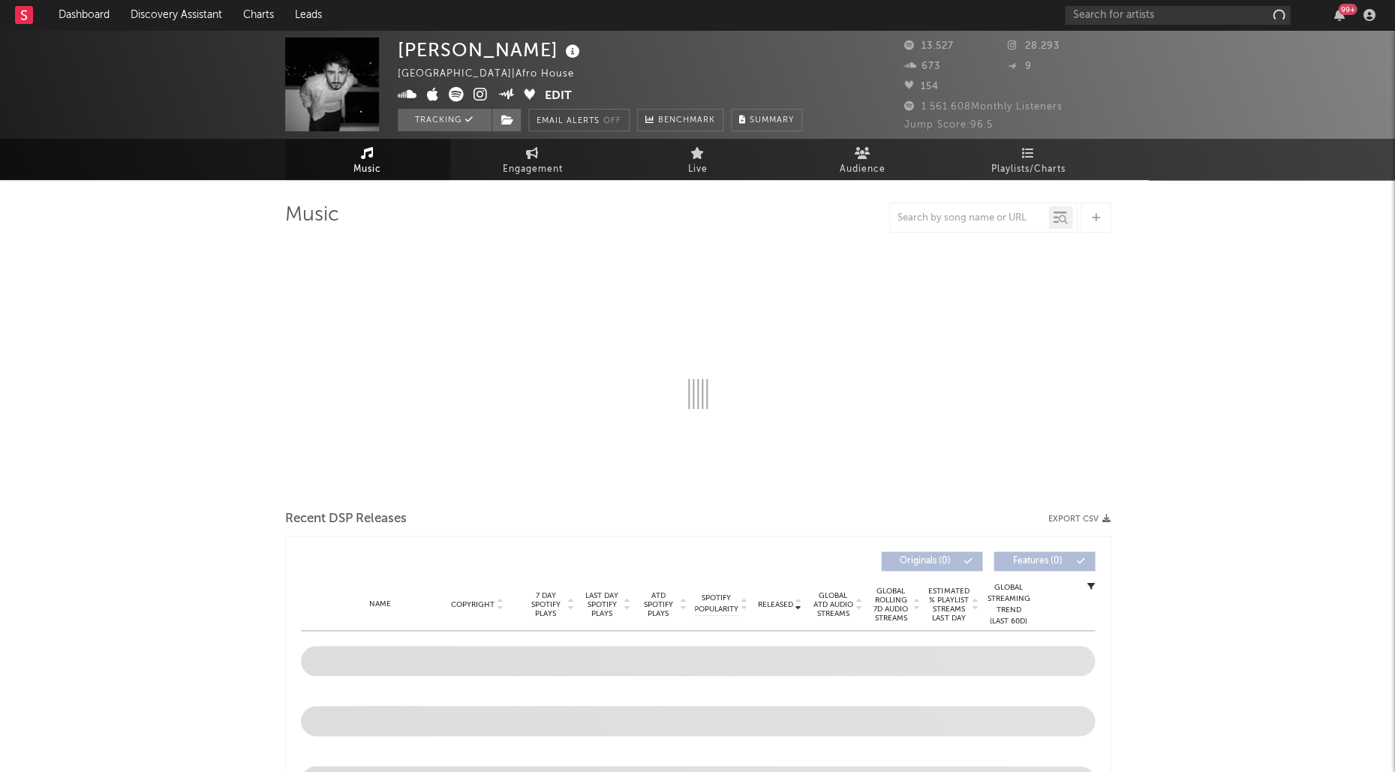
select select "1w"
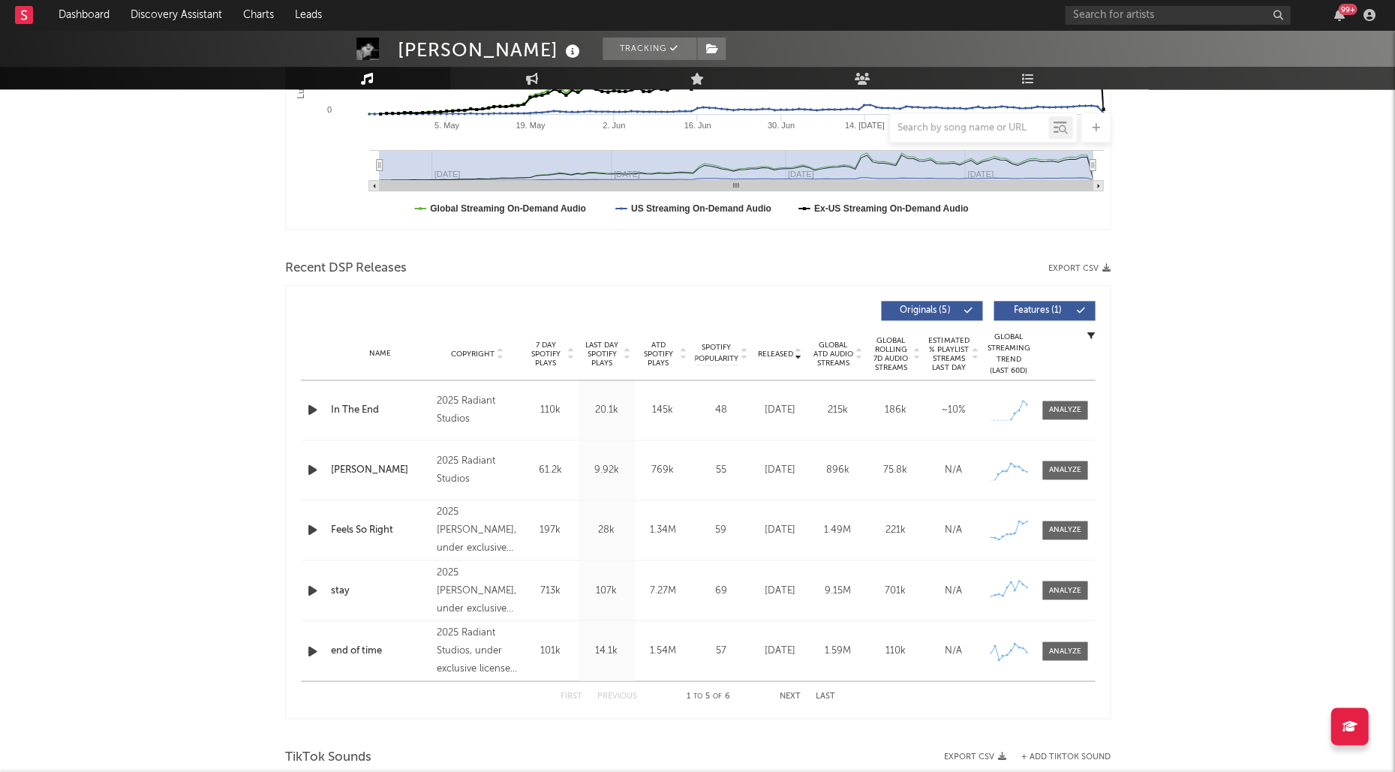
scroll to position [383, 0]
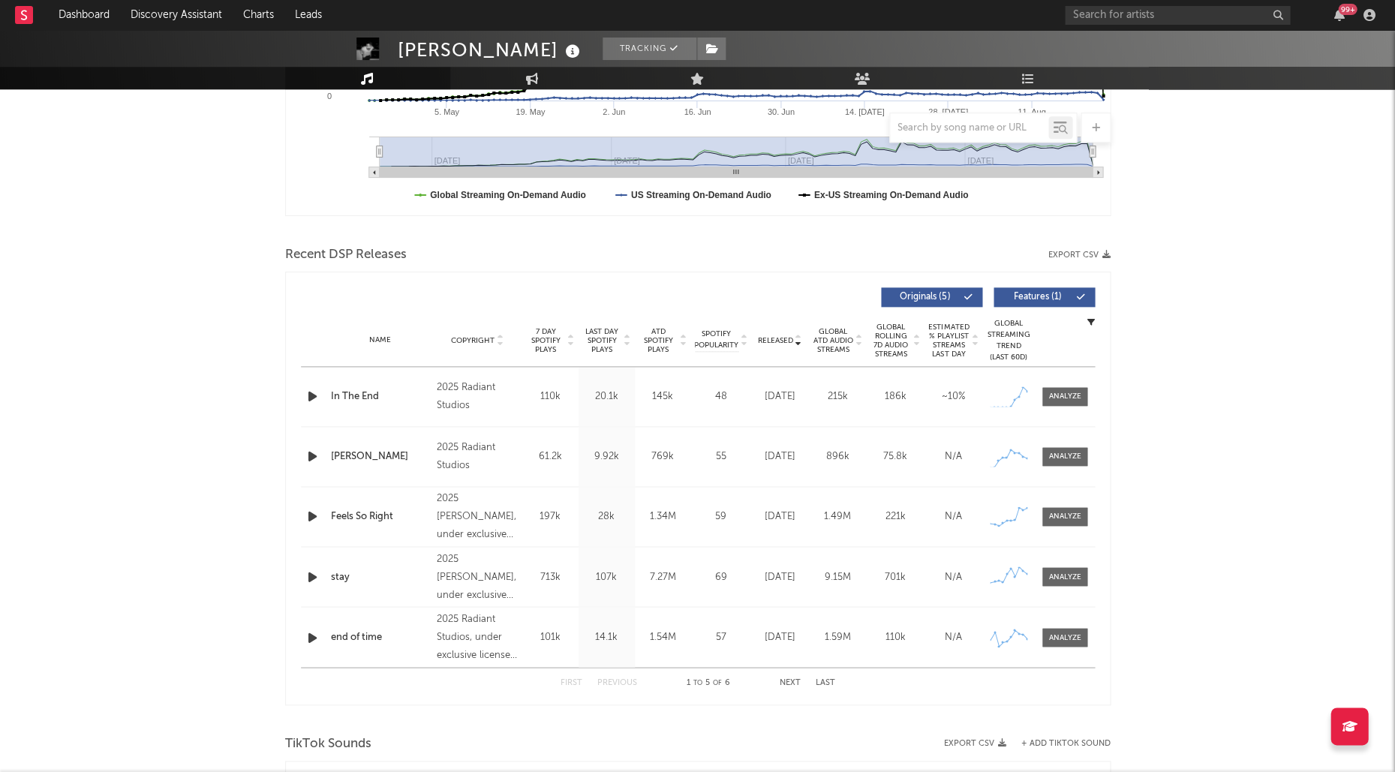
click at [614, 333] on span "Last Day Spotify Plays" at bounding box center [602, 340] width 40 height 27
click at [1057, 402] on span at bounding box center [1064, 396] width 45 height 19
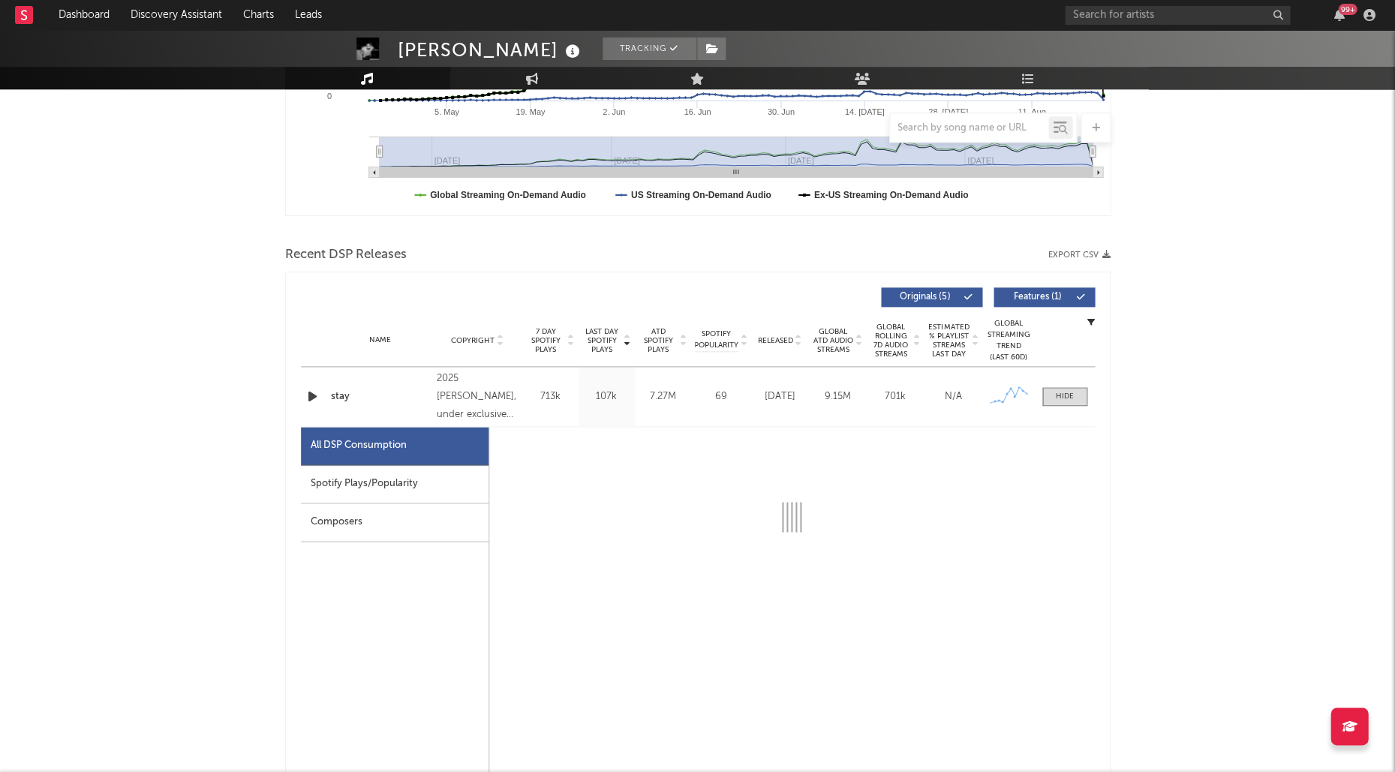
click at [356, 482] on div "Spotify Plays/Popularity" at bounding box center [395, 484] width 188 height 38
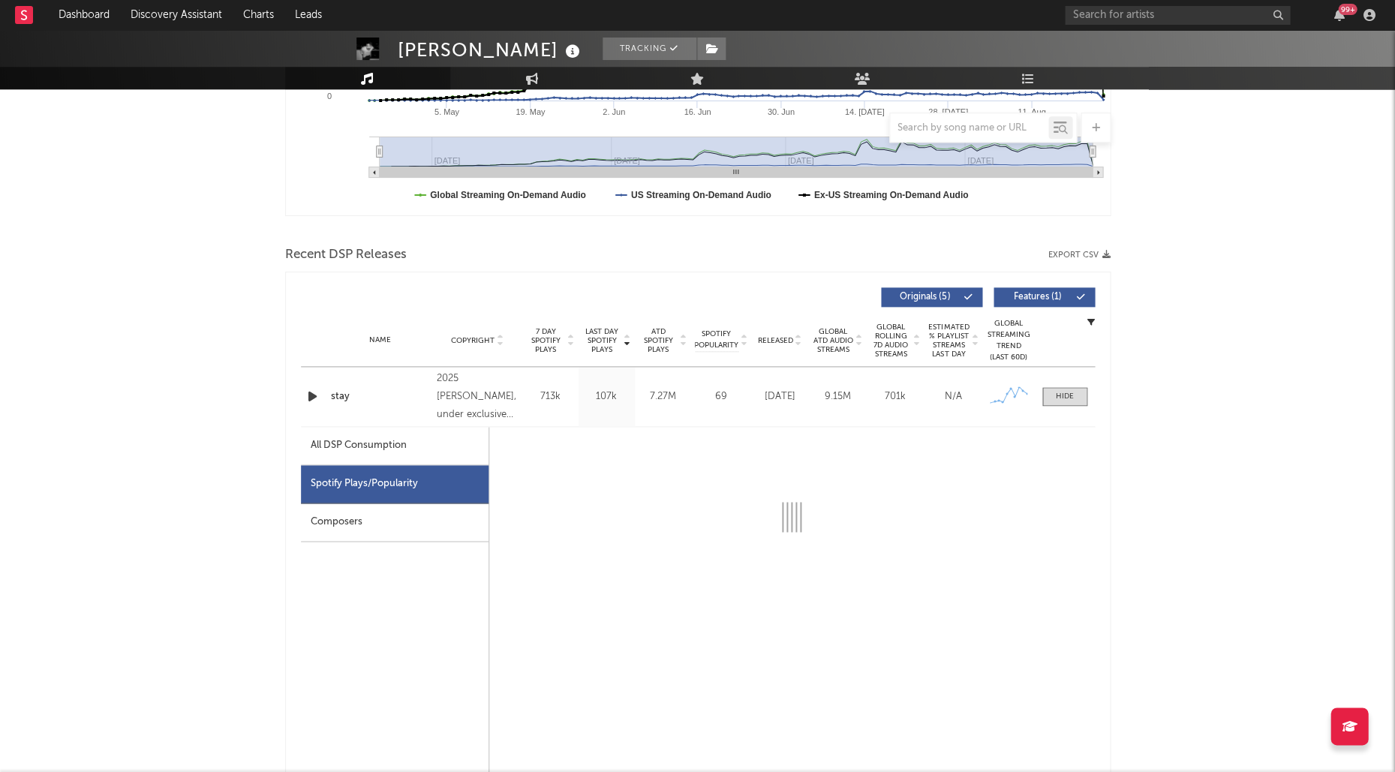
select select "1w"
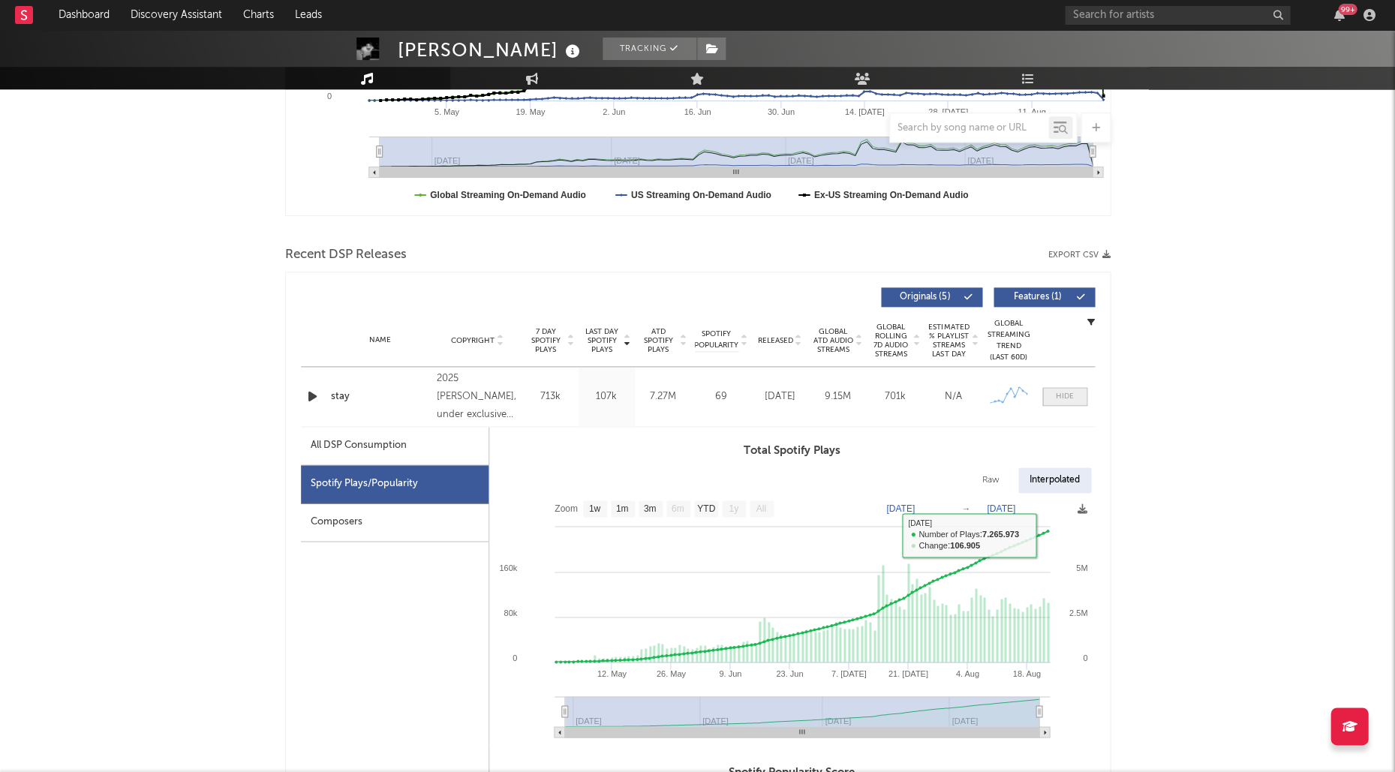
click at [1071, 391] on div at bounding box center [1065, 396] width 18 height 11
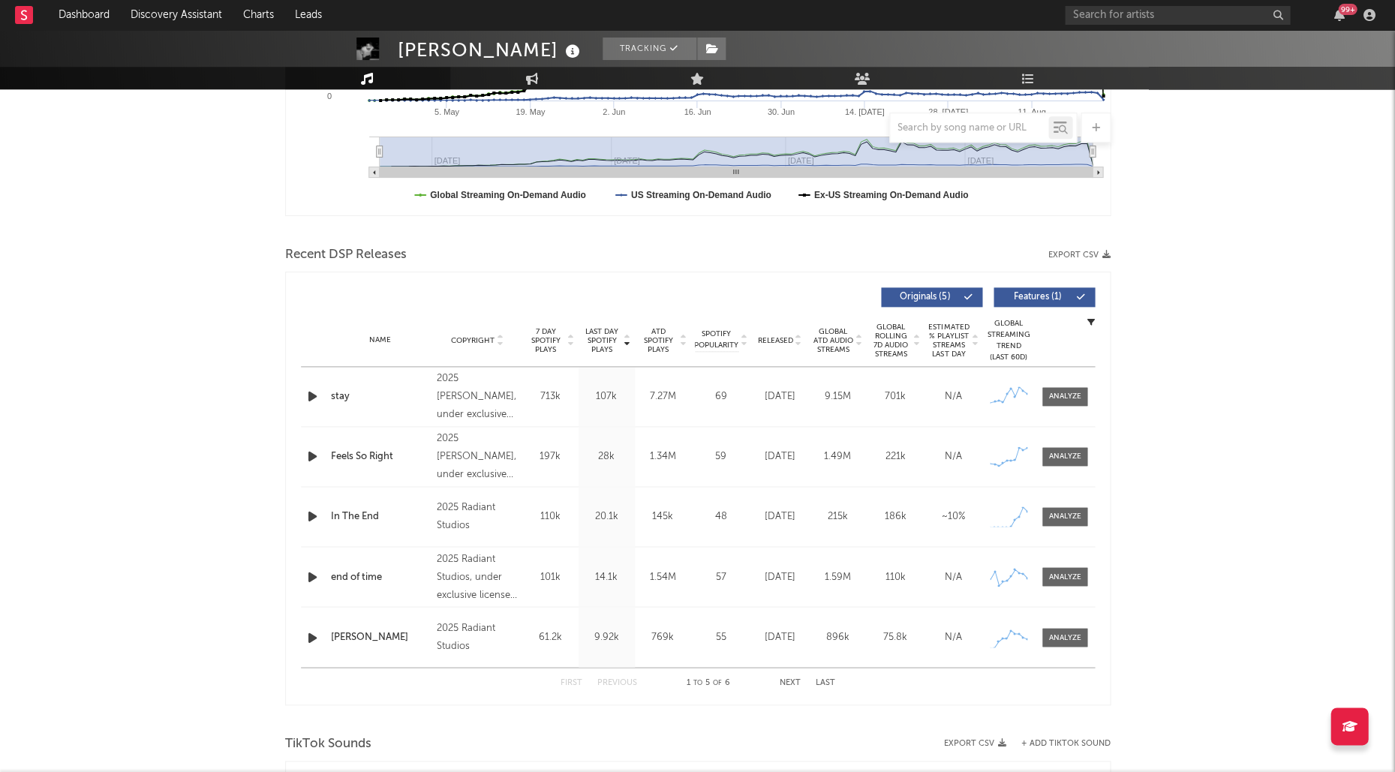
click at [773, 335] on div "Released" at bounding box center [780, 340] width 50 height 11
click at [310, 395] on icon "button" at bounding box center [313, 396] width 16 height 19
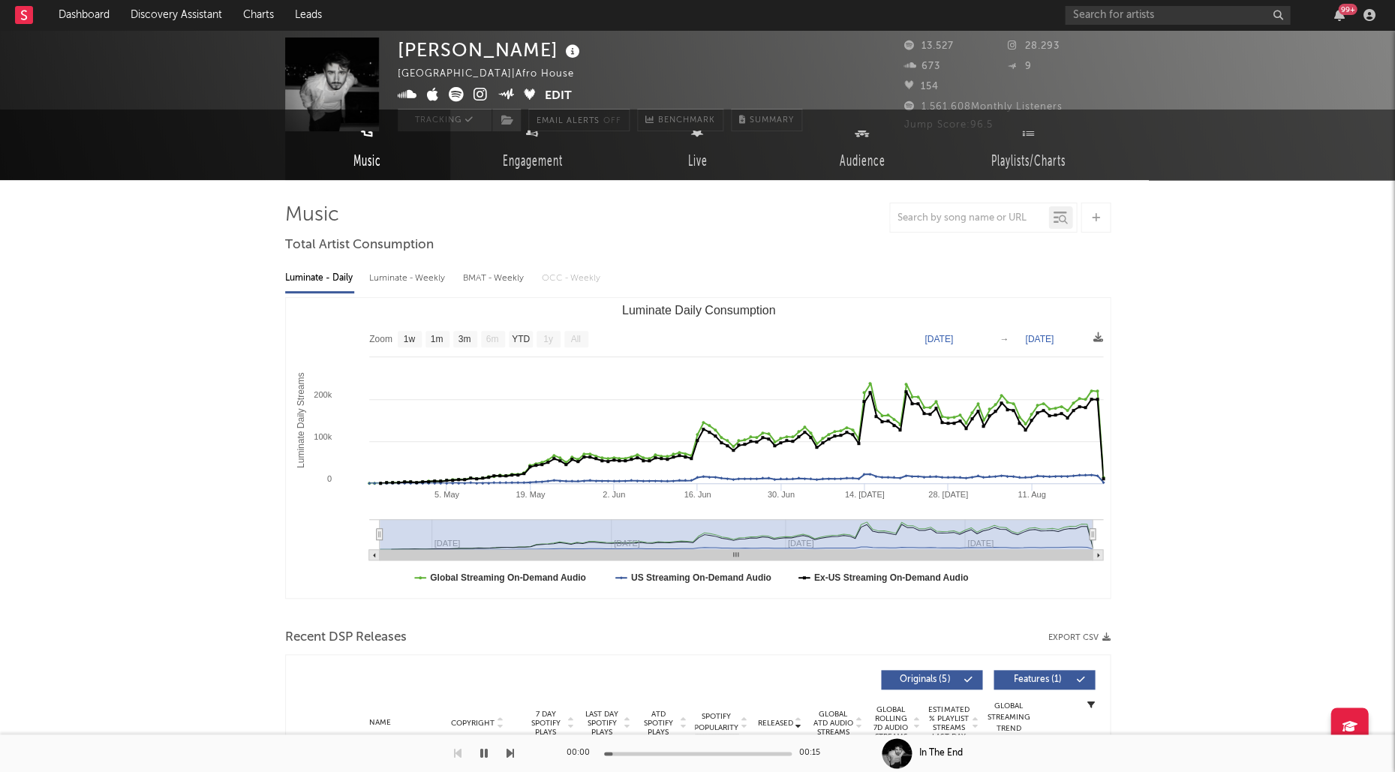
scroll to position [8, 0]
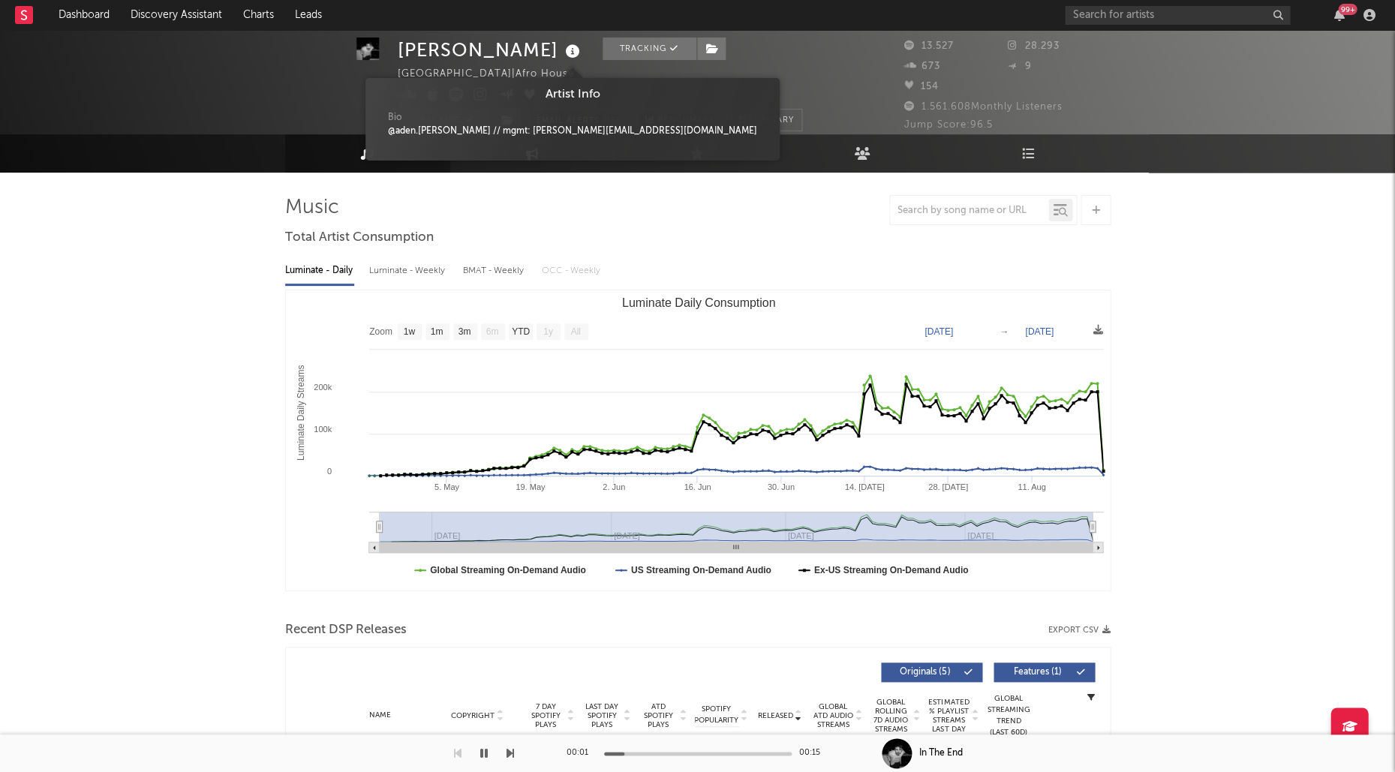
click at [562, 47] on icon at bounding box center [573, 51] width 22 height 21
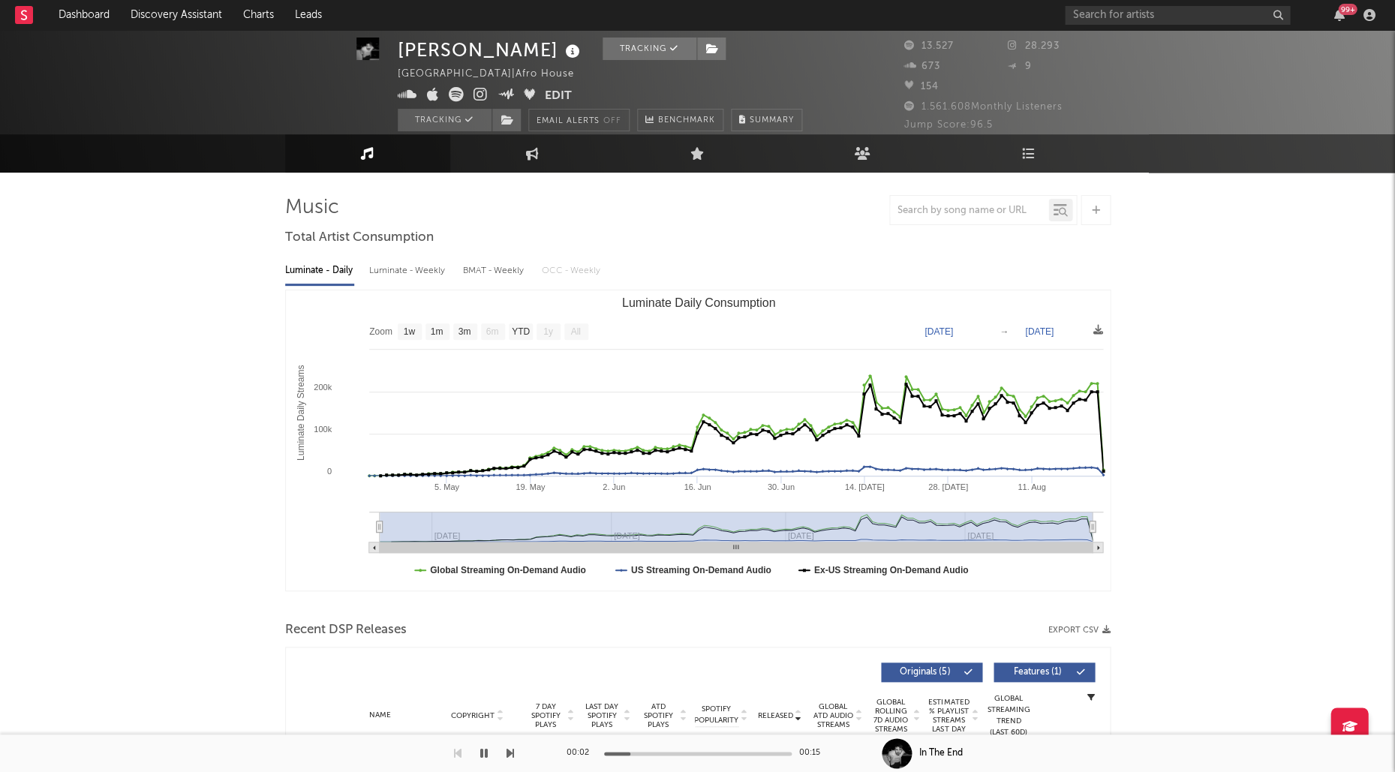
click at [562, 47] on icon at bounding box center [573, 51] width 22 height 21
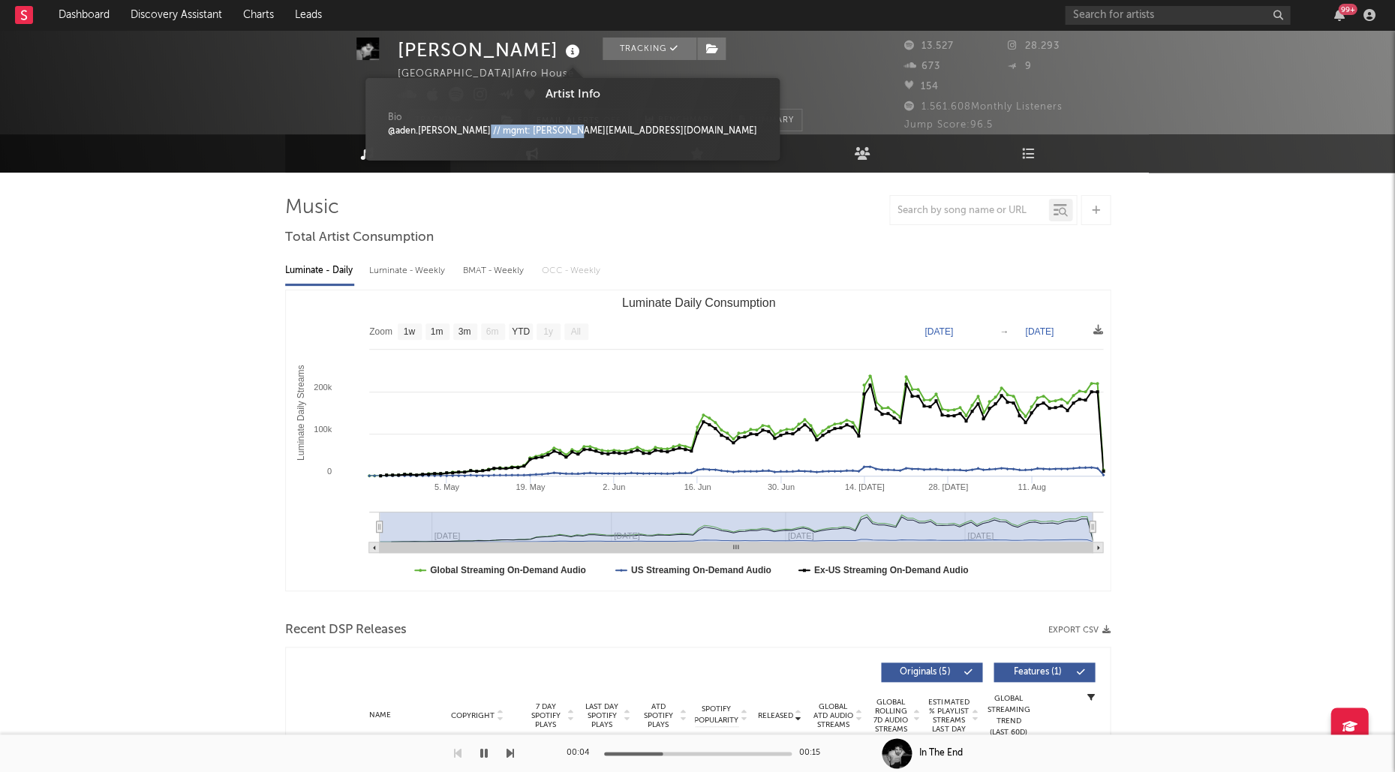
drag, startPoint x: 473, startPoint y: 130, endPoint x: 563, endPoint y: 132, distance: 90.1
click at [563, 132] on div "@aden.lou // mgmt: allen@xen-music.com" at bounding box center [572, 132] width 369 height 14
copy div "allen@xen-music.com"
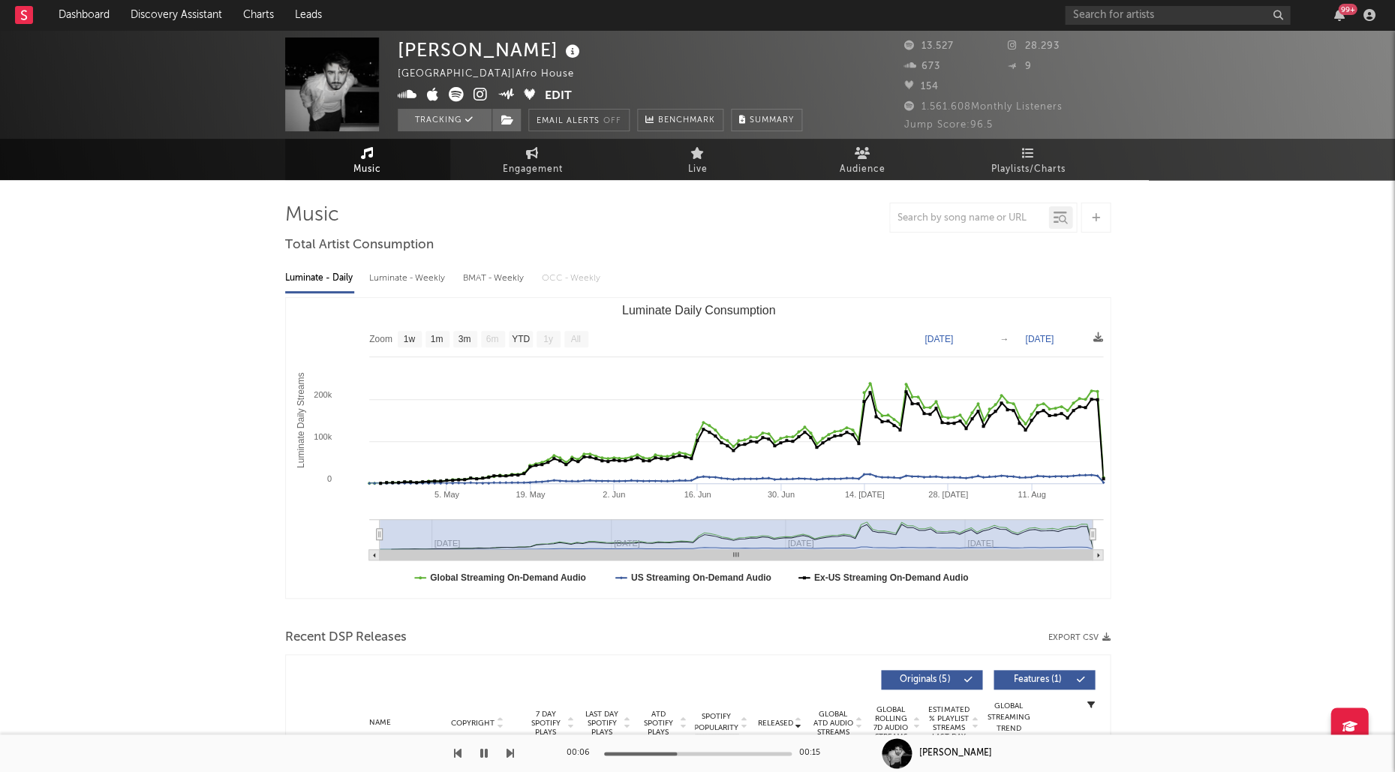
scroll to position [0, 0]
click at [485, 95] on icon at bounding box center [480, 94] width 14 height 15
click at [409, 95] on icon at bounding box center [408, 94] width 20 height 15
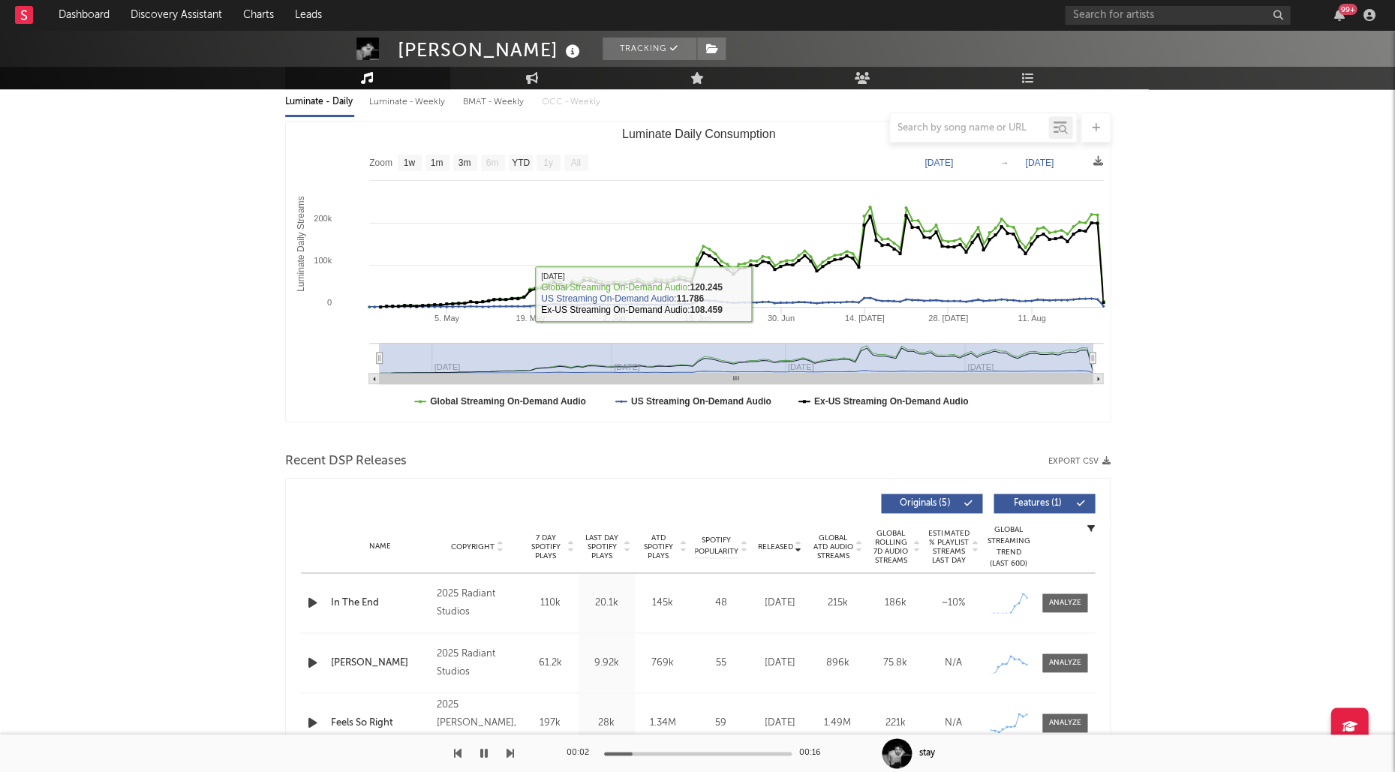
scroll to position [263, 0]
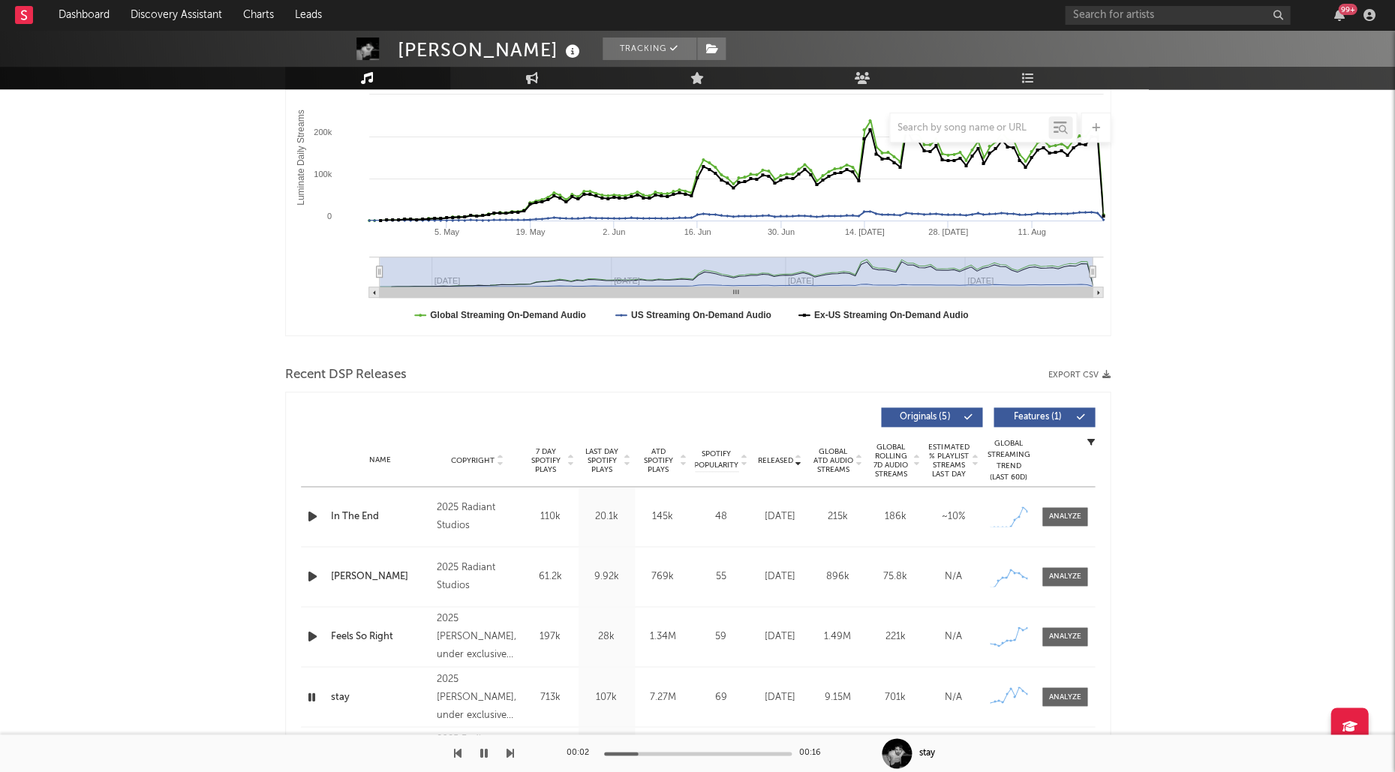
click at [600, 466] on span "Last Day Spotify Plays" at bounding box center [602, 460] width 40 height 27
click at [315, 569] on icon "button" at bounding box center [313, 576] width 16 height 19
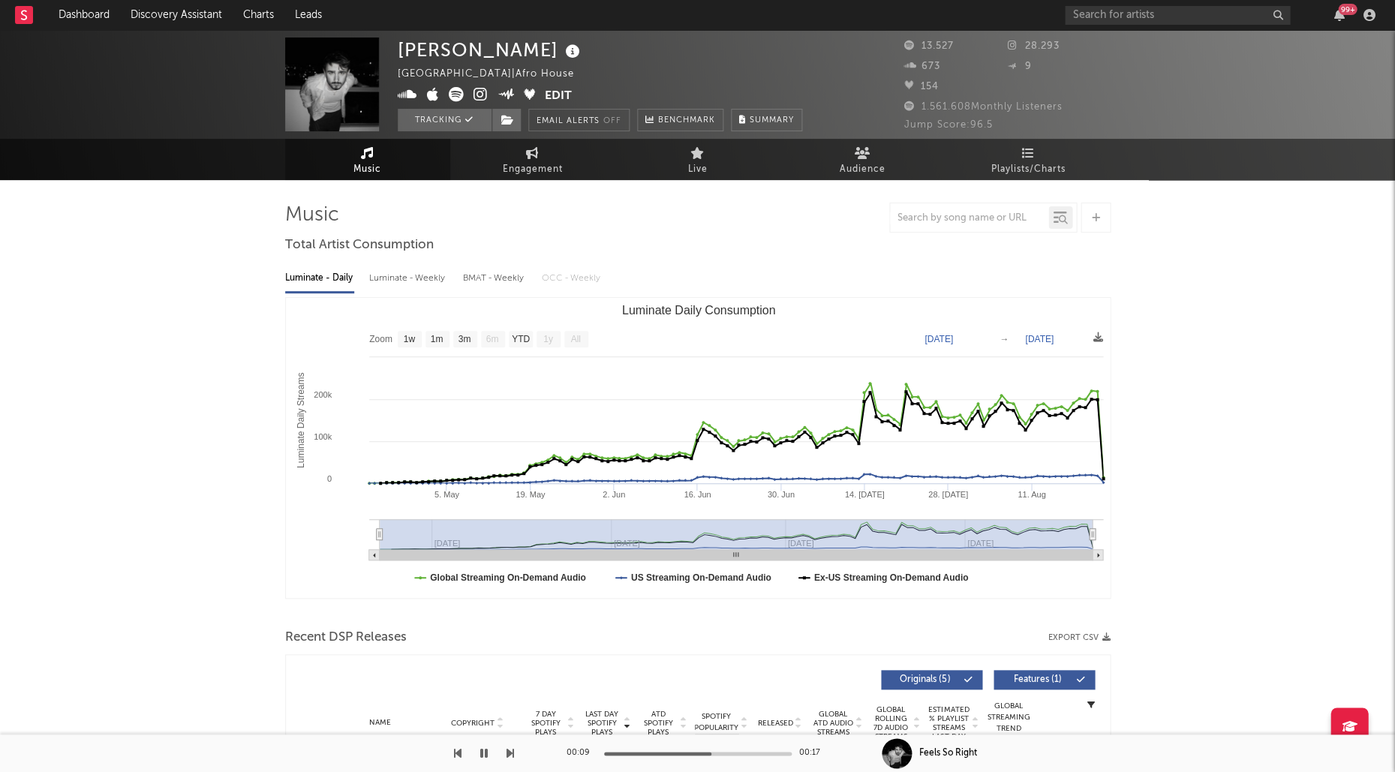
scroll to position [0, 0]
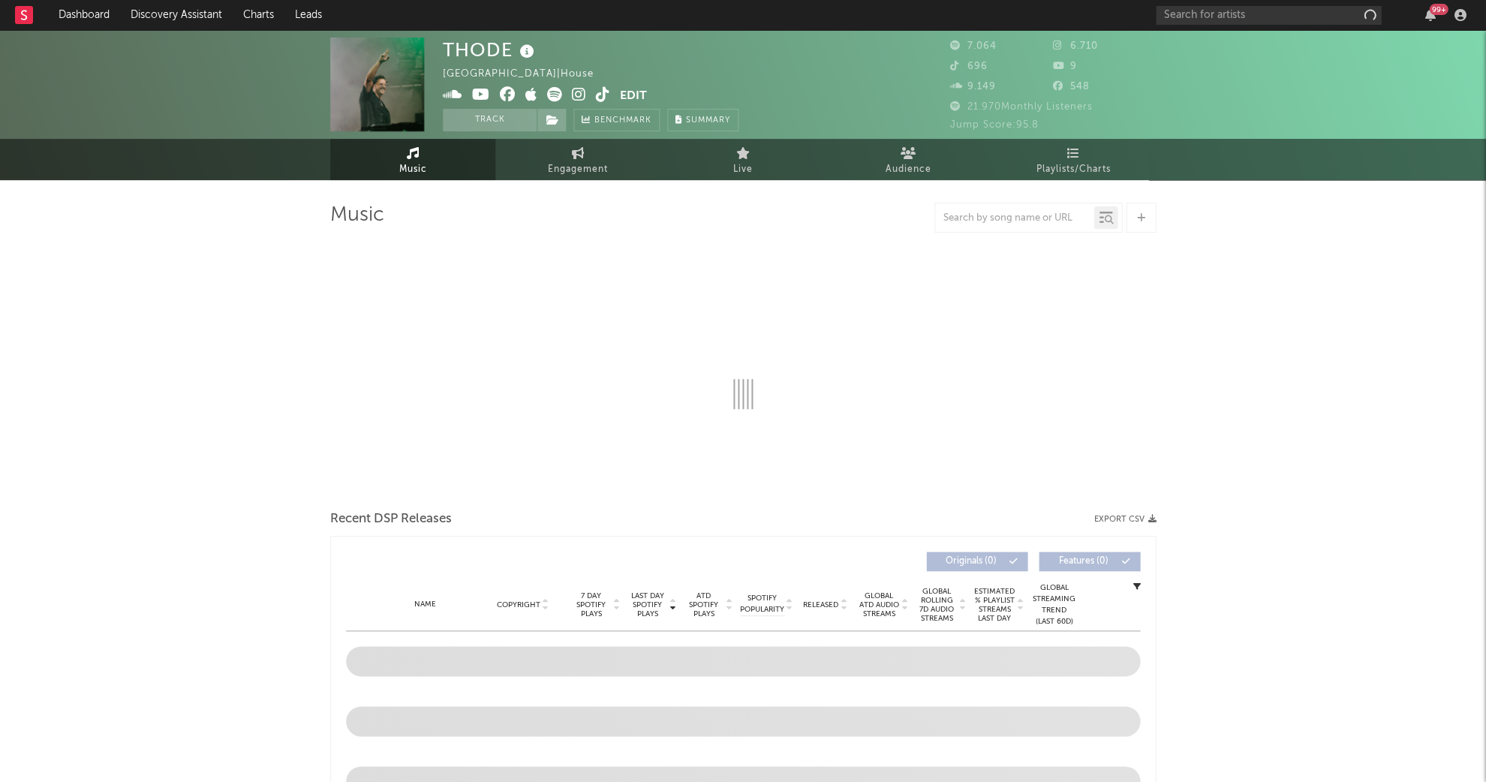
select select "1w"
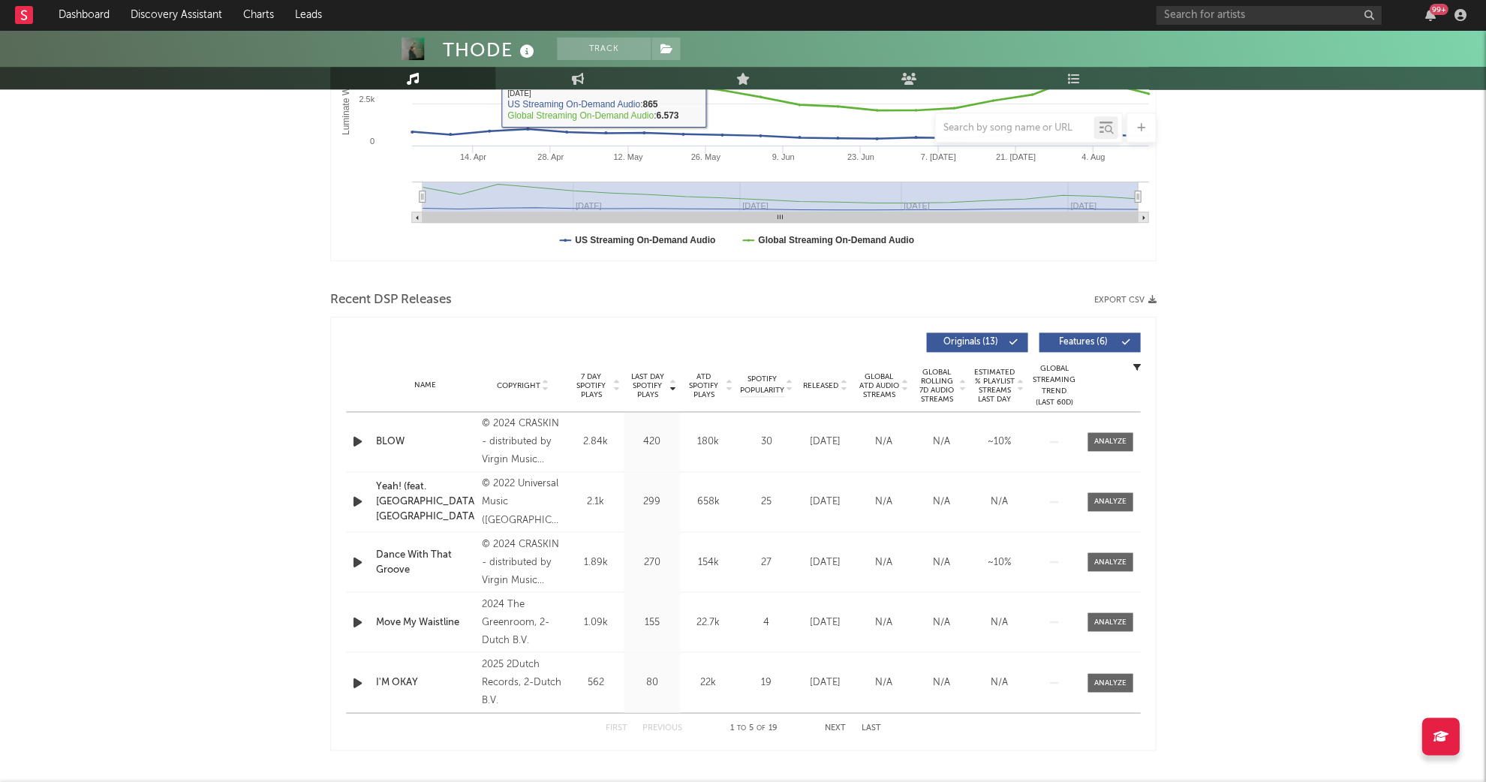
scroll to position [346, 0]
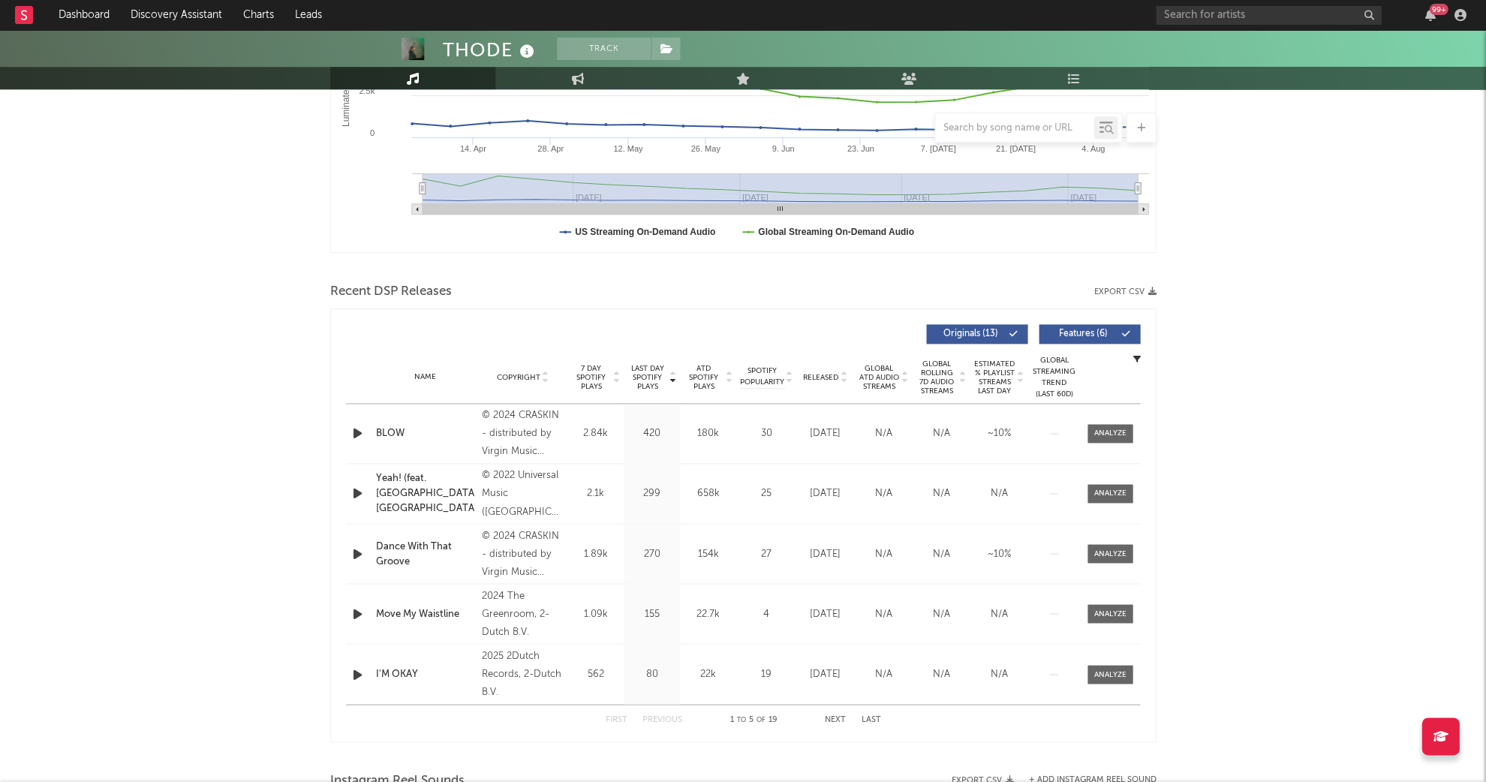
click at [654, 374] on span "Last Day Spotify Plays" at bounding box center [647, 377] width 40 height 27
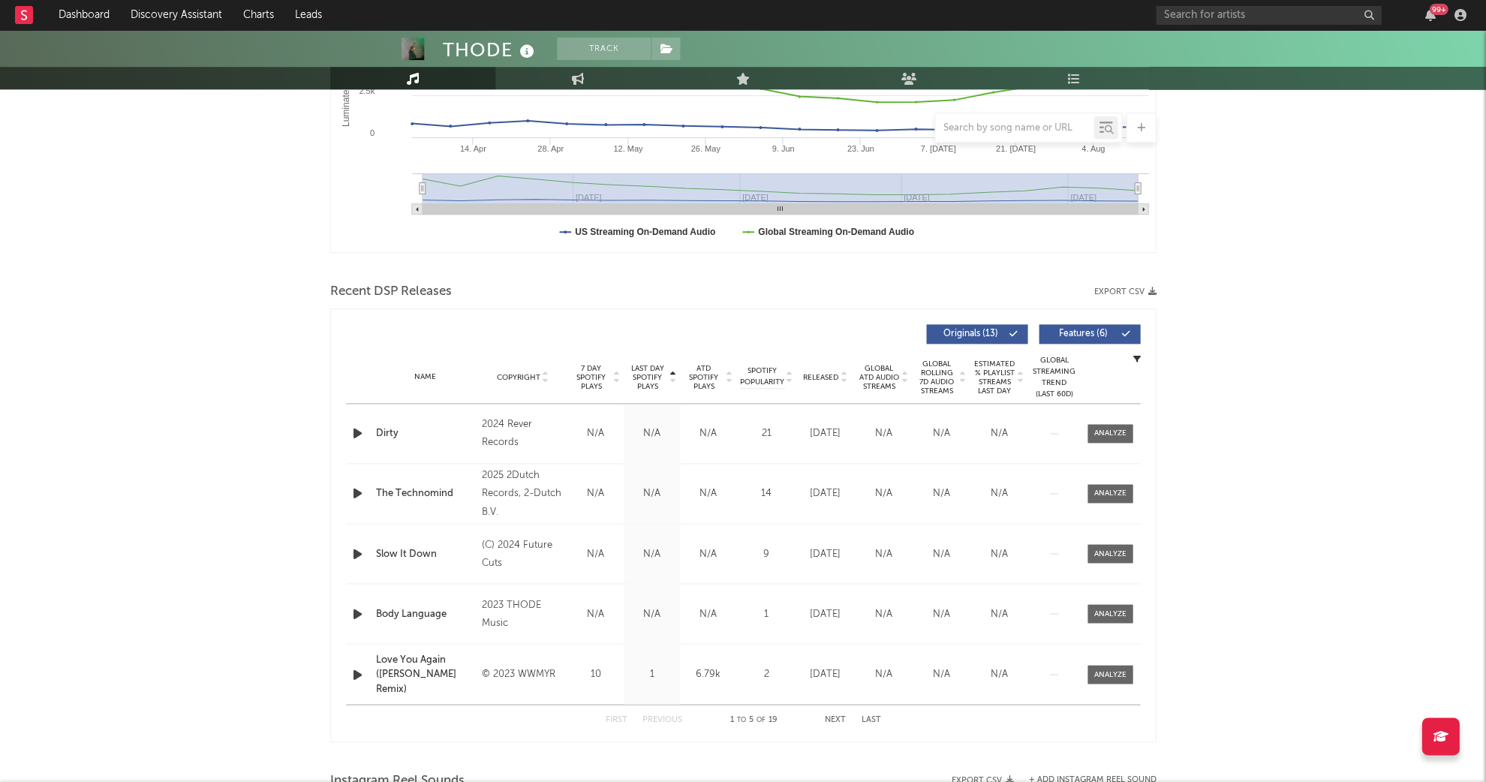
click at [654, 374] on span "Last Day Spotify Plays" at bounding box center [647, 377] width 40 height 27
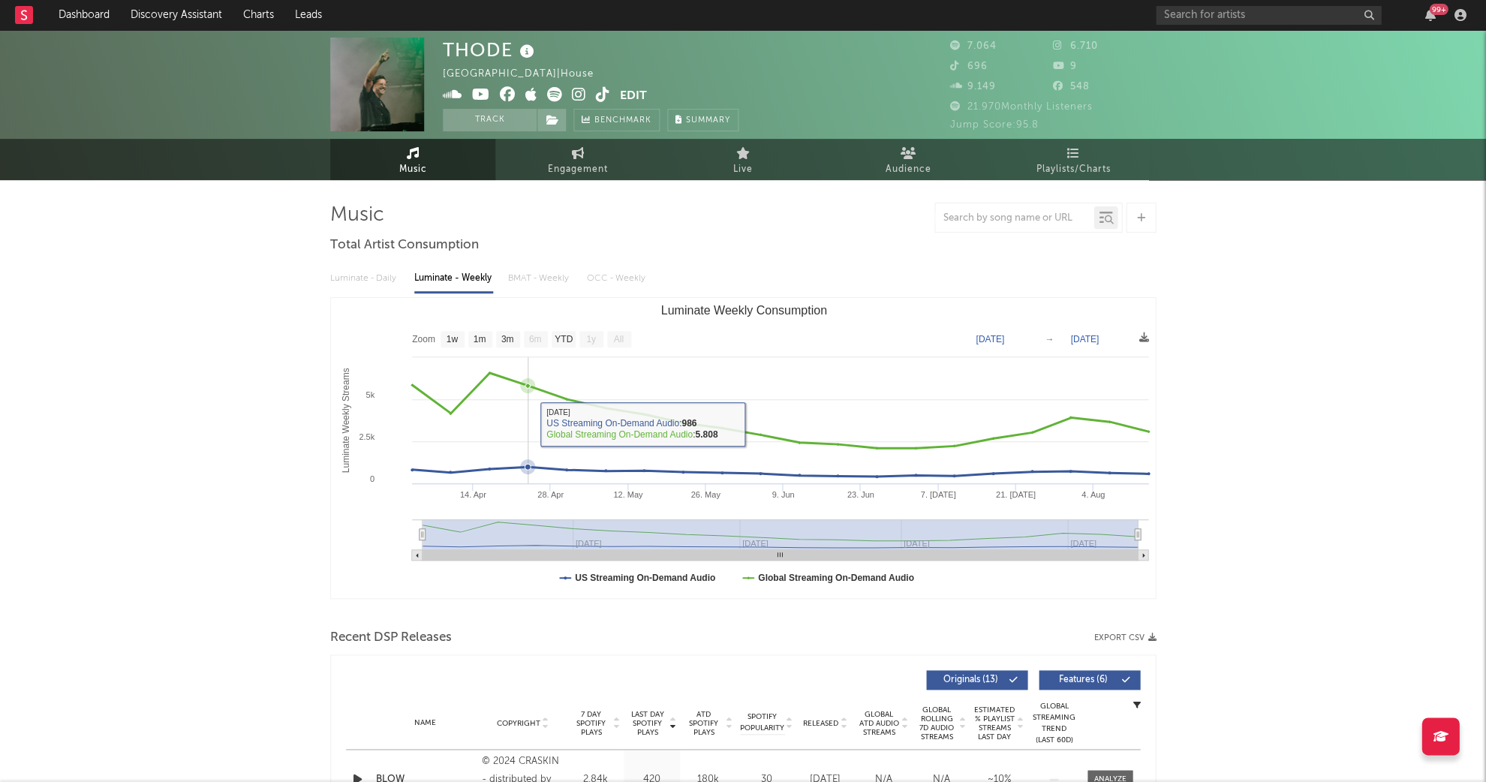
scroll to position [0, 0]
click at [575, 87] on icon at bounding box center [579, 94] width 14 height 15
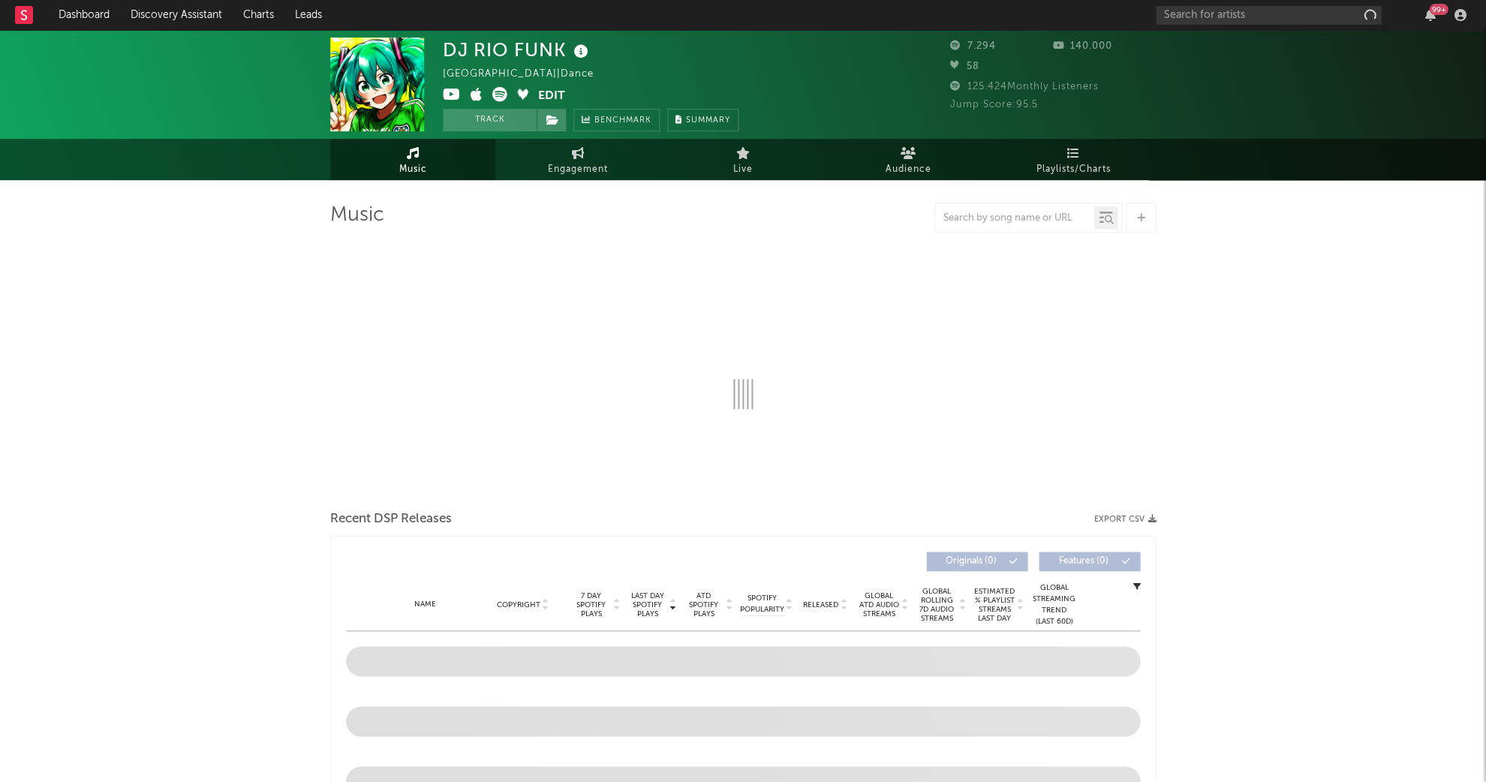
select select "1w"
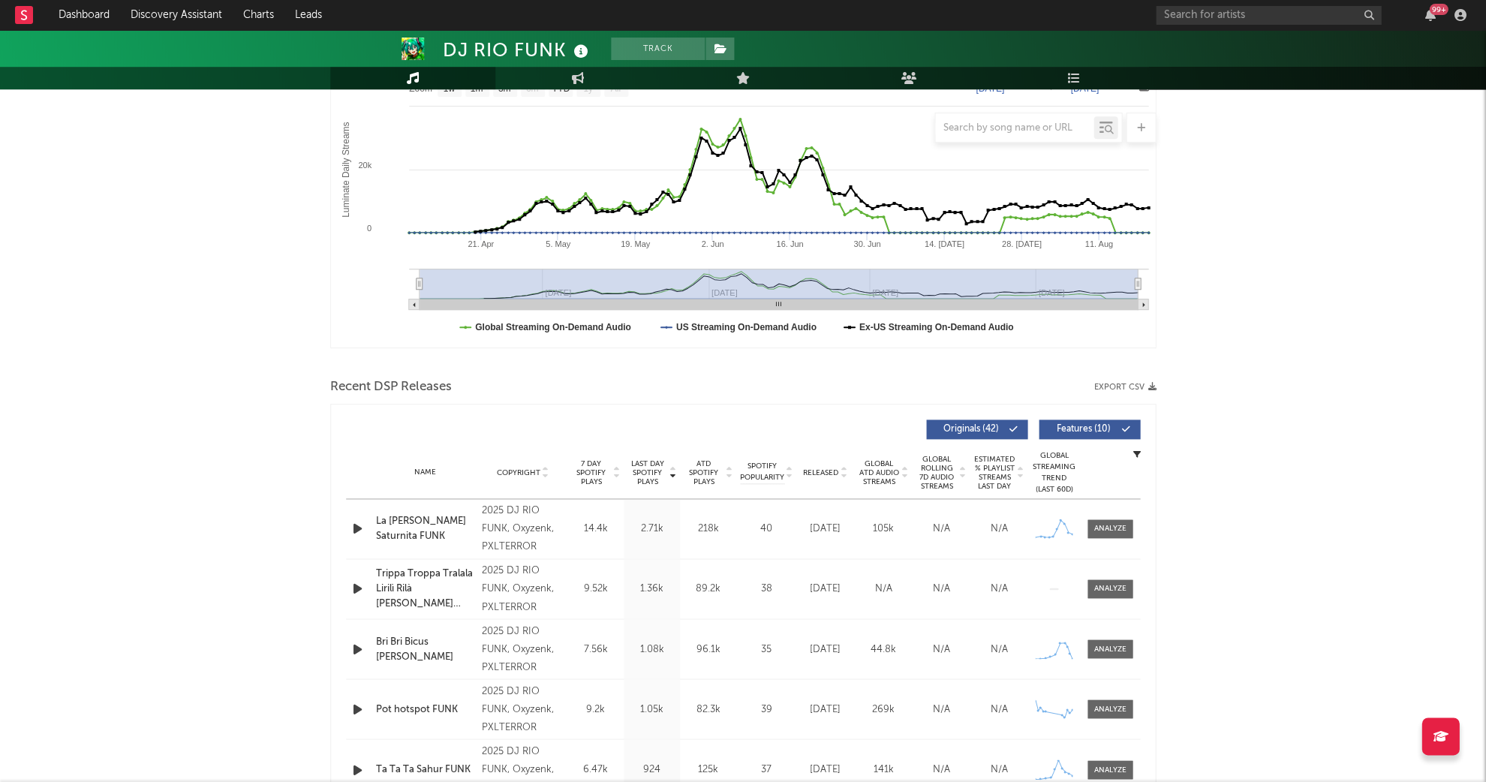
scroll to position [270, 0]
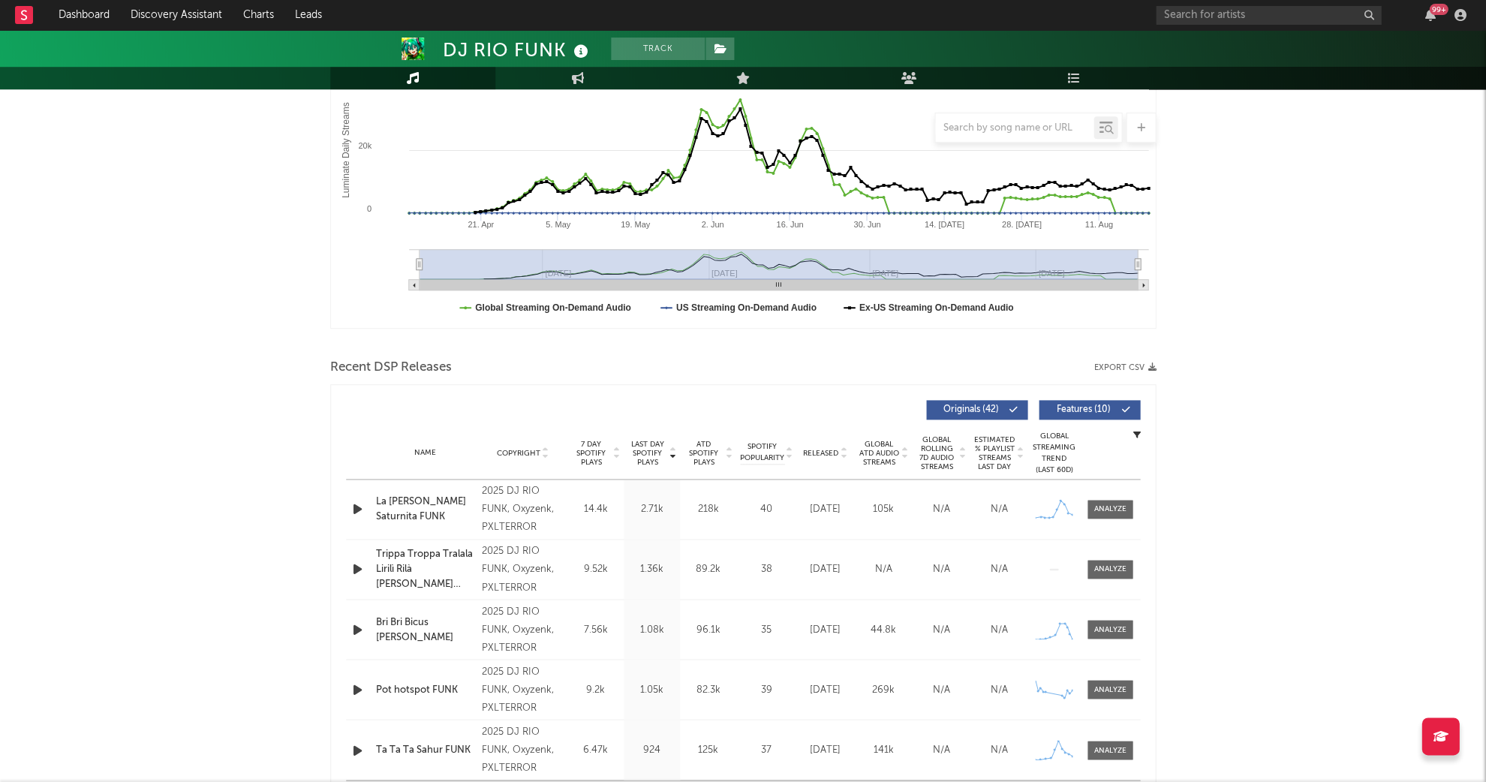
click at [629, 443] on span "Last Day Spotify Plays" at bounding box center [647, 453] width 40 height 27
click at [820, 454] on span "Released" at bounding box center [820, 453] width 35 height 9
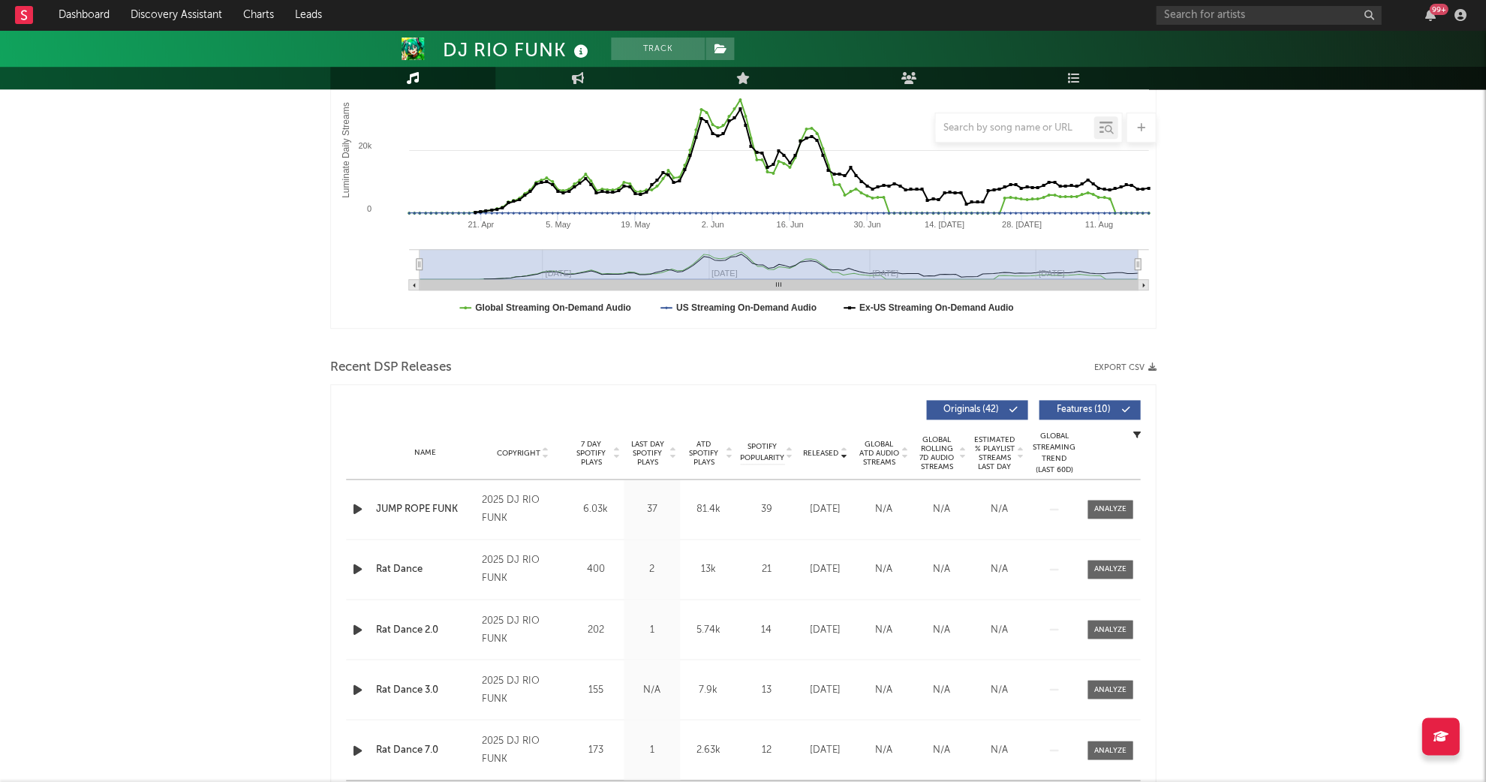
click at [1176, 0] on div "99 +" at bounding box center [1312, 15] width 315 height 30
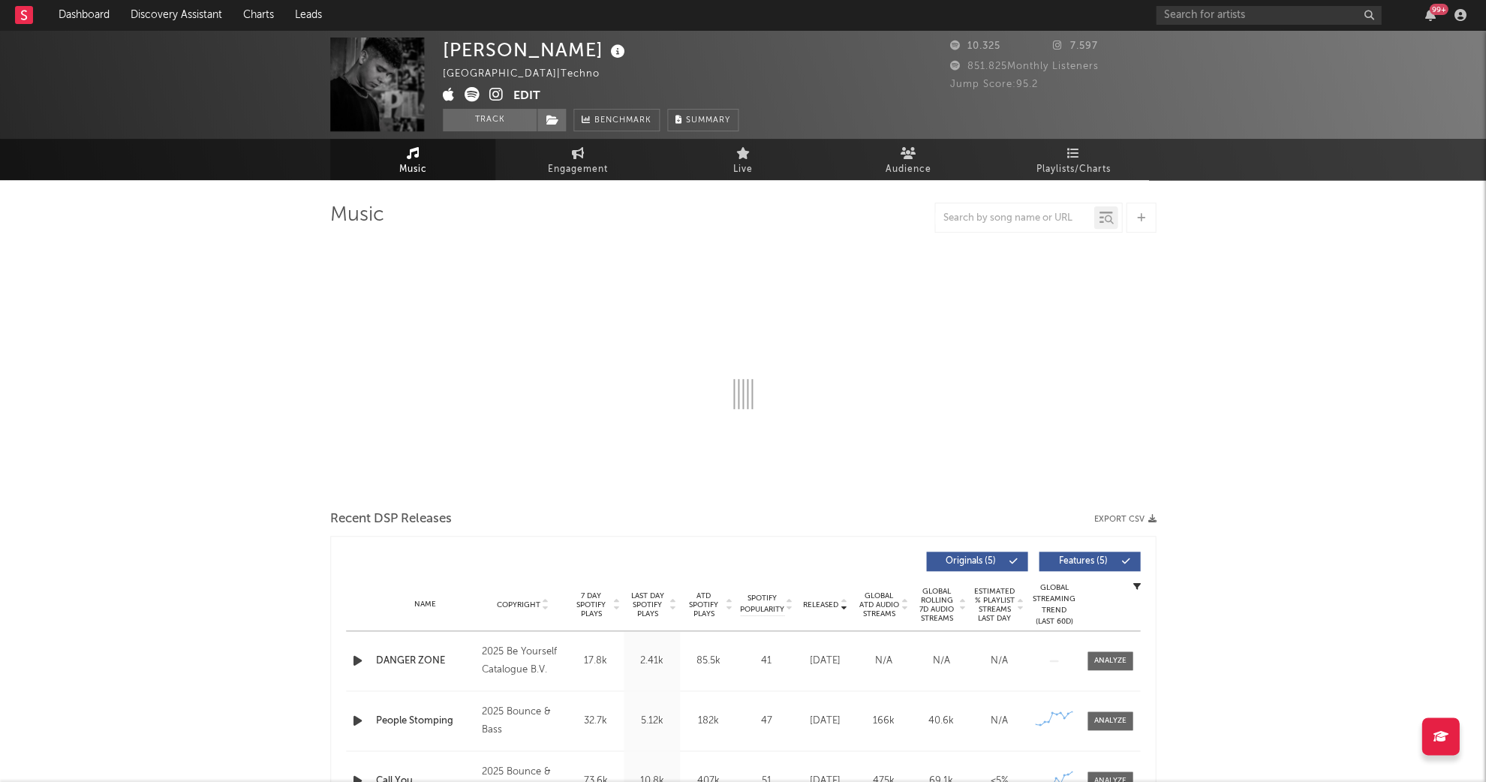
drag, startPoint x: 613, startPoint y: 59, endPoint x: 596, endPoint y: 52, distance: 18.1
click at [613, 59] on icon at bounding box center [618, 51] width 22 height 21
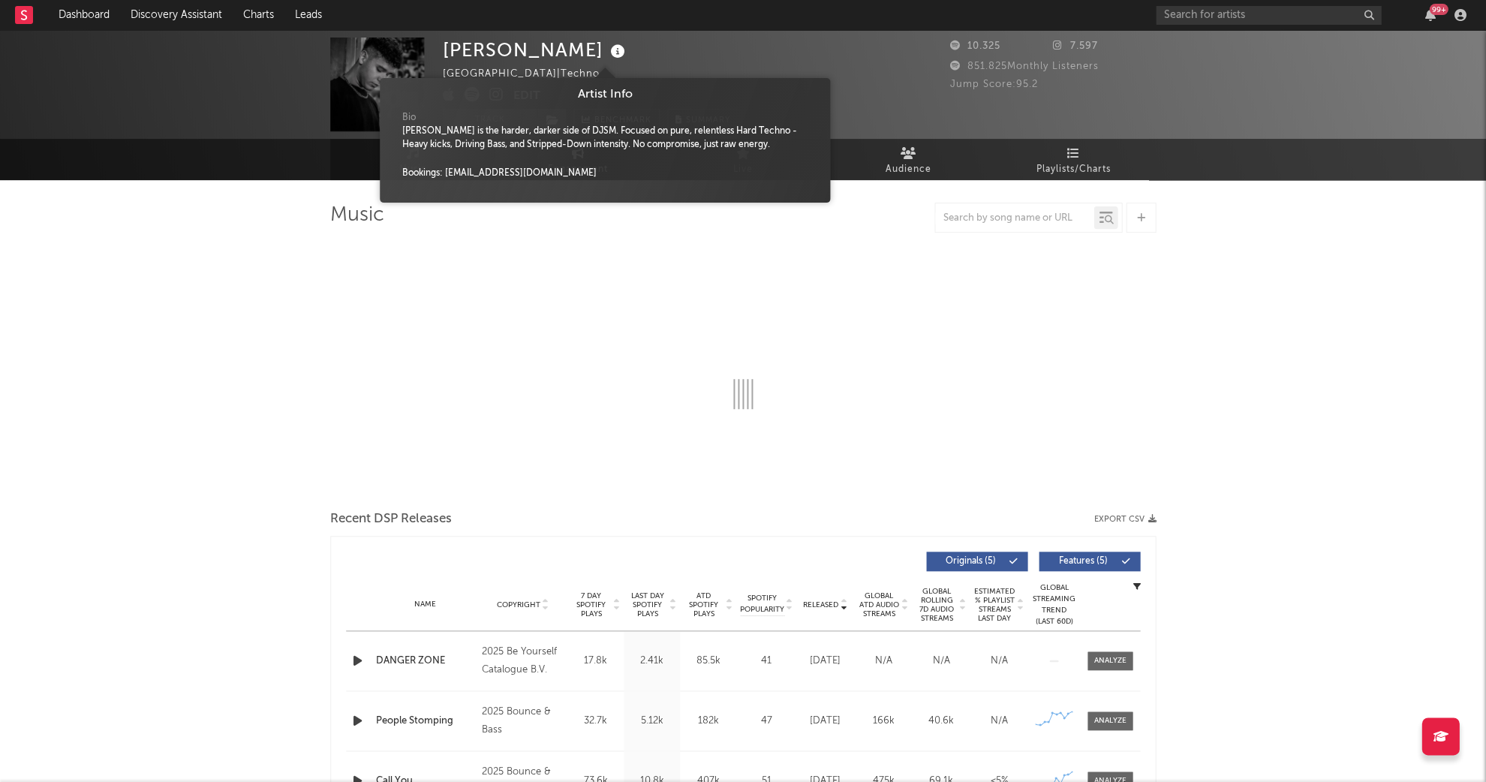
click at [635, 53] on div "[PERSON_NAME] [GEOGRAPHIC_DATA] | Techno Edit Track Benchmark Summary" at bounding box center [591, 85] width 296 height 94
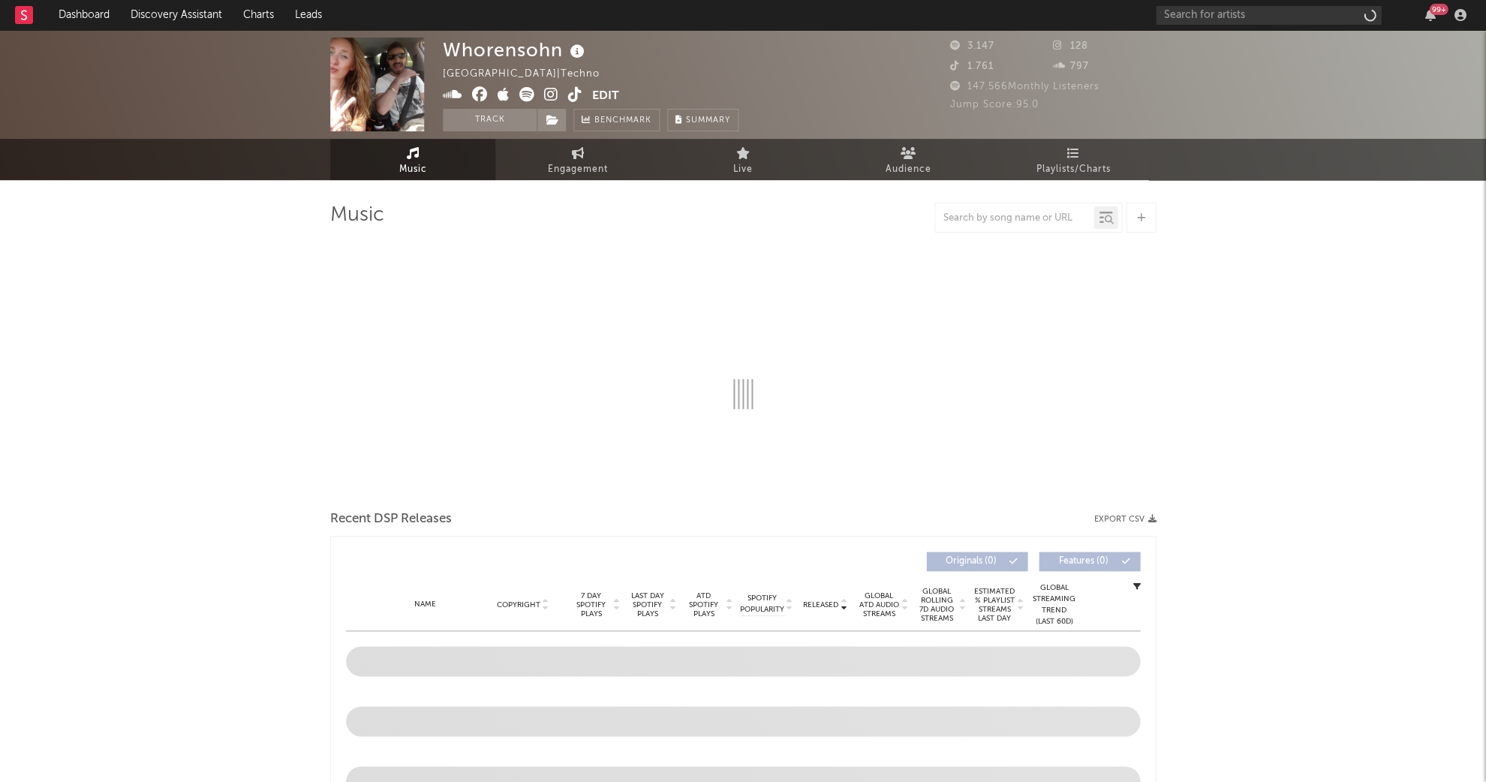
select select "6m"
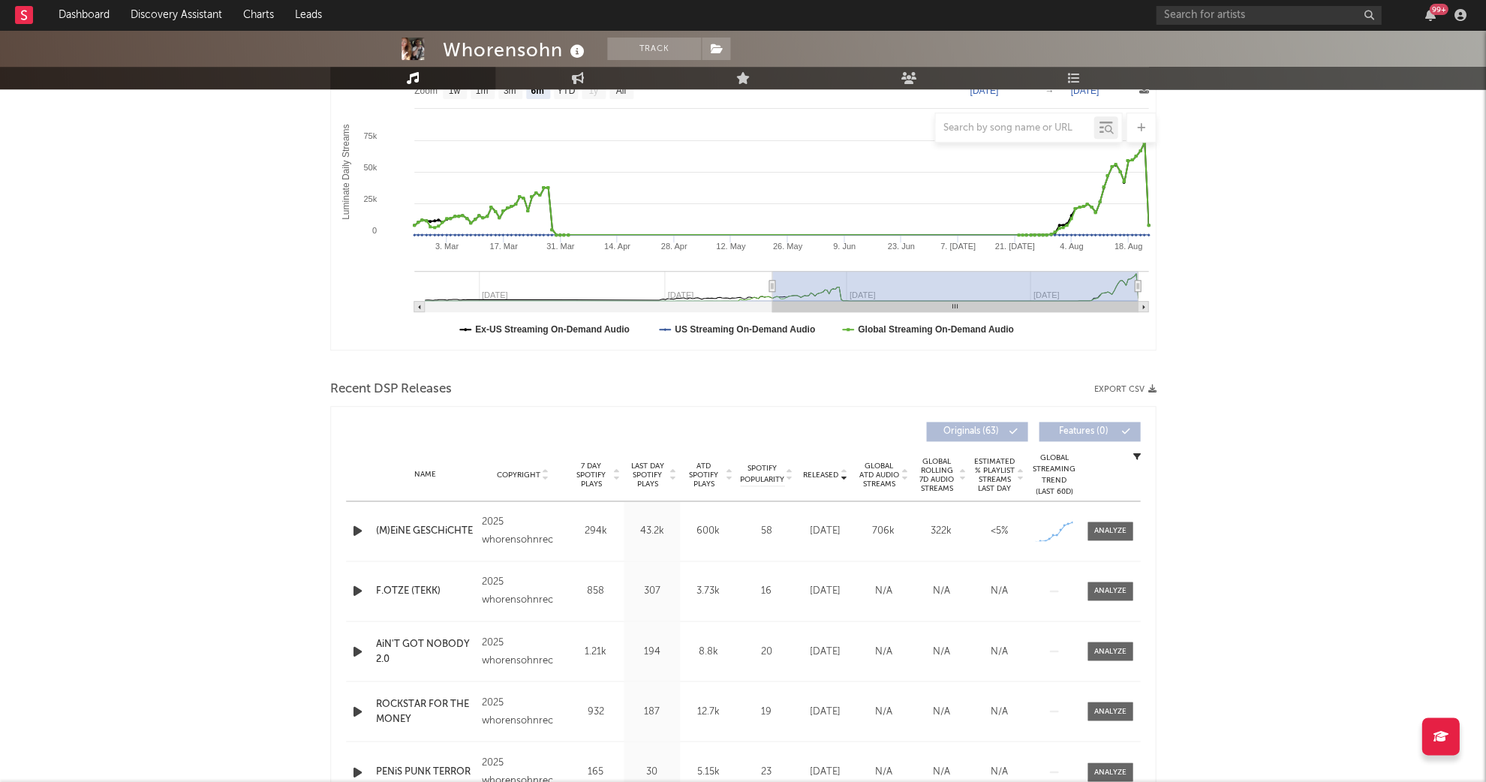
scroll to position [441, 0]
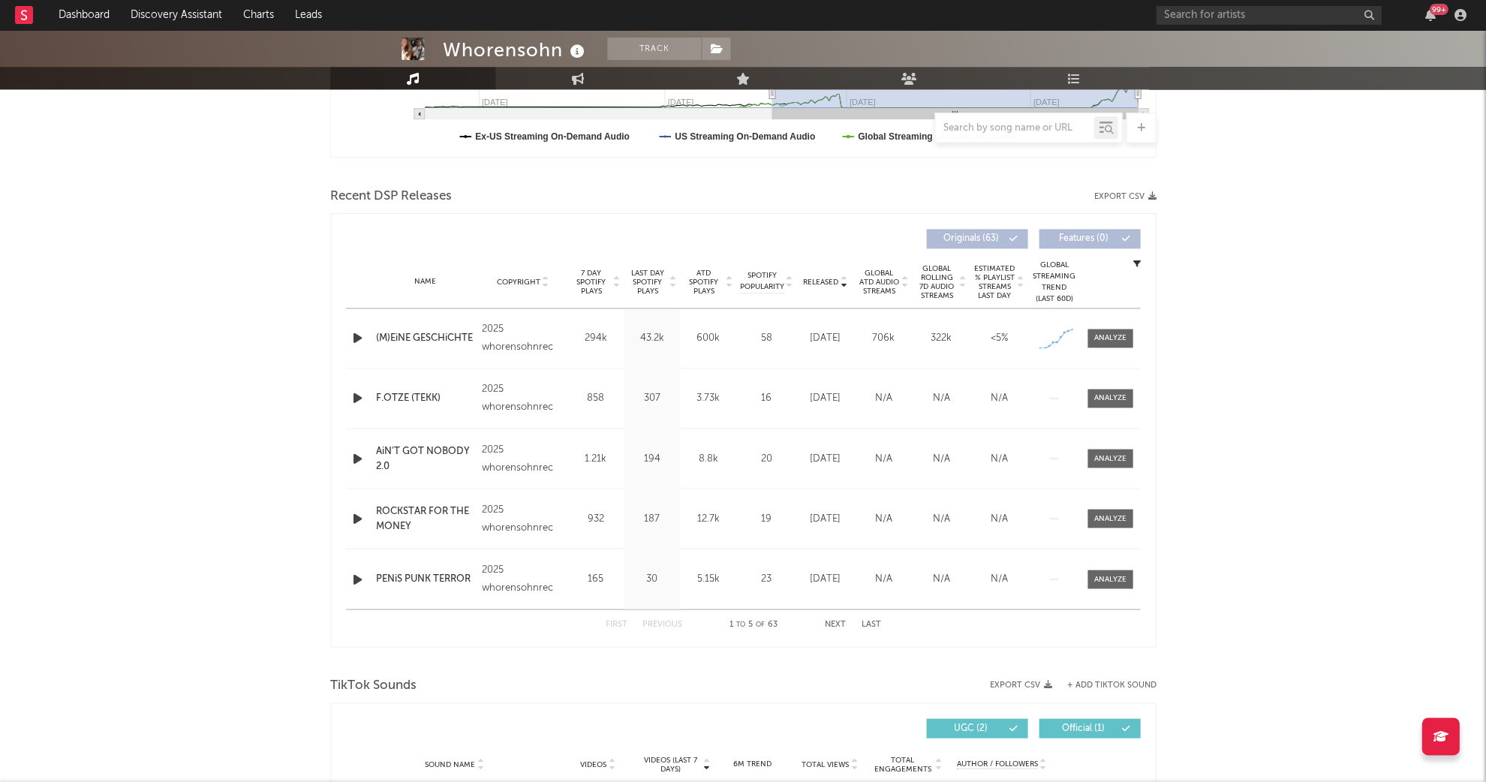
click at [360, 334] on icon "button" at bounding box center [358, 338] width 16 height 19
click at [1116, 333] on div at bounding box center [1110, 337] width 32 height 11
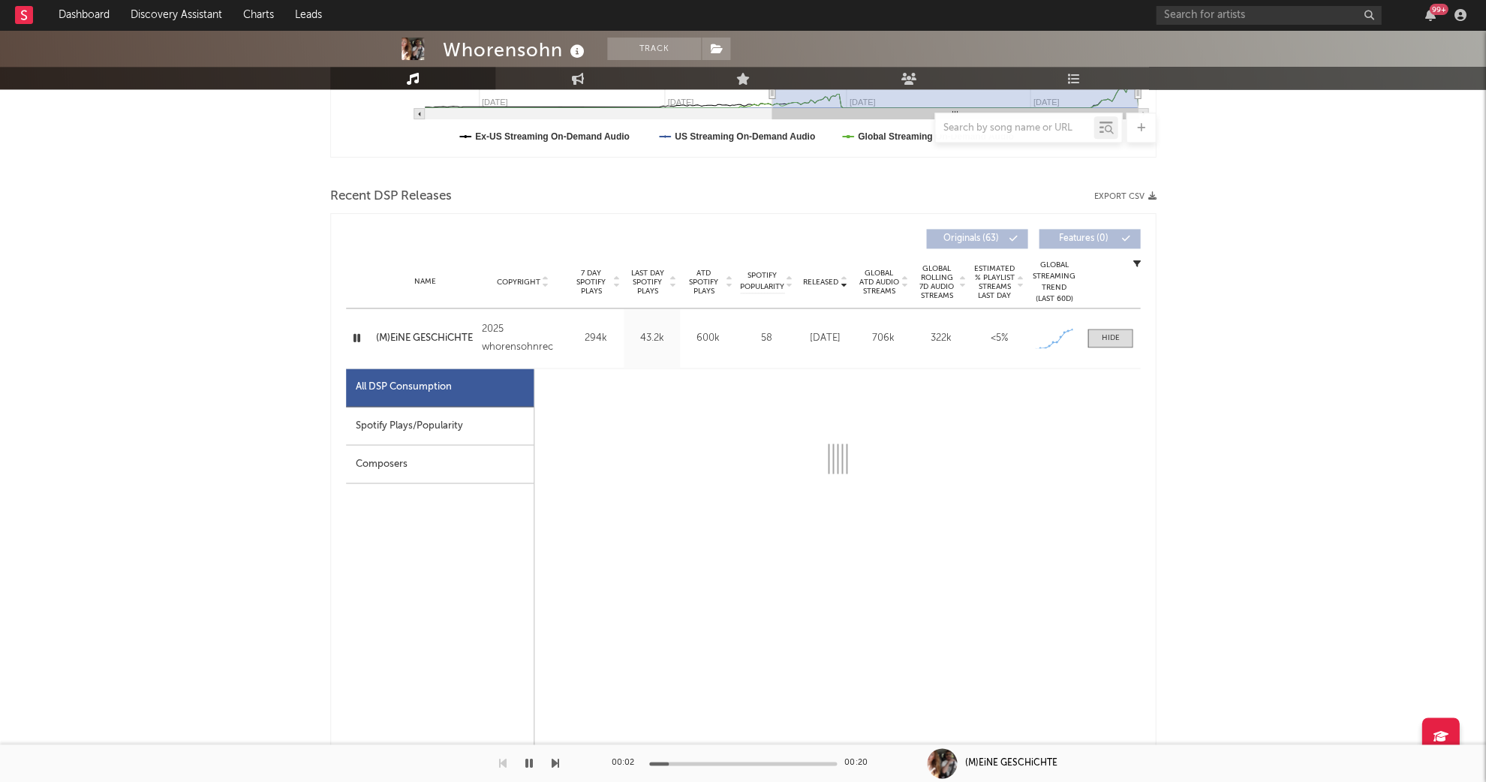
select select "1w"
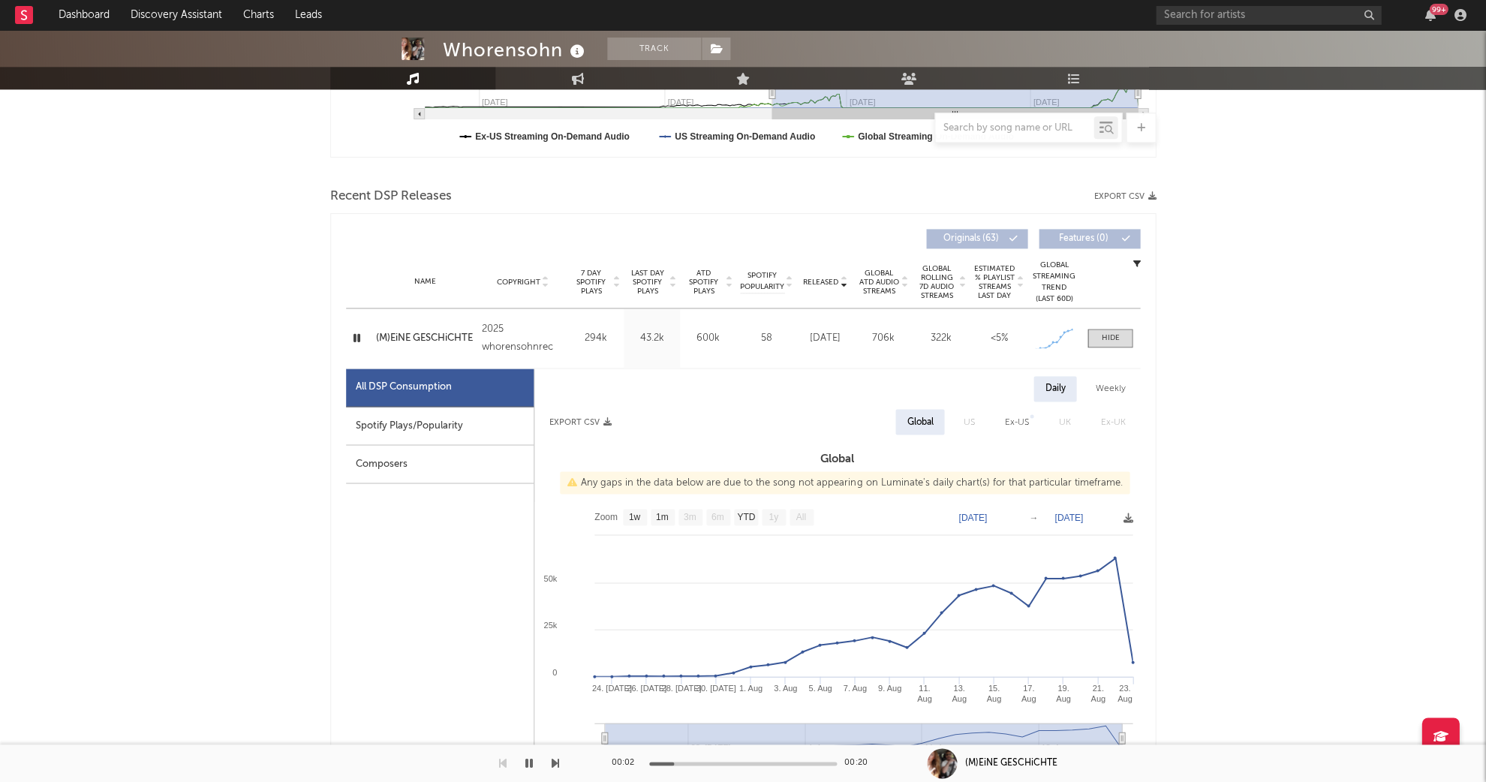
click at [397, 427] on div "Spotify Plays/Popularity" at bounding box center [440, 426] width 188 height 38
select select "1w"
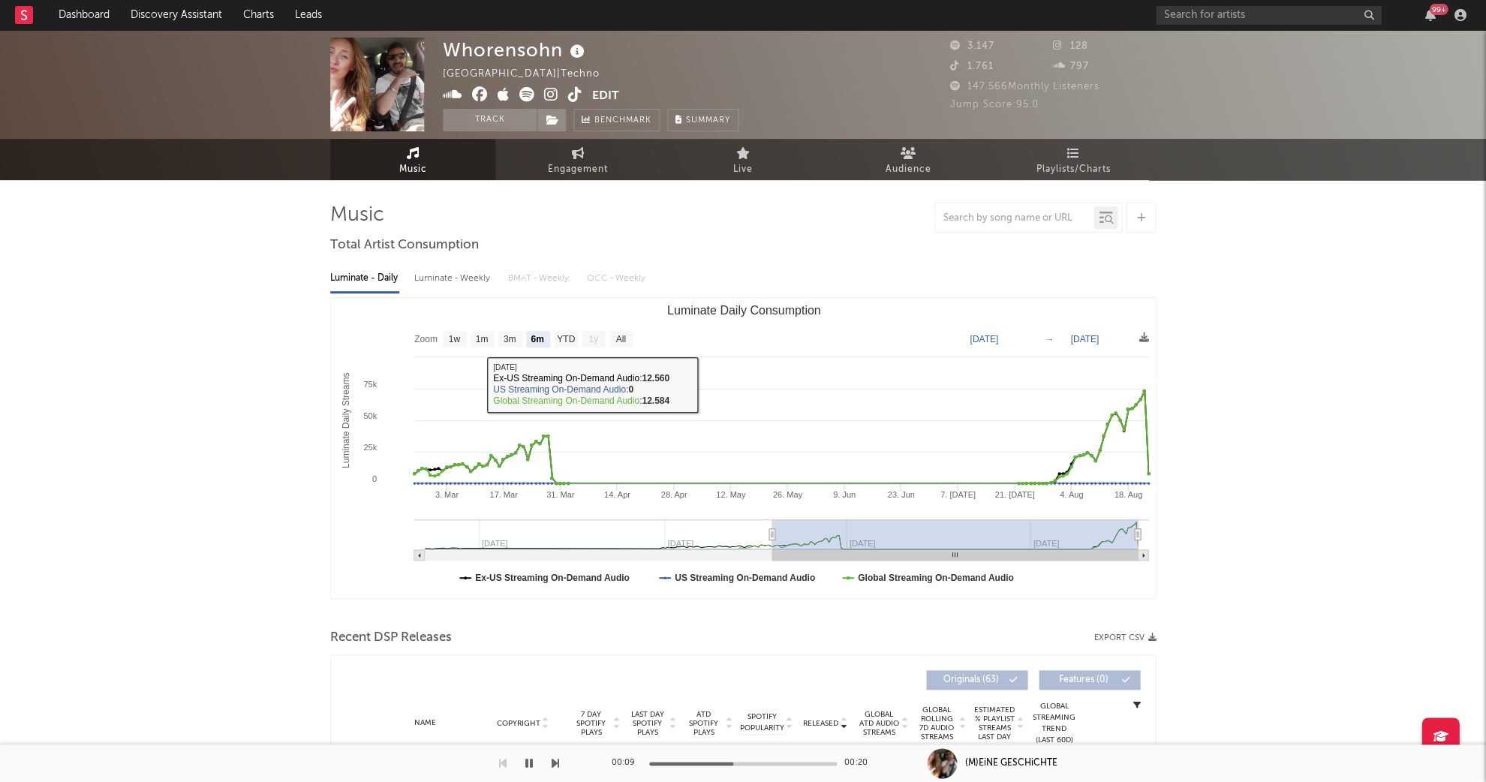
scroll to position [0, 0]
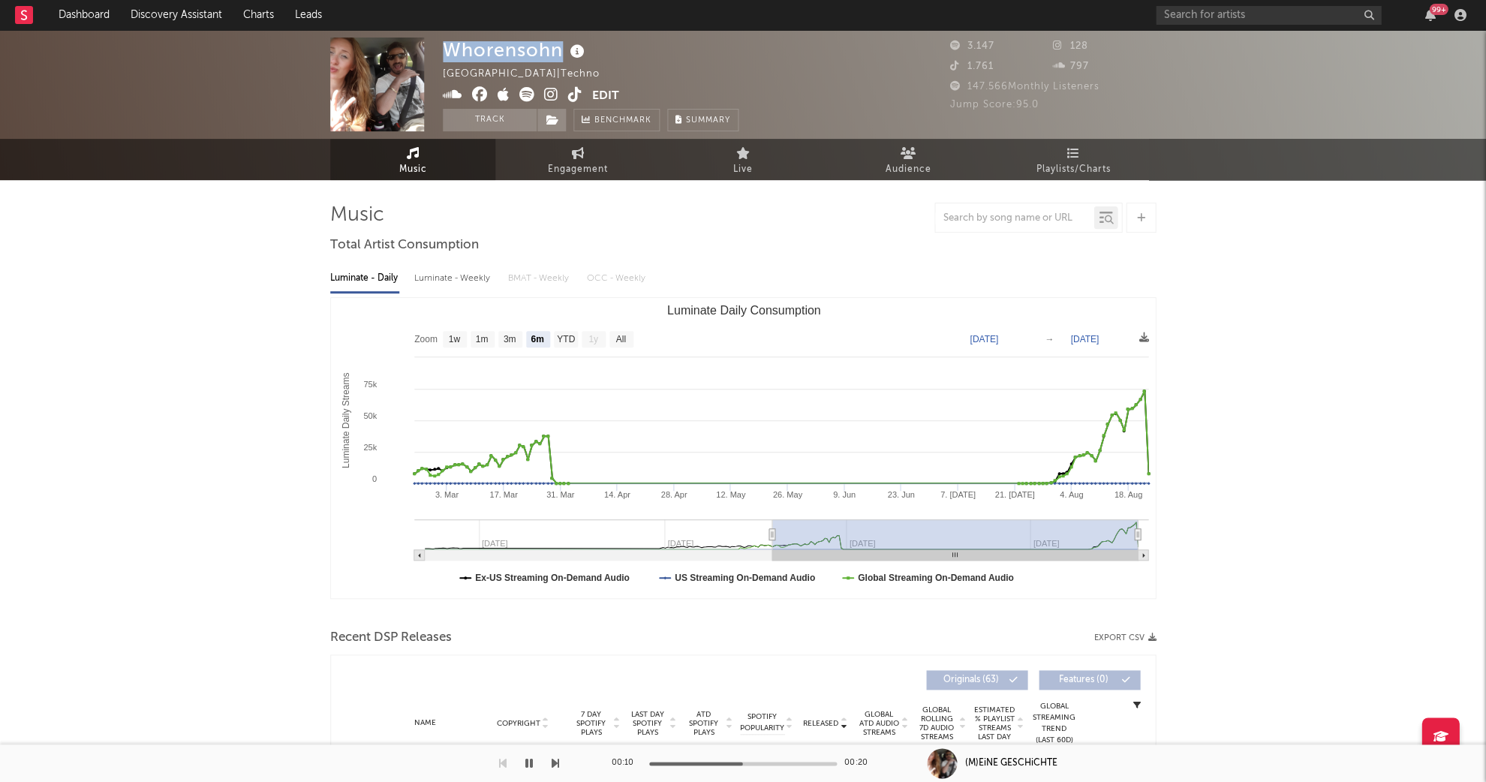
drag, startPoint x: 445, startPoint y: 53, endPoint x: 565, endPoint y: 50, distance: 120.1
click at [565, 50] on div "Whorensohn" at bounding box center [516, 50] width 146 height 25
copy div "Whorensohn"
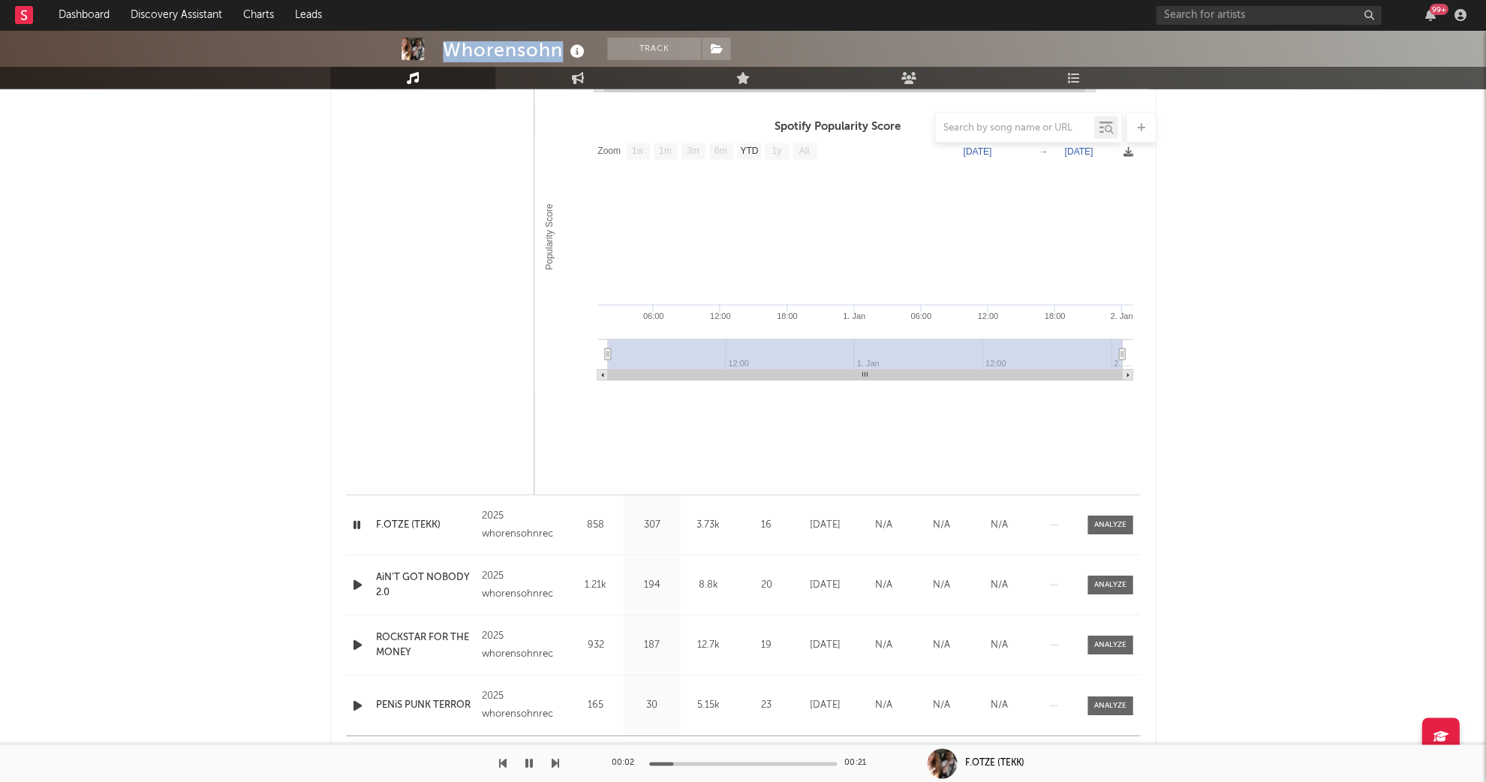
scroll to position [1059, 0]
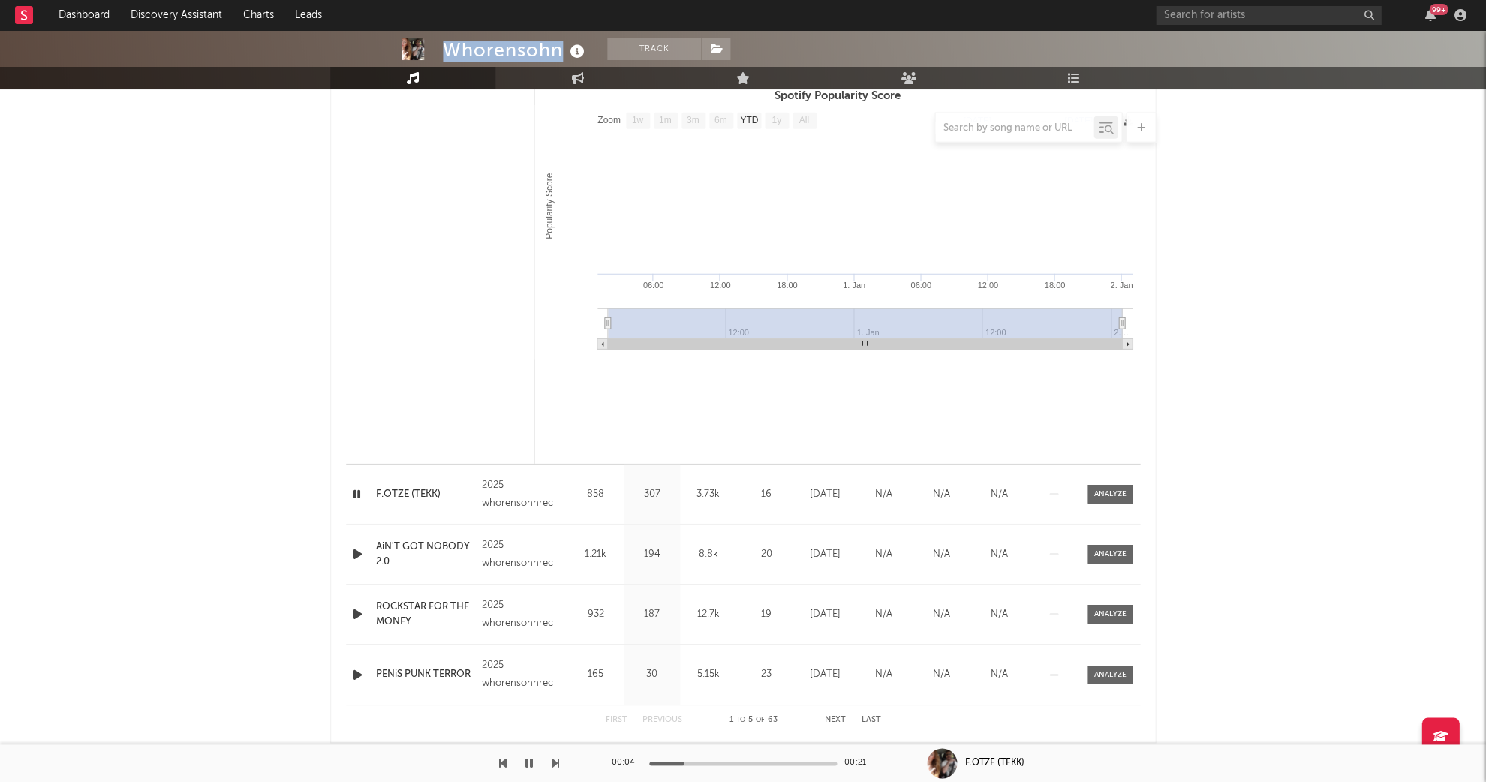
click at [362, 494] on icon "button" at bounding box center [357, 494] width 14 height 19
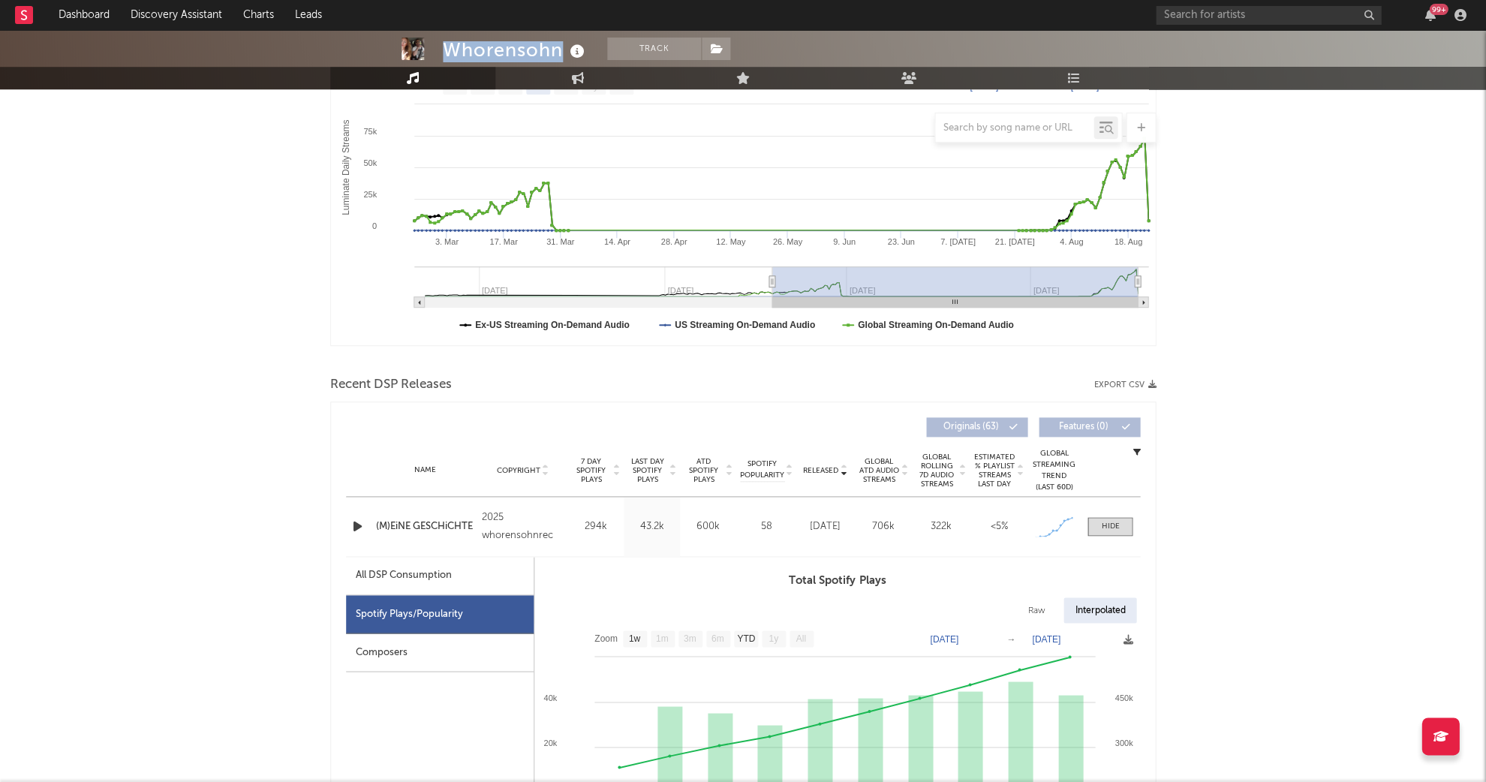
click at [356, 524] on icon "button" at bounding box center [358, 526] width 16 height 19
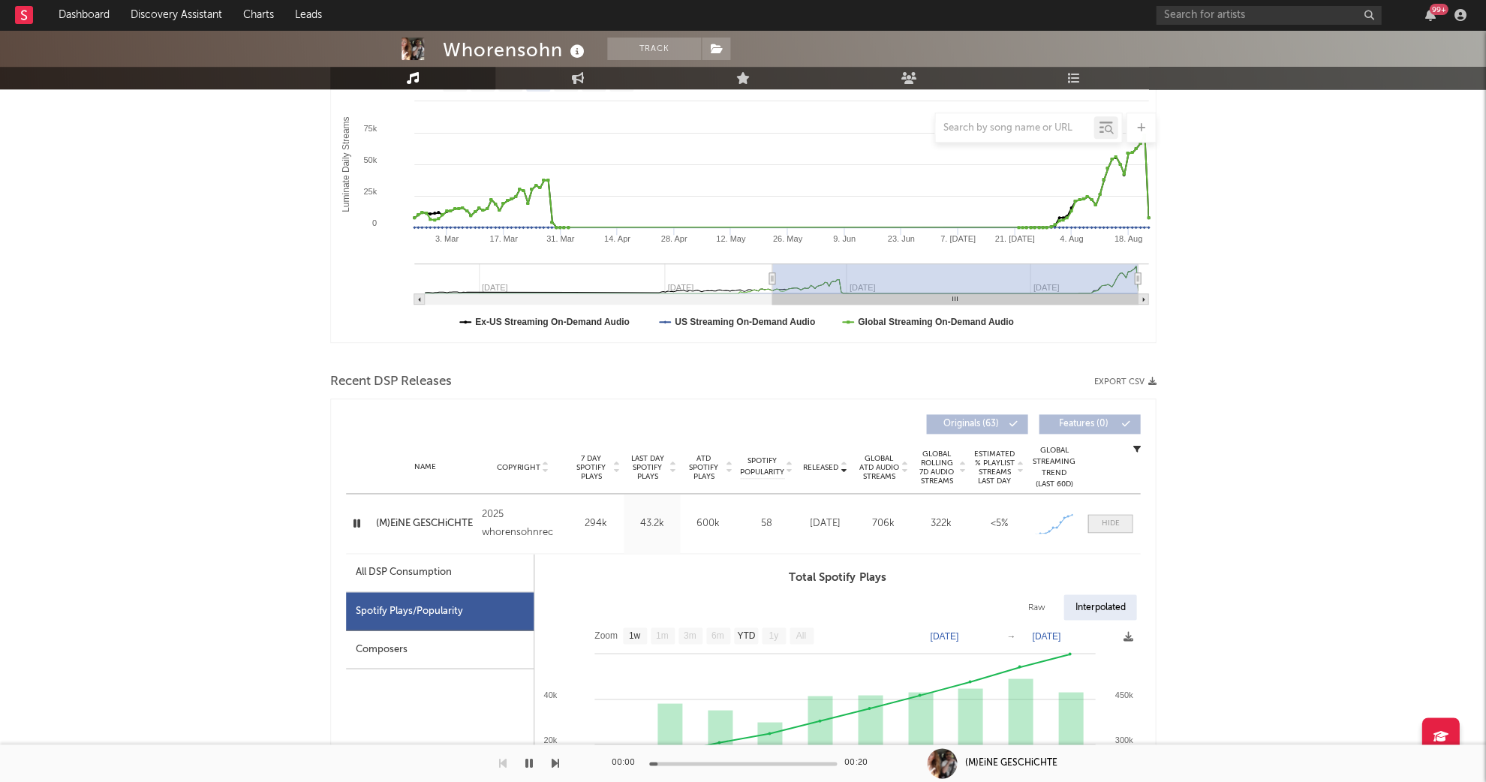
click at [1101, 524] on div at bounding box center [1110, 523] width 18 height 11
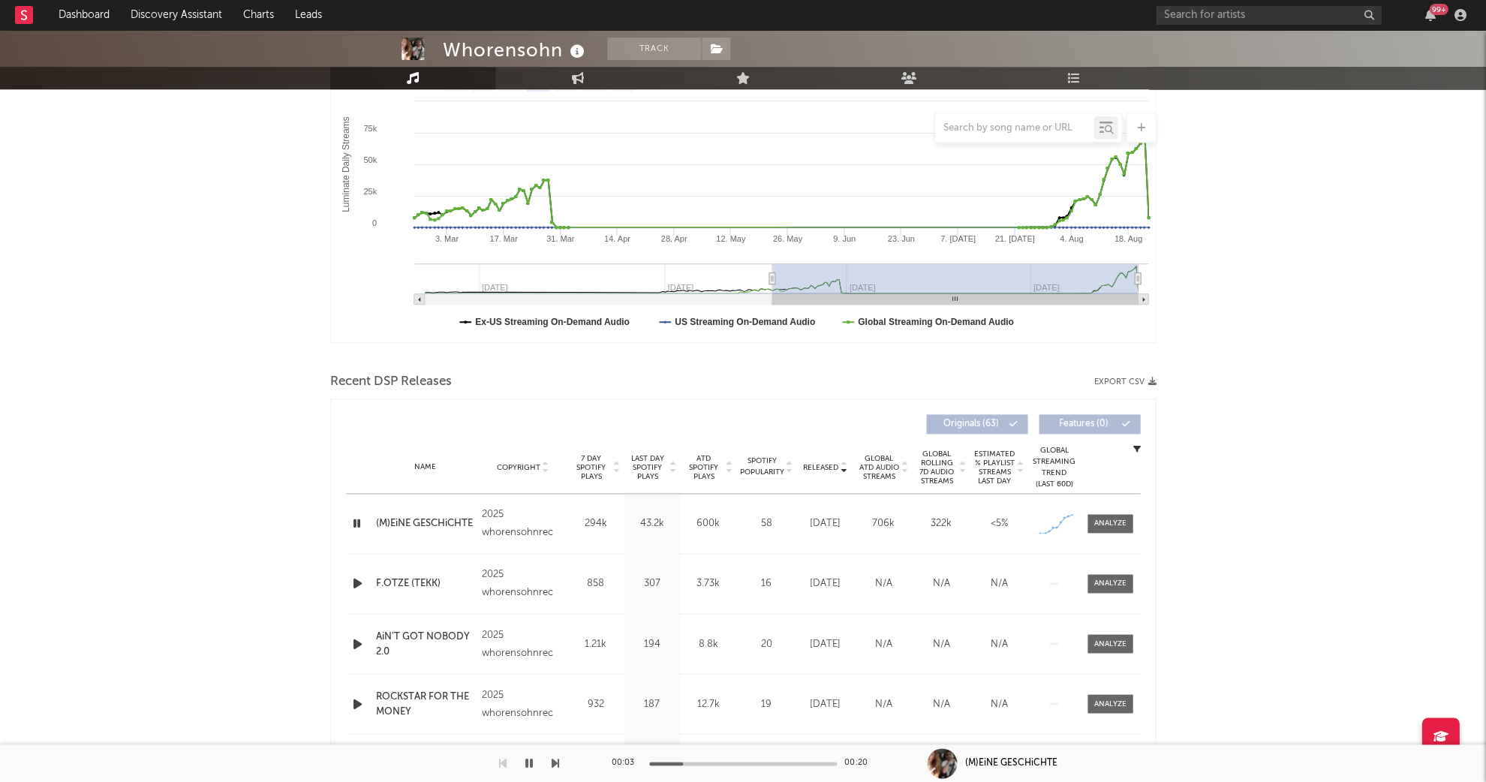
click at [531, 758] on icon "button" at bounding box center [529, 763] width 8 height 12
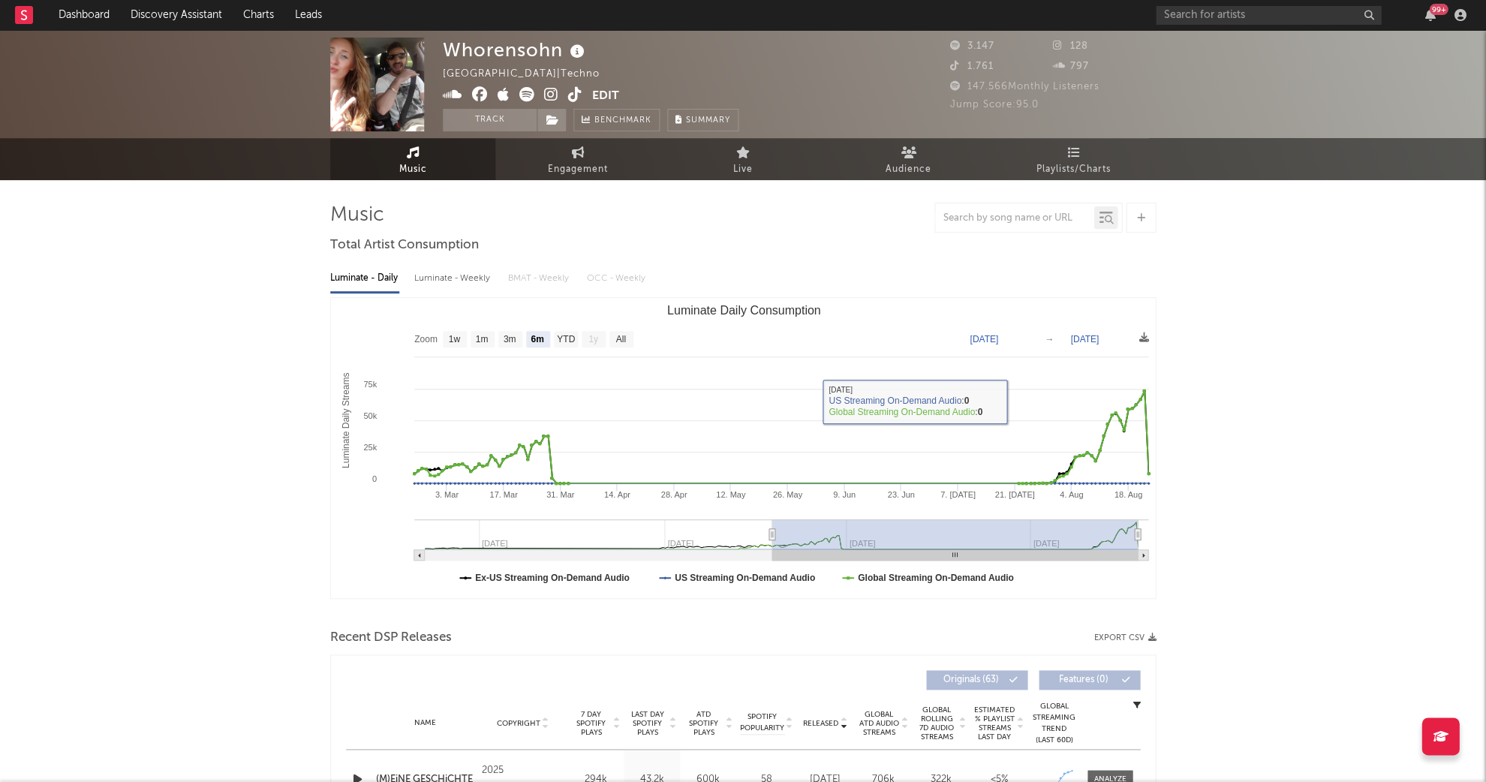
scroll to position [0, 0]
click at [1078, 152] on icon at bounding box center [1073, 153] width 13 height 12
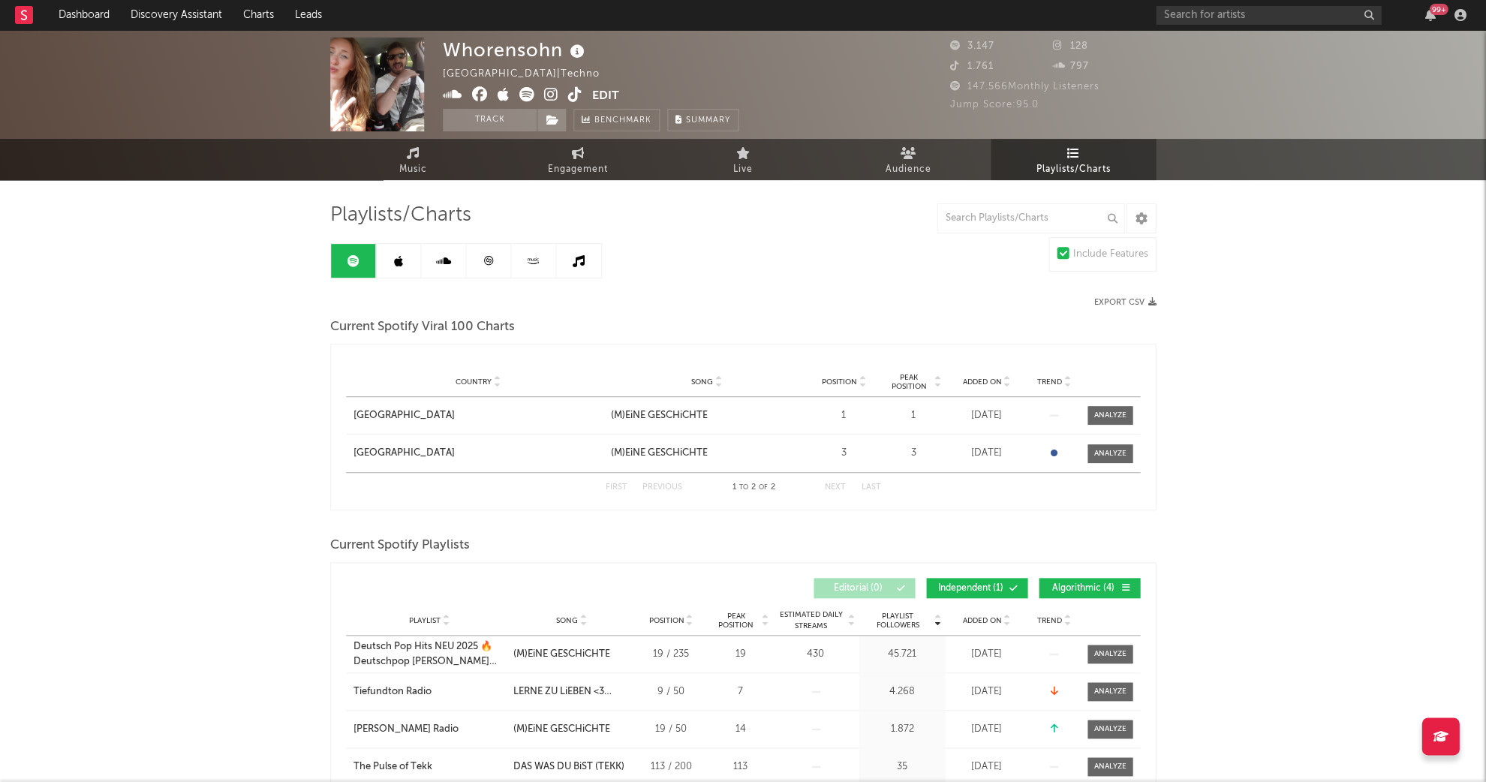
click at [488, 259] on icon at bounding box center [487, 260] width 11 height 11
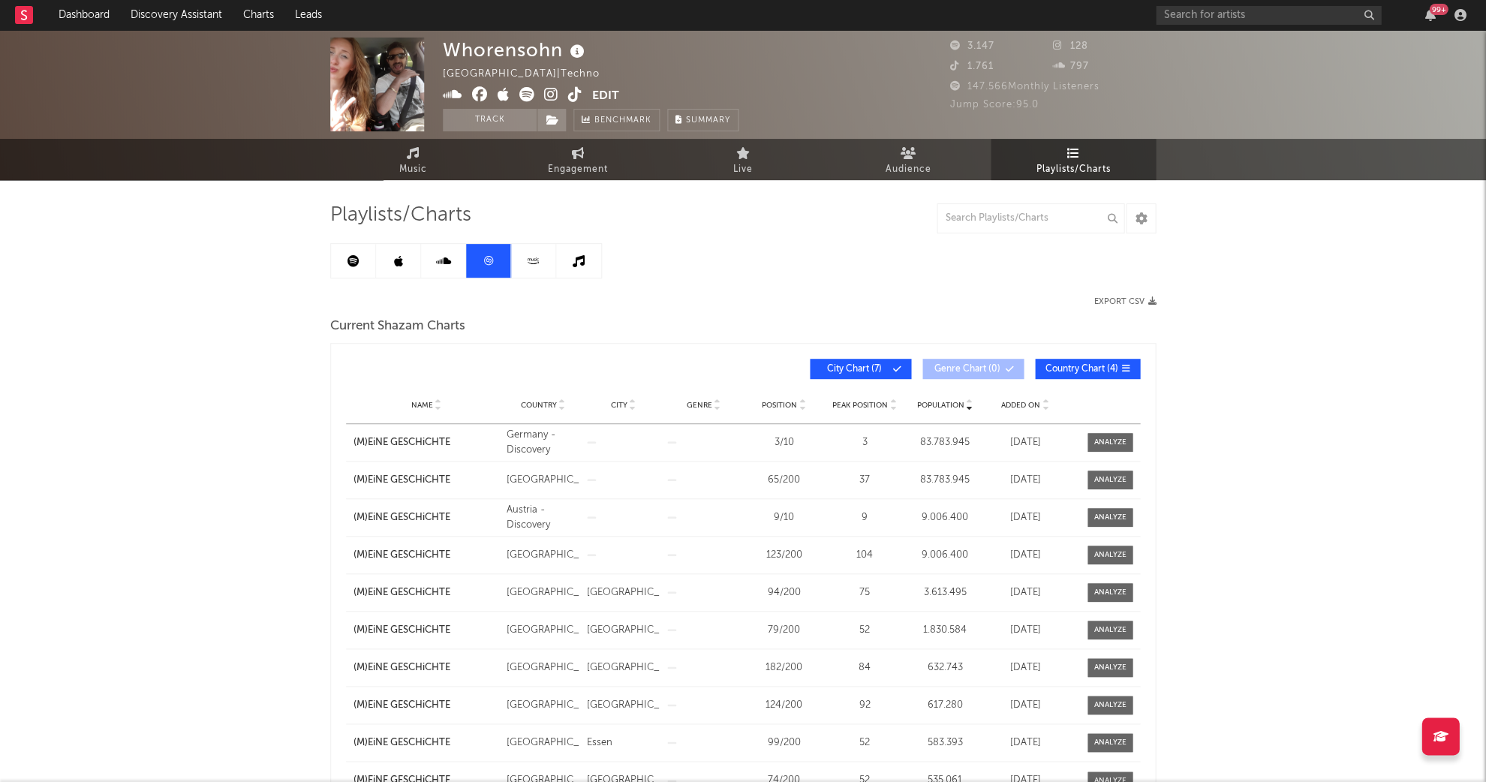
click at [371, 278] on div "Playlists/Charts Export CSV Current Shazam Charts Population Name Country City …" at bounding box center [742, 643] width 825 height 881
click at [357, 266] on link at bounding box center [353, 261] width 45 height 34
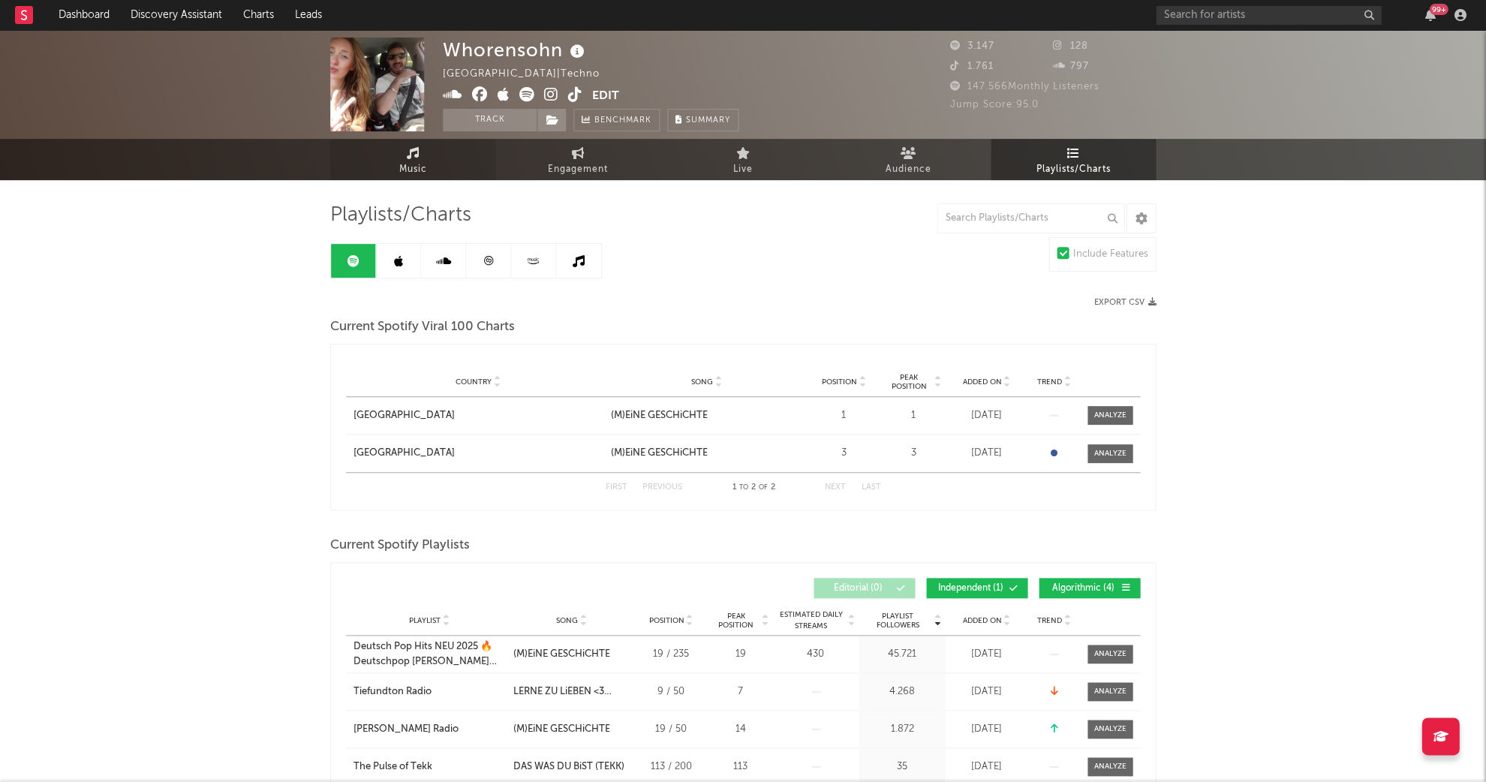
click at [385, 170] on link "Music" at bounding box center [412, 159] width 165 height 41
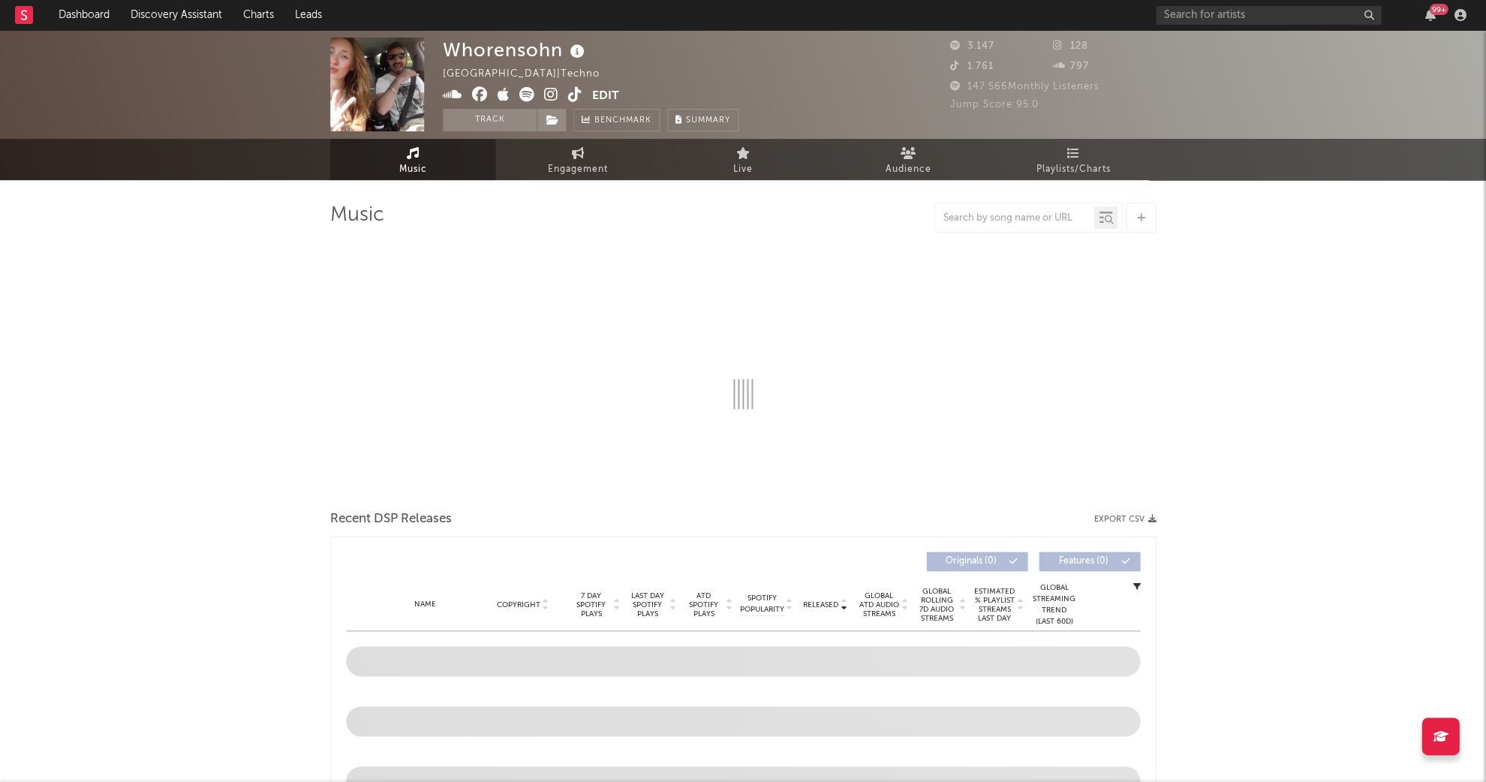
select select "6m"
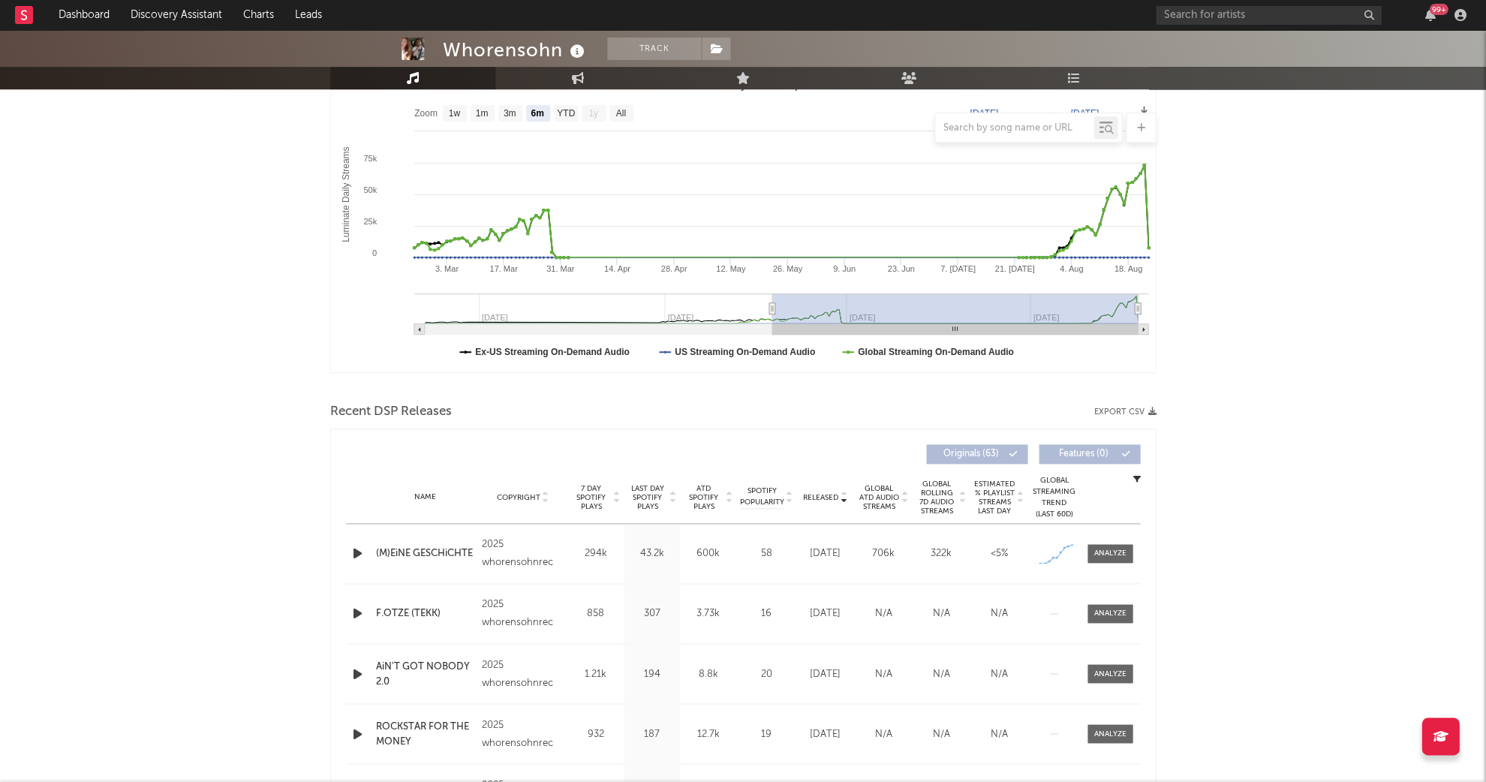
scroll to position [230, 0]
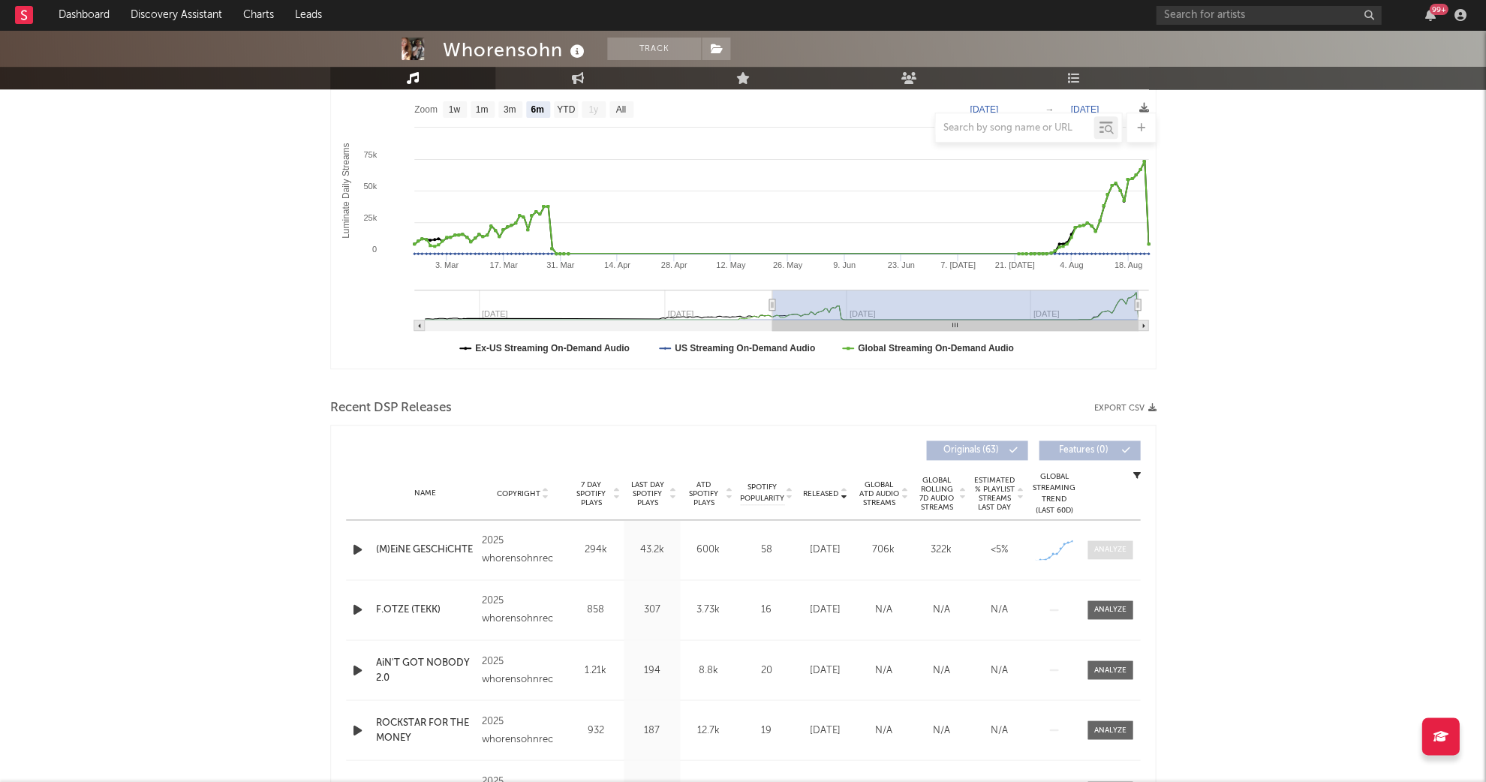
click at [1122, 555] on span at bounding box center [1109, 549] width 45 height 19
select select "1w"
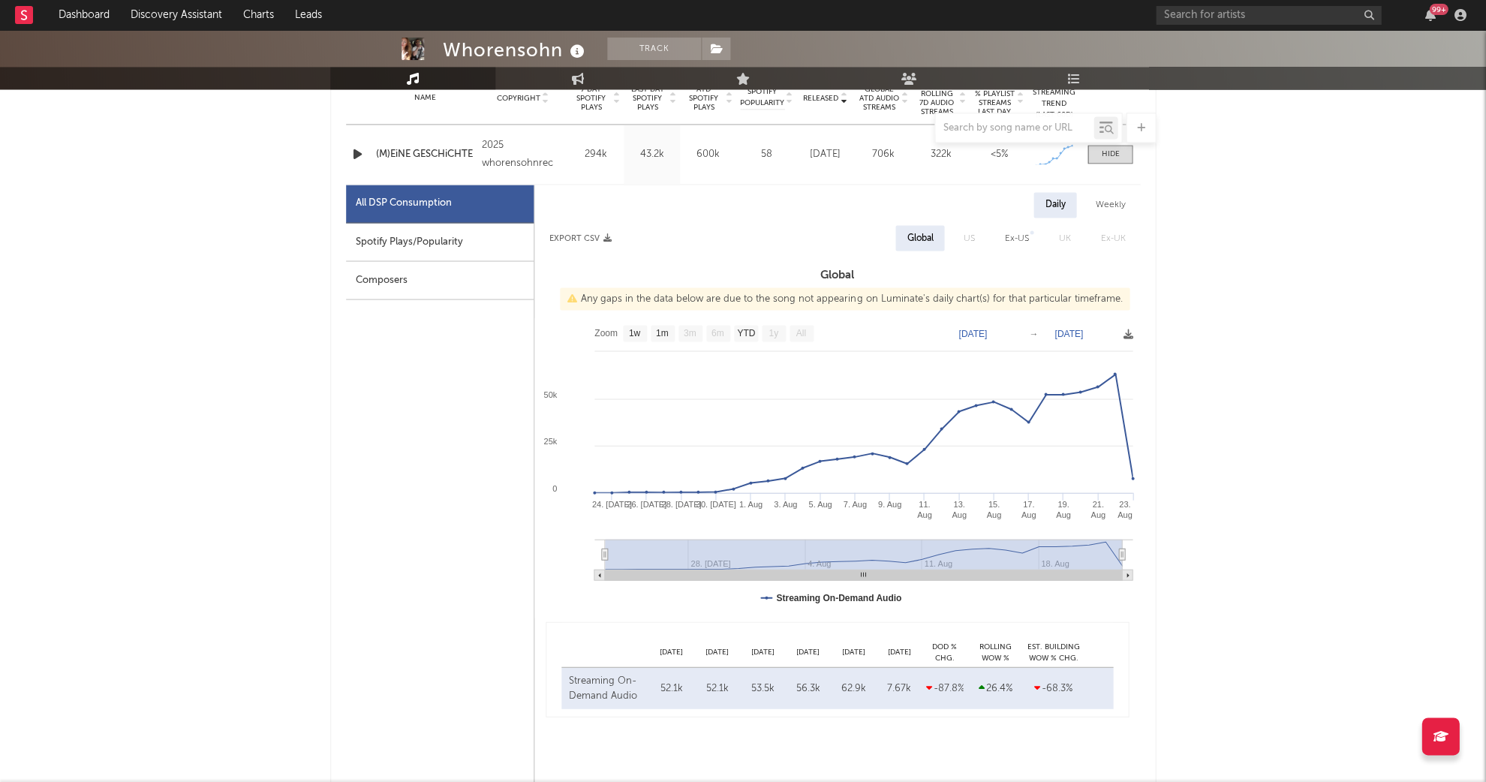
scroll to position [638, 0]
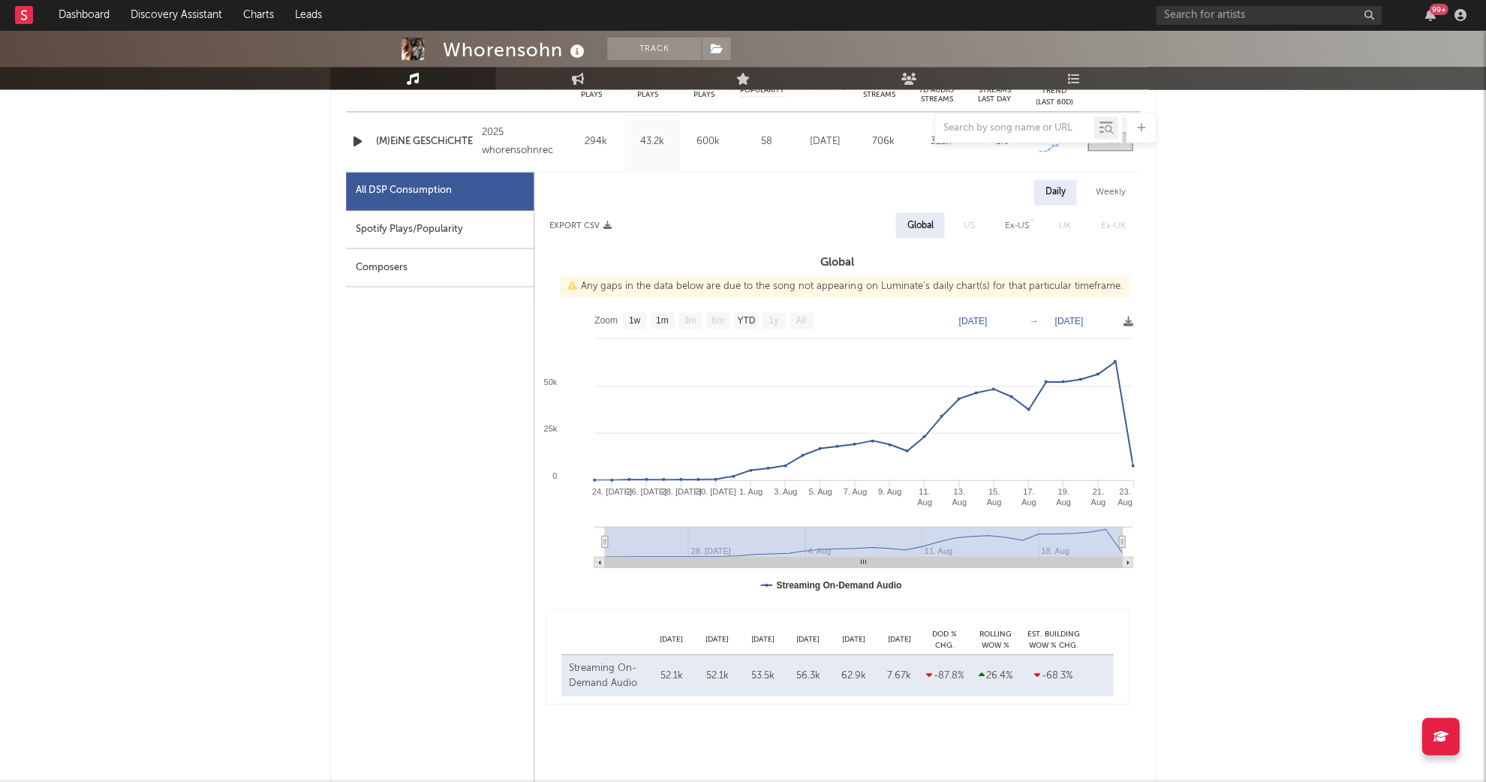
click at [405, 230] on div "Spotify Plays/Popularity" at bounding box center [440, 229] width 188 height 38
select select "1w"
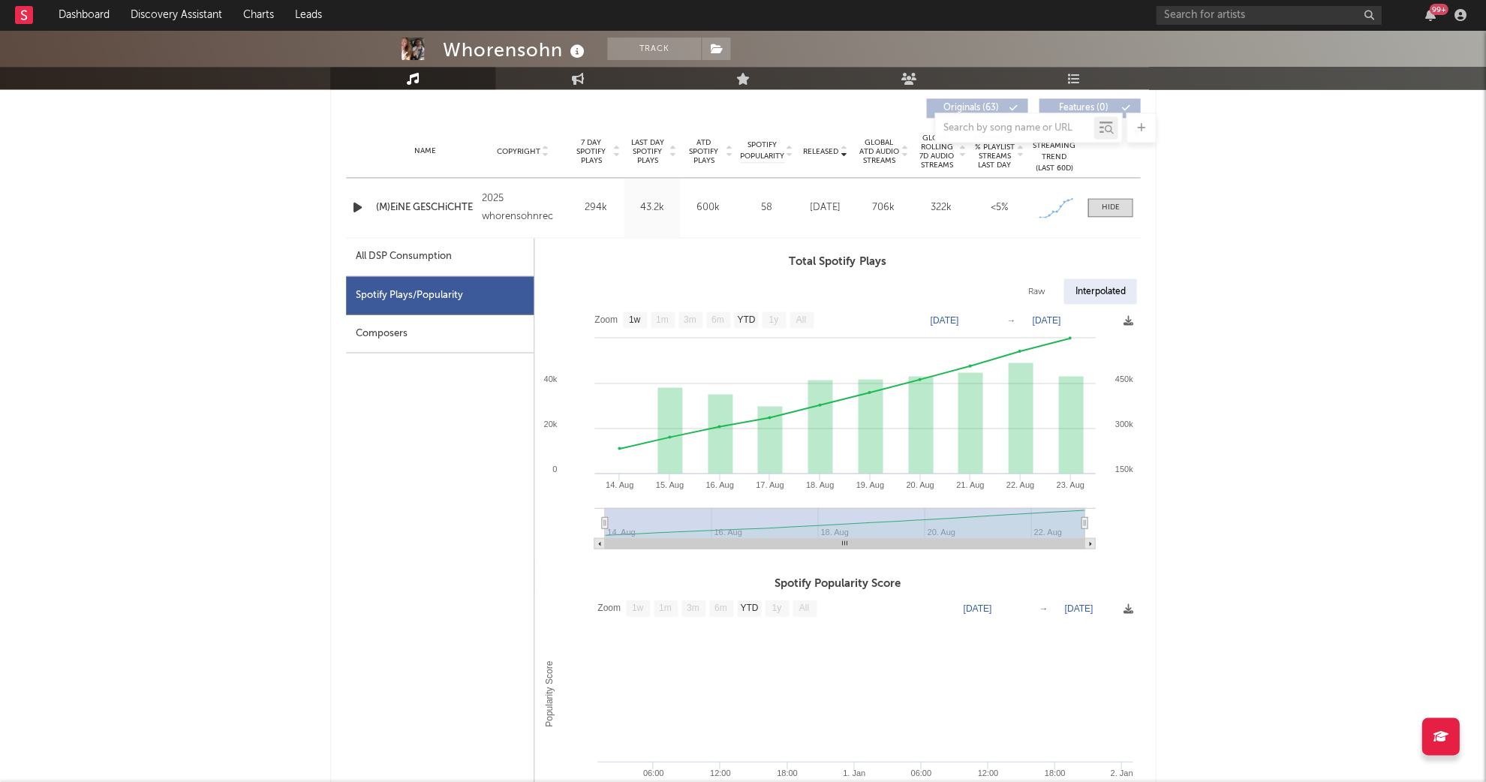
scroll to position [570, 0]
click at [1110, 203] on div at bounding box center [1110, 208] width 18 height 11
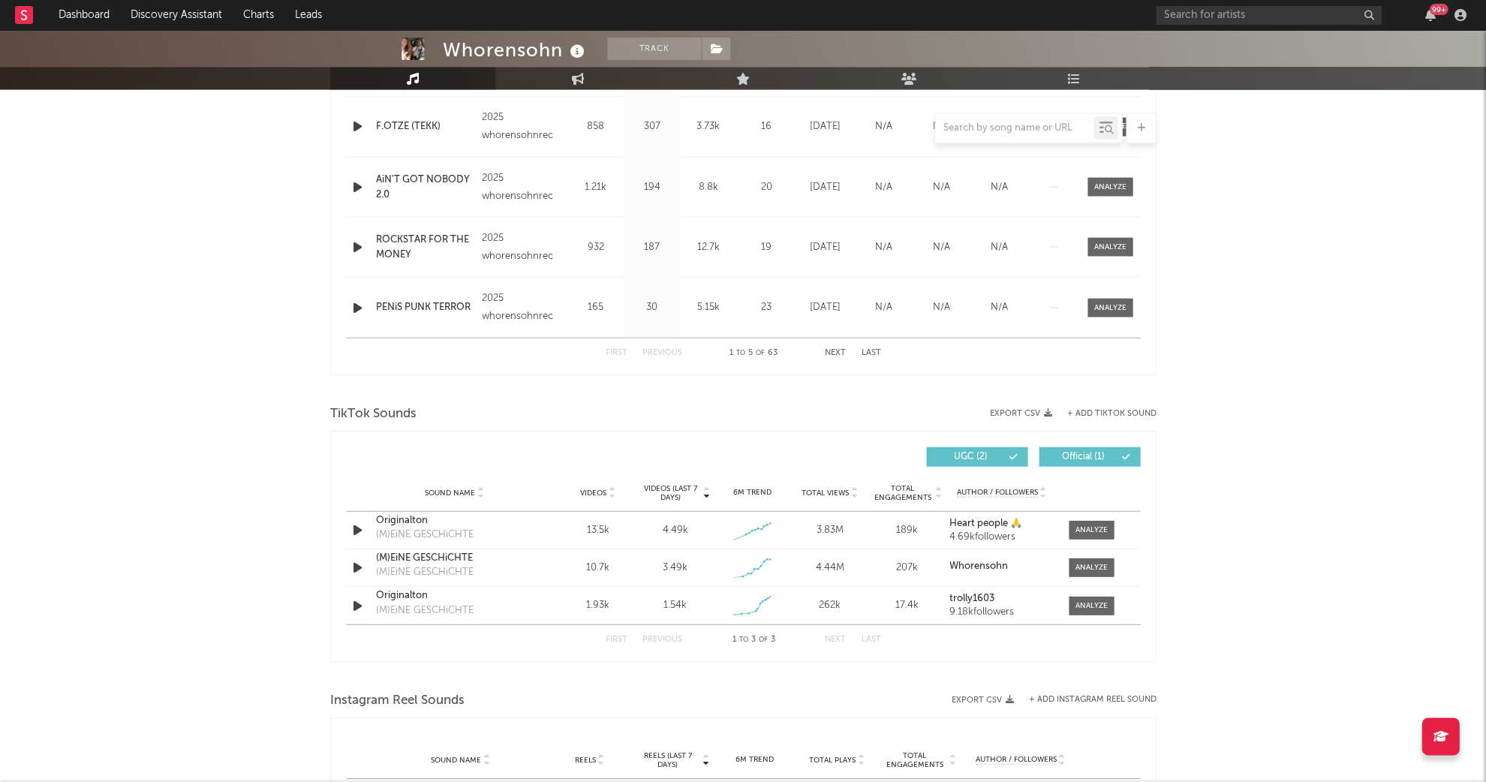
scroll to position [773, 0]
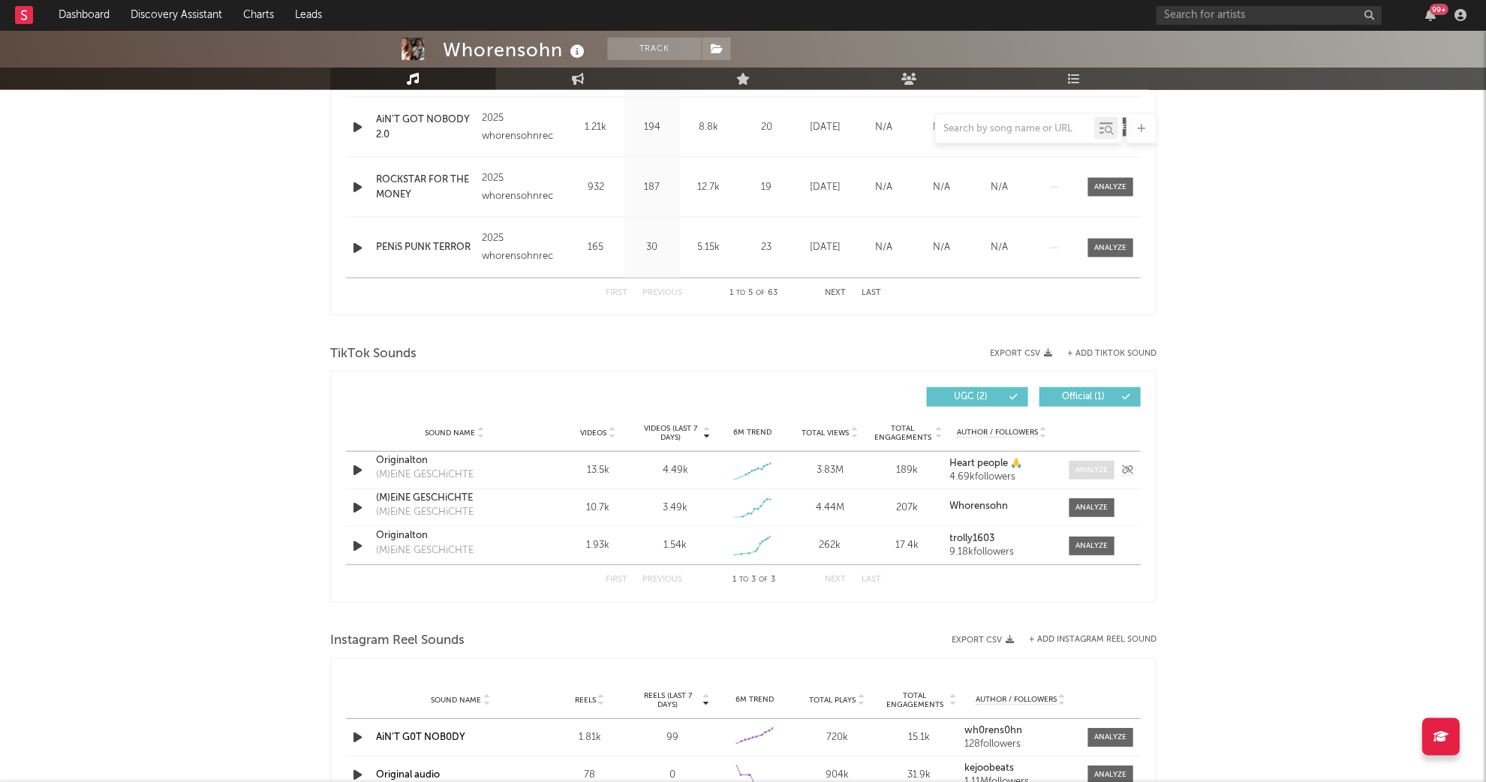
click at [1085, 464] on div at bounding box center [1091, 469] width 32 height 11
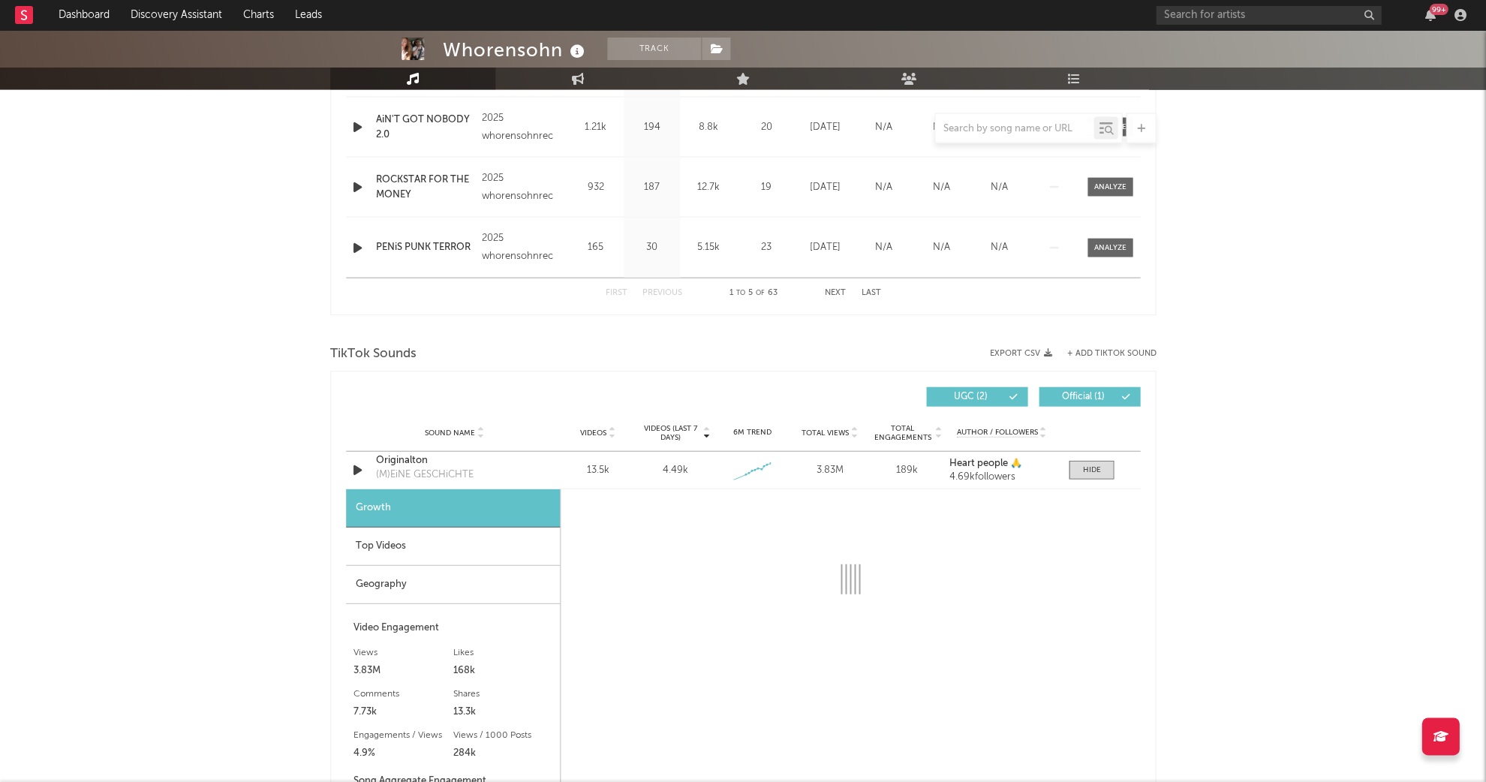
select select "1w"
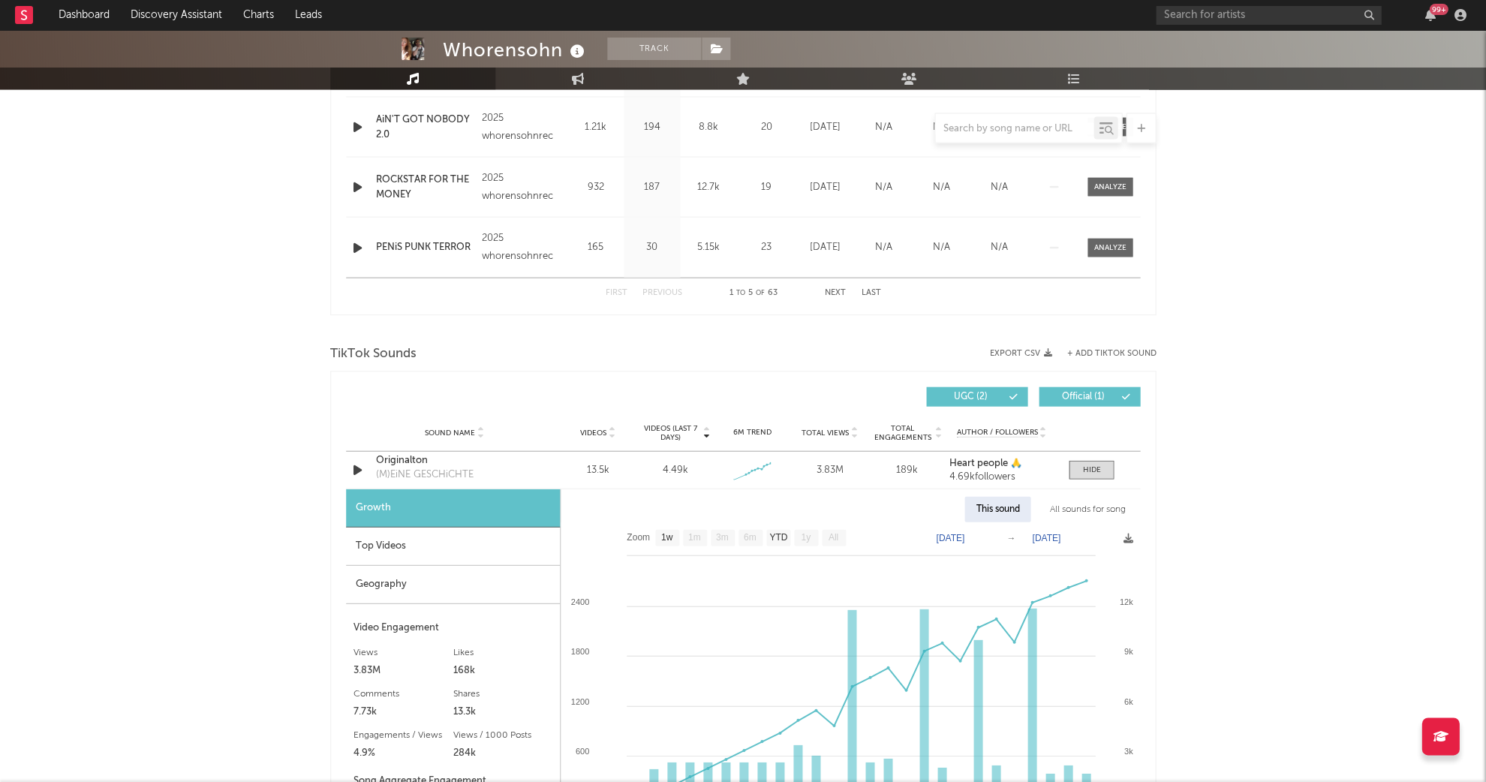
click at [401, 550] on div "Top Videos" at bounding box center [453, 546] width 214 height 38
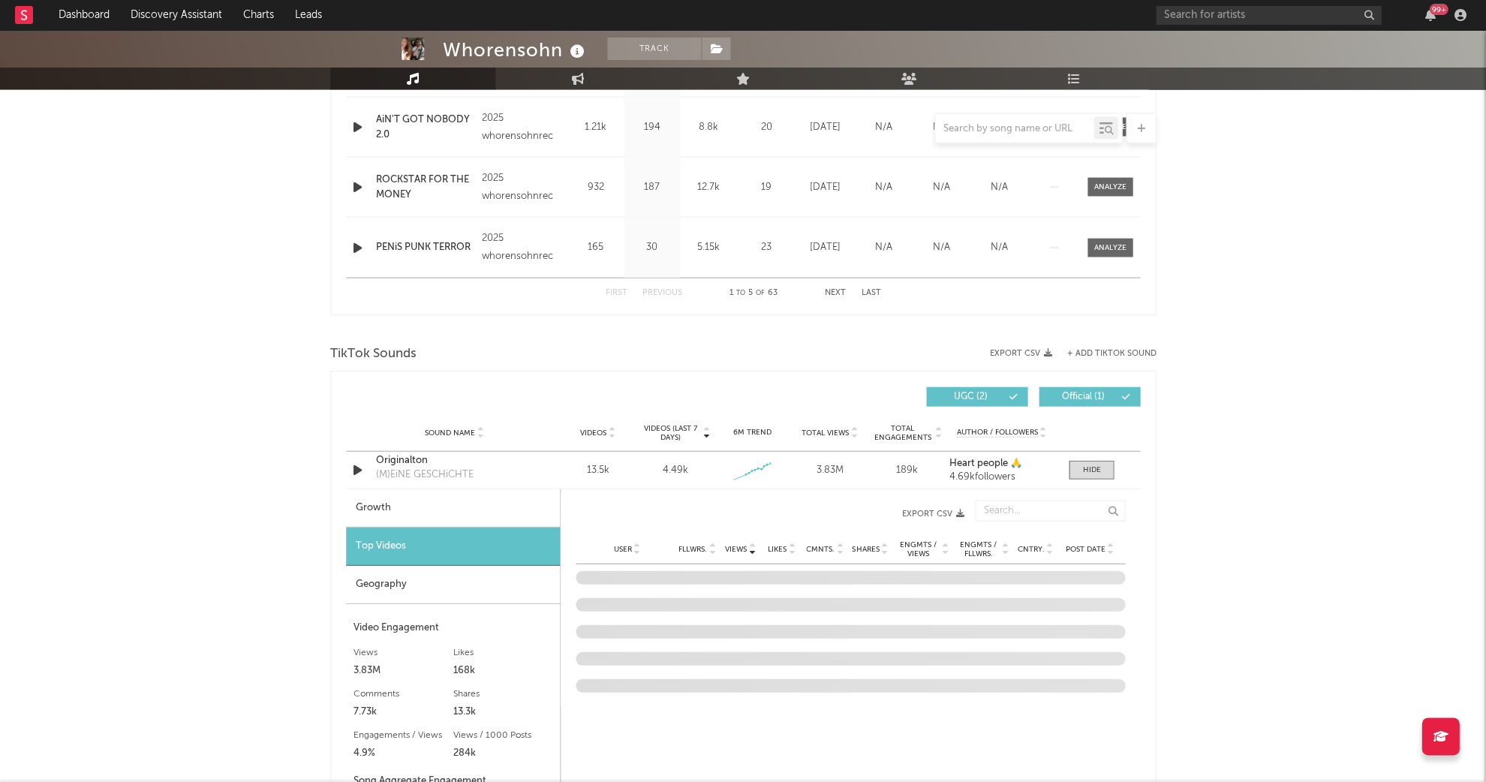
click at [396, 566] on div "Geography" at bounding box center [453, 584] width 214 height 38
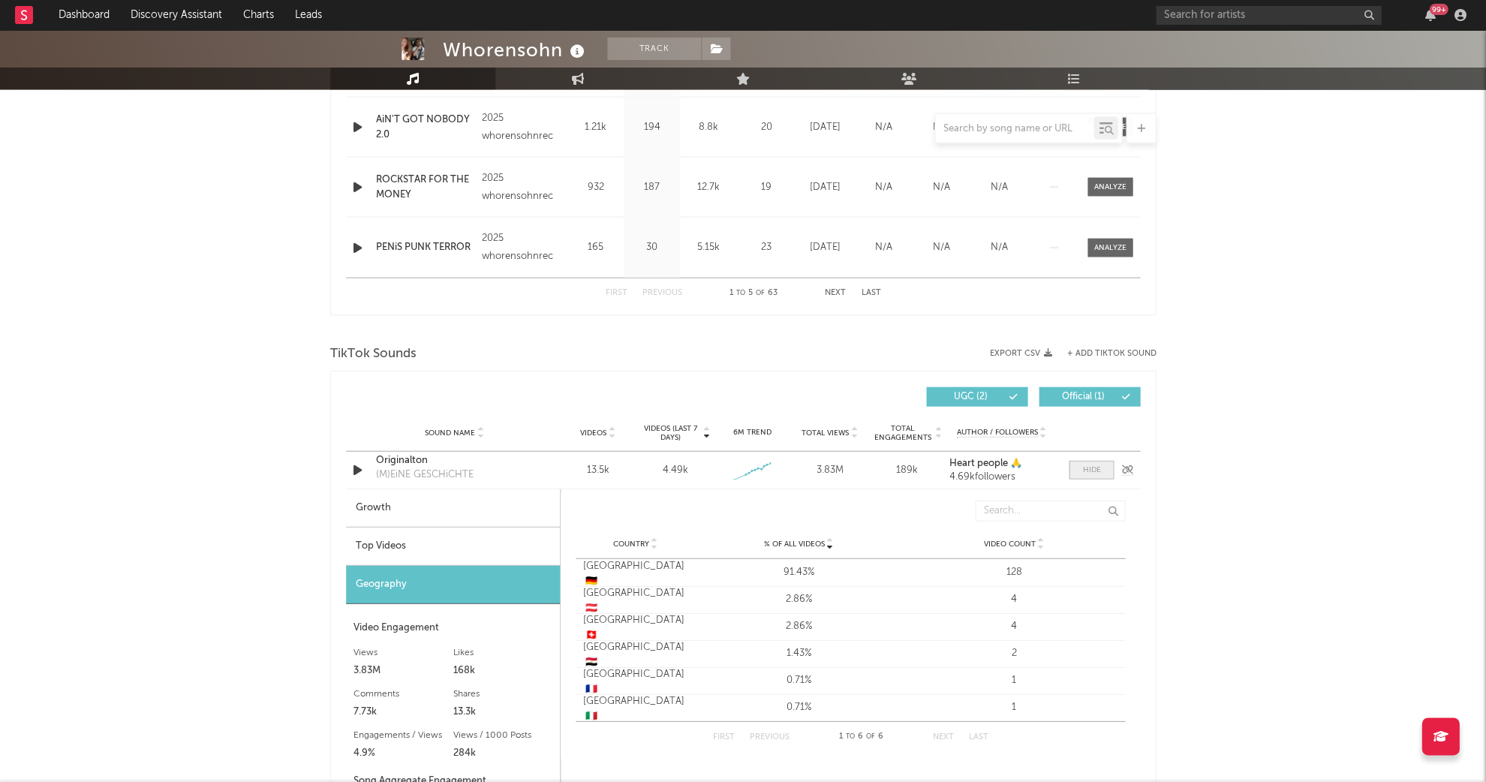
click at [1095, 470] on div at bounding box center [1091, 469] width 18 height 11
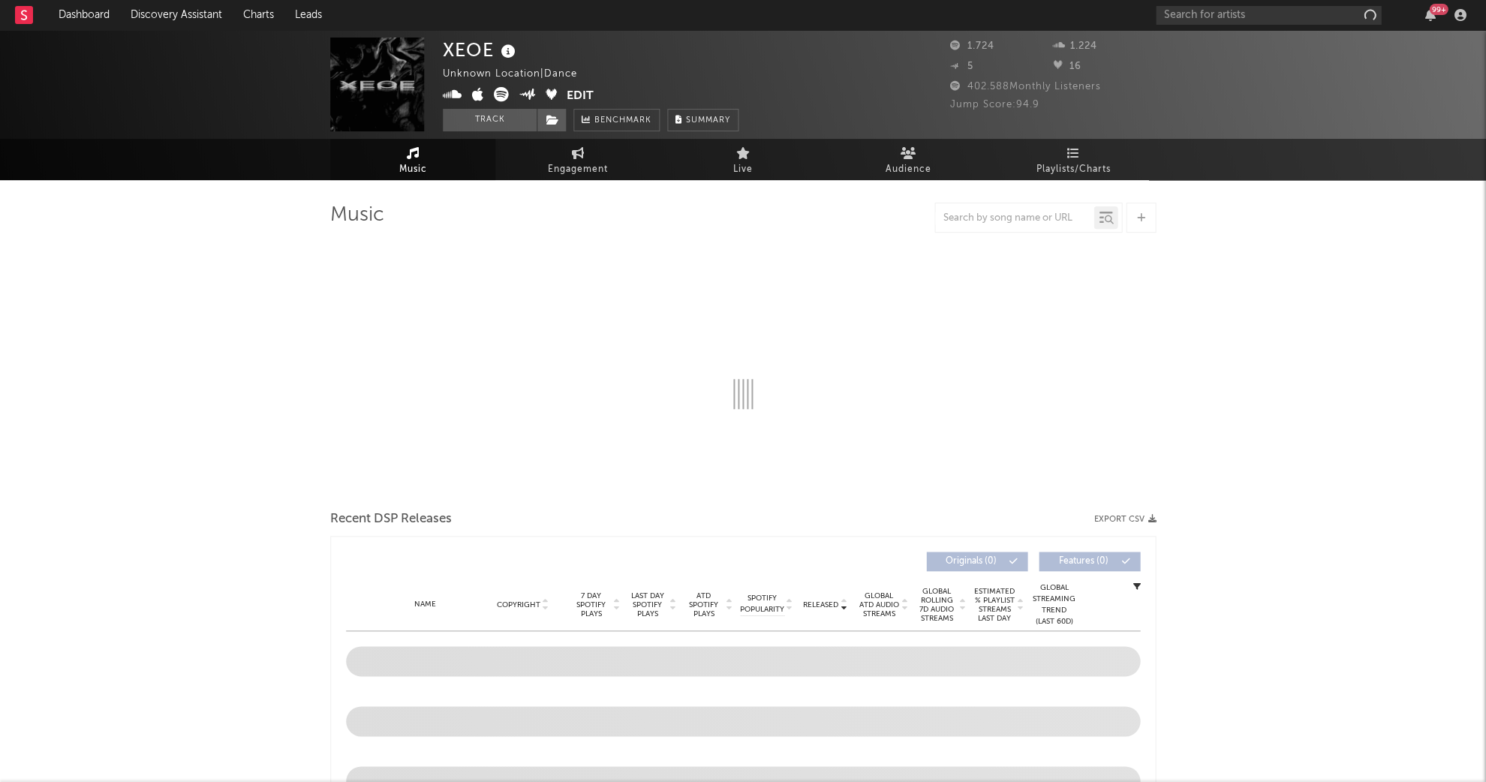
select select "1w"
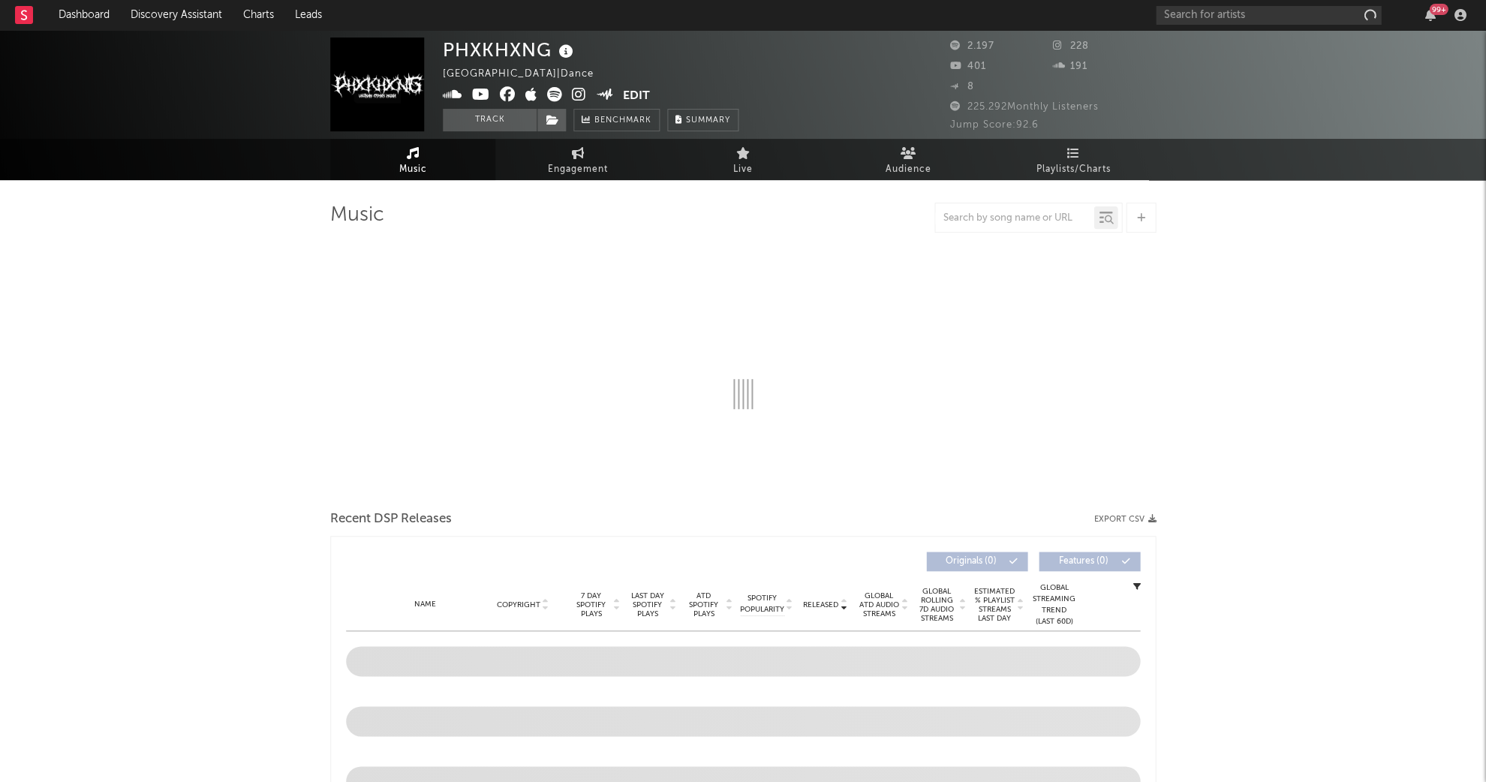
select select "1w"
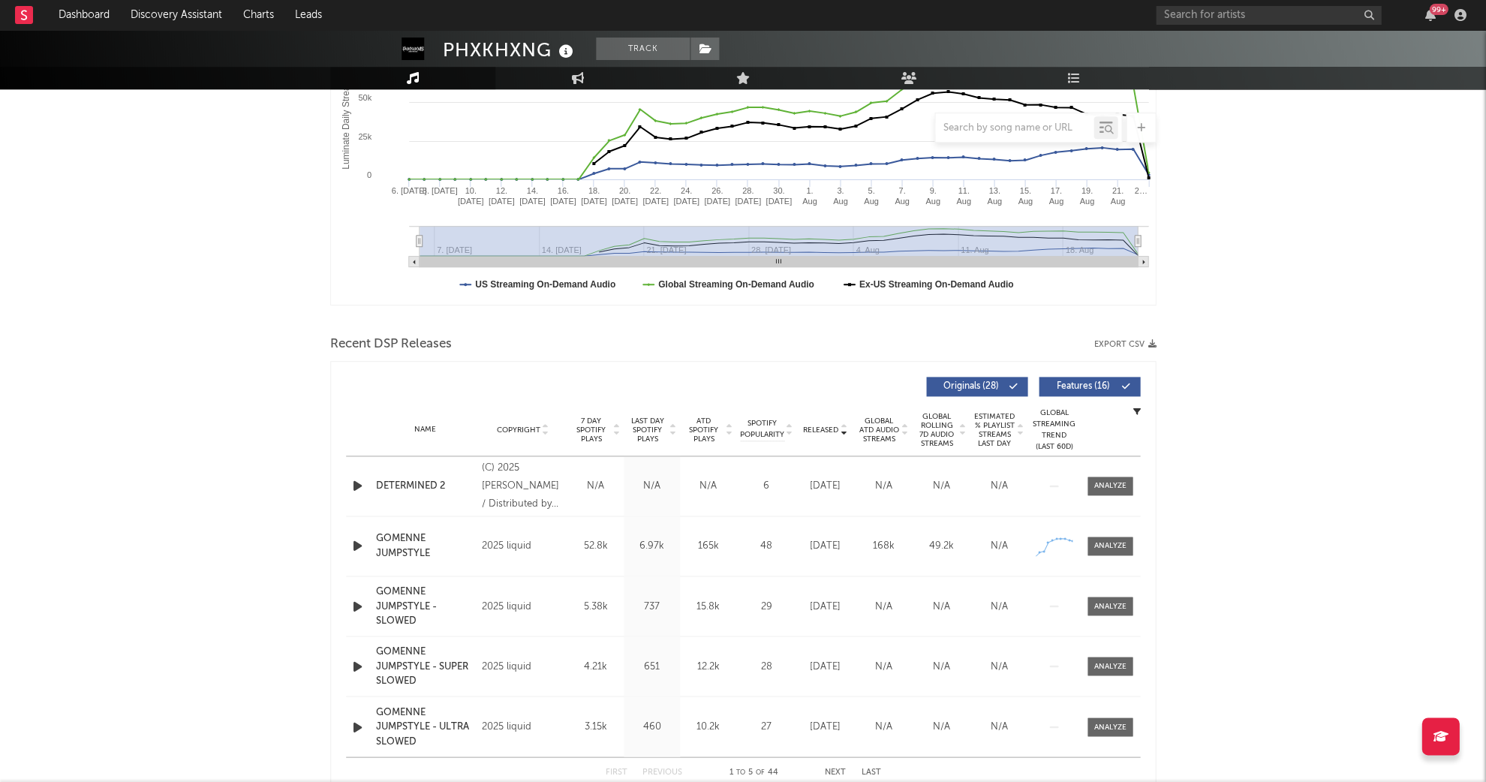
scroll to position [305, 0]
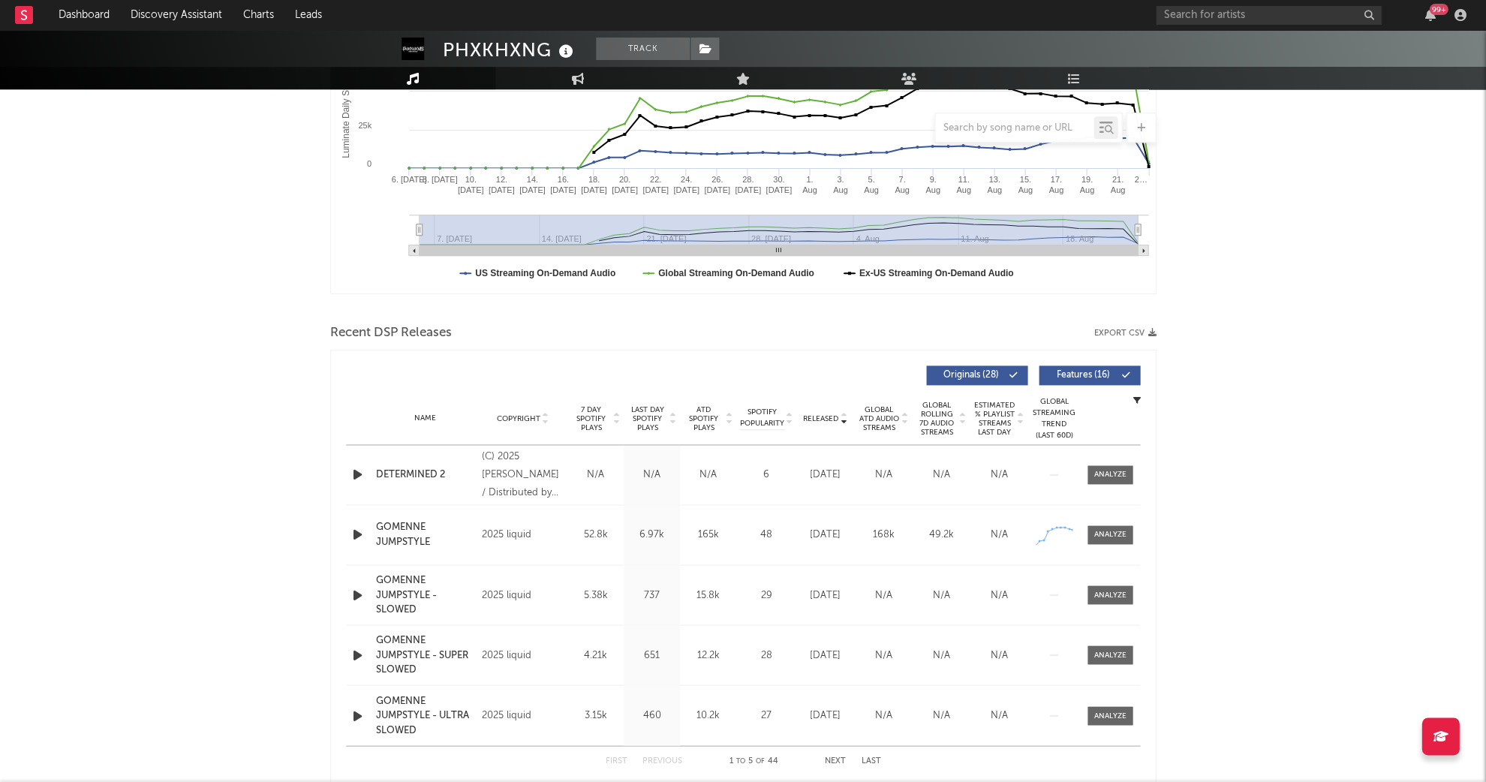
click at [645, 417] on span "Last Day Spotify Plays" at bounding box center [647, 418] width 40 height 27
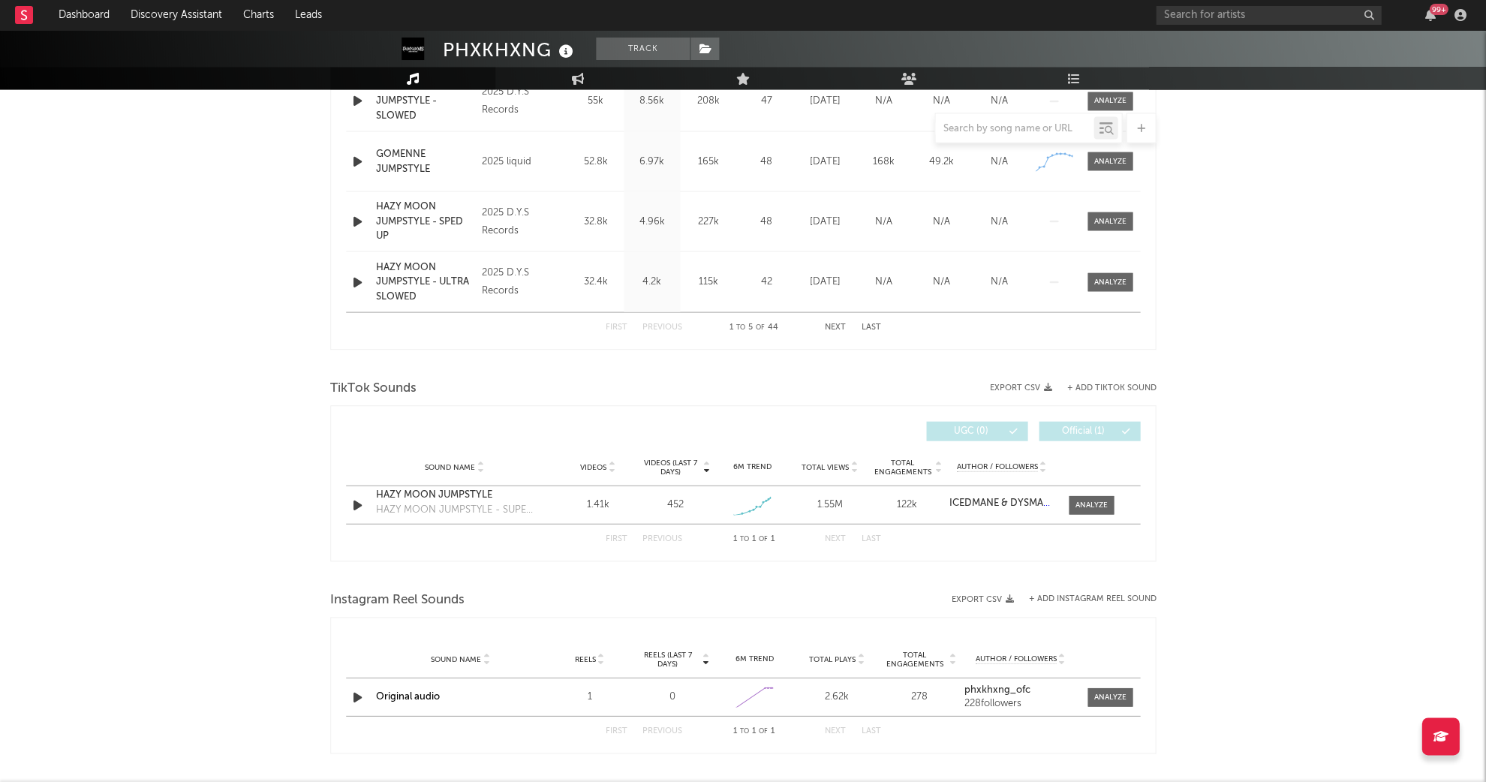
scroll to position [522, 0]
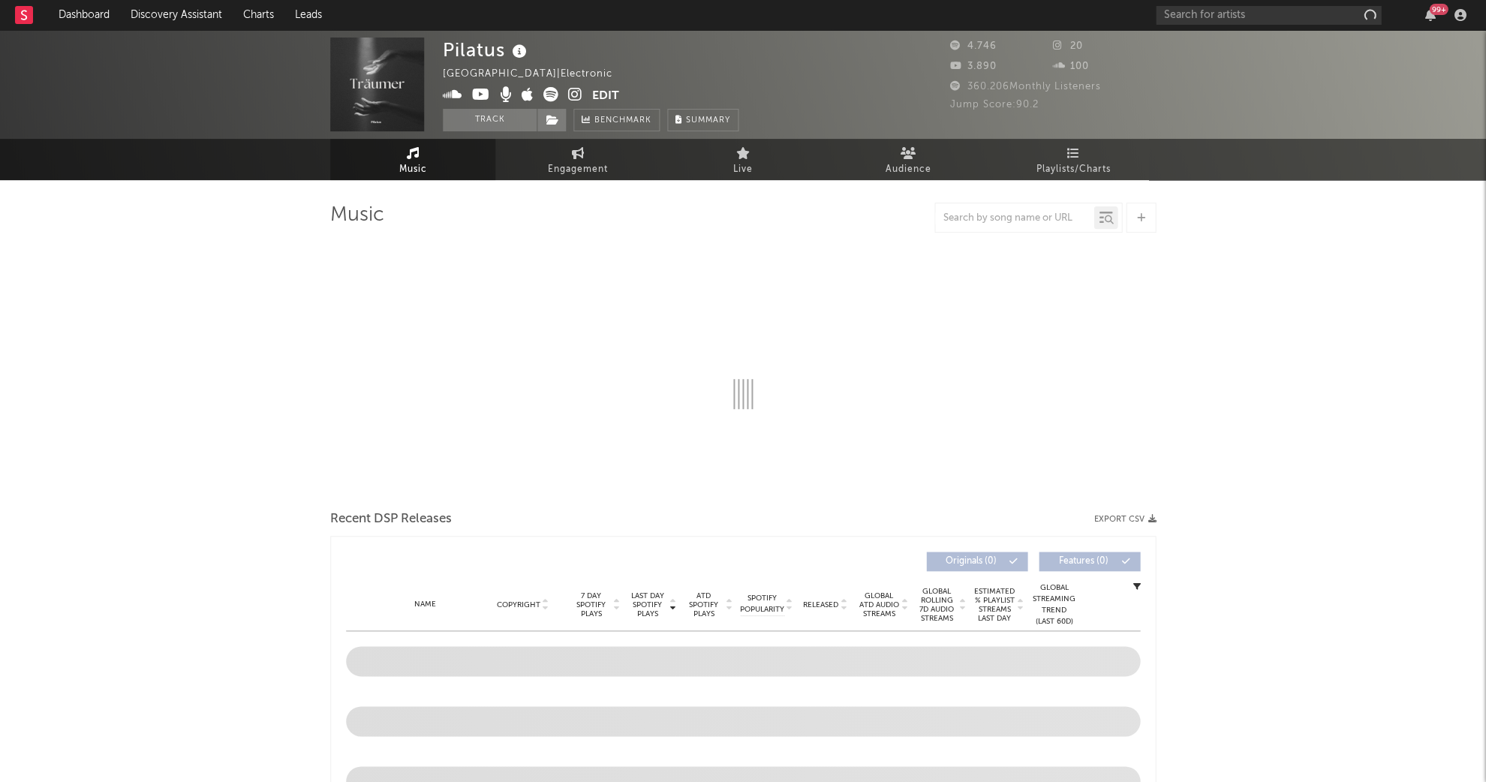
select select "6m"
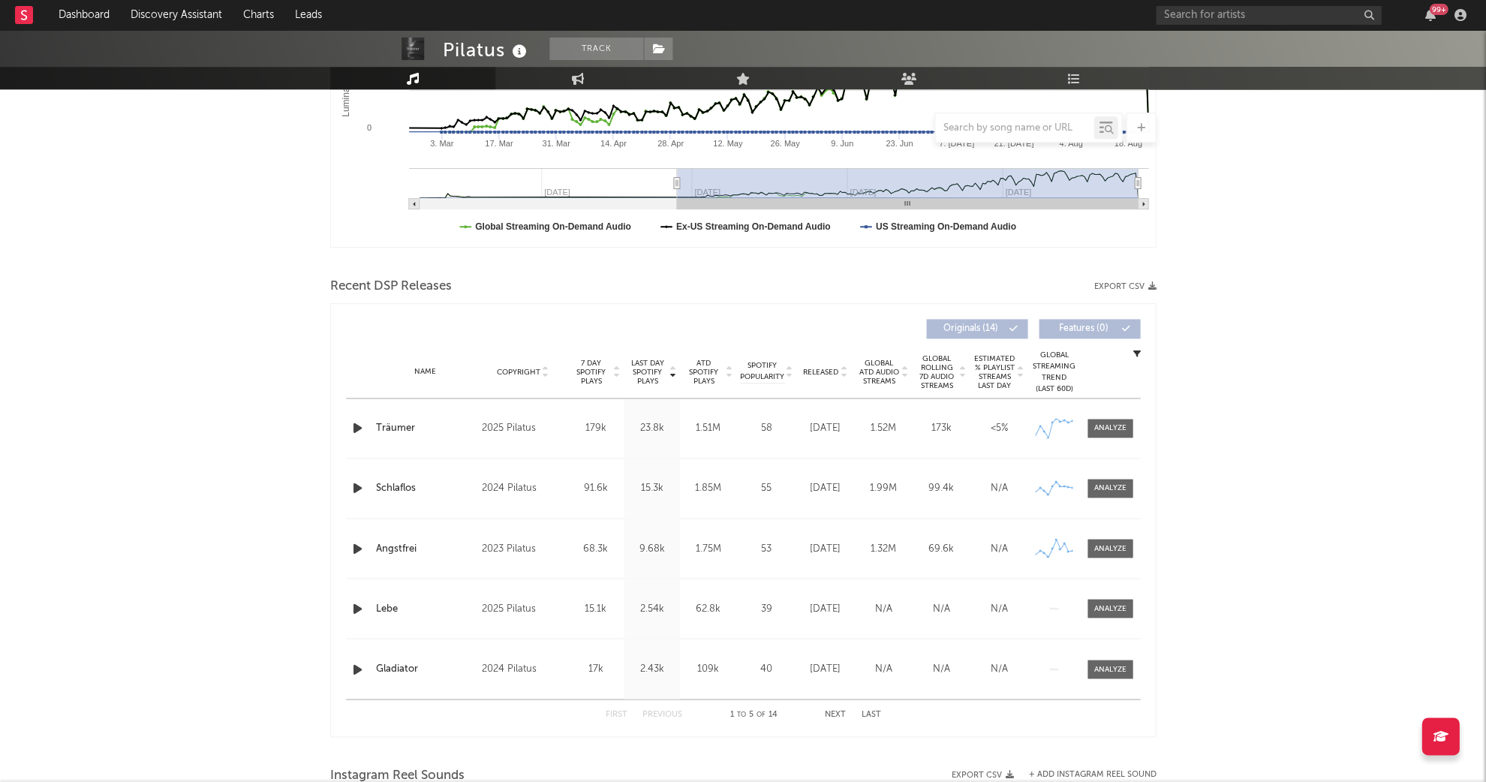
scroll to position [352, 0]
click at [643, 355] on div "Name Copyright Label Album Names Composer Names 7 Day Spotify Plays Last Day Sp…" at bounding box center [743, 371] width 794 height 53
click at [643, 365] on span "Last Day Spotify Plays" at bounding box center [647, 371] width 40 height 27
click at [816, 370] on span "Released" at bounding box center [820, 371] width 35 height 9
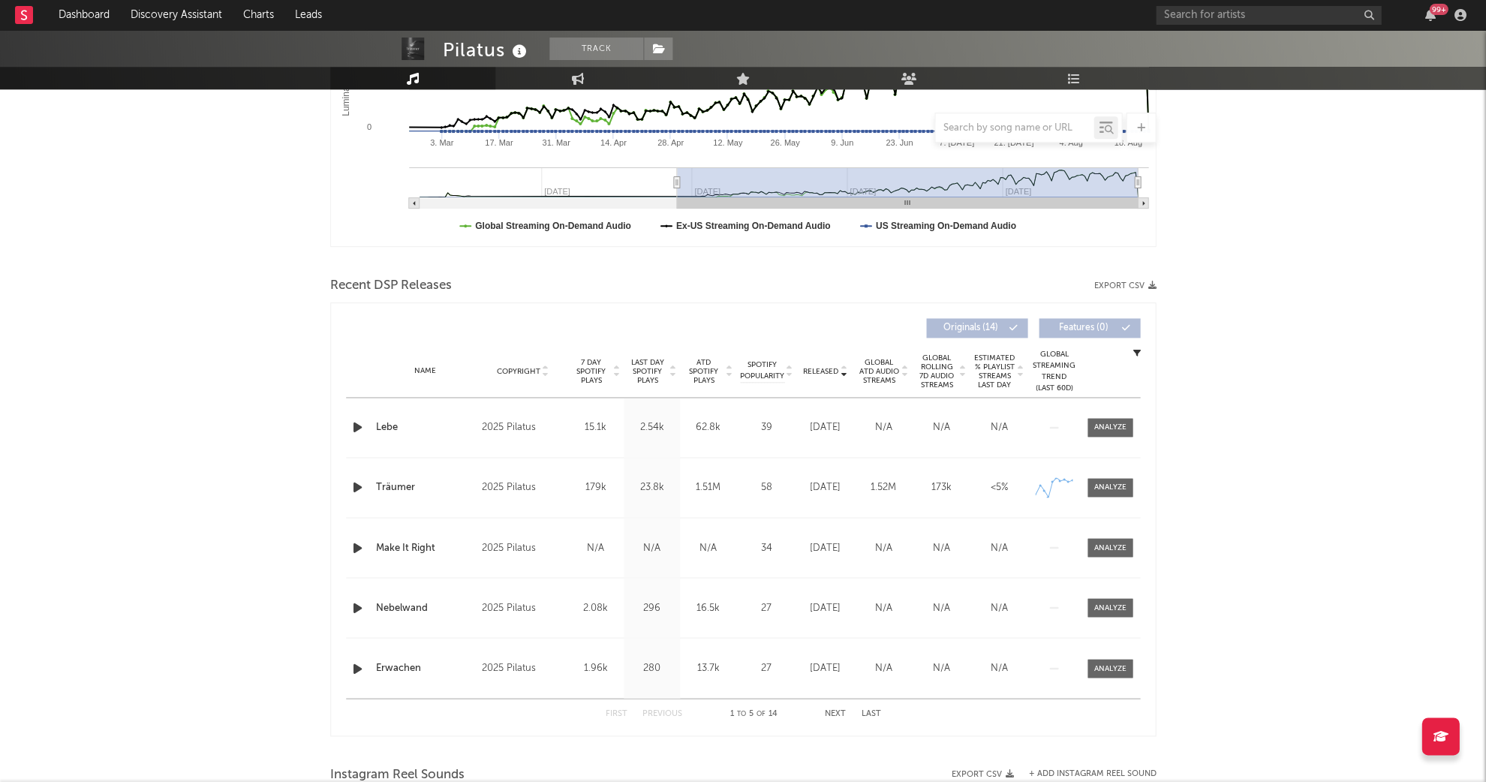
click at [817, 370] on span "Released" at bounding box center [820, 371] width 35 height 9
click at [644, 366] on span "Last Day Spotify Plays" at bounding box center [647, 371] width 40 height 27
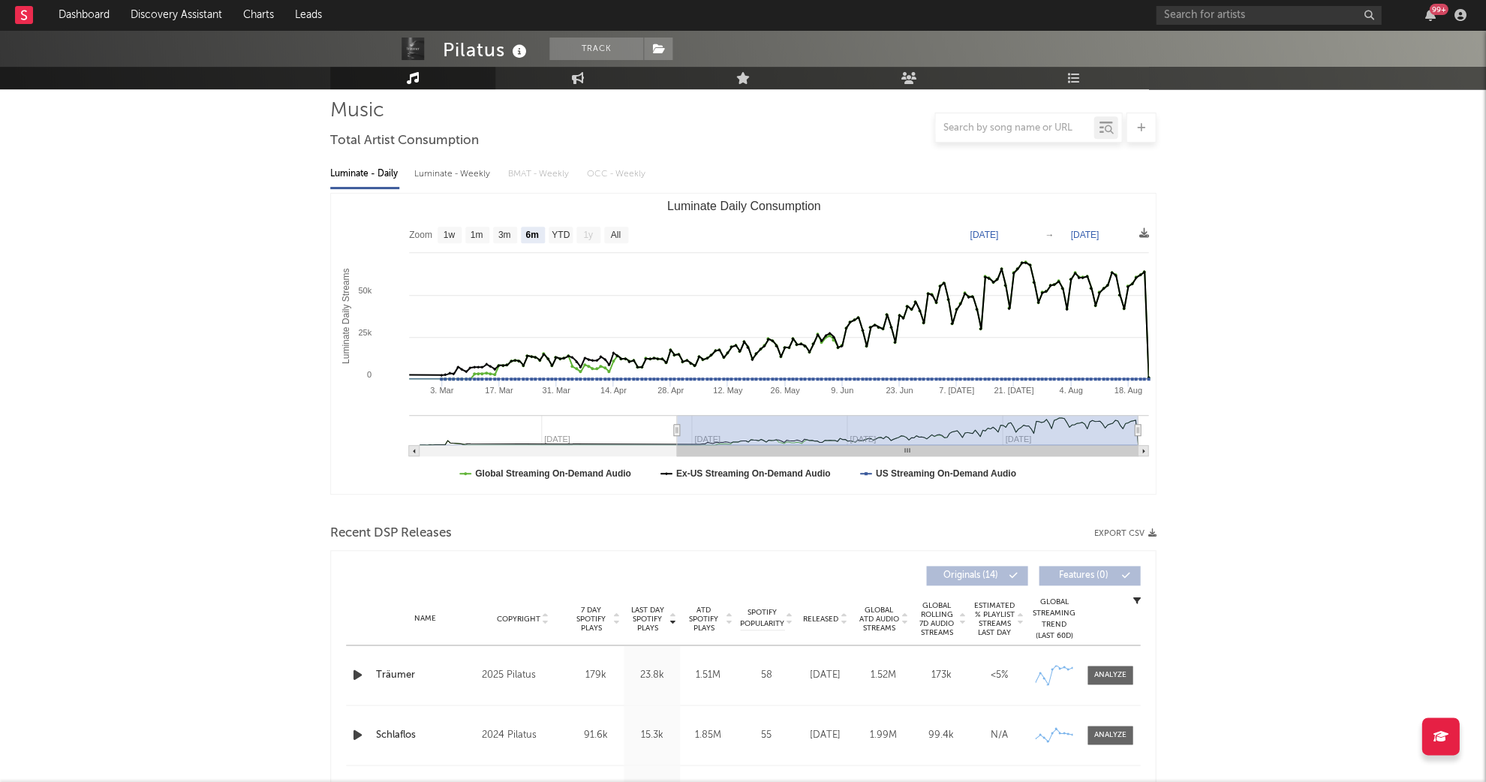
scroll to position [59, 0]
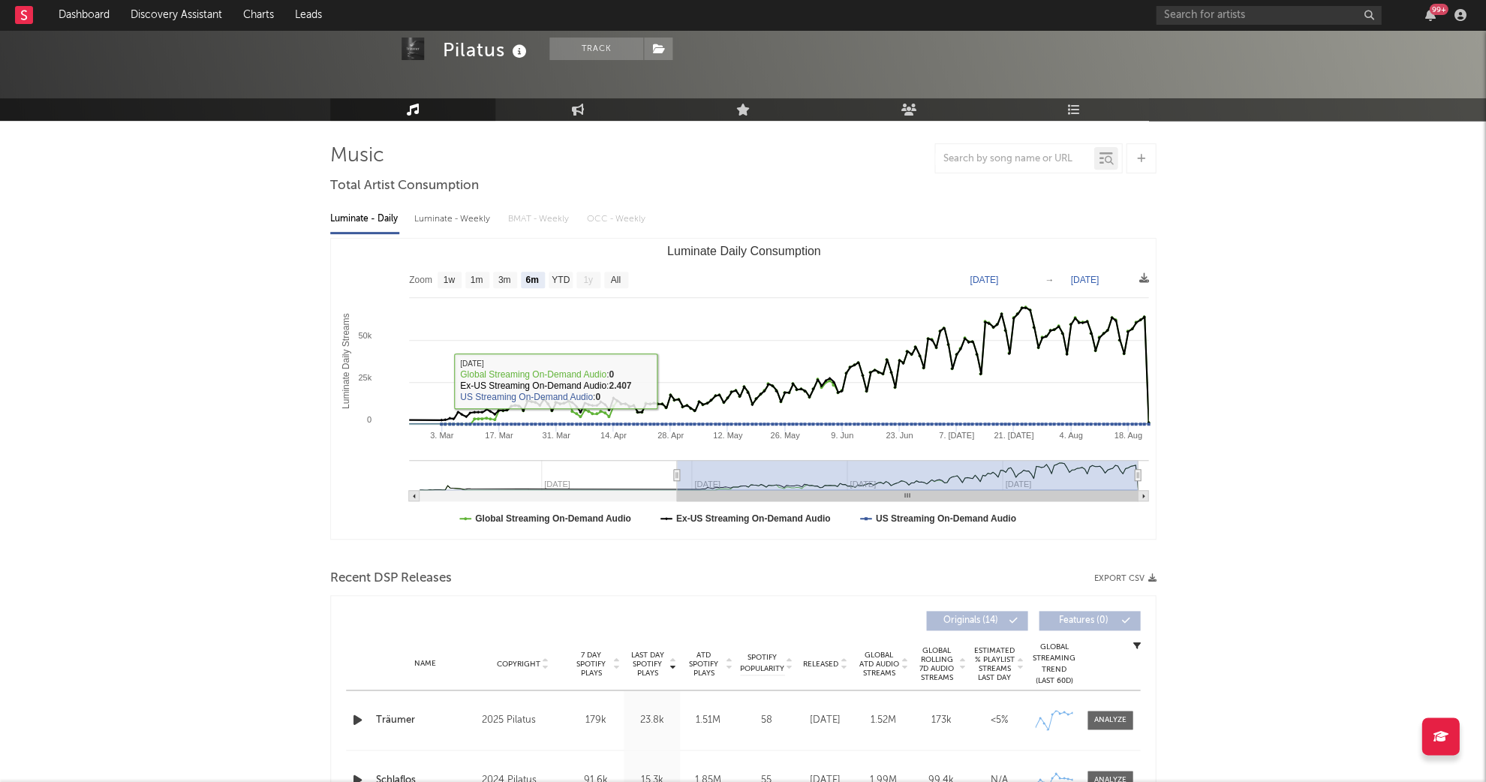
click at [516, 50] on icon at bounding box center [520, 51] width 22 height 21
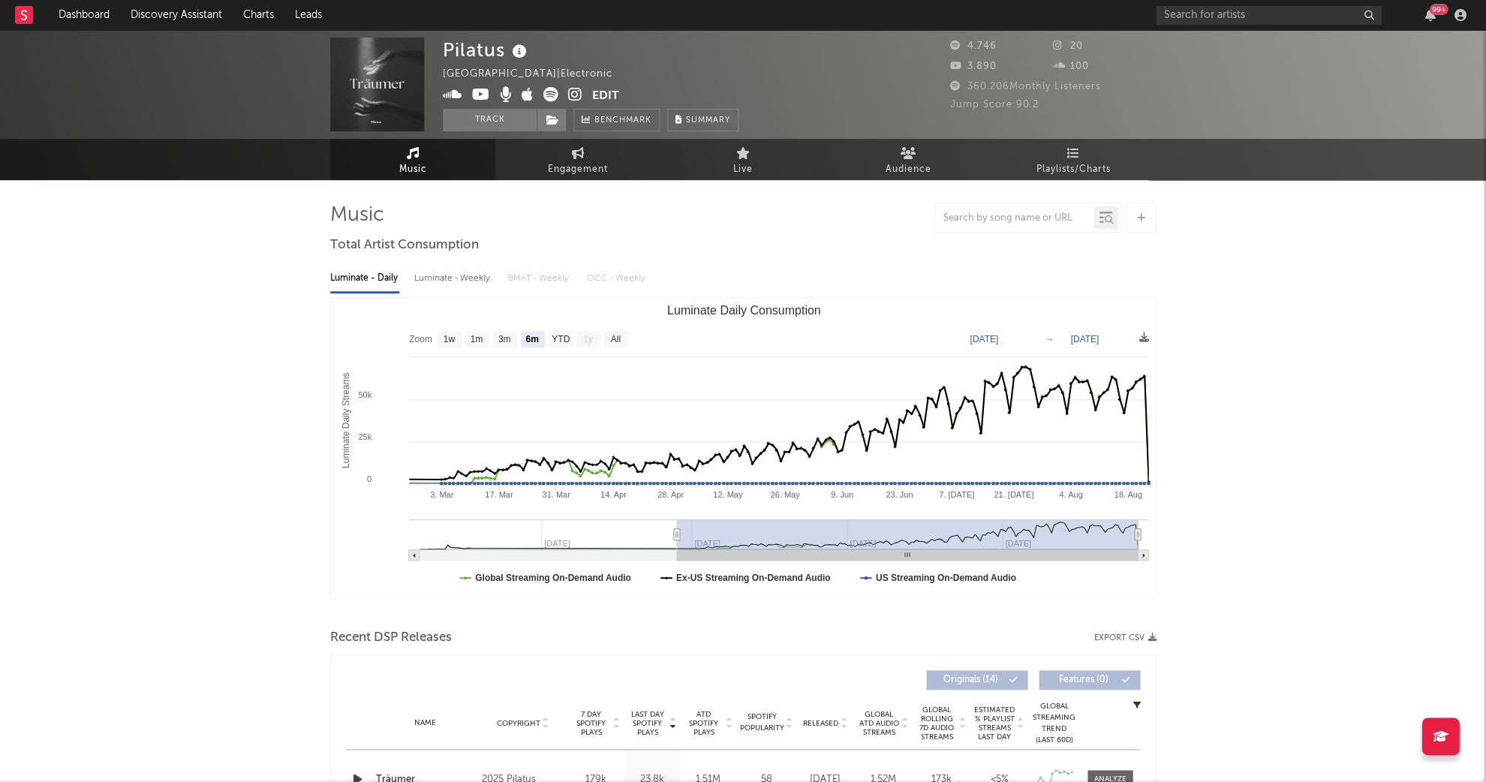
scroll to position [0, 0]
click at [449, 95] on icon at bounding box center [453, 94] width 20 height 15
click at [571, 94] on icon at bounding box center [575, 94] width 14 height 15
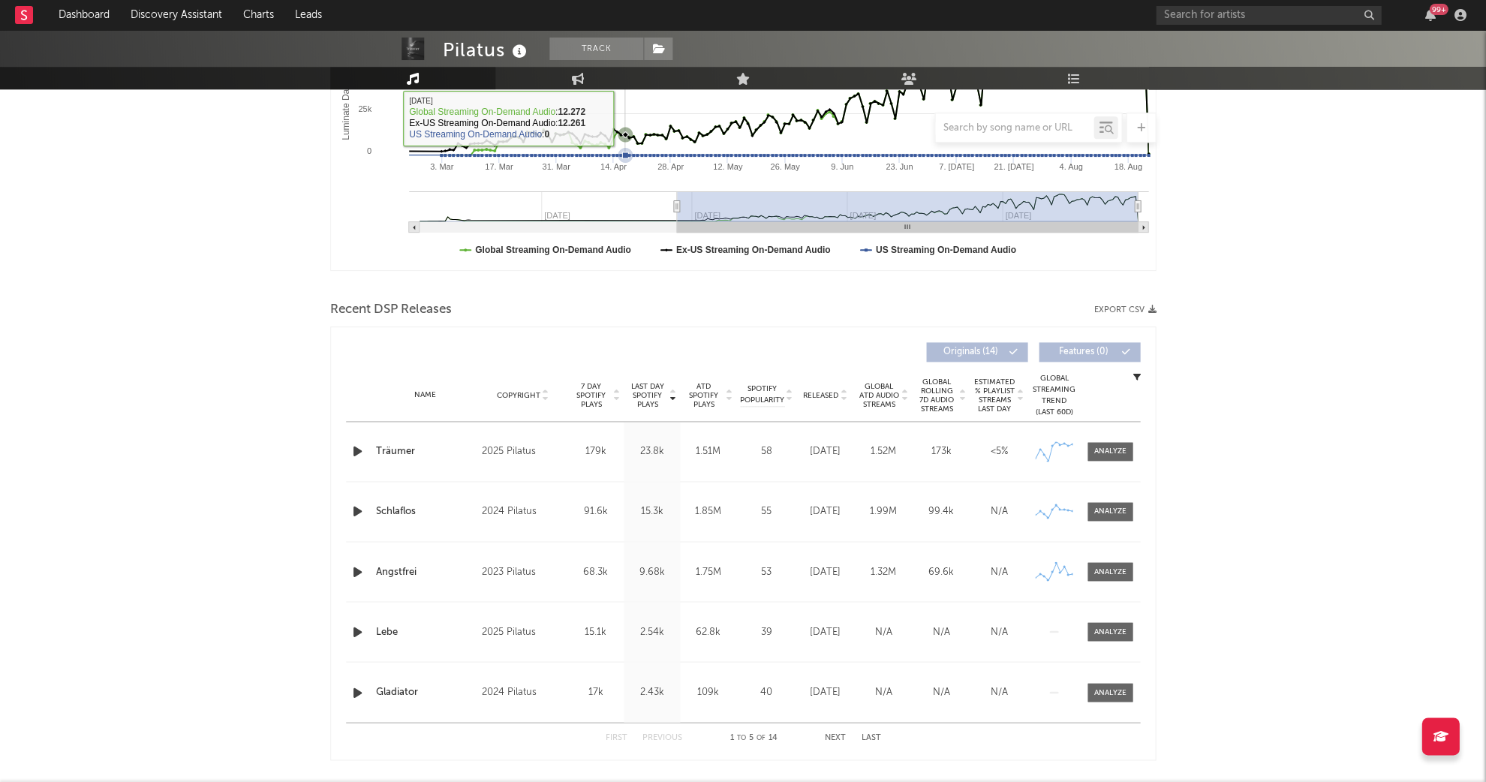
scroll to position [452, 0]
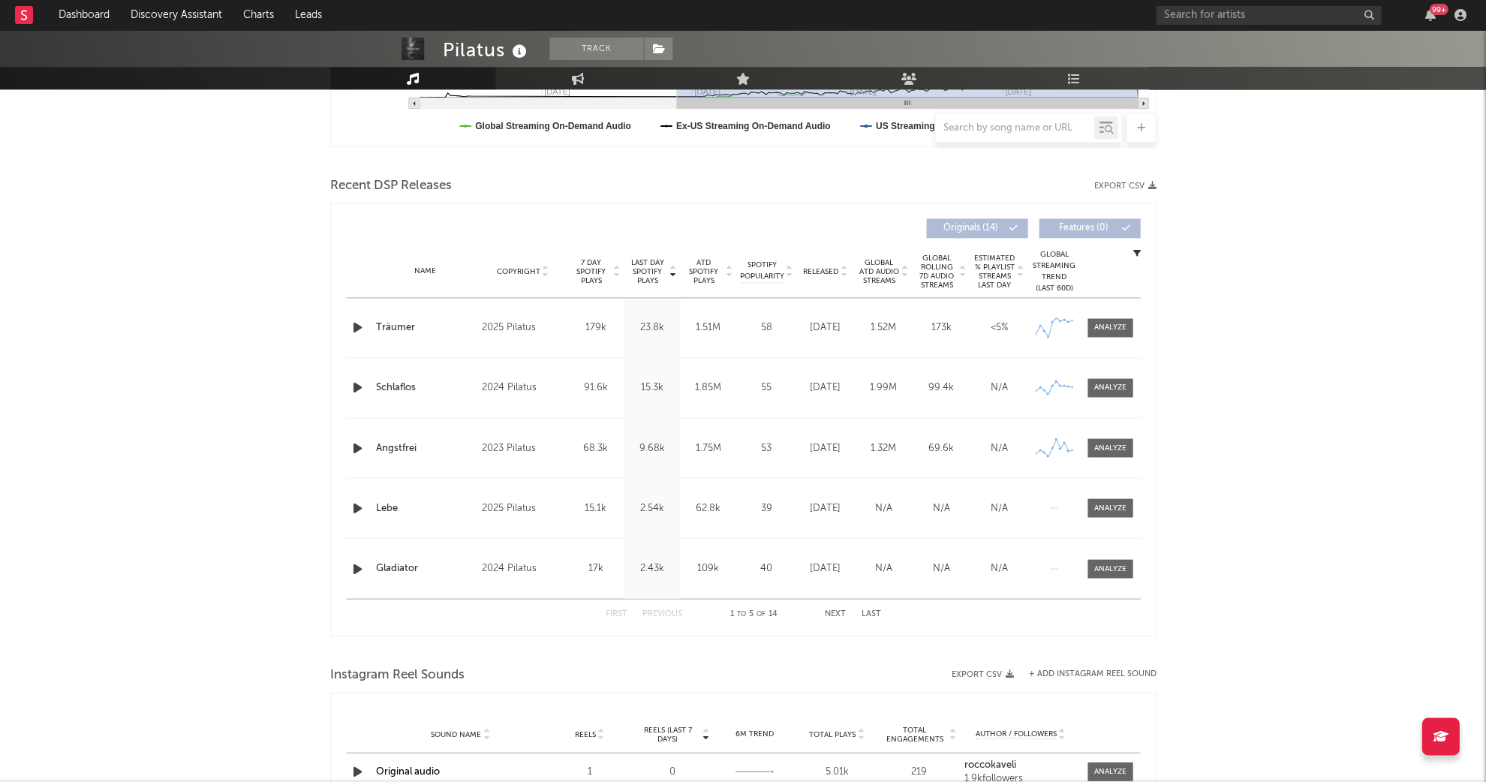
click at [354, 329] on icon "button" at bounding box center [358, 327] width 16 height 19
click at [355, 379] on icon "button" at bounding box center [358, 387] width 16 height 19
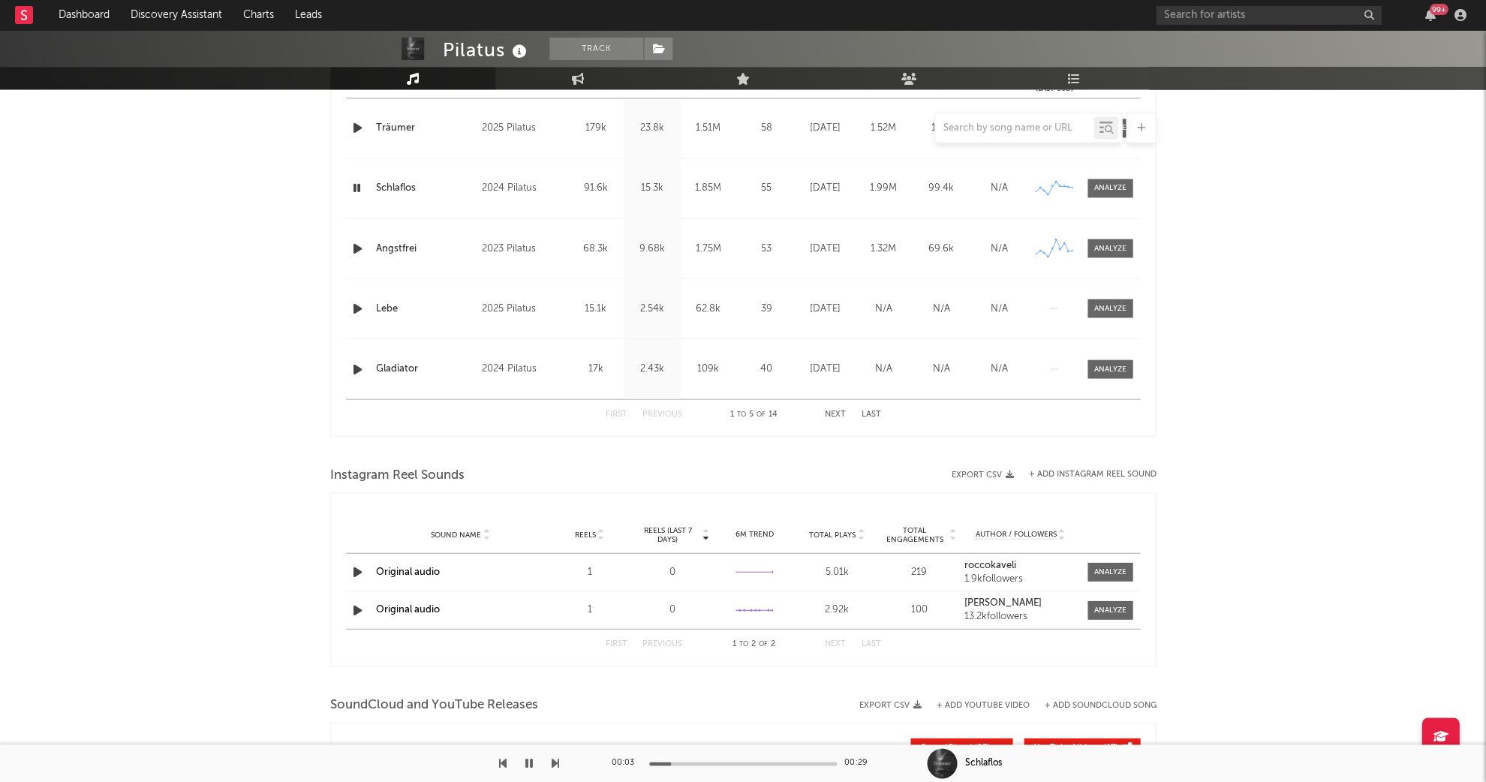
scroll to position [652, 0]
click at [359, 253] on icon "button" at bounding box center [358, 247] width 16 height 19
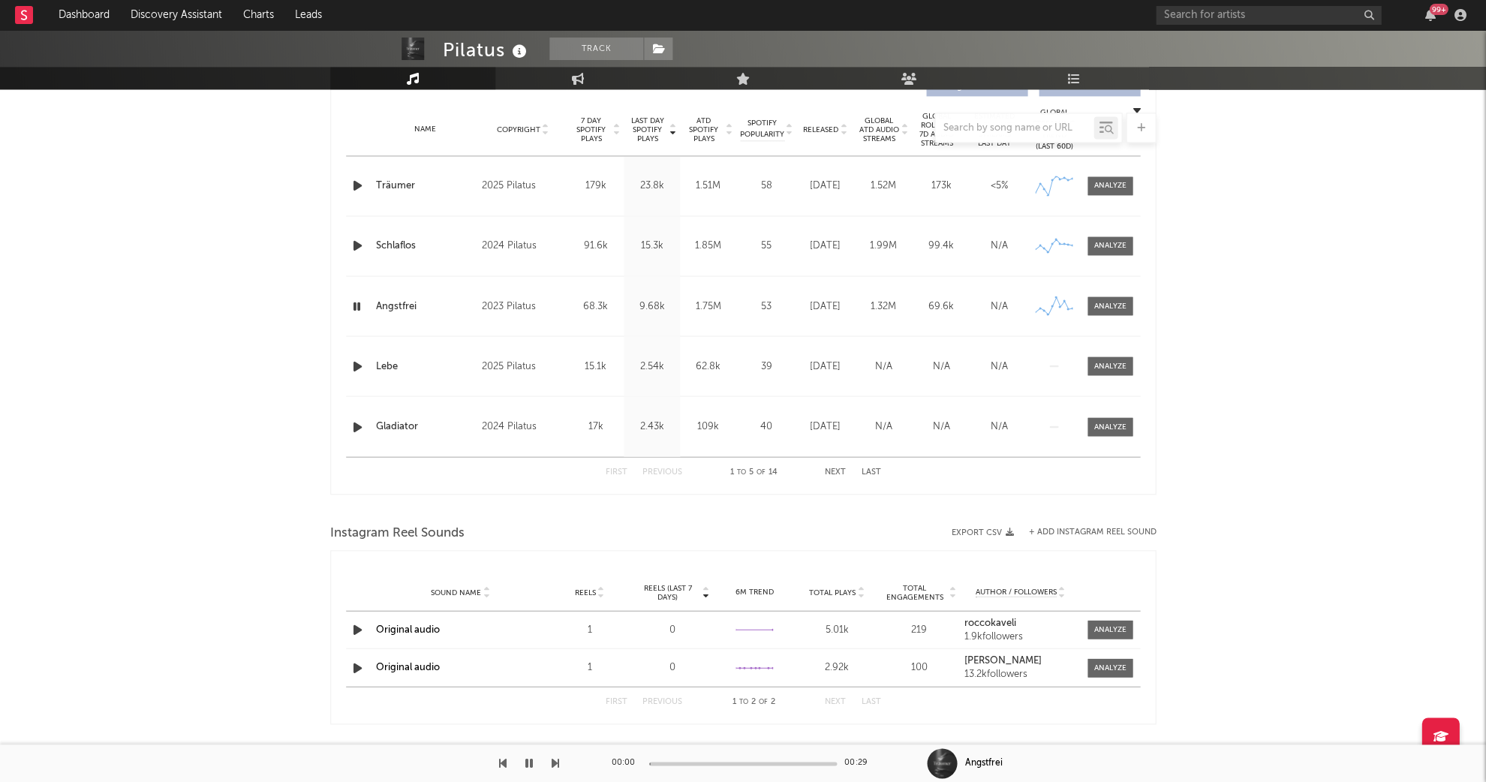
scroll to position [593, 0]
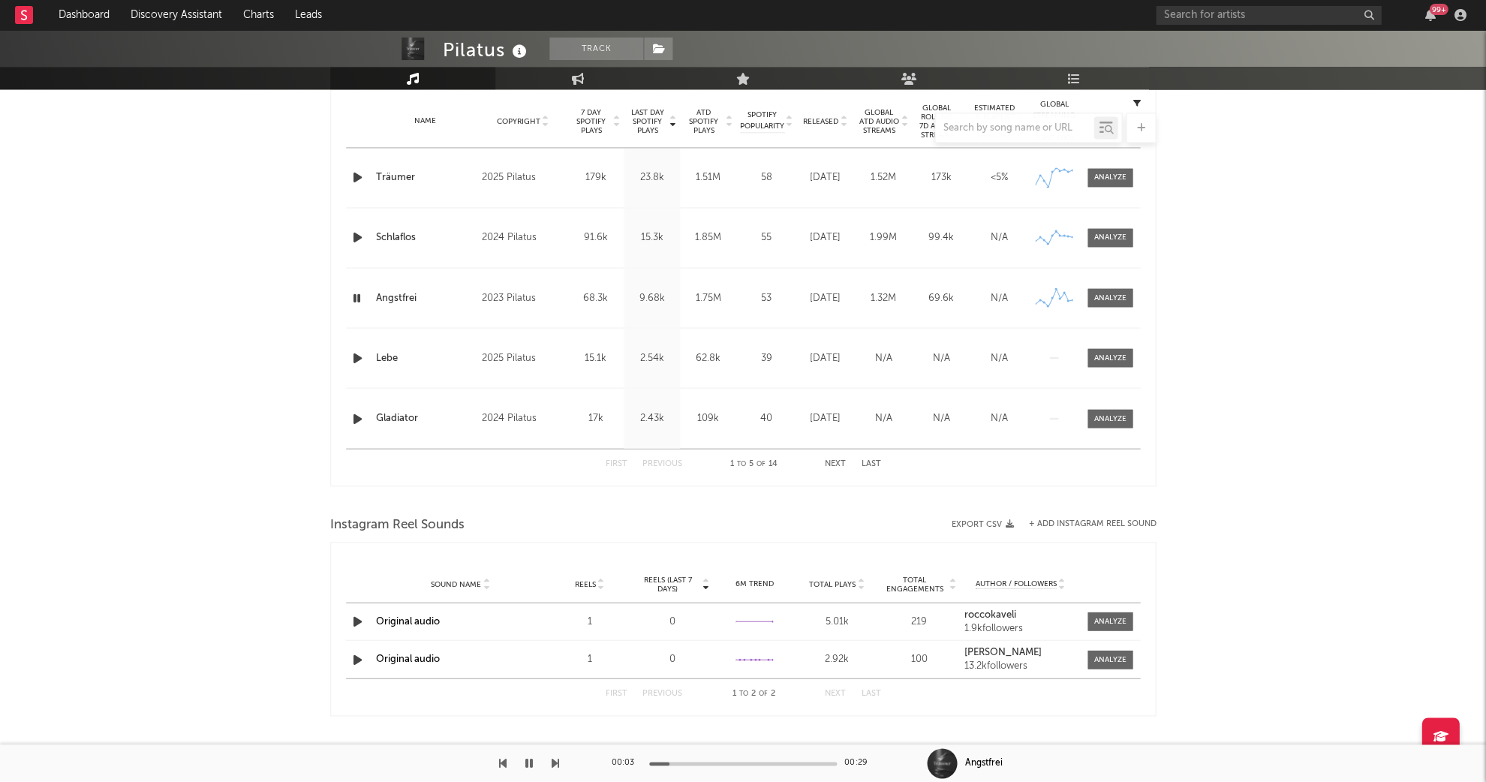
click at [350, 303] on icon "button" at bounding box center [357, 297] width 14 height 19
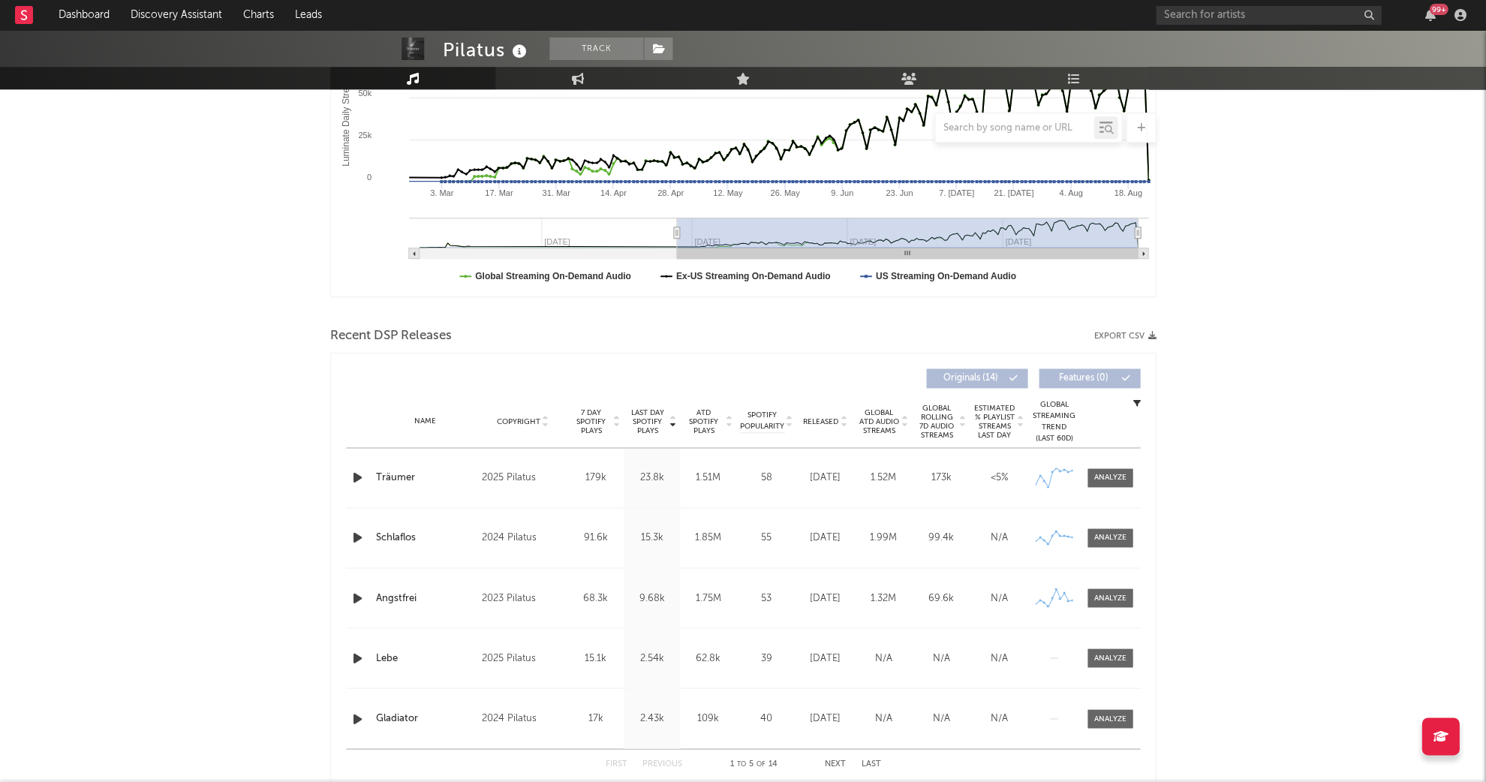
scroll to position [310, 0]
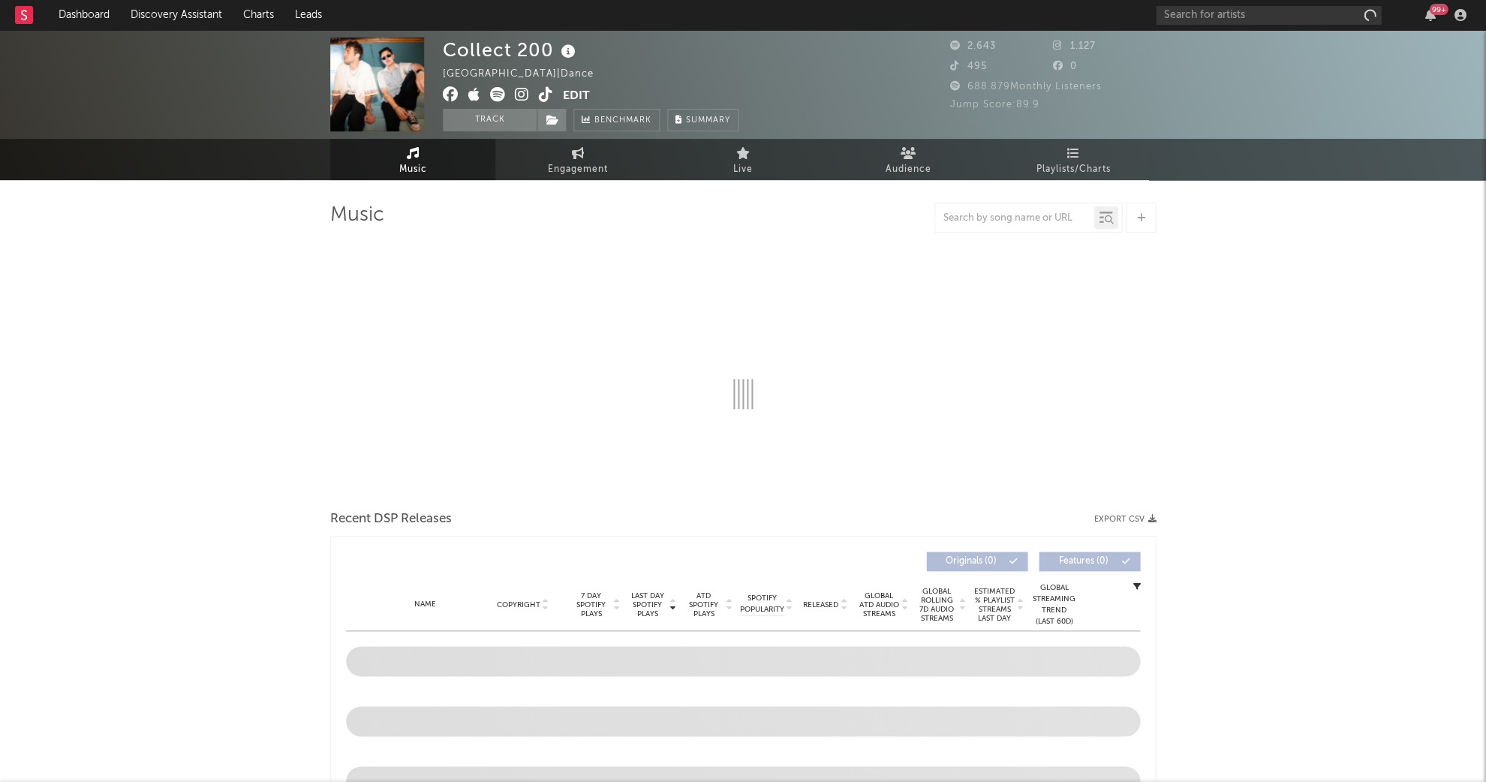
select select "1w"
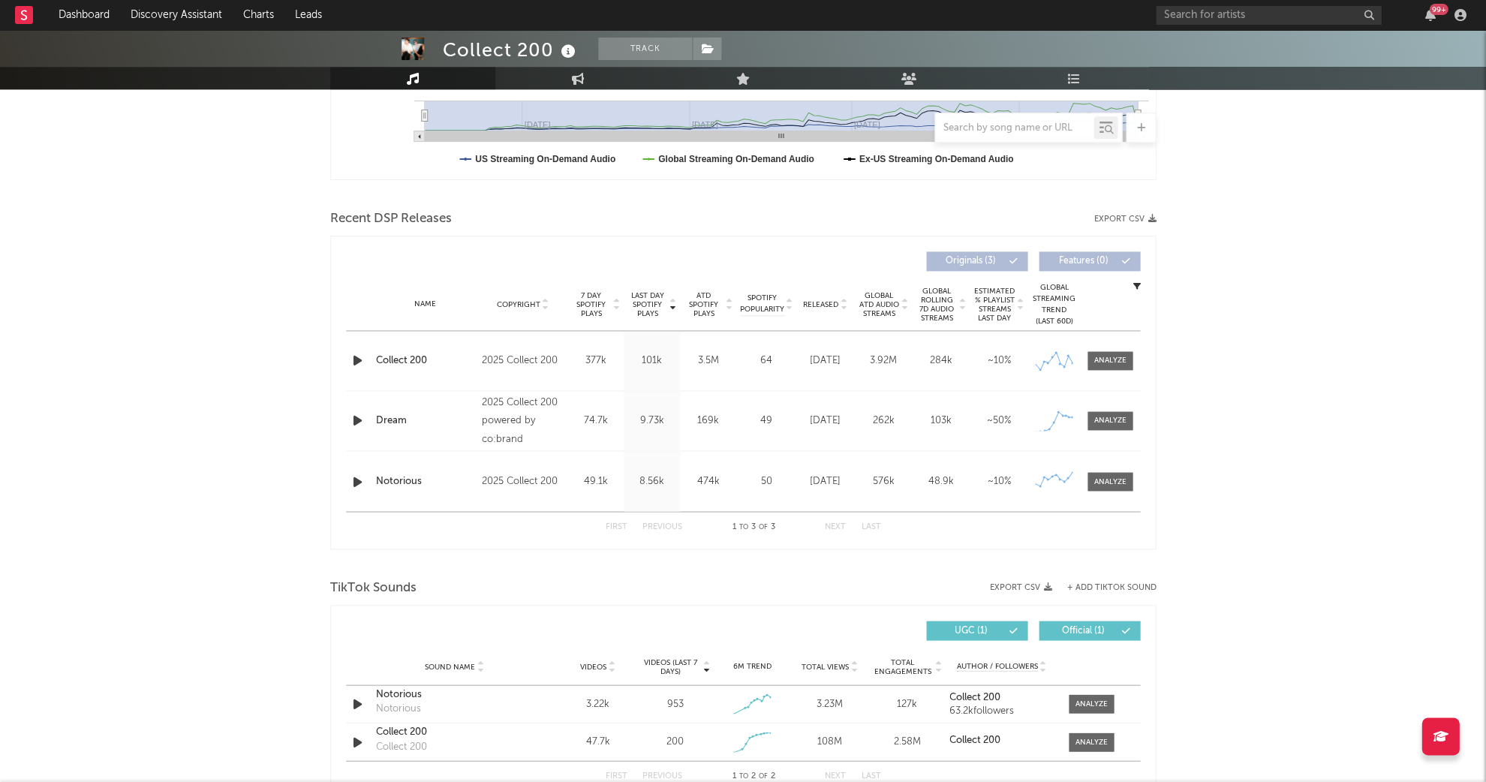
scroll to position [427, 0]
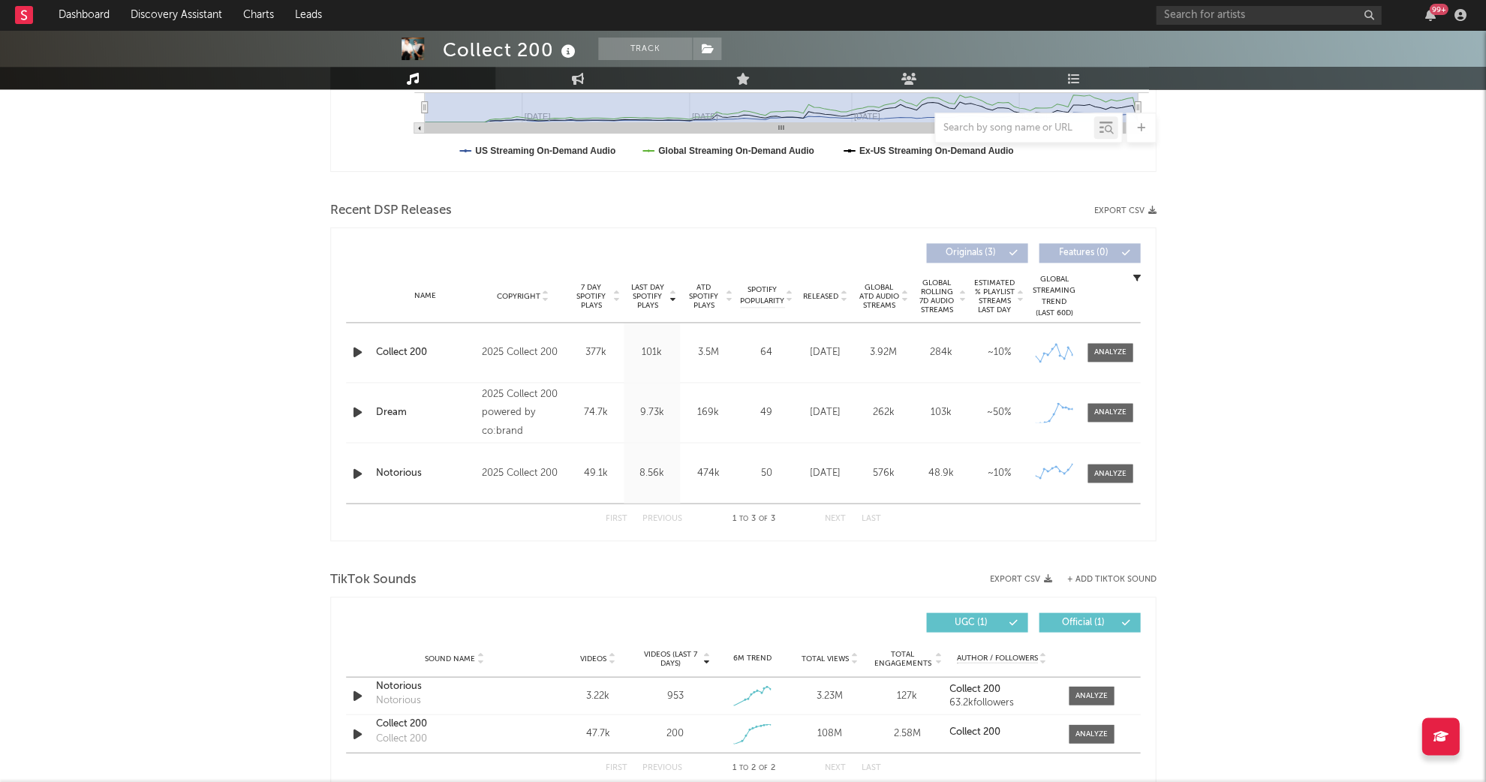
click at [365, 343] on div at bounding box center [359, 352] width 19 height 19
click at [365, 350] on icon "button" at bounding box center [358, 352] width 16 height 19
click at [1113, 351] on div at bounding box center [1110, 352] width 32 height 11
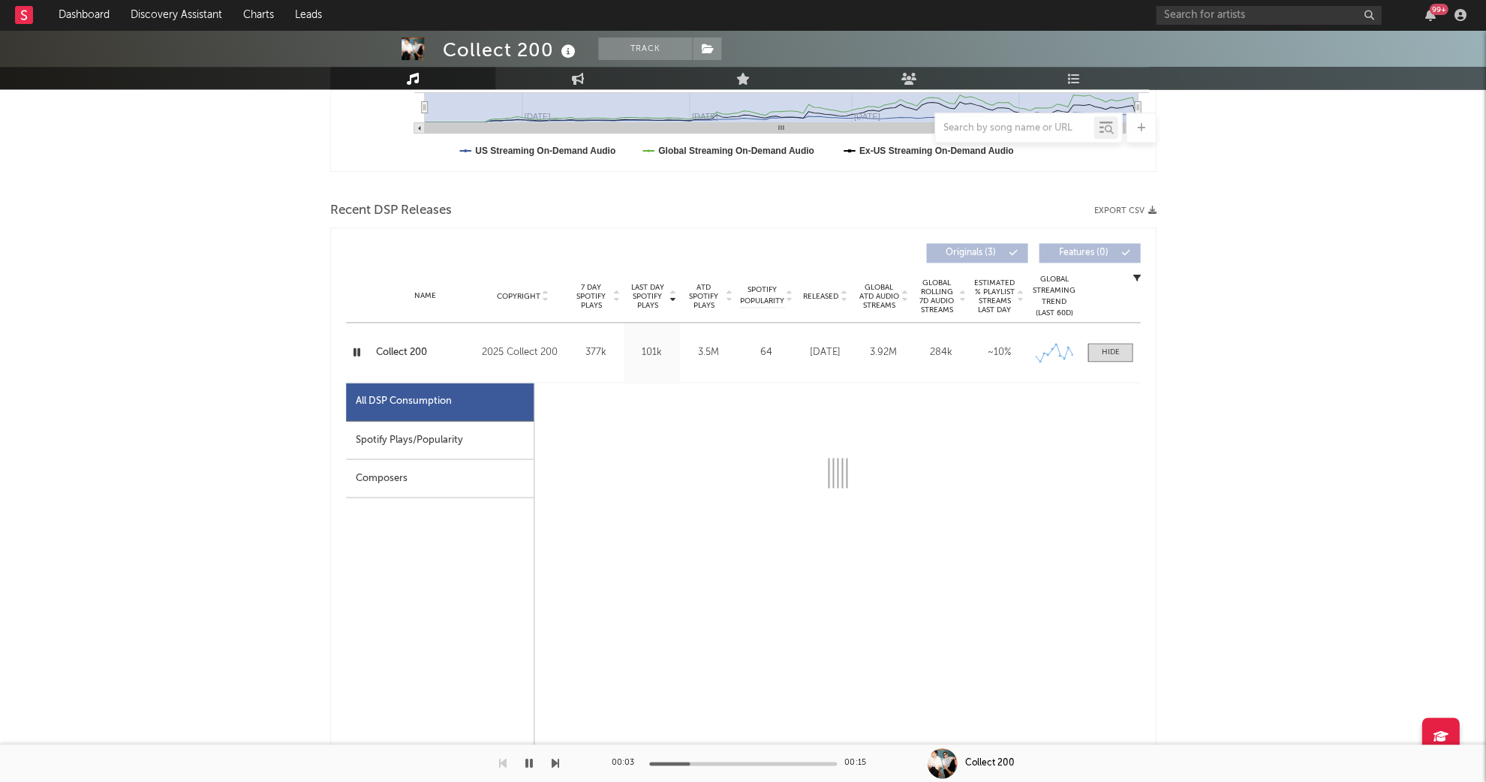
select select "1w"
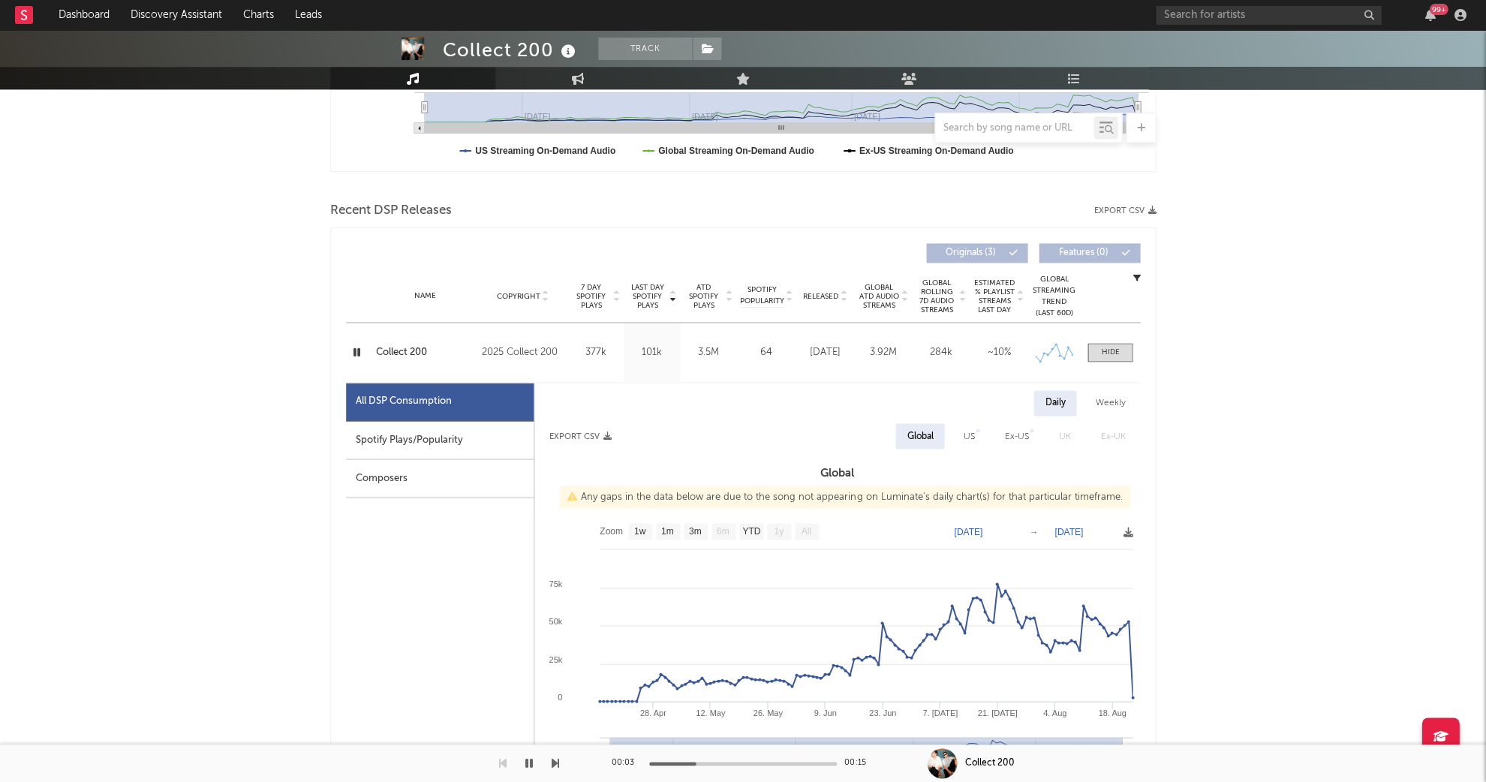
click at [443, 434] on div "Spotify Plays/Popularity" at bounding box center [440, 440] width 188 height 38
select select "1w"
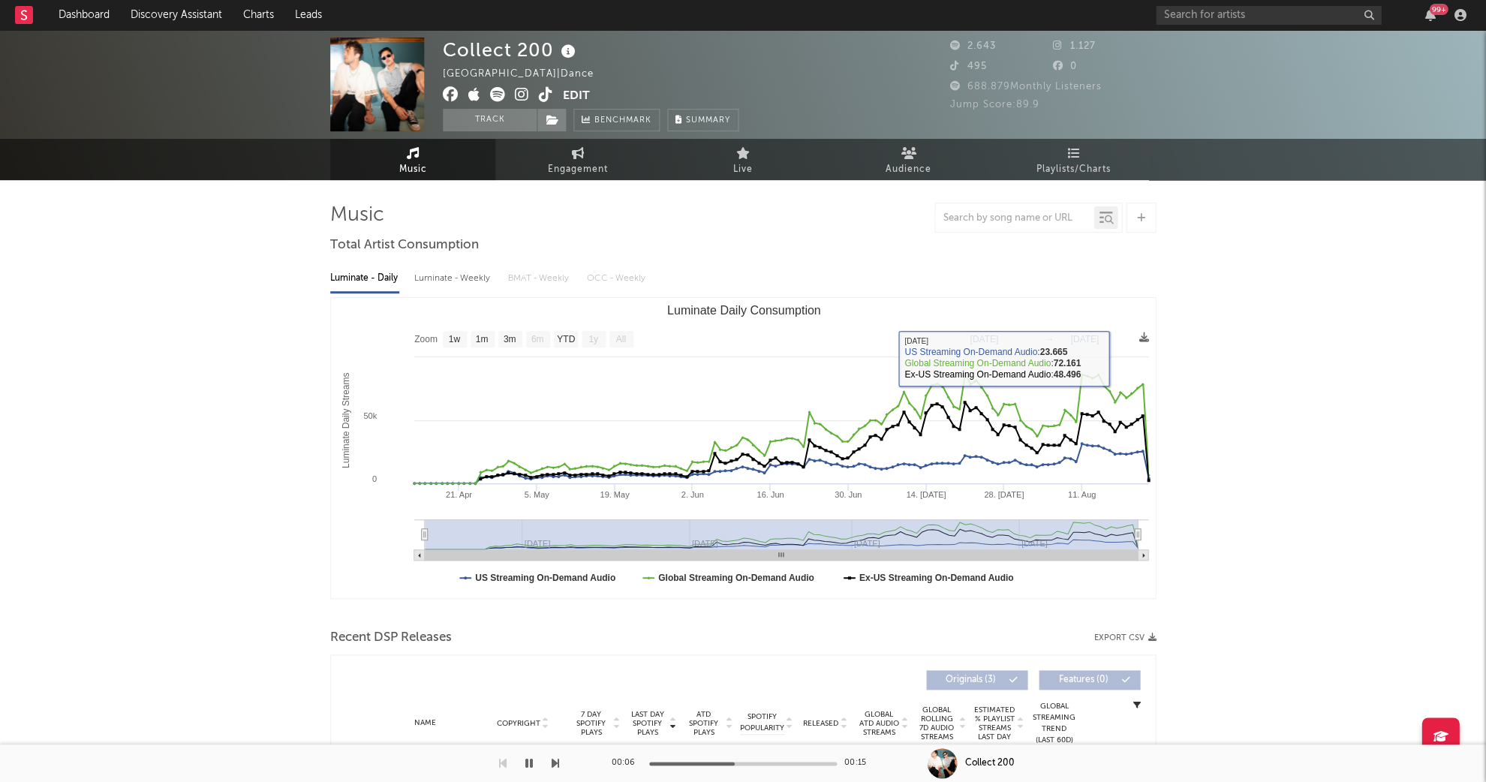
scroll to position [0, 0]
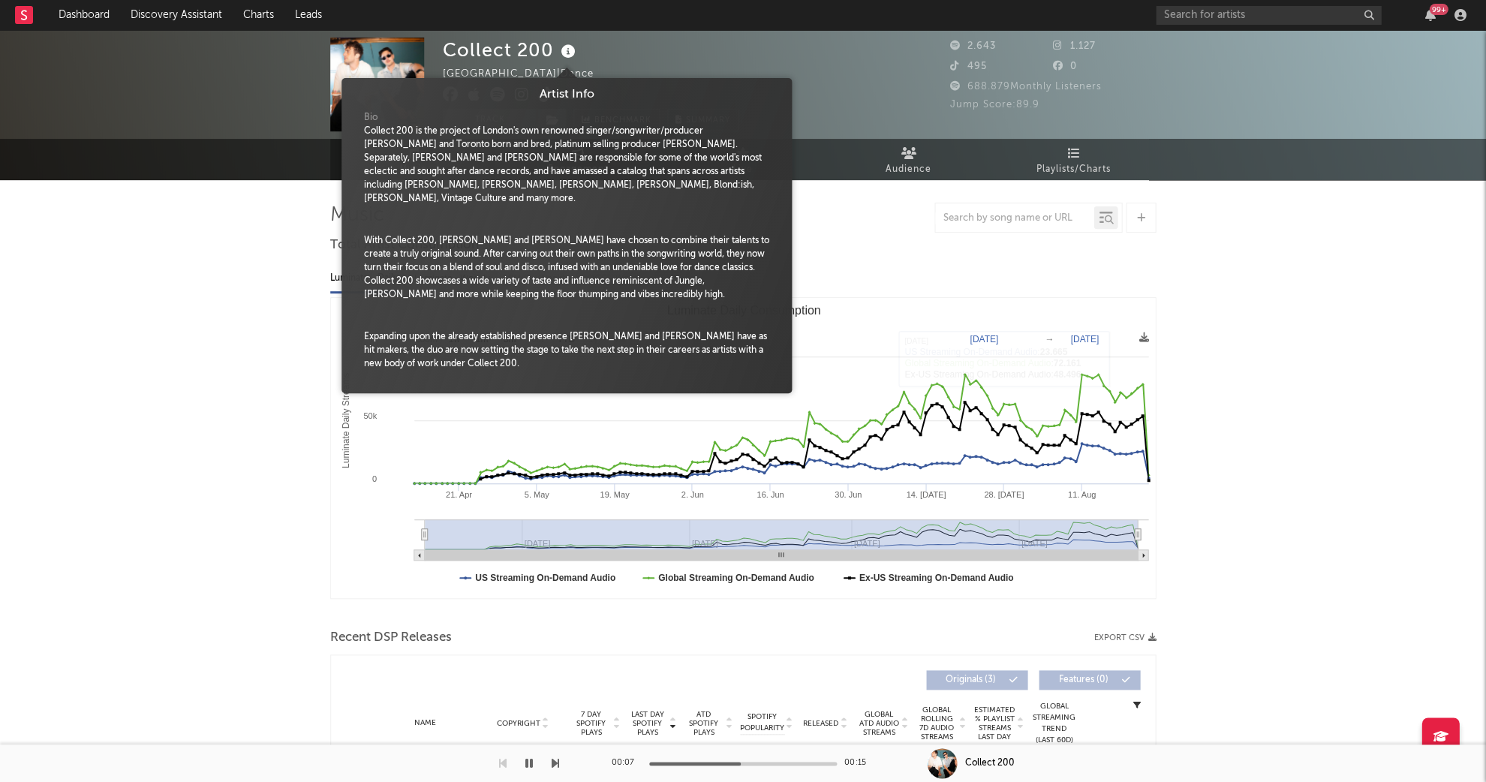
click at [566, 51] on icon at bounding box center [568, 51] width 22 height 21
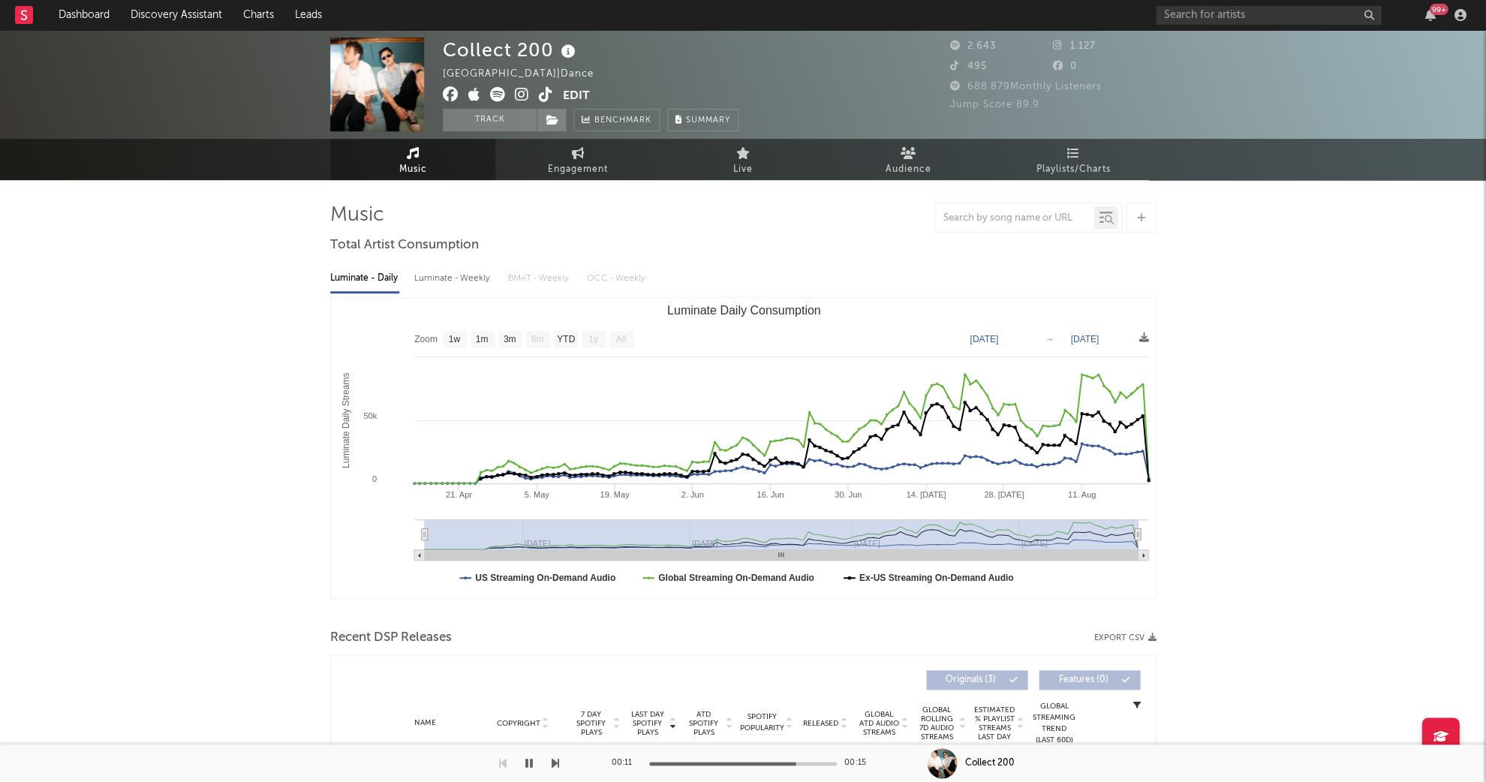
click at [450, 93] on icon at bounding box center [451, 94] width 16 height 15
click at [522, 96] on icon at bounding box center [522, 94] width 14 height 15
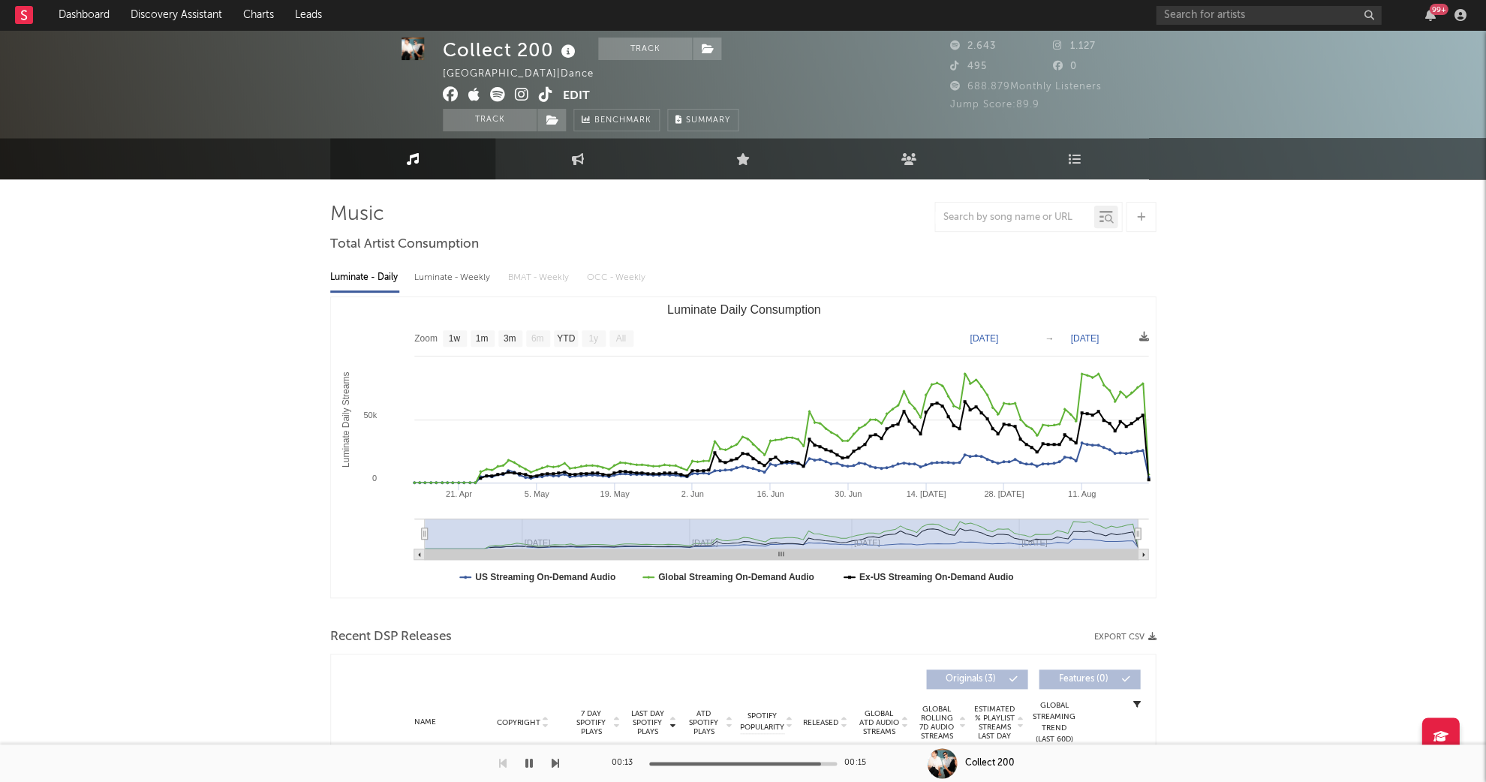
click at [542, 94] on icon at bounding box center [546, 94] width 14 height 15
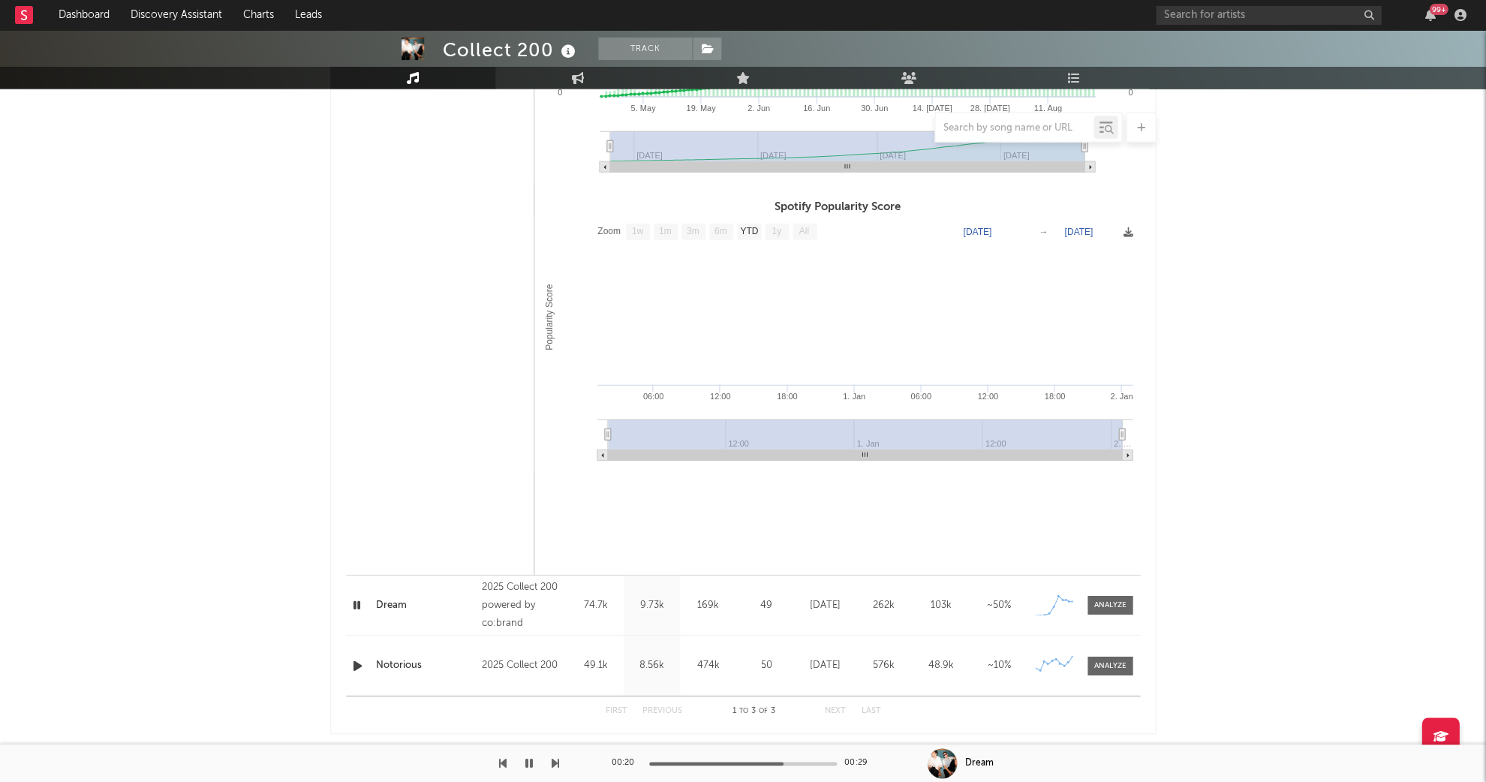
scroll to position [987, 0]
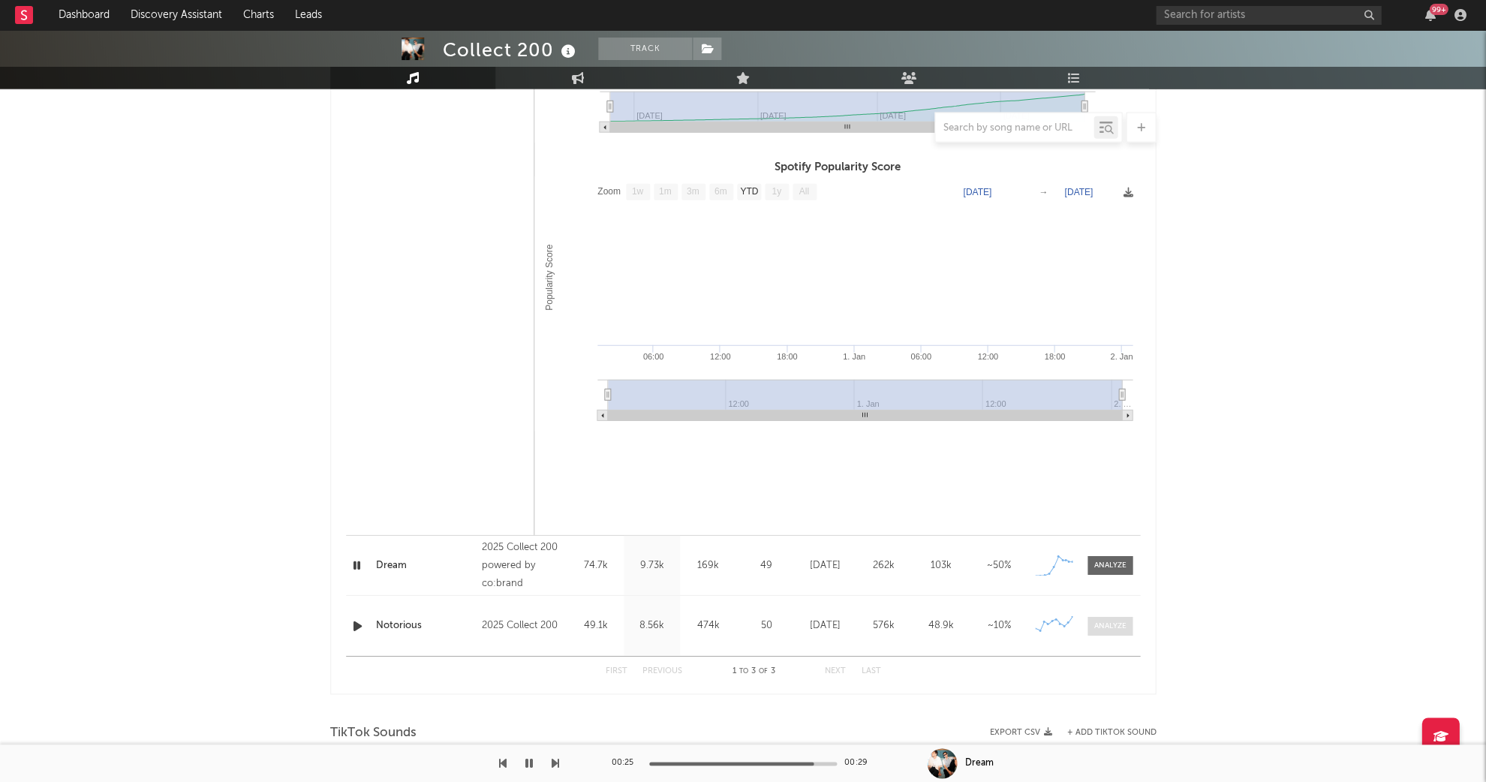
click at [1098, 621] on div at bounding box center [1110, 625] width 32 height 11
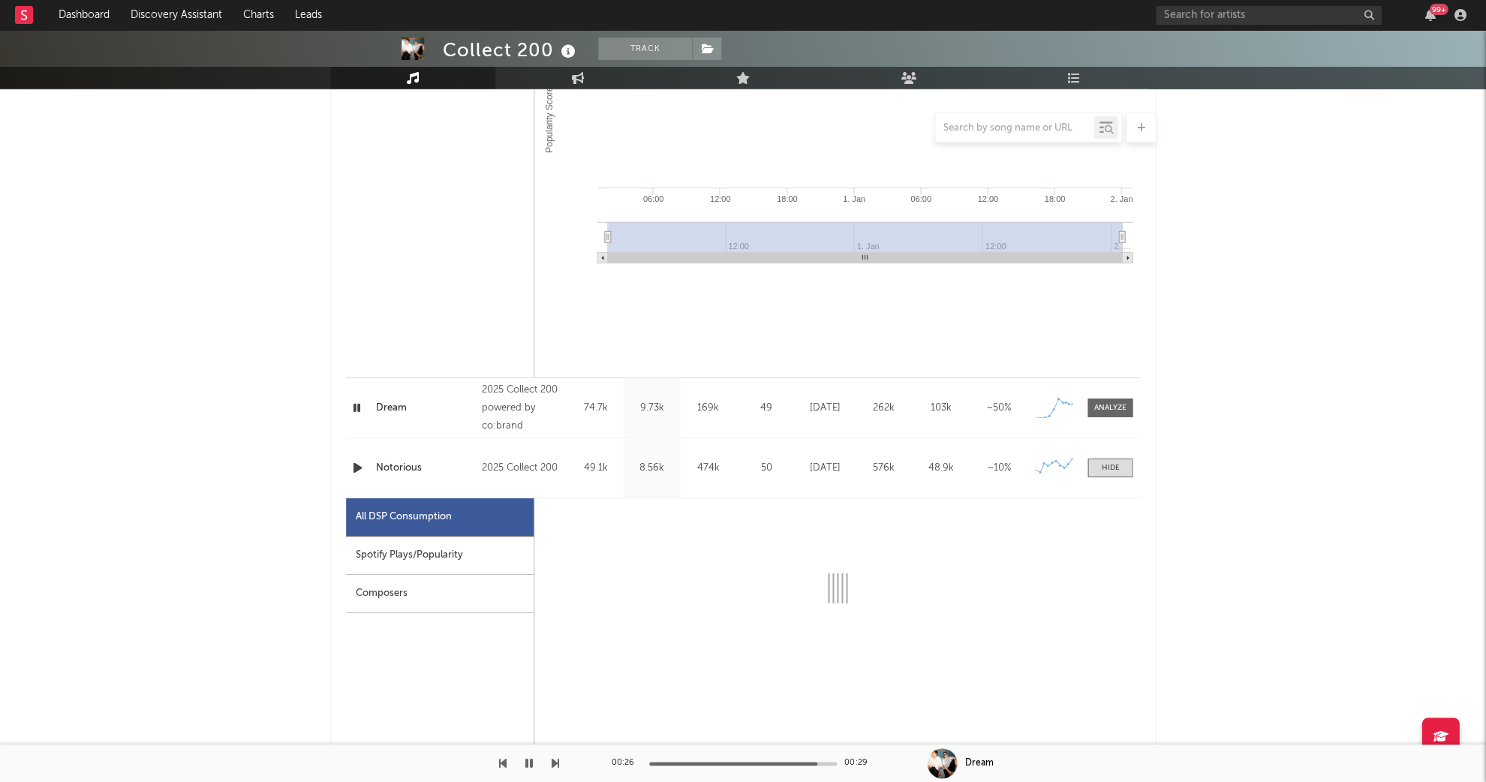
scroll to position [1252, 0]
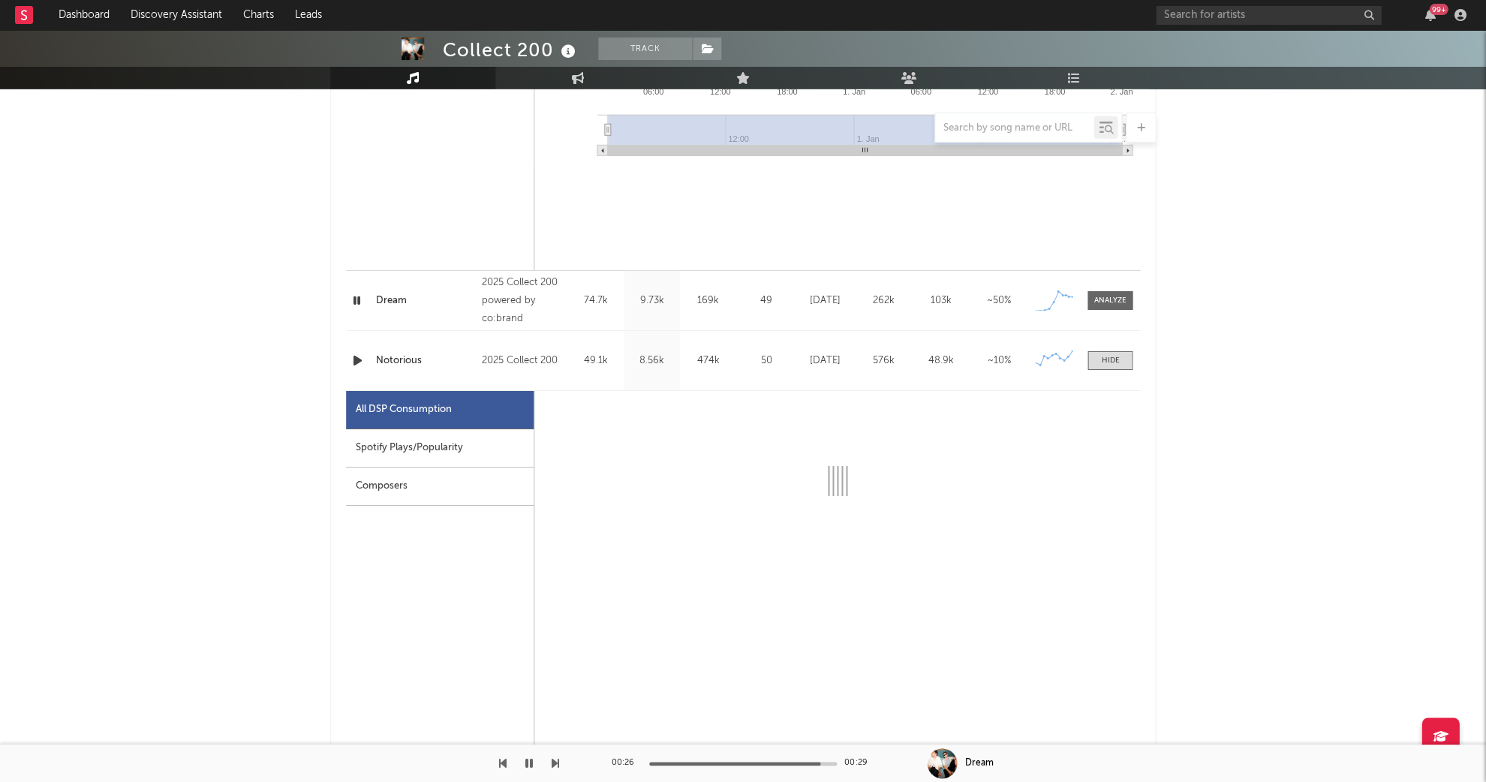
click at [434, 434] on div "Spotify Plays/Popularity" at bounding box center [440, 448] width 188 height 38
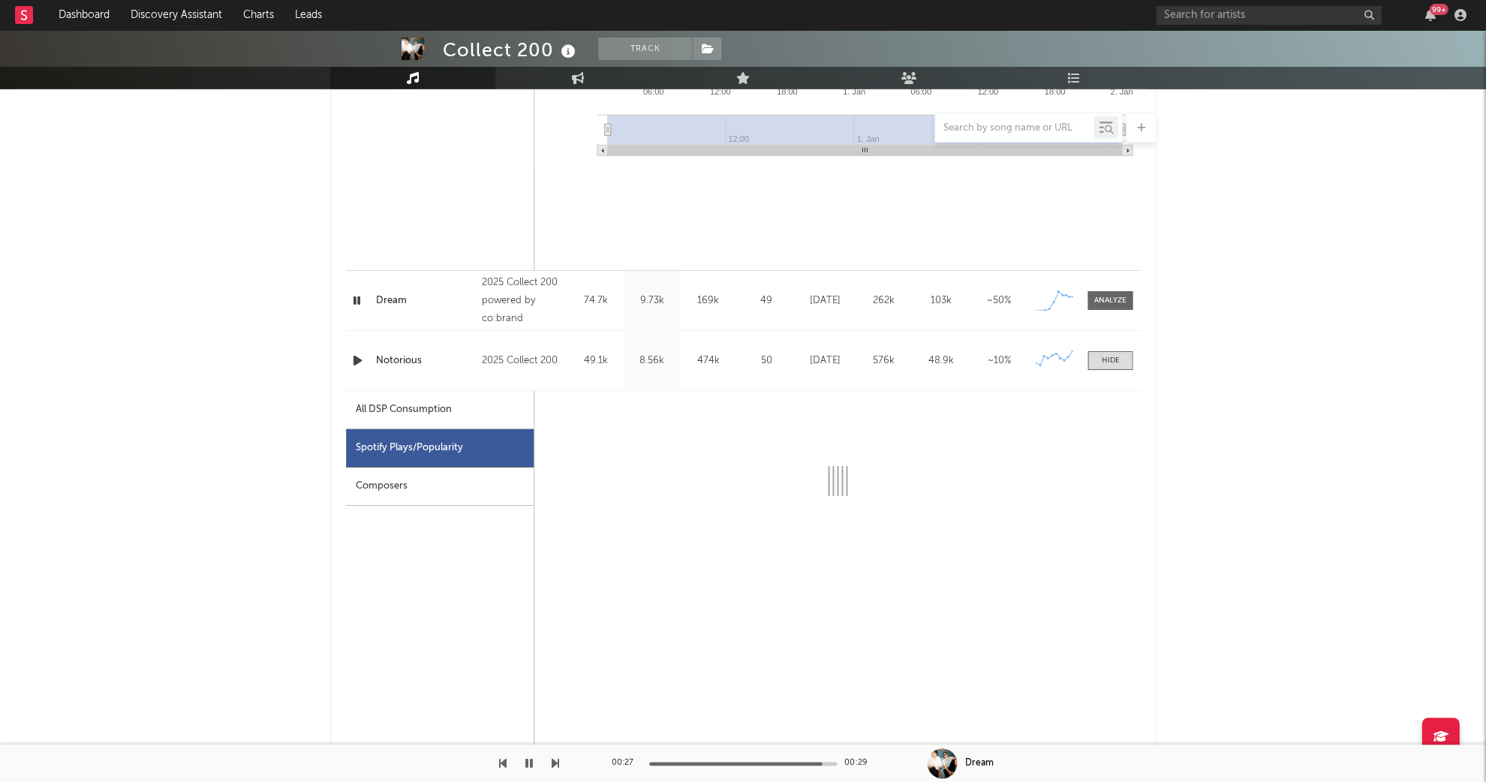
select select "1w"
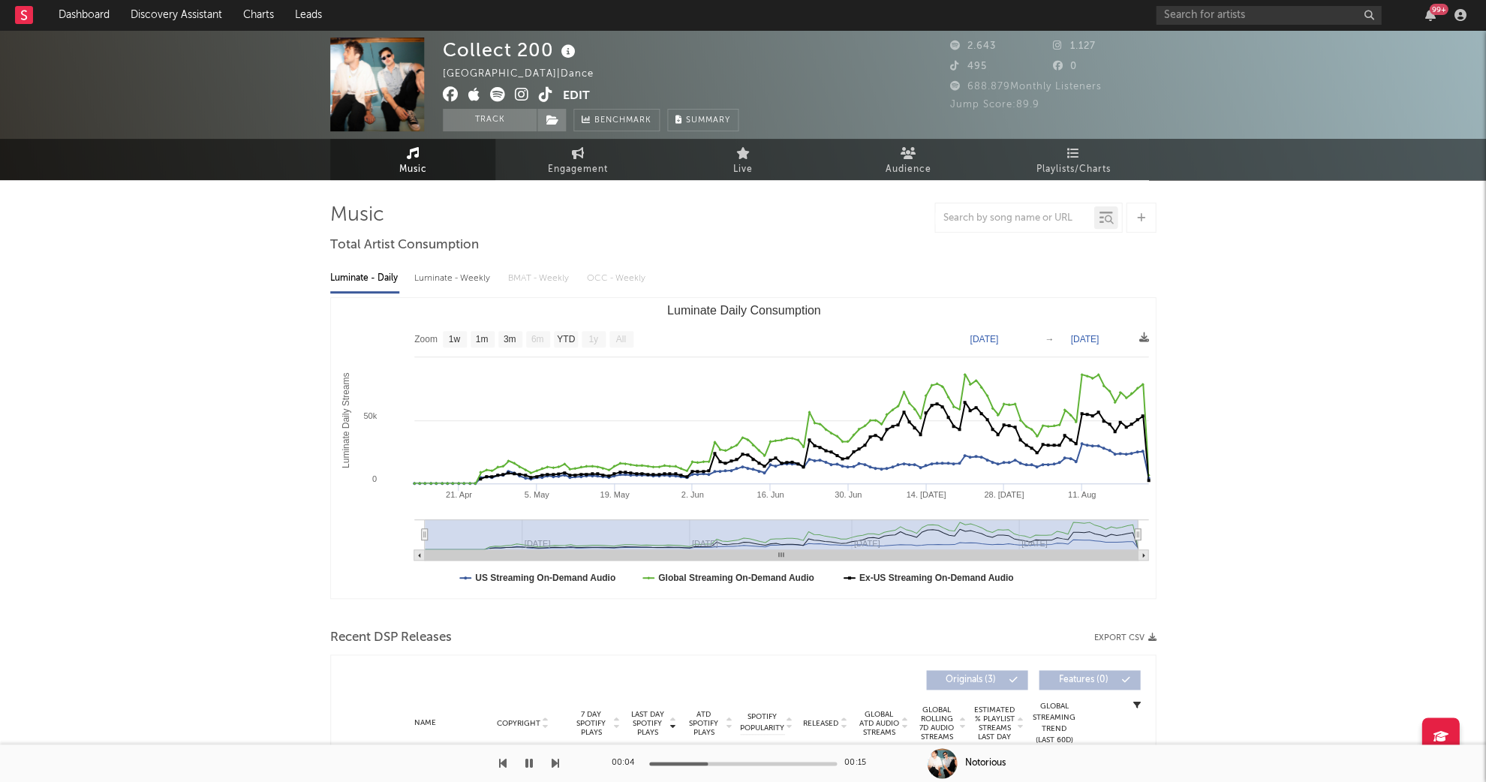
scroll to position [0, 0]
click at [565, 56] on icon at bounding box center [568, 51] width 22 height 21
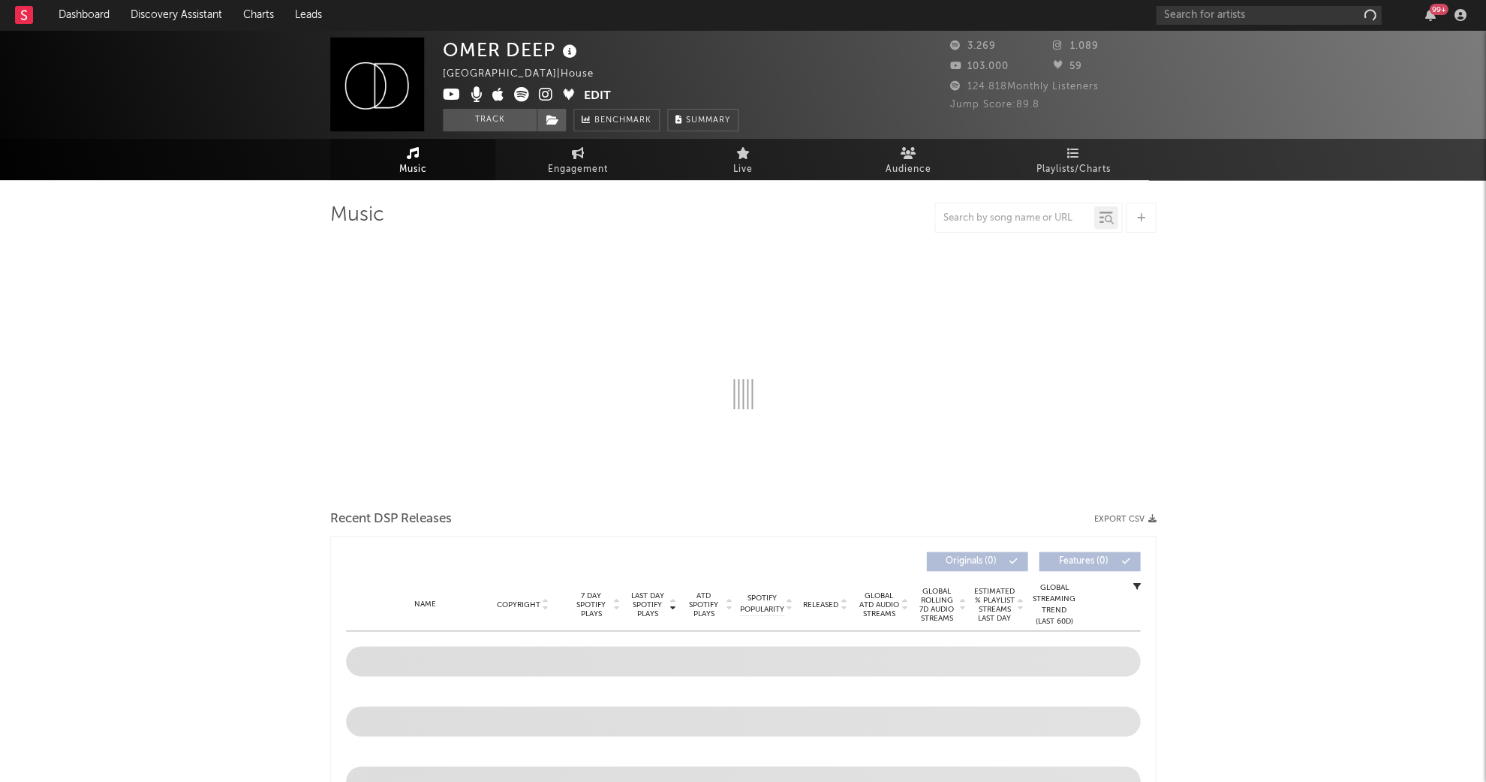
select select "1w"
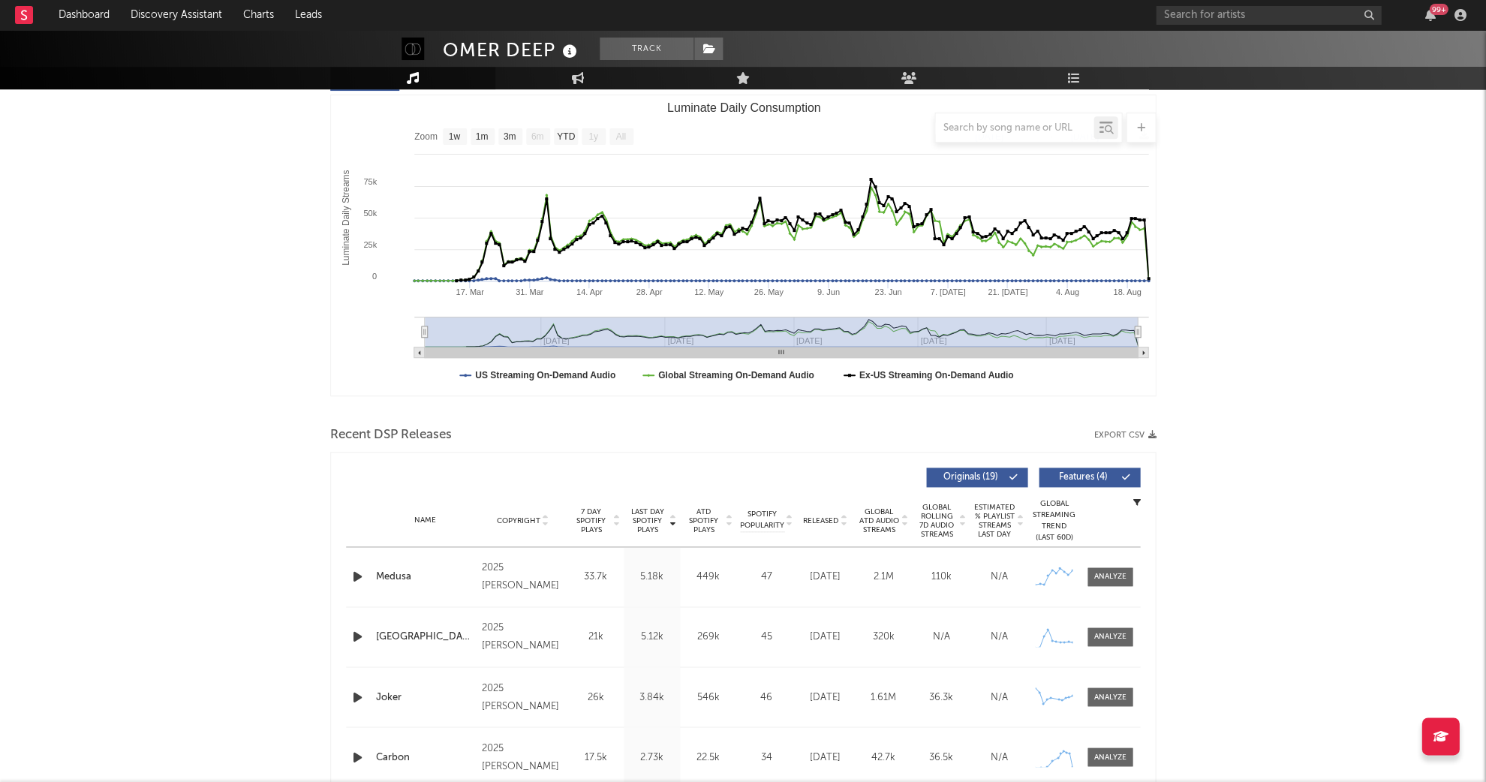
scroll to position [215, 0]
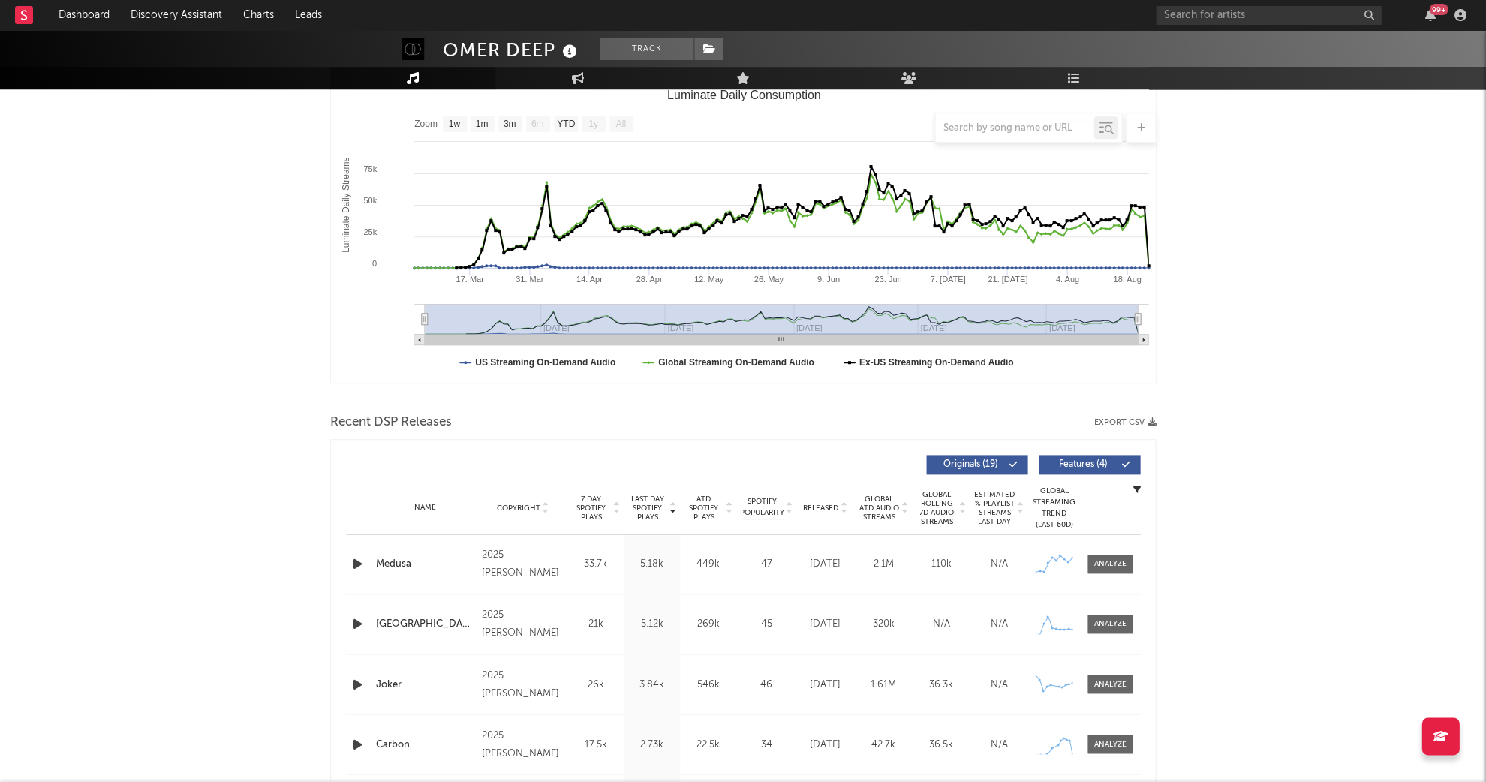
click at [649, 504] on span "Last Day Spotify Plays" at bounding box center [647, 507] width 40 height 27
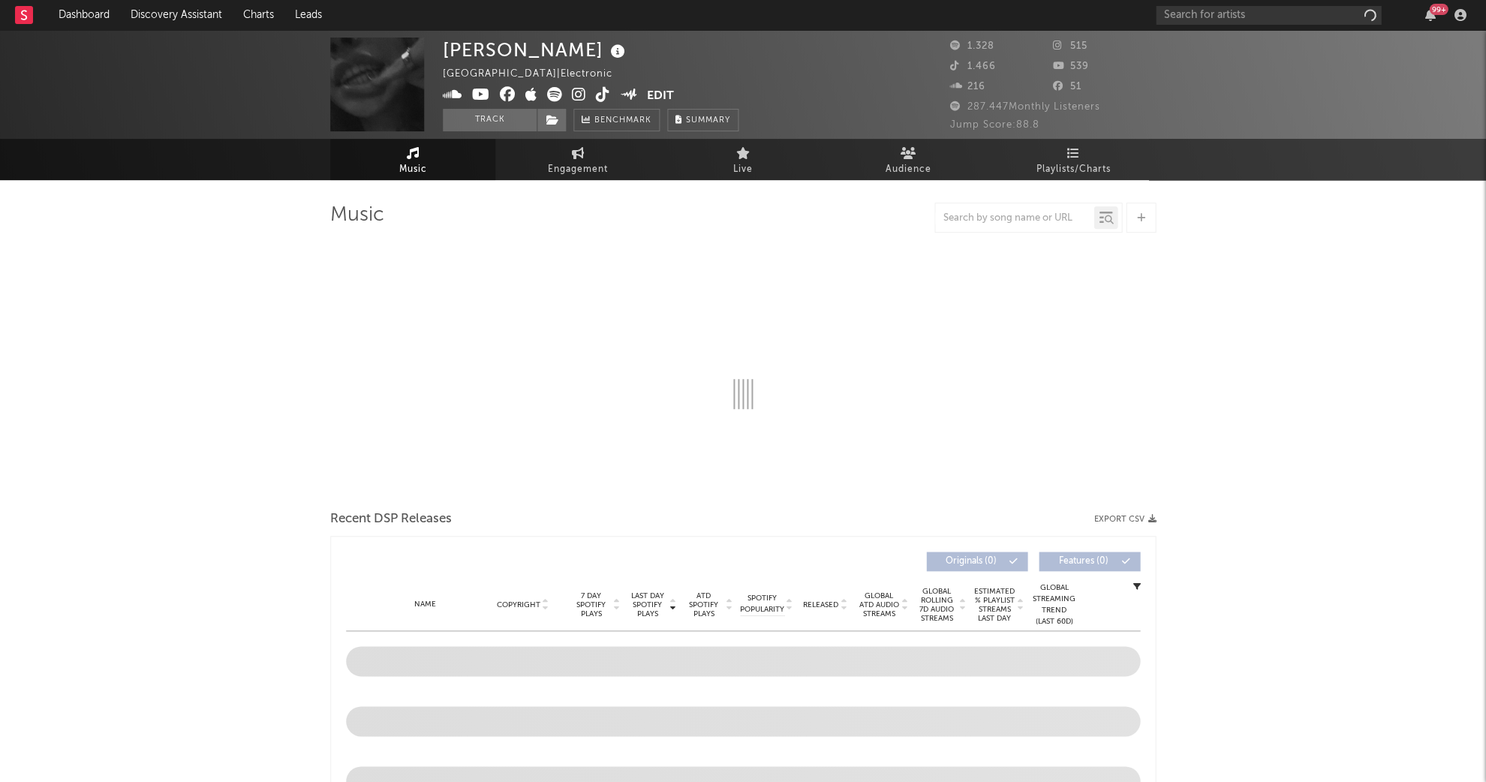
select select "6m"
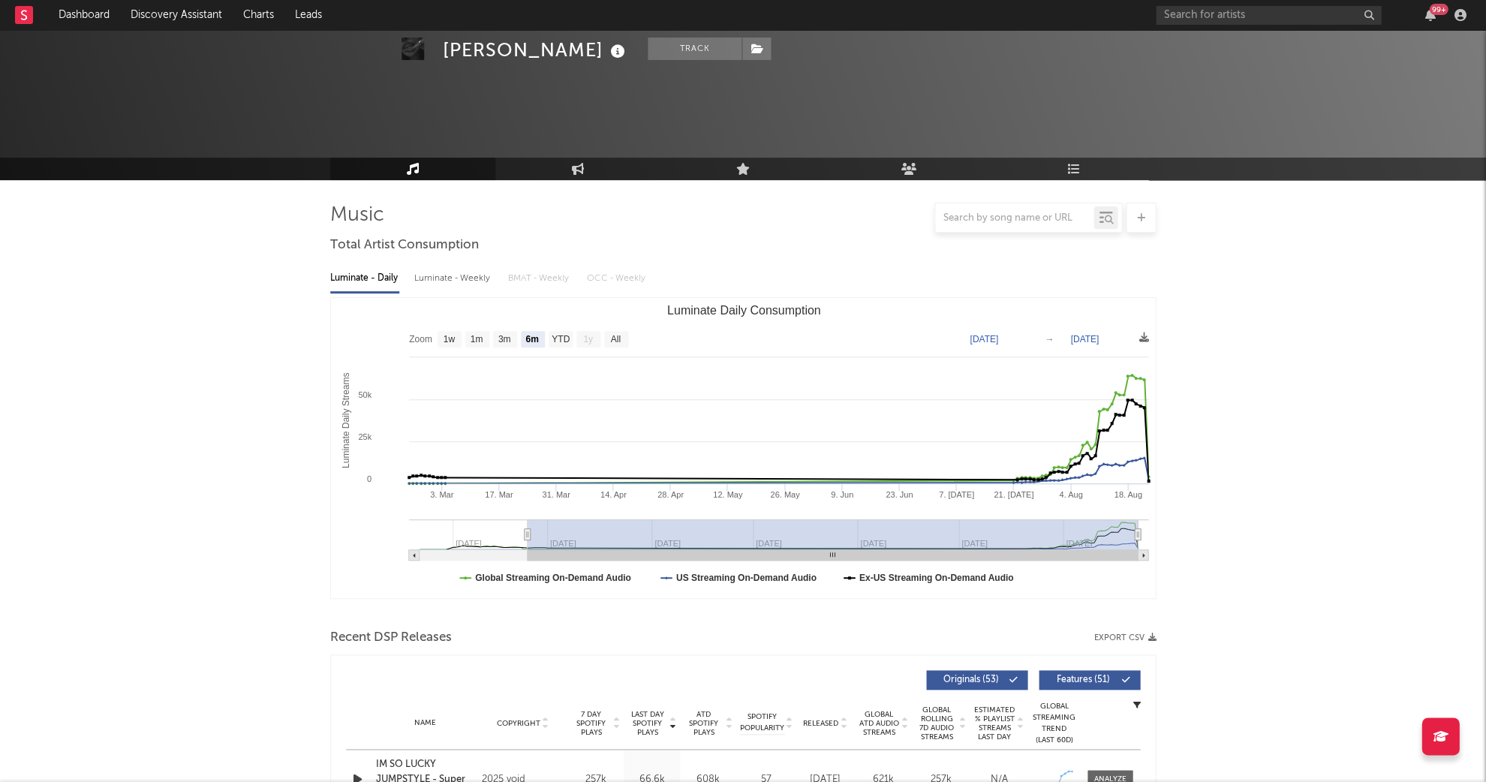
scroll to position [390, 0]
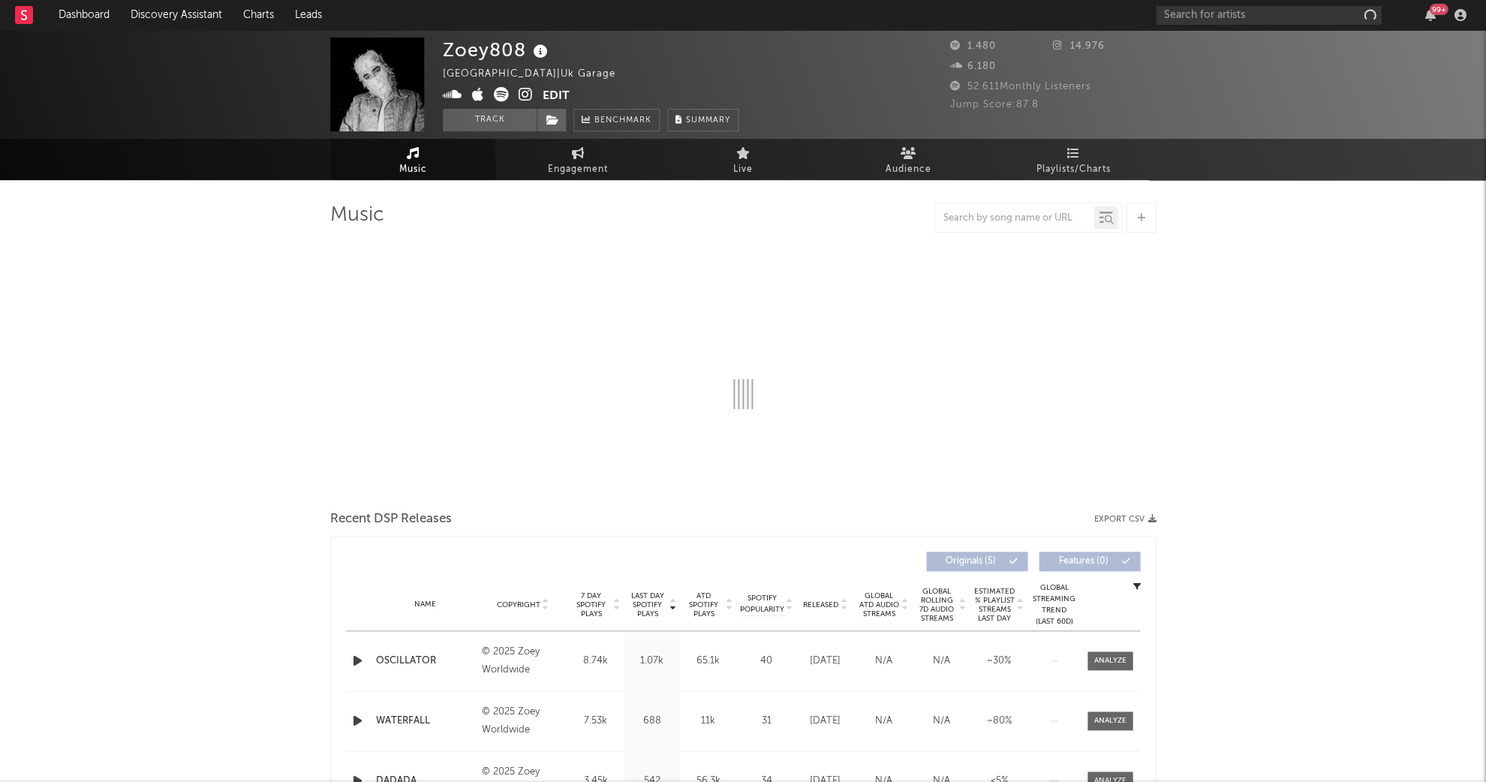
select select "1w"
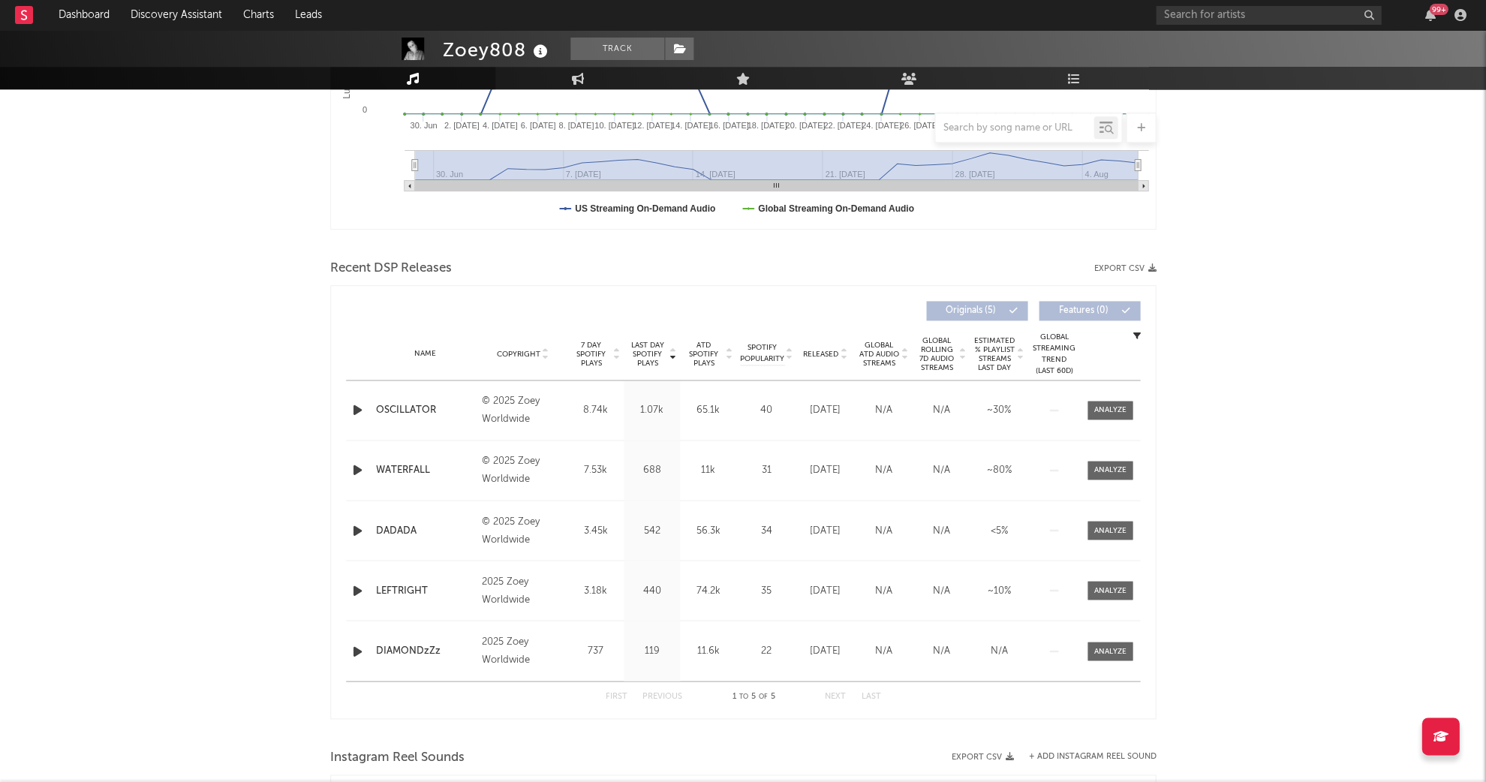
scroll to position [383, 0]
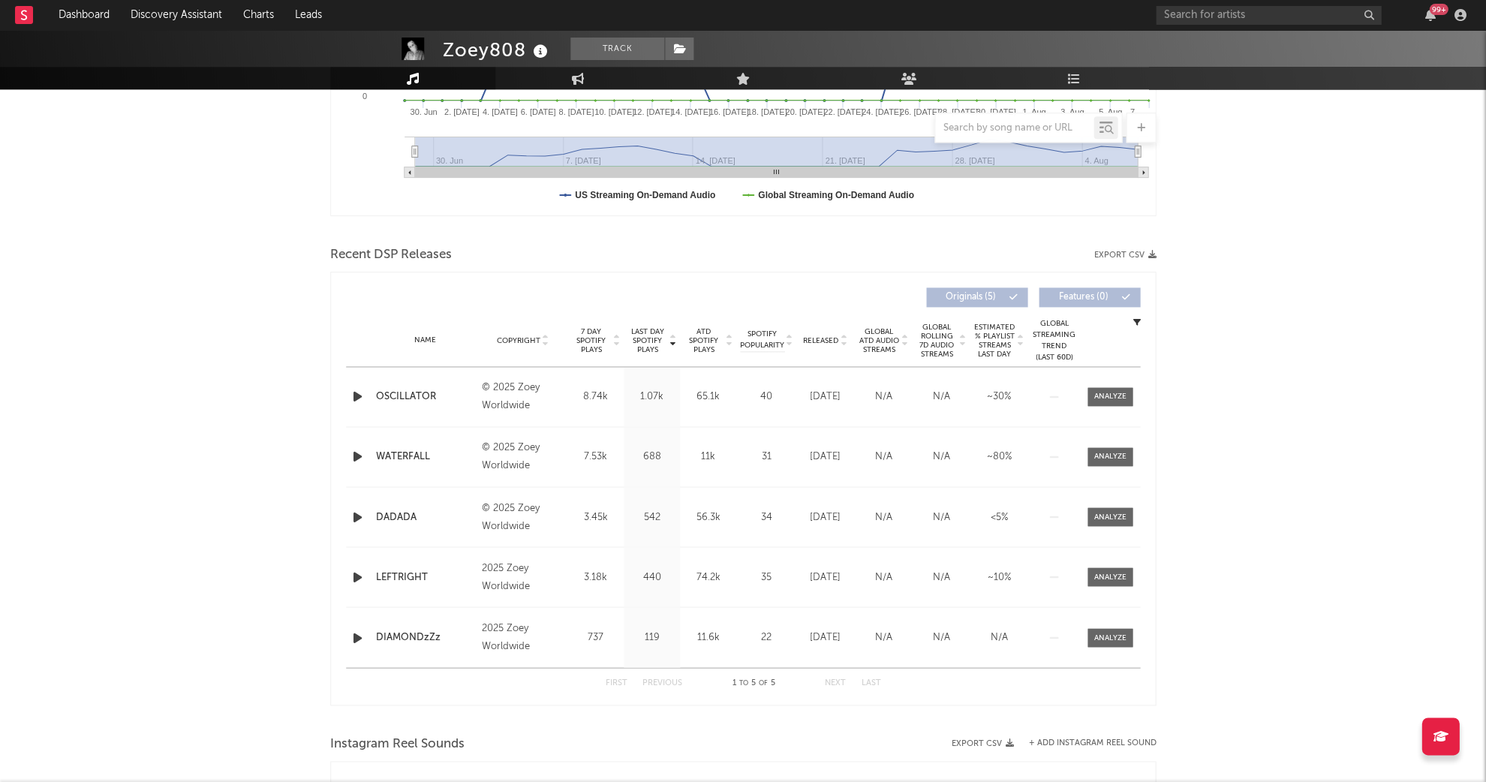
click at [653, 340] on span "Last Day Spotify Plays" at bounding box center [647, 340] width 40 height 27
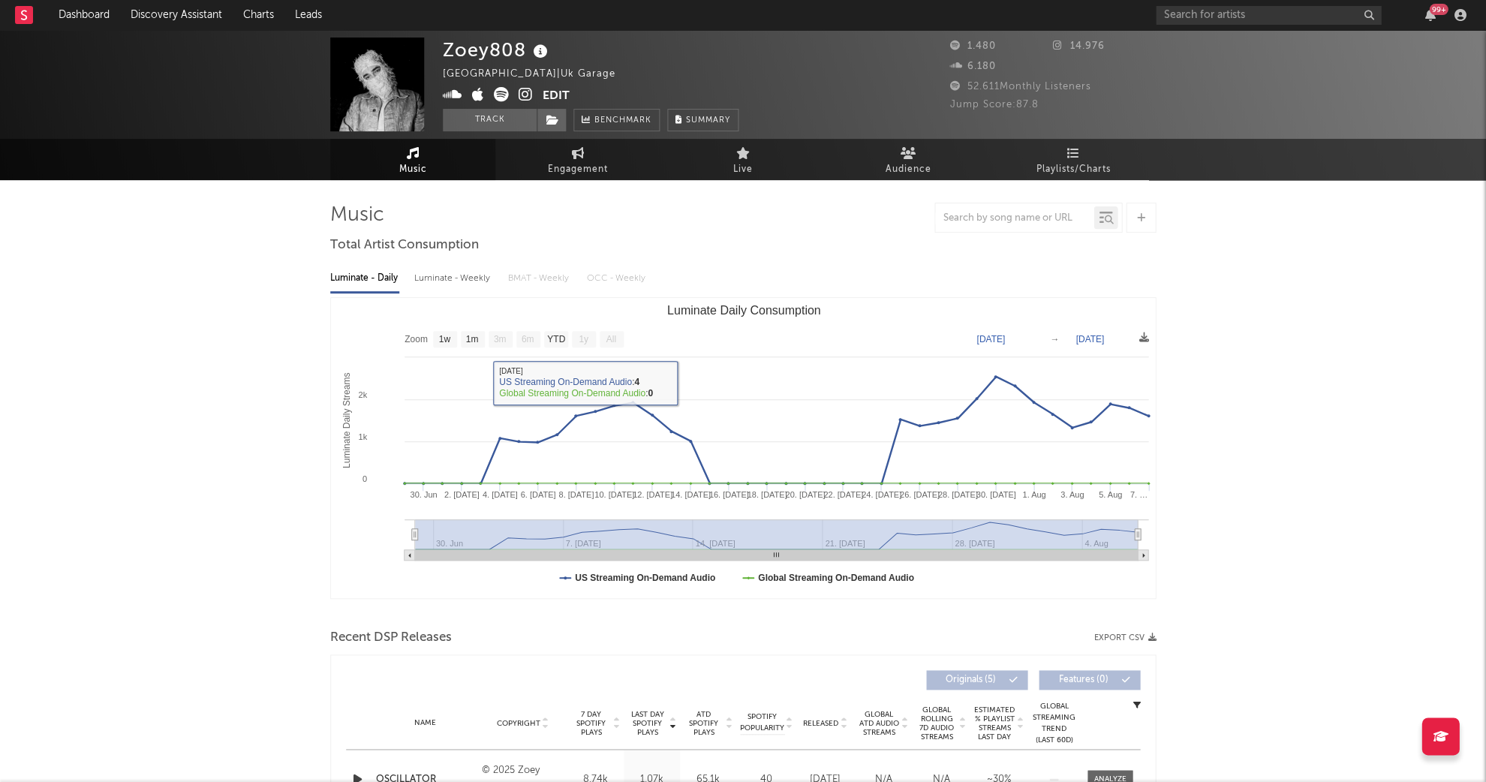
scroll to position [0, 0]
click at [526, 94] on icon at bounding box center [525, 94] width 14 height 15
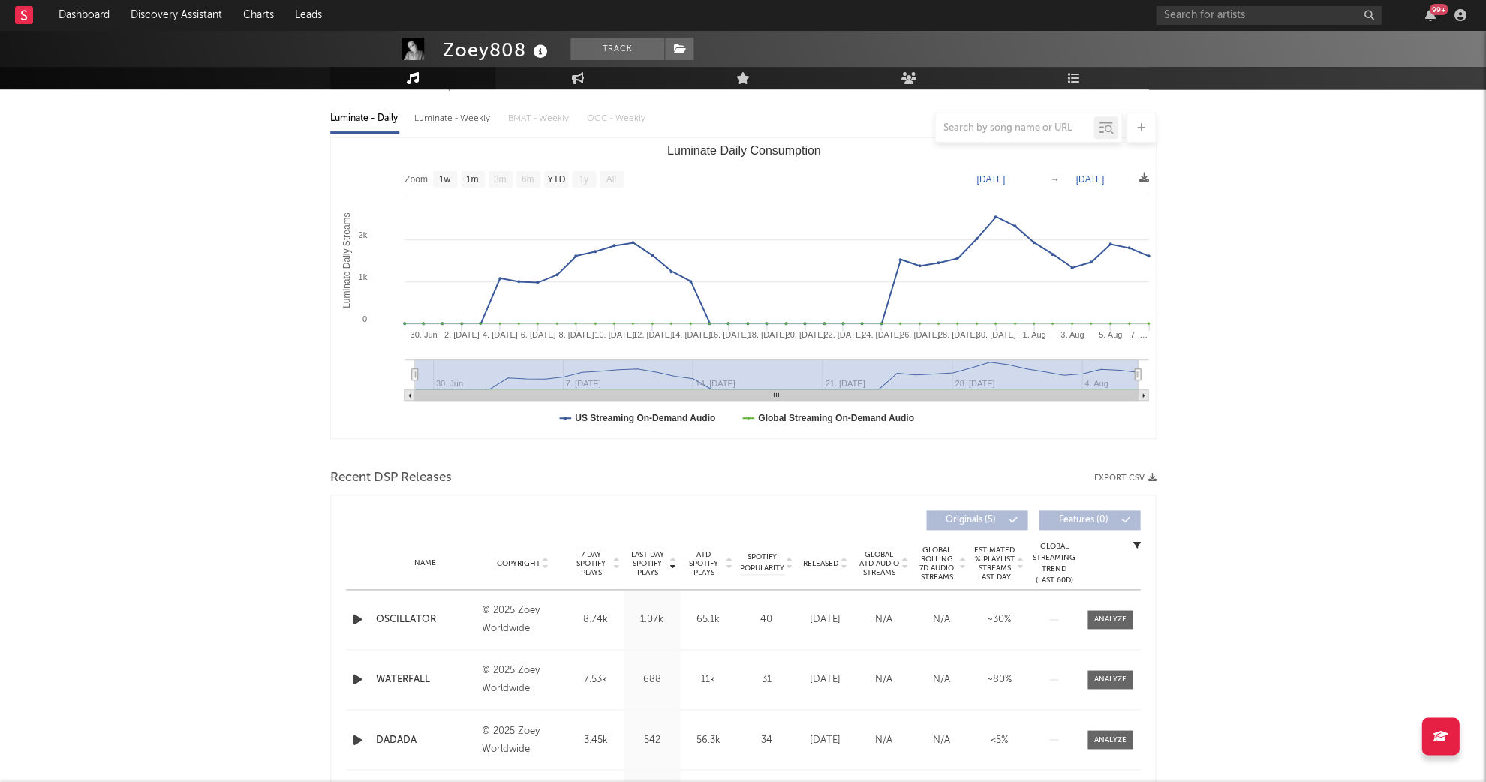
scroll to position [172, 0]
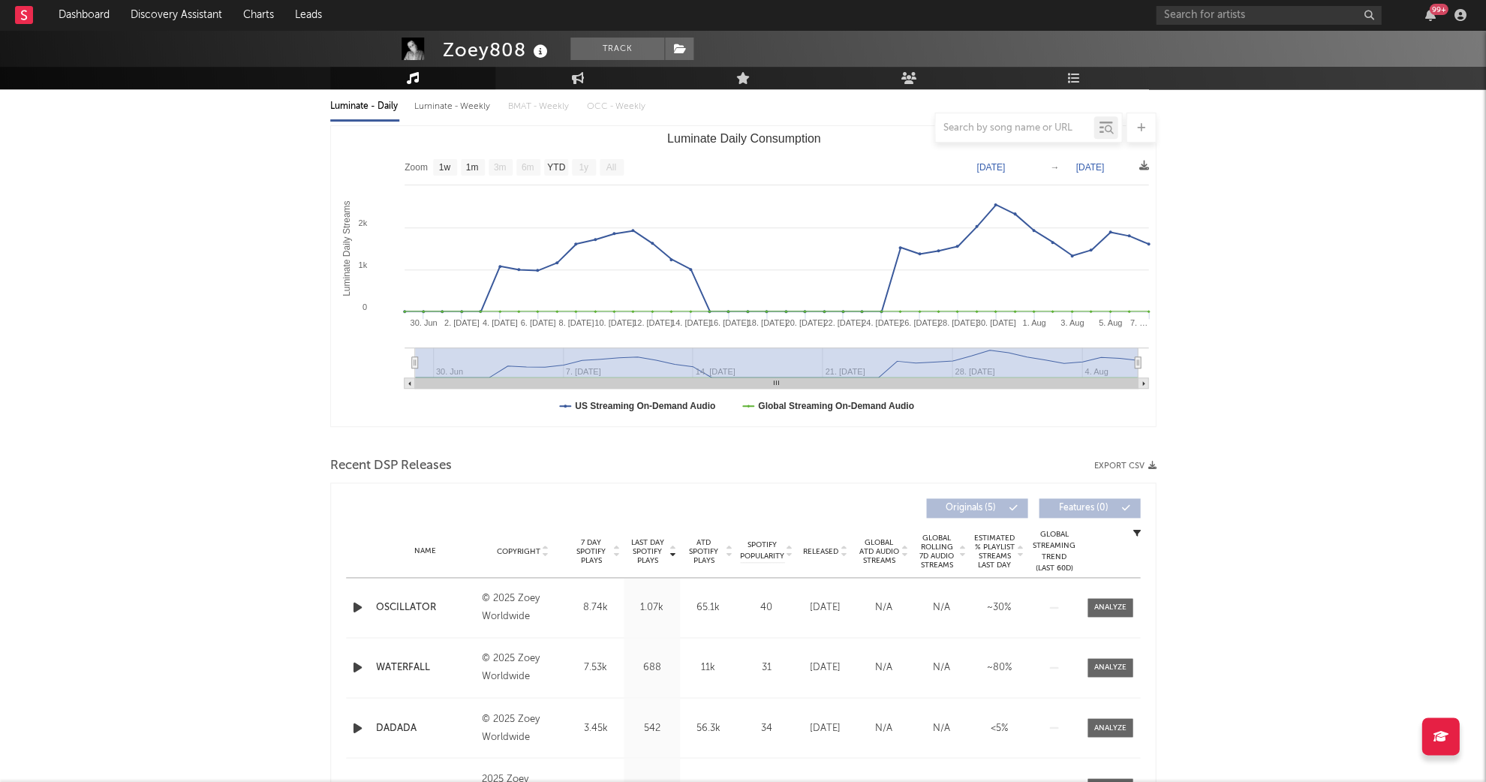
click at [356, 599] on icon "button" at bounding box center [358, 607] width 16 height 19
click at [356, 599] on icon "button" at bounding box center [357, 607] width 14 height 19
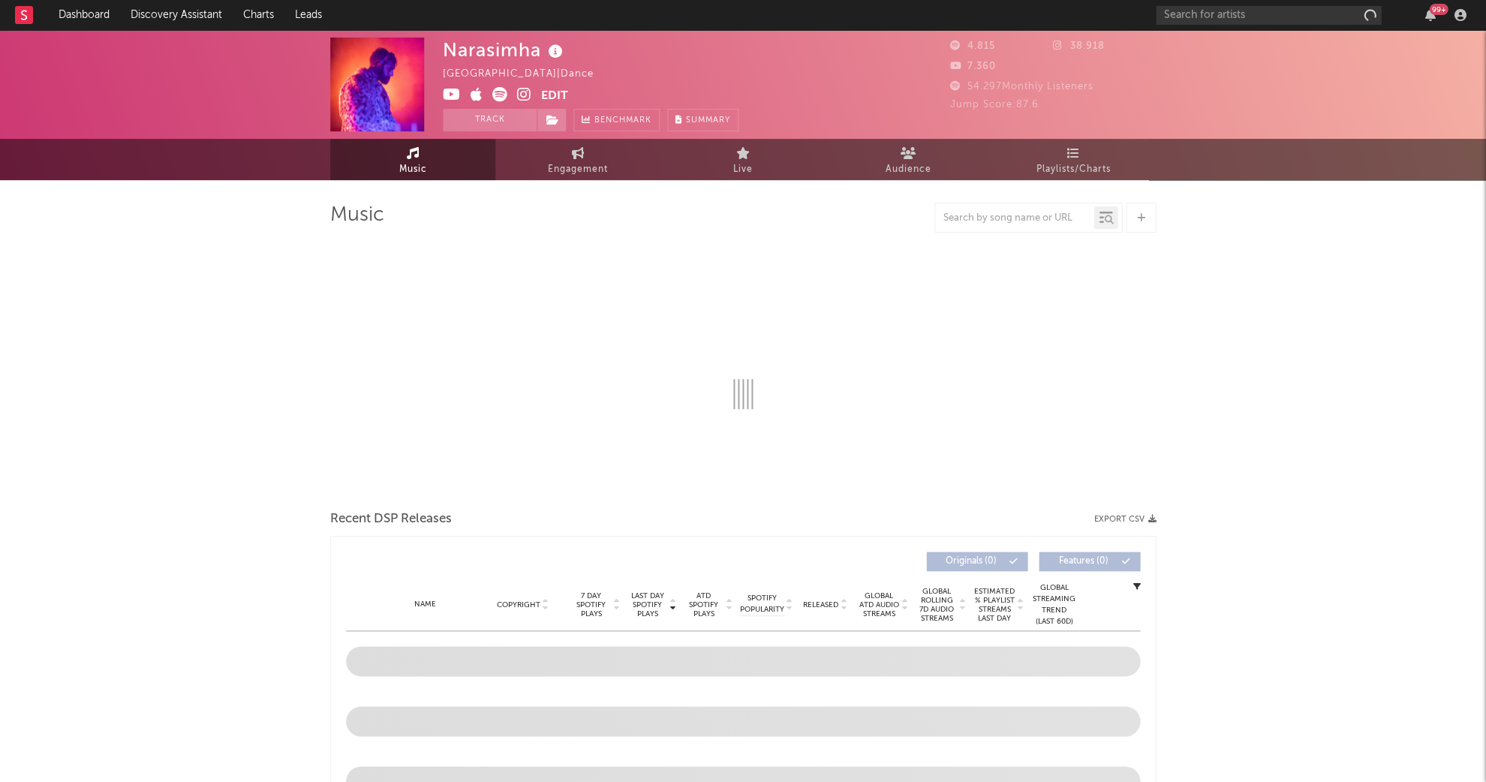
select select "1w"
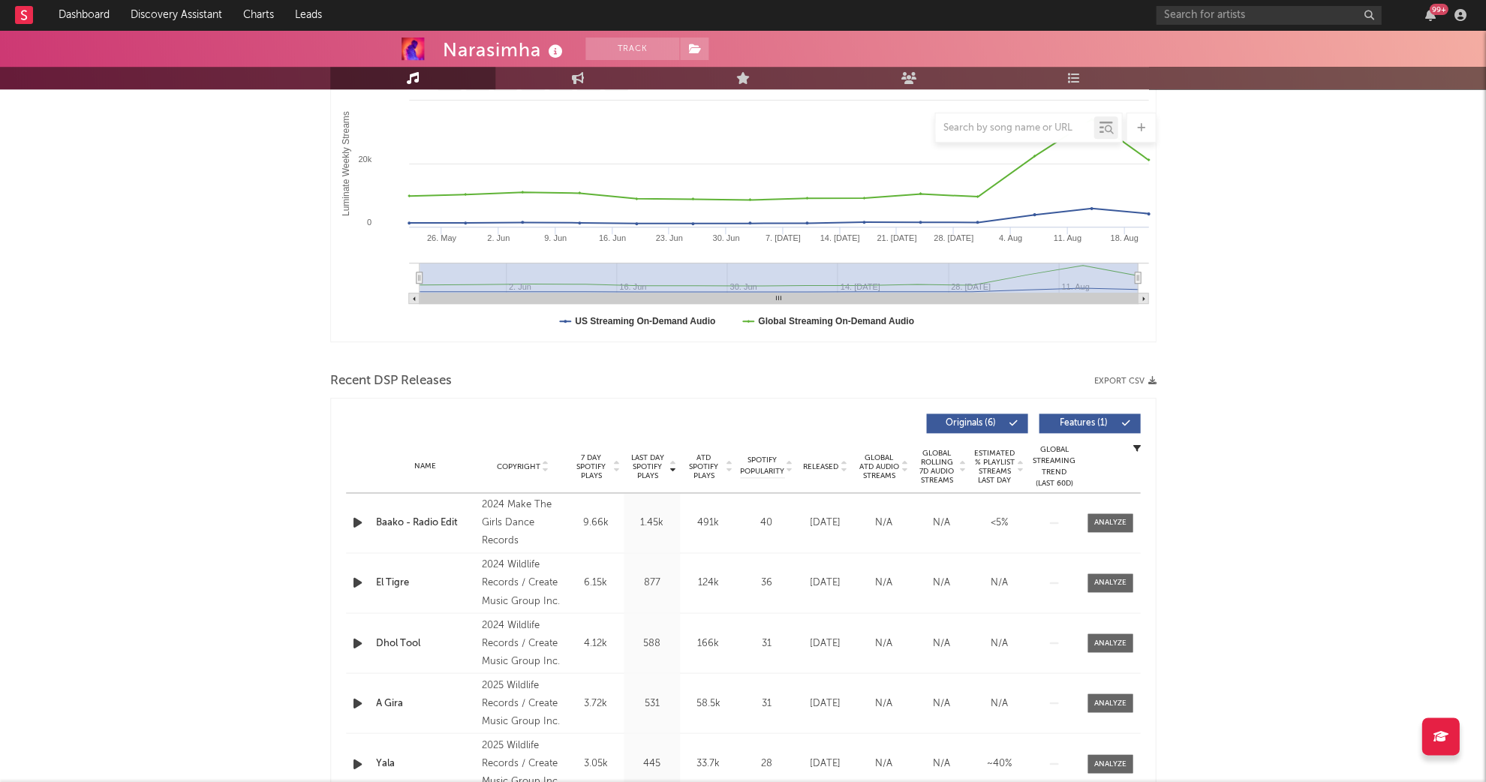
scroll to position [261, 0]
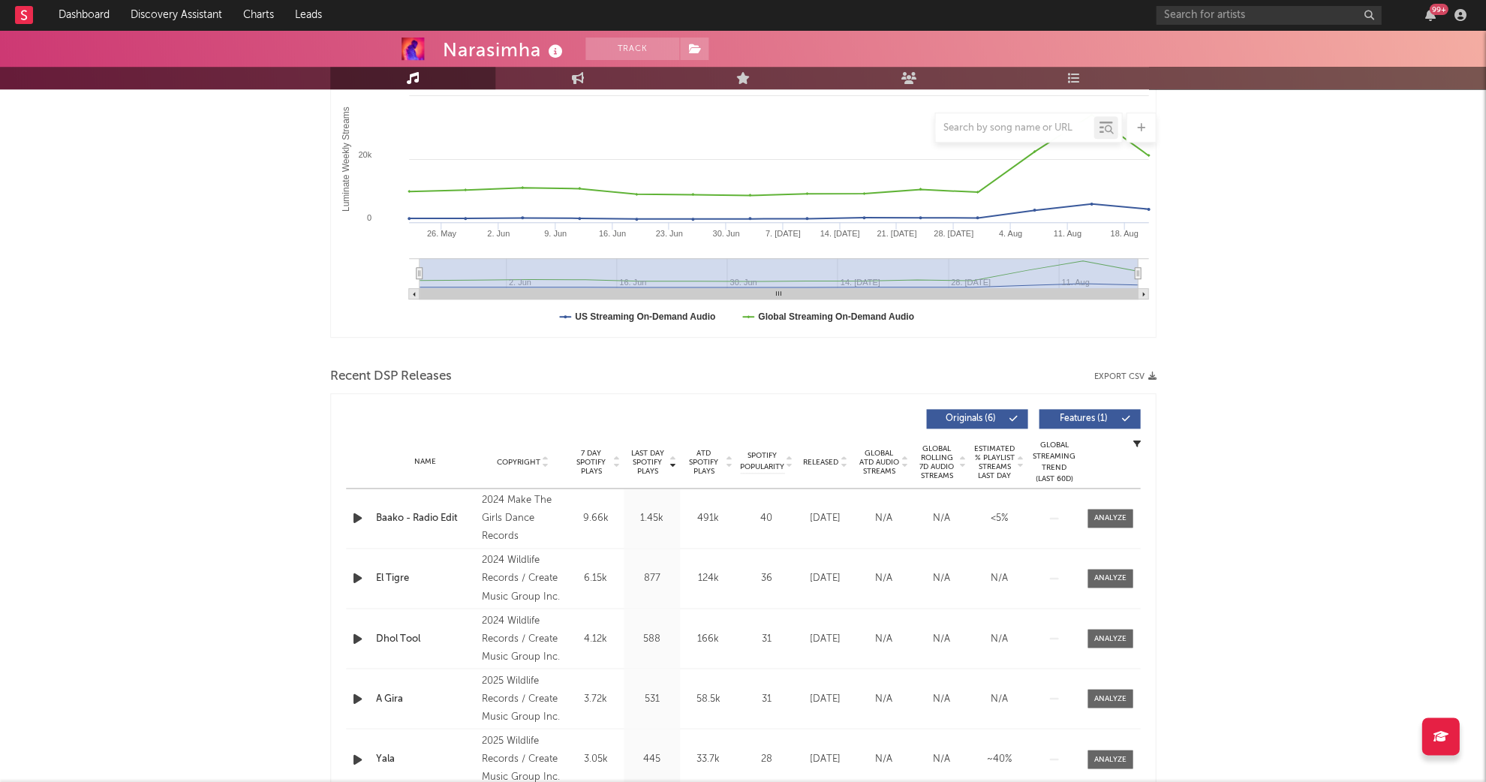
click at [638, 456] on span "Last Day Spotify Plays" at bounding box center [647, 462] width 40 height 27
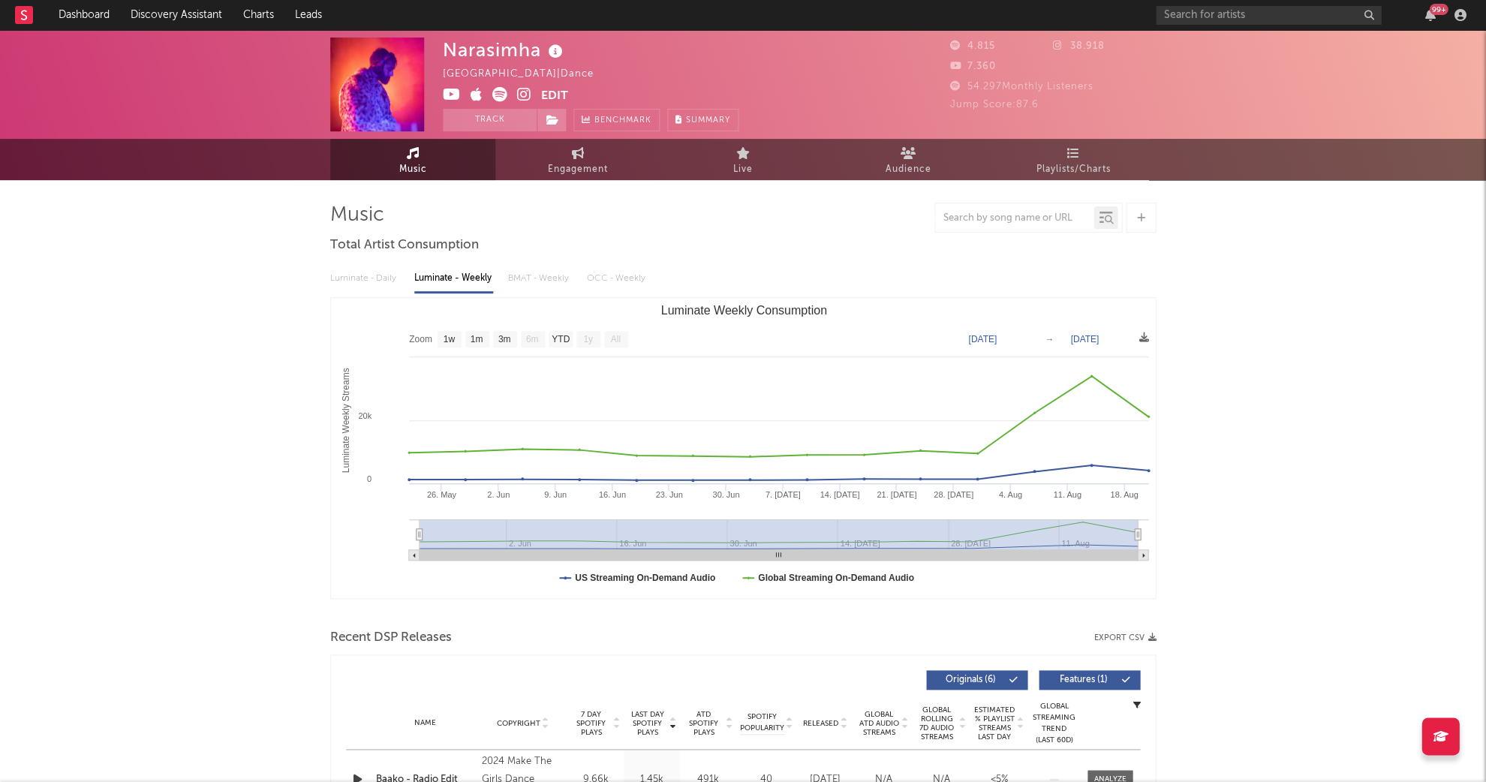
scroll to position [0, 0]
click at [528, 91] on icon at bounding box center [524, 94] width 14 height 15
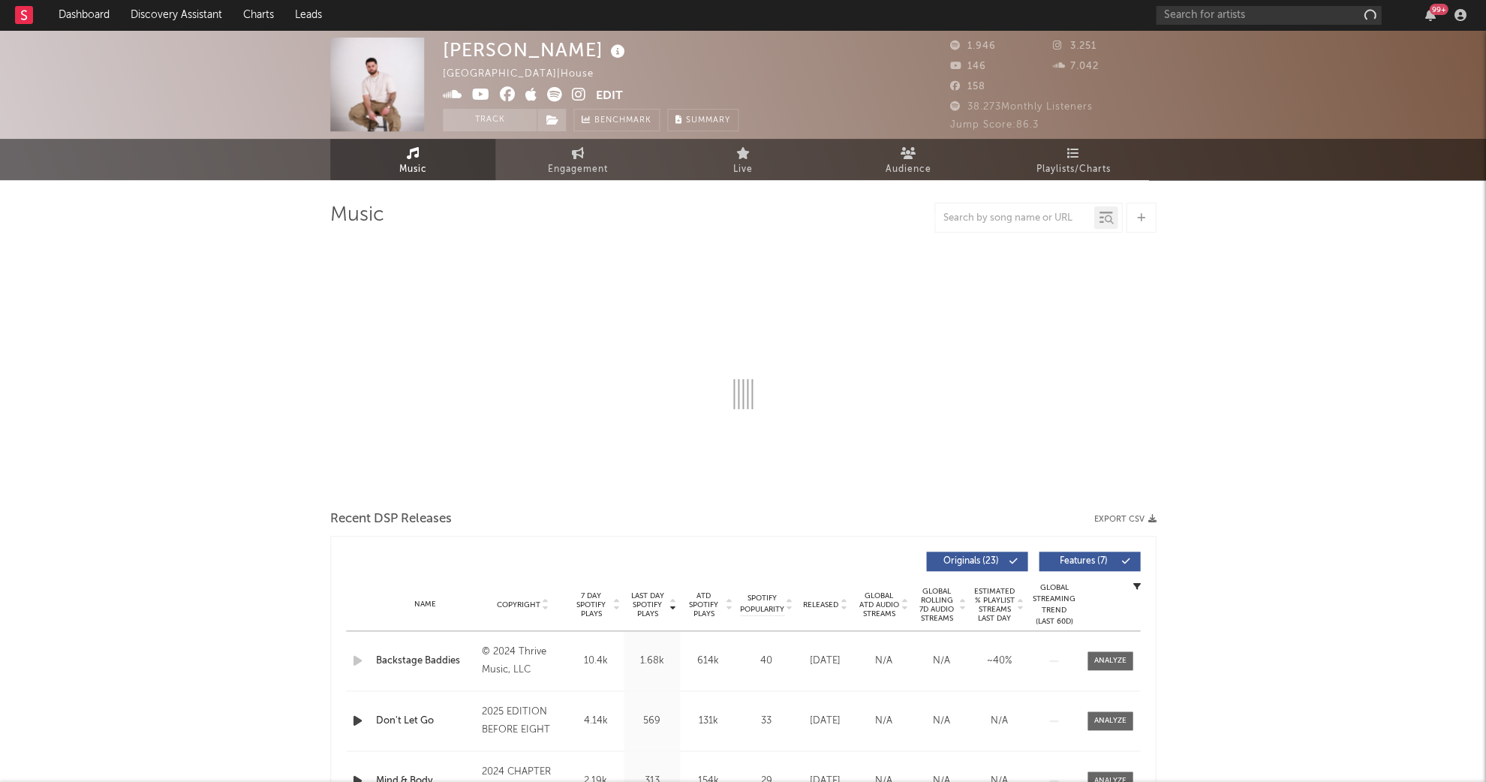
select select "6m"
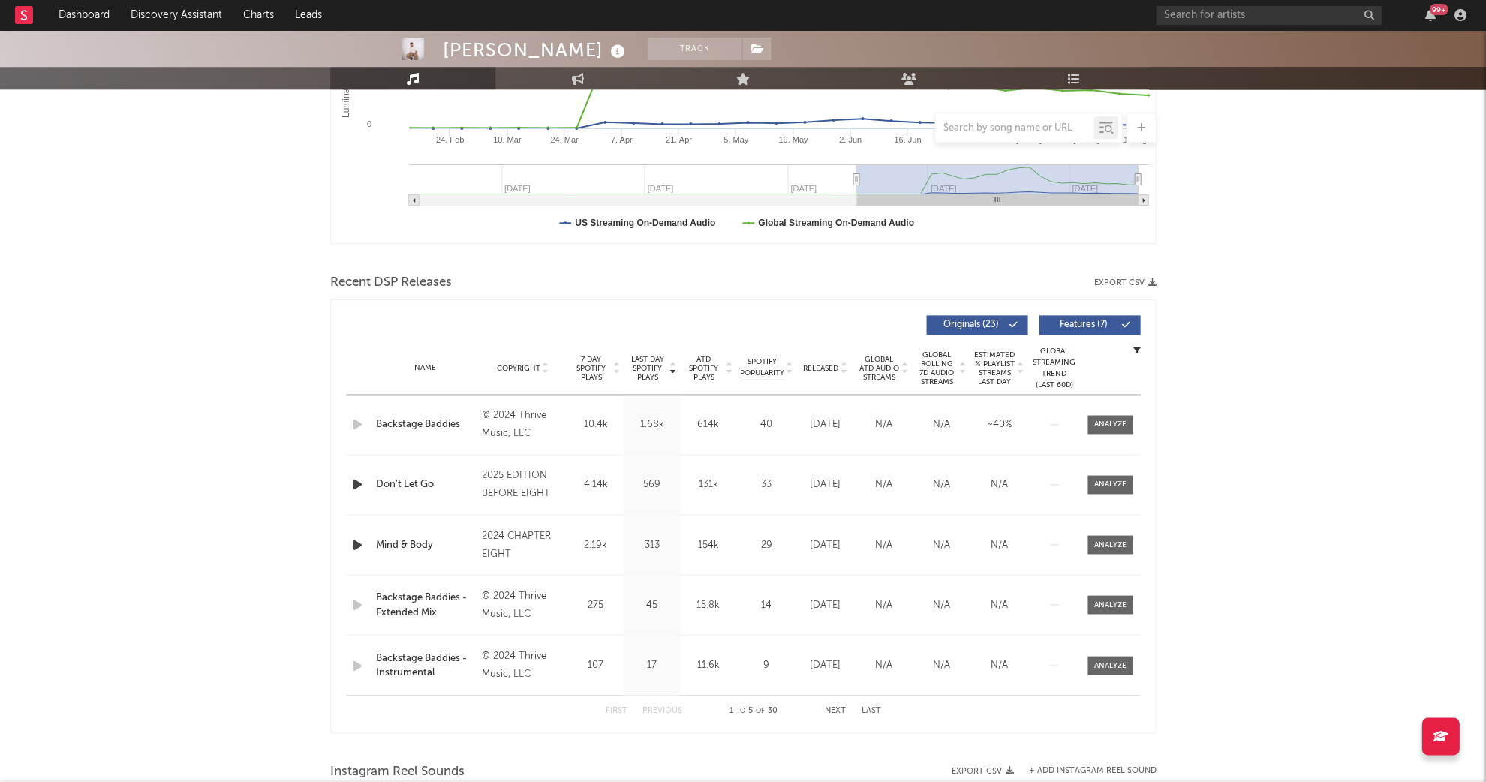
scroll to position [371, 0]
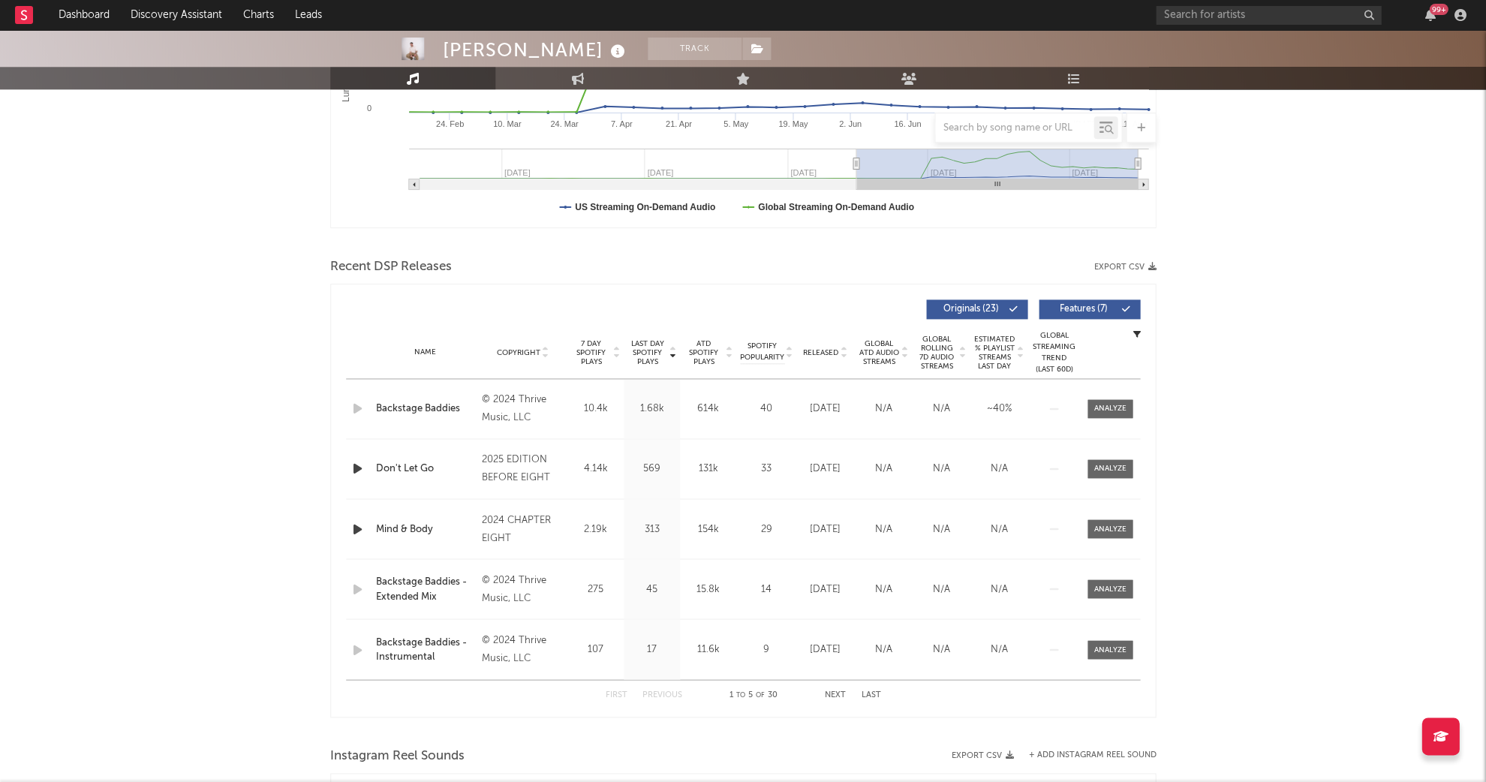
click at [654, 341] on span "Last Day Spotify Plays" at bounding box center [647, 352] width 40 height 27
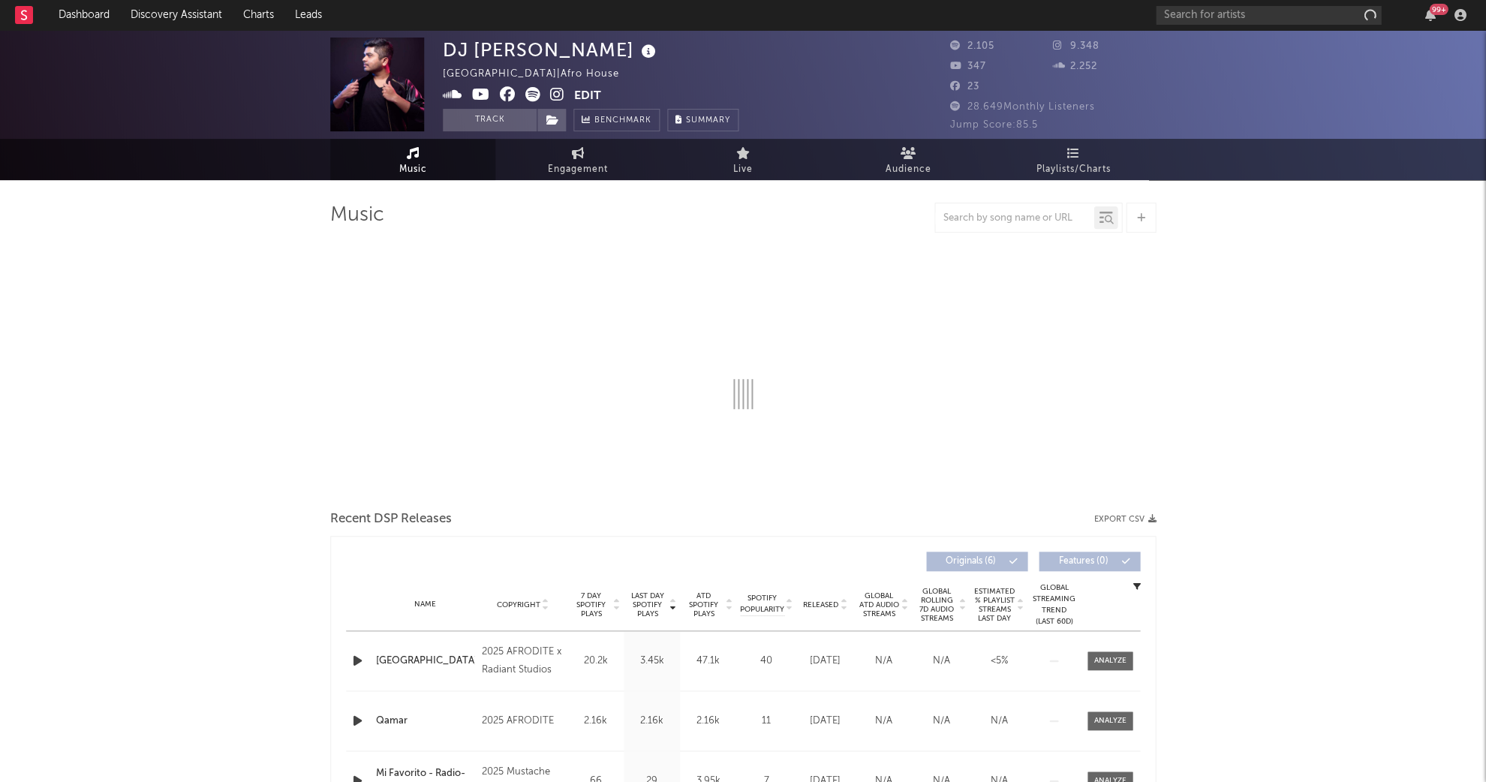
select select "1w"
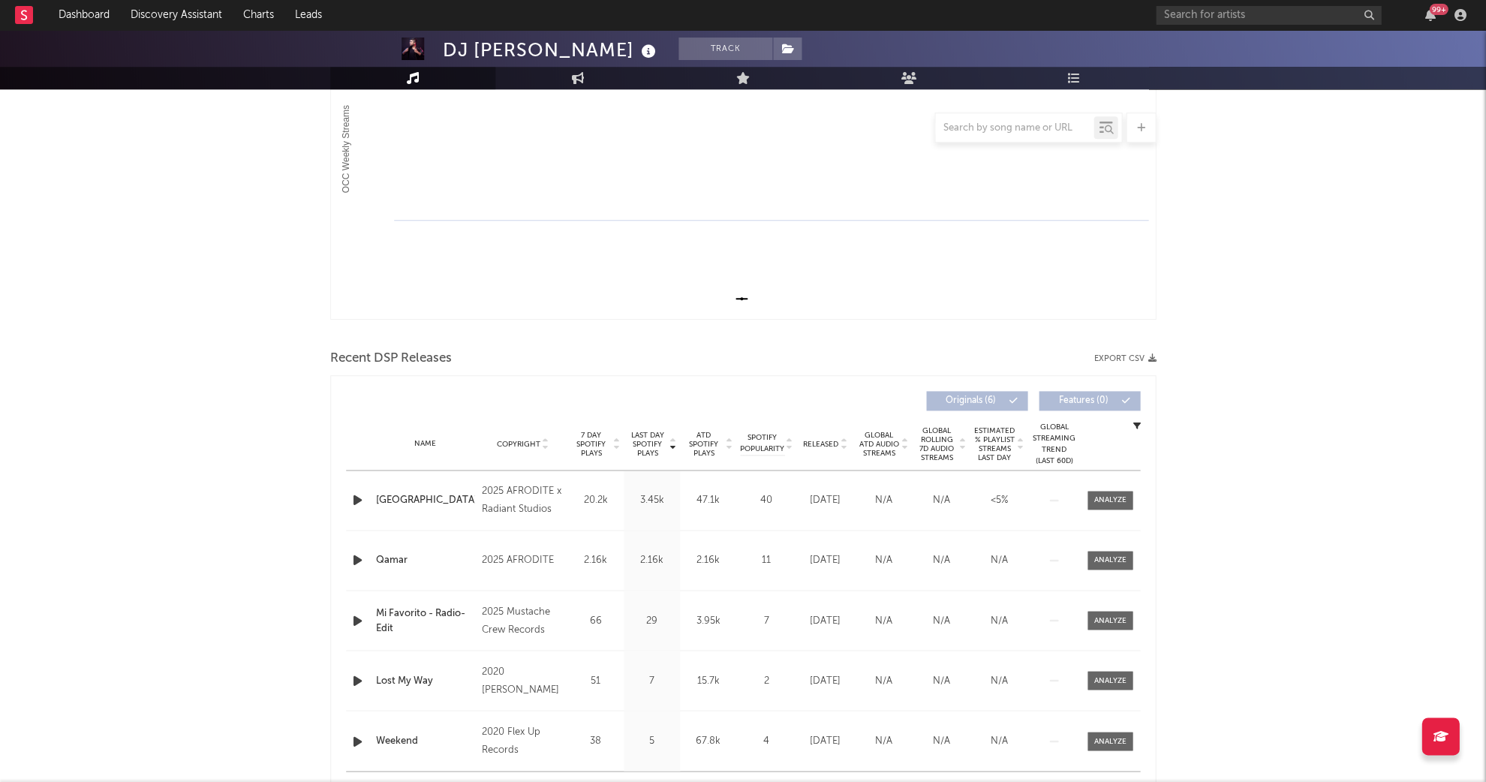
scroll to position [289, 0]
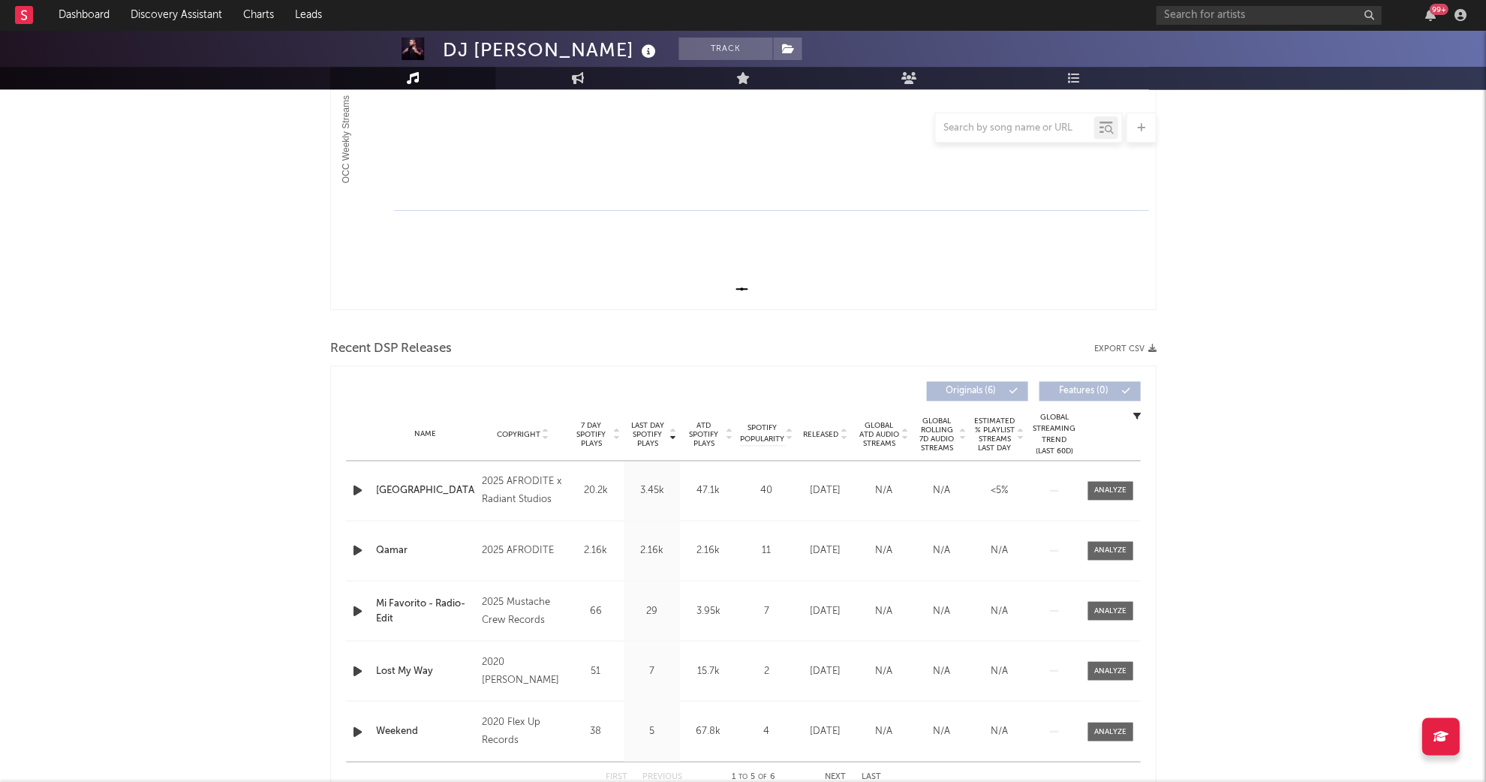
click at [650, 421] on span "Last Day Spotify Plays" at bounding box center [647, 434] width 40 height 27
click at [648, 425] on span "Last Day Spotify Plays" at bounding box center [647, 434] width 40 height 27
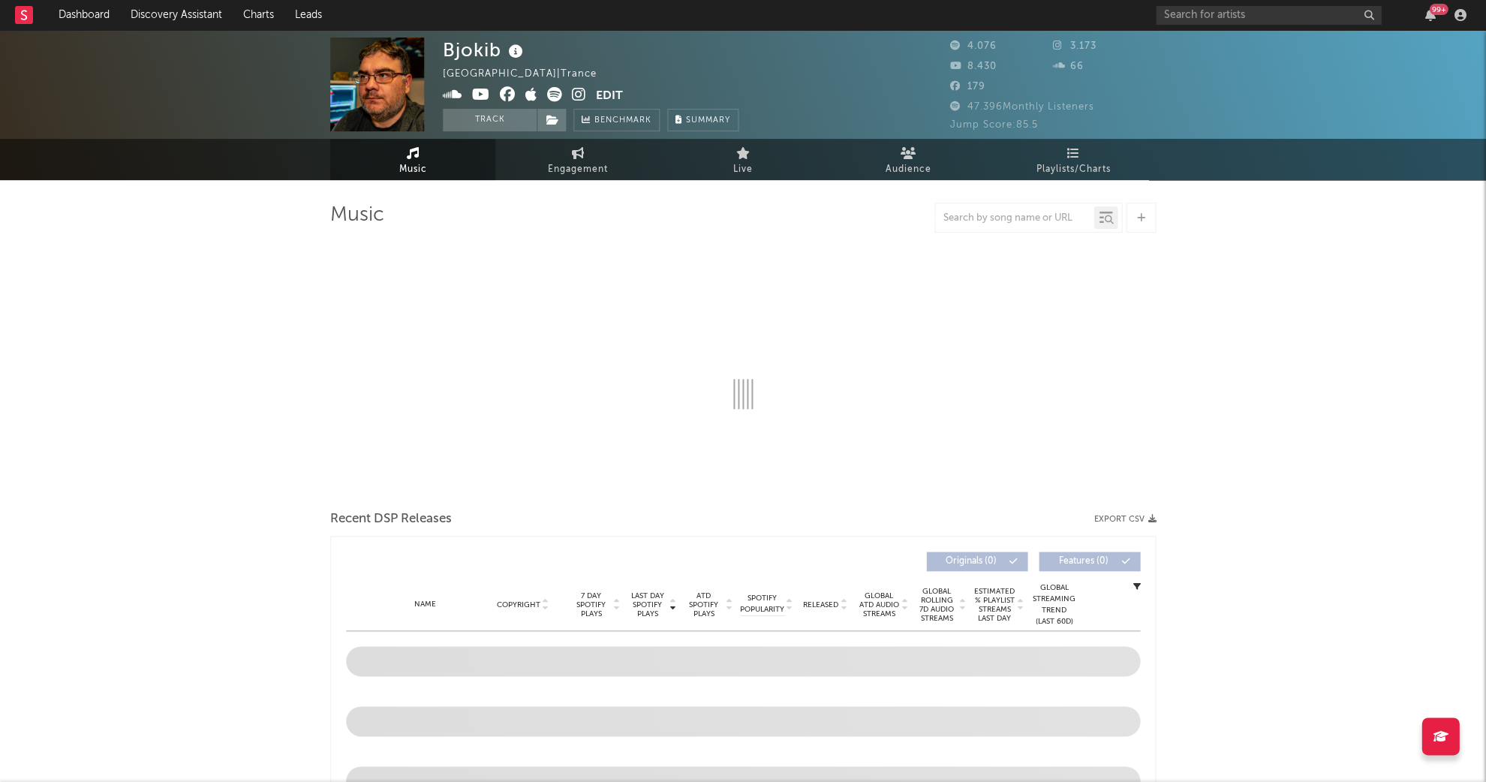
select select "1w"
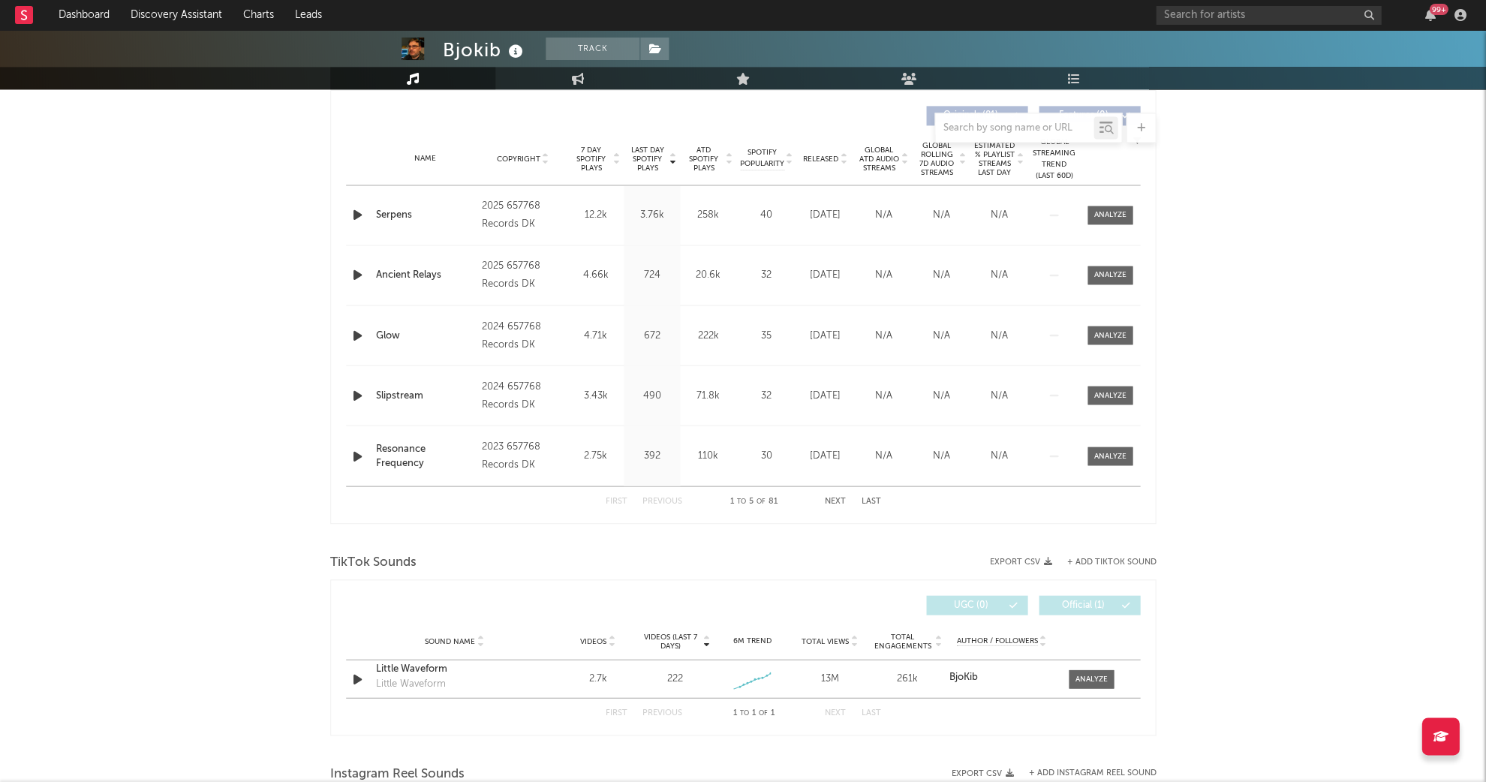
scroll to position [563, 0]
click at [651, 151] on span "Last Day Spotify Plays" at bounding box center [647, 160] width 40 height 27
click at [828, 499] on button "Next" at bounding box center [835, 502] width 21 height 8
click at [831, 499] on button "Next" at bounding box center [835, 502] width 21 height 8
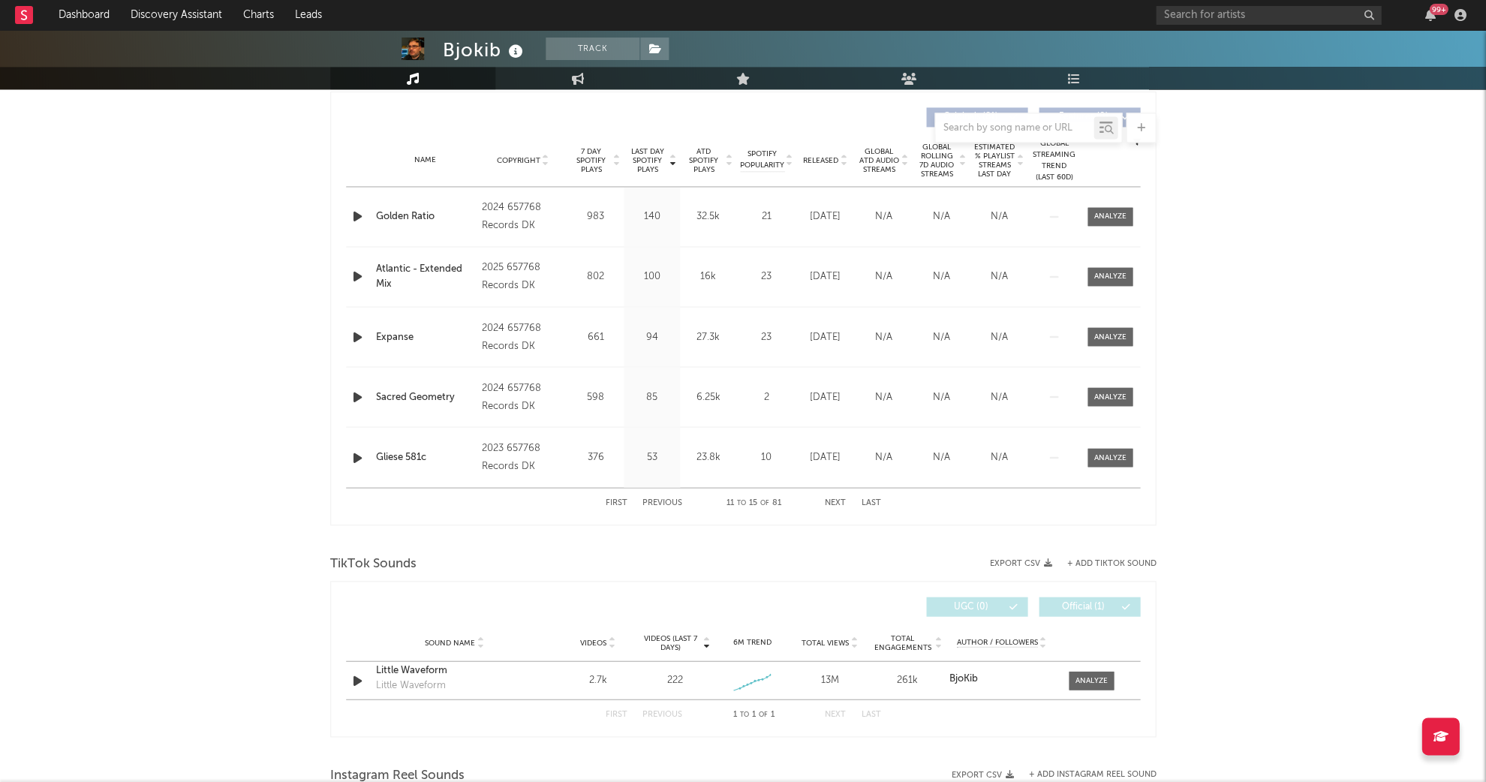
click at [831, 499] on button "Next" at bounding box center [835, 502] width 21 height 8
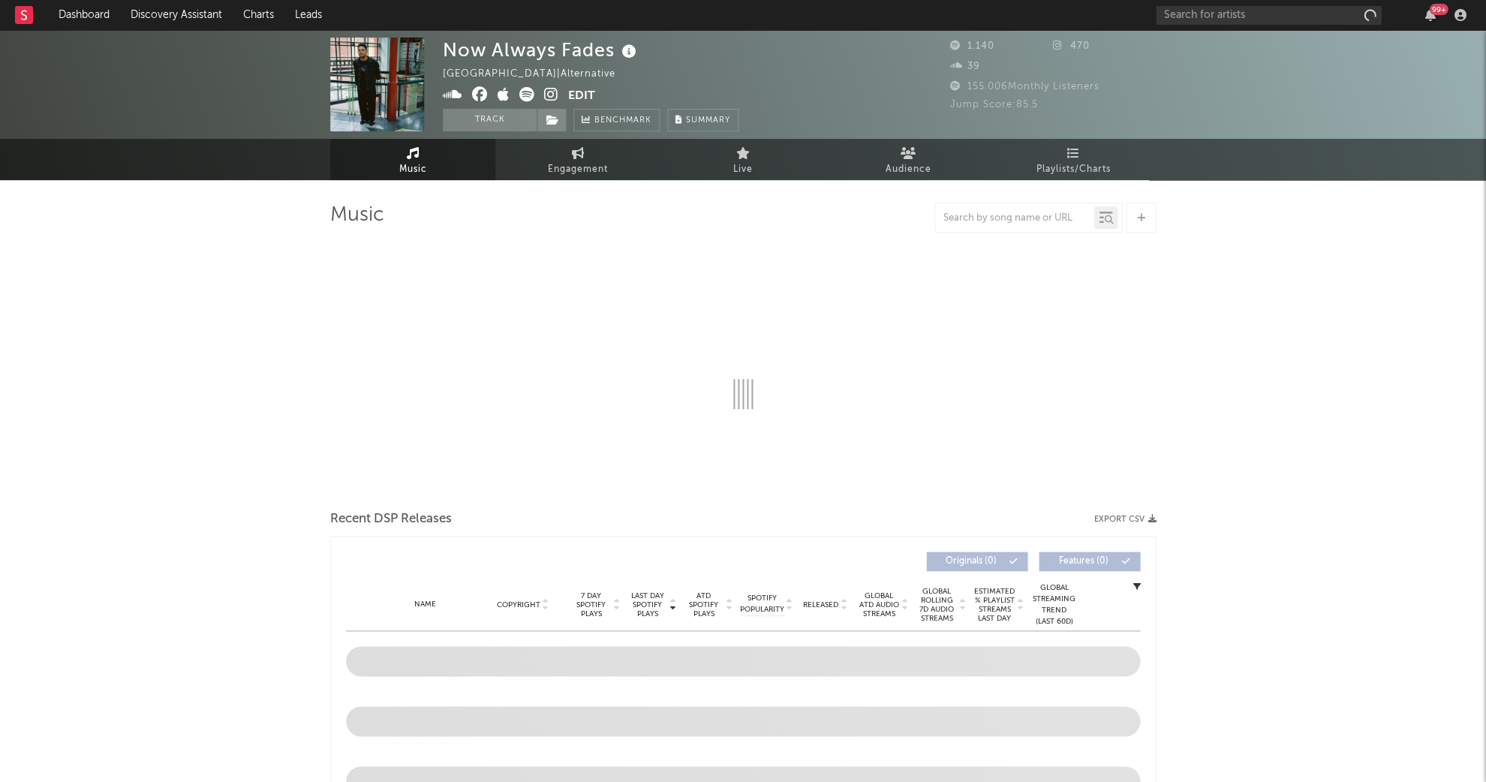
select select "1w"
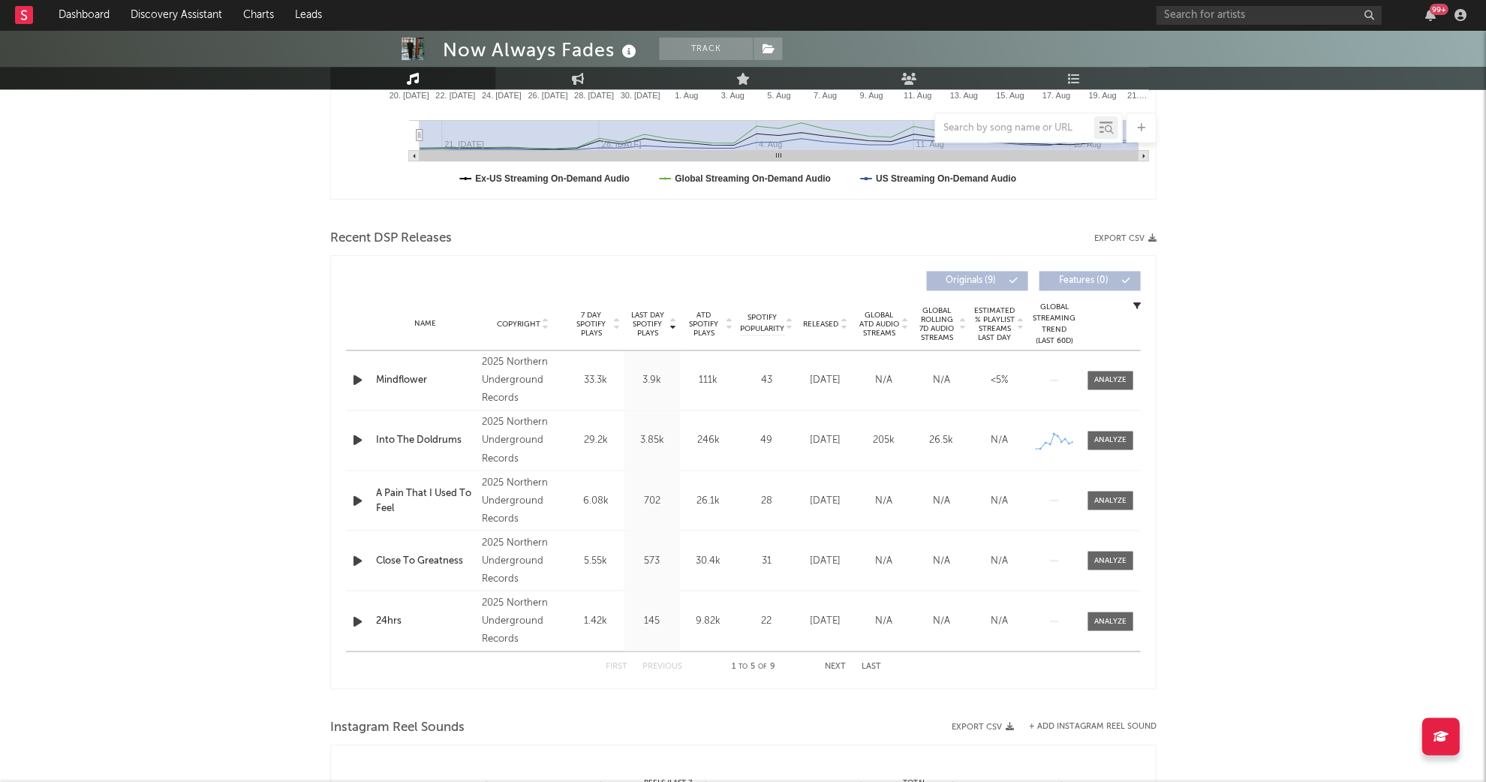
scroll to position [426, 0]
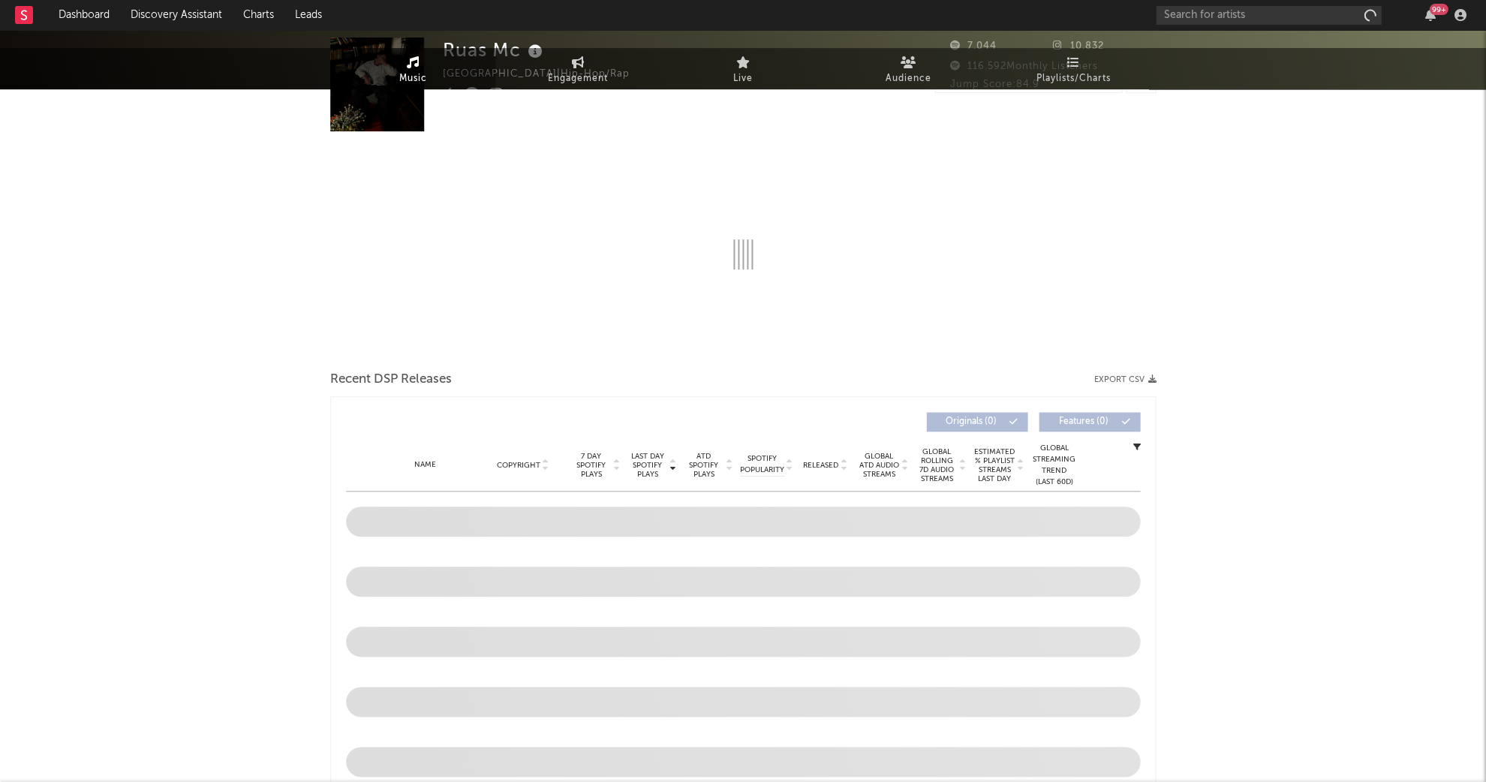
select select "1w"
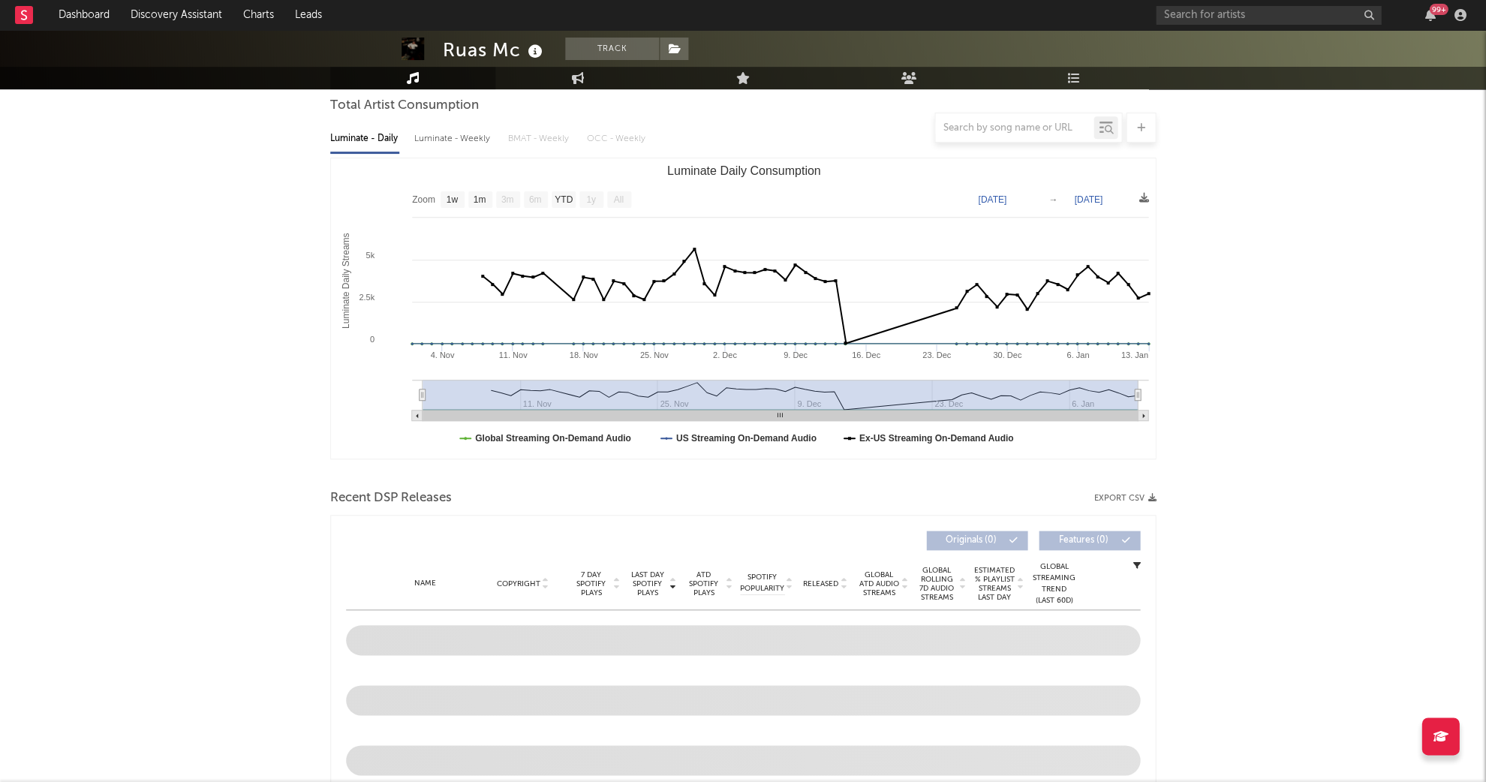
scroll to position [410, 0]
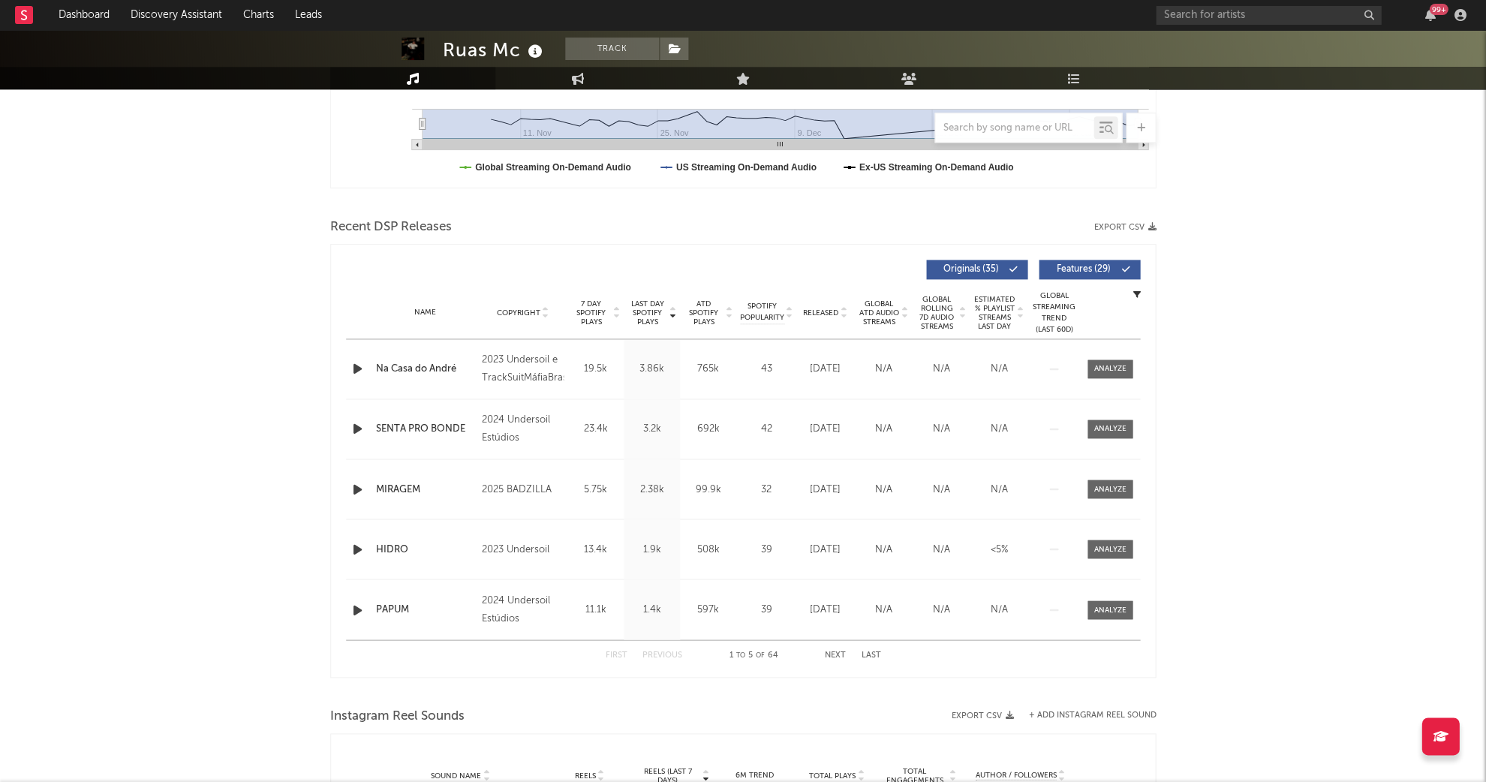
click at [638, 302] on span "Last Day Spotify Plays" at bounding box center [647, 312] width 40 height 27
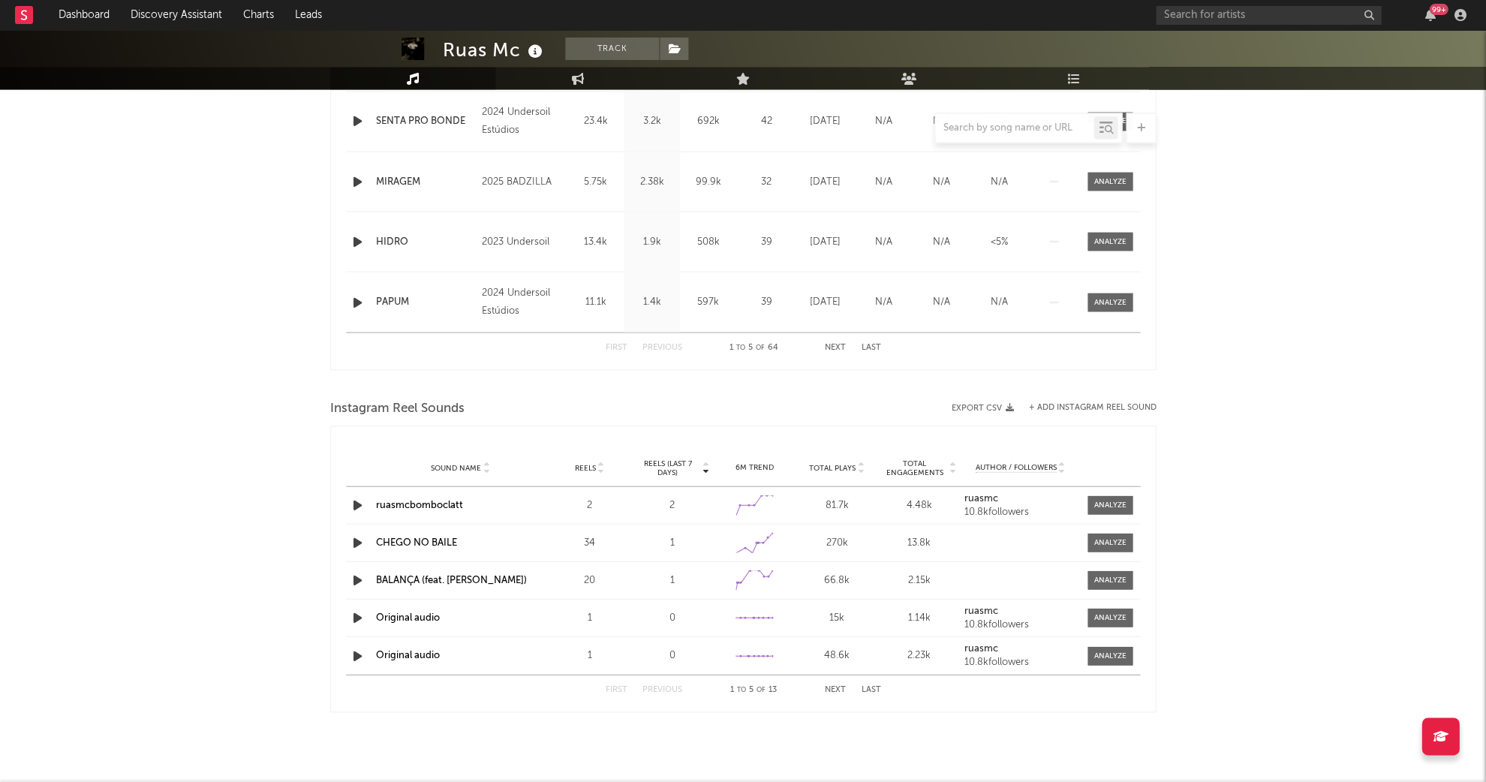
scroll to position [717, 0]
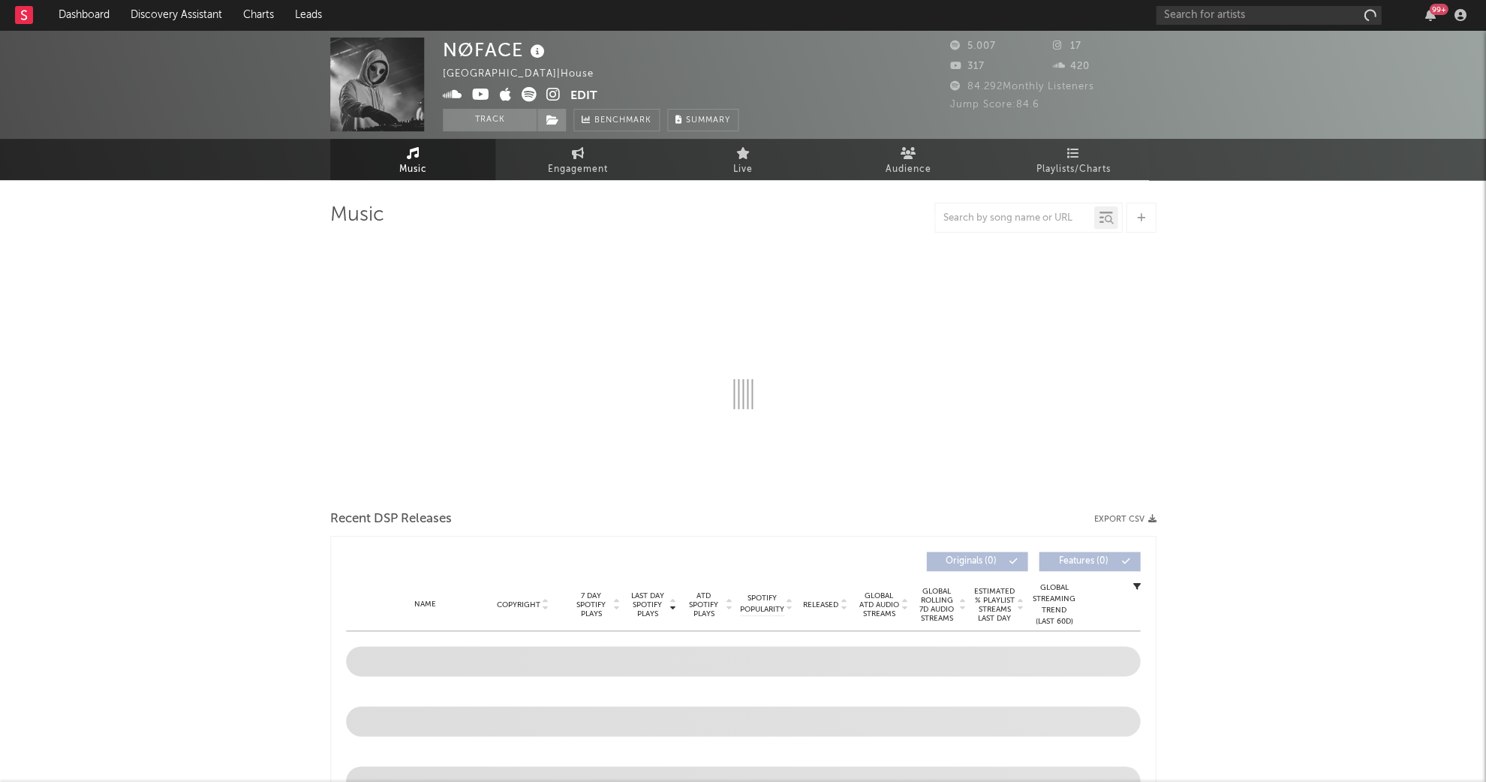
select select "1w"
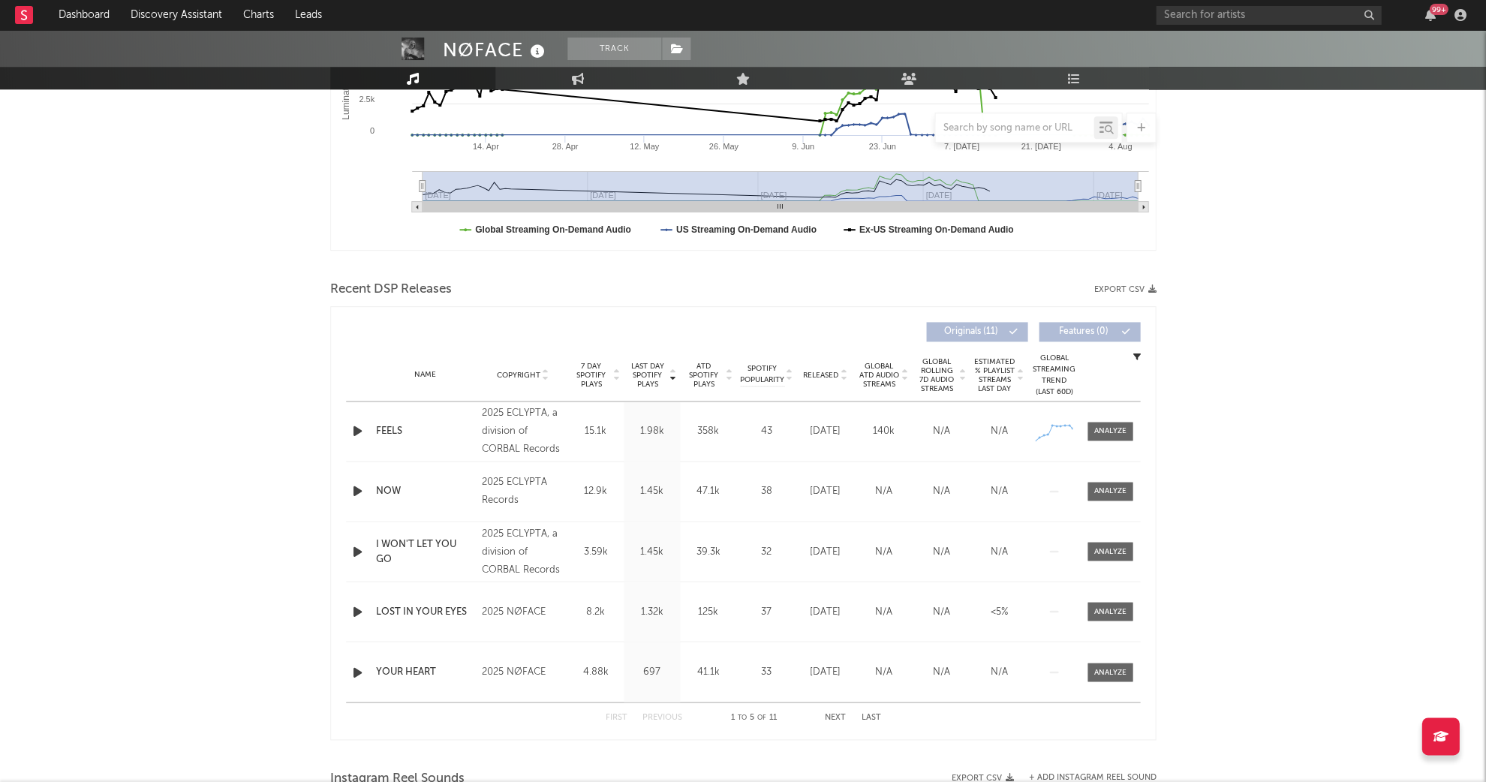
scroll to position [392, 0]
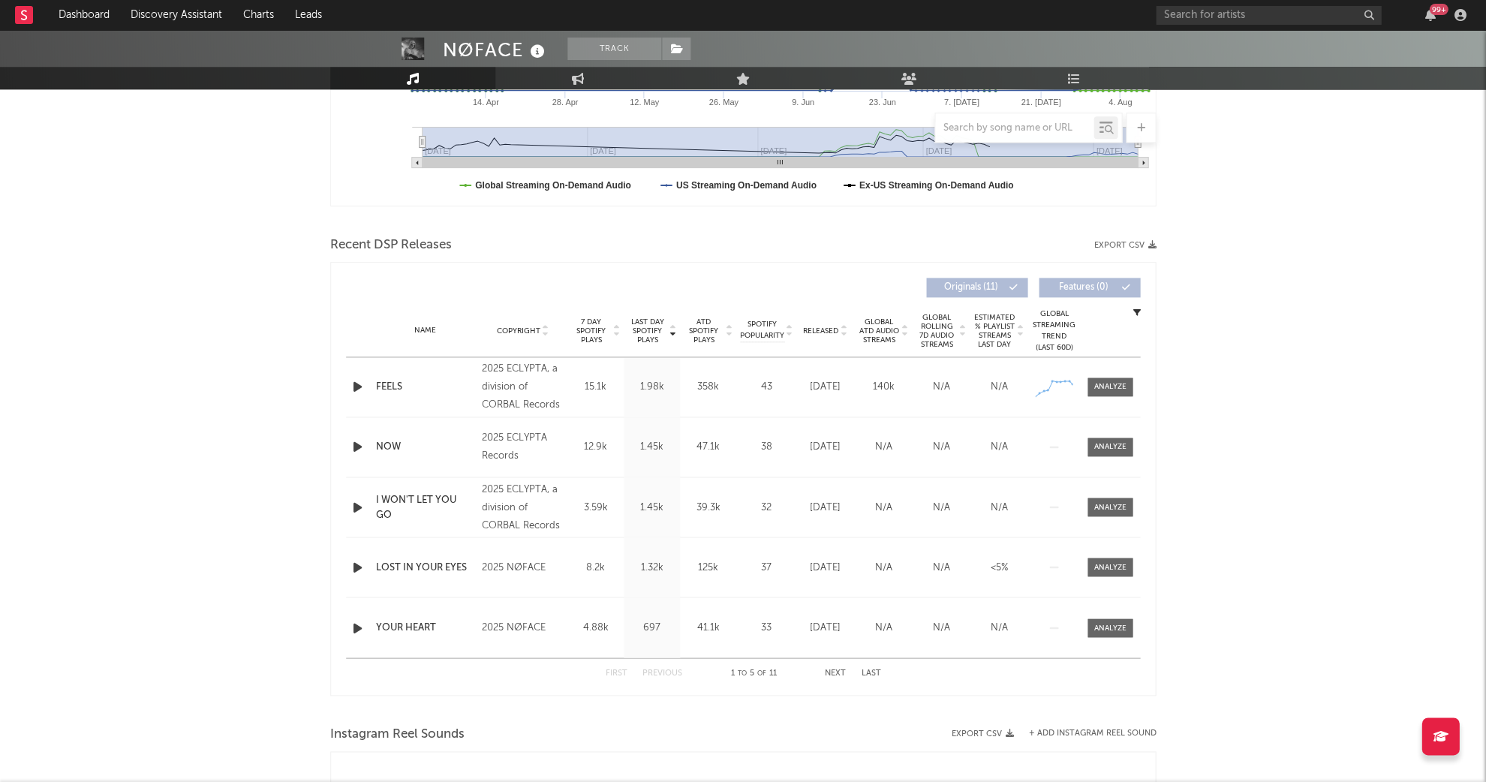
click at [635, 324] on span "Last Day Spotify Plays" at bounding box center [647, 330] width 40 height 27
click at [813, 329] on span "Released" at bounding box center [820, 330] width 35 height 9
click at [1197, 2] on div "99 +" at bounding box center [1312, 15] width 315 height 30
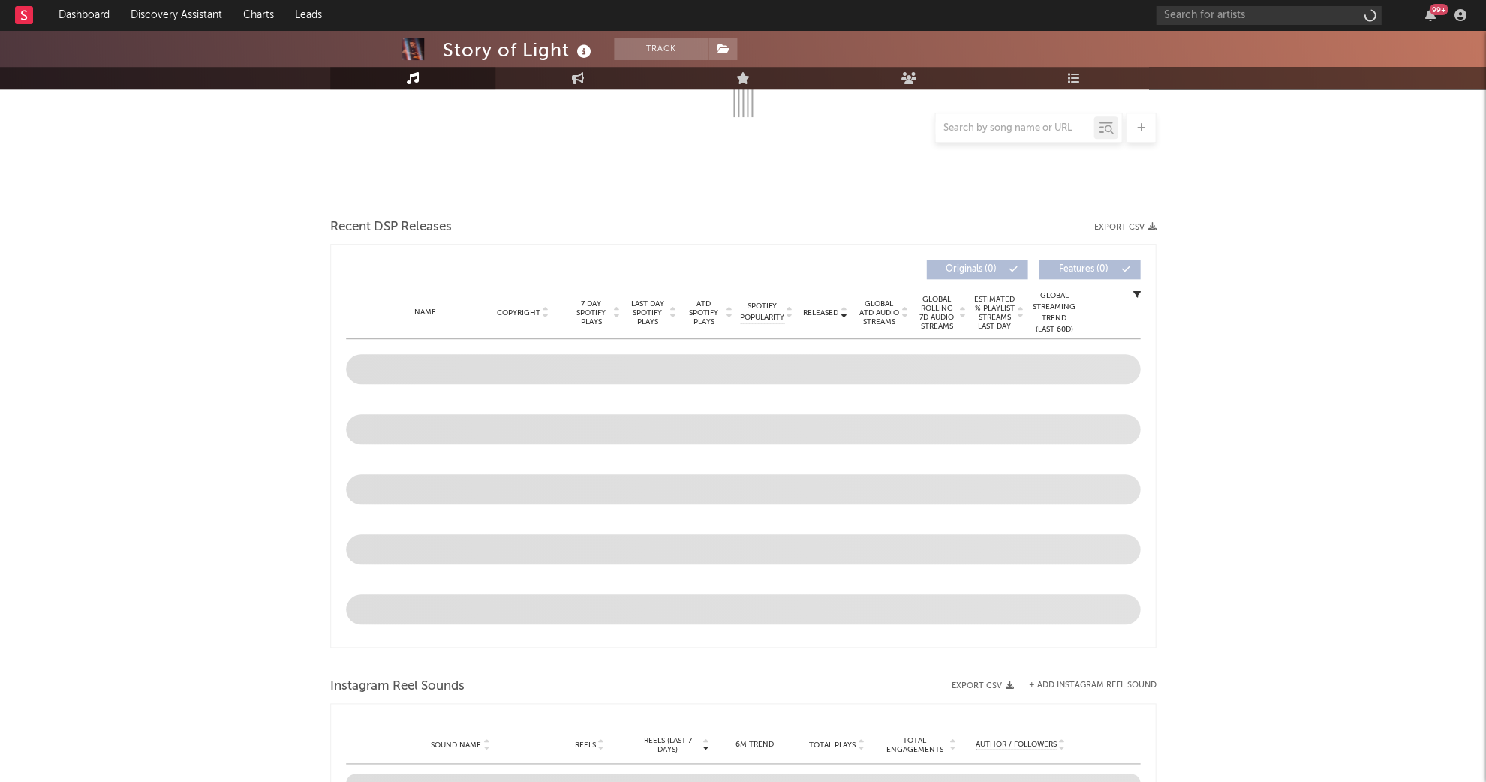
select select "1w"
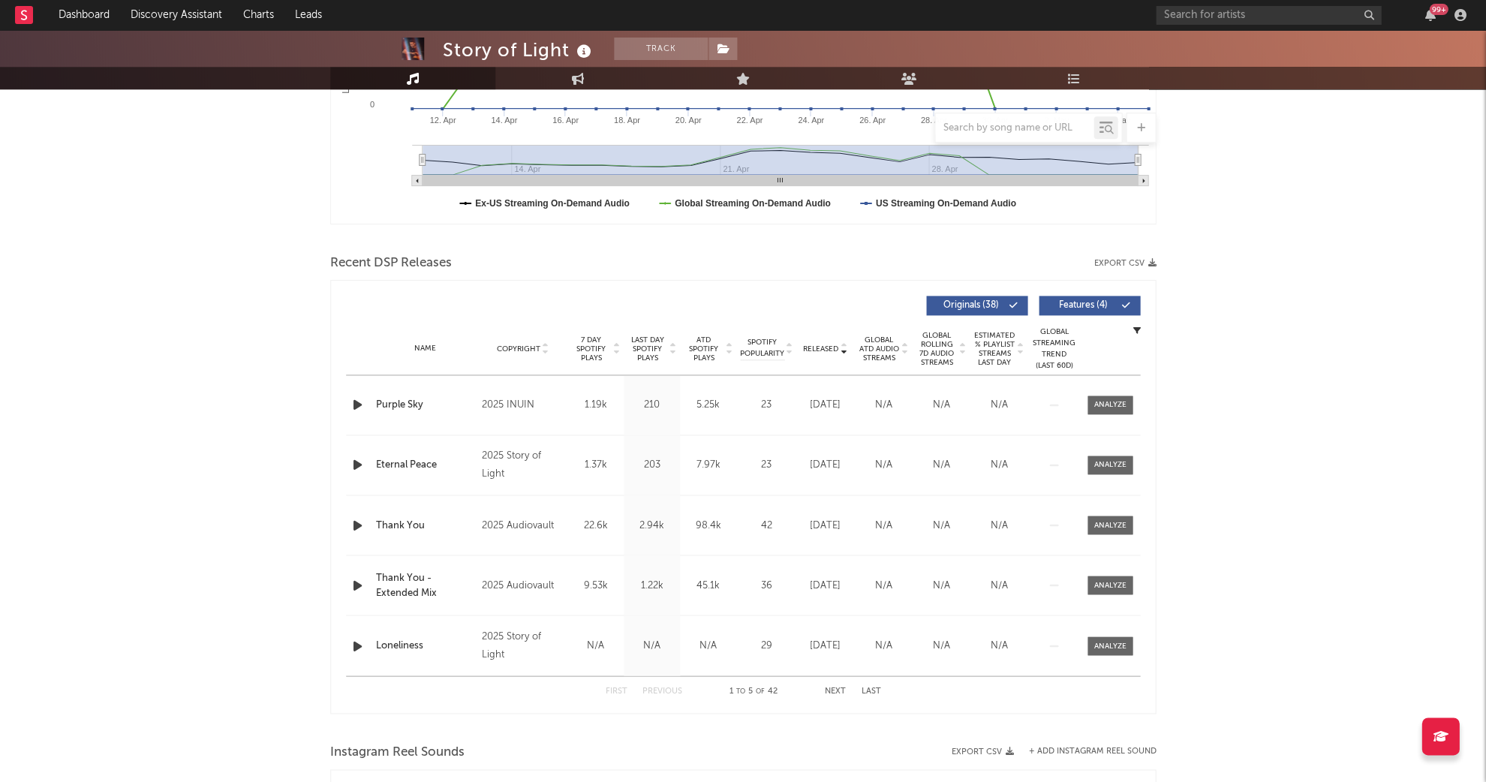
scroll to position [397, 0]
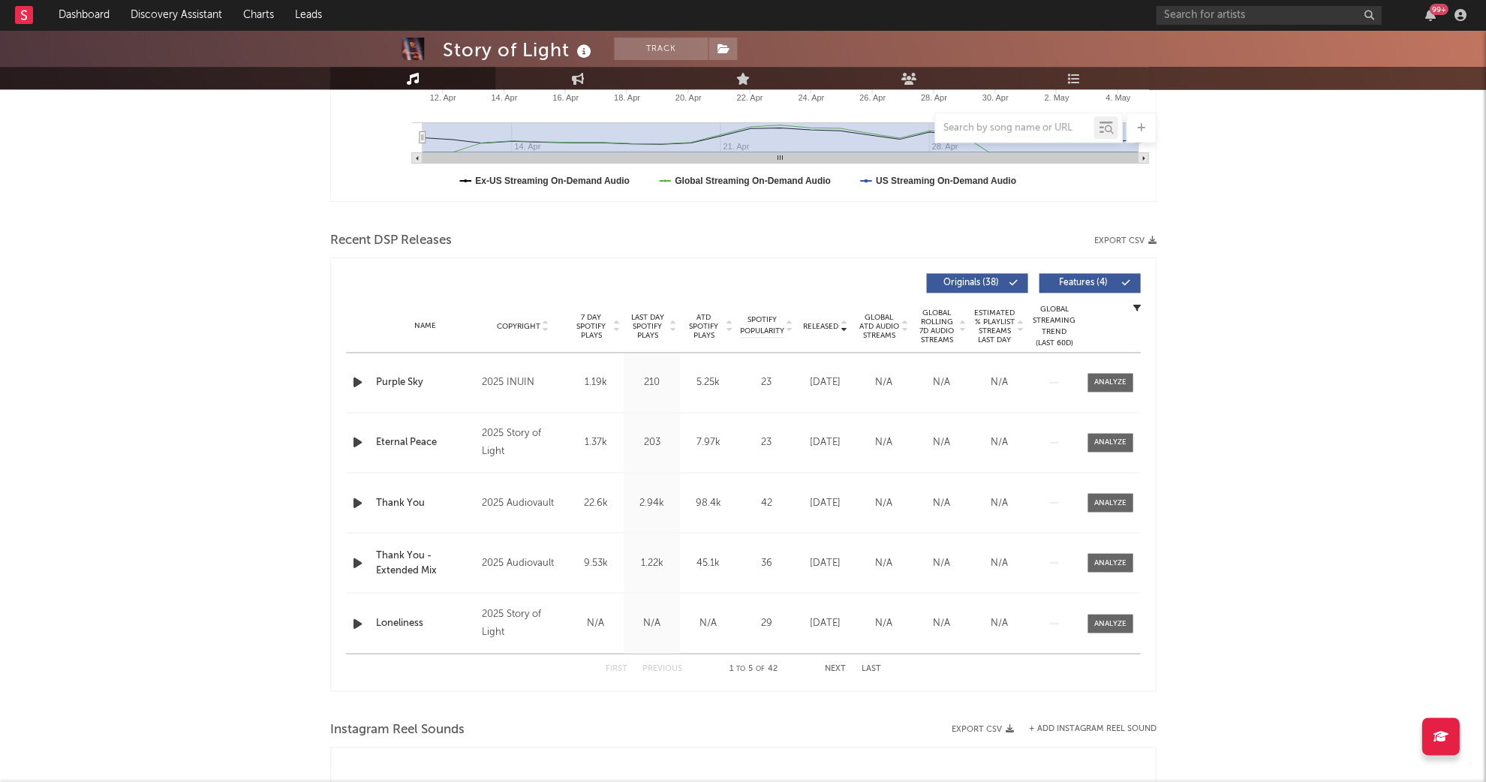
click at [644, 326] on span "Last Day Spotify Plays" at bounding box center [647, 326] width 40 height 27
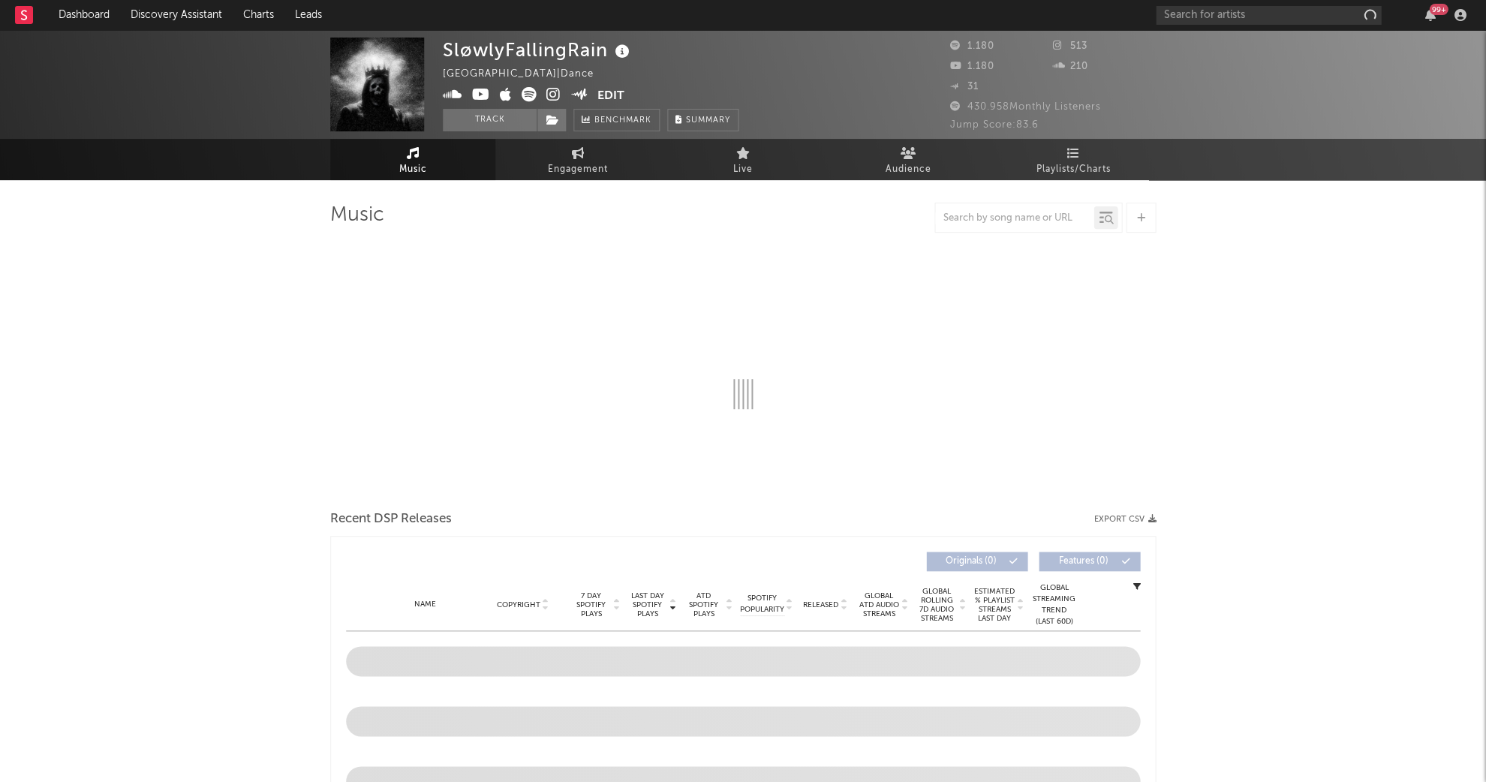
select select "1w"
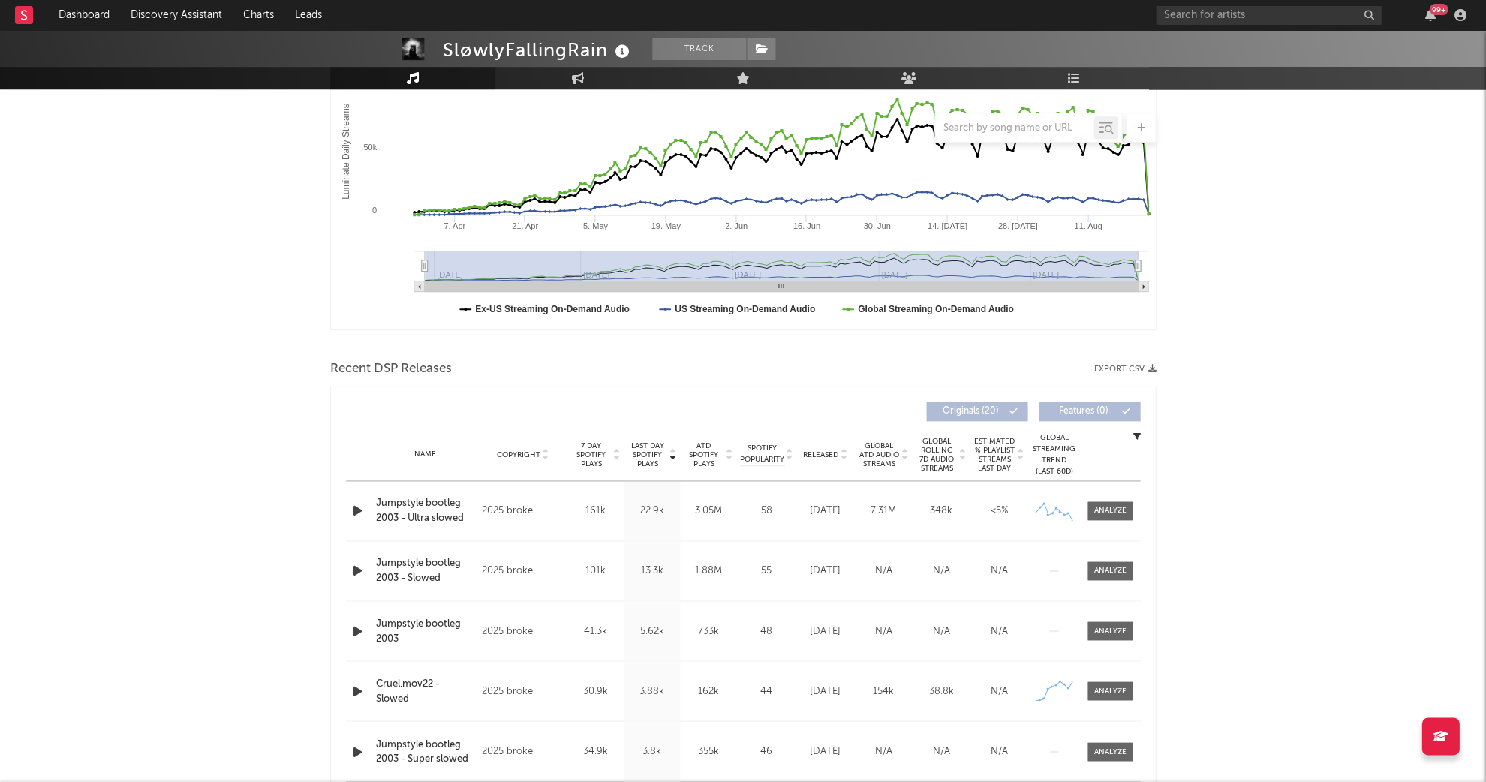
scroll to position [283, 0]
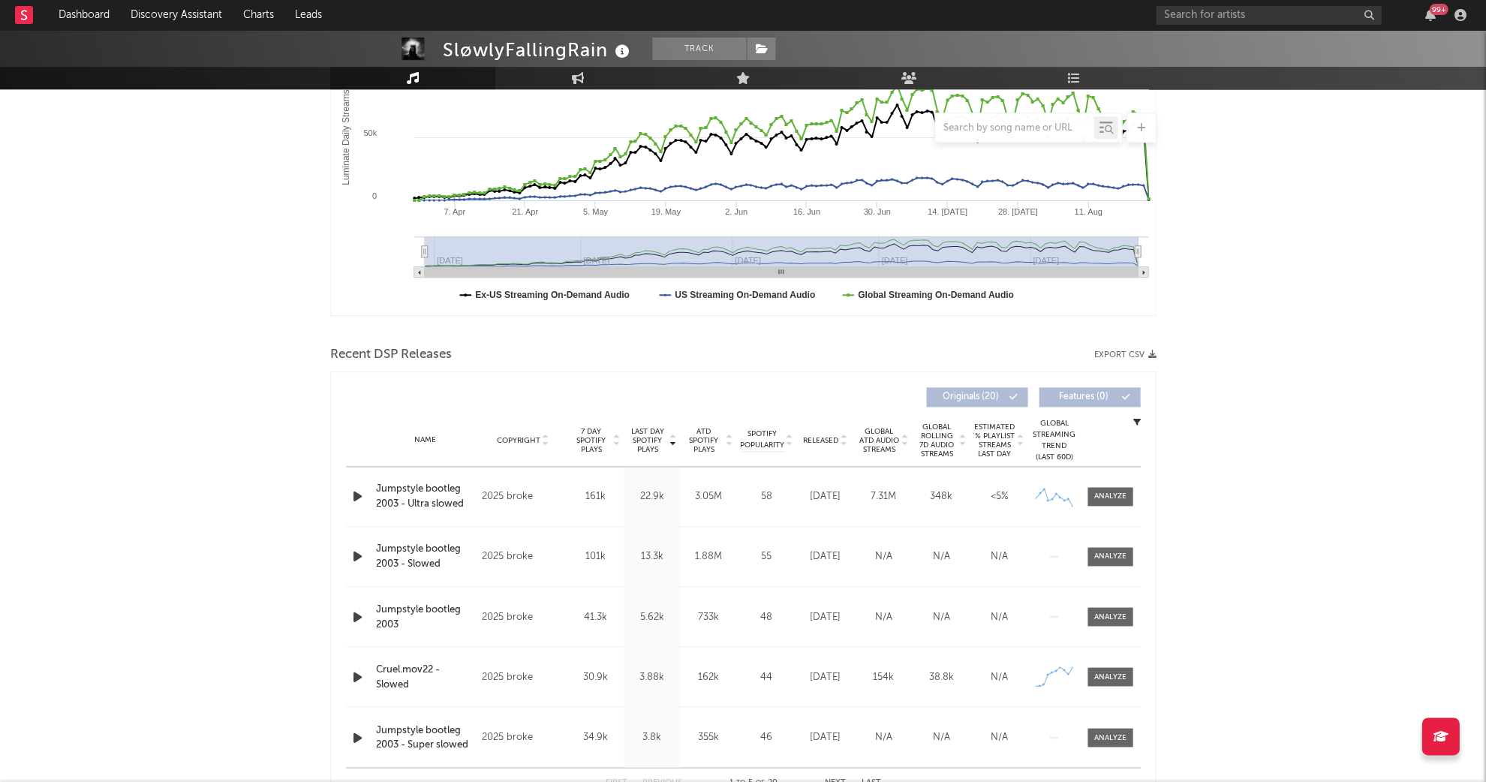
click at [350, 610] on icon "button" at bounding box center [358, 616] width 16 height 19
click at [353, 611] on icon "button" at bounding box center [357, 616] width 14 height 19
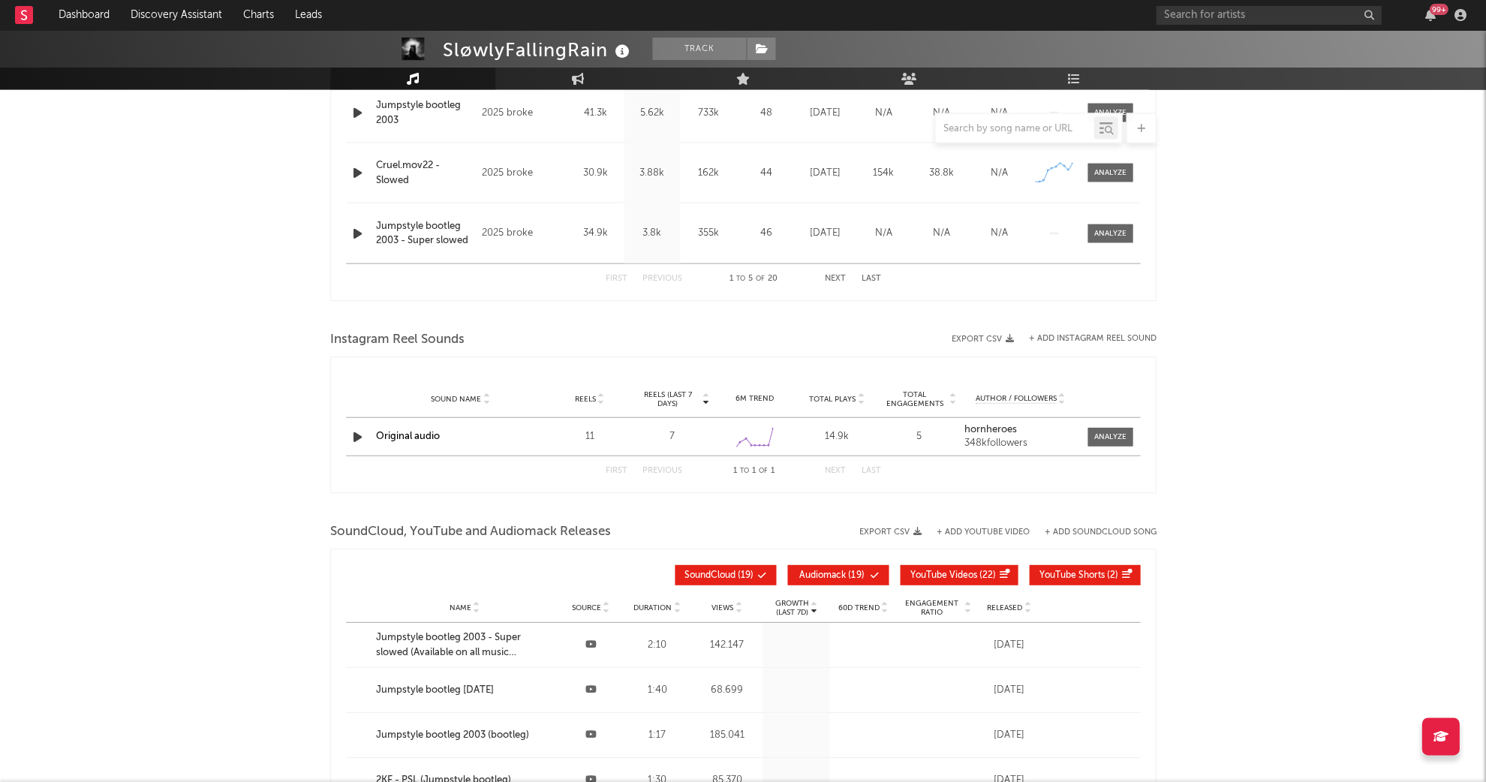
scroll to position [790, 0]
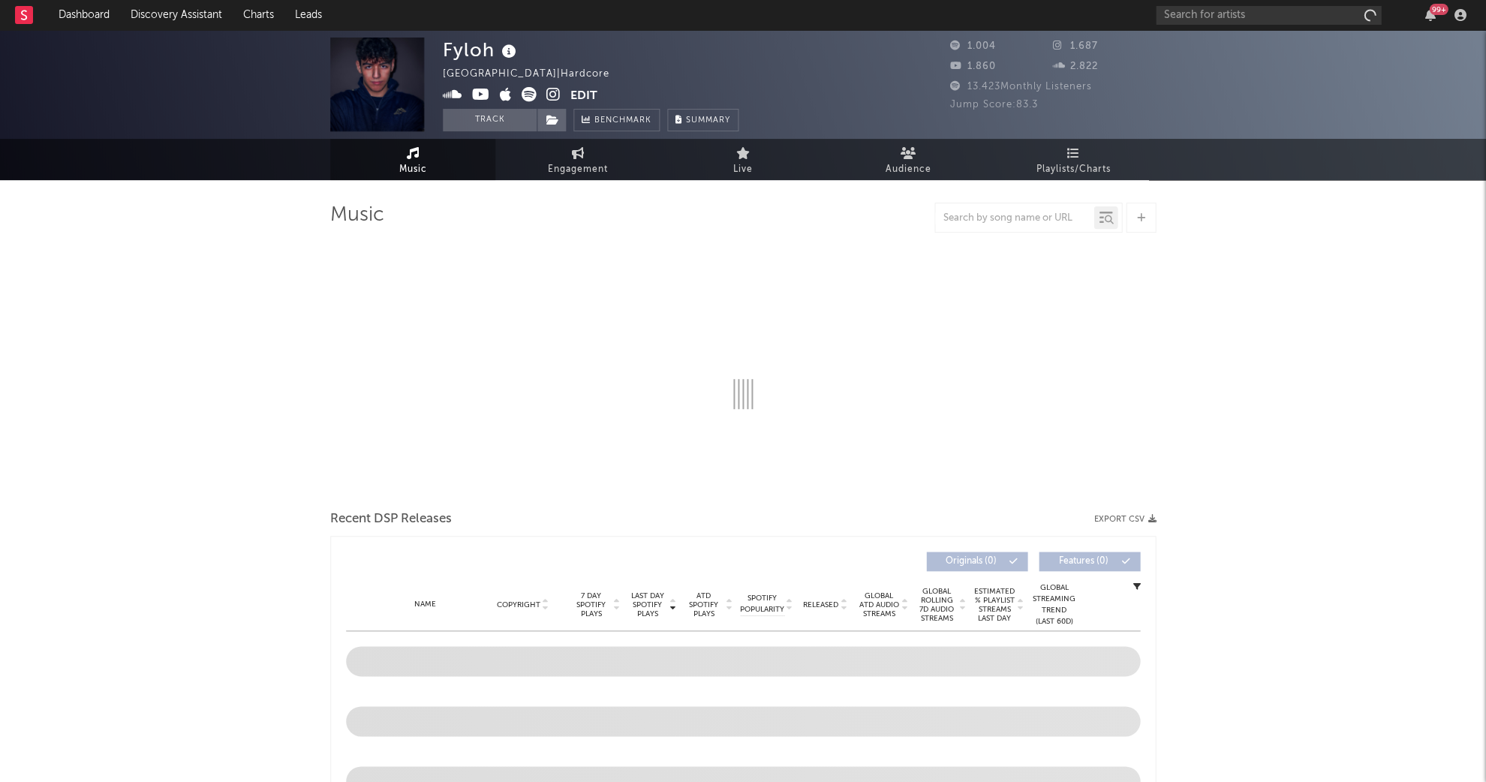
select select "6m"
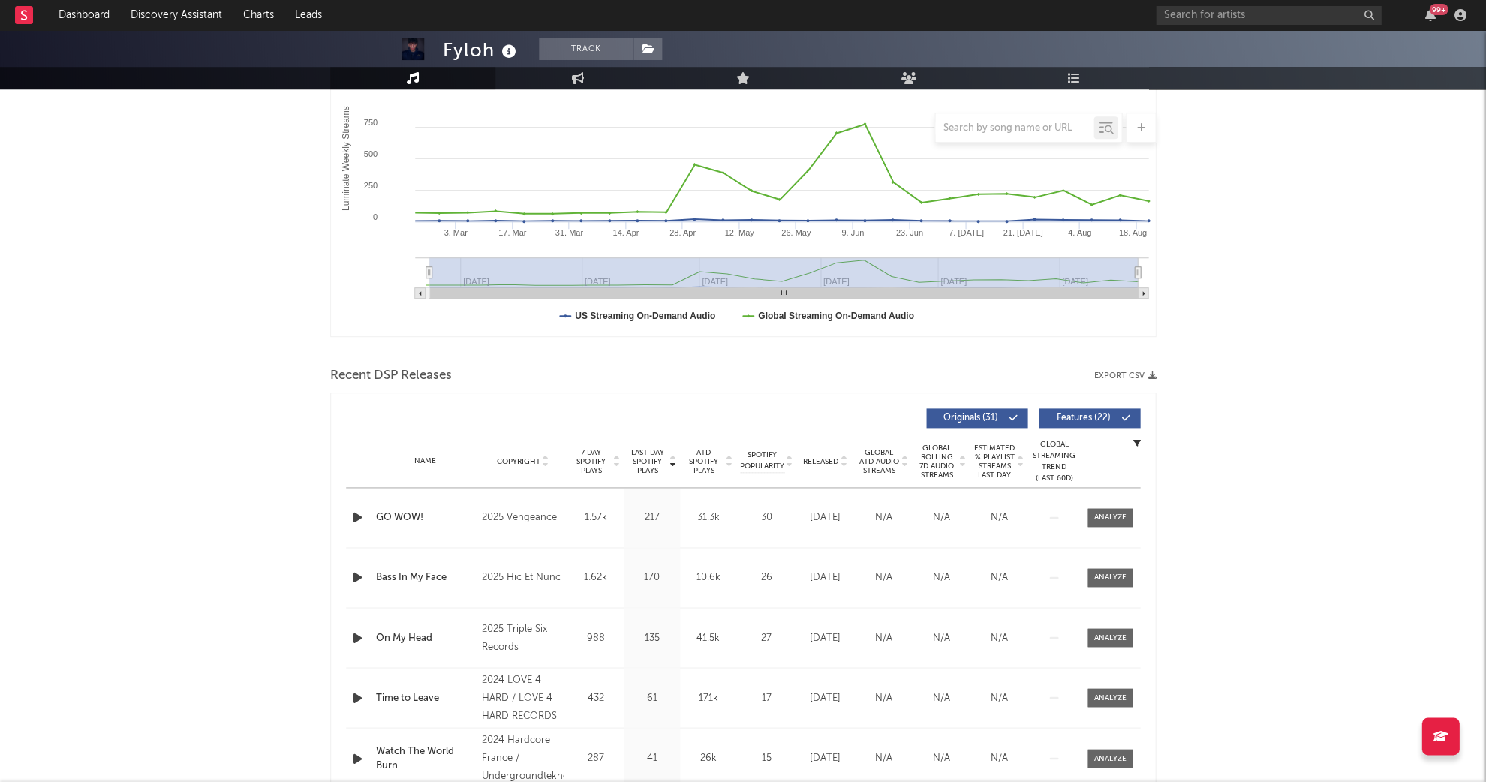
scroll to position [247, 0]
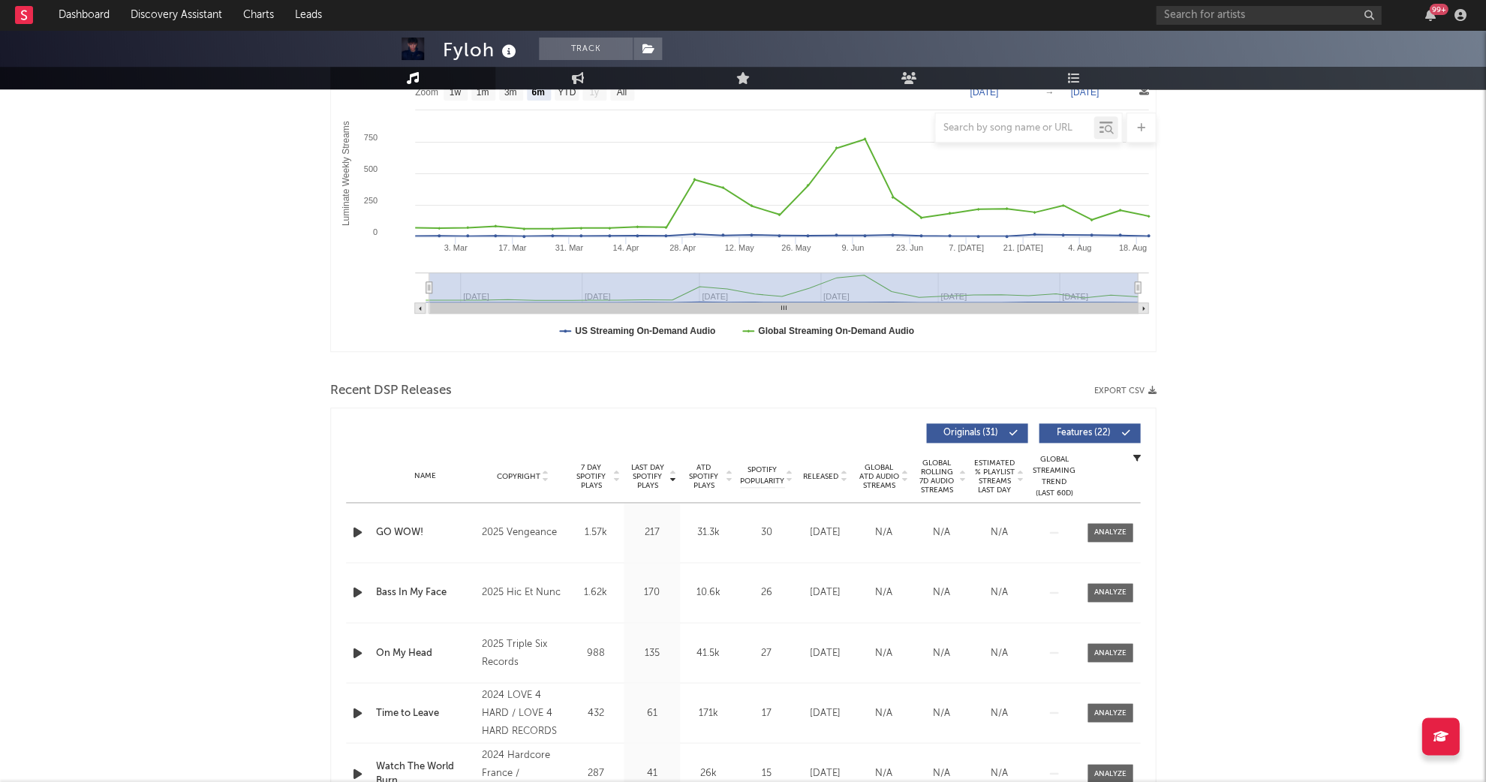
click at [640, 466] on span "Last Day Spotify Plays" at bounding box center [647, 476] width 40 height 27
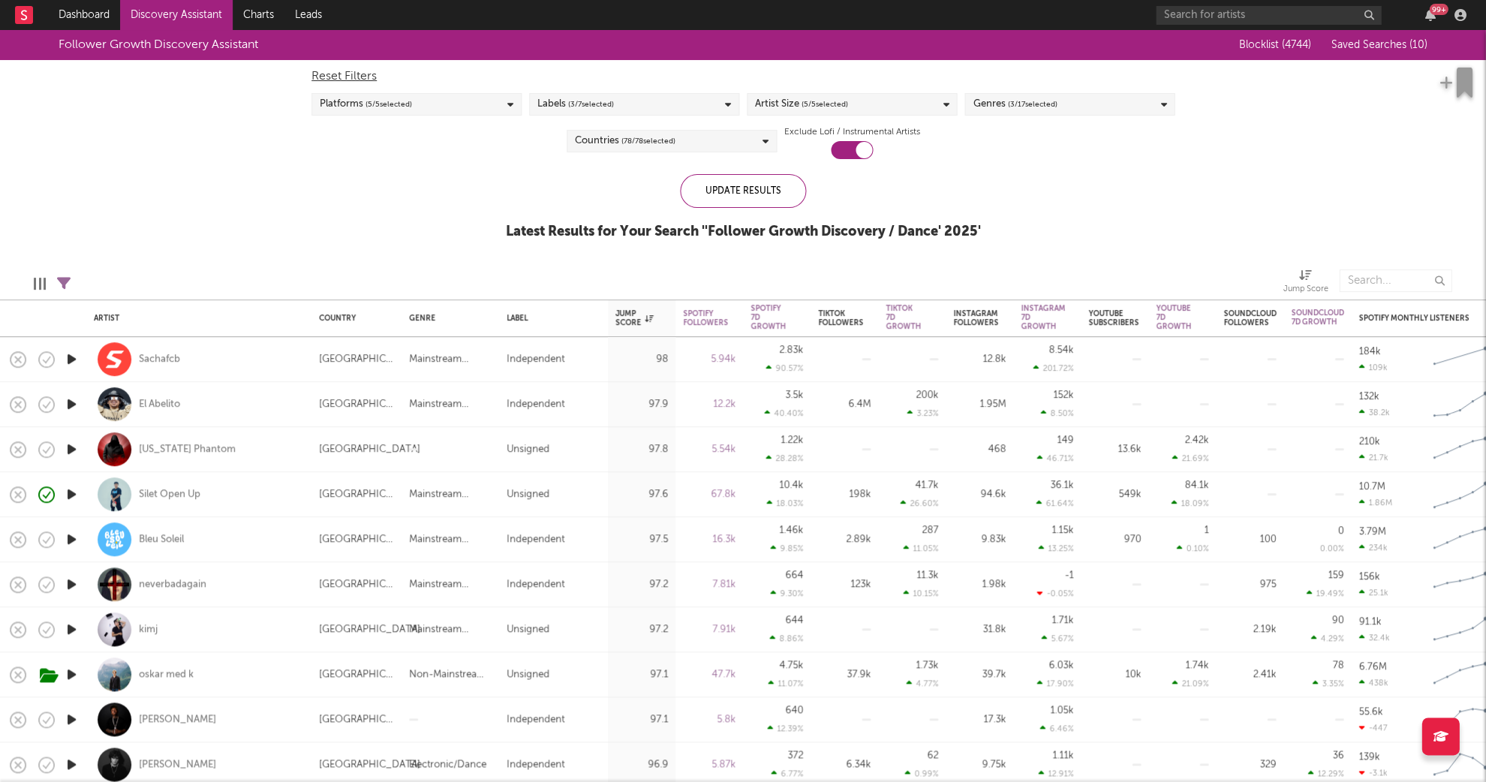
click at [59, 357] on div at bounding box center [71, 359] width 30 height 45
select select "1w"
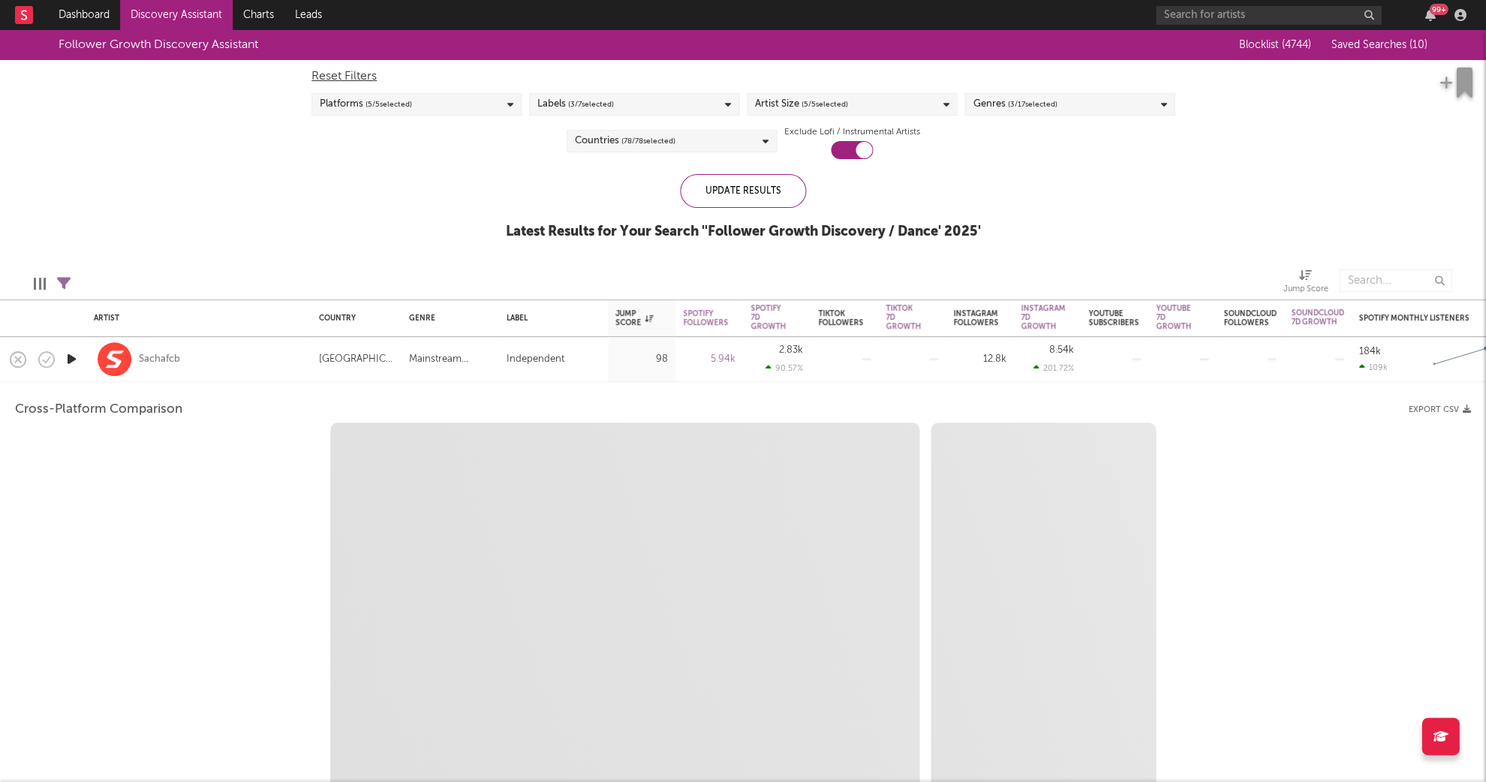
select select "1w"
click at [68, 360] on icon "button" at bounding box center [72, 359] width 16 height 19
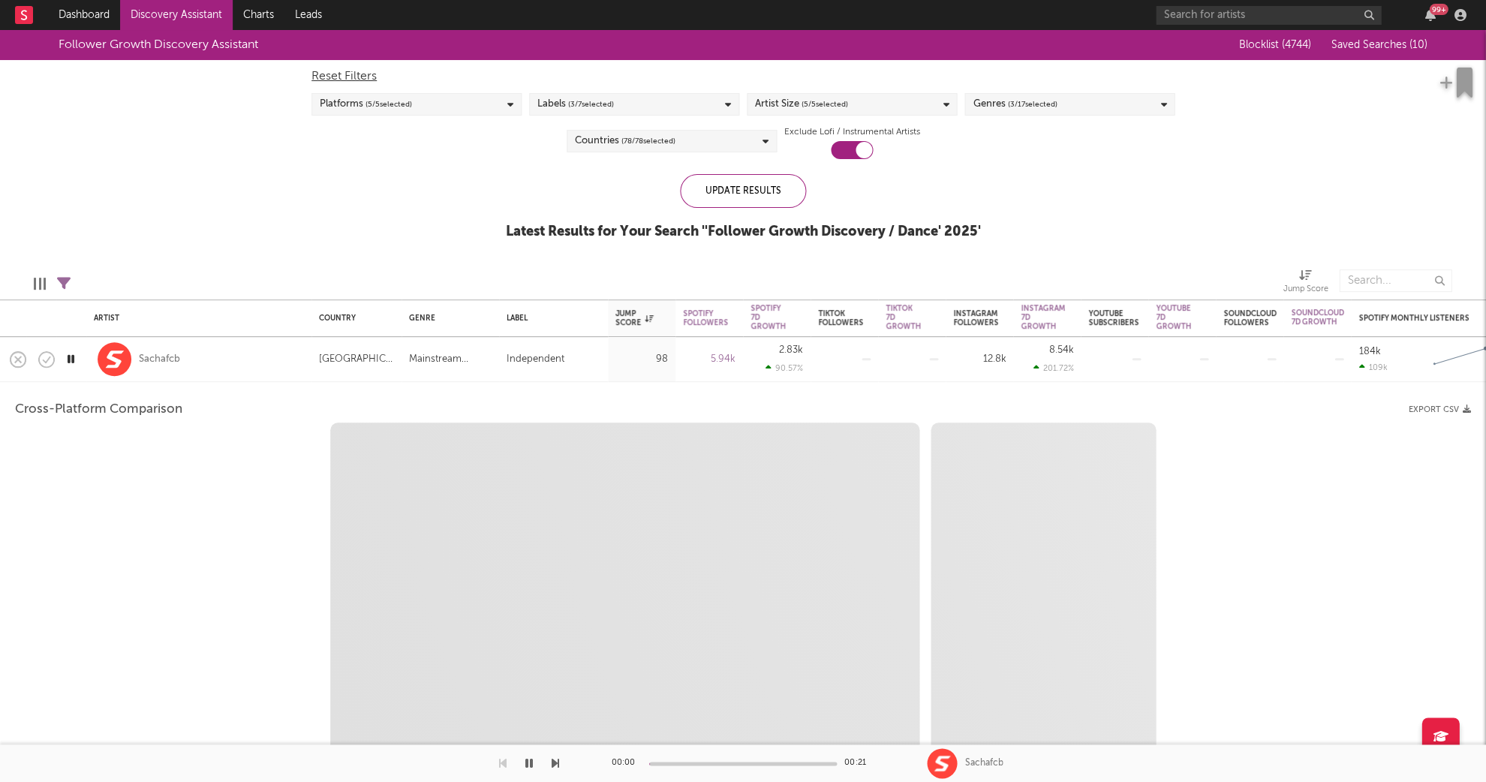
click at [222, 374] on div "Sachafcb" at bounding box center [199, 359] width 210 height 44
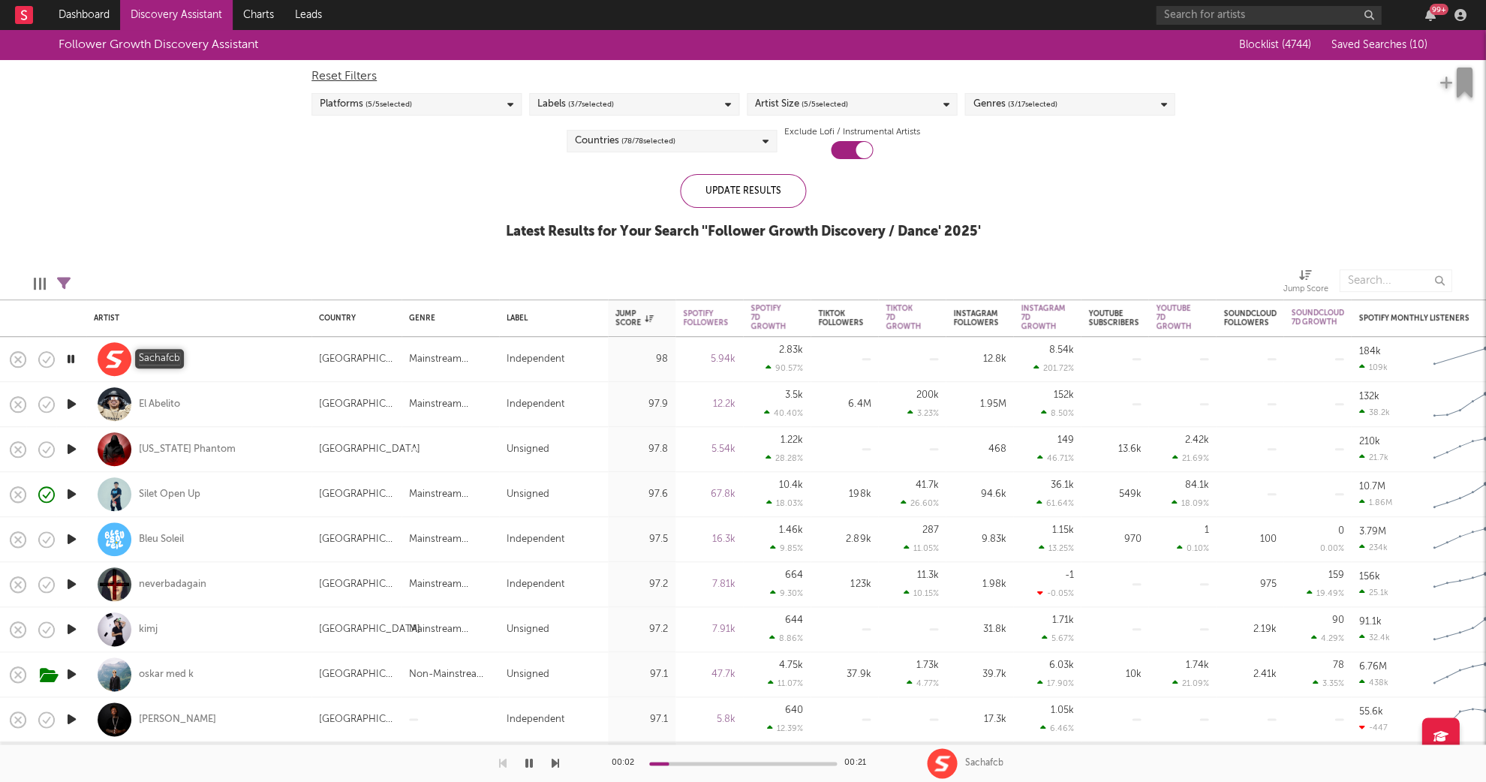
click at [156, 360] on div "Sachafcb" at bounding box center [159, 360] width 41 height 14
click at [73, 360] on icon "button" at bounding box center [71, 359] width 14 height 19
click at [77, 405] on icon "button" at bounding box center [72, 404] width 16 height 19
click at [69, 458] on icon "button" at bounding box center [72, 449] width 16 height 19
click at [74, 628] on icon "button" at bounding box center [72, 629] width 16 height 19
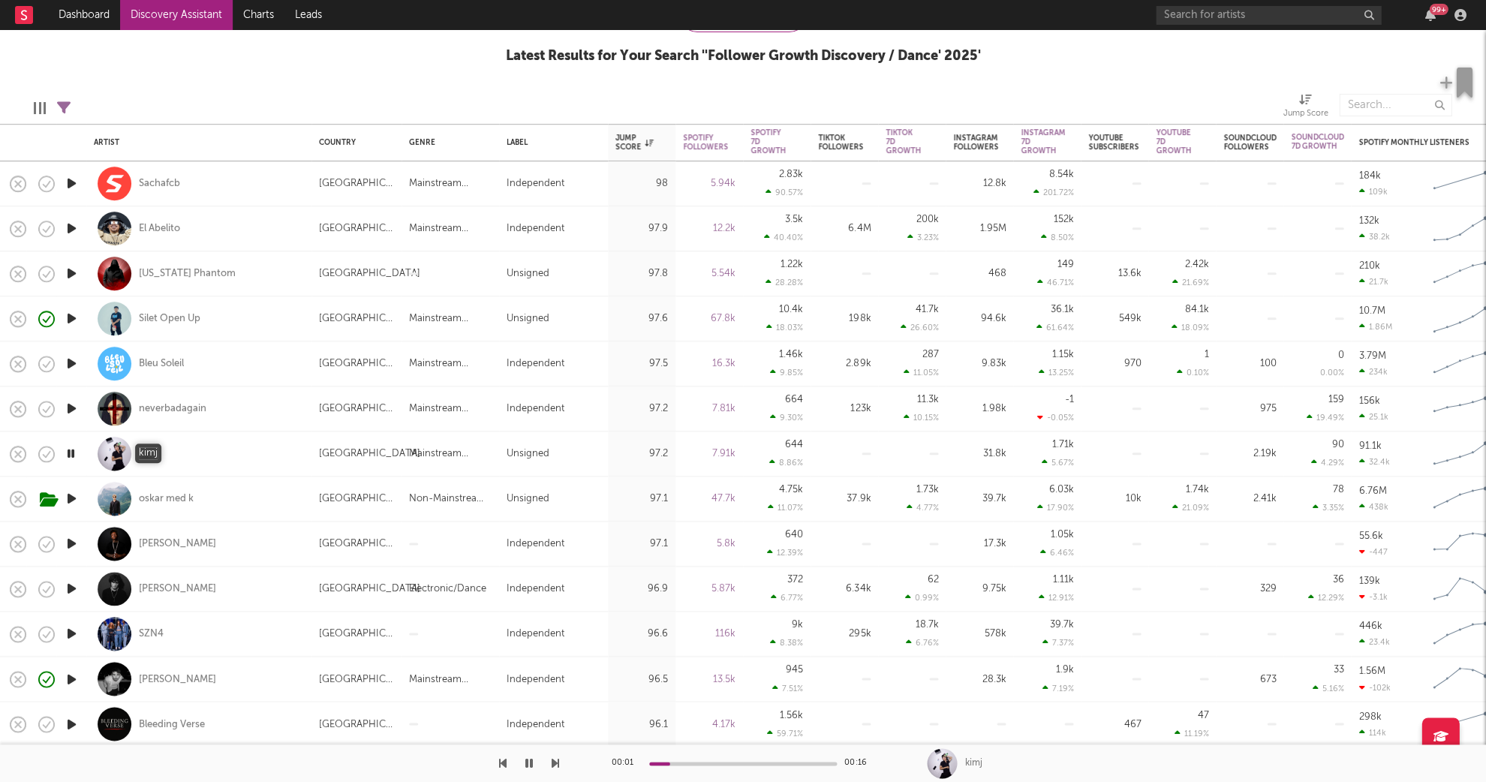
click at [146, 455] on div "kimj" at bounding box center [148, 454] width 19 height 14
click at [75, 539] on icon "button" at bounding box center [71, 545] width 14 height 19
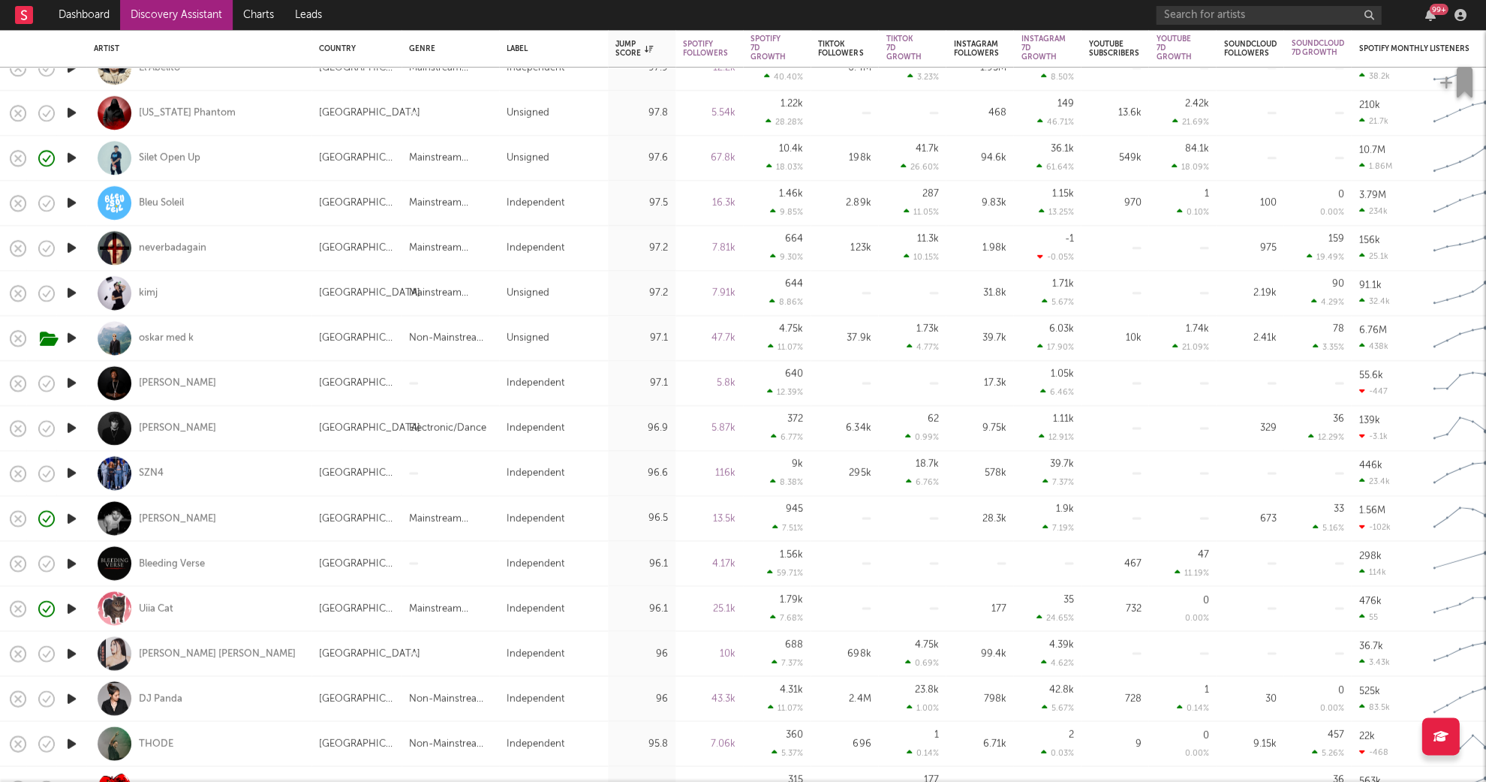
click at [68, 474] on icon "button" at bounding box center [72, 473] width 16 height 19
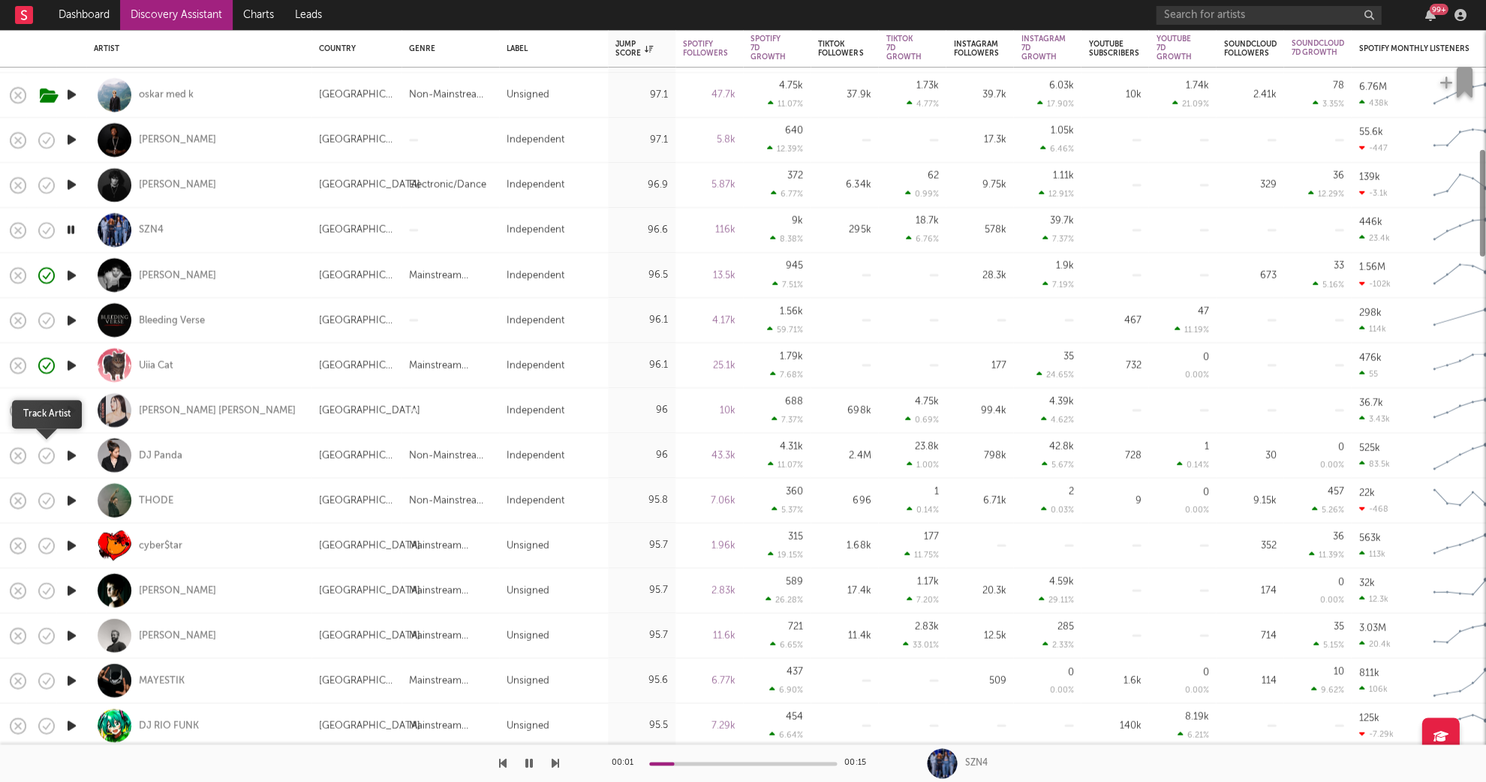
click at [50, 460] on icon "button" at bounding box center [46, 455] width 21 height 21
click at [72, 541] on icon "button" at bounding box center [72, 545] width 16 height 19
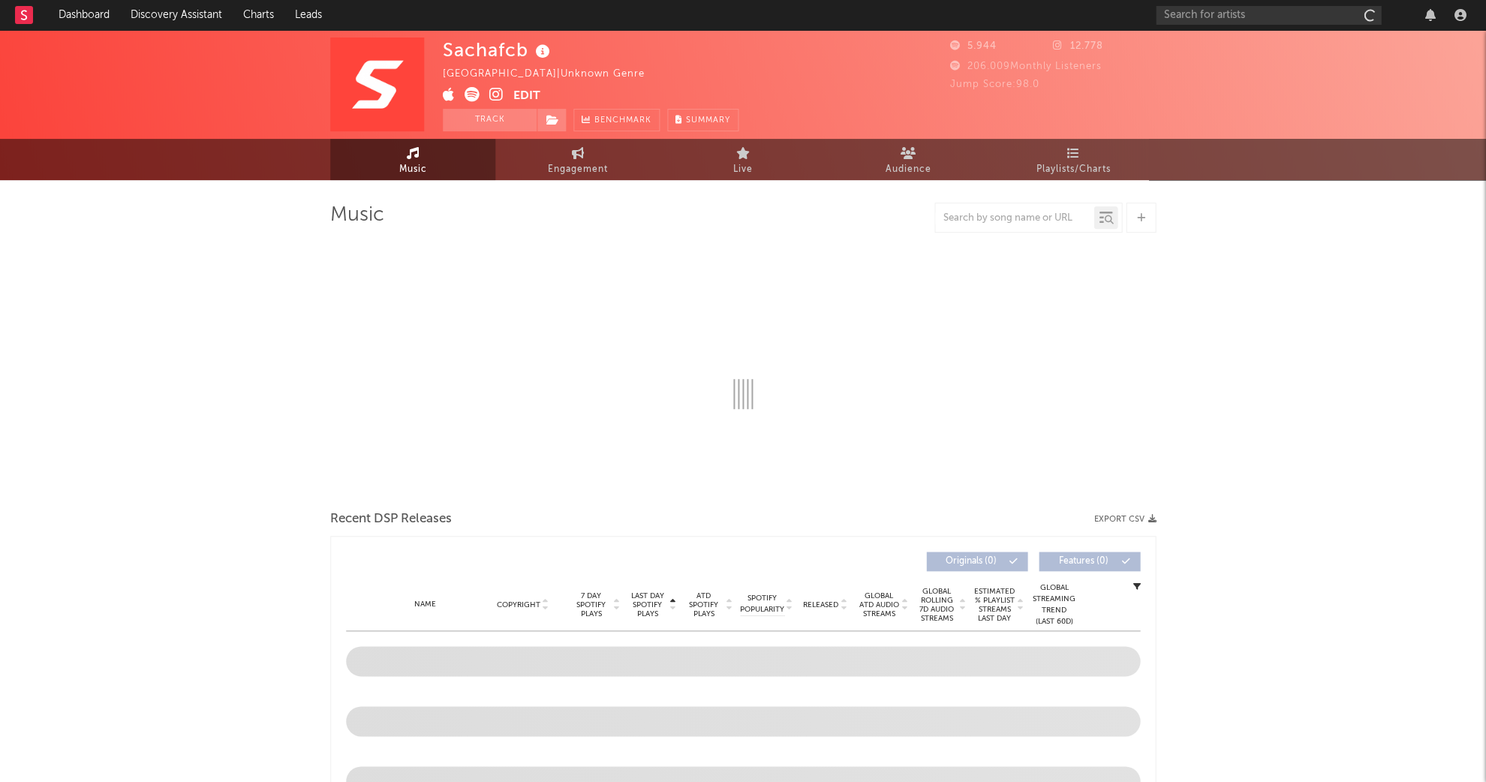
select select "1w"
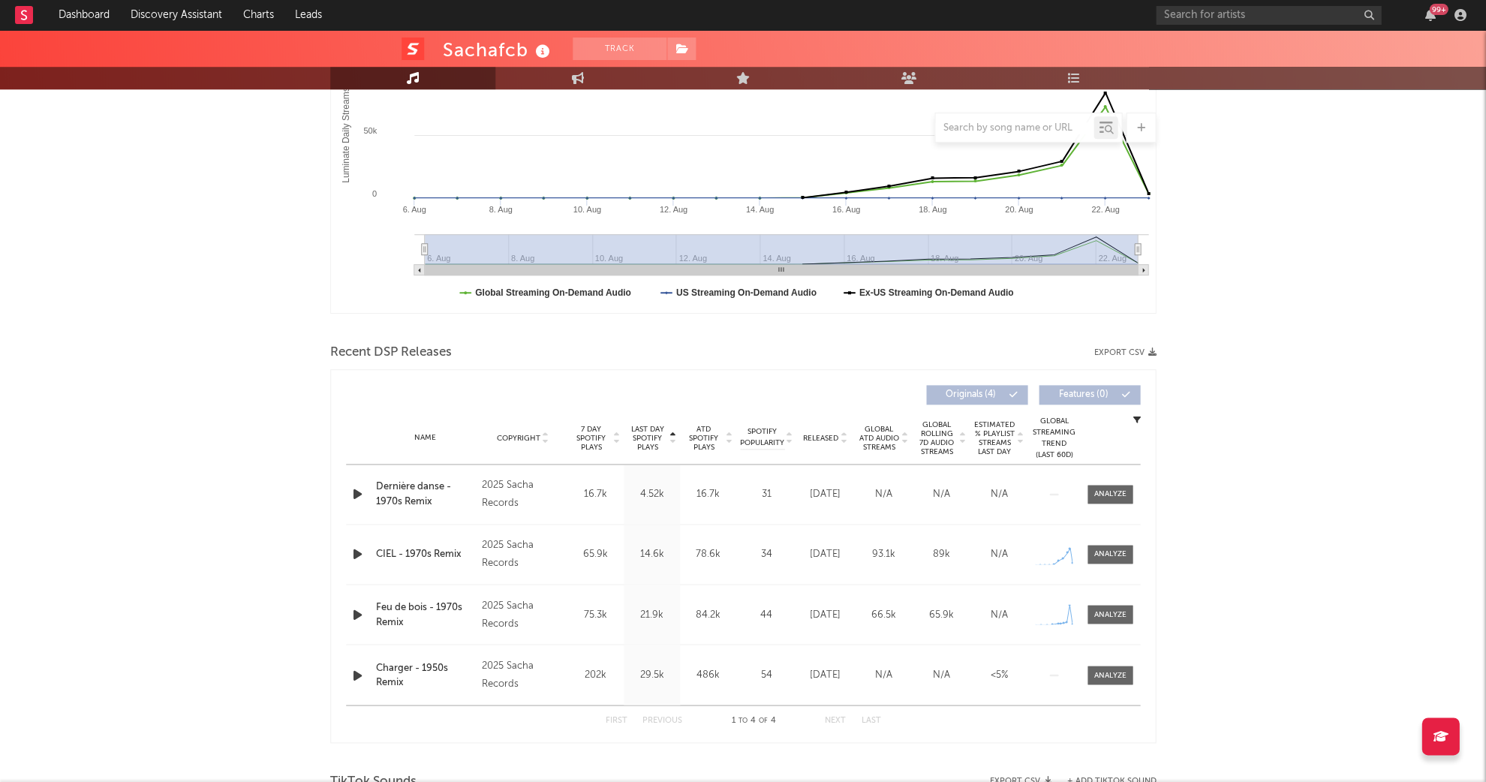
scroll to position [419, 0]
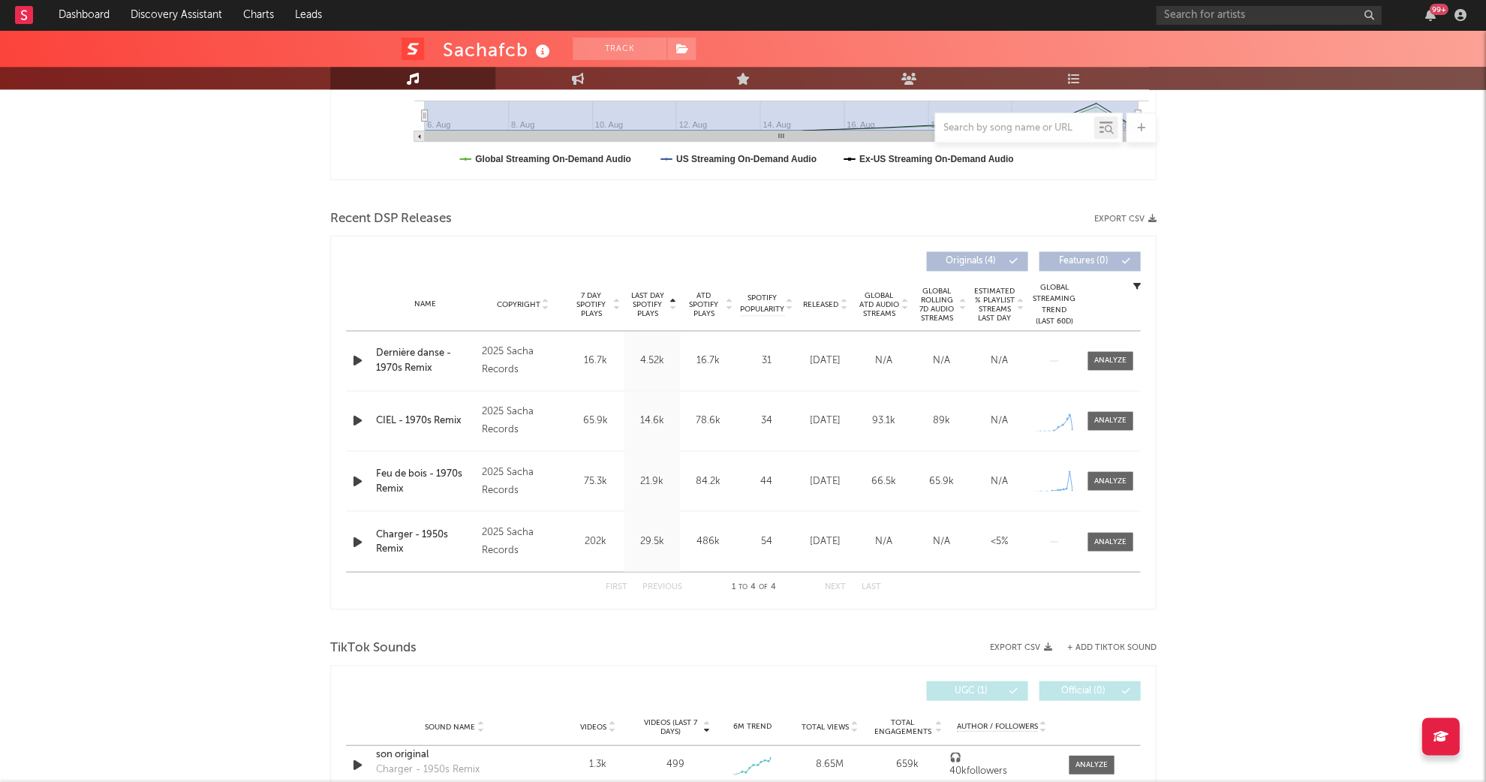
click at [635, 293] on span "Last Day Spotify Plays" at bounding box center [647, 304] width 40 height 27
click at [360, 362] on icon "button" at bounding box center [358, 360] width 16 height 19
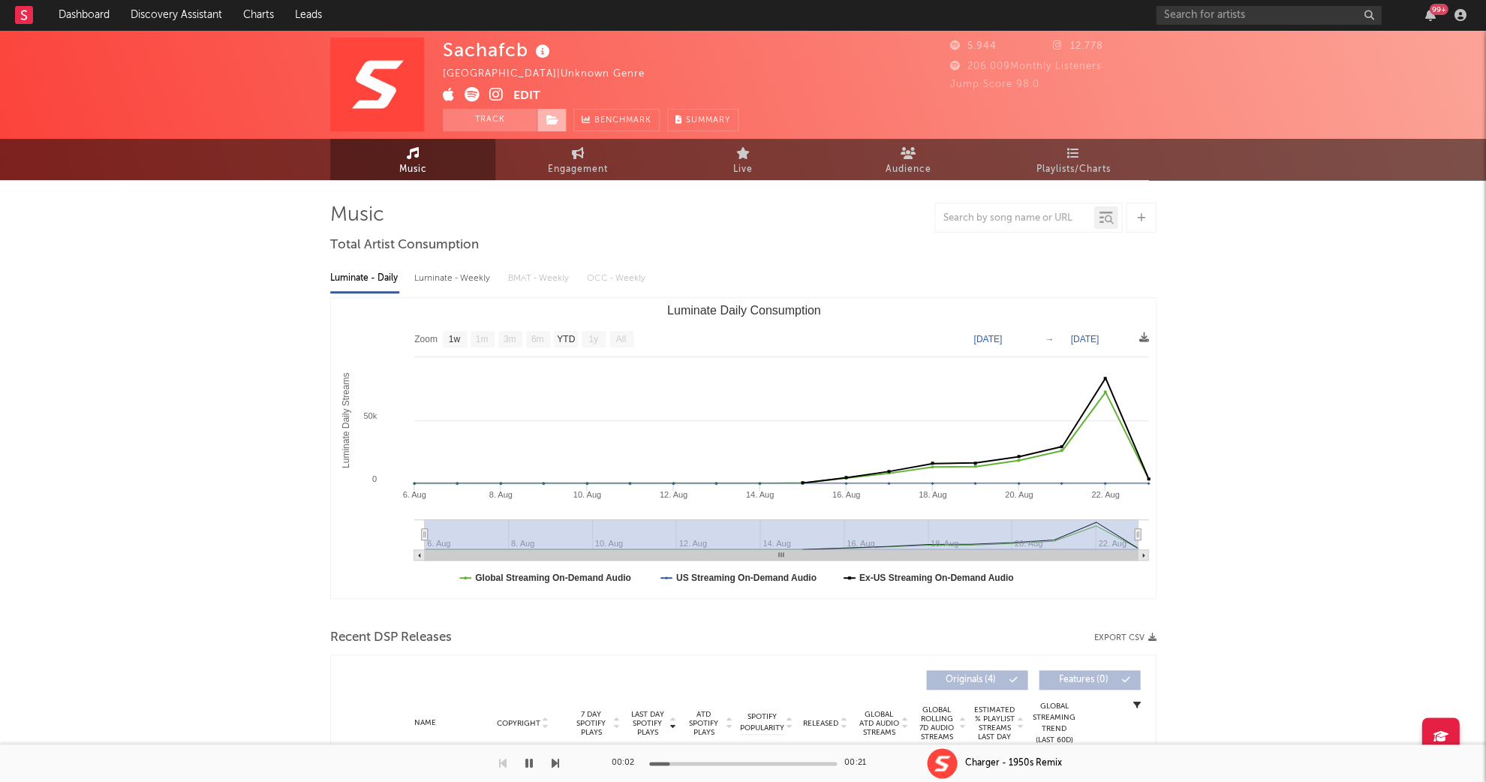
scroll to position [0, 0]
click at [495, 90] on icon at bounding box center [496, 94] width 14 height 15
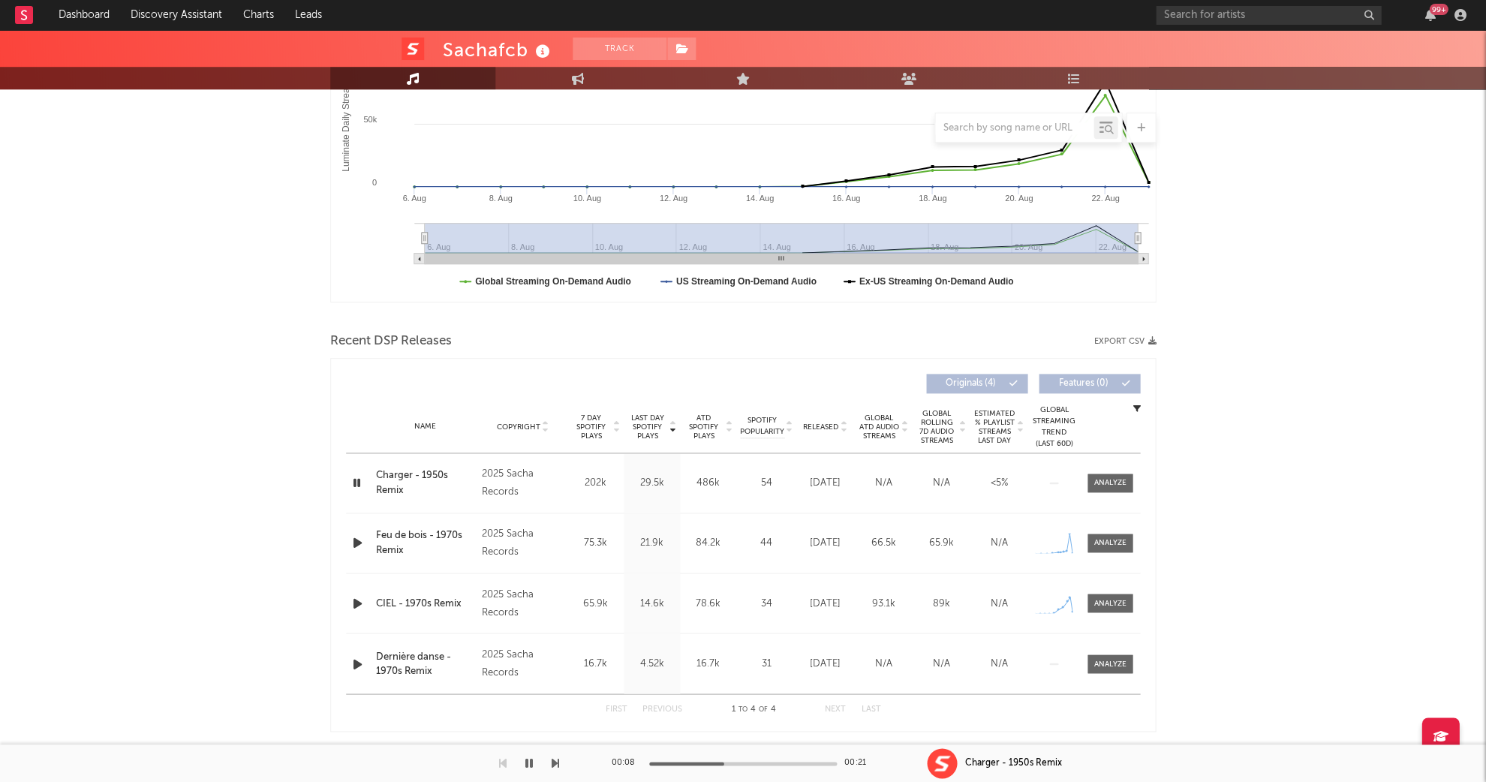
scroll to position [313, 0]
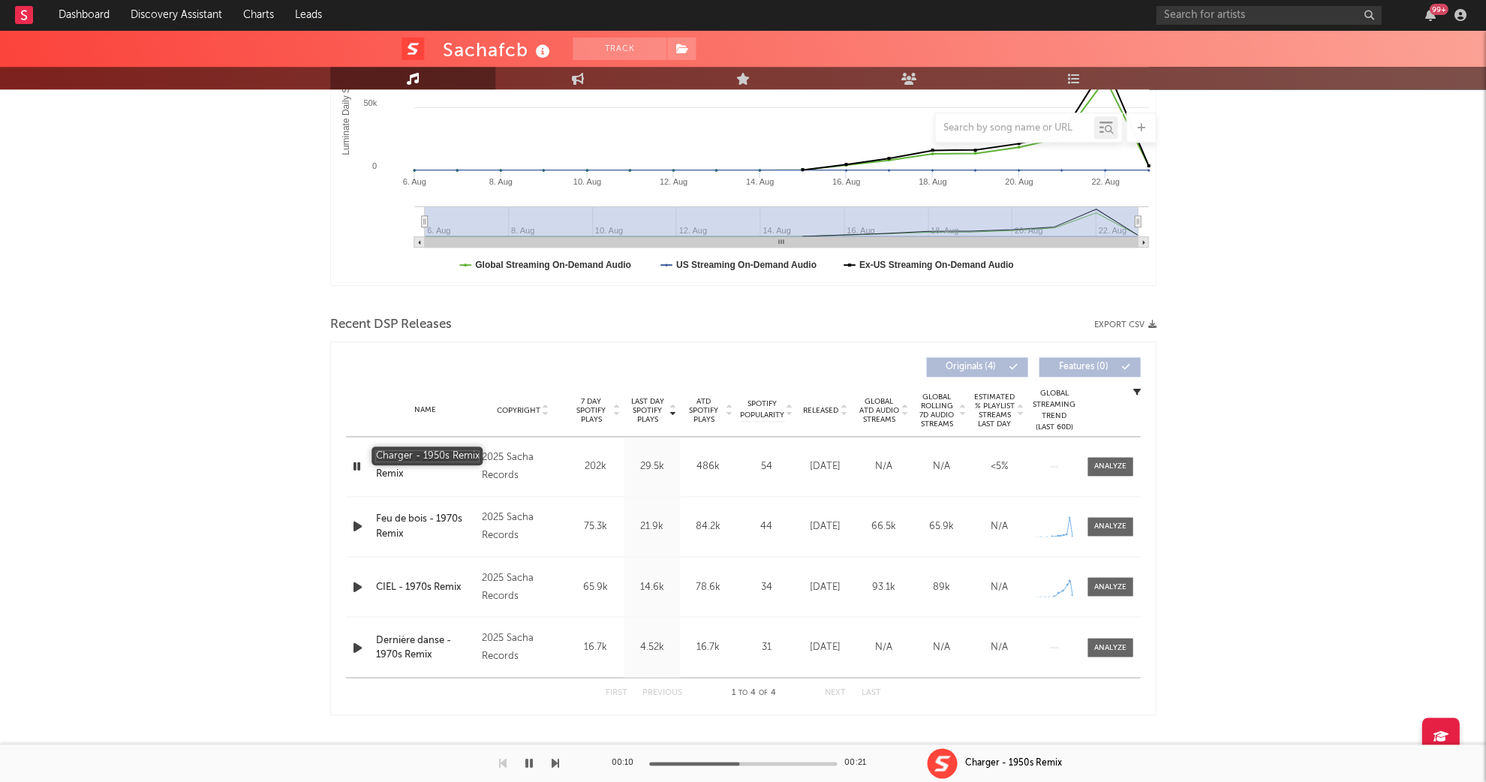
click at [406, 455] on div "Charger - 1950s Remix" at bounding box center [425, 466] width 98 height 29
click at [355, 582] on icon "button" at bounding box center [358, 586] width 16 height 19
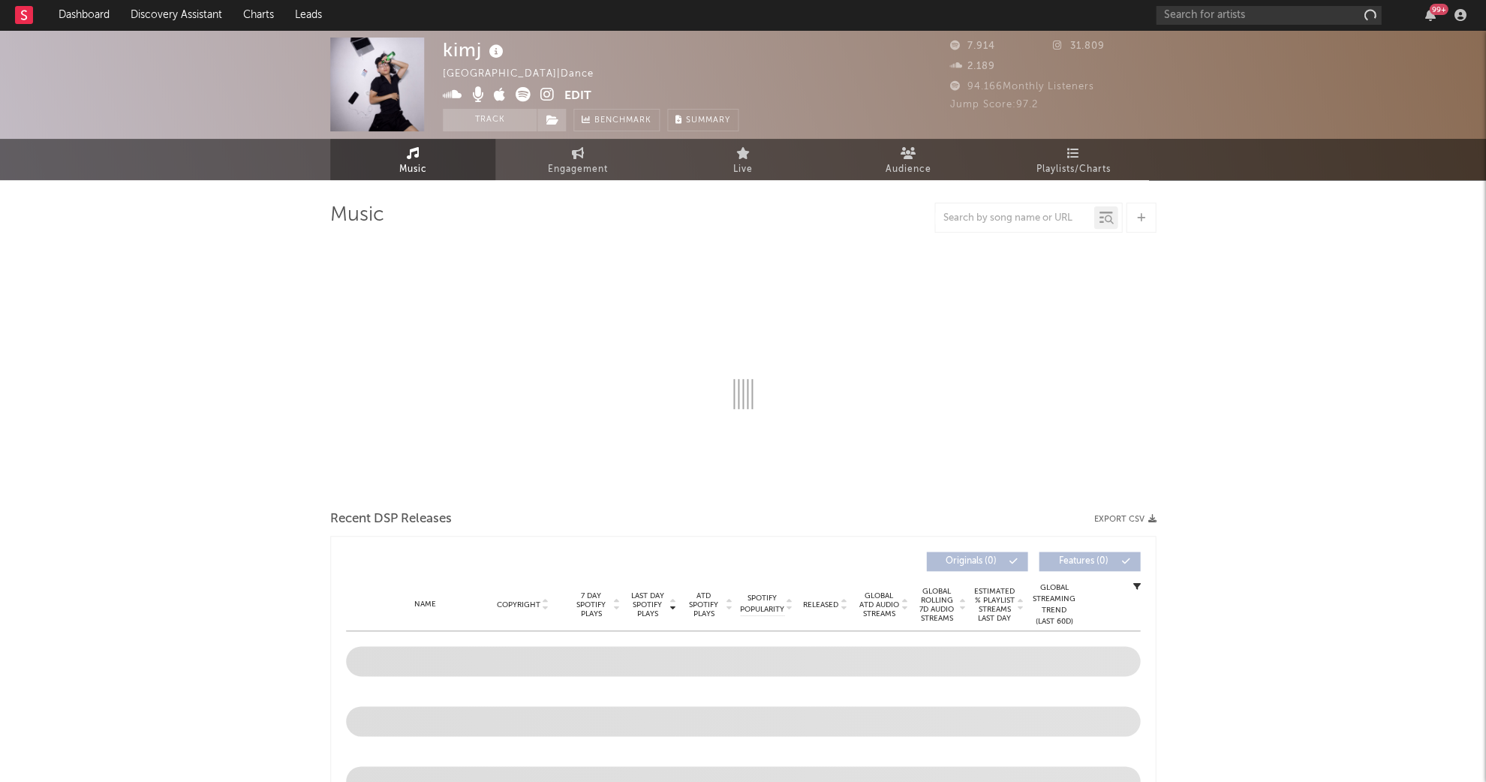
select select "1w"
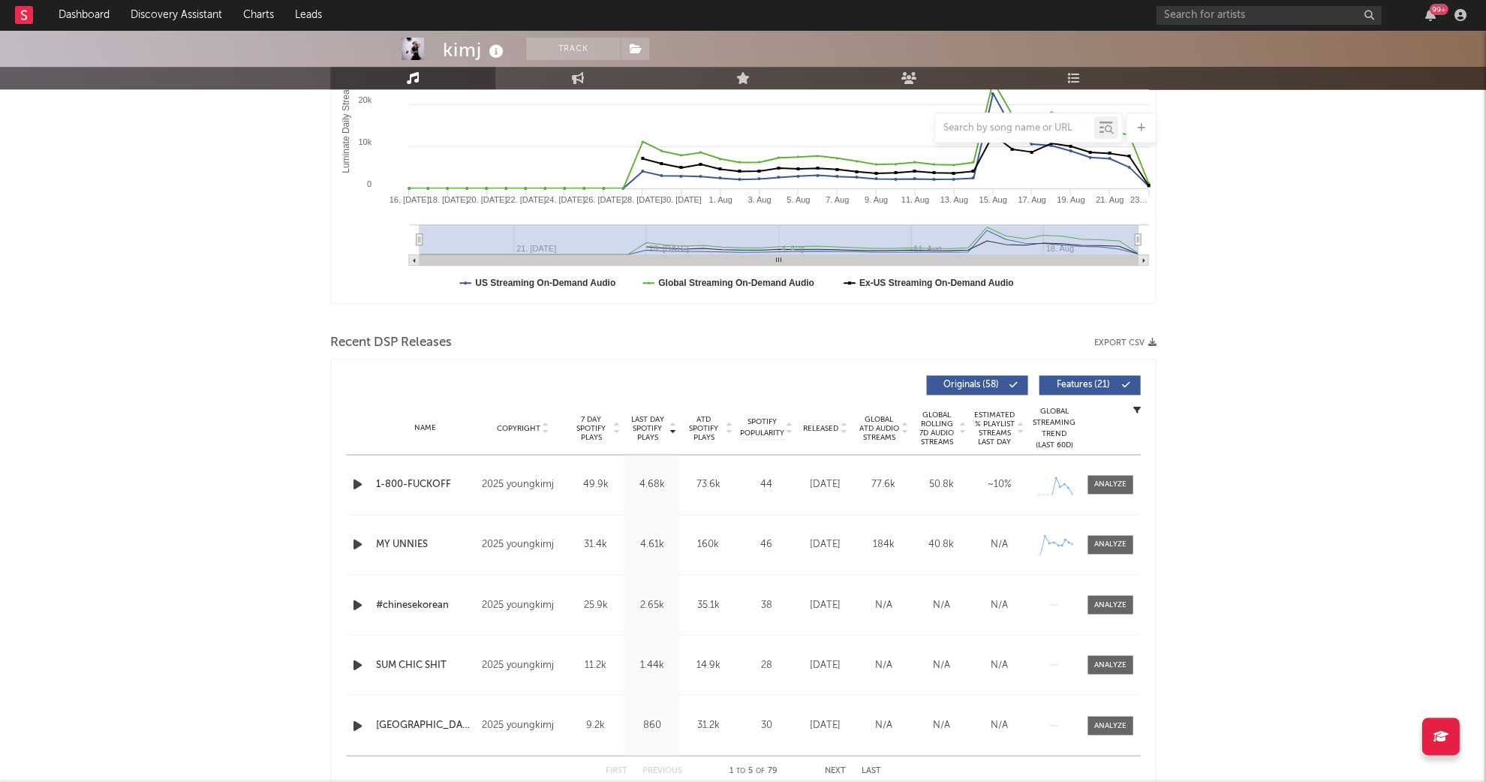
scroll to position [305, 0]
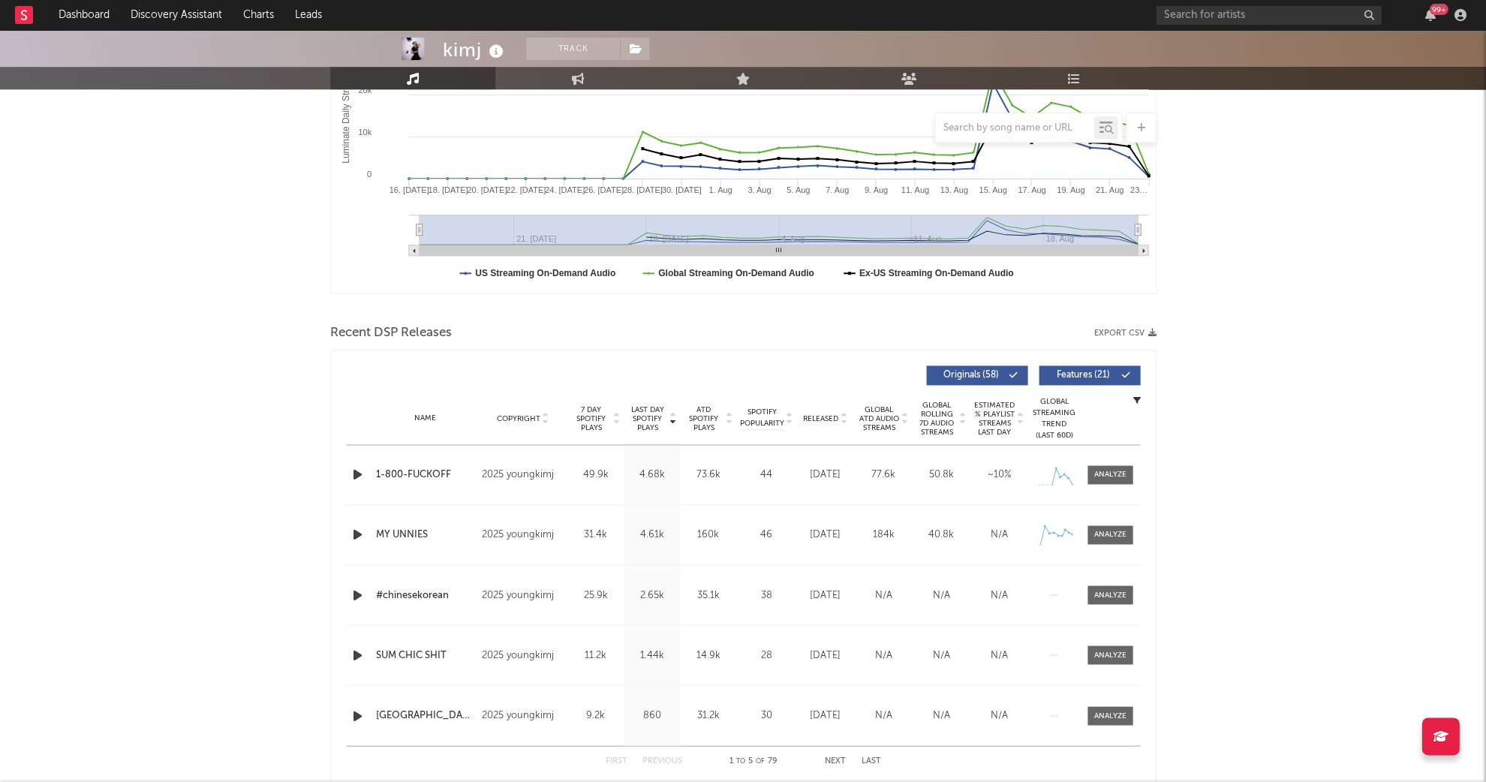
click at [640, 403] on div "Name Copyright Label Album Names Composer Names 7 Day Spotify Plays Last Day Sp…" at bounding box center [743, 418] width 794 height 53
click at [642, 410] on span "Last Day Spotify Plays" at bounding box center [647, 418] width 40 height 27
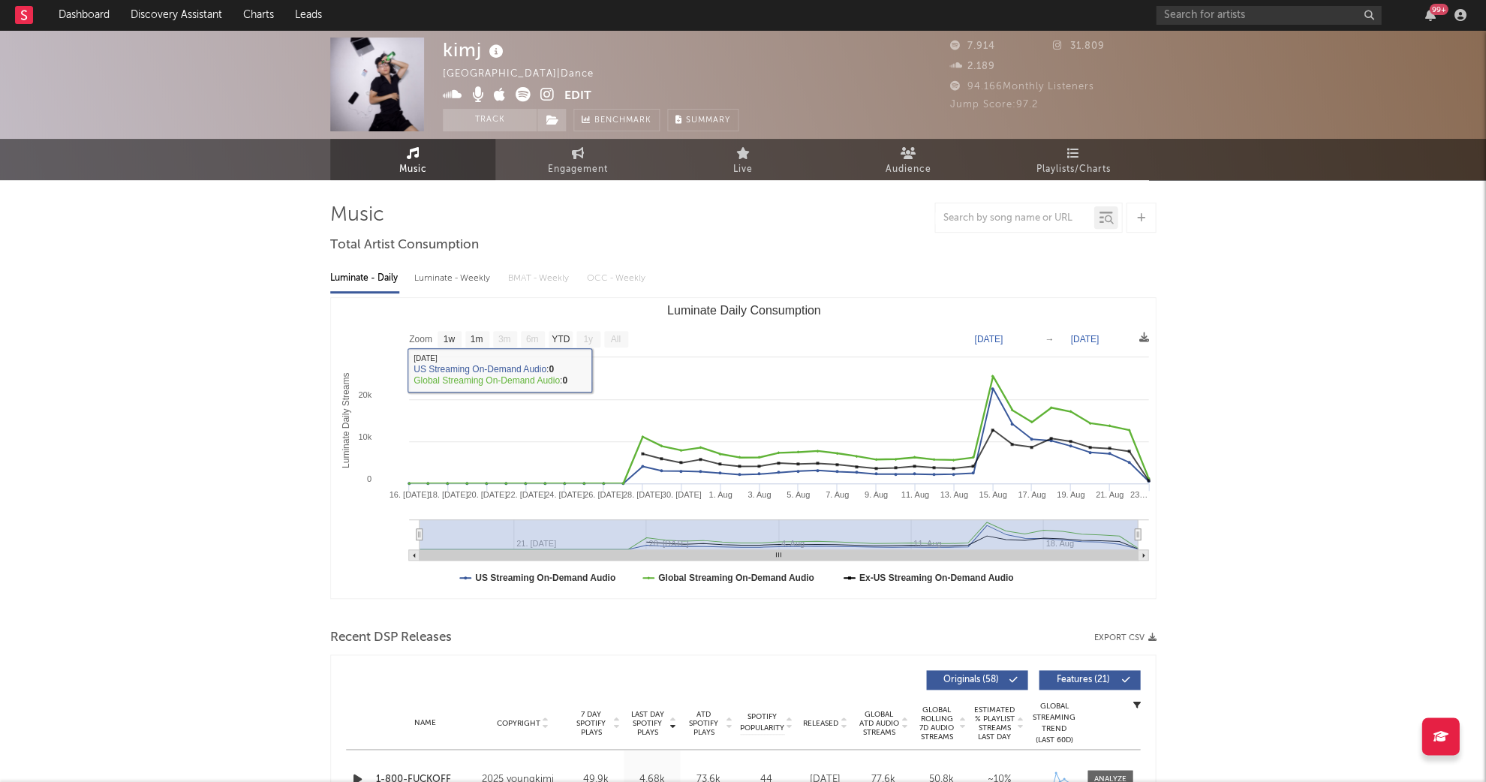
scroll to position [0, 0]
click at [539, 95] on span at bounding box center [504, 96] width 122 height 19
click at [542, 96] on icon at bounding box center [547, 94] width 14 height 15
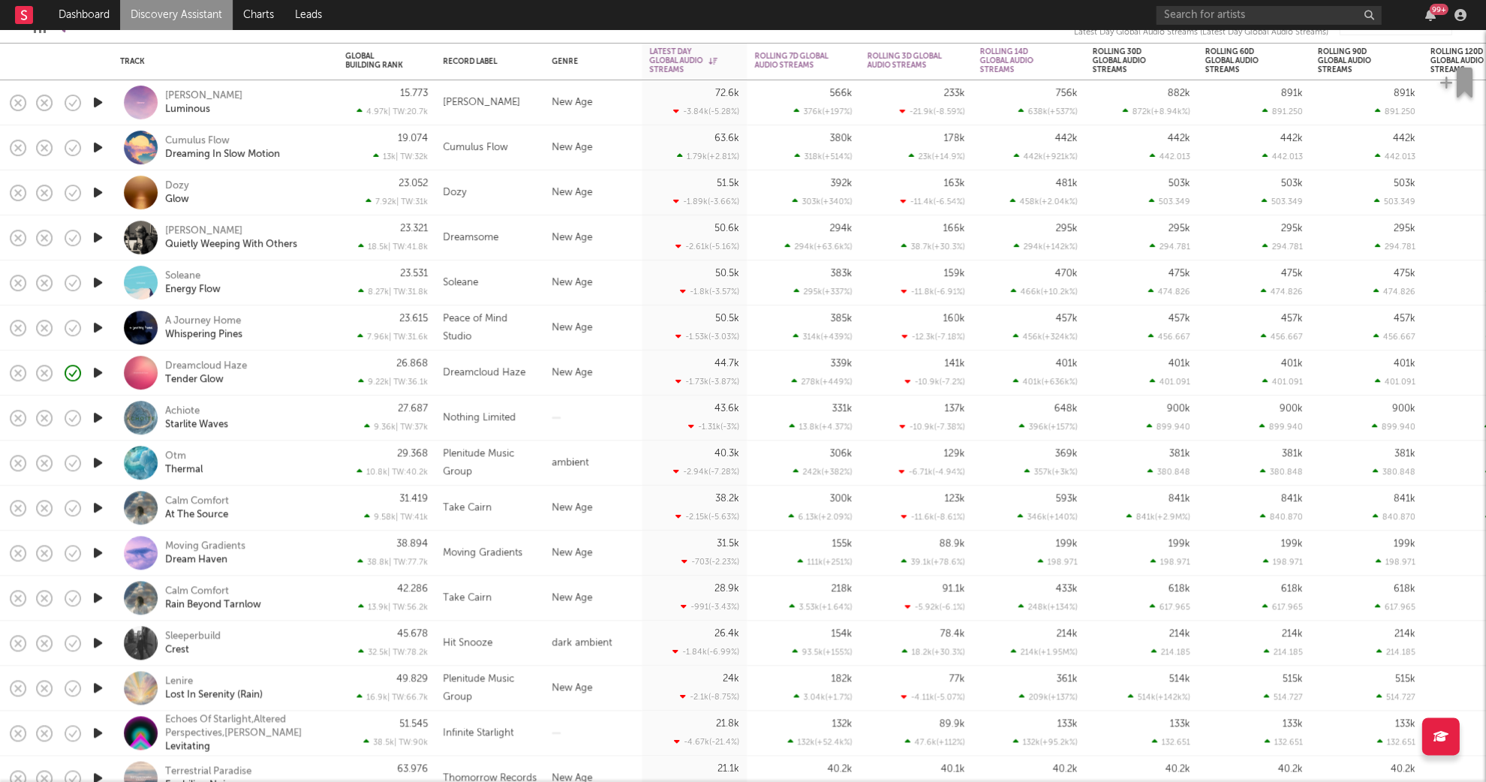
click at [100, 645] on icon "button" at bounding box center [98, 642] width 16 height 19
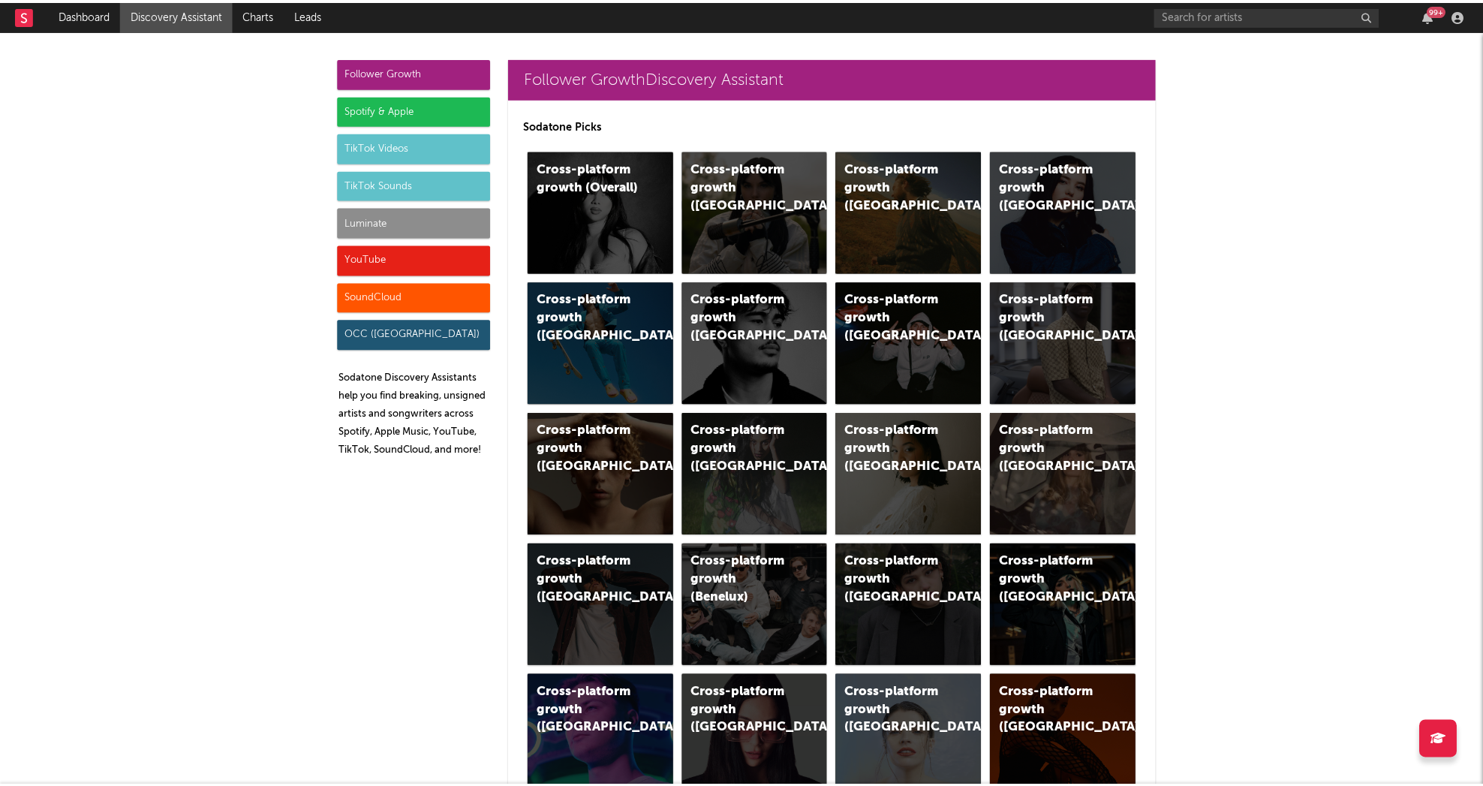
scroll to position [1267, 0]
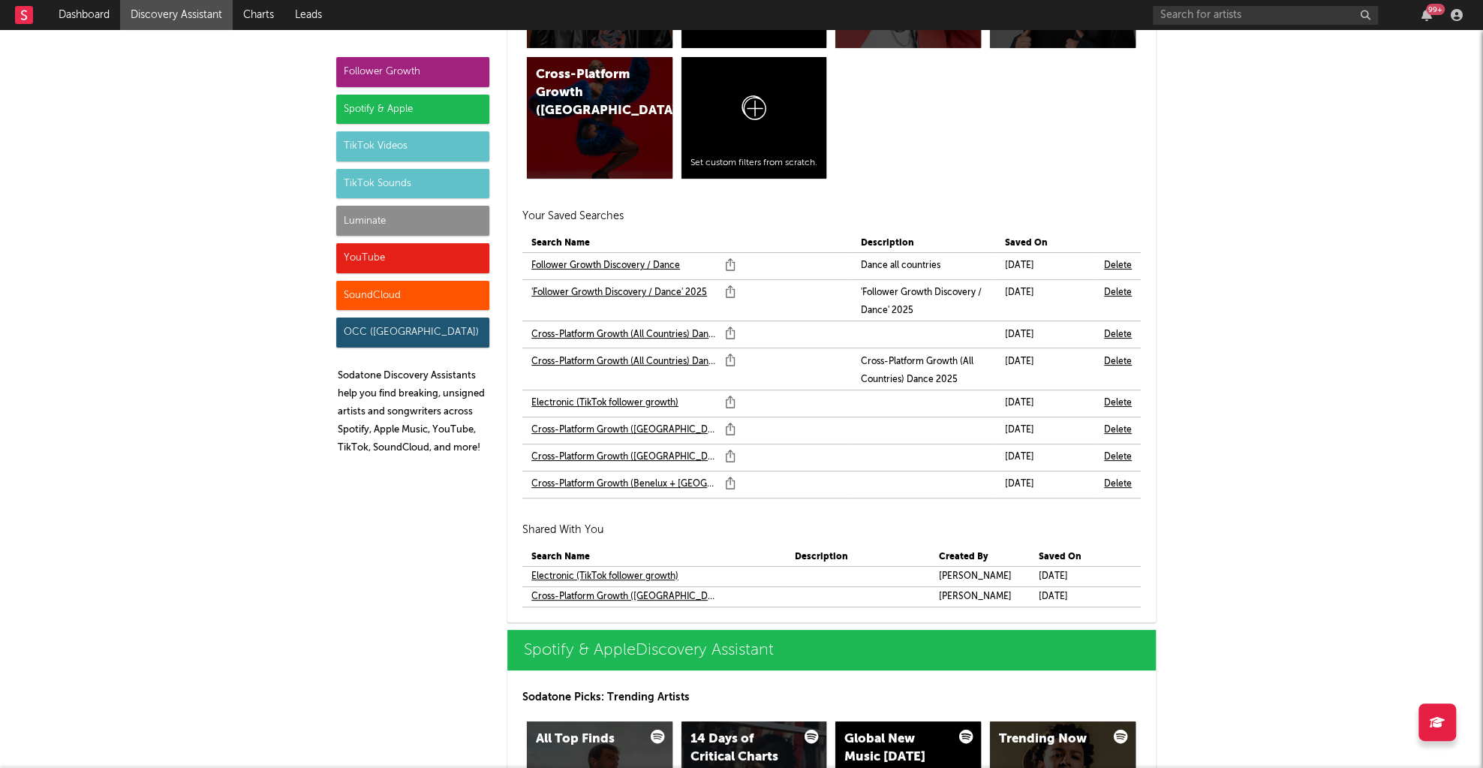
click at [601, 567] on link "Electronic (TikTok follower growth)" at bounding box center [604, 576] width 147 height 18
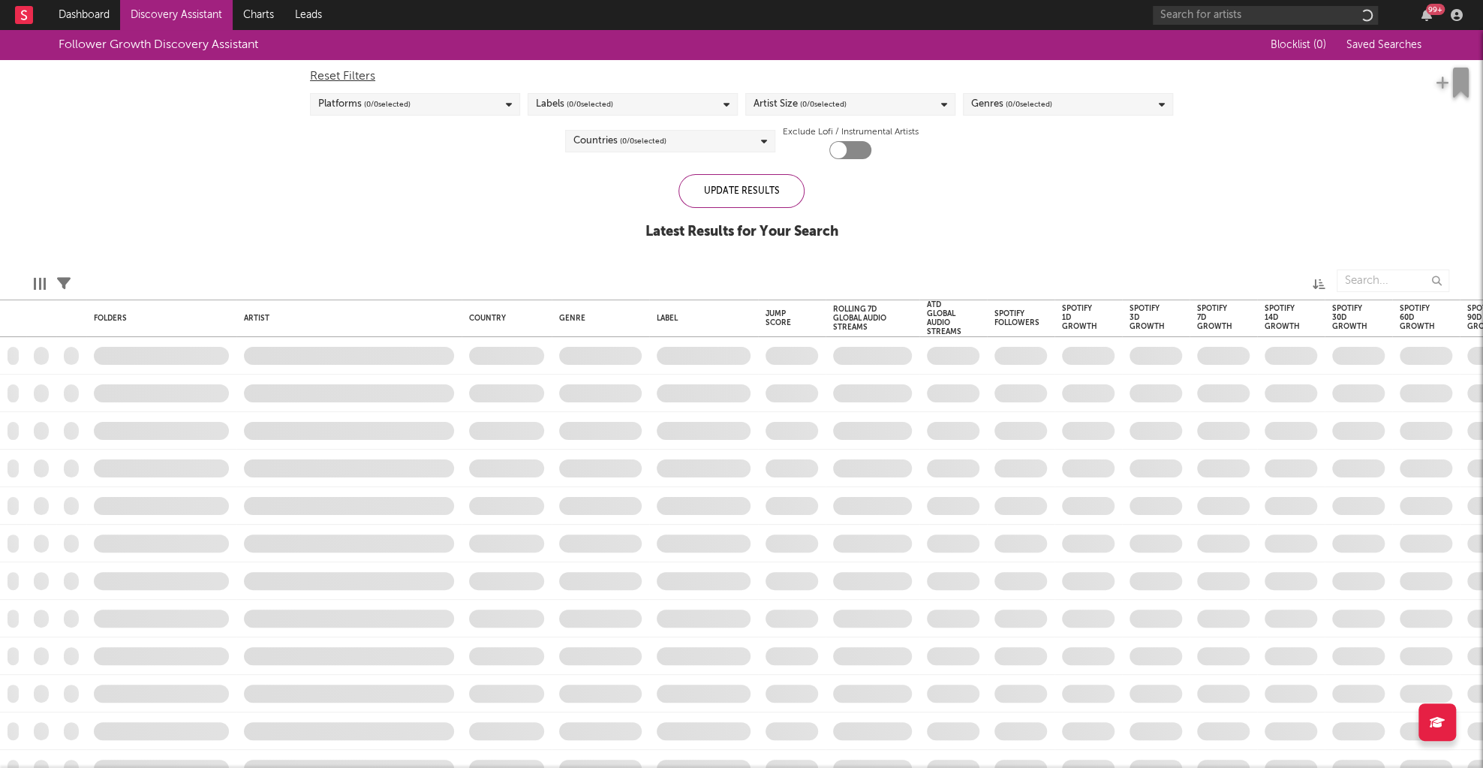
checkbox input "true"
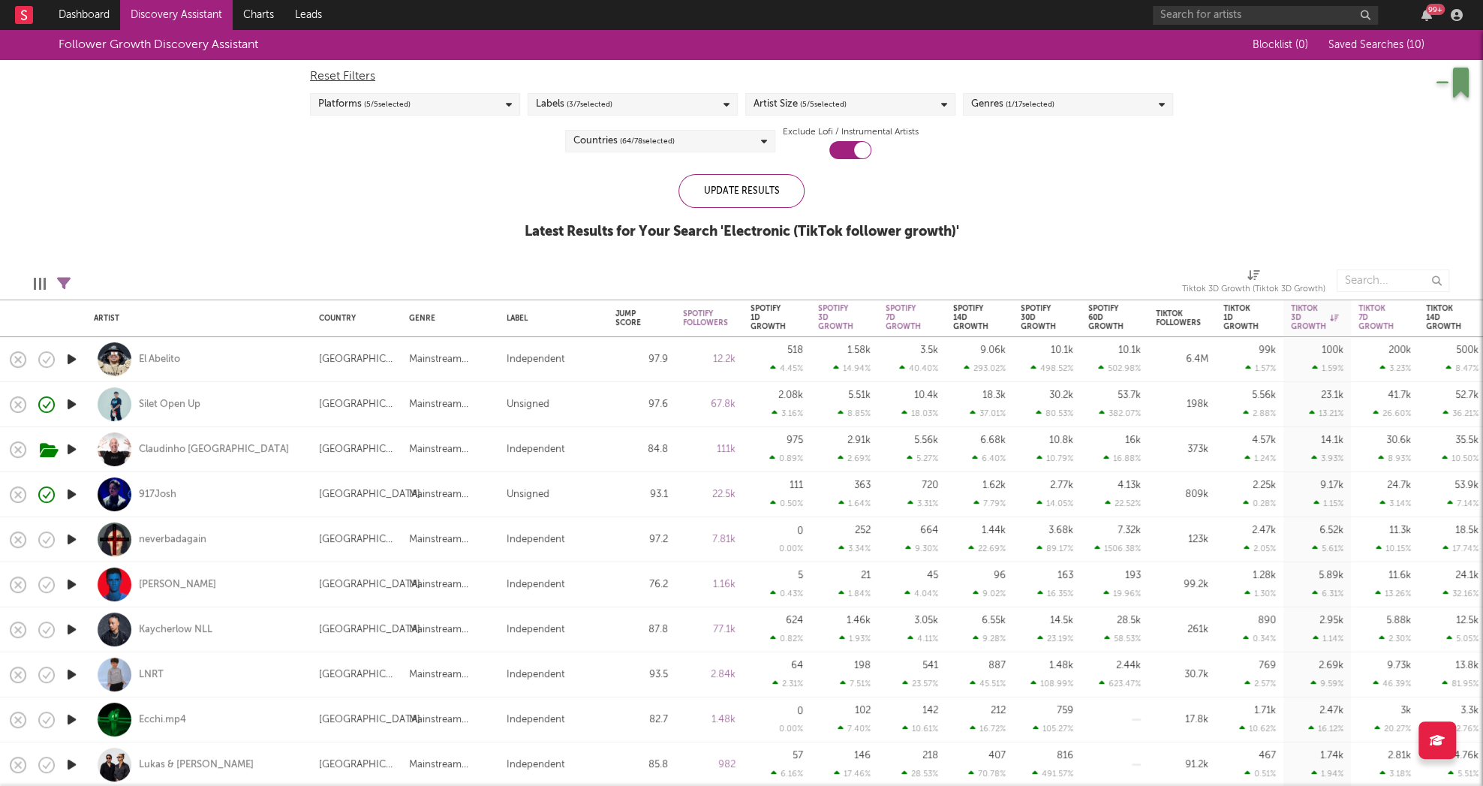
click at [181, 20] on link "Discovery Assistant" at bounding box center [176, 15] width 113 height 30
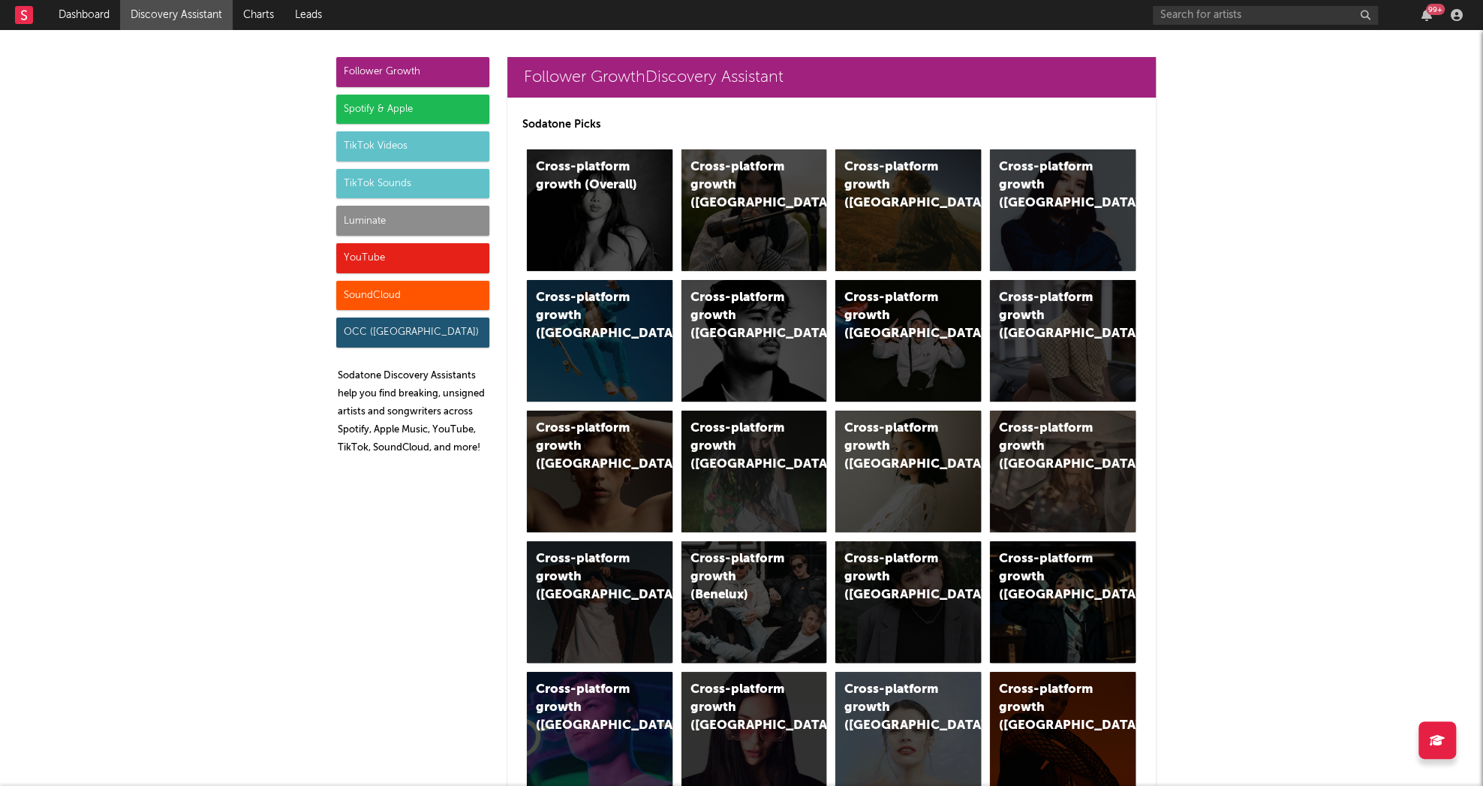
click at [381, 224] on div "Luminate" at bounding box center [412, 221] width 153 height 30
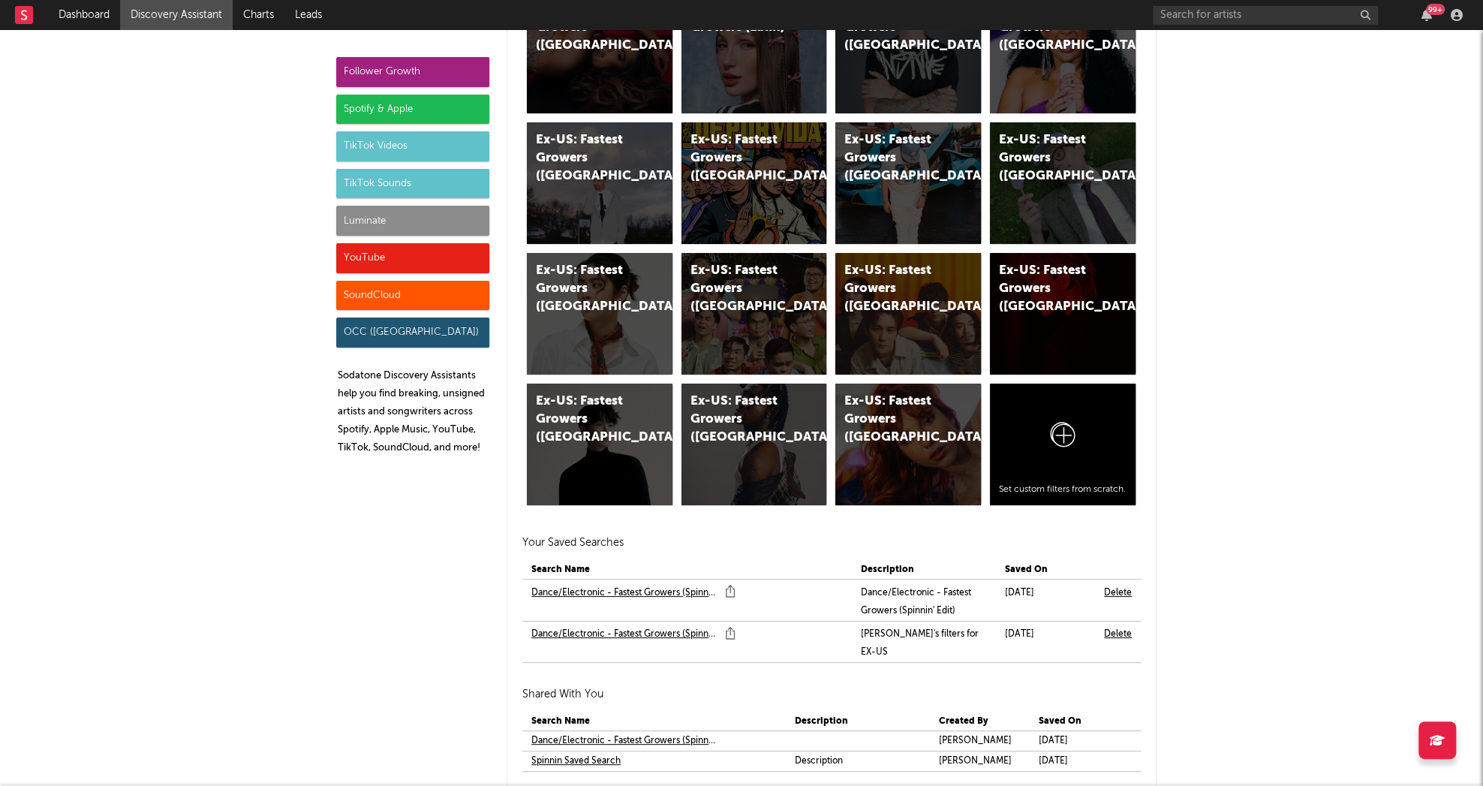
click at [643, 584] on link "Dance/Electronic - Fastest Growers (Spinnin' Edit)" at bounding box center [624, 593] width 186 height 18
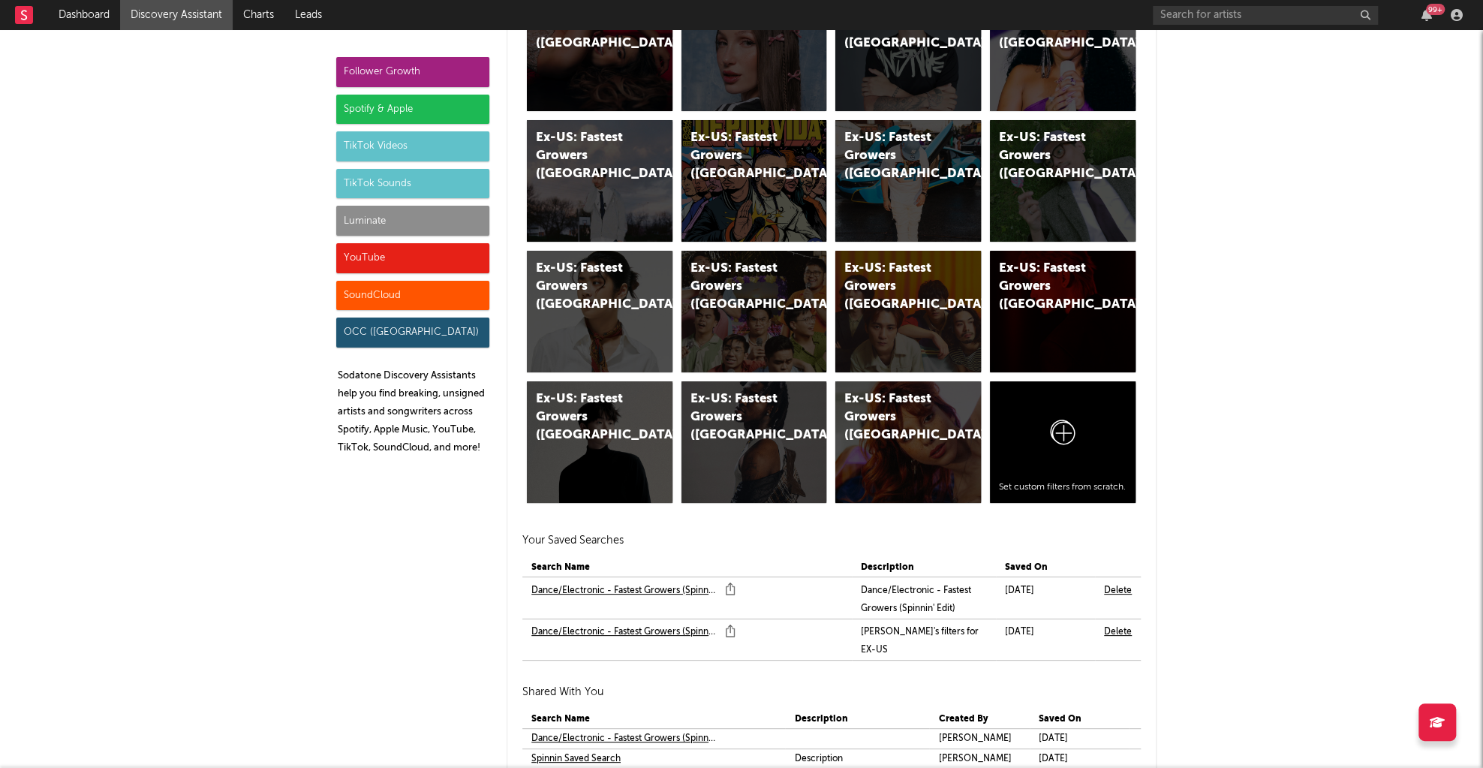
click at [647, 623] on link "Dance/Electronic - Fastest Growers (Spinnin' Edit)" at bounding box center [624, 632] width 186 height 18
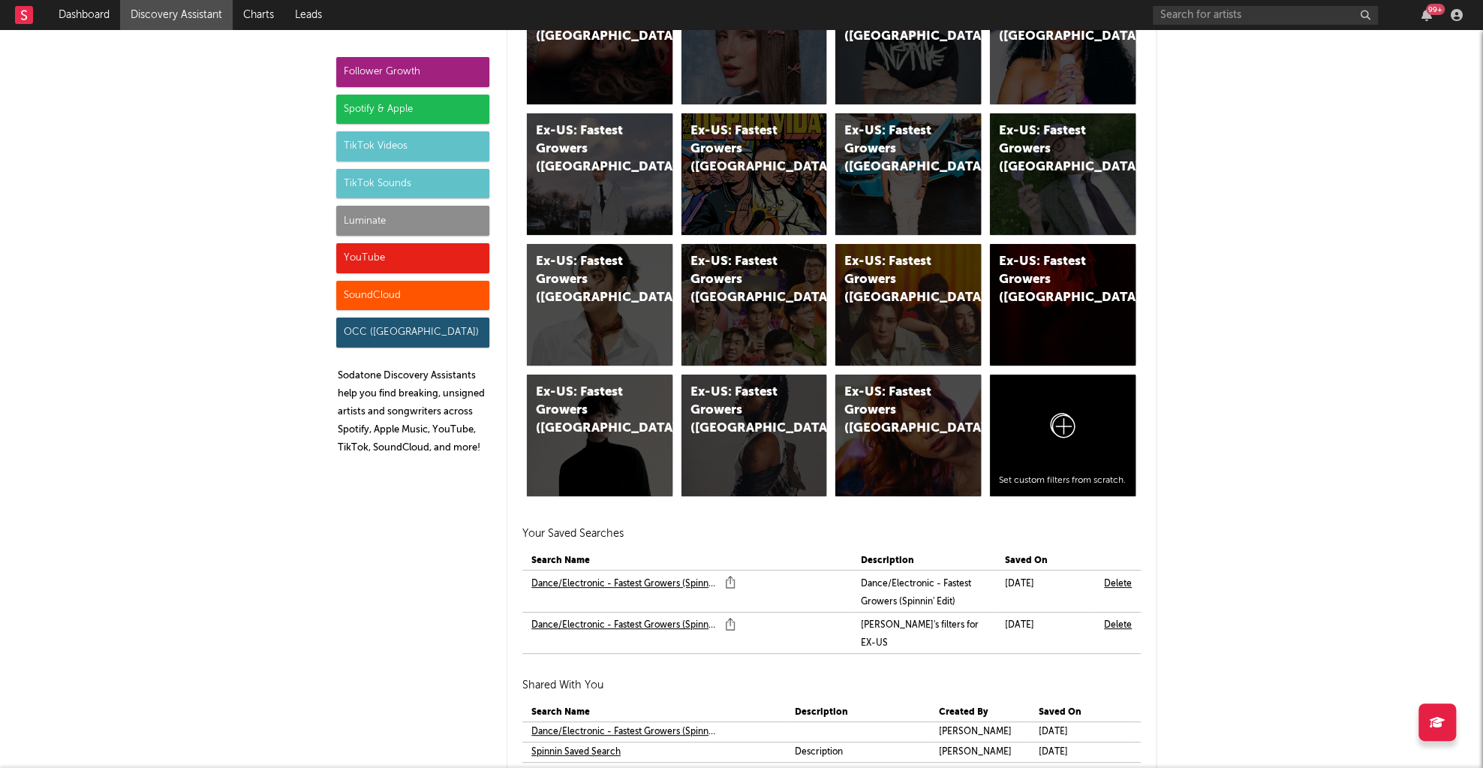
click at [602, 723] on link "Dance/Electronic - Fastest Growers (Spinnin' Edit)" at bounding box center [624, 732] width 186 height 18
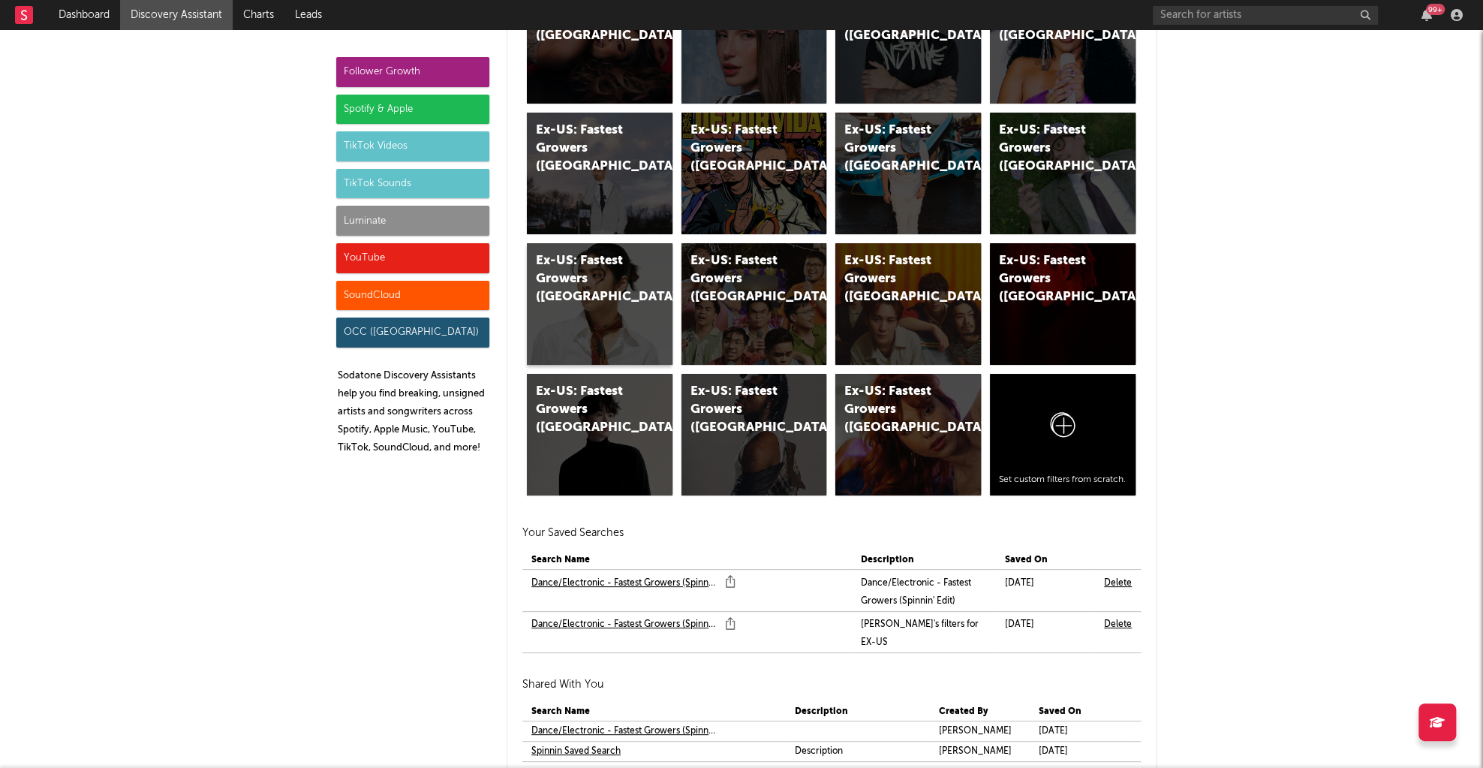
scroll to position [9131, 0]
click at [398, 290] on div "SoundCloud" at bounding box center [412, 296] width 153 height 30
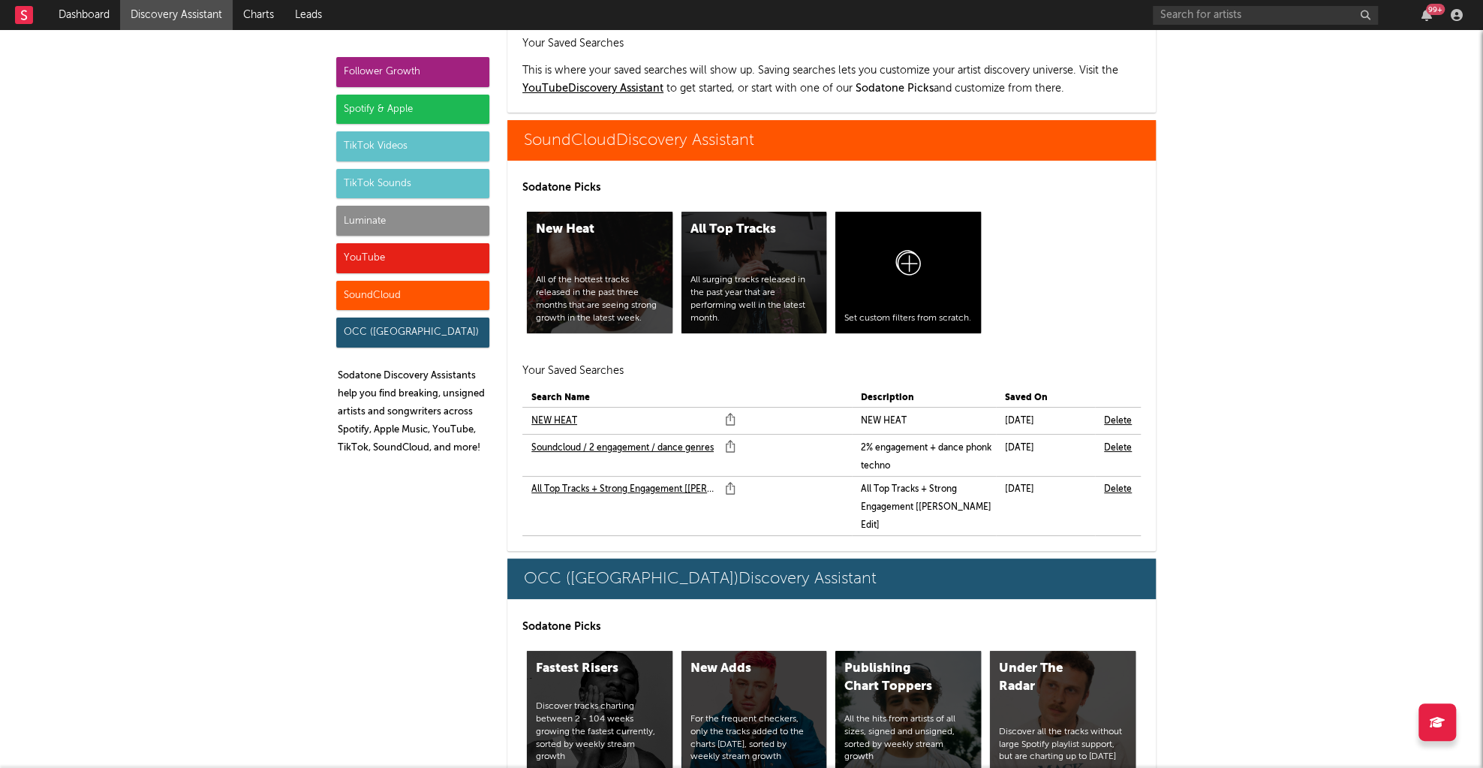
scroll to position [10271, 0]
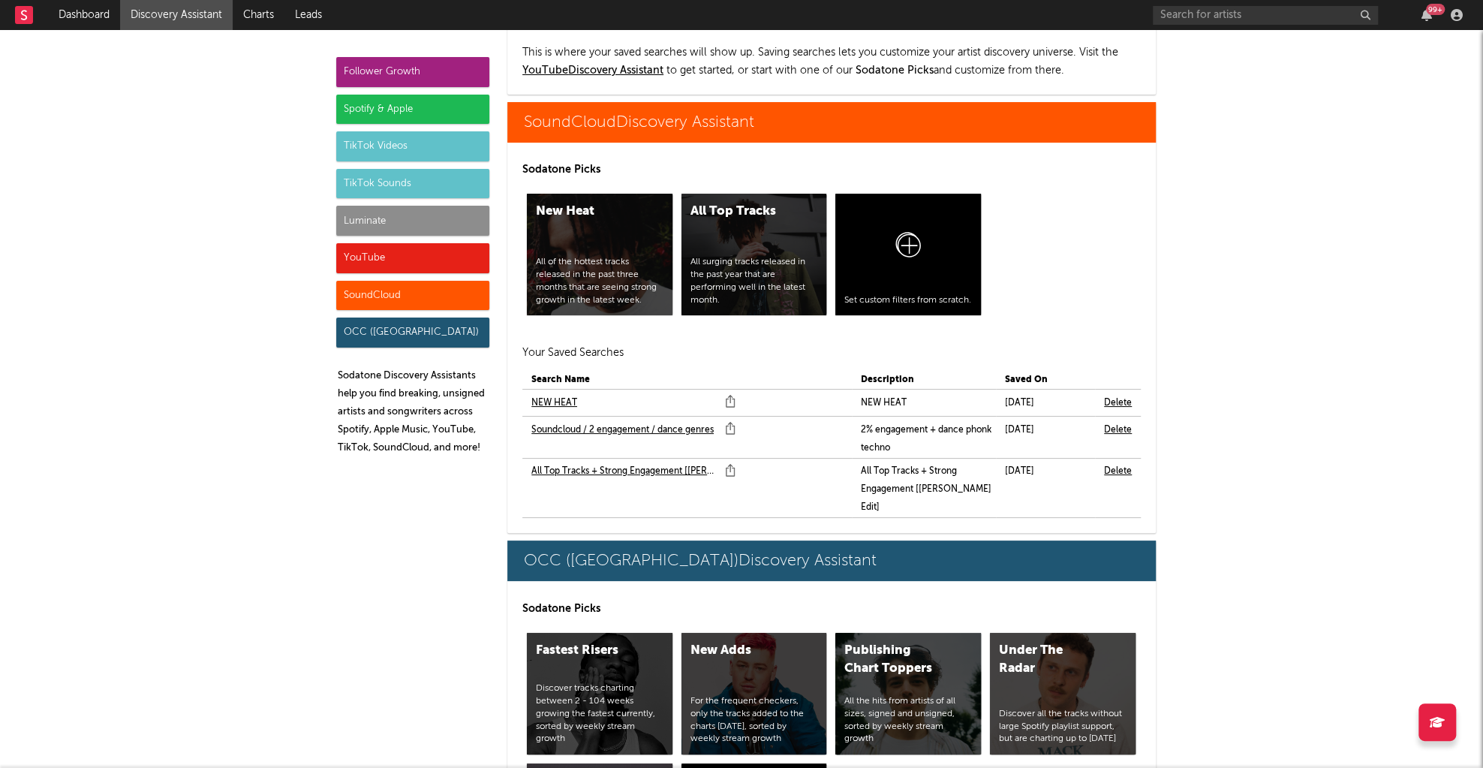
click at [551, 394] on link "NEW HEAT" at bounding box center [554, 403] width 46 height 18
click at [568, 421] on link "Soundcloud / 2 engagement / dance genres" at bounding box center [622, 430] width 182 height 18
click at [614, 462] on link "All Top Tracks + Strong Engagement [Marco Edit]" at bounding box center [624, 471] width 186 height 18
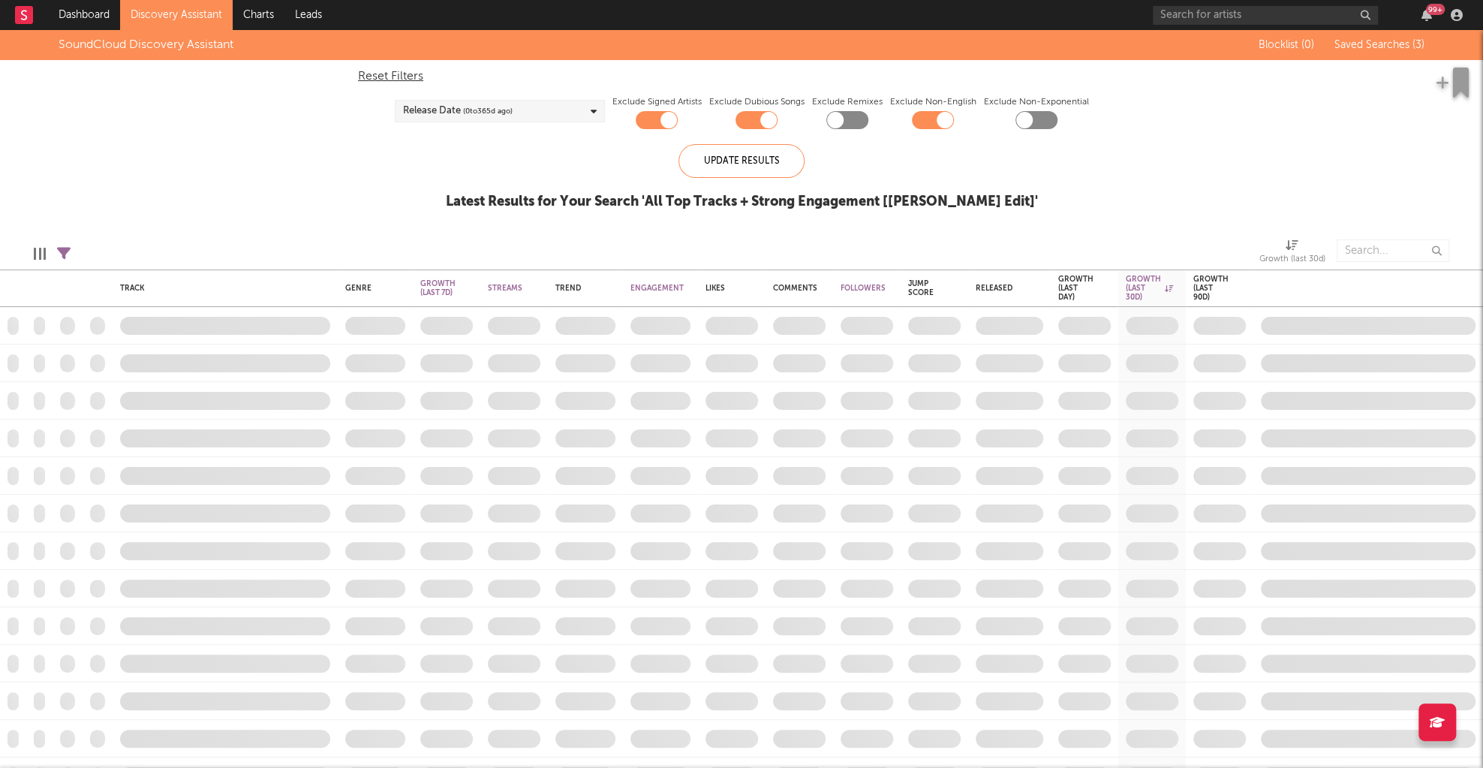
checkbox input "true"
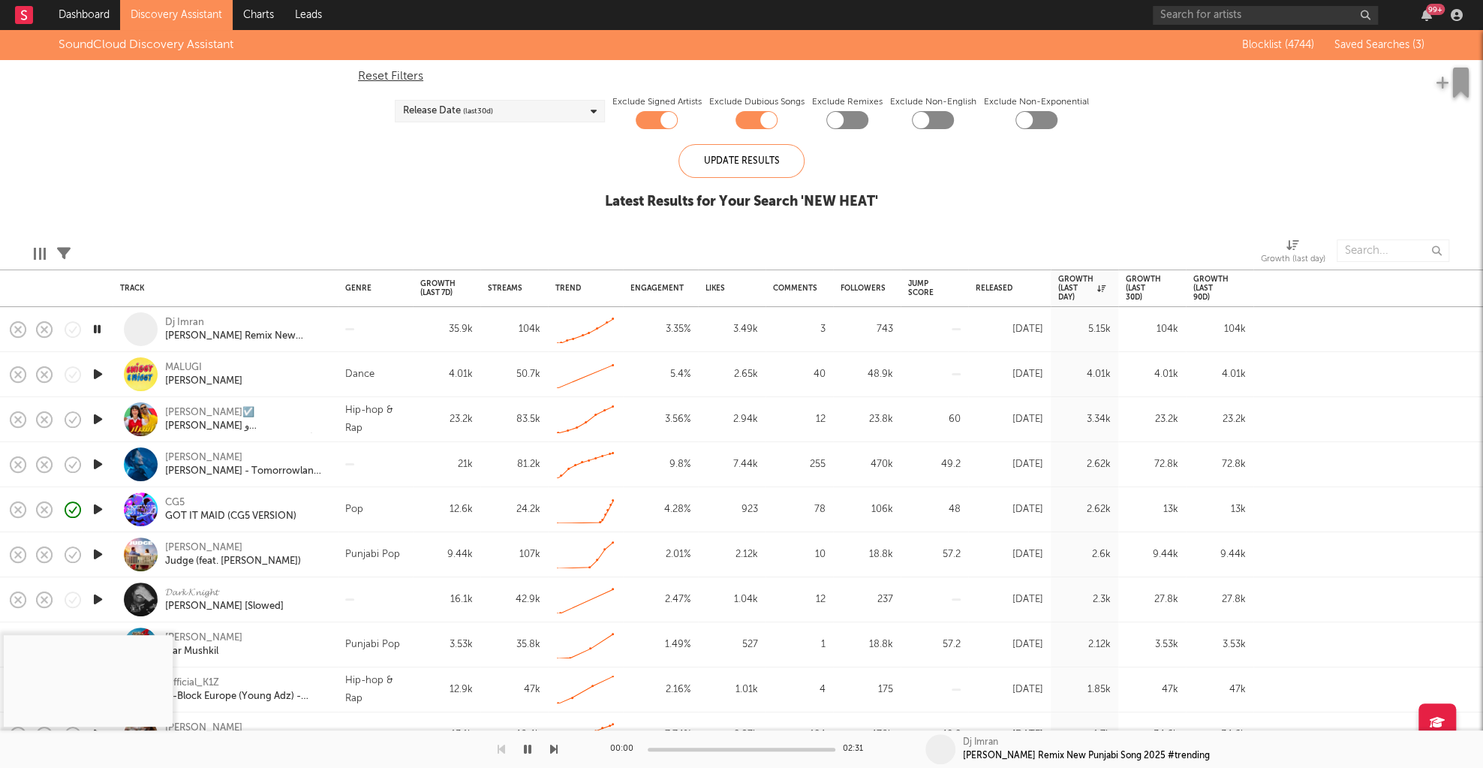
click at [96, 372] on icon "button" at bounding box center [98, 374] width 16 height 19
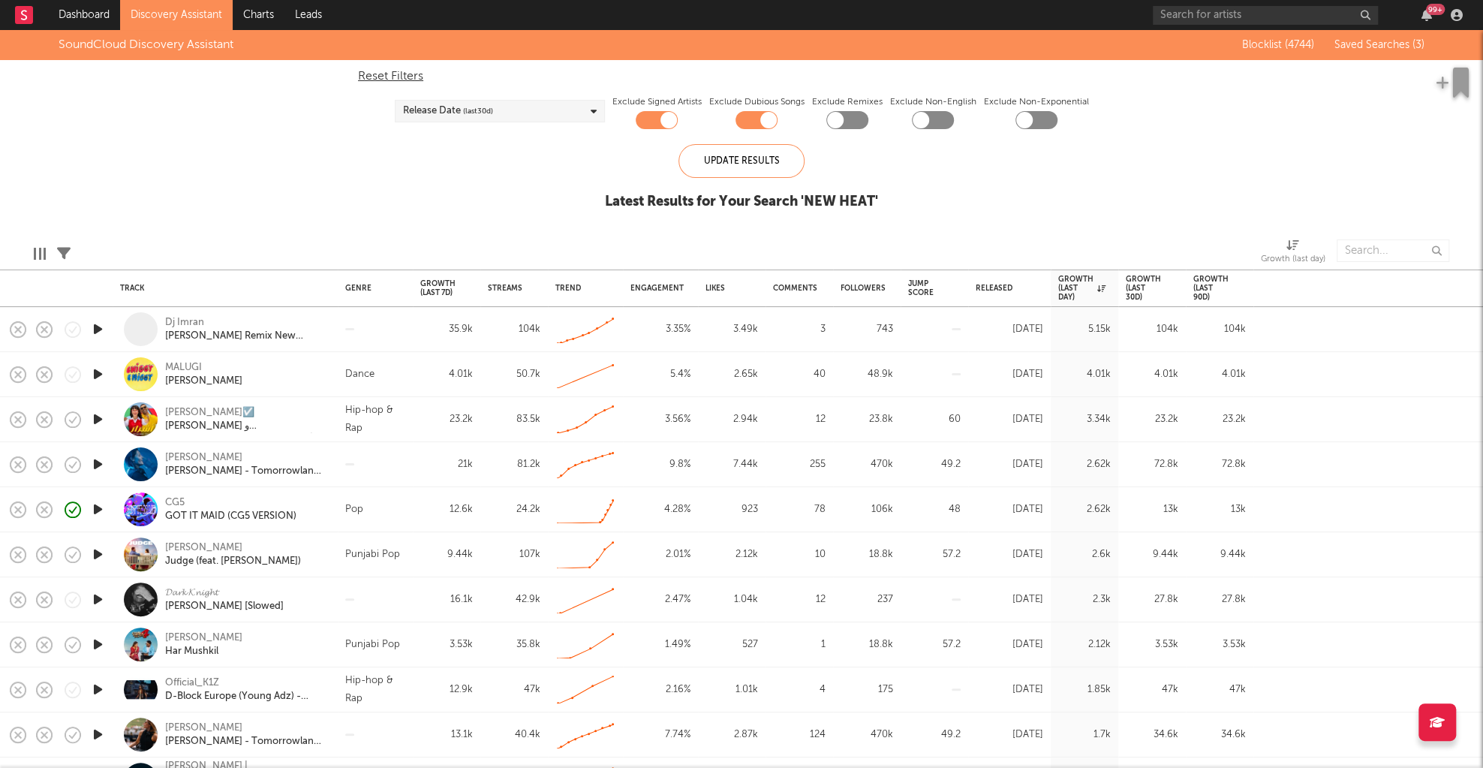
click at [106, 377] on div at bounding box center [98, 374] width 30 height 45
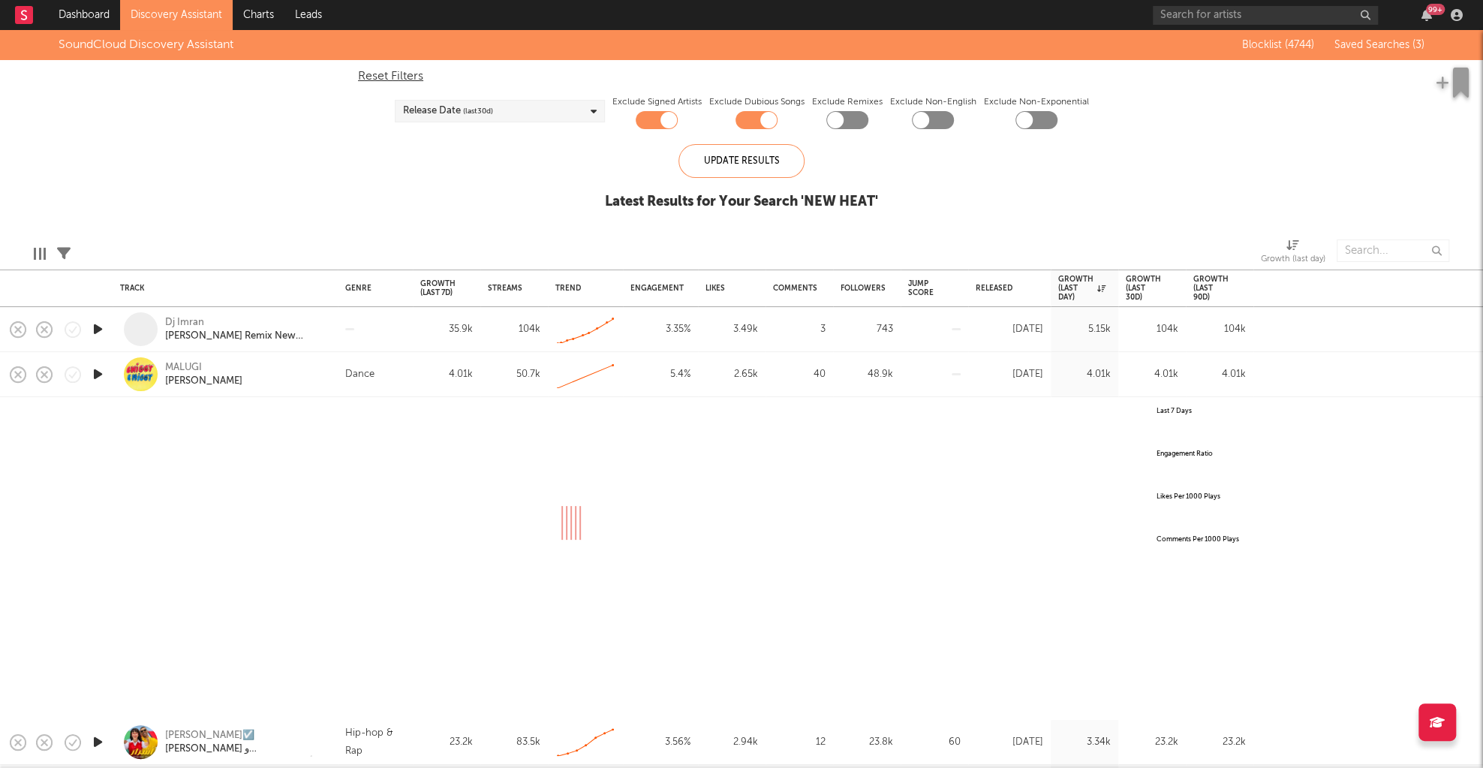
click at [98, 371] on icon "button" at bounding box center [98, 374] width 16 height 19
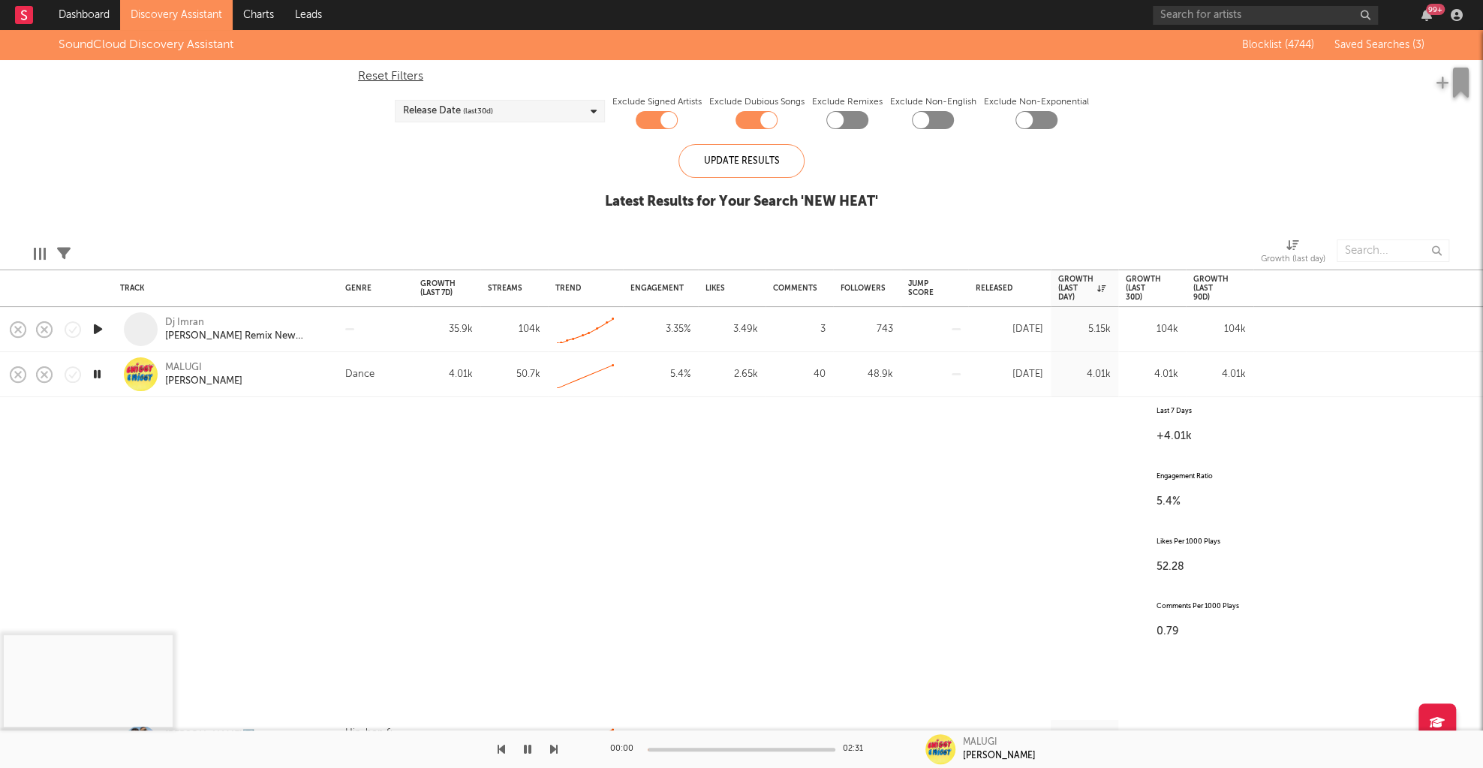
select select "All"
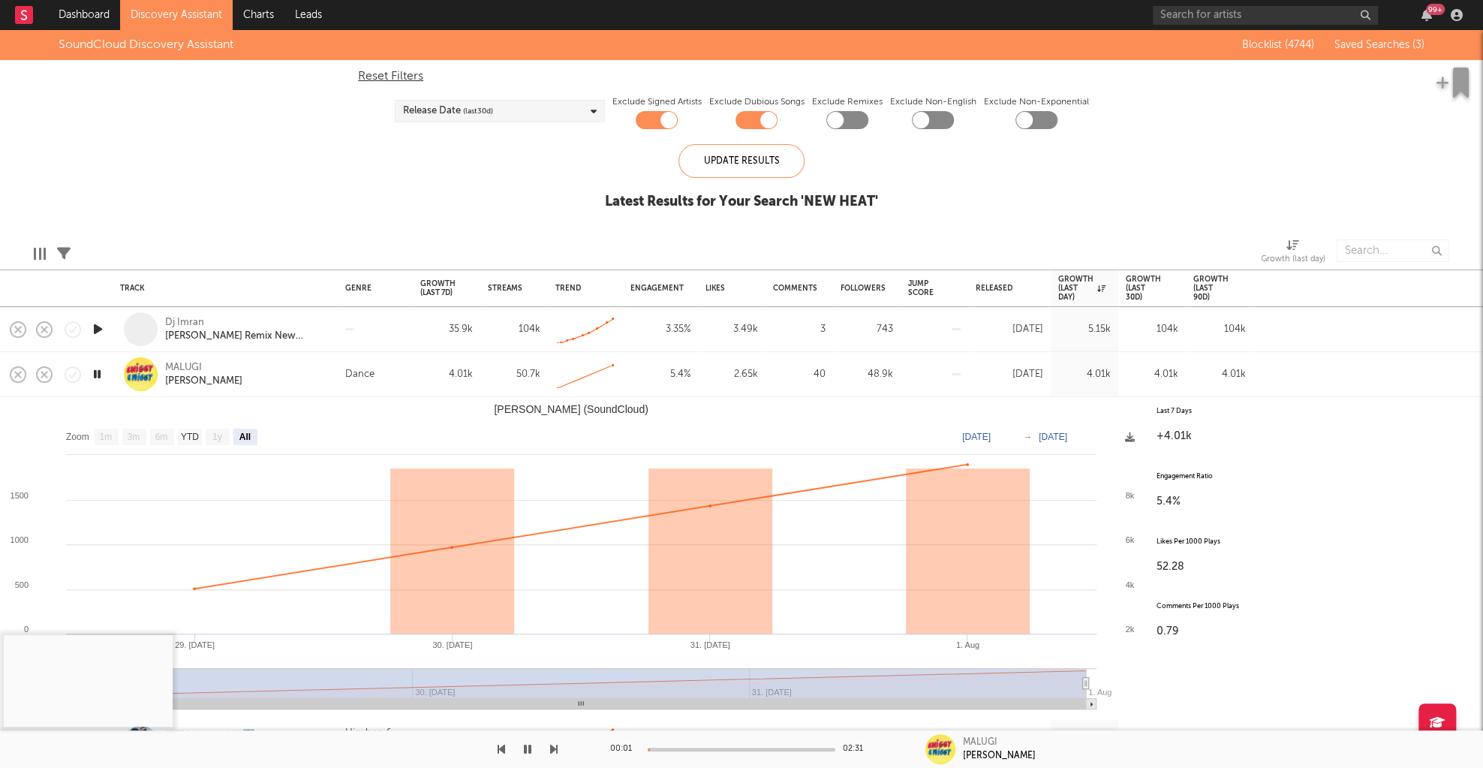
click at [300, 377] on div "MALUGI Chiggy Chiggy" at bounding box center [245, 374] width 161 height 27
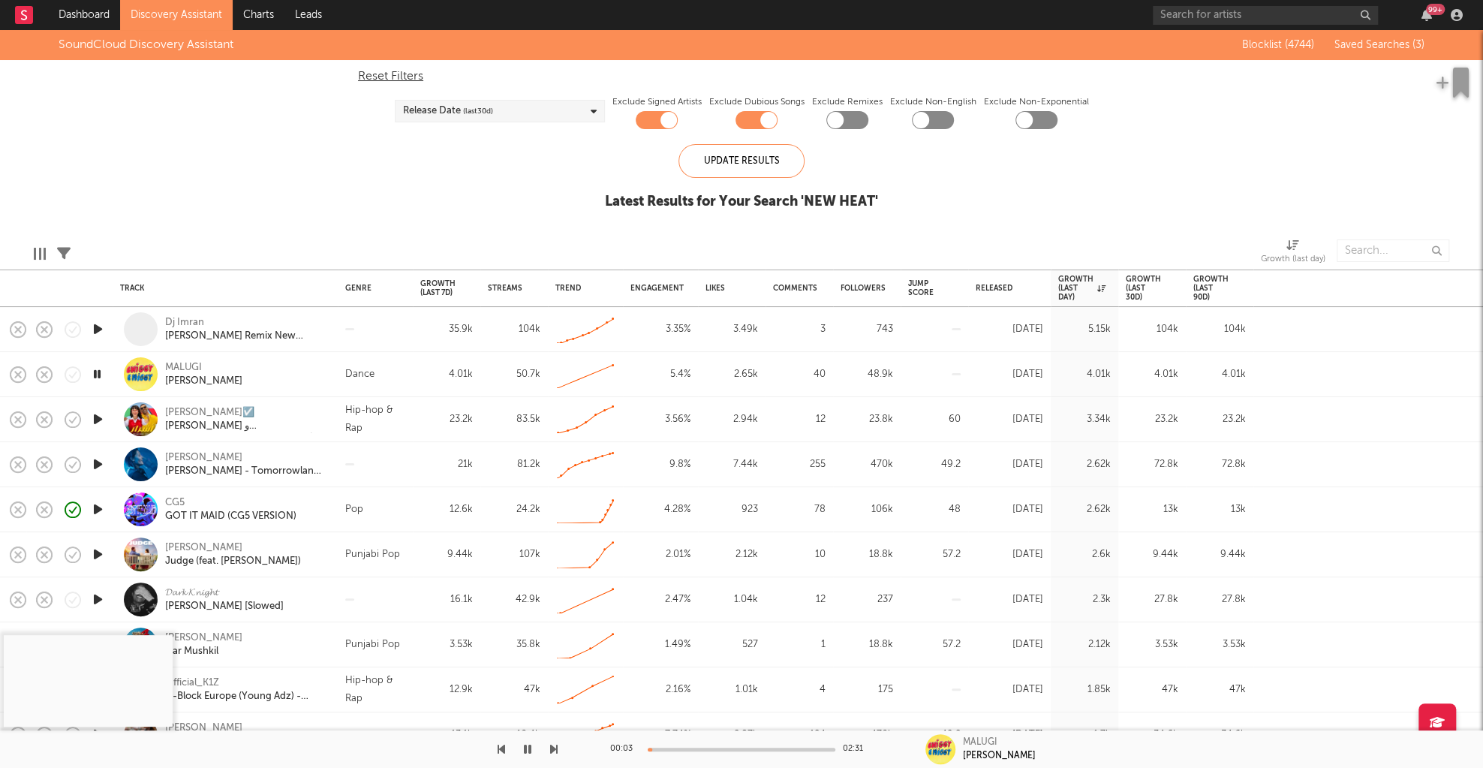
click at [89, 506] on div at bounding box center [98, 509] width 30 height 45
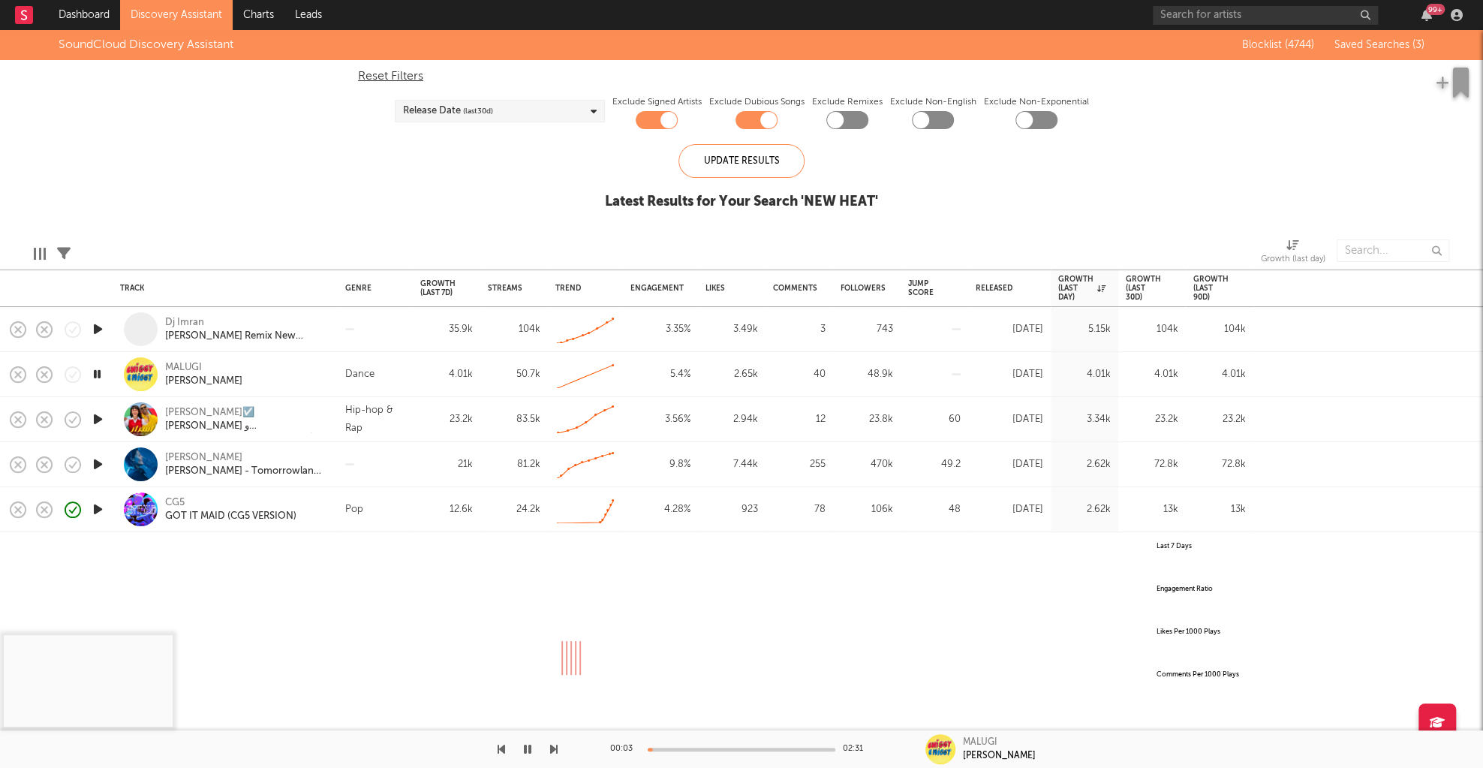
select select "All"
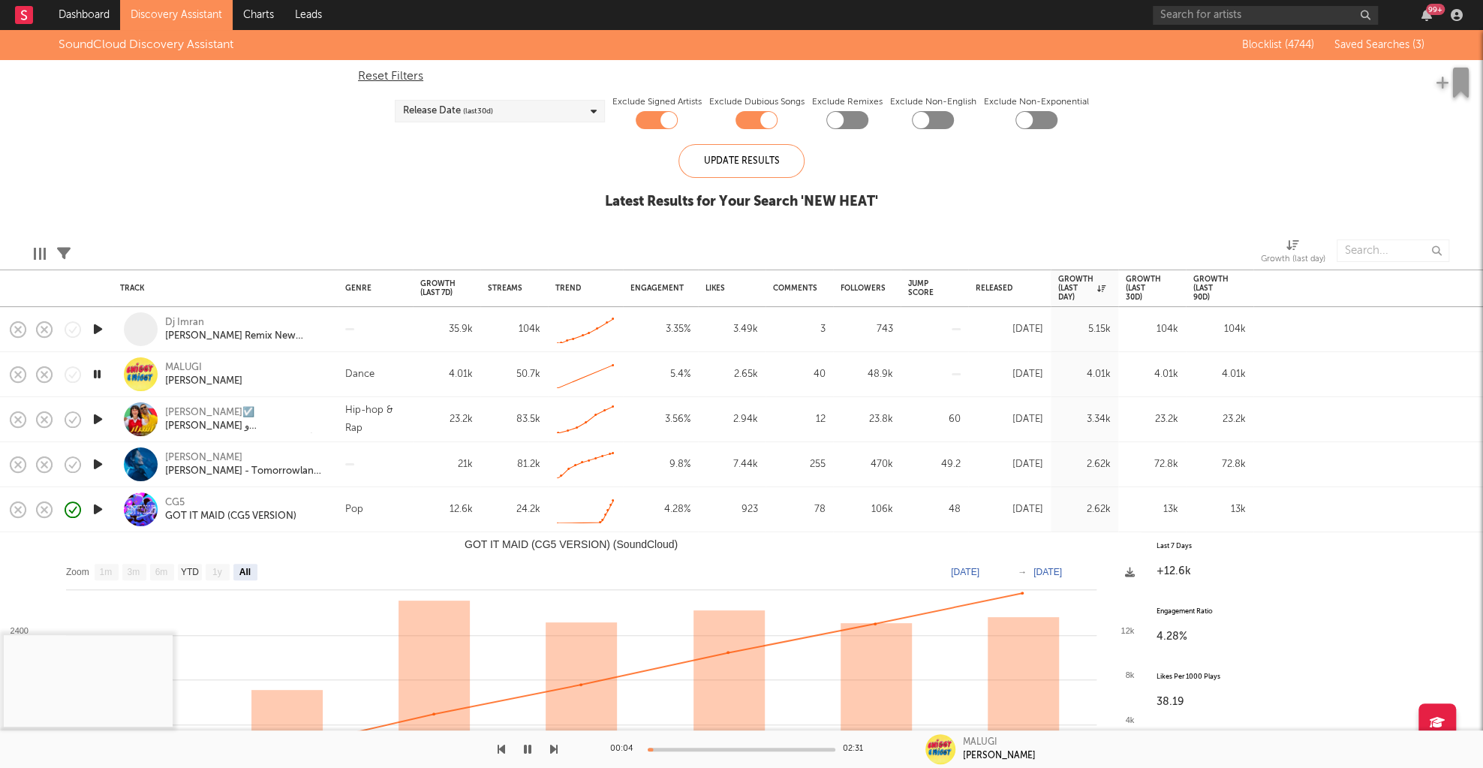
click at [98, 506] on icon "button" at bounding box center [98, 509] width 16 height 19
click at [65, 510] on icon "button" at bounding box center [73, 510] width 16 height 16
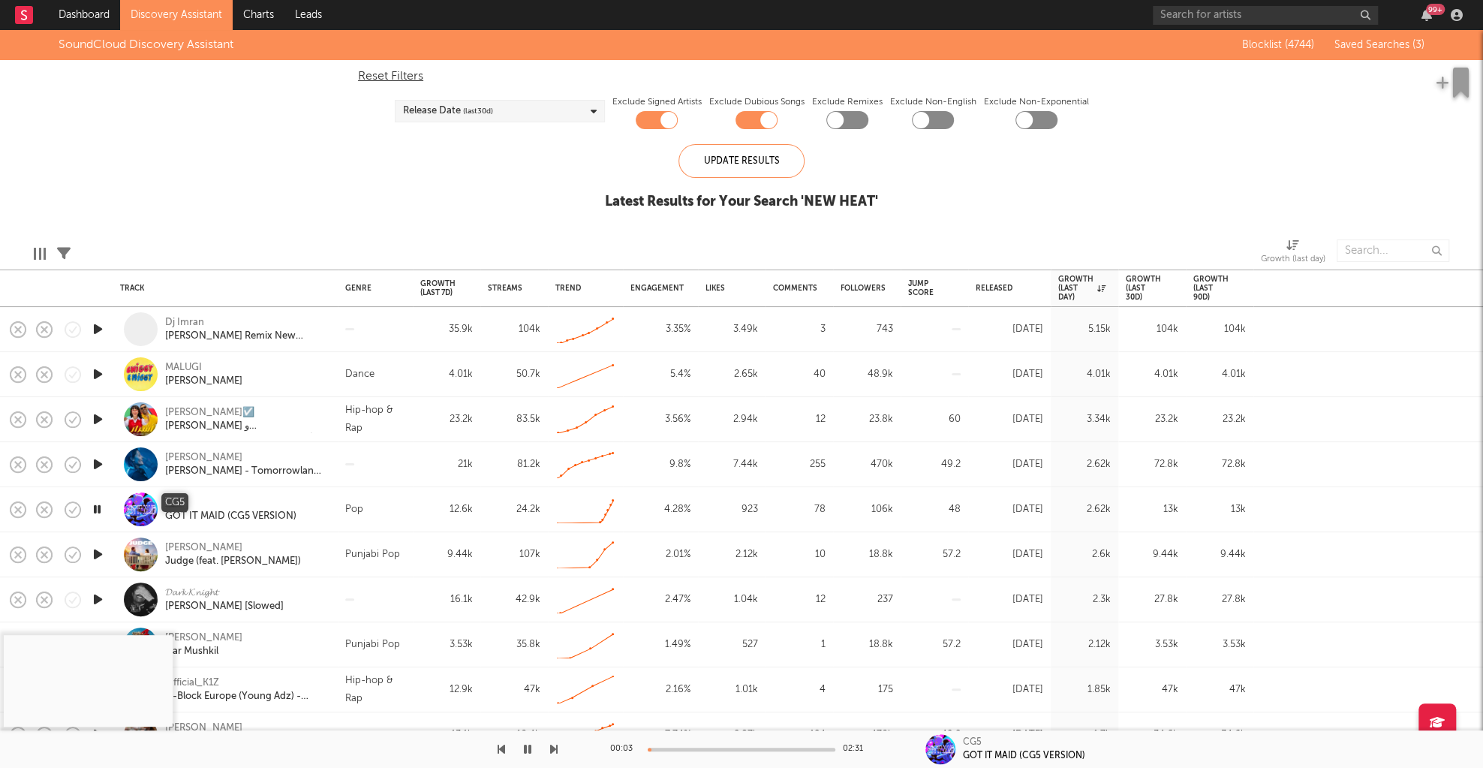
click at [172, 502] on div "CG5" at bounding box center [175, 503] width 20 height 14
click at [101, 553] on icon "button" at bounding box center [98, 554] width 16 height 19
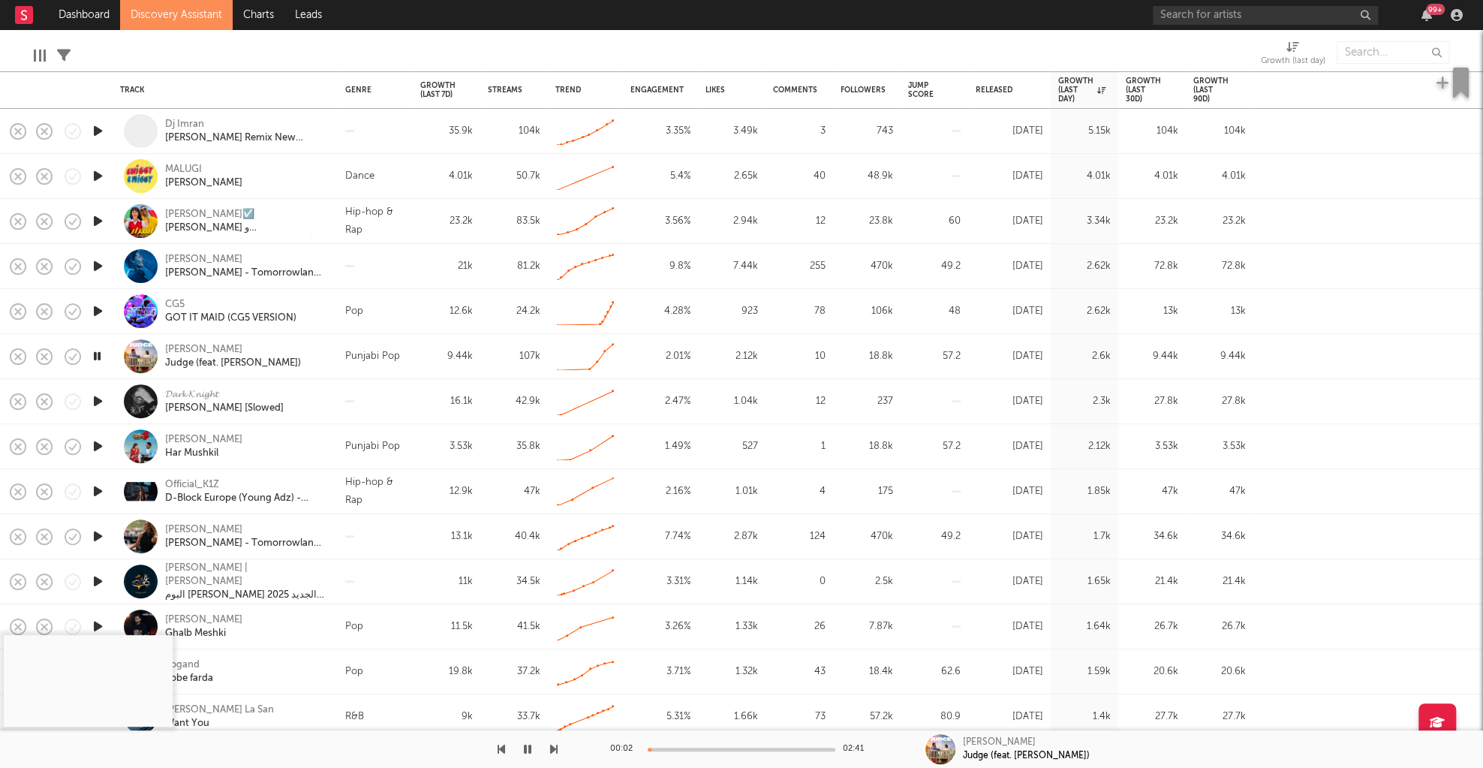
click at [107, 400] on div at bounding box center [98, 401] width 30 height 45
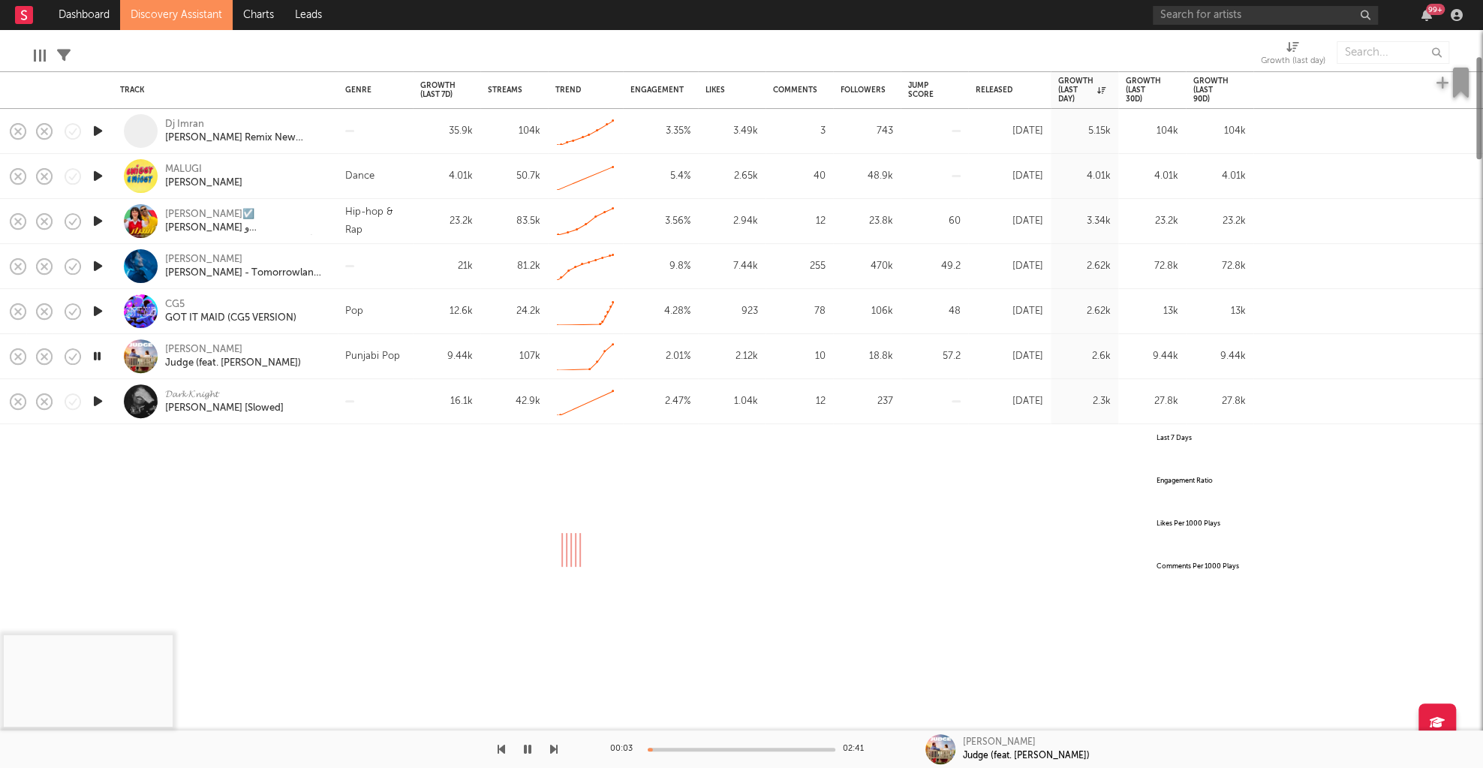
select select "All"
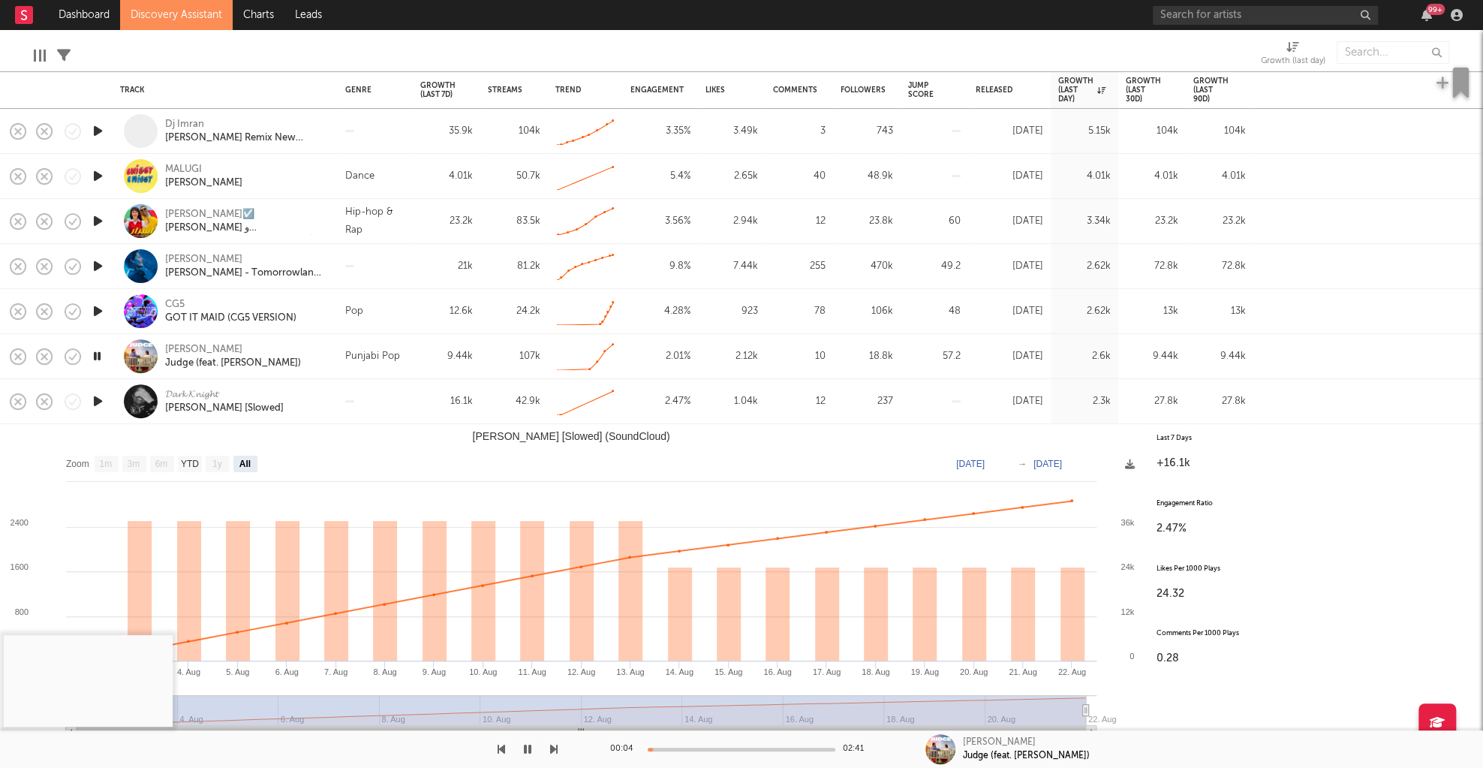
click at [103, 401] on icon "button" at bounding box center [98, 401] width 16 height 19
click at [363, 411] on div at bounding box center [375, 401] width 75 height 45
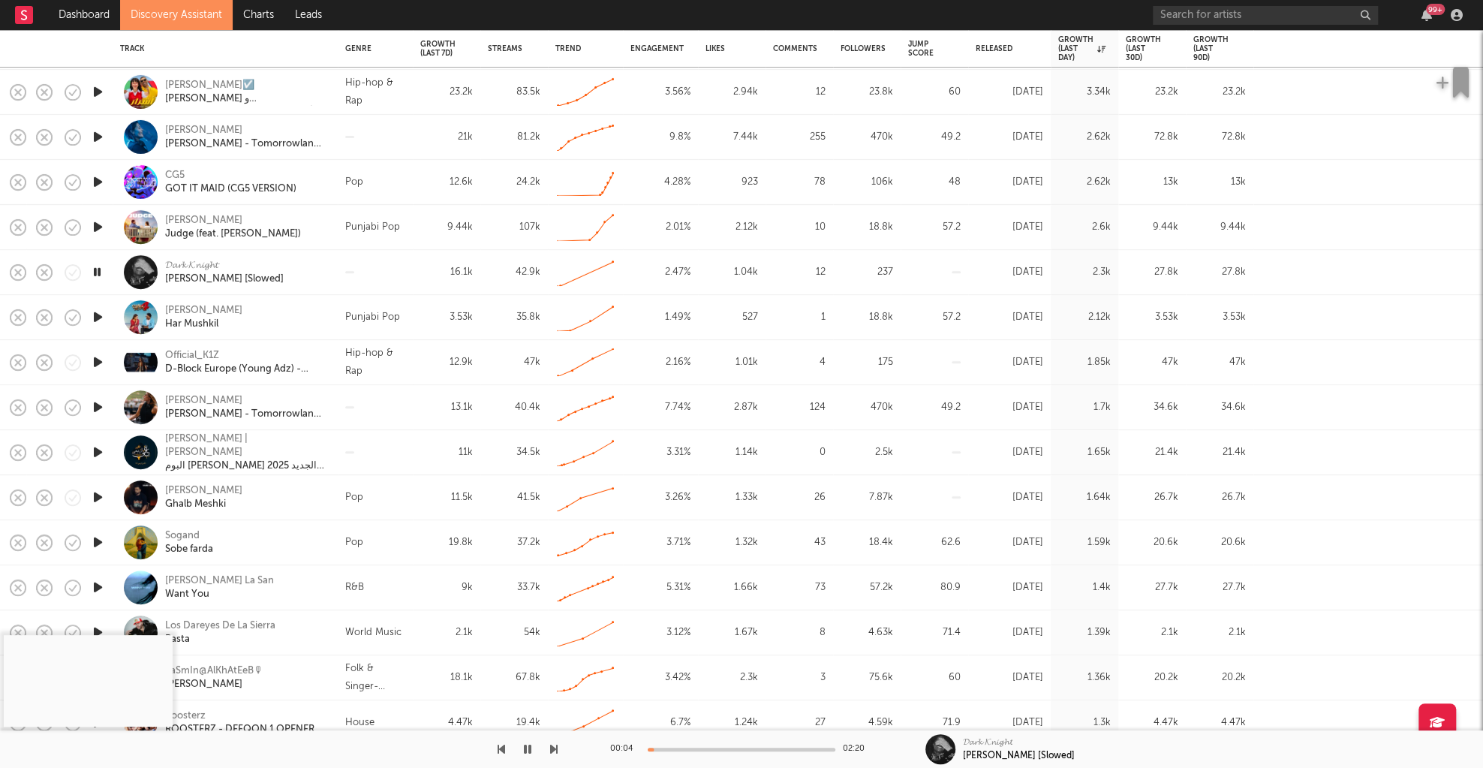
click at [94, 497] on icon "button" at bounding box center [98, 497] width 16 height 19
click at [552, 750] on icon "button" at bounding box center [554, 749] width 8 height 12
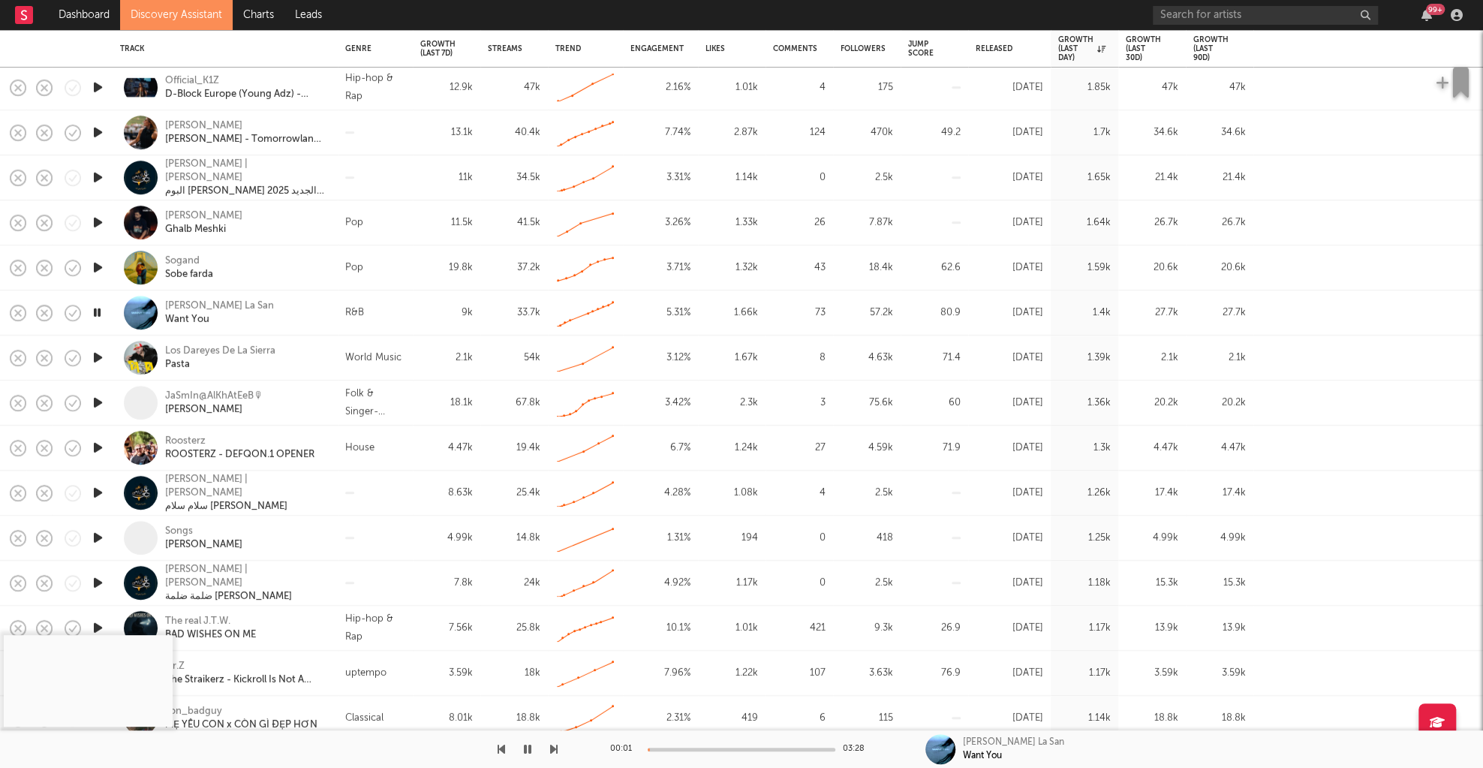
click at [98, 446] on icon "button" at bounding box center [98, 447] width 16 height 19
click at [98, 446] on icon "button" at bounding box center [97, 447] width 14 height 19
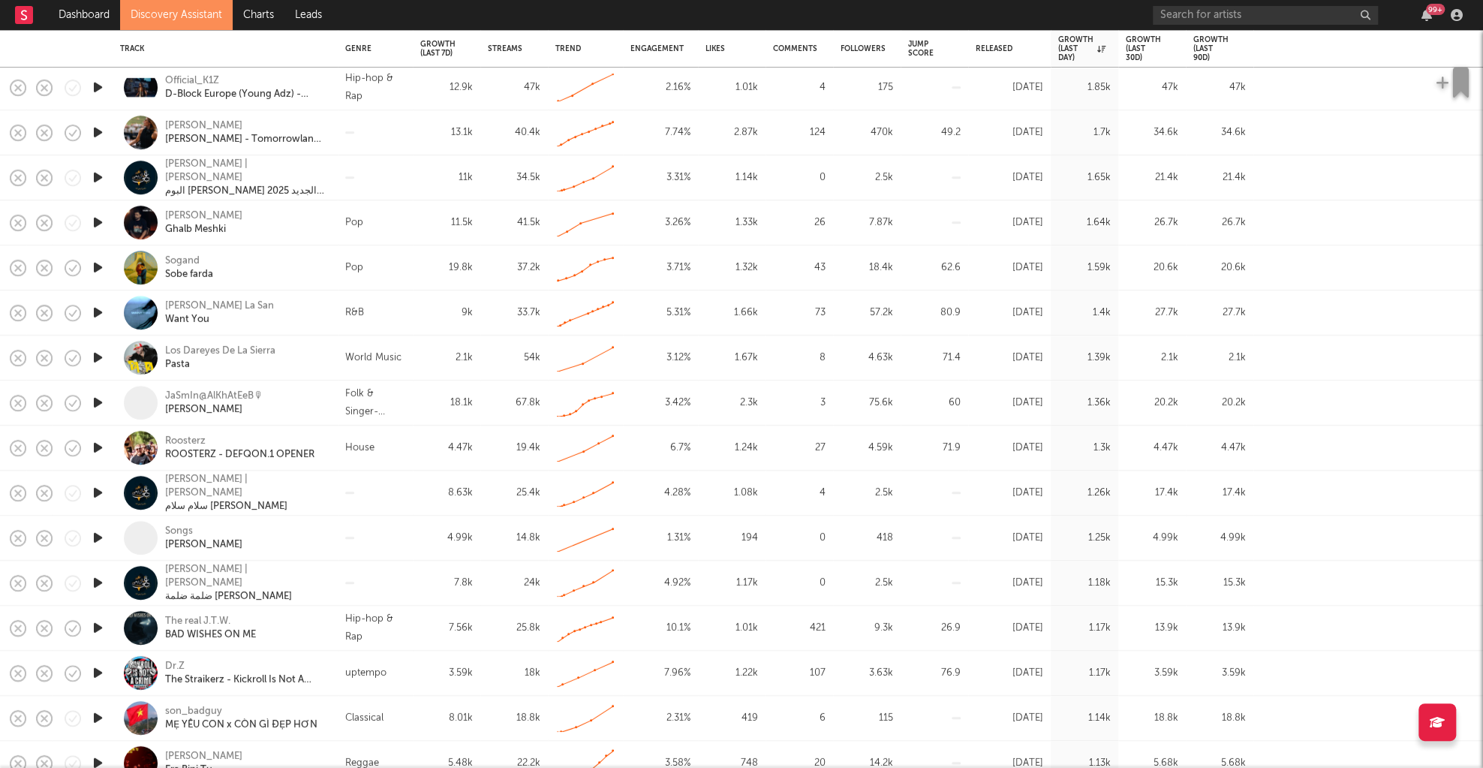
click at [105, 309] on icon "button" at bounding box center [98, 312] width 16 height 19
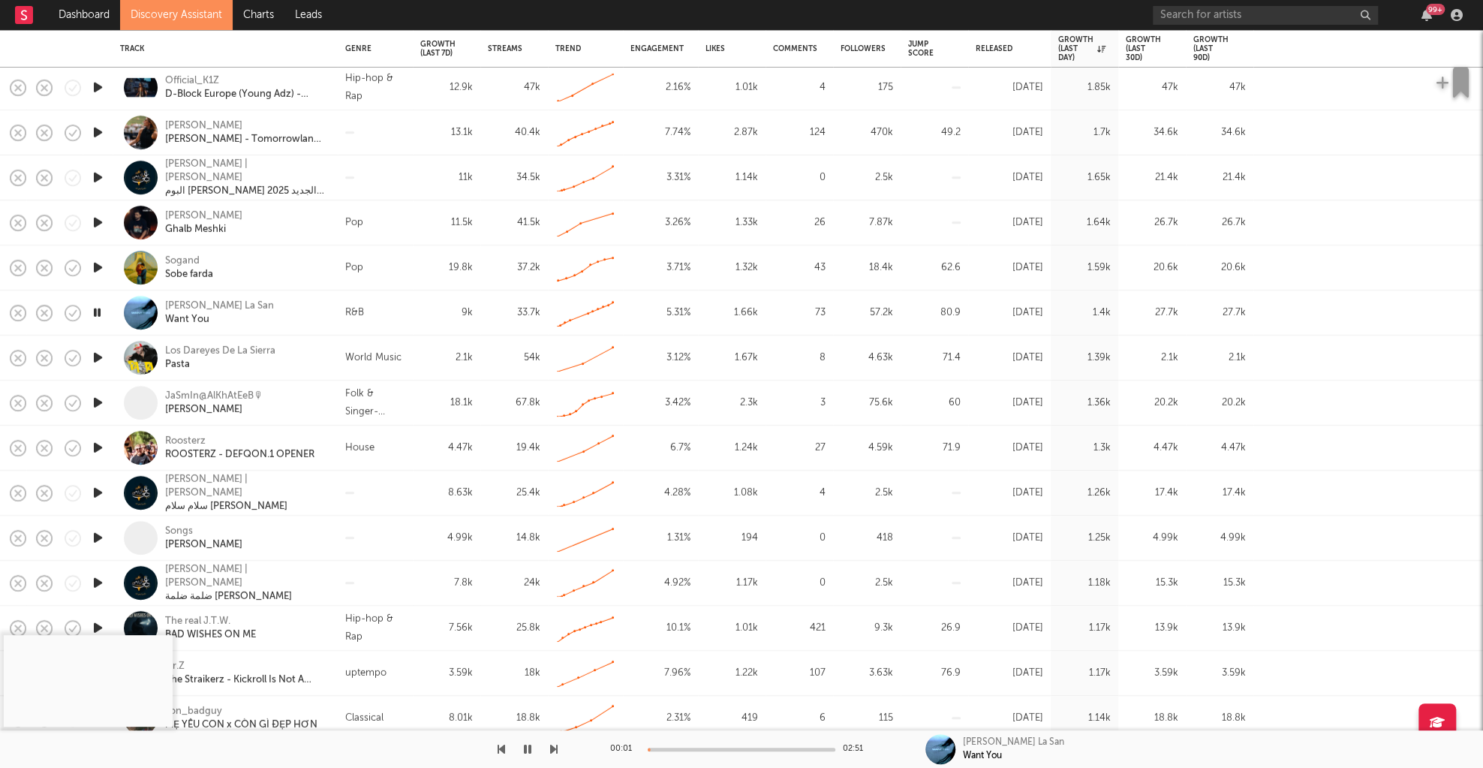
click at [681, 747] on div at bounding box center [741, 749] width 188 height 4
click at [726, 748] on div at bounding box center [741, 749] width 188 height 4
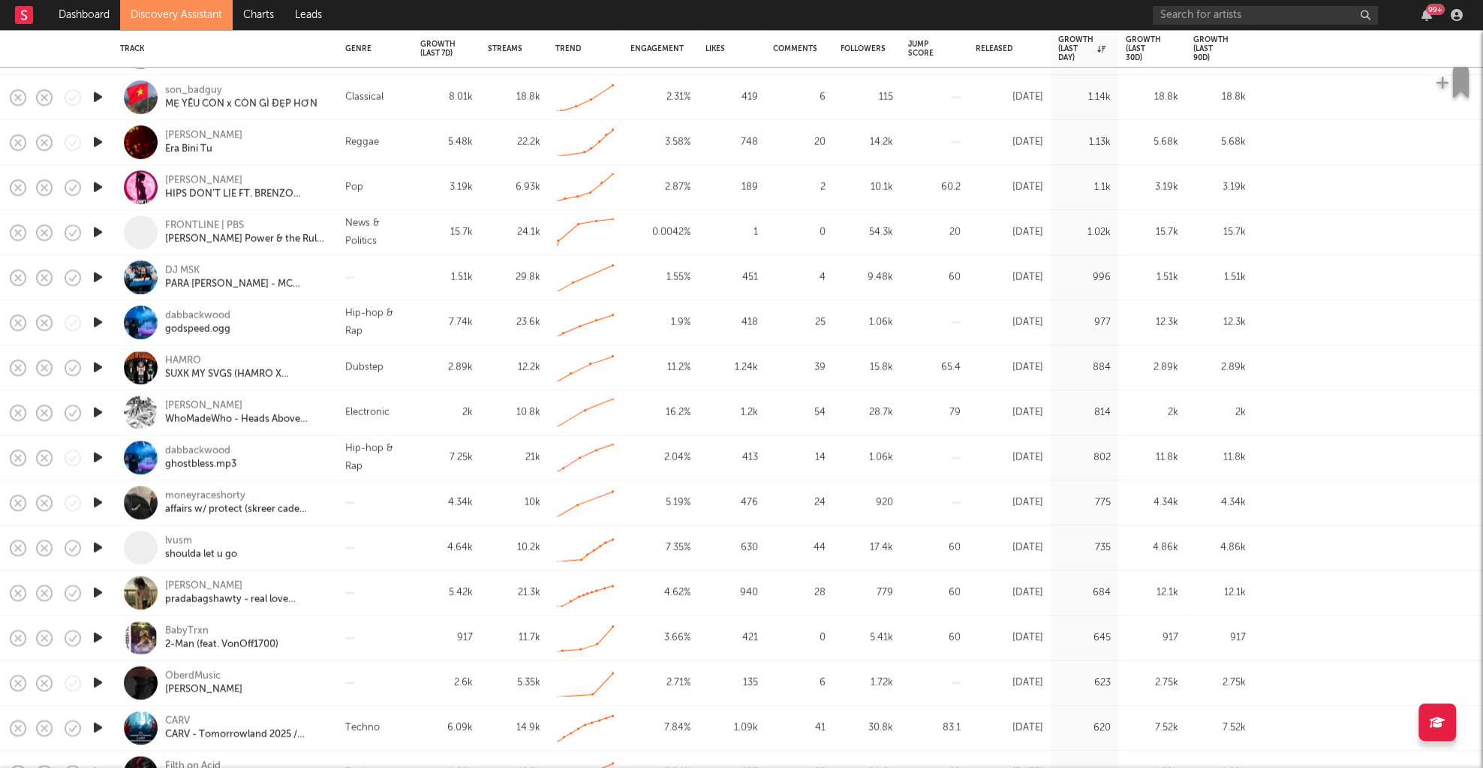
click at [98, 554] on icon "button" at bounding box center [98, 547] width 16 height 19
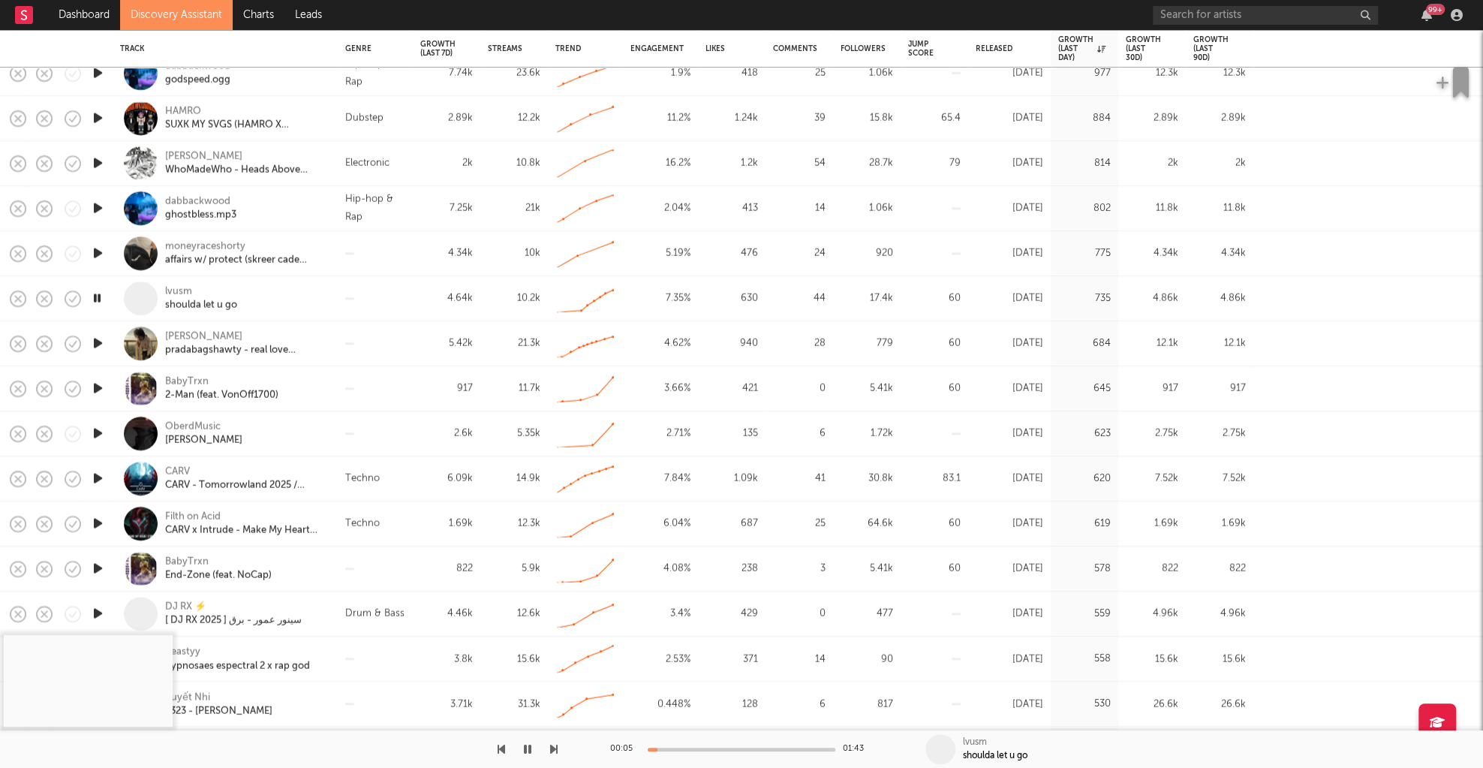
click at [708, 750] on div at bounding box center [741, 749] width 188 height 4
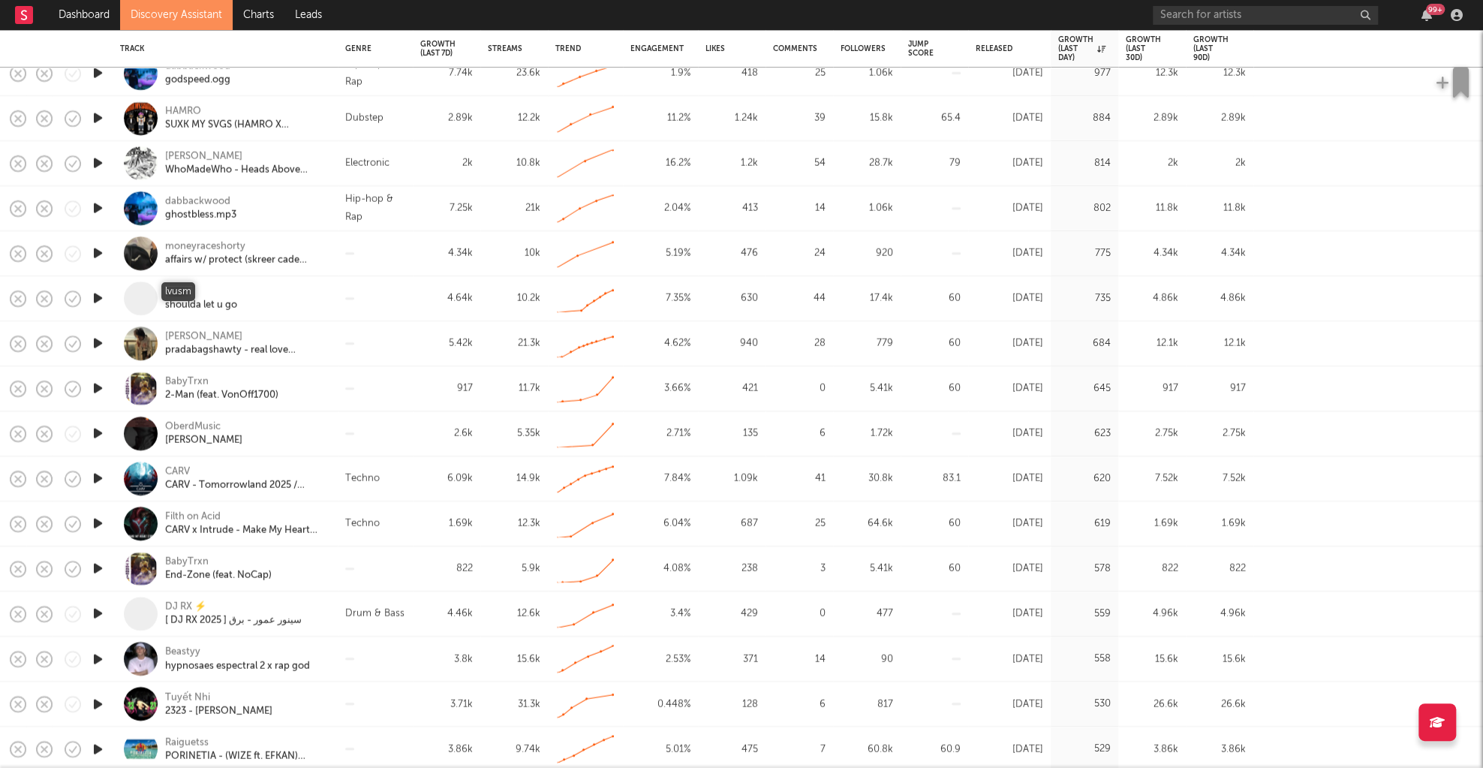
click at [174, 291] on div "lvusm" at bounding box center [178, 292] width 27 height 14
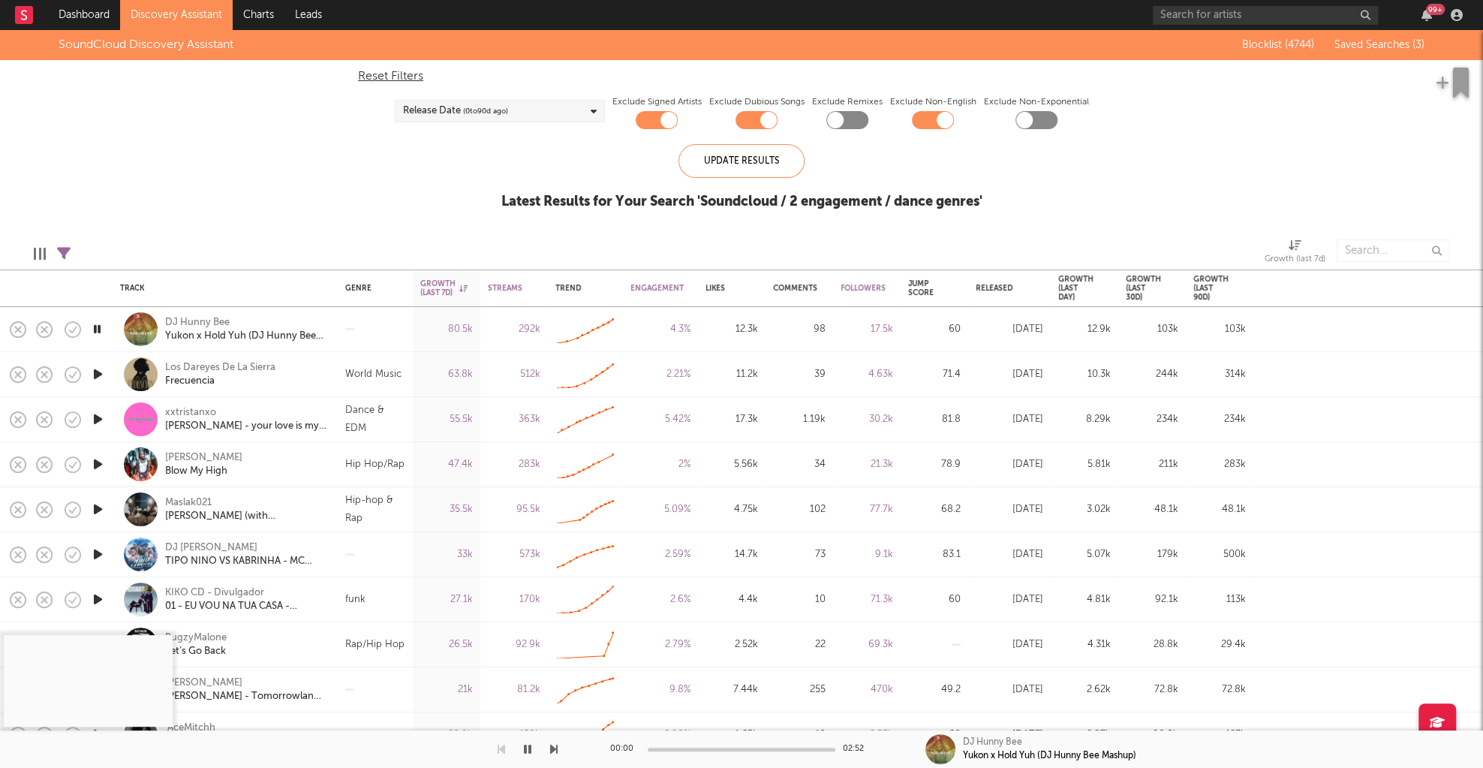
click at [98, 325] on icon "button" at bounding box center [97, 329] width 14 height 19
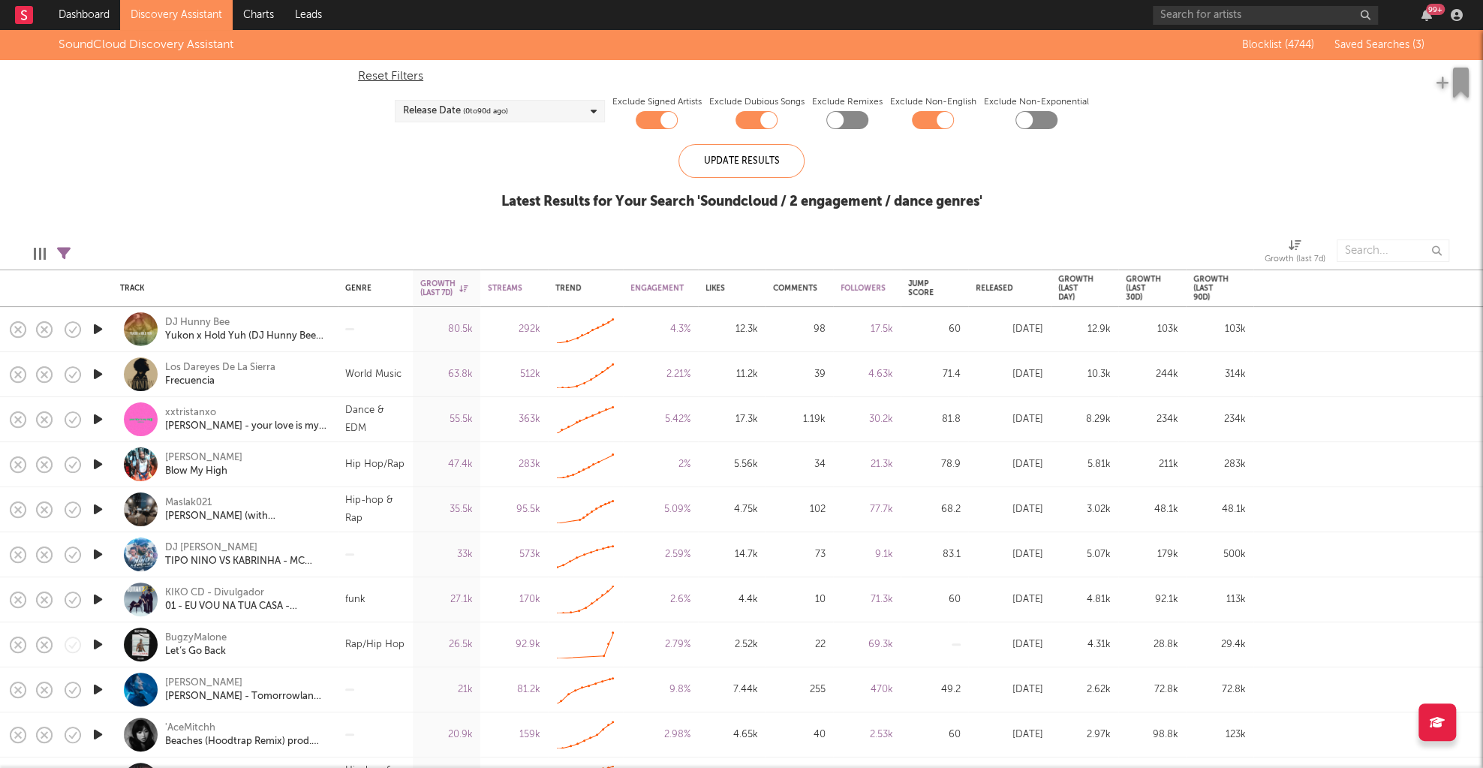
drag, startPoint x: 97, startPoint y: 328, endPoint x: 675, endPoint y: 437, distance: 588.7
click at [98, 328] on icon "button" at bounding box center [98, 329] width 16 height 19
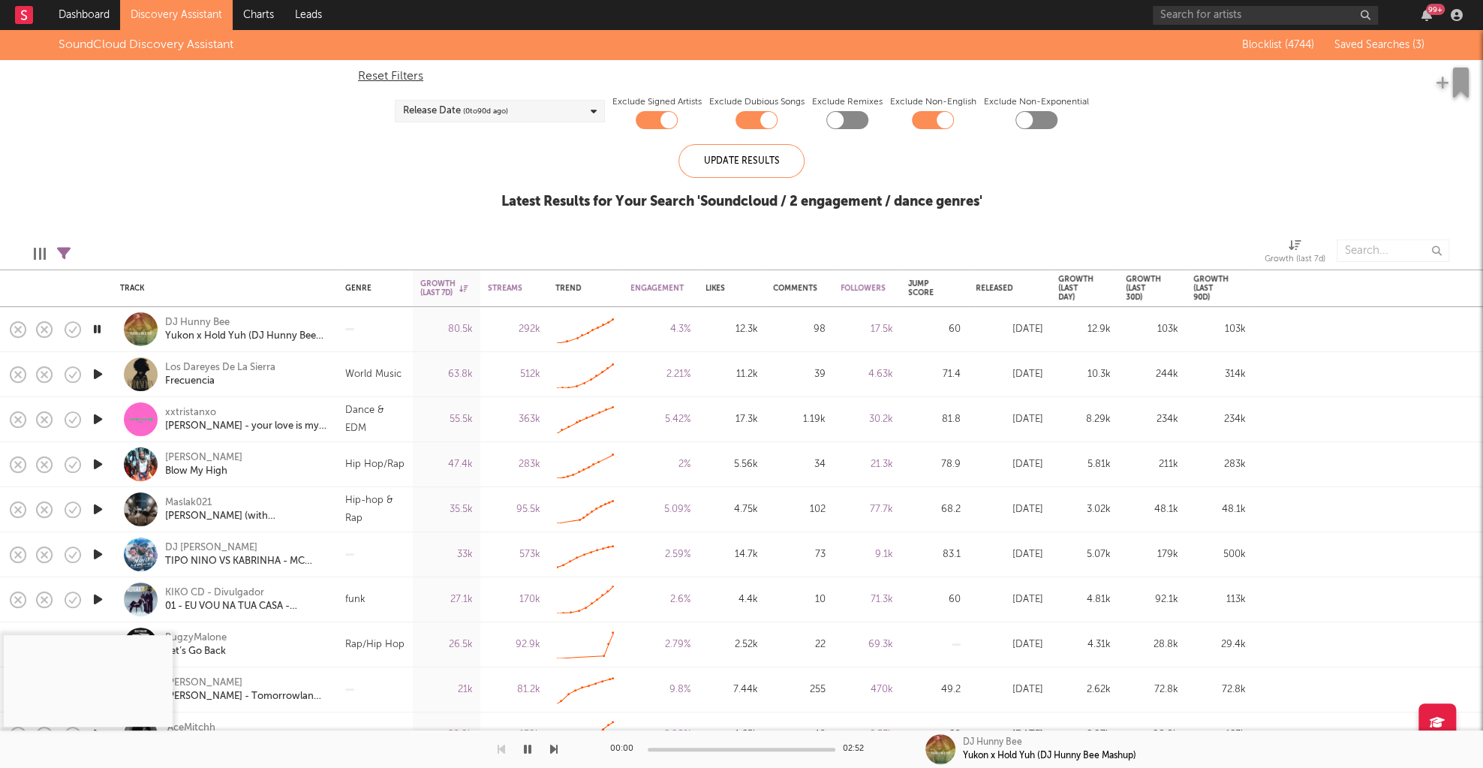
click at [98, 418] on icon "button" at bounding box center [98, 419] width 16 height 19
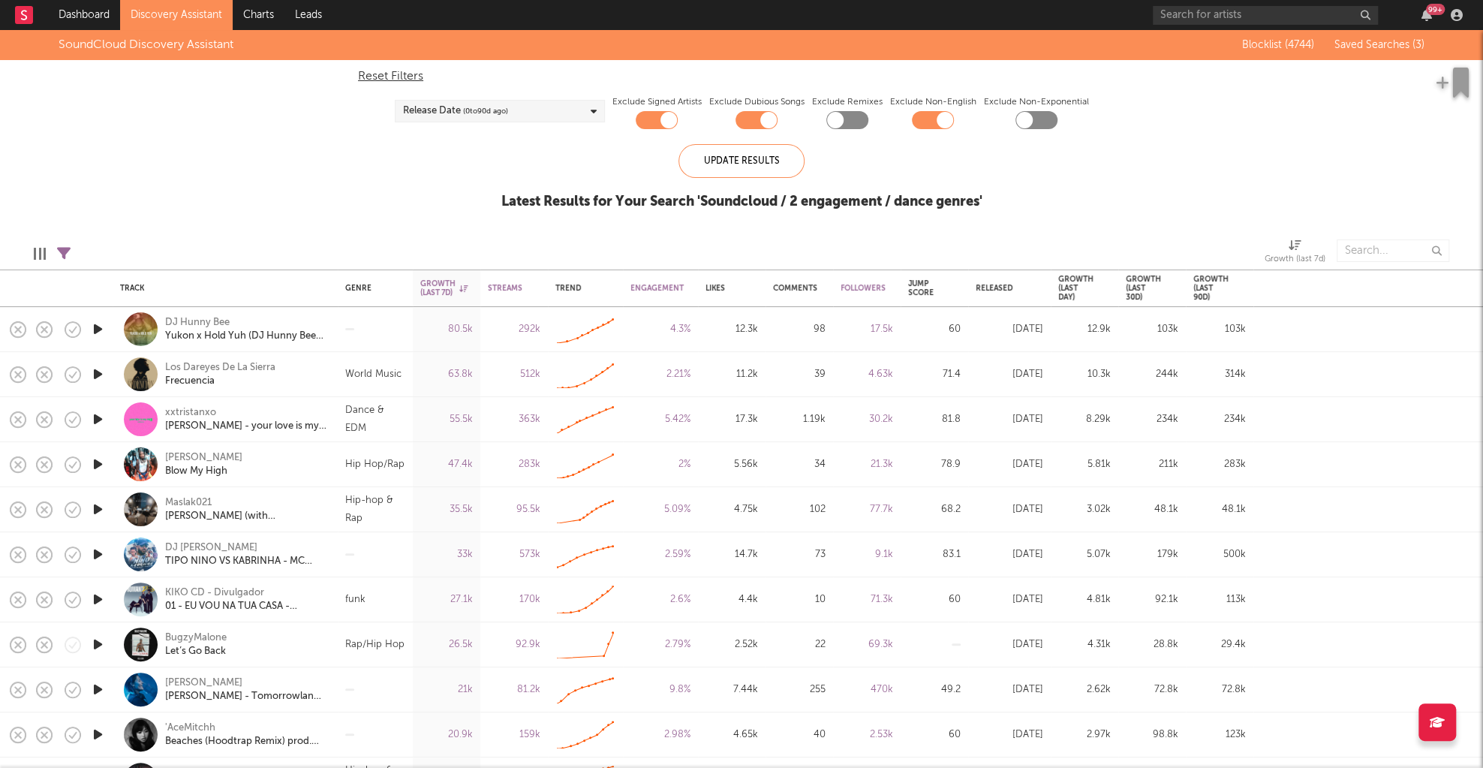
click at [111, 413] on div at bounding box center [98, 419] width 30 height 45
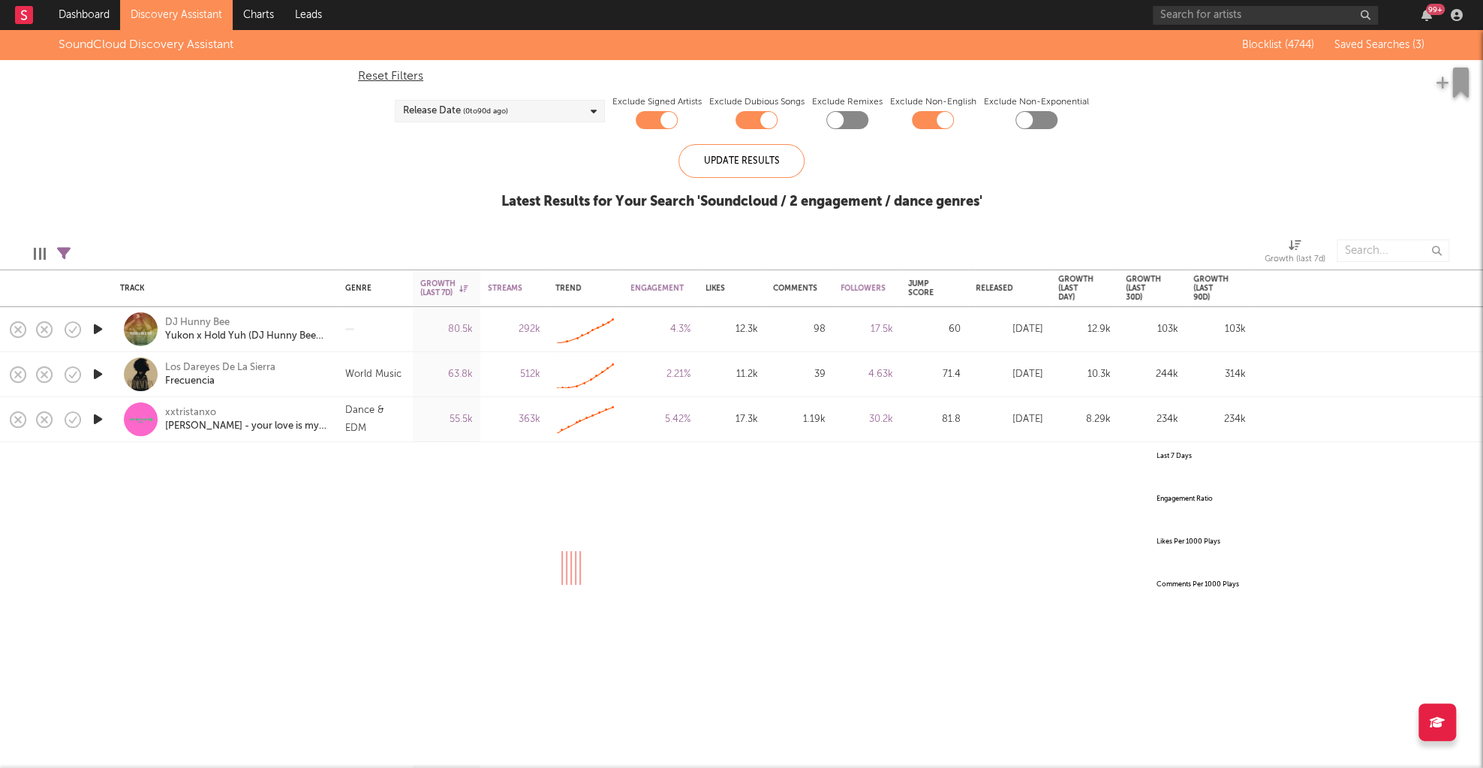
click at [95, 419] on icon "button" at bounding box center [98, 419] width 16 height 19
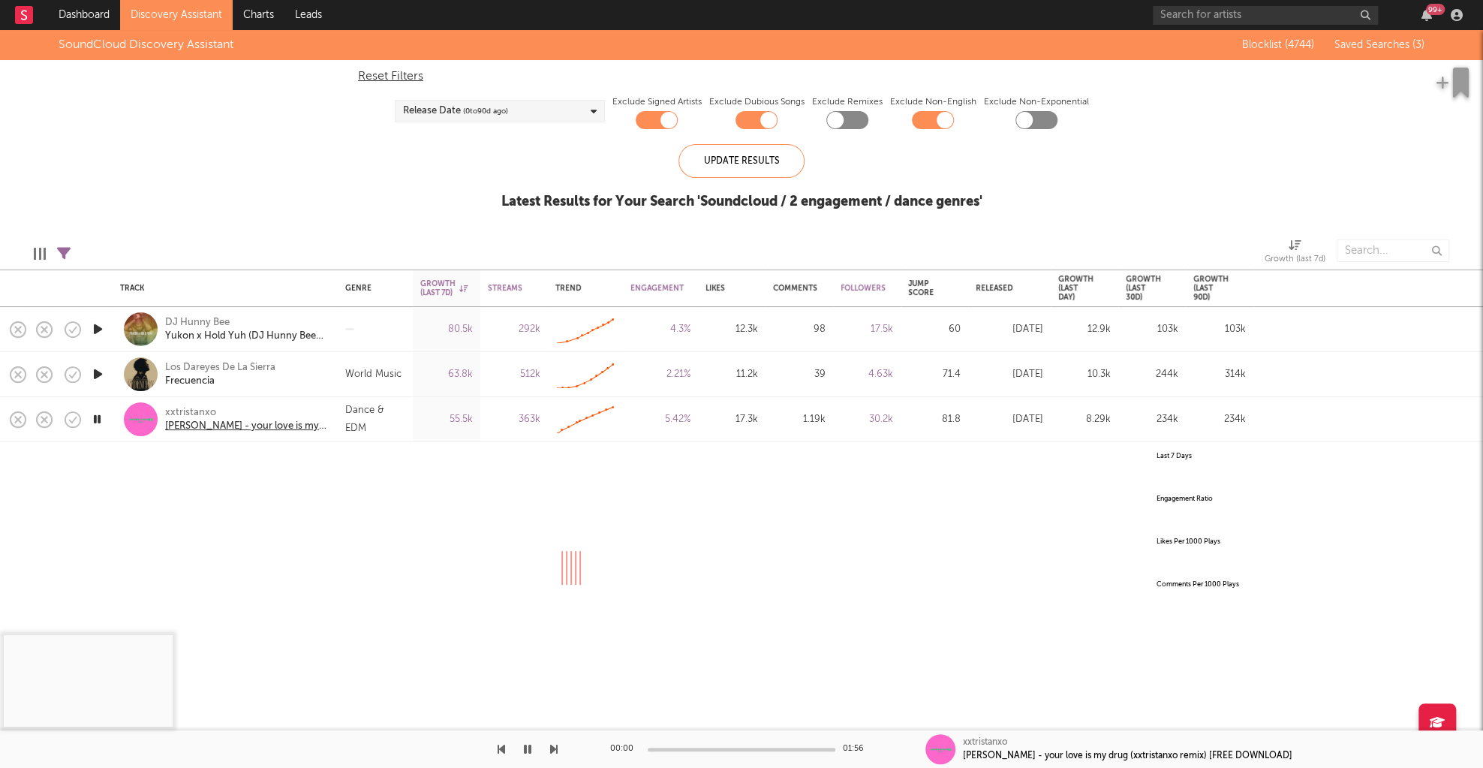
select select "All"
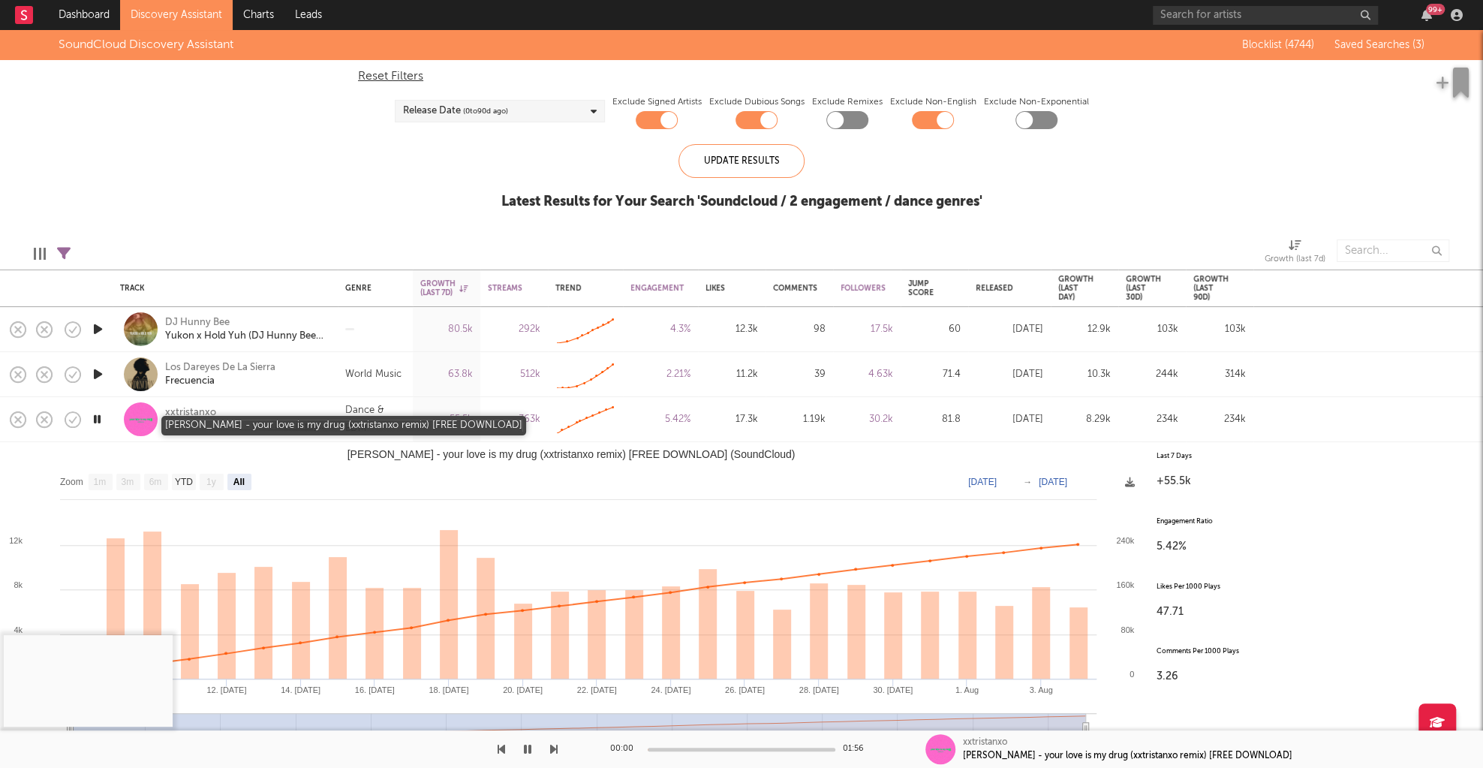
click at [320, 428] on div "[PERSON_NAME] - your love is my drug (xxtristanxo remix) [FREE DOWNLOAD]" at bounding box center [245, 426] width 161 height 14
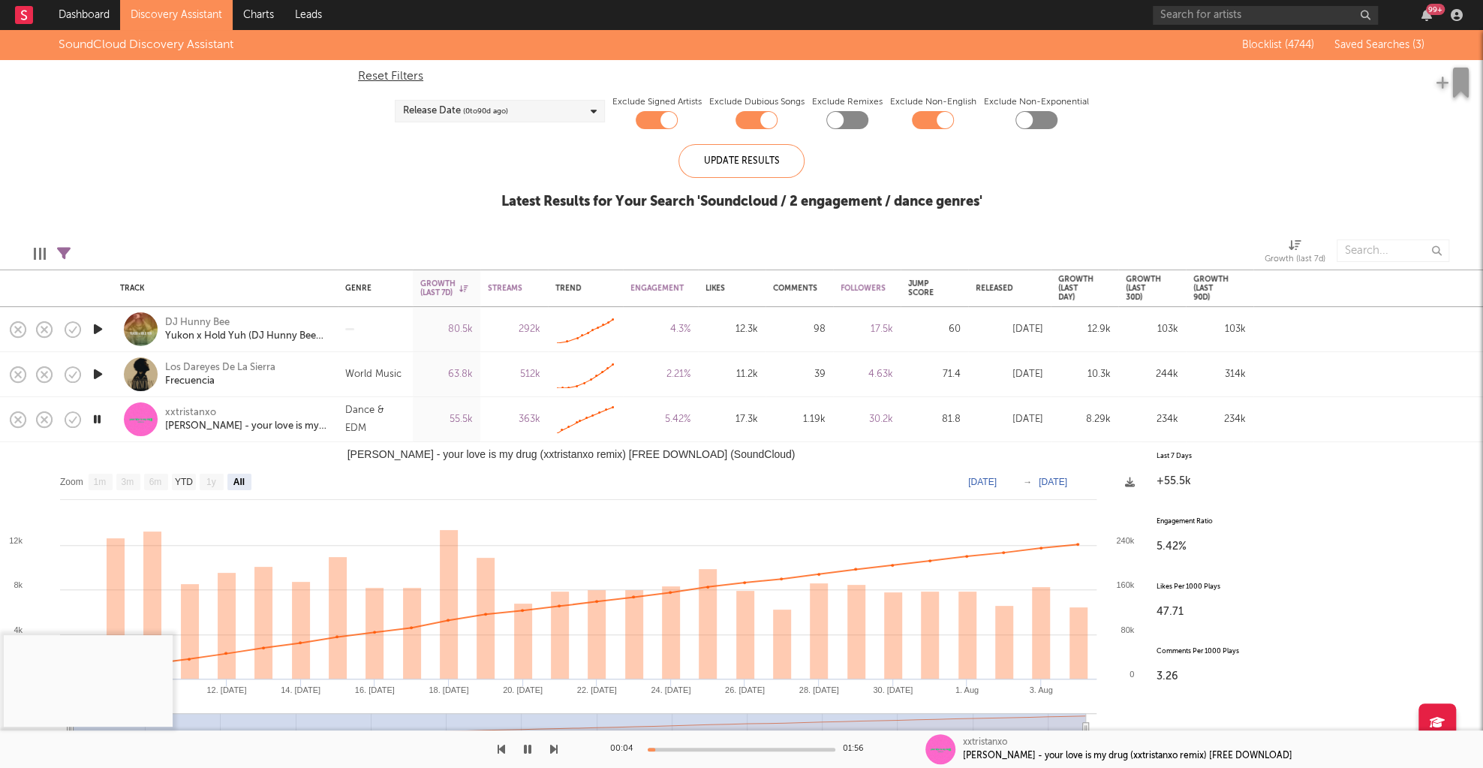
click at [350, 435] on div "Dance & EDM" at bounding box center [375, 419] width 60 height 36
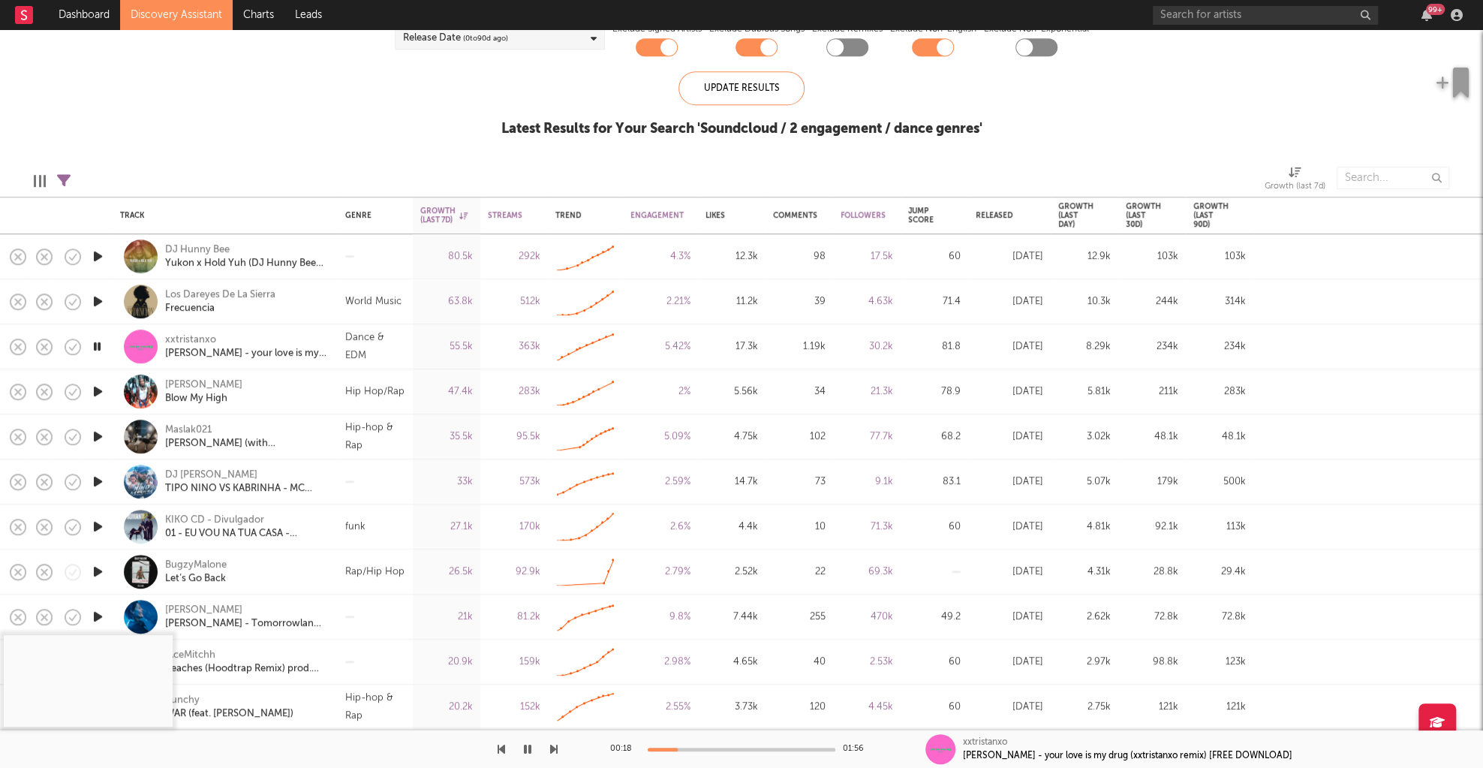
click at [95, 295] on icon "button" at bounding box center [98, 302] width 16 height 19
click at [94, 251] on icon "button" at bounding box center [98, 257] width 16 height 19
click at [667, 747] on div at bounding box center [741, 749] width 188 height 4
click at [693, 749] on div at bounding box center [741, 749] width 188 height 4
click at [712, 750] on div at bounding box center [741, 749] width 188 height 4
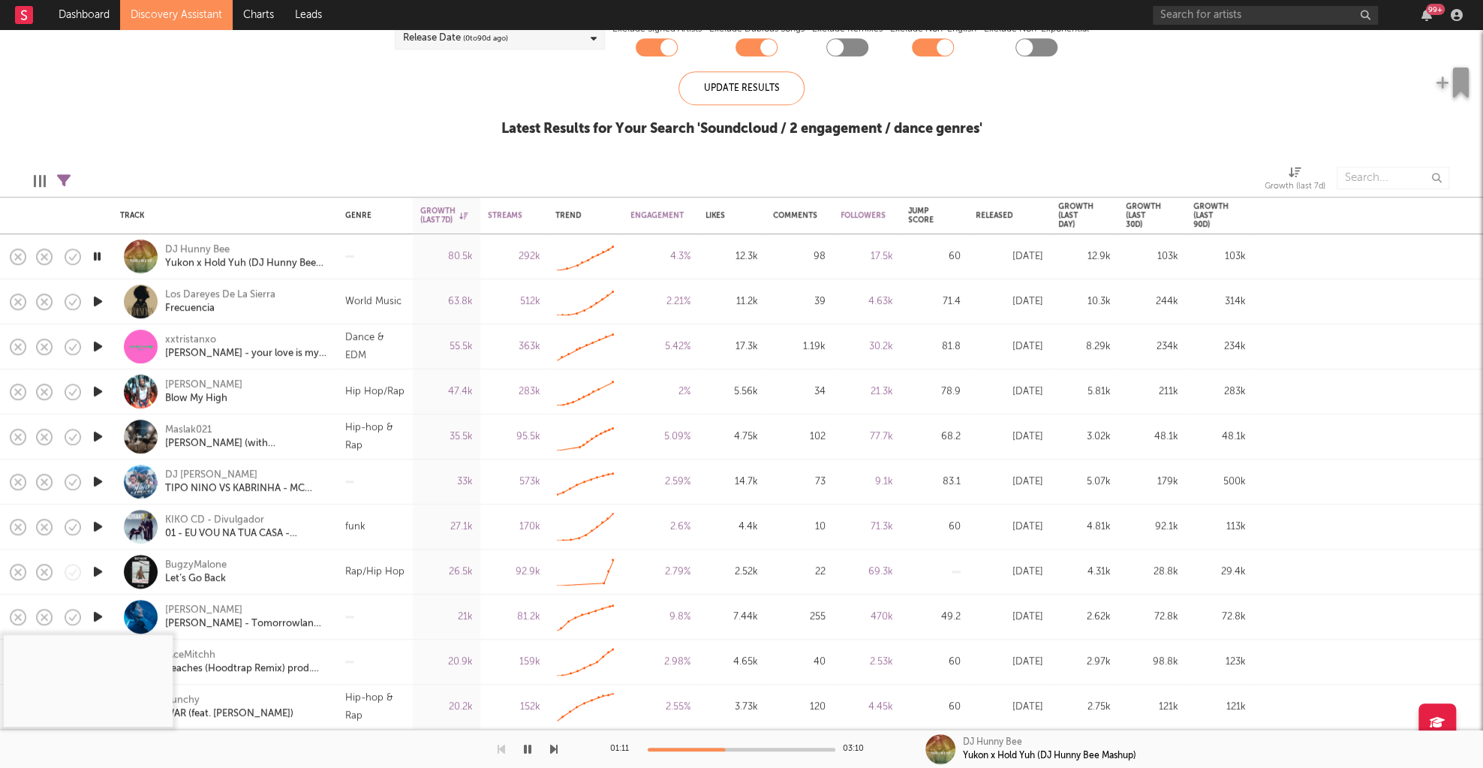
click at [95, 254] on icon "button" at bounding box center [97, 257] width 14 height 19
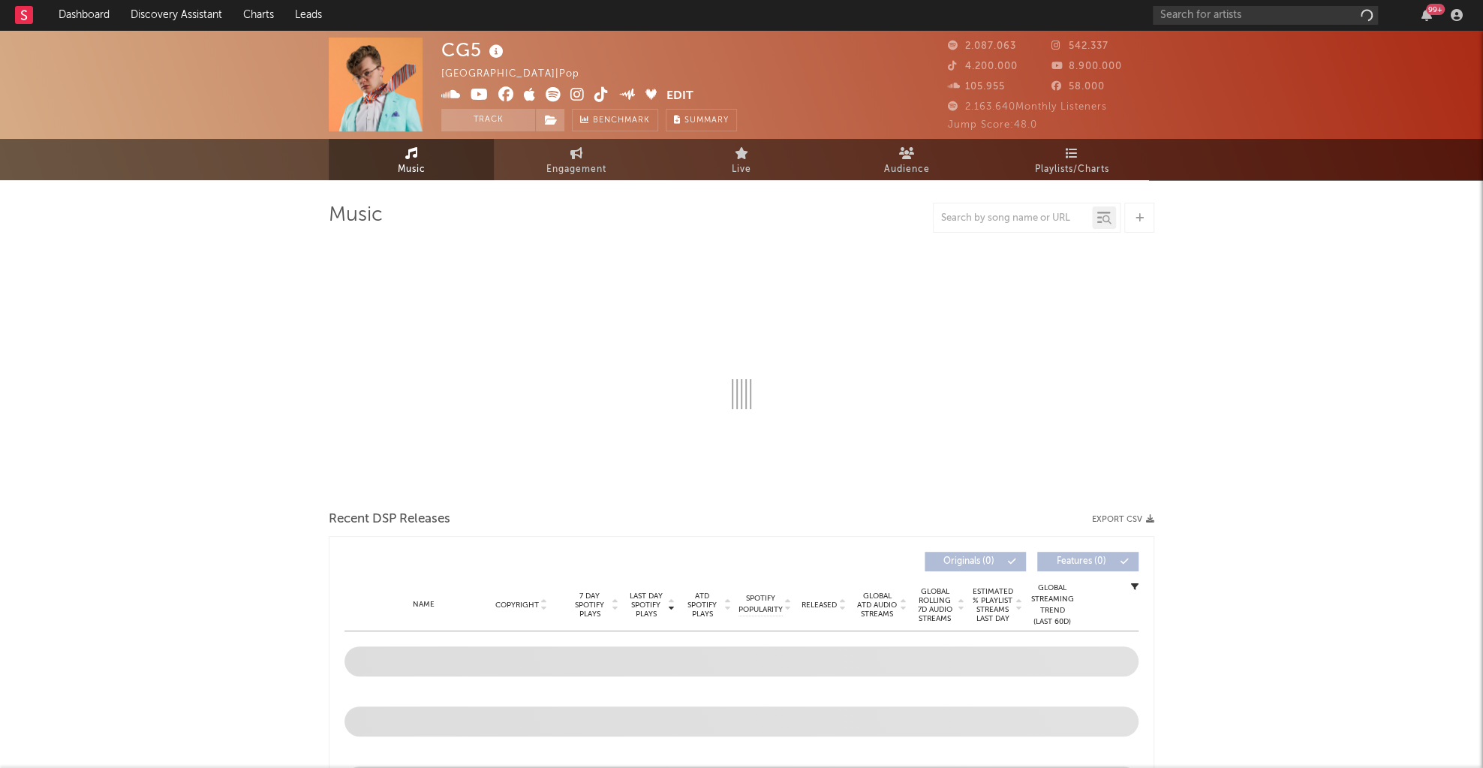
select select "6m"
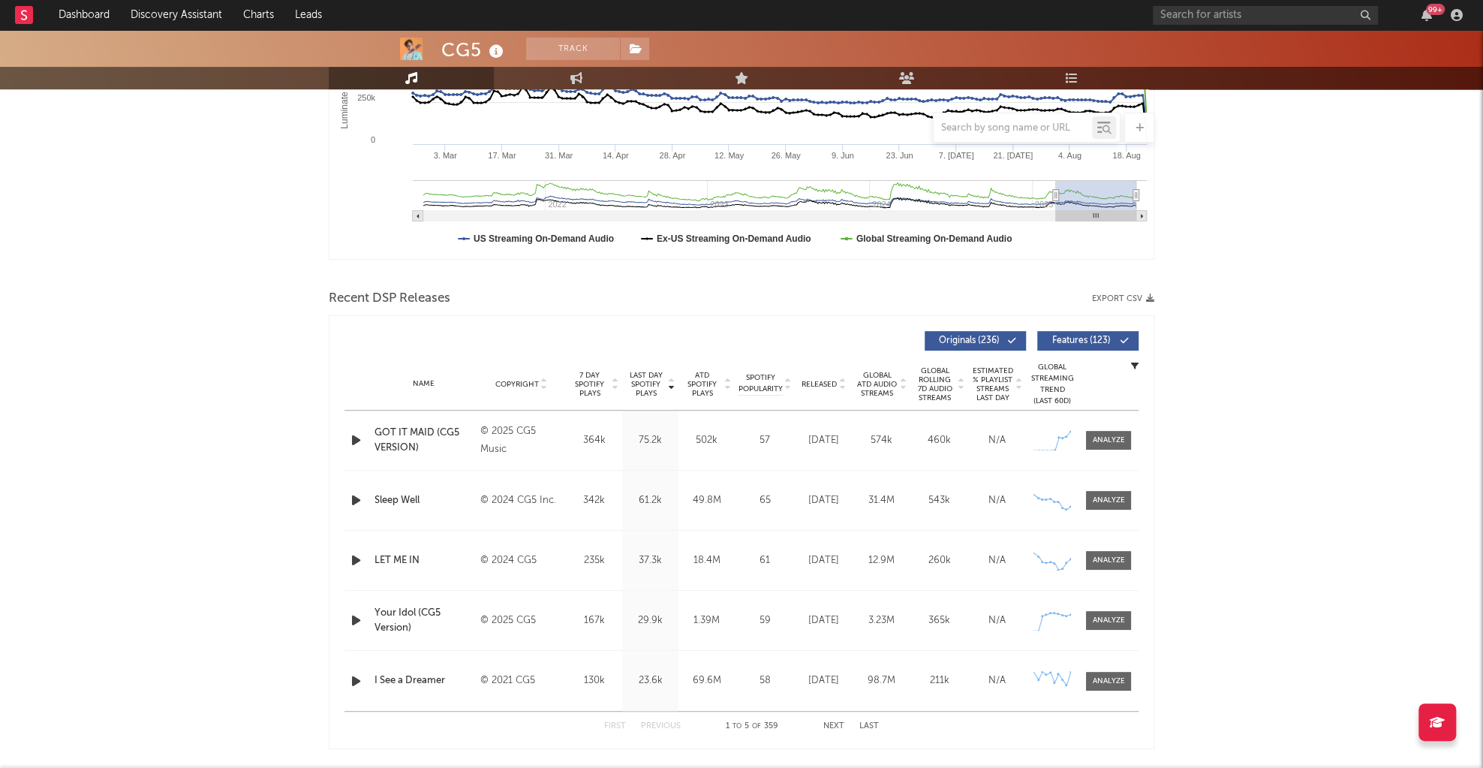
scroll to position [362, 0]
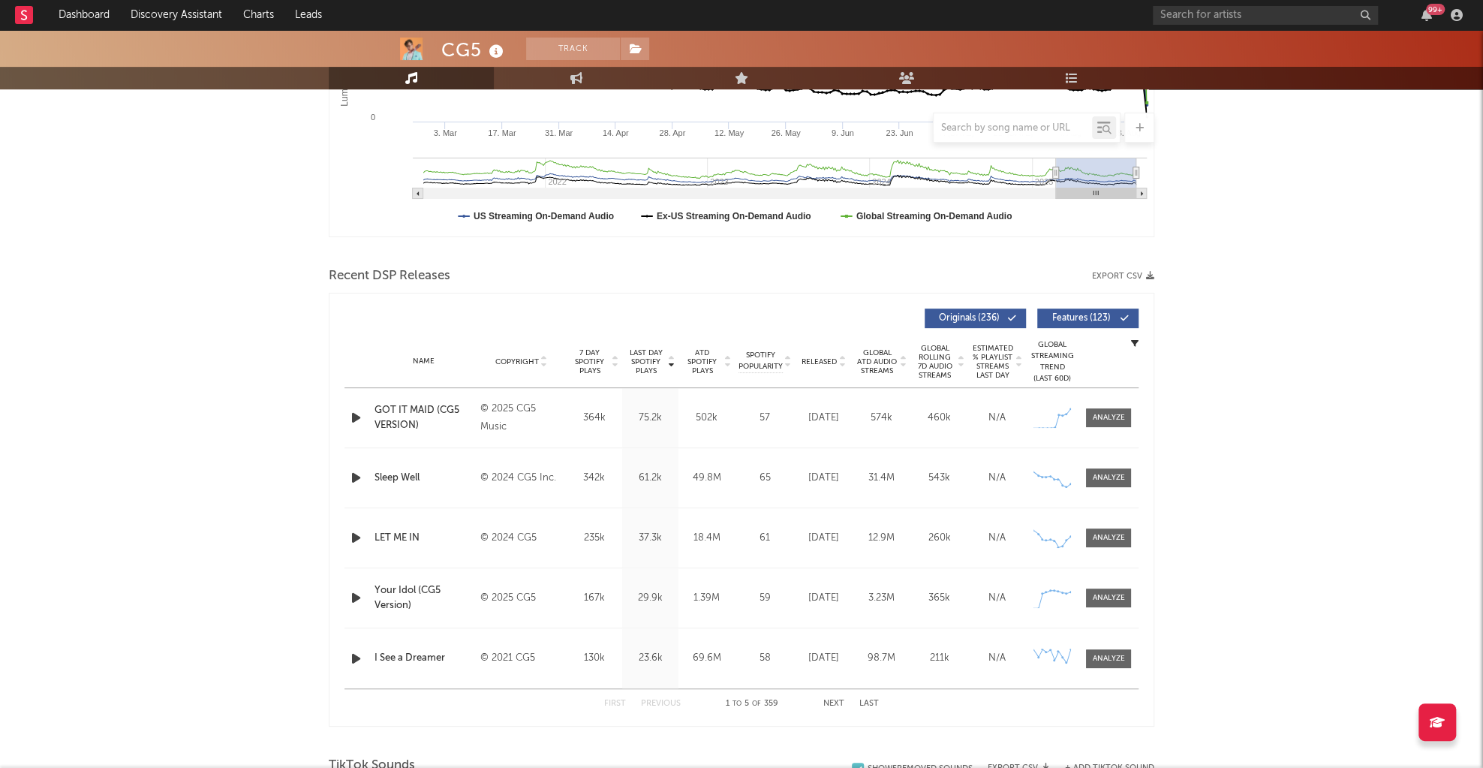
click at [630, 359] on span "Last Day Spotify Plays" at bounding box center [646, 361] width 40 height 27
click at [833, 705] on button "Next" at bounding box center [833, 703] width 21 height 8
click at [836, 701] on button "Next" at bounding box center [833, 703] width 21 height 8
click at [617, 700] on button "First" at bounding box center [615, 703] width 22 height 8
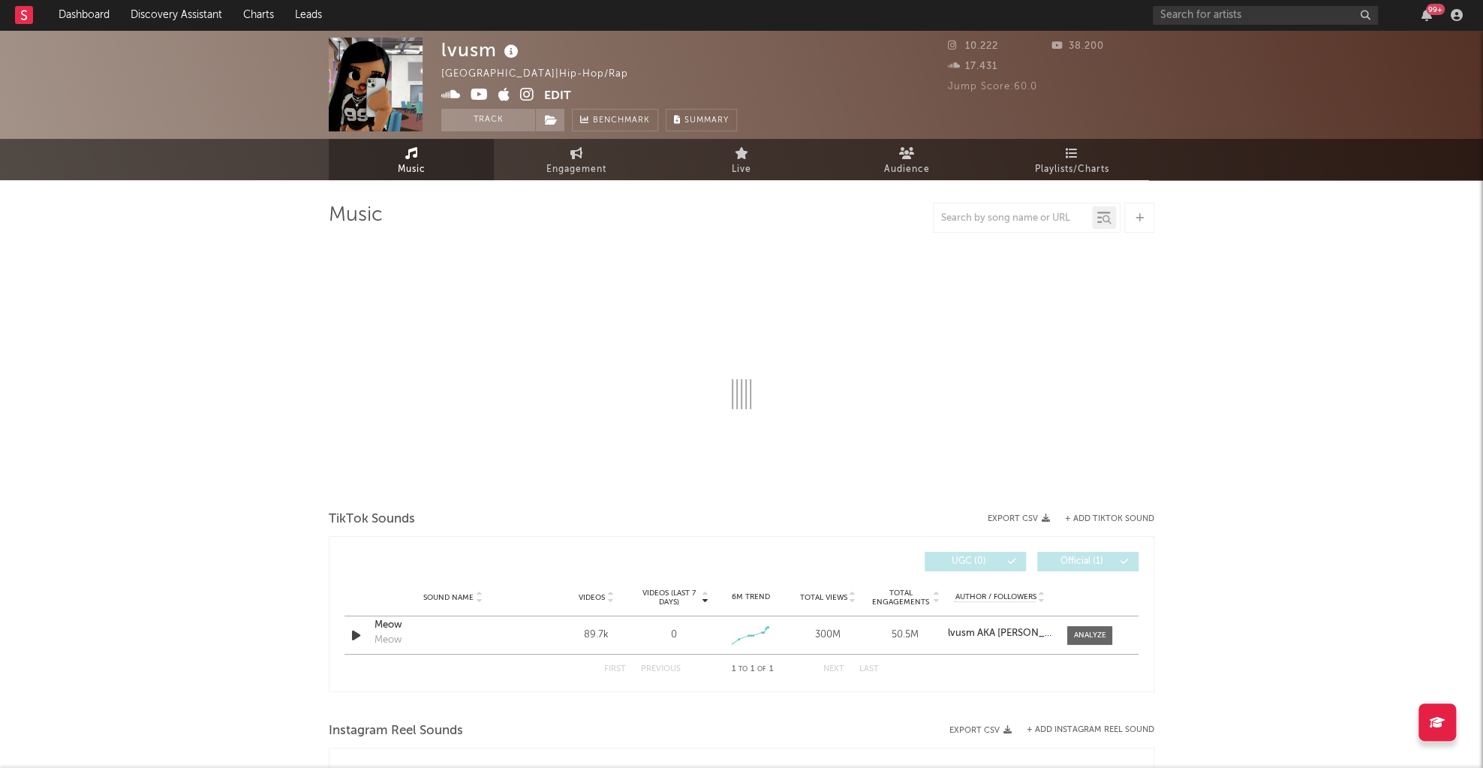
select select "1w"
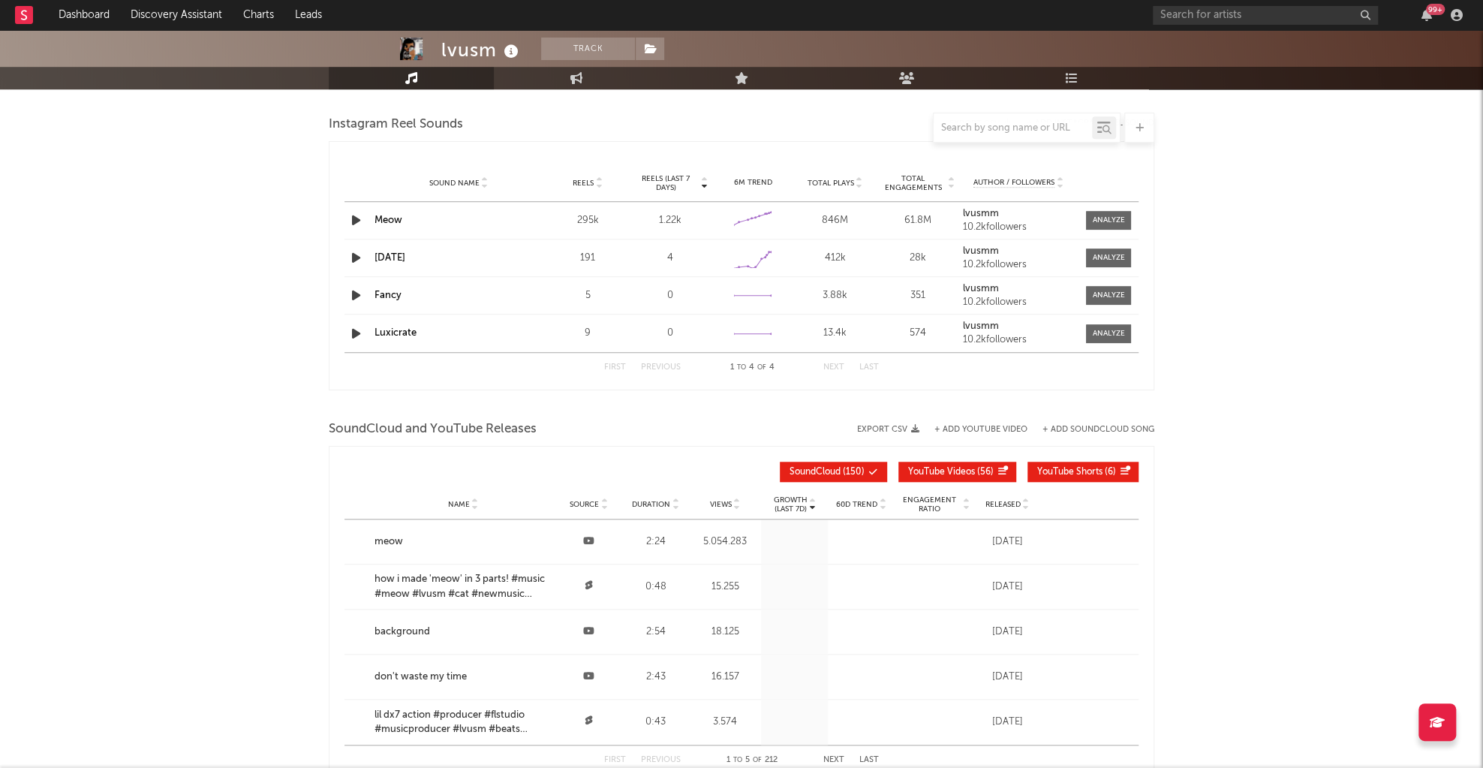
scroll to position [728, 0]
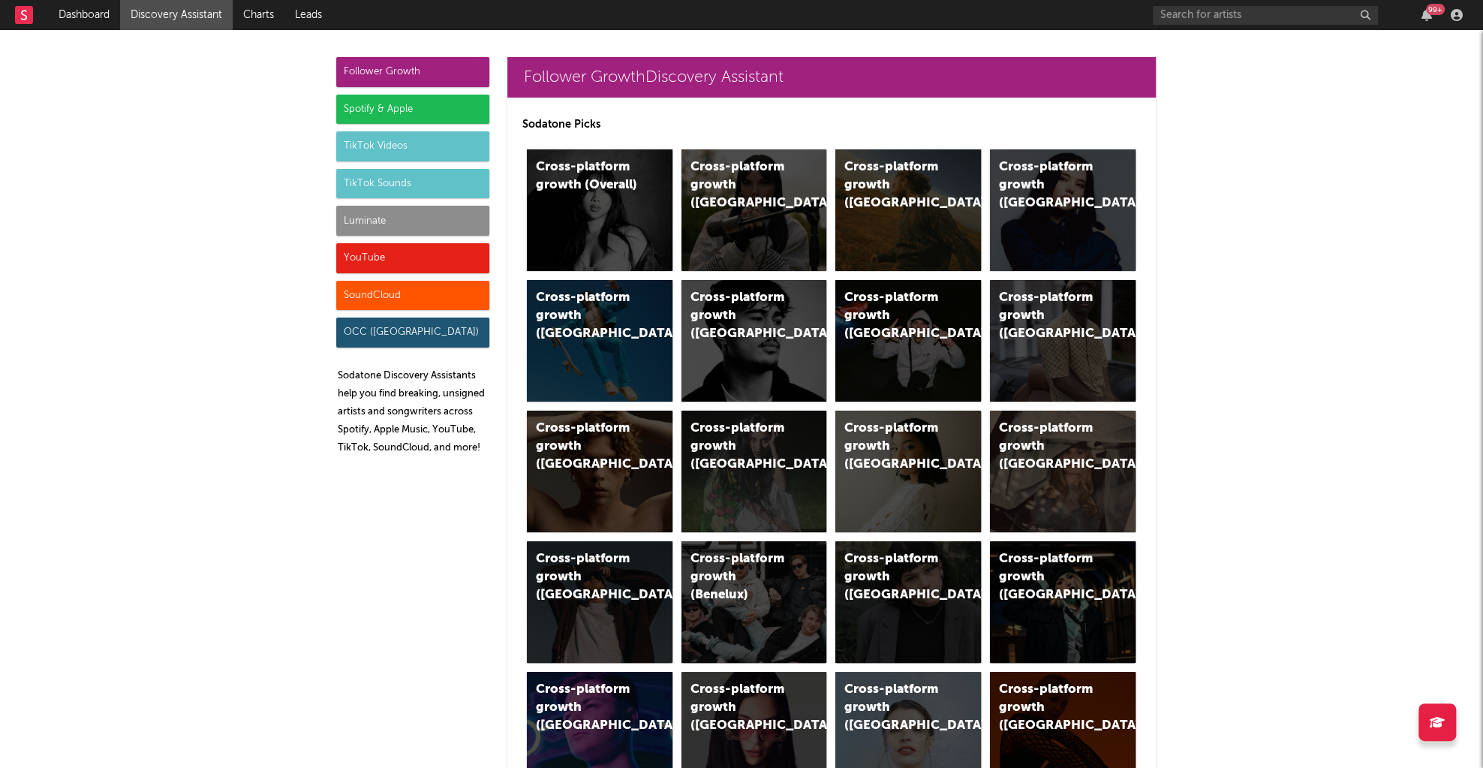
click at [386, 311] on div "Follower Growth Spotify & Apple TikTok Videos TikTok Sounds Luminate YouTube So…" at bounding box center [412, 262] width 153 height 410
click at [397, 295] on div "SoundCloud" at bounding box center [412, 296] width 153 height 30
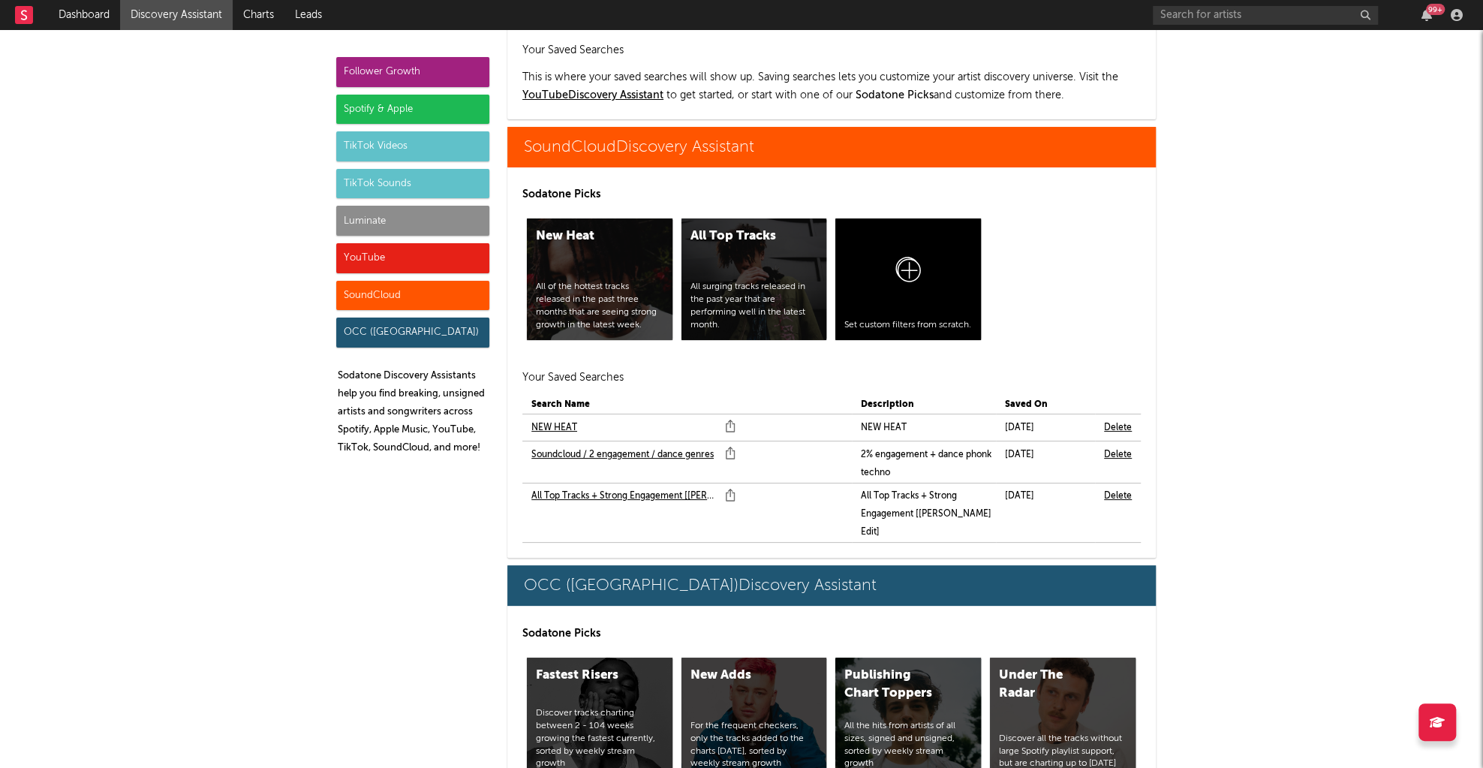
scroll to position [10271, 0]
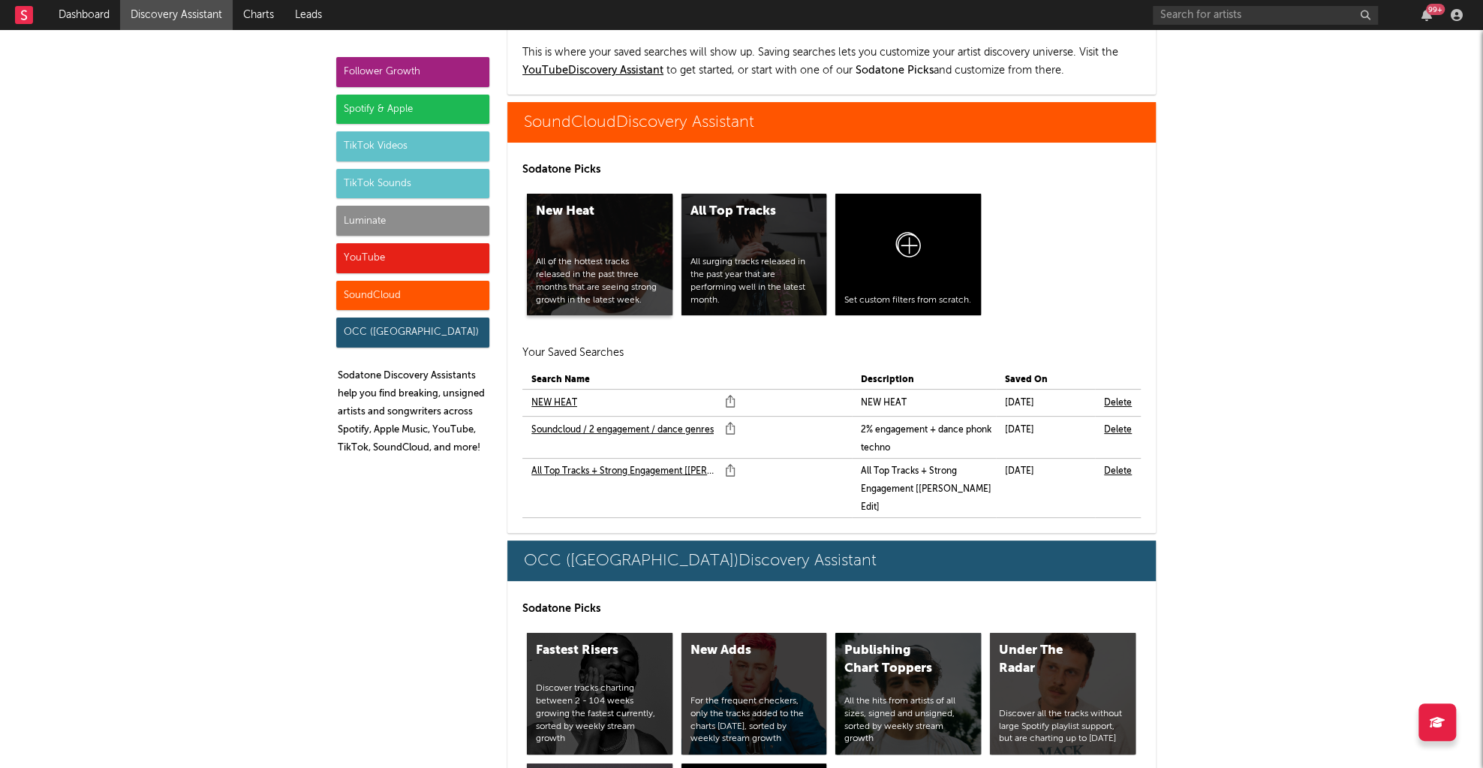
click at [576, 256] on div "All of the hottest tracks released in the past three months that are seeing str…" at bounding box center [600, 281] width 128 height 50
click at [744, 256] on div "All surging tracks released in the past year that are performing well in the la…" at bounding box center [754, 281] width 128 height 50
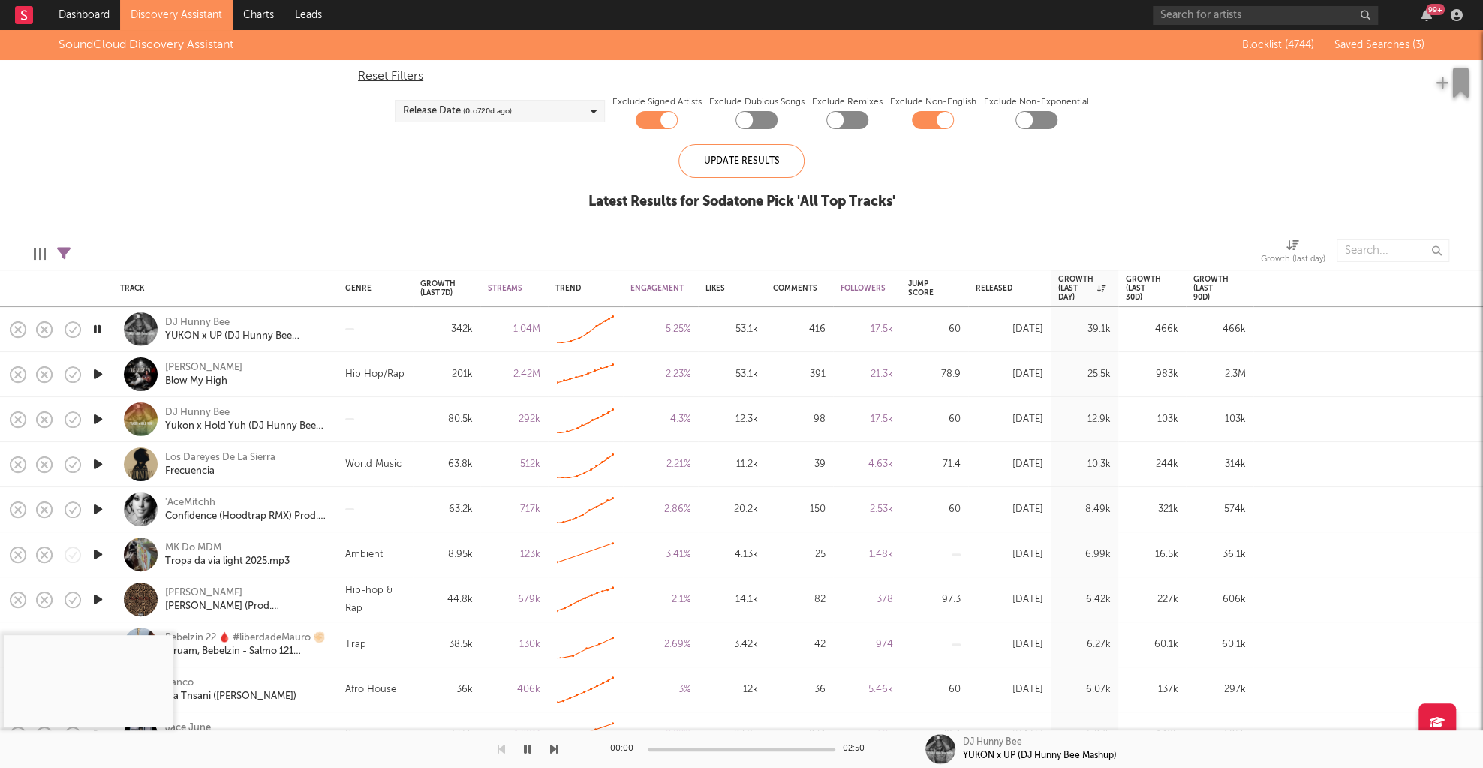
click at [94, 327] on icon "button" at bounding box center [97, 329] width 14 height 19
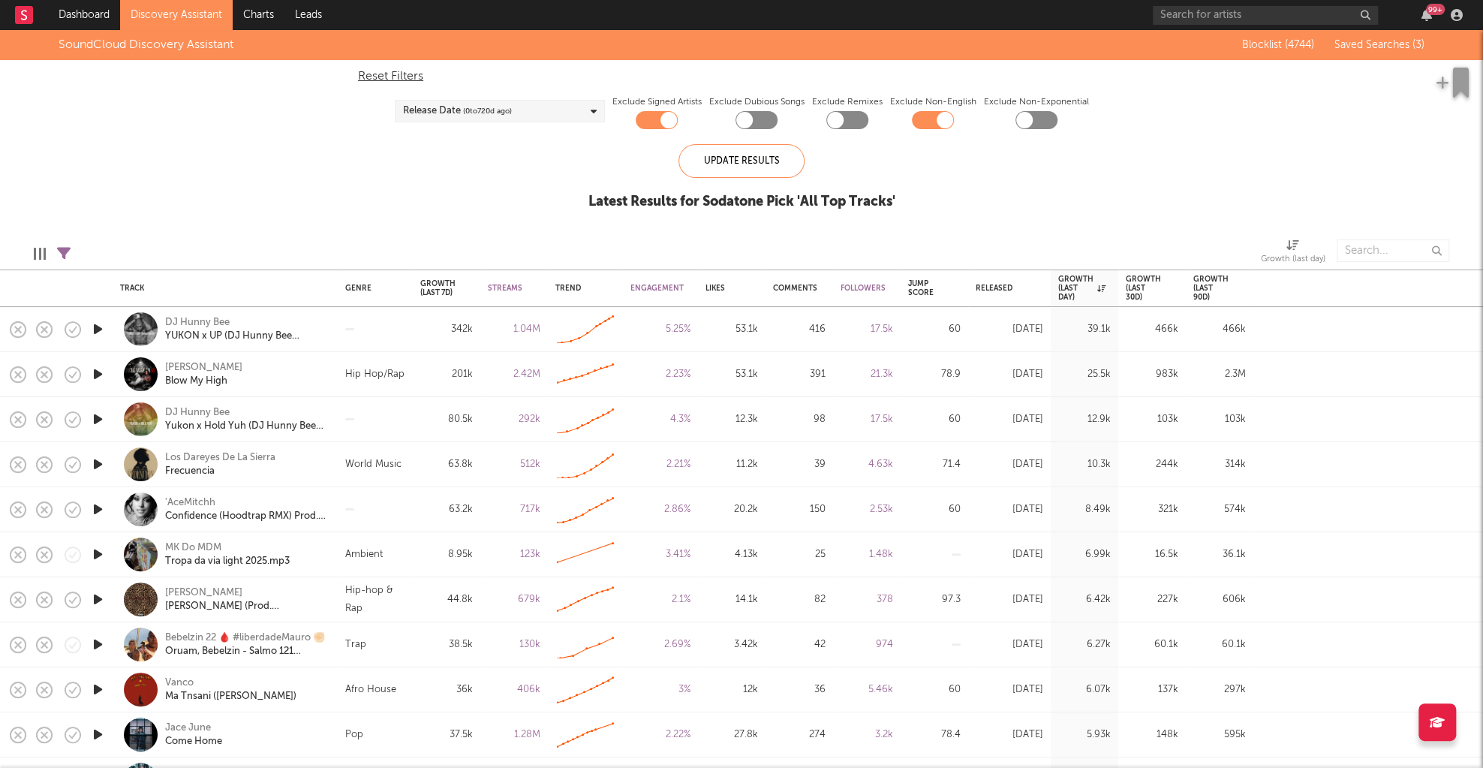
click at [95, 330] on icon "button" at bounding box center [98, 329] width 16 height 19
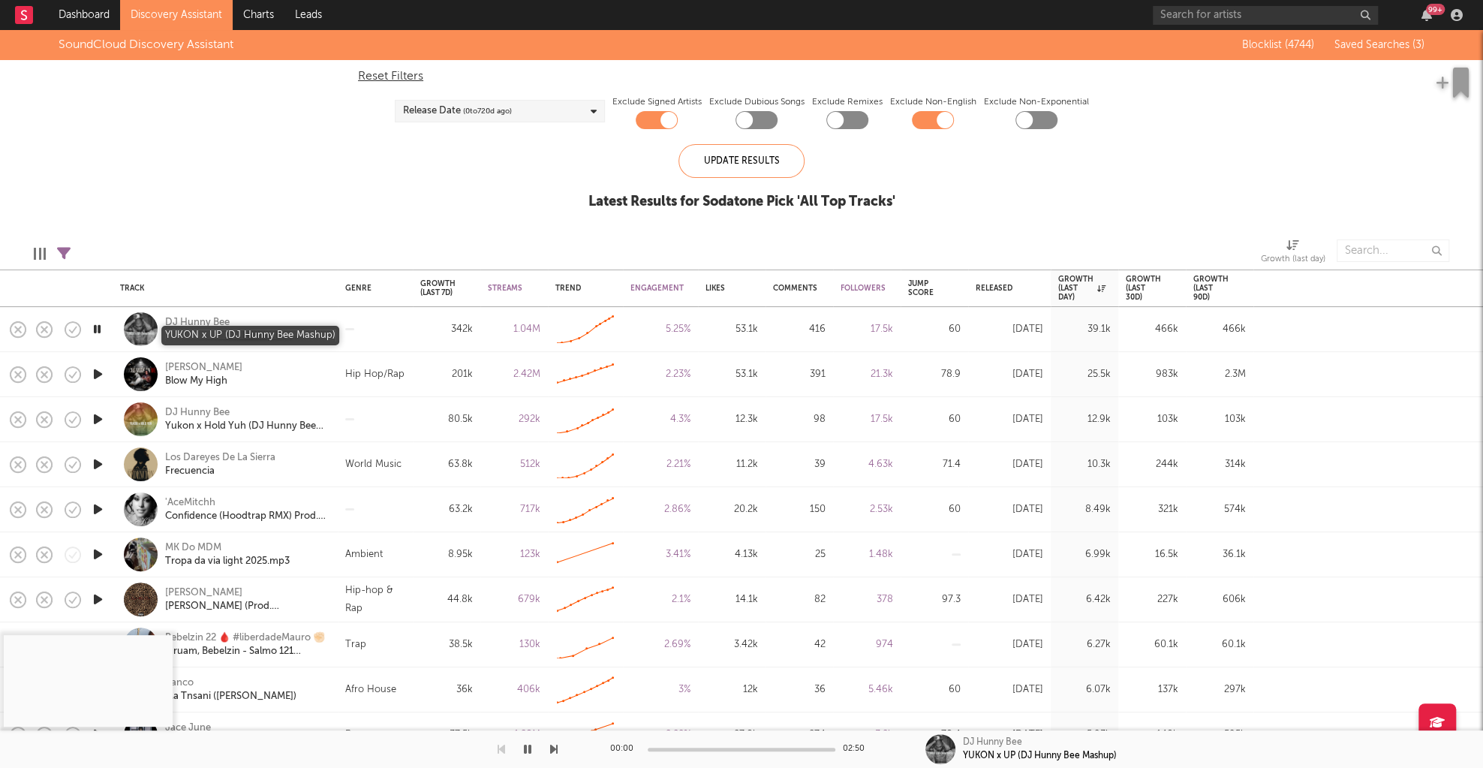
click at [233, 332] on div "YUKON x UP (DJ Hunny Bee Mashup)" at bounding box center [245, 336] width 161 height 14
click at [103, 427] on icon "button" at bounding box center [98, 419] width 16 height 19
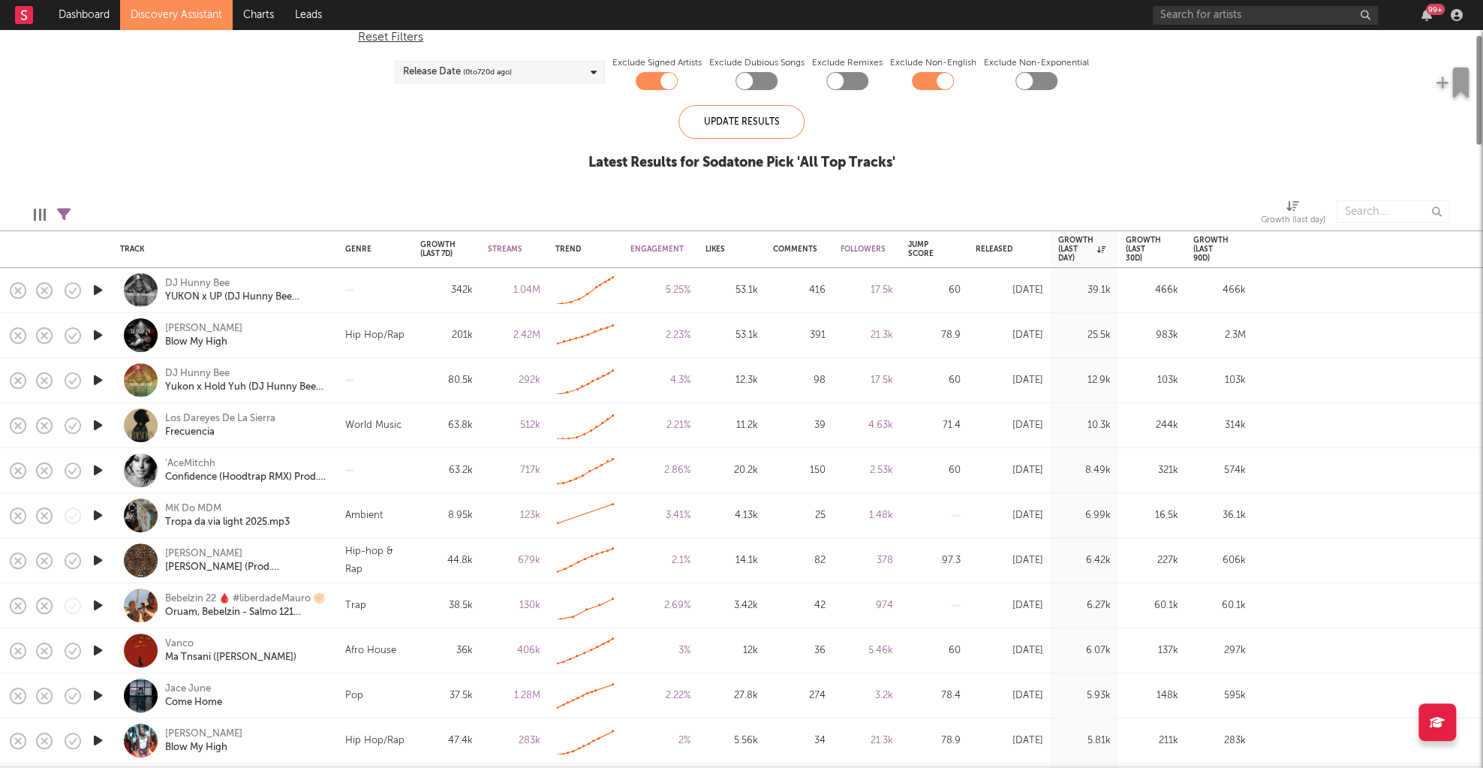
click at [98, 466] on icon "button" at bounding box center [98, 470] width 16 height 19
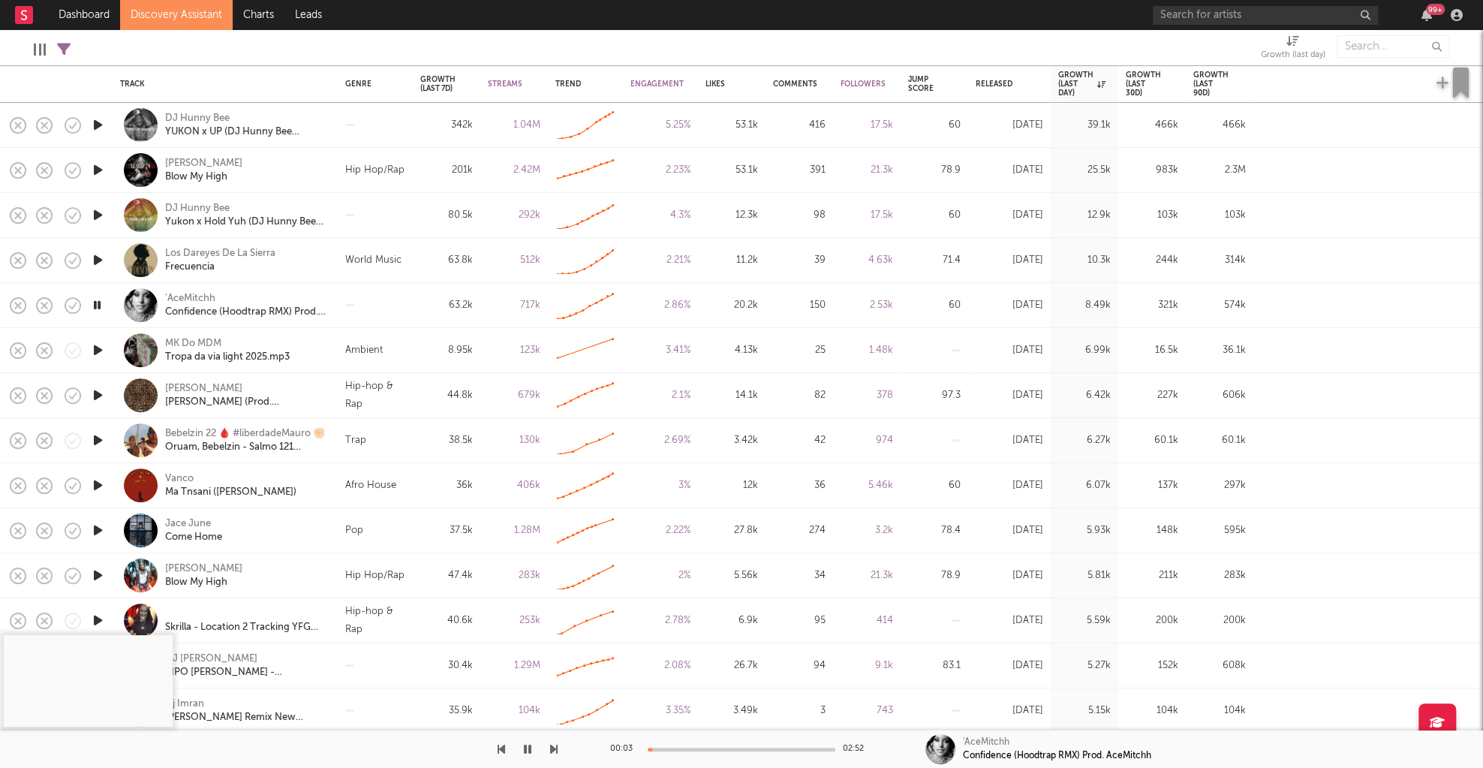
click at [95, 482] on icon "button" at bounding box center [98, 485] width 16 height 19
click at [95, 482] on icon "button" at bounding box center [97, 485] width 14 height 19
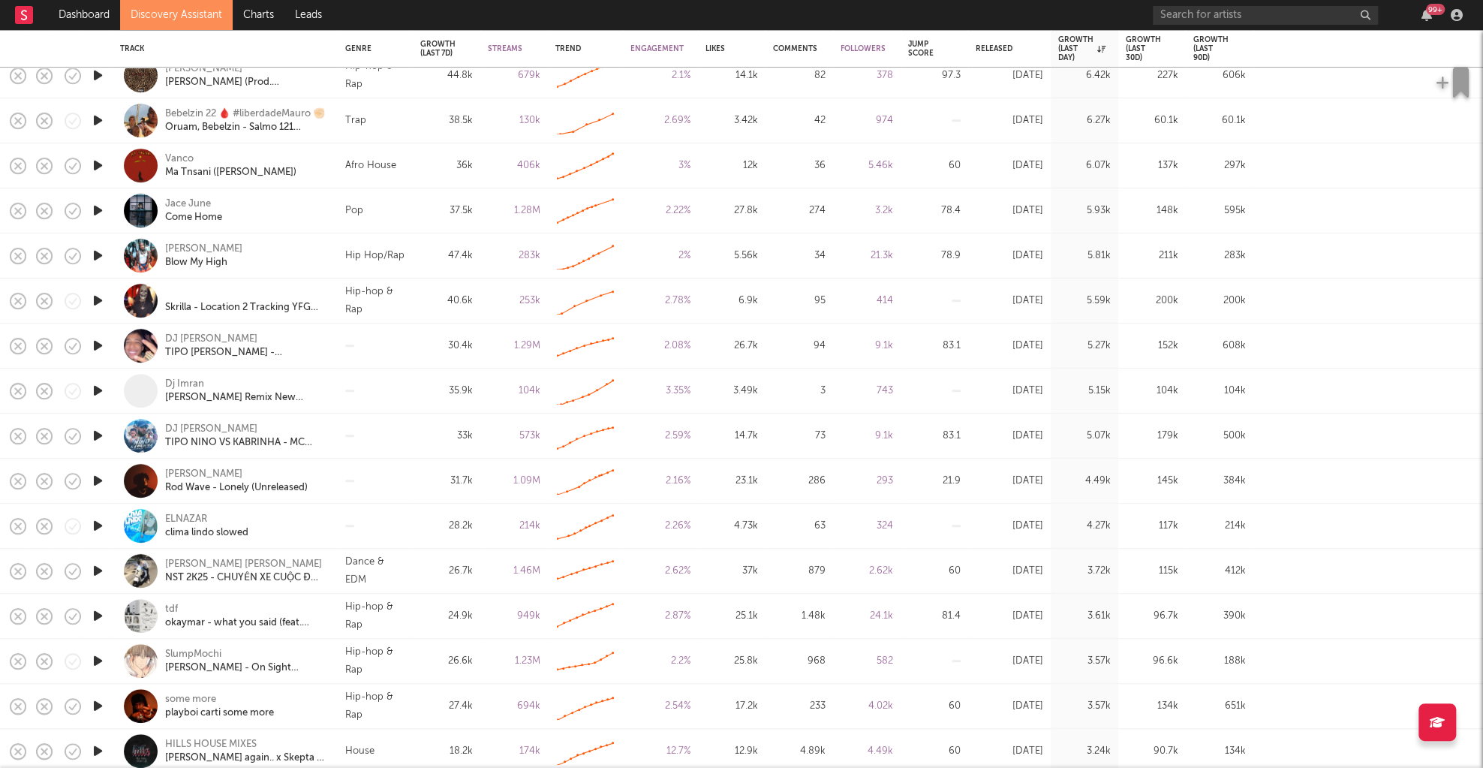
click at [93, 366] on div at bounding box center [98, 345] width 30 height 45
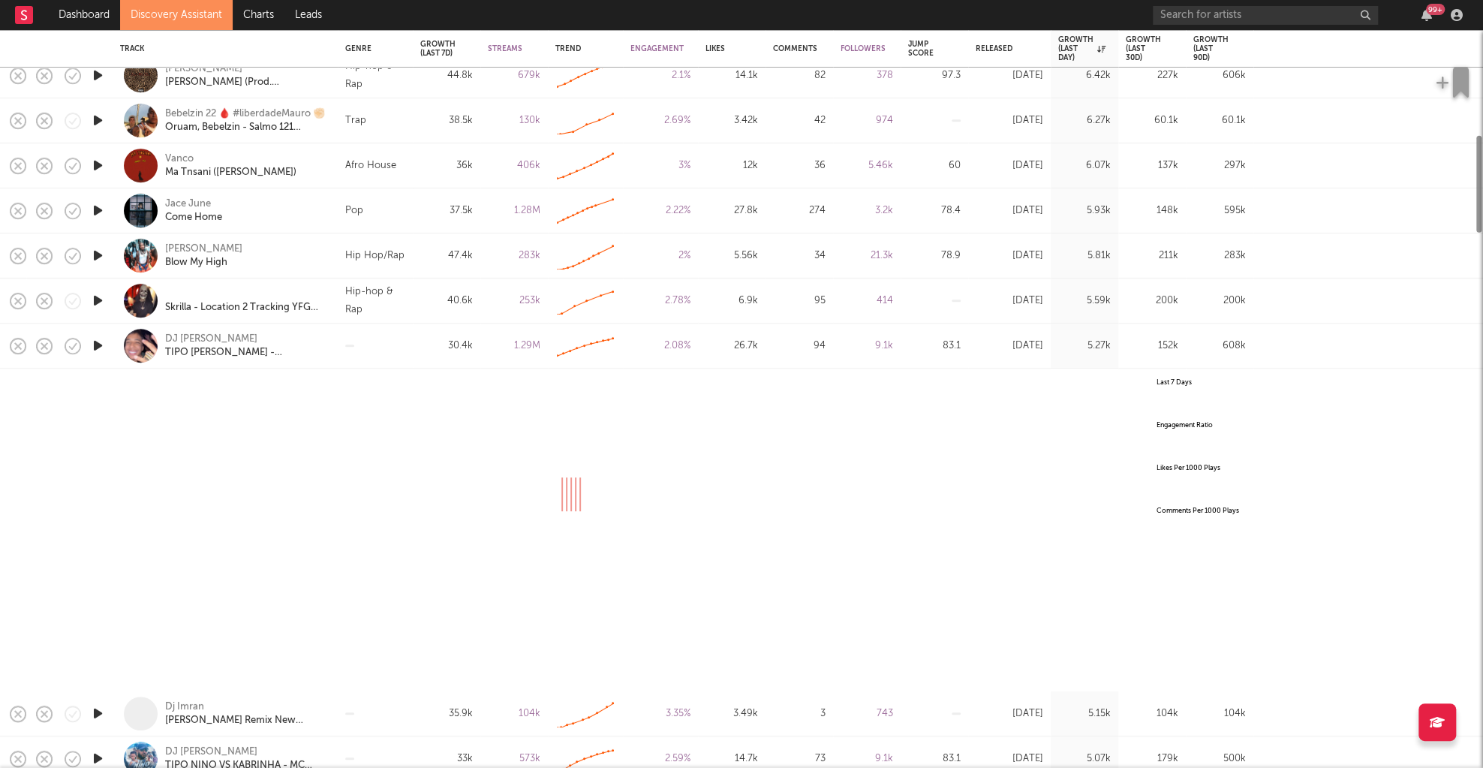
click at [95, 346] on icon "button" at bounding box center [98, 345] width 16 height 19
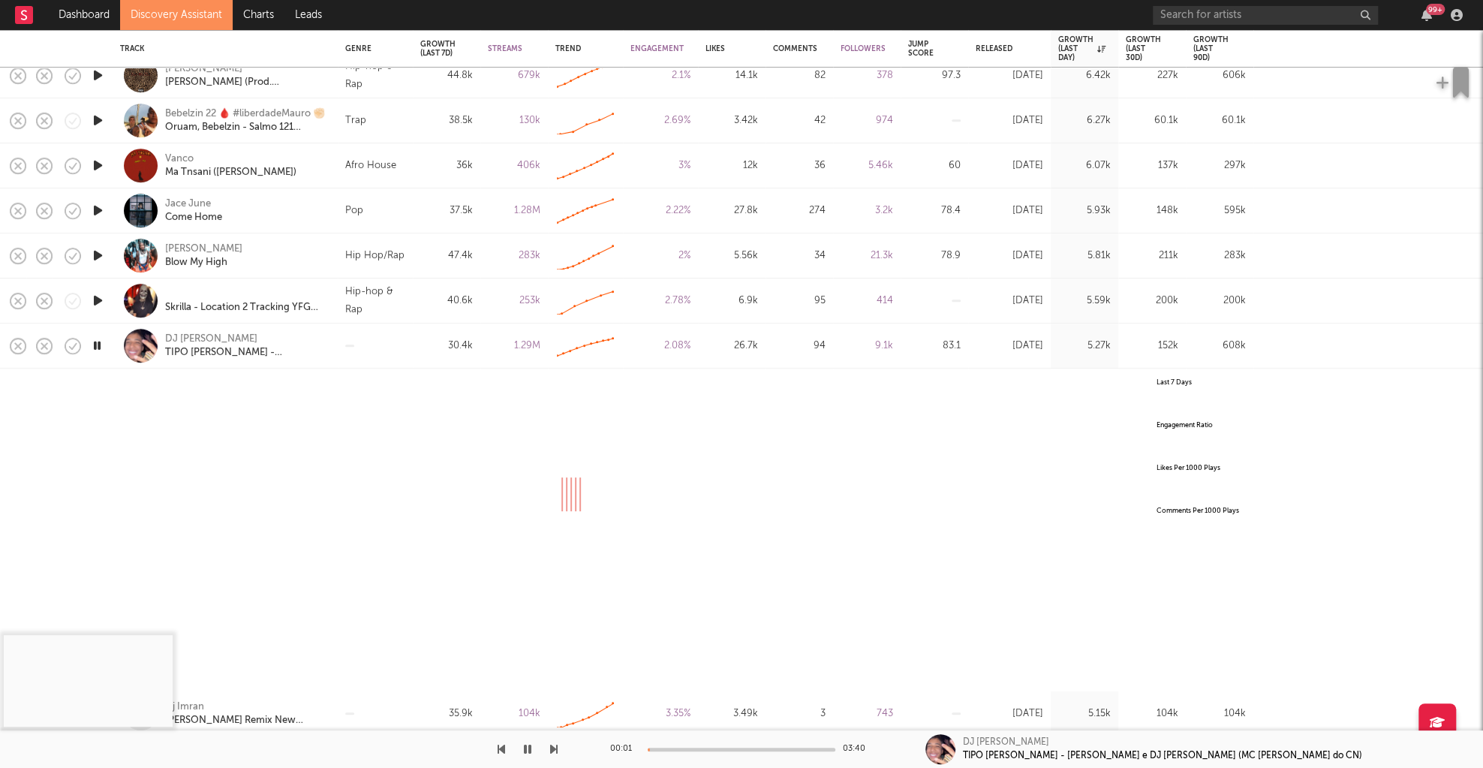
click at [411, 353] on div at bounding box center [375, 345] width 75 height 45
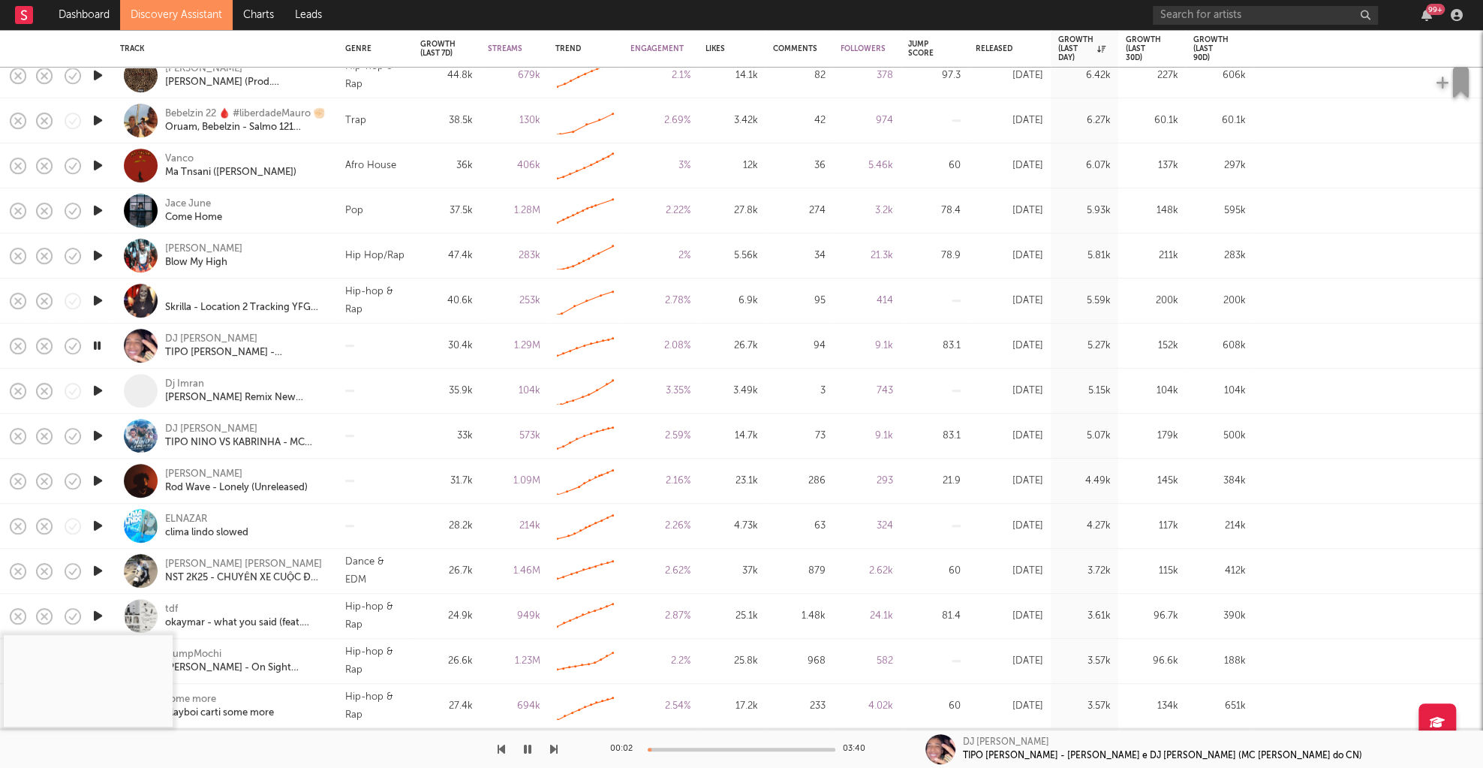
click at [706, 750] on div "00:02 03:40" at bounding box center [741, 749] width 263 height 38
click at [708, 747] on div at bounding box center [741, 749] width 188 height 4
click at [555, 750] on icon "button" at bounding box center [554, 749] width 8 height 12
click at [554, 750] on icon "button" at bounding box center [554, 749] width 8 height 12
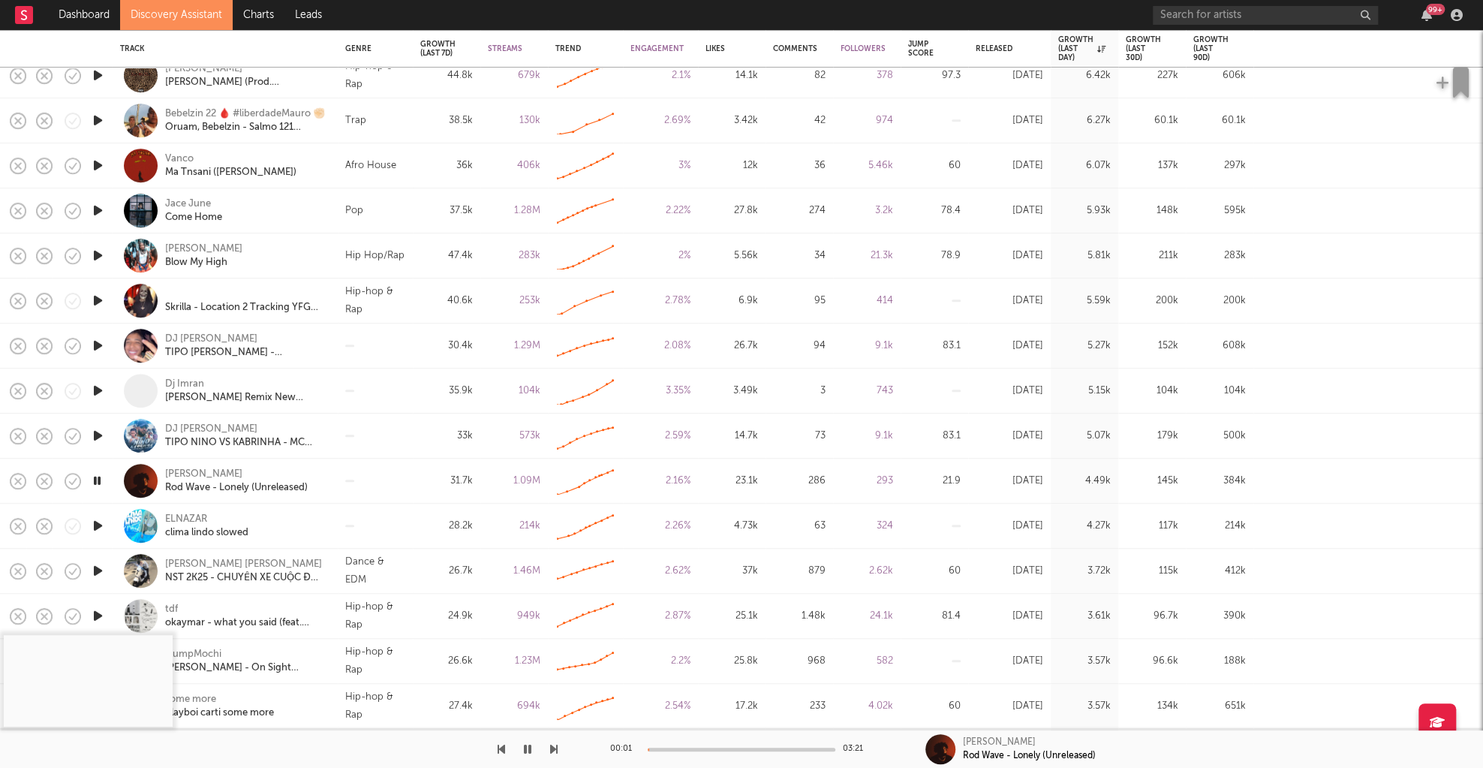
click at [677, 750] on div at bounding box center [741, 749] width 188 height 4
click at [711, 750] on div at bounding box center [741, 749] width 188 height 4
click at [753, 752] on div "01:00 03:21" at bounding box center [741, 749] width 263 height 38
click at [100, 521] on icon "button" at bounding box center [98, 525] width 16 height 19
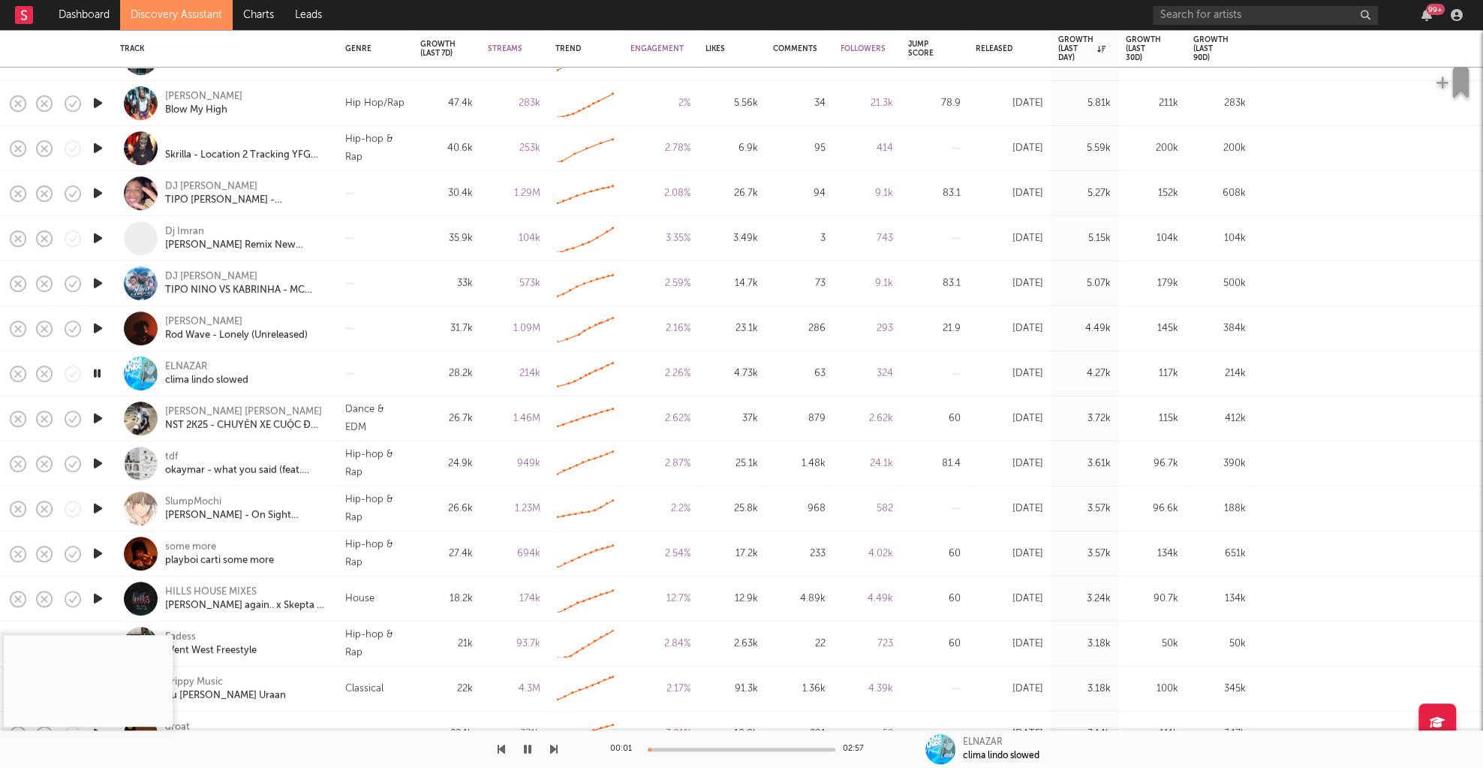
click at [684, 747] on div at bounding box center [741, 749] width 188 height 4
click at [714, 747] on div at bounding box center [741, 749] width 188 height 4
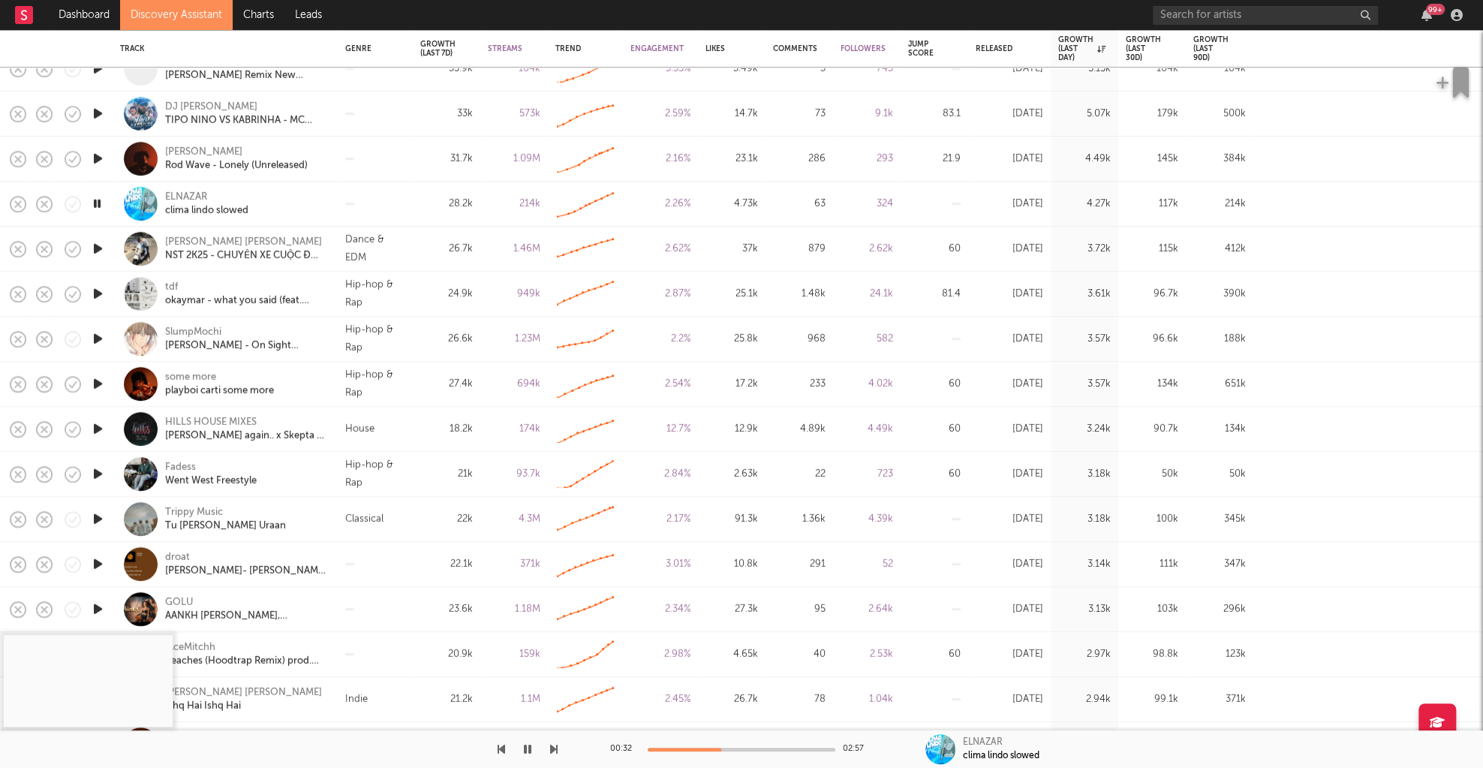
click at [96, 429] on icon "button" at bounding box center [98, 428] width 16 height 19
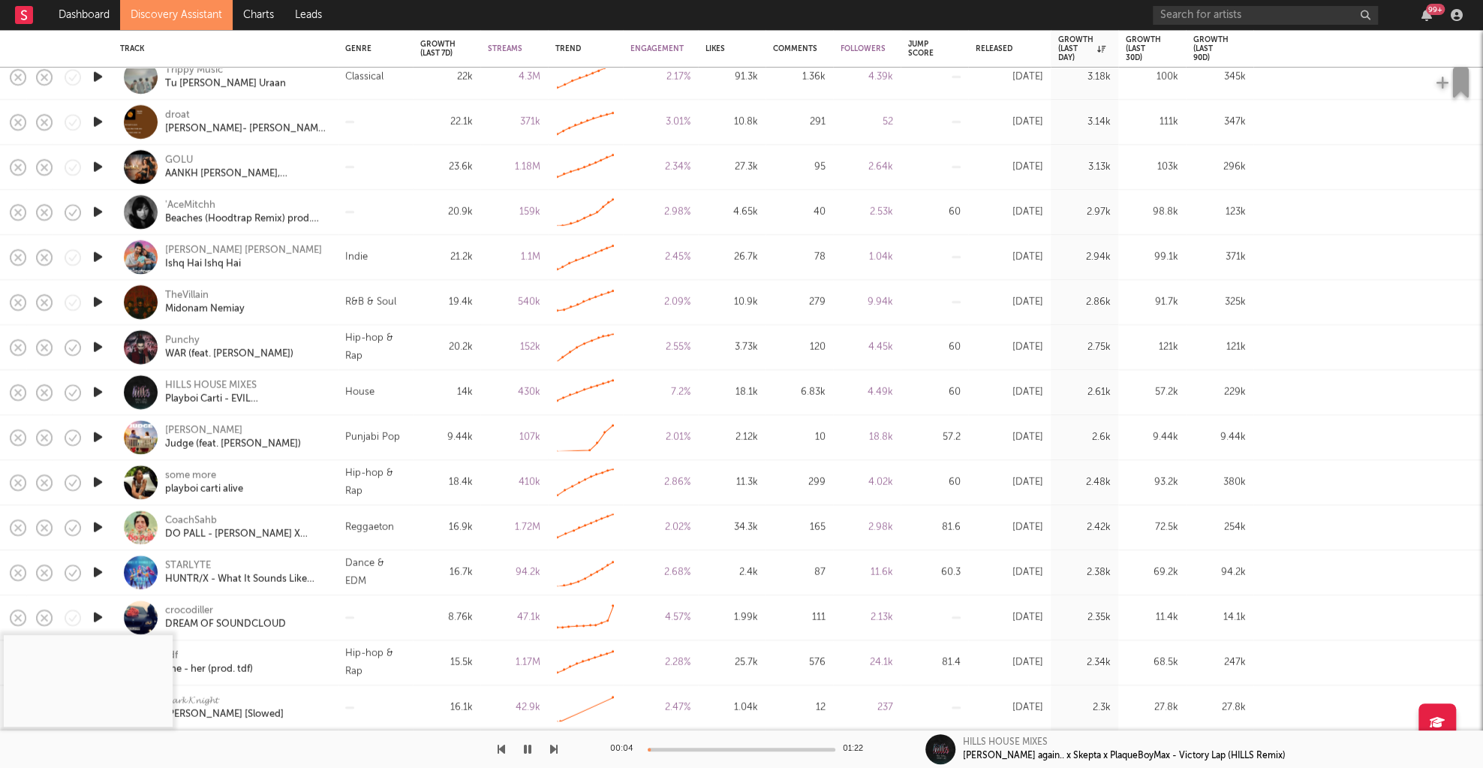
click at [92, 390] on icon "button" at bounding box center [98, 392] width 16 height 19
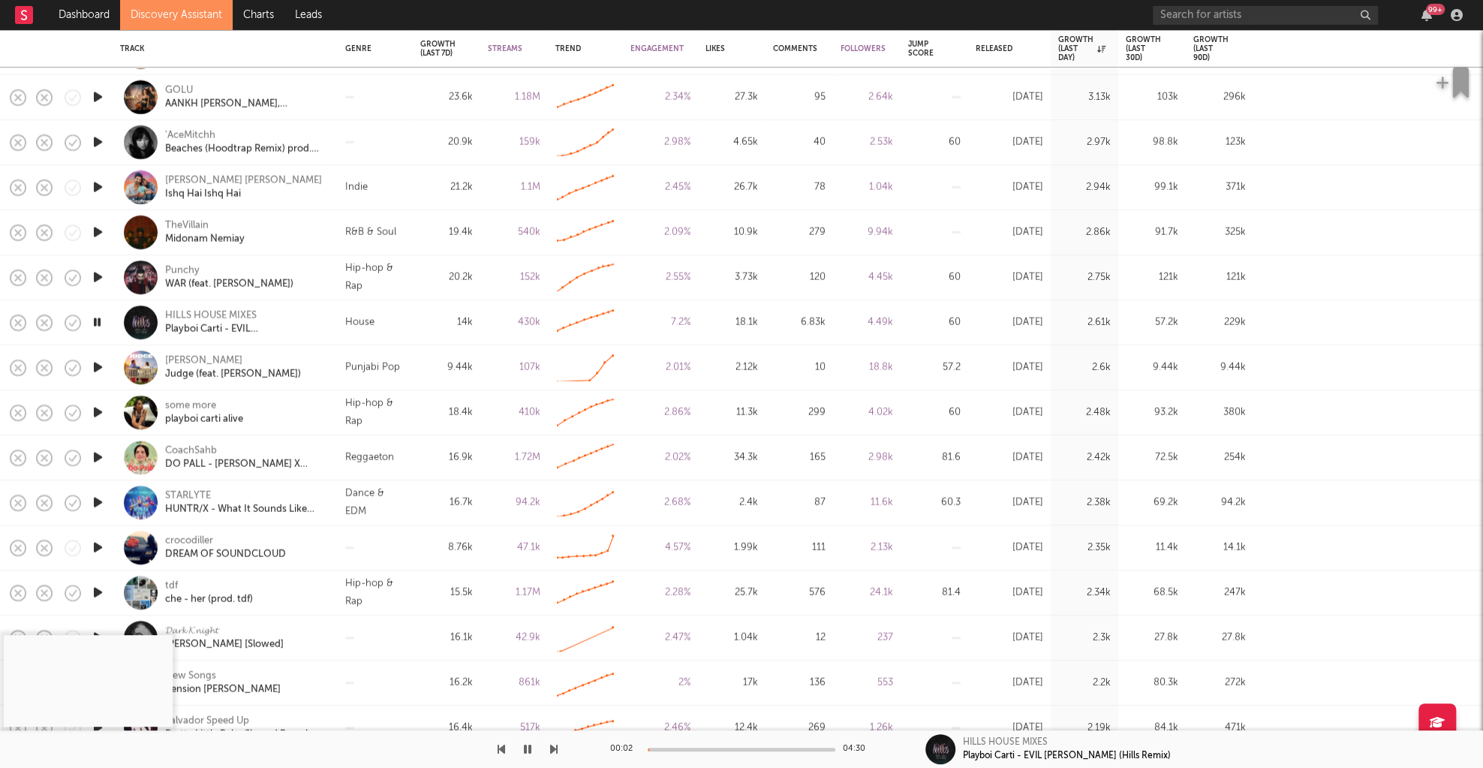
click at [95, 506] on icon "button" at bounding box center [98, 502] width 16 height 19
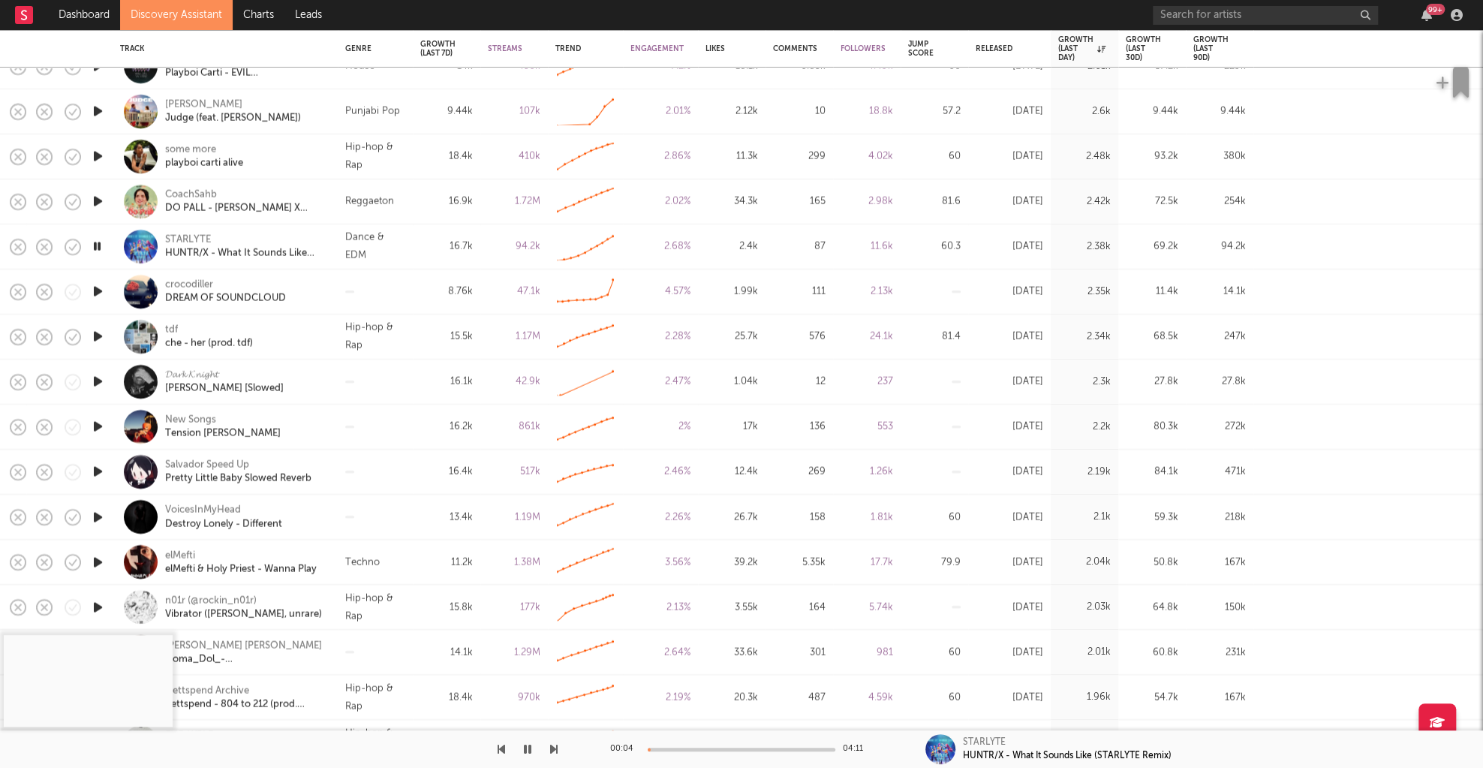
click at [101, 560] on icon "button" at bounding box center [98, 561] width 16 height 19
click at [678, 750] on div at bounding box center [741, 749] width 188 height 4
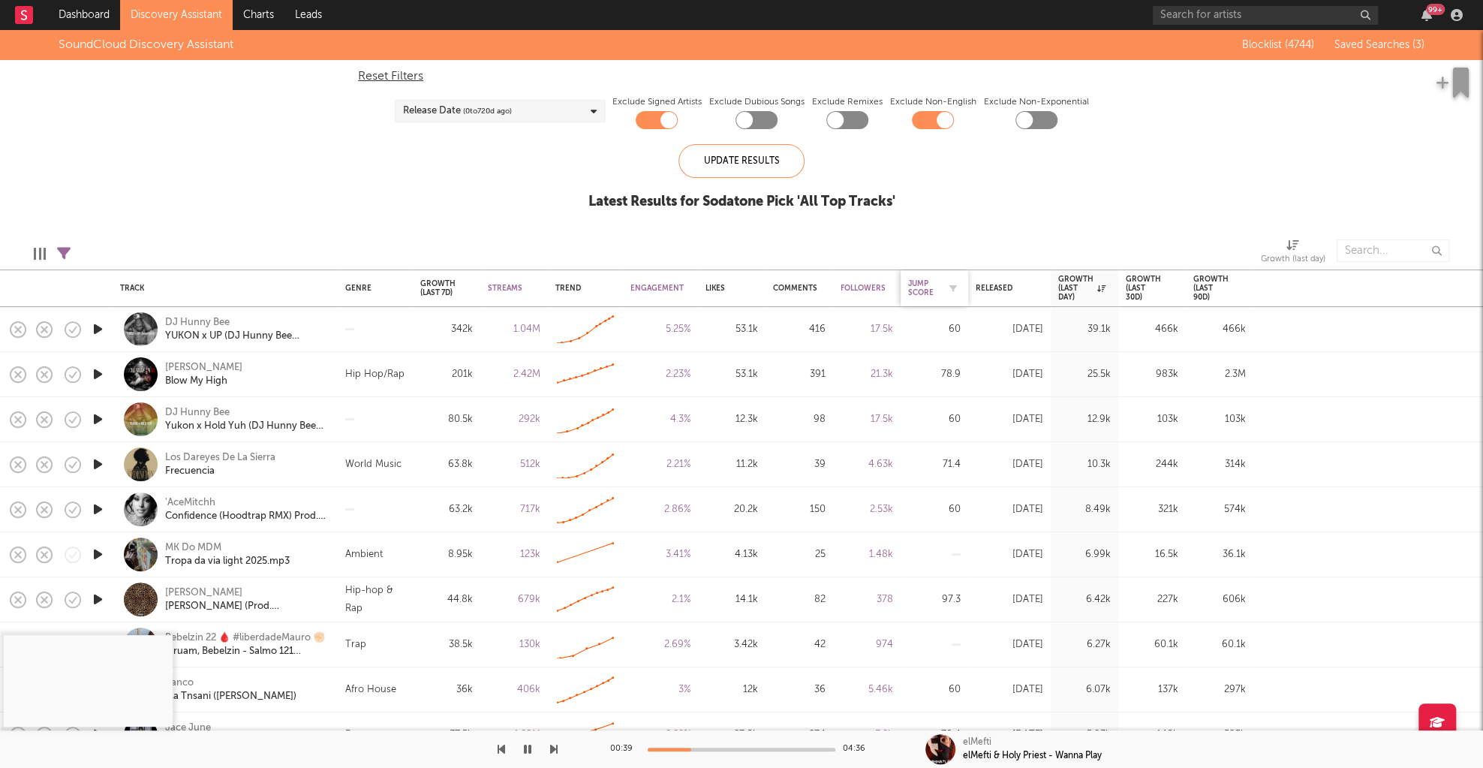
click at [921, 286] on div "Jump Score" at bounding box center [923, 288] width 30 height 18
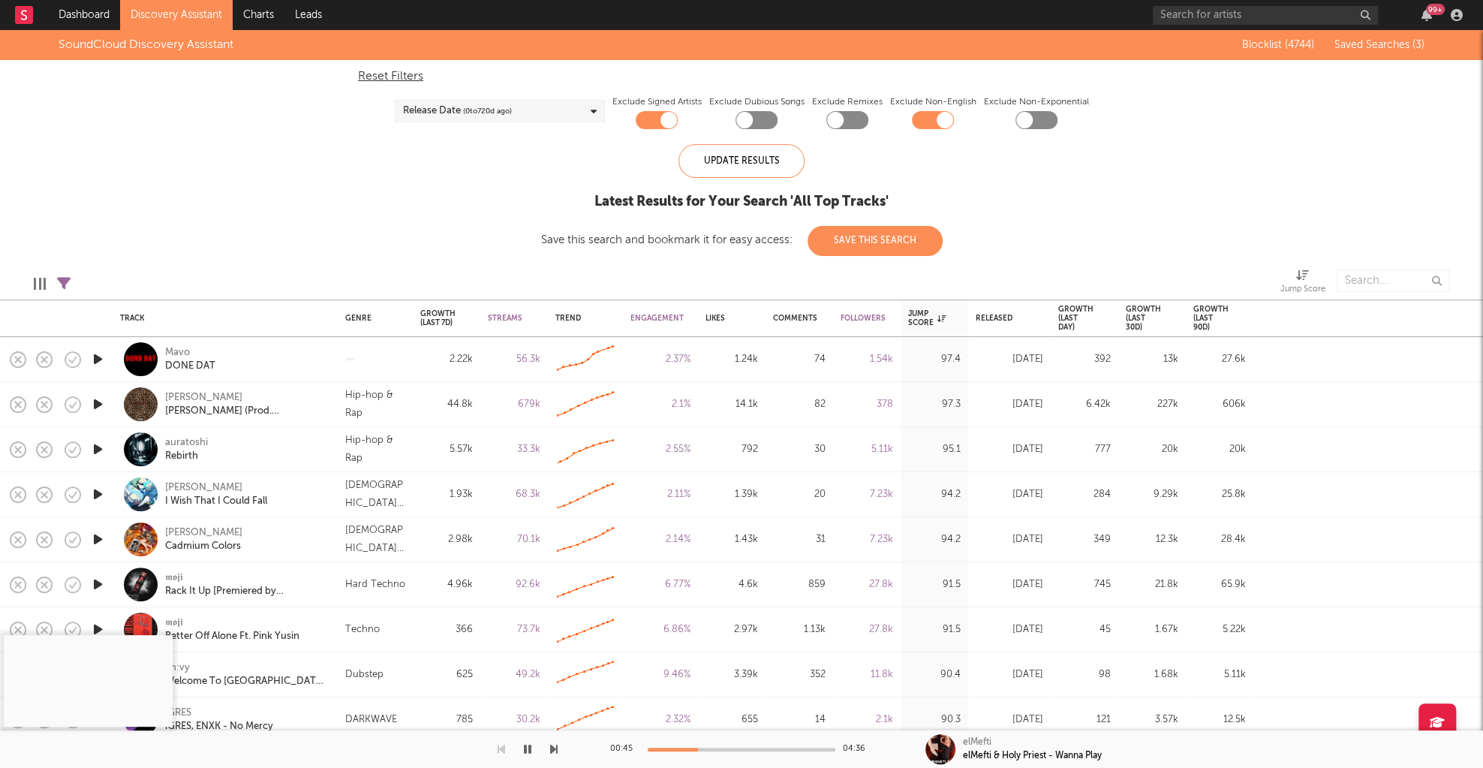
click at [100, 587] on icon "button" at bounding box center [98, 584] width 16 height 19
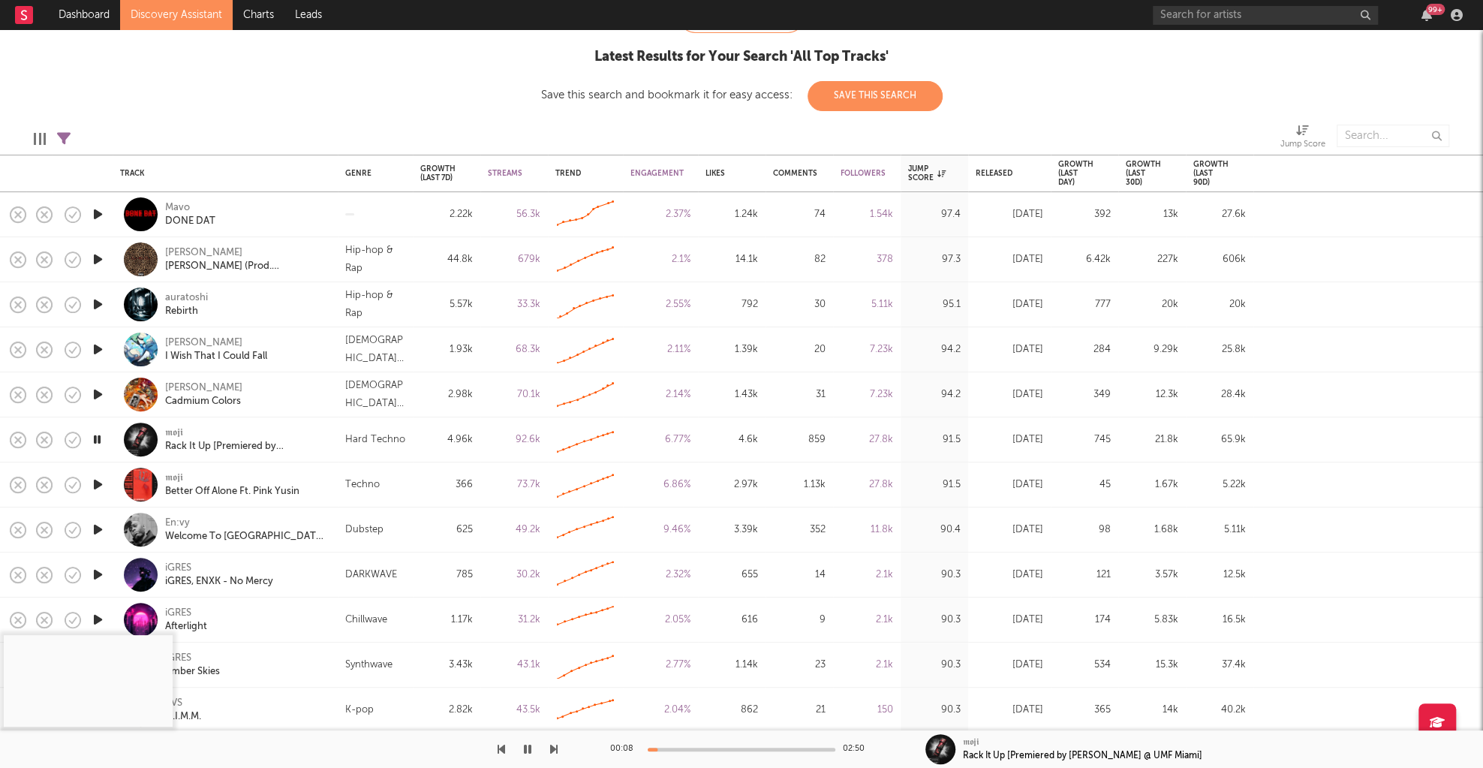
click at [336, 446] on div "𝖒𝖔𝖏𝖎 Rack It Up [Premiered by Nico Moreno @ UMF Miami]" at bounding box center [225, 439] width 225 height 45
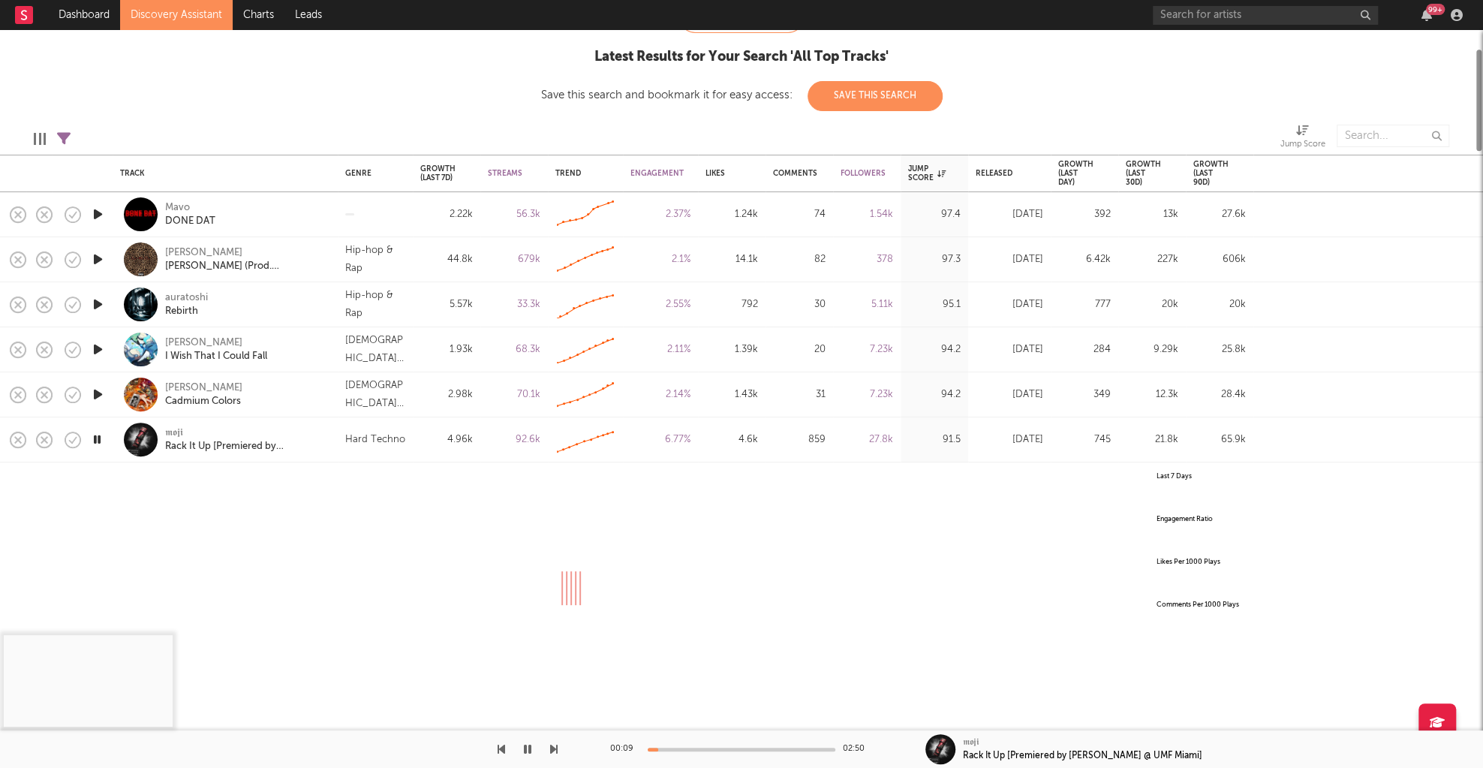
select select "All"
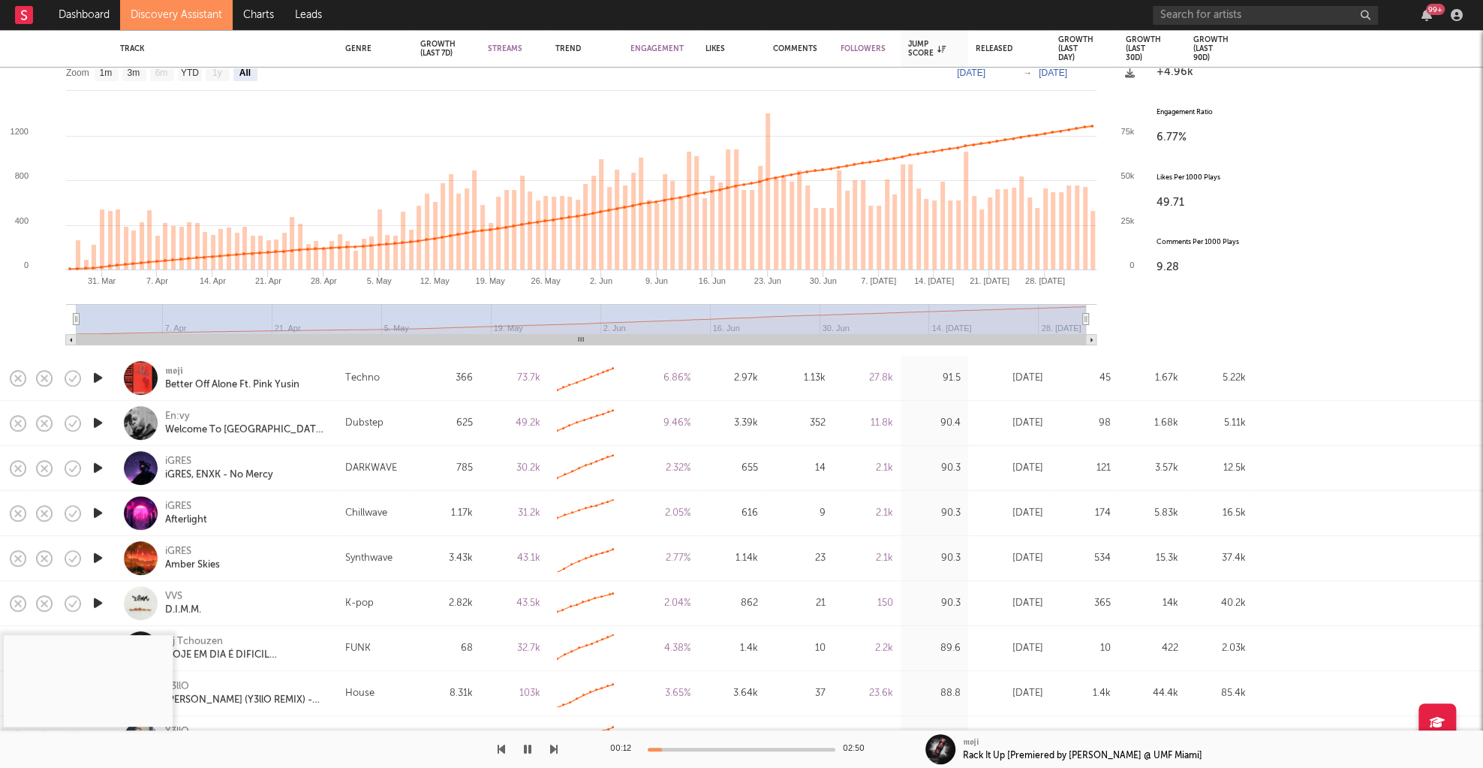
click at [326, 375] on div "𝖒𝖔𝖏𝖎 Better Off Alone Ft. Pink Yusin" at bounding box center [245, 378] width 161 height 27
select select "All"
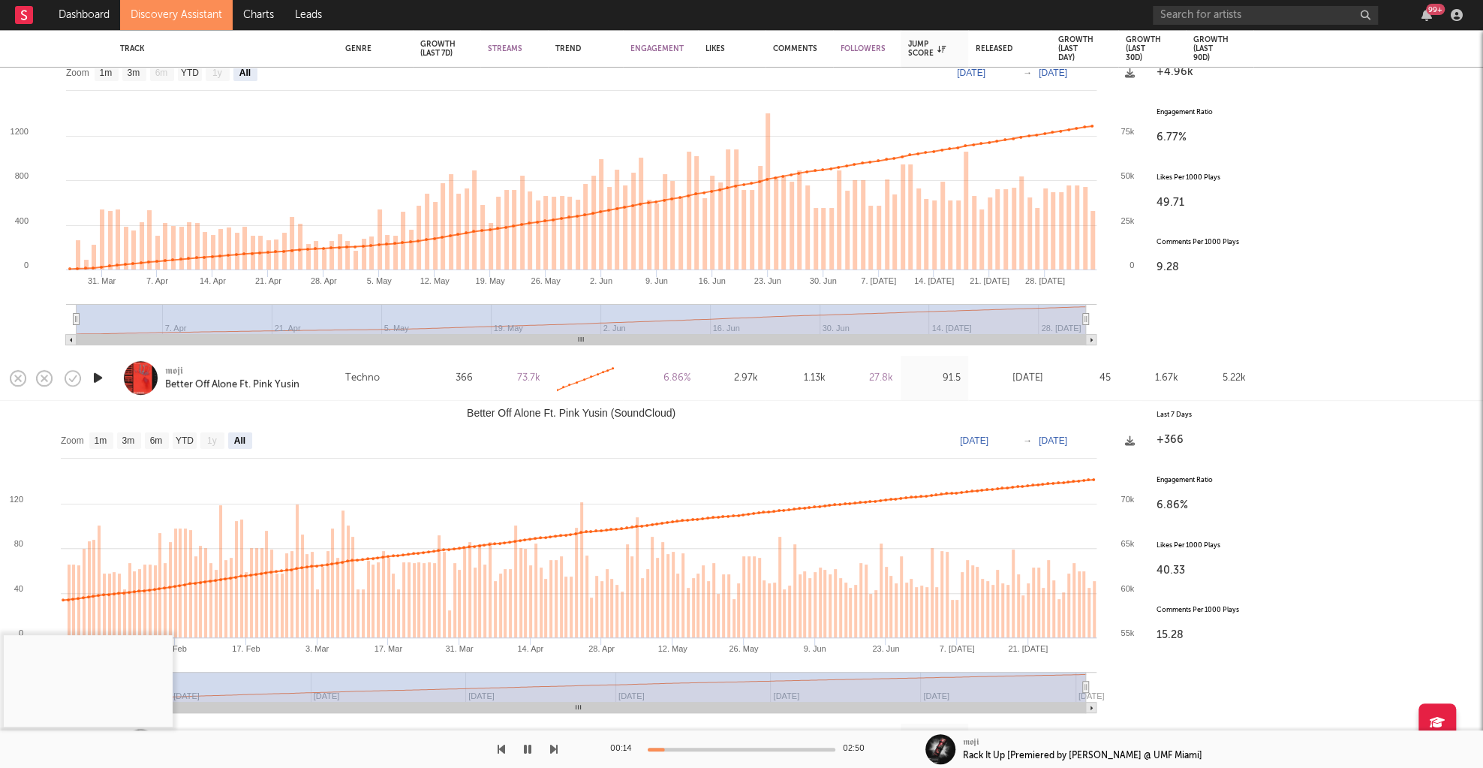
click at [101, 379] on icon "button" at bounding box center [98, 377] width 16 height 19
click at [659, 747] on div at bounding box center [741, 749] width 188 height 4
click at [668, 745] on div "00:13 02:40" at bounding box center [741, 749] width 263 height 38
click at [681, 745] on div "00:14 02:40" at bounding box center [741, 749] width 263 height 38
click at [680, 747] on div at bounding box center [741, 749] width 188 height 4
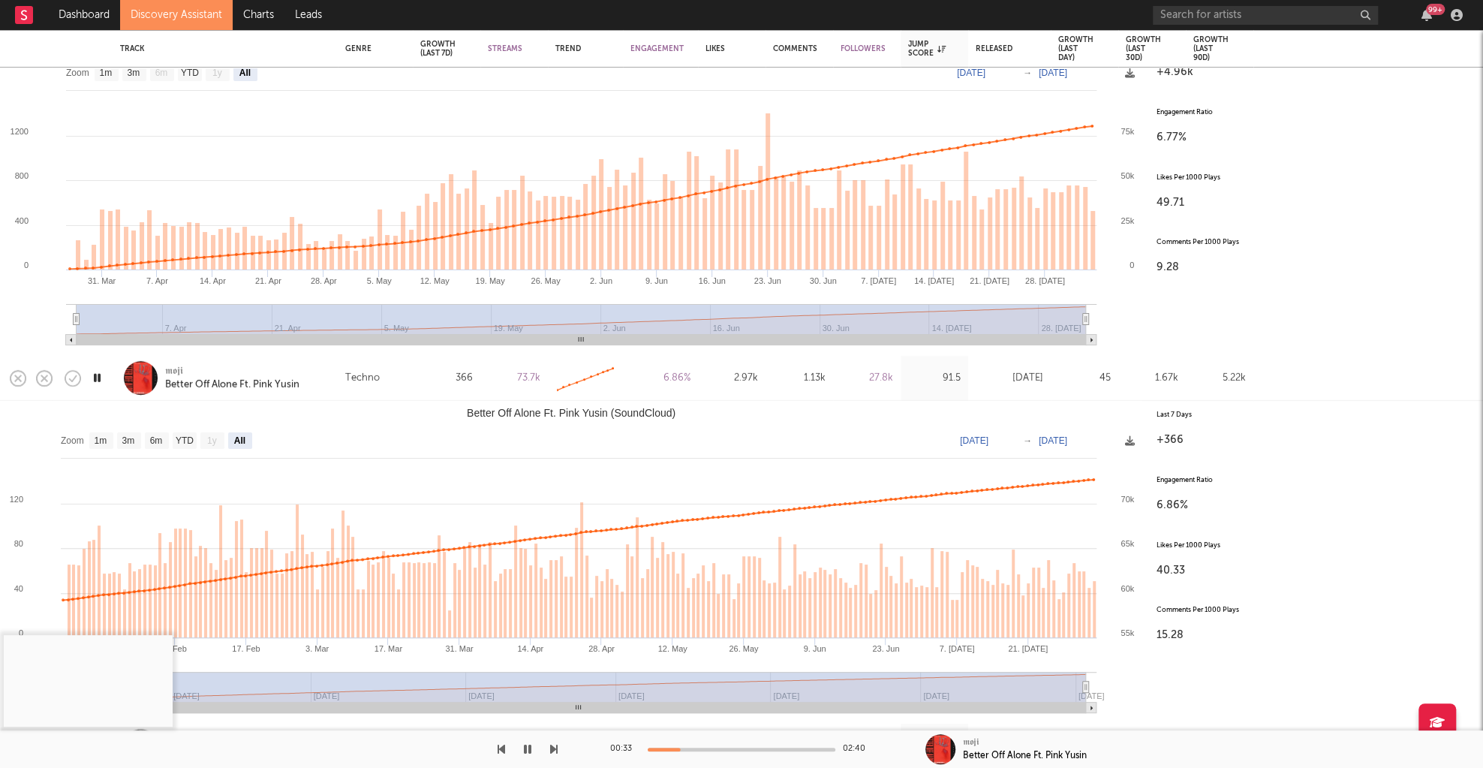
click at [695, 747] on div at bounding box center [741, 749] width 188 height 4
click at [708, 747] on div at bounding box center [741, 749] width 188 height 4
click at [730, 747] on div at bounding box center [741, 749] width 188 height 4
click at [753, 745] on div "01:26 02:40" at bounding box center [741, 749] width 263 height 38
click at [749, 745] on div "01:26 02:40" at bounding box center [741, 749] width 263 height 38
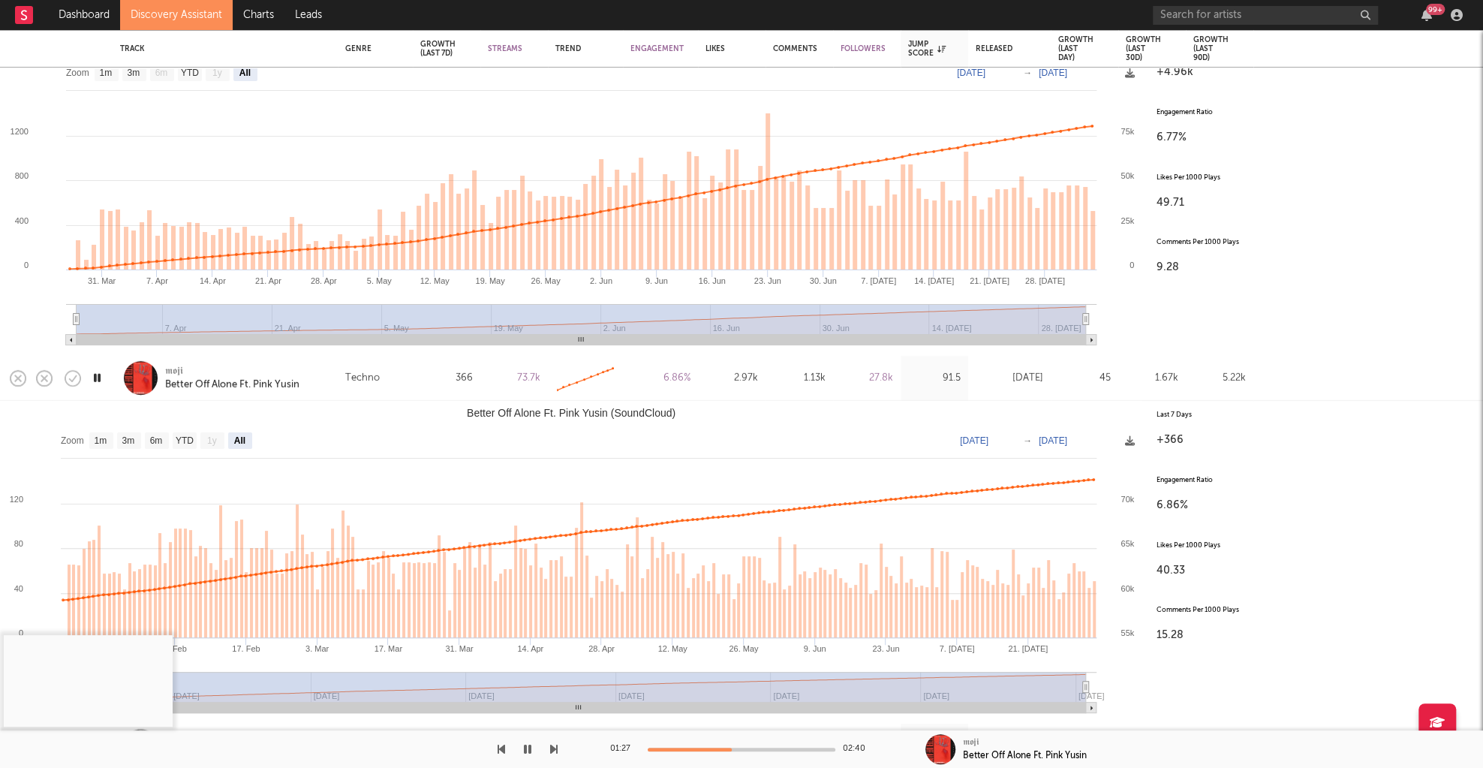
click at [765, 750] on div at bounding box center [741, 749] width 188 height 4
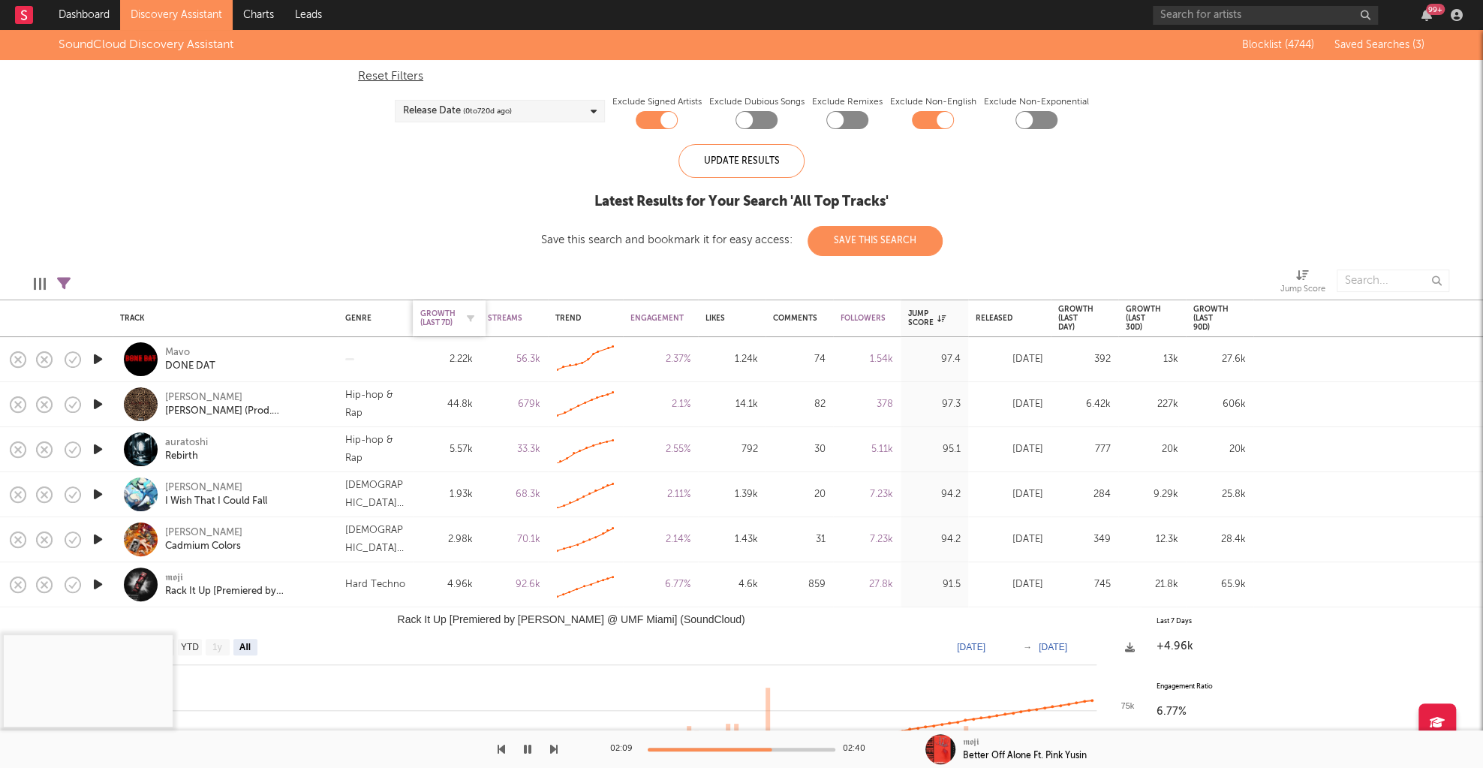
click at [442, 310] on div "Growth (last 7d)" at bounding box center [437, 318] width 35 height 18
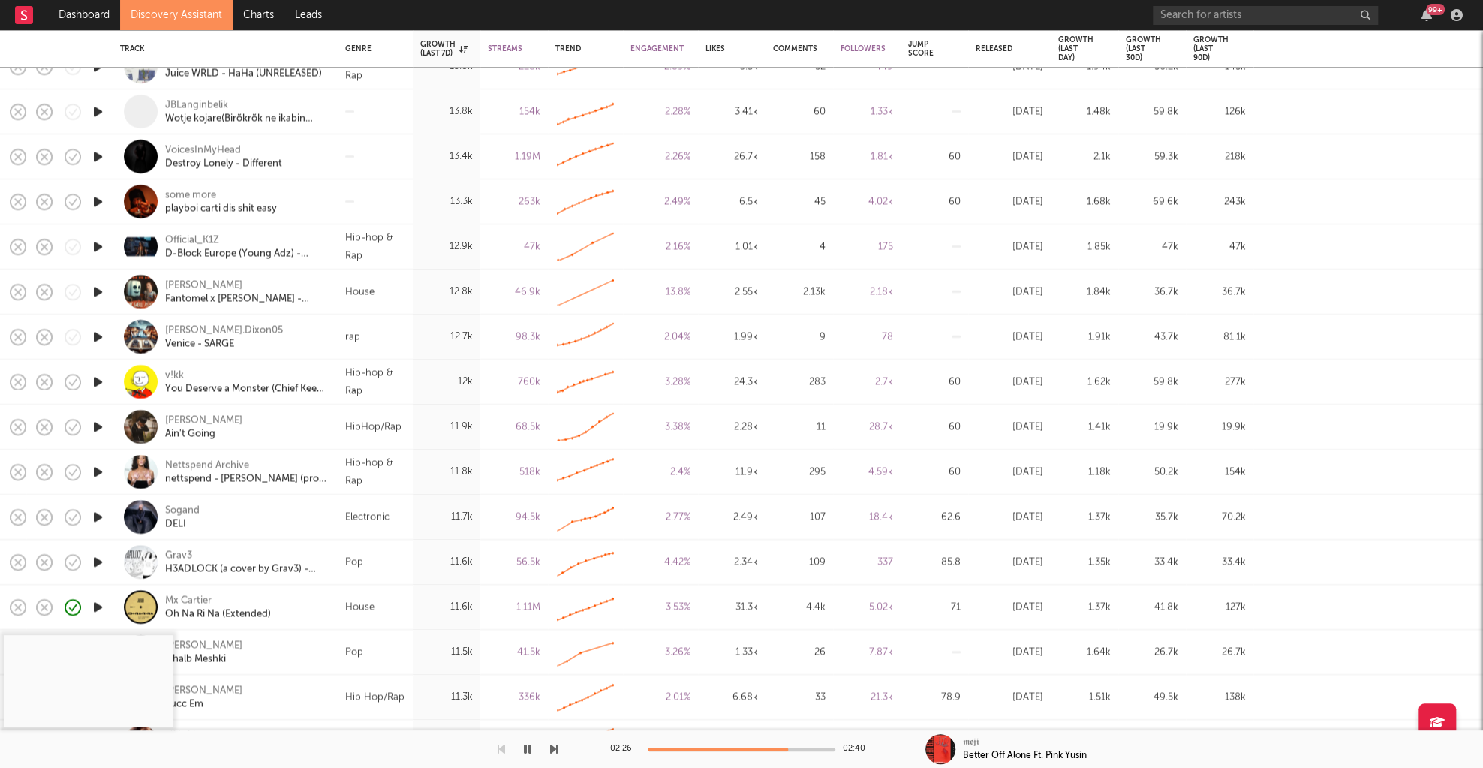
click at [103, 296] on icon "button" at bounding box center [98, 291] width 16 height 19
click at [97, 290] on icon "button" at bounding box center [97, 291] width 14 height 19
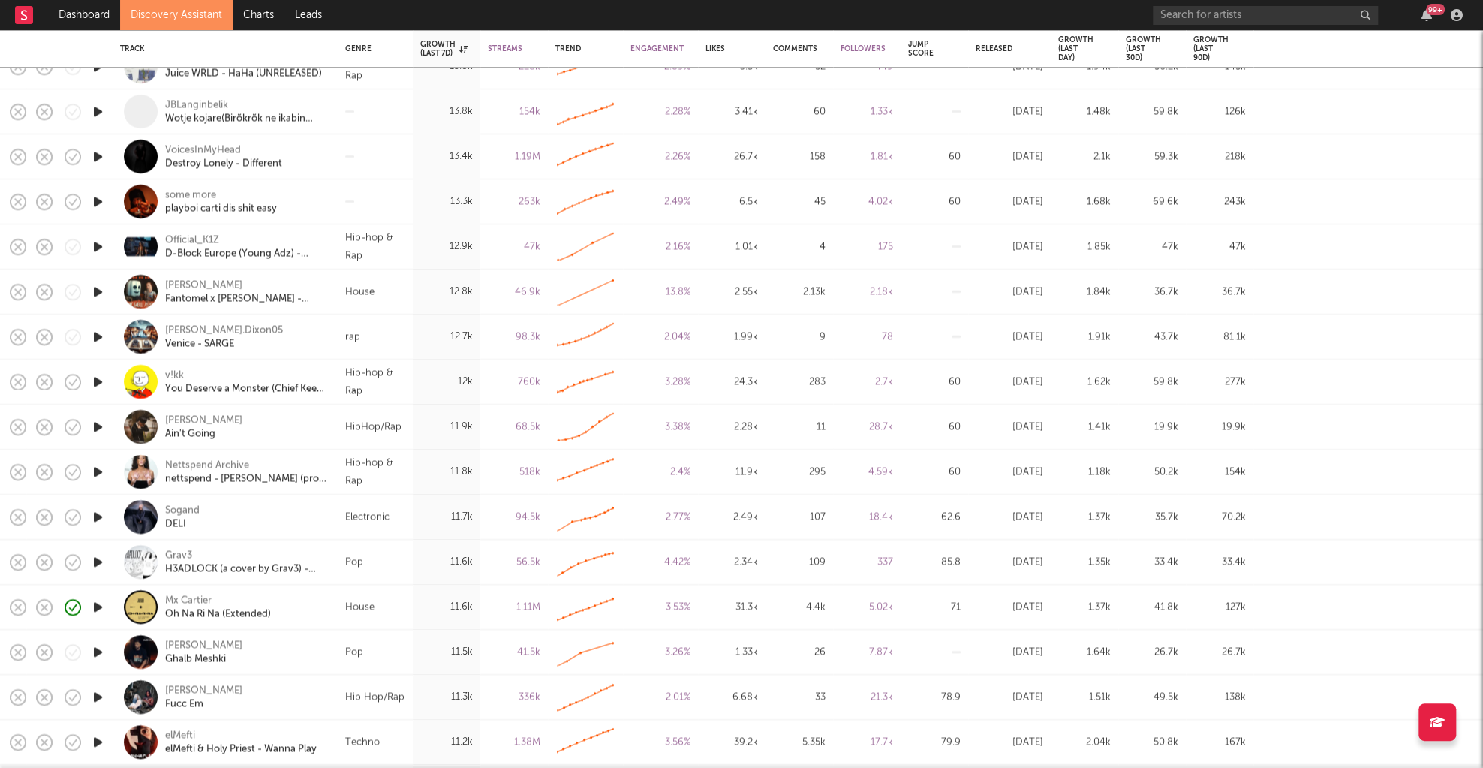
click at [97, 610] on icon "button" at bounding box center [98, 606] width 16 height 19
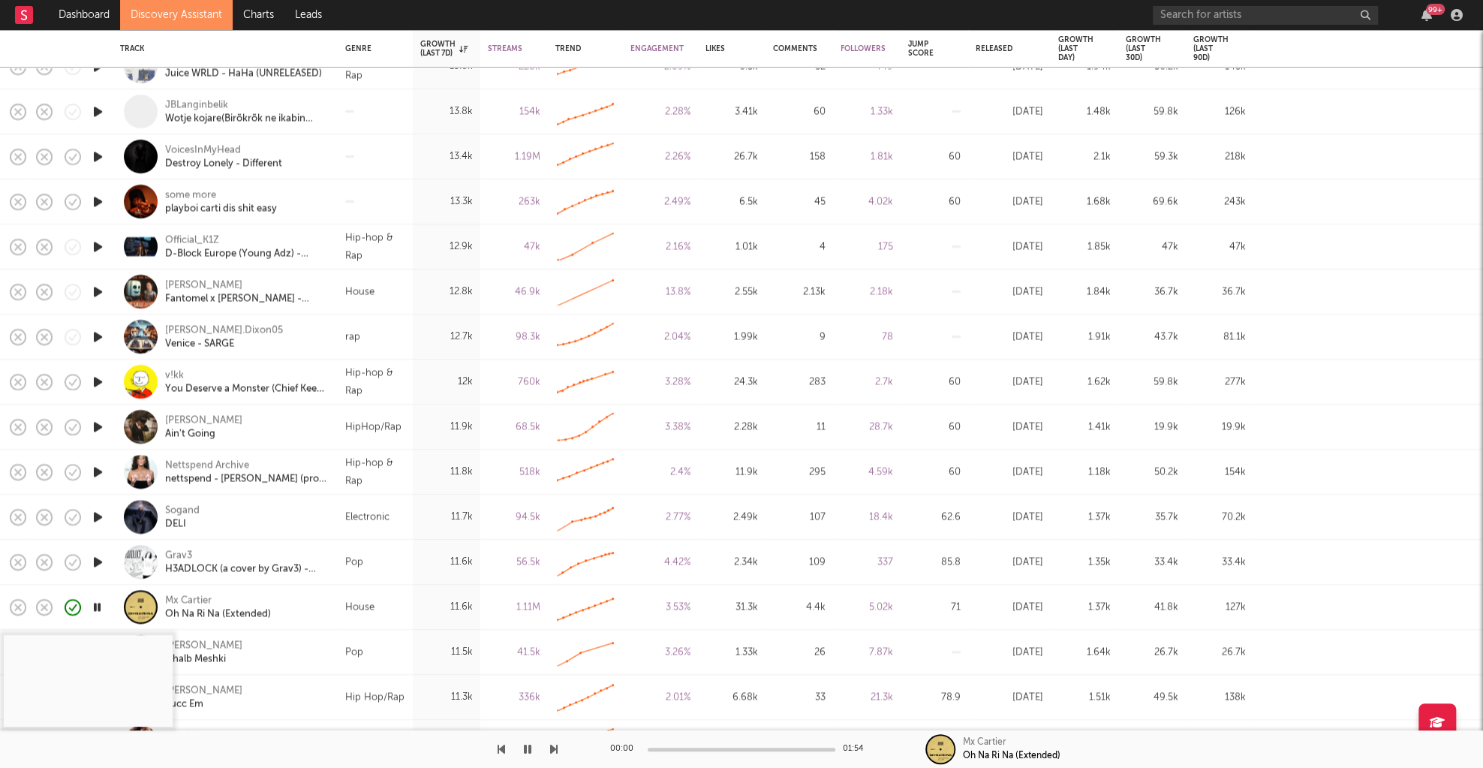
click at [316, 605] on div "Mx Cartier Oh Na Ri Na (Extended)" at bounding box center [245, 606] width 161 height 27
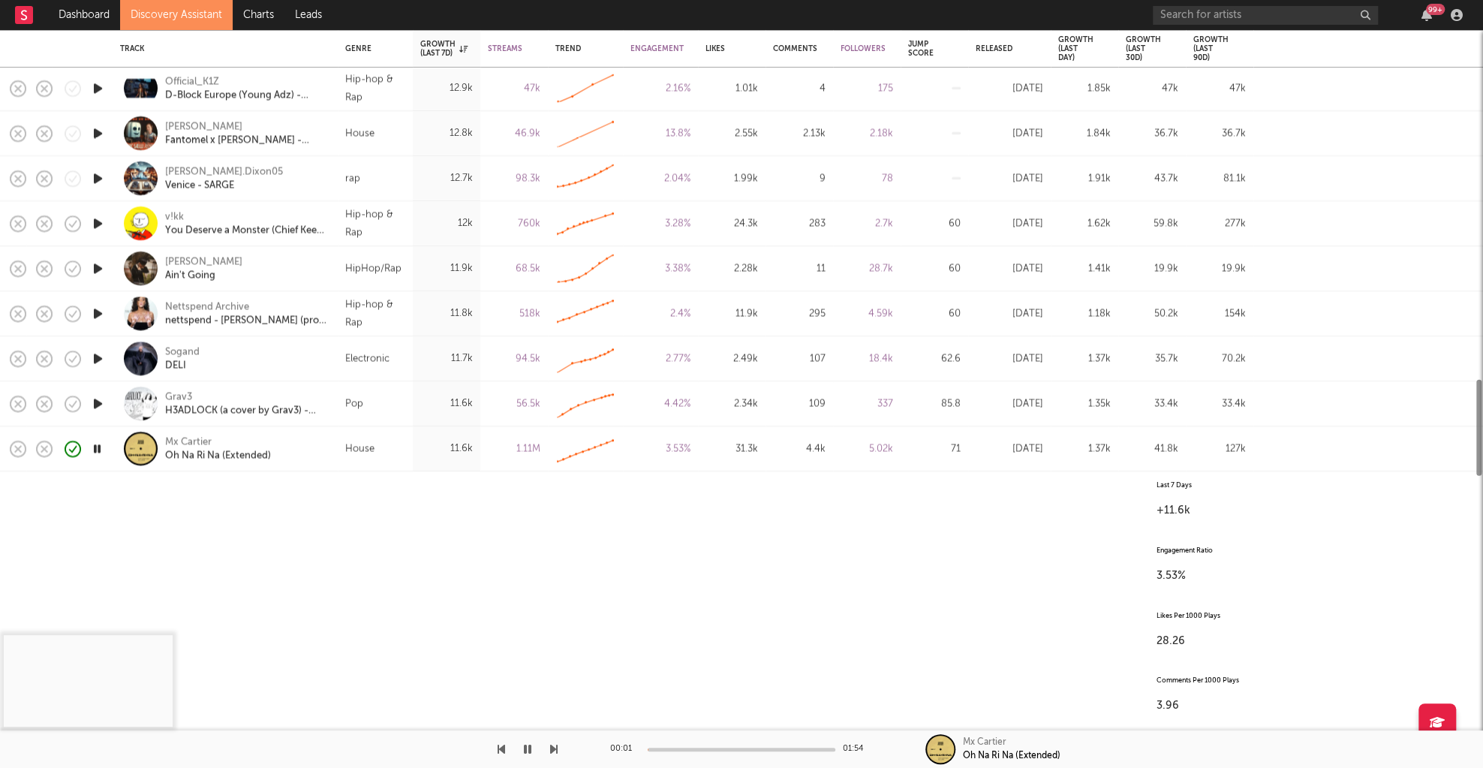
select select "All"
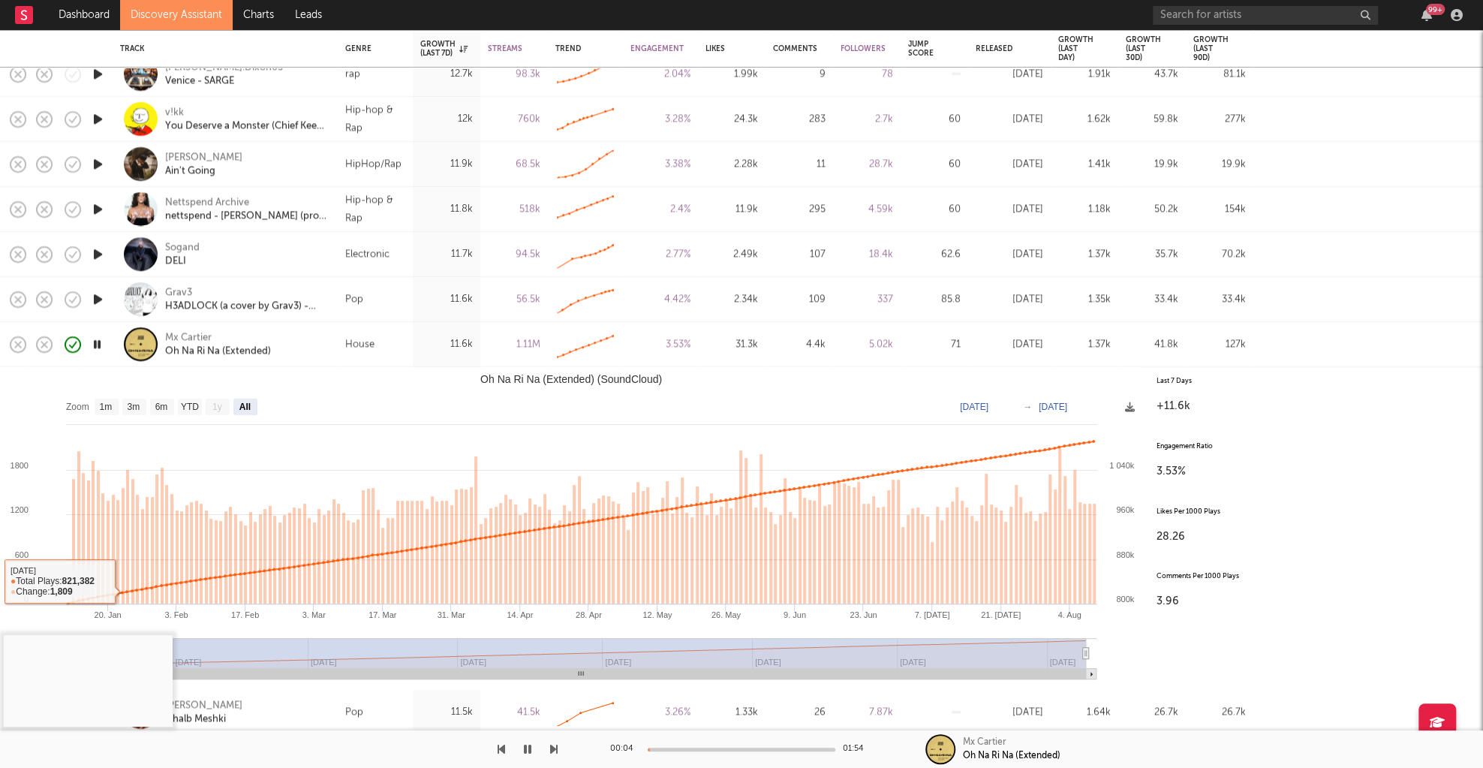
click at [320, 350] on div "Mx Cartier Oh Na Ri Na (Extended)" at bounding box center [245, 344] width 161 height 27
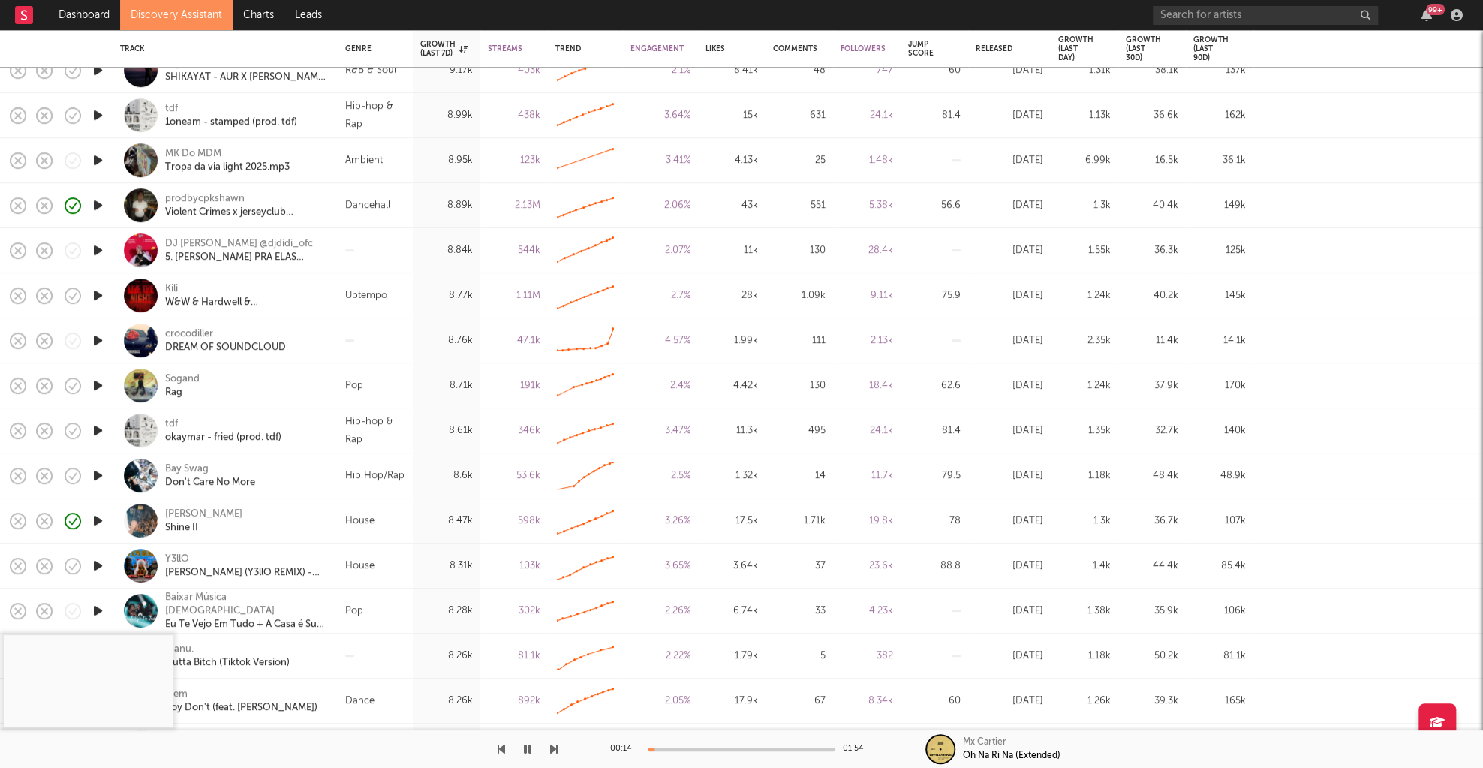
click at [94, 560] on icon "button" at bounding box center [98, 565] width 16 height 19
click at [672, 752] on div "00:01 06:15" at bounding box center [741, 749] width 263 height 38
click at [675, 745] on div "00:02 06:15" at bounding box center [741, 749] width 263 height 38
click at [676, 749] on div at bounding box center [741, 749] width 188 height 4
click at [705, 750] on div at bounding box center [741, 749] width 188 height 4
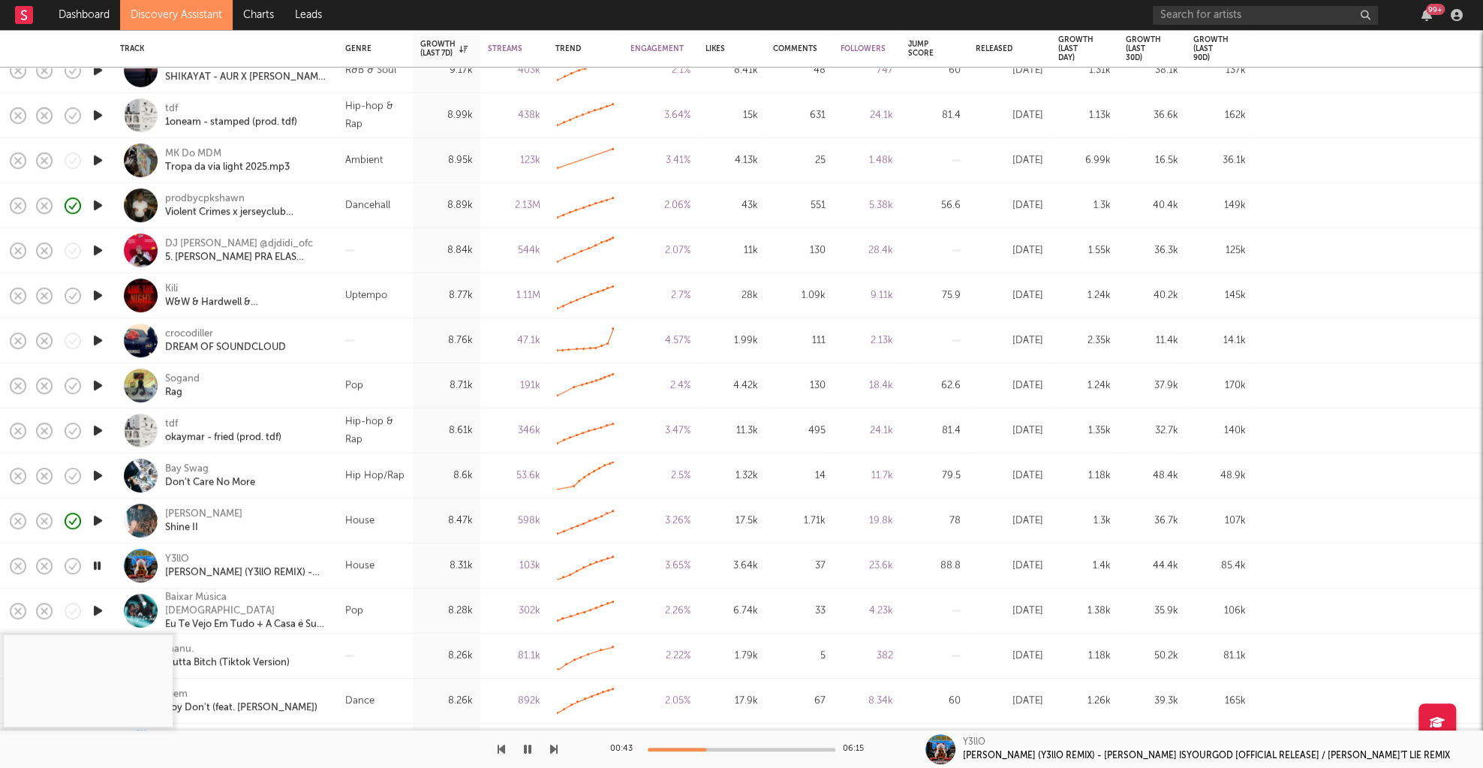
click at [734, 749] on div at bounding box center [741, 749] width 188 height 4
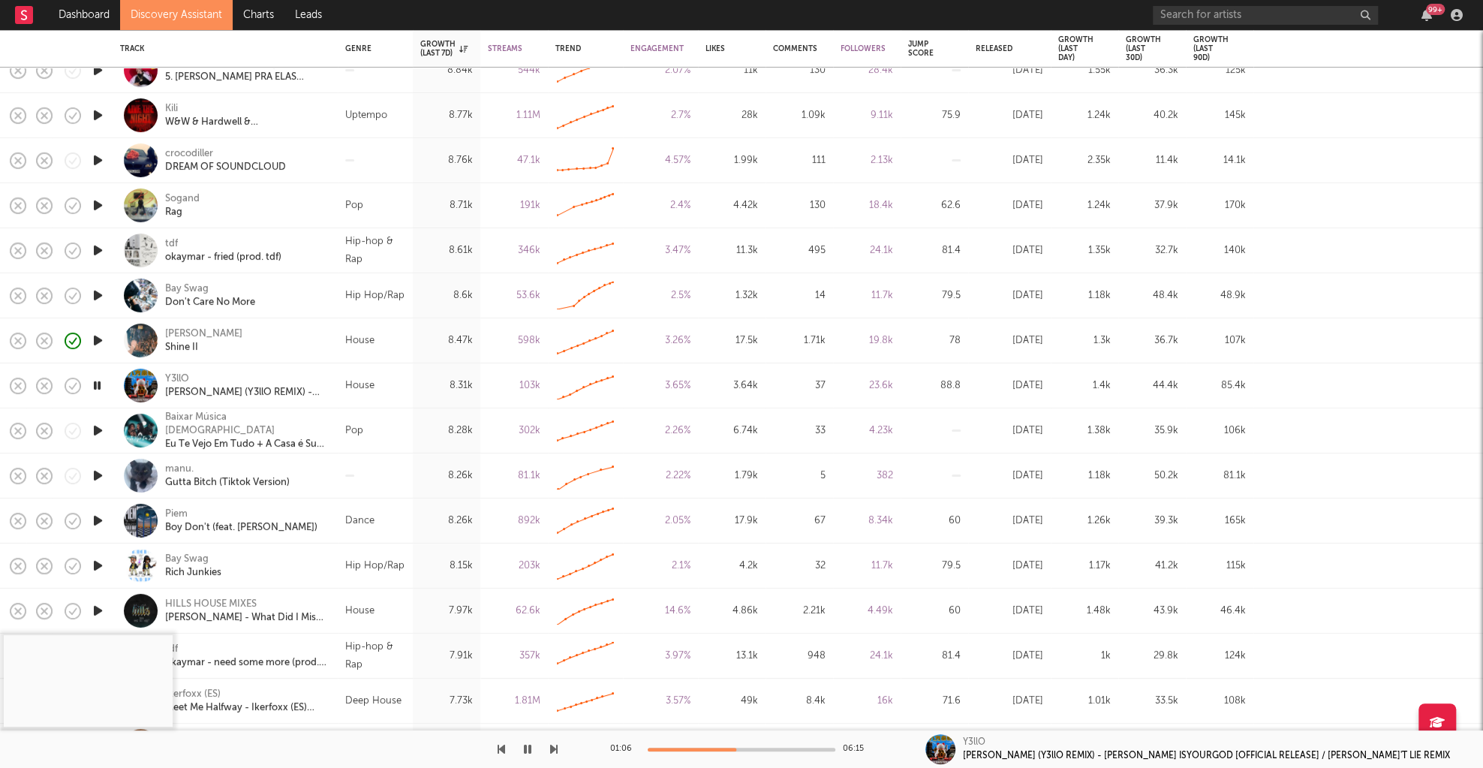
click at [98, 476] on icon "button" at bounding box center [98, 475] width 16 height 19
click at [670, 748] on div at bounding box center [741, 749] width 188 height 4
click at [690, 748] on div at bounding box center [741, 749] width 188 height 4
click at [97, 341] on icon "button" at bounding box center [98, 340] width 16 height 19
click at [700, 750] on div "00:00 02:13" at bounding box center [741, 749] width 263 height 38
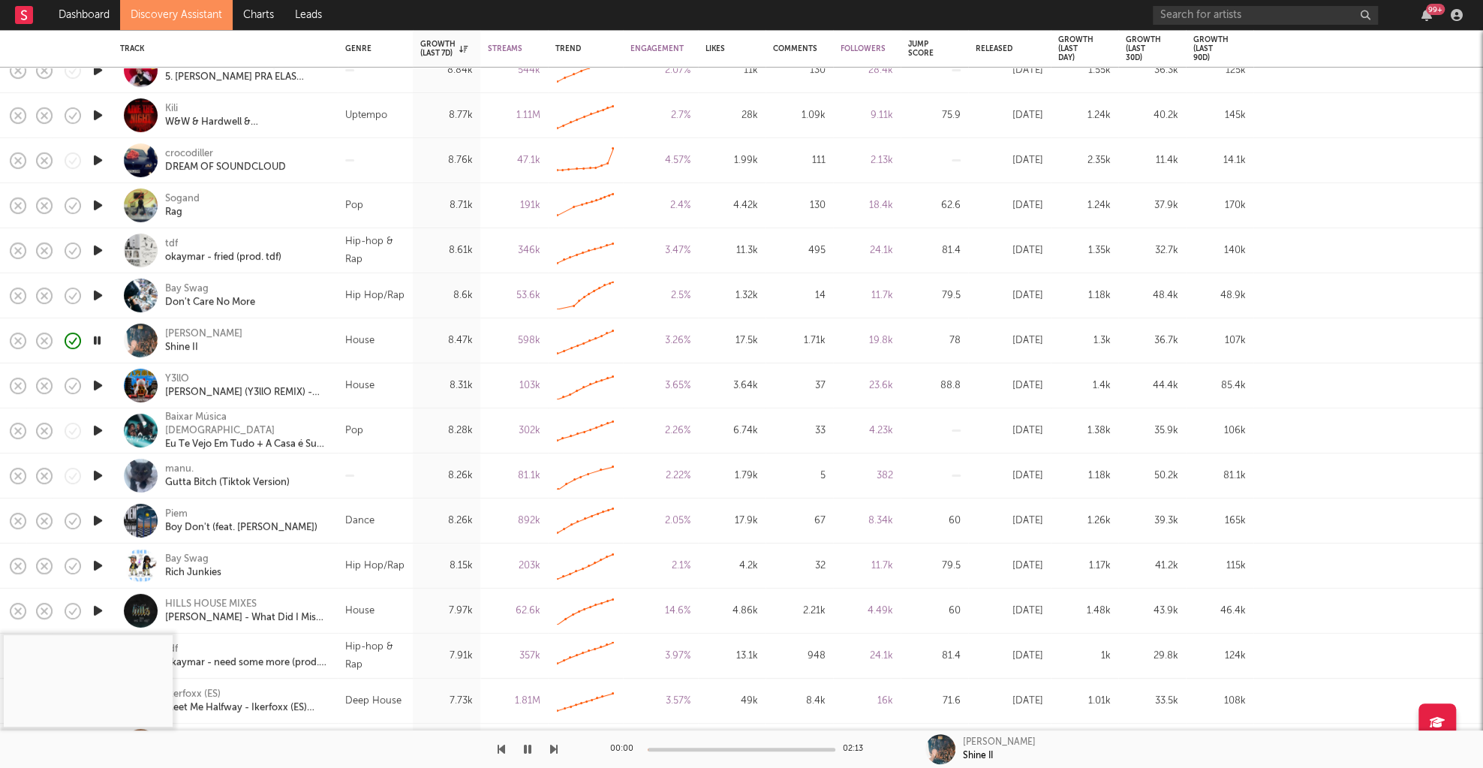
click at [705, 749] on div at bounding box center [741, 749] width 188 height 4
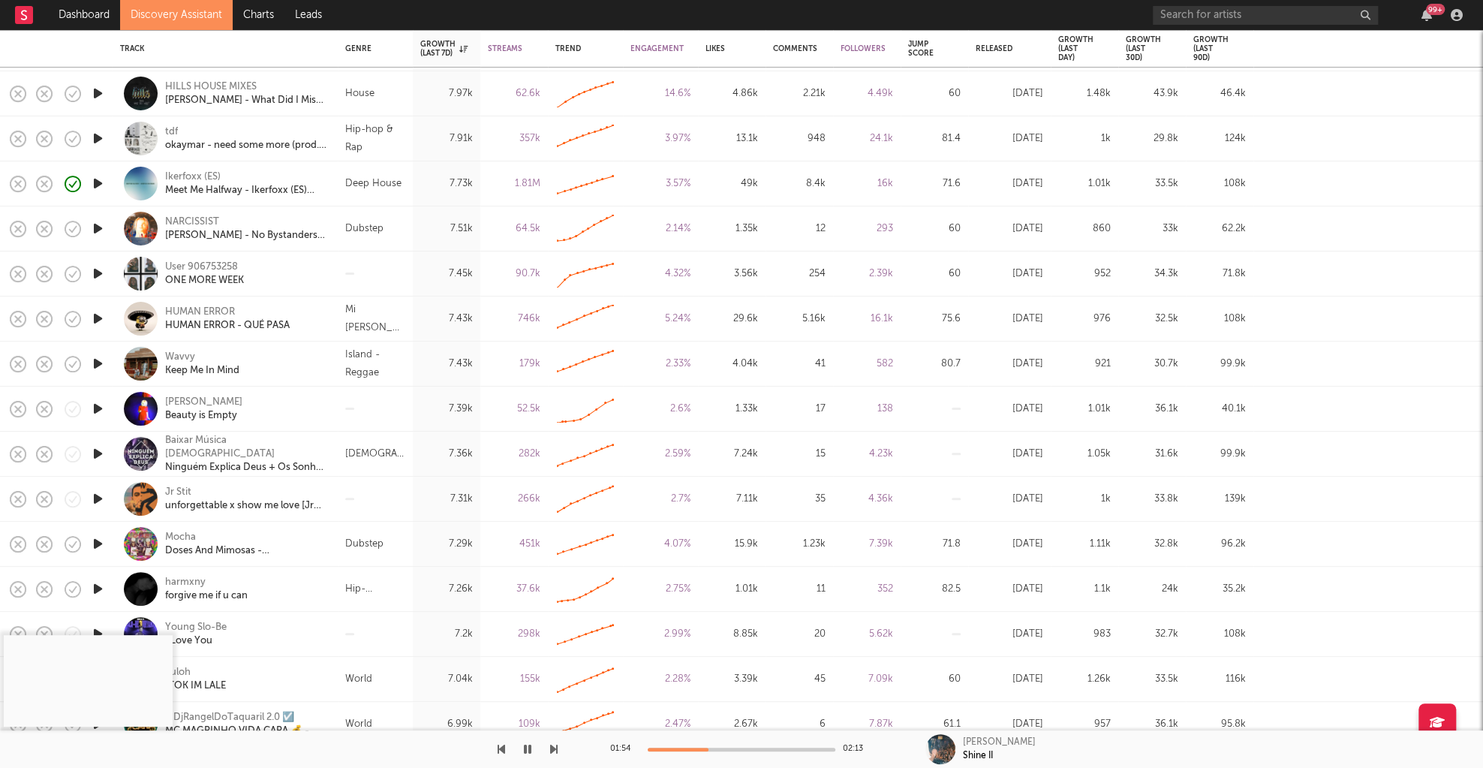
click at [166, 10] on link "Discovery Assistant" at bounding box center [176, 15] width 113 height 30
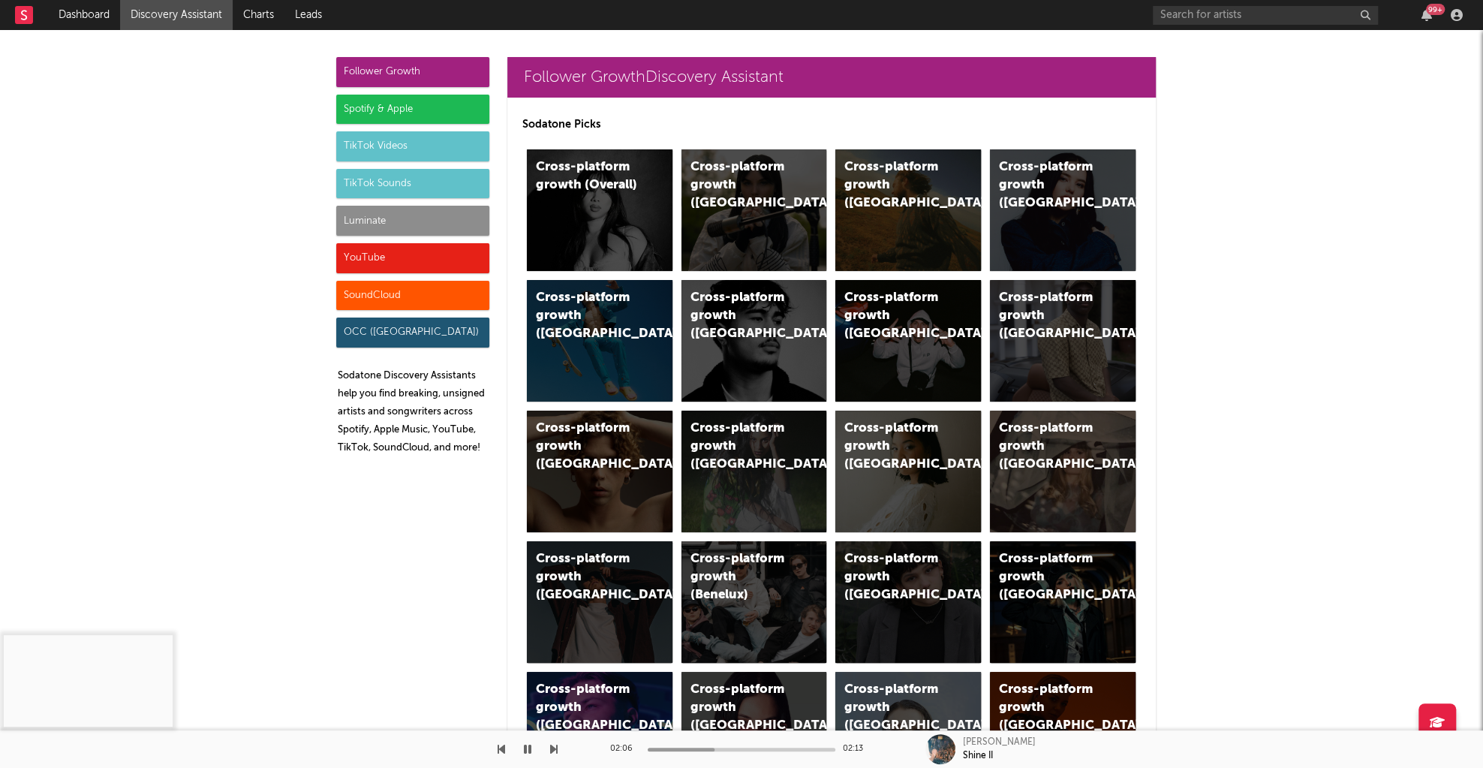
click at [391, 150] on div "TikTok Videos" at bounding box center [412, 146] width 153 height 30
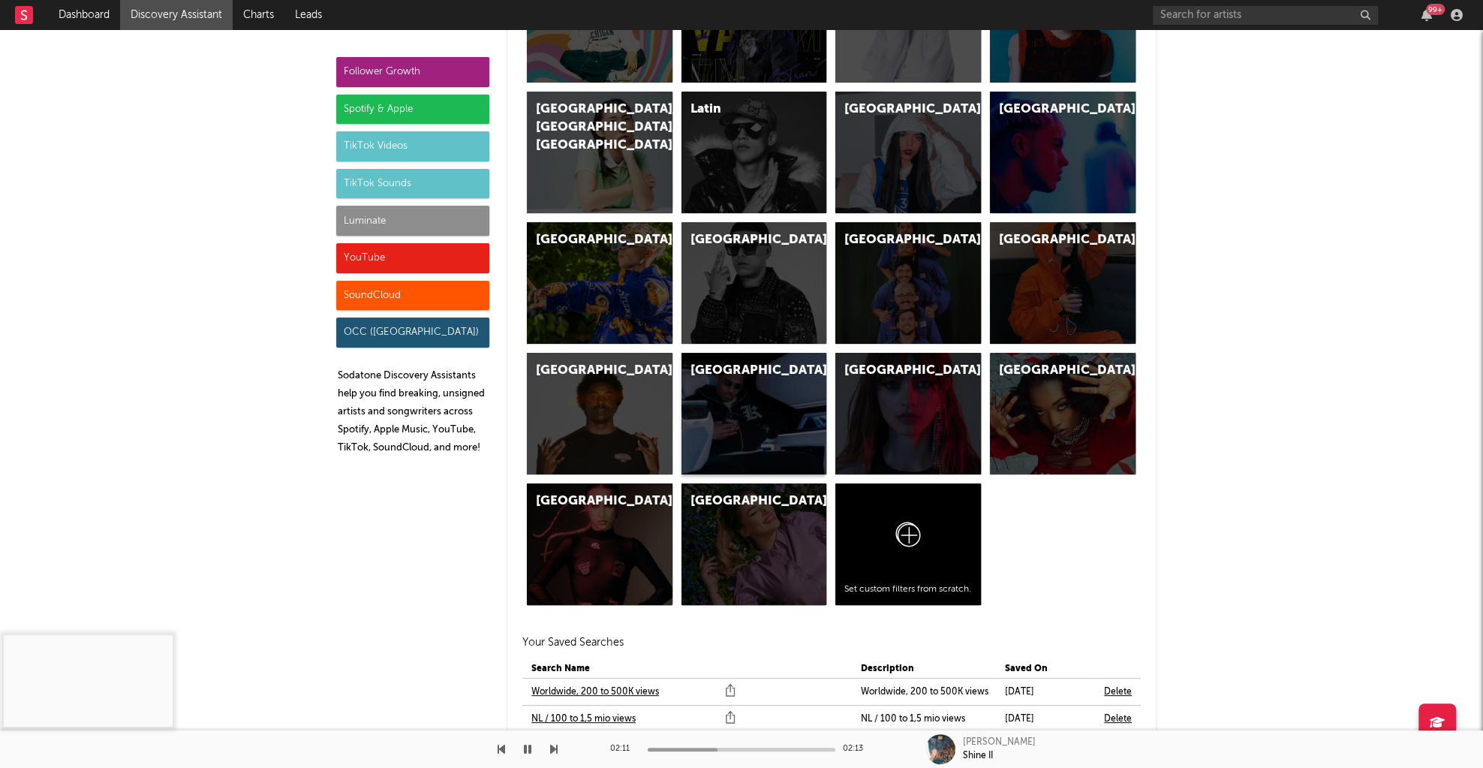
scroll to position [5371, 0]
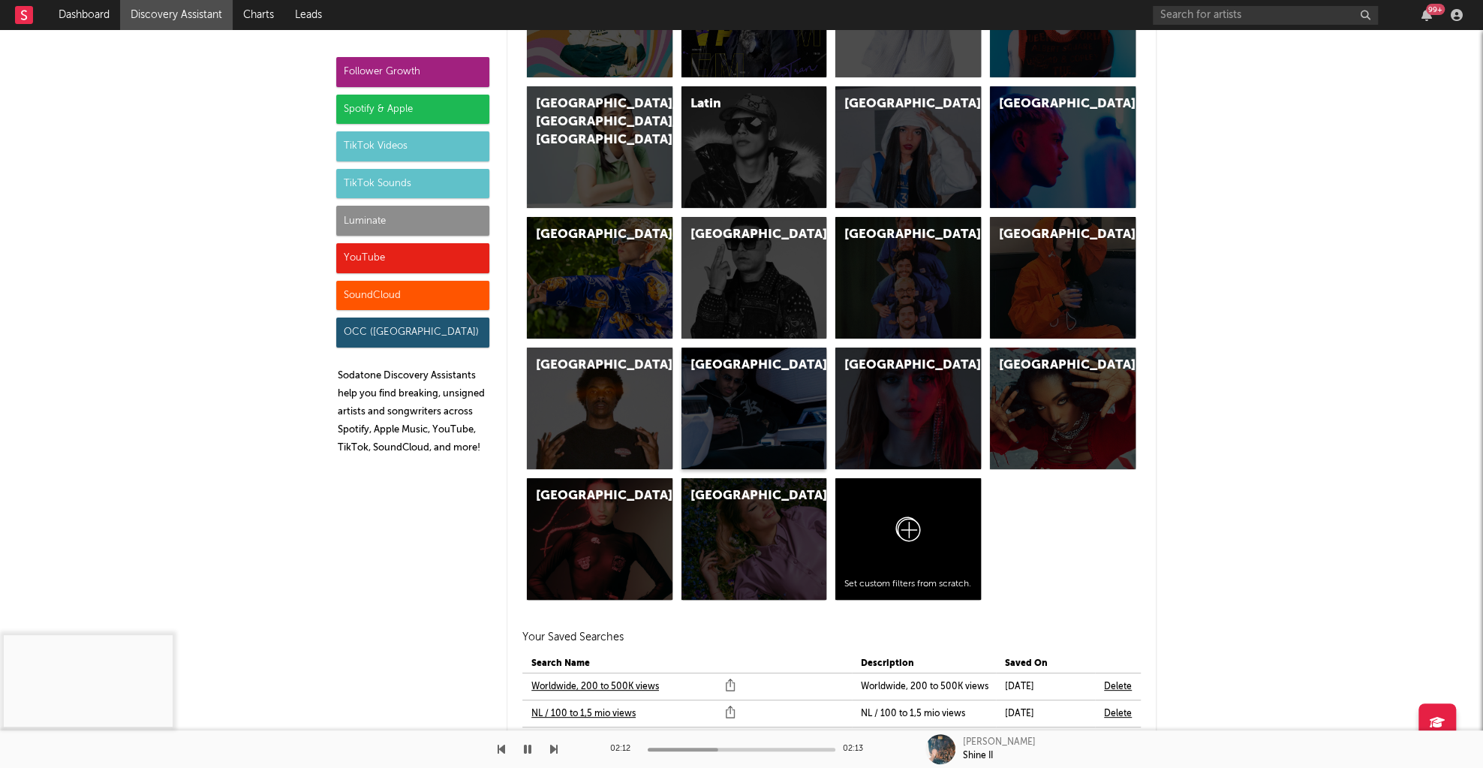
click at [720, 356] on div "Netherlands" at bounding box center [741, 365] width 102 height 18
click at [371, 182] on div "TikTok Sounds" at bounding box center [412, 184] width 153 height 30
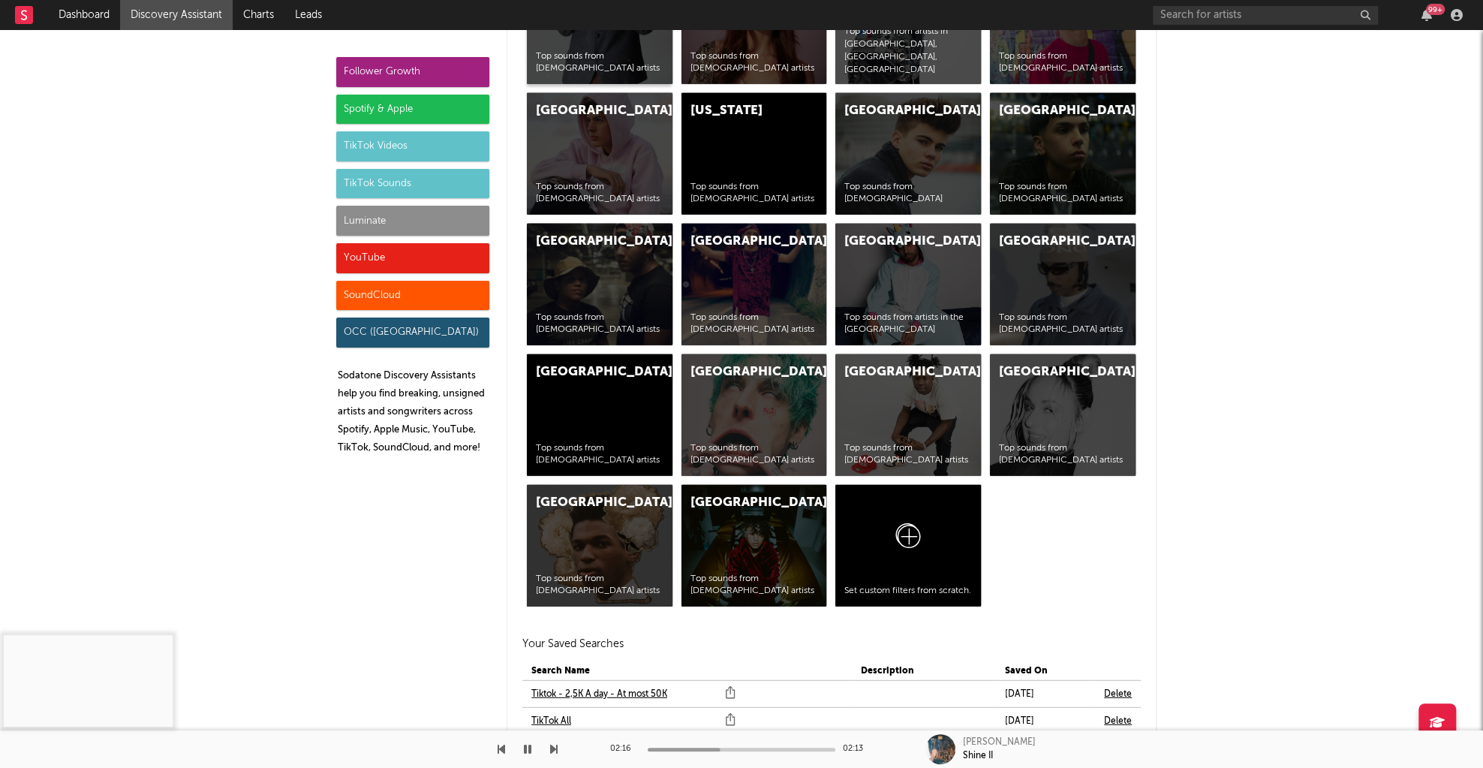
scroll to position [7048, 0]
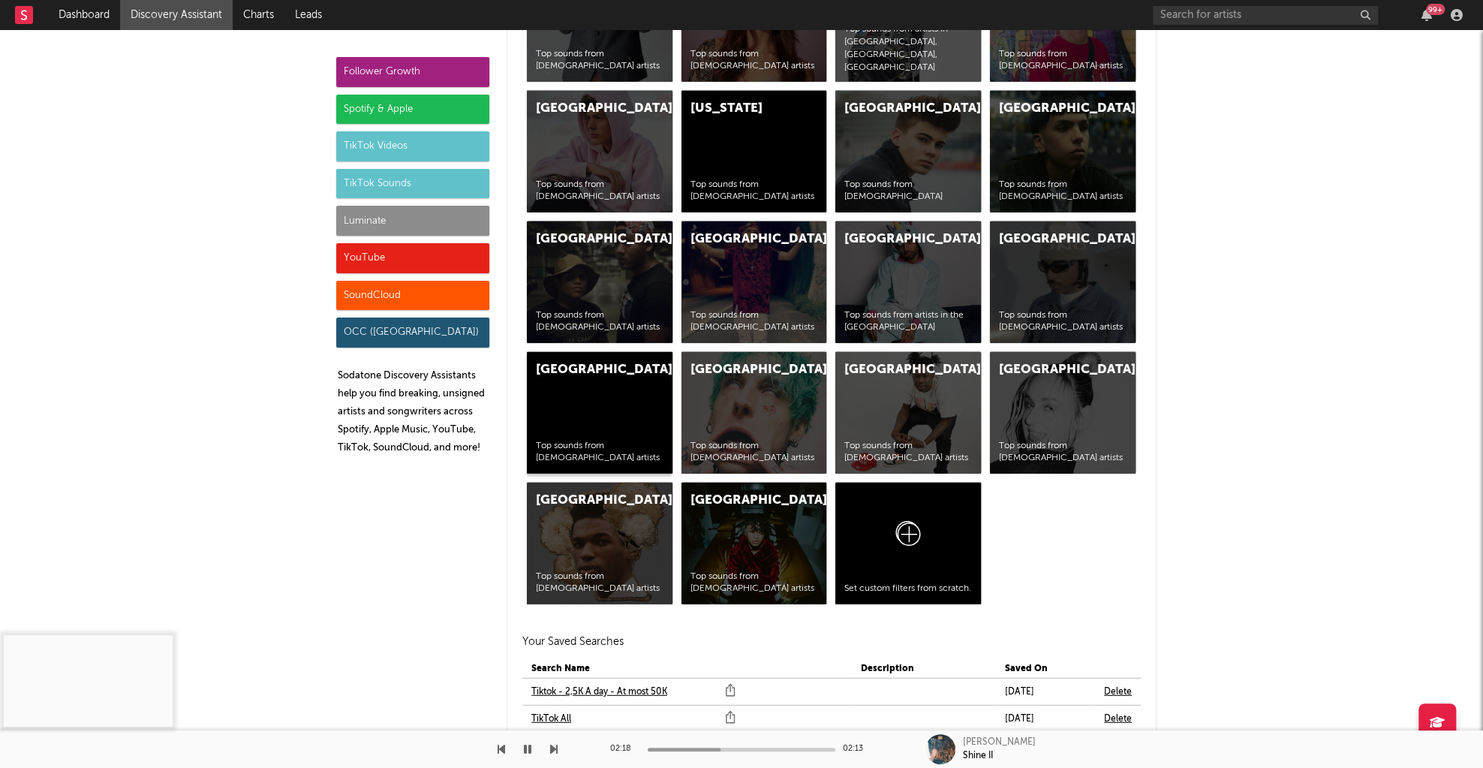
click at [608, 399] on div "Netherlands Top sounds from Dutch artists" at bounding box center [600, 413] width 146 height 122
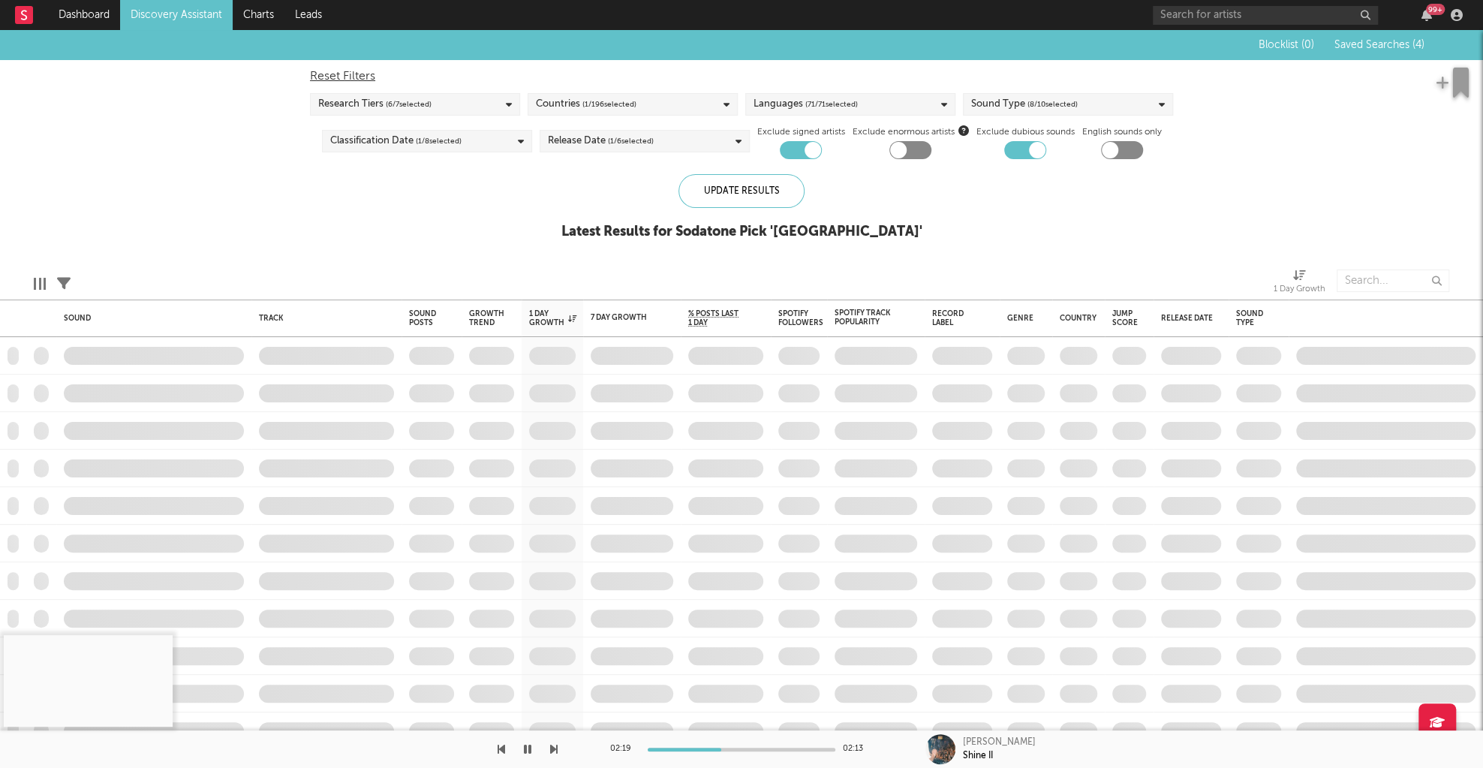
checkbox input "true"
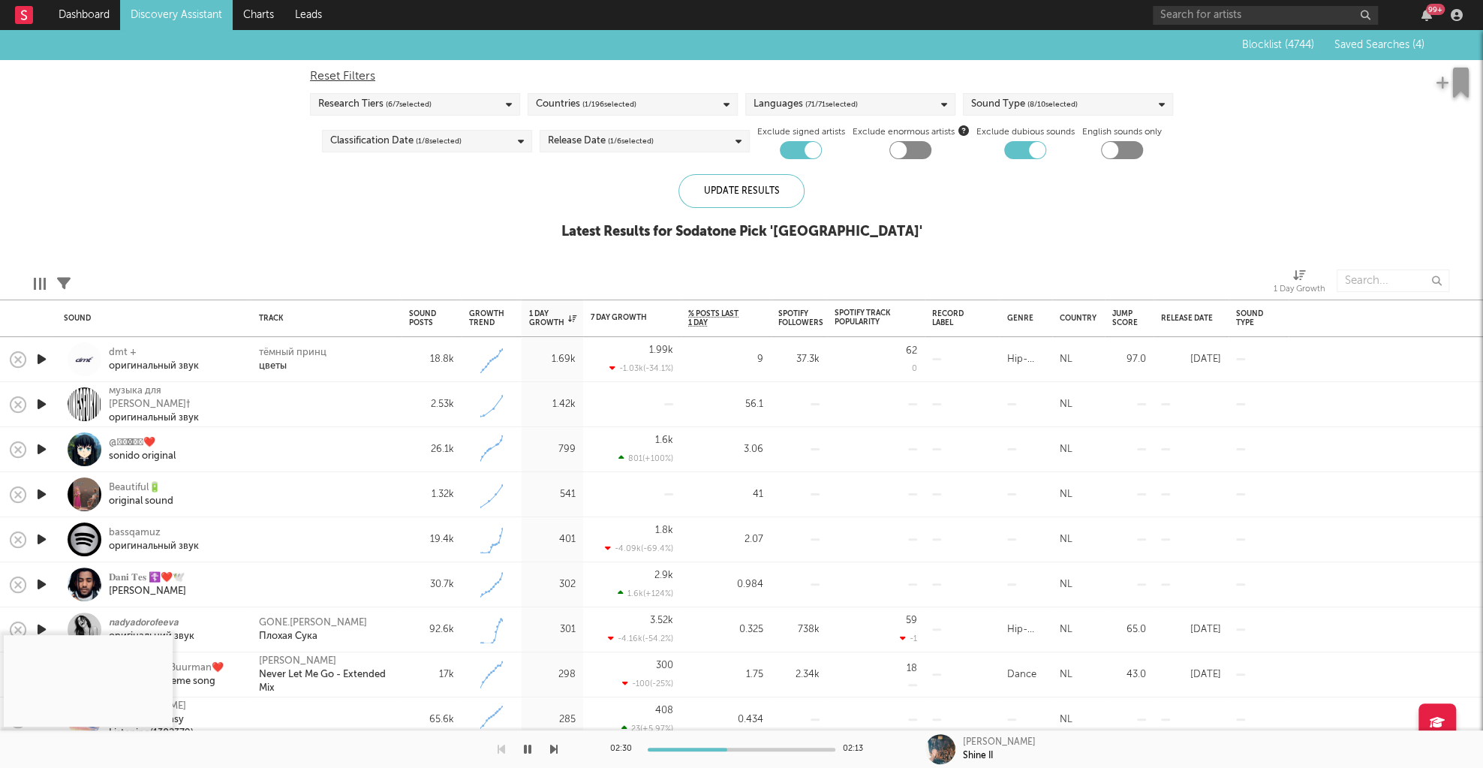
click at [45, 355] on icon "button" at bounding box center [42, 359] width 16 height 19
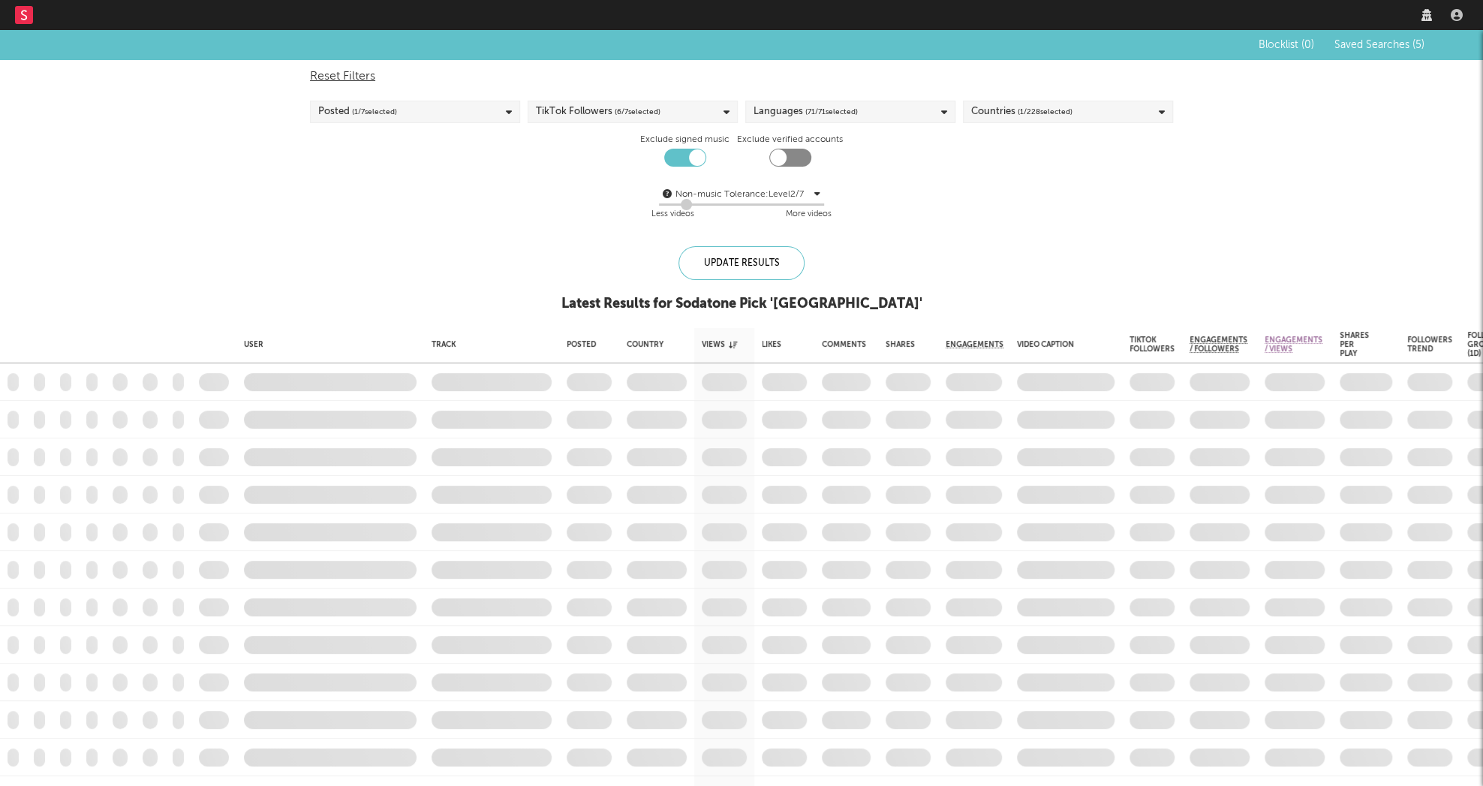
checkbox input "true"
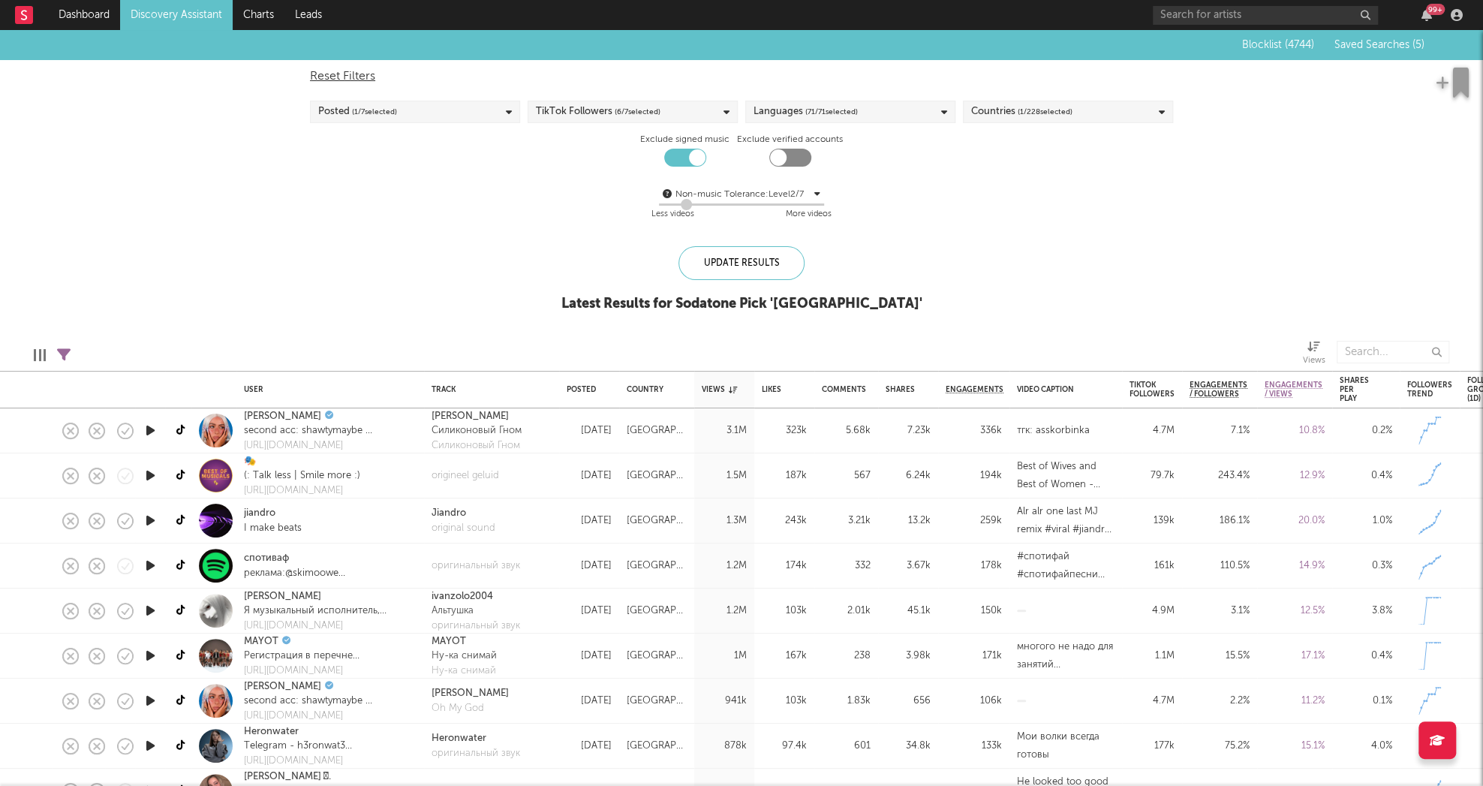
click at [145, 430] on icon "button" at bounding box center [151, 430] width 16 height 19
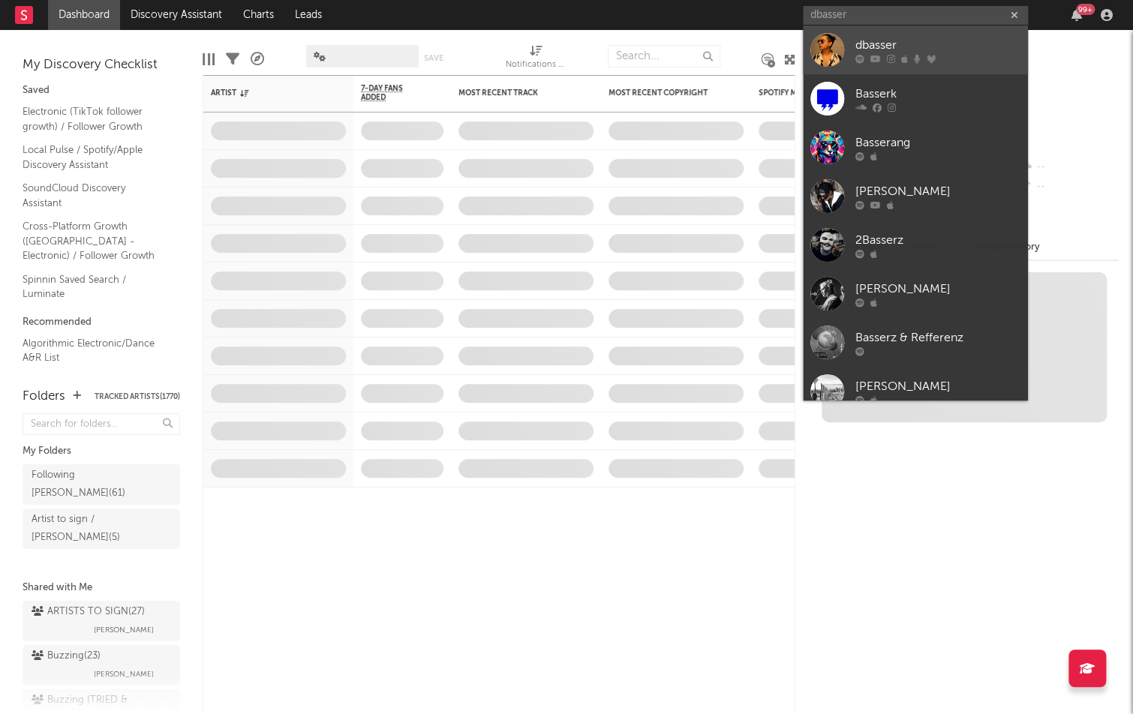
type input "dbasser"
click at [894, 43] on div "dbasser" at bounding box center [937, 46] width 165 height 18
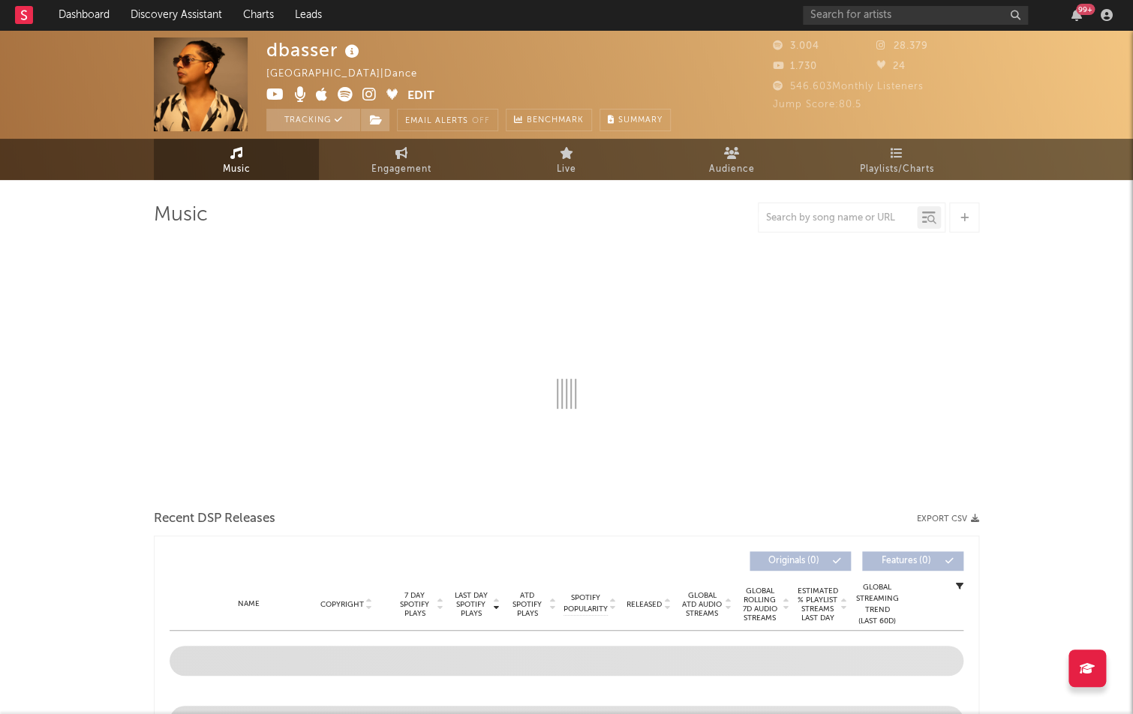
select select "1w"
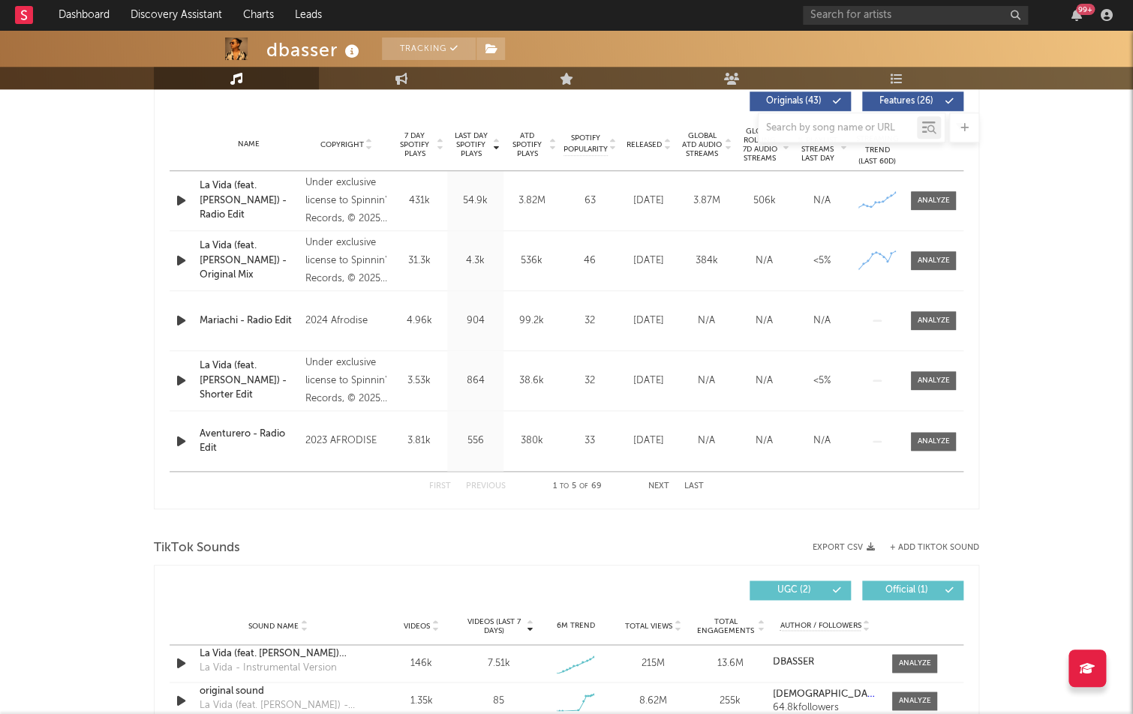
scroll to position [785, 0]
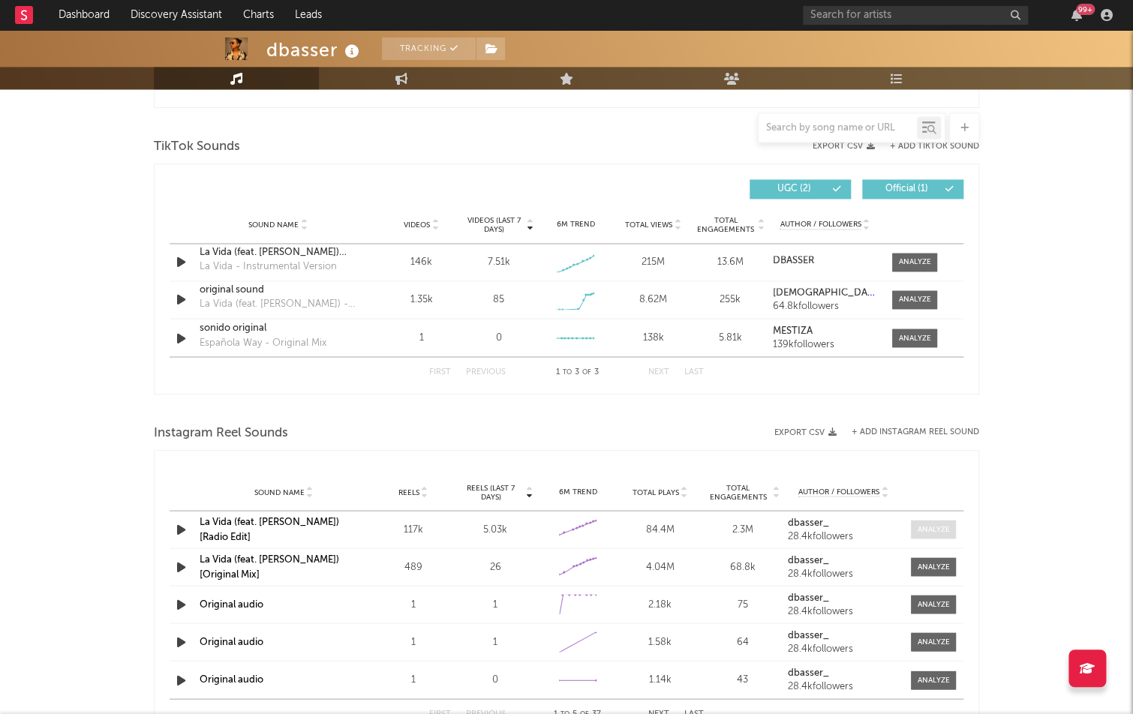
click at [948, 524] on div at bounding box center [933, 529] width 32 height 11
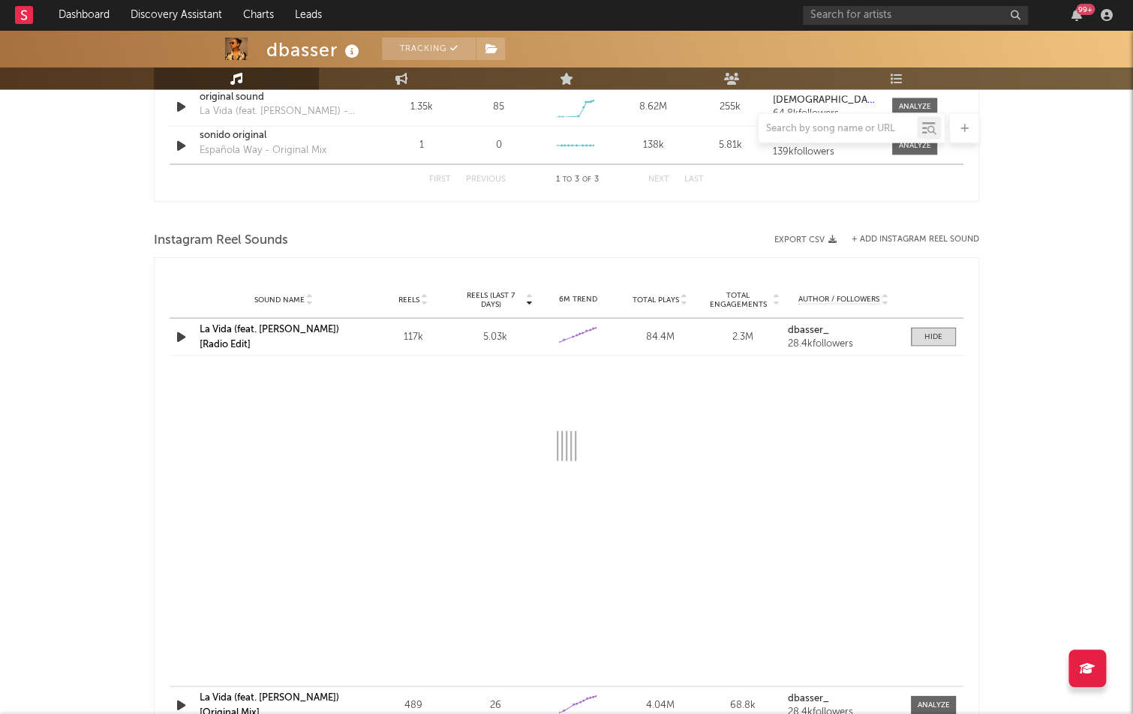
scroll to position [1188, 0]
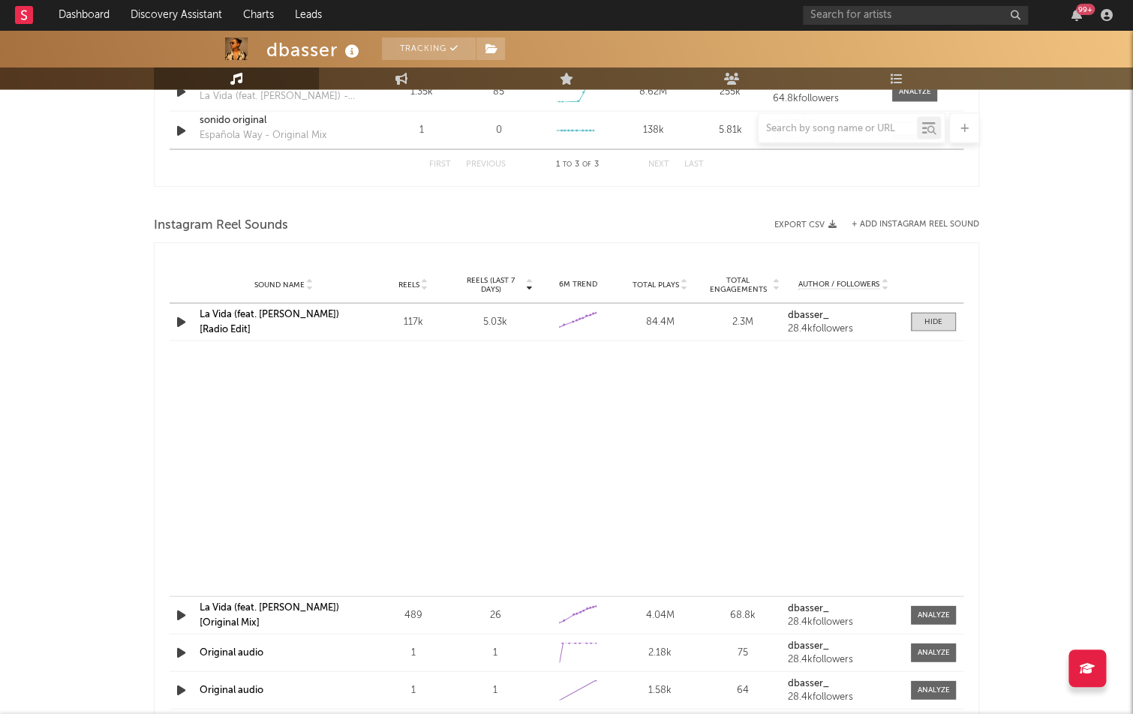
select select "1w"
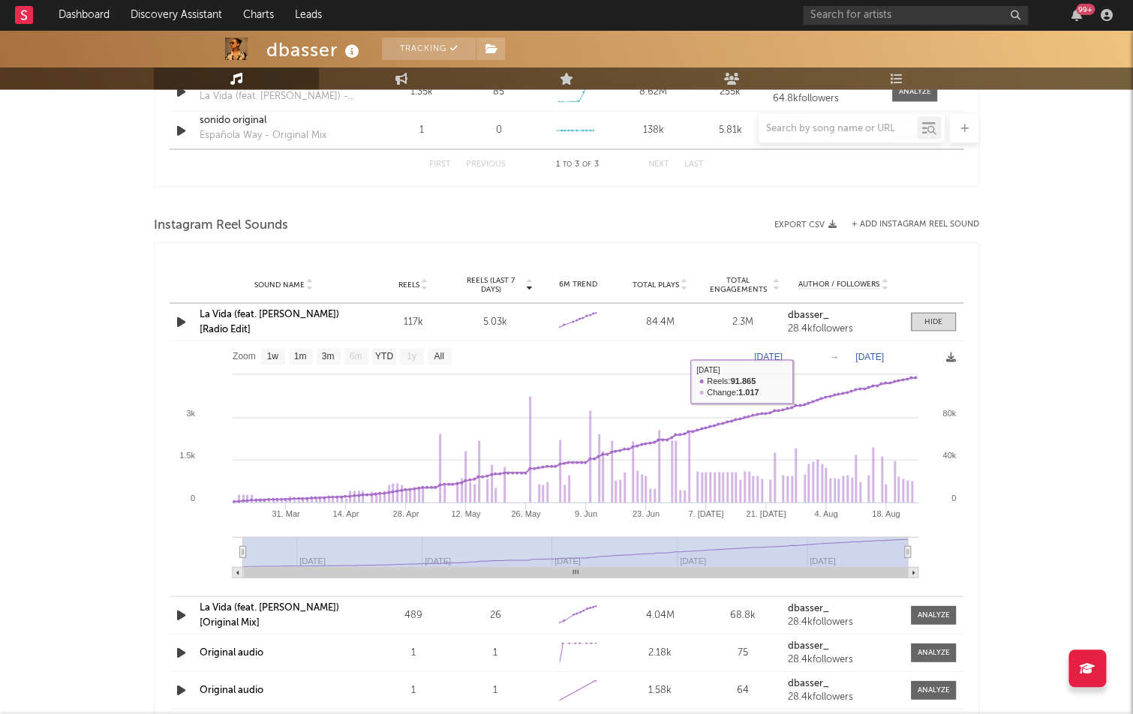
click at [300, 323] on div "La Vida (feat. [PERSON_NAME]) [Radio Edit]" at bounding box center [284, 321] width 168 height 29
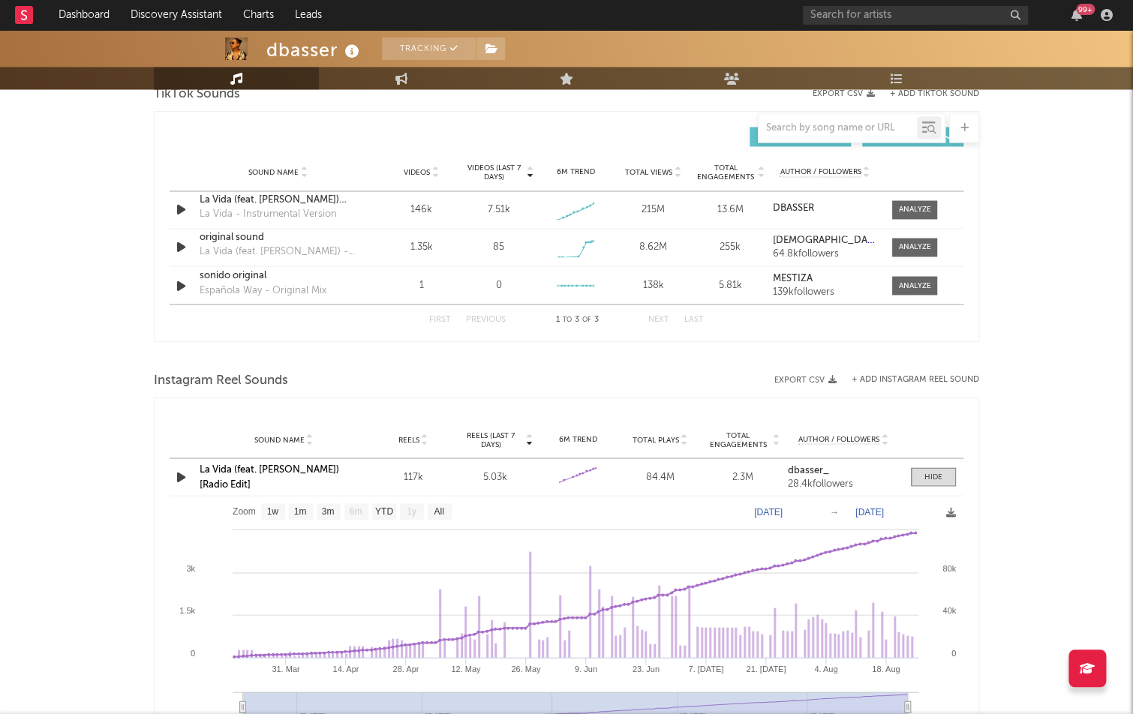
click at [294, 461] on div "Sound Name La Vida (feat. [PERSON_NAME]) [Radio Edit] Reels 117k Reels (last 7 …" at bounding box center [567, 476] width 794 height 37
click at [297, 470] on link "La Vida (feat. [PERSON_NAME]) [Radio Edit]" at bounding box center [270, 476] width 140 height 25
click at [330, 194] on div "La Vida (feat. [PERSON_NAME]) [Radio Edit]" at bounding box center [278, 201] width 157 height 15
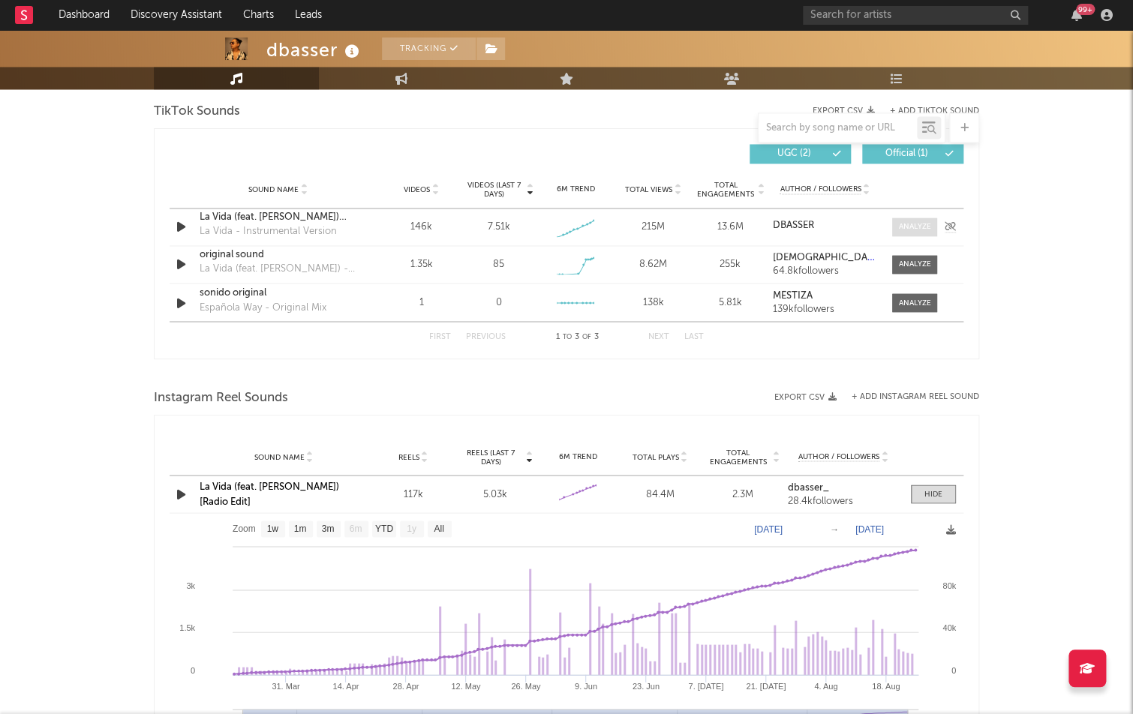
click at [912, 221] on div at bounding box center [915, 226] width 32 height 11
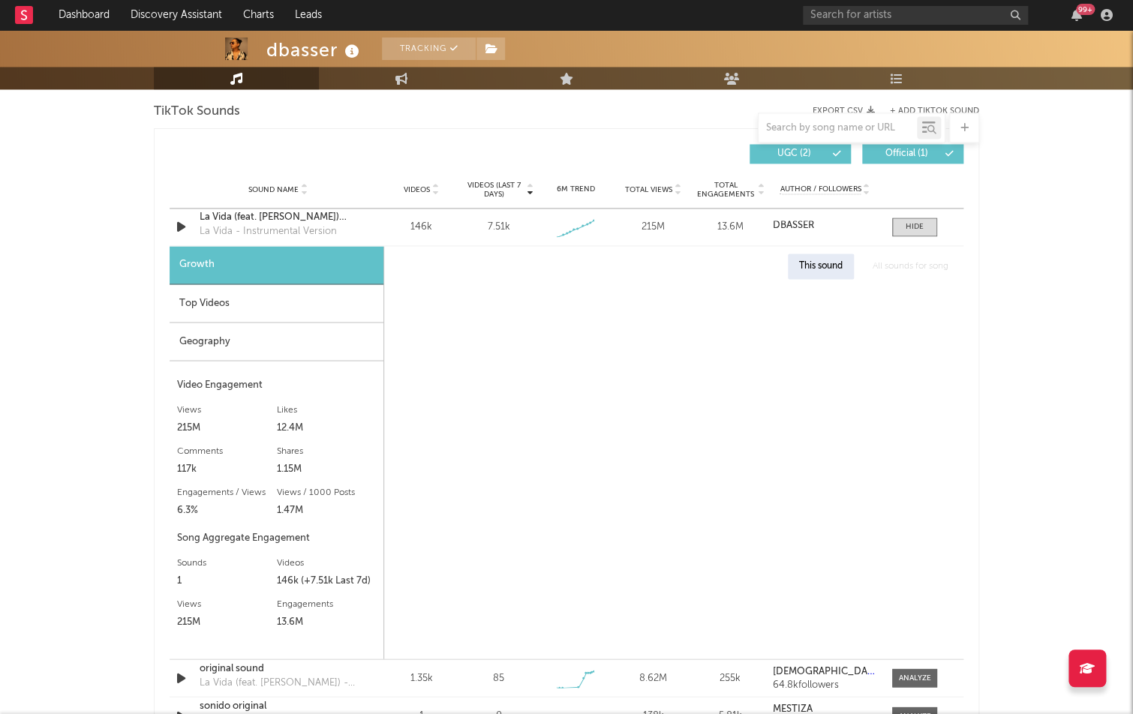
click at [212, 293] on div "Top Videos" at bounding box center [277, 303] width 214 height 38
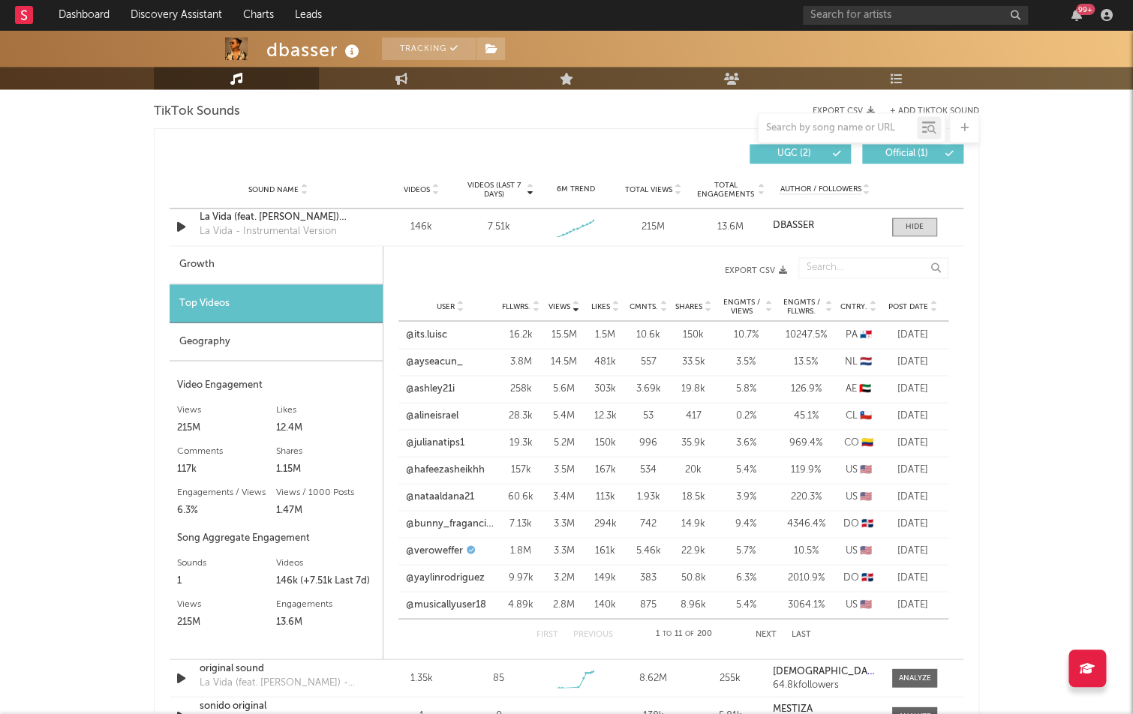
click at [563, 302] on span "Views" at bounding box center [559, 306] width 22 height 9
click at [445, 545] on link "@veroweffer" at bounding box center [434, 550] width 57 height 15
click at [1074, 2] on div "99 +" at bounding box center [960, 15] width 315 height 30
click at [909, 300] on div "Post Date" at bounding box center [913, 305] width 56 height 11
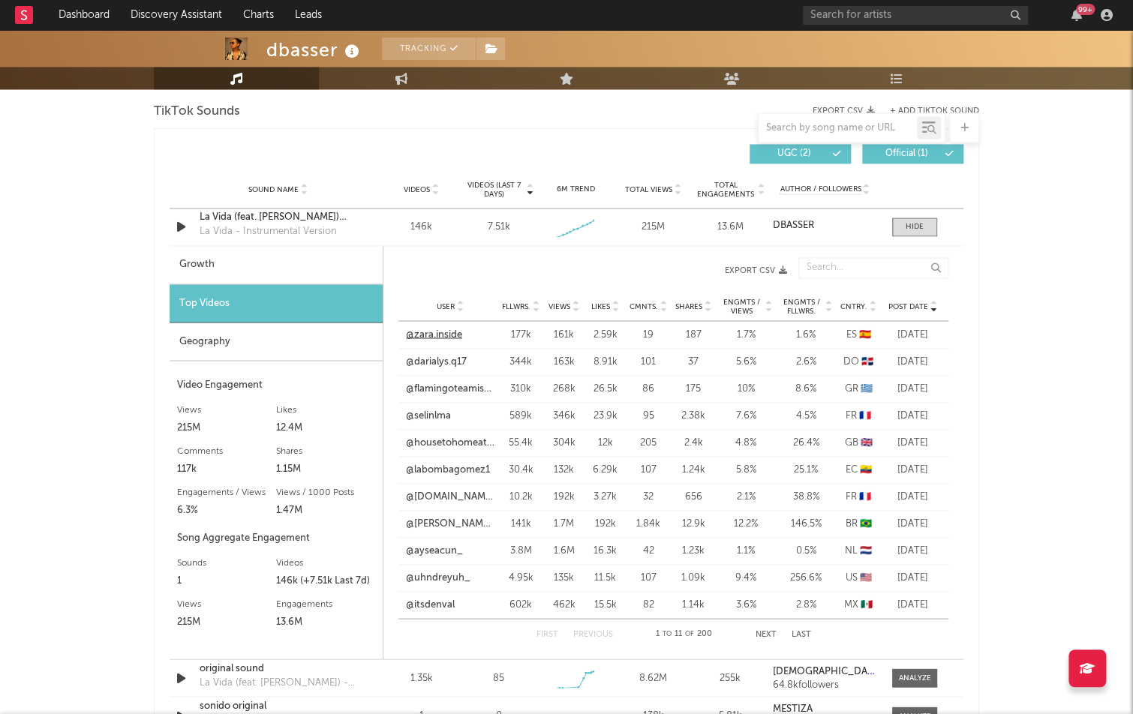
click at [446, 329] on link "@zara.inside" at bounding box center [434, 334] width 56 height 15
click at [441, 355] on link "@darialys.q17" at bounding box center [436, 361] width 61 height 15
click at [445, 383] on link "@flamingoteamisthebest" at bounding box center [450, 388] width 89 height 15
click at [440, 411] on link "@selinlma" at bounding box center [428, 415] width 45 height 15
click at [452, 440] on link "@housetohomeatno1" at bounding box center [450, 442] width 89 height 15
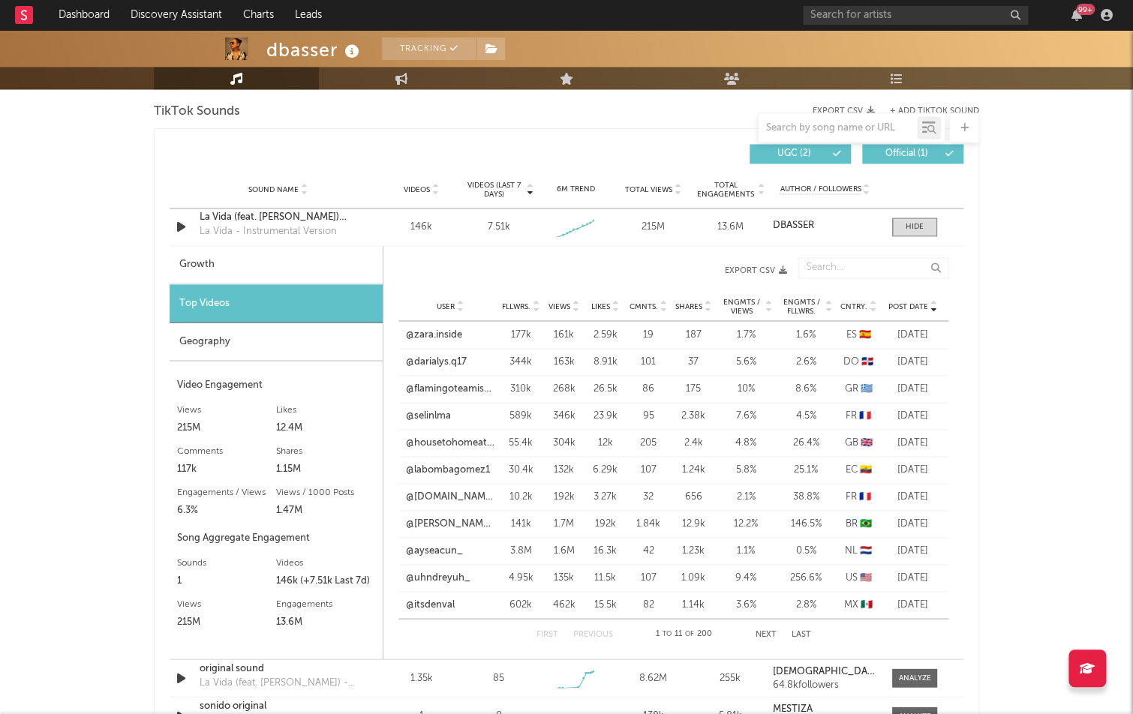
drag, startPoint x: 461, startPoint y: 459, endPoint x: 456, endPoint y: 473, distance: 14.9
click at [461, 462] on link "@labombagomez1" at bounding box center [448, 469] width 84 height 15
click at [448, 483] on div "User @[DOMAIN_NAME]_ Fllwrs. 10.2k Views 192k Likes 3.27k Cmnts. 32 Shares 656 …" at bounding box center [673, 496] width 550 height 27
click at [450, 491] on link "@[DOMAIN_NAME]_" at bounding box center [450, 496] width 89 height 15
click at [900, 224] on span at bounding box center [914, 227] width 45 height 19
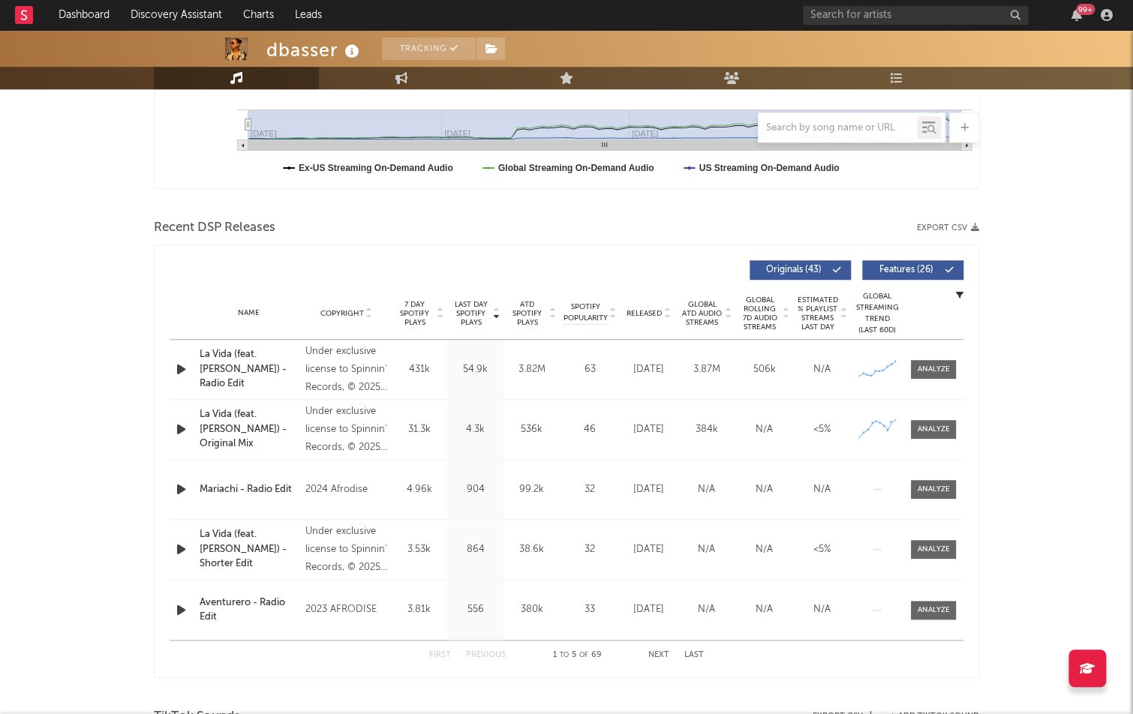
scroll to position [428, 0]
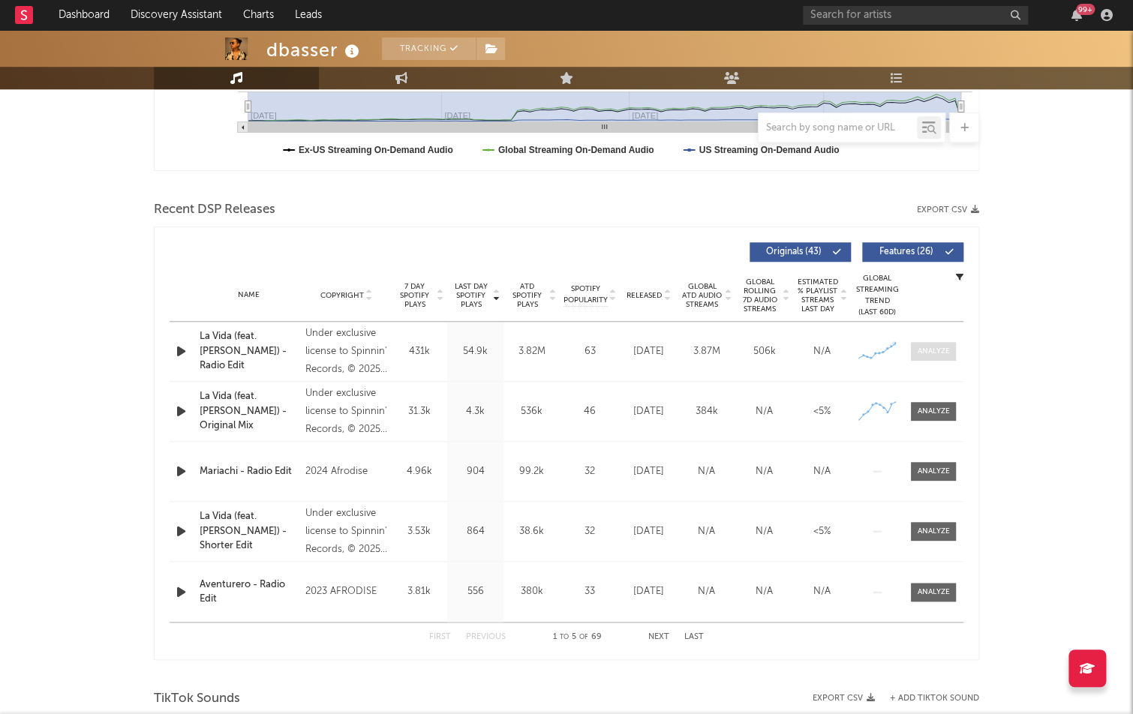
click at [915, 346] on span at bounding box center [933, 351] width 45 height 19
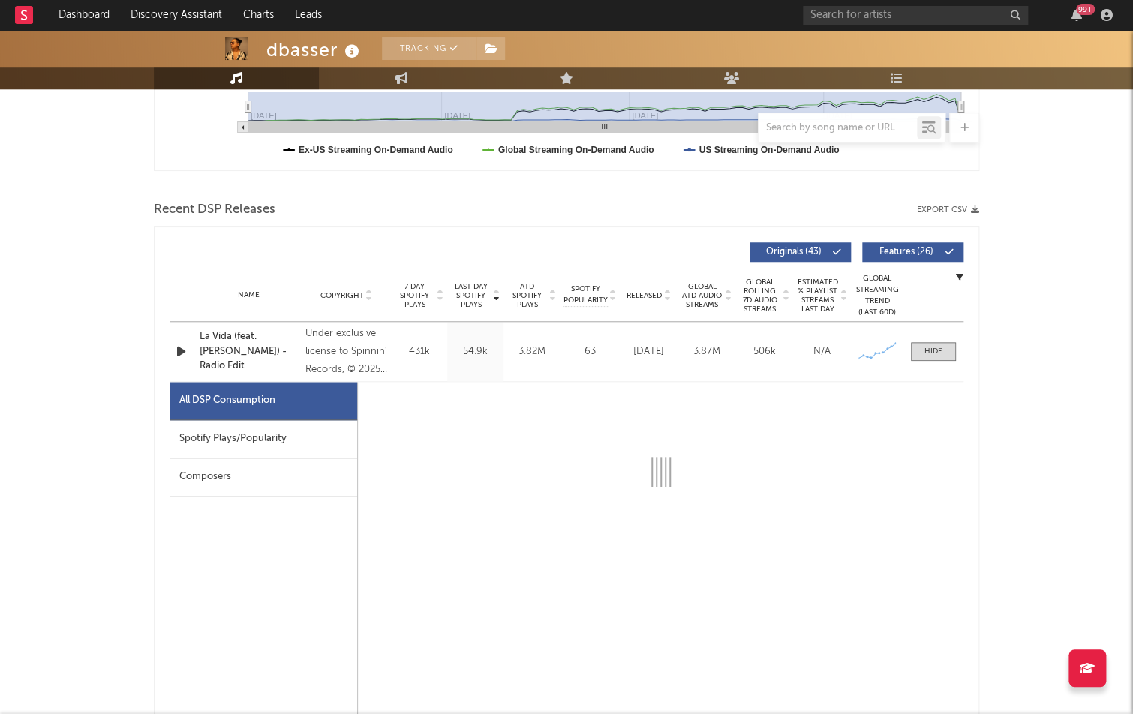
drag, startPoint x: 345, startPoint y: 432, endPoint x: 335, endPoint y: 435, distance: 10.9
click at [345, 432] on div "Spotify Plays/Popularity" at bounding box center [264, 439] width 188 height 38
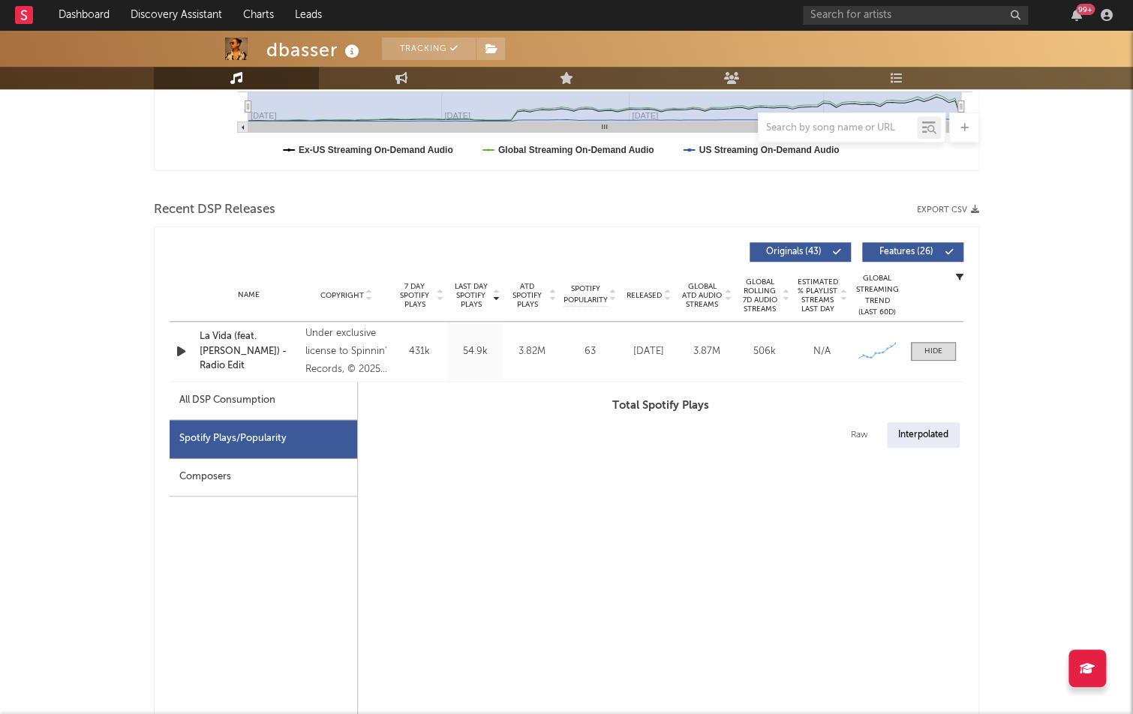
select select "1w"
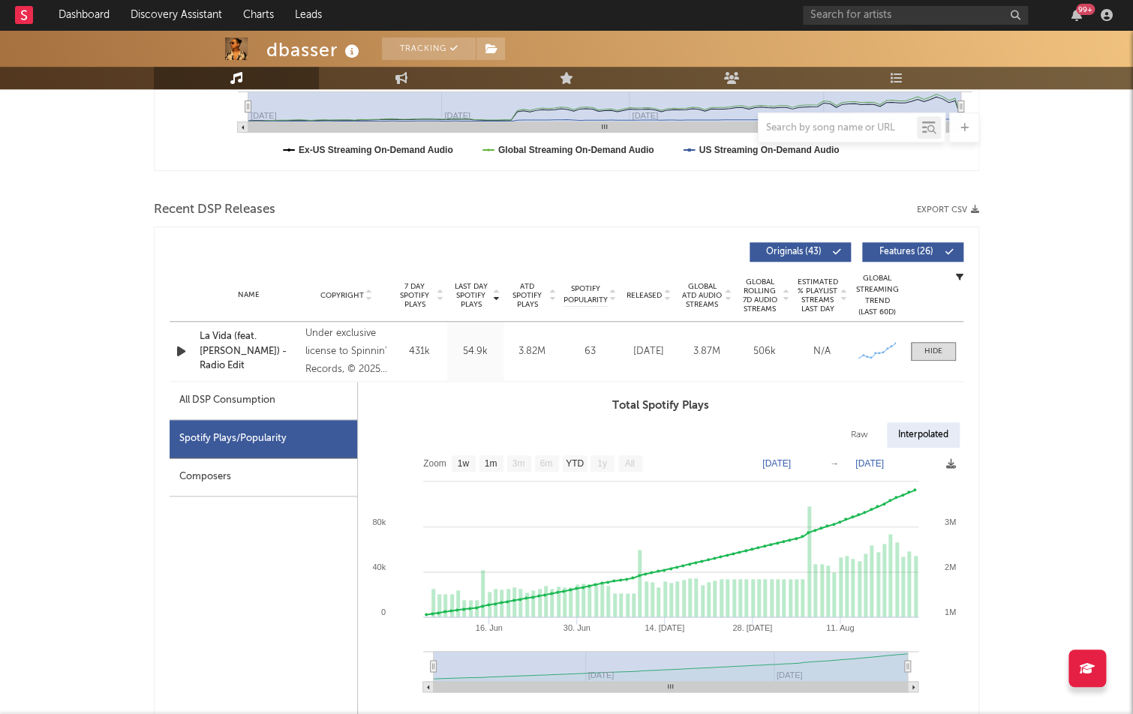
drag, startPoint x: 440, startPoint y: 662, endPoint x: 497, endPoint y: 676, distance: 59.5
click at [556, 667] on rect at bounding box center [671, 666] width 474 height 30
drag, startPoint x: 441, startPoint y: 665, endPoint x: 435, endPoint y: 675, distance: 11.5
click at [578, 665] on rect at bounding box center [671, 666] width 474 height 30
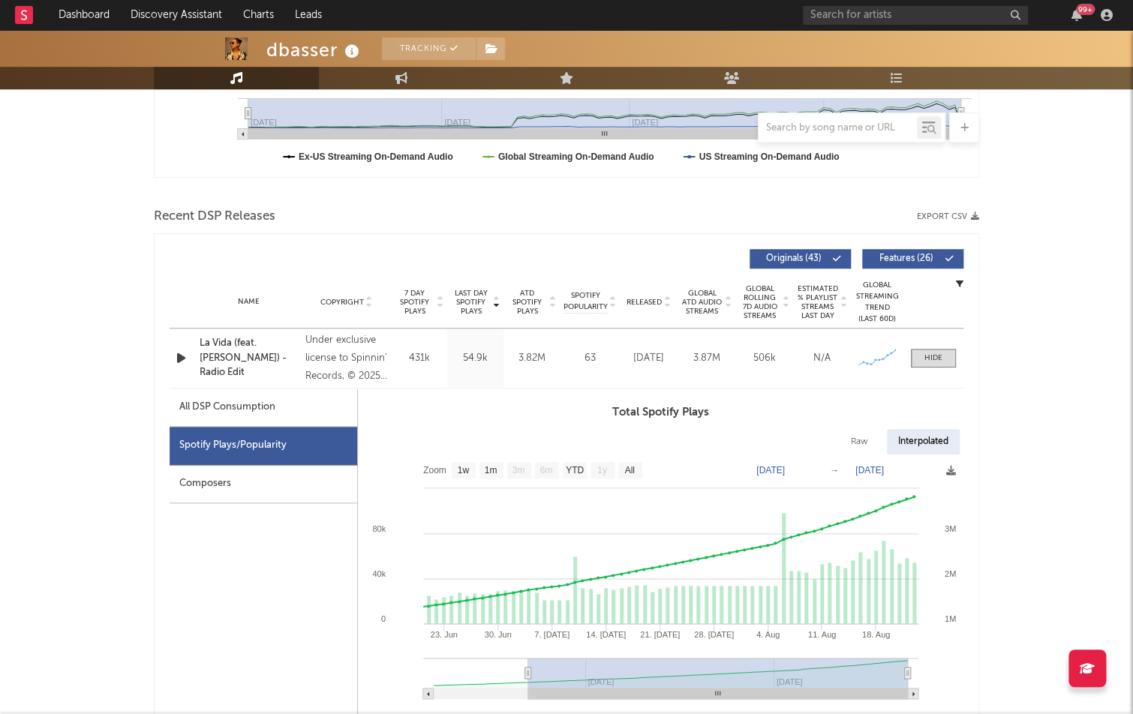
type input "[DATE]"
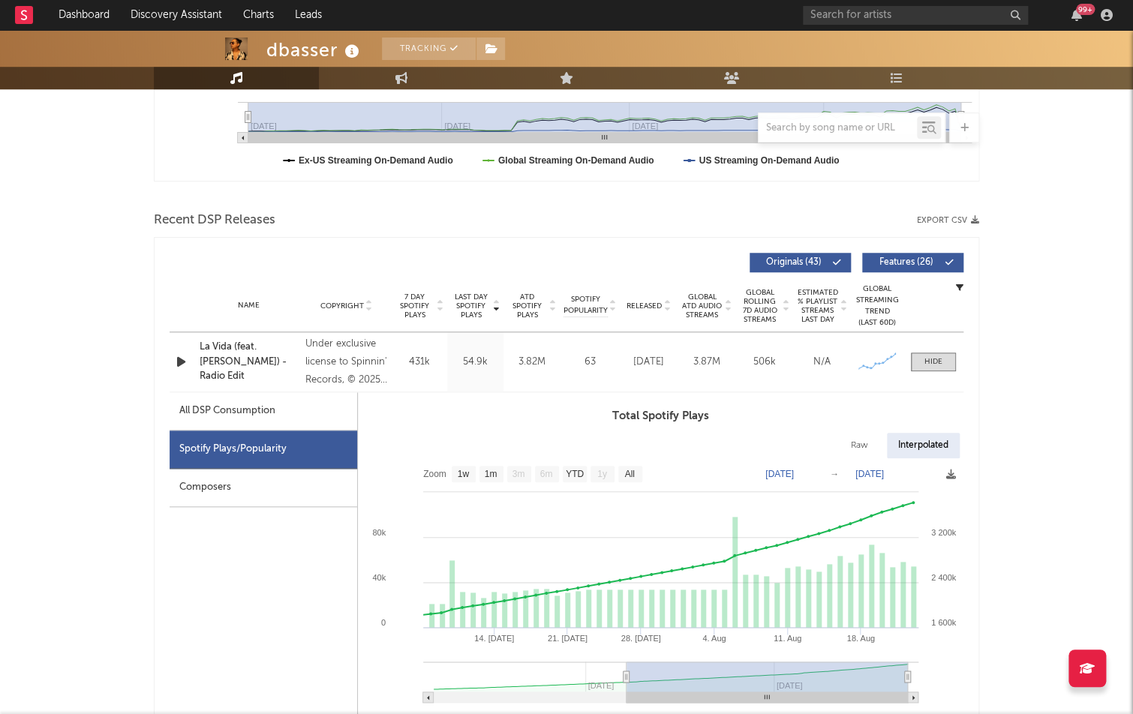
drag, startPoint x: 430, startPoint y: 667, endPoint x: 626, endPoint y: 657, distance: 196.8
click at [626, 657] on icon "Created with Highcharts 10.3.3 21. [DATE]. Aug [DATE]. [DATE] [DATE]. Aug [DATE…" at bounding box center [660, 585] width 605 height 255
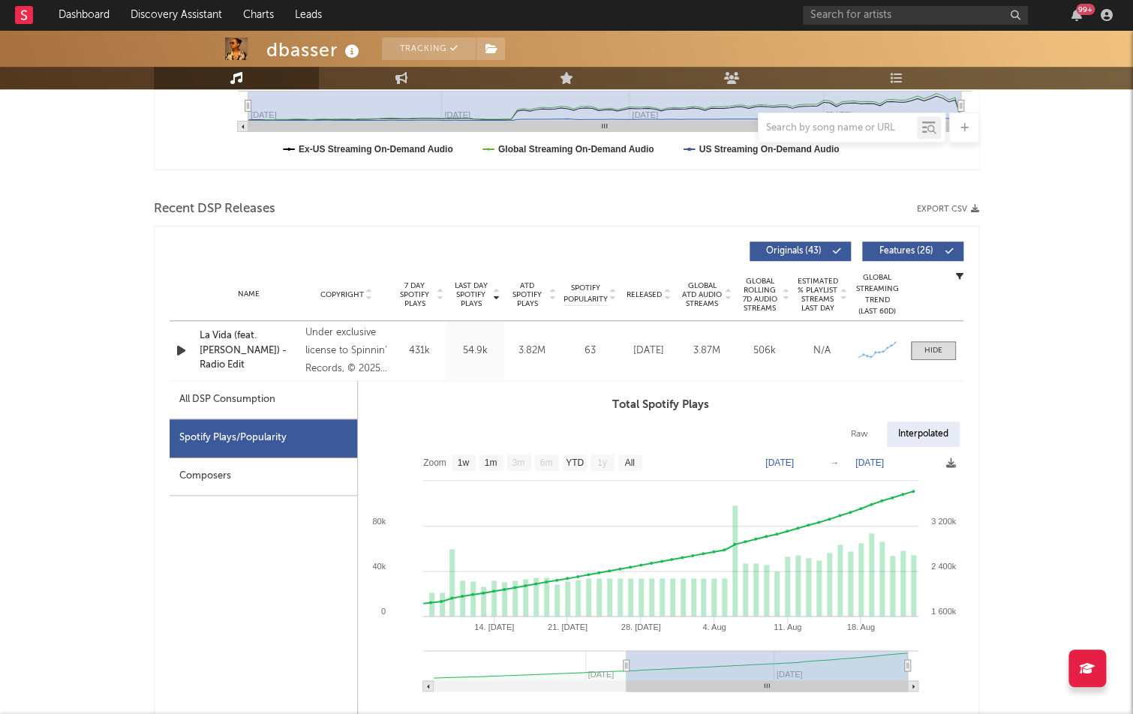
scroll to position [429, 0]
